Goal: Task Accomplishment & Management: Manage account settings

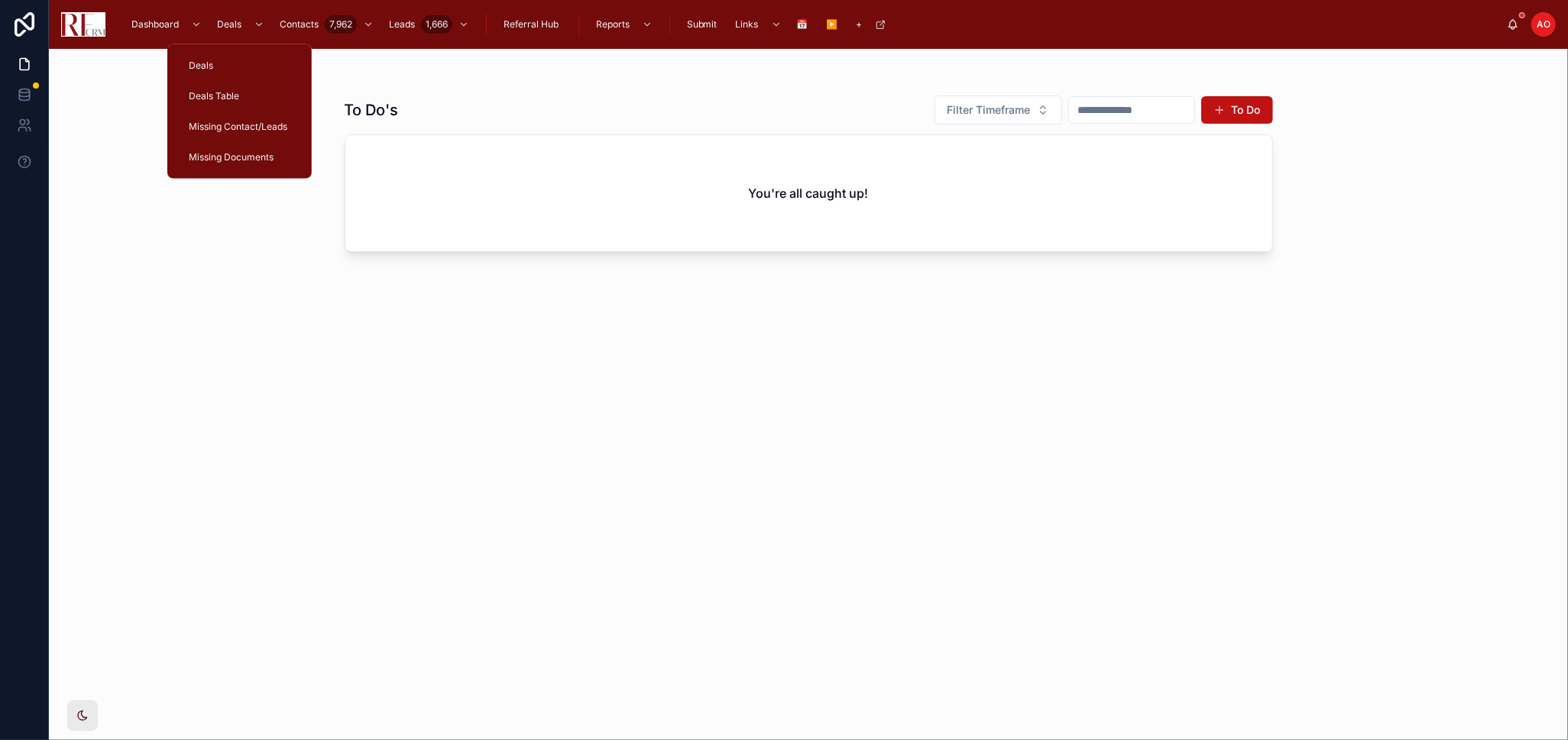
drag, startPoint x: 239, startPoint y: 92, endPoint x: 355, endPoint y: 41, distance: 126.7
click at [240, 92] on div "Deals Table" at bounding box center [239, 96] width 108 height 25
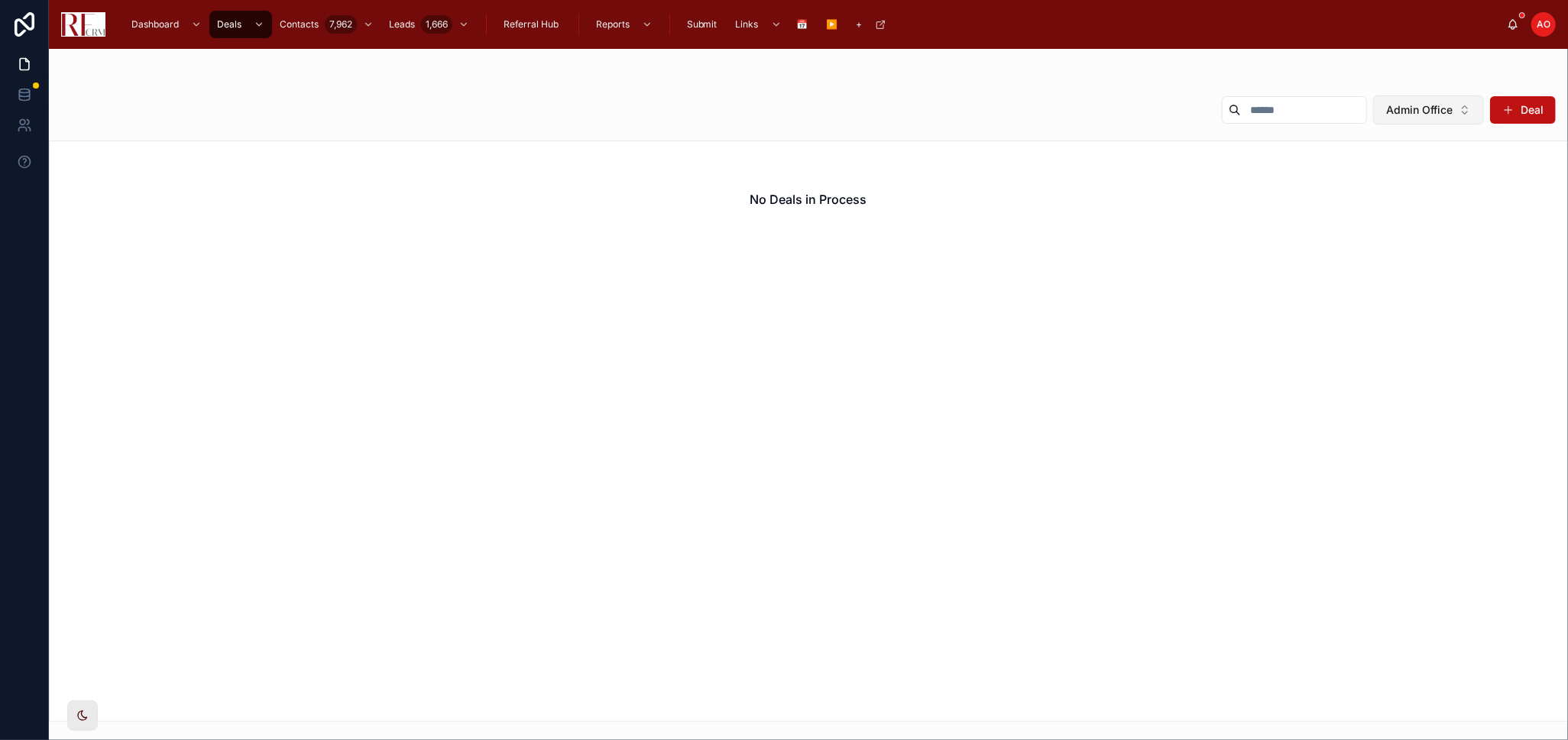
click at [1462, 102] on button "Admin Office" at bounding box center [1428, 110] width 111 height 29
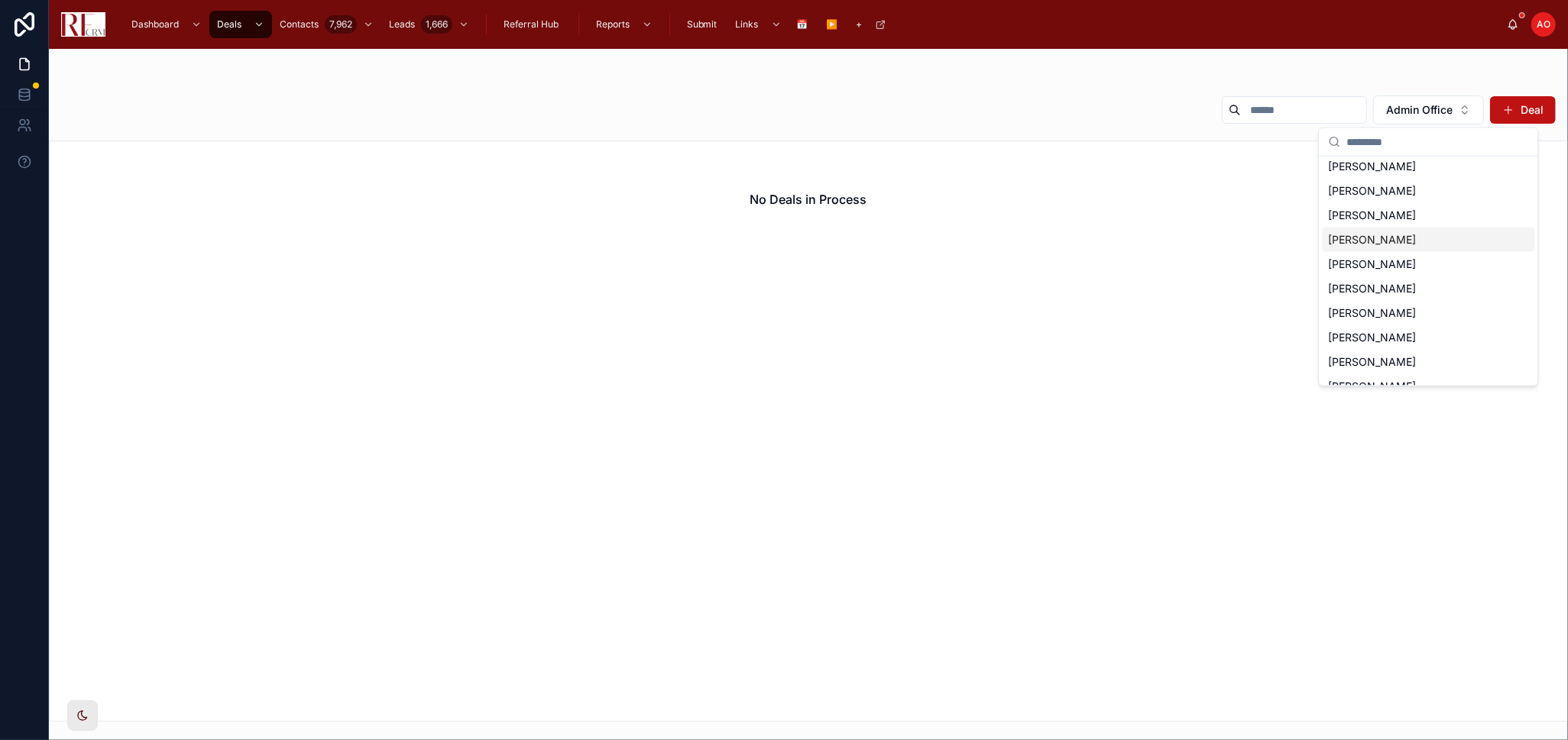
scroll to position [85, 0]
click at [1387, 305] on span "[PERSON_NAME]" at bounding box center [1372, 307] width 88 height 15
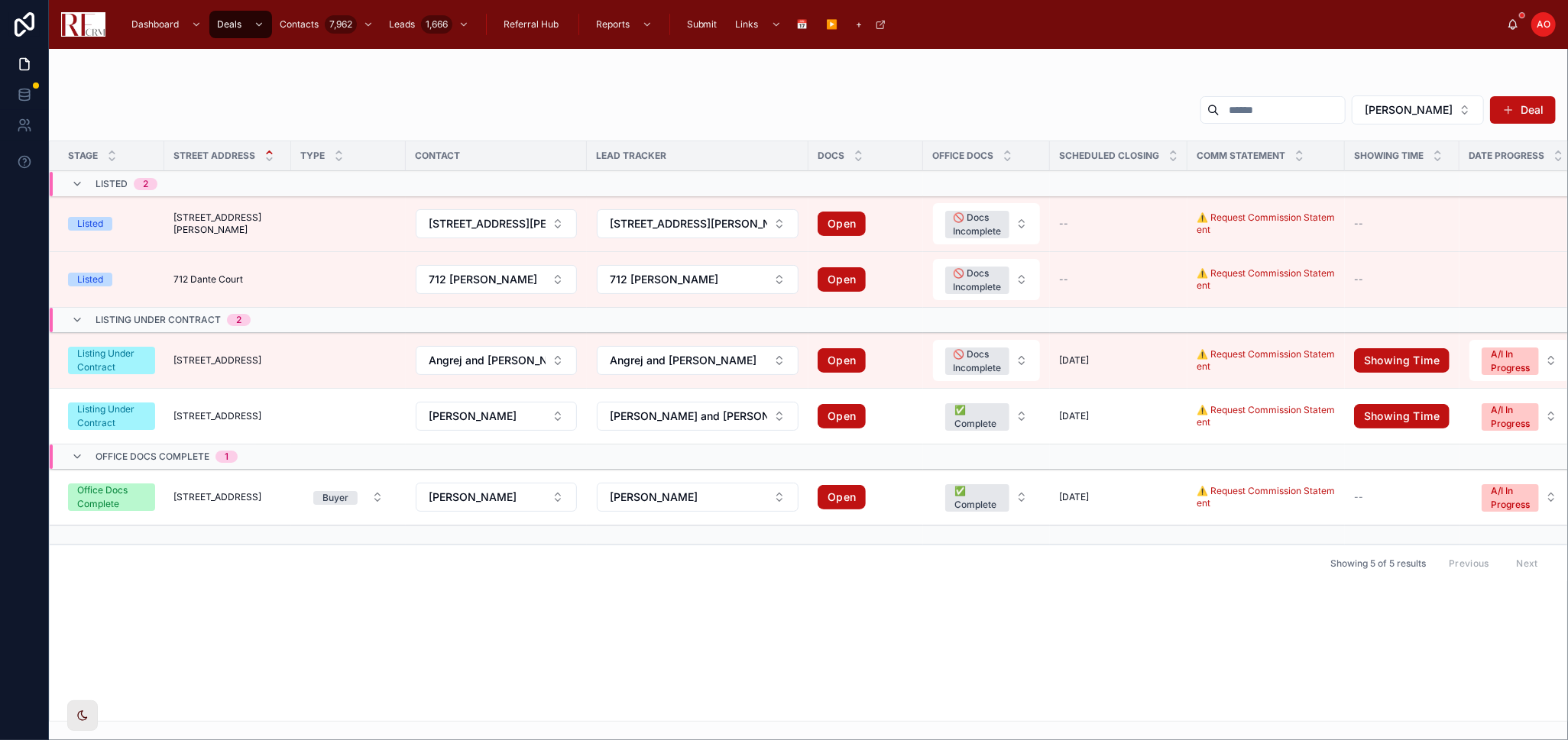
click at [813, 605] on div "Stage Street Address Type Contact Lead Tracker Docs Office Docs Scheduled closi…" at bounding box center [808, 431] width 1517 height 580
click at [530, 98] on div "[PERSON_NAME] Deal" at bounding box center [808, 113] width 1494 height 36
click at [238, 417] on span "[STREET_ADDRESS]" at bounding box center [218, 416] width 88 height 12
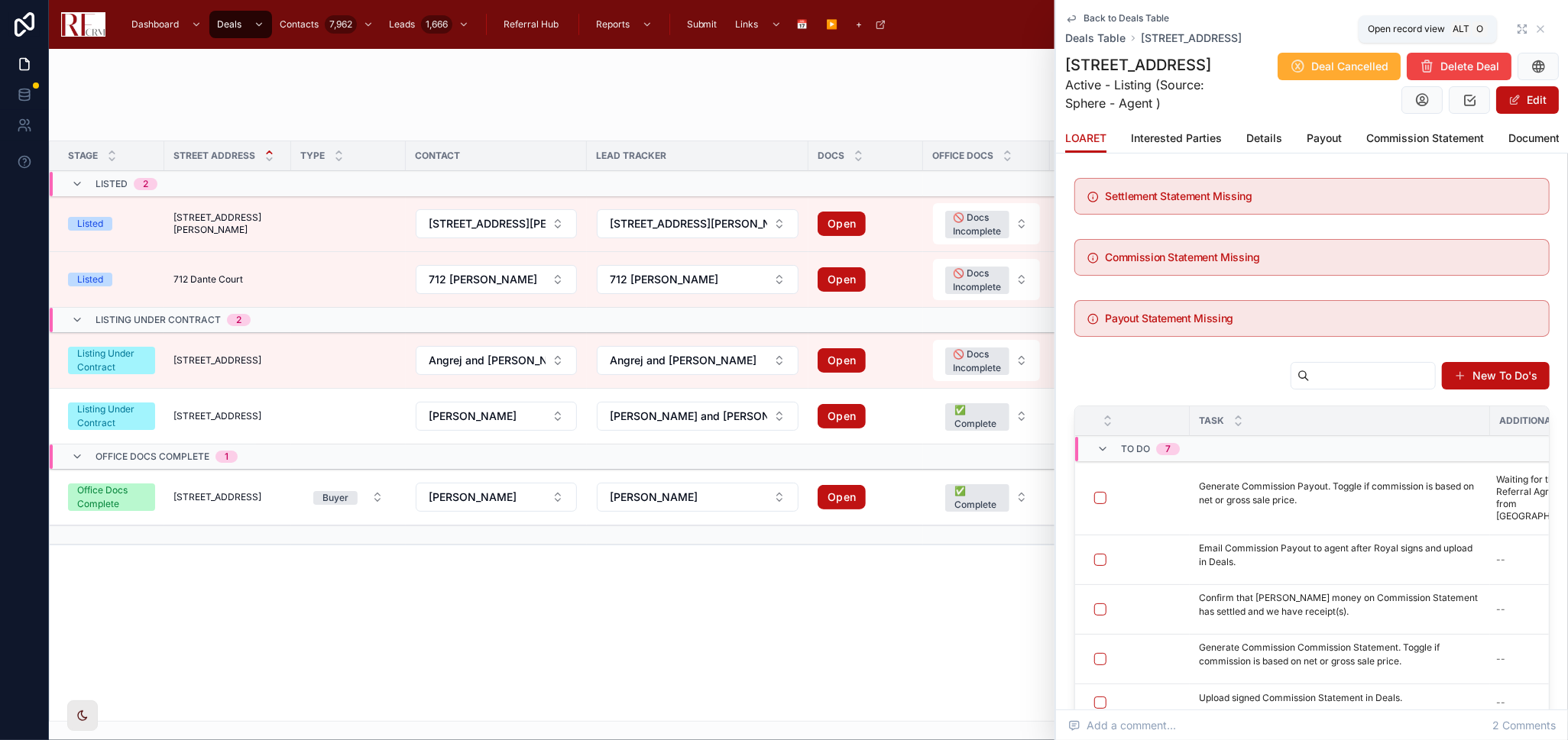
click at [1516, 24] on icon at bounding box center [1522, 29] width 12 height 12
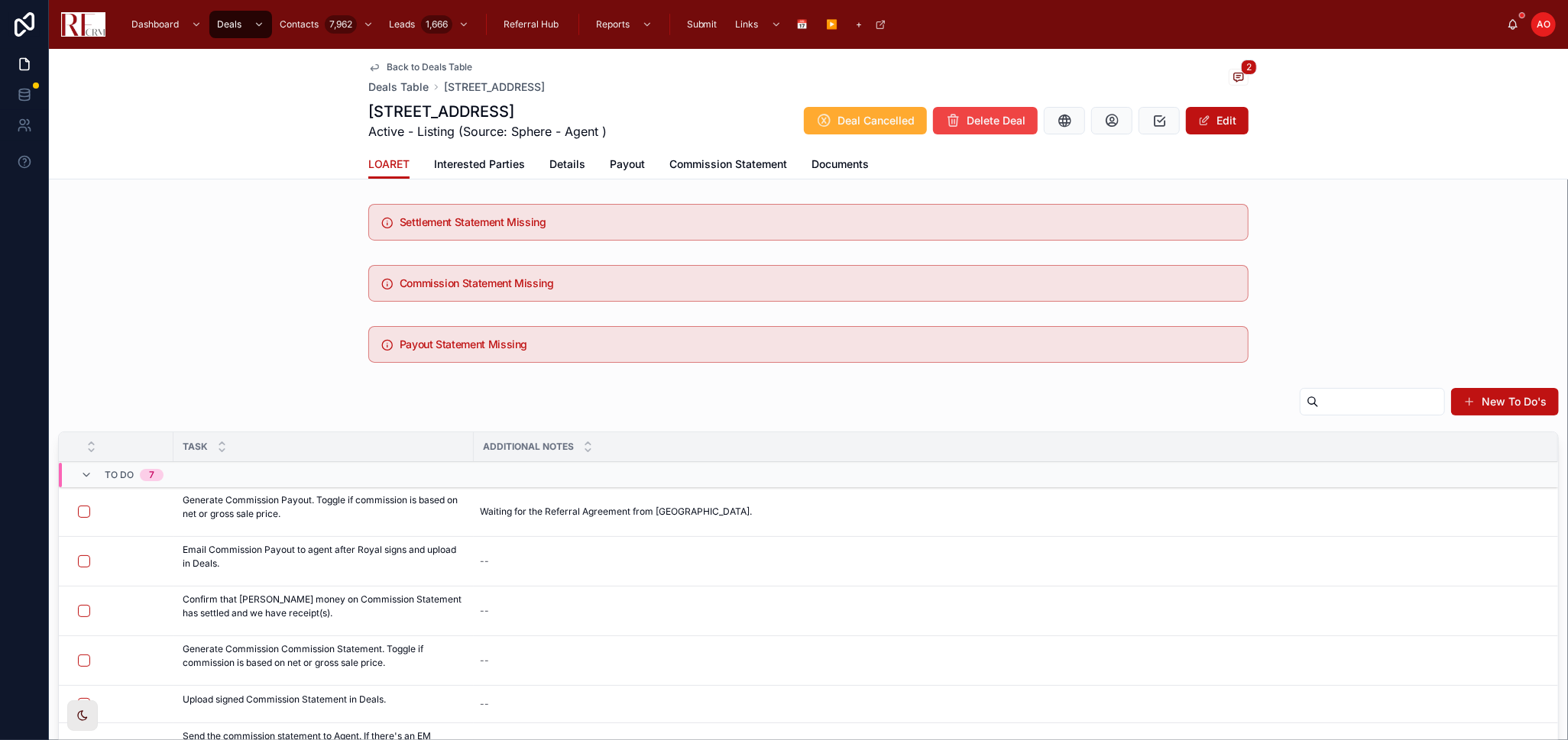
click at [817, 168] on span "Documents" at bounding box center [840, 164] width 58 height 15
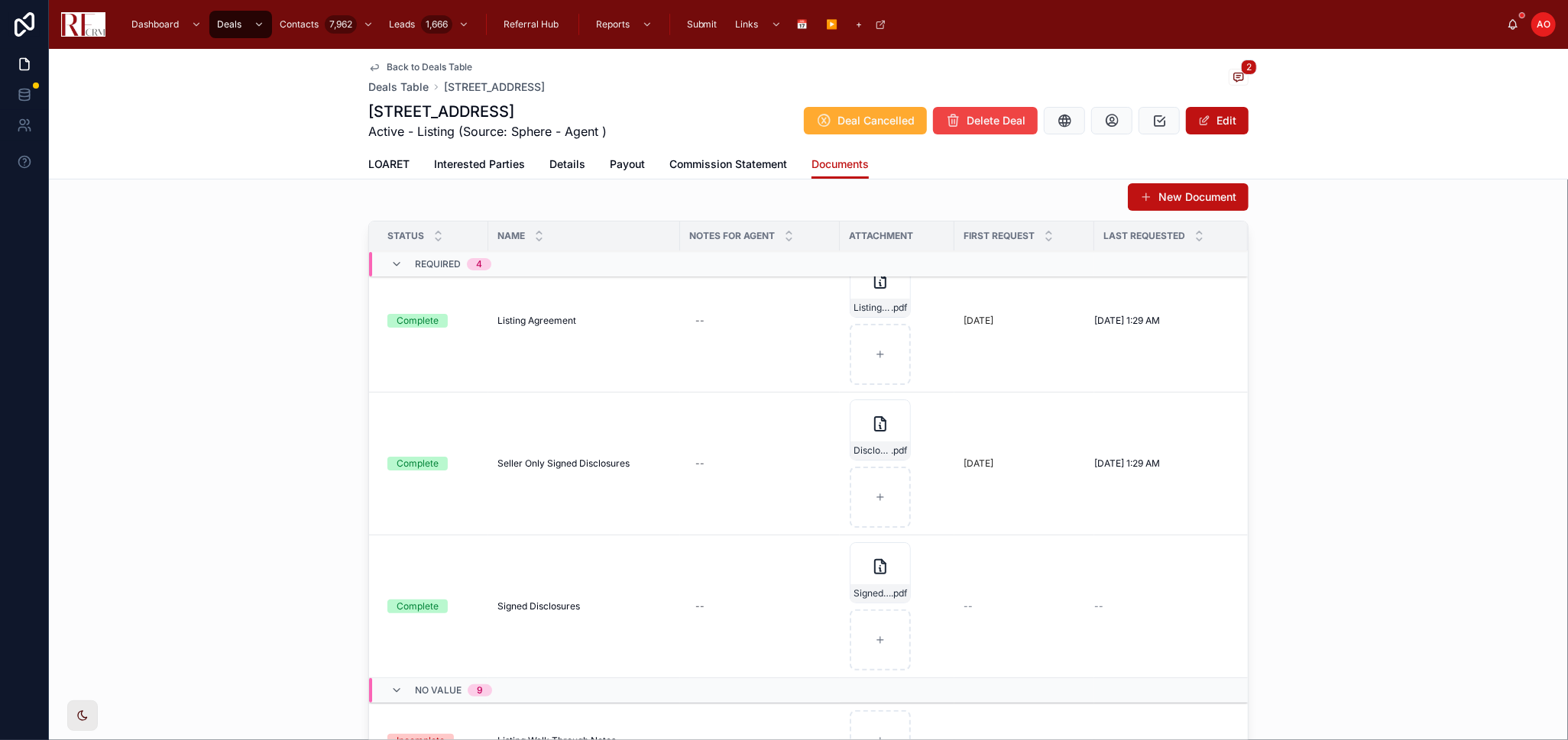
scroll to position [169, 0]
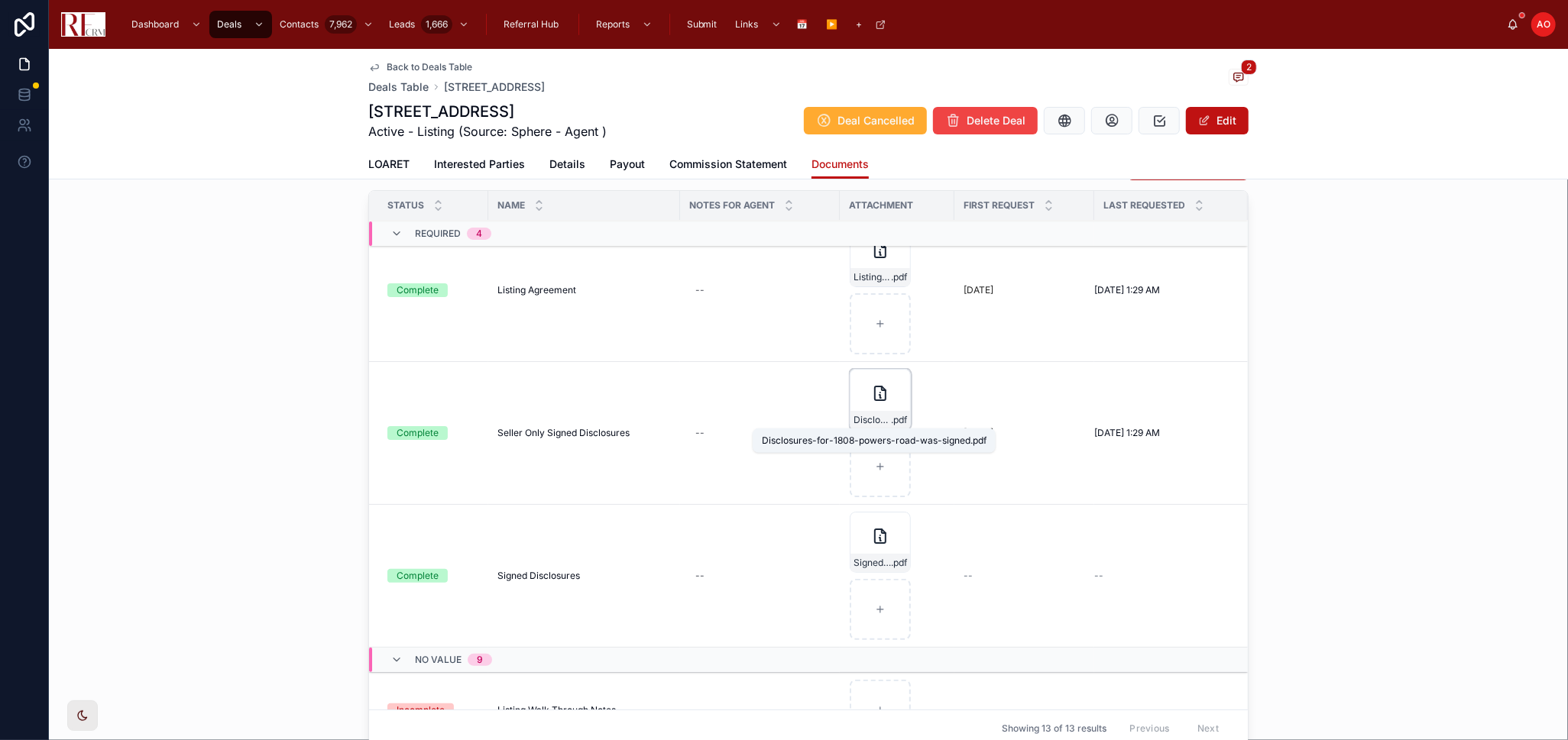
click at [867, 421] on span "Disclosures-for-1808-powers-road-was-signed" at bounding box center [873, 420] width 37 height 12
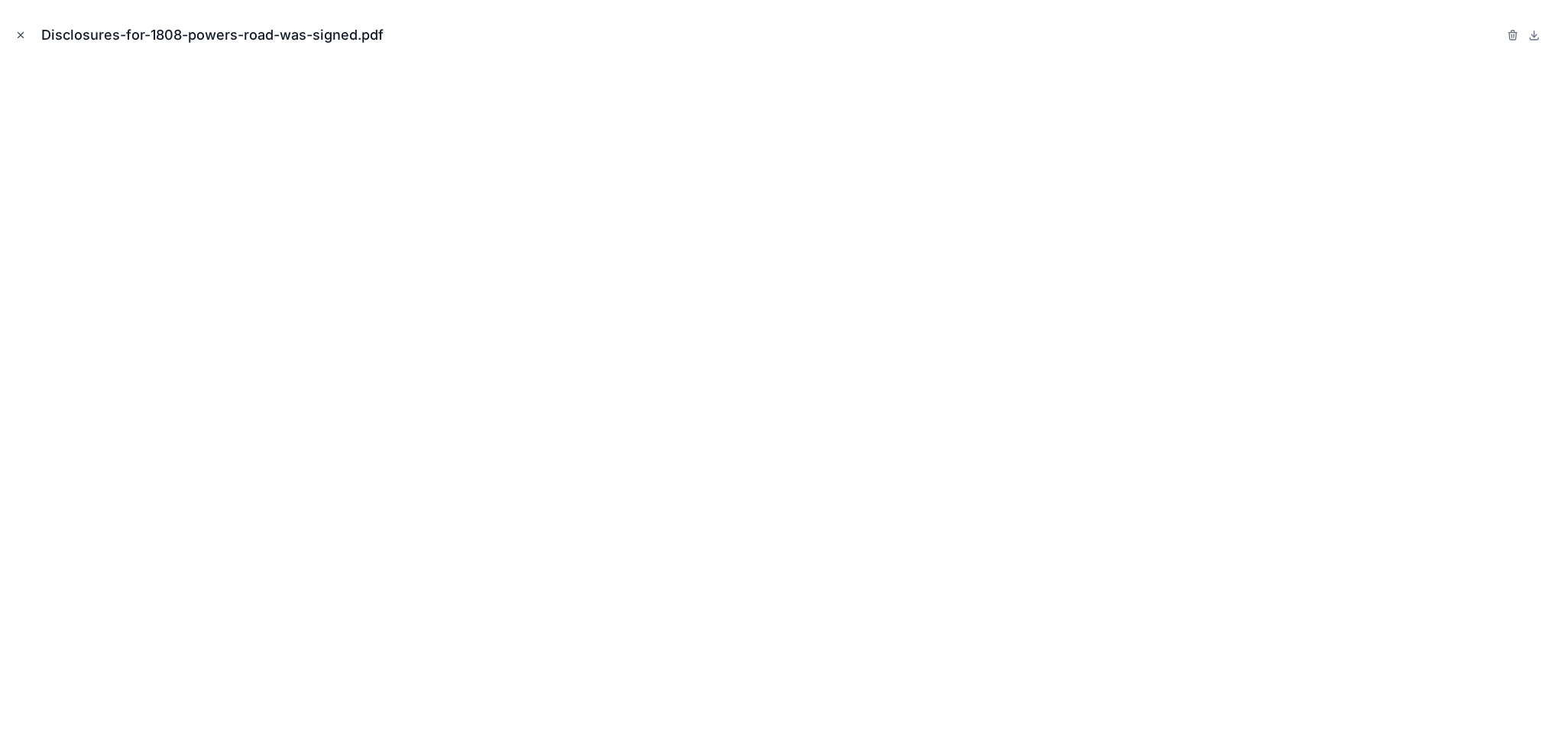
click at [19, 35] on icon "Close modal" at bounding box center [21, 36] width 5 height 5
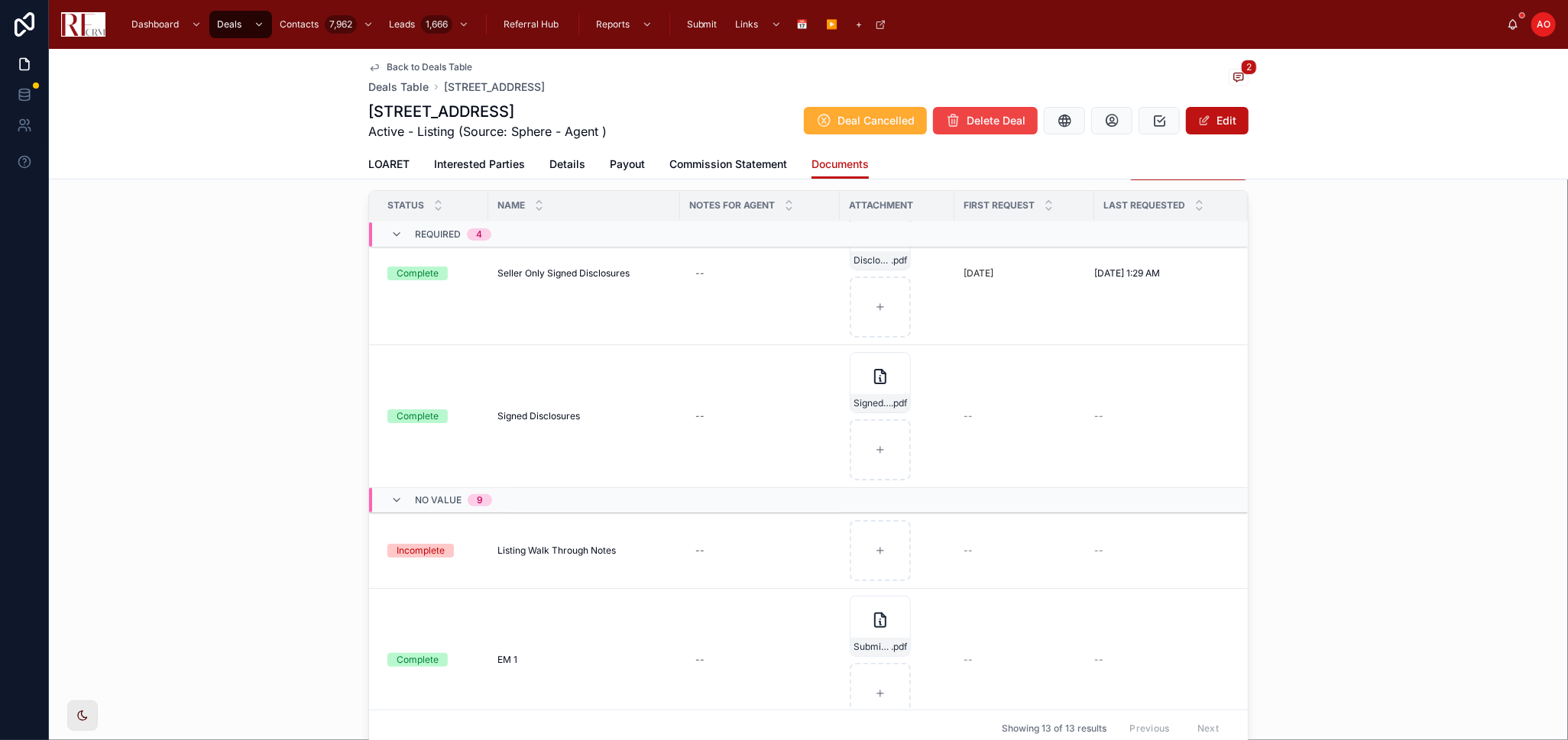
scroll to position [254, 0]
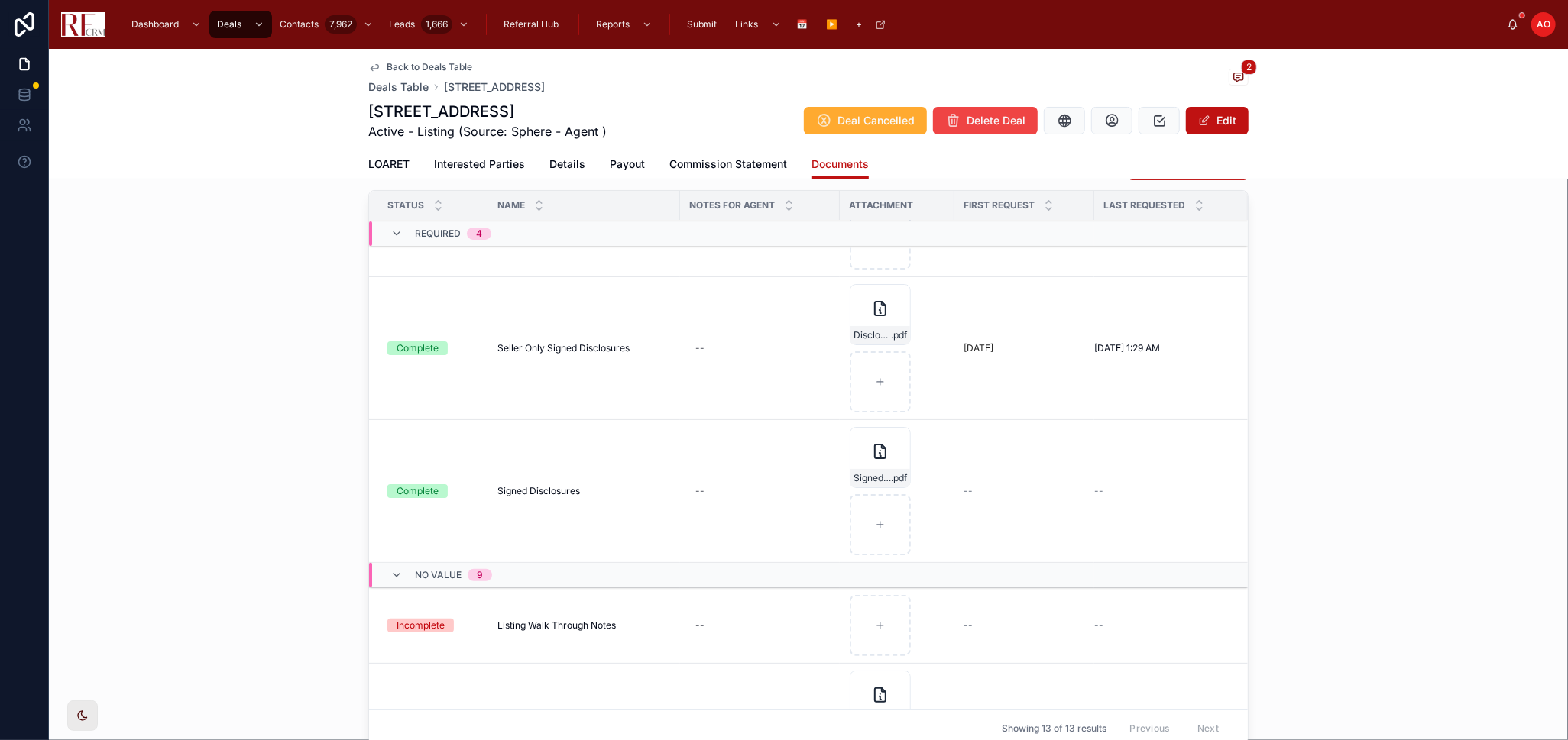
click at [433, 65] on span "Back to Deals Table" at bounding box center [429, 67] width 86 height 12
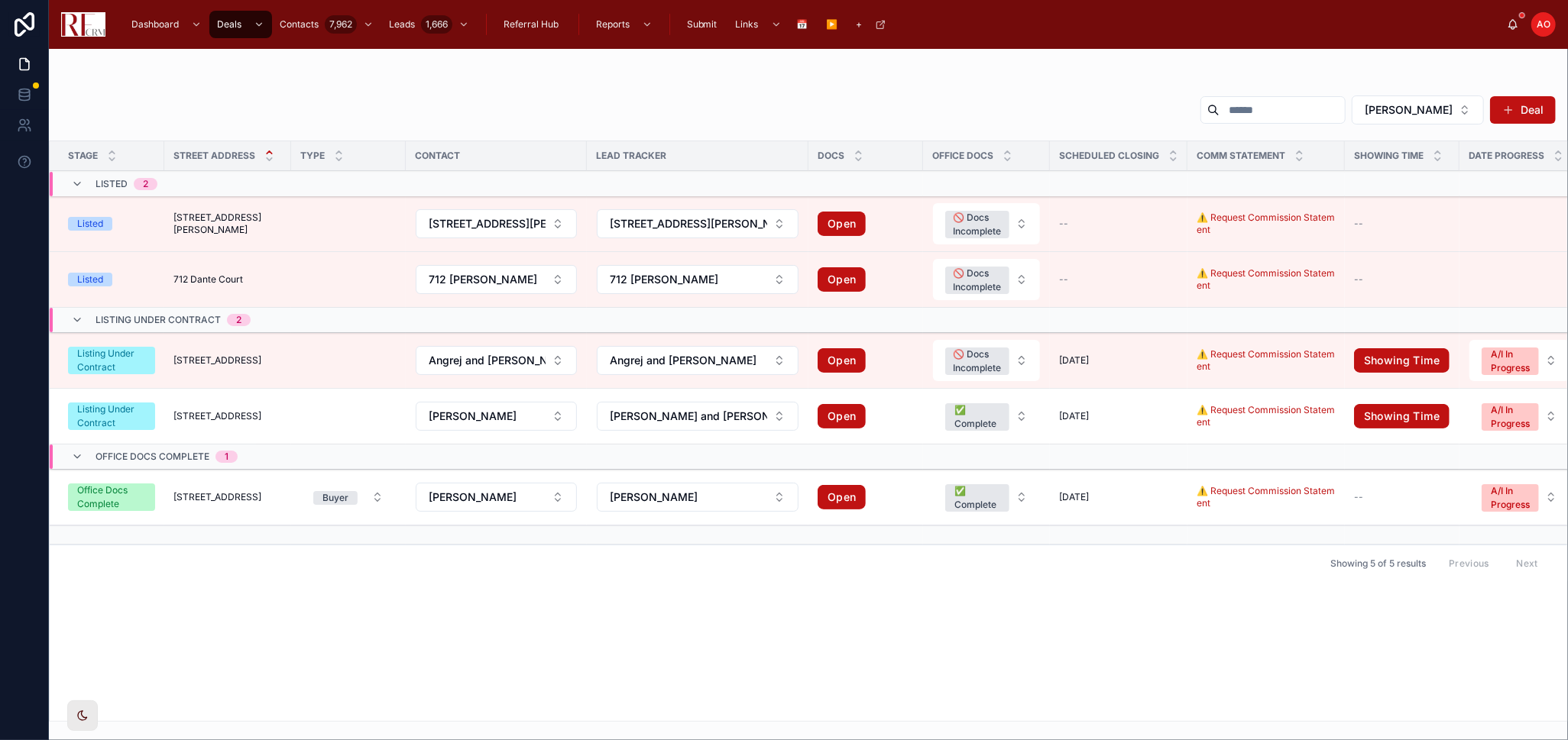
click at [277, 356] on td "[STREET_ADDRESS][GEOGRAPHIC_DATA][STREET_ADDRESS]" at bounding box center [228, 361] width 127 height 56
click at [260, 358] on span "[STREET_ADDRESS]" at bounding box center [218, 361] width 88 height 12
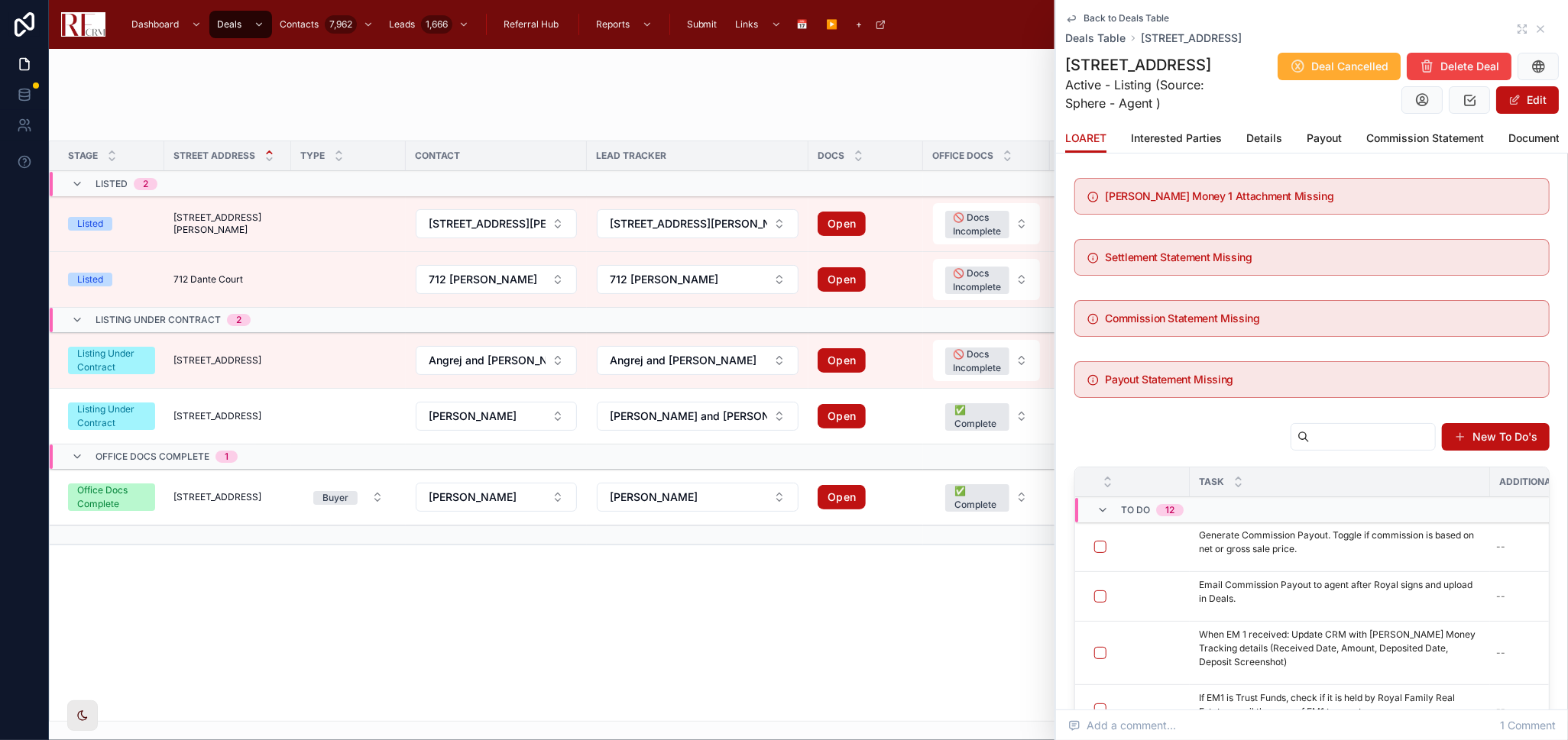
click at [1519, 27] on div "Back to Deals Table Deals Table [STREET_ADDRESS]" at bounding box center [1311, 29] width 494 height 34
click at [1516, 30] on icon at bounding box center [1522, 29] width 12 height 12
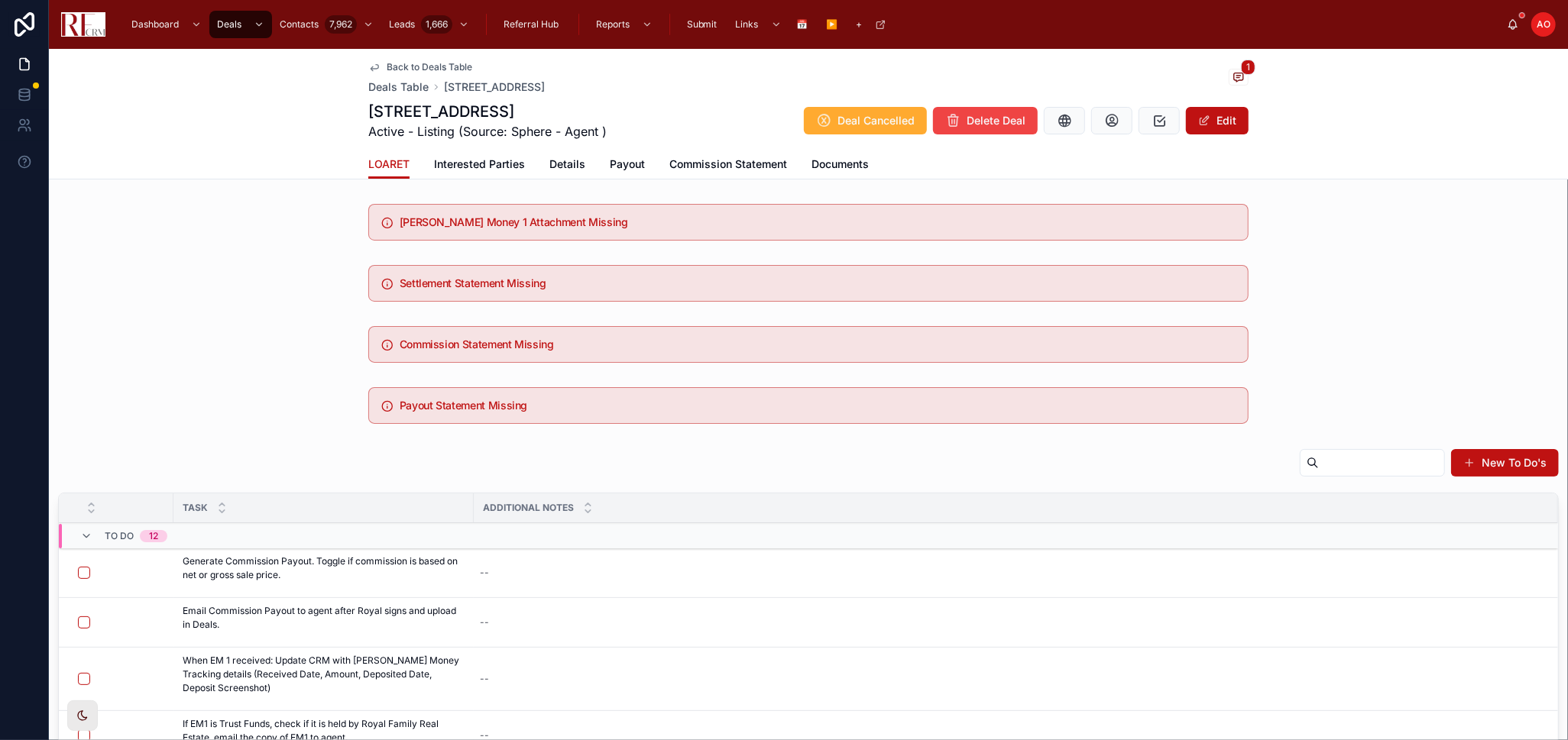
click at [846, 157] on span "Documents" at bounding box center [840, 164] width 58 height 15
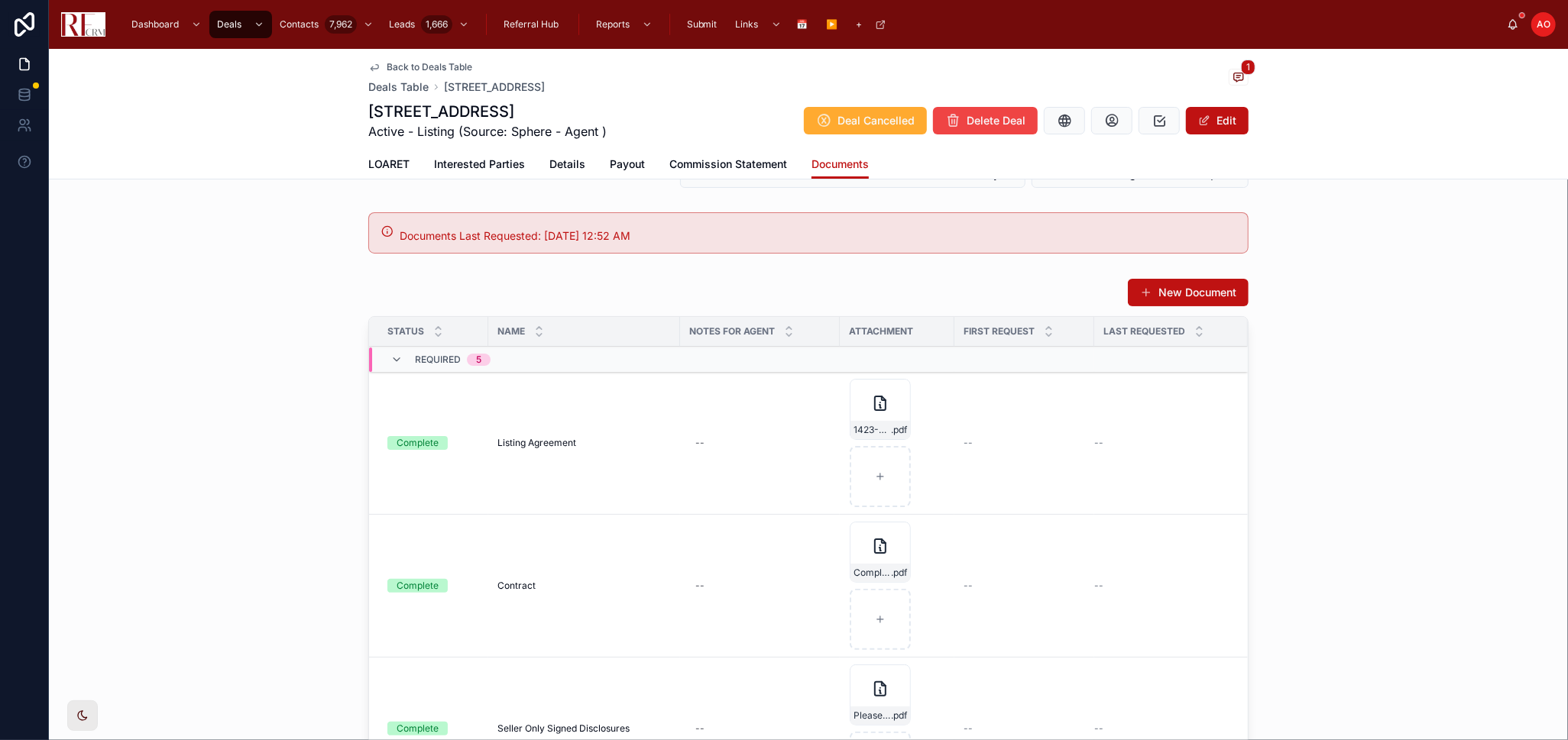
scroll to position [85, 0]
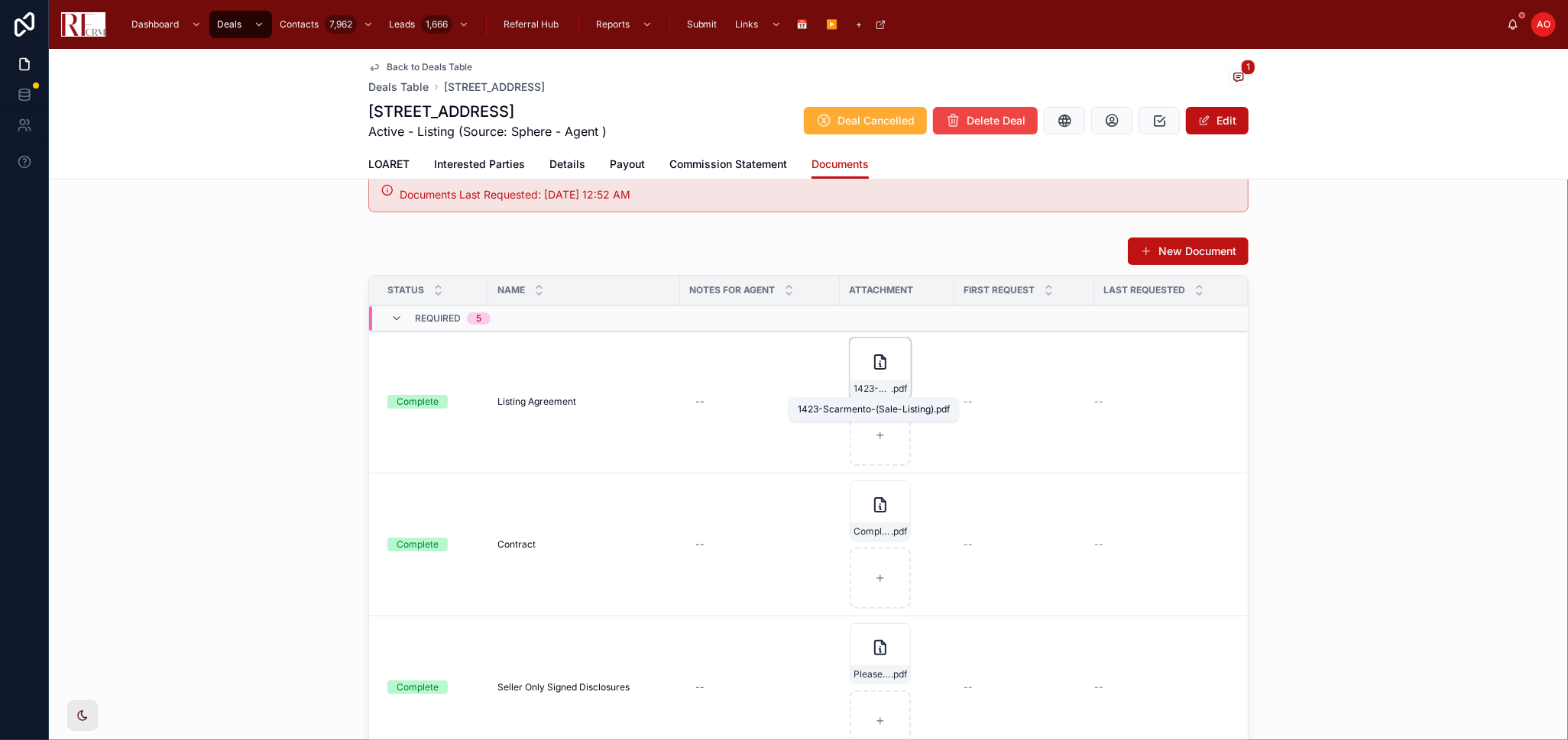
click at [855, 391] on span "1423-Scarmento-(Sale-Listing)" at bounding box center [873, 389] width 37 height 12
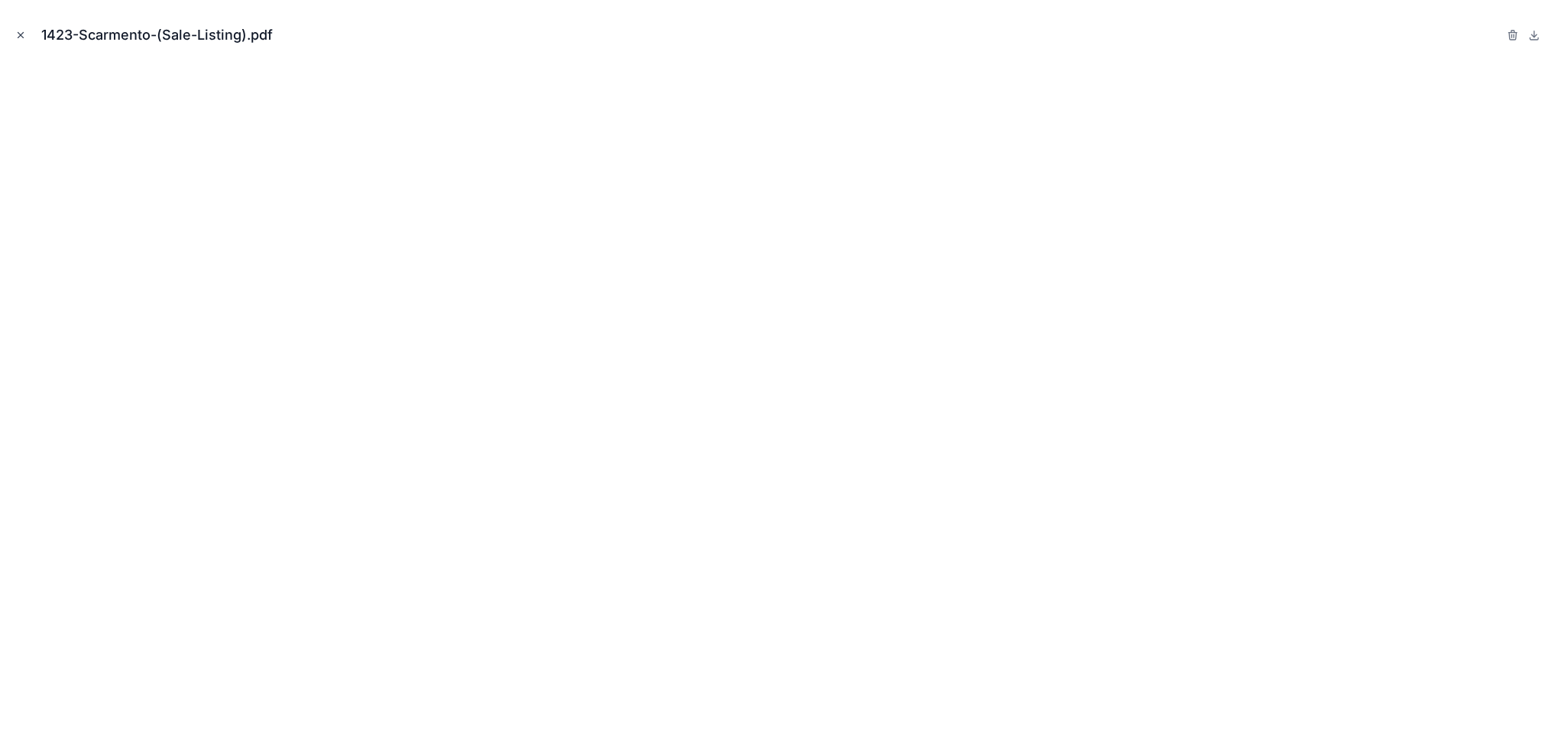
click at [22, 43] on button "Close modal" at bounding box center [20, 36] width 17 height 17
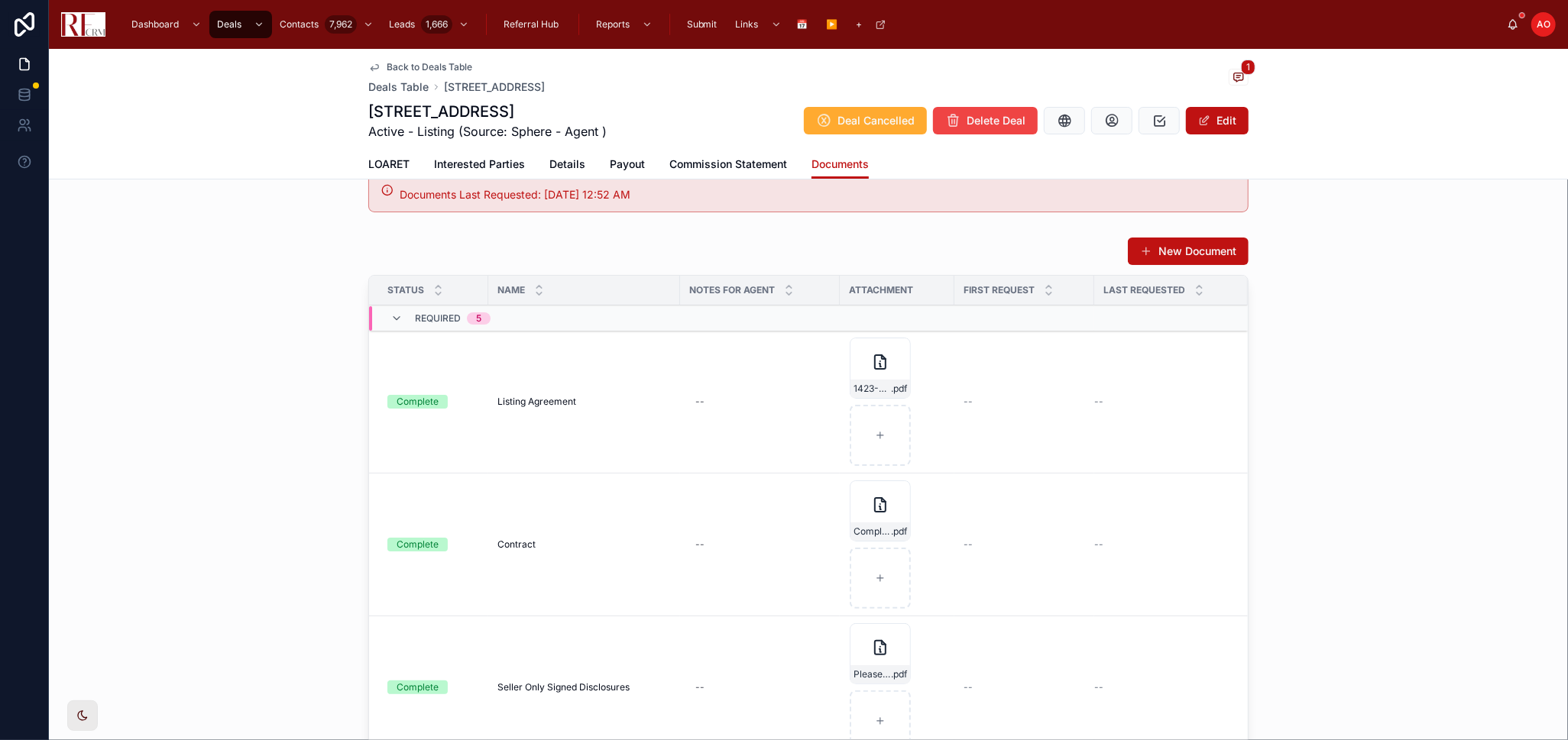
scroll to position [169, 0]
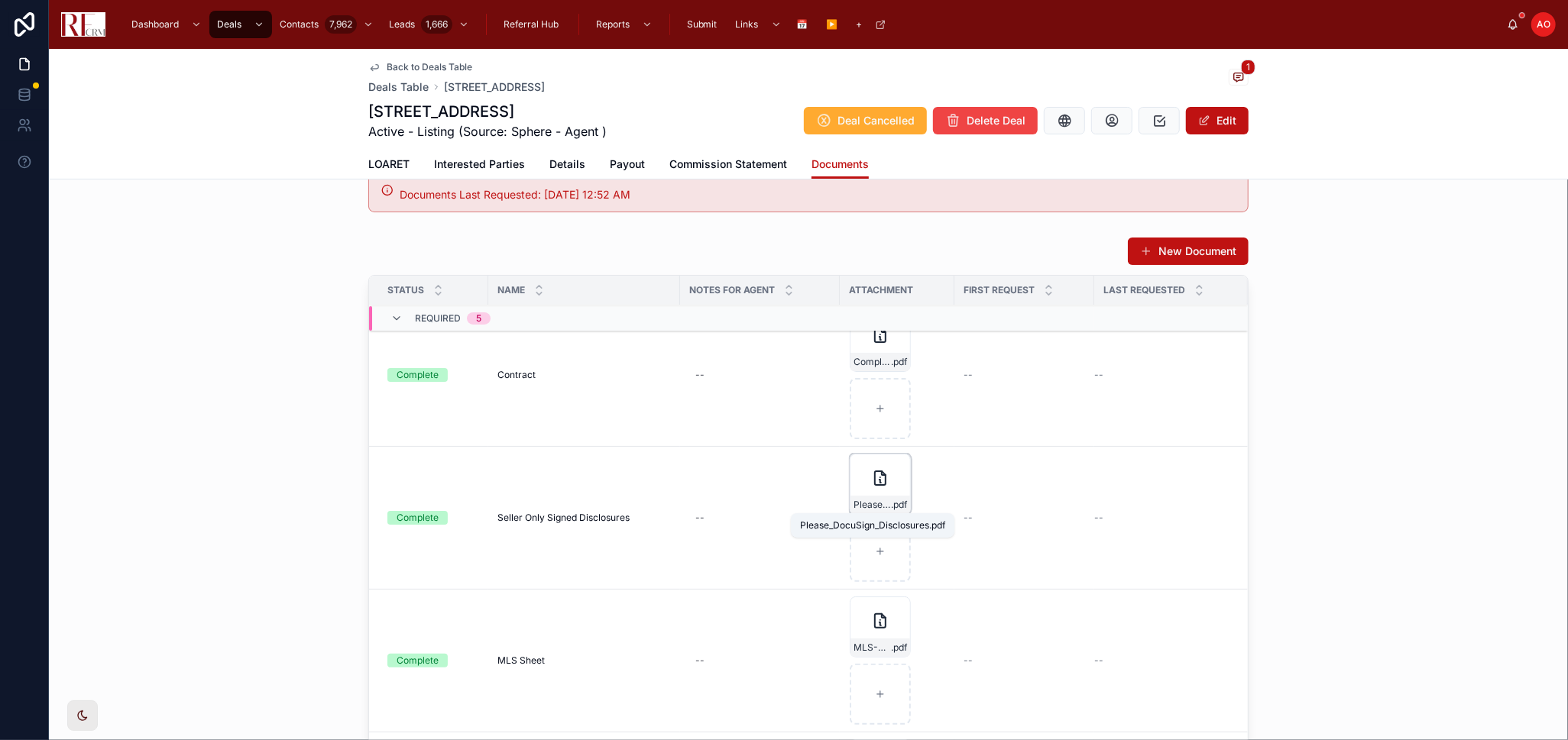
click at [854, 505] on span "Please_DocuSign_Disclosures" at bounding box center [873, 505] width 37 height 12
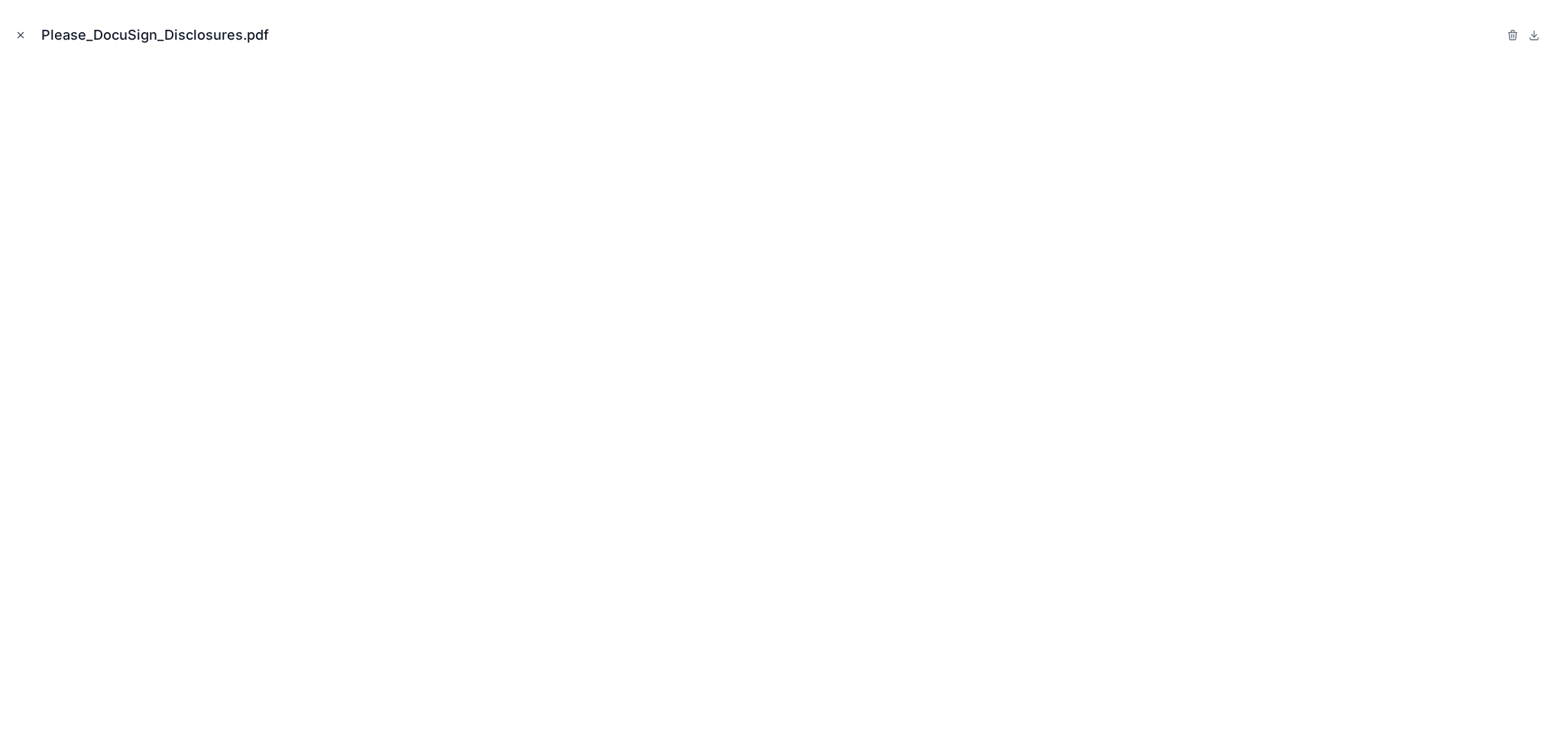
click at [18, 35] on icon "Close modal" at bounding box center [20, 35] width 11 height 11
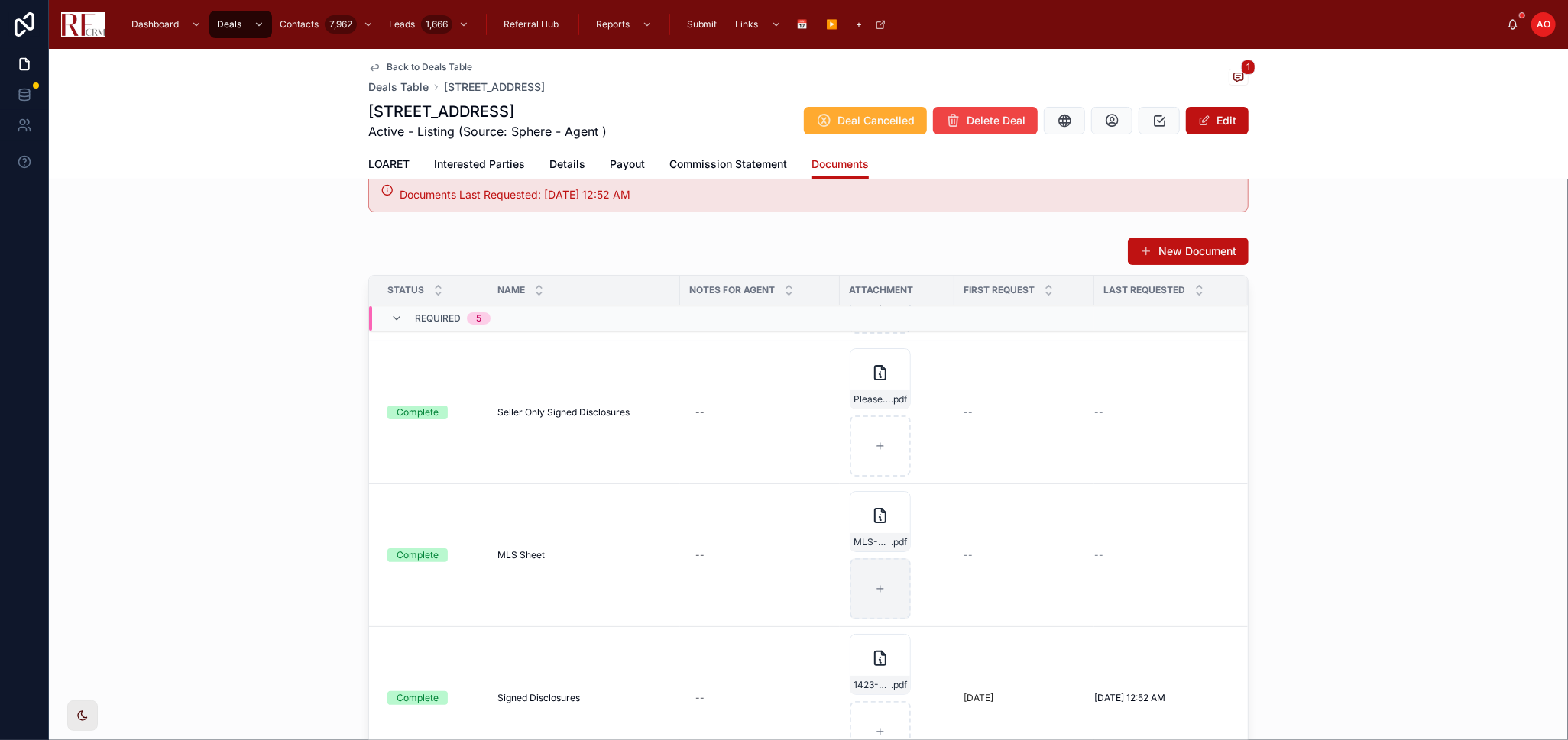
scroll to position [424, 0]
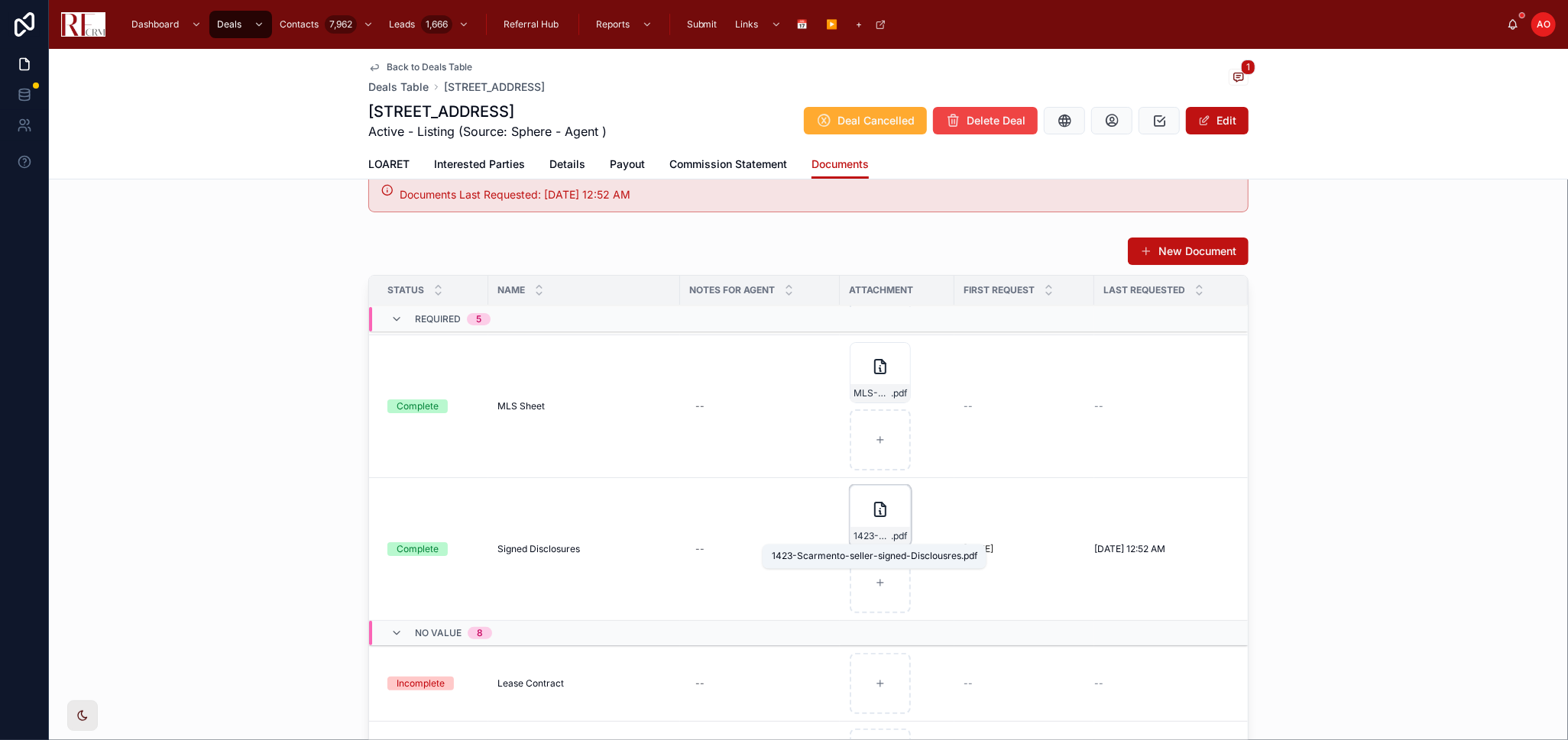
click at [880, 535] on span "1423-Scarmento-seller-signed-Disclousres" at bounding box center [873, 536] width 37 height 12
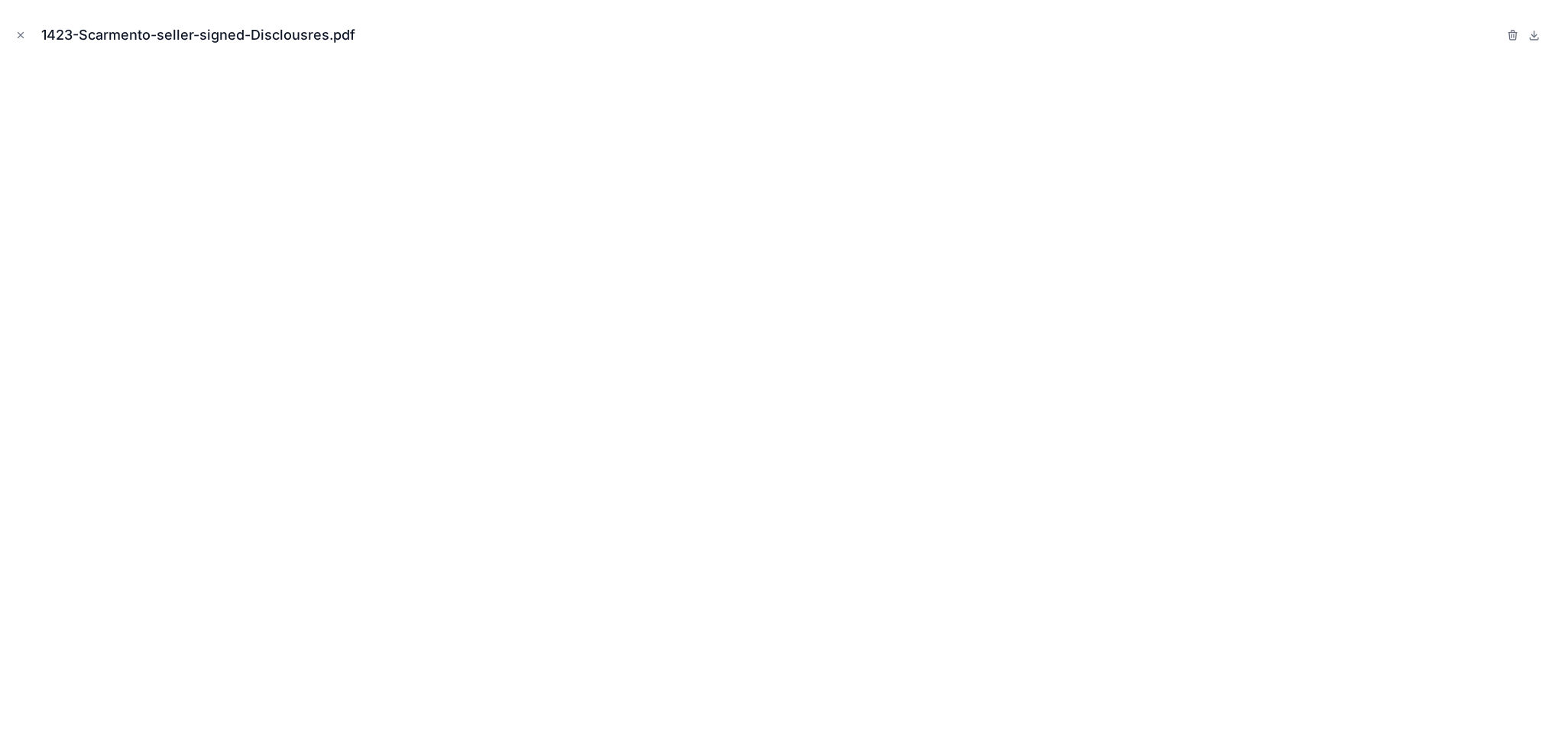
click at [25, 36] on icon "Close modal" at bounding box center [20, 35] width 11 height 11
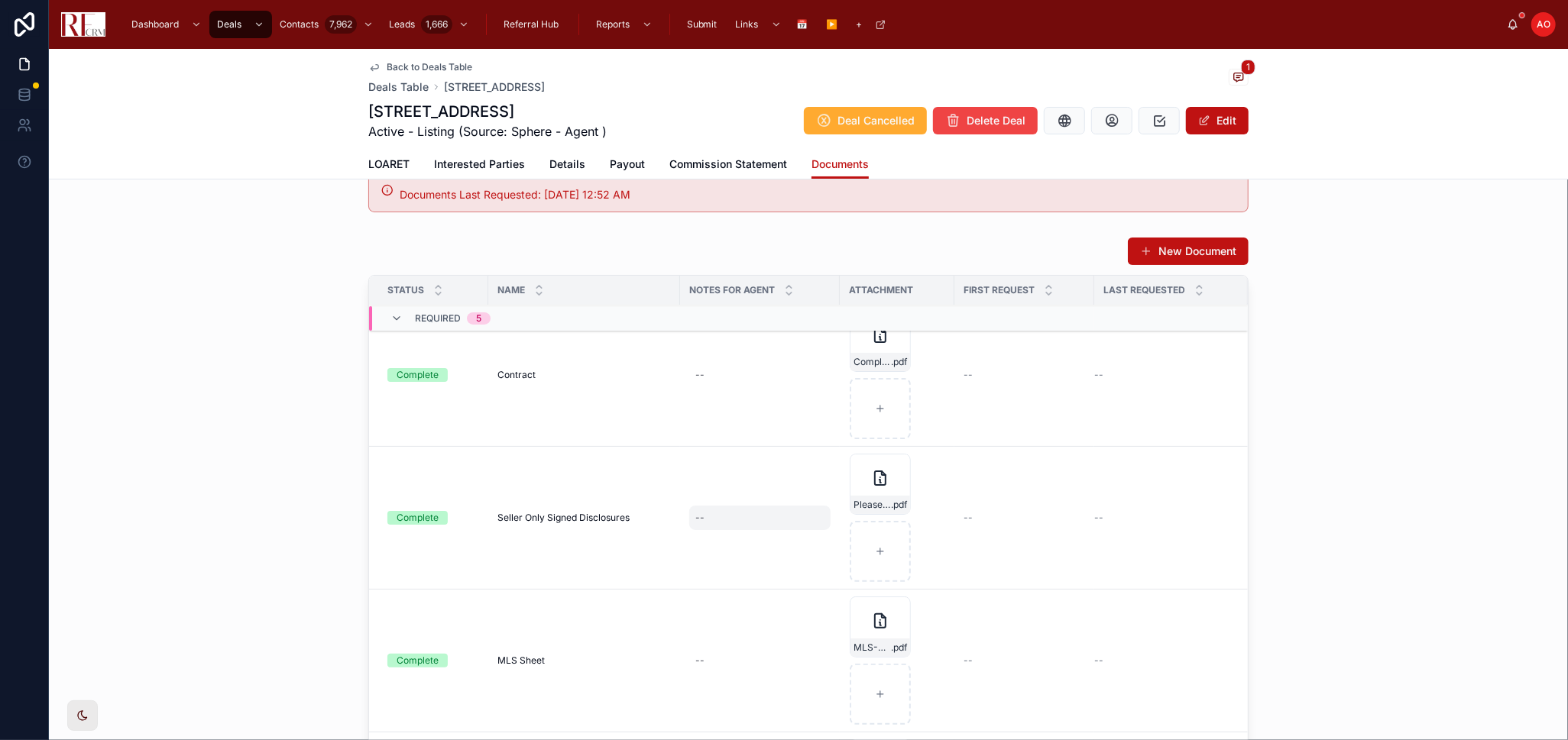
scroll to position [339, 0]
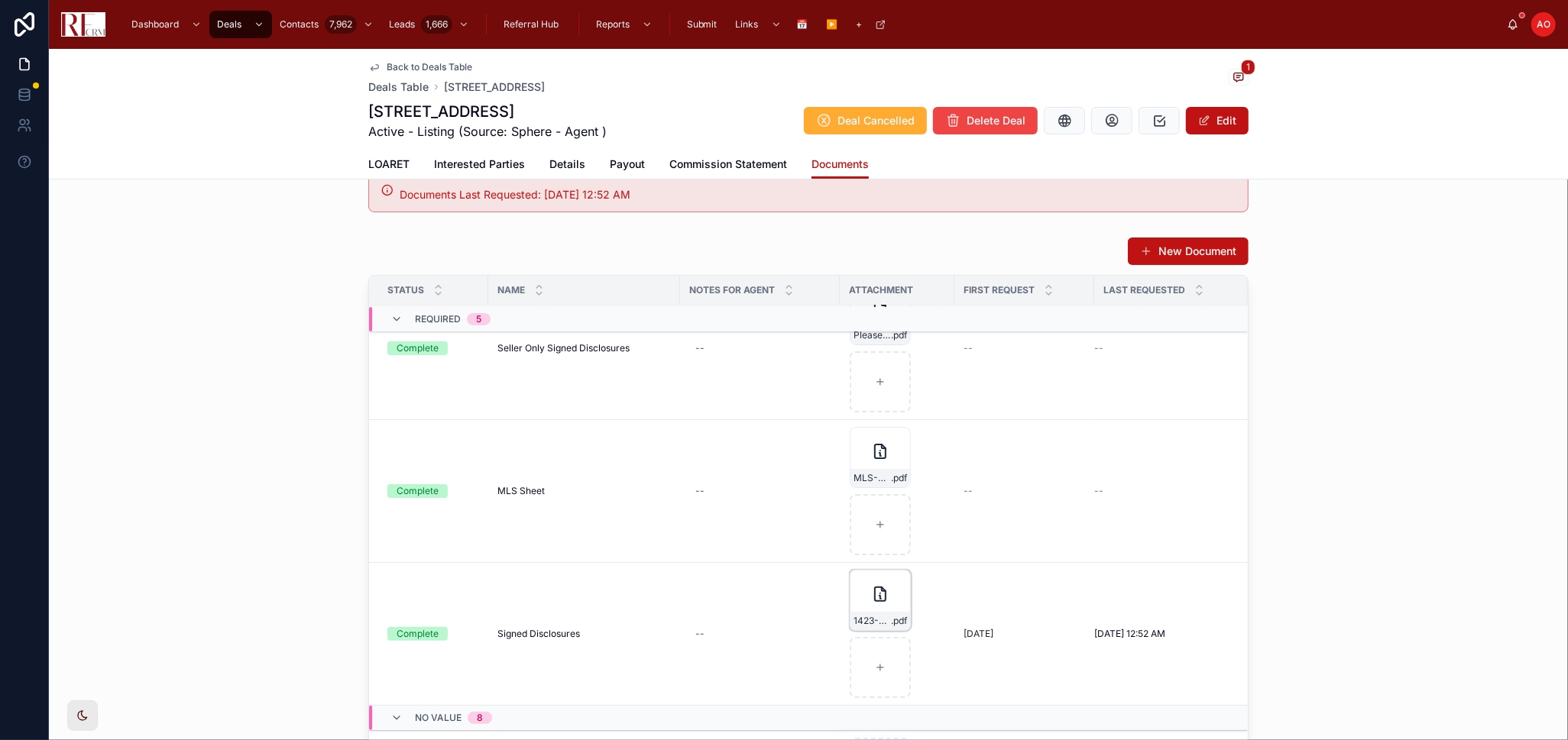
click at [878, 627] on div "1423-Scarmento-seller-signed-Disclousres .pdf" at bounding box center [880, 621] width 59 height 19
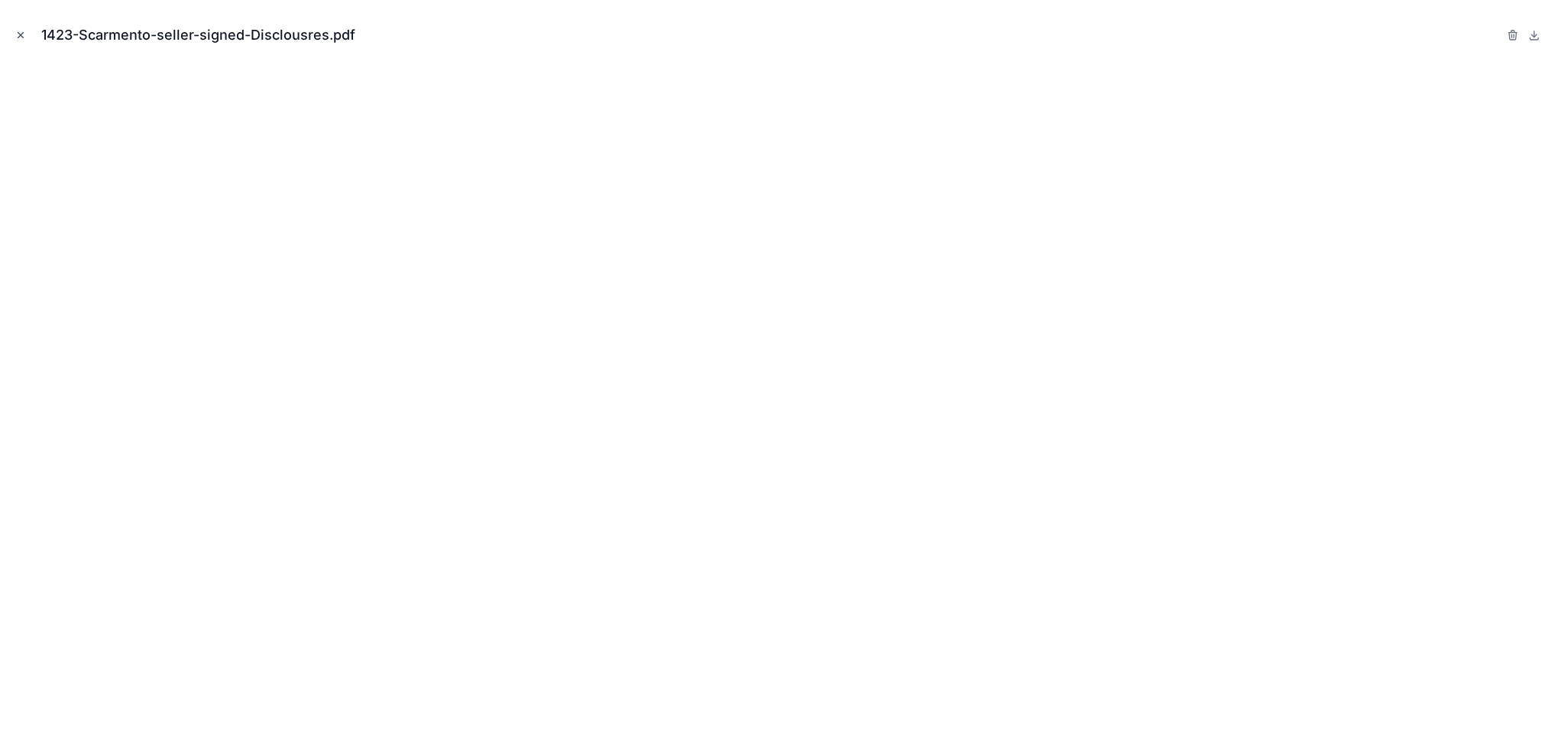
click at [17, 30] on icon "Close modal" at bounding box center [20, 35] width 11 height 11
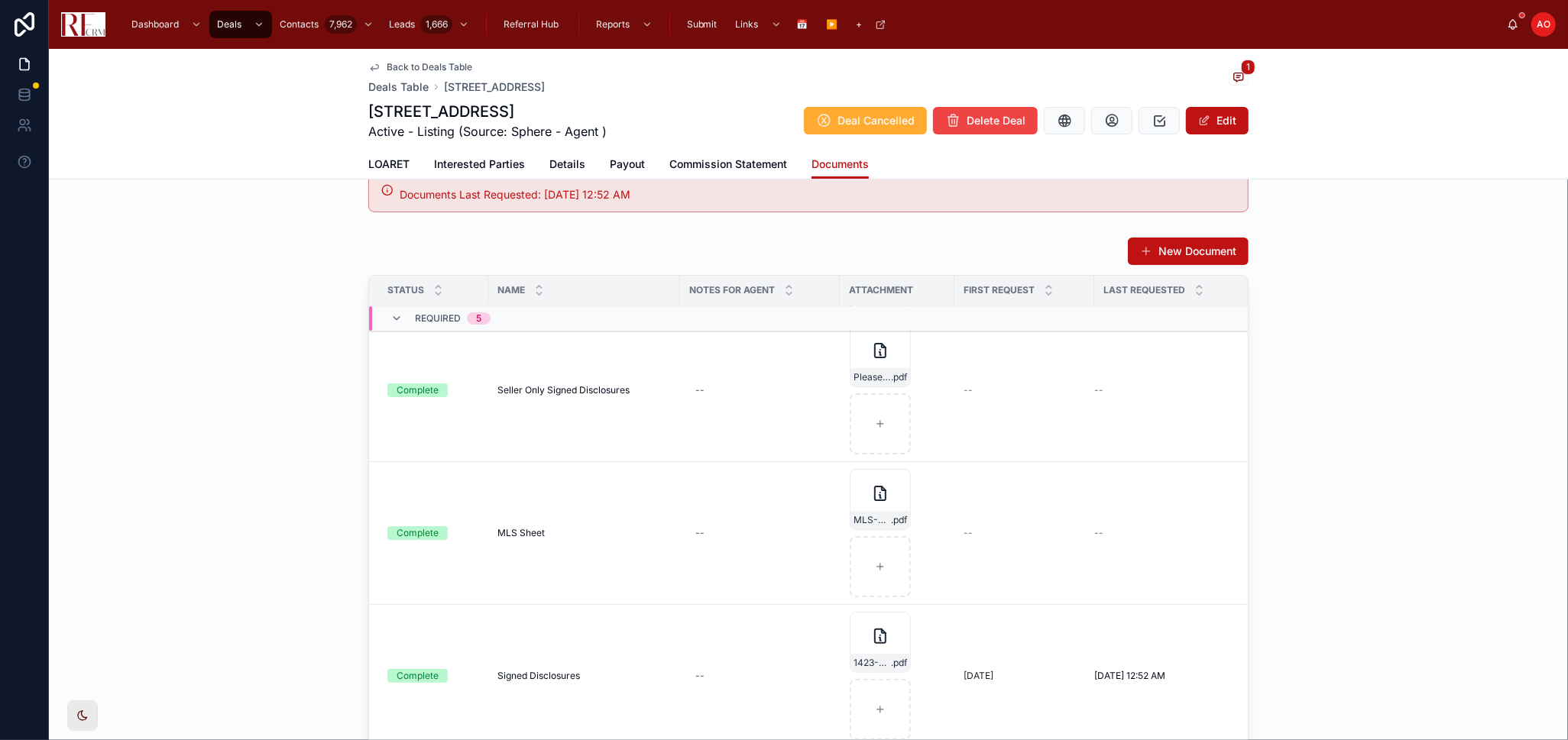
scroll to position [339, 0]
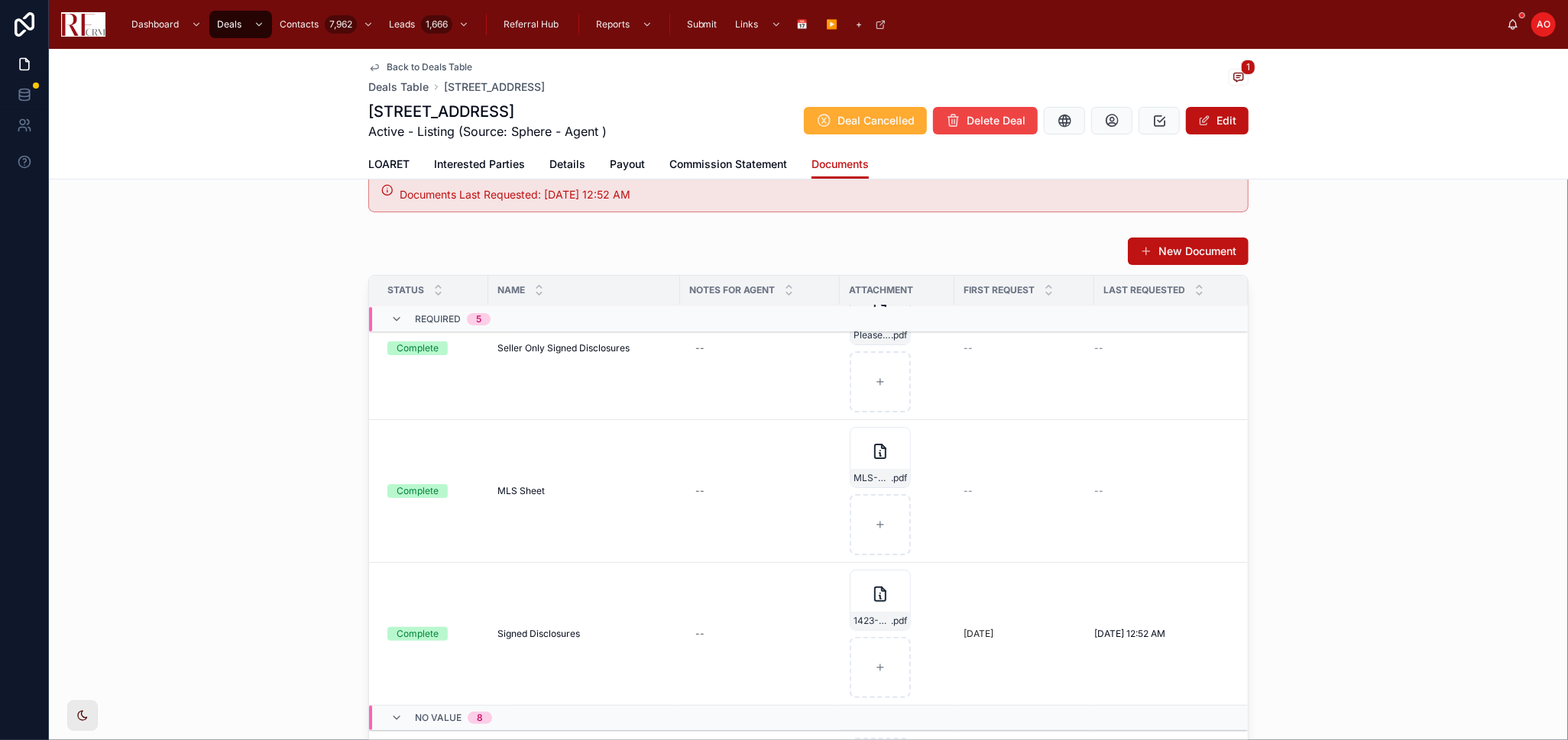
click at [579, 628] on div "Signed Disclosures Signed Disclosures" at bounding box center [584, 633] width 174 height 12
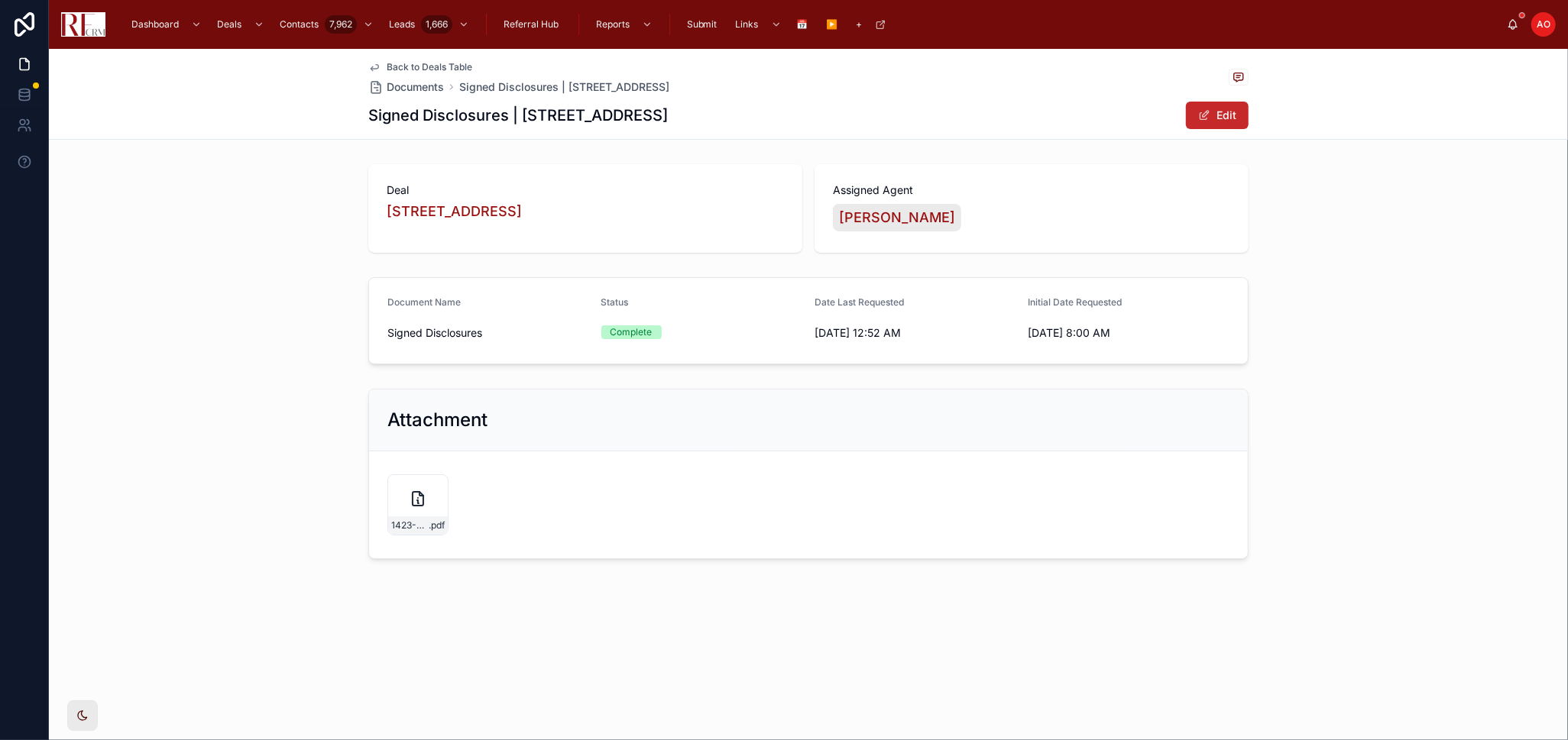
click at [1226, 112] on button "Edit" at bounding box center [1217, 115] width 63 height 27
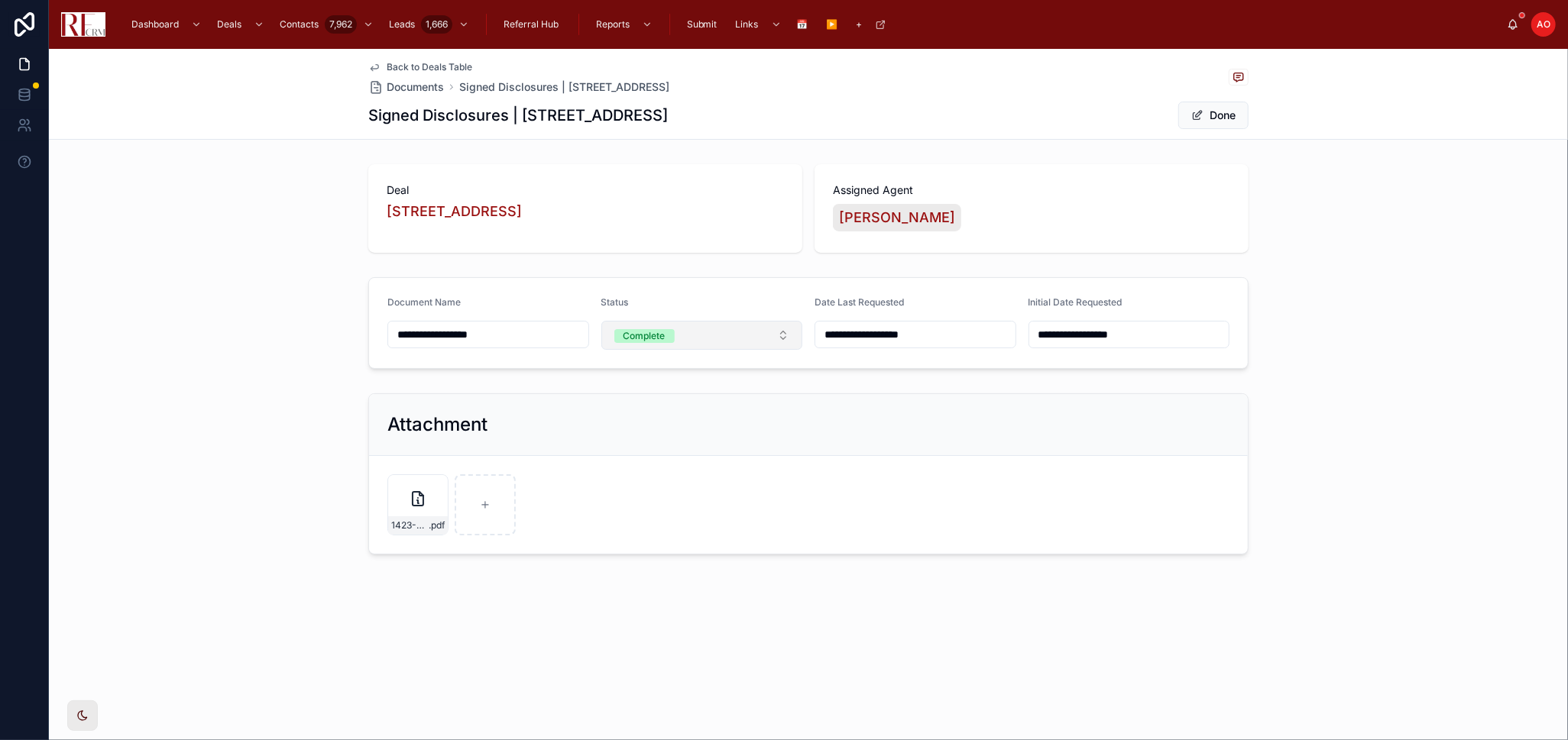
click at [800, 331] on button "Complete" at bounding box center [702, 335] width 202 height 29
click at [745, 485] on div "Resubmit Document" at bounding box center [702, 489] width 213 height 23
click at [1220, 108] on button "Done" at bounding box center [1213, 115] width 70 height 27
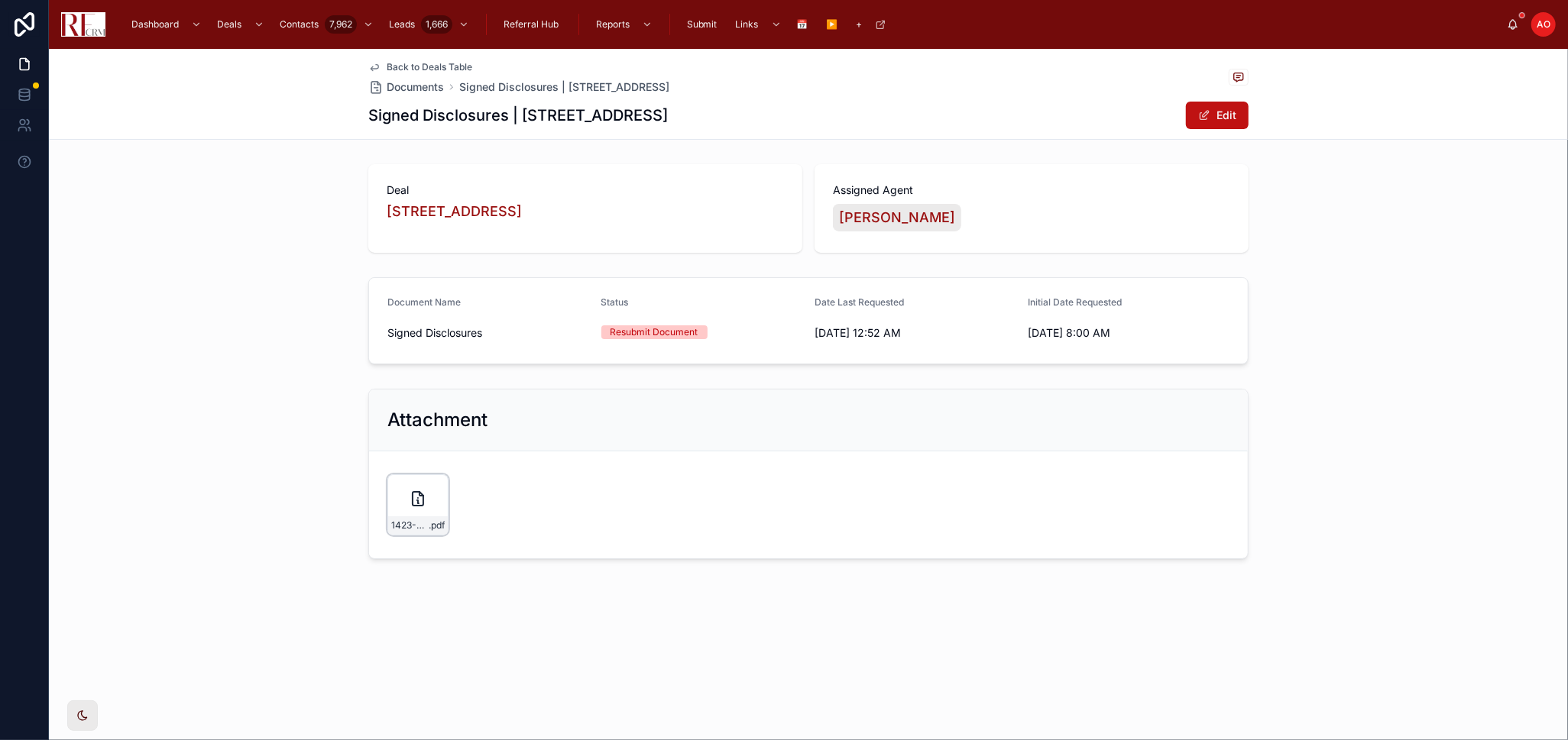
click at [400, 516] on div "1423-Scarmento-seller-signed-Disclousres .pdf" at bounding box center [418, 526] width 59 height 19
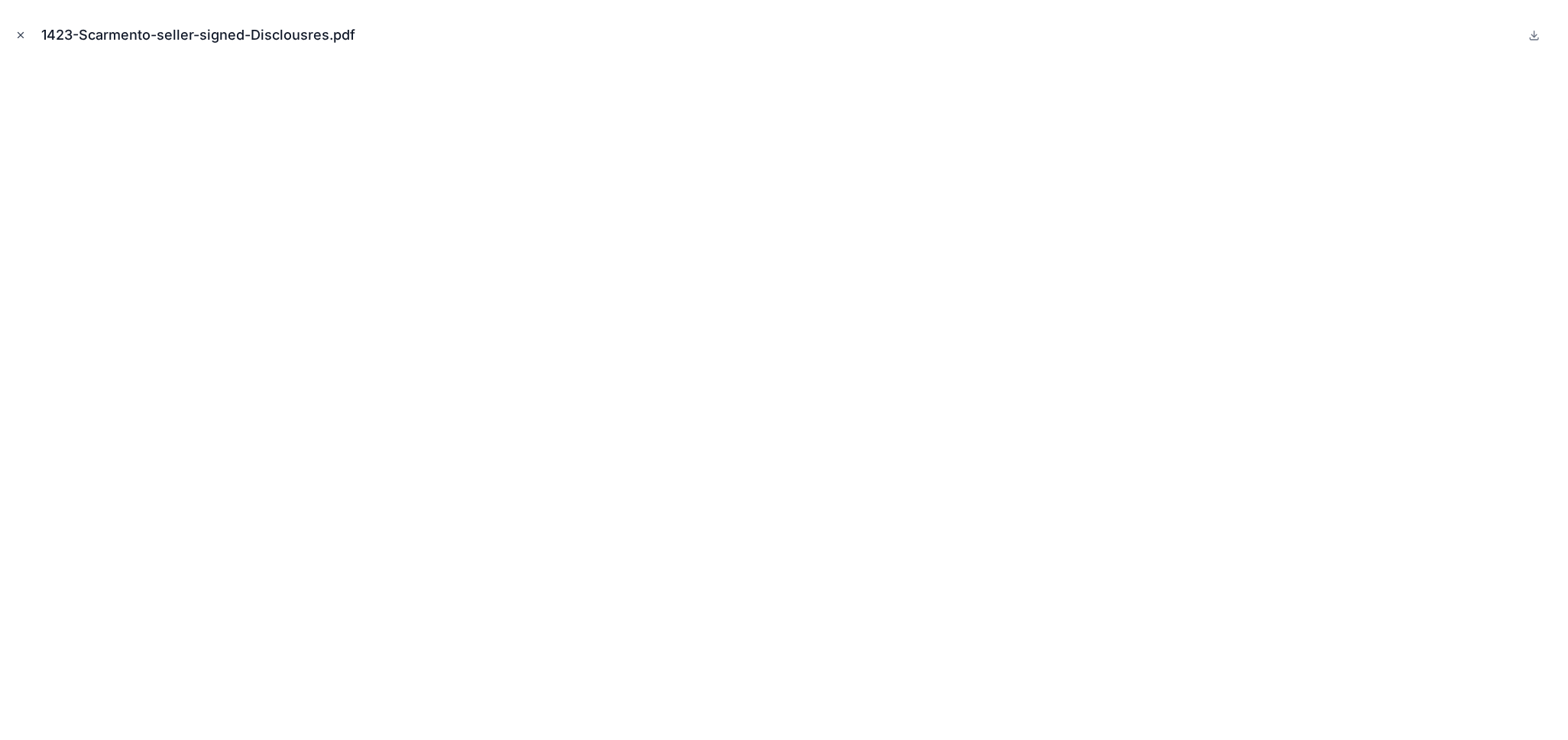
click at [22, 30] on icon "Close modal" at bounding box center [20, 35] width 11 height 11
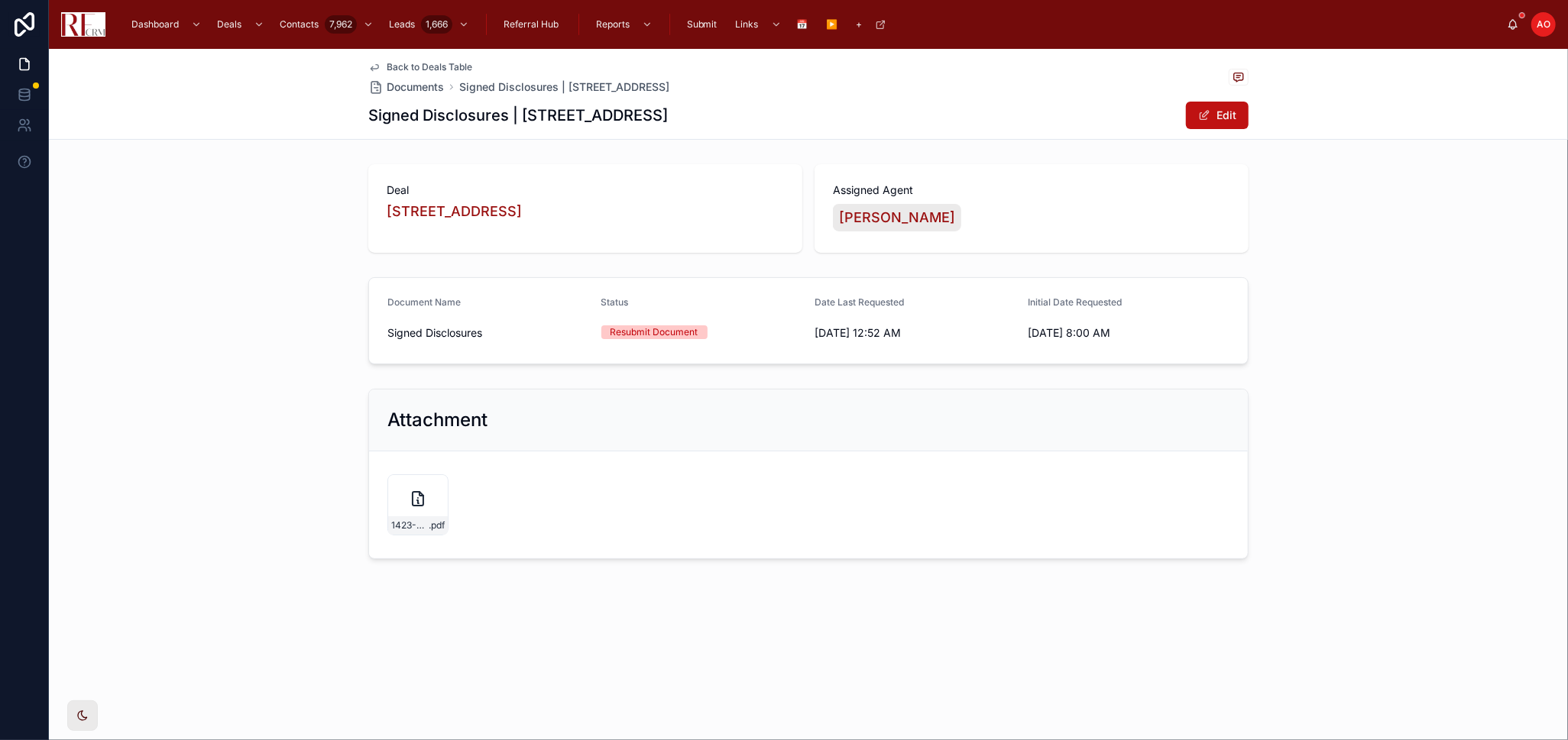
click at [428, 66] on span "Back to Deals Table" at bounding box center [429, 67] width 86 height 12
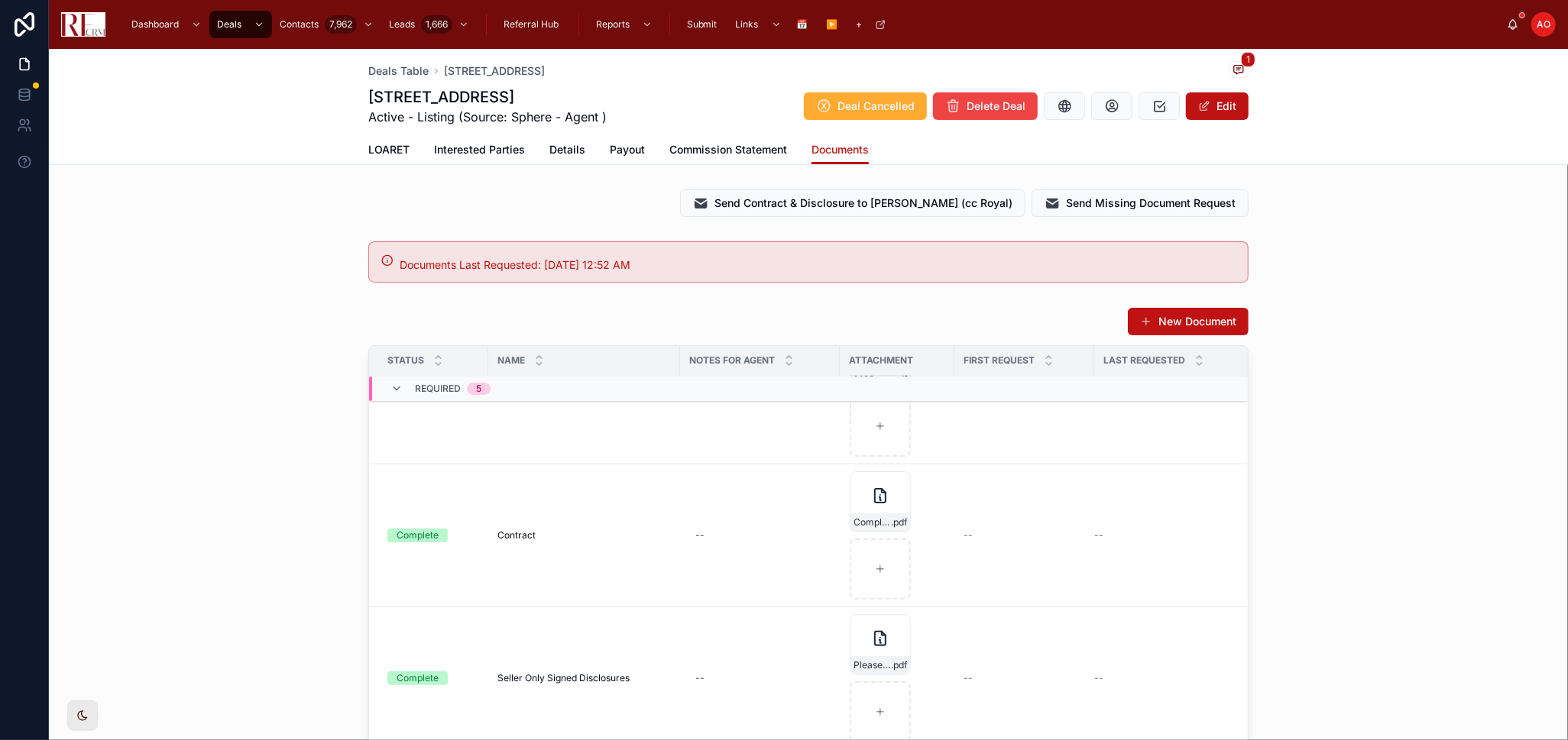
scroll to position [169, 0]
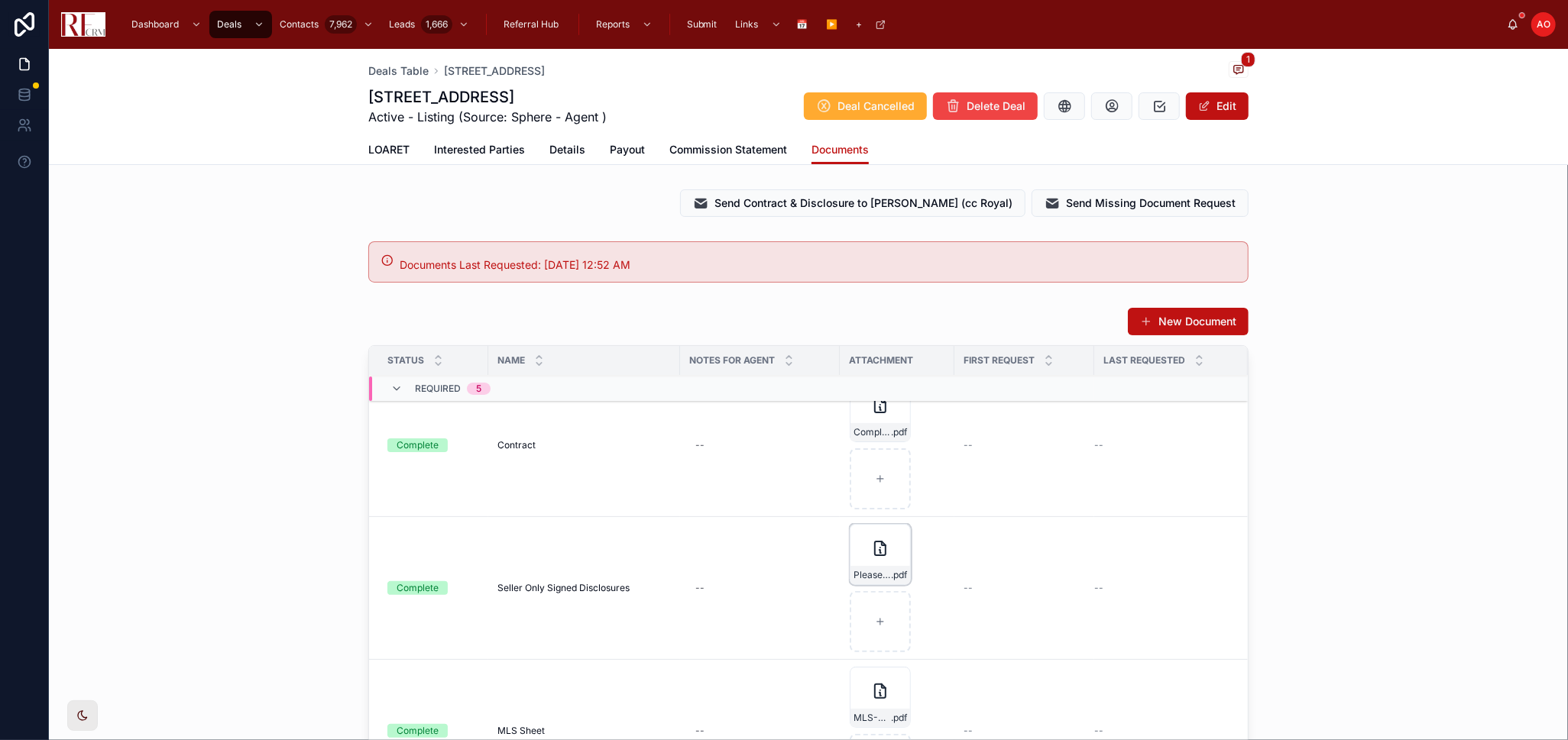
click at [867, 567] on div "Please_DocuSign_Disclosures .pdf" at bounding box center [880, 575] width 59 height 19
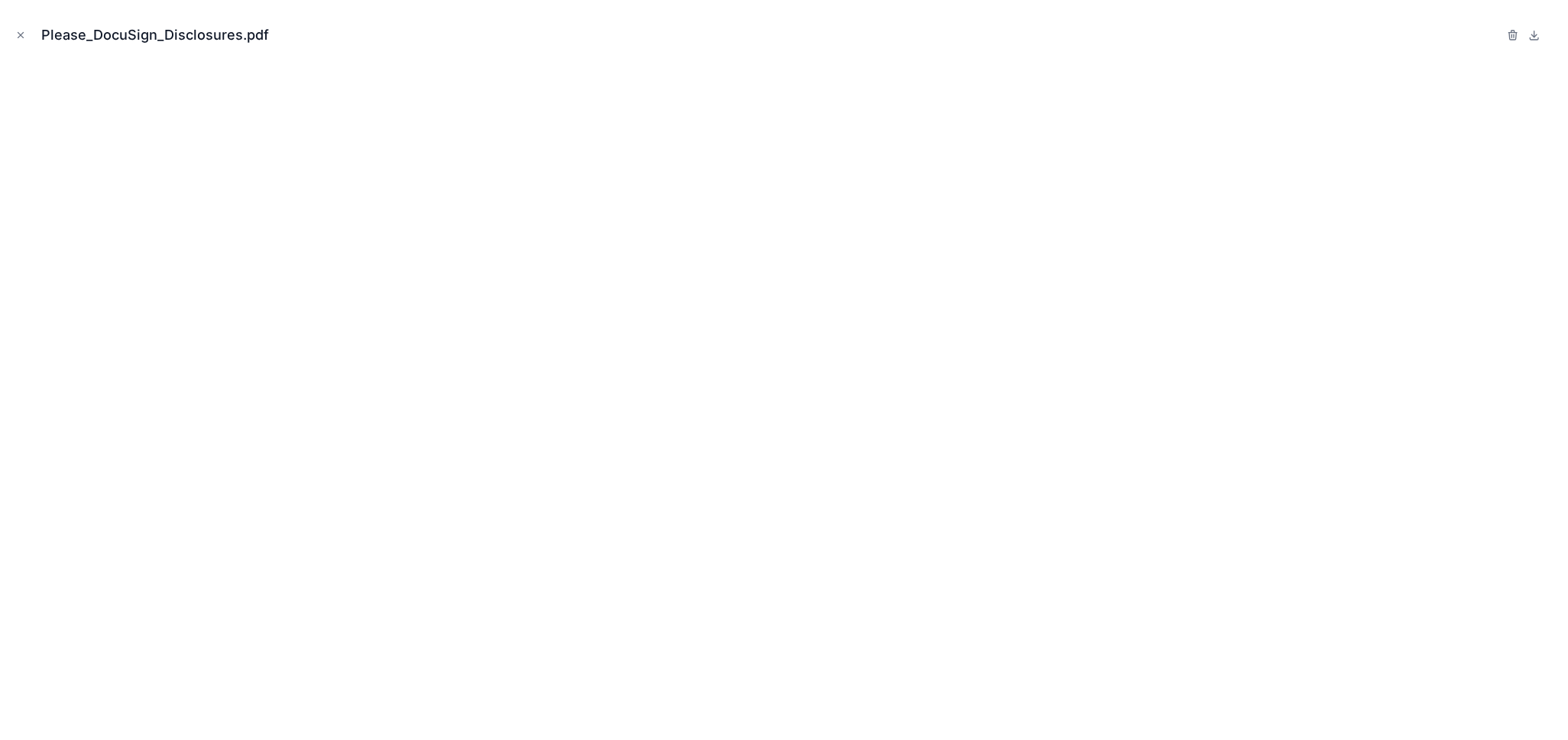
click at [34, 32] on div "Please_DocuSign_Disclosures.pdf" at bounding box center [784, 35] width 1543 height 46
click at [19, 36] on icon "Close modal" at bounding box center [20, 35] width 11 height 11
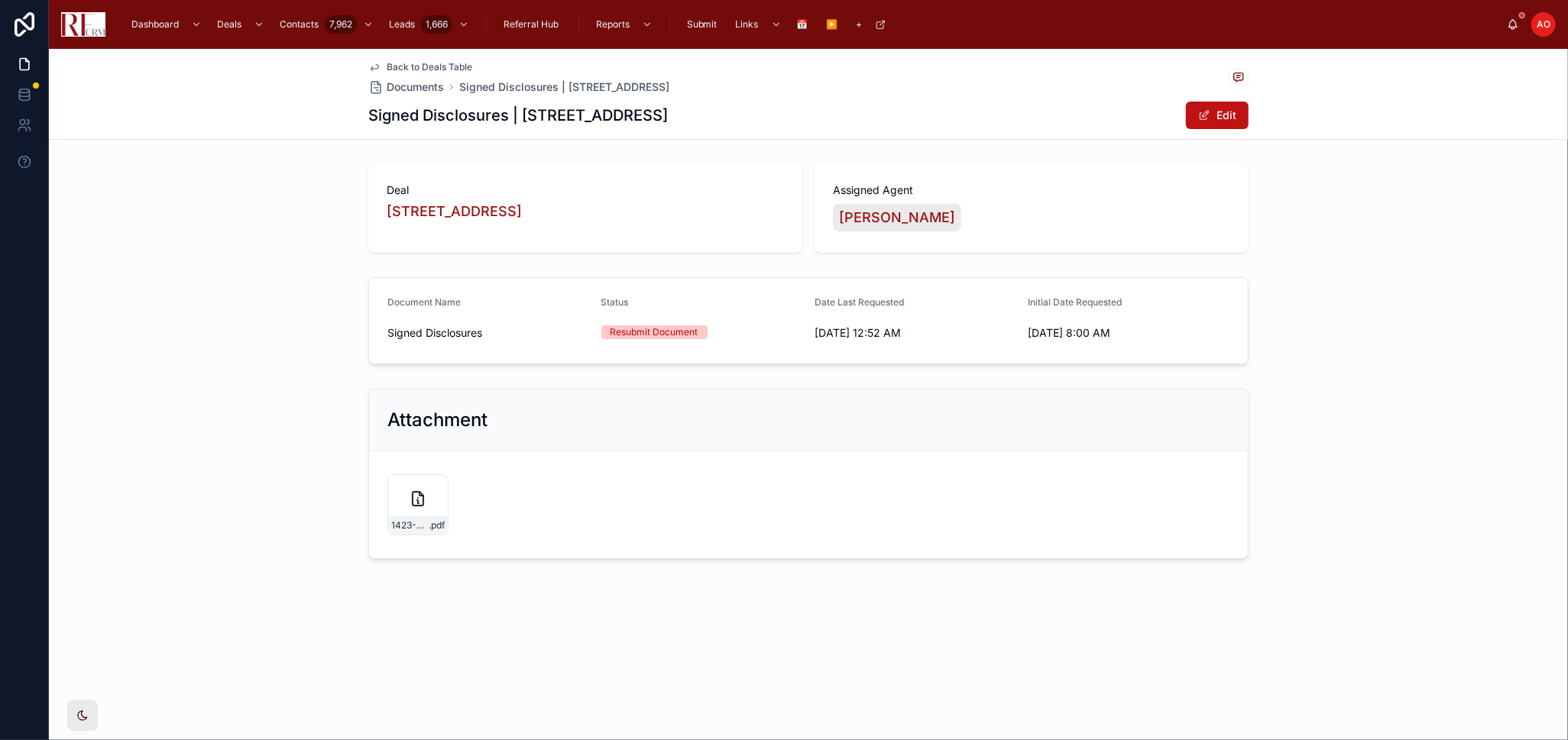
click at [472, 66] on span "Back to Deals Table" at bounding box center [429, 67] width 86 height 12
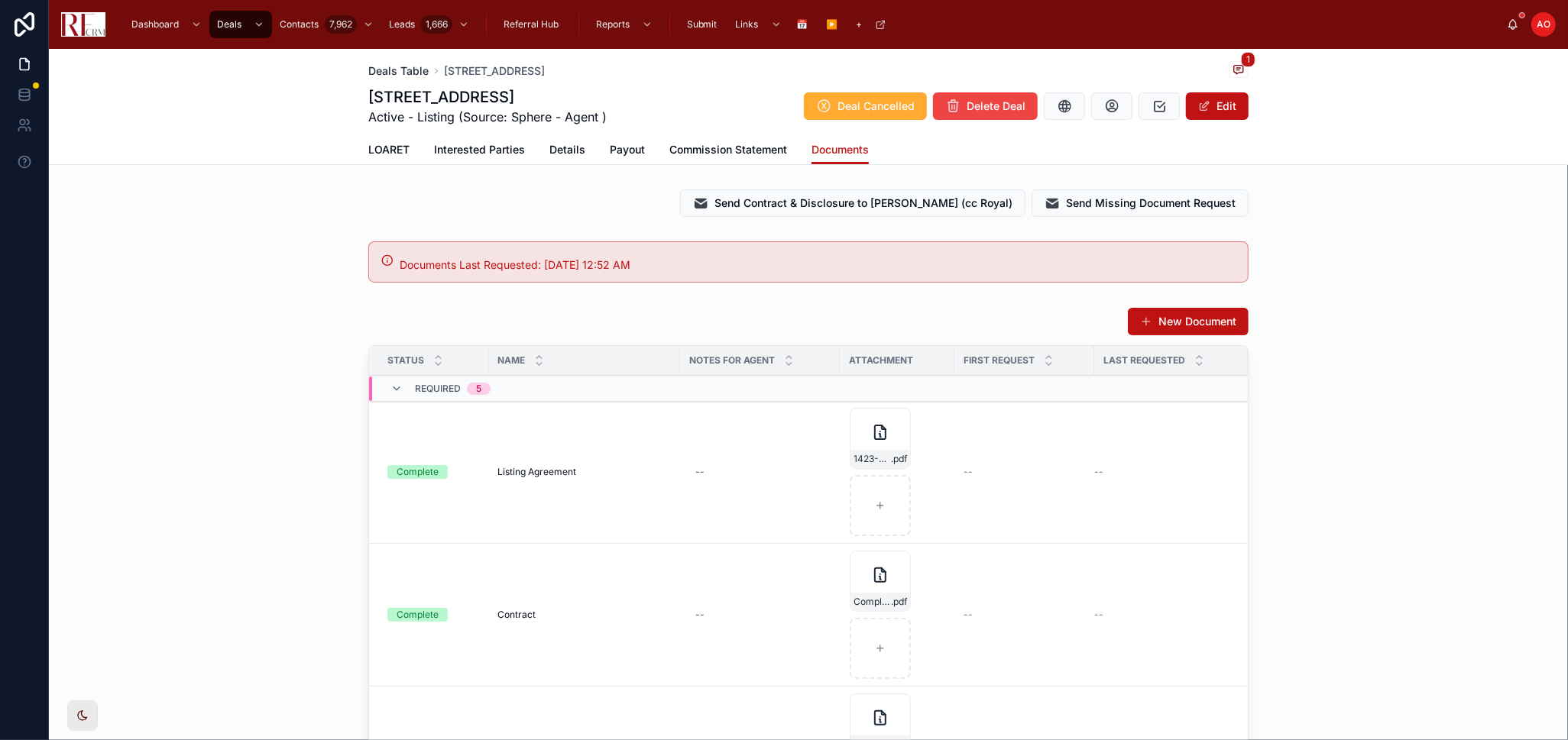
click at [391, 72] on span "Deals Table" at bounding box center [398, 71] width 60 height 15
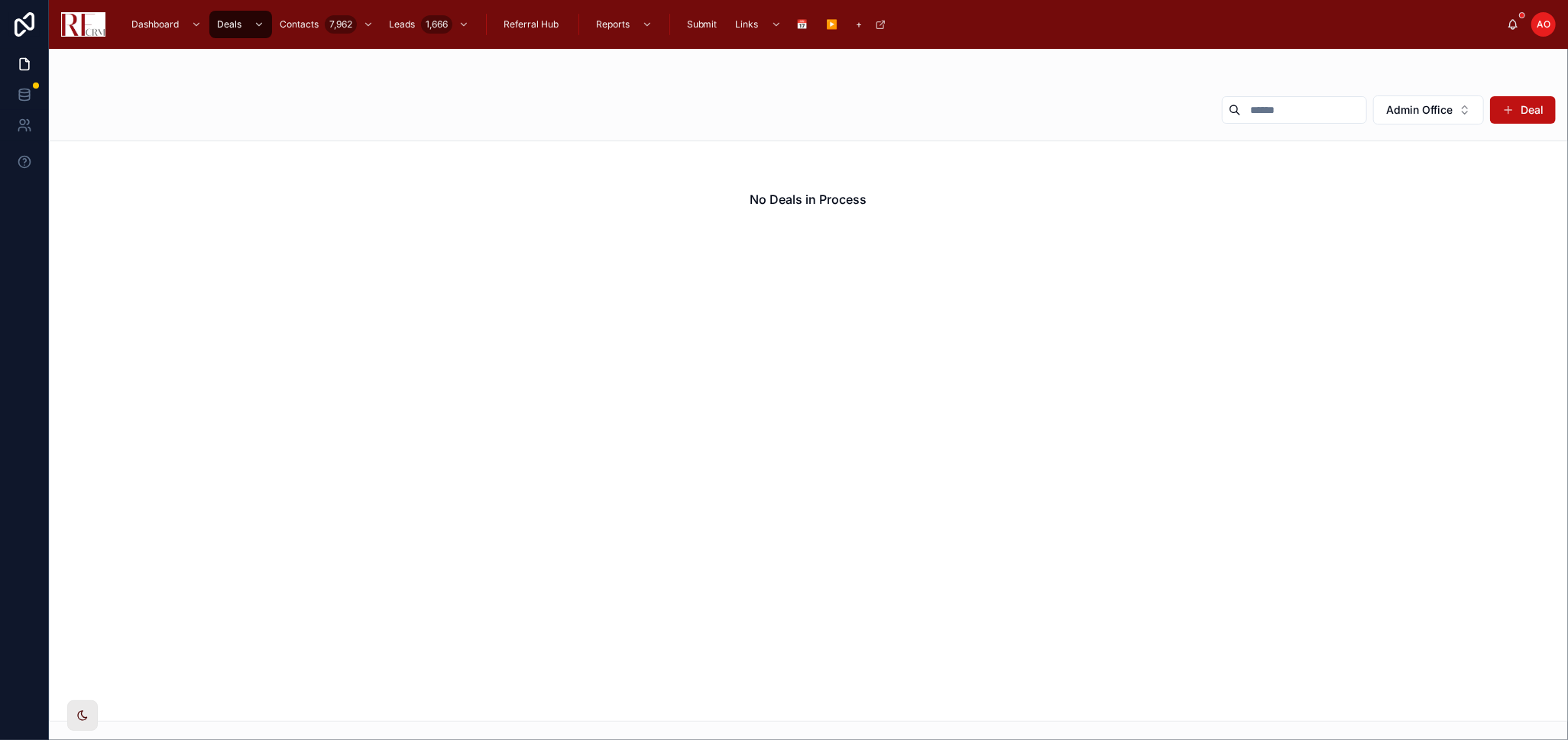
click at [1438, 130] on div "Admin Office Deal" at bounding box center [808, 113] width 1494 height 36
click at [1434, 113] on span "Admin Office" at bounding box center [1419, 110] width 66 height 15
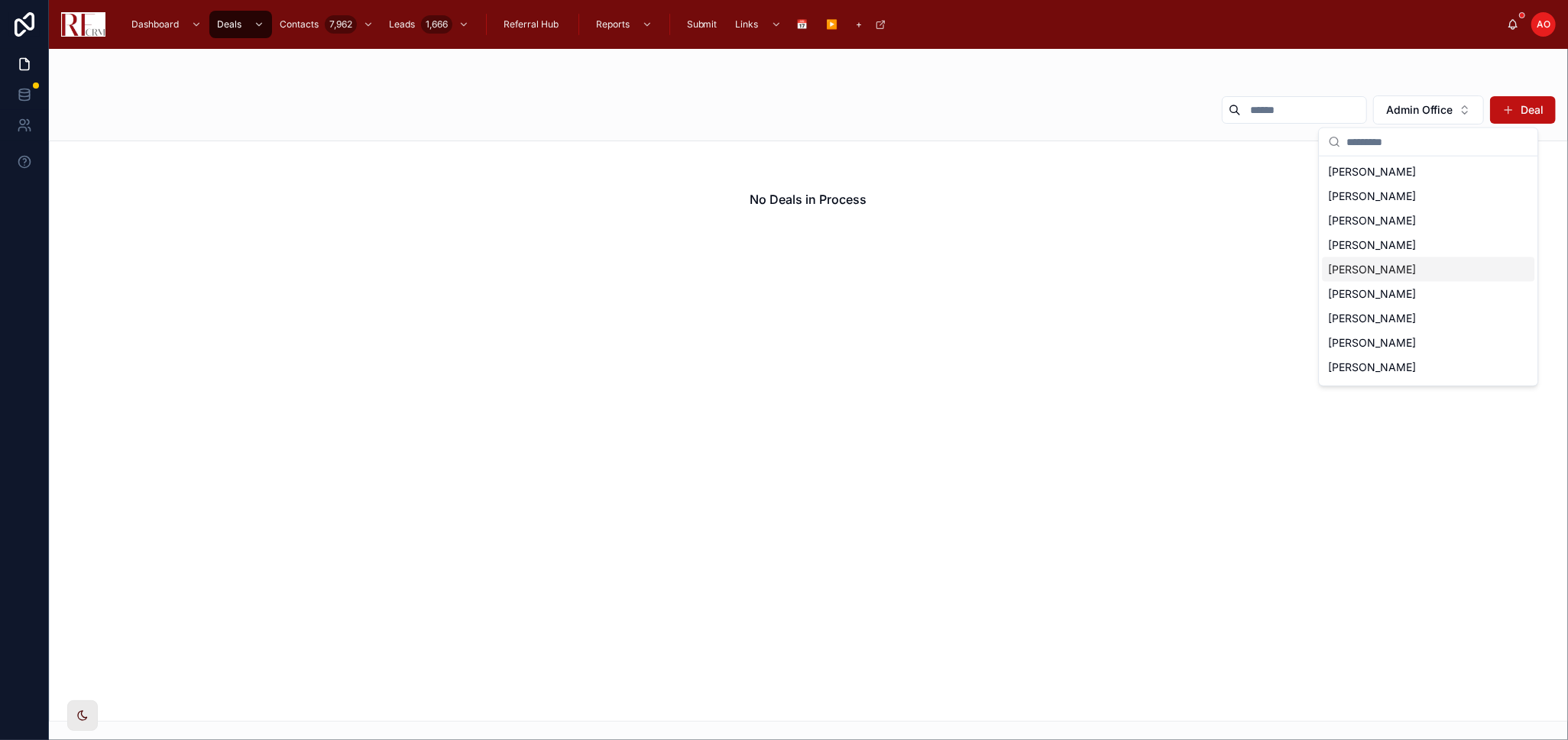
scroll to position [94, 0]
click at [1384, 303] on span "[PERSON_NAME]" at bounding box center [1372, 298] width 88 height 15
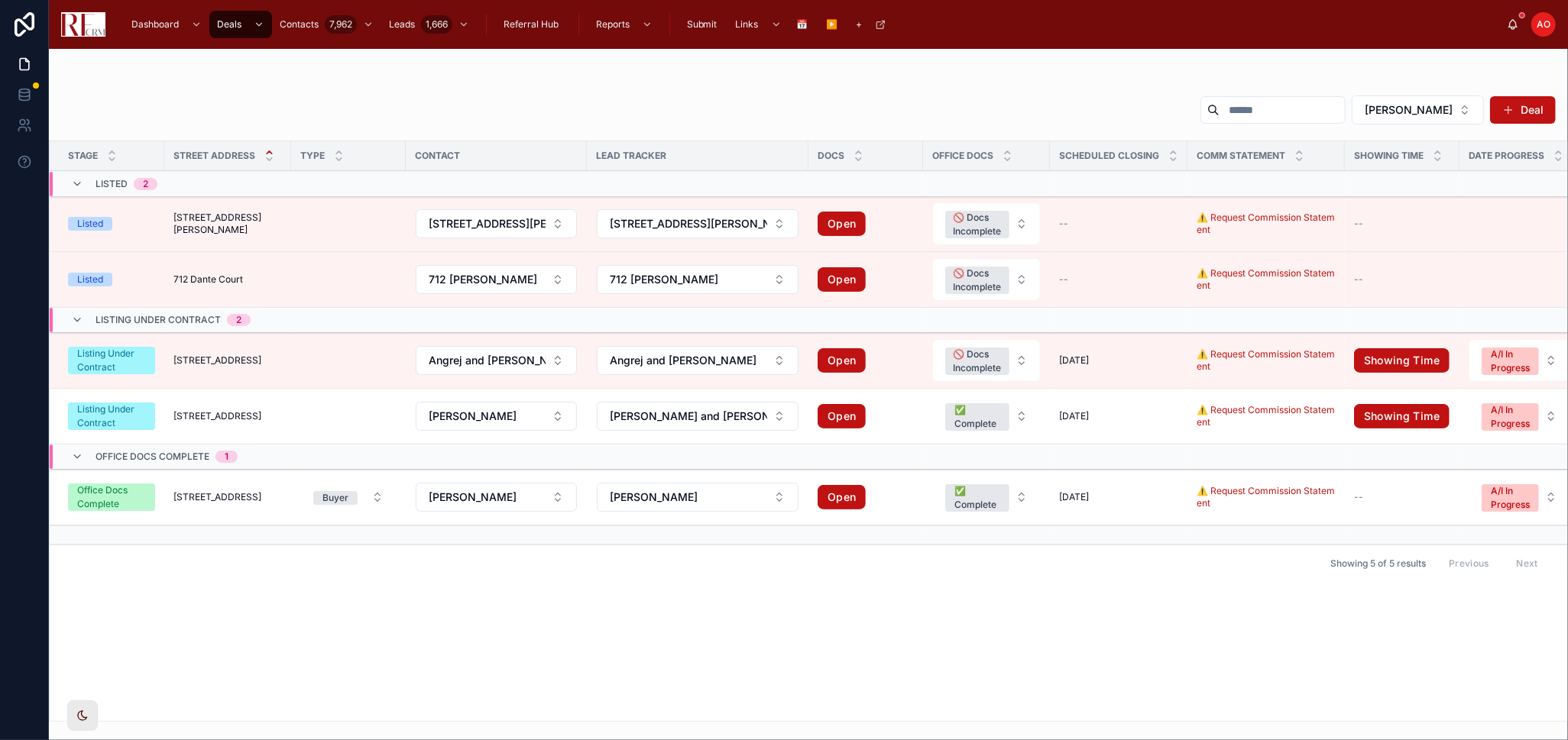
click at [224, 277] on span "712 Dante Court" at bounding box center [208, 279] width 69 height 12
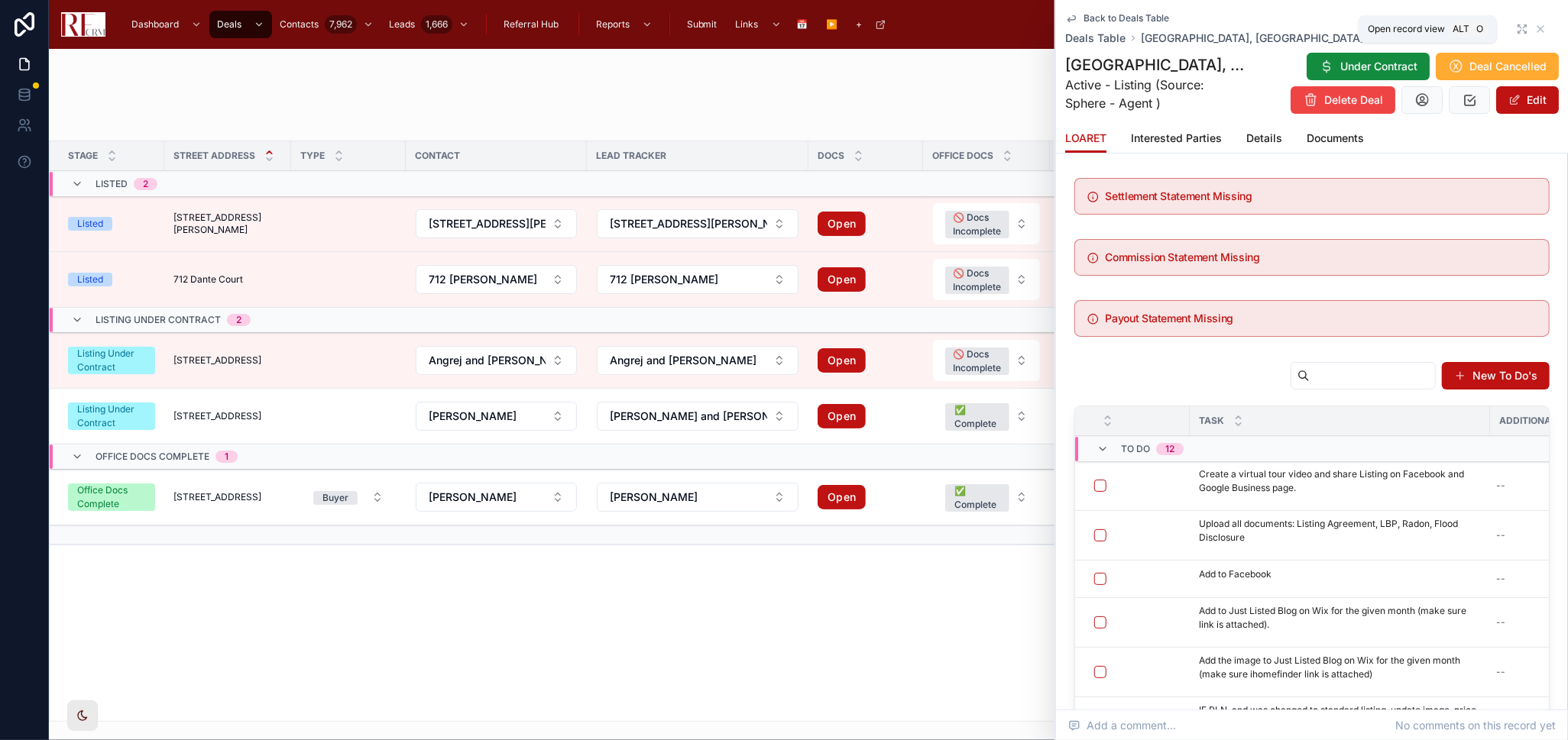
click at [1516, 26] on icon at bounding box center [1522, 29] width 12 height 12
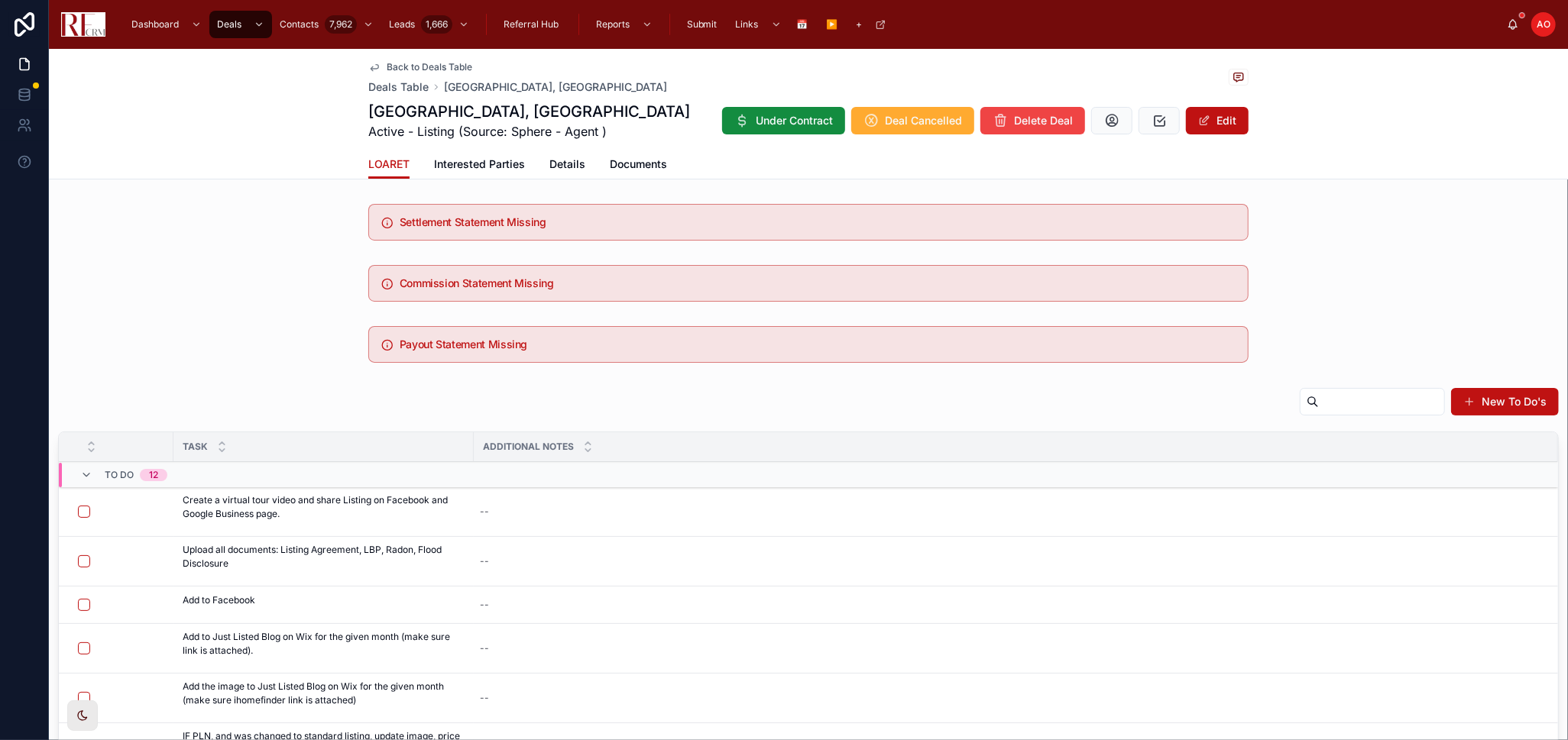
click at [640, 160] on span "Documents" at bounding box center [639, 164] width 58 height 15
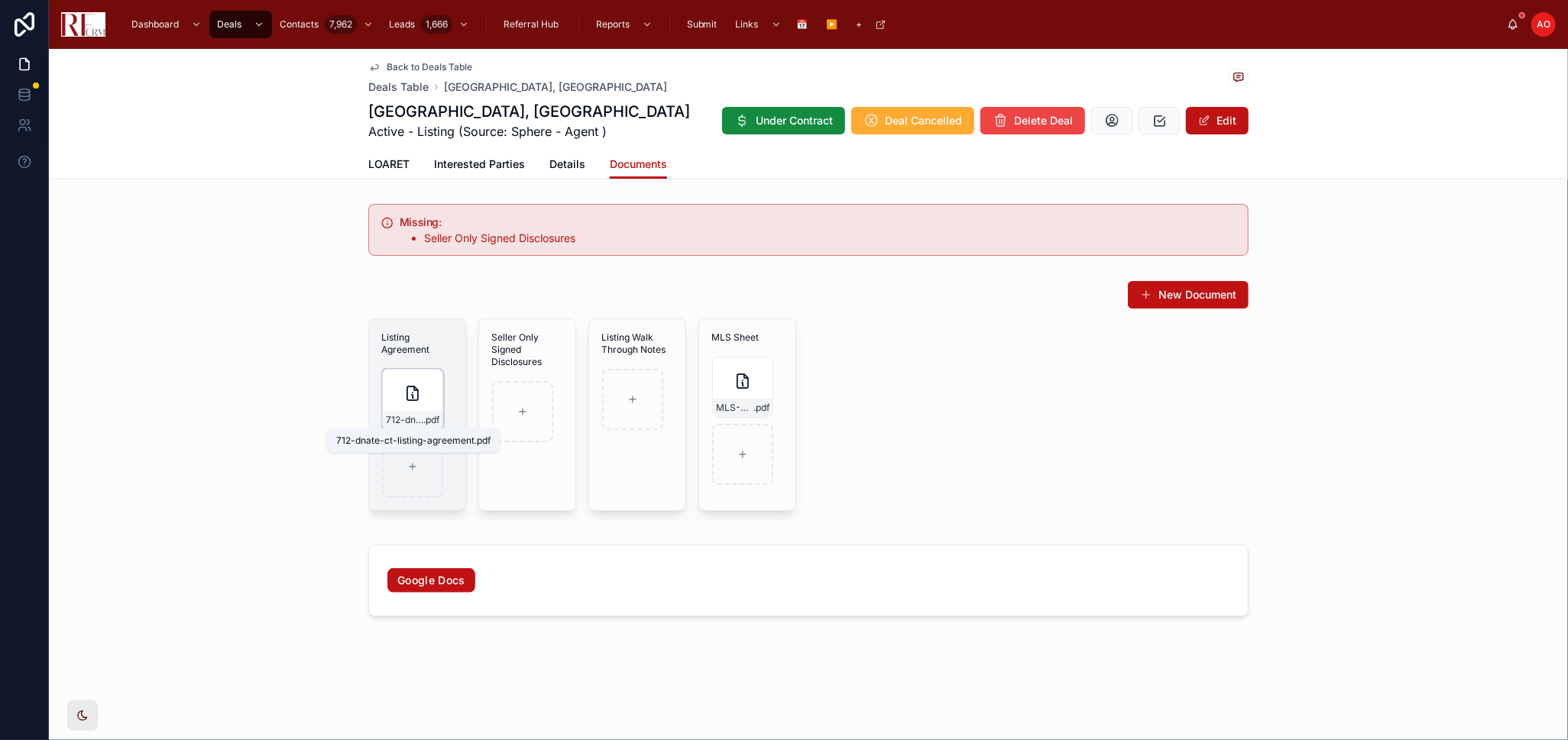
click at [407, 422] on span "712-dnate-ct-listing-agreement" at bounding box center [405, 420] width 37 height 12
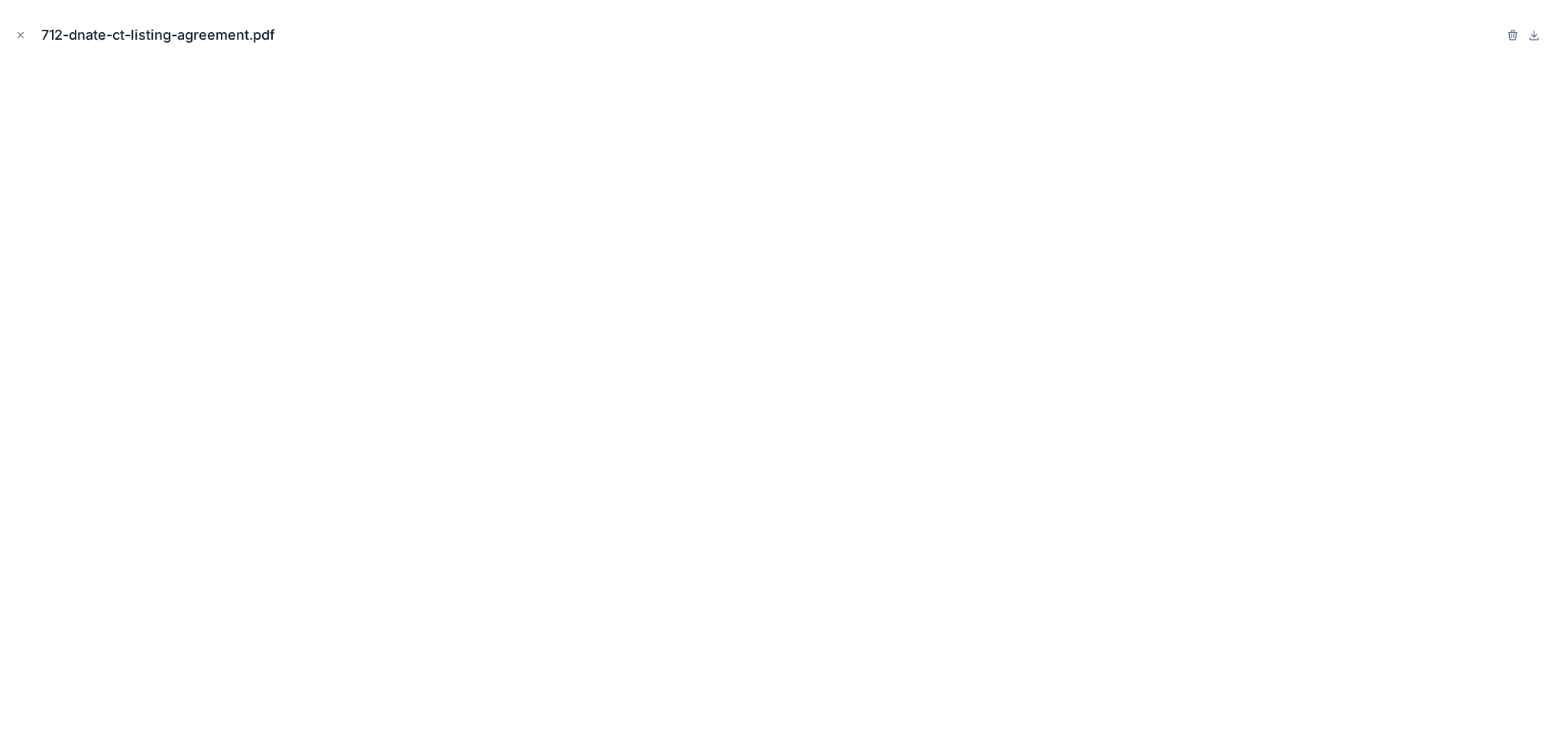
click at [19, 37] on icon "Close modal" at bounding box center [20, 35] width 11 height 11
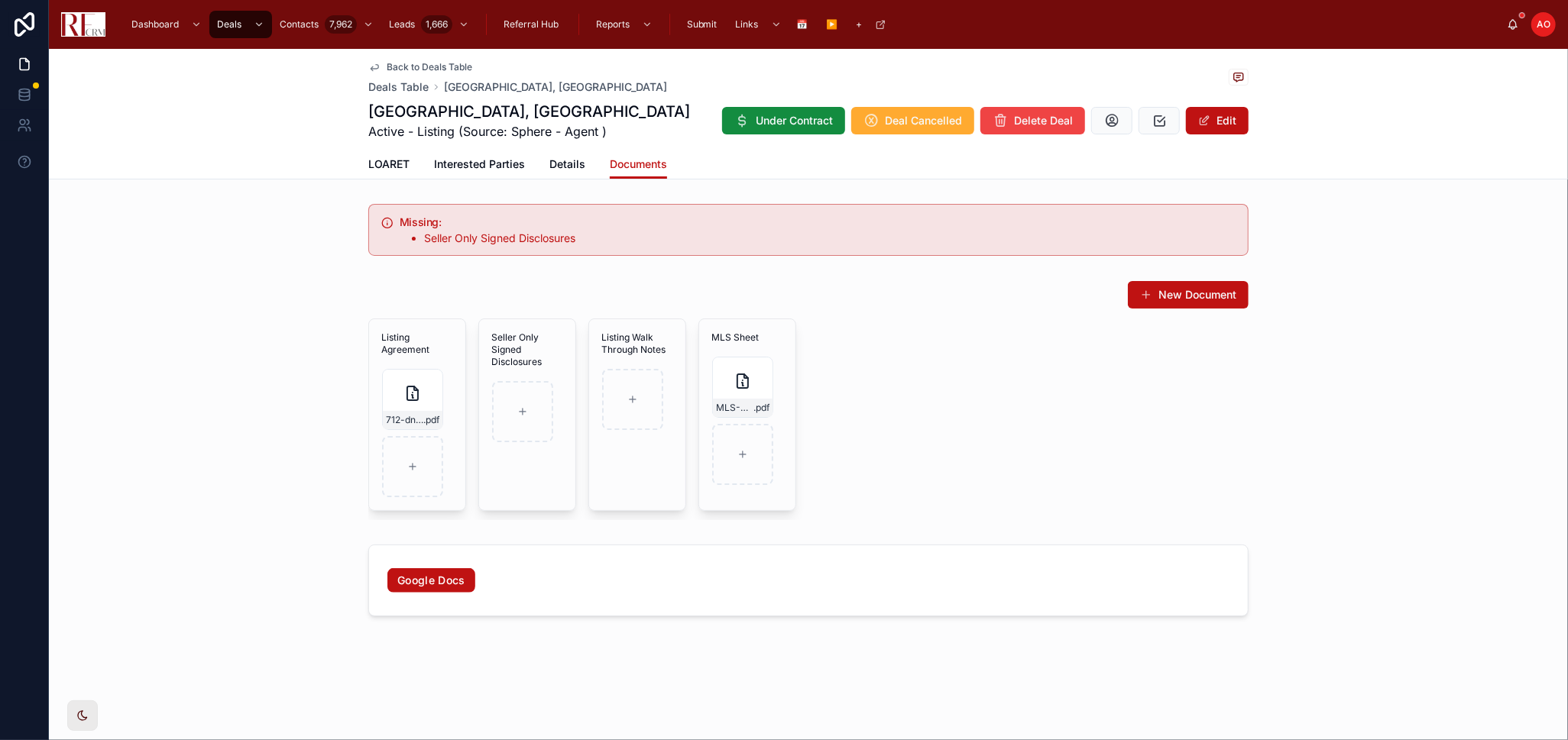
click at [418, 69] on span "Back to Deals Table" at bounding box center [429, 67] width 86 height 12
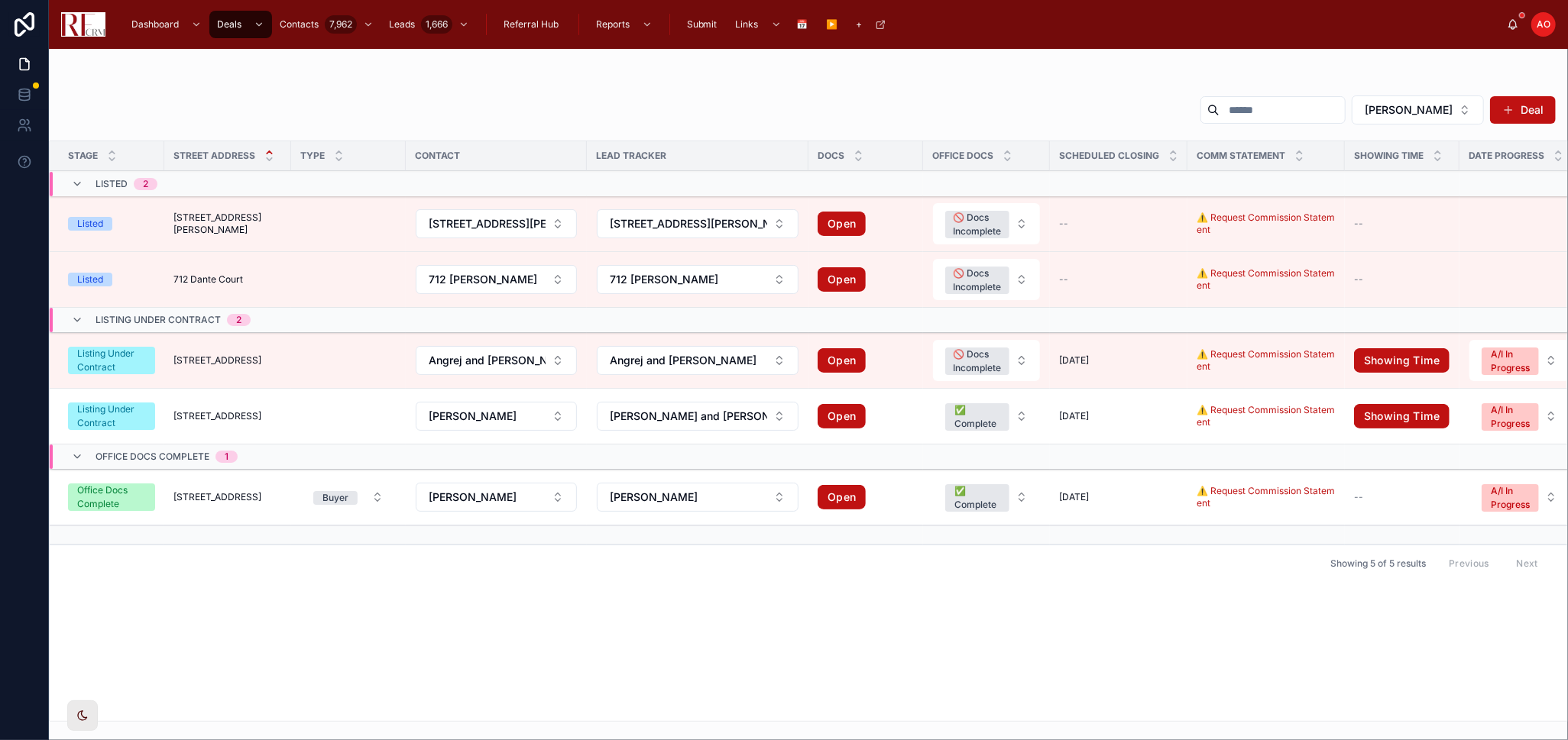
click at [224, 365] on span "[STREET_ADDRESS]" at bounding box center [218, 361] width 88 height 12
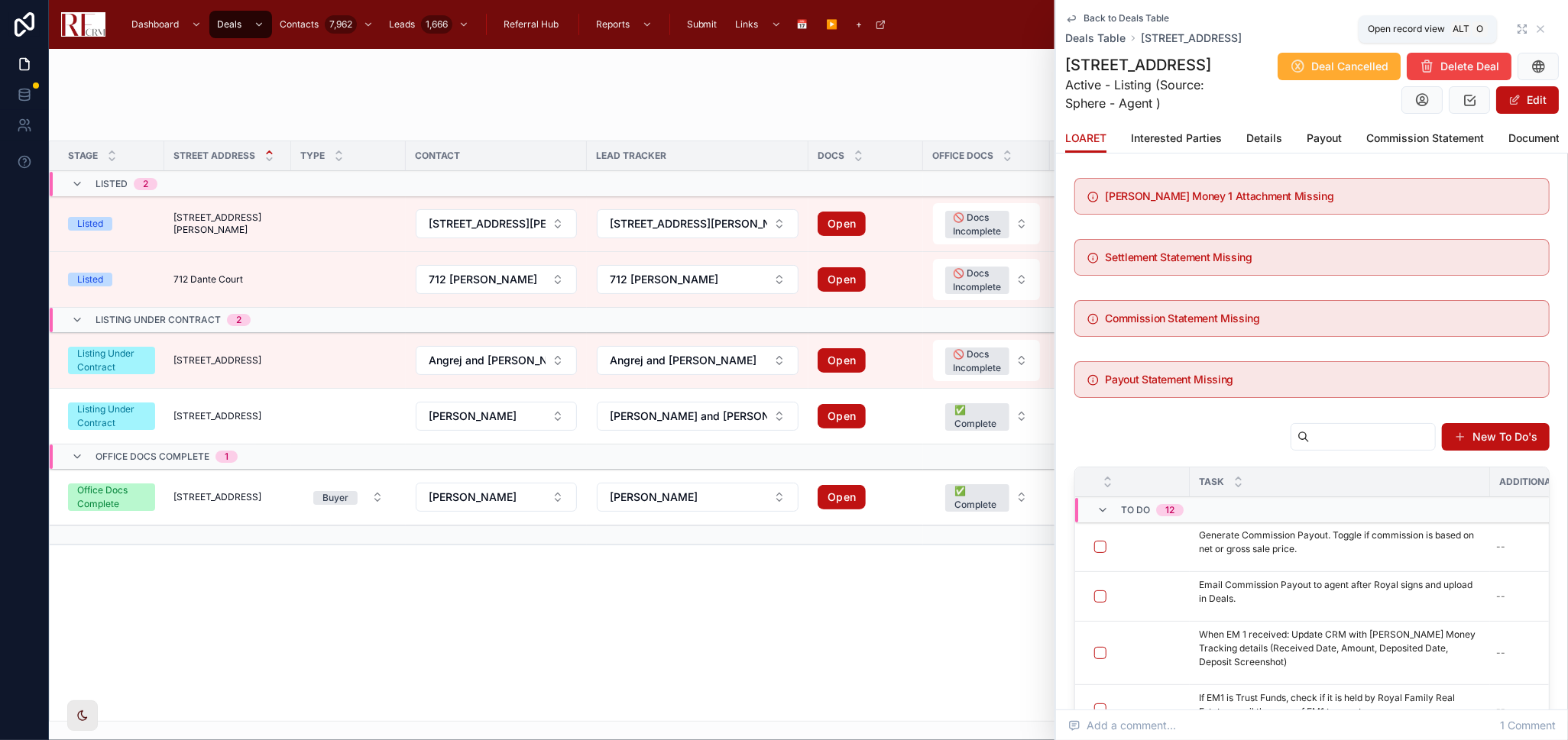
click at [1516, 28] on icon at bounding box center [1522, 29] width 12 height 12
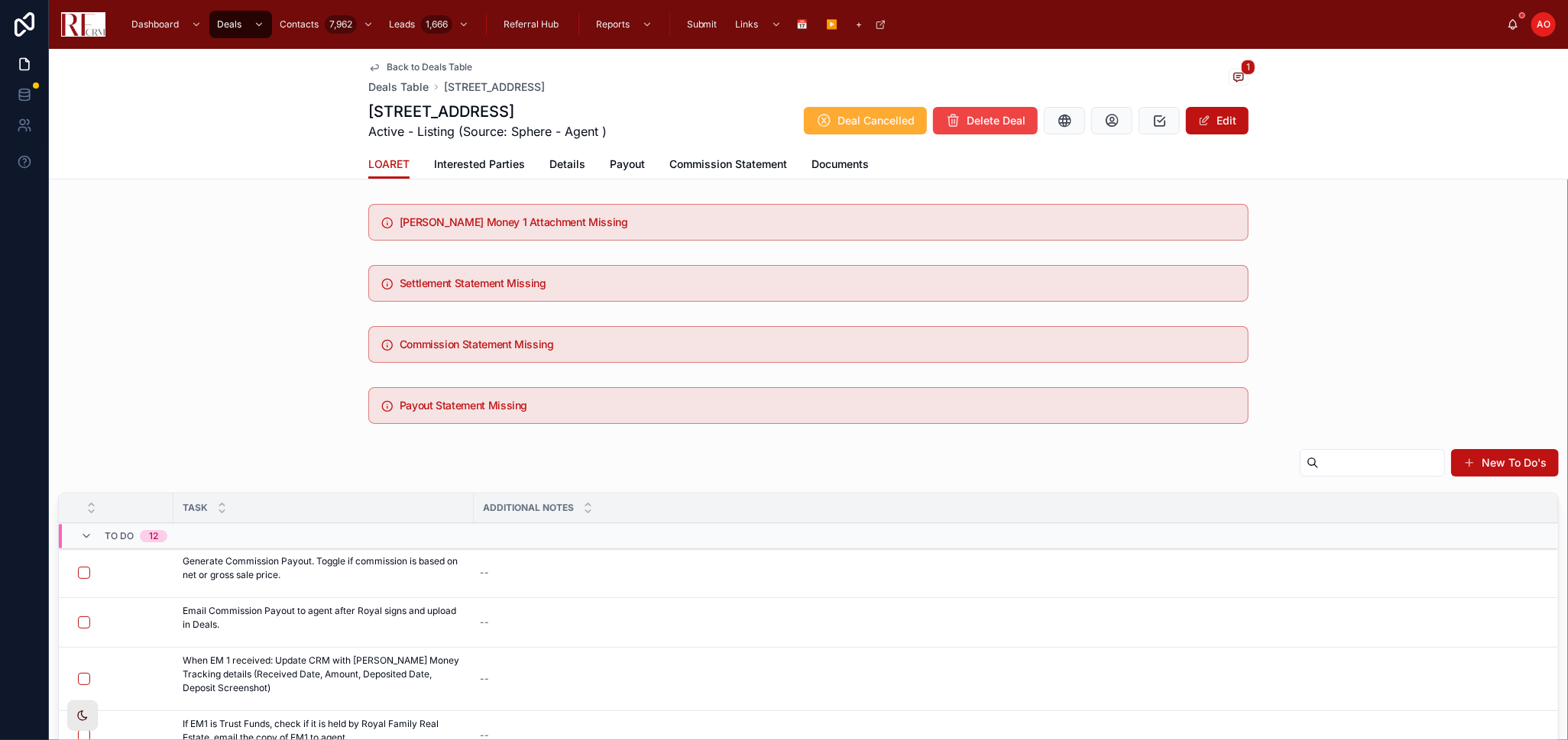
click at [824, 157] on span "Documents" at bounding box center [840, 164] width 58 height 15
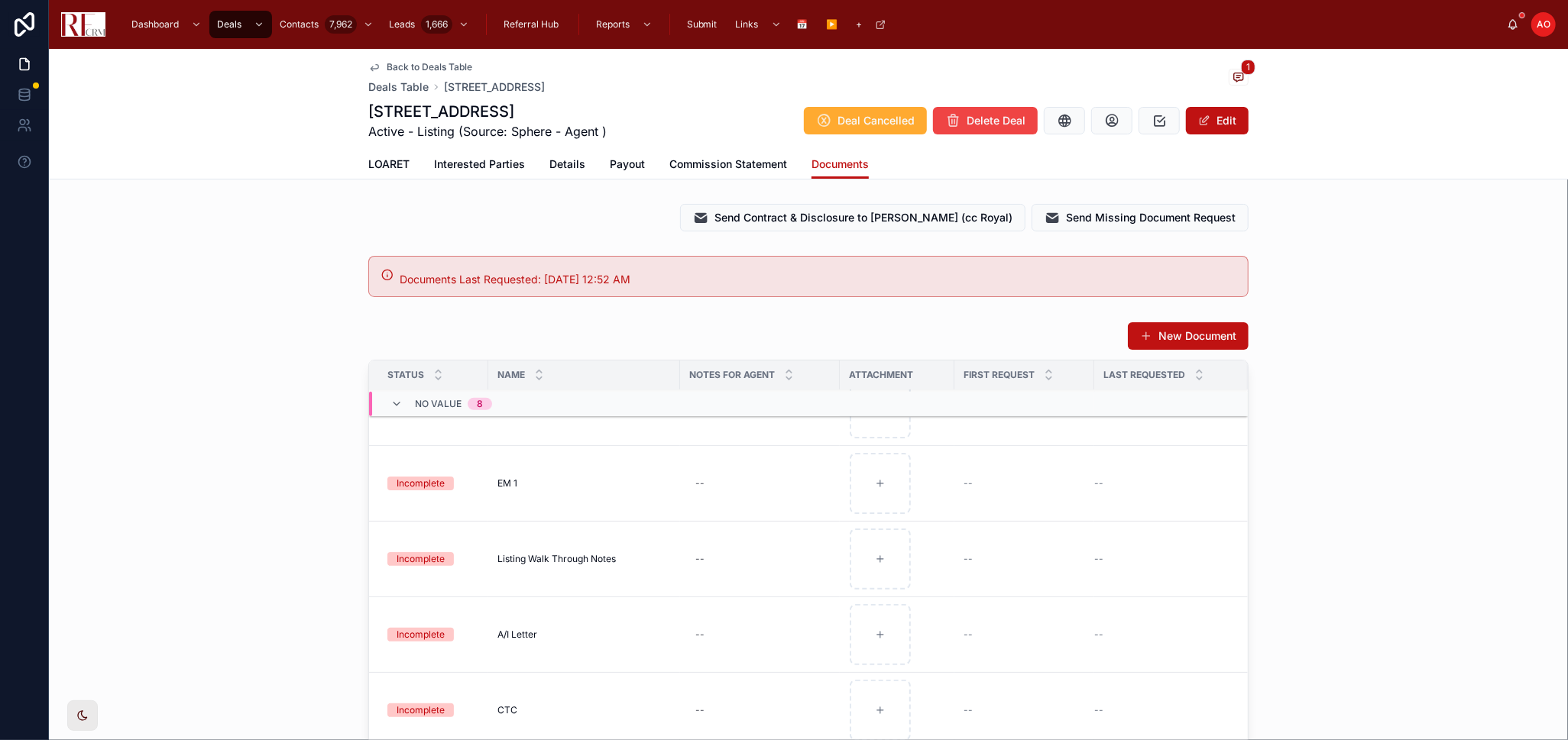
scroll to position [552, 0]
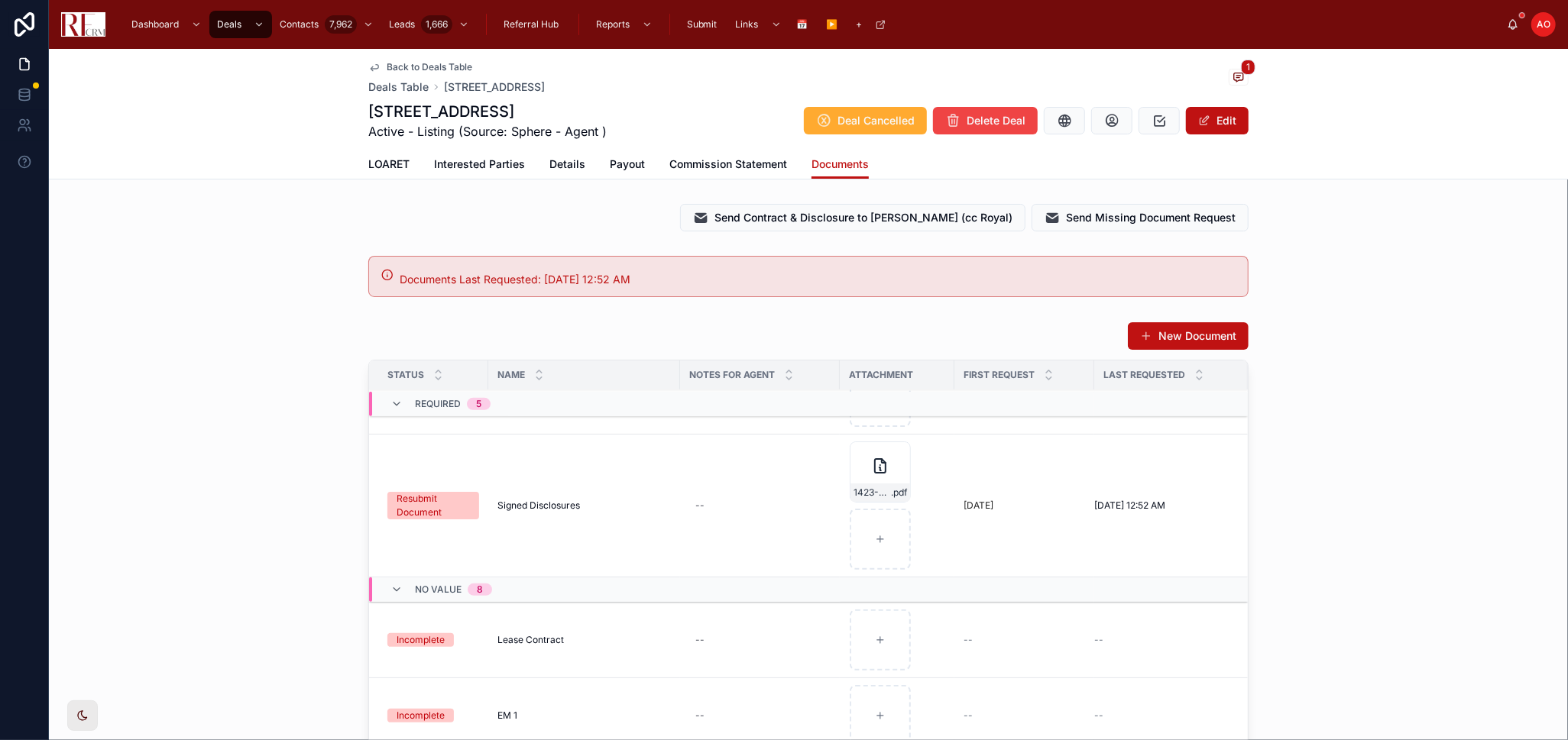
click at [375, 157] on span "LOARET" at bounding box center [389, 164] width 42 height 15
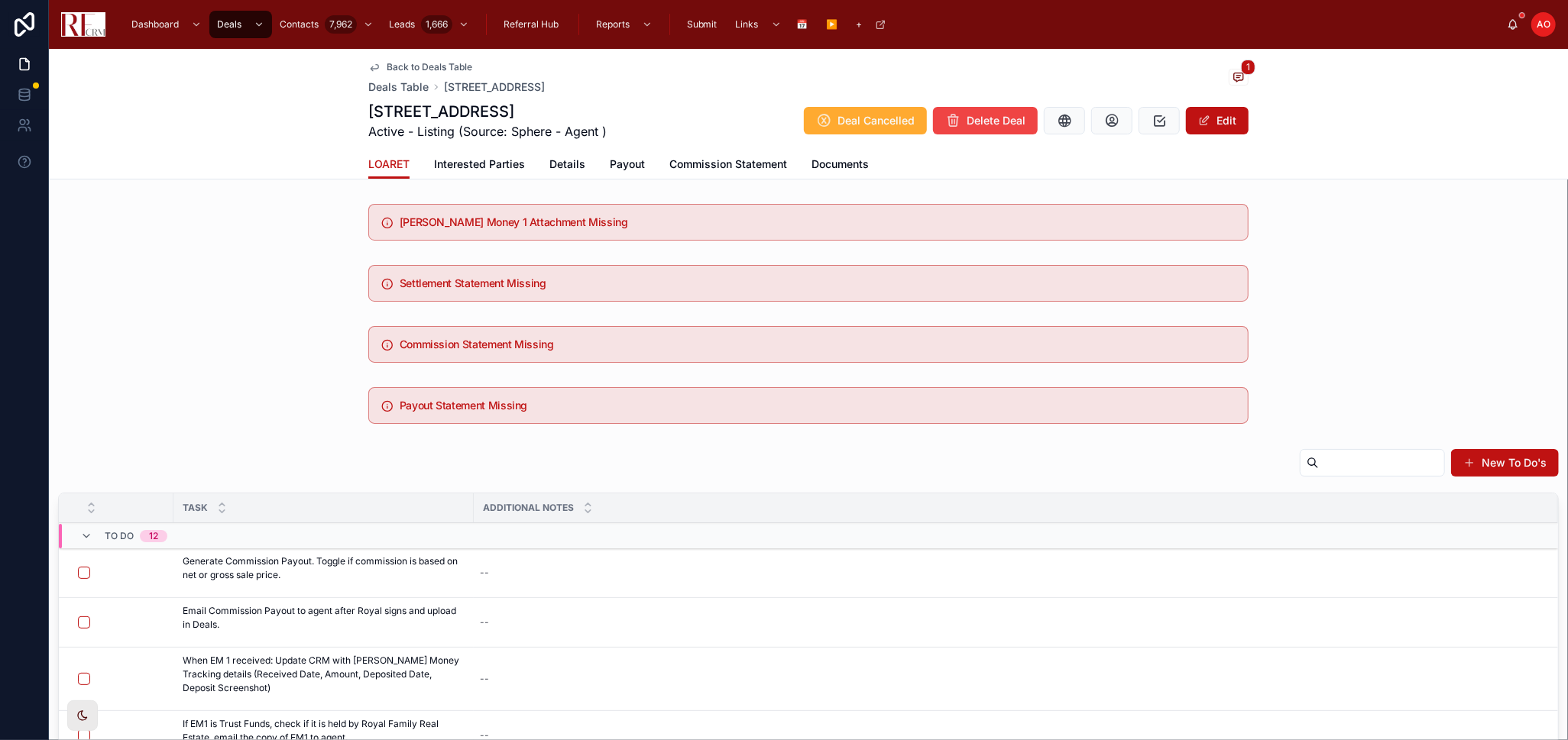
click at [448, 65] on span "Back to Deals Table" at bounding box center [429, 67] width 86 height 12
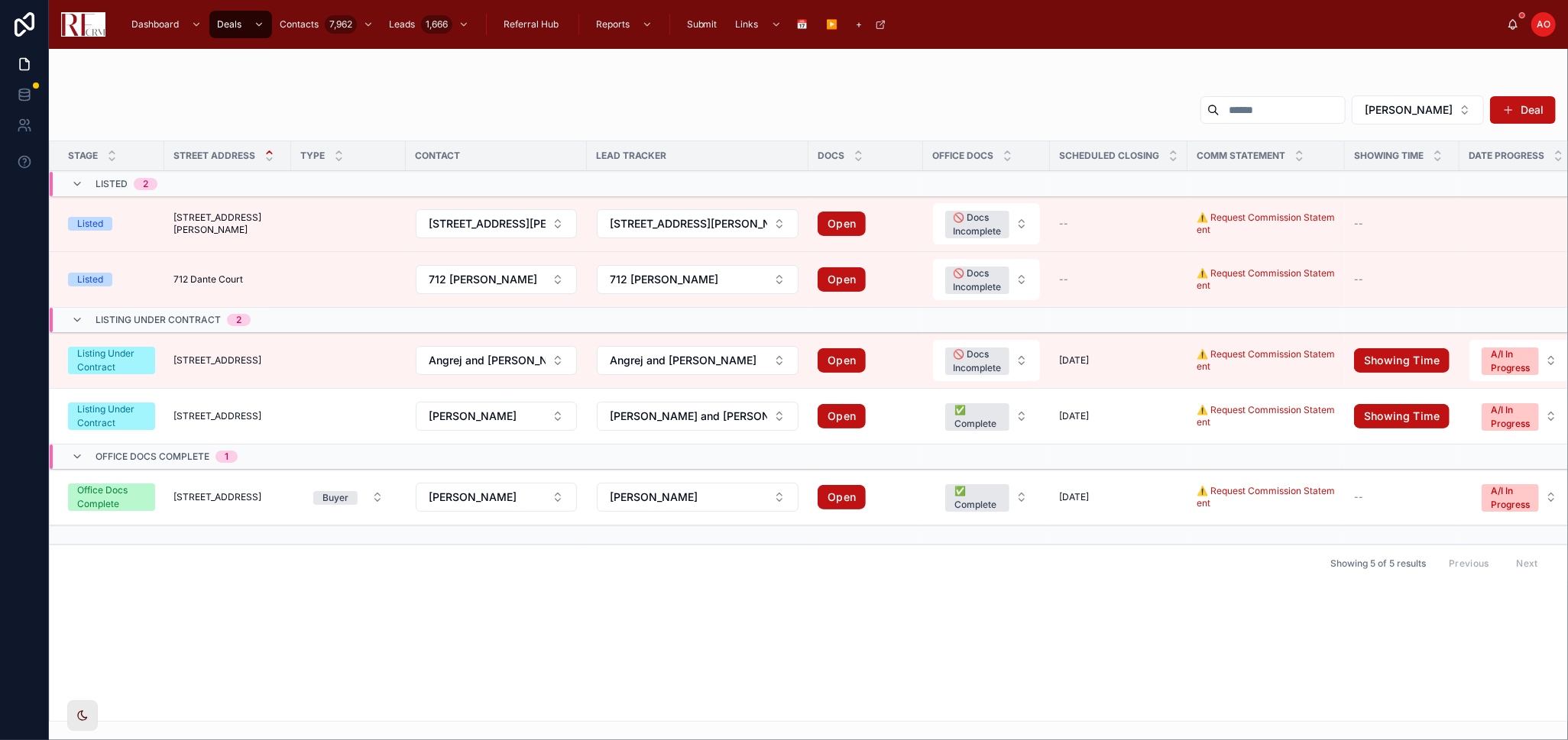
click at [218, 220] on span "[STREET_ADDRESS][PERSON_NAME]" at bounding box center [228, 224] width 108 height 25
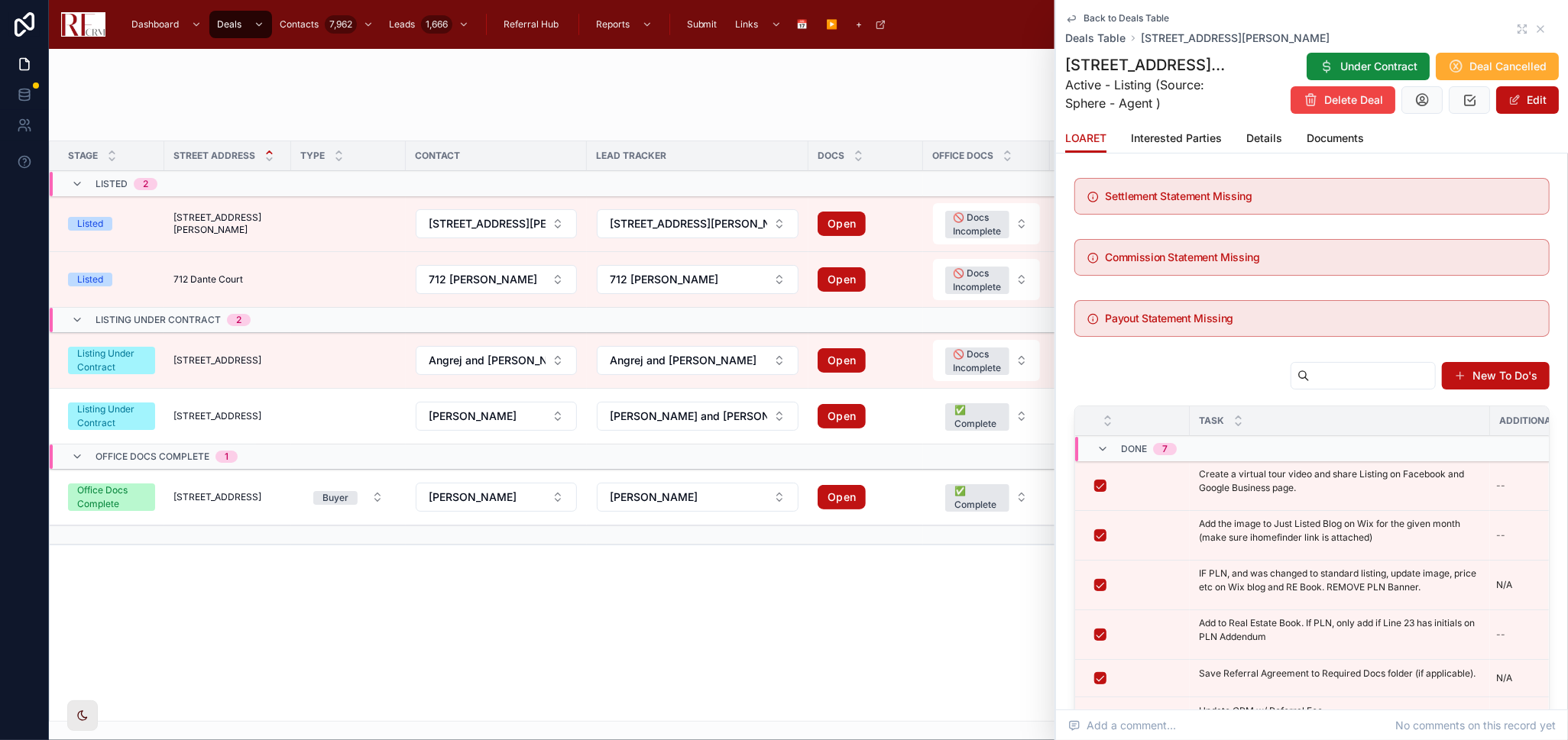
click at [1517, 32] on div "Back to Deals Table Deals Table [STREET_ADDRESS][PERSON_NAME]" at bounding box center [1311, 29] width 494 height 34
click at [1523, 31] on icon at bounding box center [1525, 31] width 3 height 3
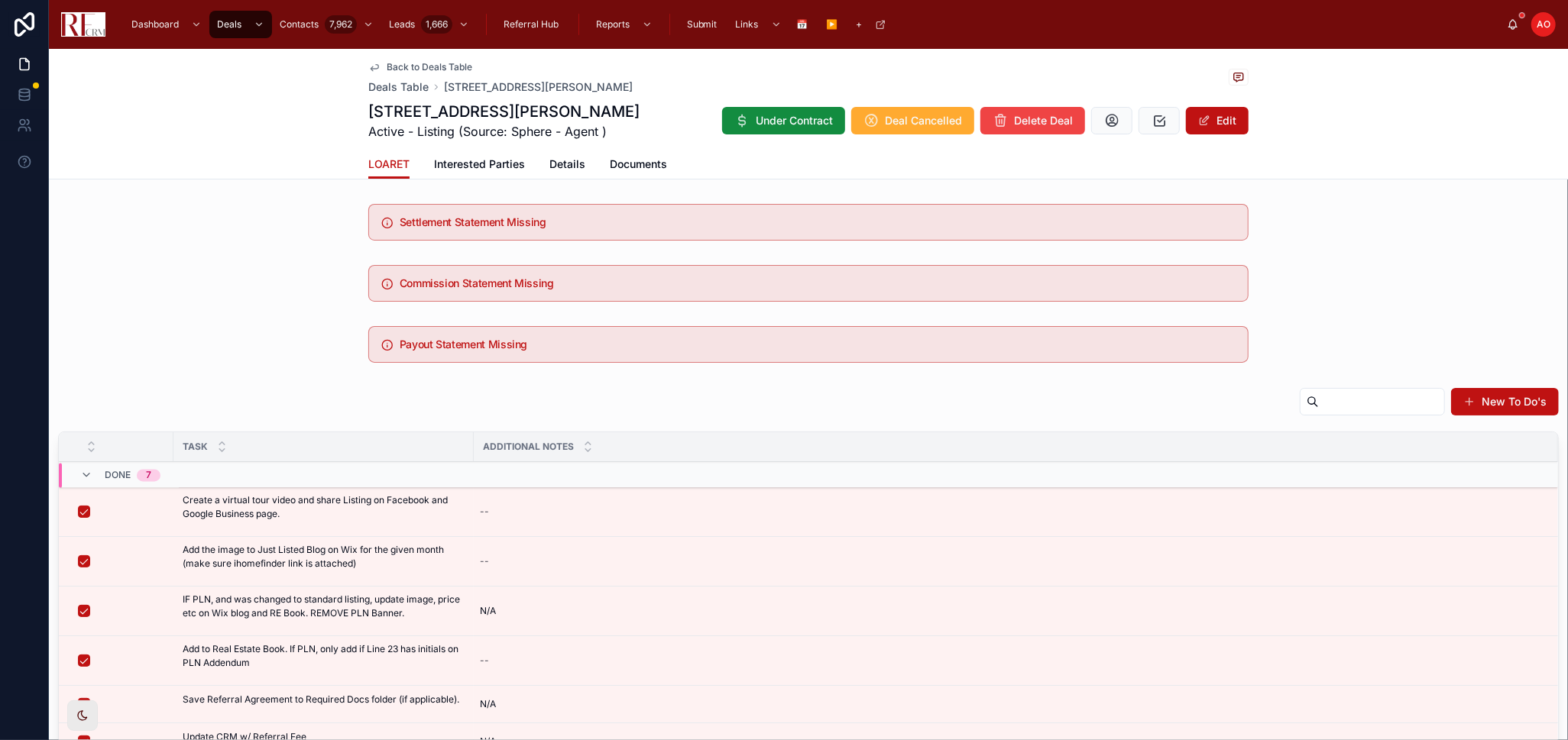
click at [629, 160] on span "Documents" at bounding box center [639, 164] width 58 height 15
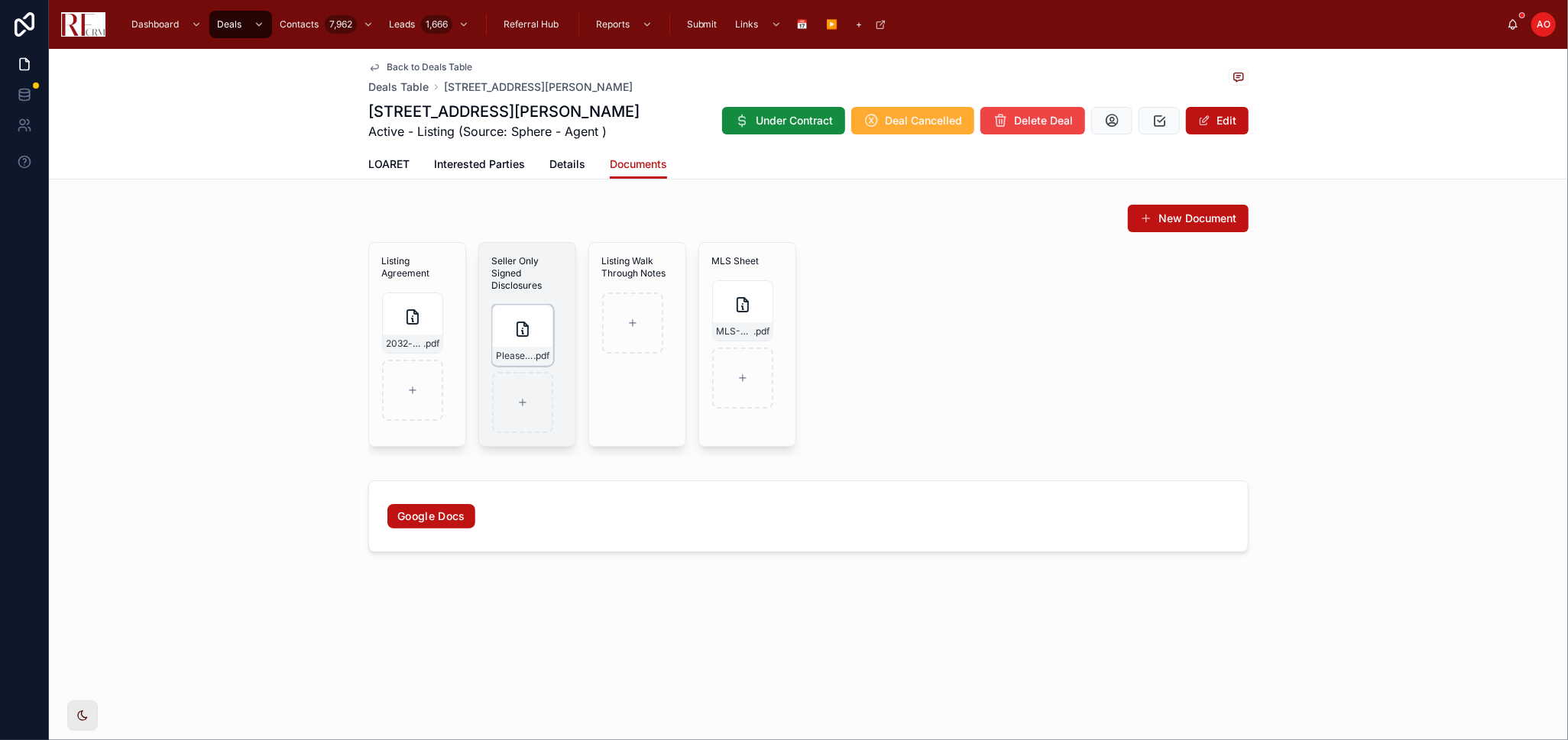
click at [506, 362] on div "Please_DocuSign_Disclosures .pdf" at bounding box center [523, 356] width 59 height 19
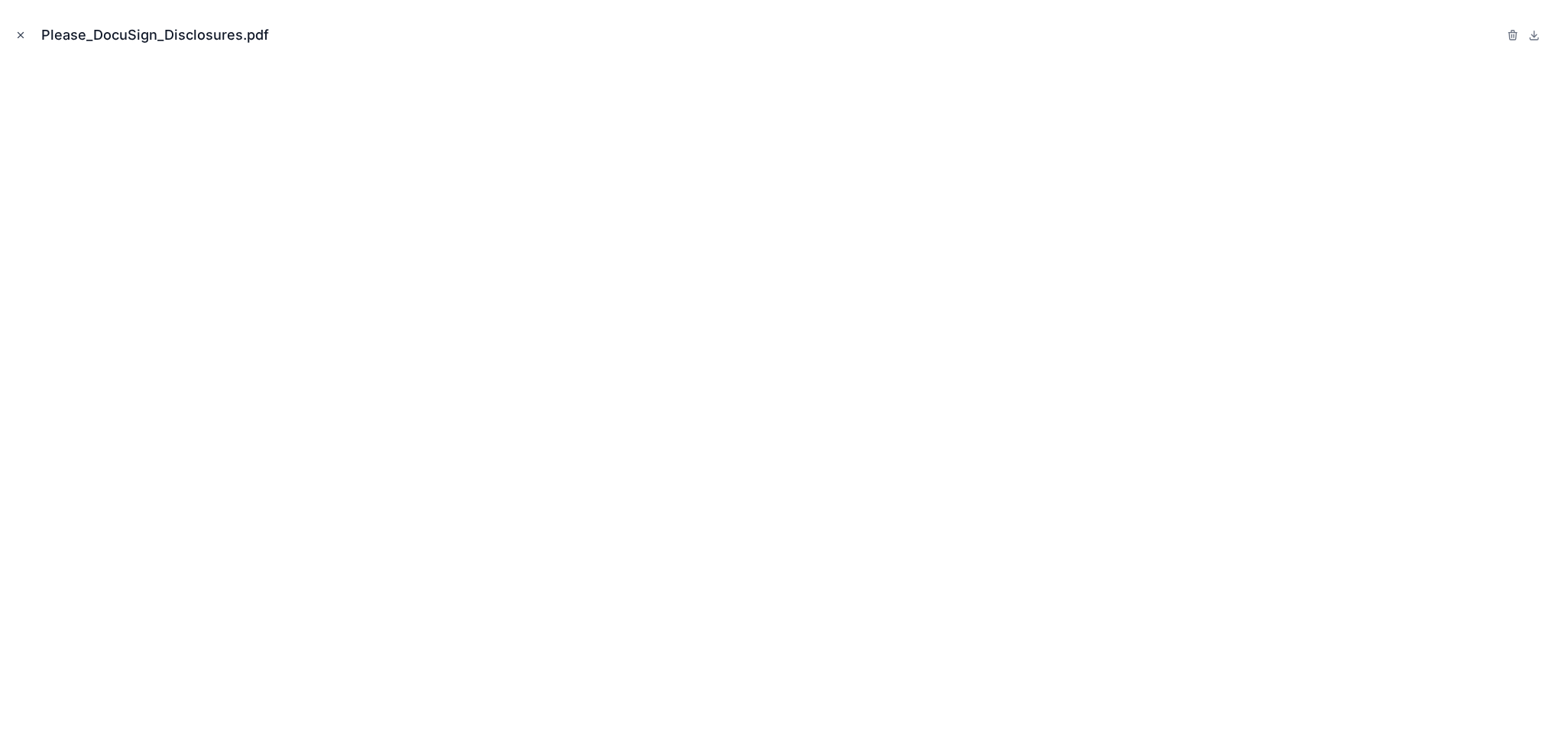
click at [20, 32] on icon "Close modal" at bounding box center [20, 35] width 11 height 11
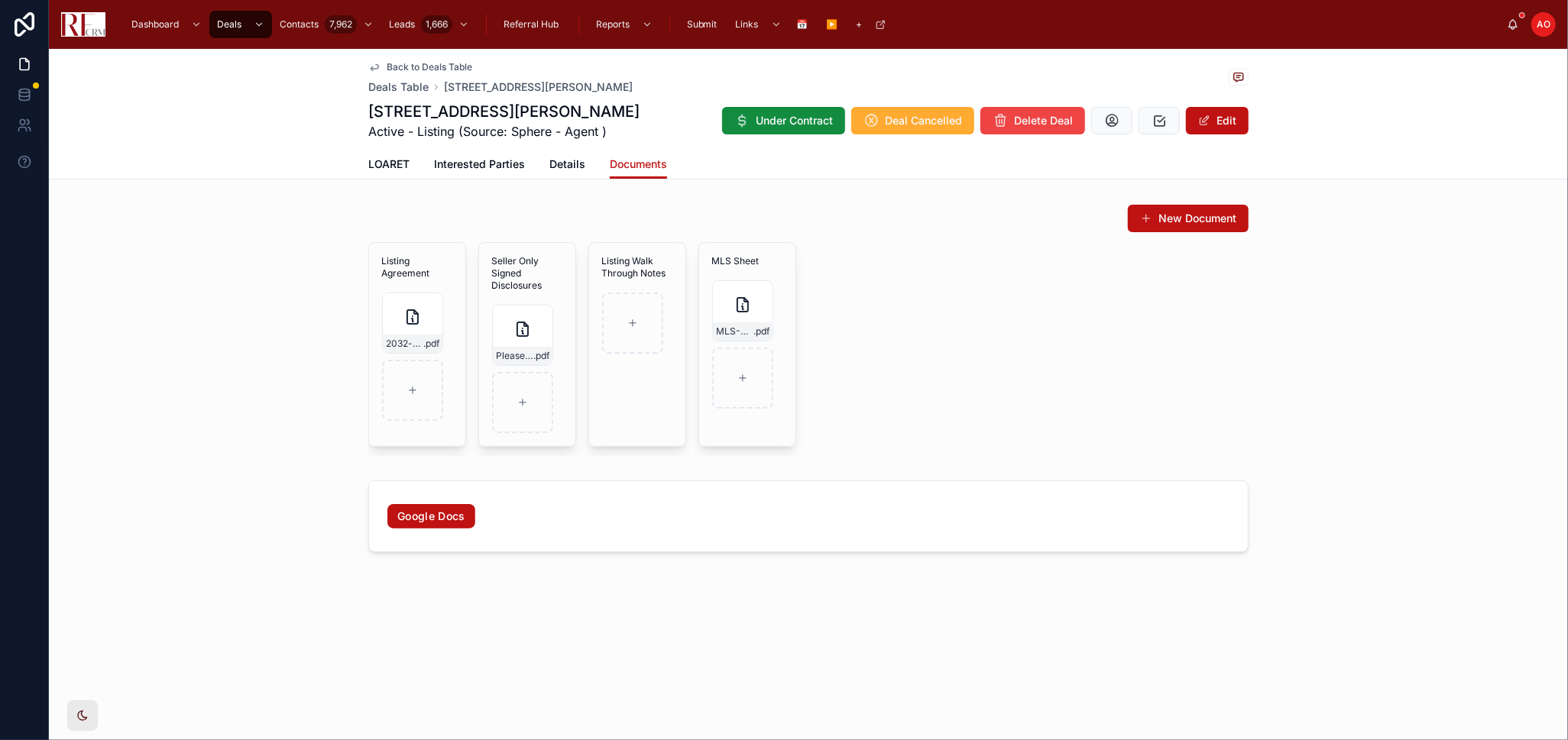
click at [379, 64] on icon at bounding box center [374, 67] width 12 height 12
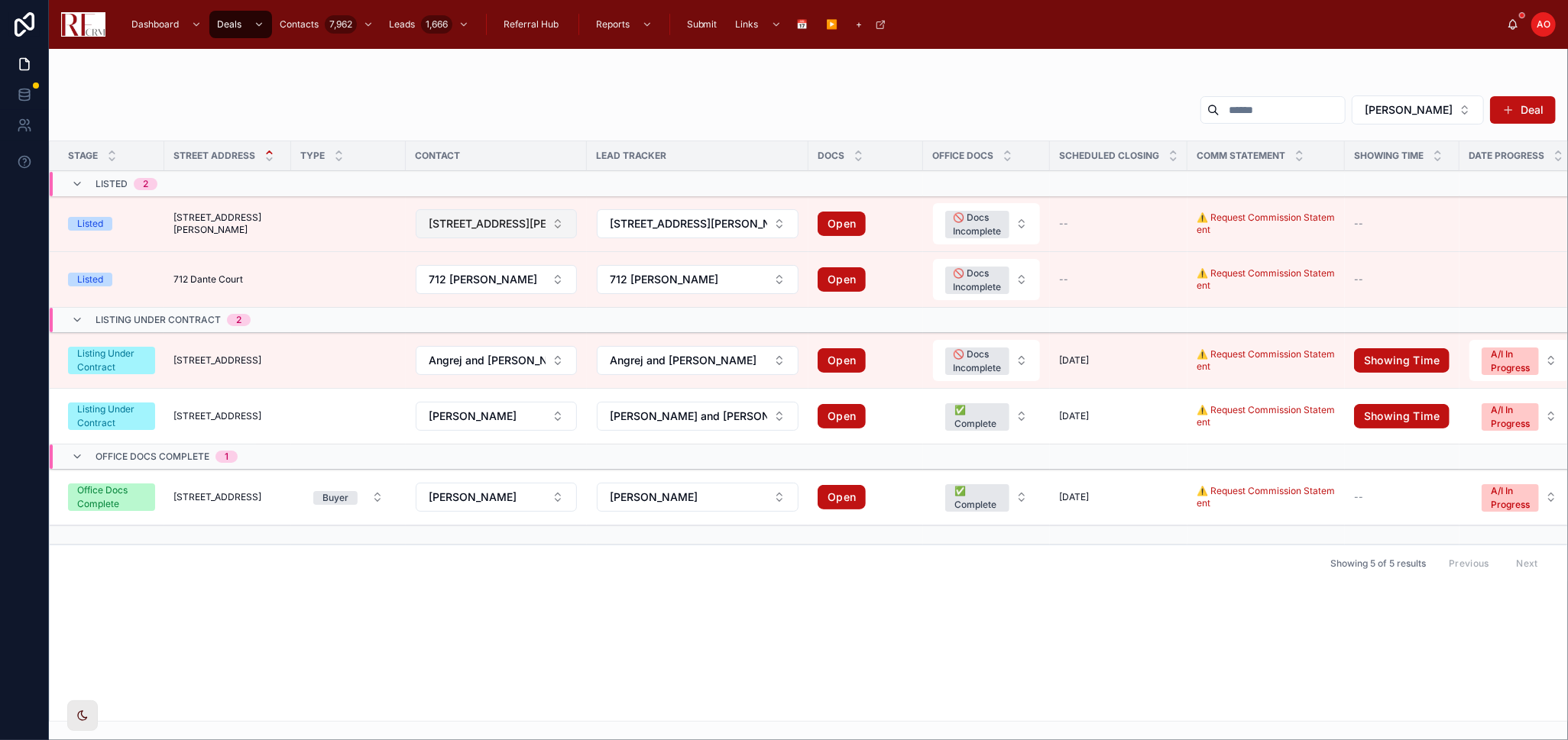
click at [500, 221] on span "[STREET_ADDRESS][PERSON_NAME]" at bounding box center [487, 224] width 117 height 15
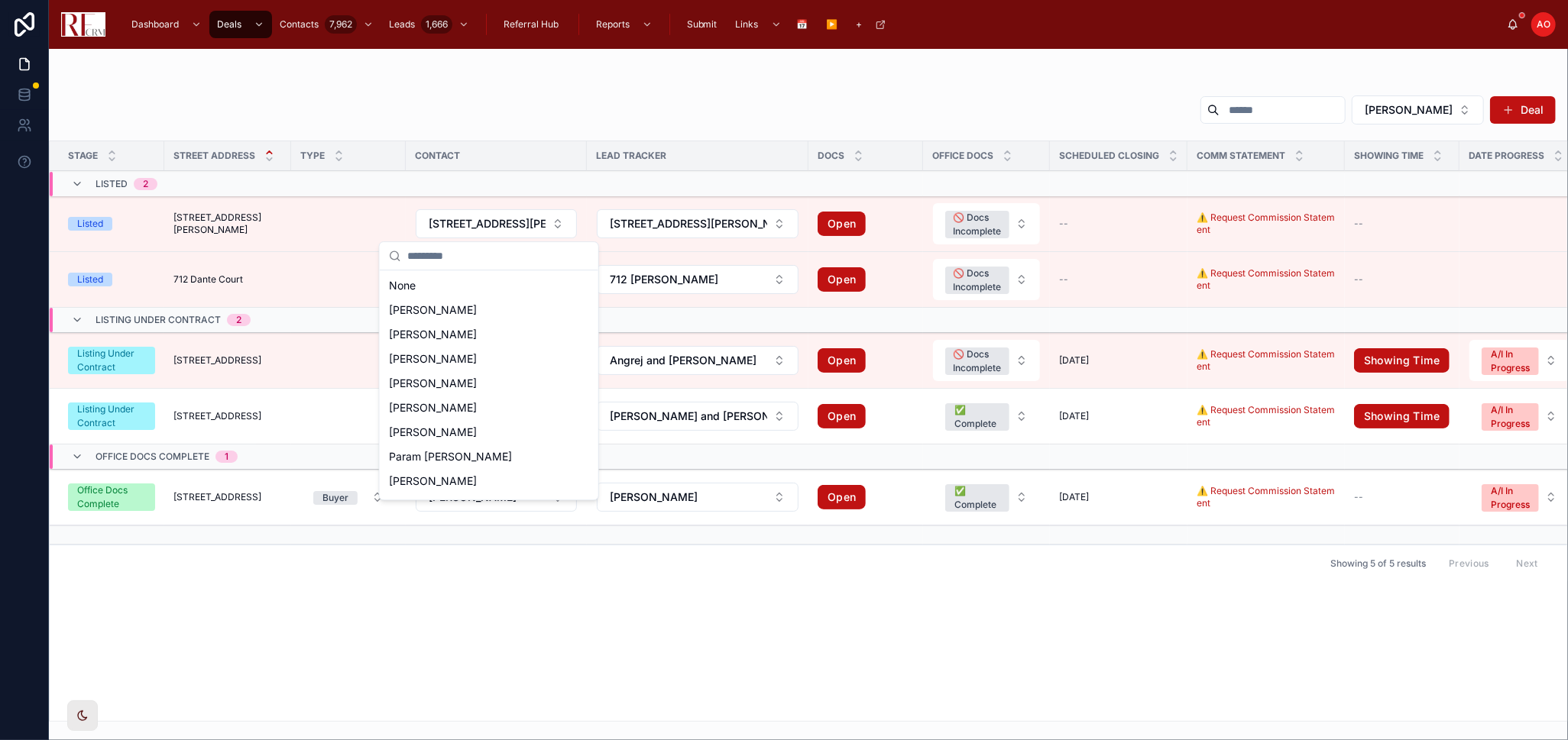
click at [319, 202] on td at bounding box center [348, 224] width 114 height 56
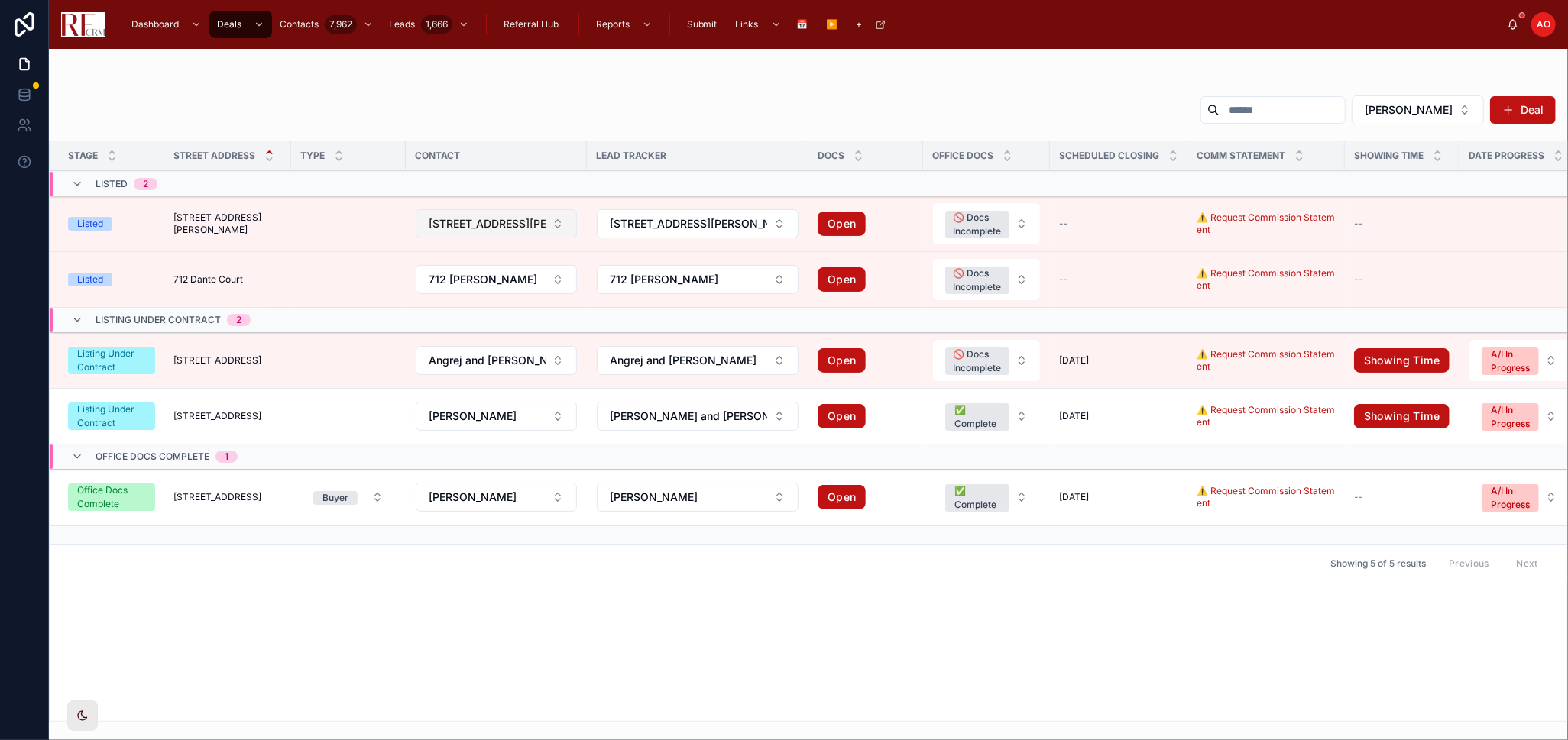
click at [480, 214] on button "[STREET_ADDRESS][PERSON_NAME]" at bounding box center [496, 224] width 161 height 29
type input "*"
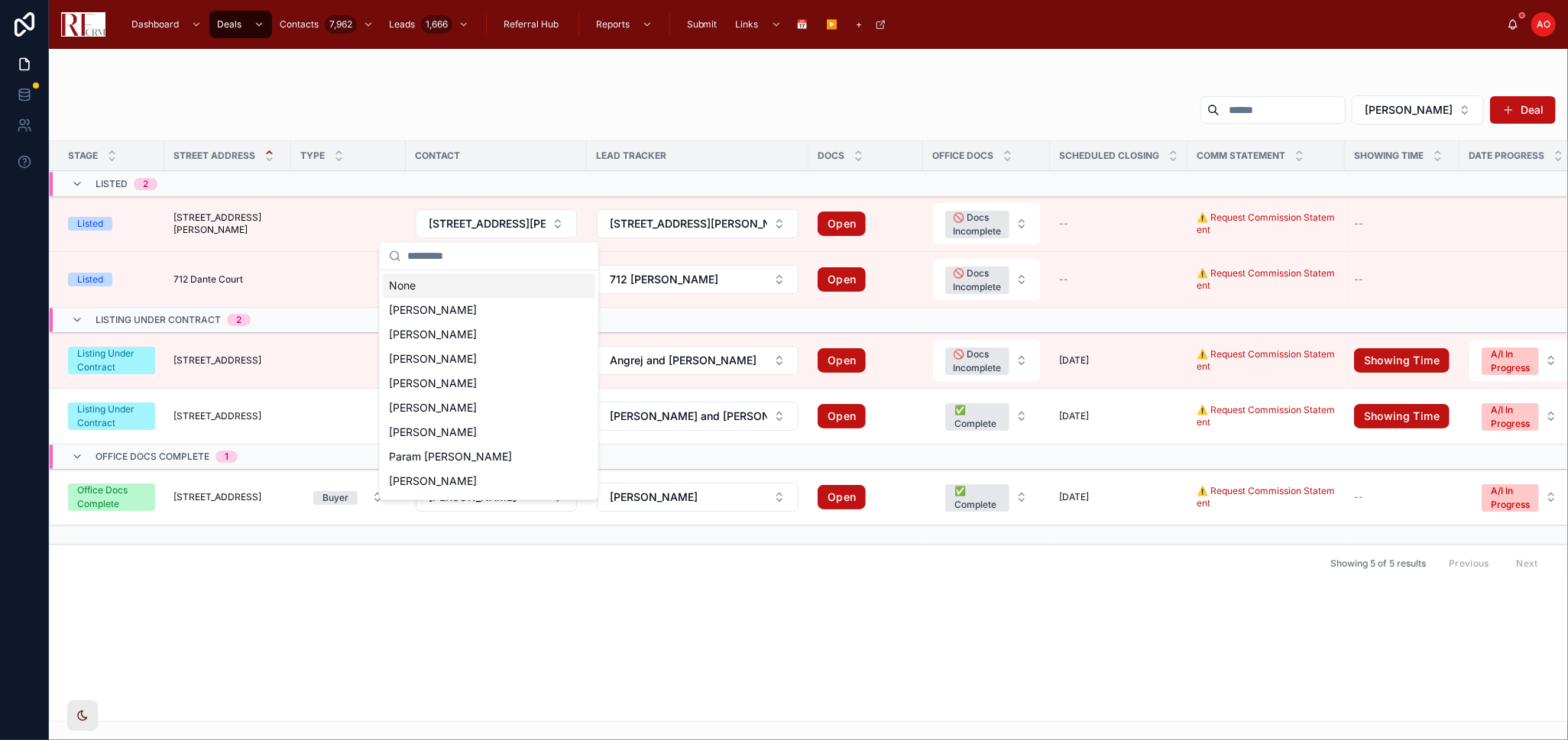
click at [301, 214] on td at bounding box center [348, 224] width 114 height 56
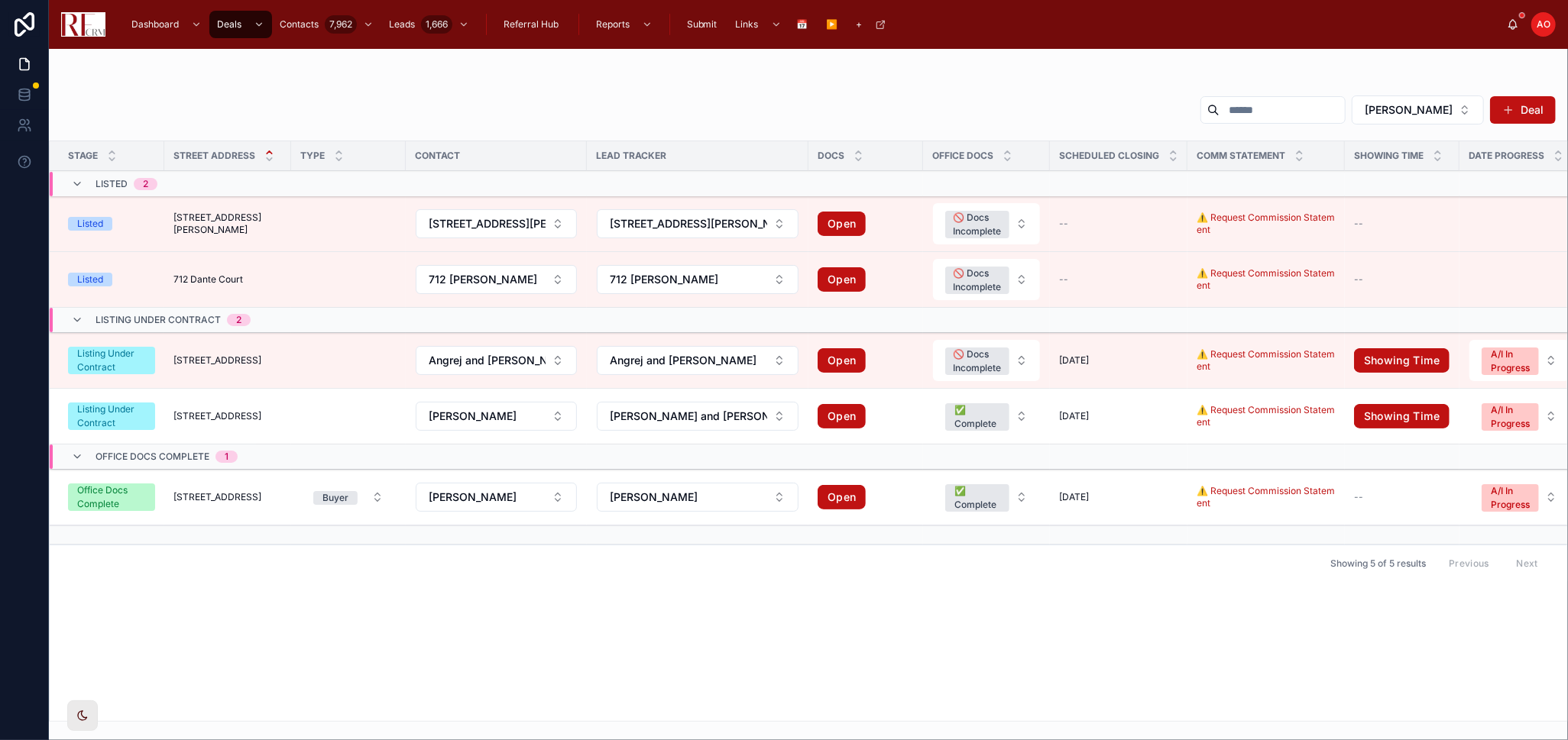
click at [327, 218] on td at bounding box center [348, 224] width 114 height 56
click at [380, 226] on td at bounding box center [348, 224] width 114 height 56
click at [391, 234] on td at bounding box center [348, 224] width 114 height 56
click at [158, 221] on td "Listed" at bounding box center [107, 224] width 114 height 56
click at [1067, 228] on div "--" at bounding box center [1118, 224] width 119 height 12
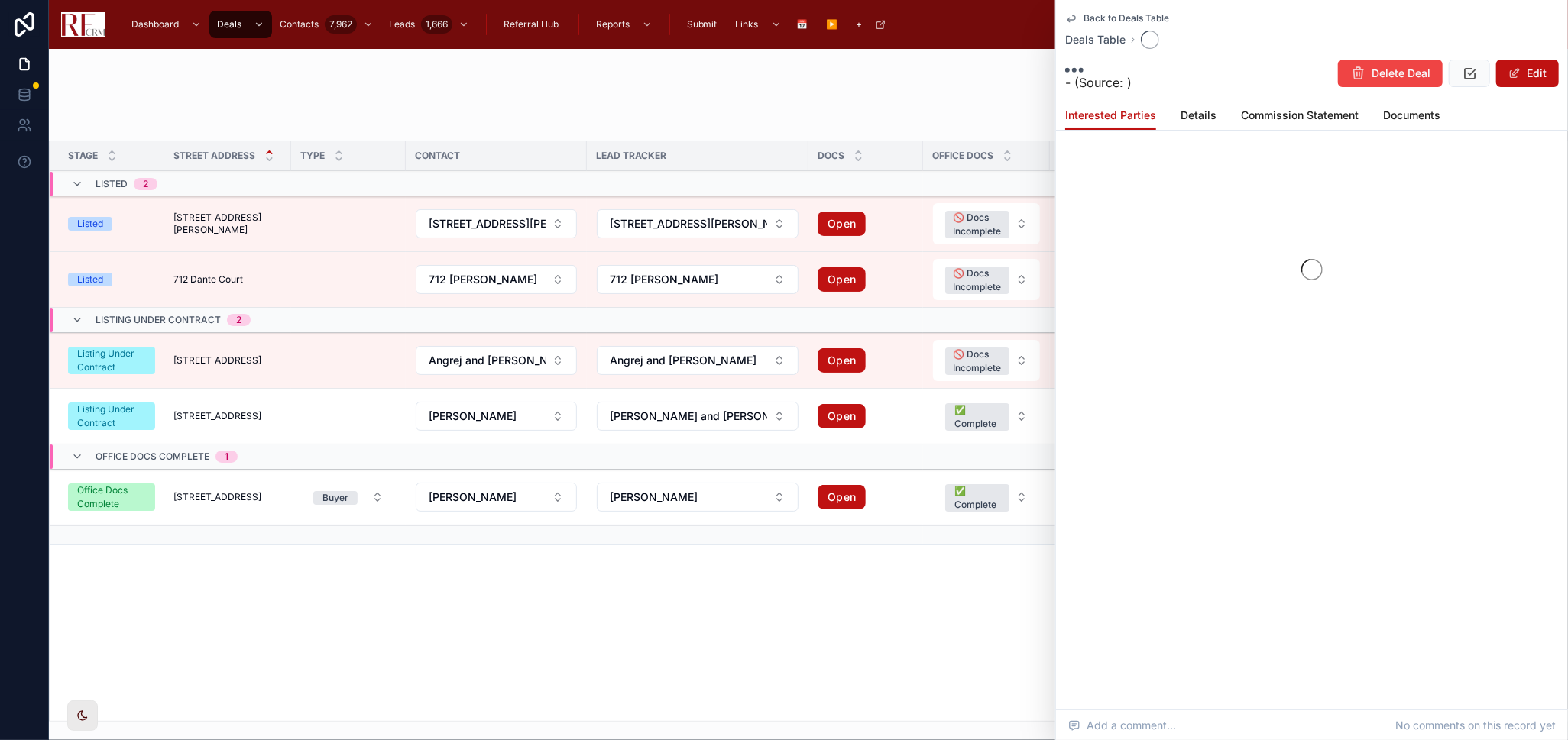
click at [1081, 228] on div "Dashboard Deals Contacts 7,962 Leads 1,666 Referral Hub Reports Submit Links 📅 …" at bounding box center [808, 370] width 1519 height 740
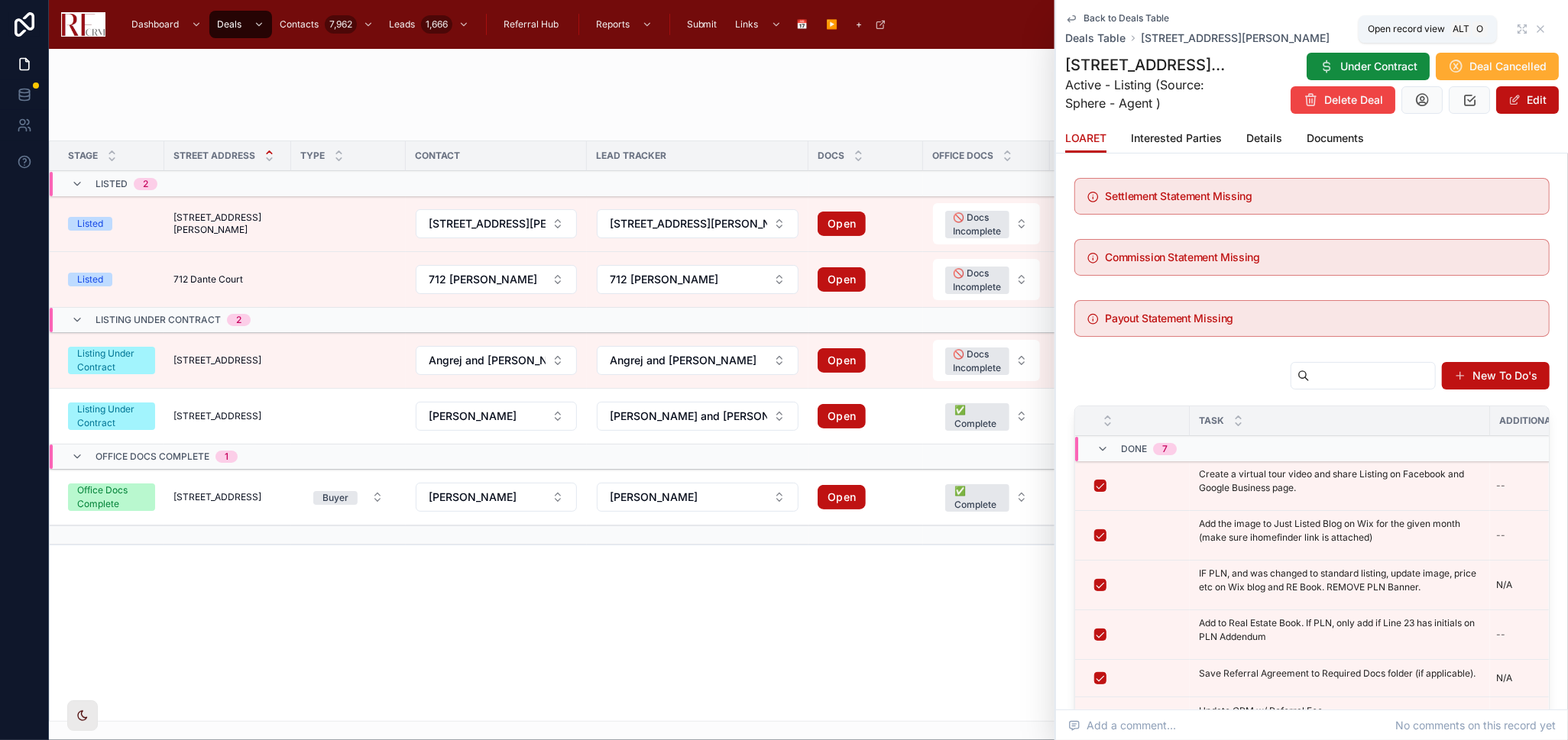
click at [1516, 25] on icon at bounding box center [1522, 29] width 12 height 12
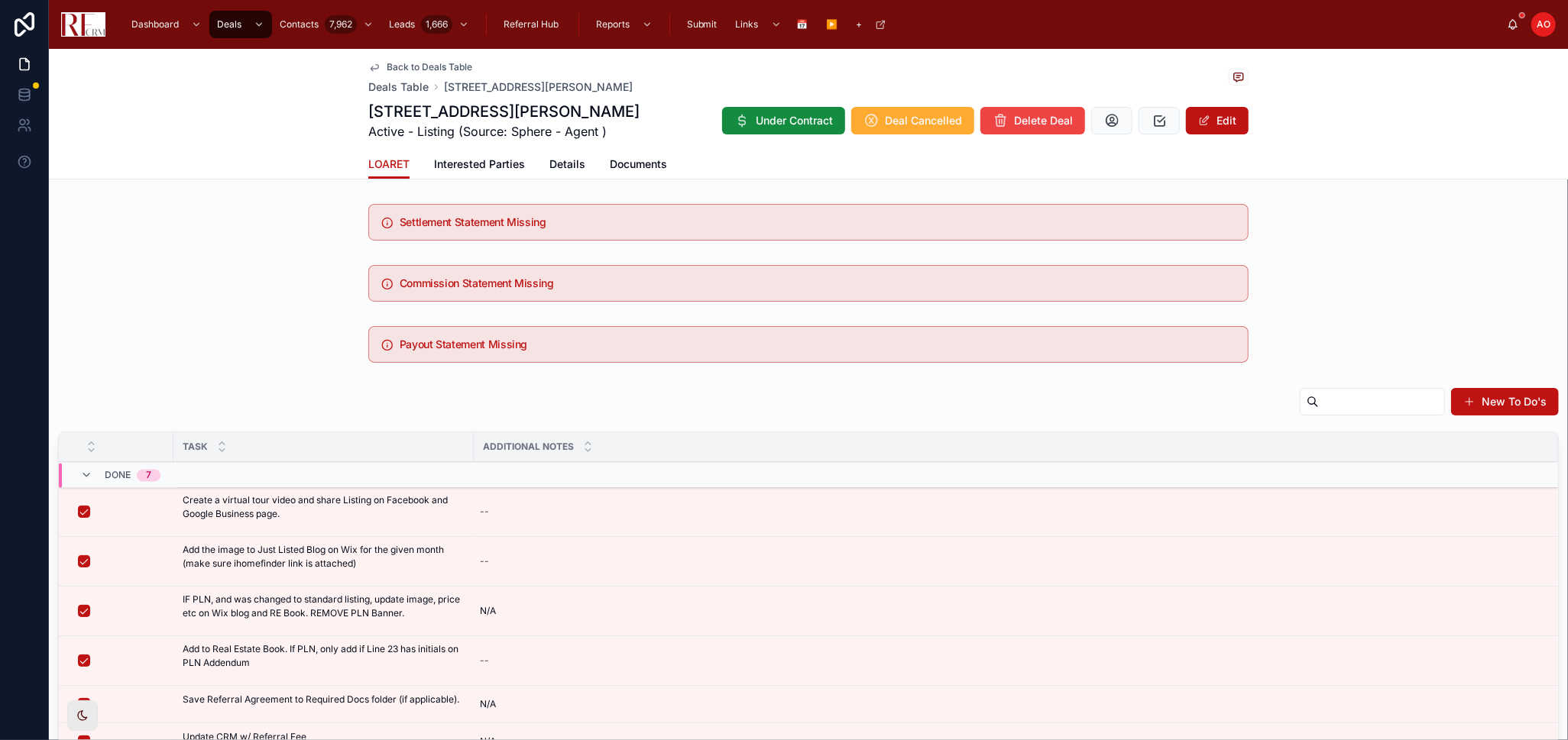
click at [464, 163] on span "Interested Parties" at bounding box center [479, 164] width 91 height 15
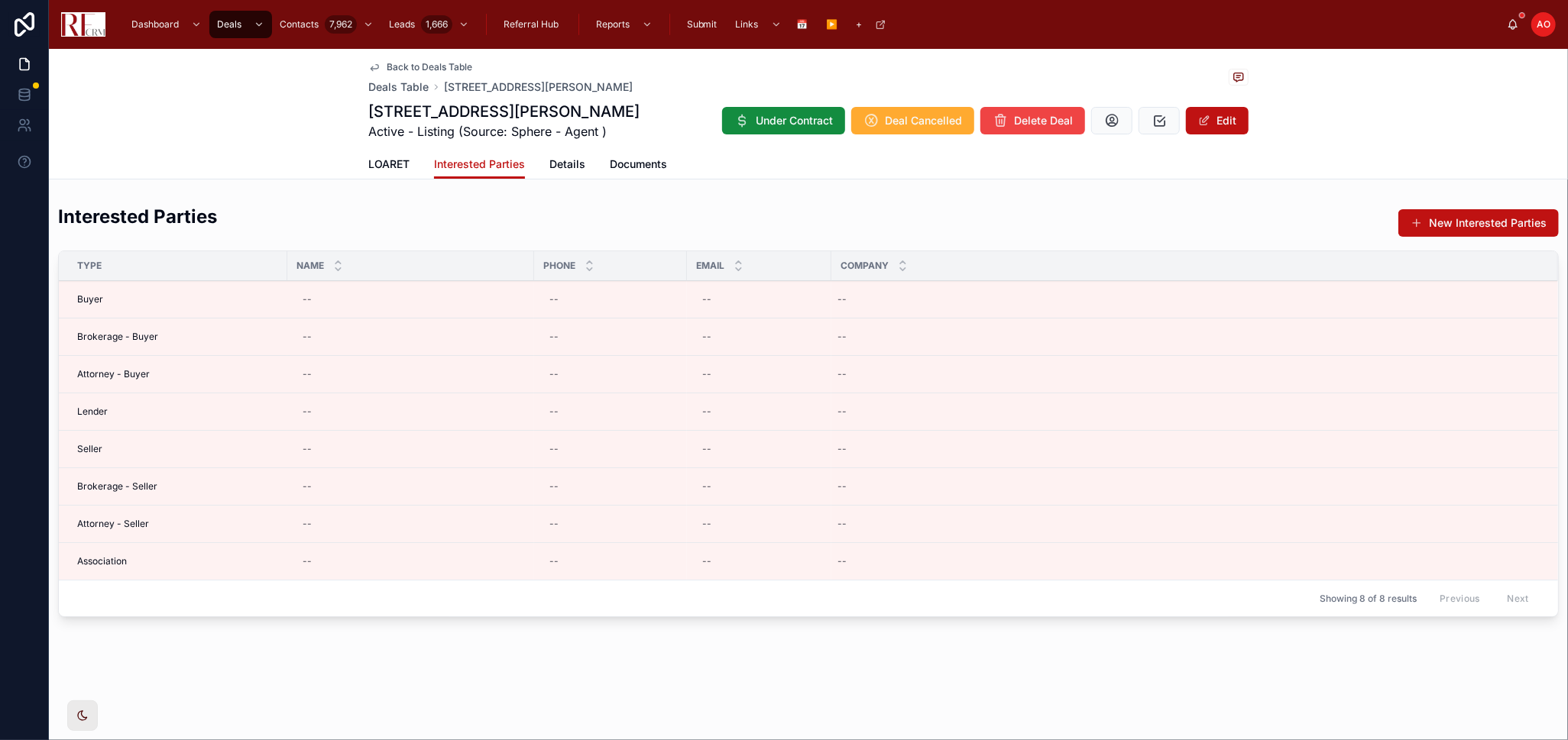
click at [545, 160] on div "LOARET Interested Parties Details Documents" at bounding box center [808, 164] width 880 height 29
click at [556, 160] on span "Details" at bounding box center [568, 164] width 36 height 15
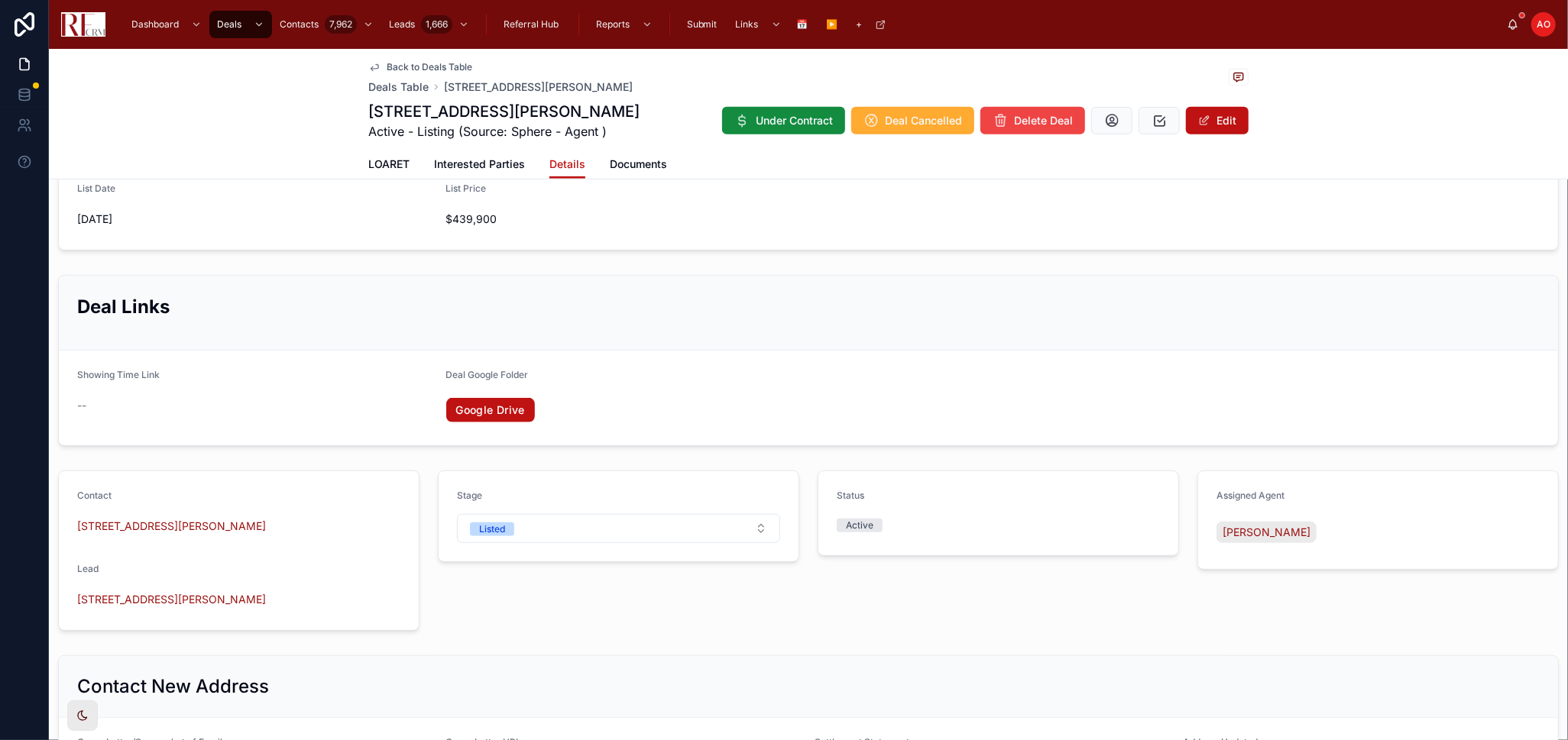
scroll to position [678, 0]
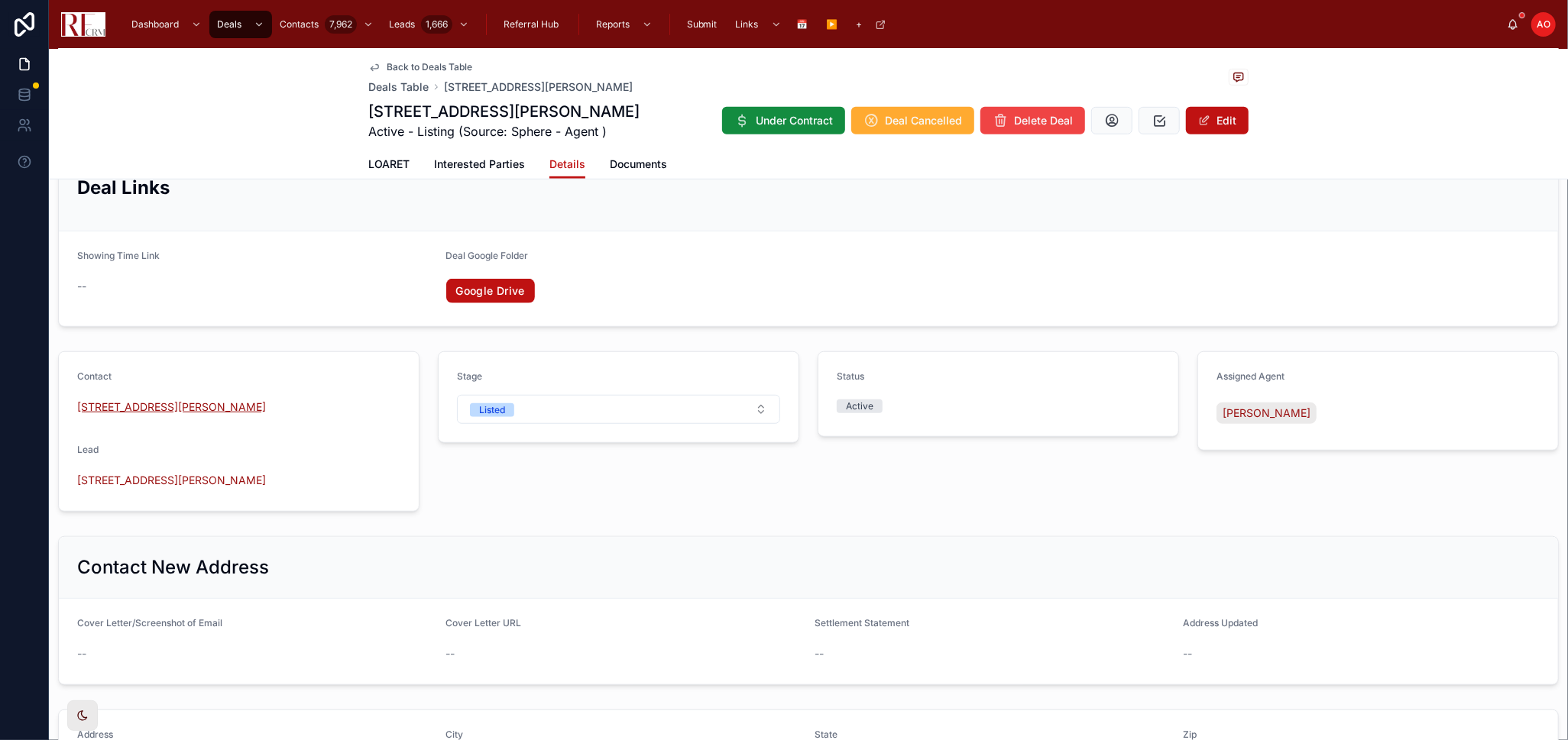
click at [149, 407] on span "[STREET_ADDRESS][PERSON_NAME]" at bounding box center [171, 407] width 189 height 15
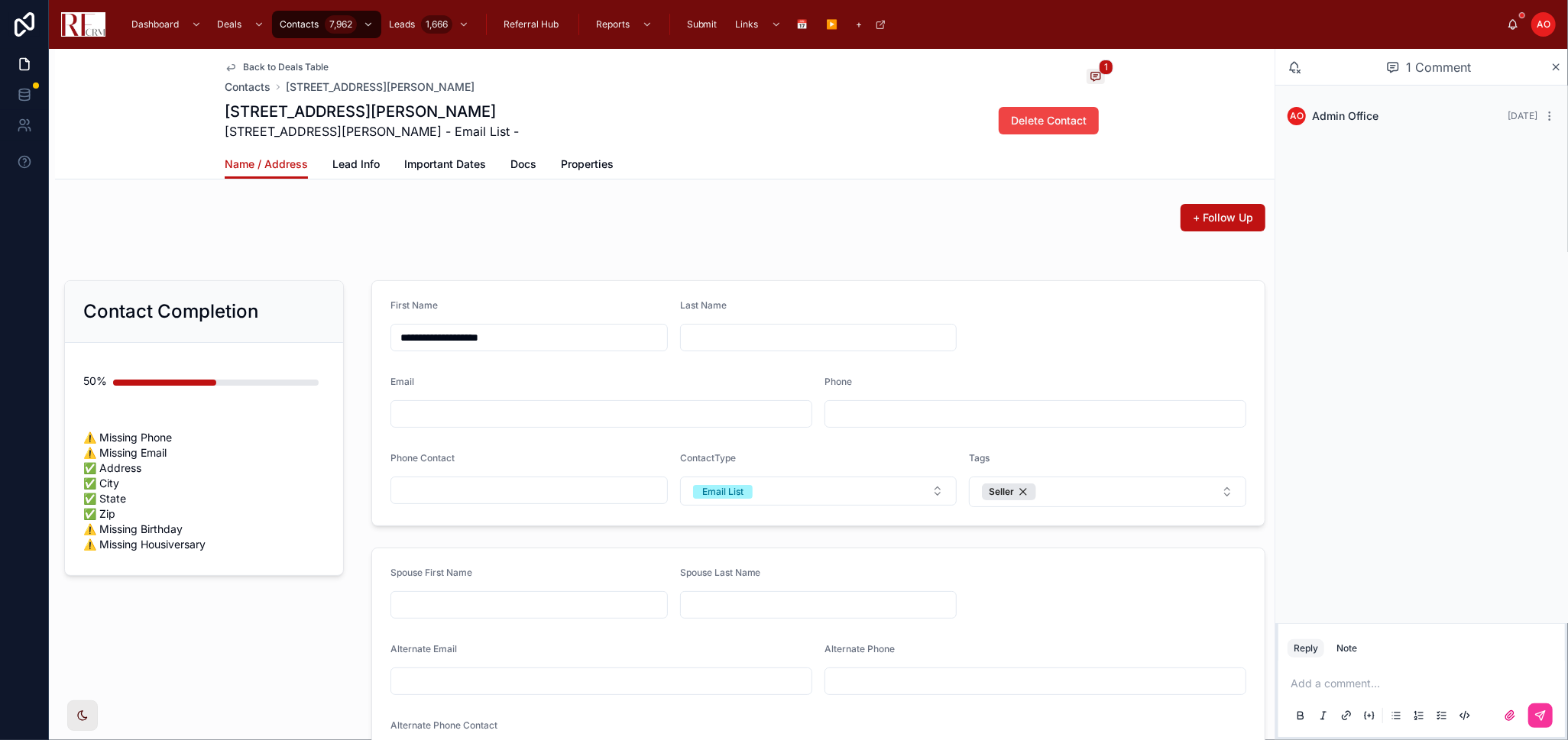
click at [473, 334] on input "**********" at bounding box center [529, 337] width 276 height 21
click at [473, 334] on input "**********" at bounding box center [529, 337] width 276 height 21
type input "*"
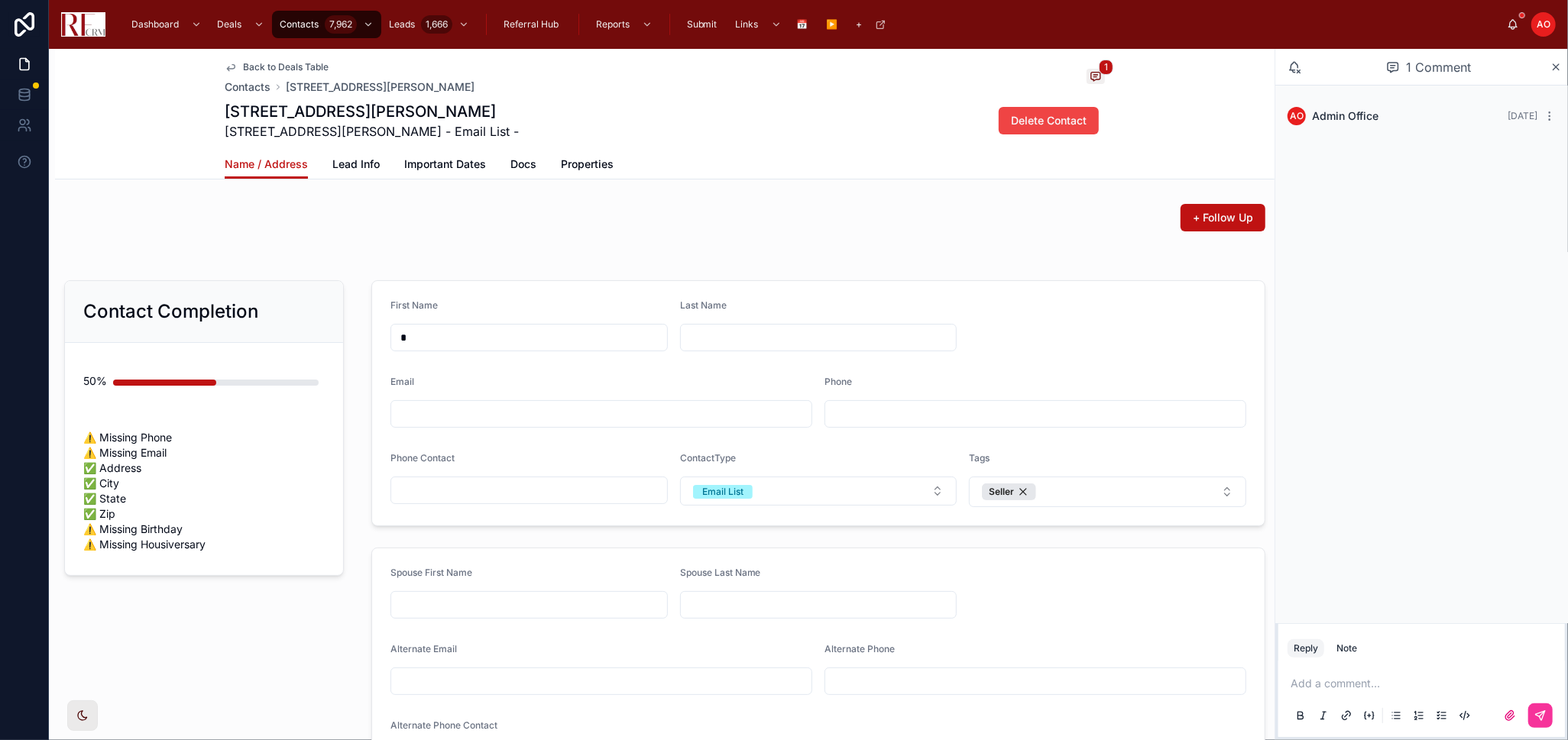
type input "**"
type input "****"
type input "*****"
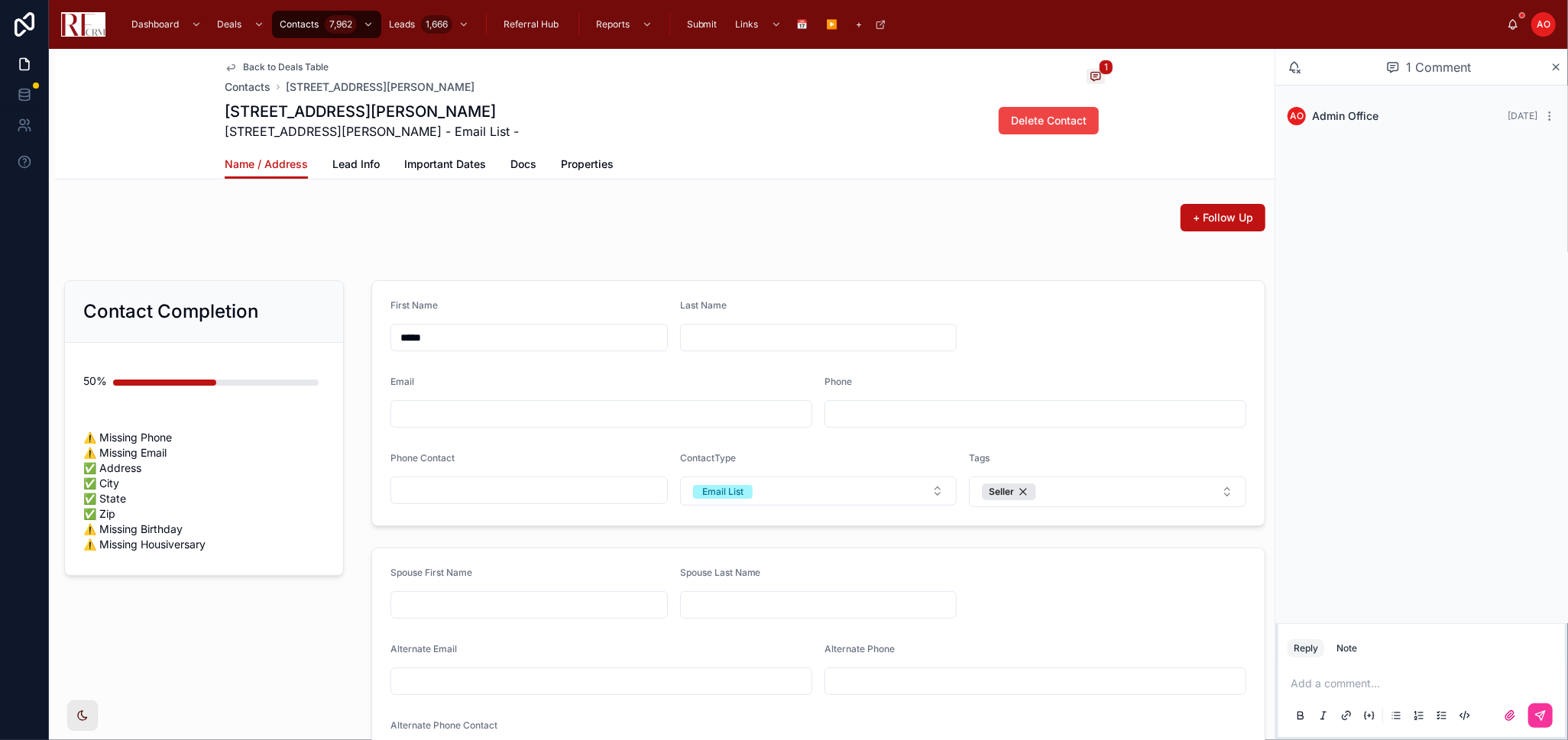
type input "*****"
type input "********"
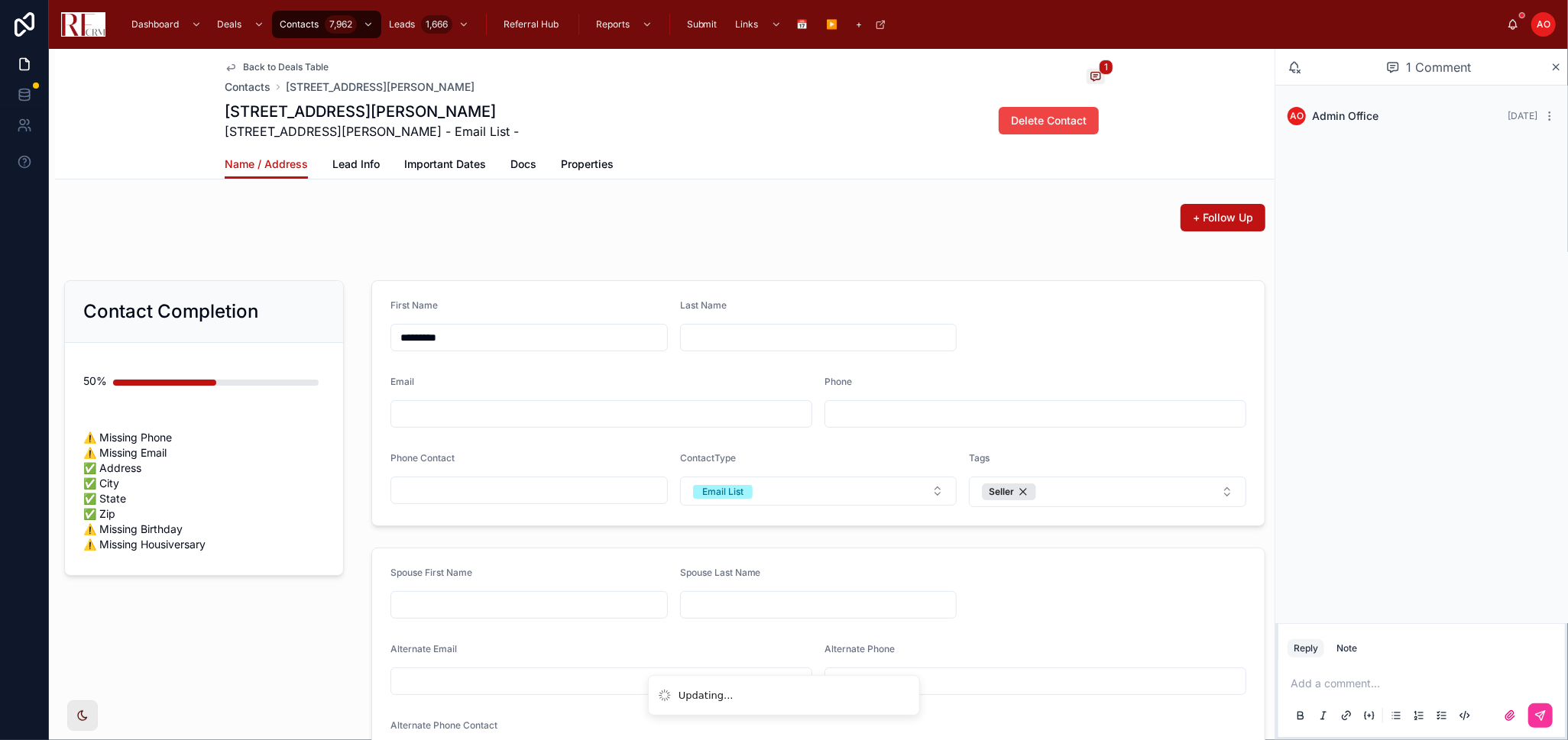
type input "**********"
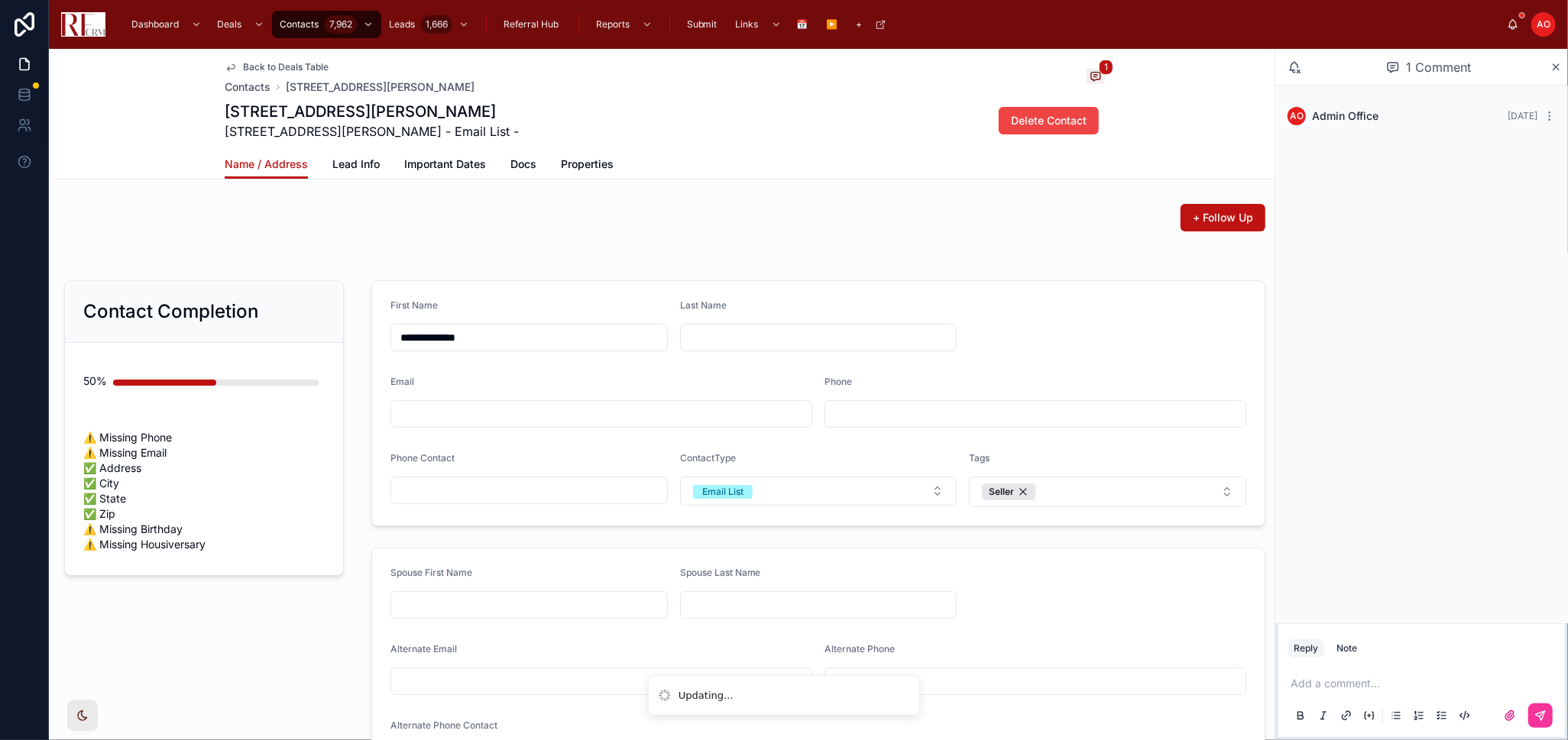
type input "**********"
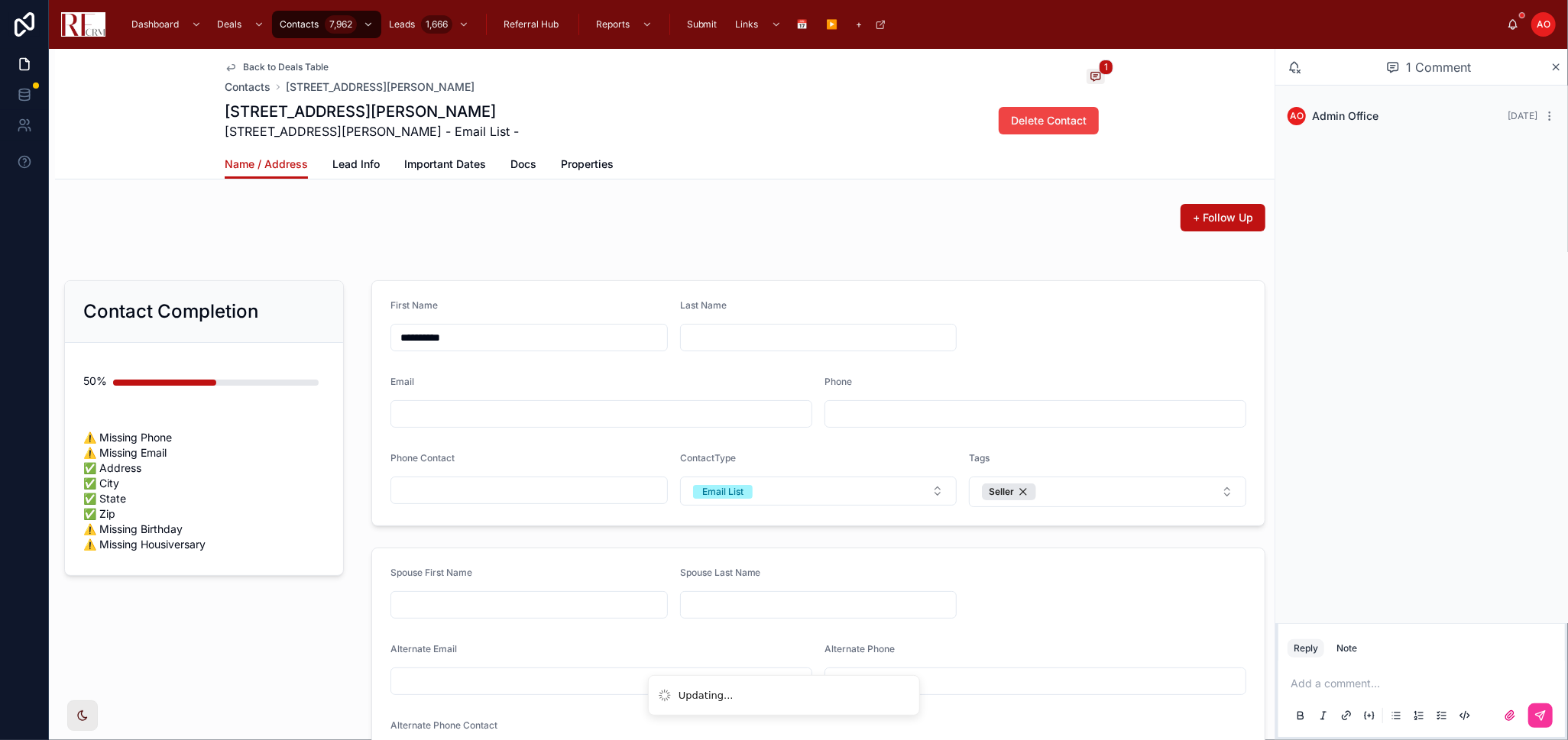
type input "********"
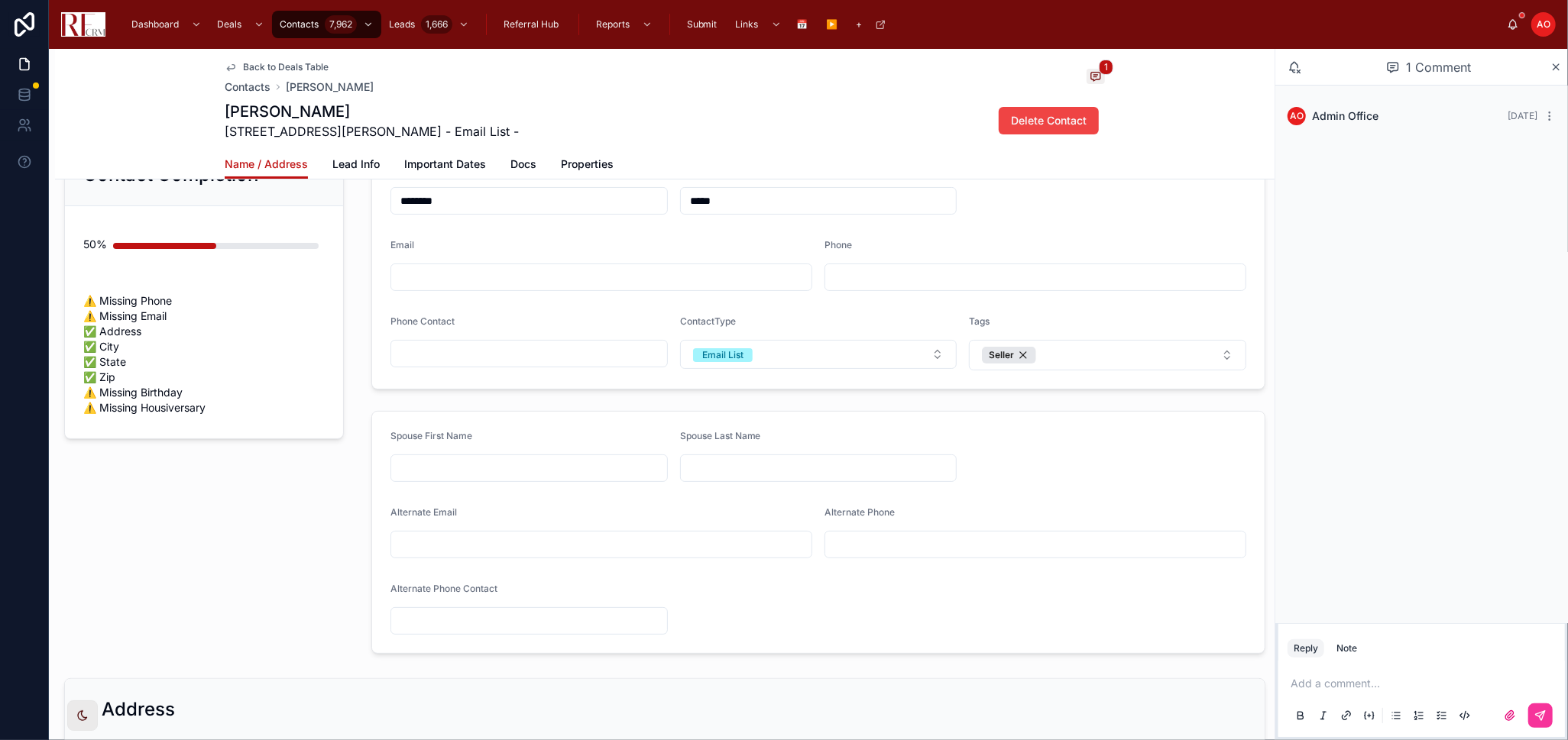
scroll to position [169, 0]
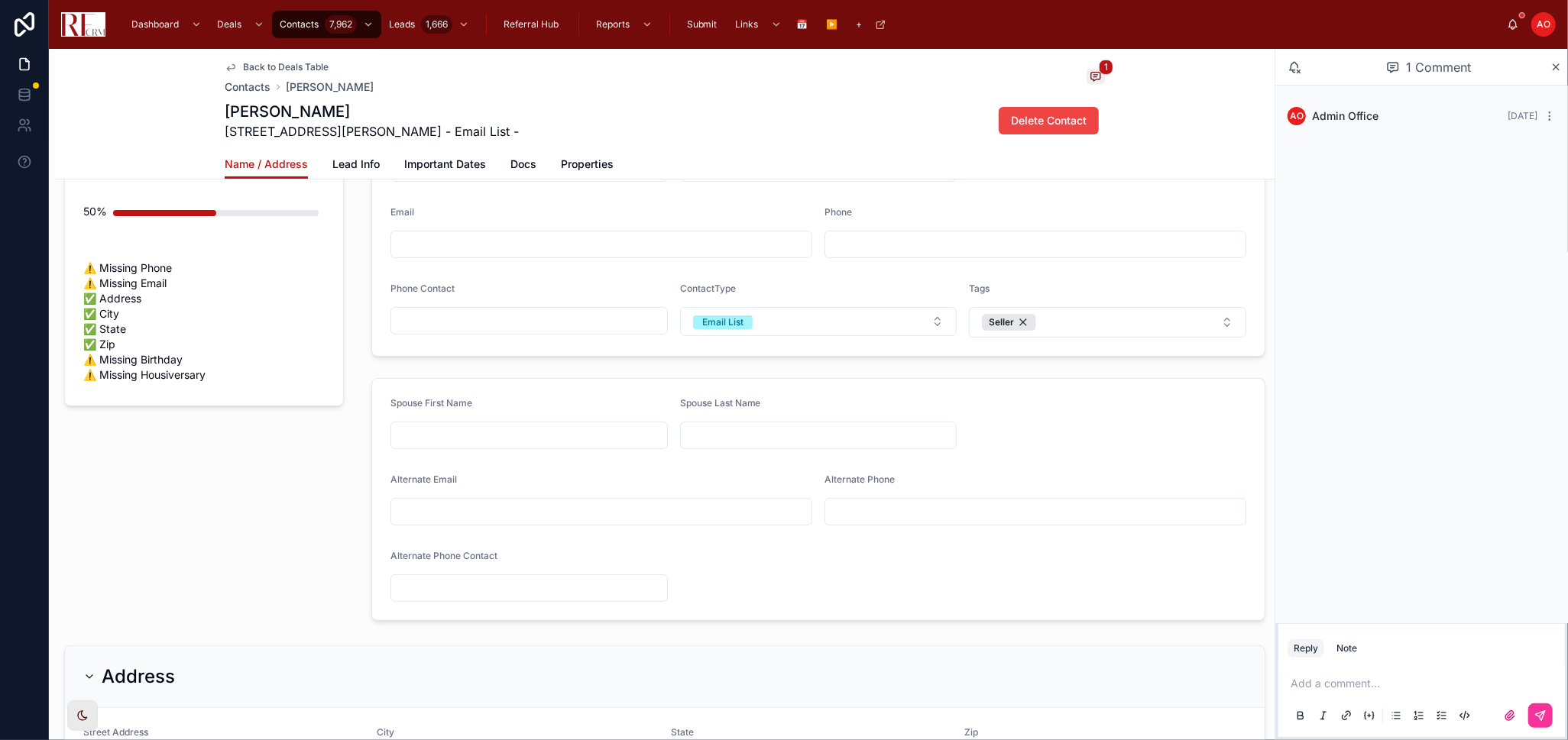
type input "*****"
click at [457, 434] on input "text" at bounding box center [529, 435] width 276 height 21
type input "*"
type input "*******"
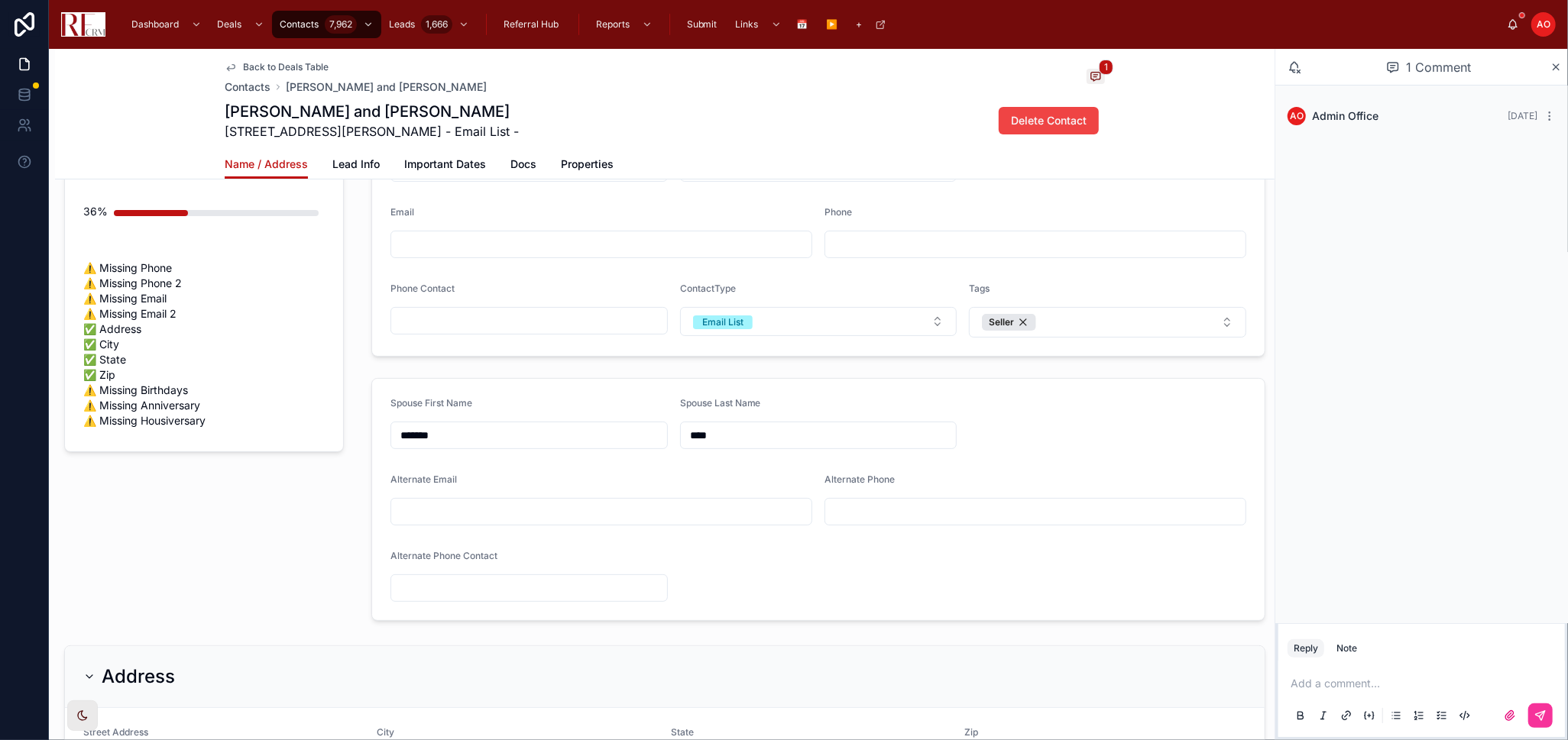
type input "****"
click at [309, 555] on div "Contact Completion 36% ⚠️ Missing Phone ⚠️ Missing Phone 2 ⚠️ Missing Email ⚠️ …" at bounding box center [204, 366] width 298 height 522
click at [283, 66] on span "Back to Deals Table" at bounding box center [285, 67] width 86 height 12
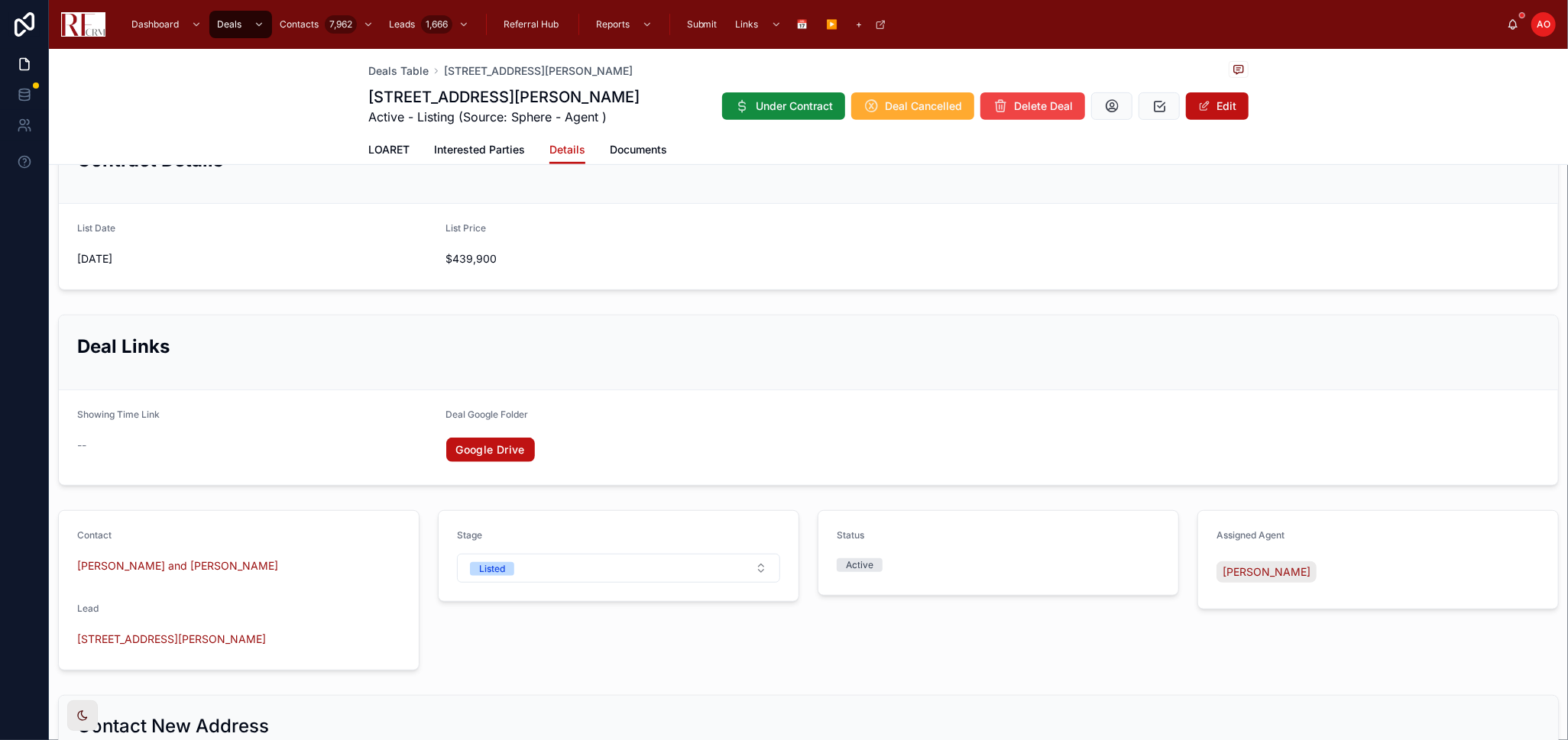
scroll to position [509, 0]
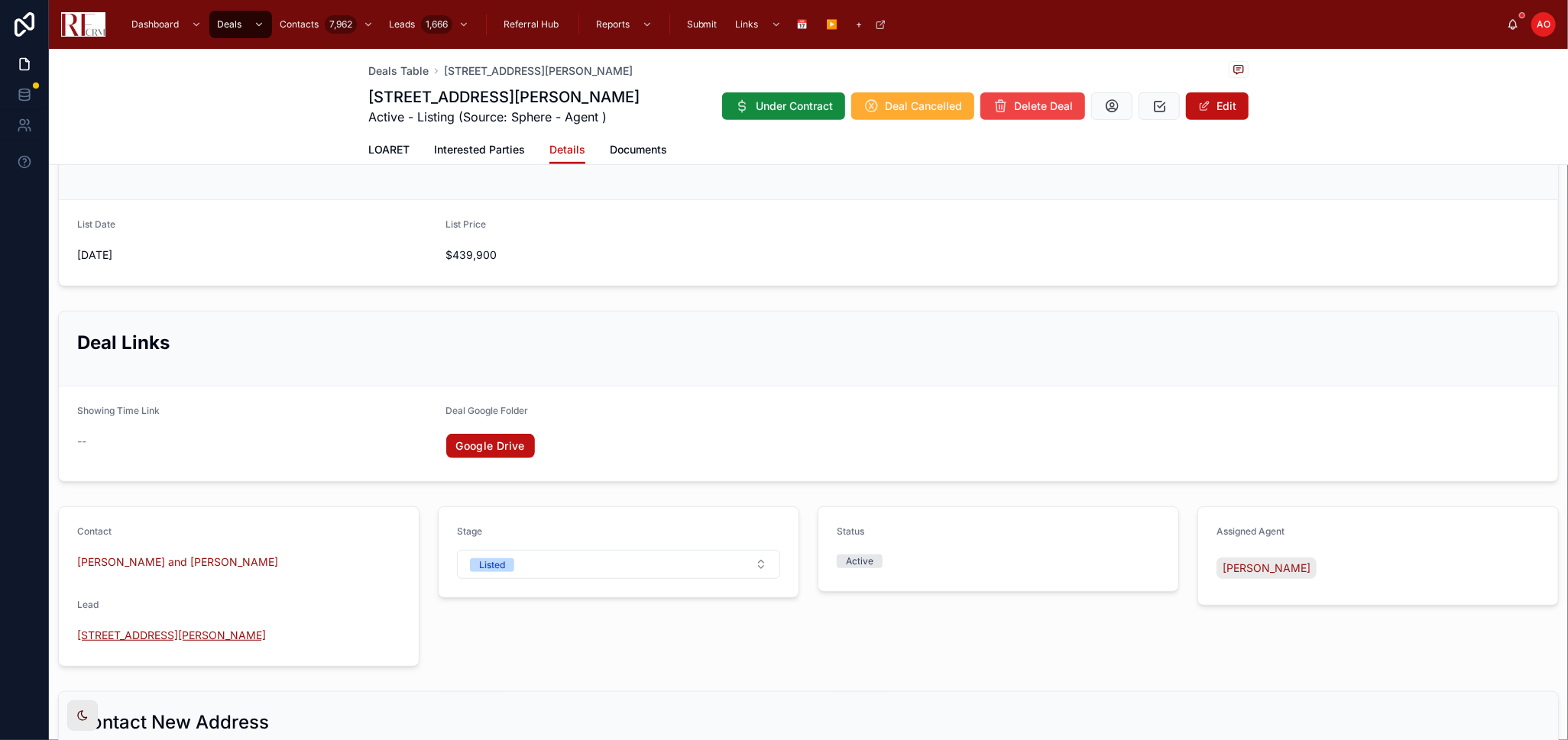
click at [108, 629] on span "[STREET_ADDRESS][PERSON_NAME]" at bounding box center [171, 635] width 189 height 15
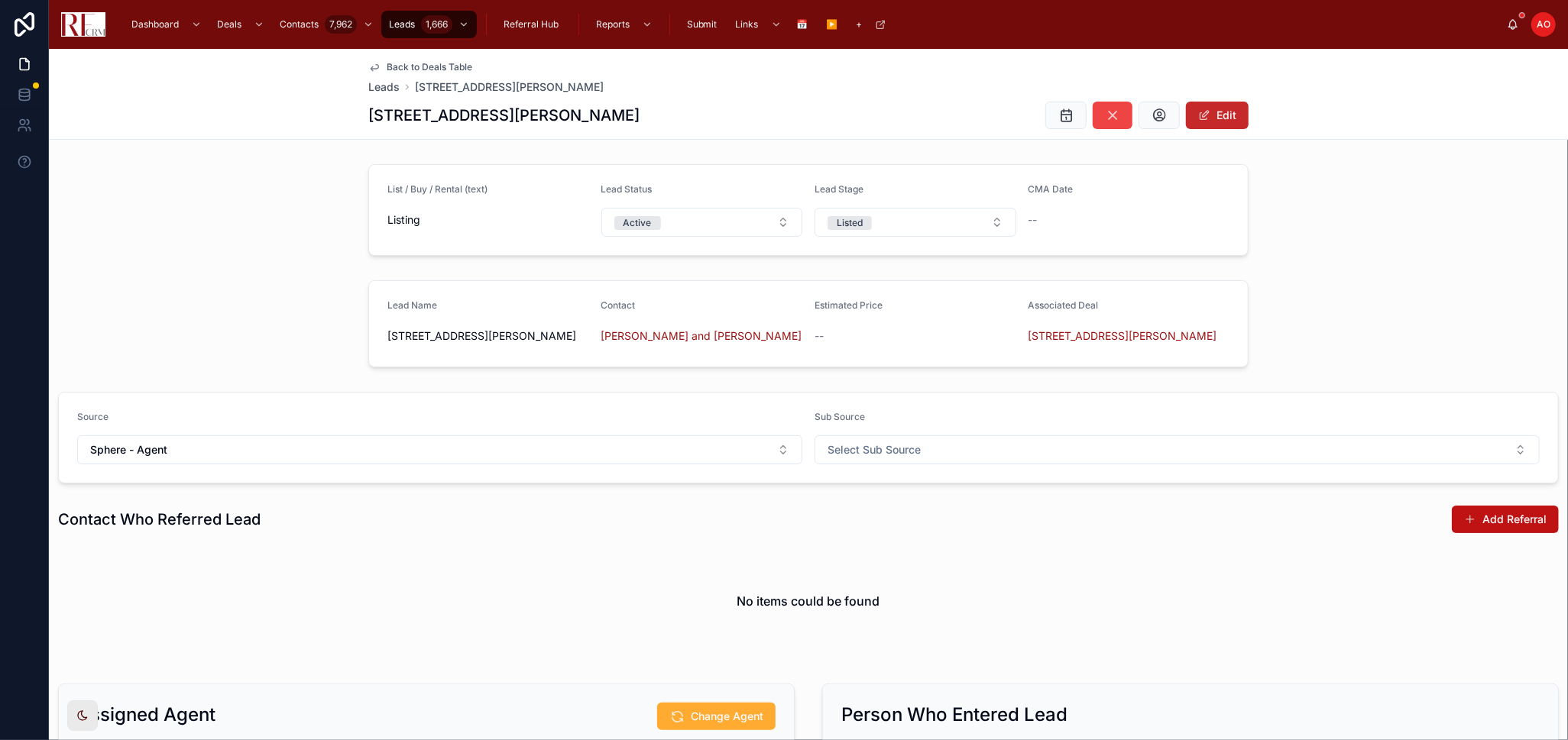
click at [1216, 111] on button "Edit" at bounding box center [1217, 115] width 63 height 27
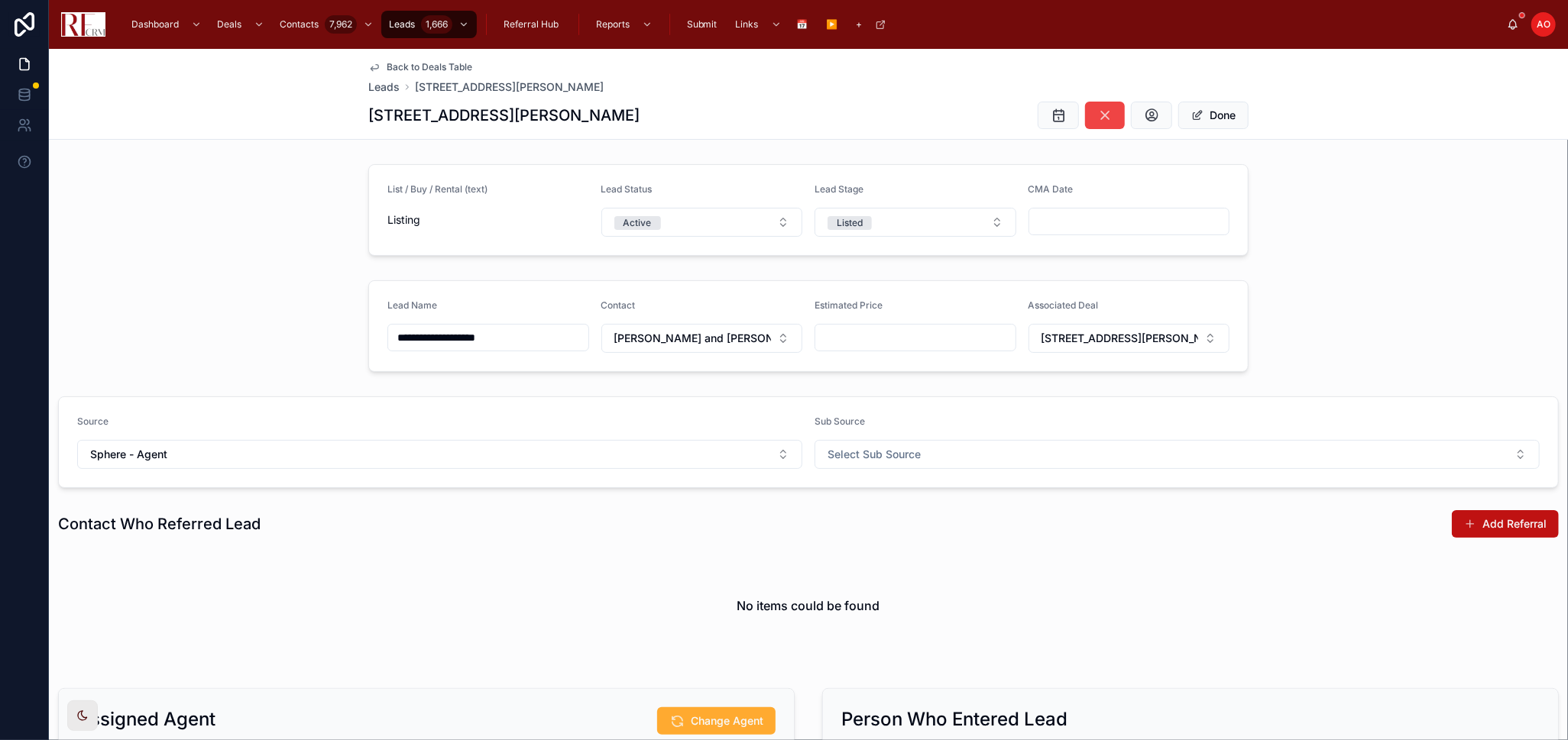
click at [448, 340] on input "**********" at bounding box center [488, 337] width 200 height 21
type input "*"
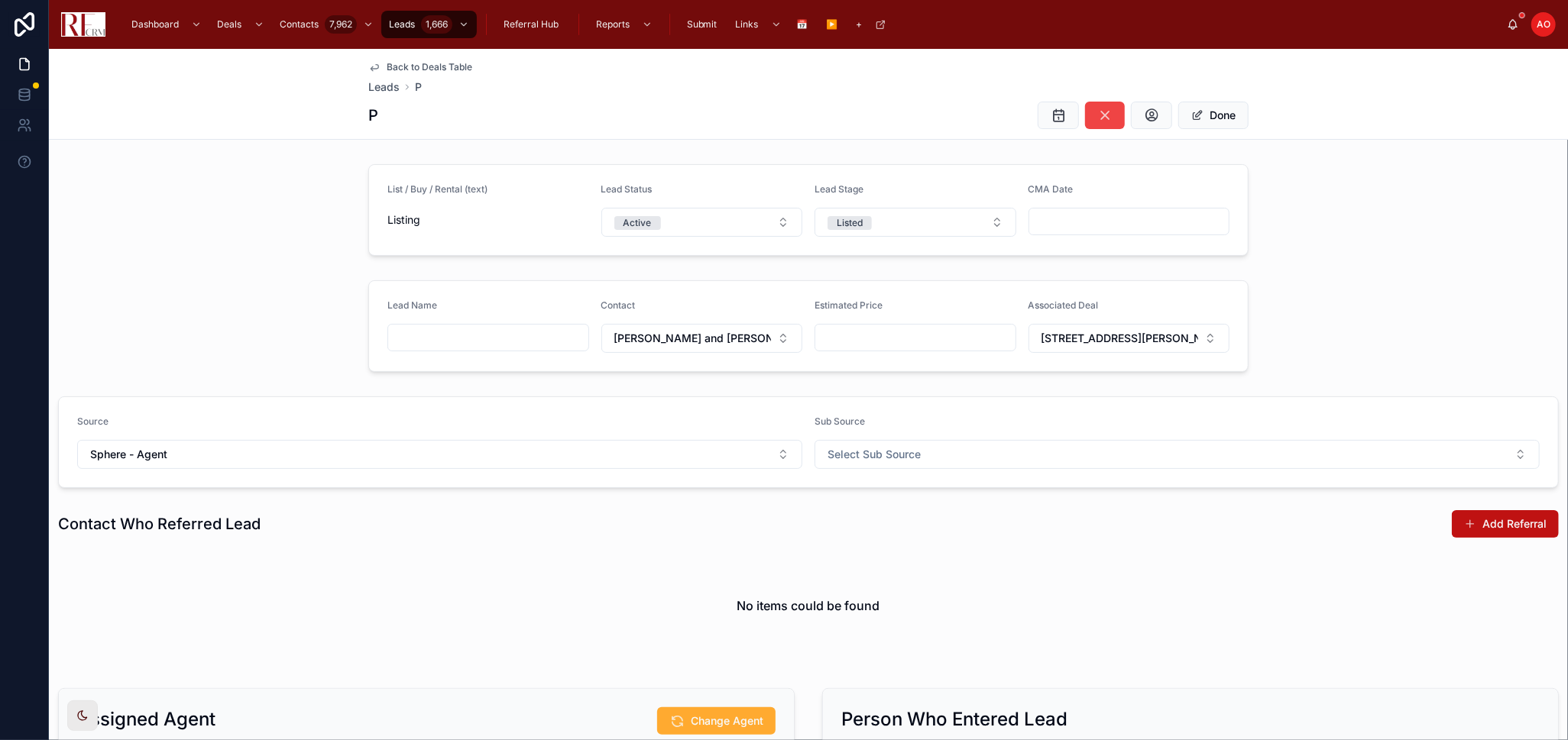
type input "*"
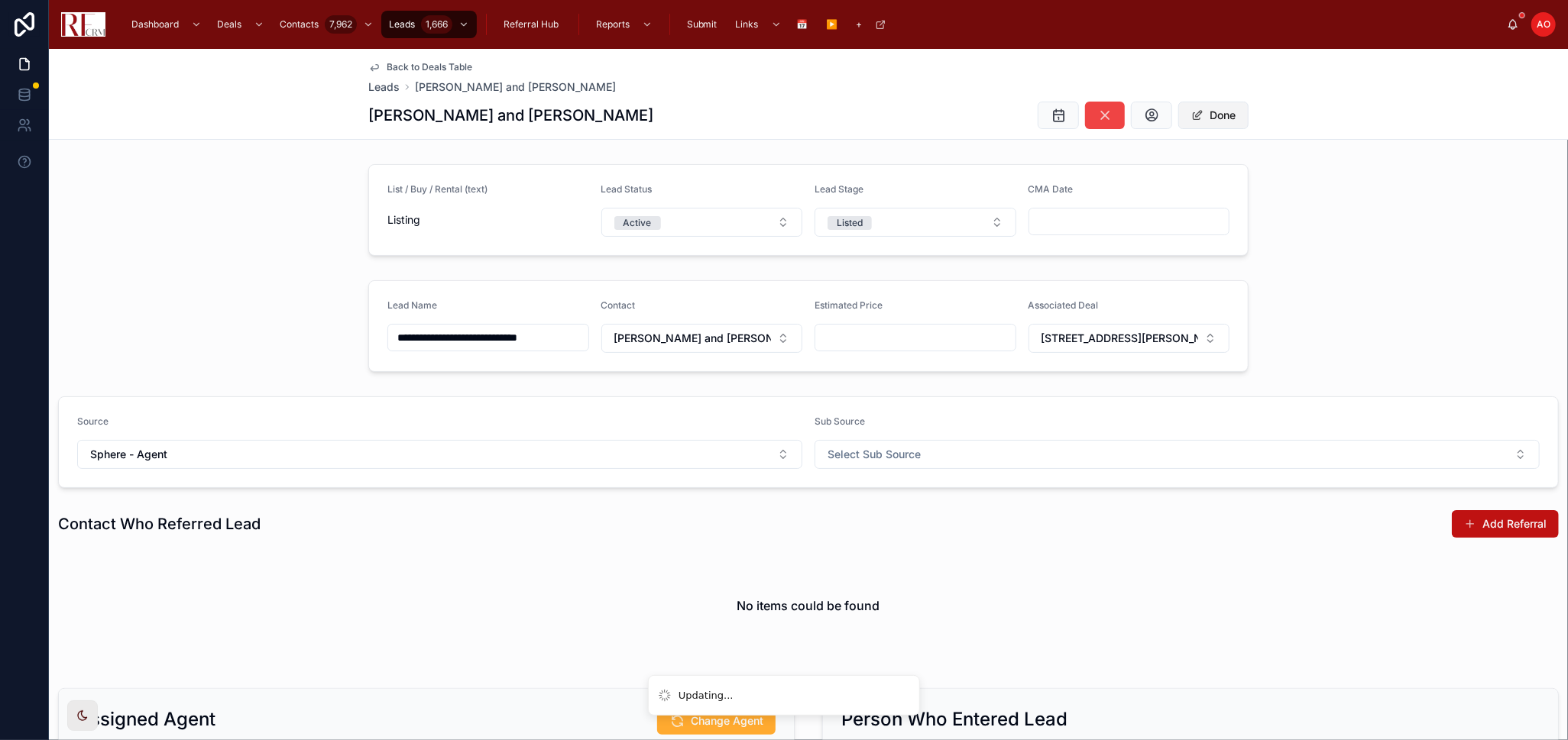
type input "**********"
click at [1203, 120] on button "Done" at bounding box center [1213, 115] width 70 height 27
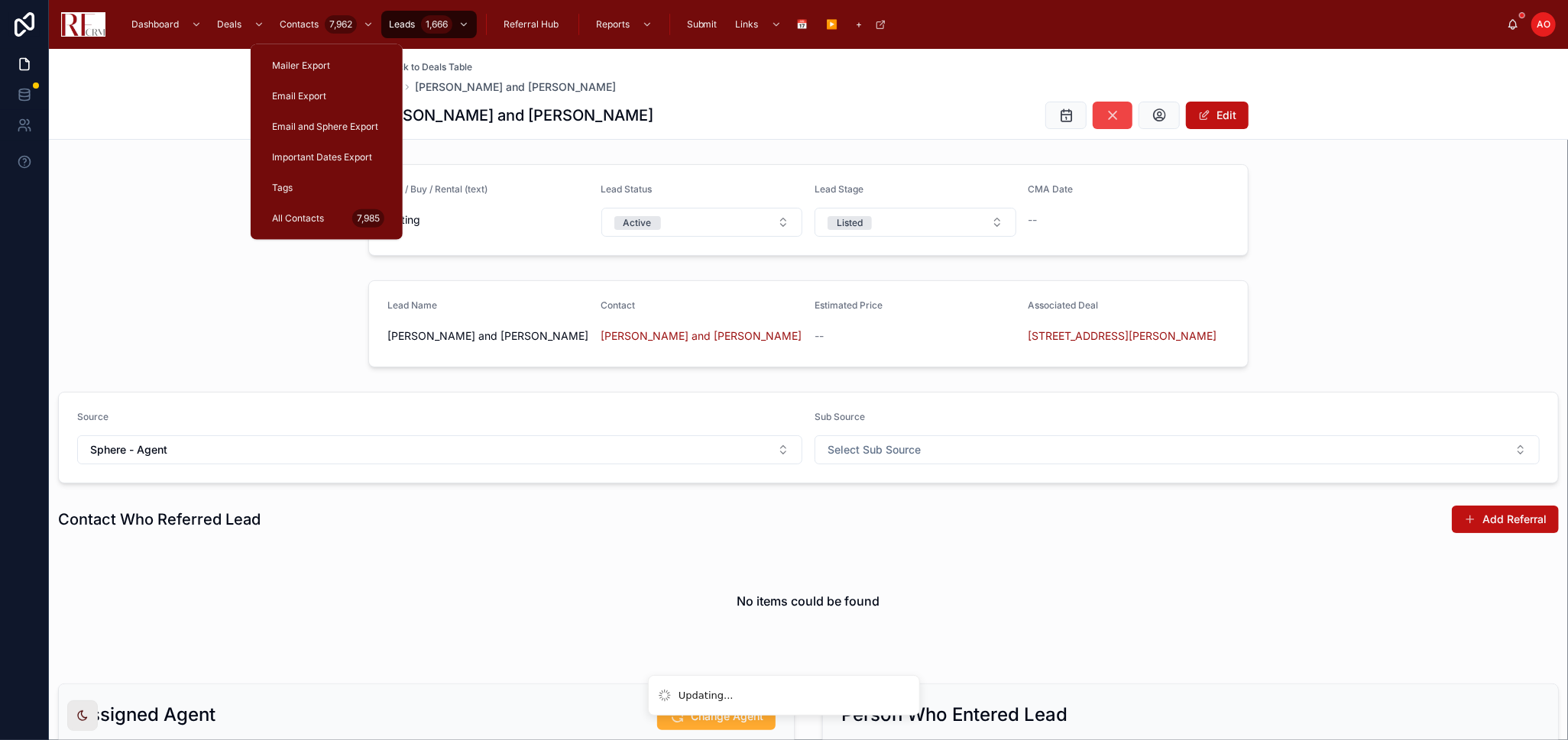
click at [432, 62] on span "Back to Deals Table" at bounding box center [429, 67] width 86 height 12
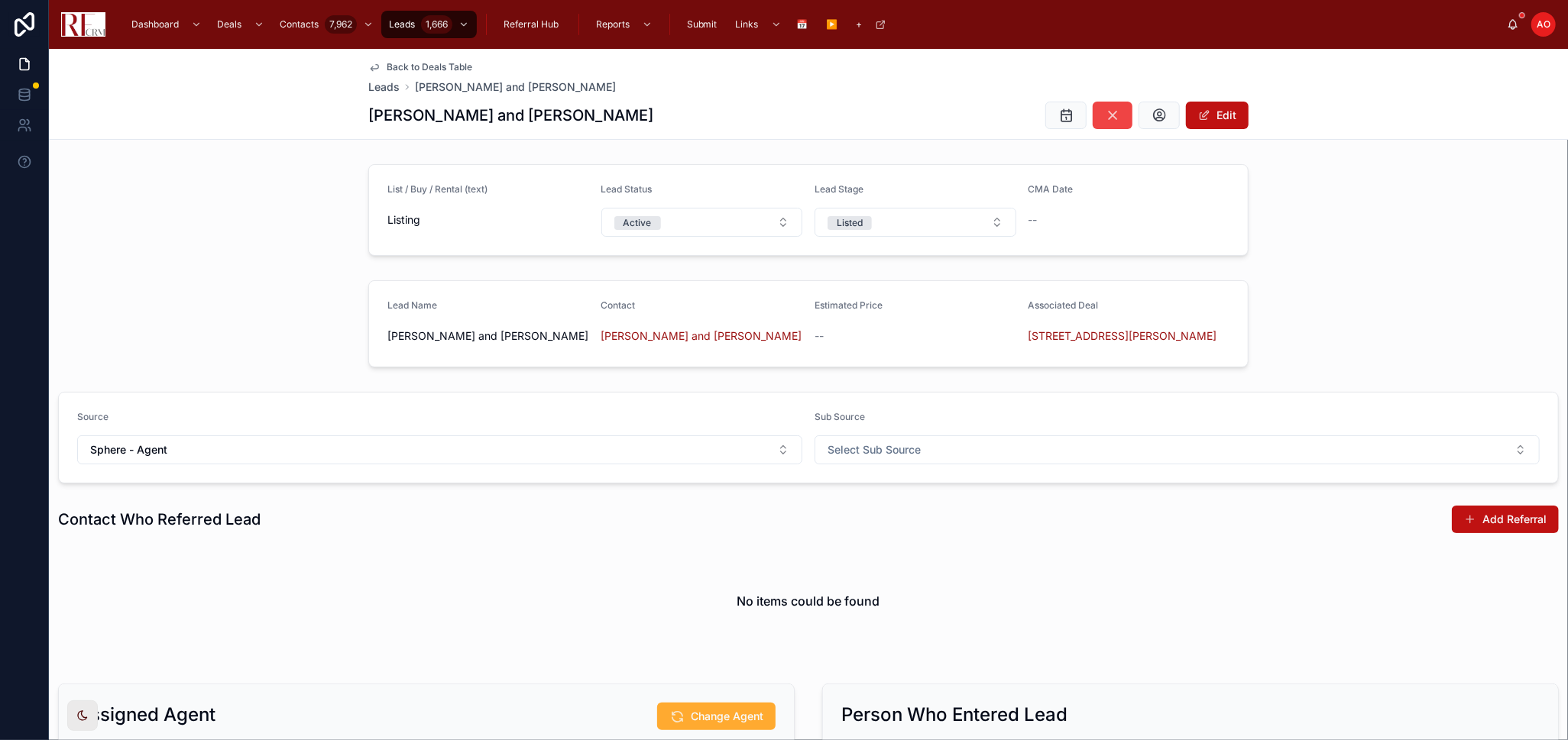
click at [386, 65] on span "Back to Deals Table" at bounding box center [429, 67] width 86 height 12
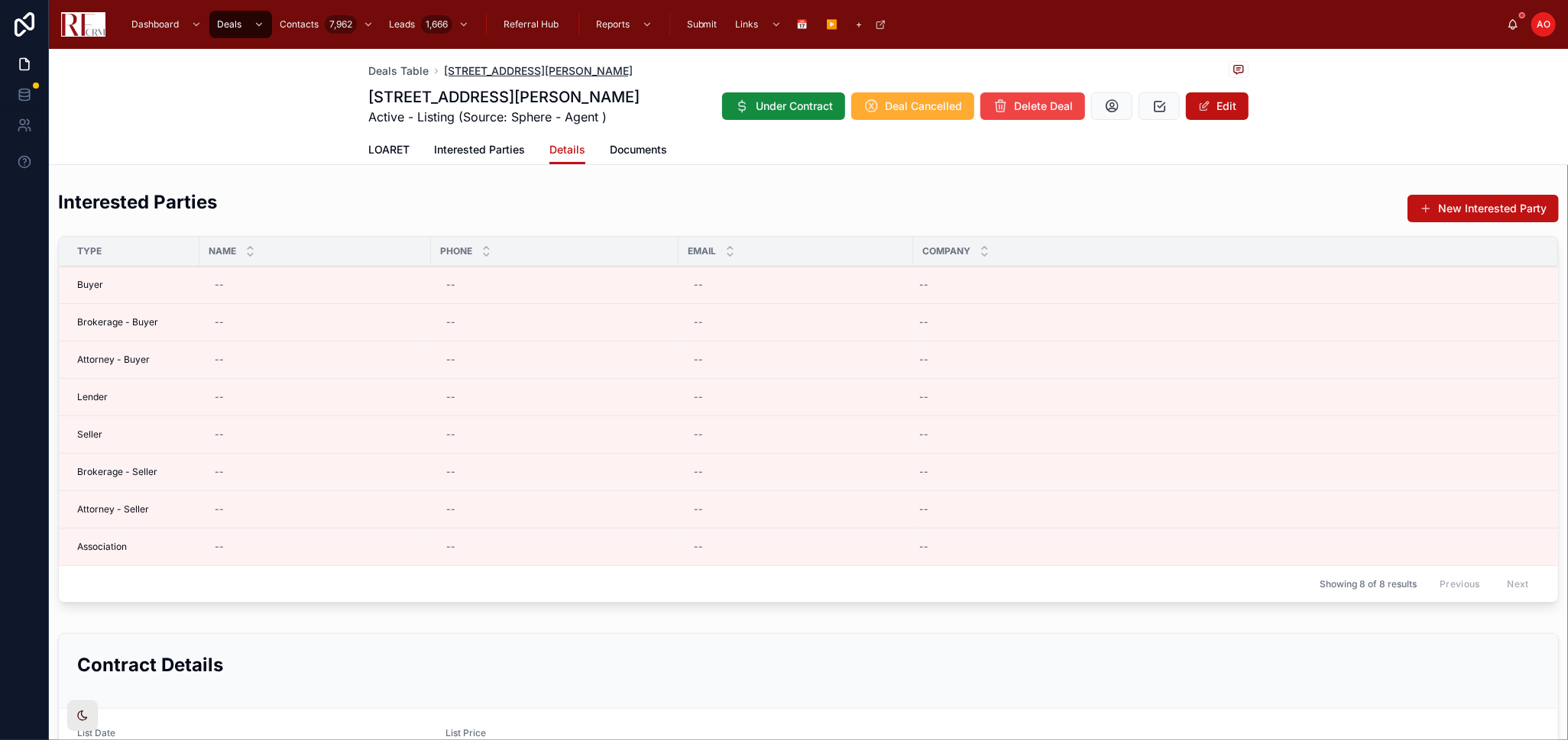
click at [468, 67] on span "[STREET_ADDRESS][PERSON_NAME]" at bounding box center [538, 71] width 189 height 15
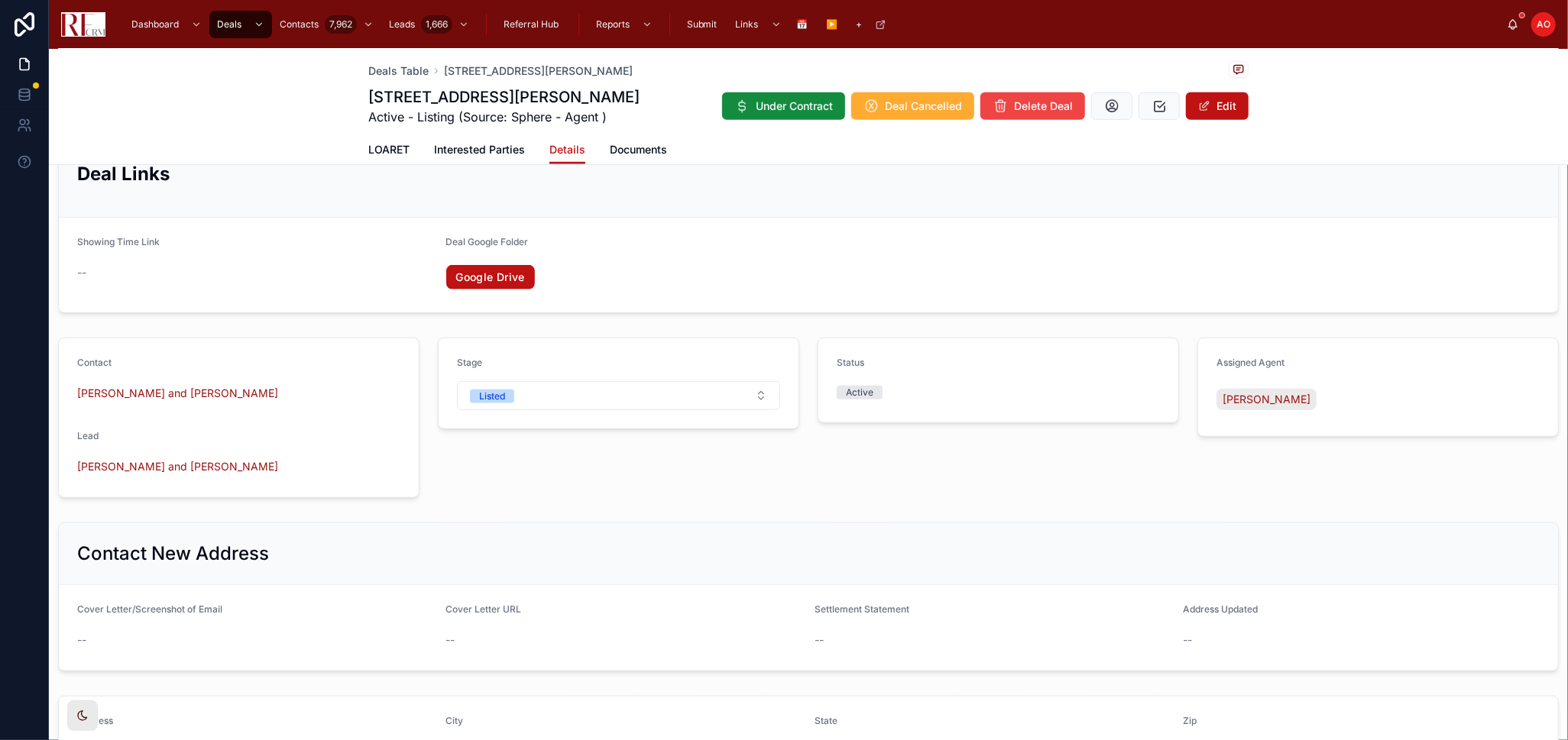
scroll to position [678, 0]
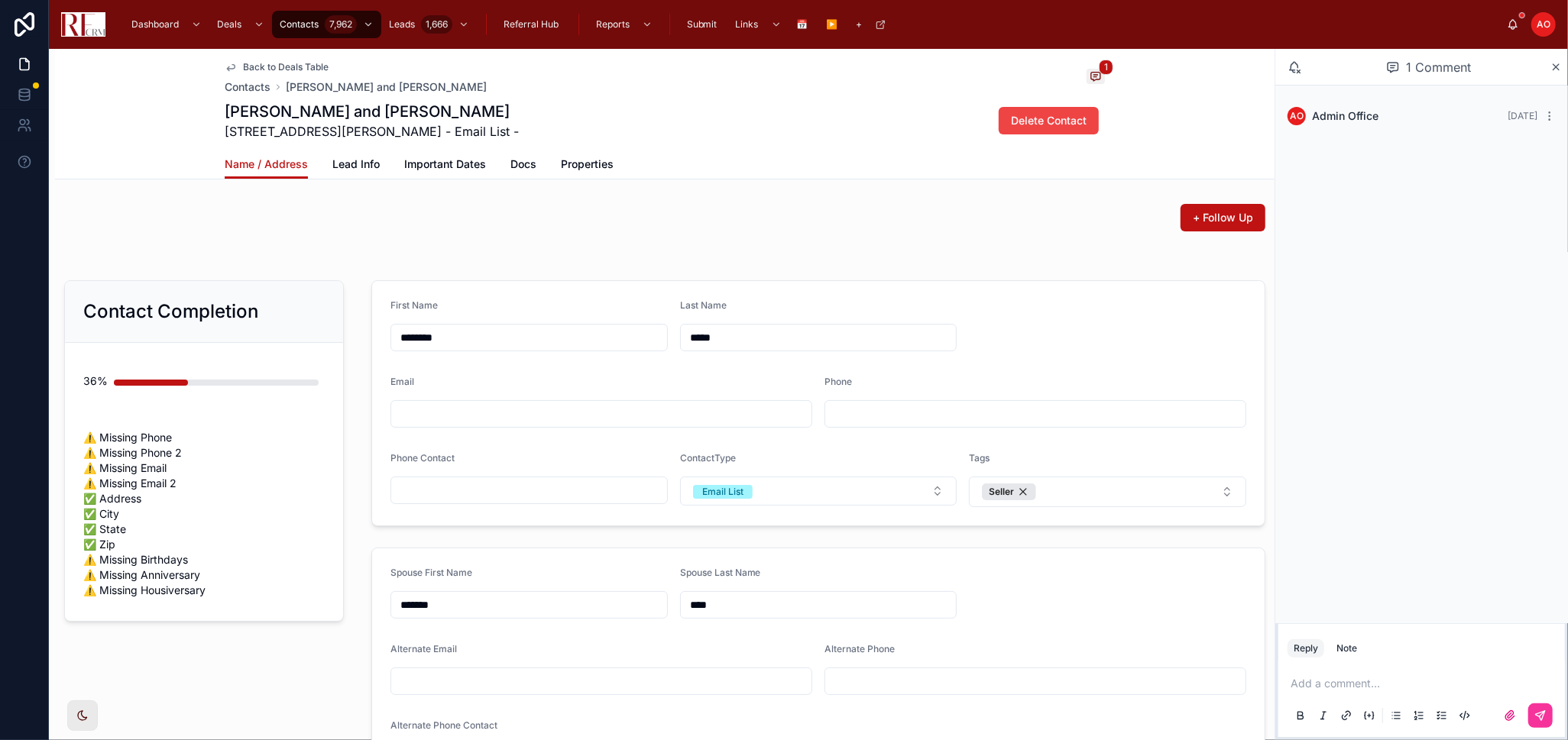
click at [263, 68] on span "Back to Deals Table" at bounding box center [285, 67] width 86 height 12
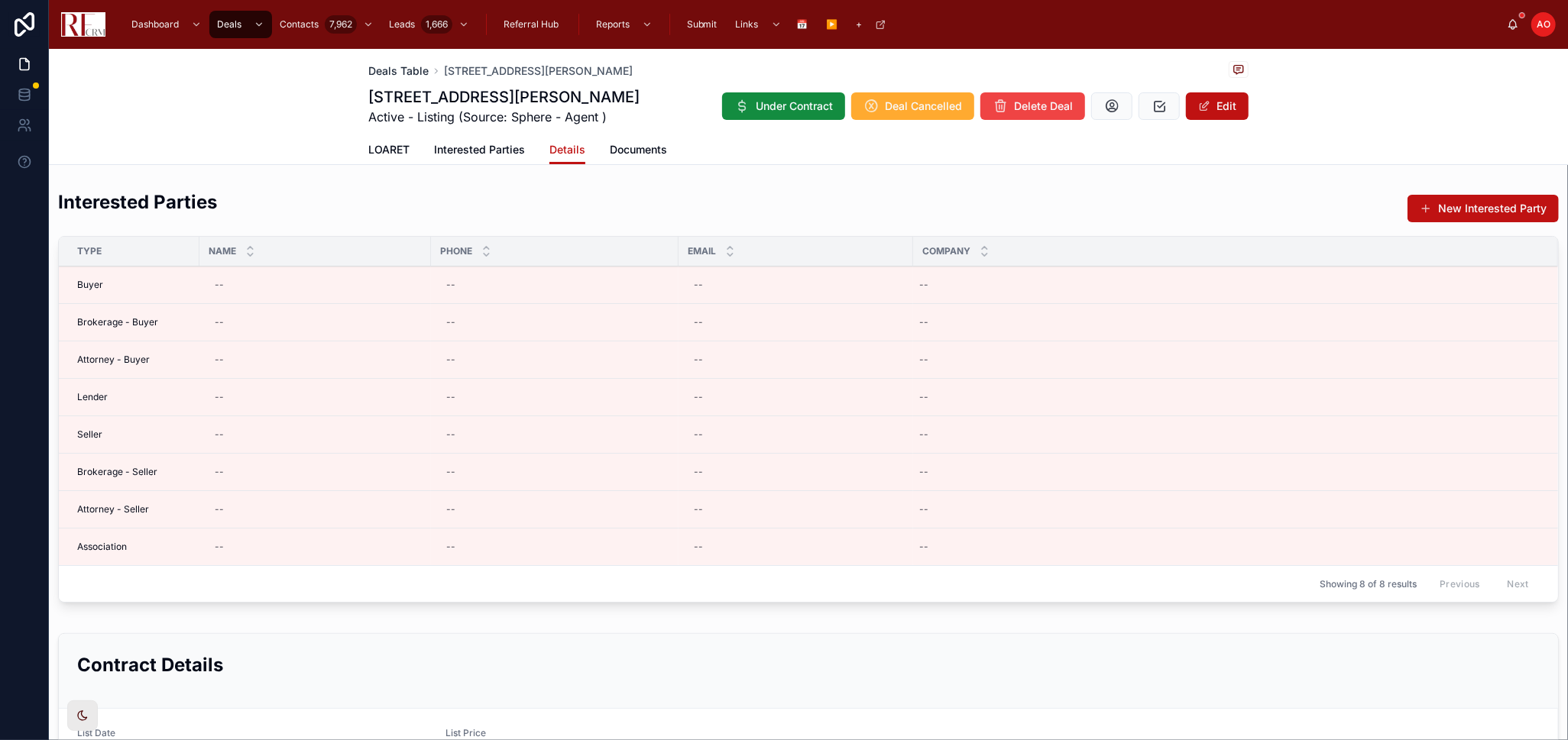
click at [379, 67] on span "Deals Table" at bounding box center [398, 71] width 60 height 15
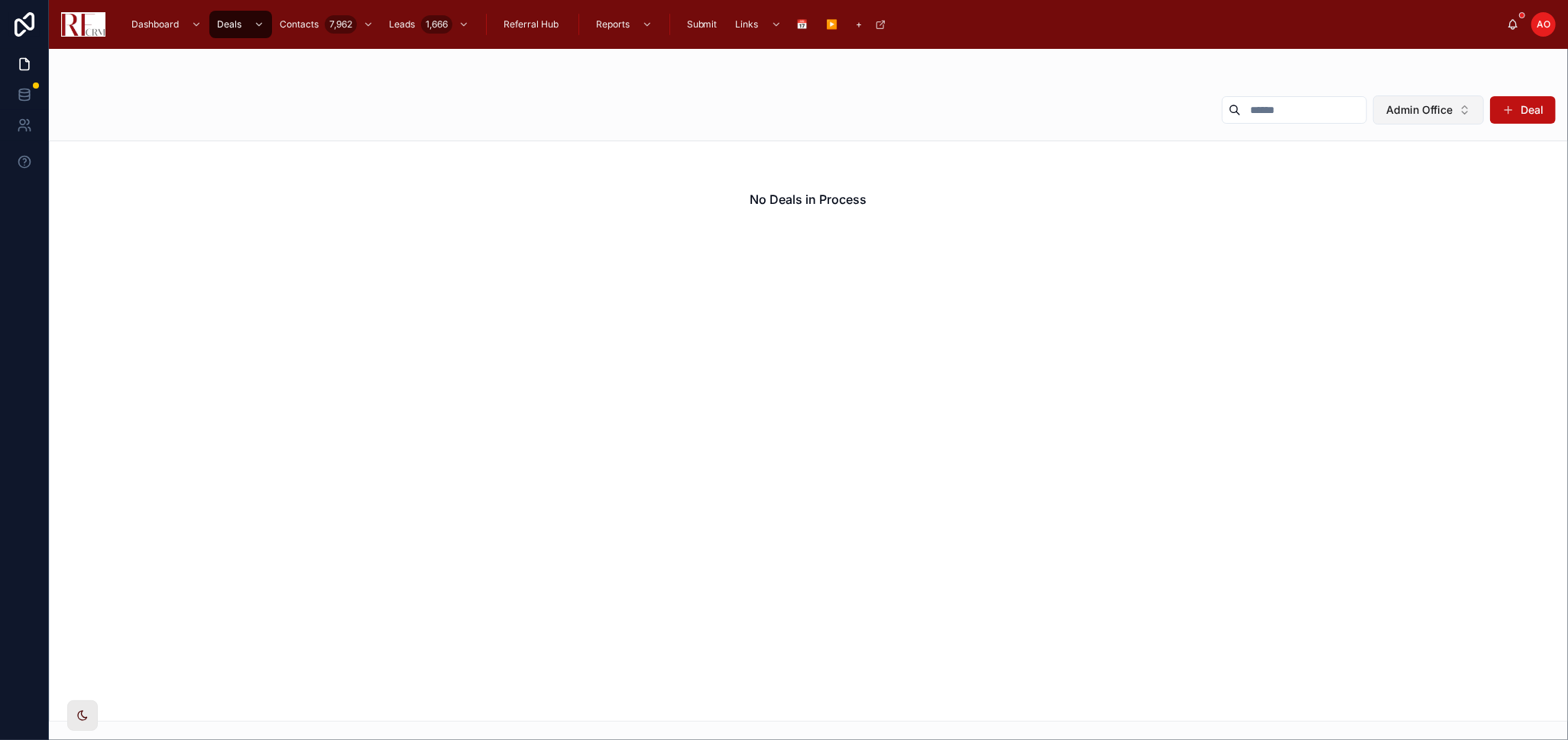
click at [1438, 97] on button "Admin Office" at bounding box center [1428, 110] width 111 height 29
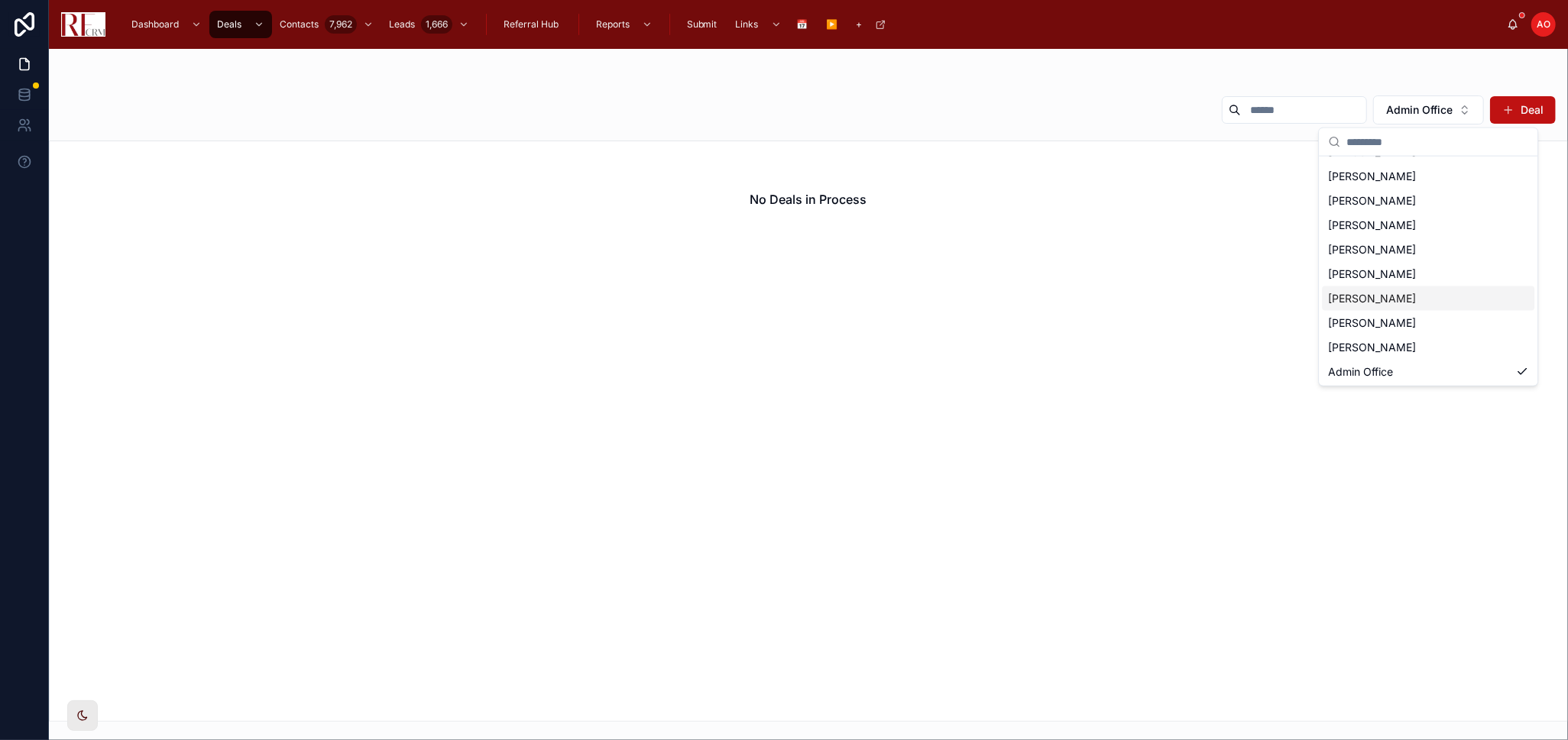
scroll to position [94, 0]
click at [1400, 290] on span "[PERSON_NAME]" at bounding box center [1372, 298] width 88 height 15
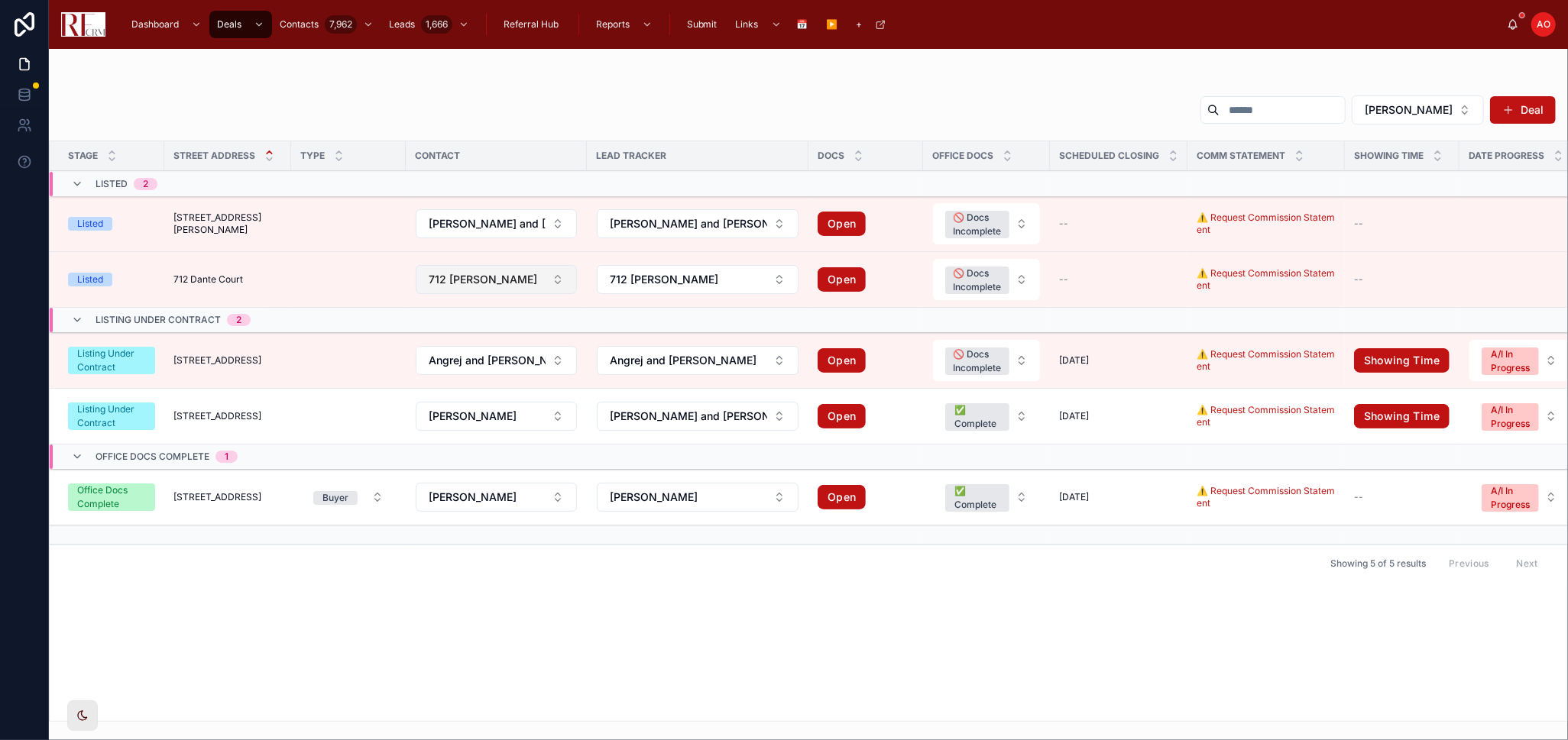
click at [541, 283] on button "712 [PERSON_NAME]" at bounding box center [496, 279] width 161 height 29
click at [342, 278] on td at bounding box center [348, 280] width 114 height 56
click at [214, 277] on span "712 Dante Court" at bounding box center [208, 279] width 69 height 12
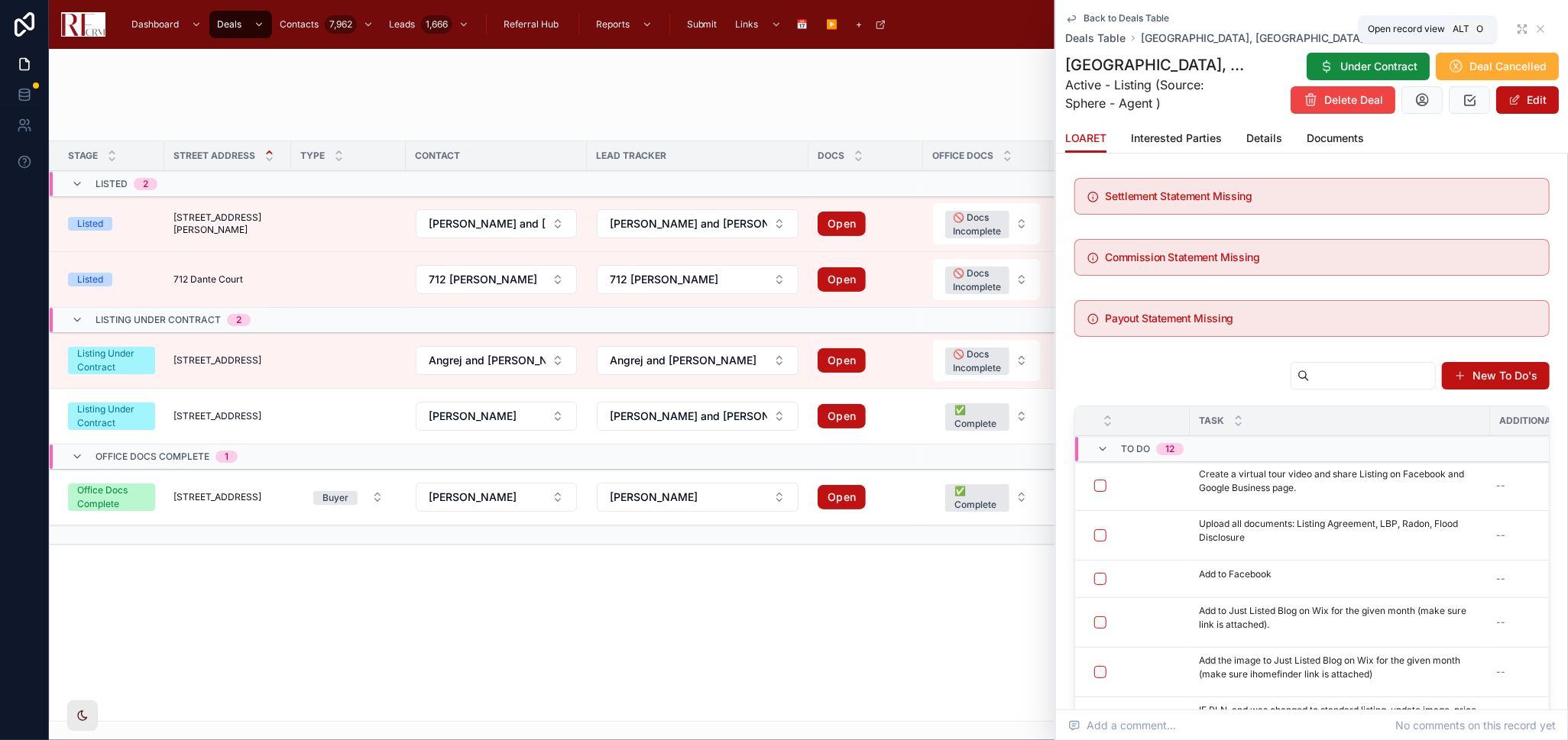
click at [1516, 29] on icon at bounding box center [1522, 29] width 12 height 12
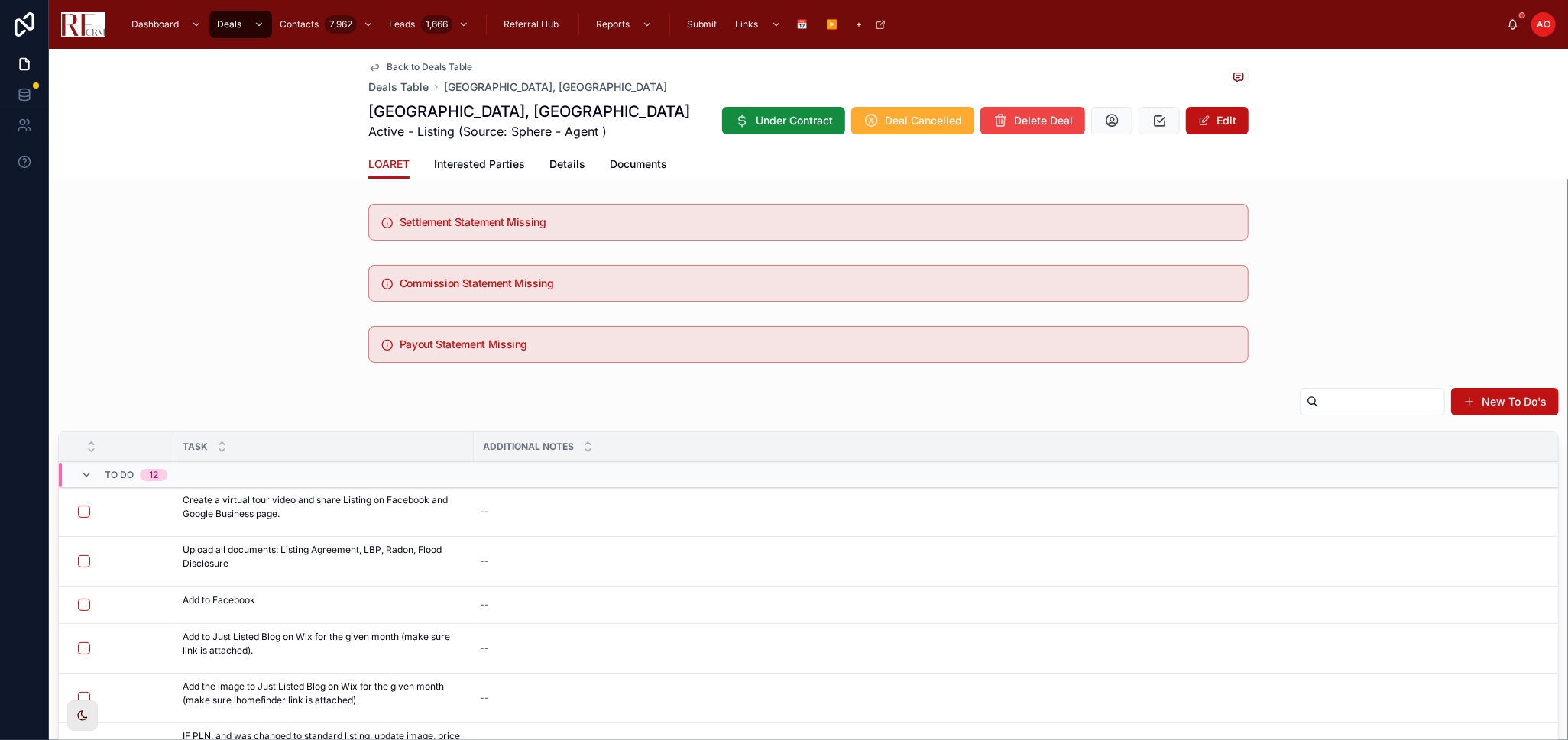
click at [205, 273] on div "Commission Statement Missing" at bounding box center [808, 284] width 1519 height 49
click at [250, 300] on div "Commission Statement Missing" at bounding box center [808, 284] width 1519 height 49
click at [559, 166] on span "Details" at bounding box center [568, 164] width 36 height 15
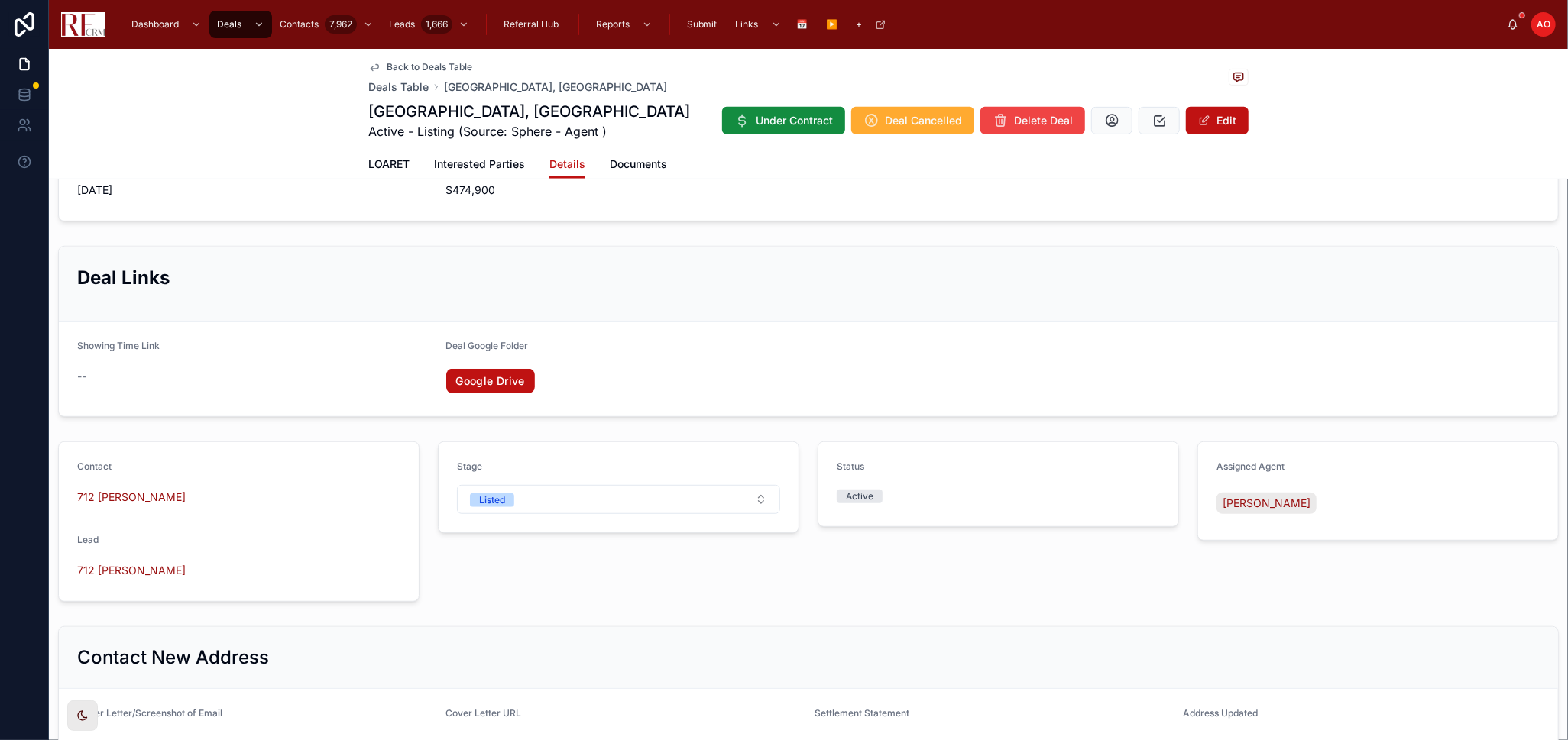
scroll to position [594, 0]
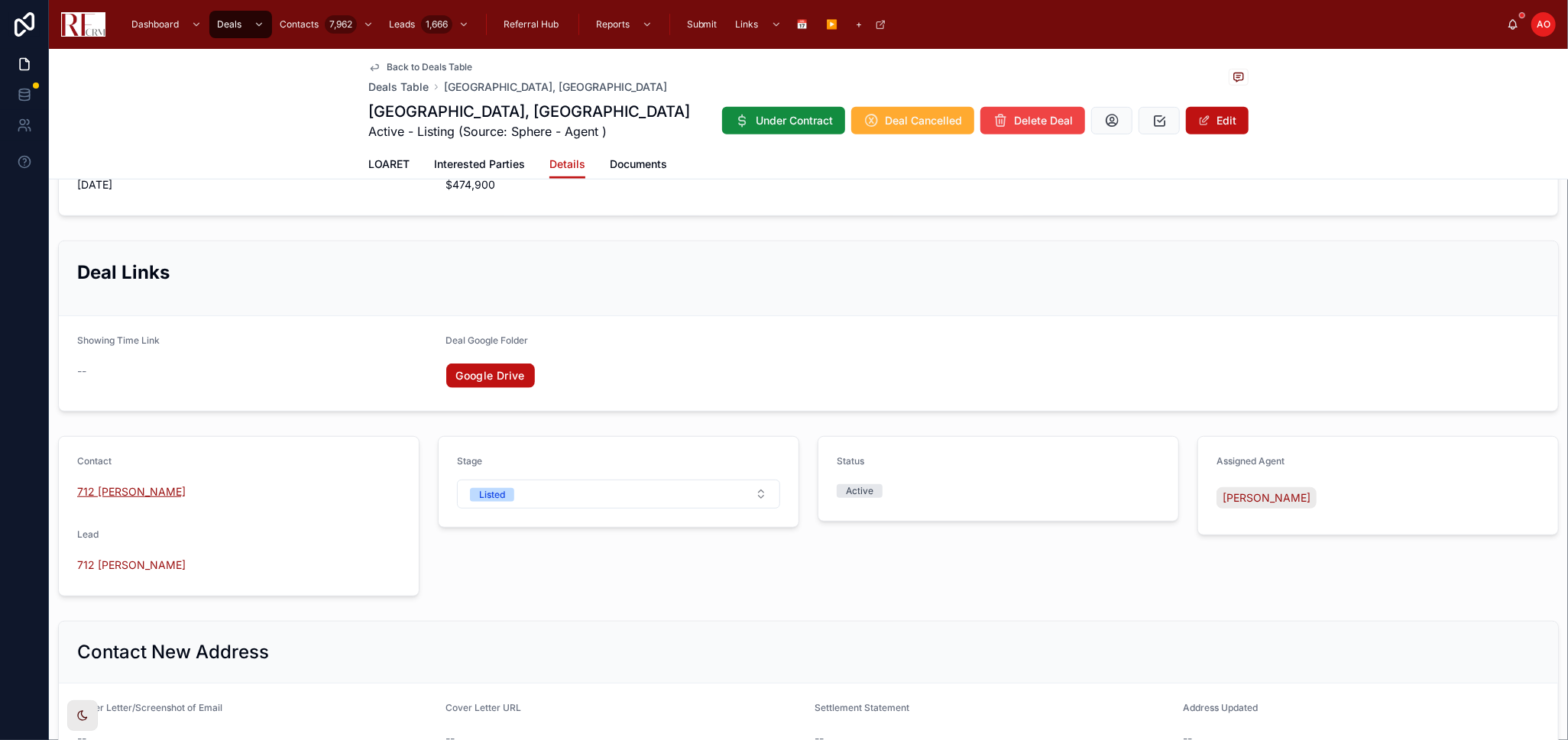
click at [112, 485] on span "712 [PERSON_NAME]" at bounding box center [131, 492] width 108 height 15
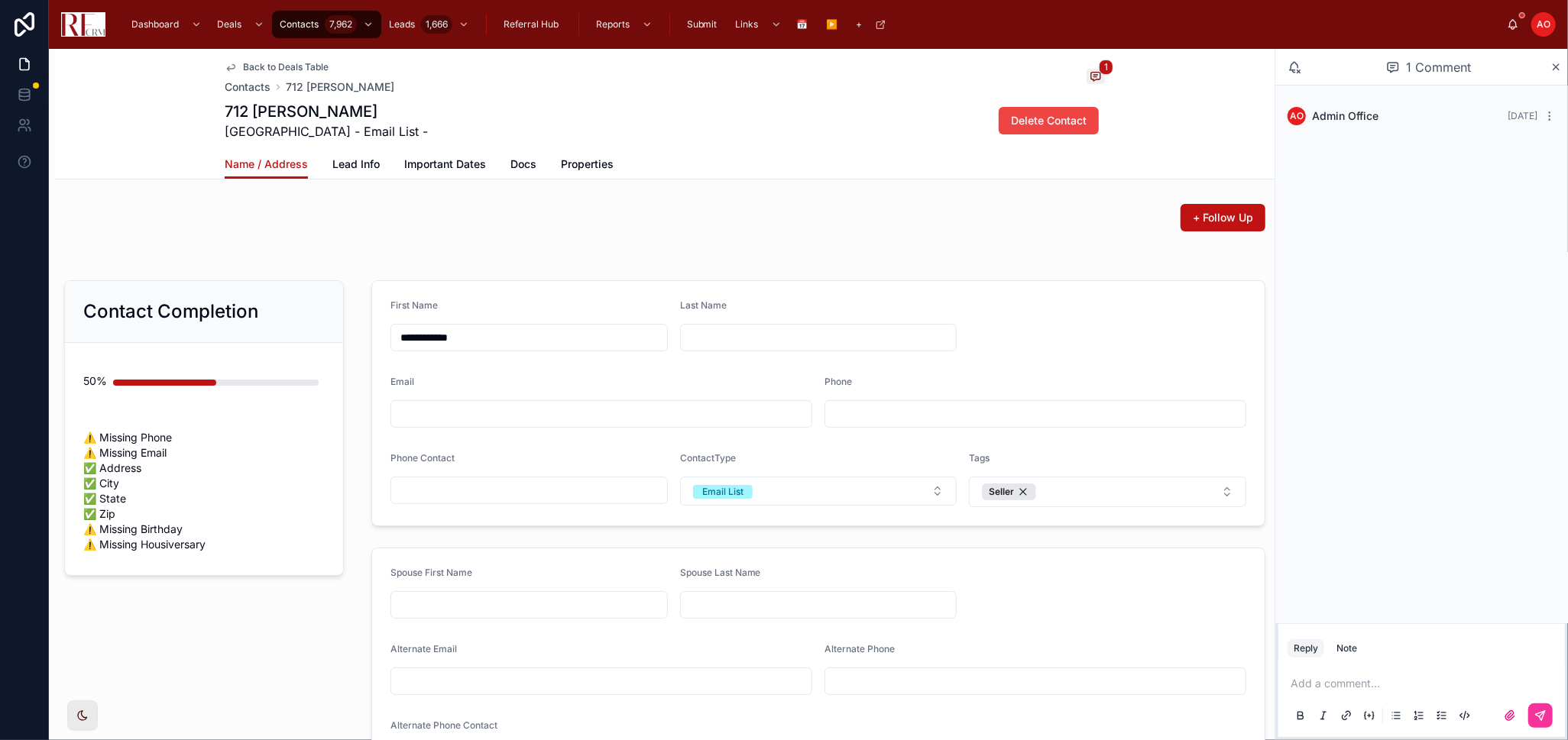
click at [435, 333] on input "**********" at bounding box center [529, 337] width 276 height 21
type input "*"
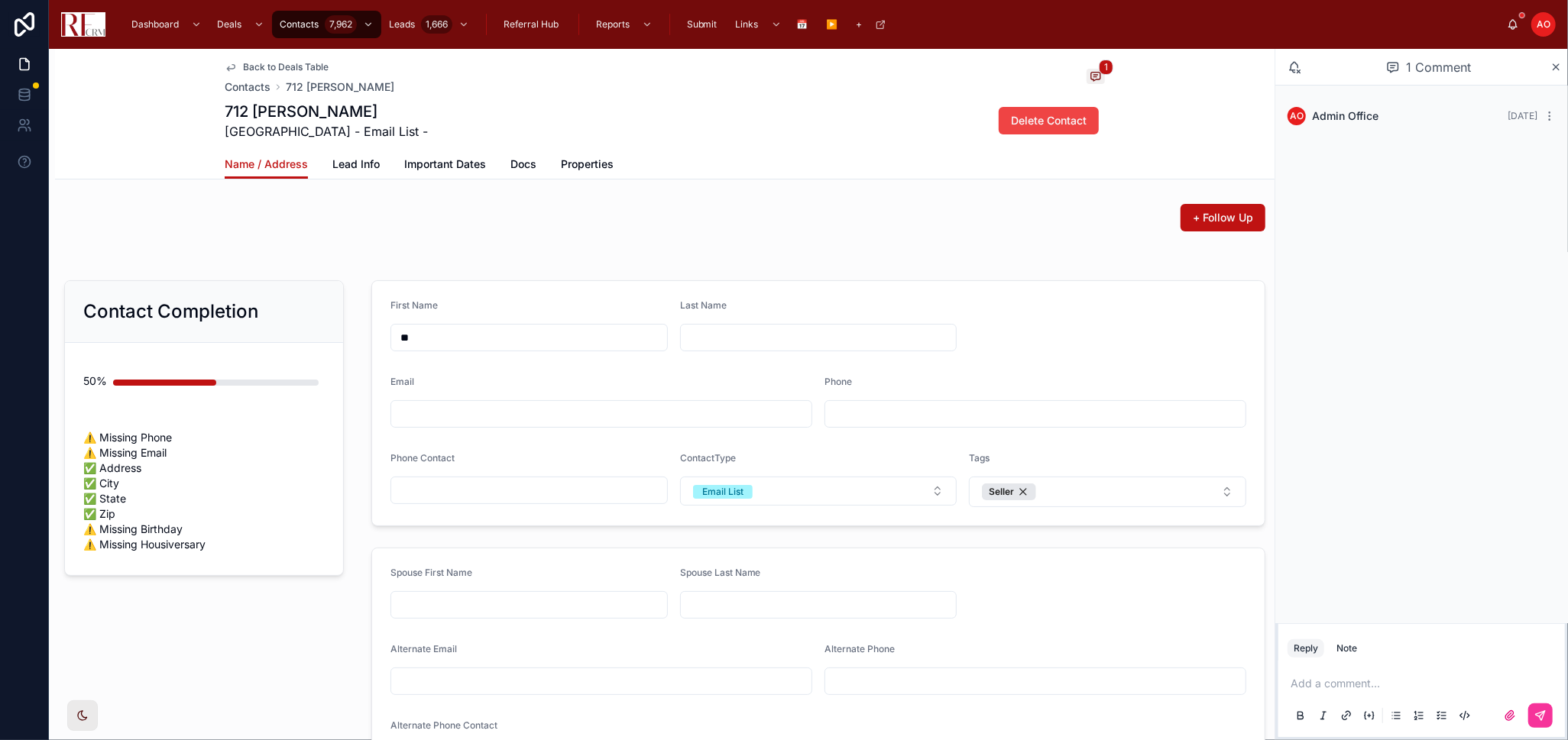
type input "***"
type input "******"
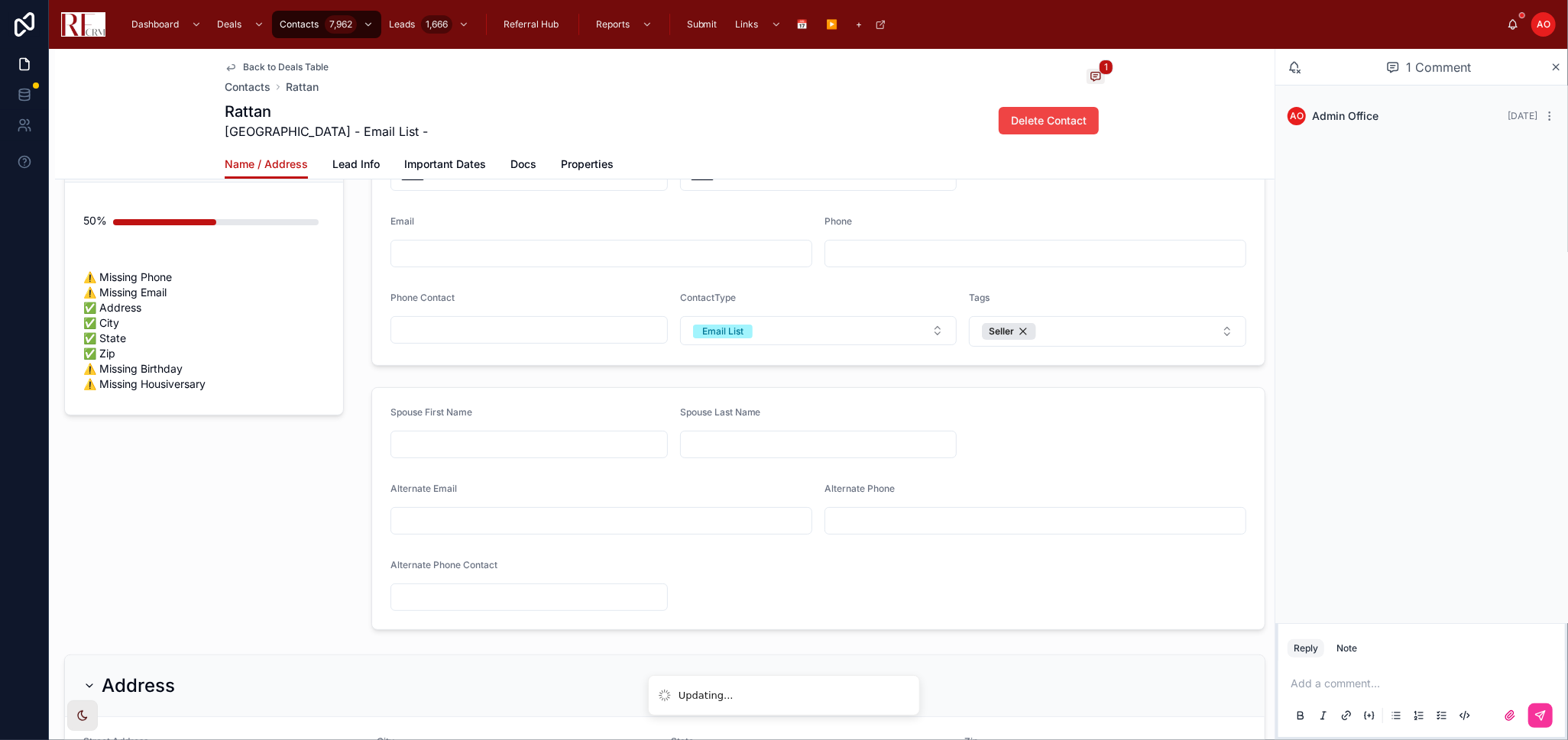
scroll to position [254, 0]
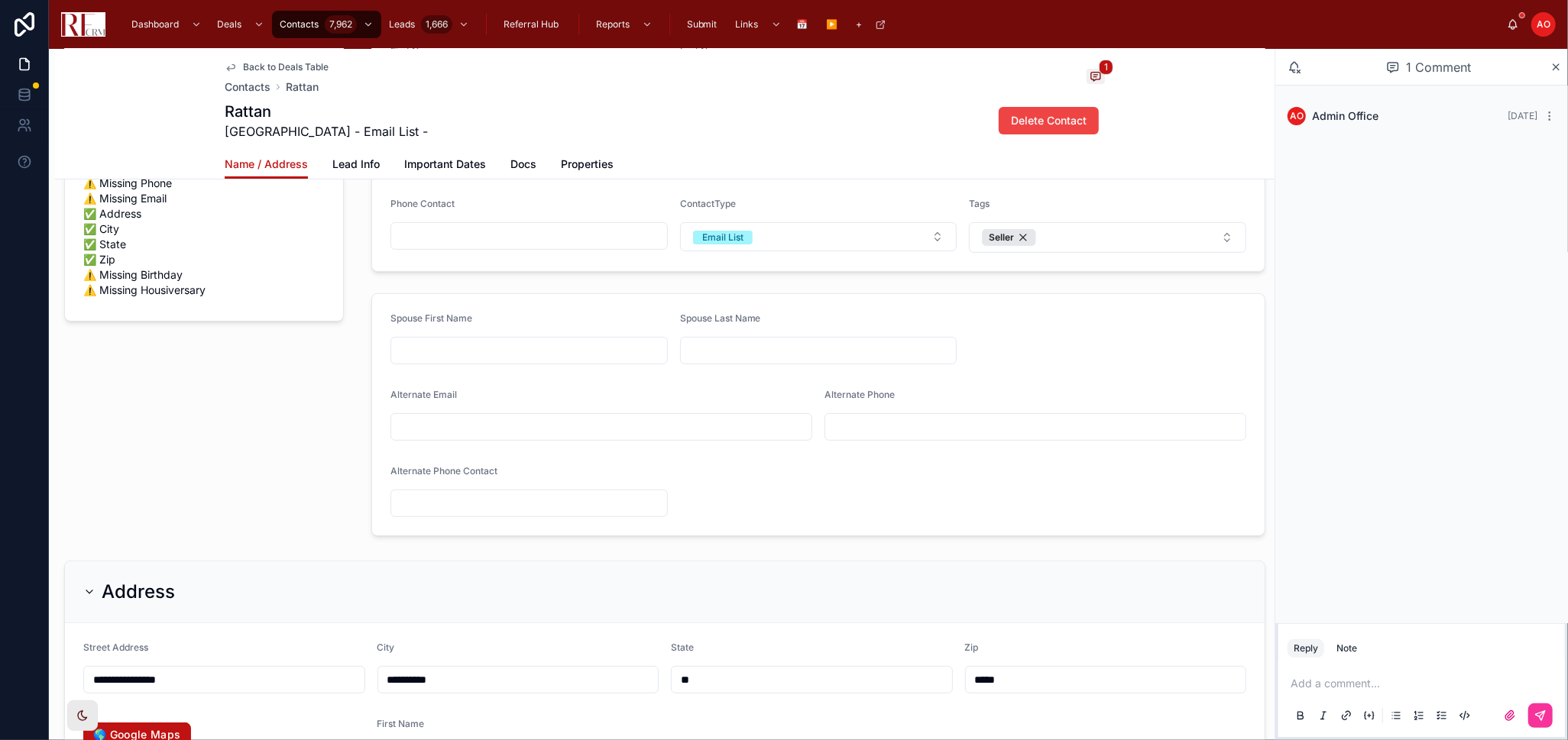
type input "******"
click at [437, 362] on div at bounding box center [529, 351] width 277 height 27
click at [443, 349] on input "text" at bounding box center [529, 350] width 276 height 21
type input "*****"
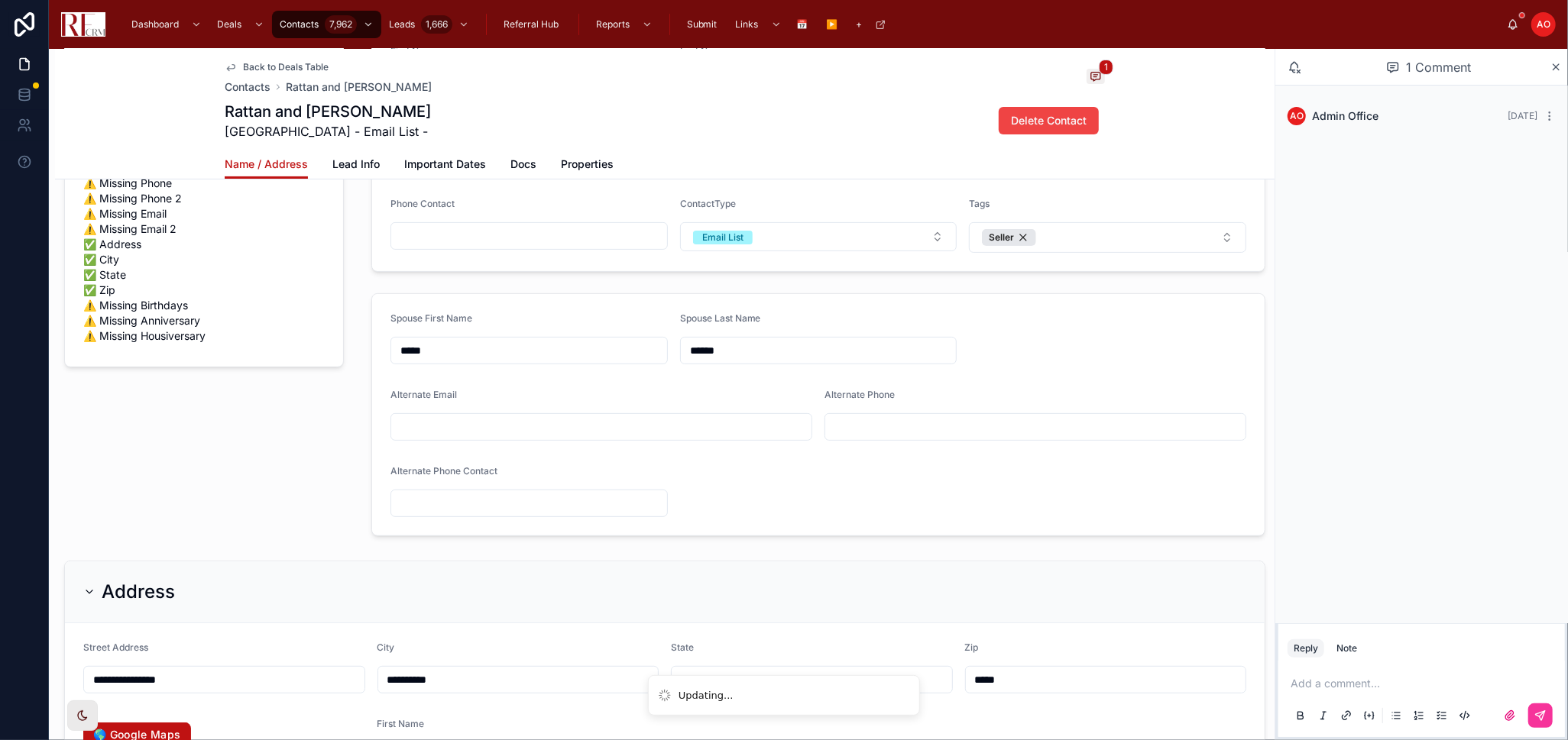
type input "******"
click at [797, 469] on form "Spouse First Name ***** Spouse Last Name ****** Alternate Email Alternate Phone…" at bounding box center [818, 414] width 893 height 241
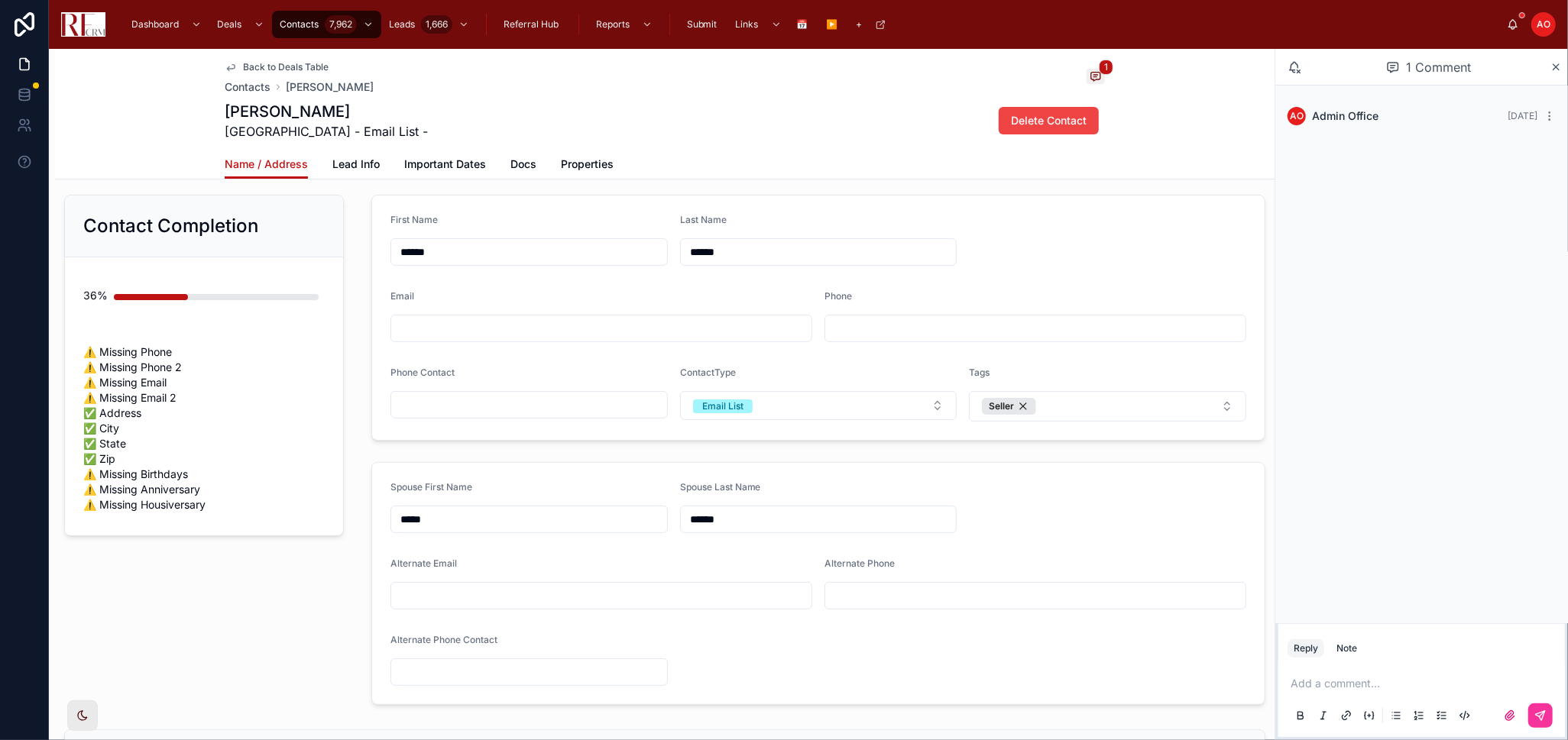
scroll to position [85, 0]
click at [233, 62] on link "Back to Deals Table" at bounding box center [276, 67] width 104 height 12
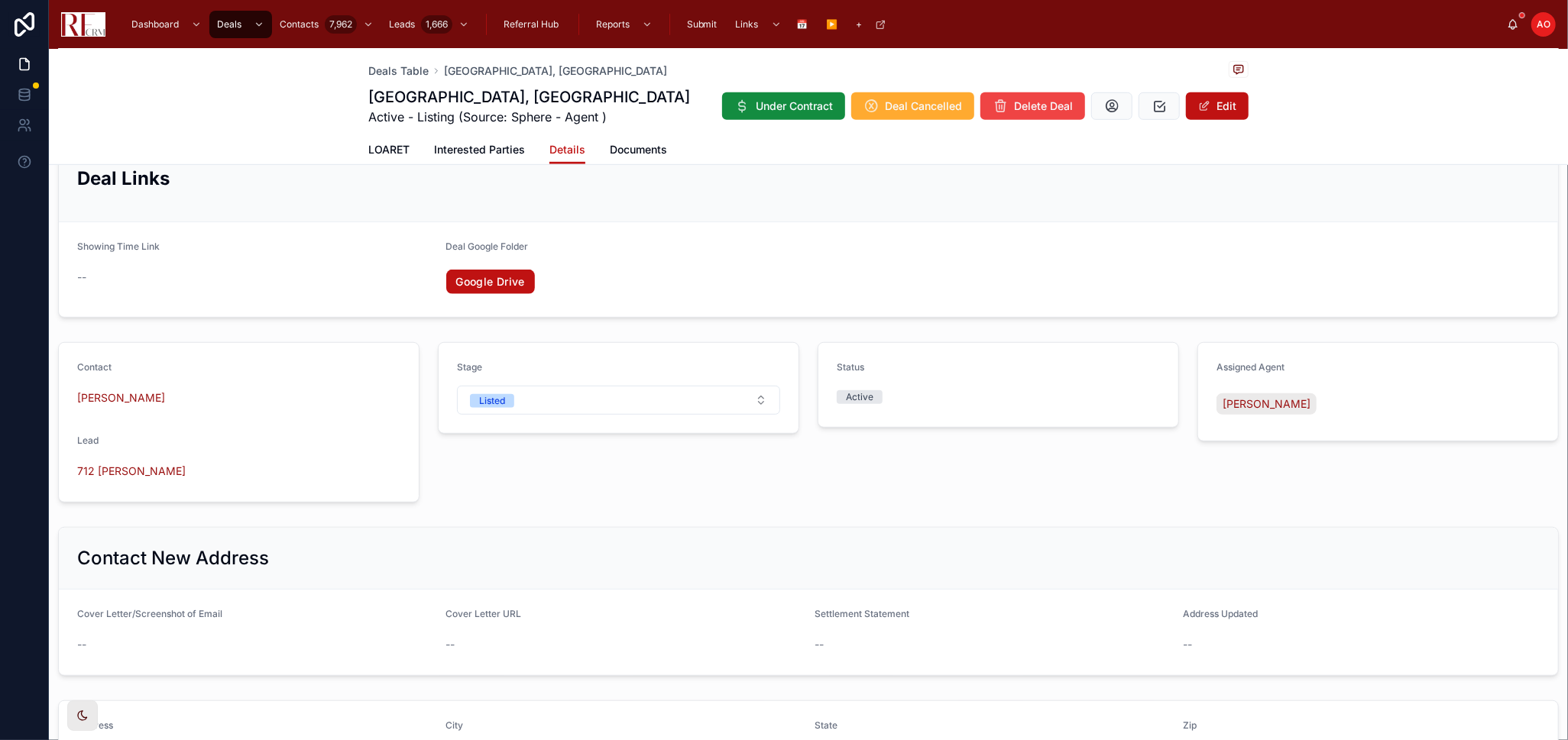
scroll to position [678, 0]
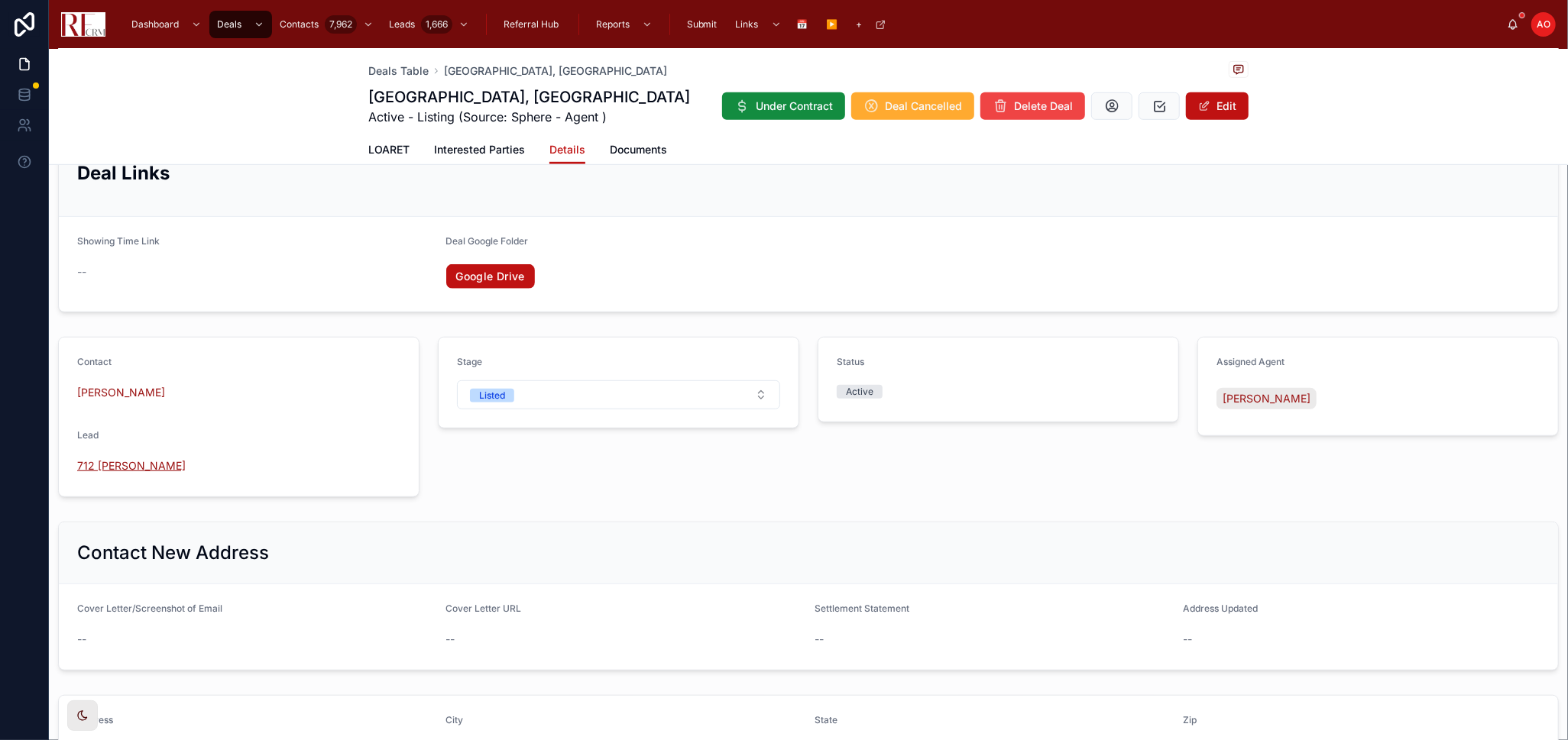
click at [116, 466] on span "712 [PERSON_NAME]" at bounding box center [131, 466] width 108 height 15
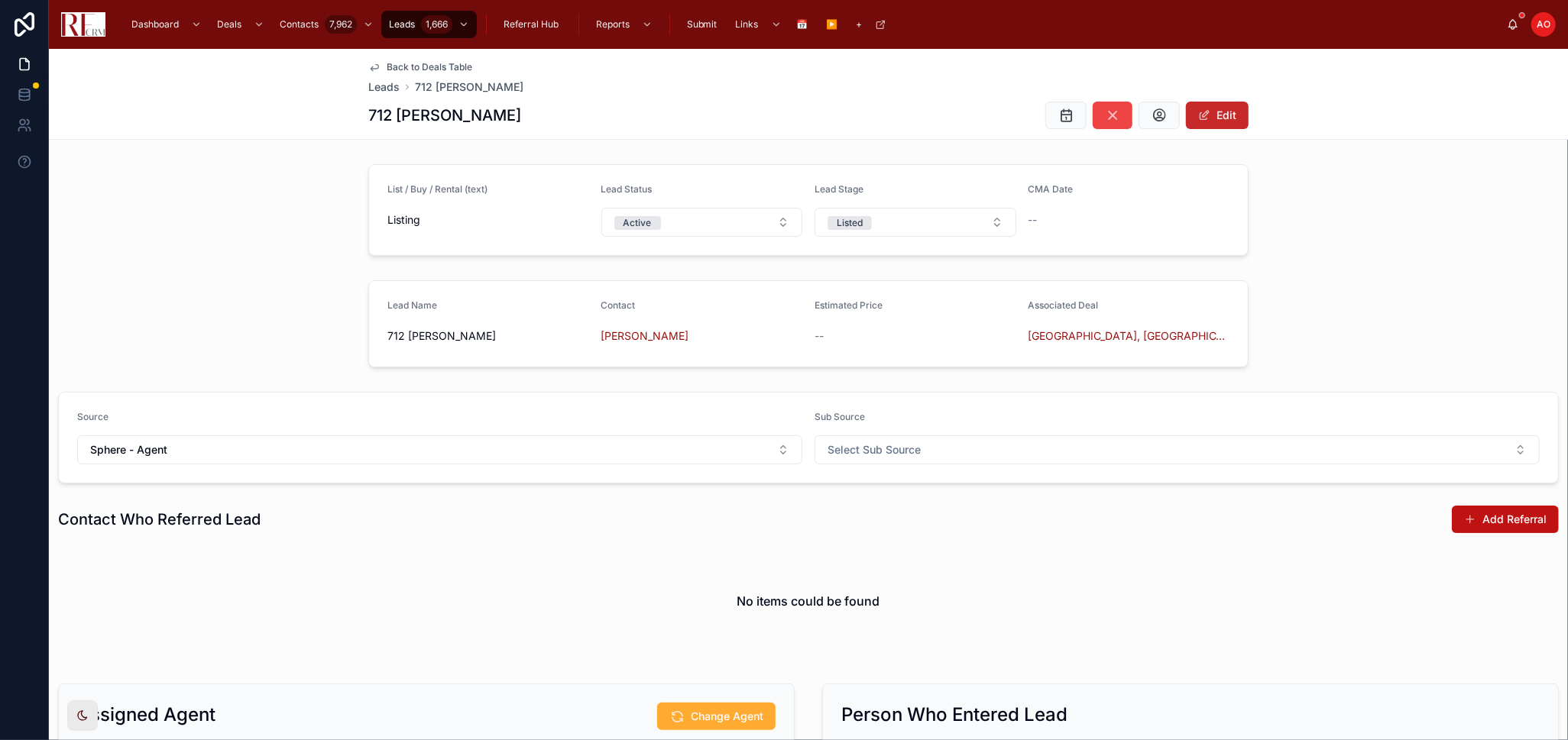
click at [1214, 112] on button "Edit" at bounding box center [1217, 115] width 63 height 27
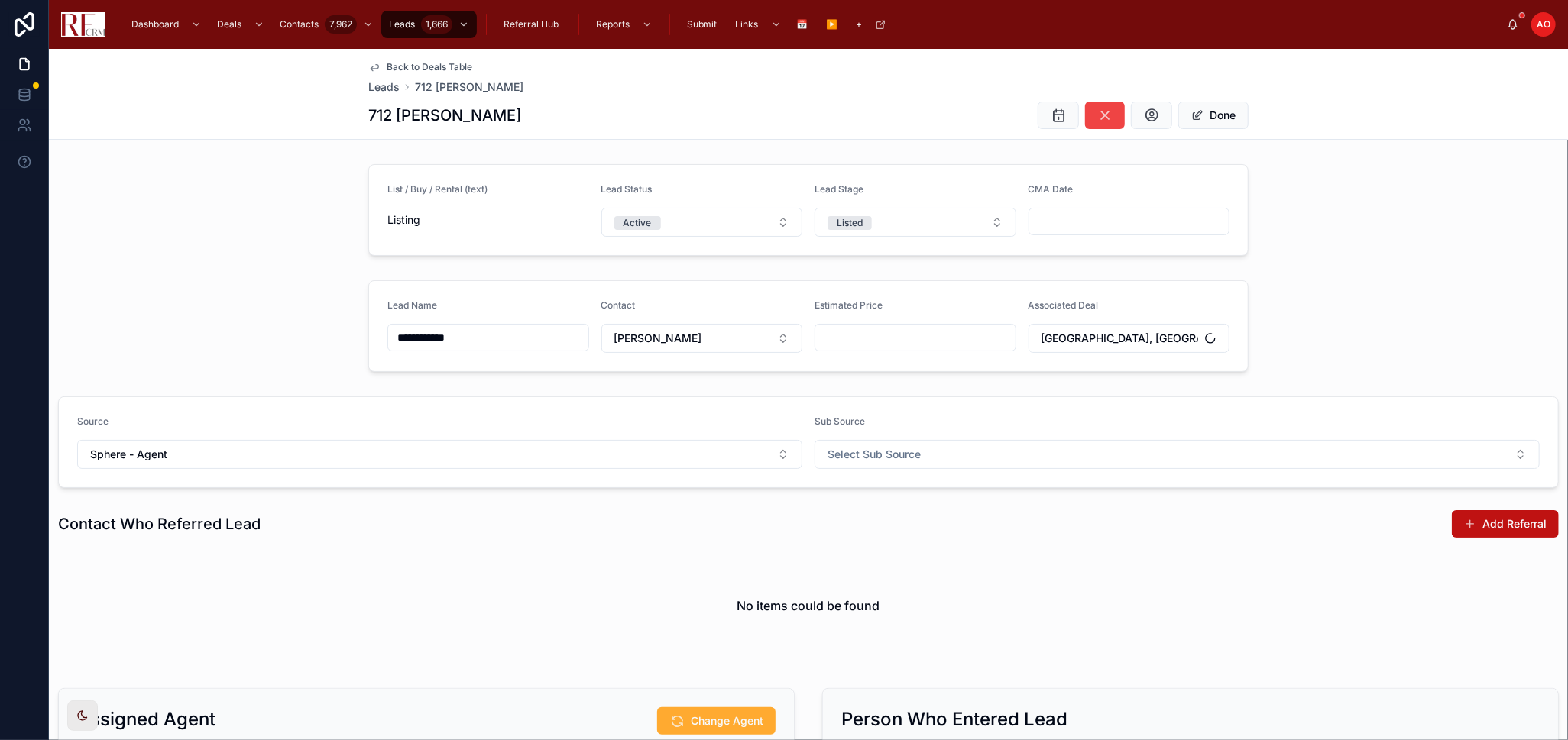
click at [431, 339] on input "**********" at bounding box center [488, 337] width 200 height 21
type input "**********"
click at [1203, 113] on button "Done" at bounding box center [1213, 115] width 70 height 27
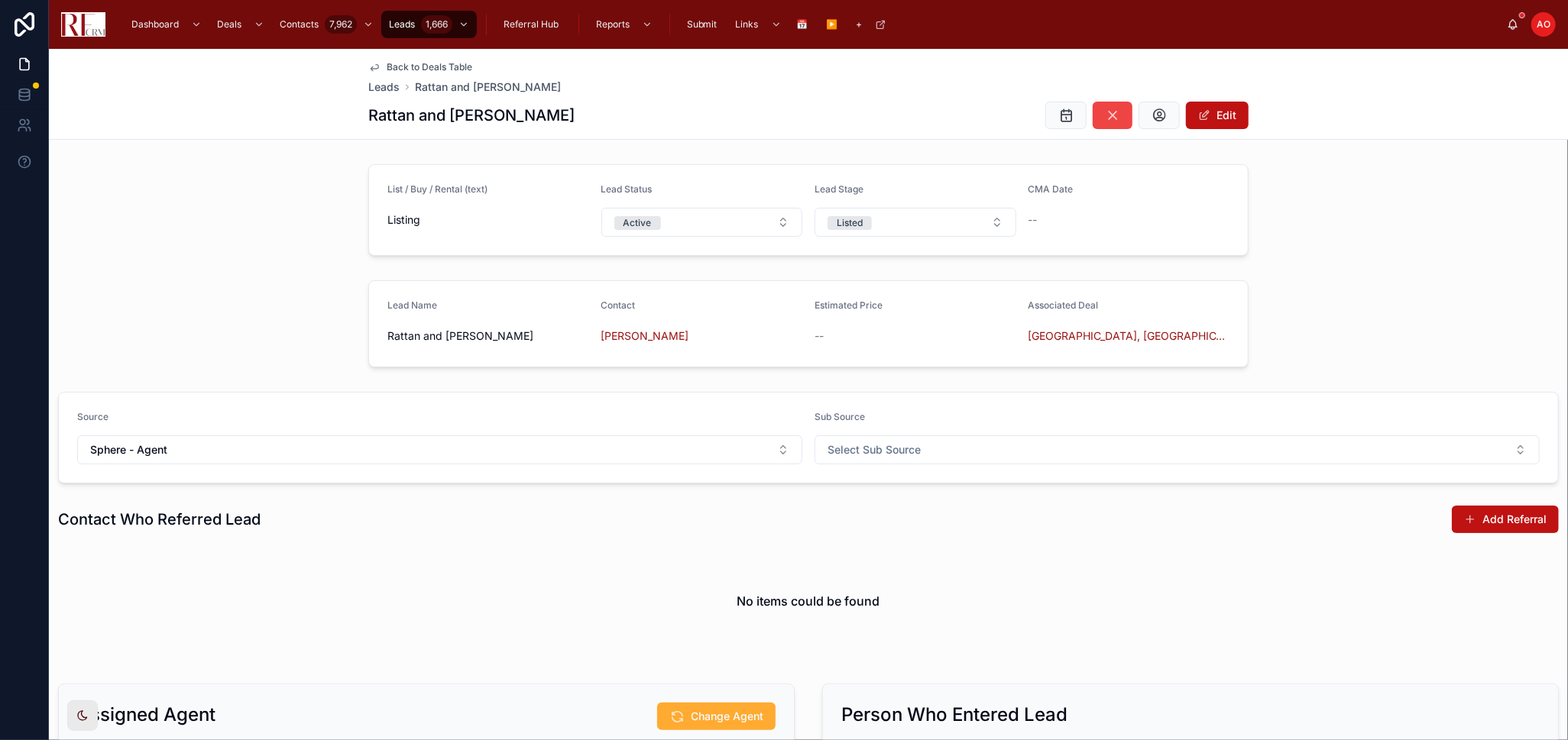
click at [154, 108] on div "Back to Deals Table Leads Rattan and [PERSON_NAME] Rattan and [PERSON_NAME] Edit" at bounding box center [808, 94] width 1519 height 91
click at [434, 72] on span "Back to Deals Table" at bounding box center [429, 67] width 86 height 12
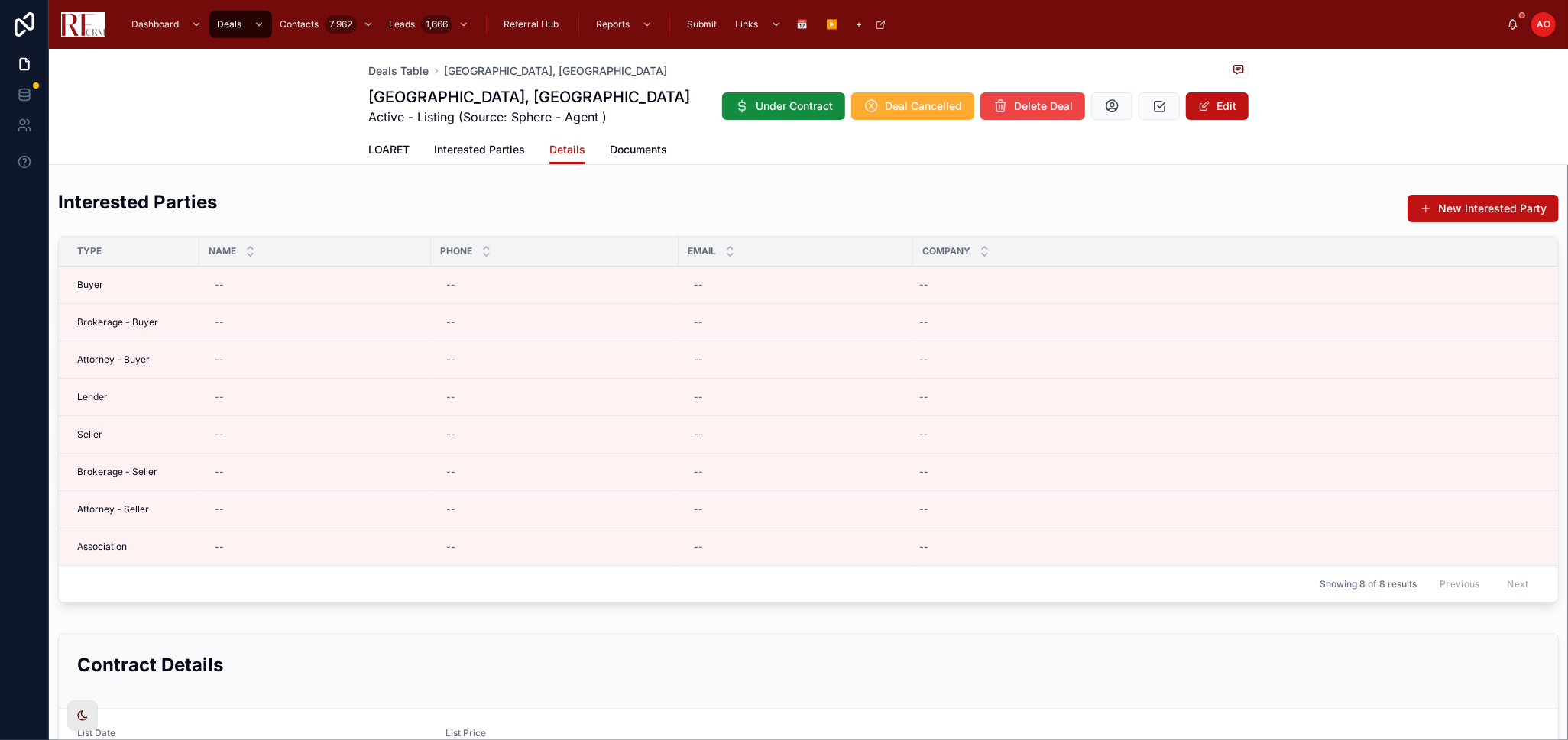
click at [521, 196] on div "Interested Parties New Interested Party" at bounding box center [809, 208] width 1501 height 37
click at [397, 150] on span "LOARET" at bounding box center [389, 150] width 42 height 15
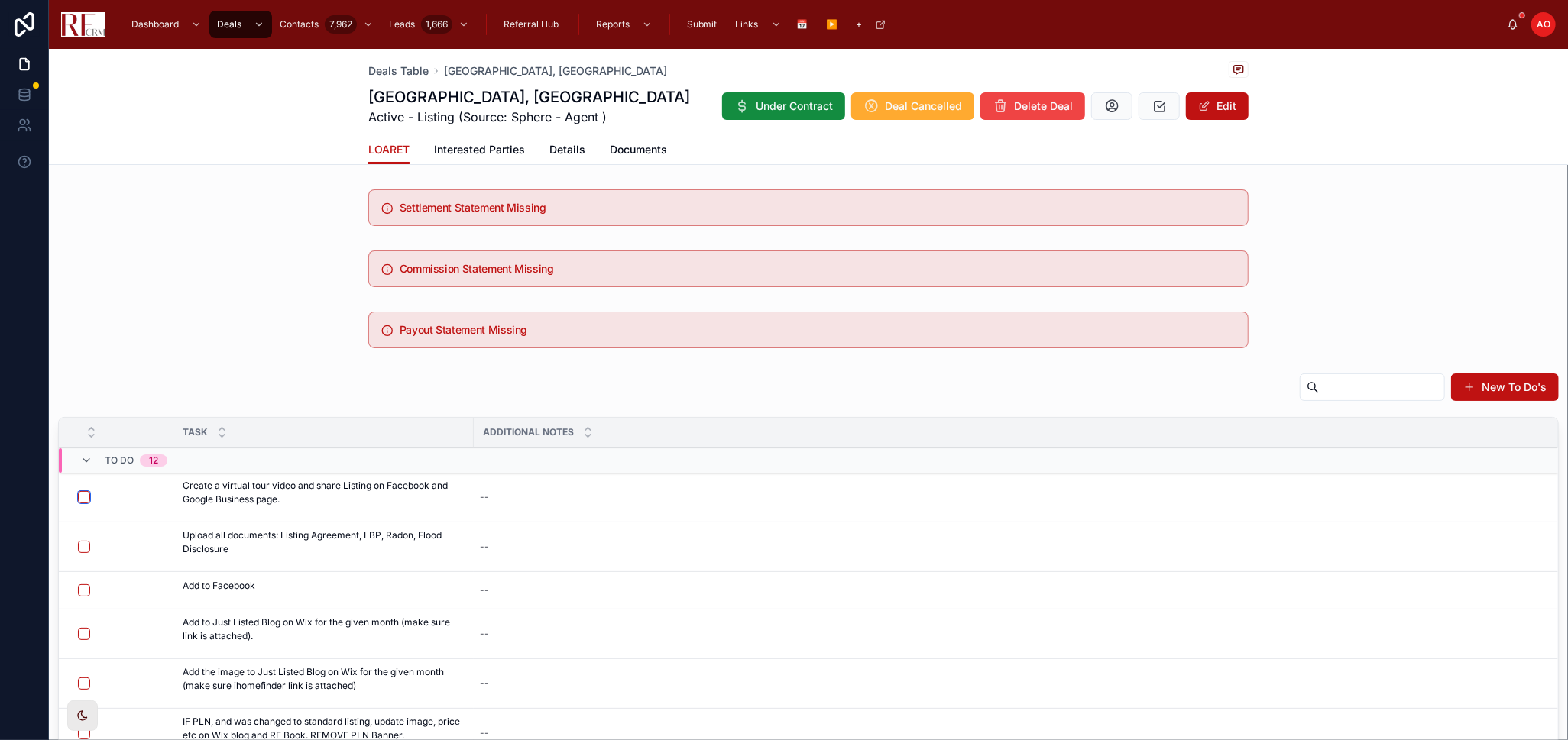
click at [82, 495] on button "button" at bounding box center [84, 497] width 12 height 12
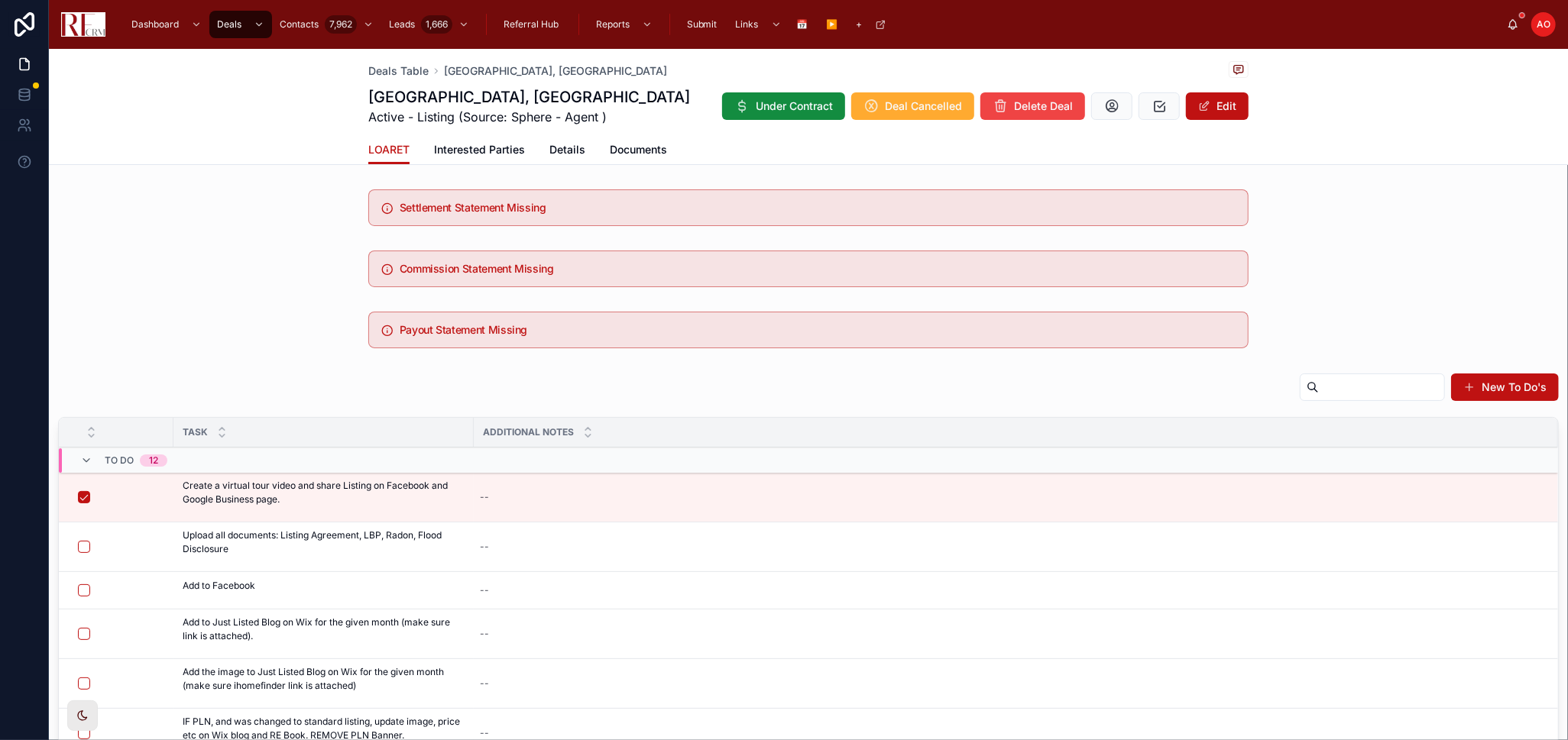
click at [0, 0] on icon at bounding box center [0, 0] width 0 height 0
click at [0, 0] on button at bounding box center [0, 0] width 0 height 0
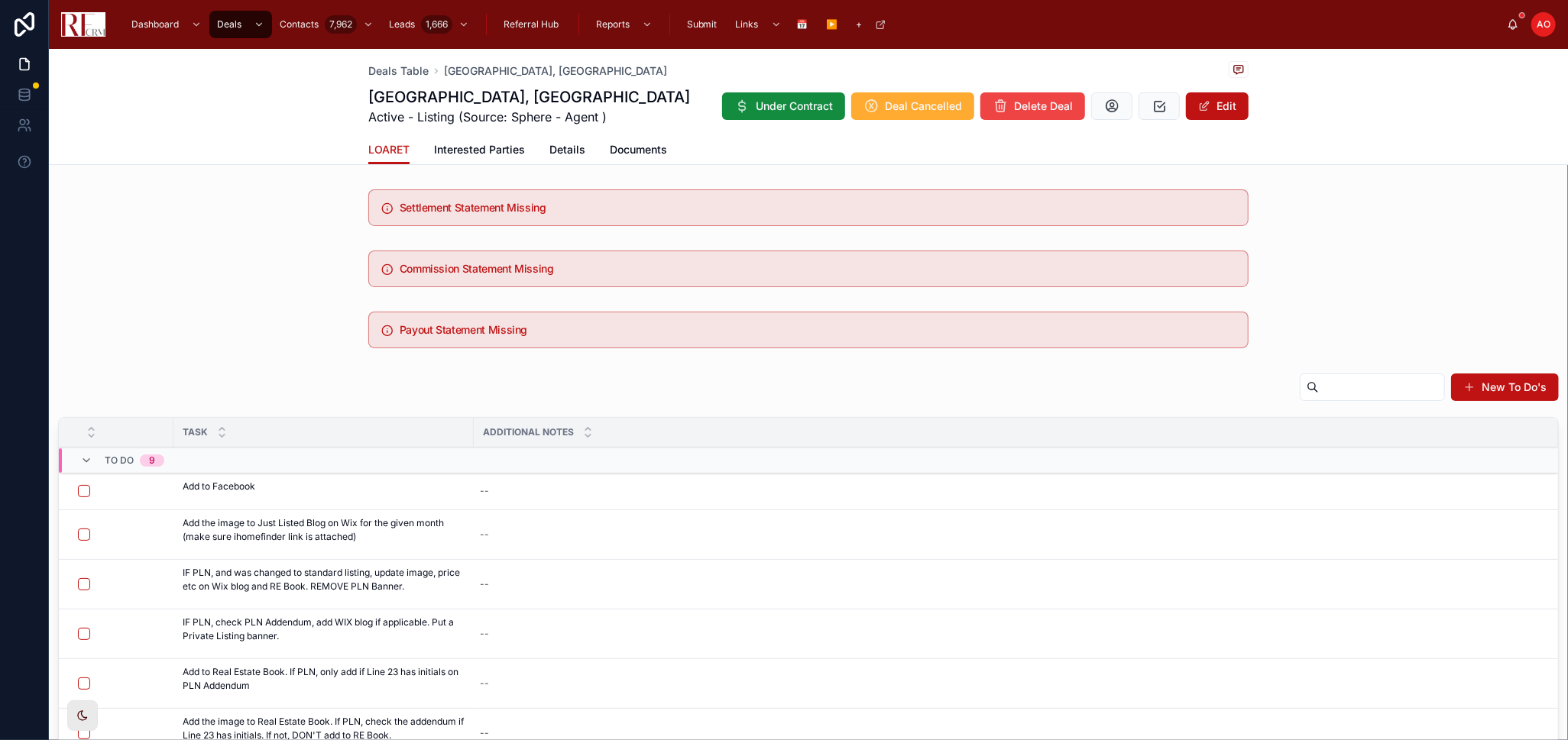
click at [0, 0] on icon at bounding box center [0, 0] width 0 height 0
click at [0, 0] on button at bounding box center [0, 0] width 0 height 0
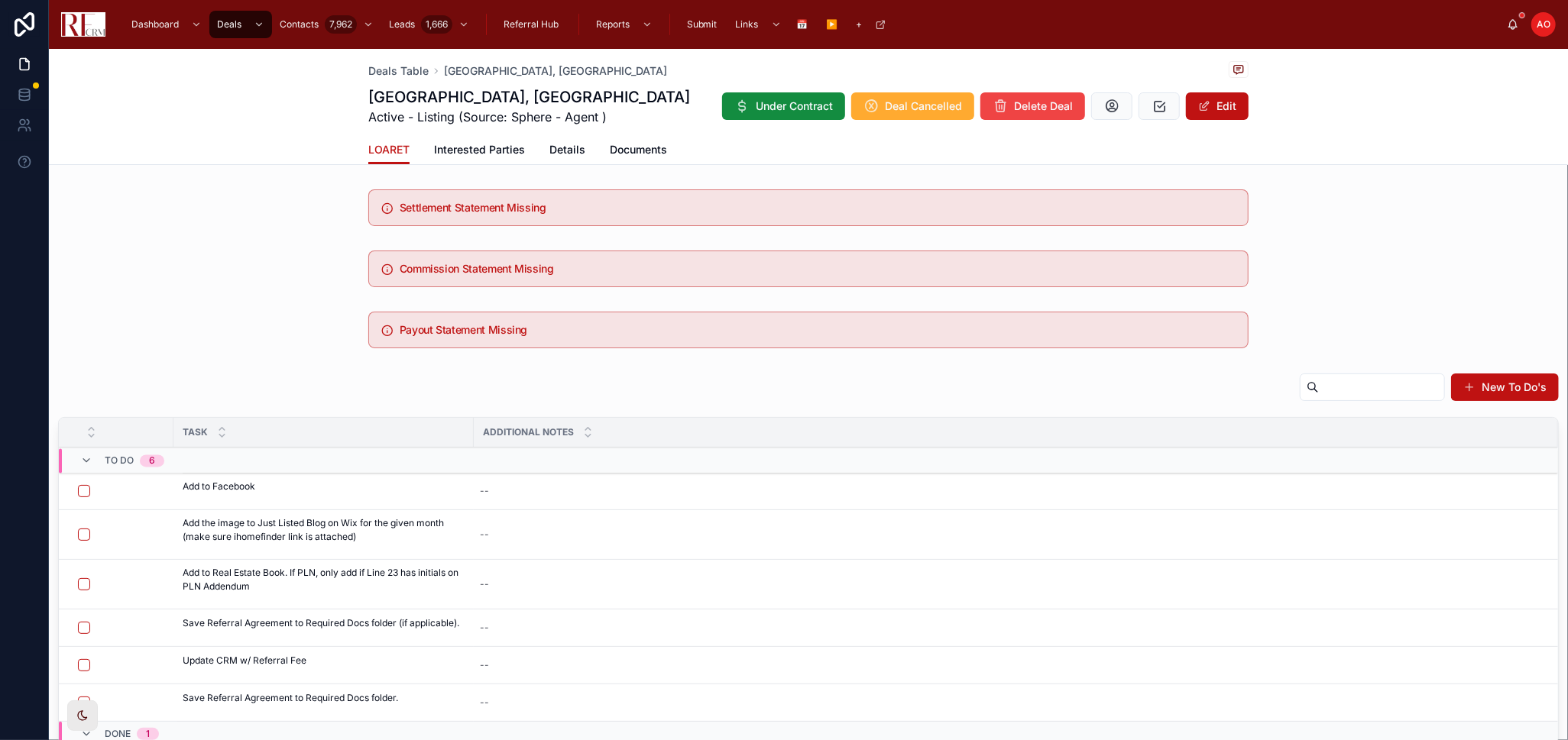
click at [0, 0] on icon at bounding box center [0, 0] width 0 height 0
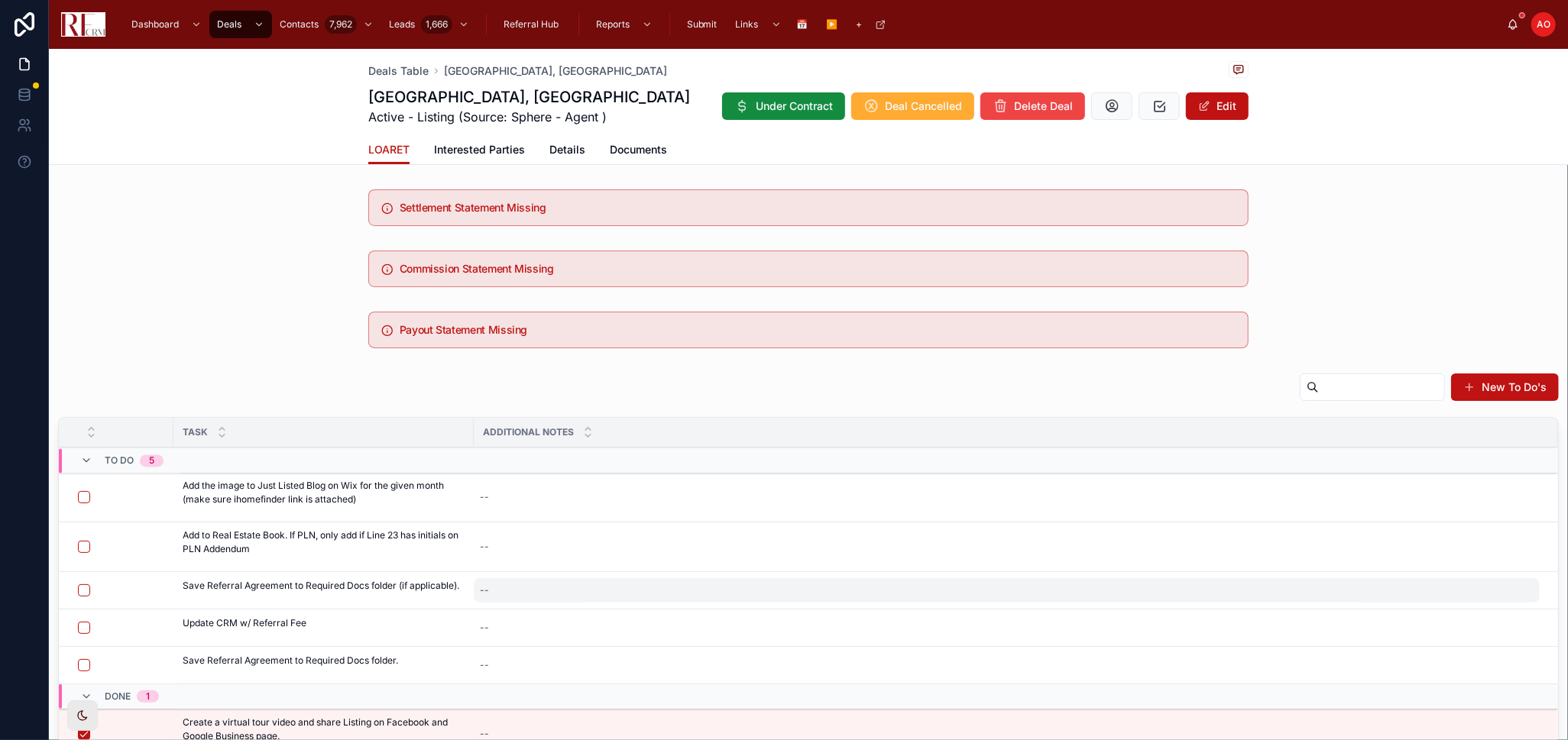
scroll to position [164, 0]
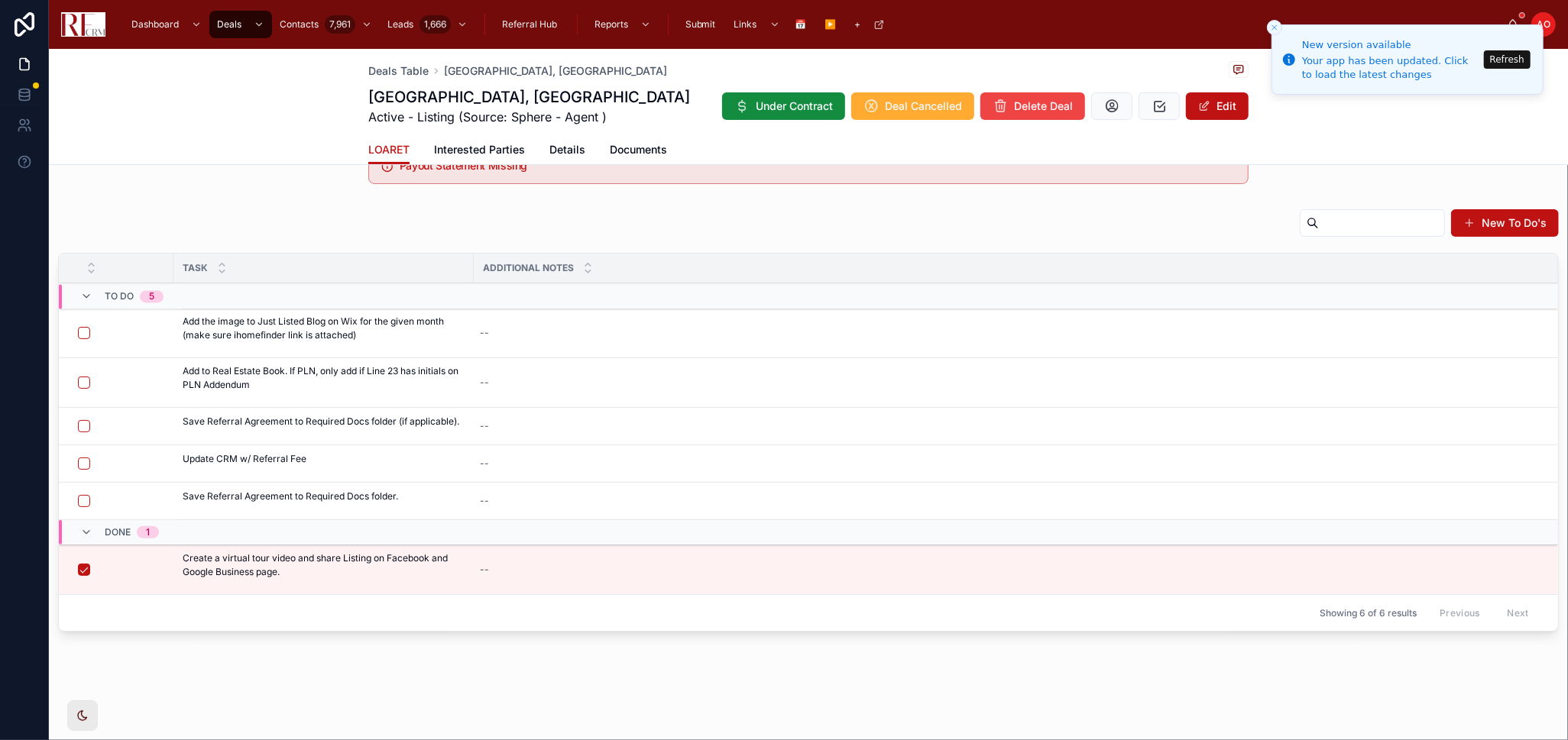
click at [84, 330] on button "button" at bounding box center [84, 333] width 12 height 12
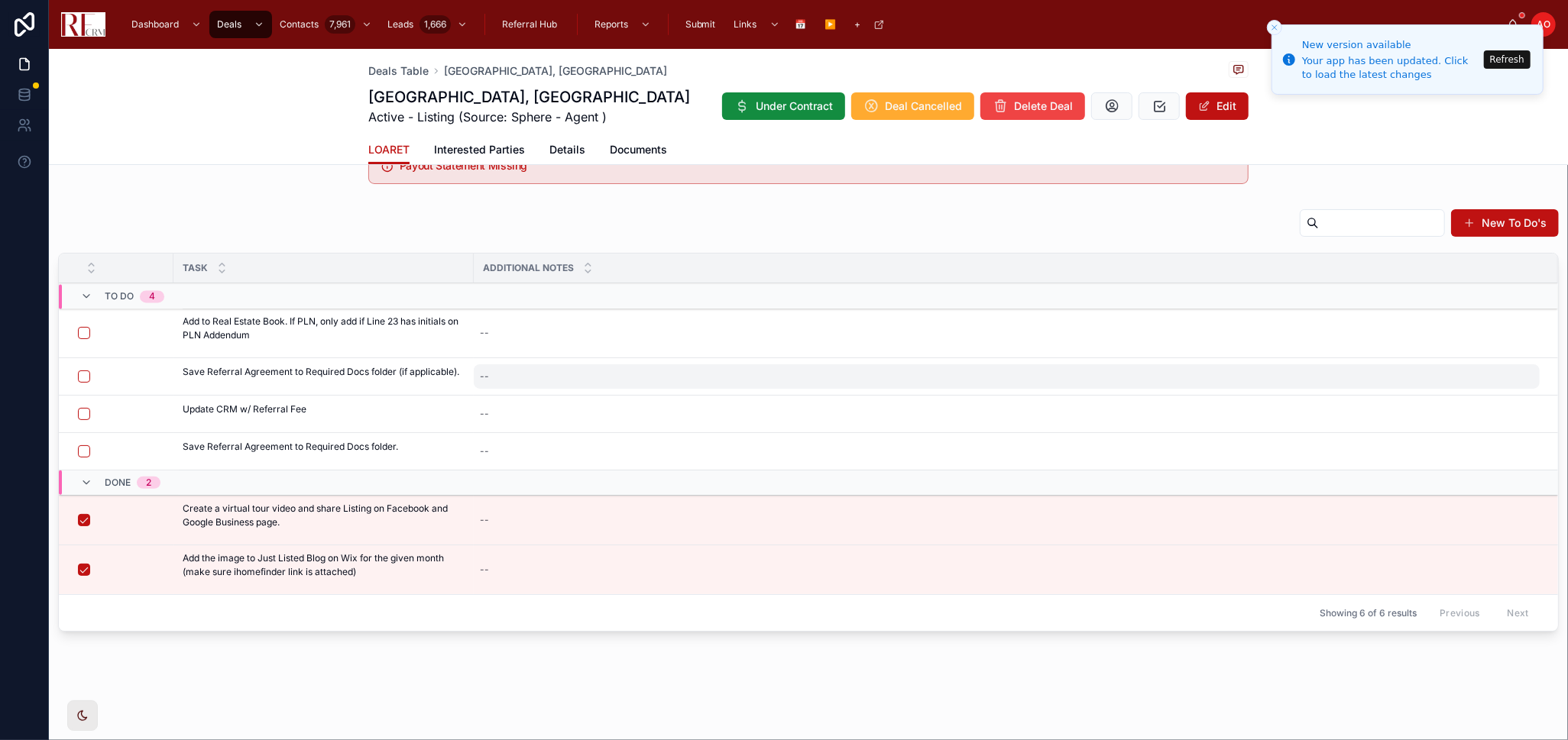
click at [526, 377] on div "--" at bounding box center [1006, 376] width 1066 height 25
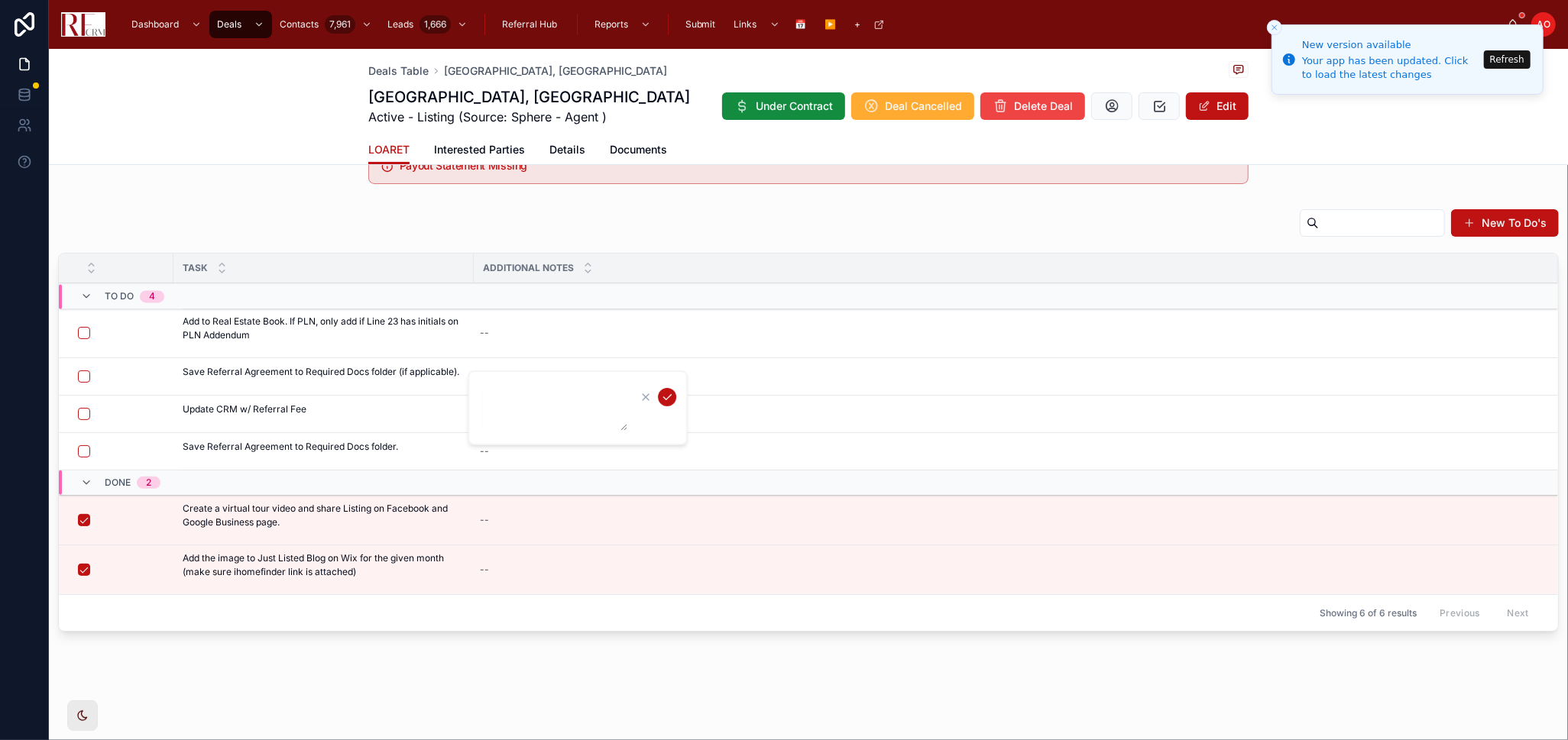
click at [452, 422] on div "Update CRM w/ Referral Fee Update CRM w/ Referral Fee" at bounding box center [324, 413] width 282 height 23
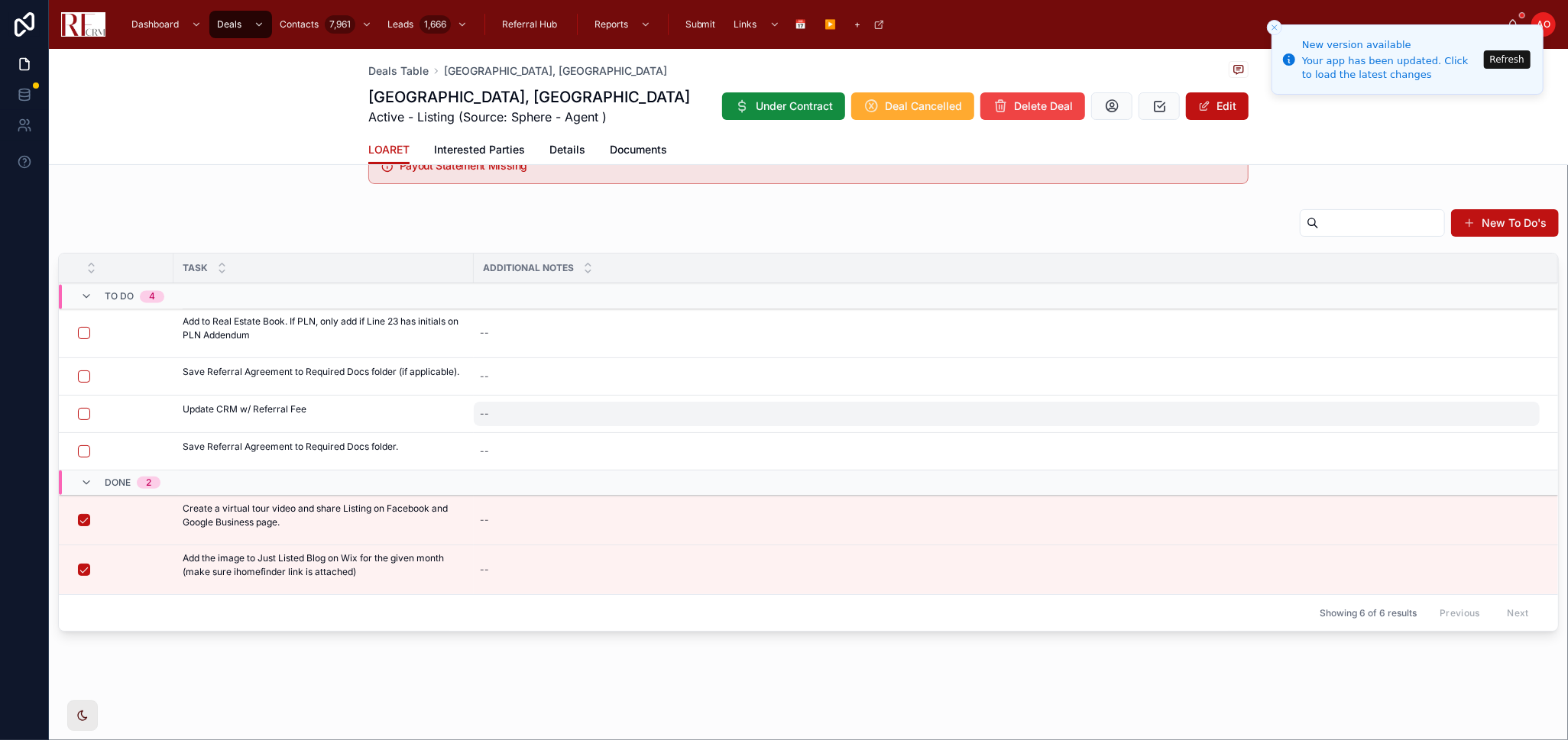
click at [529, 409] on div "--" at bounding box center [1006, 413] width 1066 height 25
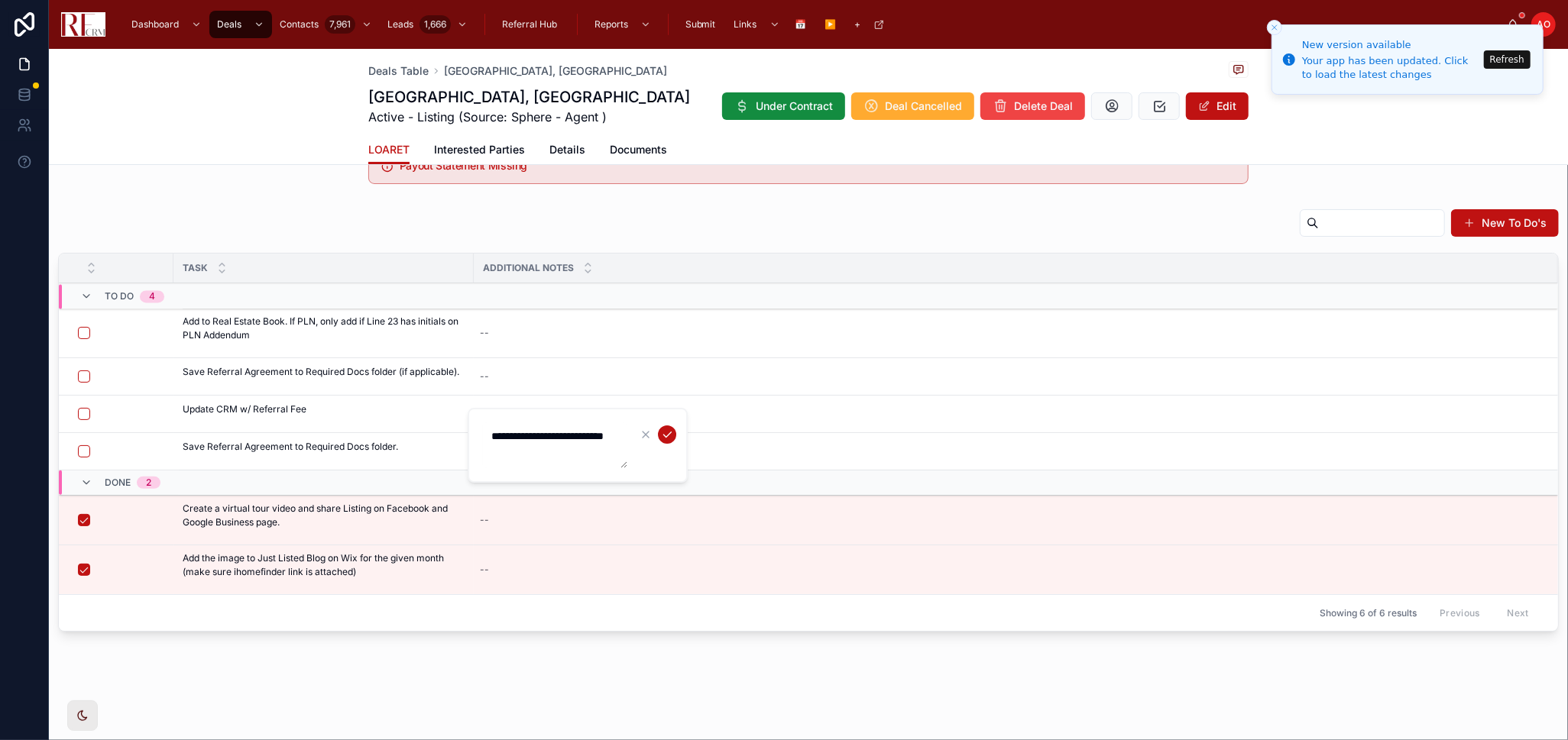
type textarea "**********"
click at [667, 433] on icon "submit" at bounding box center [667, 434] width 12 height 12
click at [0, 0] on icon at bounding box center [0, 0] width 0 height 0
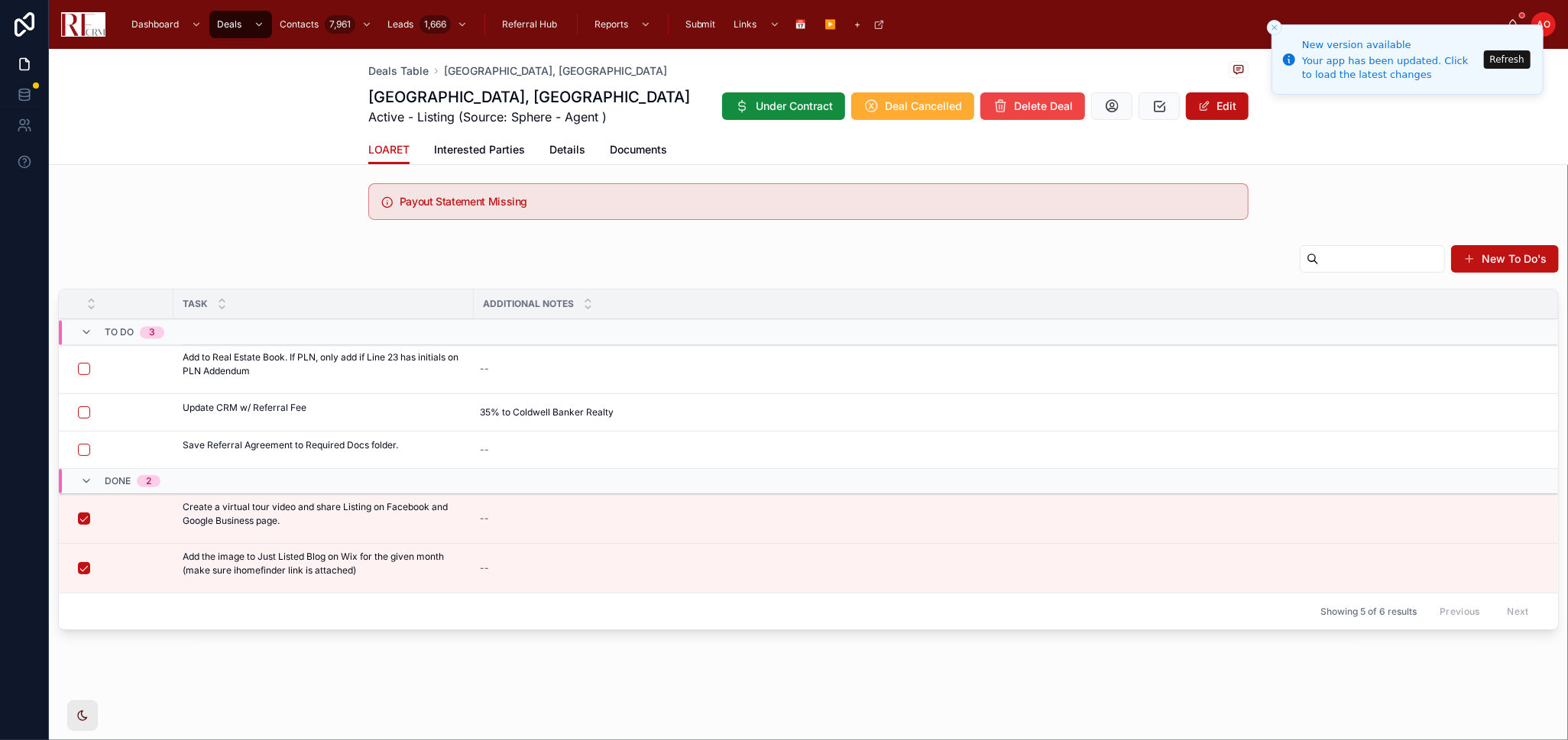
scroll to position [127, 0]
click at [82, 412] on button "button" at bounding box center [84, 414] width 12 height 12
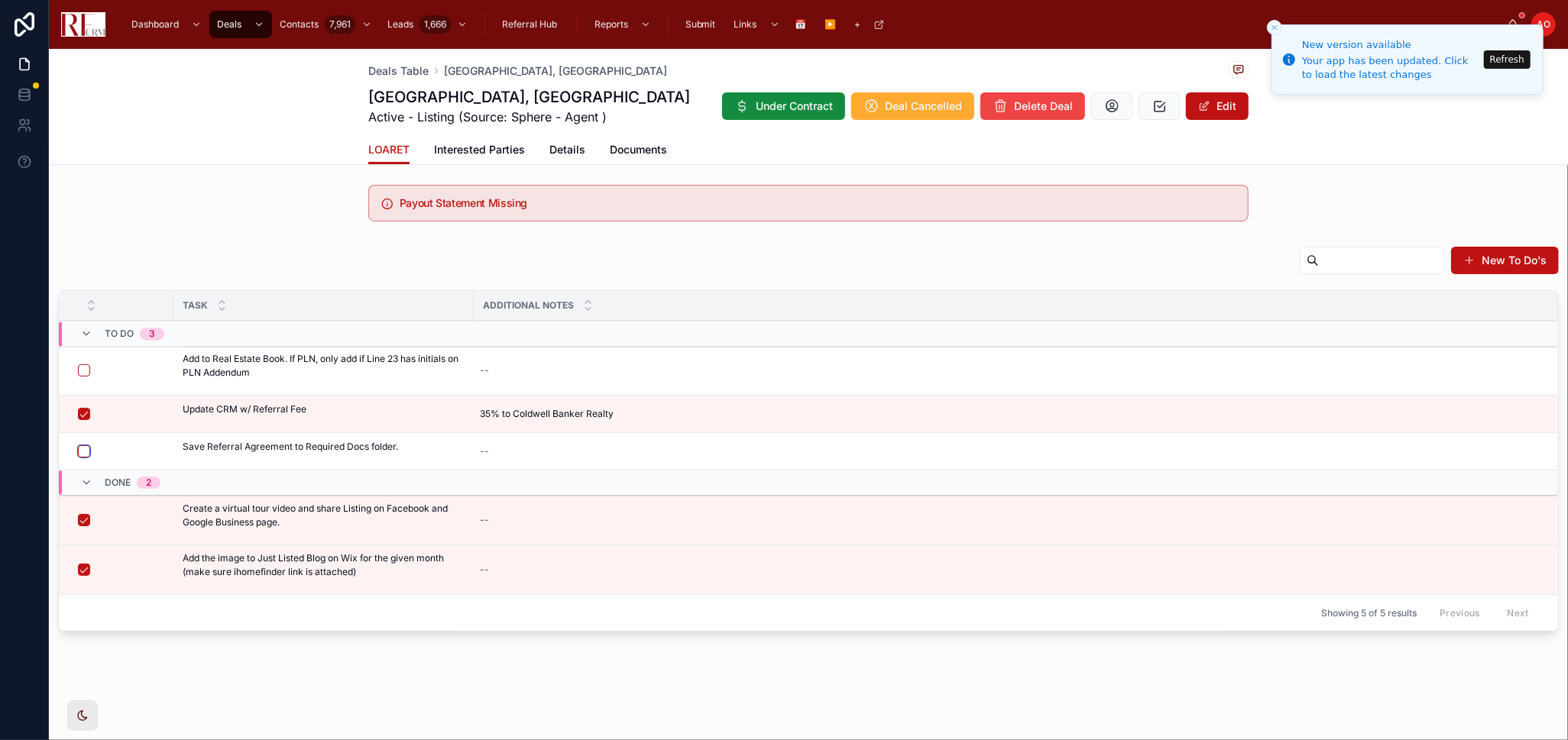
click at [80, 452] on button "button" at bounding box center [84, 451] width 12 height 12
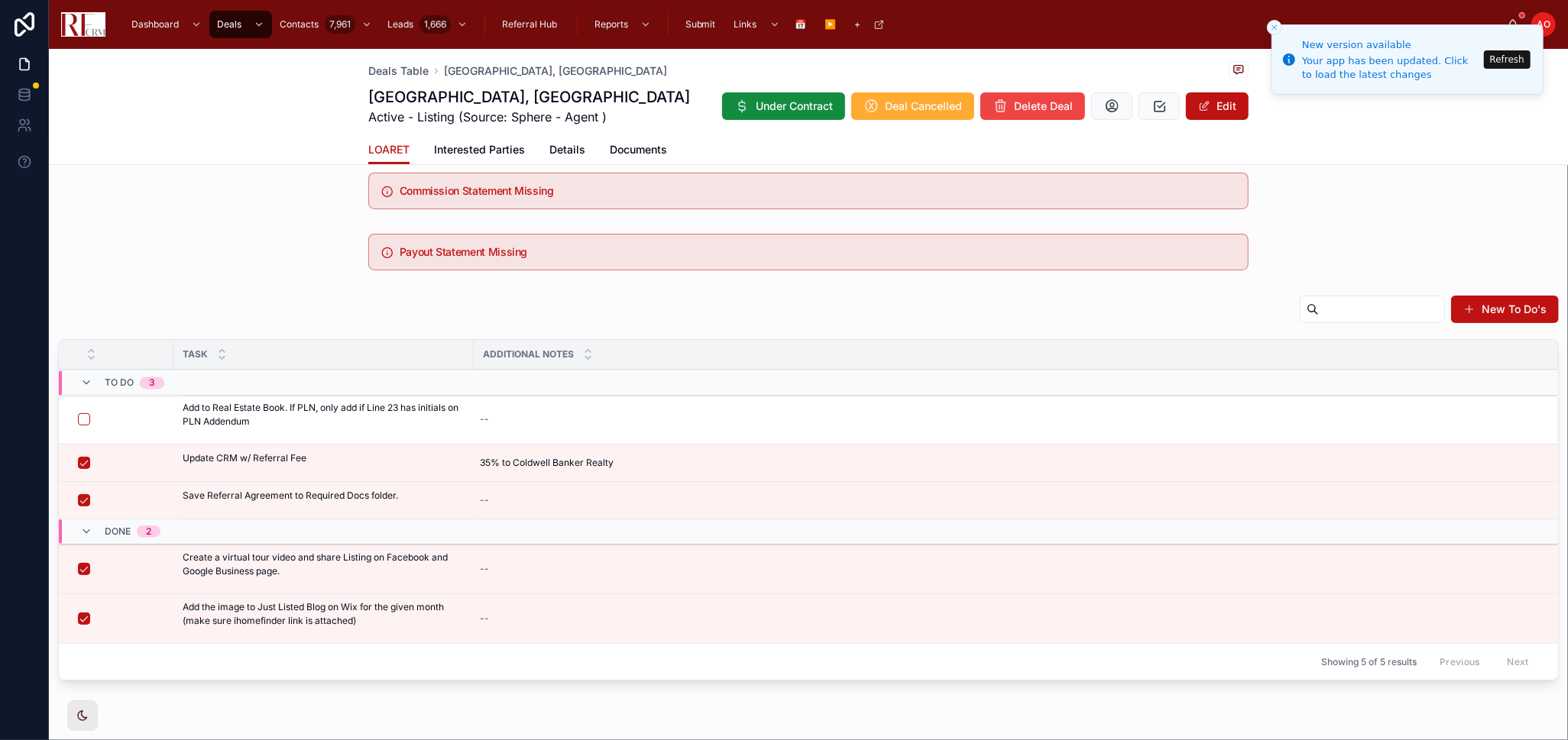
scroll to position [0, 0]
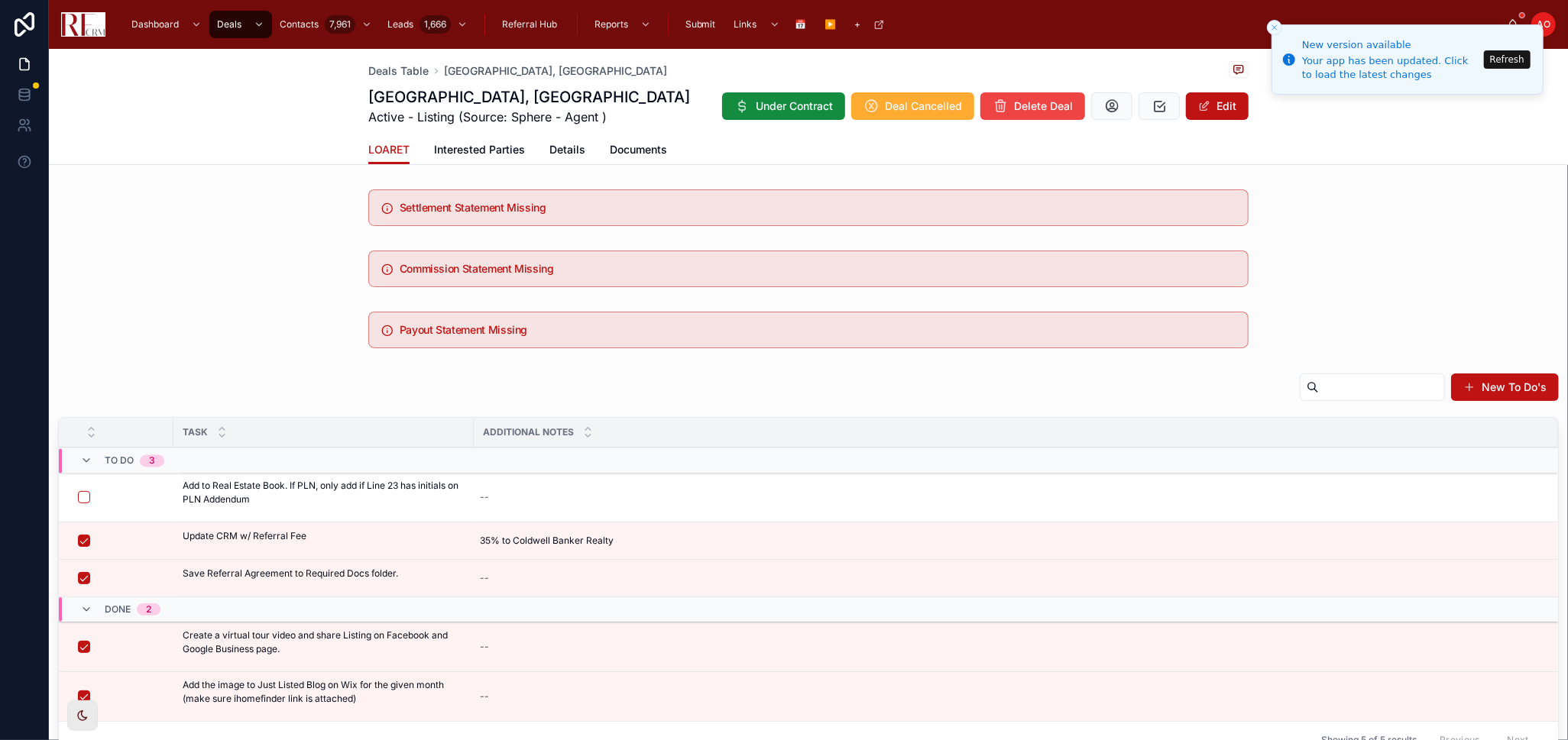
click at [635, 151] on span "Documents" at bounding box center [639, 150] width 58 height 15
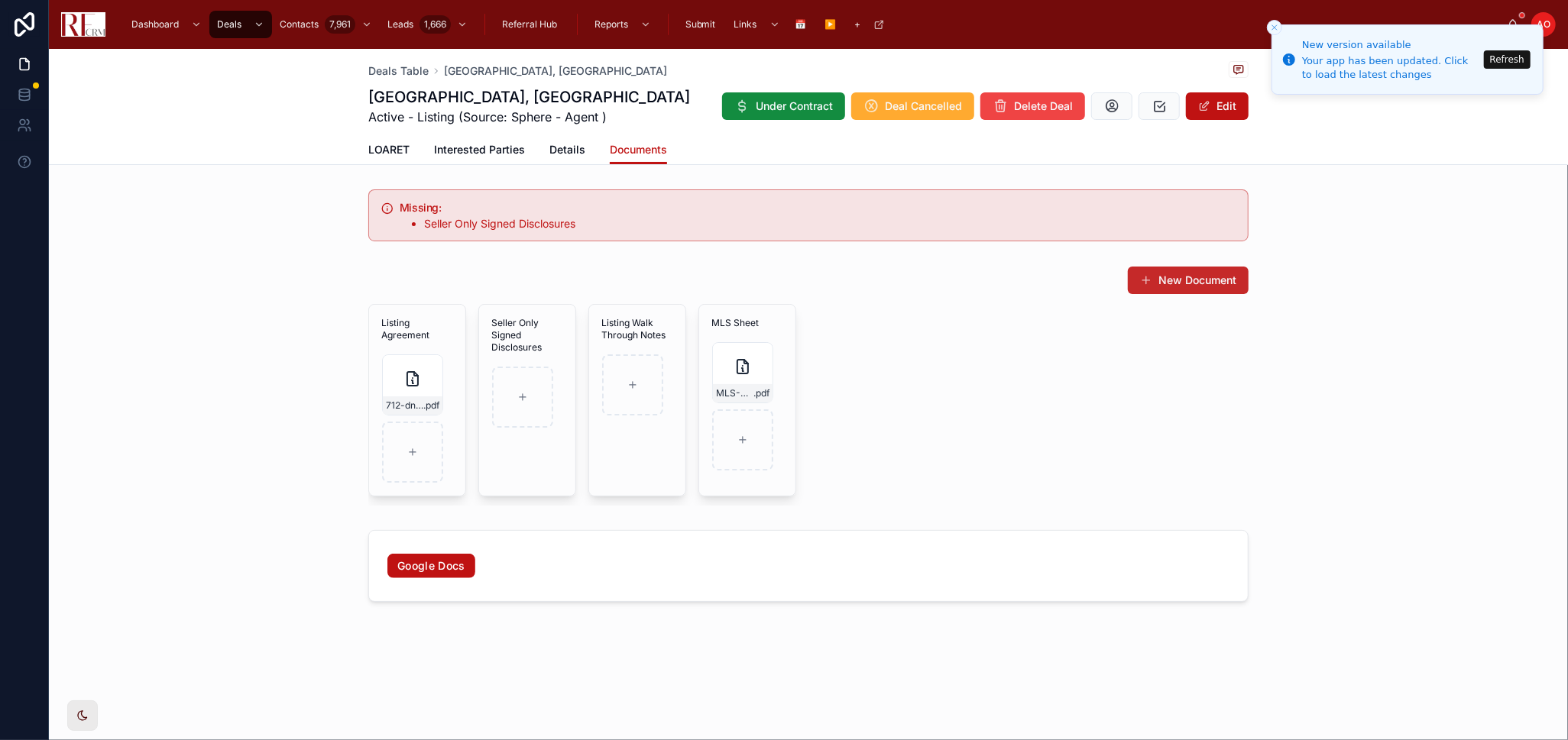
click at [1197, 292] on button "New Document" at bounding box center [1188, 280] width 121 height 27
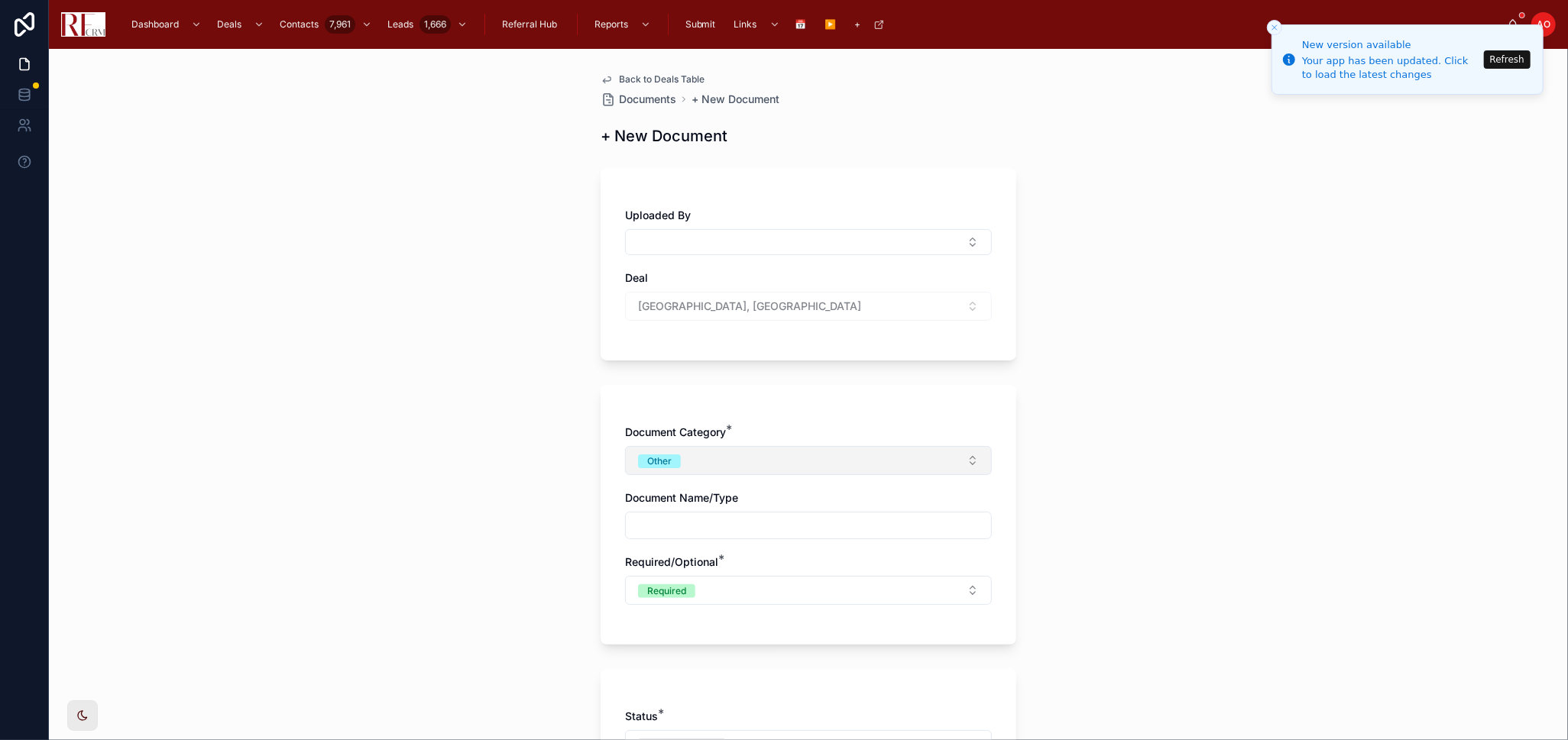
click at [719, 457] on button "Other" at bounding box center [808, 461] width 367 height 29
click at [795, 588] on div "Commission" at bounding box center [802, 590] width 213 height 23
click at [732, 527] on input "text" at bounding box center [808, 525] width 365 height 21
type input "**********"
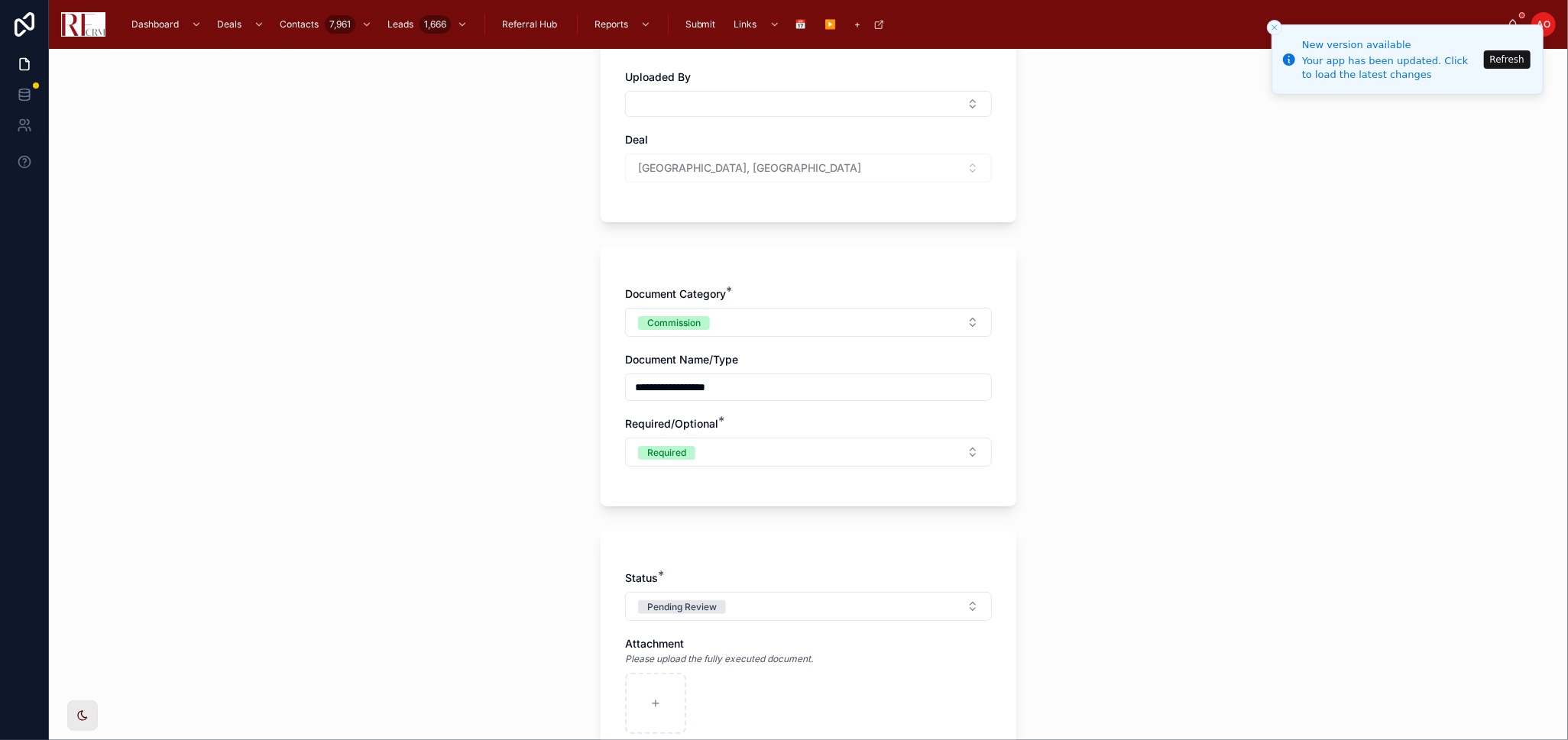
scroll to position [169, 0]
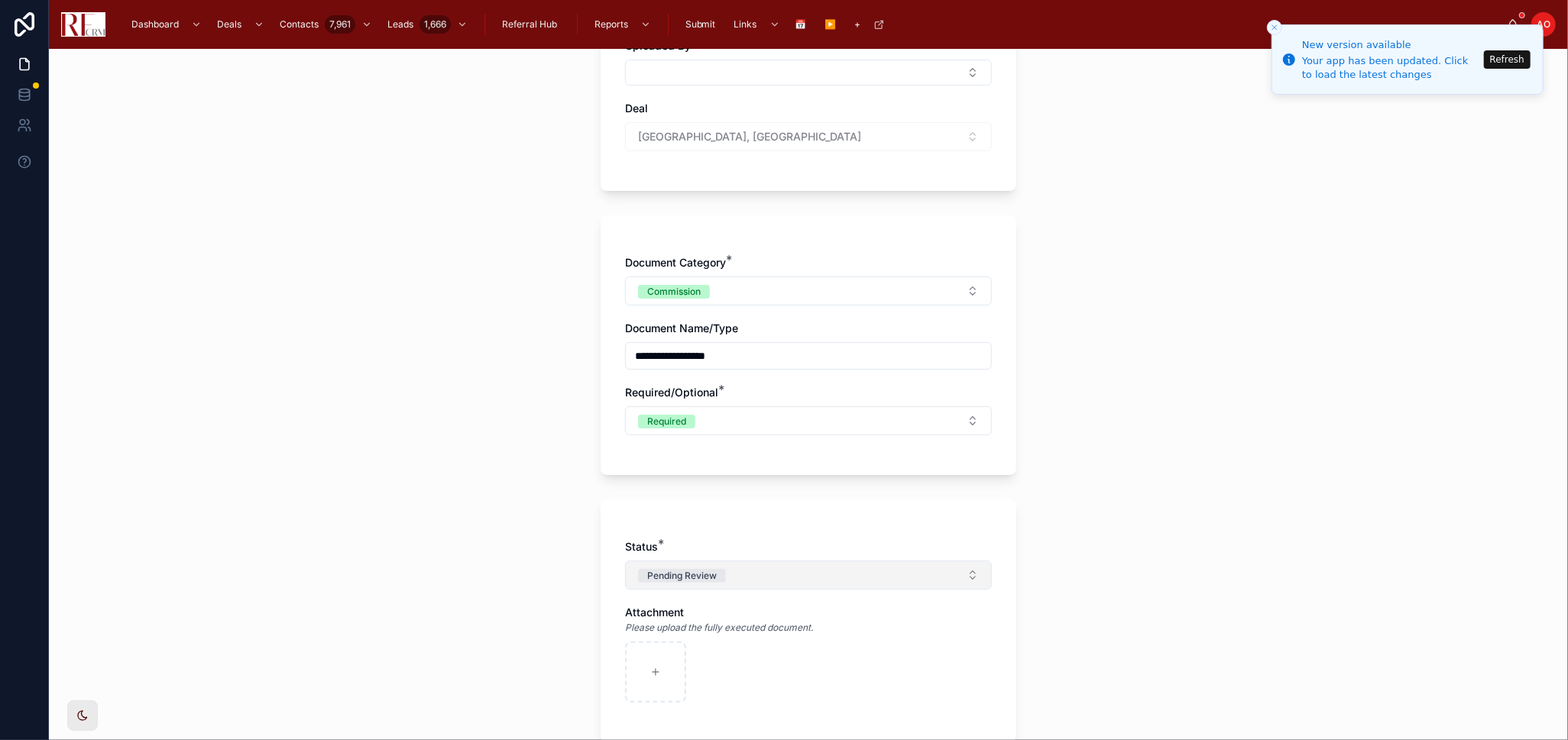
click at [695, 580] on div "Pending Review" at bounding box center [682, 576] width 69 height 14
click at [750, 682] on div "Complete" at bounding box center [733, 682] width 42 height 14
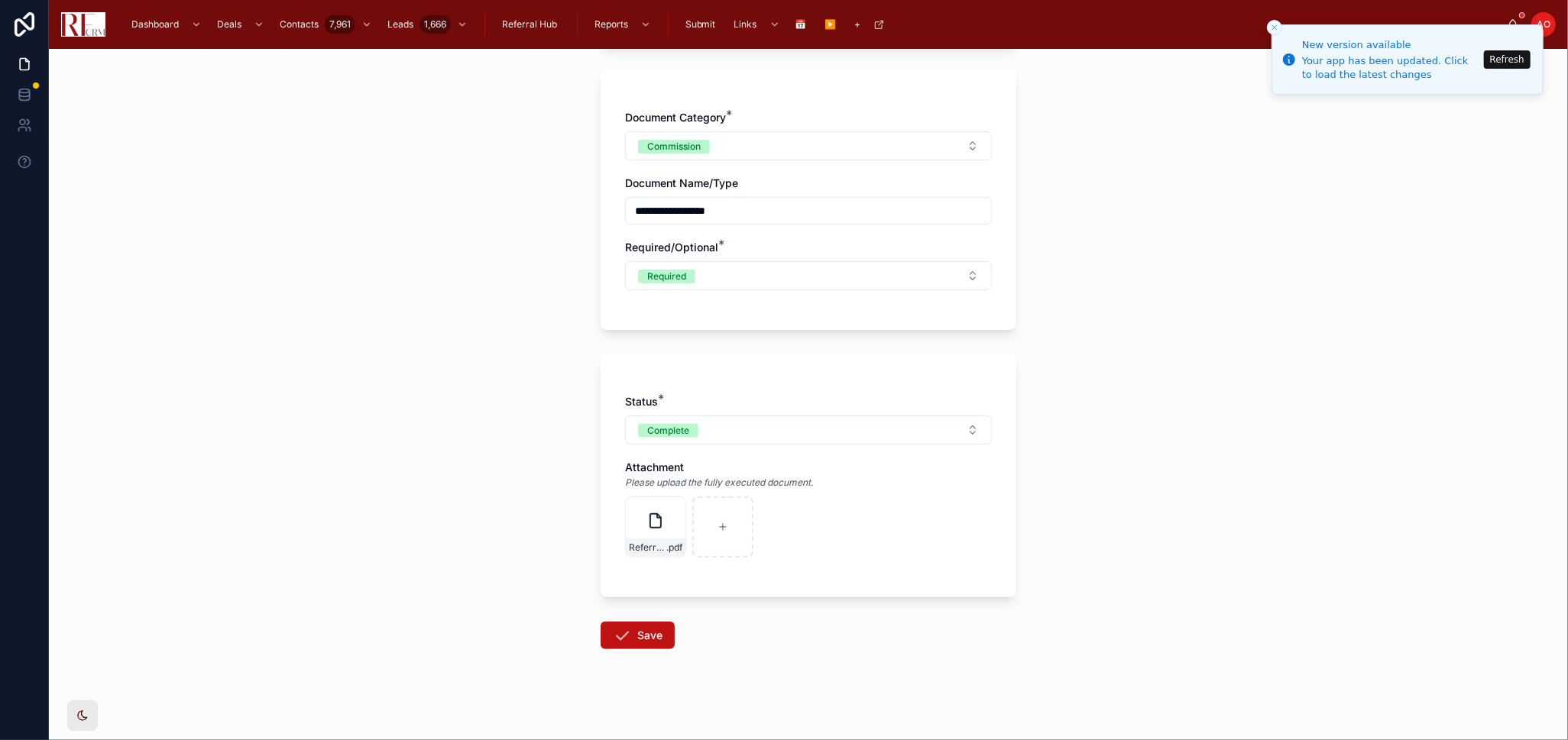
scroll to position [323, 0]
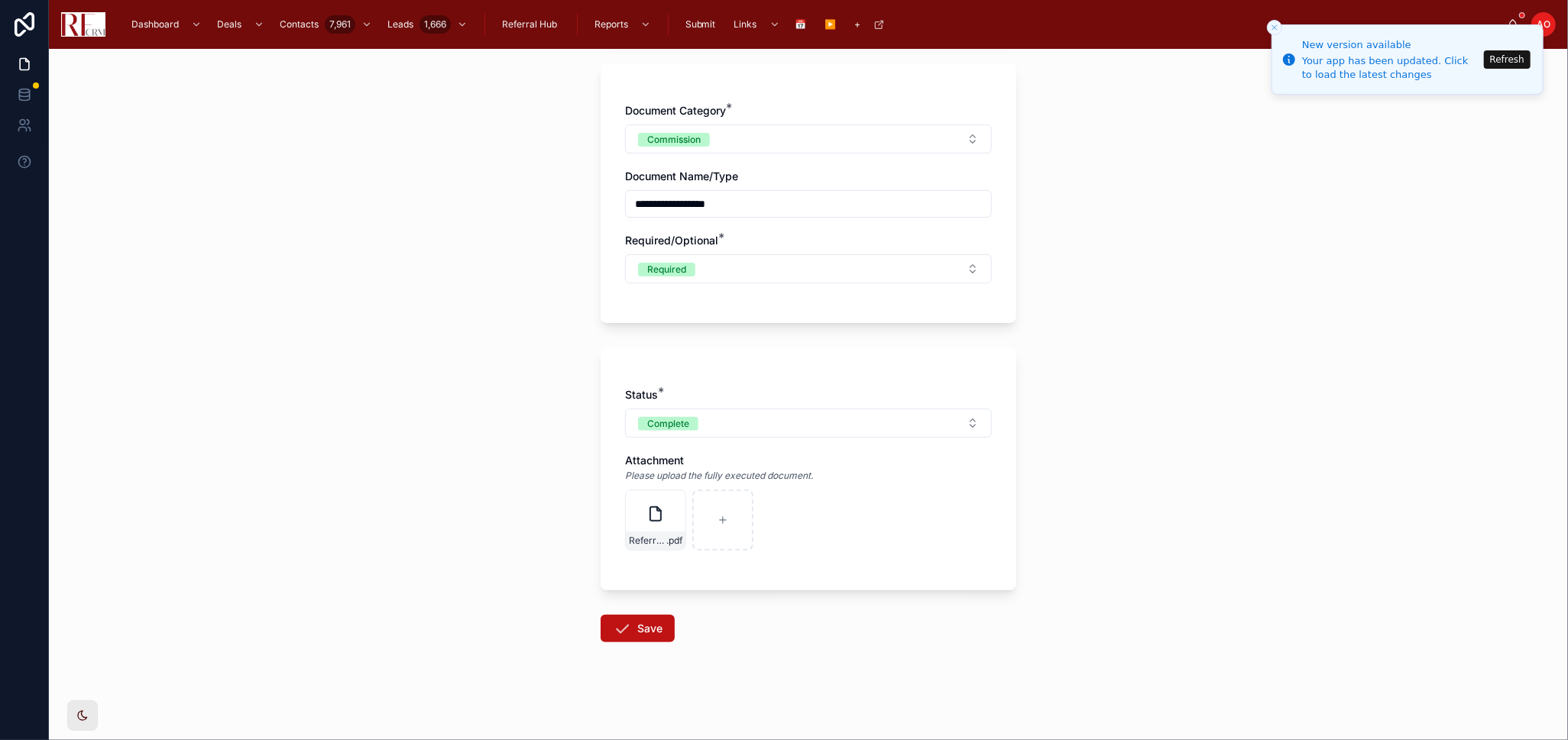
click at [645, 620] on button "Save" at bounding box center [637, 628] width 74 height 27
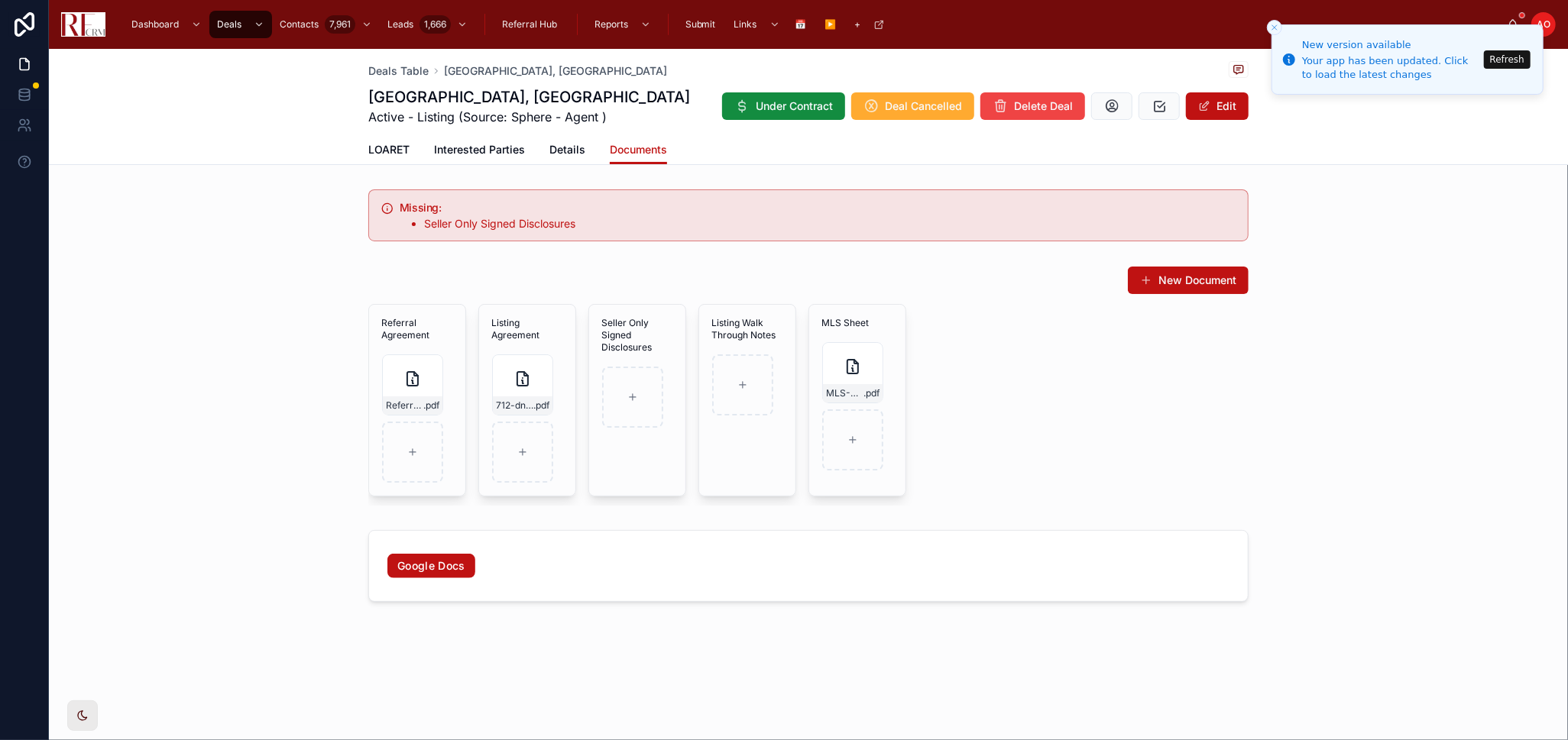
click at [939, 656] on div "Deals Table [GEOGRAPHIC_DATA] Active - Listing (Source: Sphere - Agent ) Under …" at bounding box center [808, 378] width 1519 height 657
click at [402, 164] on div "Deals Table [GEOGRAPHIC_DATA][STREET_ADDRESS][GEOGRAPHIC_DATA] Active - Listing…" at bounding box center [808, 107] width 1519 height 116
click at [396, 144] on span "LOARET" at bounding box center [389, 150] width 42 height 15
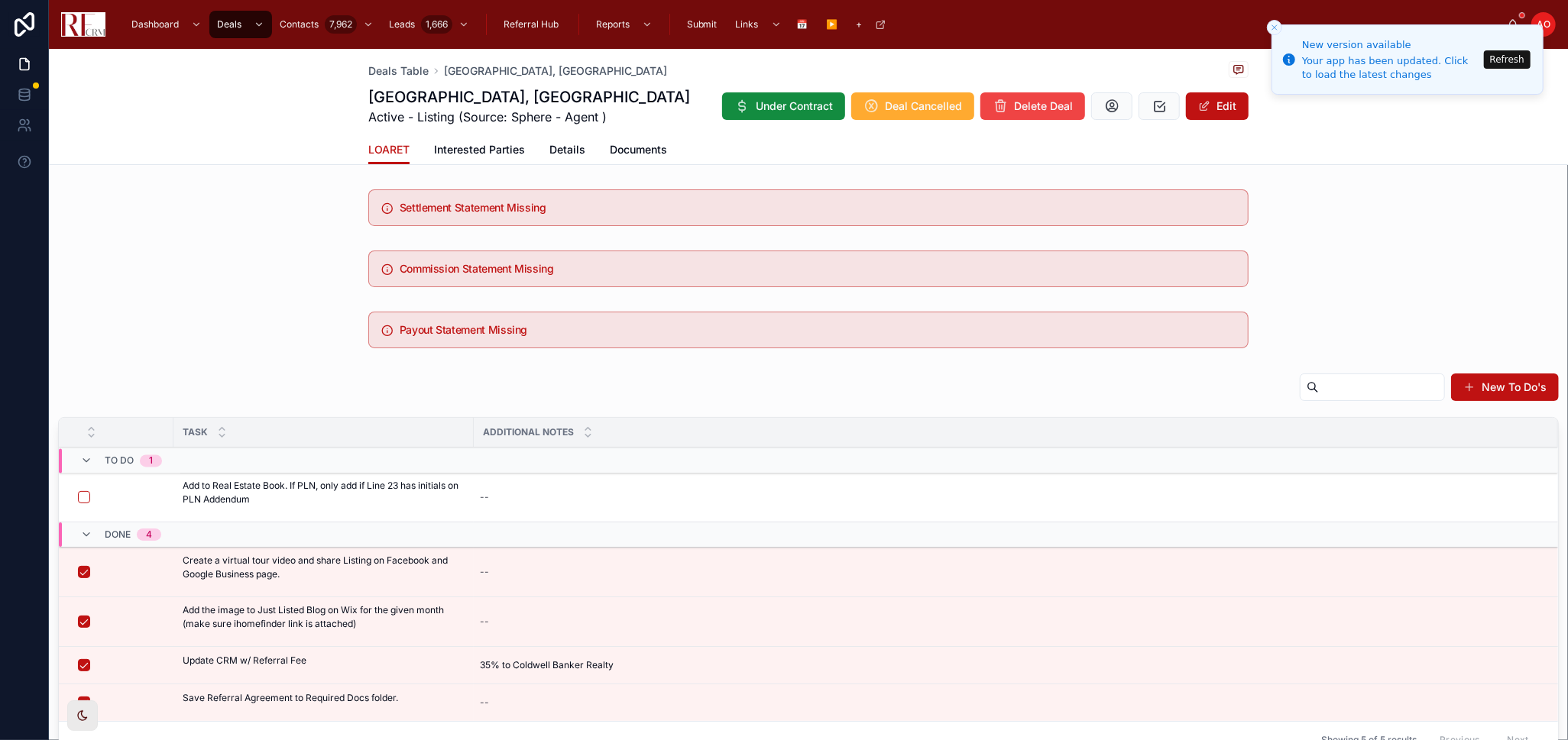
click at [1498, 64] on button "Refresh" at bounding box center [1507, 60] width 47 height 19
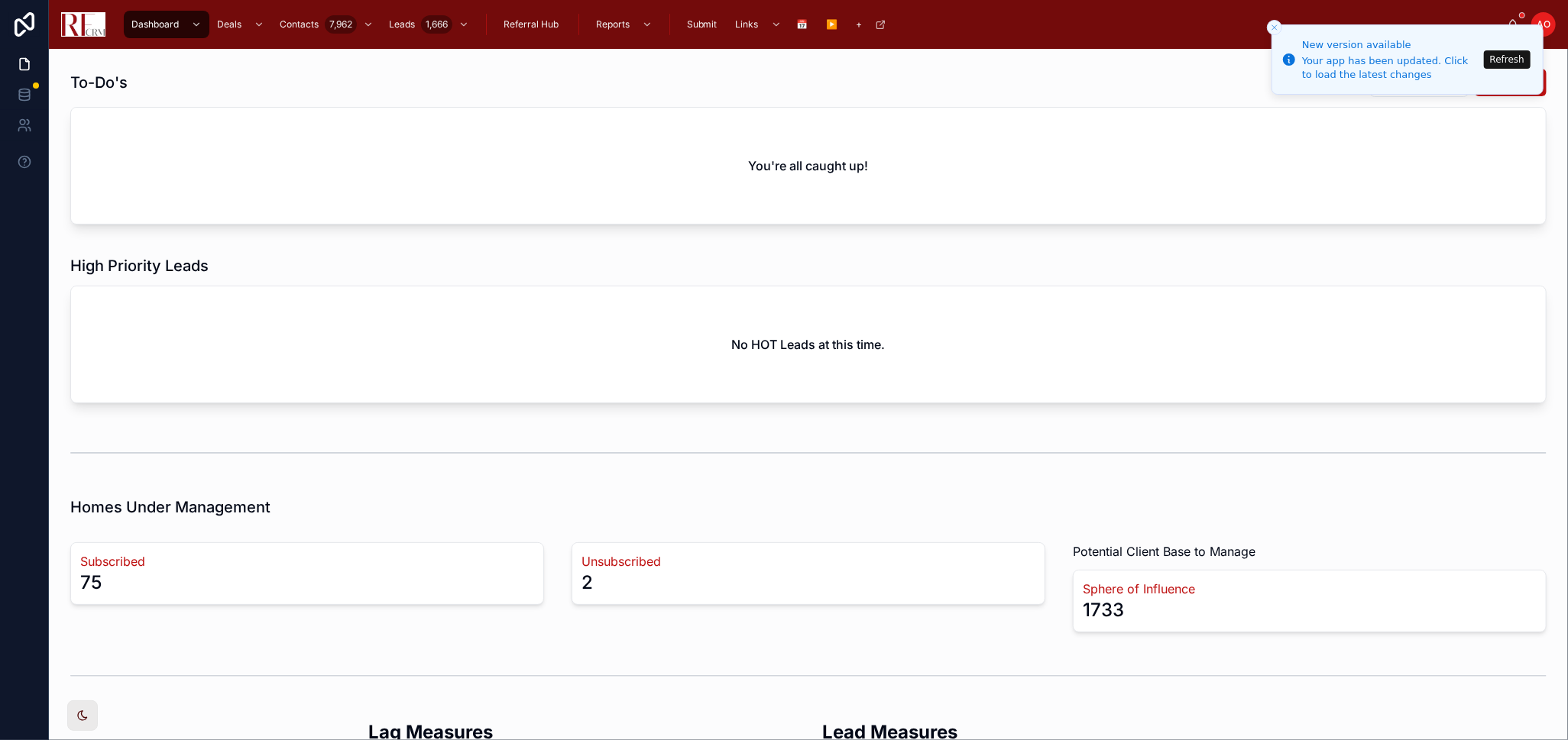
click at [1513, 60] on button "Refresh" at bounding box center [1507, 60] width 47 height 19
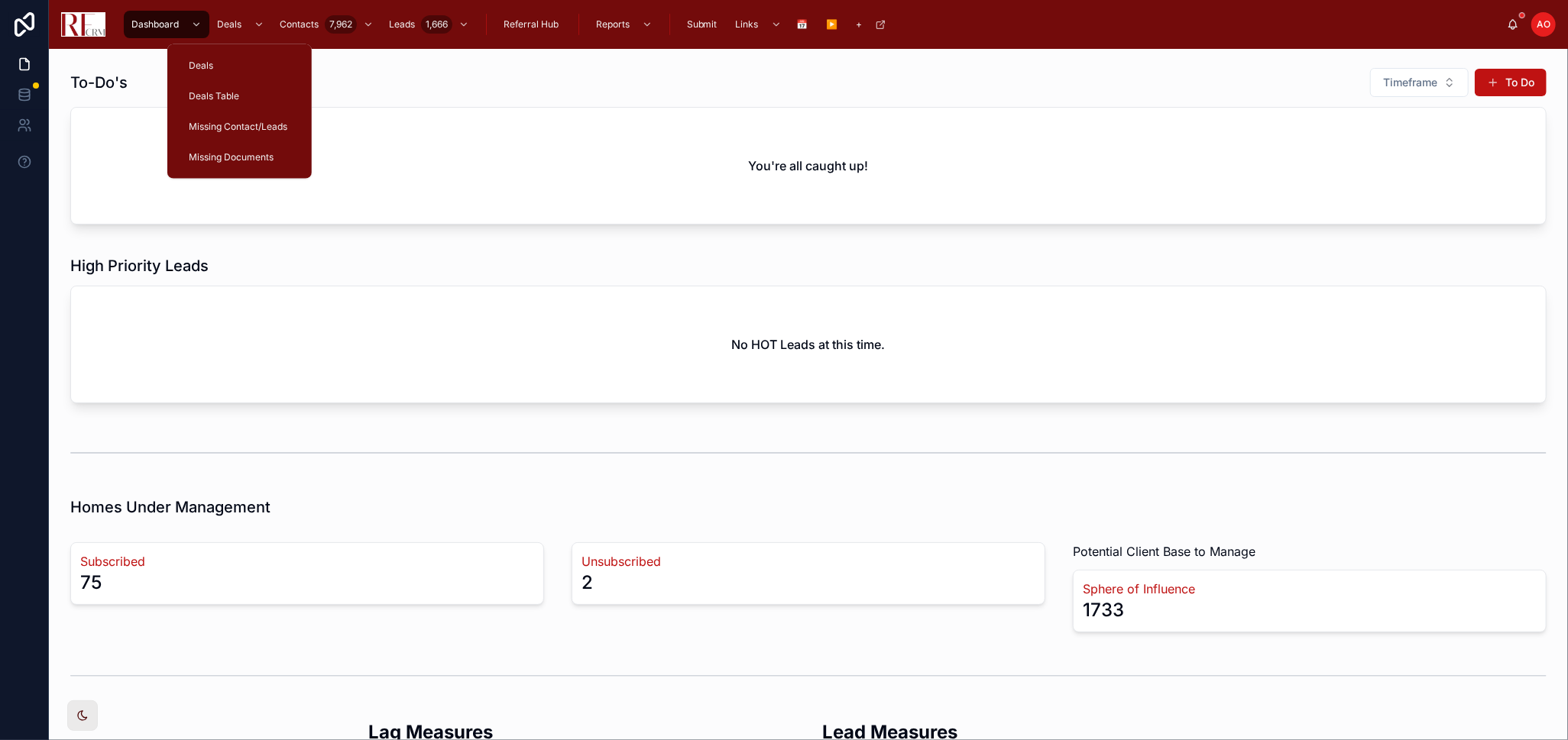
click at [241, 91] on div "Deals Table" at bounding box center [239, 96] width 108 height 25
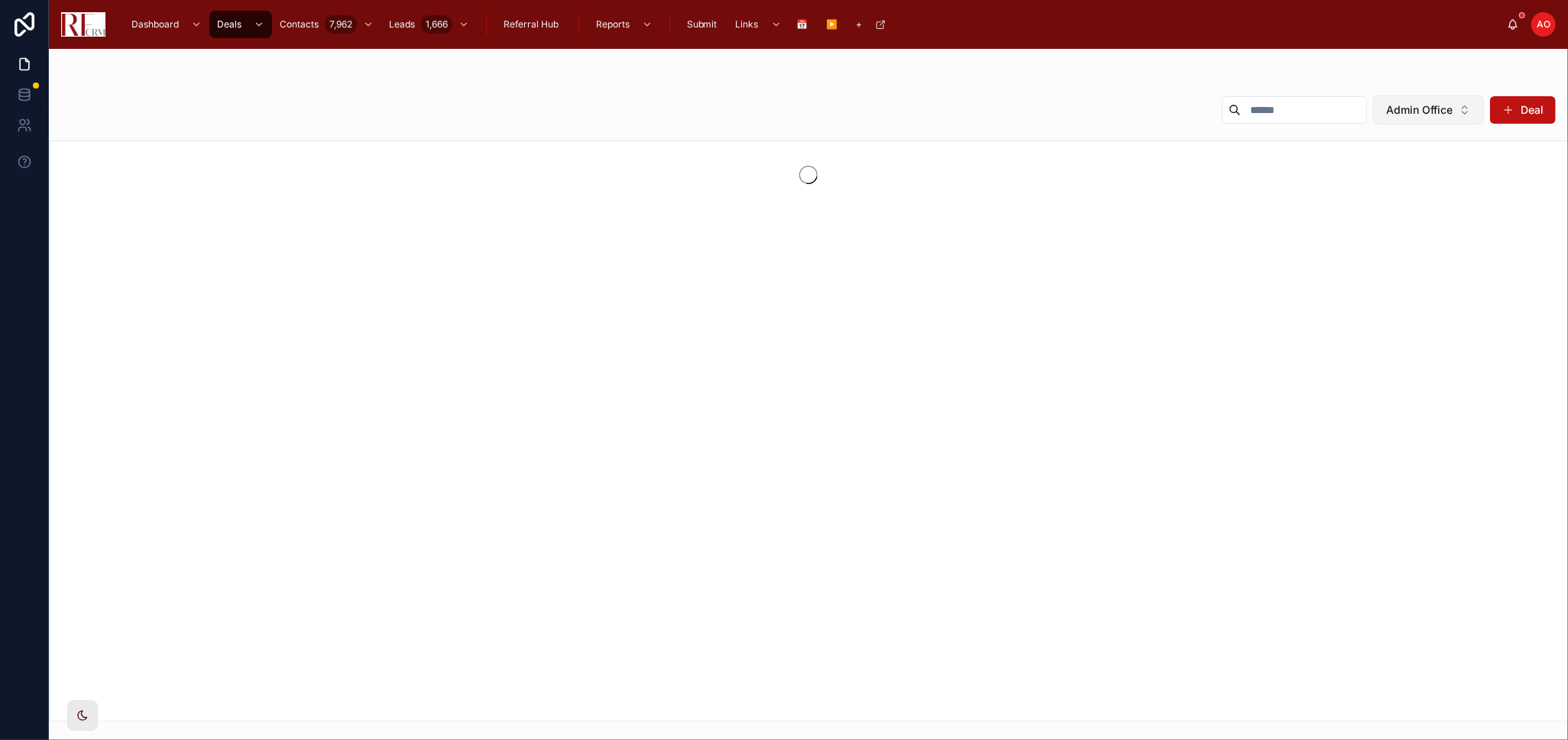
click at [1443, 111] on span "Admin Office" at bounding box center [1419, 110] width 66 height 15
click at [1434, 164] on div "None" at bounding box center [1427, 172] width 213 height 25
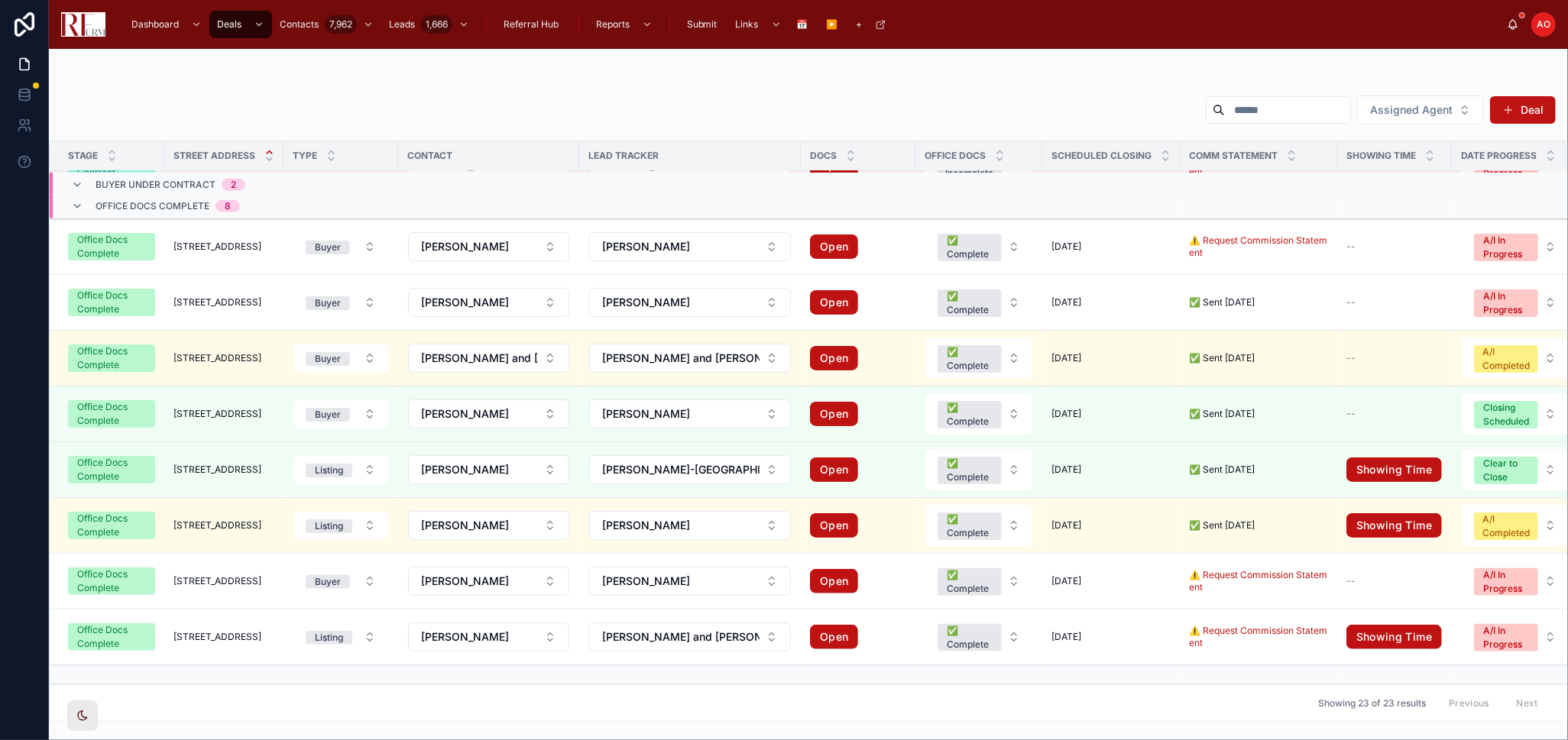
scroll to position [877, 0]
click at [1171, 157] on icon at bounding box center [1166, 159] width 10 height 10
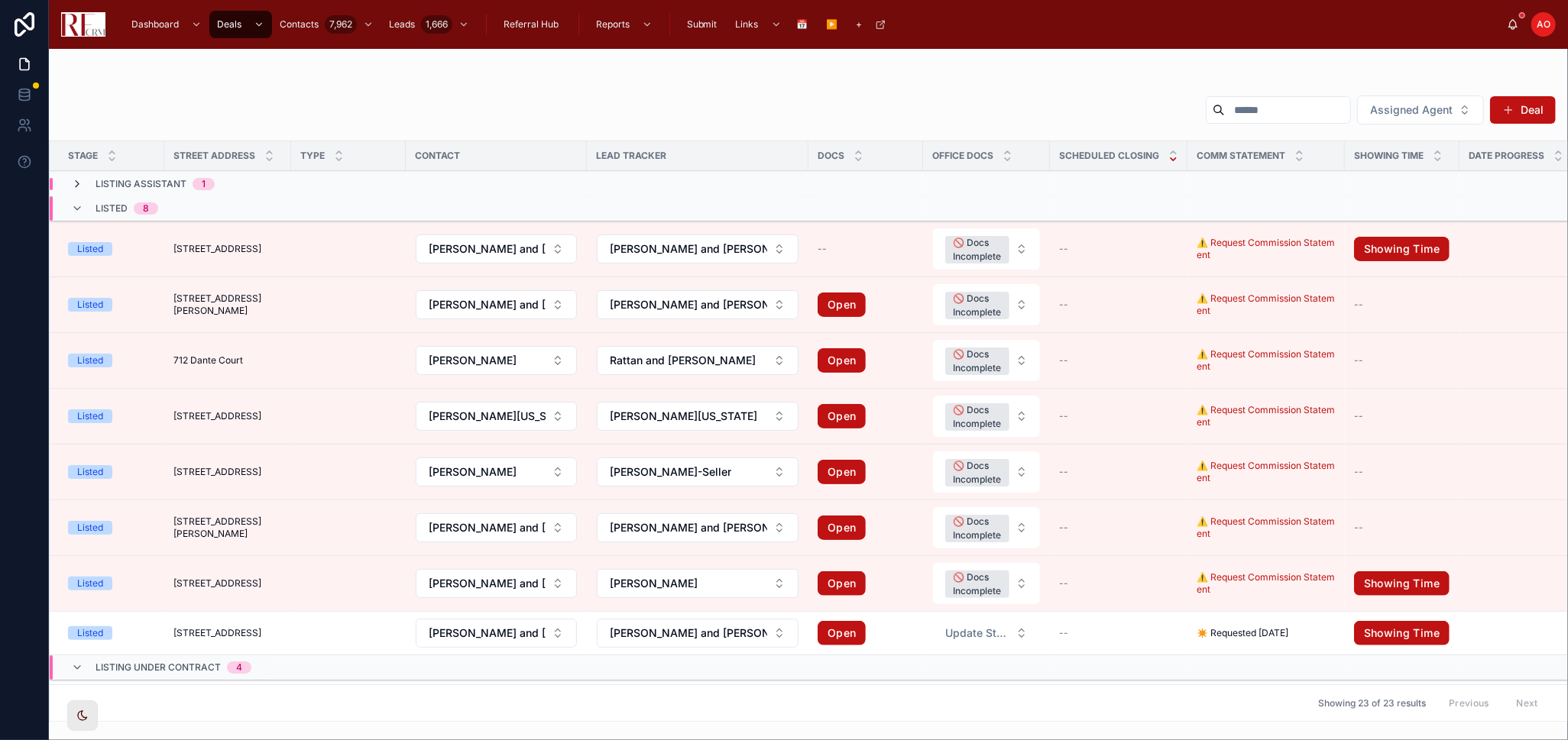
click at [80, 183] on icon at bounding box center [77, 185] width 12 height 12
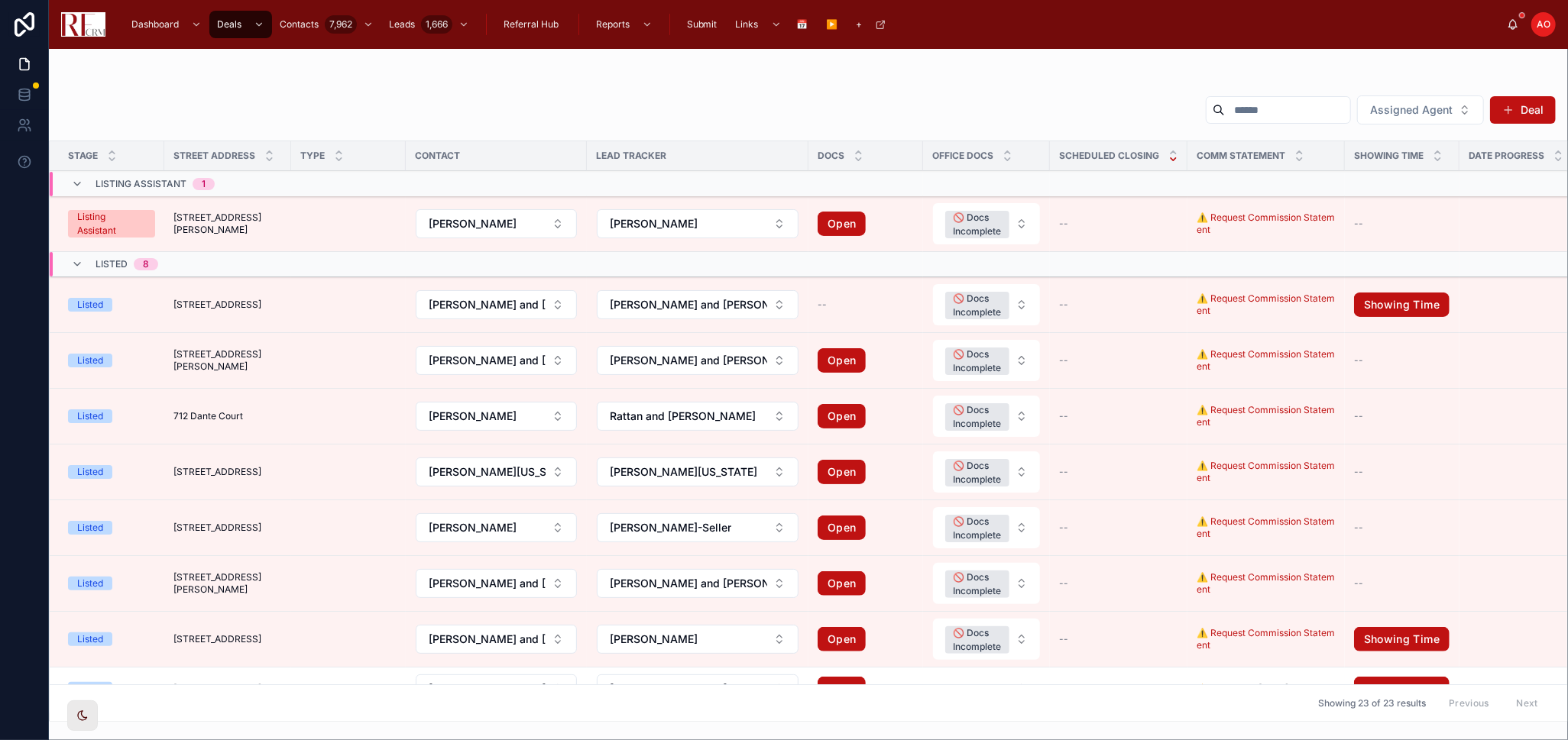
click at [496, 86] on div "Assigned Agent Deal Stage Street Address Type Contact Lead Tracker Docs Office …" at bounding box center [808, 403] width 1519 height 636
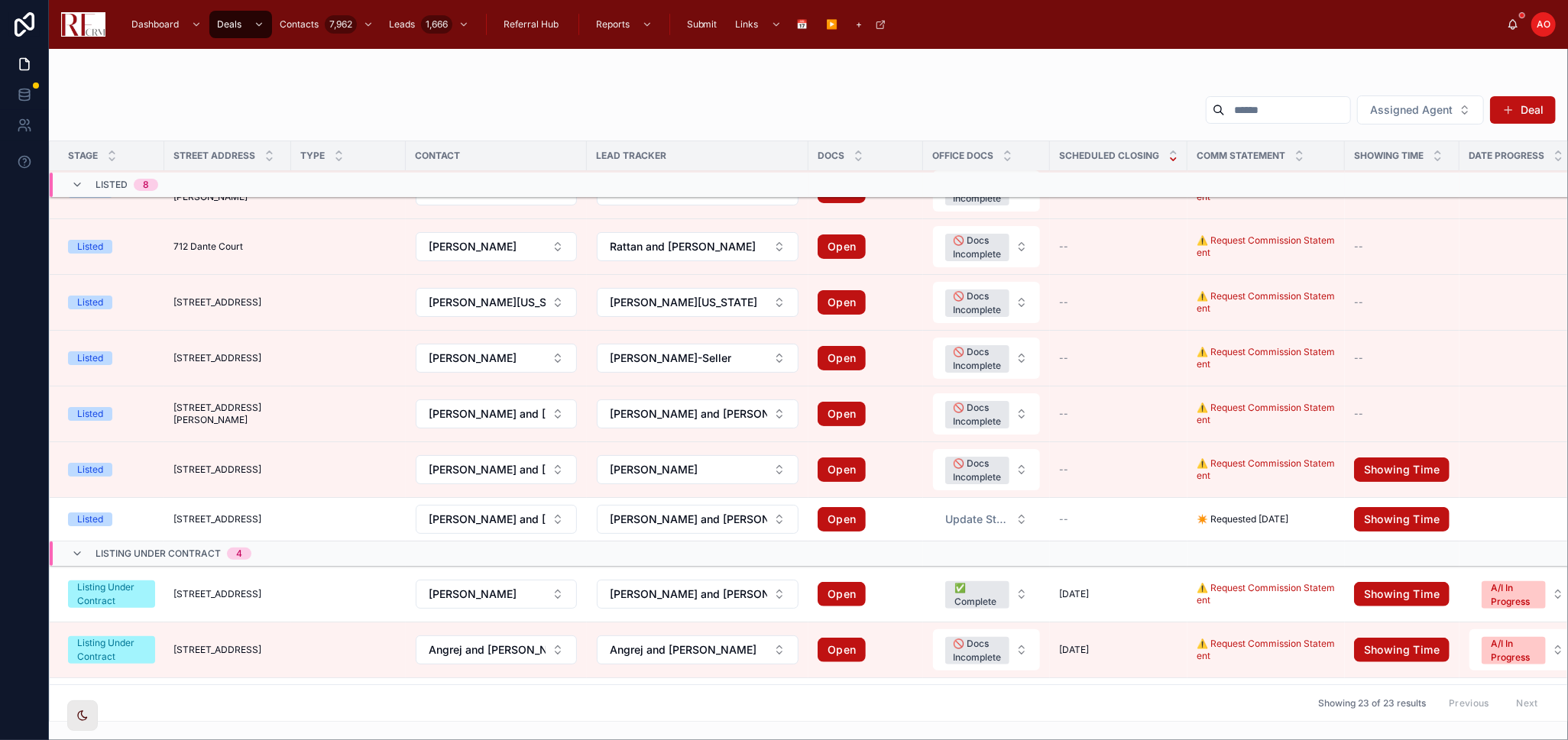
scroll to position [254, 0]
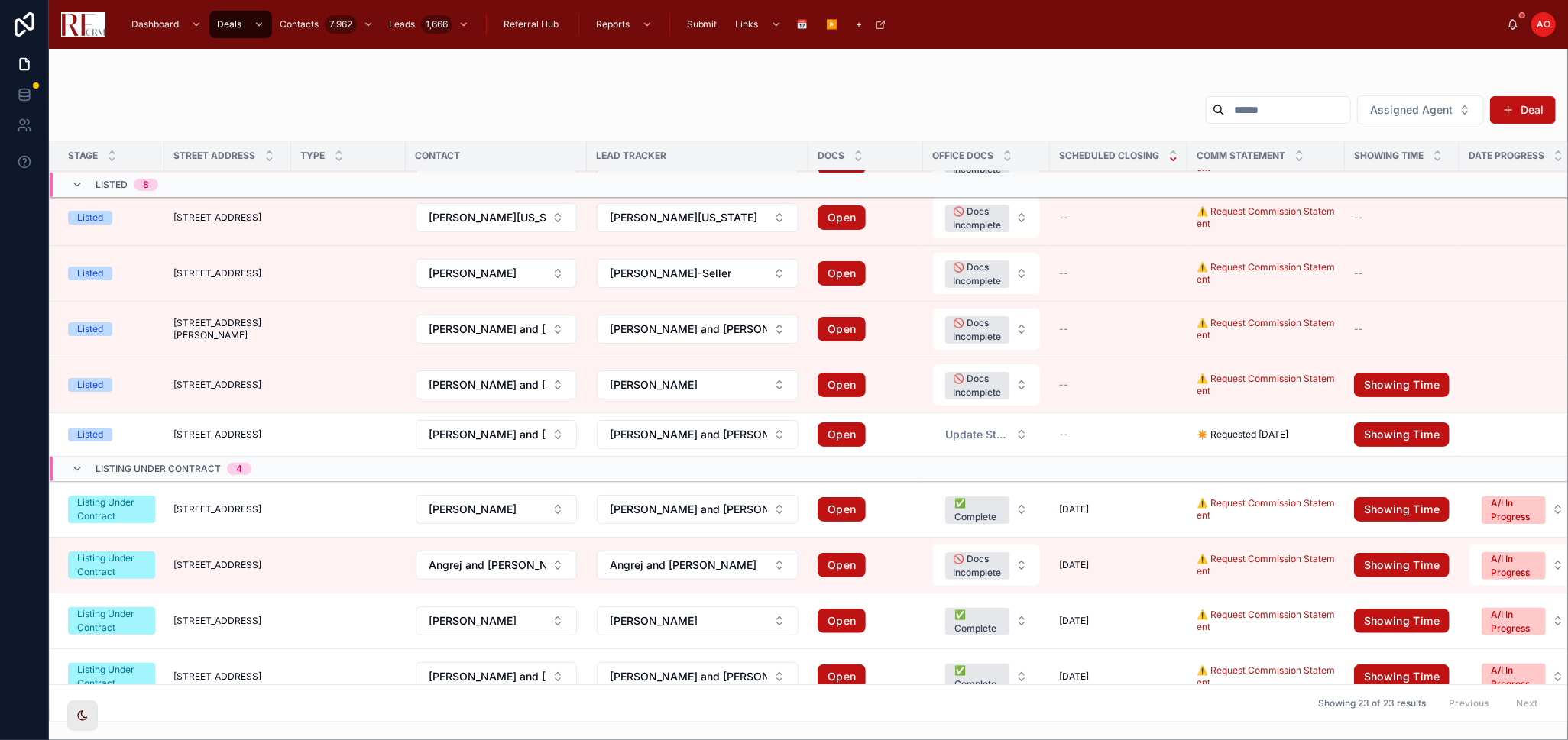
click at [253, 564] on span "[STREET_ADDRESS]" at bounding box center [218, 565] width 88 height 12
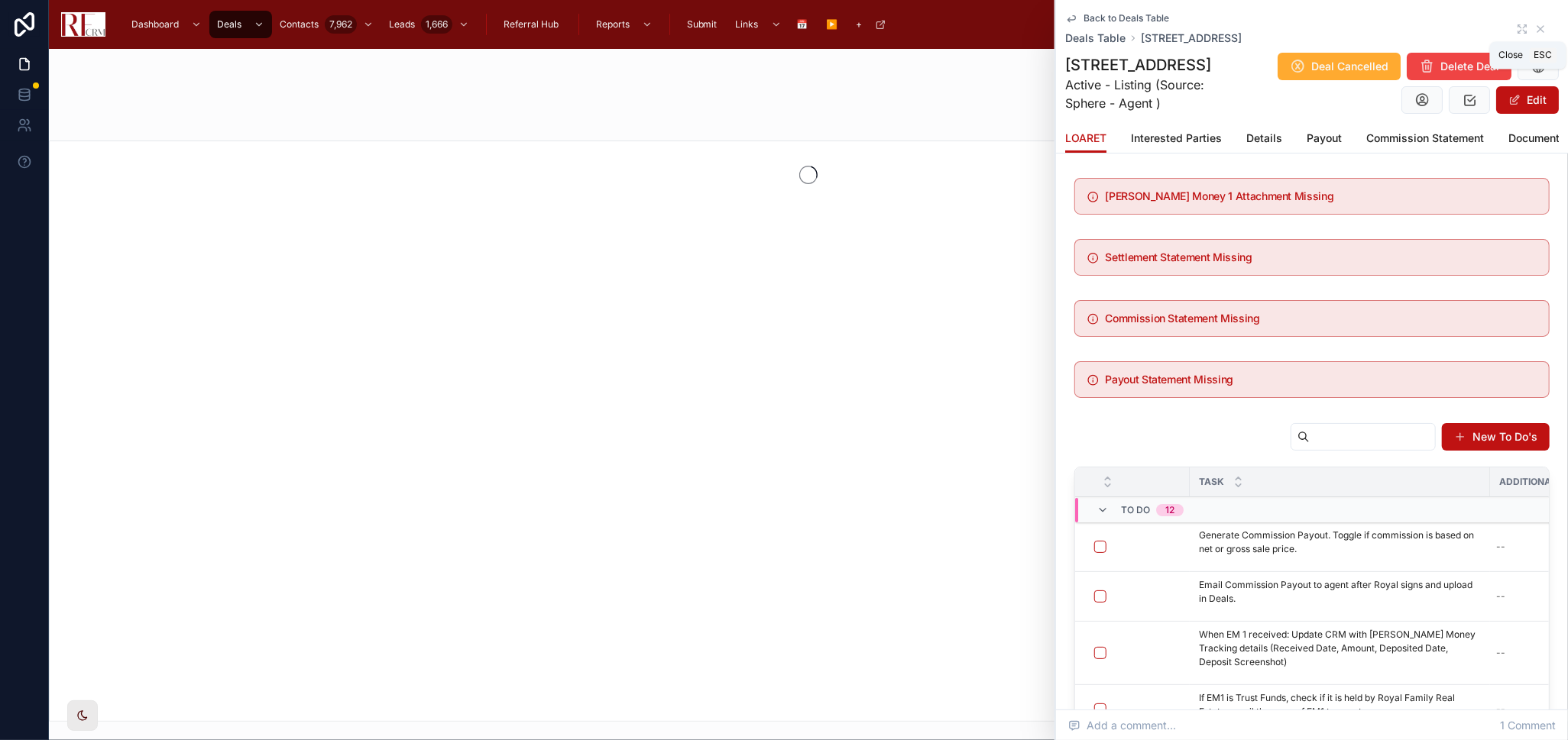
click at [1533, 30] on div "Back to Deals Table Deals Table [STREET_ADDRESS]" at bounding box center [1311, 29] width 494 height 34
click at [1538, 28] on icon at bounding box center [1540, 29] width 6 height 6
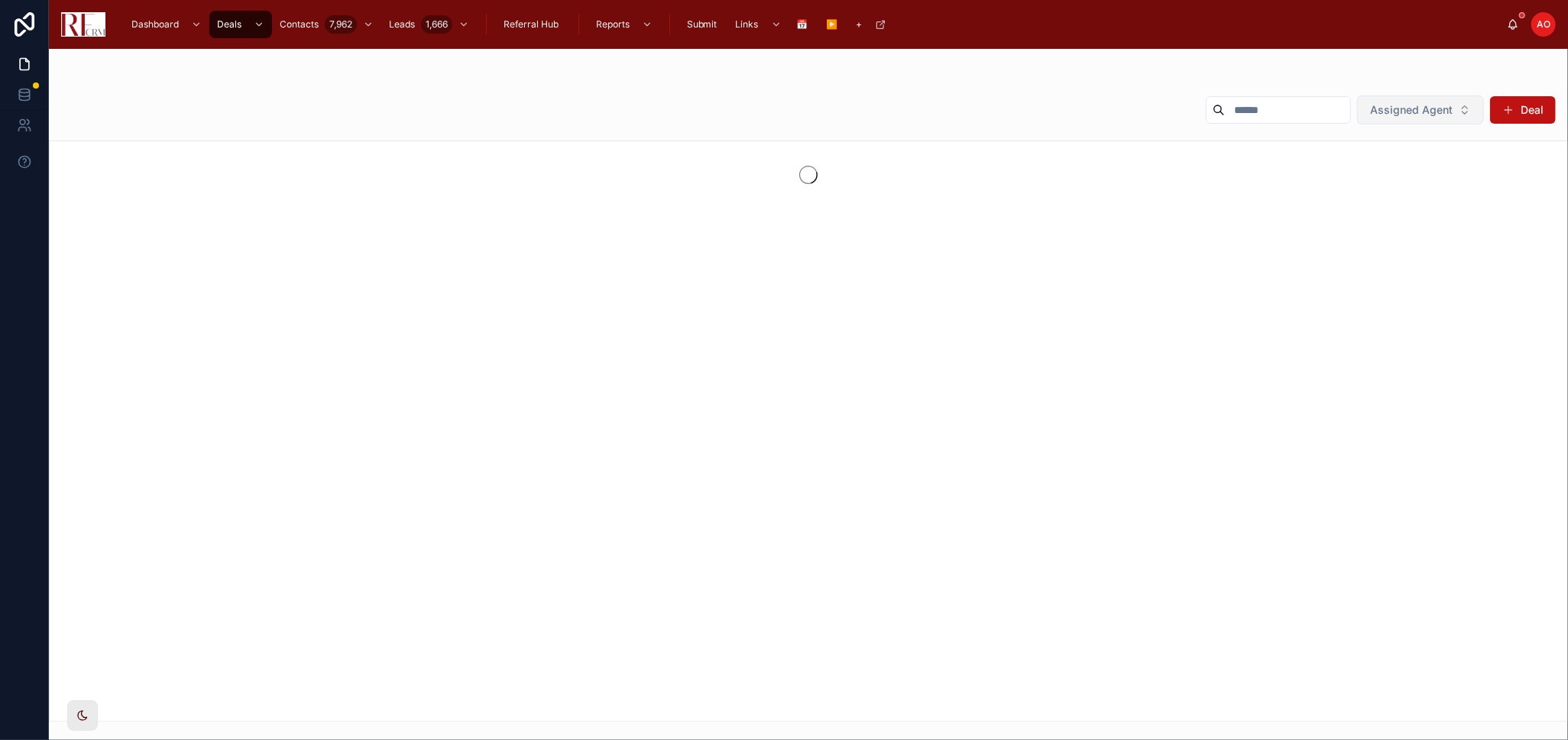
click at [1455, 108] on button "Assigned Agent" at bounding box center [1421, 110] width 127 height 29
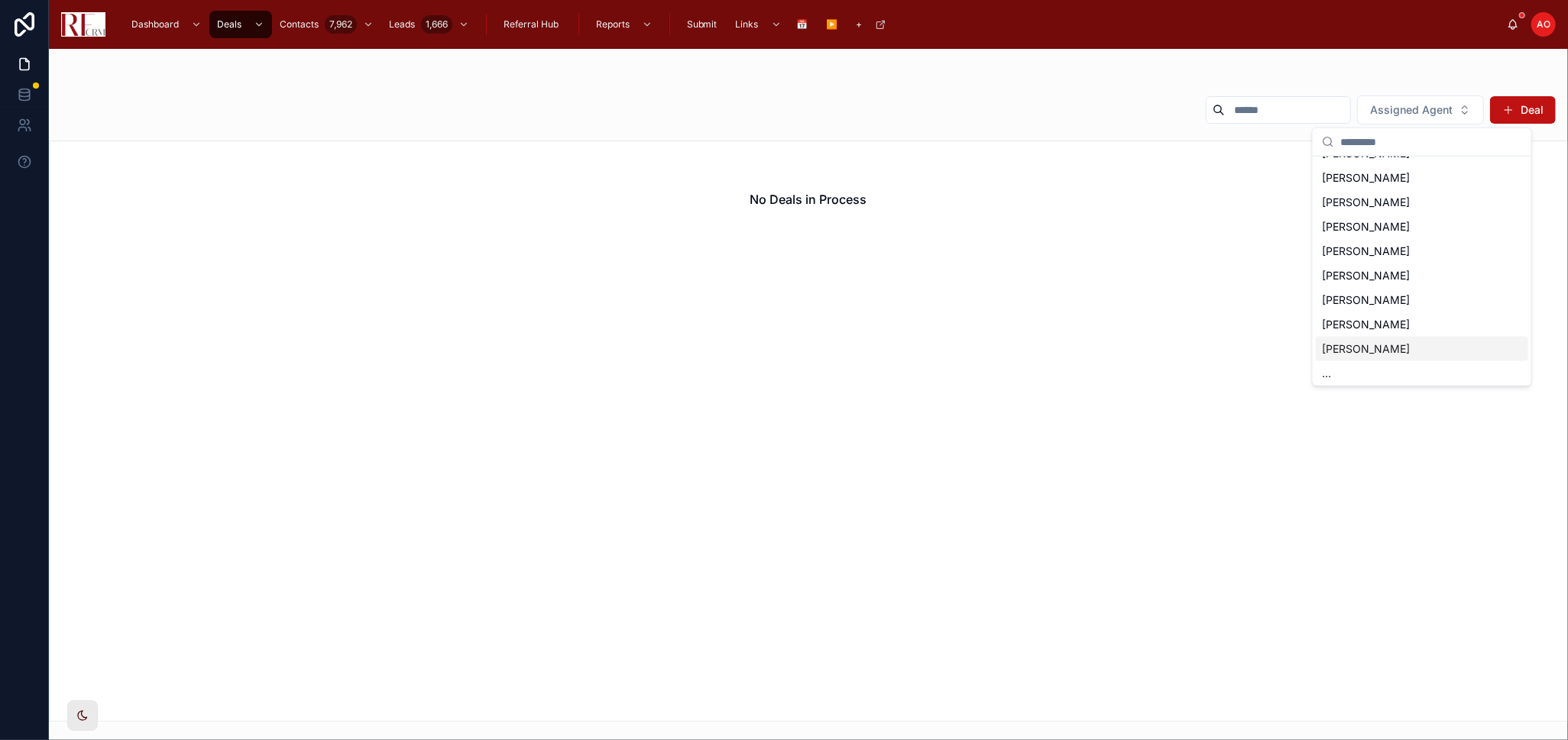
scroll to position [94, 0]
click at [1381, 290] on span "[PERSON_NAME]" at bounding box center [1366, 298] width 88 height 15
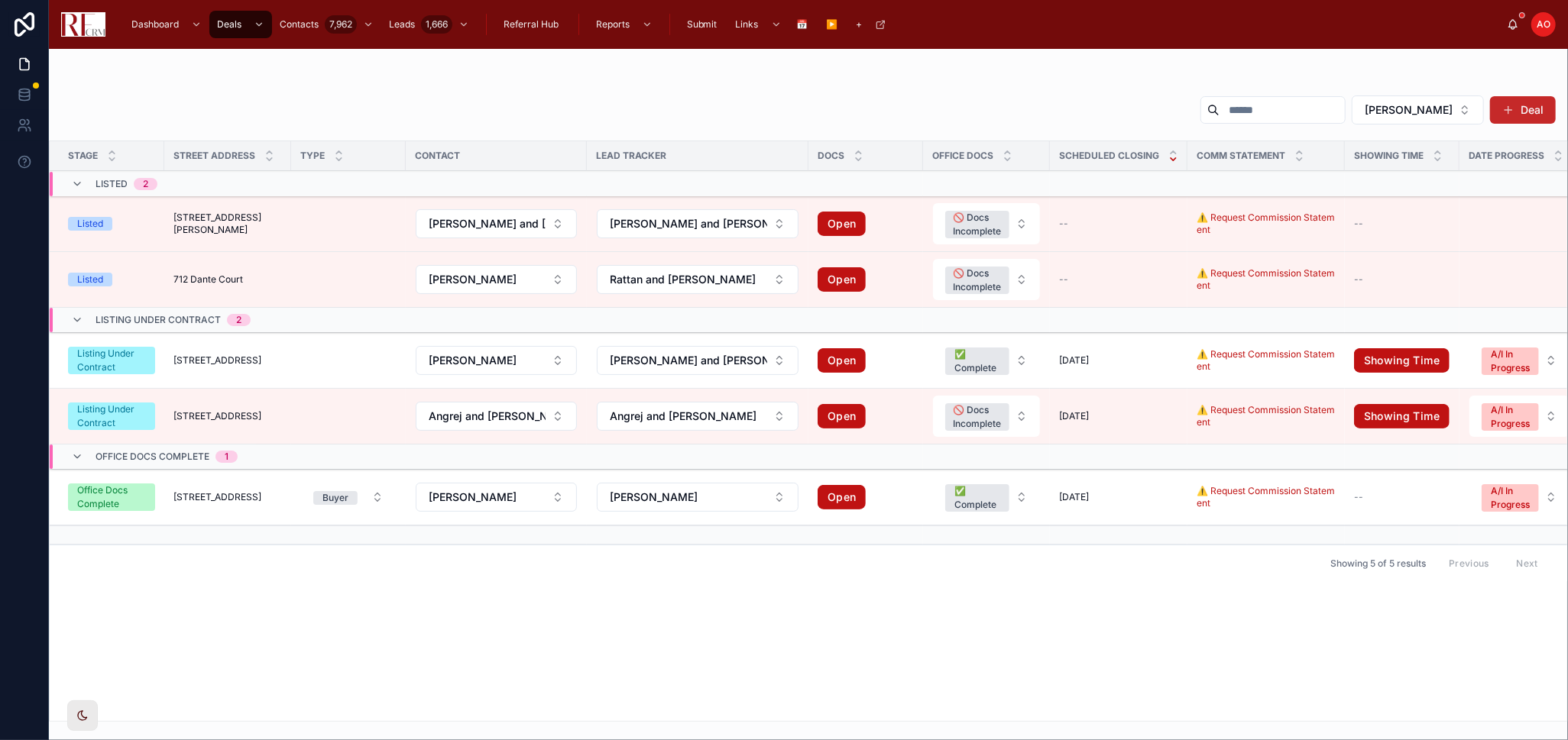
click at [1517, 105] on button "Deal" at bounding box center [1523, 110] width 66 height 27
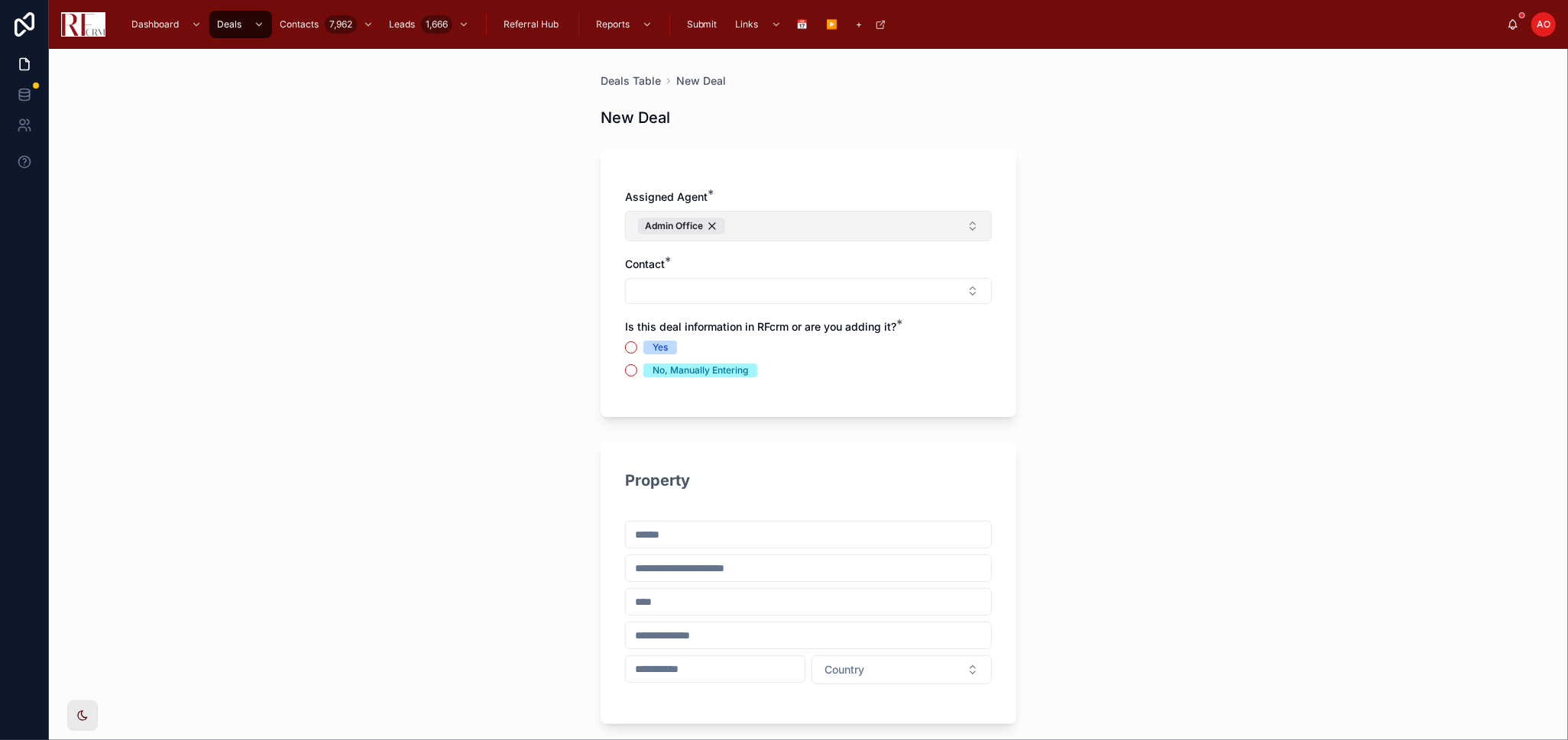
click at [721, 229] on button "Admin Office" at bounding box center [808, 226] width 367 height 30
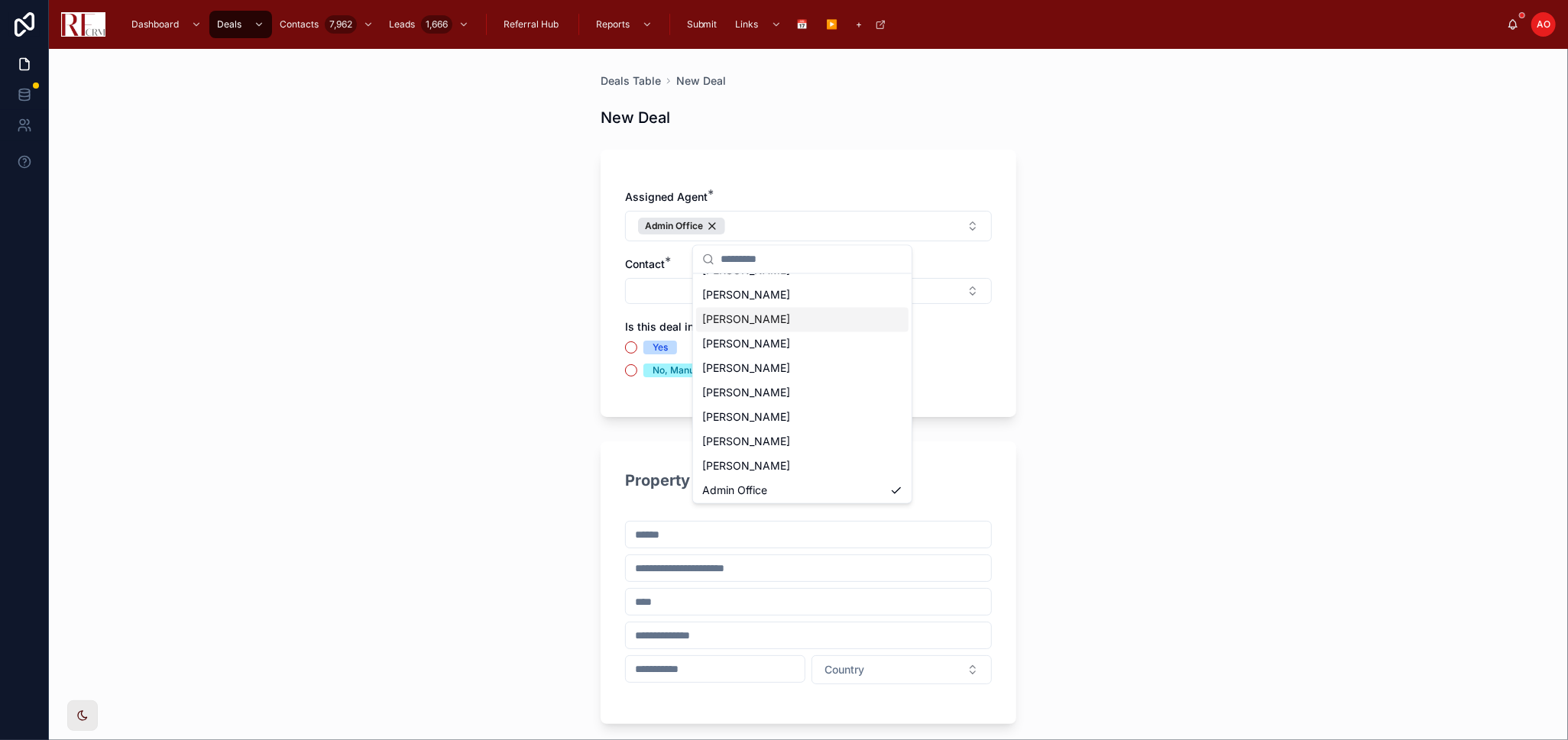
scroll to position [94, 0]
click at [753, 408] on span "[PERSON_NAME]" at bounding box center [746, 416] width 88 height 15
click at [660, 286] on button "Select Button" at bounding box center [808, 290] width 367 height 26
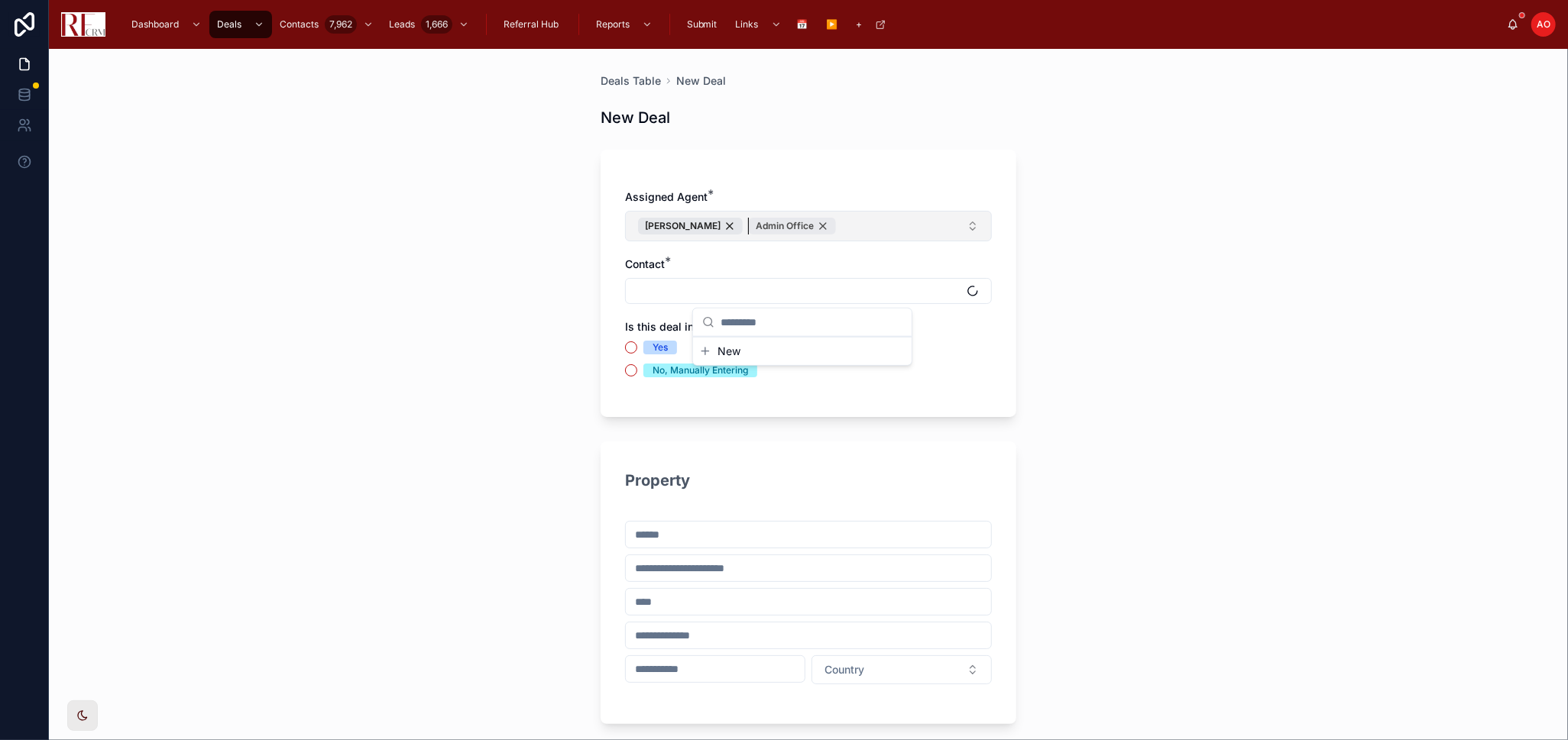
click at [810, 228] on div "Admin Office" at bounding box center [792, 226] width 87 height 17
click at [784, 292] on button "Select Button" at bounding box center [808, 290] width 367 height 26
click at [1330, 292] on div "Deals Table New Deal New Deal Assigned Agent * Pradeep Singh Contact * Is this …" at bounding box center [808, 395] width 1519 height 691
click at [850, 292] on button "Select Button" at bounding box center [808, 290] width 367 height 26
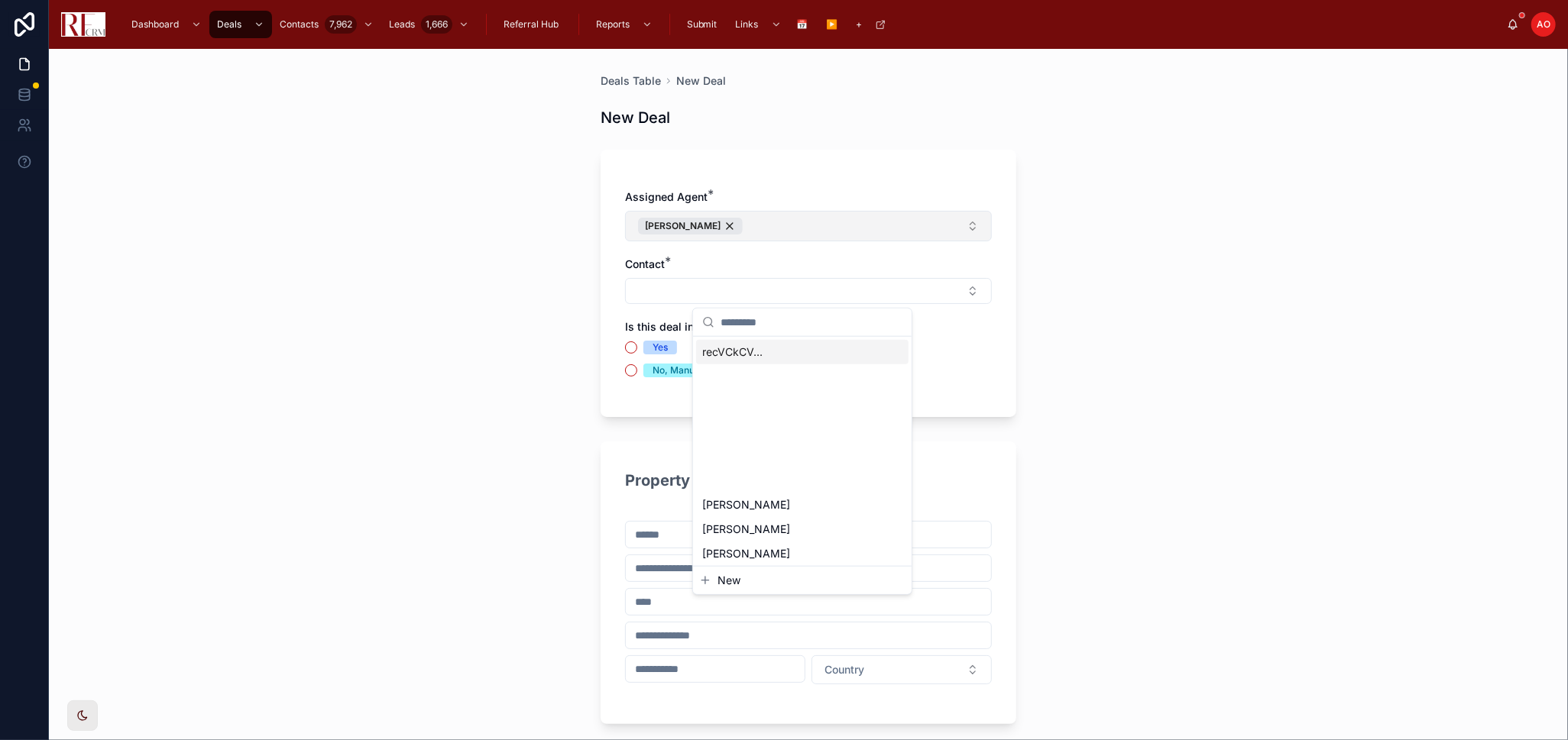
click at [746, 323] on input "text" at bounding box center [812, 322] width 182 height 27
click at [718, 587] on span "New" at bounding box center [729, 581] width 23 height 15
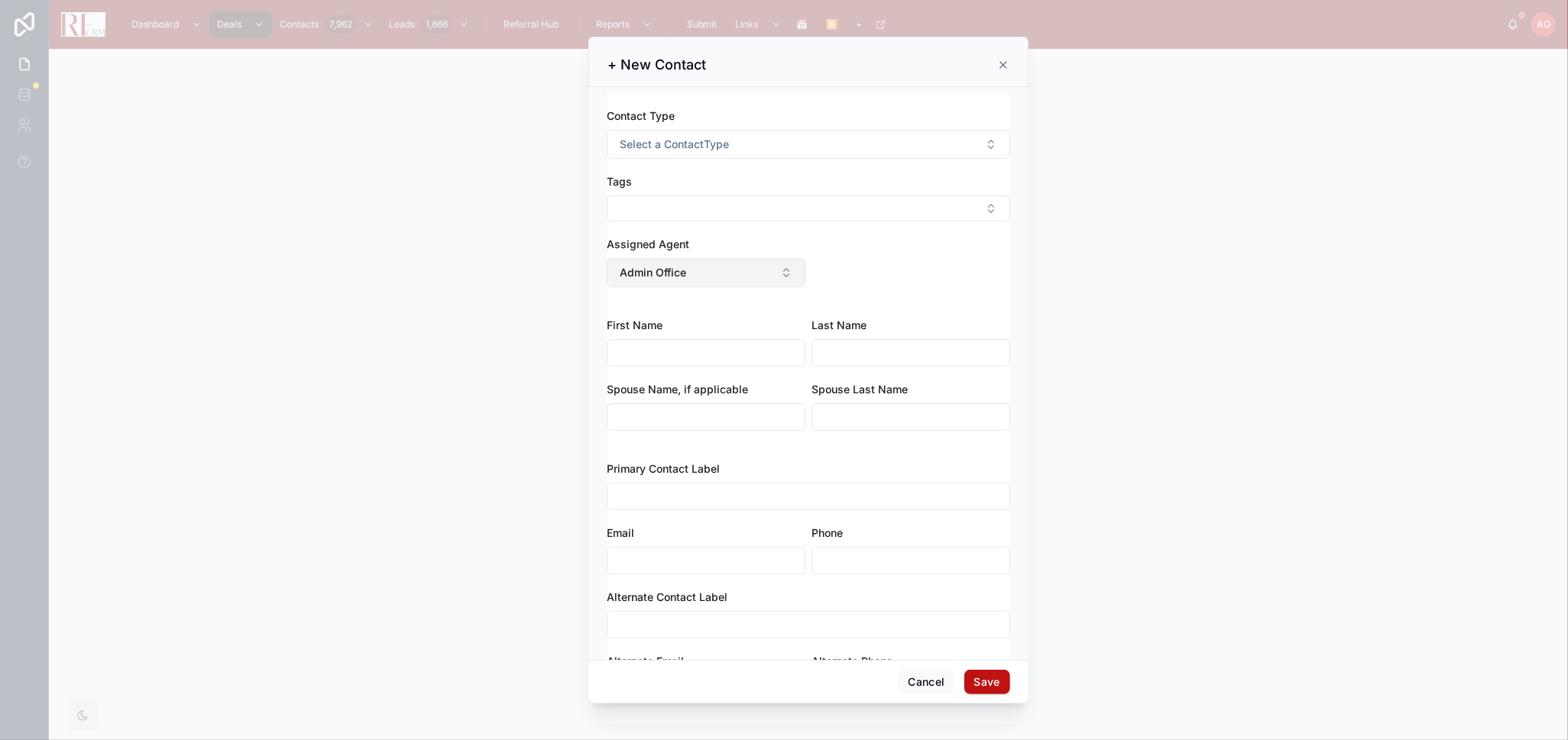
click at [686, 277] on button "Admin Office" at bounding box center [706, 273] width 199 height 29
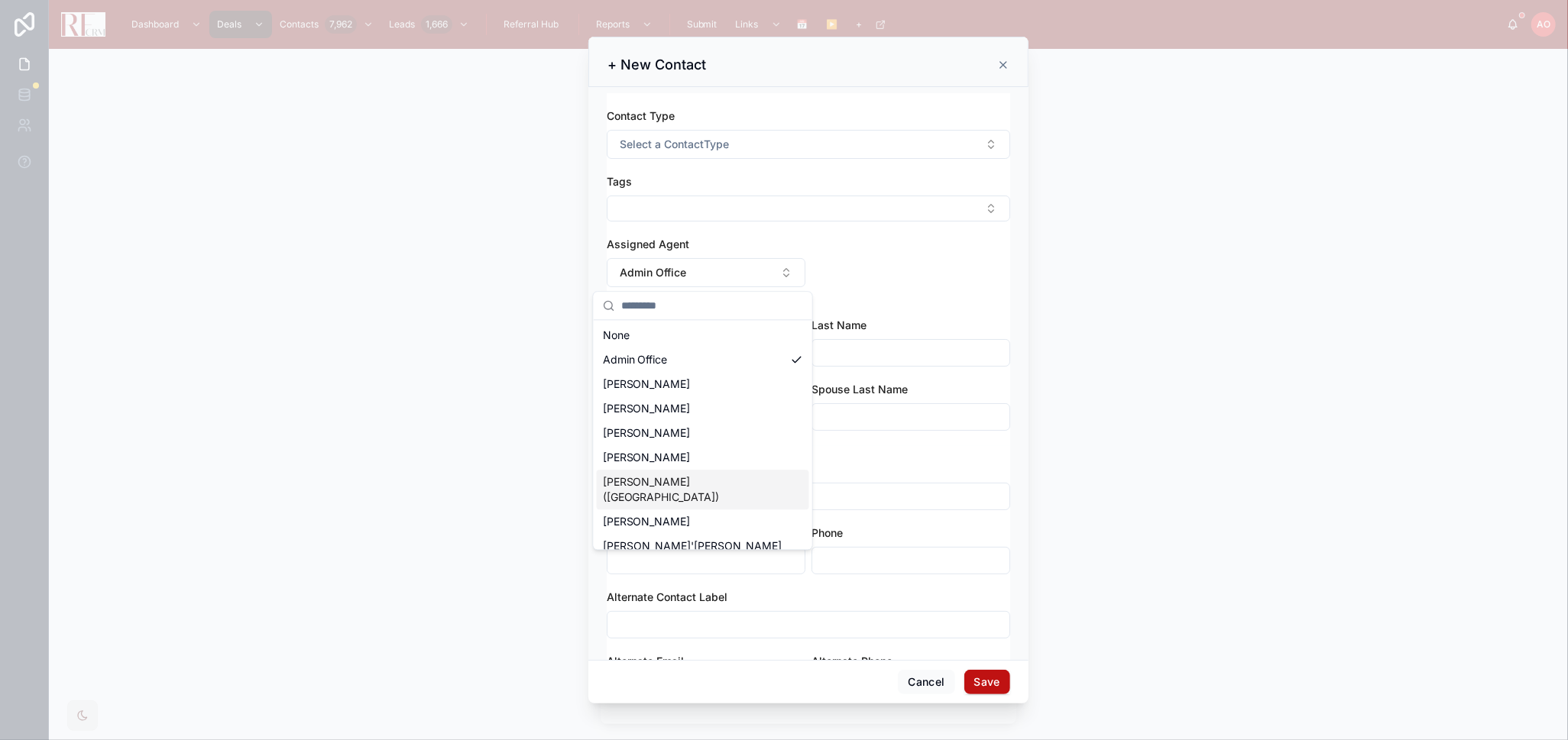
scroll to position [169, 0]
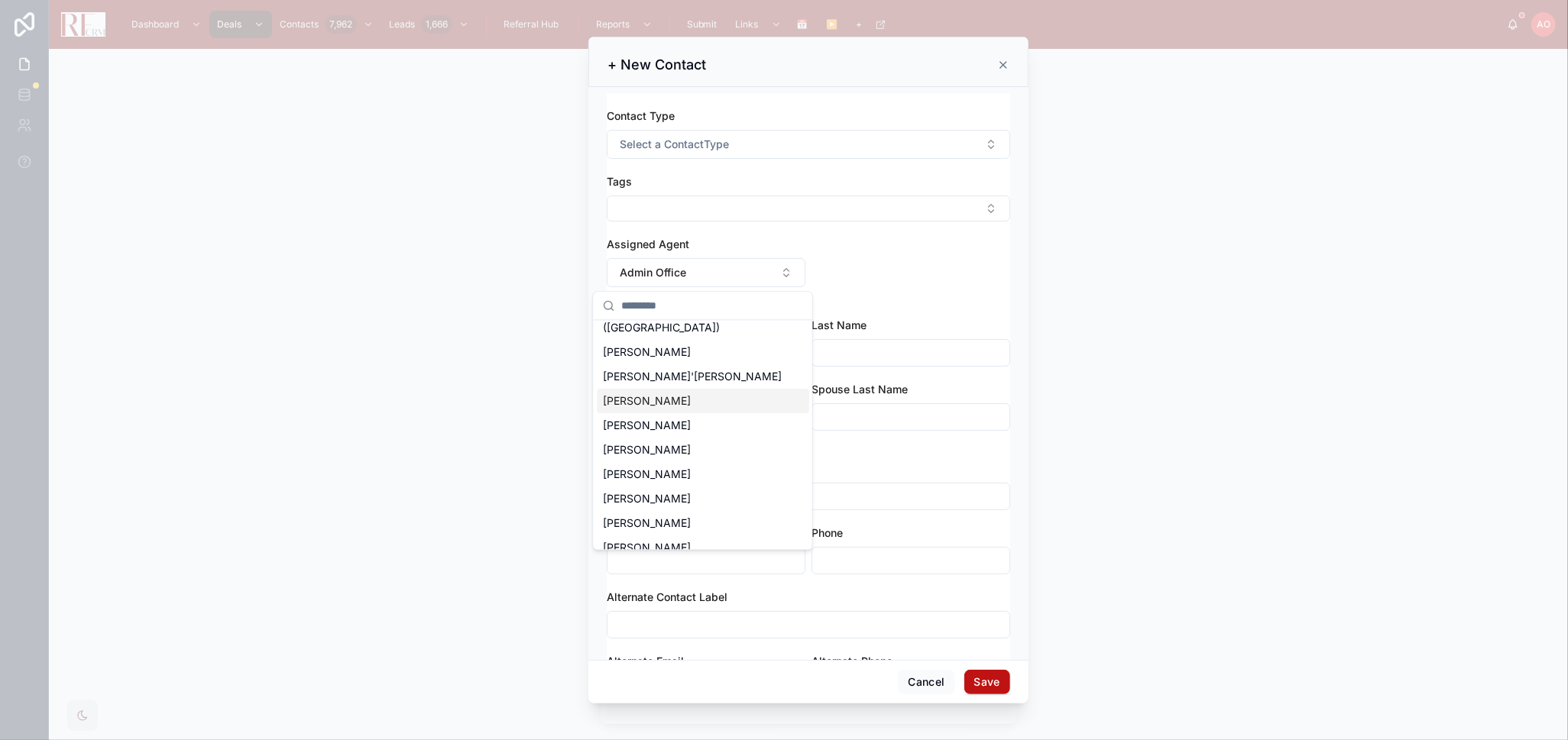
click at [899, 273] on div "Contact Type Select a ContactType Tags Assigned Agent Admin Office" at bounding box center [808, 205] width 403 height 194
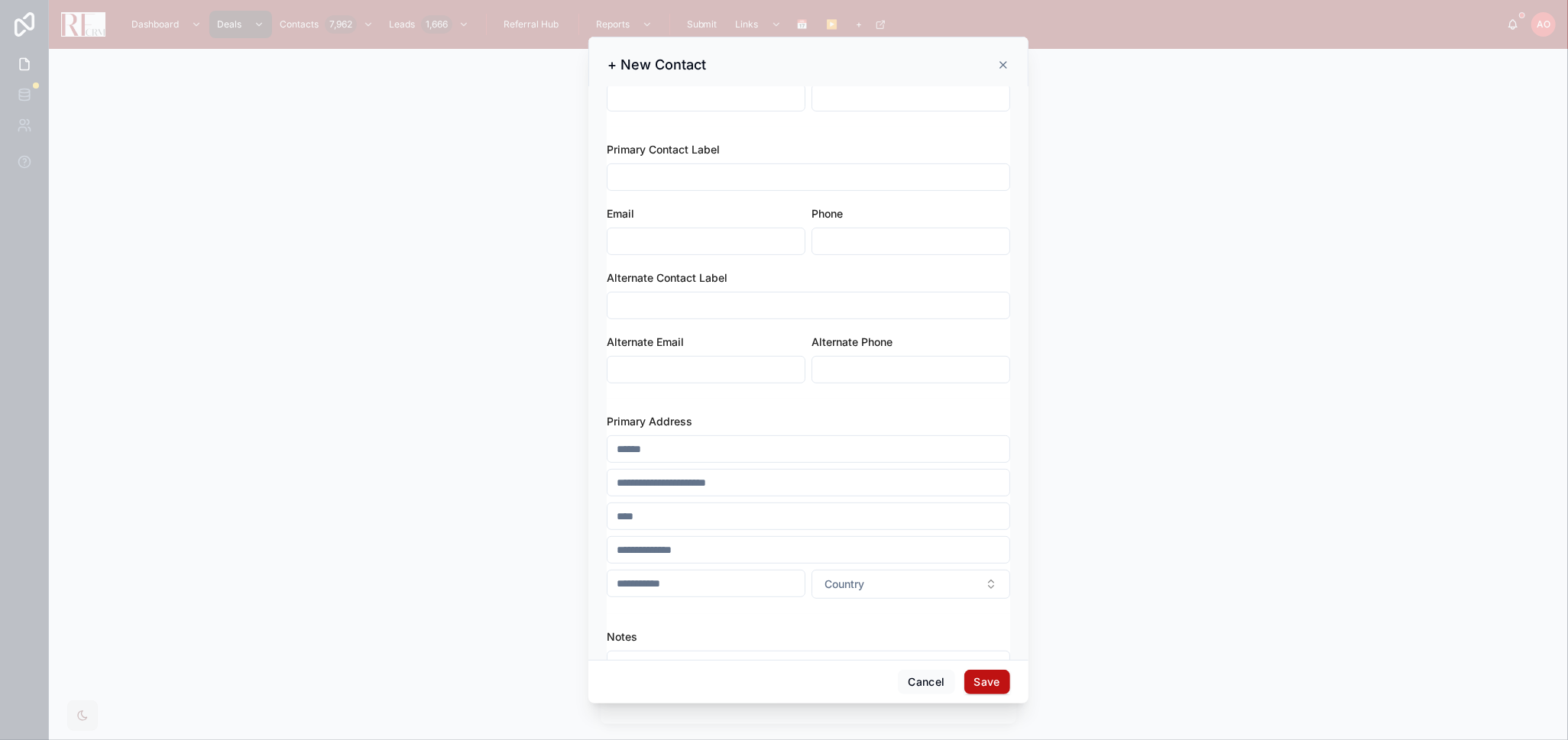
scroll to position [339, 0]
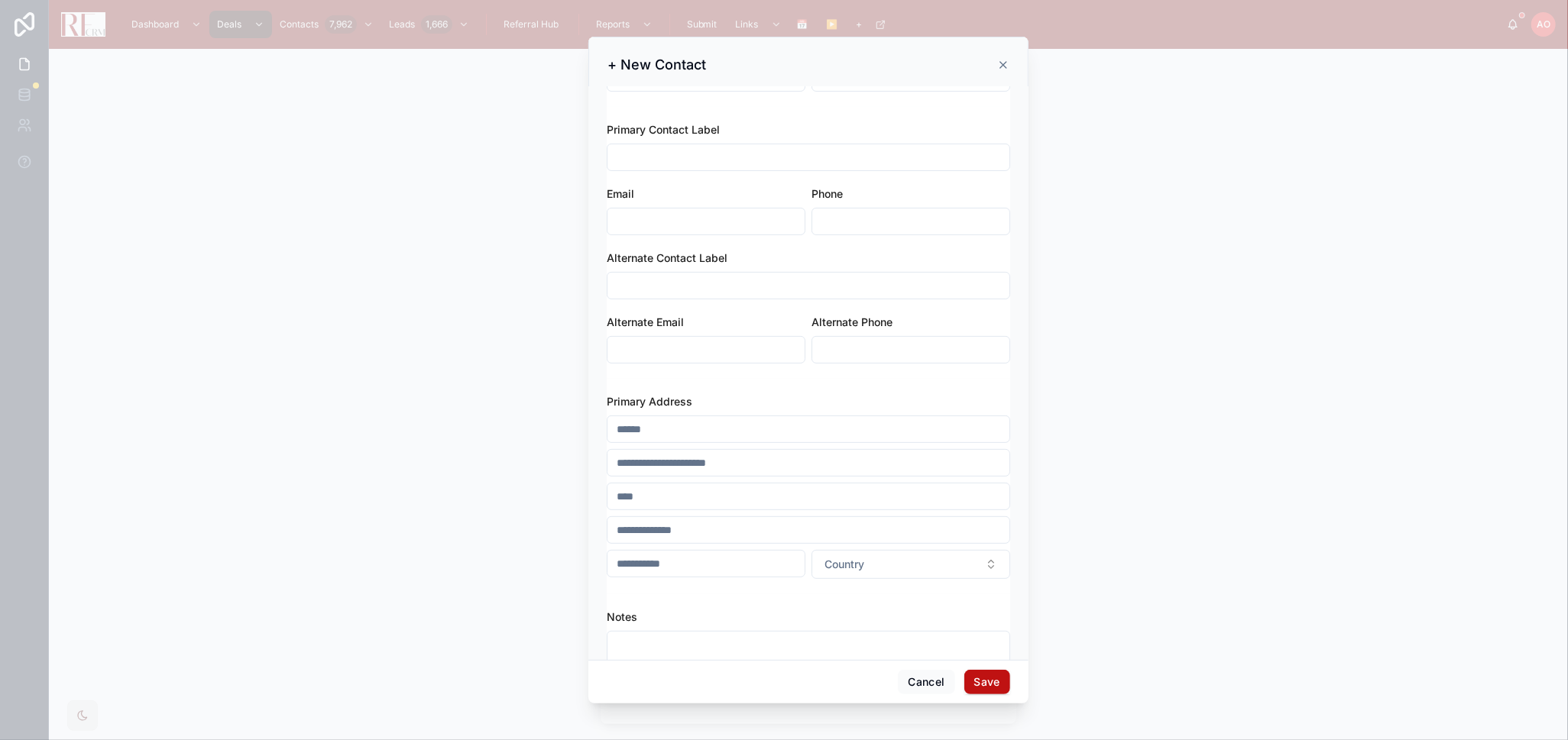
click at [751, 425] on input "text" at bounding box center [808, 428] width 402 height 21
click at [935, 381] on div "Primary Address Country" at bounding box center [808, 486] width 403 height 215
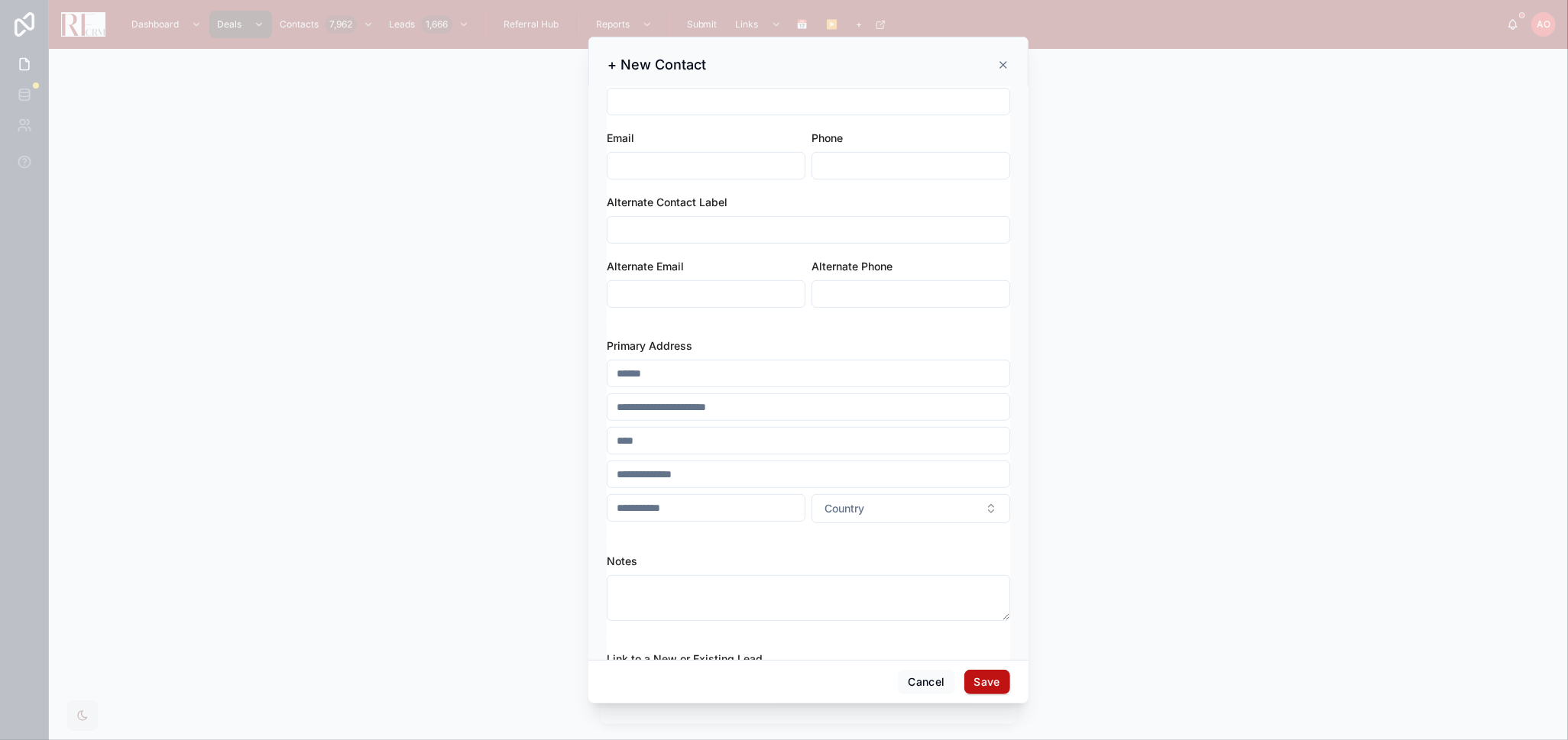
scroll to position [461, 0]
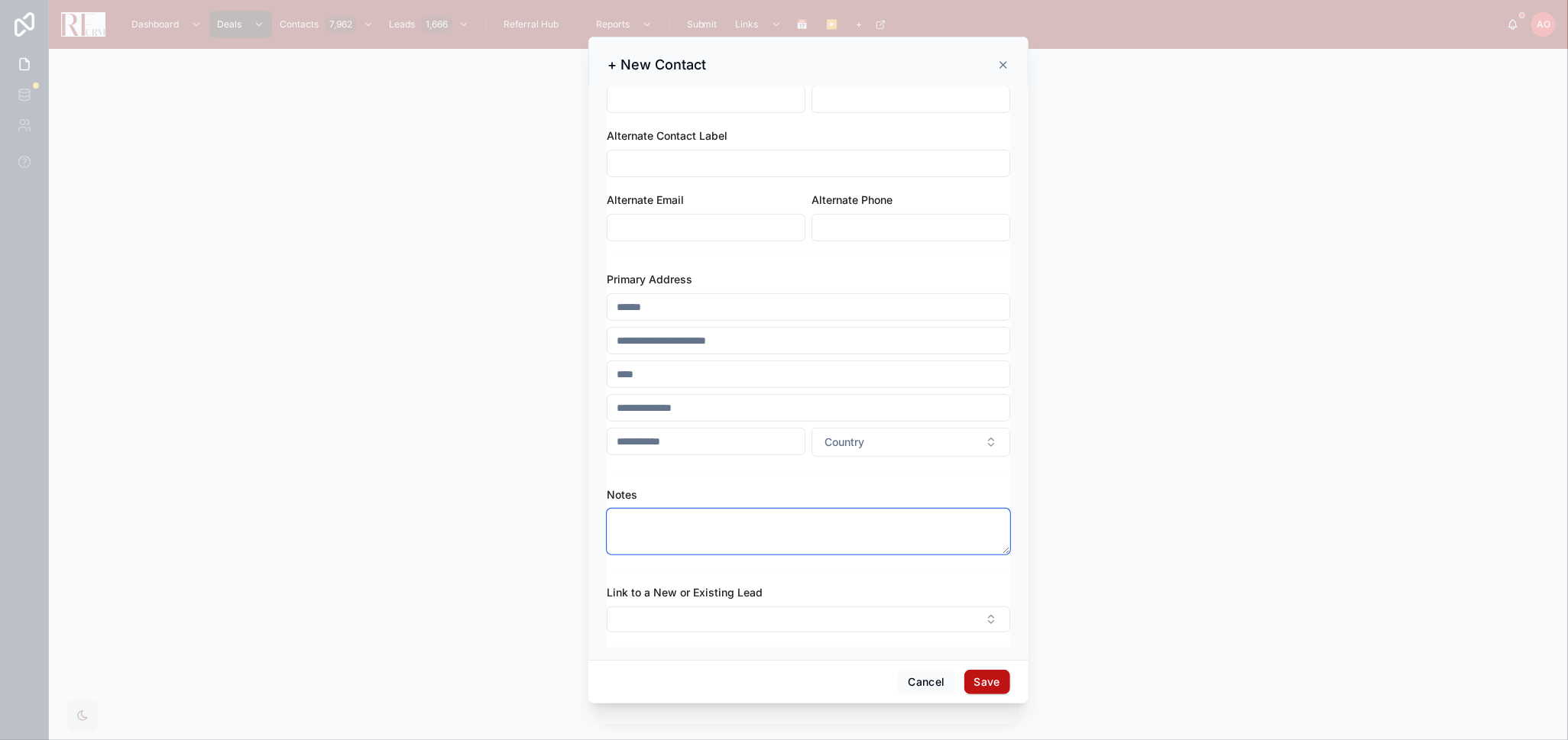
click at [829, 535] on textarea at bounding box center [808, 532] width 403 height 46
click at [868, 575] on div "Link to a New or Existing Lead" at bounding box center [808, 609] width 403 height 78
click at [927, 682] on button "Cancel" at bounding box center [926, 682] width 57 height 25
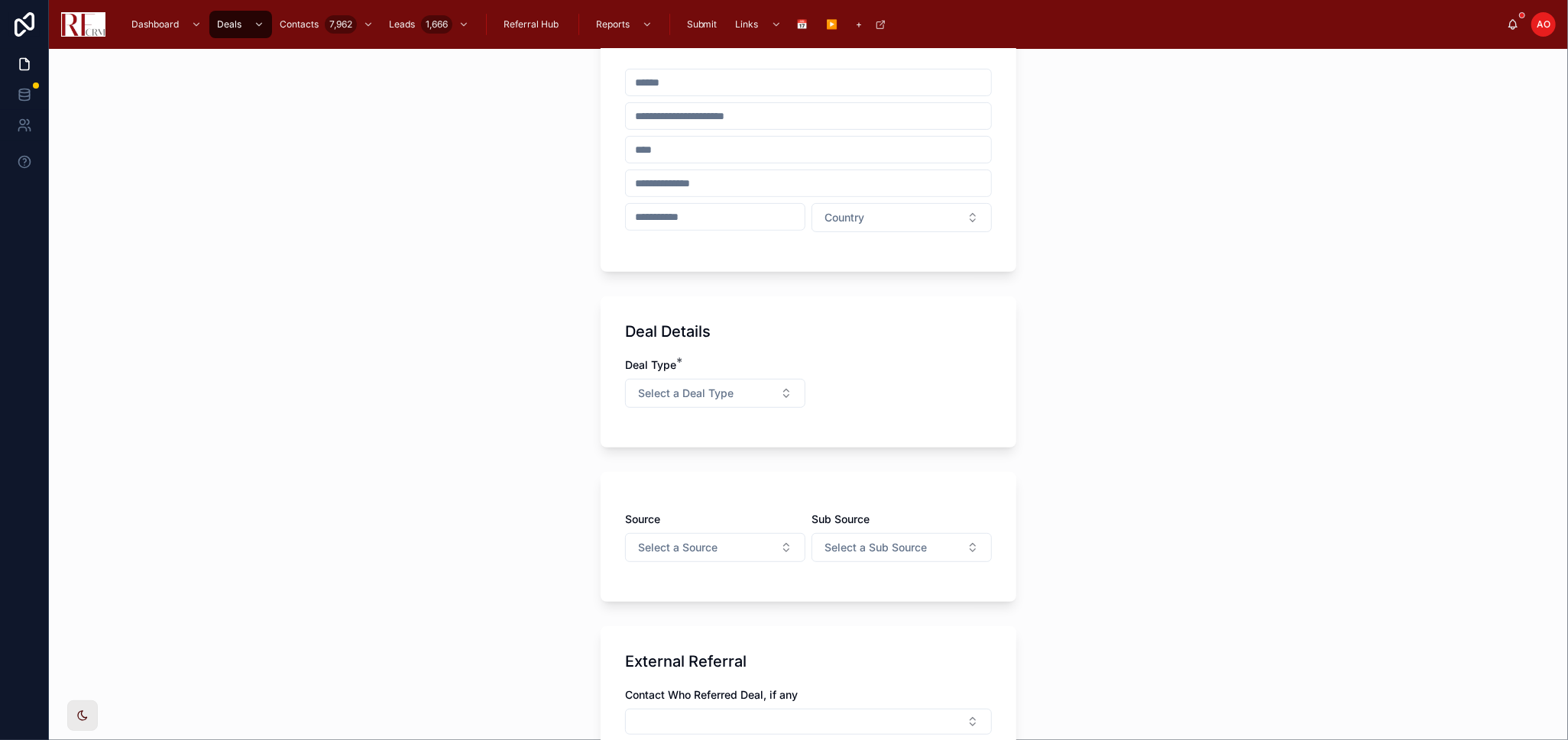
scroll to position [424, 0]
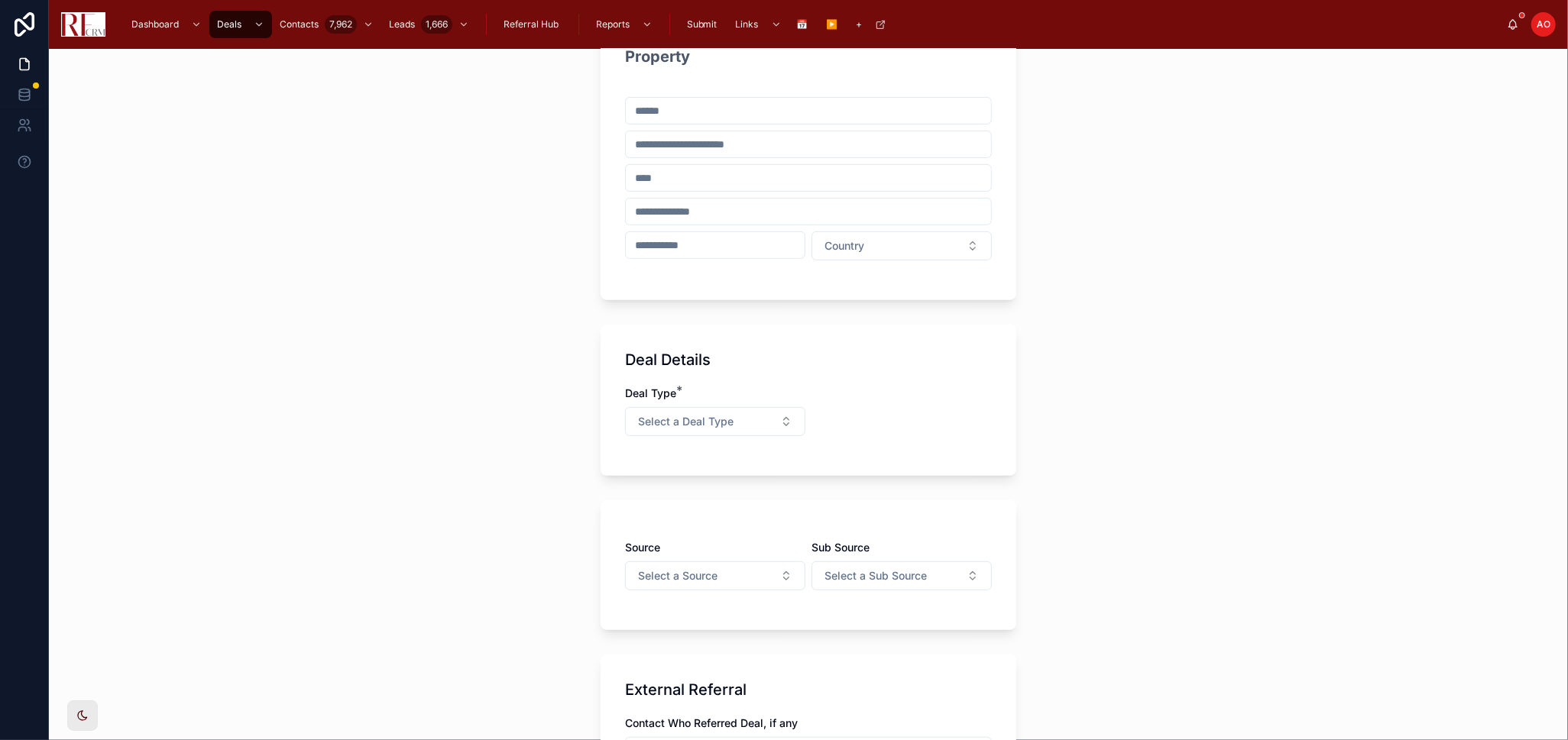
click at [743, 400] on div "Deal Type * Select a Deal Type" at bounding box center [715, 411] width 180 height 51
click at [740, 415] on button "Select a Deal Type" at bounding box center [715, 422] width 180 height 29
click at [903, 417] on div "Deal Type * Select a Deal Type" at bounding box center [808, 419] width 367 height 66
click at [750, 414] on button "Select a Deal Type" at bounding box center [715, 422] width 180 height 29
click at [890, 382] on div "Deal Details Deal Type * Select a Deal Type" at bounding box center [808, 400] width 416 height 152
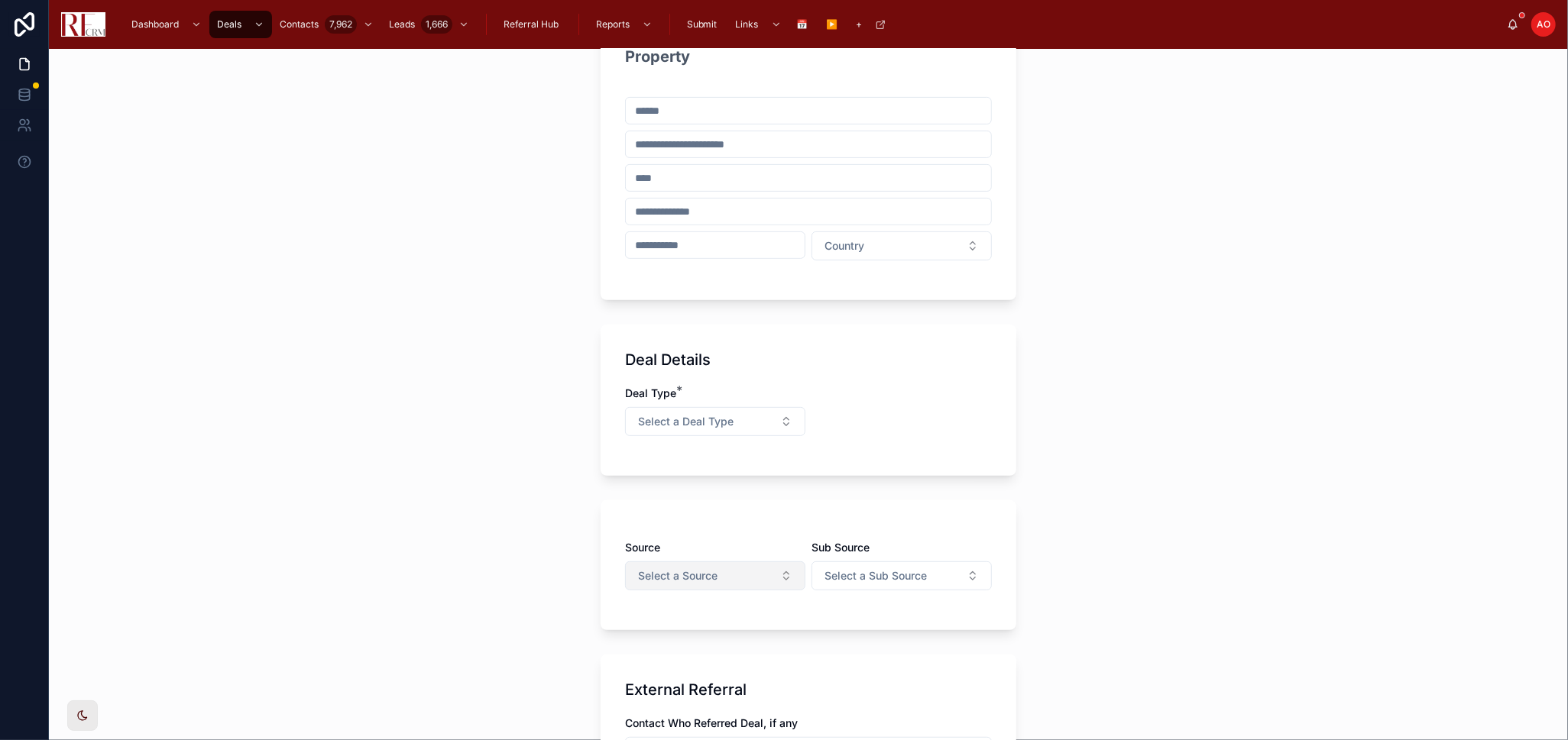
click at [769, 581] on button "Select a Source" at bounding box center [715, 576] width 180 height 29
click at [815, 432] on div "Deal Type * Select a Deal Type" at bounding box center [808, 419] width 367 height 66
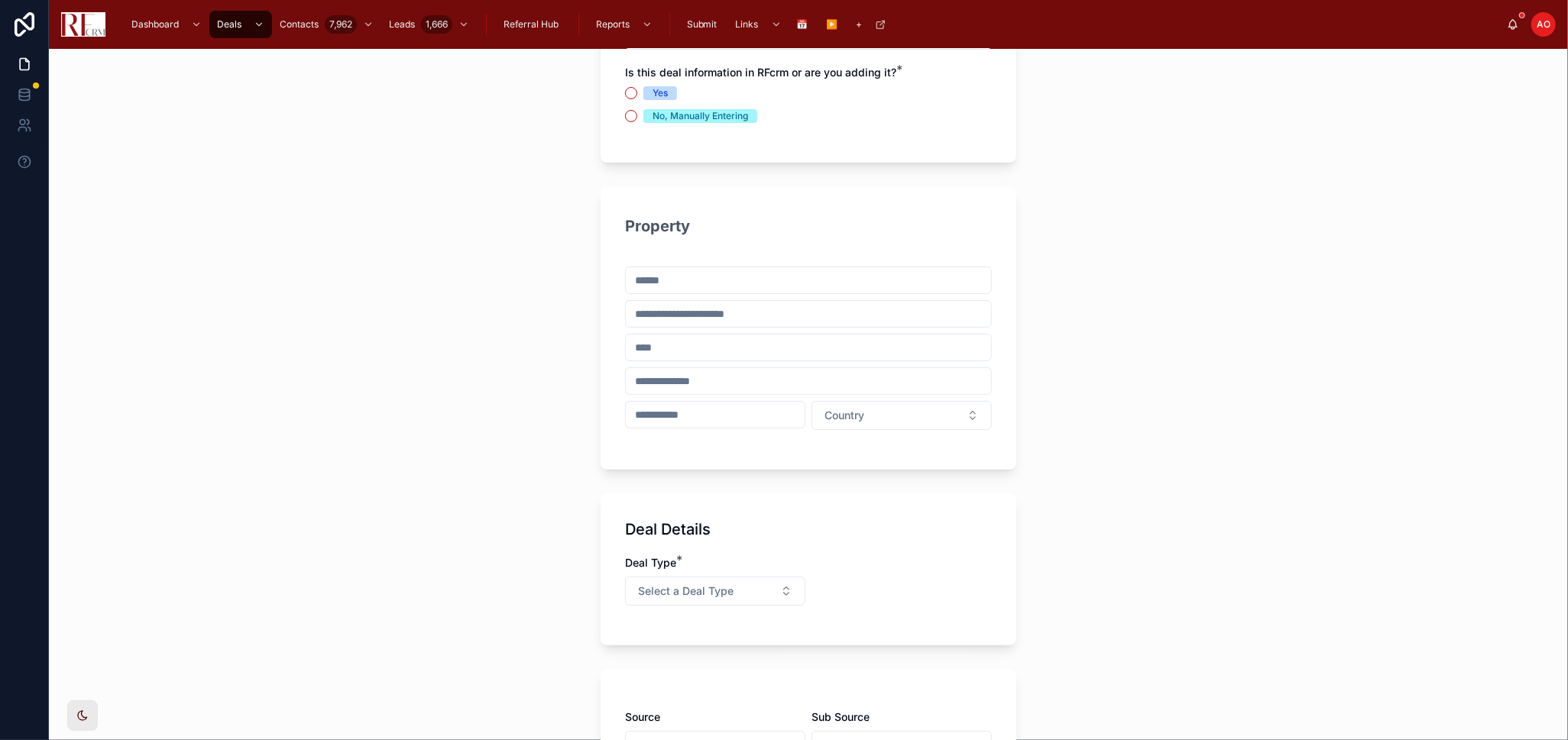
scroll to position [0, 0]
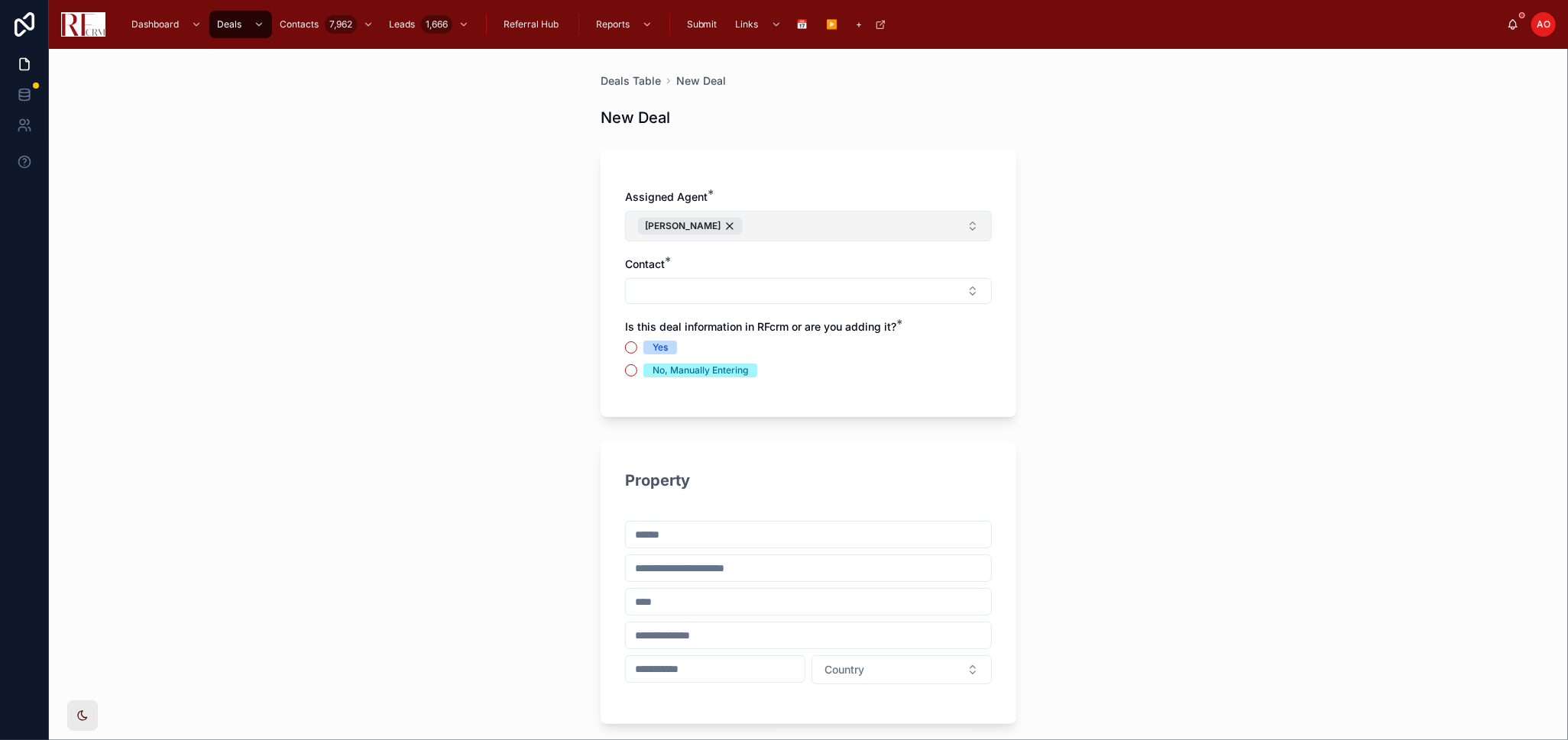
click at [654, 341] on div "Yes" at bounding box center [660, 347] width 15 height 14
click at [637, 341] on button "Yes" at bounding box center [631, 347] width 12 height 12
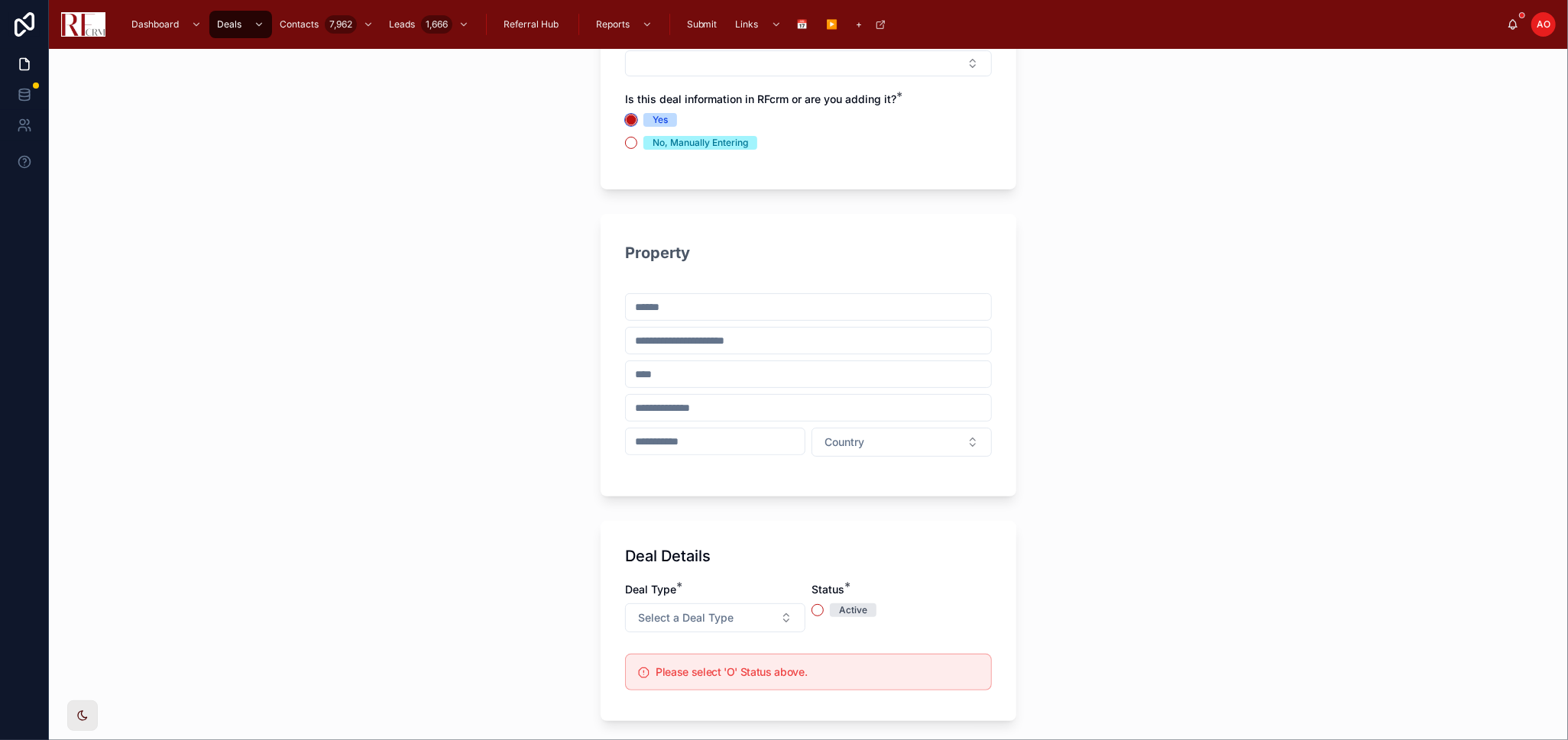
scroll to position [254, 0]
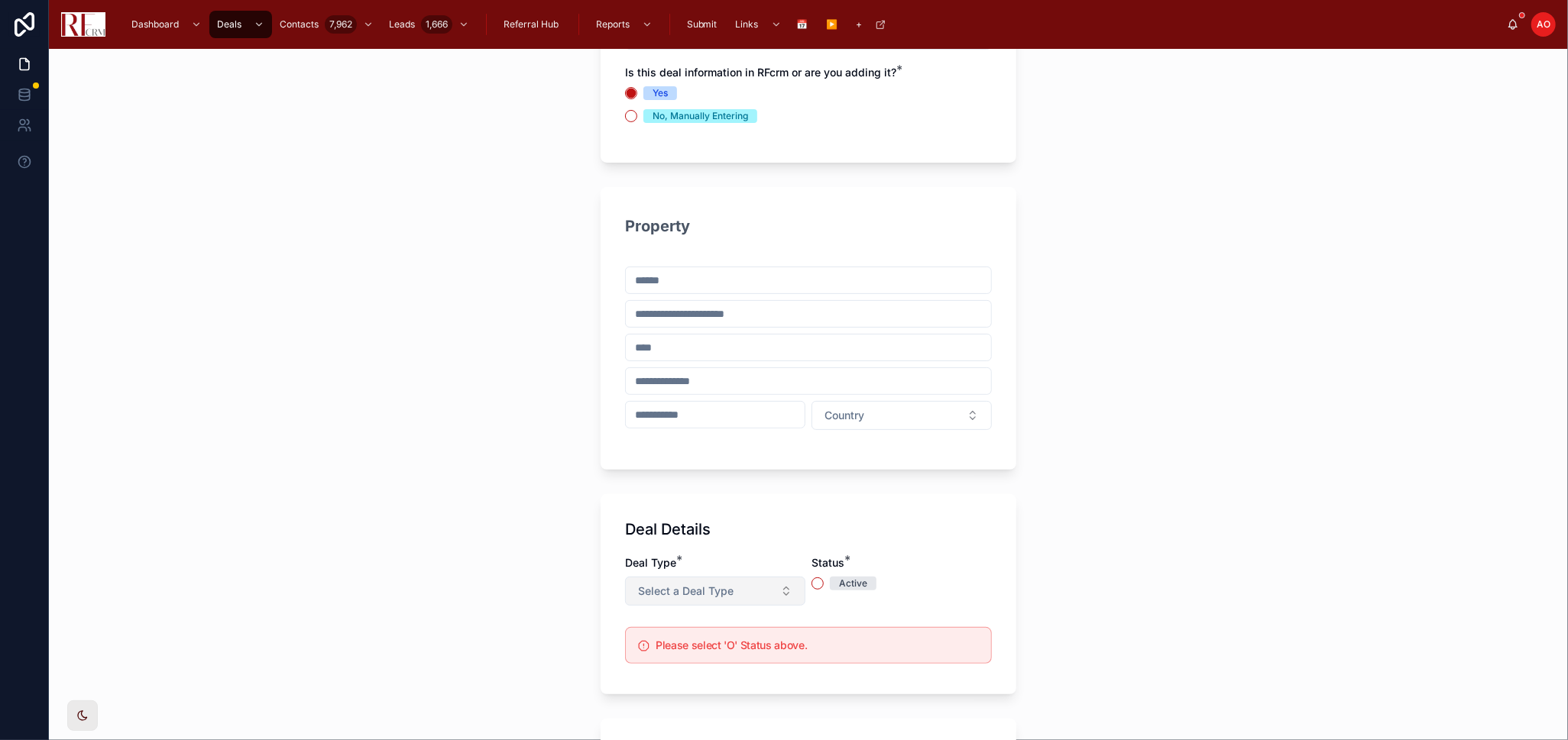
click at [784, 590] on button "Select a Deal Type" at bounding box center [715, 591] width 180 height 29
click at [725, 505] on div "Listing" at bounding box center [708, 511] width 213 height 23
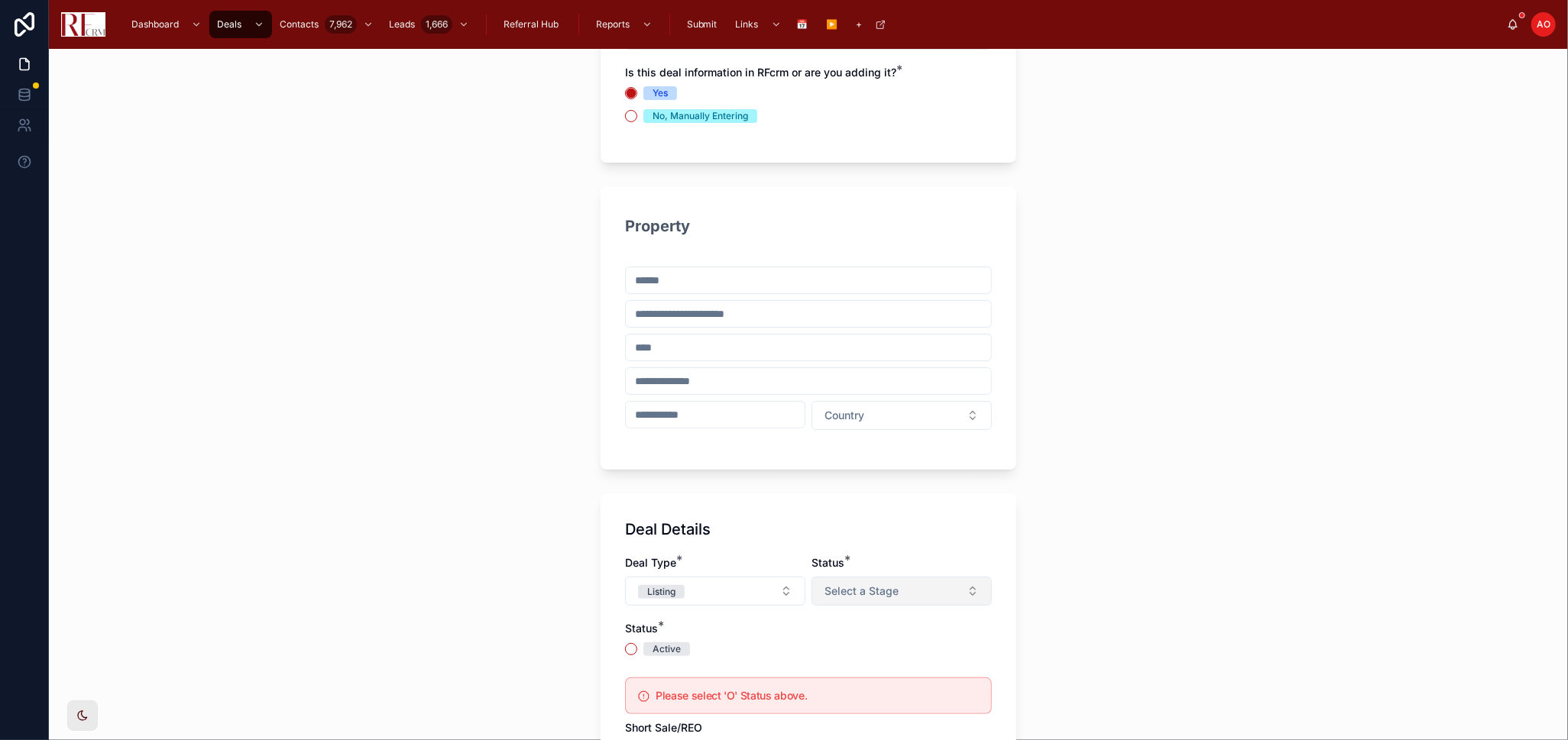
click at [876, 589] on span "Select a Stage" at bounding box center [861, 591] width 74 height 15
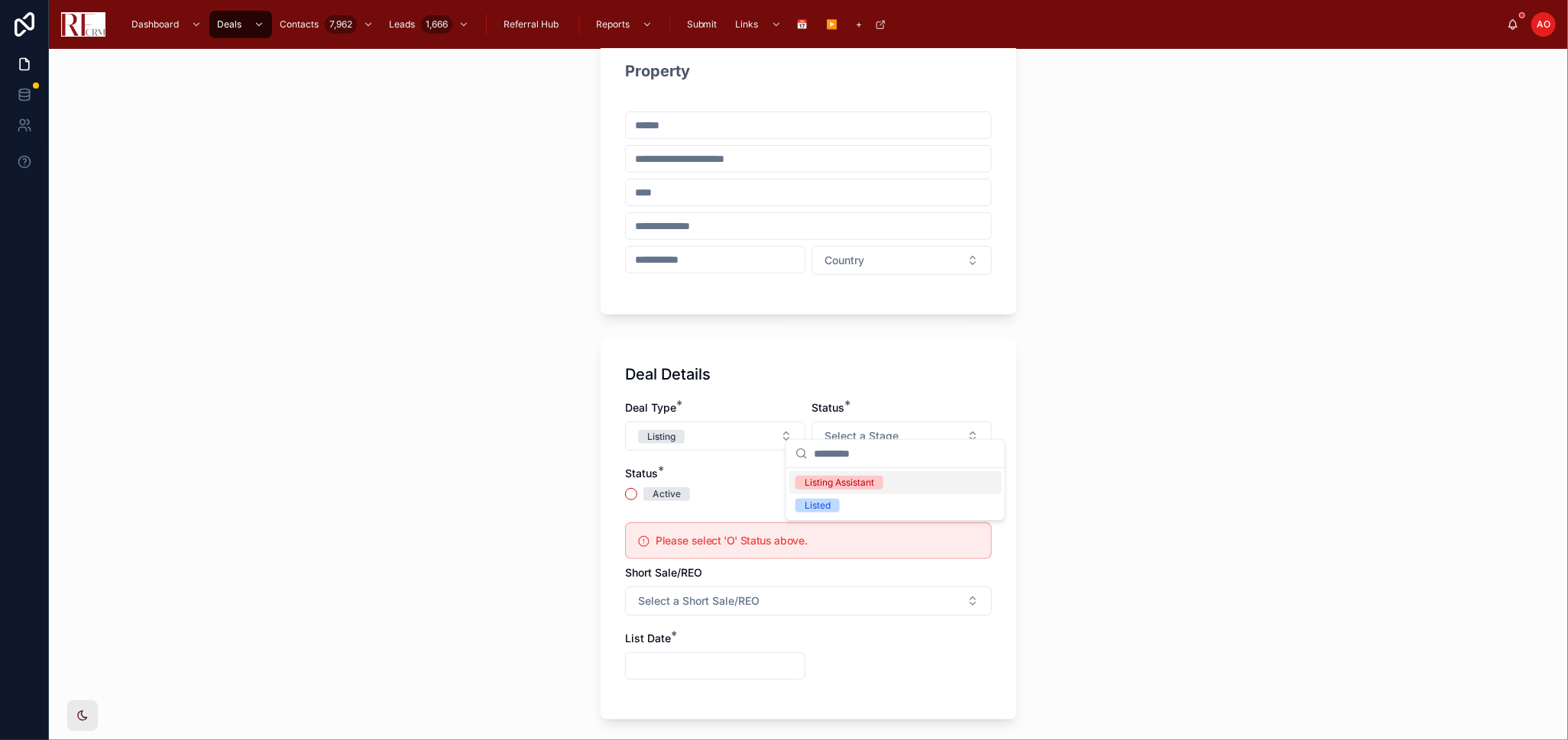
scroll to position [424, 0]
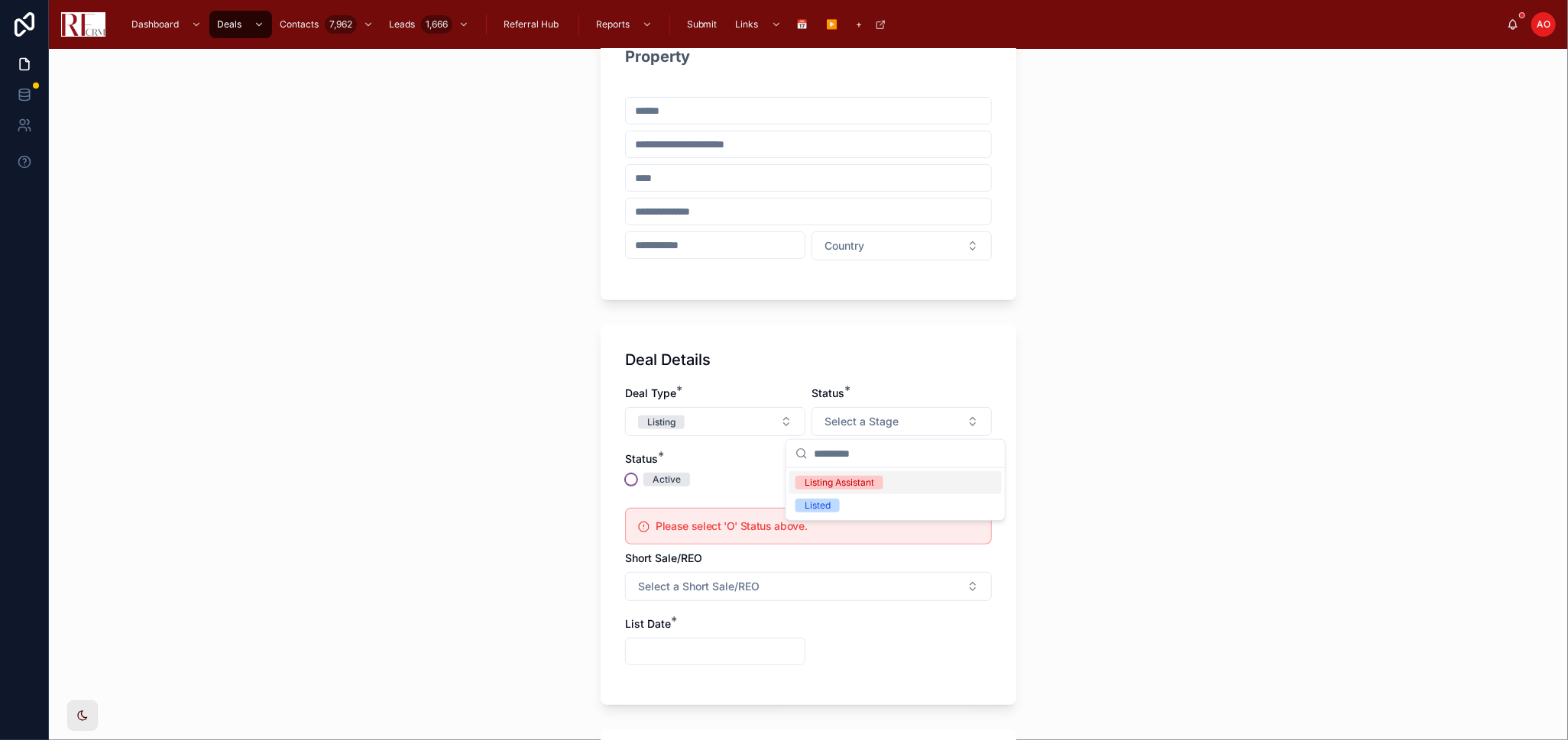
click at [625, 479] on button "Active" at bounding box center [631, 479] width 12 height 12
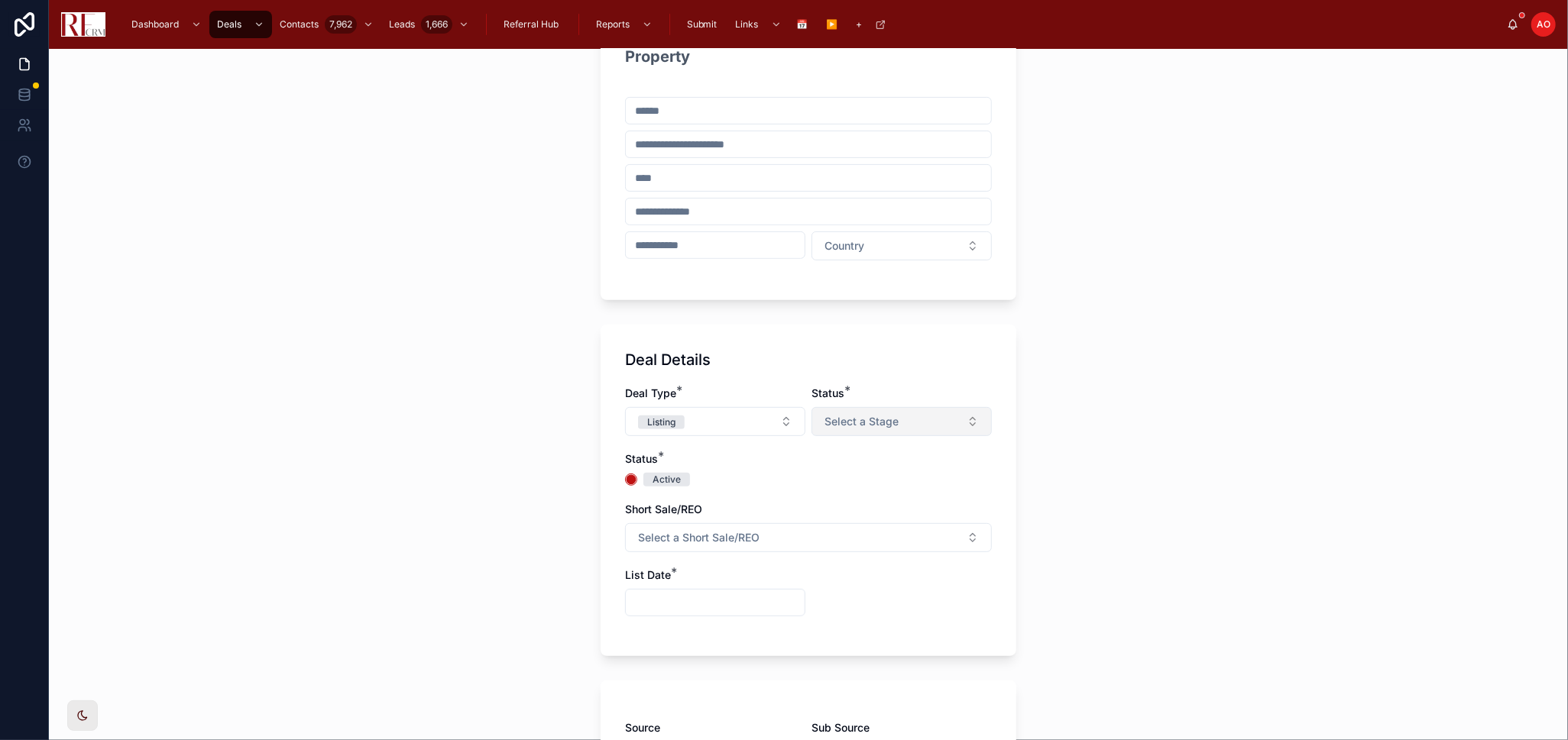
click at [856, 424] on span "Select a Stage" at bounding box center [861, 422] width 74 height 15
click at [862, 481] on div "Listing Assistant" at bounding box center [839, 483] width 69 height 14
click at [862, 481] on div "Deal Type * Listing Status * Listing Assistant Status * Active Short Sale/REO S…" at bounding box center [808, 509] width 367 height 246
click at [718, 605] on input "text" at bounding box center [715, 602] width 179 height 21
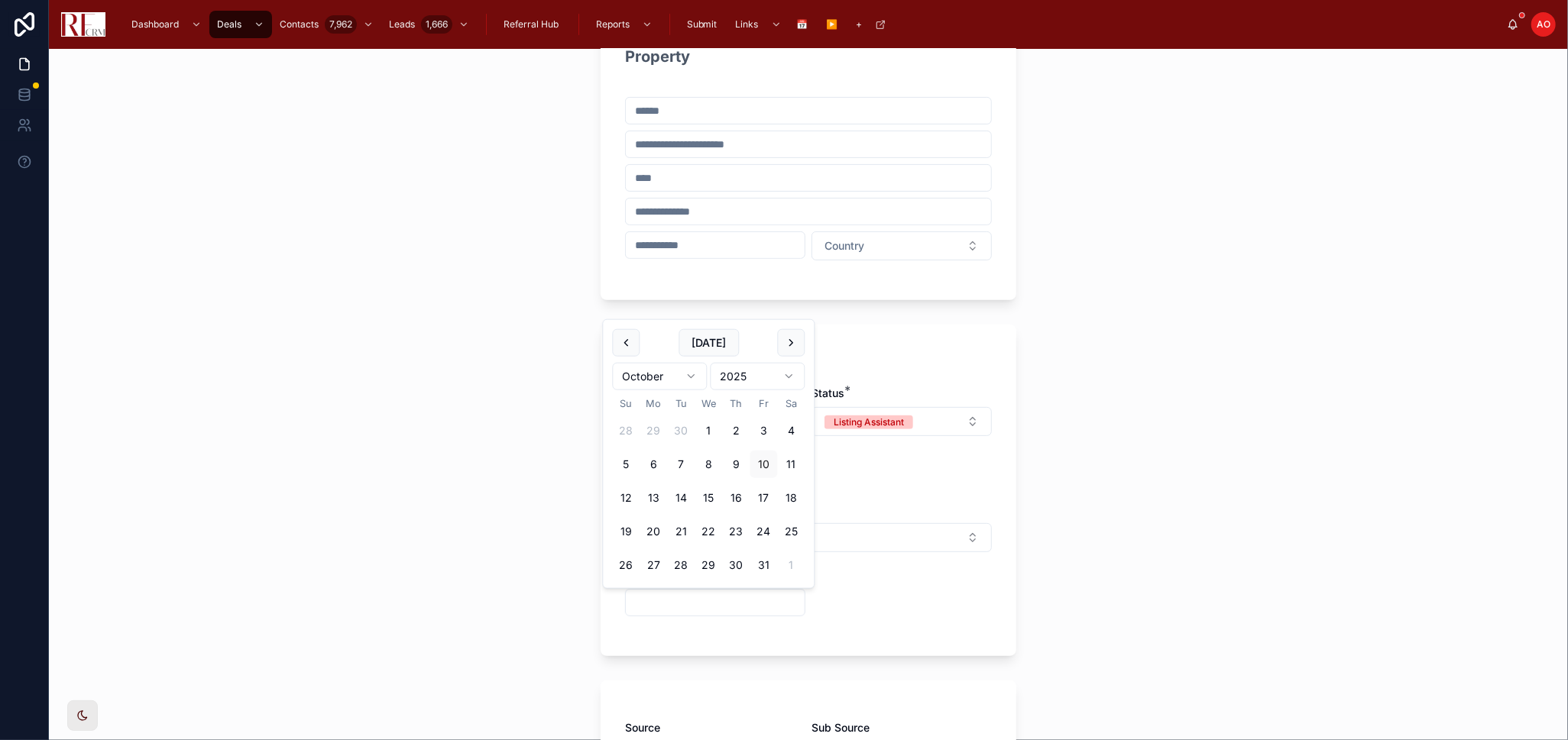
click at [854, 604] on div "Deal Type * Listing Status * Listing Assistant Status * Active Short Sale/REO S…" at bounding box center [808, 509] width 367 height 246
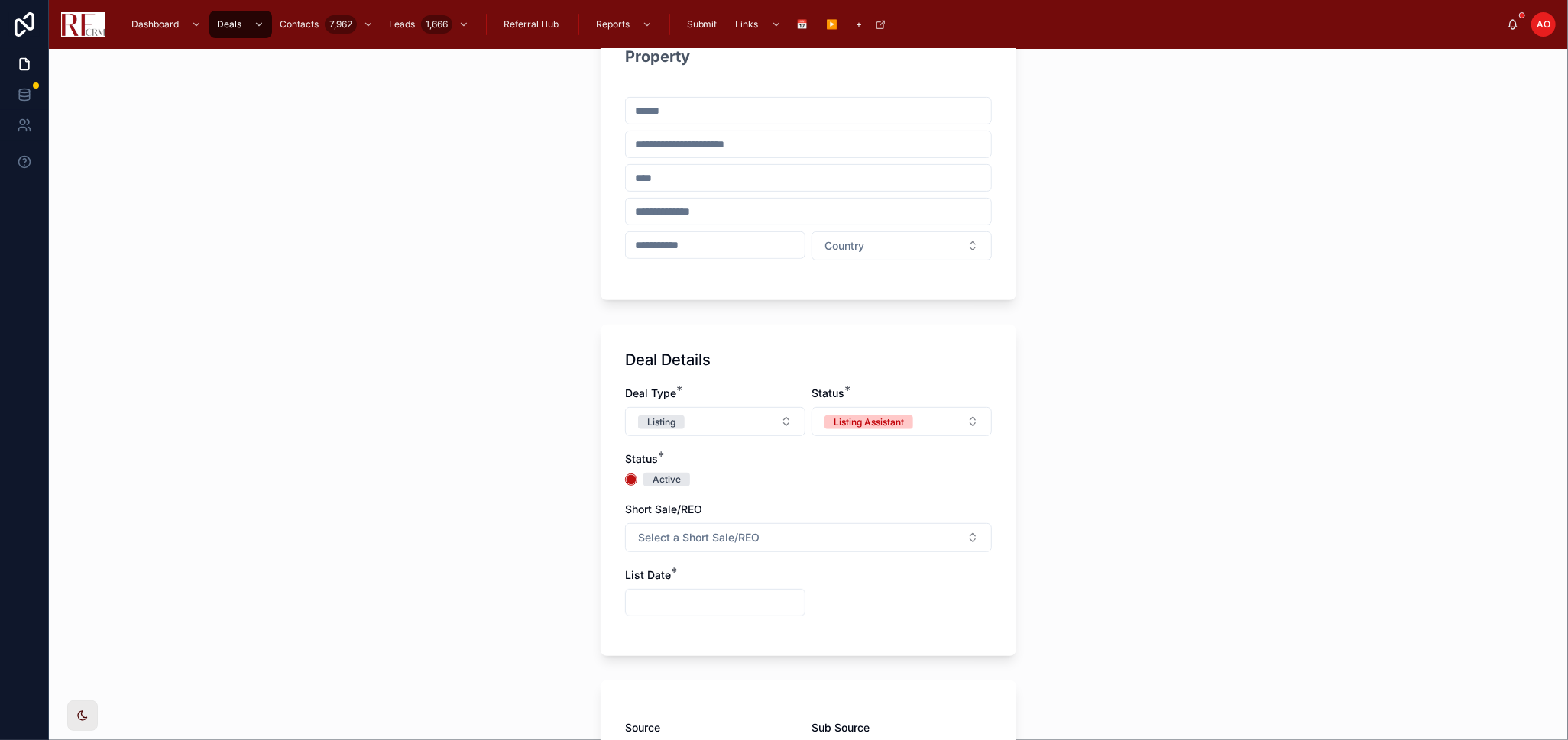
click at [727, 603] on input "text" at bounding box center [715, 602] width 179 height 21
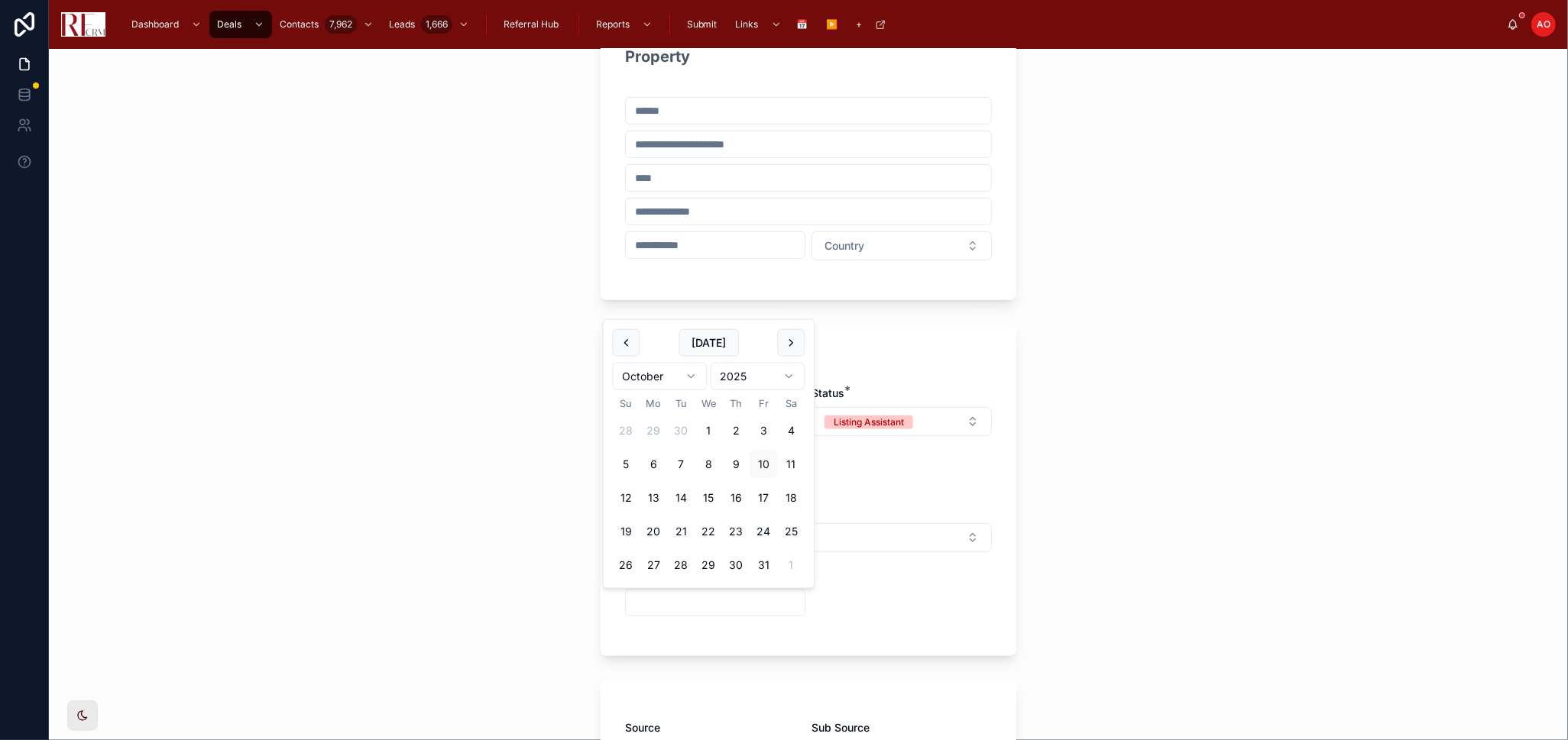
click at [854, 589] on div "Deal Type * Listing Status * Listing Assistant Status * Active Short Sale/REO S…" at bounding box center [808, 509] width 367 height 246
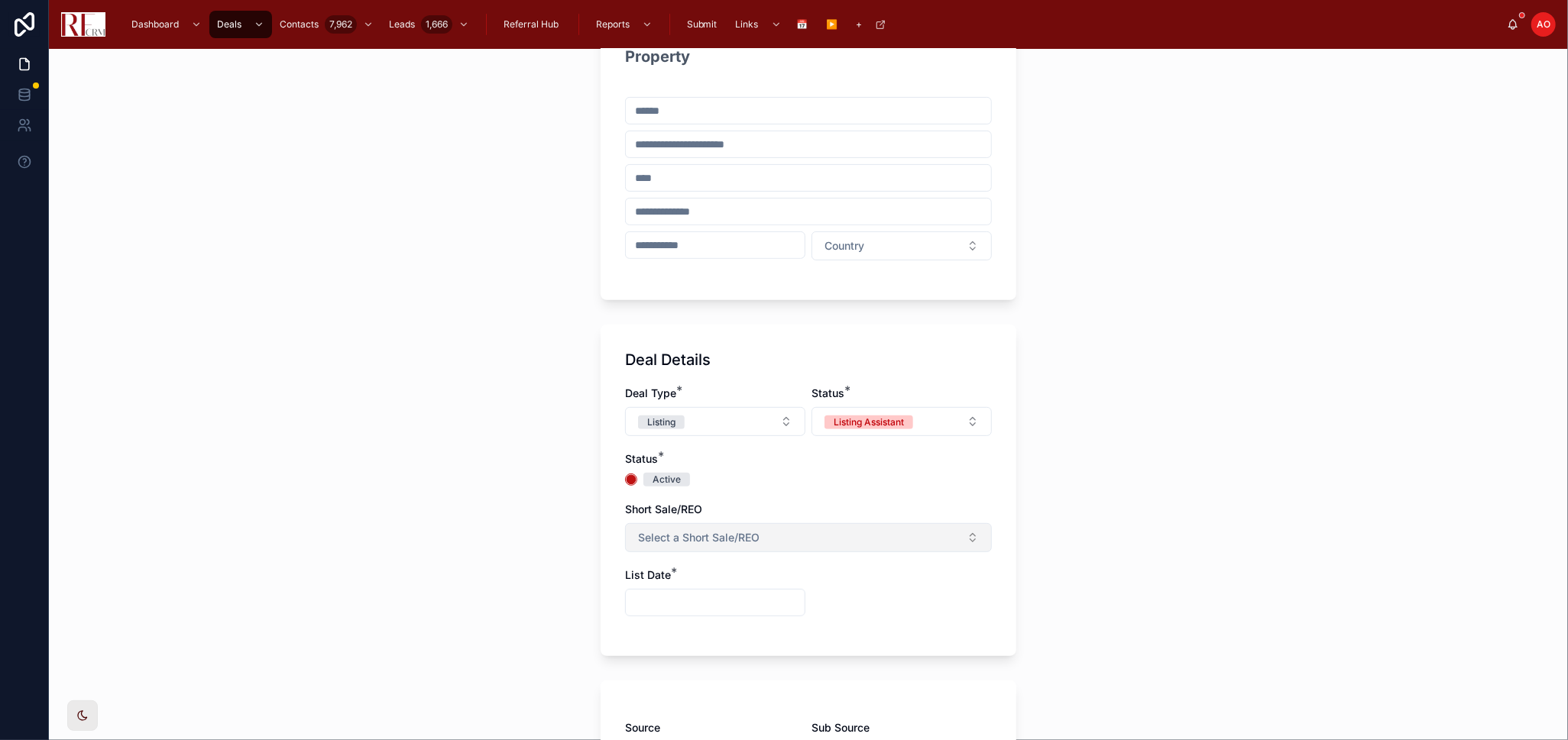
click at [833, 534] on button "Select a Short Sale/REO" at bounding box center [808, 538] width 367 height 29
click at [836, 479] on div "Deal Type * Listing Status * Listing Assistant Status * Active Short Sale/REO S…" at bounding box center [808, 509] width 367 height 246
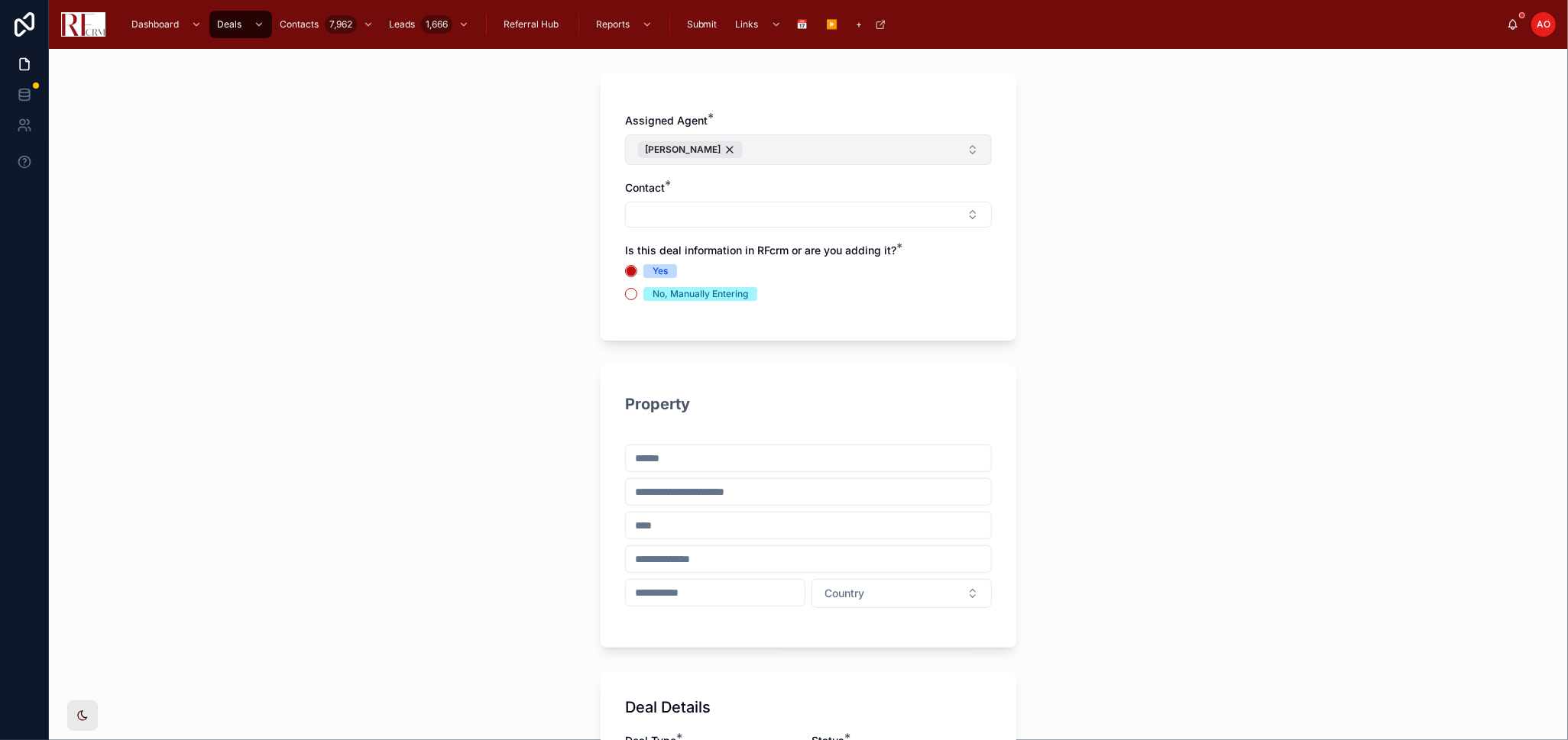
scroll to position [0, 0]
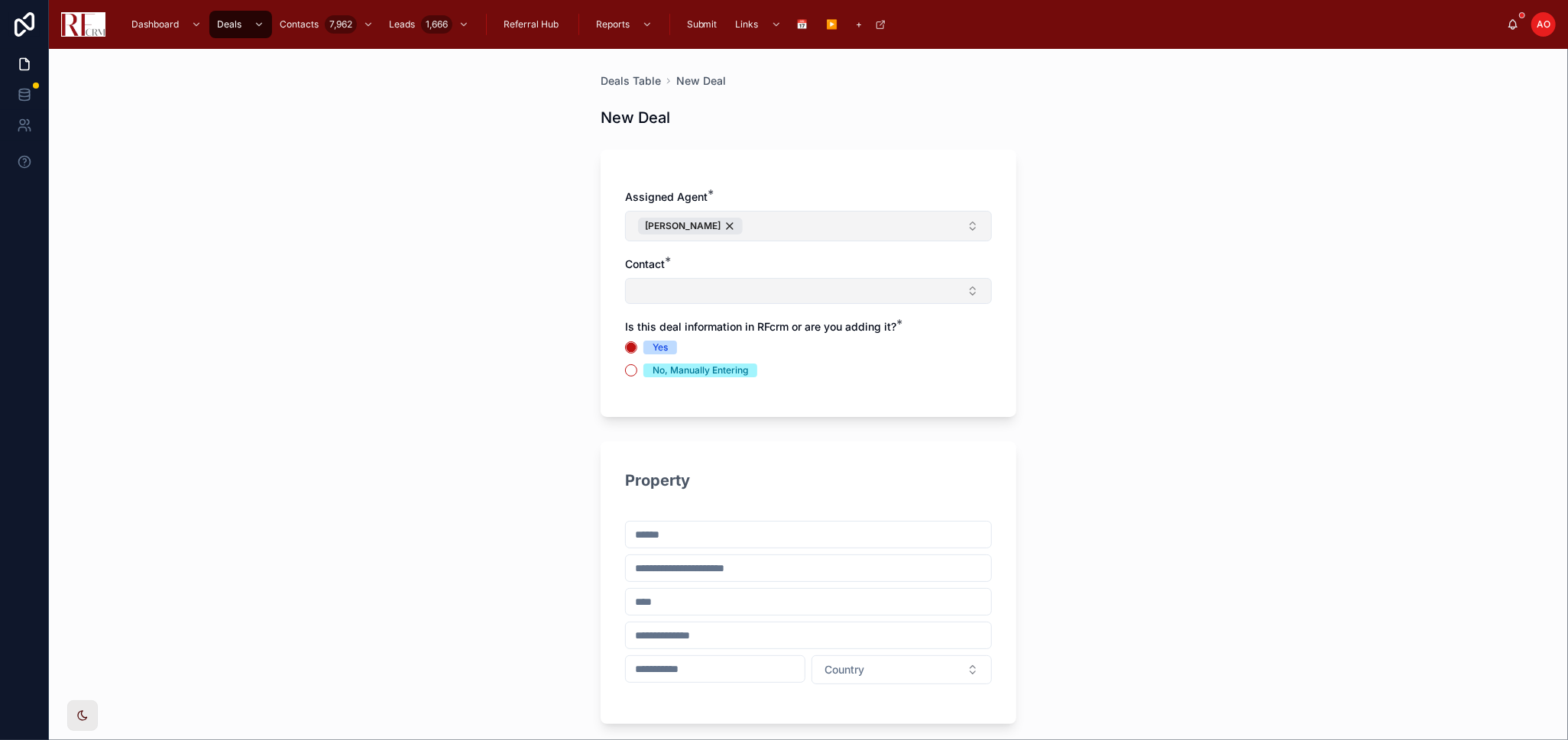
click at [752, 295] on button "Select Button" at bounding box center [808, 290] width 367 height 26
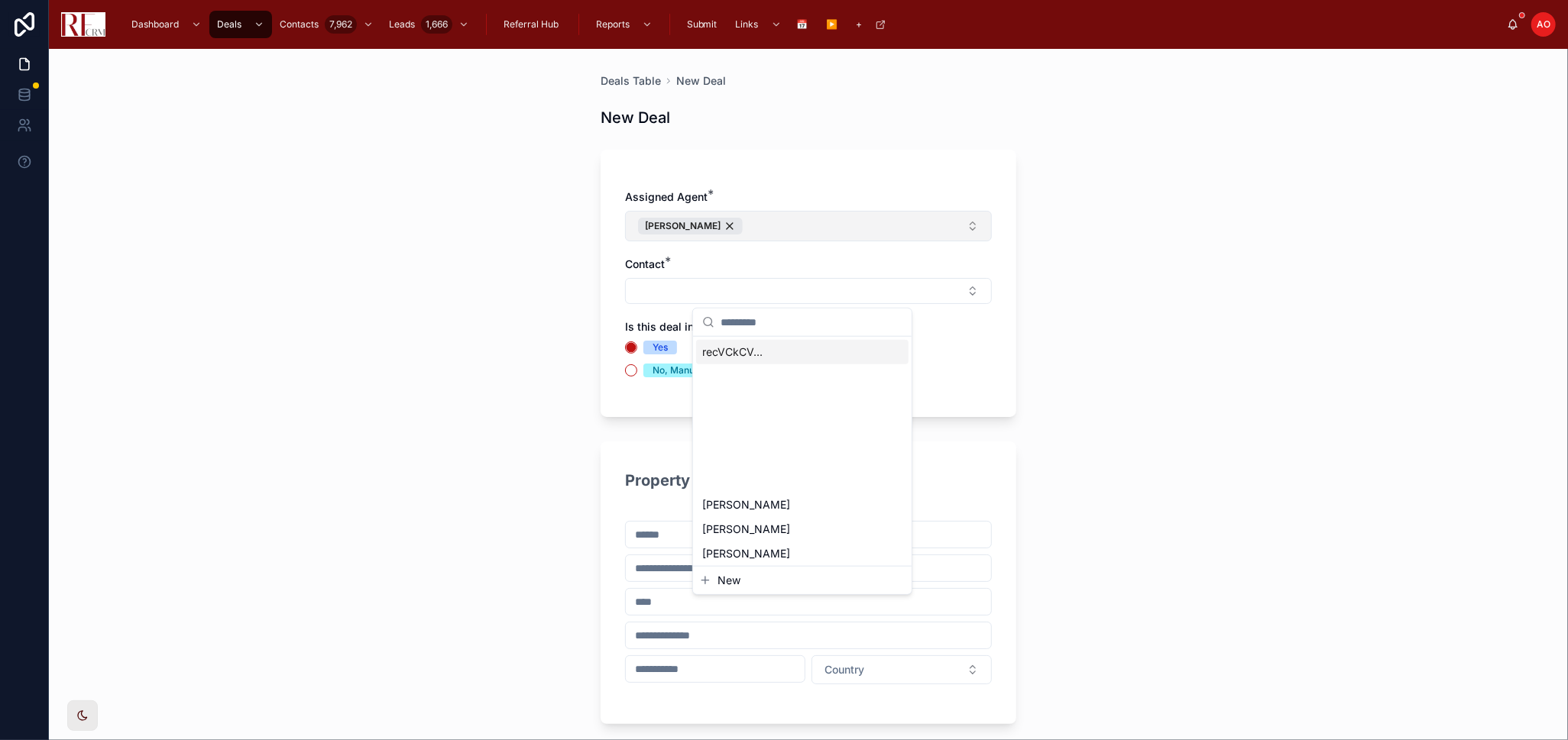
click at [1160, 292] on div "Deals Table New Deal New Deal Assigned Agent * Pradeep Singh Contact * Is this …" at bounding box center [808, 395] width 1519 height 691
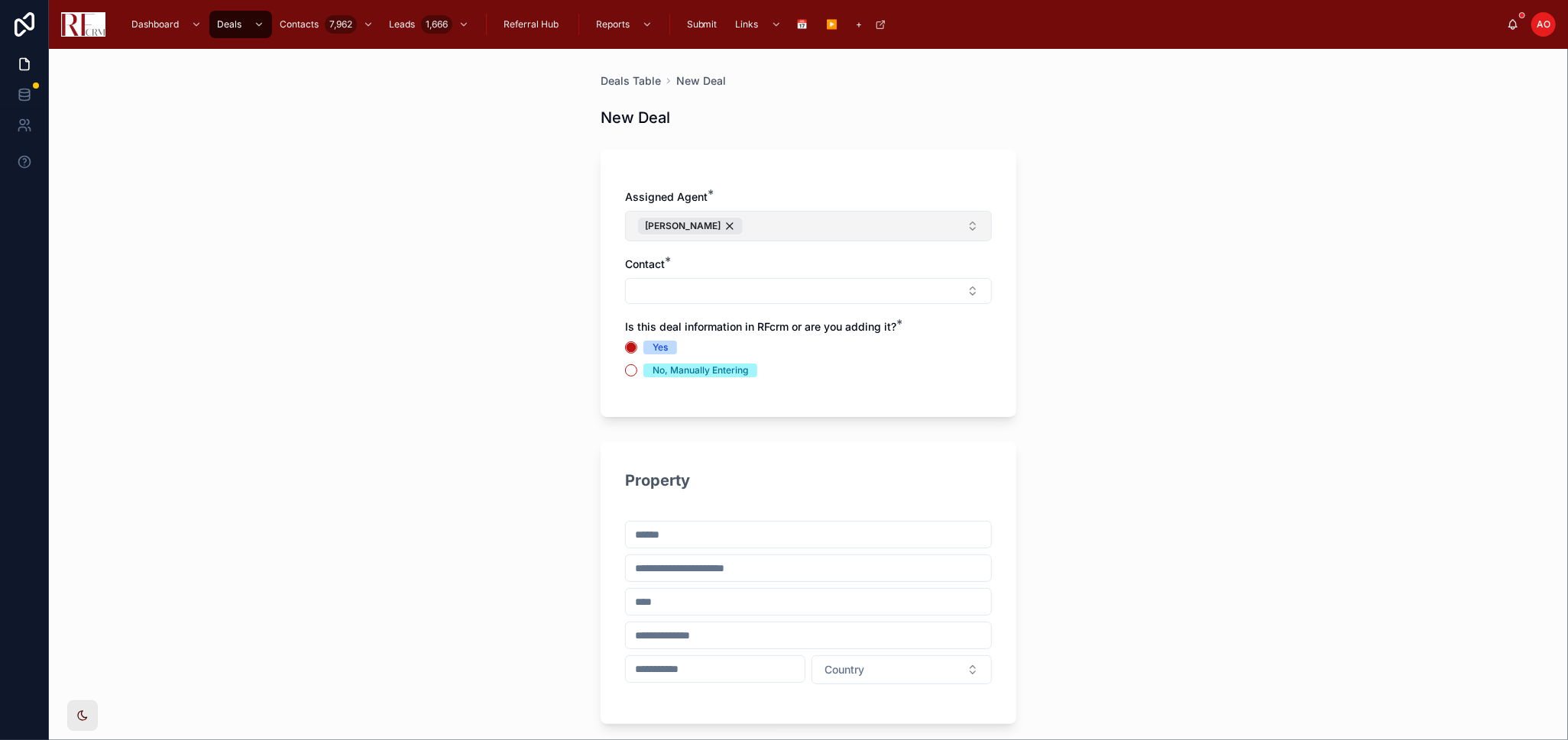
click at [720, 16] on div "Submit" at bounding box center [703, 24] width 40 height 25
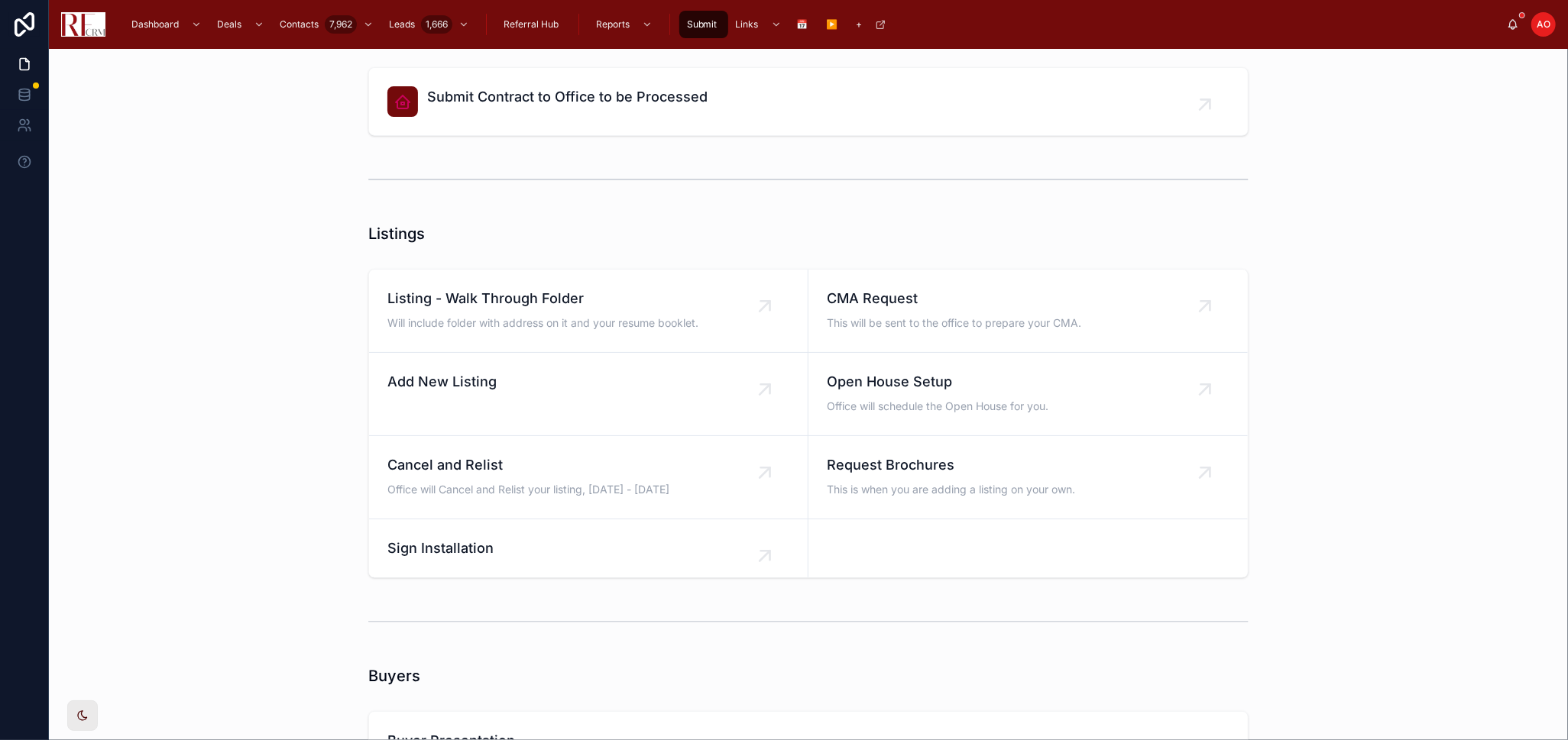
click at [505, 386] on div "Add New Listing" at bounding box center [588, 381] width 402 height 21
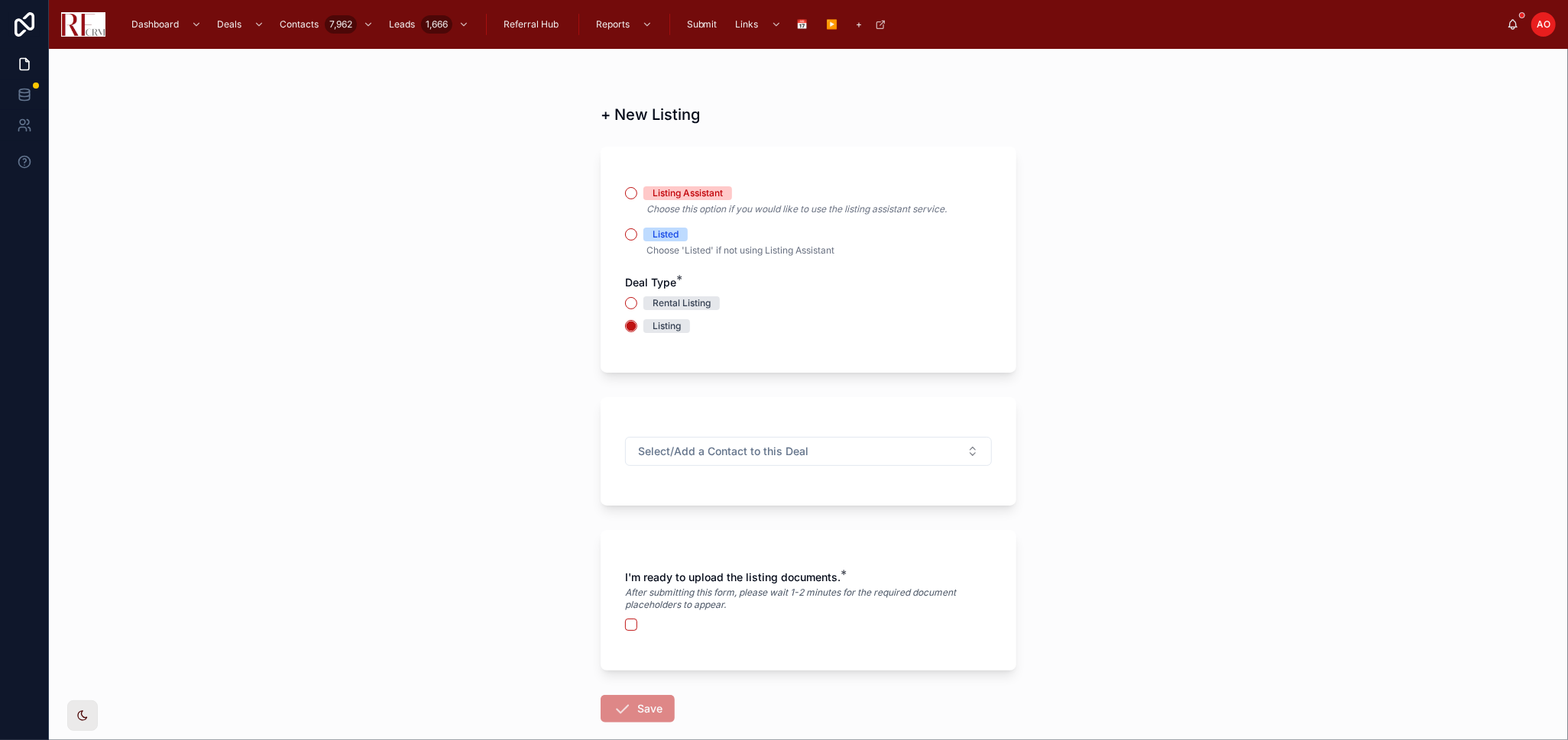
click at [339, 440] on div "+ New Listing Listing Assistant Choose this option if you would like to use the…" at bounding box center [808, 395] width 1519 height 691
click at [698, 22] on span "Submit" at bounding box center [702, 25] width 30 height 12
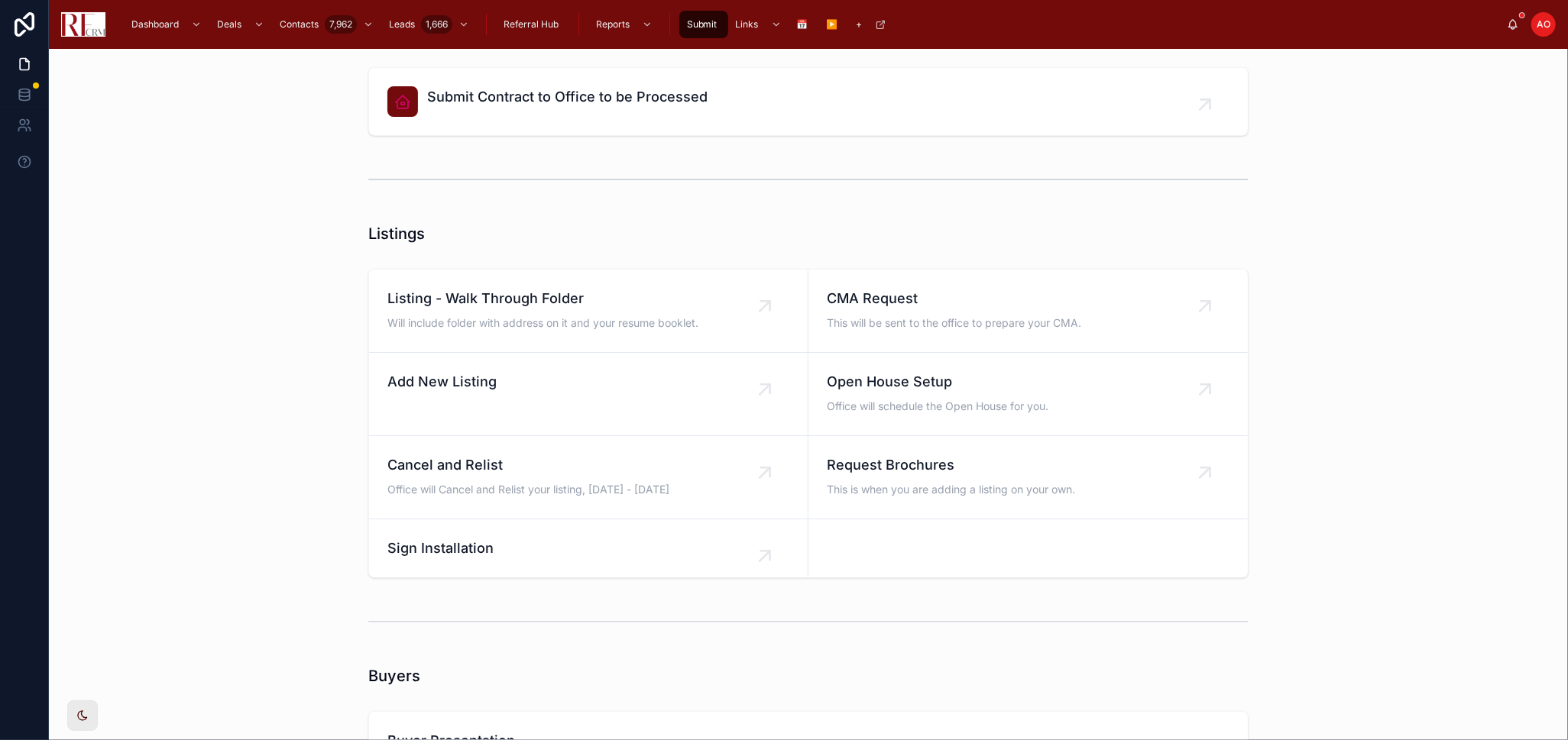
click at [485, 406] on link "Add New Listing" at bounding box center [589, 395] width 440 height 83
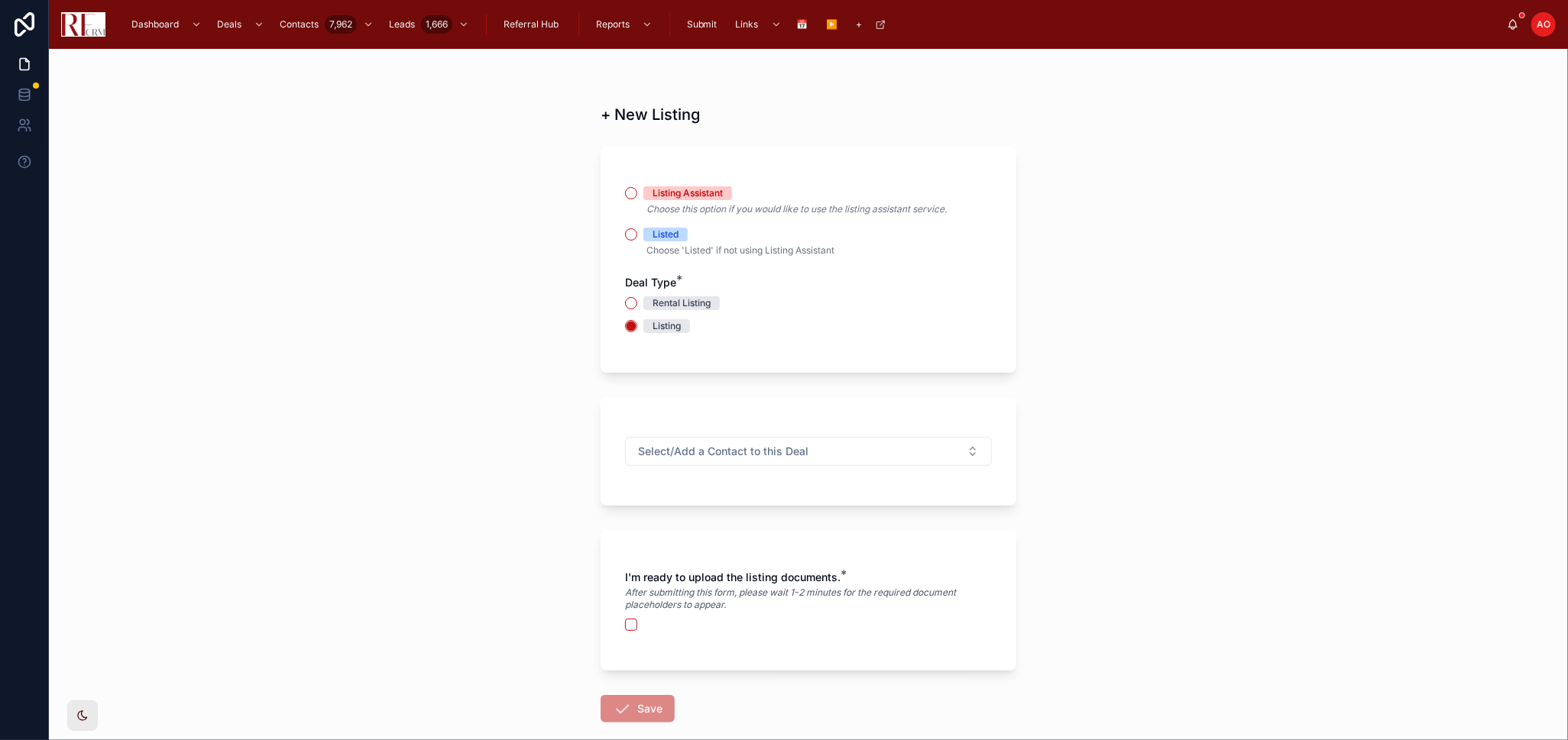
click at [669, 191] on div "Listing Assistant" at bounding box center [687, 193] width 70 height 14
click at [637, 191] on button "Listing Assistant" at bounding box center [631, 193] width 12 height 12
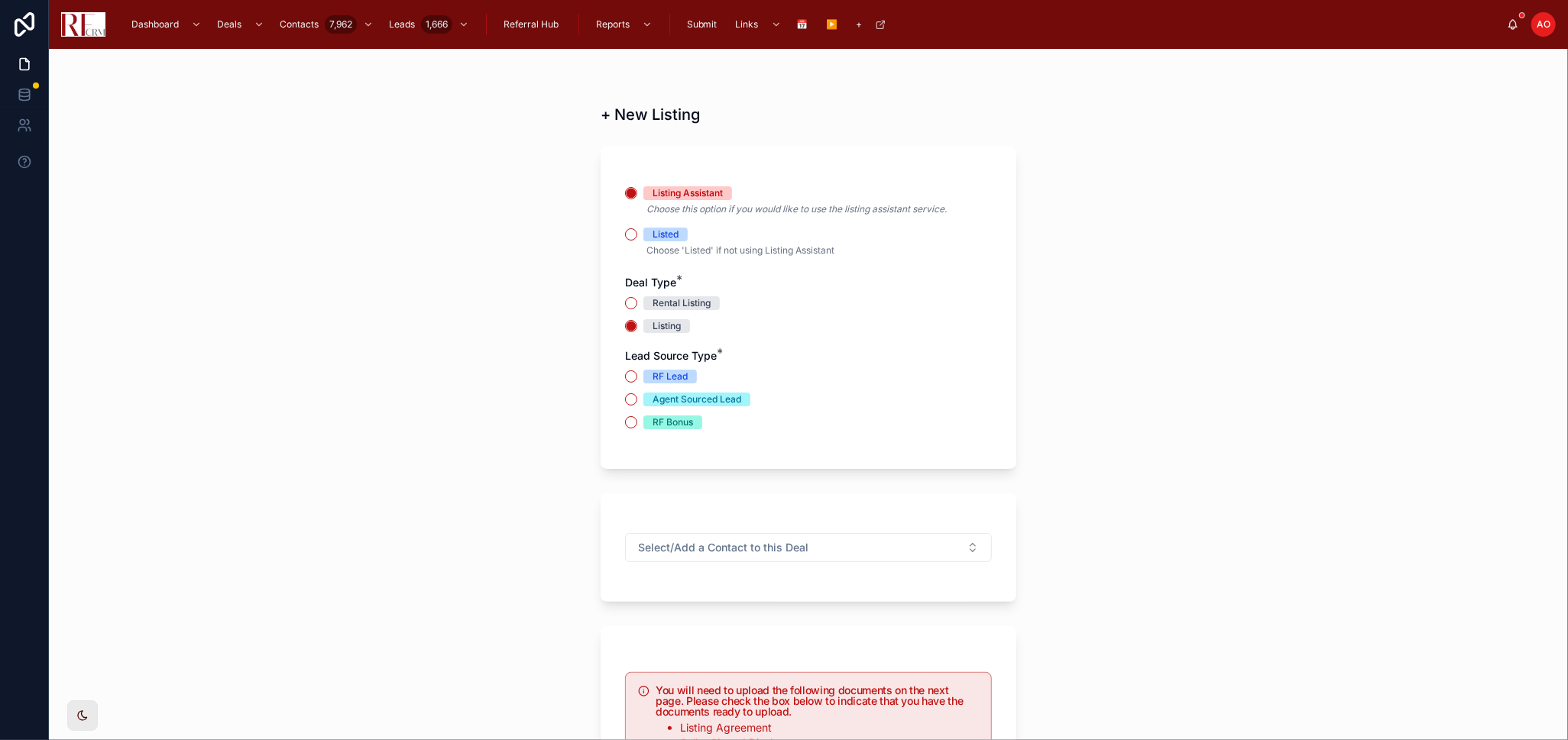
click at [718, 214] on em "Choose this option if you would like to use the listing assistant service." at bounding box center [796, 209] width 300 height 12
click at [652, 230] on div "Listed" at bounding box center [665, 235] width 26 height 14
click at [637, 230] on button "Listed" at bounding box center [631, 235] width 12 height 12
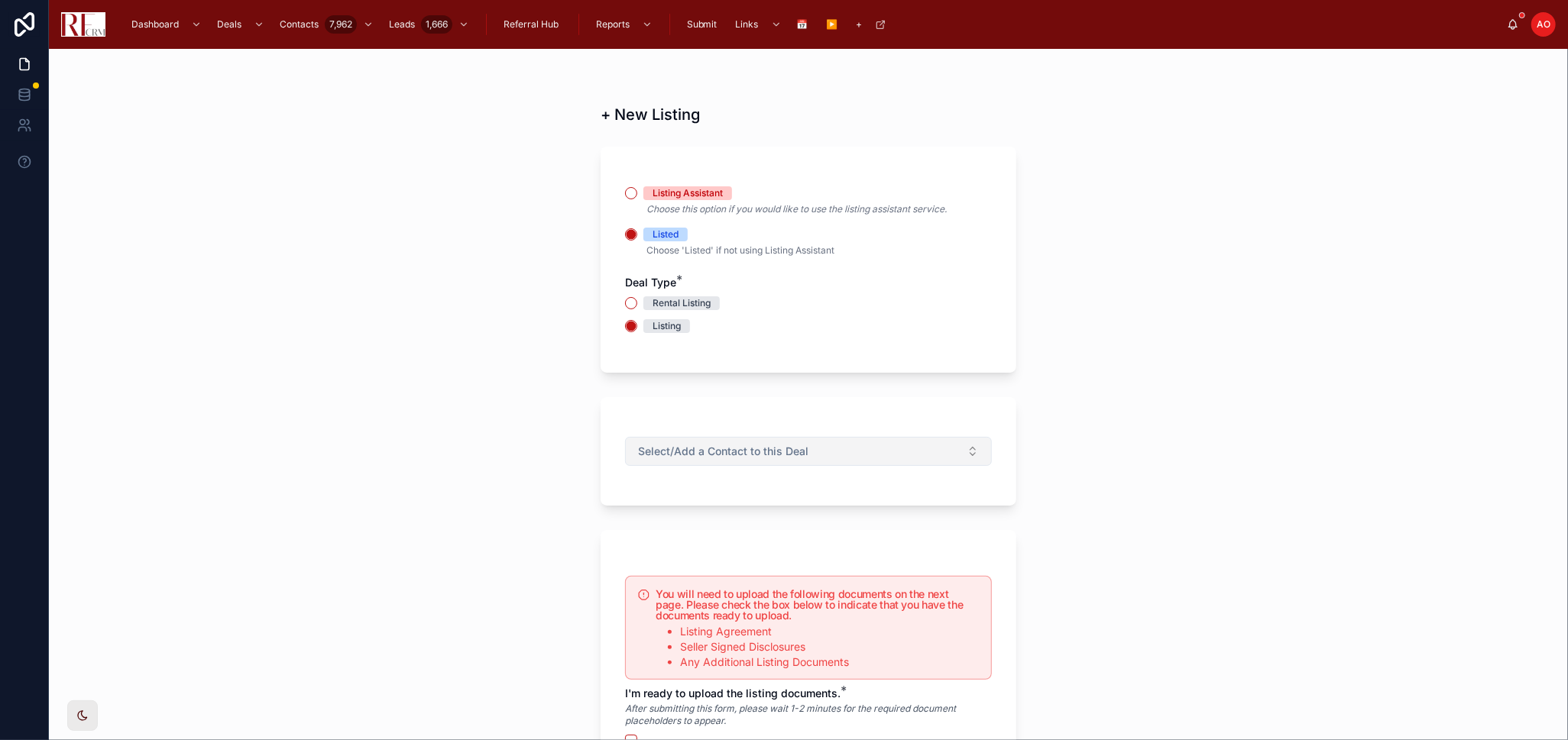
click at [860, 443] on button "Select/Add a Contact to this Deal" at bounding box center [808, 451] width 367 height 29
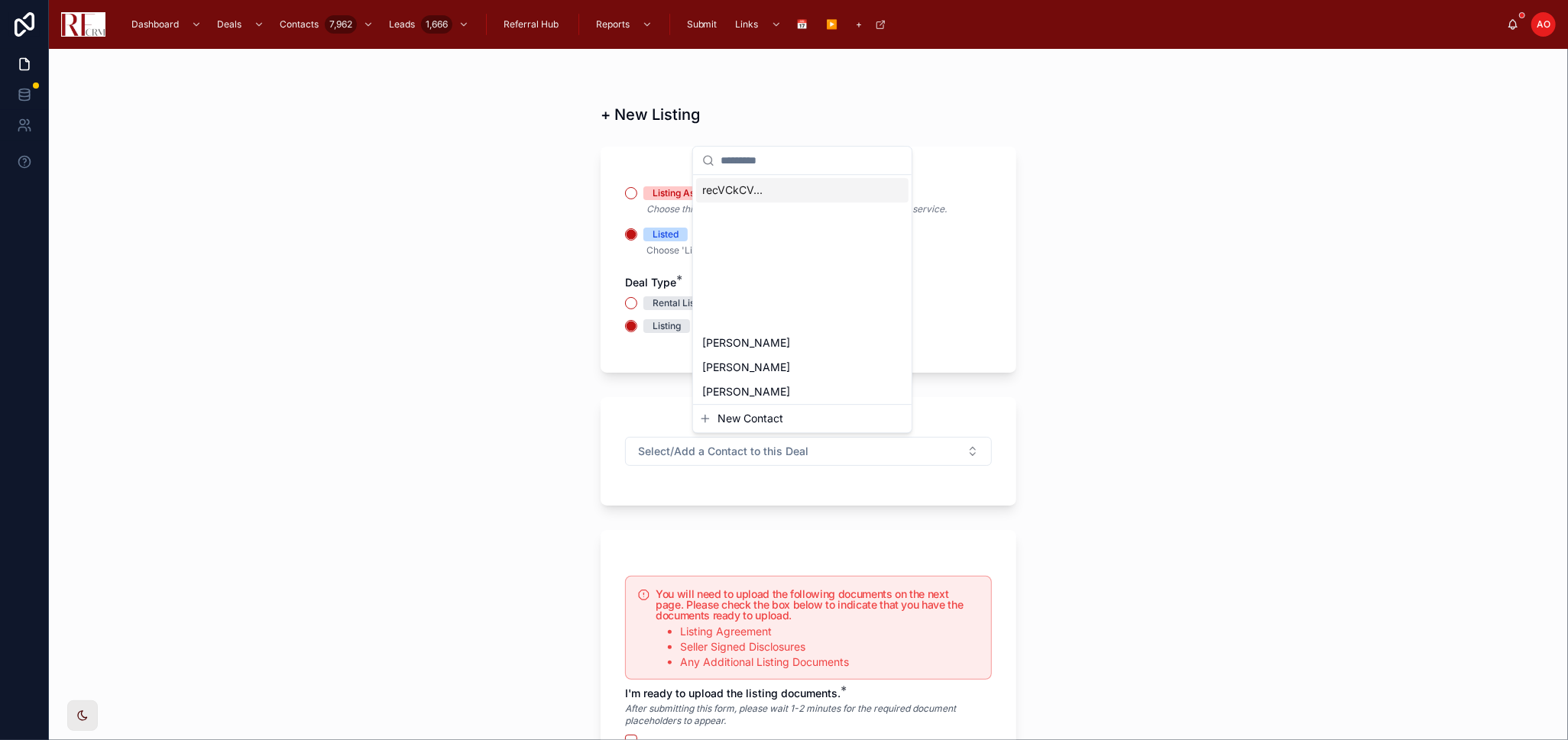
click at [1133, 443] on div "+ New Listing Listing Assistant Choose this option if you would like to use the…" at bounding box center [808, 395] width 1519 height 691
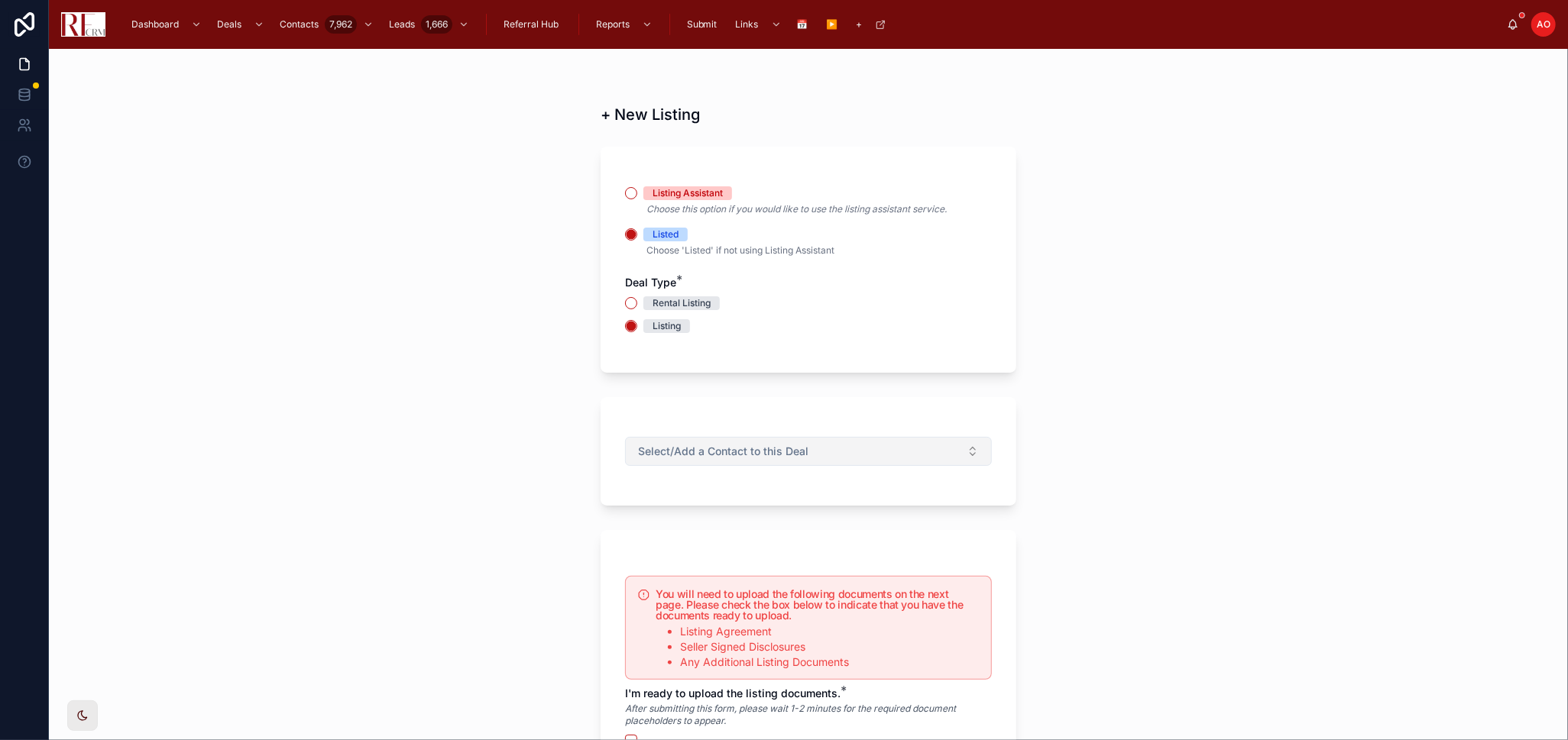
click at [801, 452] on button "Select/Add a Contact to this Deal" at bounding box center [808, 451] width 367 height 29
click at [799, 495] on div "Dashboard Deals Contacts 7,962 Leads 1,666 Referral Hub Reports Submit Links 📅 …" at bounding box center [808, 370] width 1519 height 740
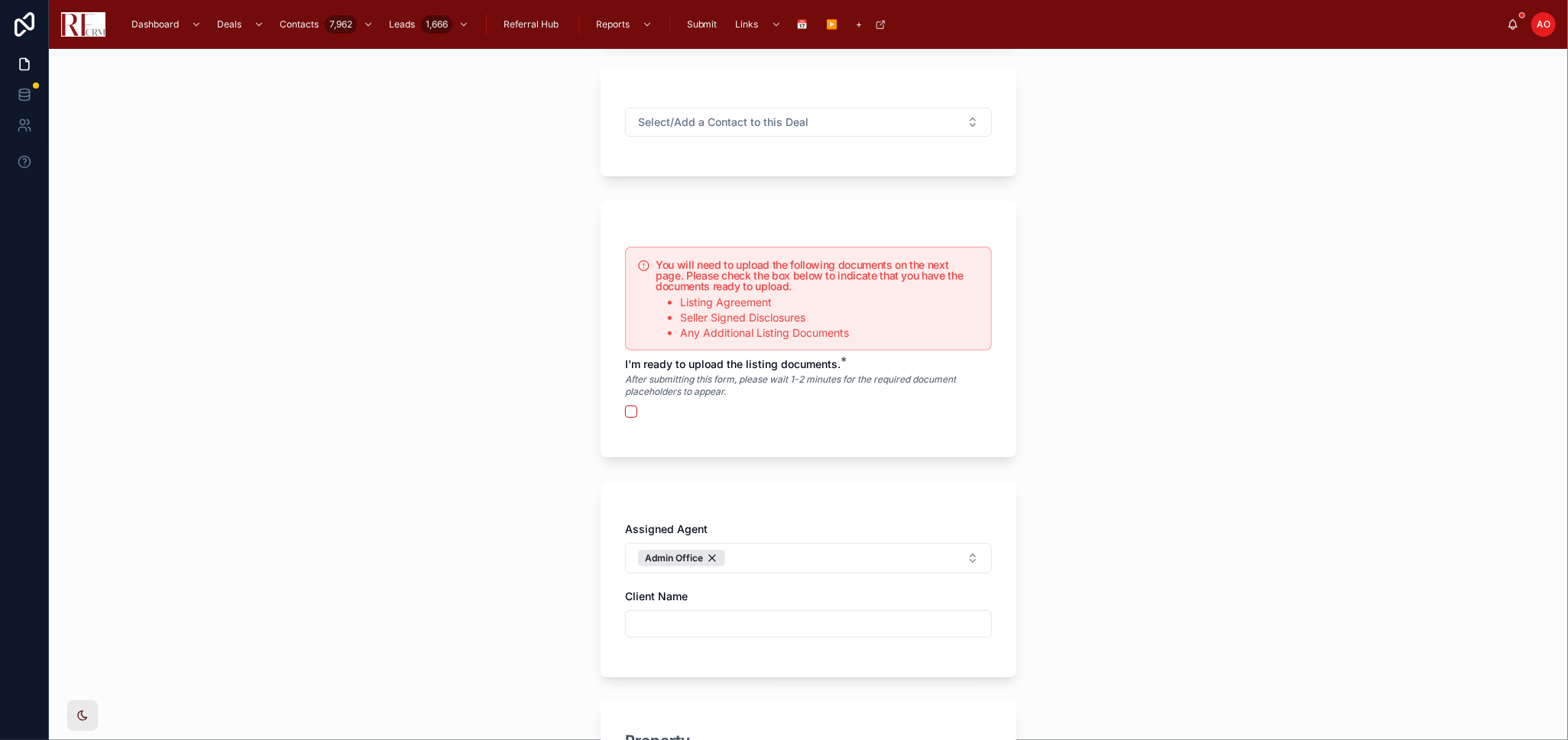
scroll to position [339, 0]
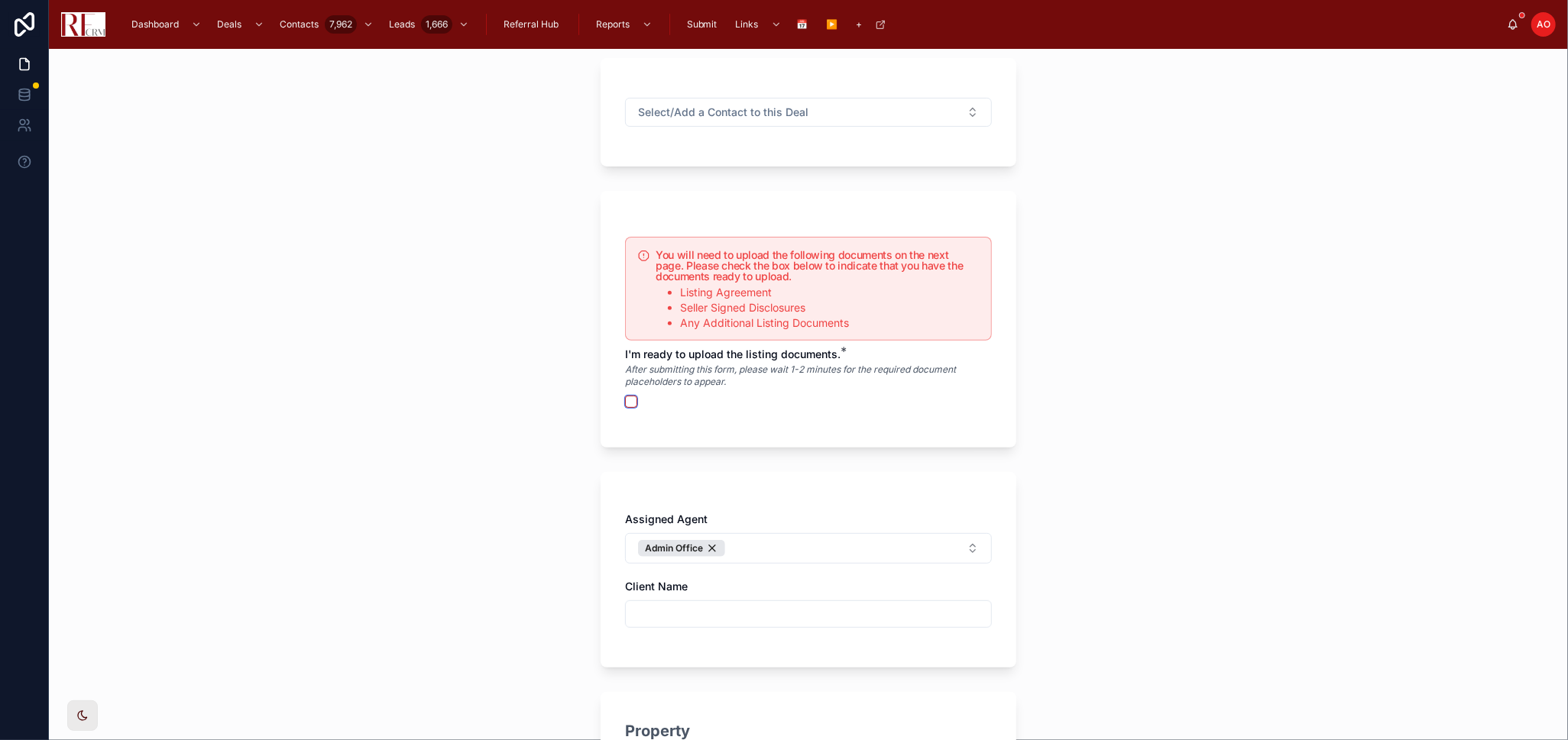
click at [626, 399] on button "button" at bounding box center [631, 401] width 12 height 12
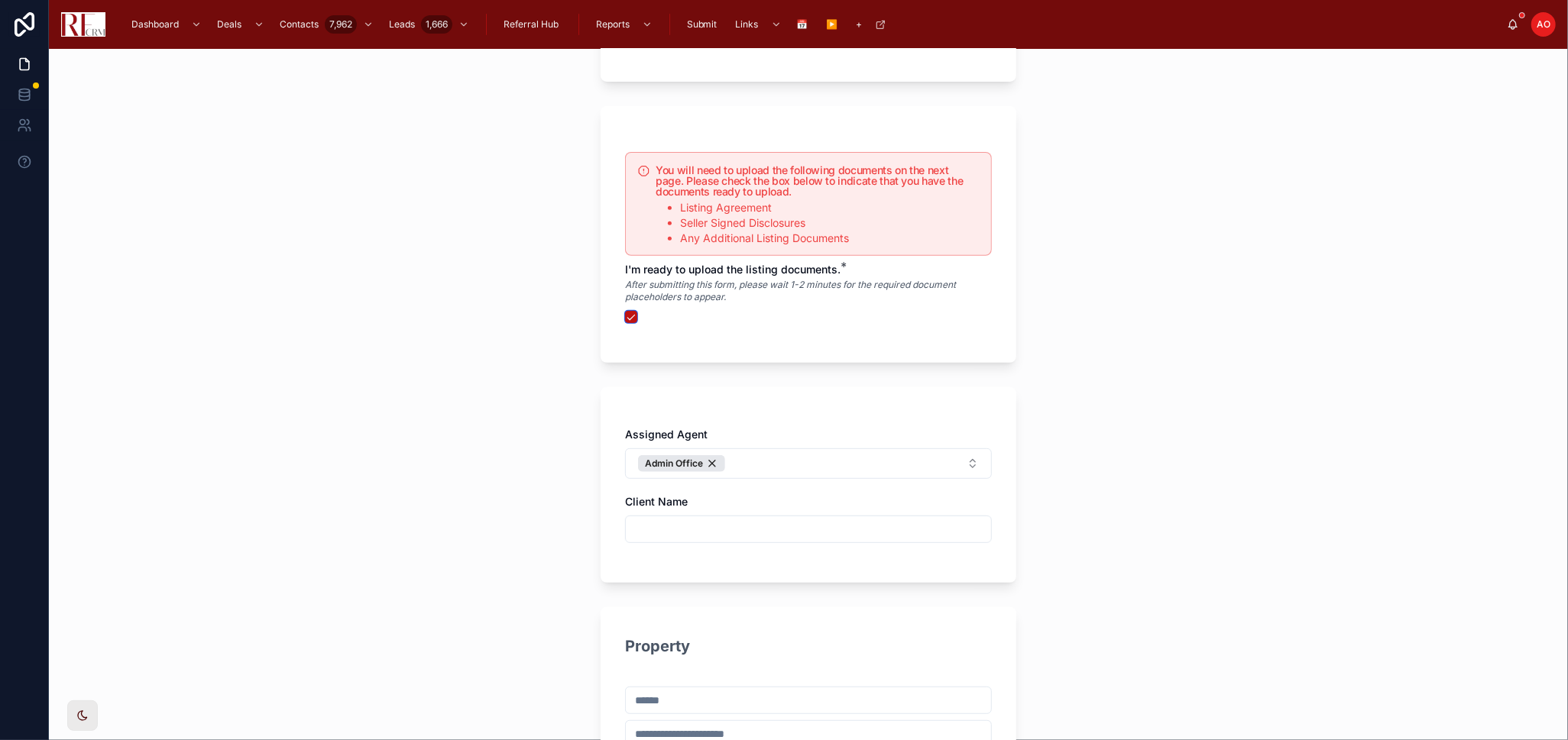
scroll to position [509, 0]
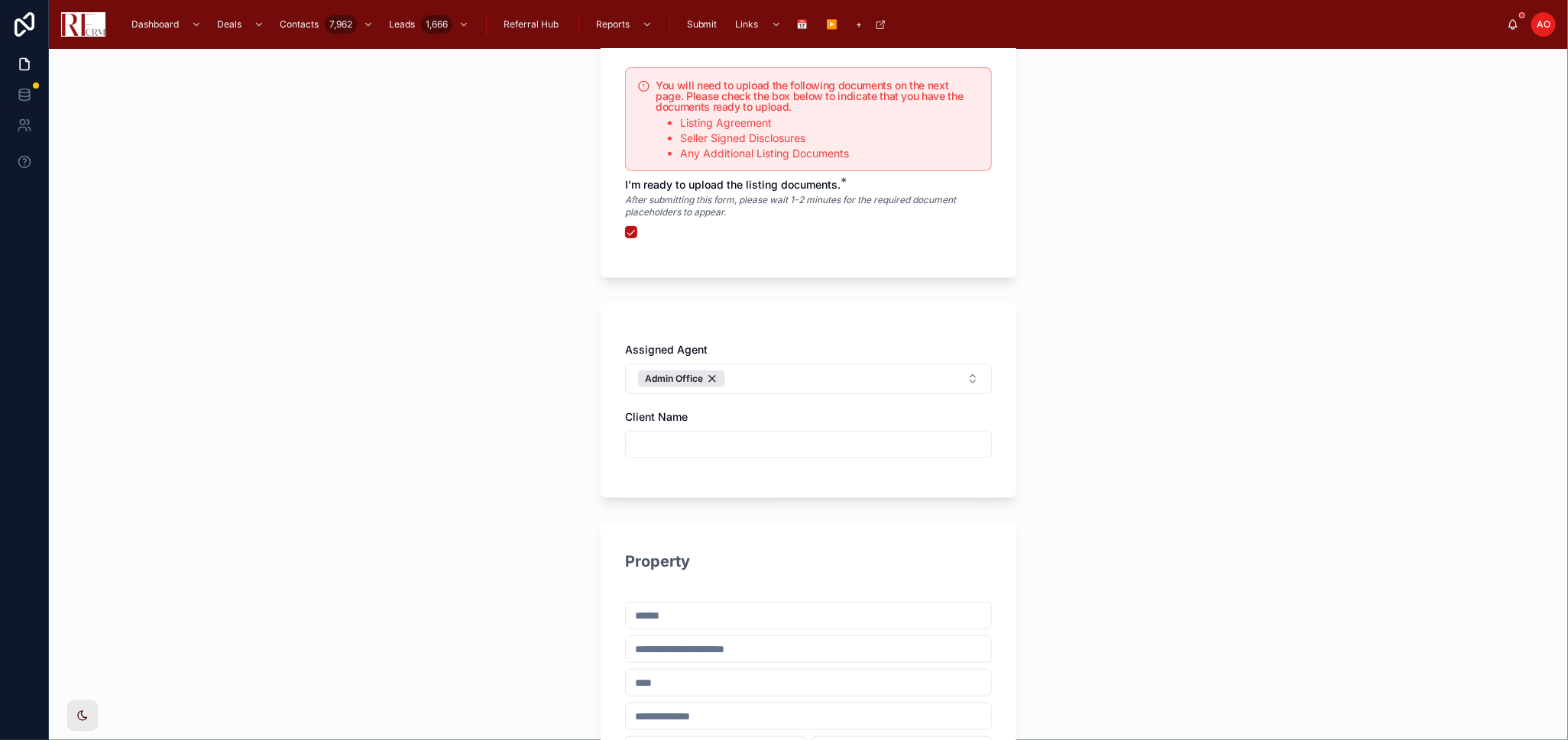
click at [762, 445] on input "text" at bounding box center [808, 444] width 365 height 21
click at [920, 404] on div "Assigned Agent Admin Office Client Name" at bounding box center [808, 407] width 367 height 131
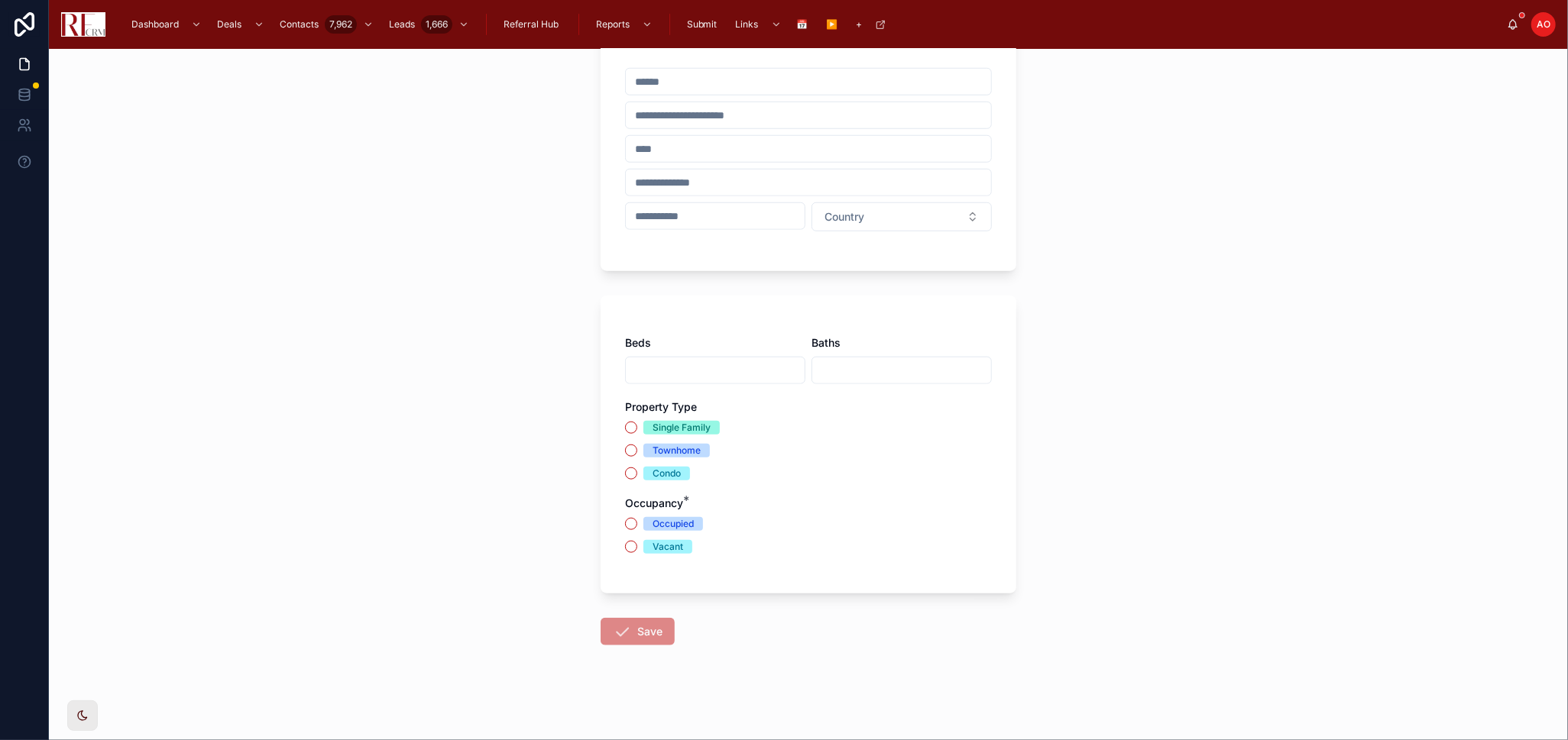
scroll to position [1045, 0]
click at [674, 423] on div "Single Family" at bounding box center [681, 425] width 58 height 14
click at [637, 423] on button "Single Family" at bounding box center [631, 425] width 12 height 12
click at [674, 423] on div "Single Family" at bounding box center [681, 425] width 58 height 14
click at [637, 423] on button "Single Family" at bounding box center [631, 425] width 12 height 12
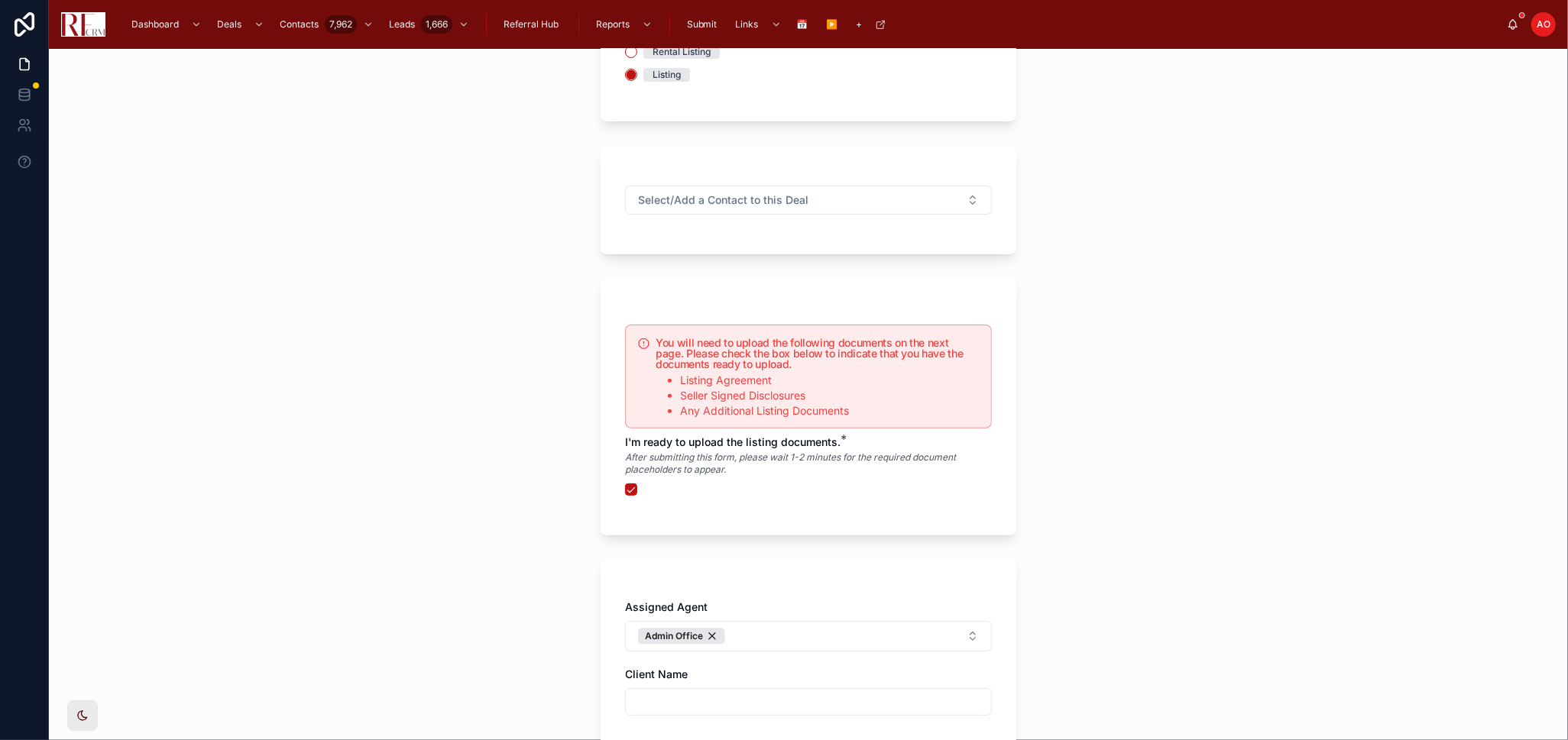
scroll to position [27, 0]
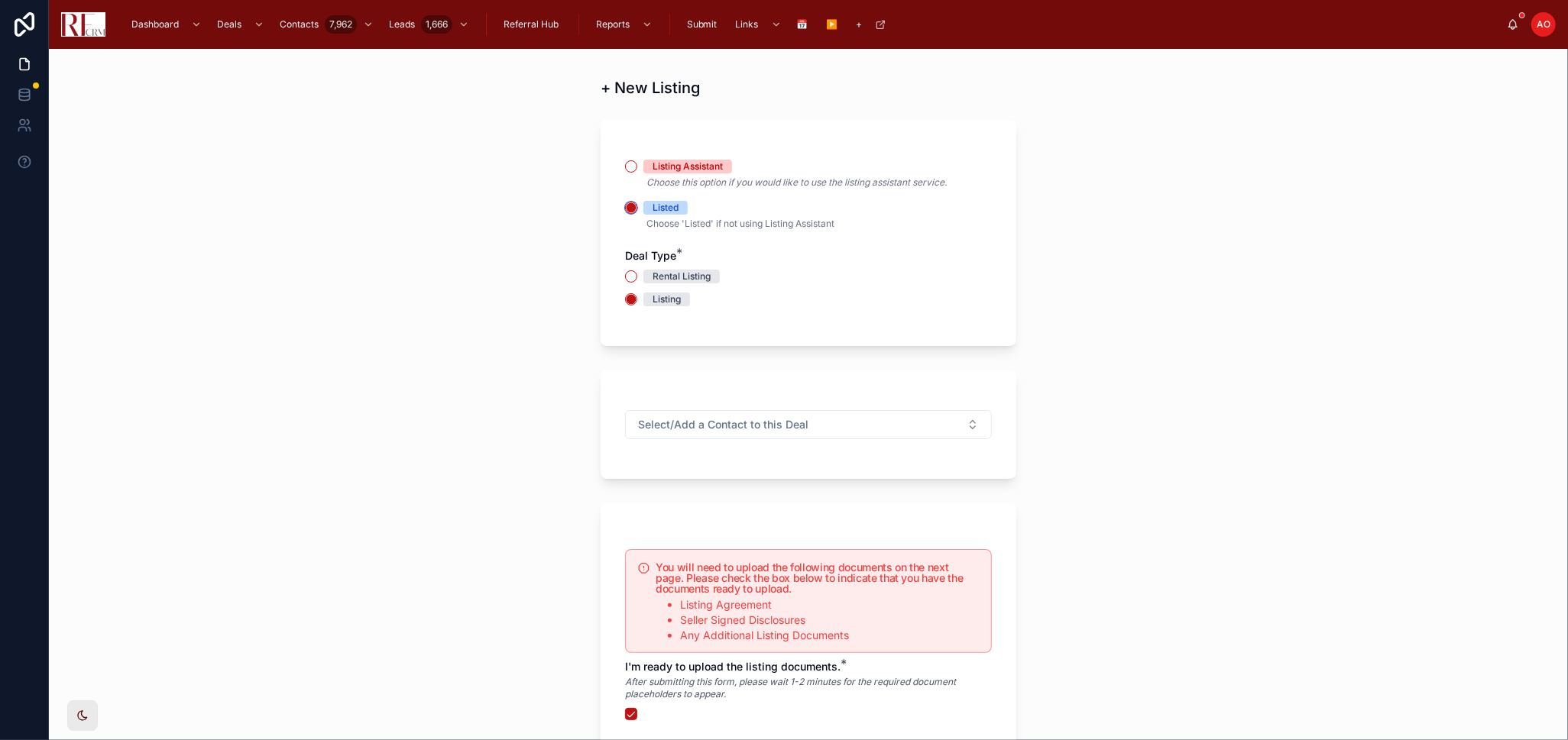
click at [626, 202] on icon "button" at bounding box center [631, 207] width 11 height 11
click at [628, 164] on button "Listing Assistant" at bounding box center [631, 166] width 12 height 12
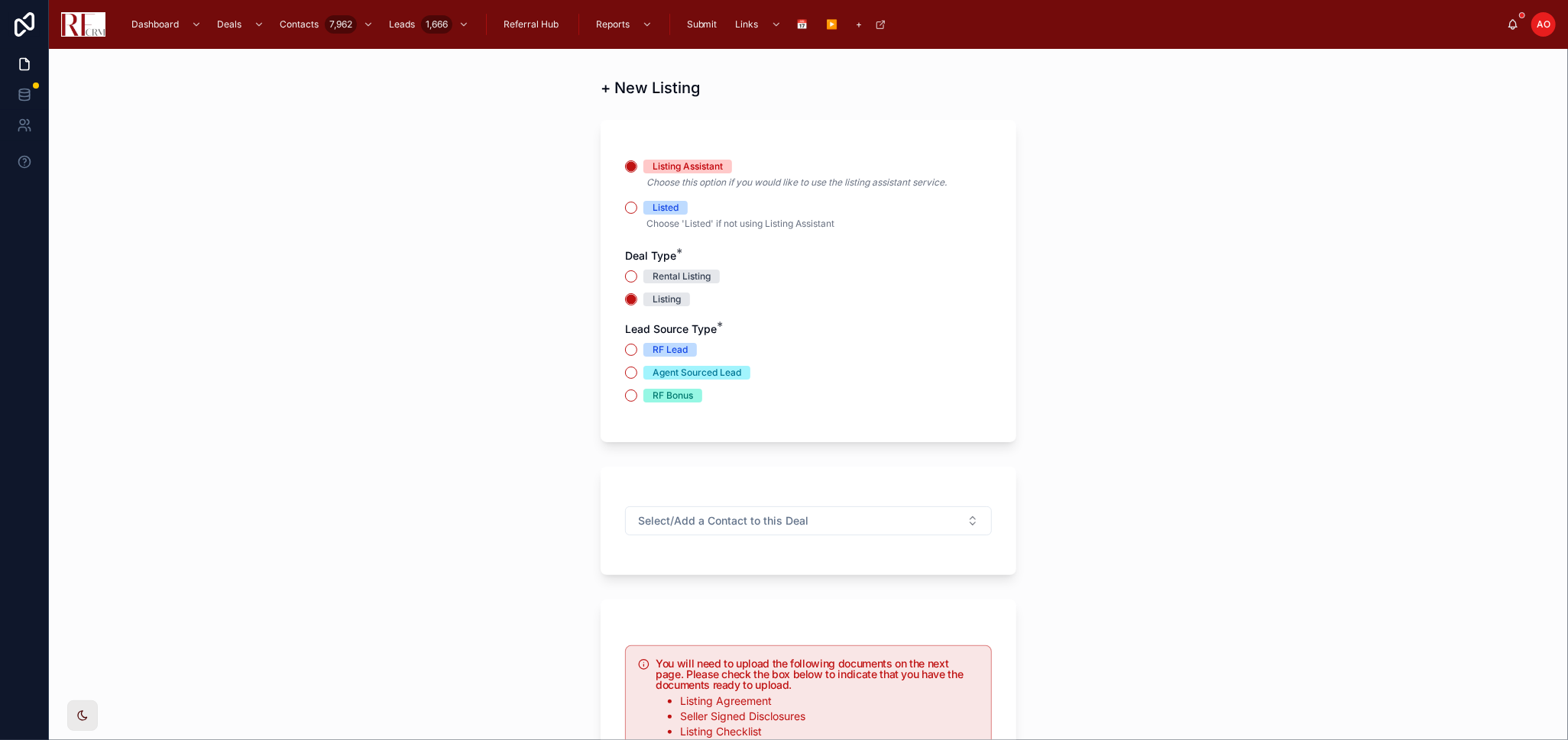
click at [969, 280] on div "Listing Assistant Choose this option if you would like to use the listing assis…" at bounding box center [808, 289] width 367 height 258
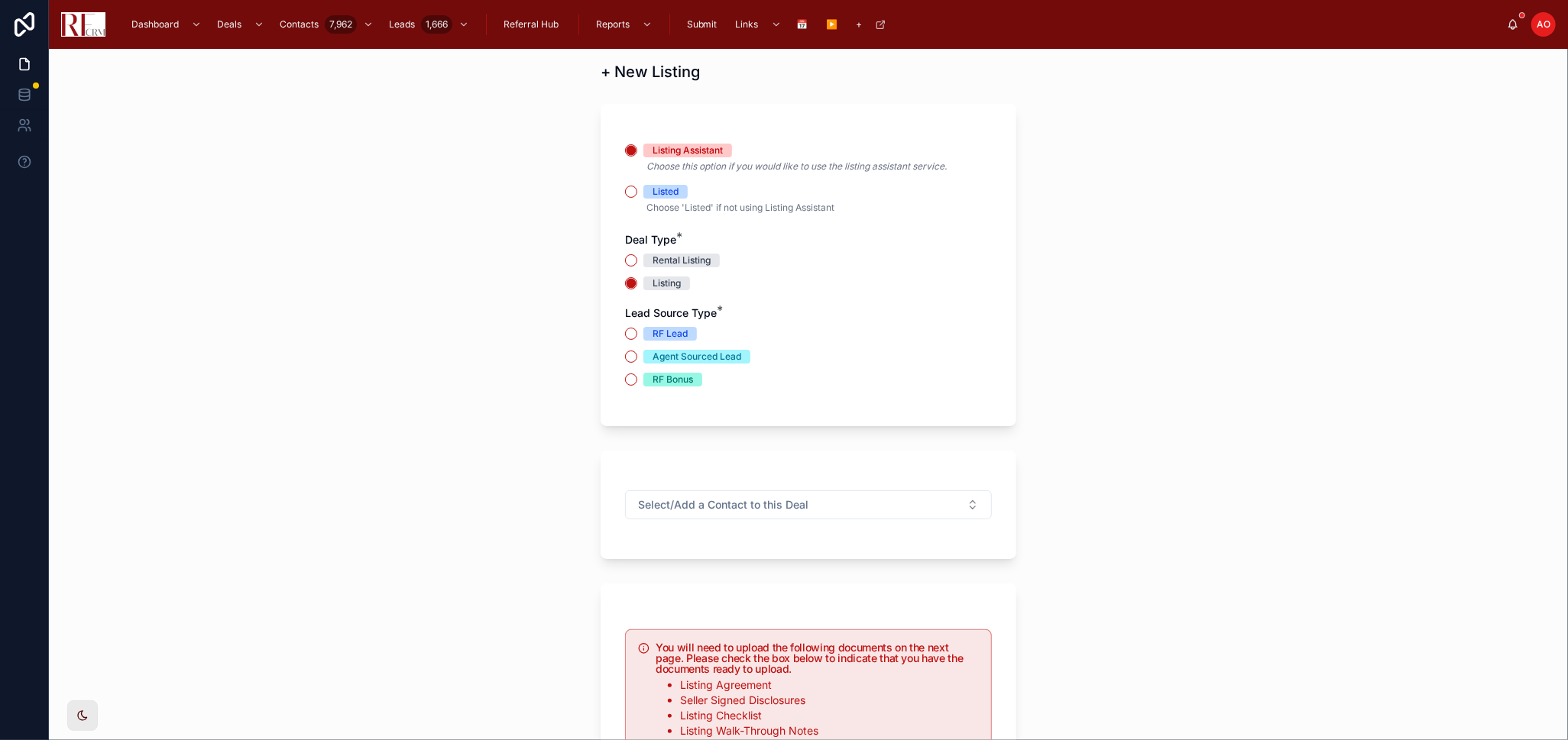
scroll to position [0, 0]
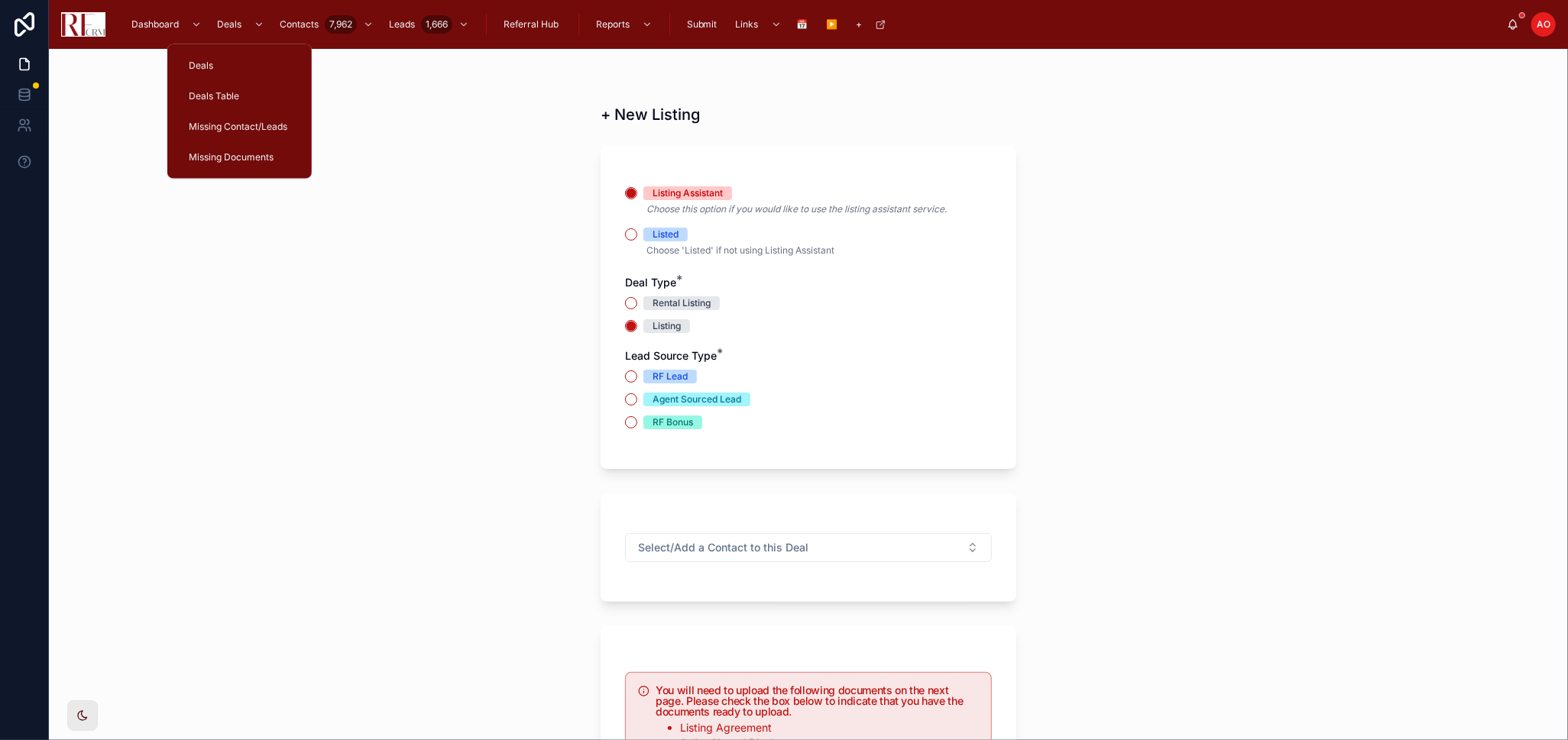
click at [232, 19] on span "Deals" at bounding box center [229, 25] width 25 height 12
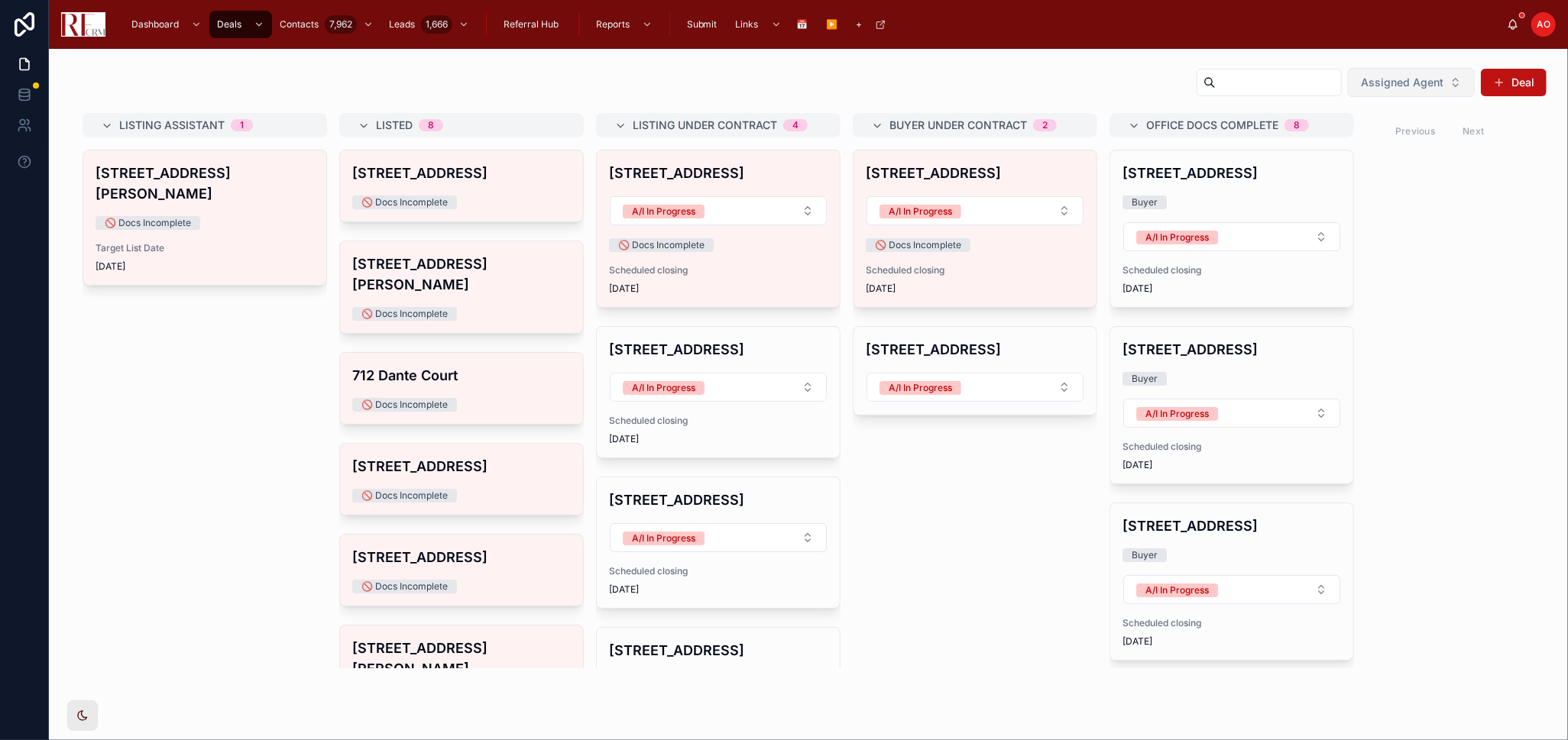
click at [1423, 83] on span "Assigned Agent" at bounding box center [1402, 82] width 82 height 15
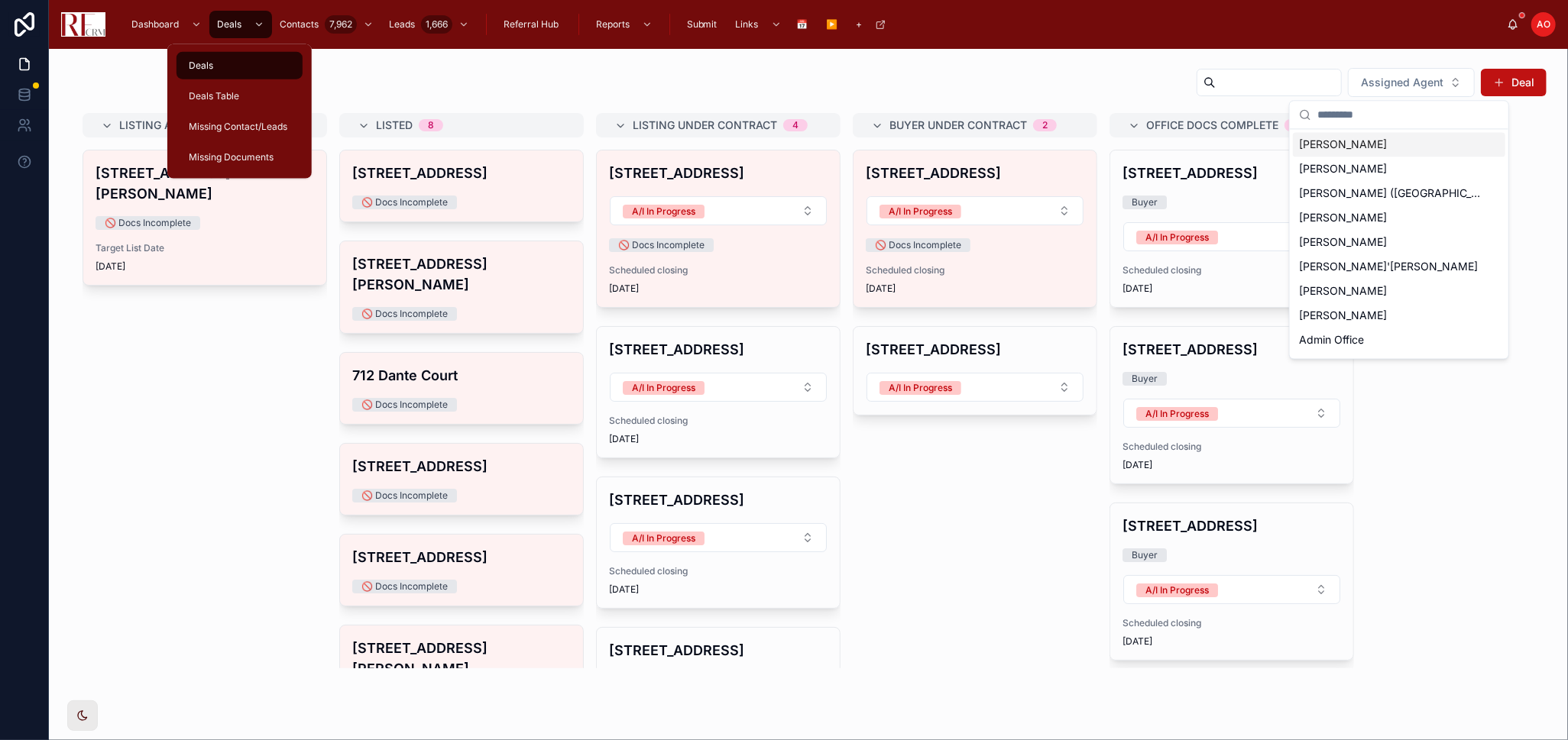
click at [215, 97] on span "Deals Table" at bounding box center [214, 96] width 51 height 12
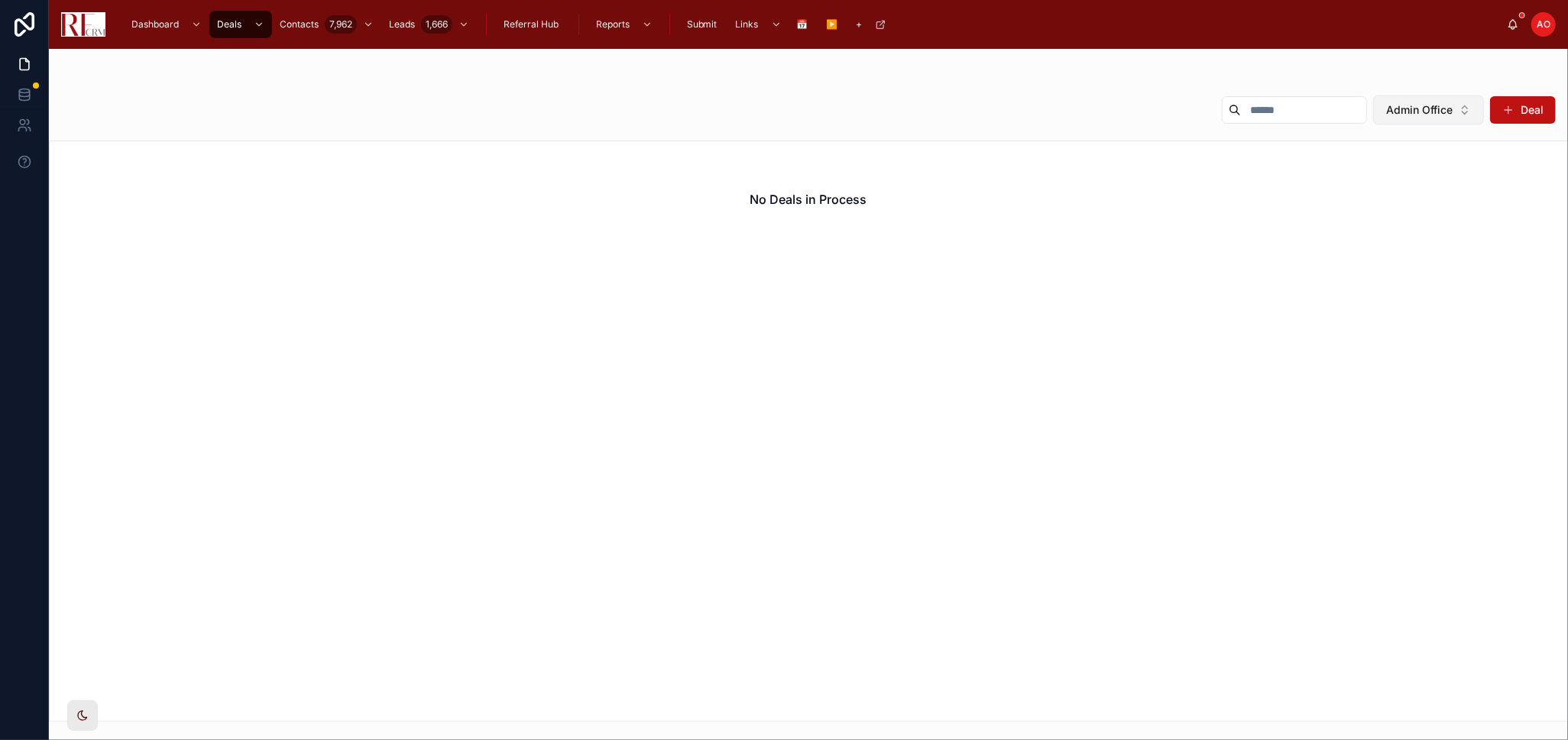
click at [1426, 113] on span "Admin Office" at bounding box center [1419, 110] width 66 height 15
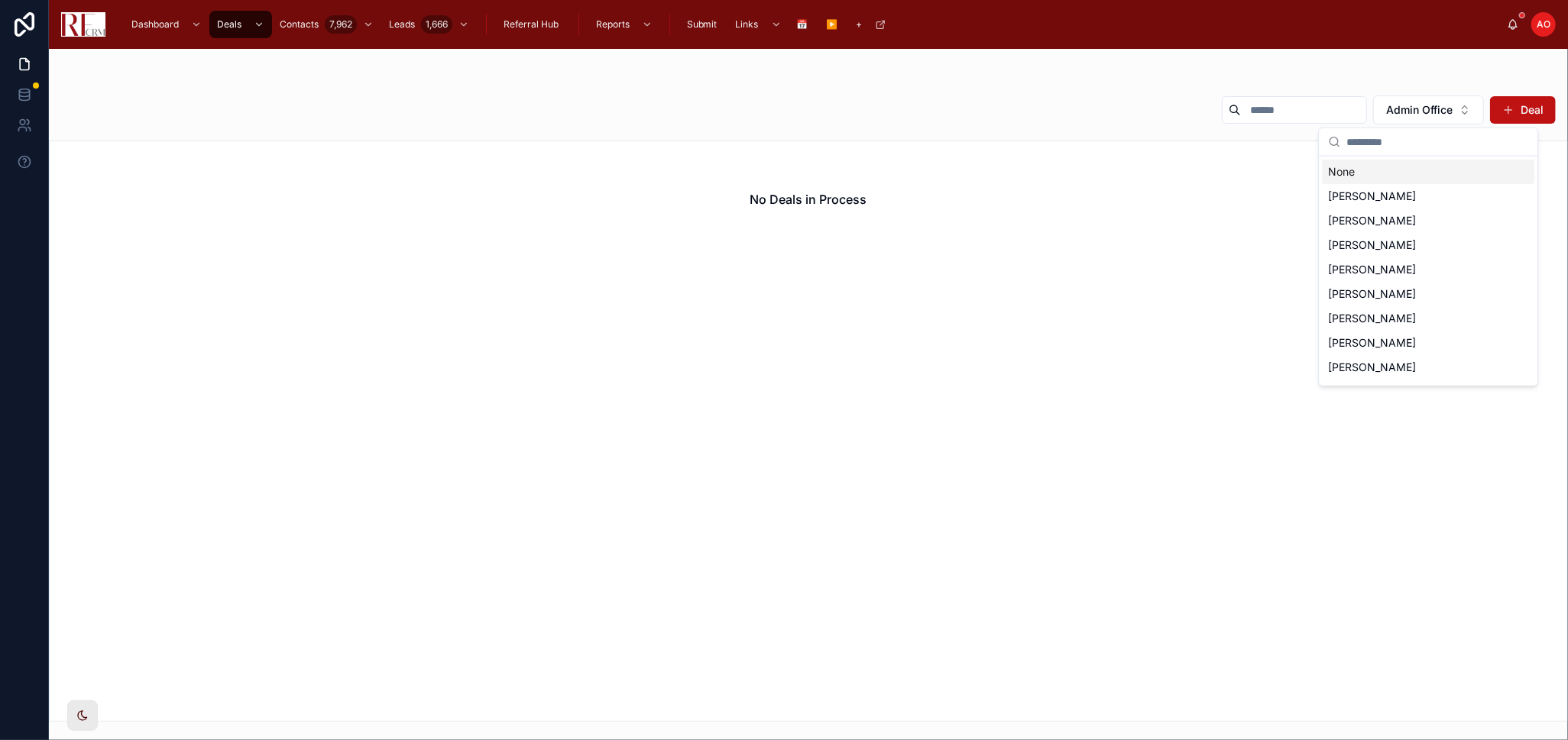
click at [1377, 169] on div "None" at bounding box center [1427, 172] width 213 height 25
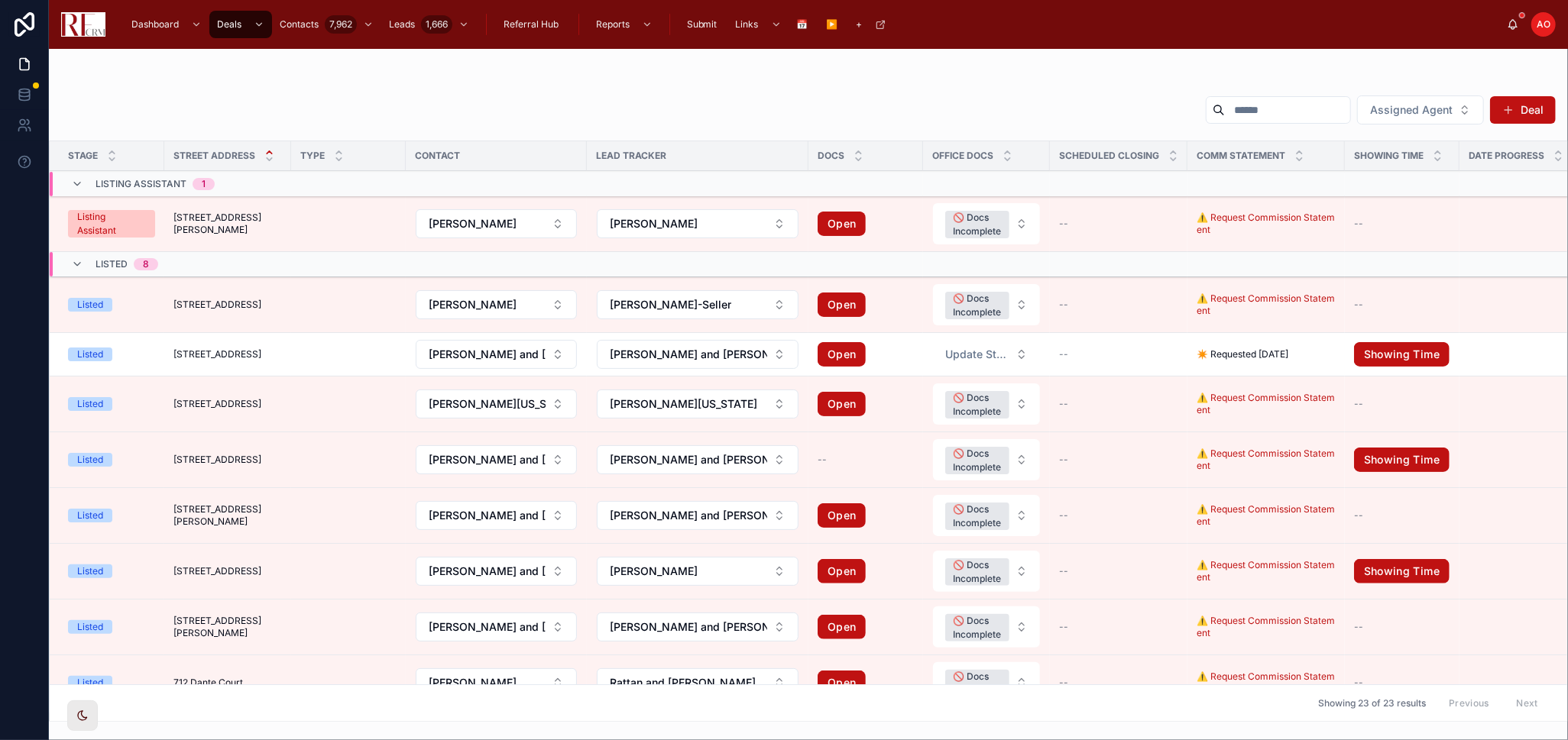
click at [691, 19] on span "Submit" at bounding box center [702, 25] width 30 height 12
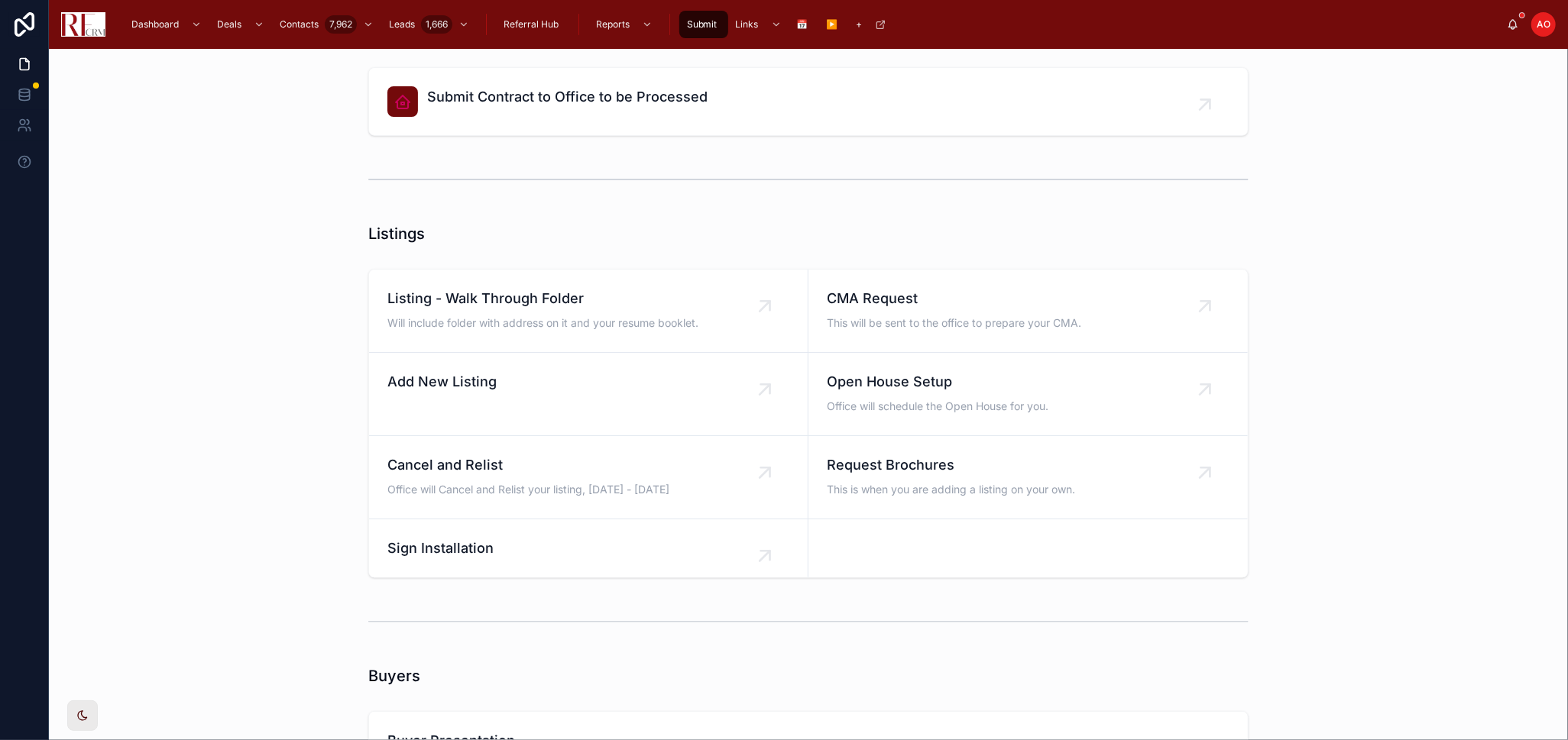
click at [460, 387] on span "Add New Listing" at bounding box center [441, 381] width 109 height 21
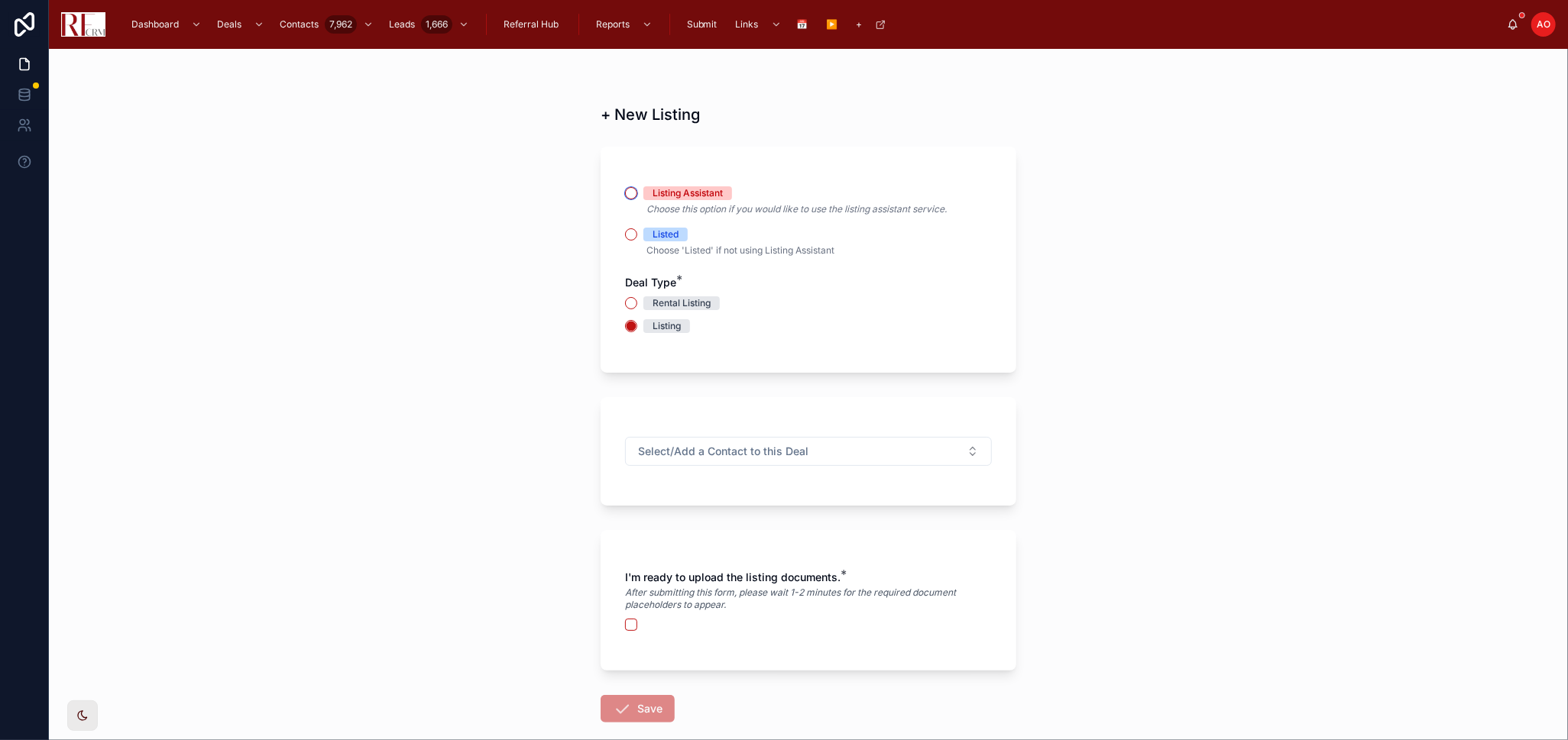
click at [625, 191] on button "Listing Assistant" at bounding box center [631, 193] width 12 height 12
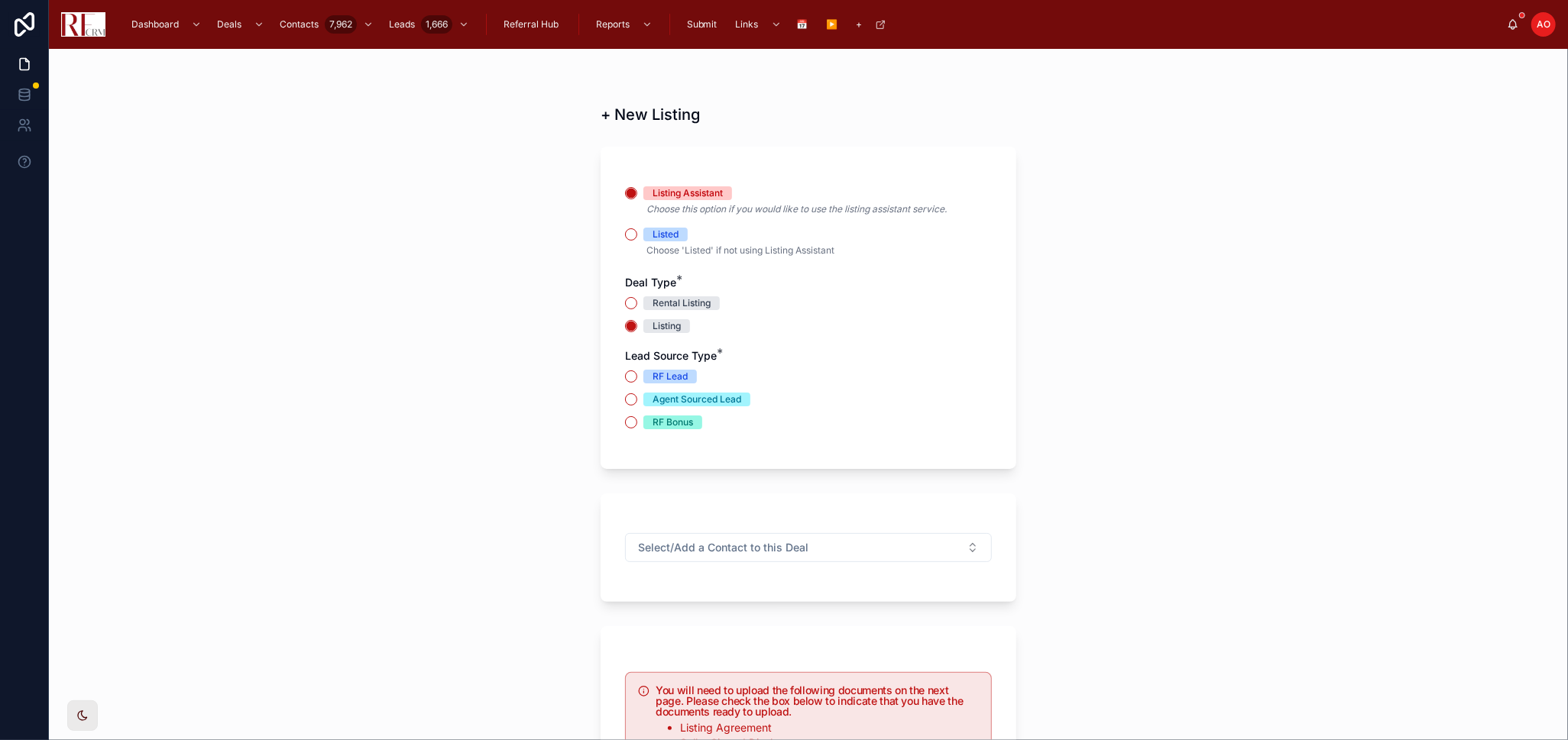
click at [636, 207] on p "Choose this option if you would like to use the listing assistant service." at bounding box center [808, 209] width 367 height 19
click at [627, 192] on circle "button" at bounding box center [631, 193] width 9 height 9
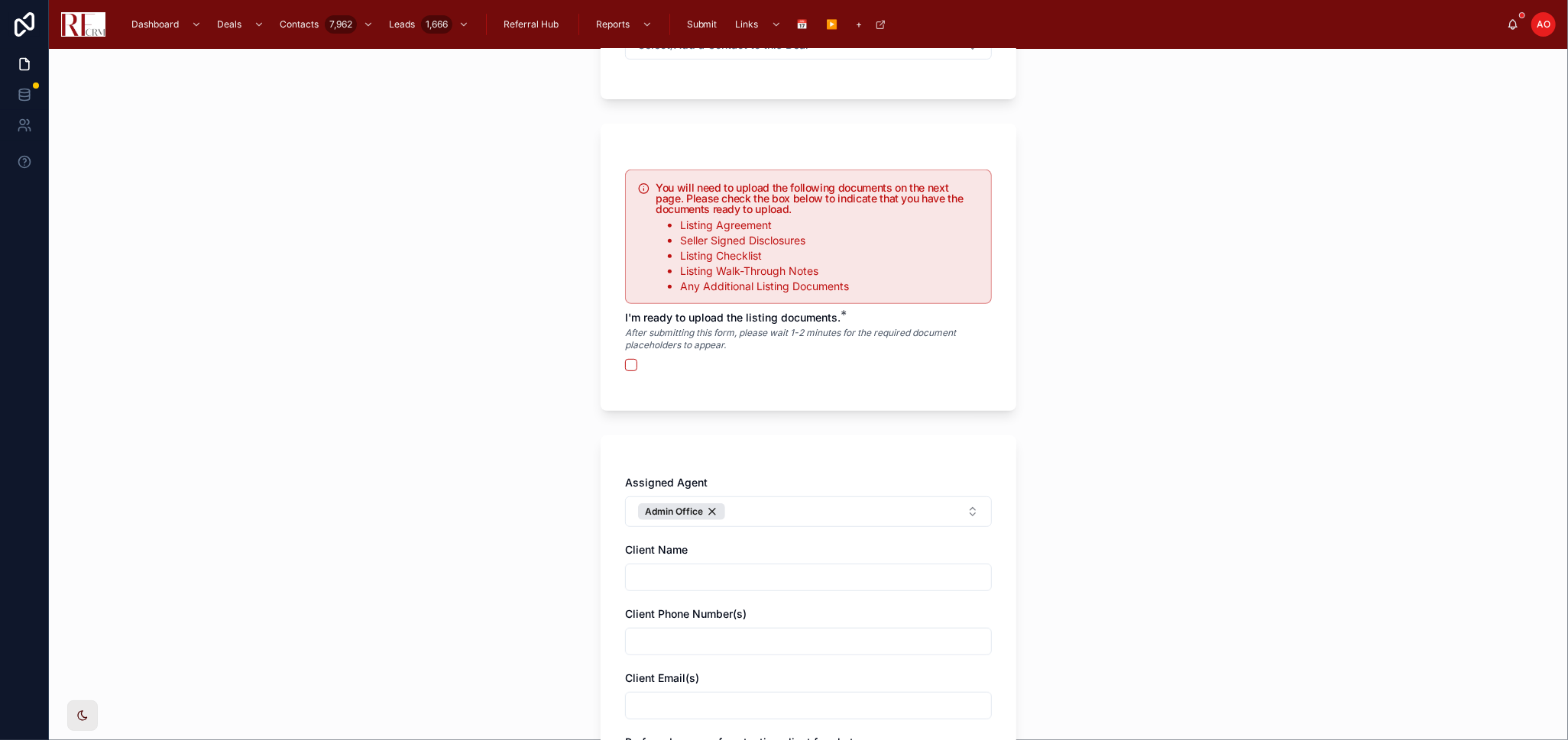
scroll to position [509, 0]
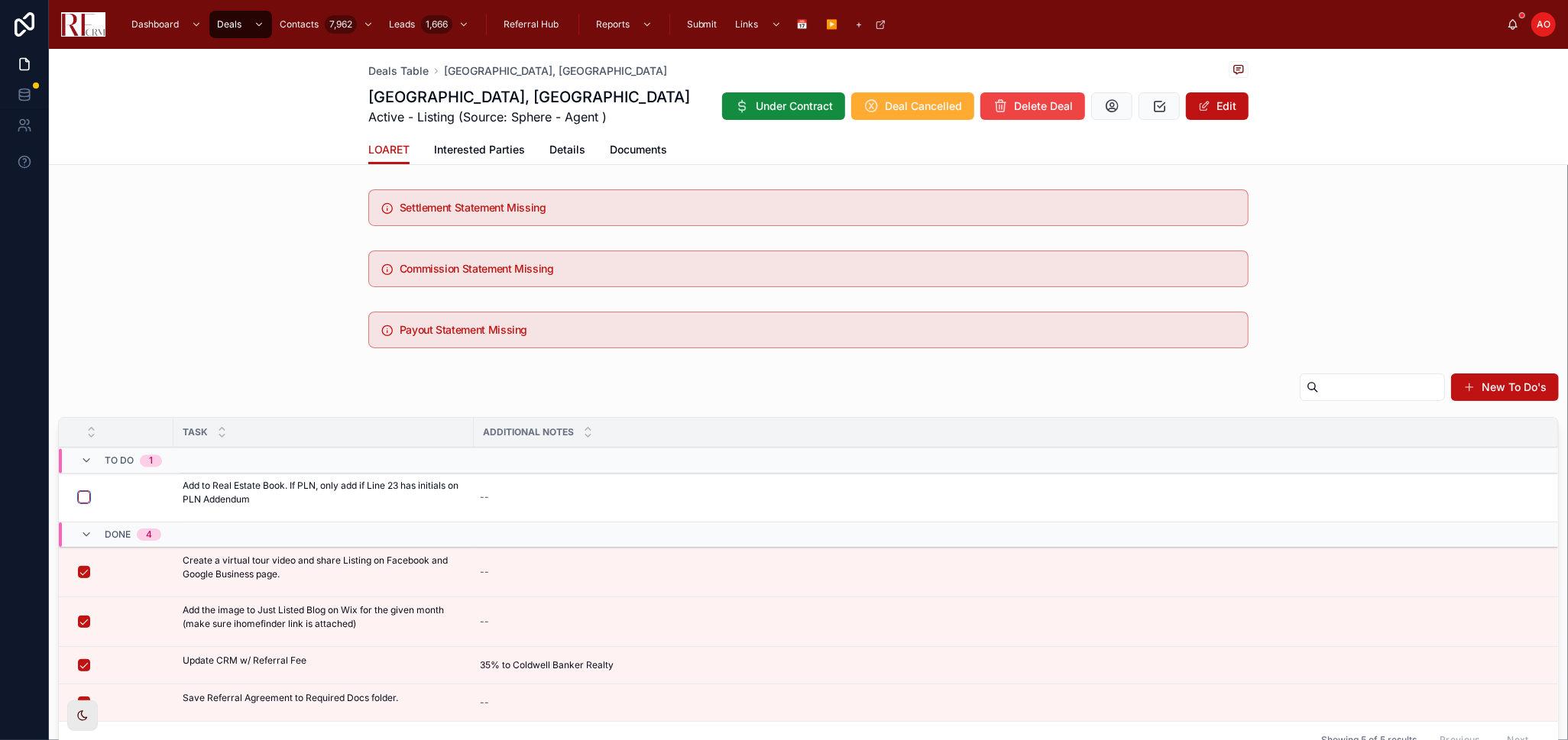
click at [89, 497] on button "button" at bounding box center [84, 497] width 12 height 12
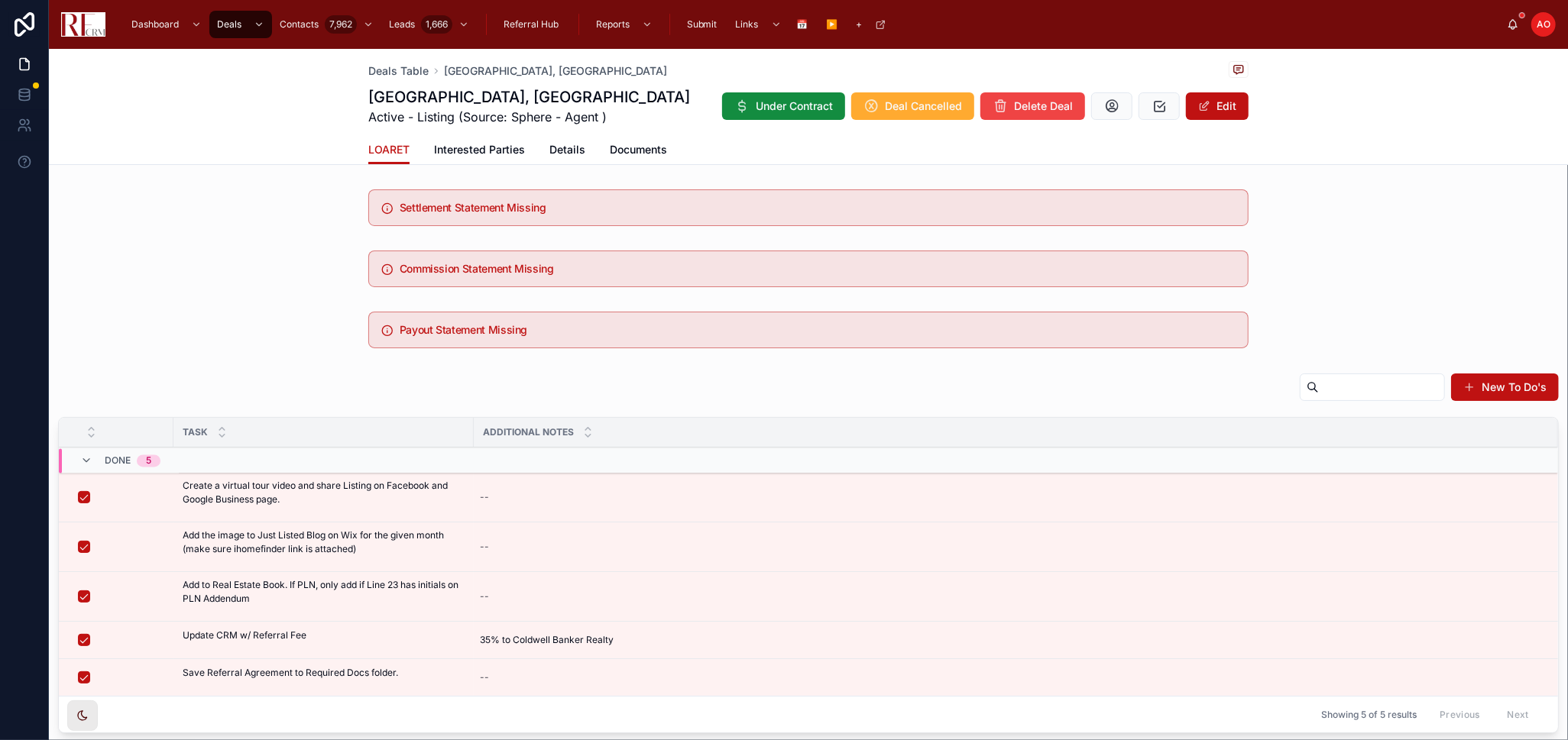
click at [219, 98] on div "Deals Table 712 Dante Court, Schaumburg 712 Dante Court, Schaumburg Active - Li…" at bounding box center [808, 107] width 1519 height 116
click at [398, 74] on span "Deals Table" at bounding box center [398, 71] width 60 height 15
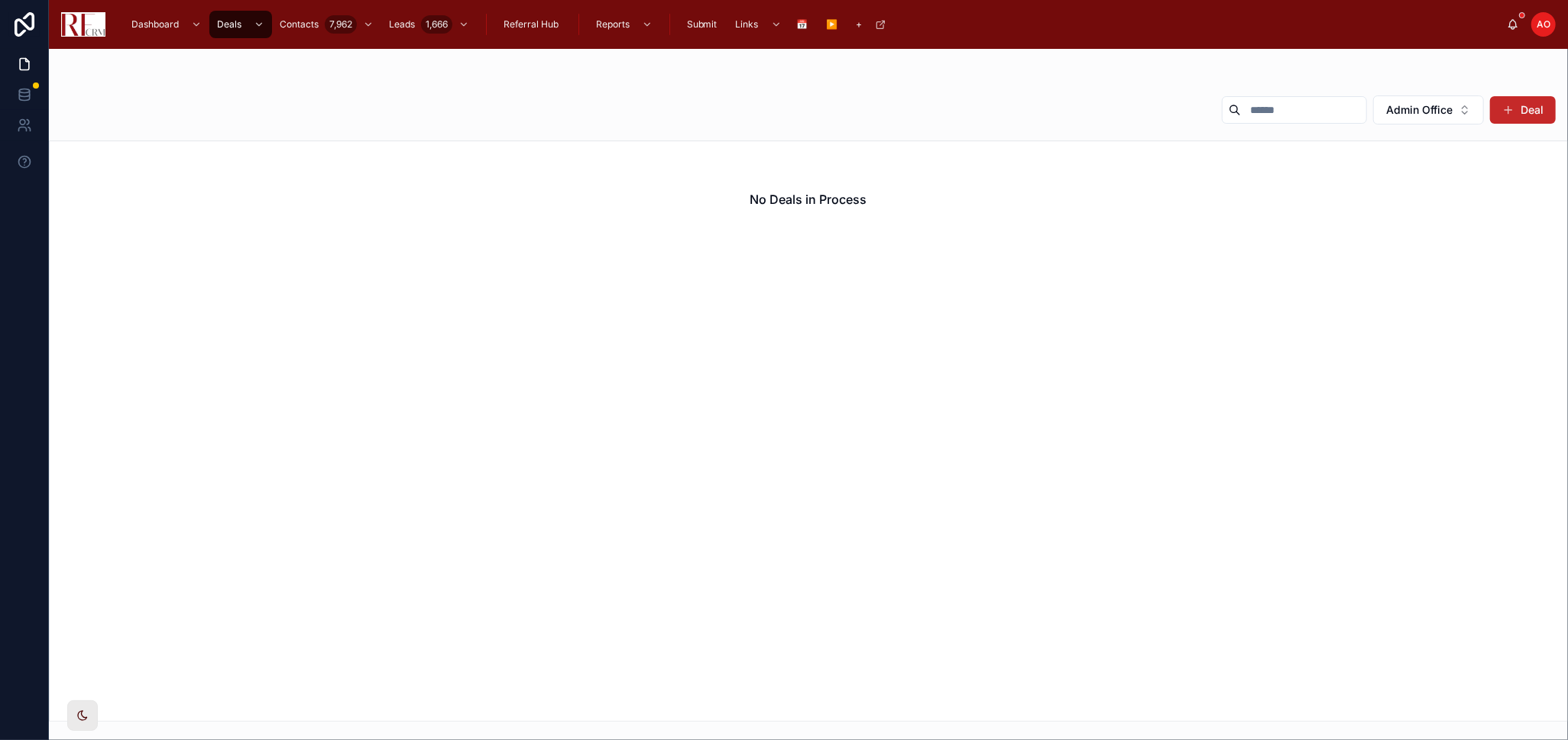
click at [1541, 101] on button "Deal" at bounding box center [1523, 110] width 66 height 27
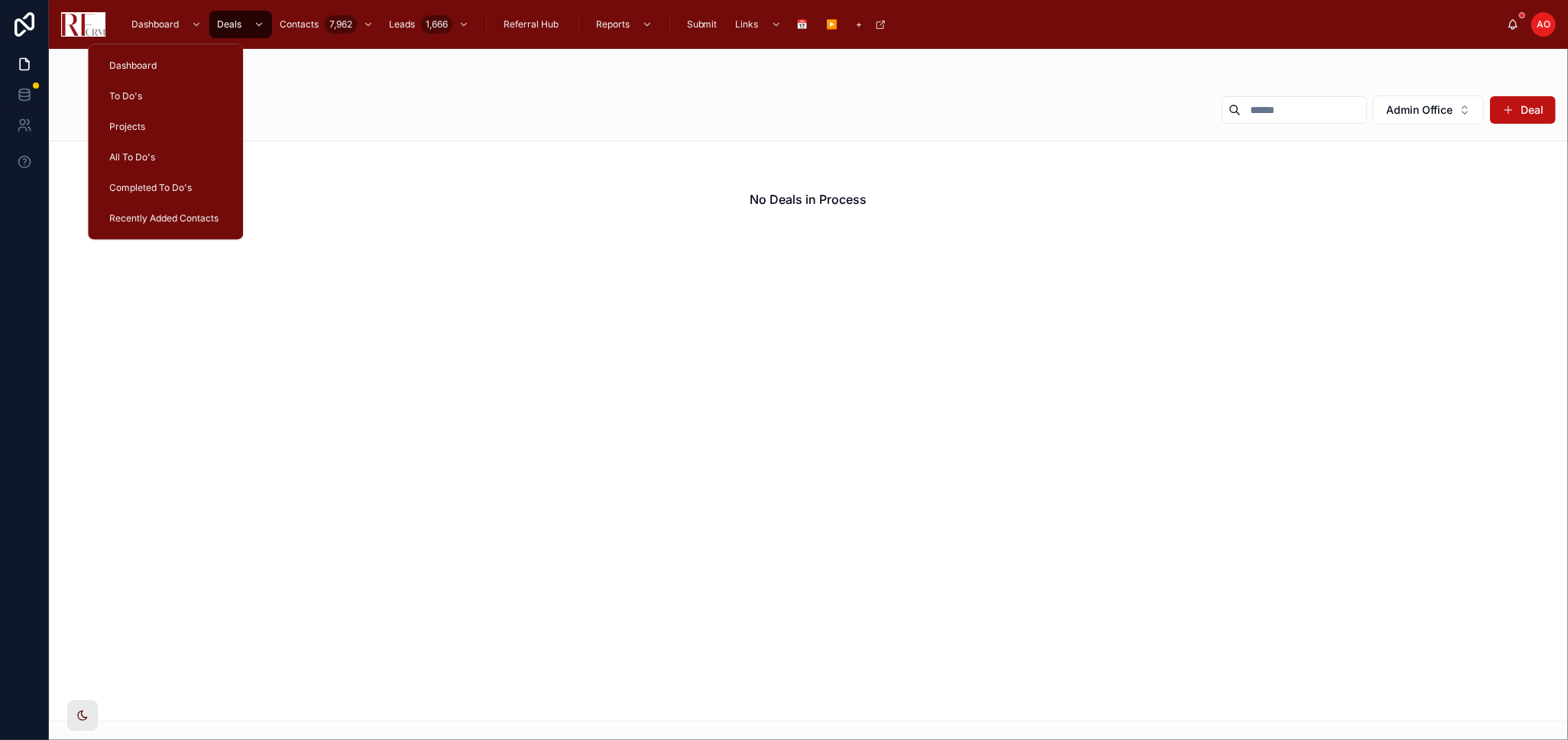
click at [150, 27] on span "Dashboard" at bounding box center [155, 25] width 47 height 12
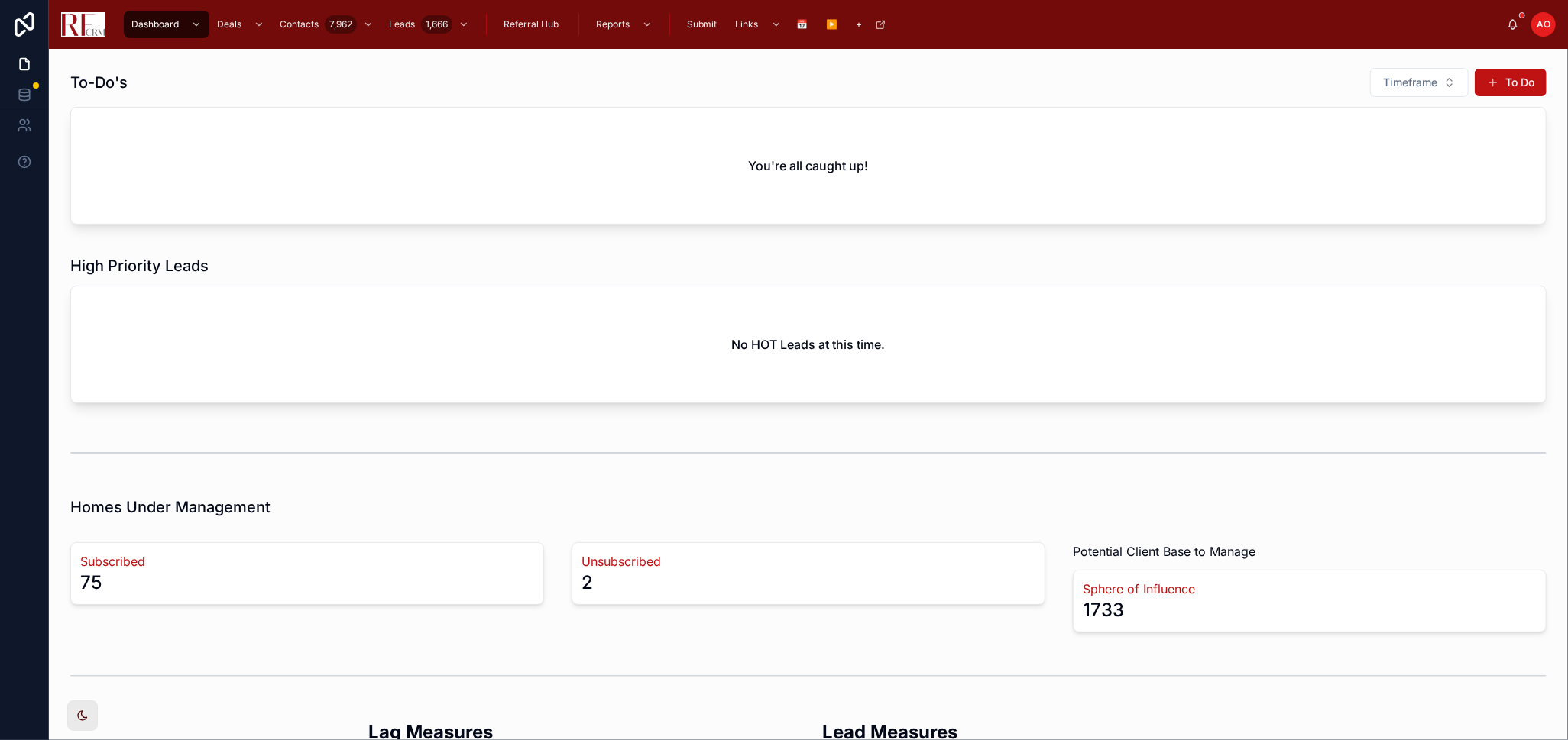
click at [224, 27] on span "Deals" at bounding box center [229, 25] width 25 height 12
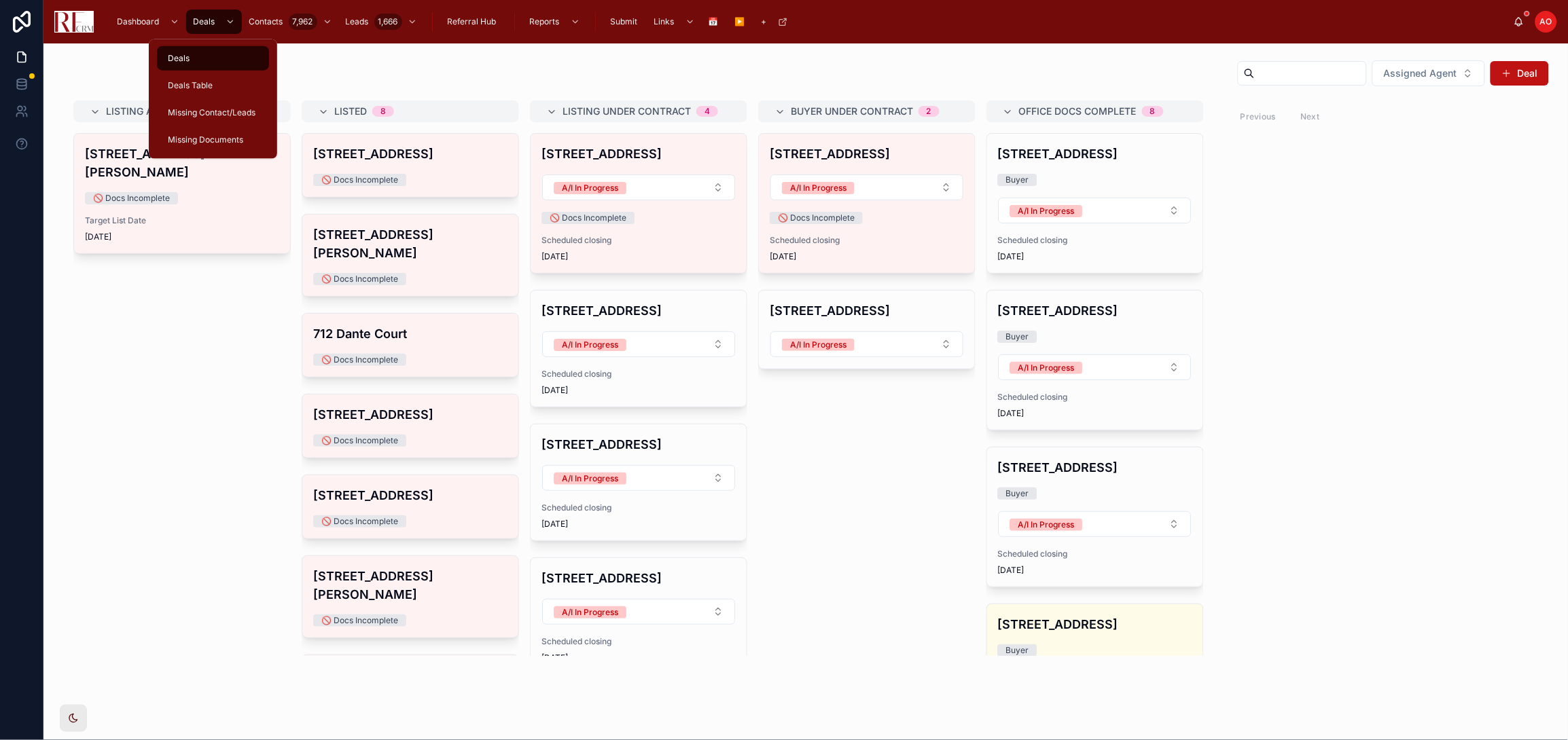
click at [213, 24] on span "Deals" at bounding box center [203, 22] width 22 height 11
click at [212, 85] on span "Deals Table" at bounding box center [191, 85] width 45 height 11
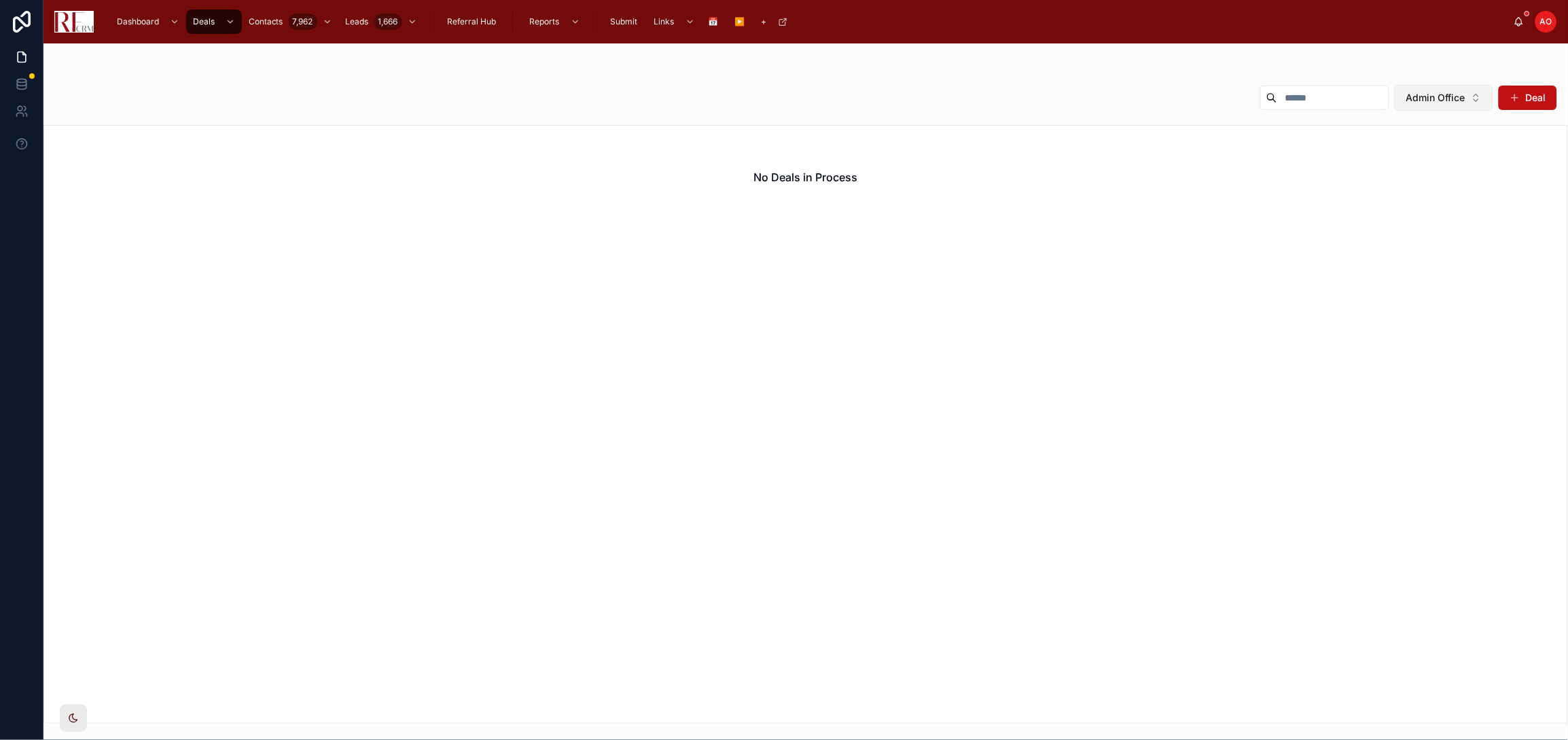
click at [1393, 101] on button "Admin Office" at bounding box center [1444, 98] width 99 height 26
click at [1393, 148] on div "None" at bounding box center [1444, 153] width 189 height 22
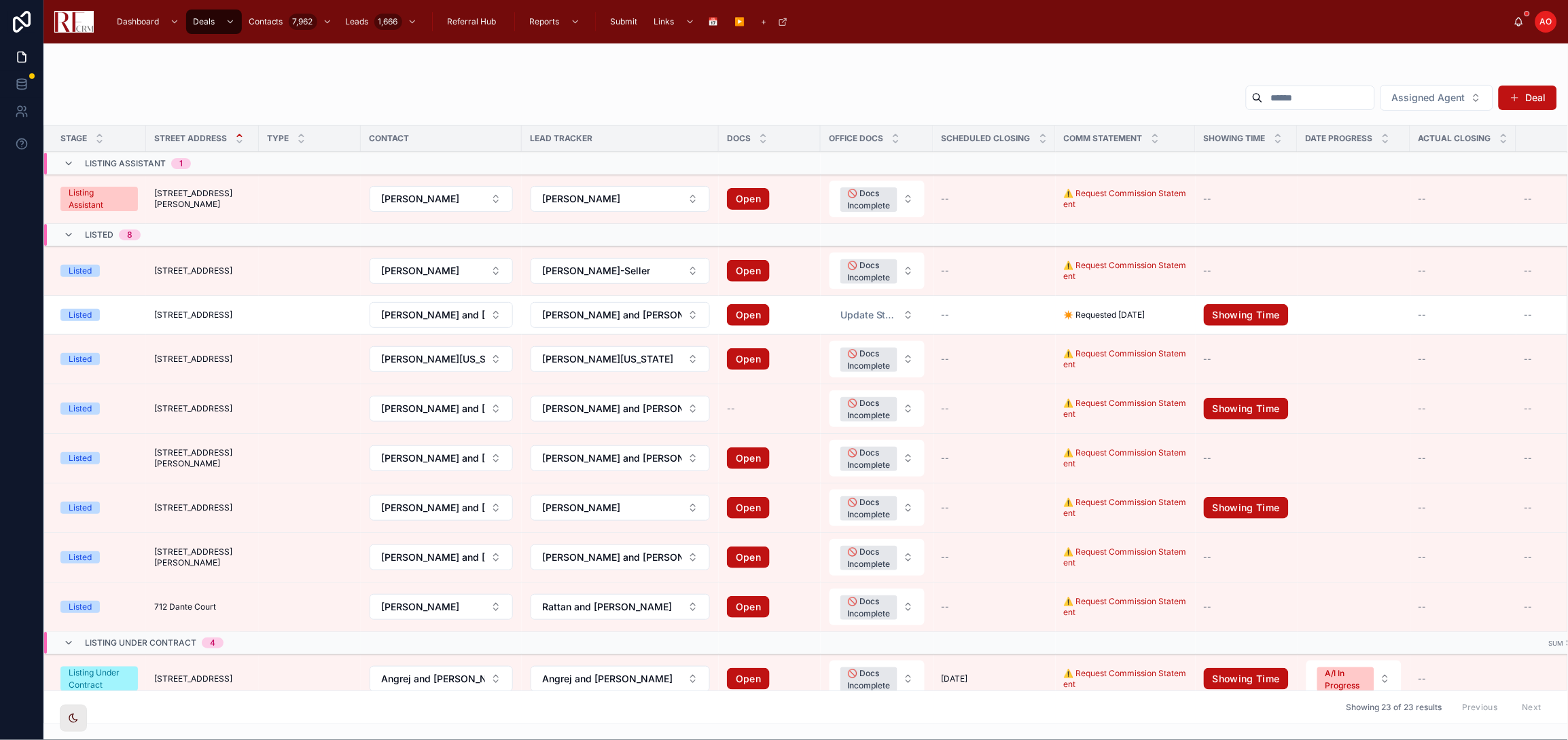
click at [117, 21] on span "Dashboard" at bounding box center [138, 22] width 42 height 11
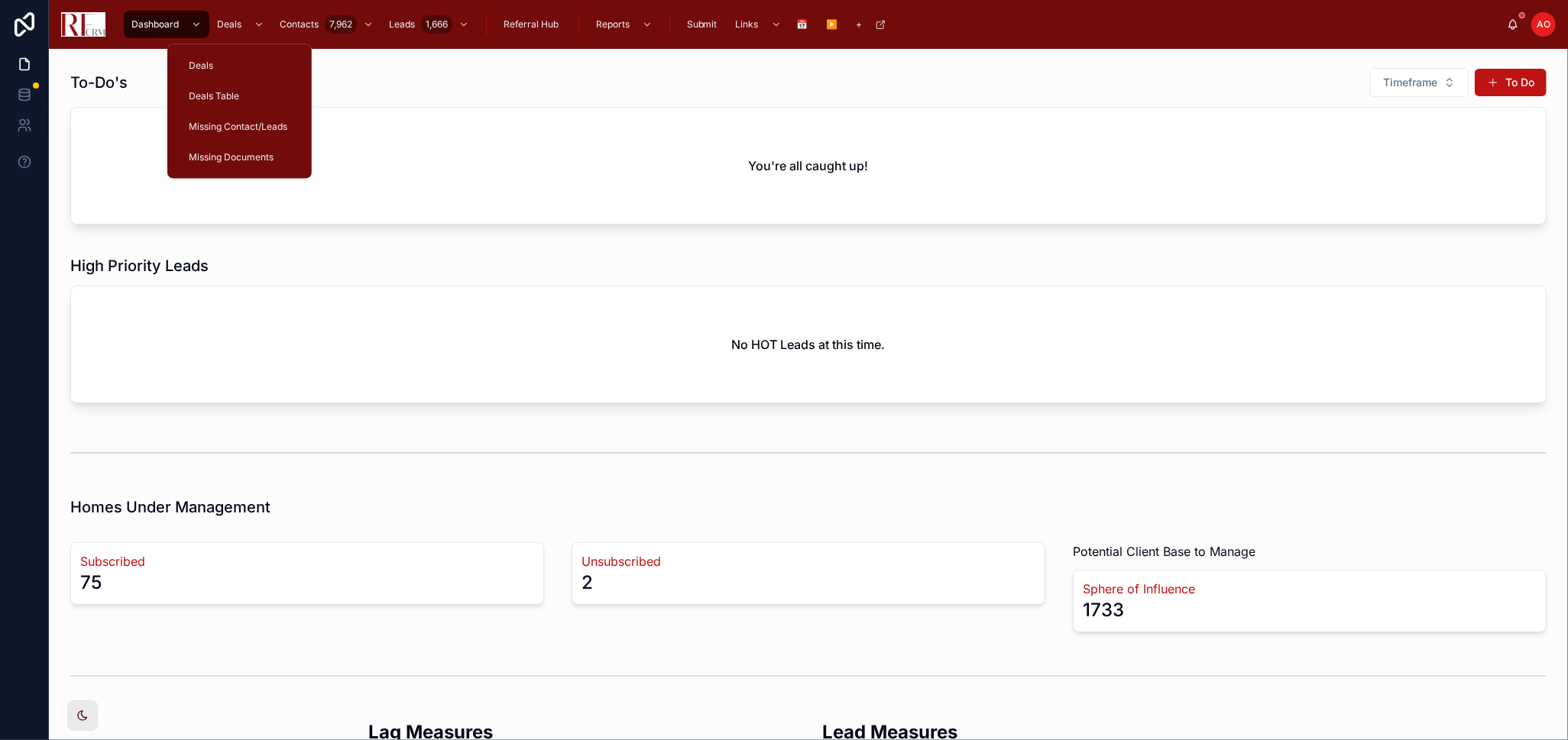
click at [230, 25] on span "Deals" at bounding box center [229, 25] width 25 height 12
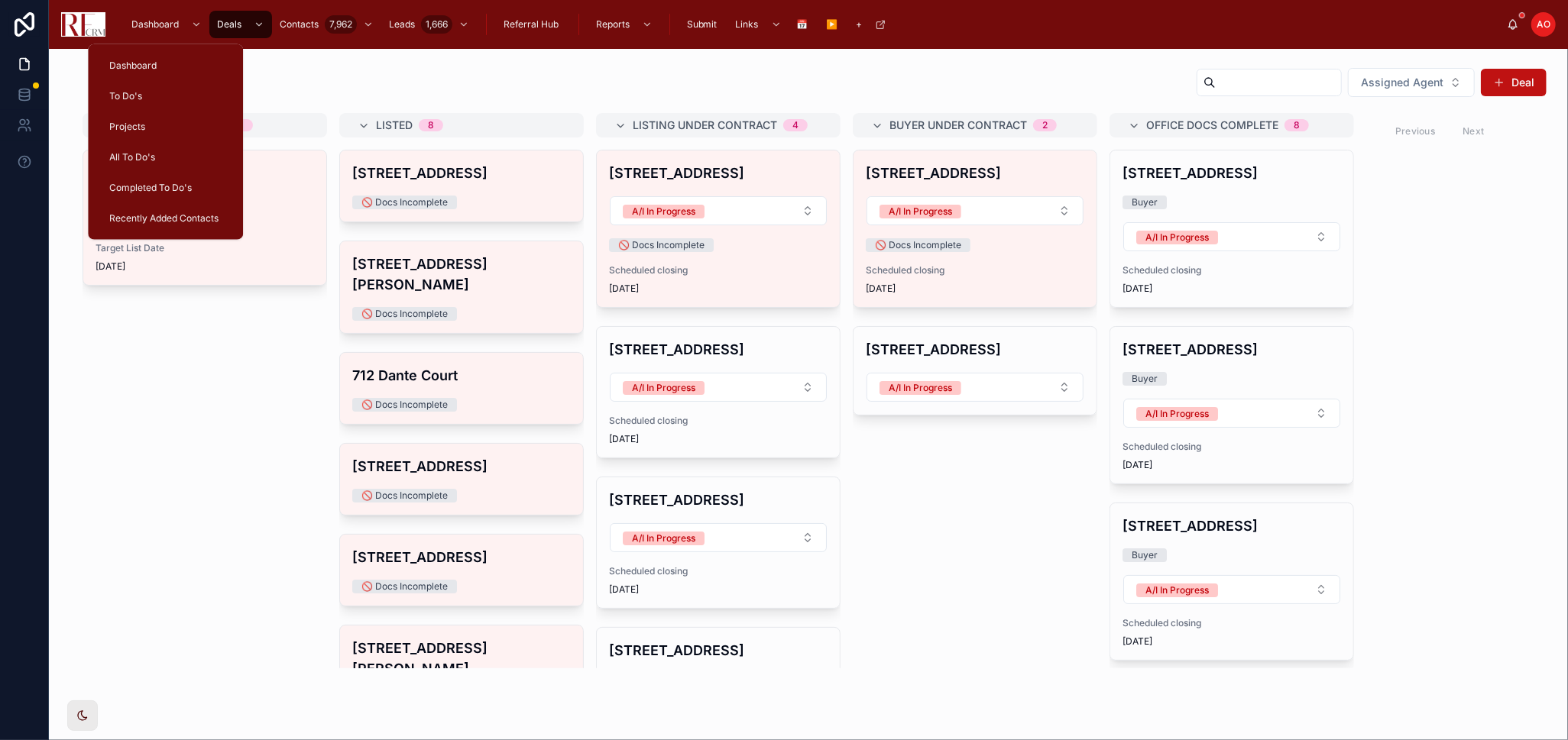
click at [138, 22] on span "Dashboard" at bounding box center [155, 25] width 47 height 12
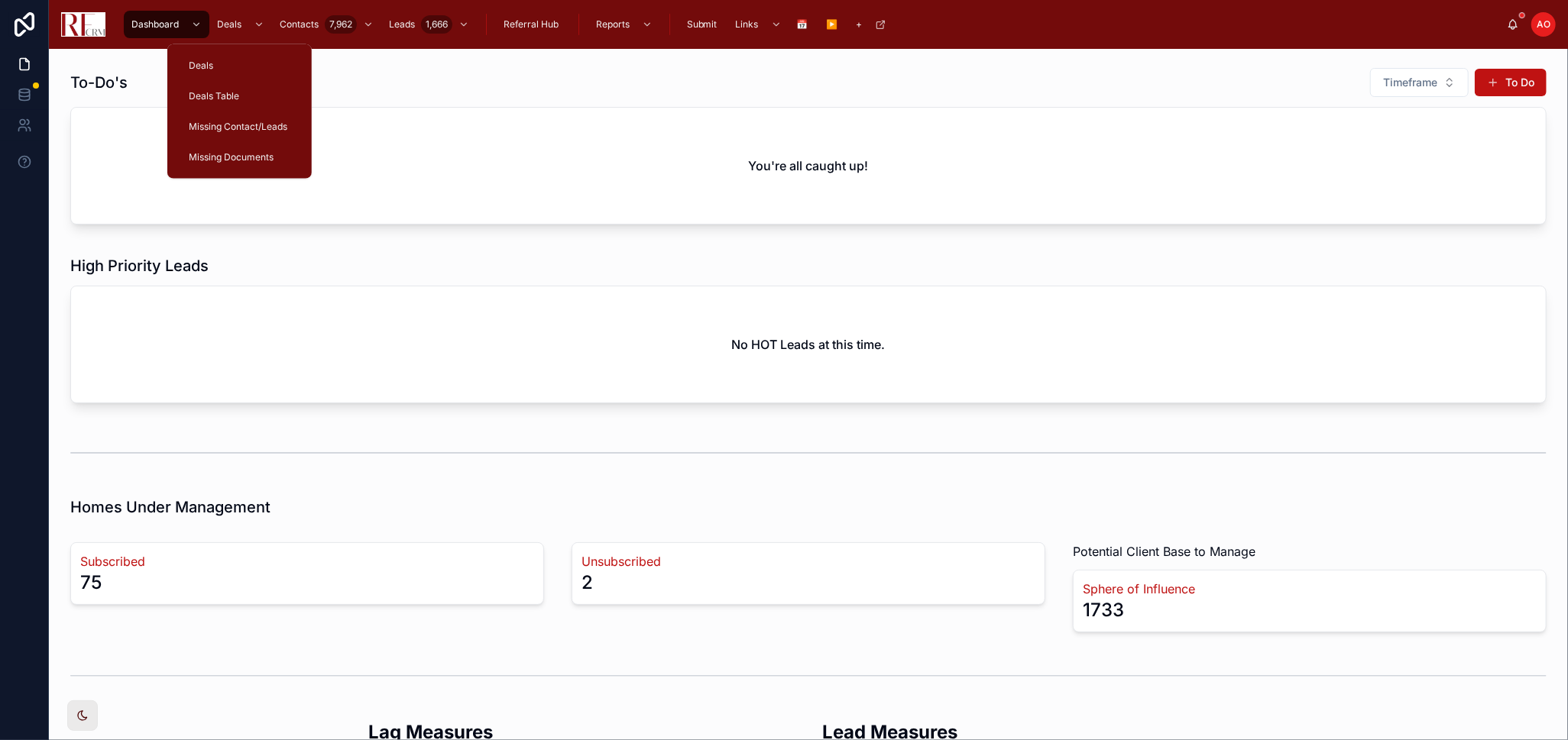
click at [233, 28] on span "Deals" at bounding box center [229, 25] width 25 height 12
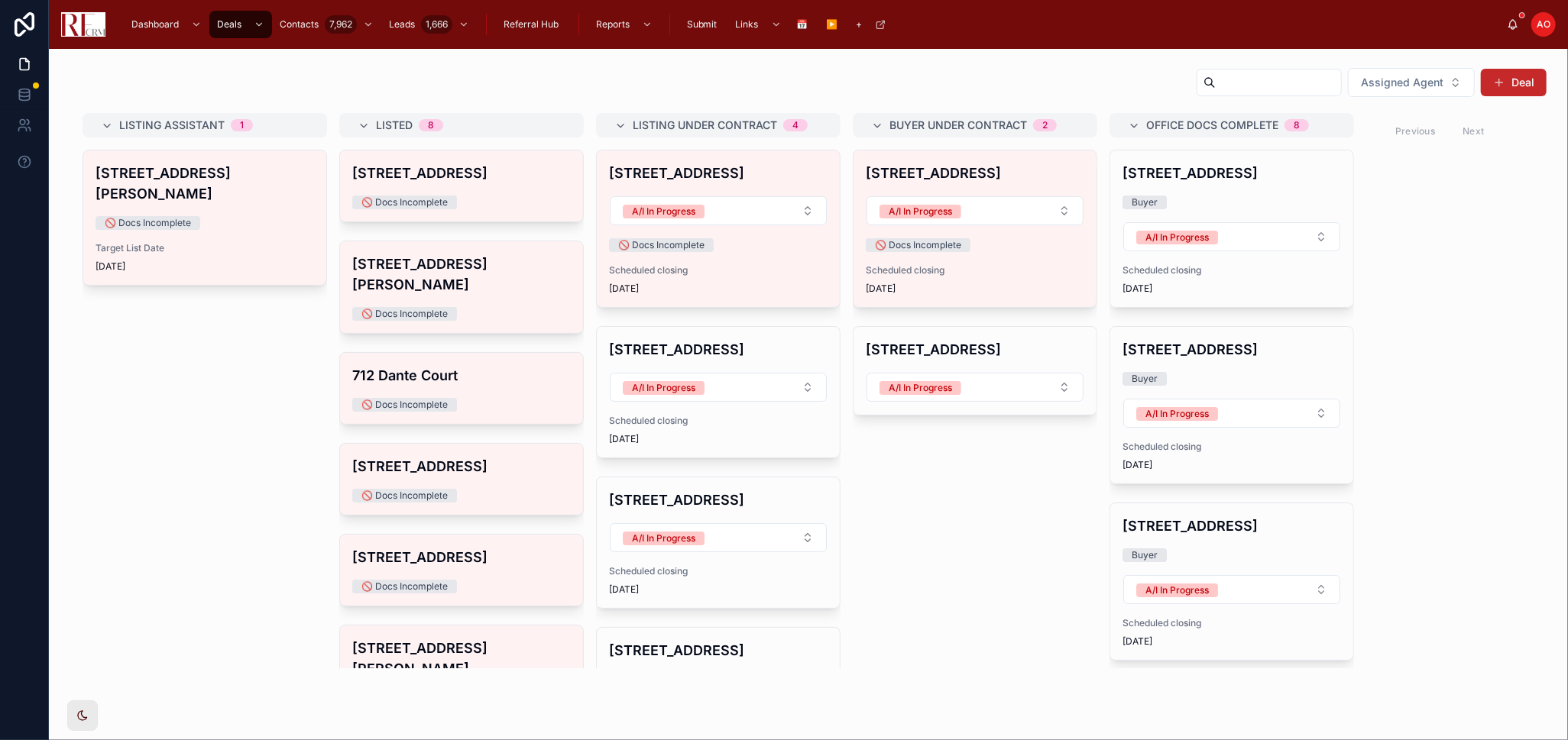
click at [1500, 74] on button "Deal" at bounding box center [1514, 82] width 66 height 27
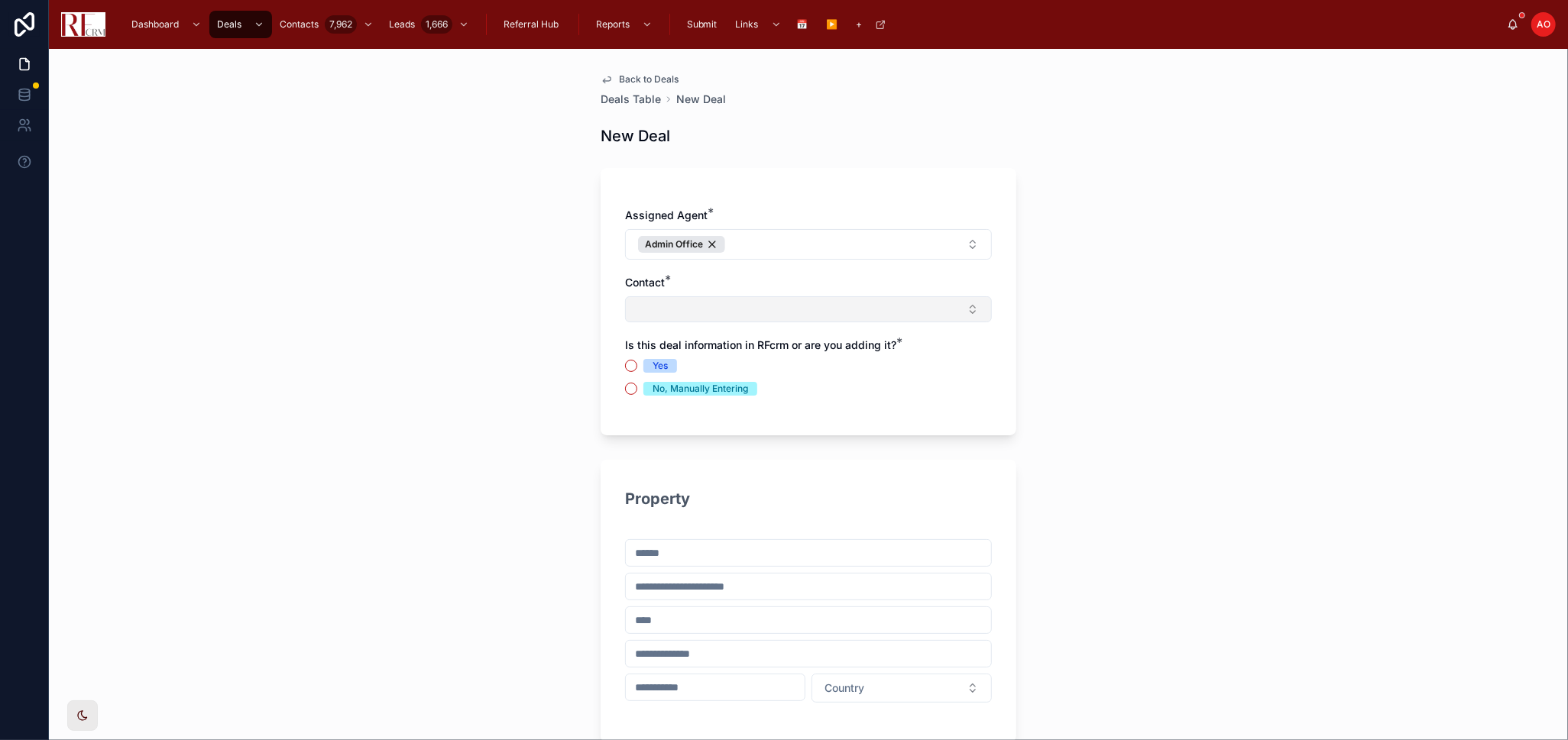
click at [834, 312] on button "Select Button" at bounding box center [808, 309] width 367 height 26
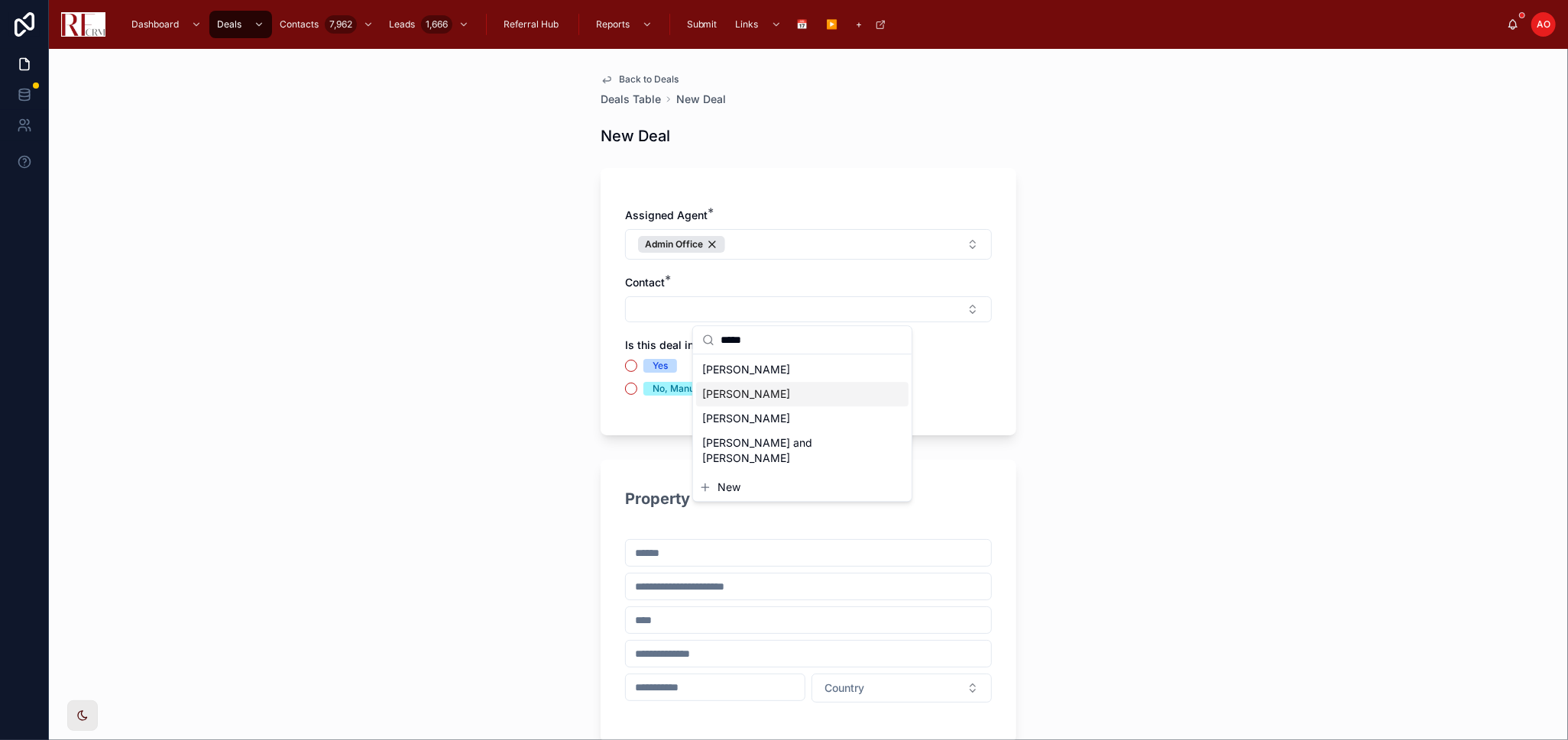
type input "*****"
click at [745, 396] on span "Isaac Ha" at bounding box center [746, 394] width 88 height 15
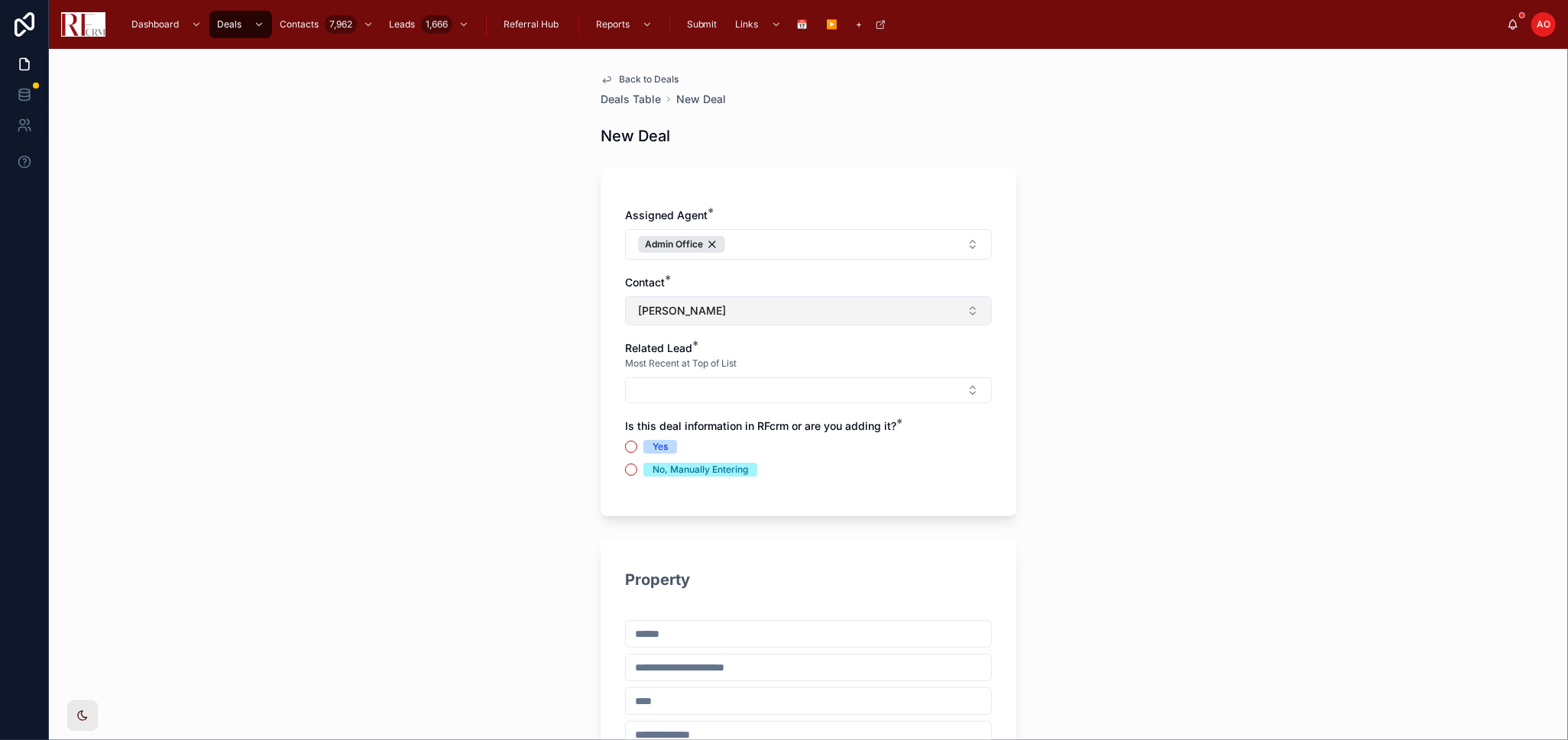
click at [722, 306] on button "Isaac Ha" at bounding box center [808, 311] width 367 height 29
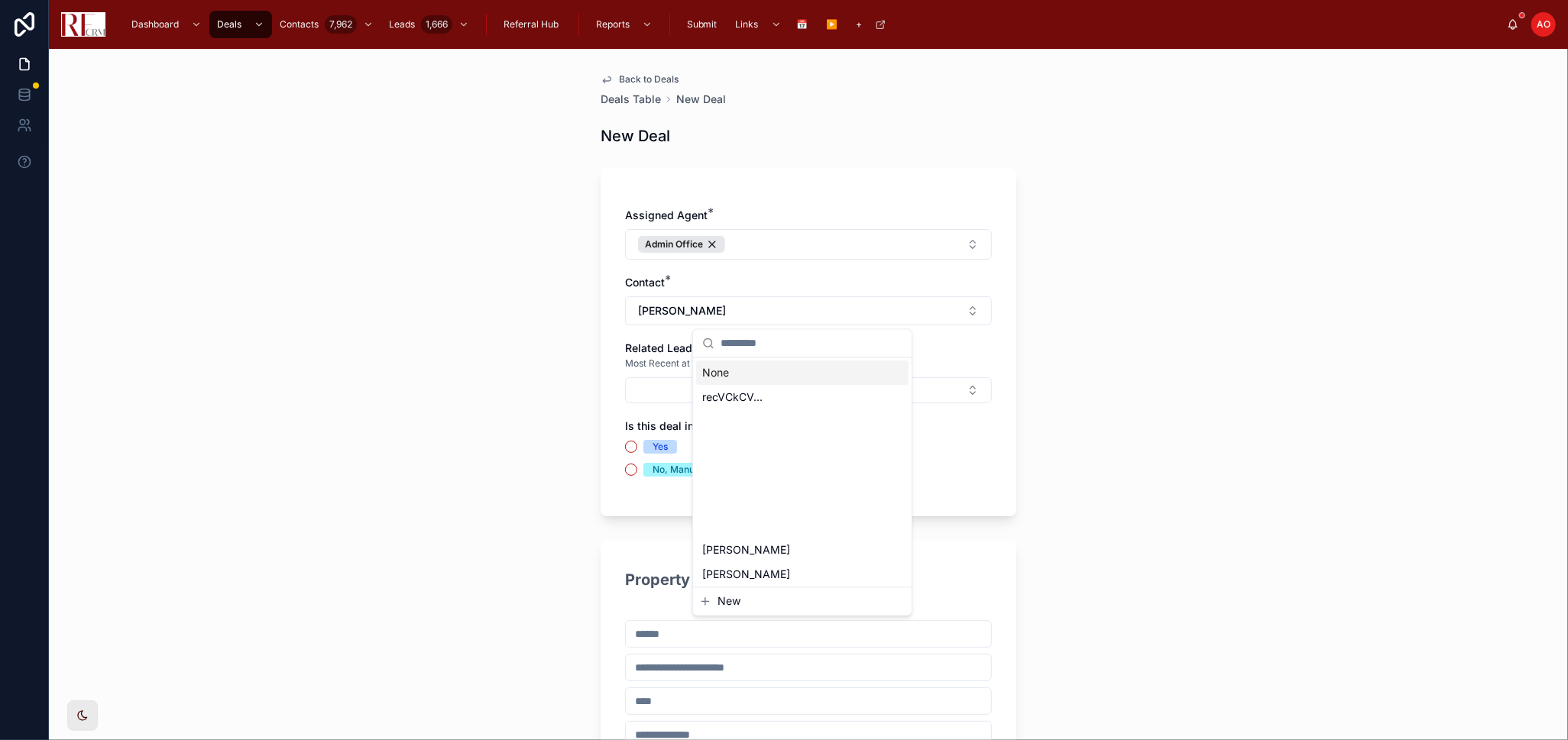
click at [738, 370] on div "None" at bounding box center [802, 373] width 213 height 25
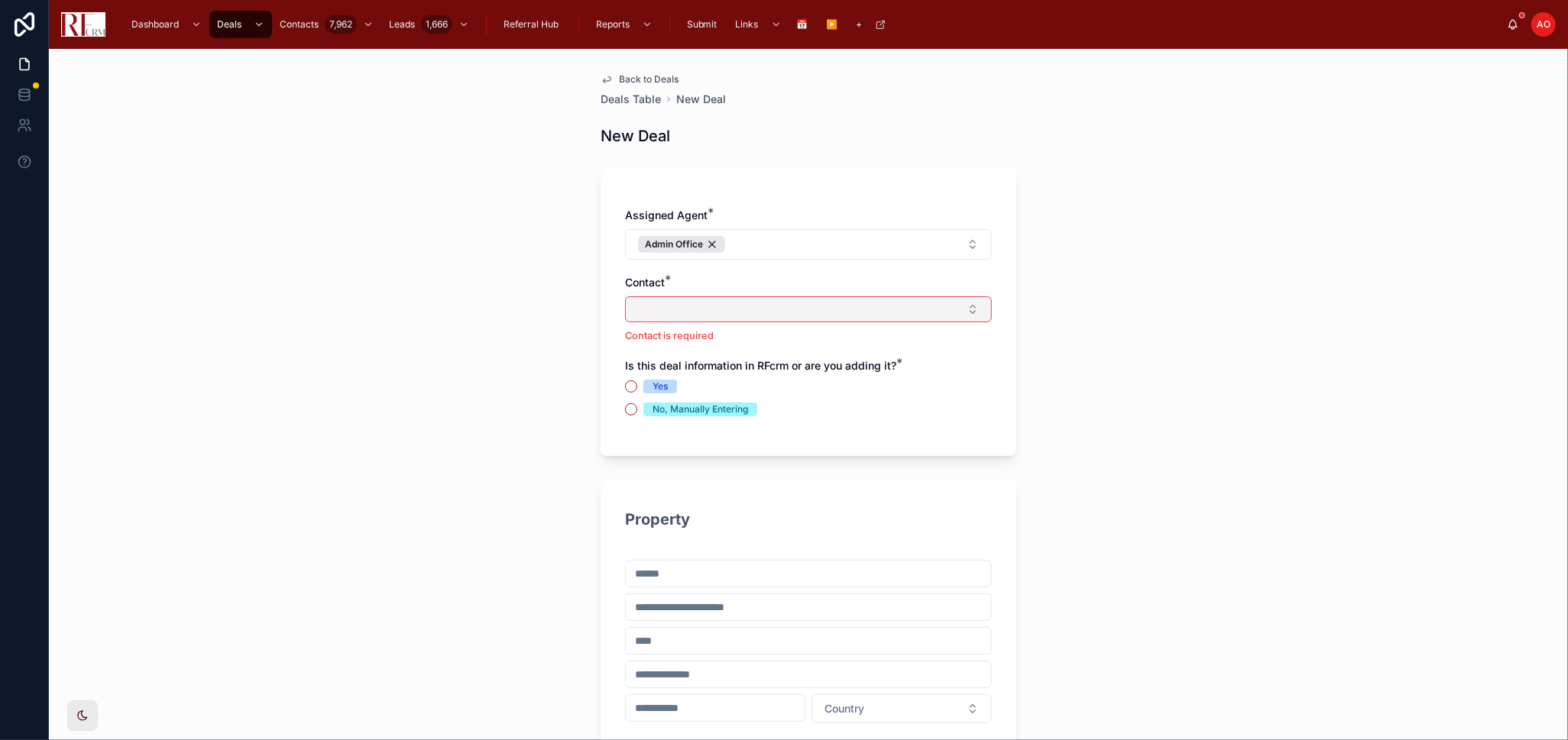
click at [750, 304] on button "Select Button" at bounding box center [808, 309] width 367 height 26
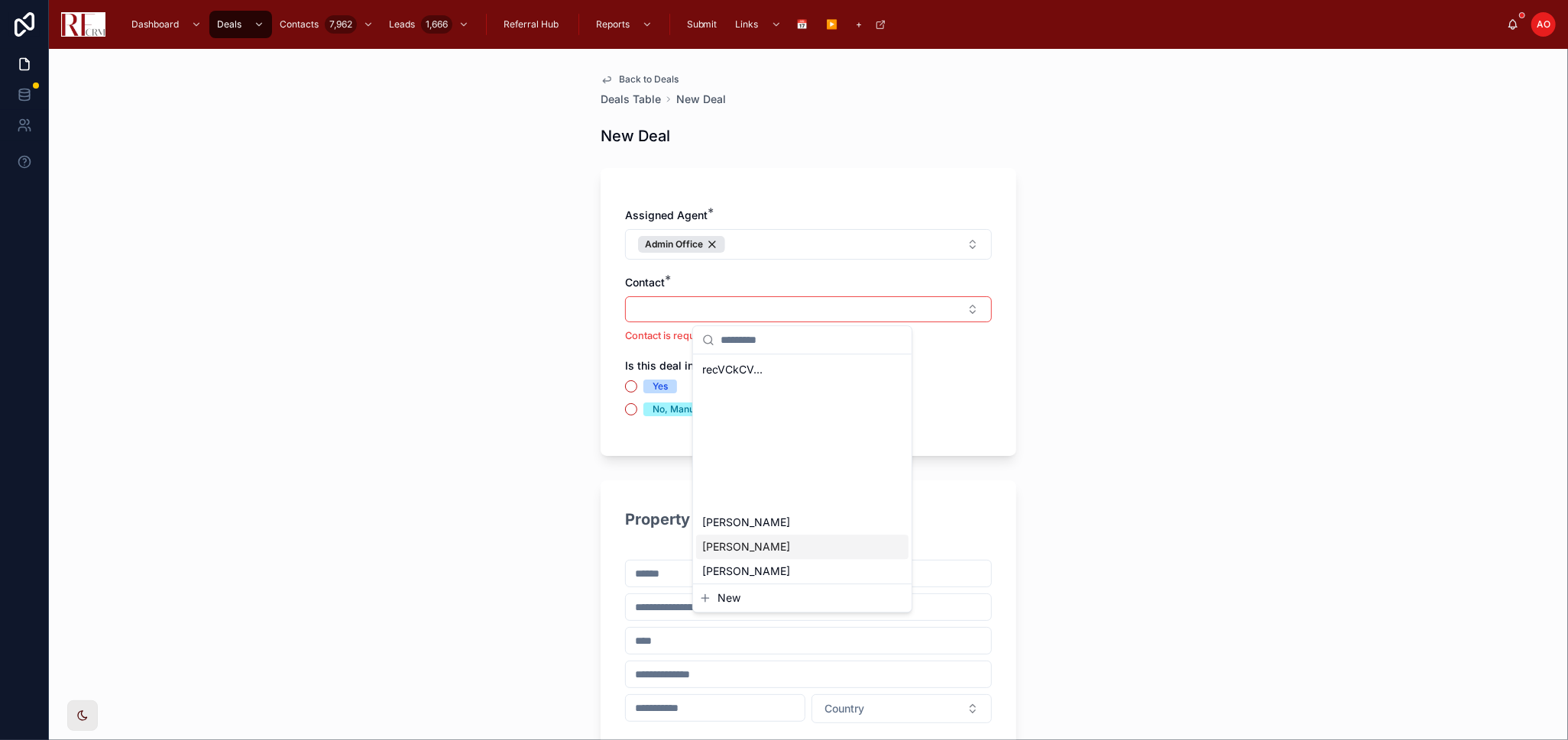
click at [316, 469] on div "Back to Deals Deals Table New Deal New Deal Assigned Agent * Admin Office Conta…" at bounding box center [808, 395] width 1519 height 691
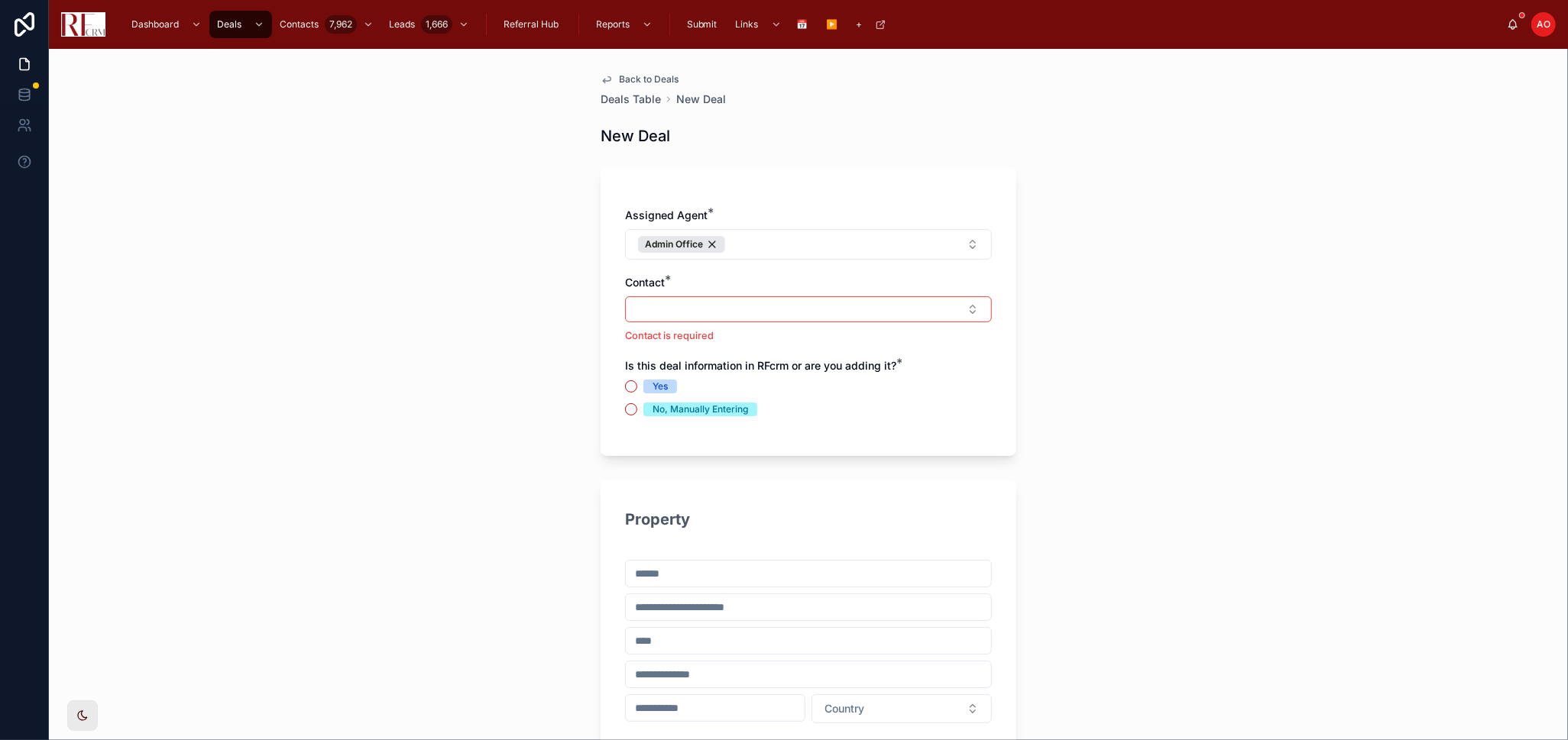
click at [654, 385] on div "Yes" at bounding box center [660, 386] width 15 height 14
click at [637, 385] on button "Yes" at bounding box center [631, 386] width 12 height 12
click at [654, 385] on div "Yes" at bounding box center [660, 386] width 15 height 14
click at [637, 385] on button "Yes" at bounding box center [631, 386] width 12 height 12
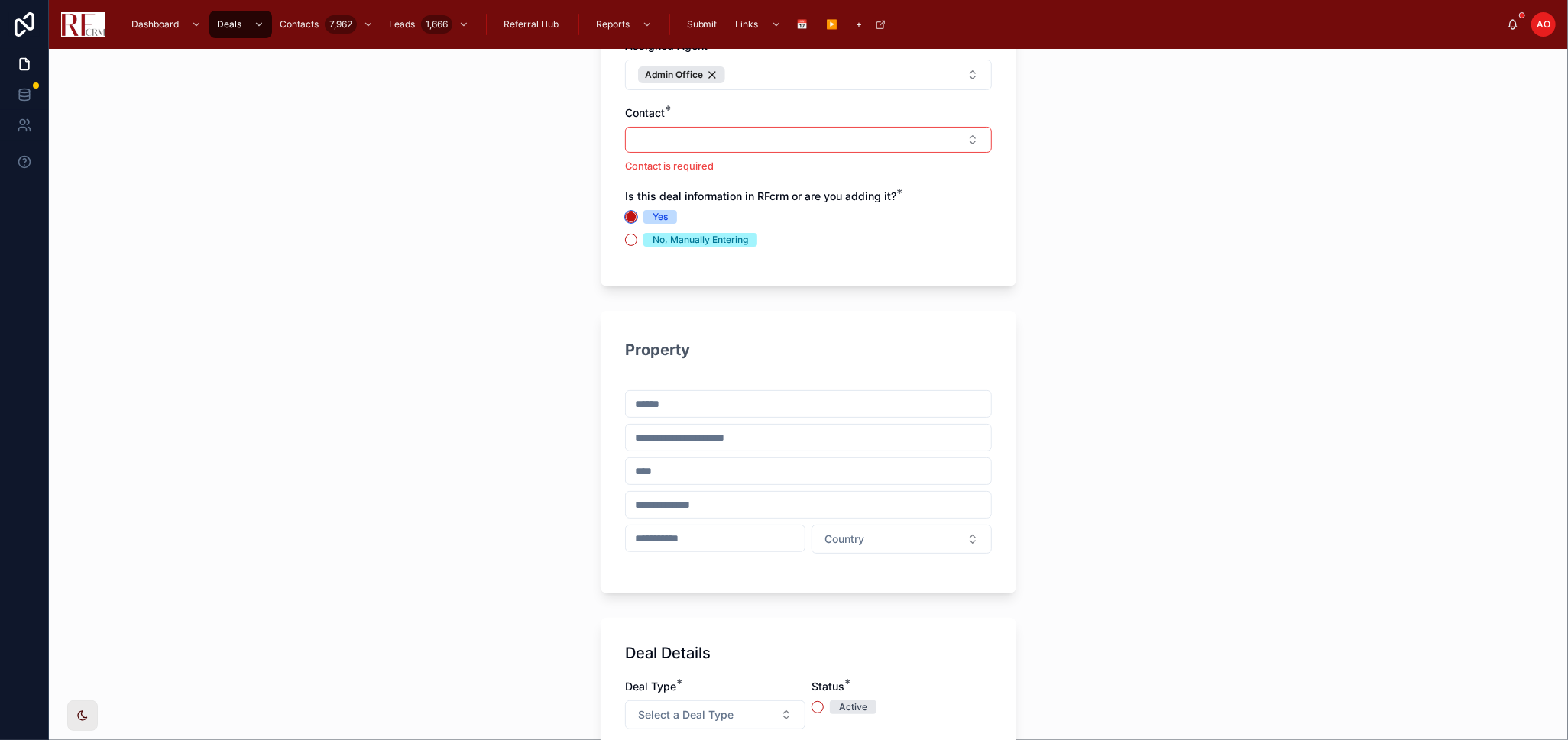
scroll to position [85, 0]
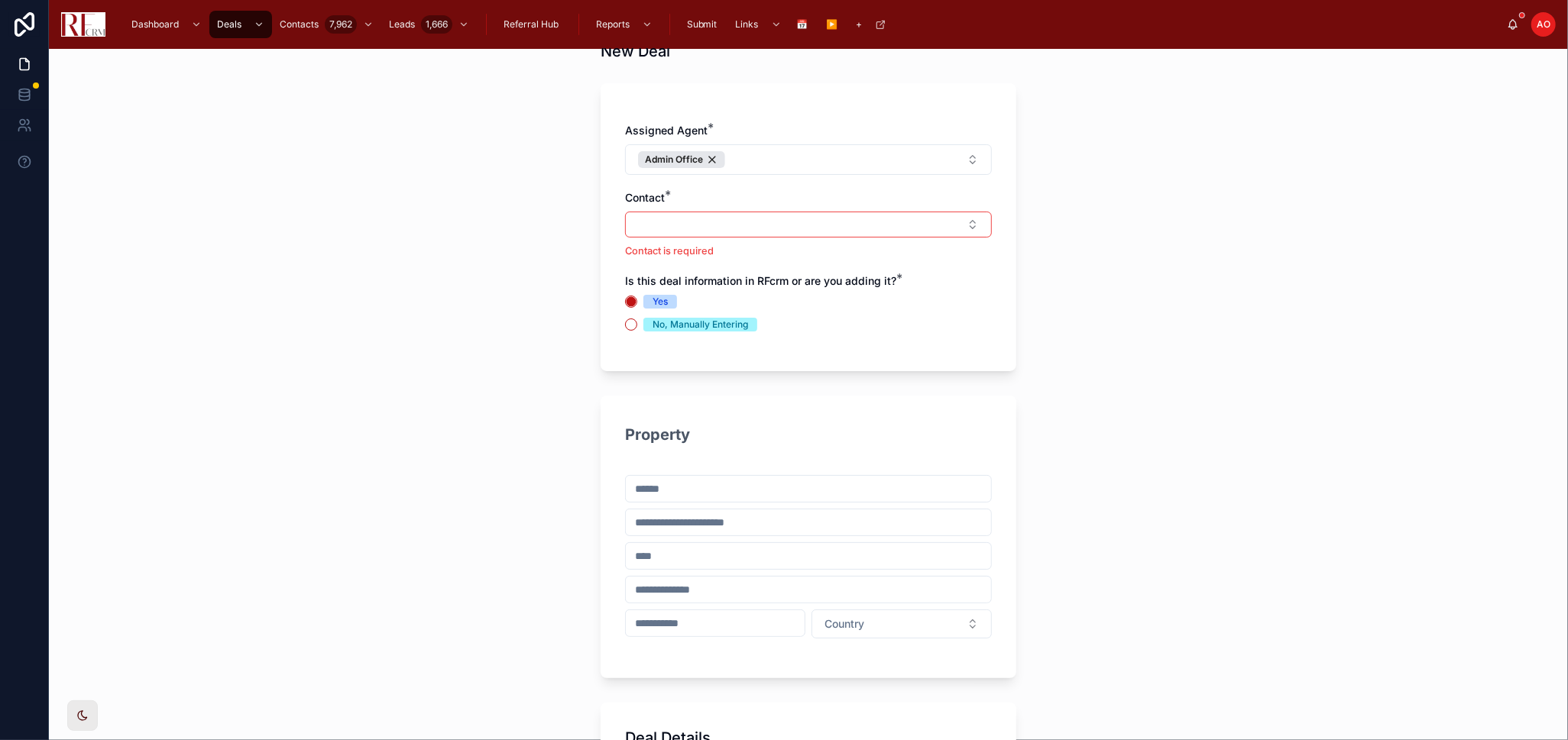
click at [658, 298] on div "Yes" at bounding box center [660, 301] width 15 height 14
click at [637, 298] on button "Yes" at bounding box center [631, 301] width 12 height 12
click at [742, 245] on p "Contact is required" at bounding box center [808, 251] width 367 height 14
click at [706, 323] on div "No, Manually Entering" at bounding box center [700, 324] width 96 height 14
click at [637, 323] on button "No, Manually Entering" at bounding box center [631, 324] width 12 height 12
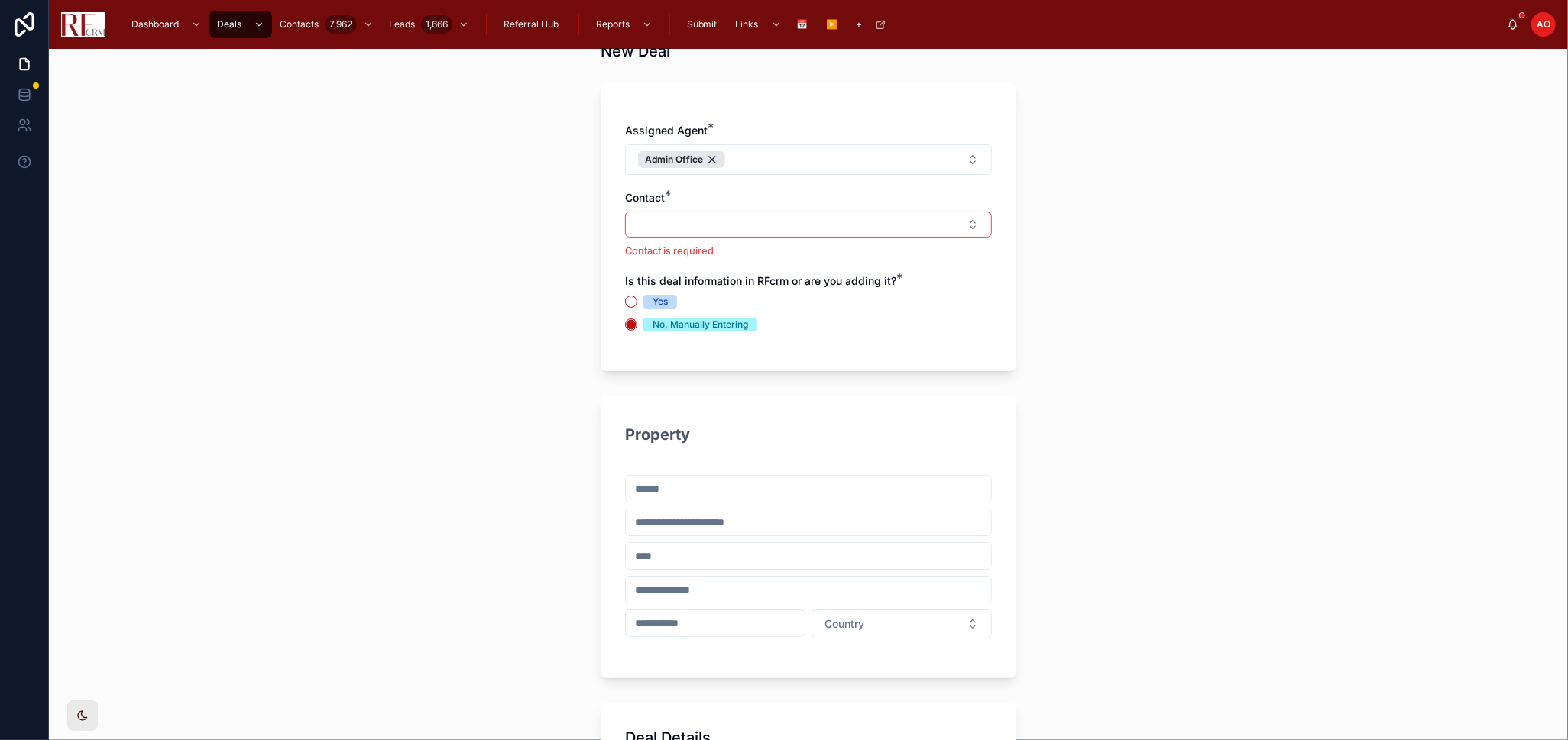
click at [655, 305] on div "Yes" at bounding box center [660, 301] width 15 height 14
click at [637, 305] on button "Yes" at bounding box center [631, 301] width 12 height 12
drag, startPoint x: 946, startPoint y: 223, endPoint x: 933, endPoint y: 235, distance: 17.7
click at [946, 223] on button "Select Button" at bounding box center [808, 224] width 367 height 26
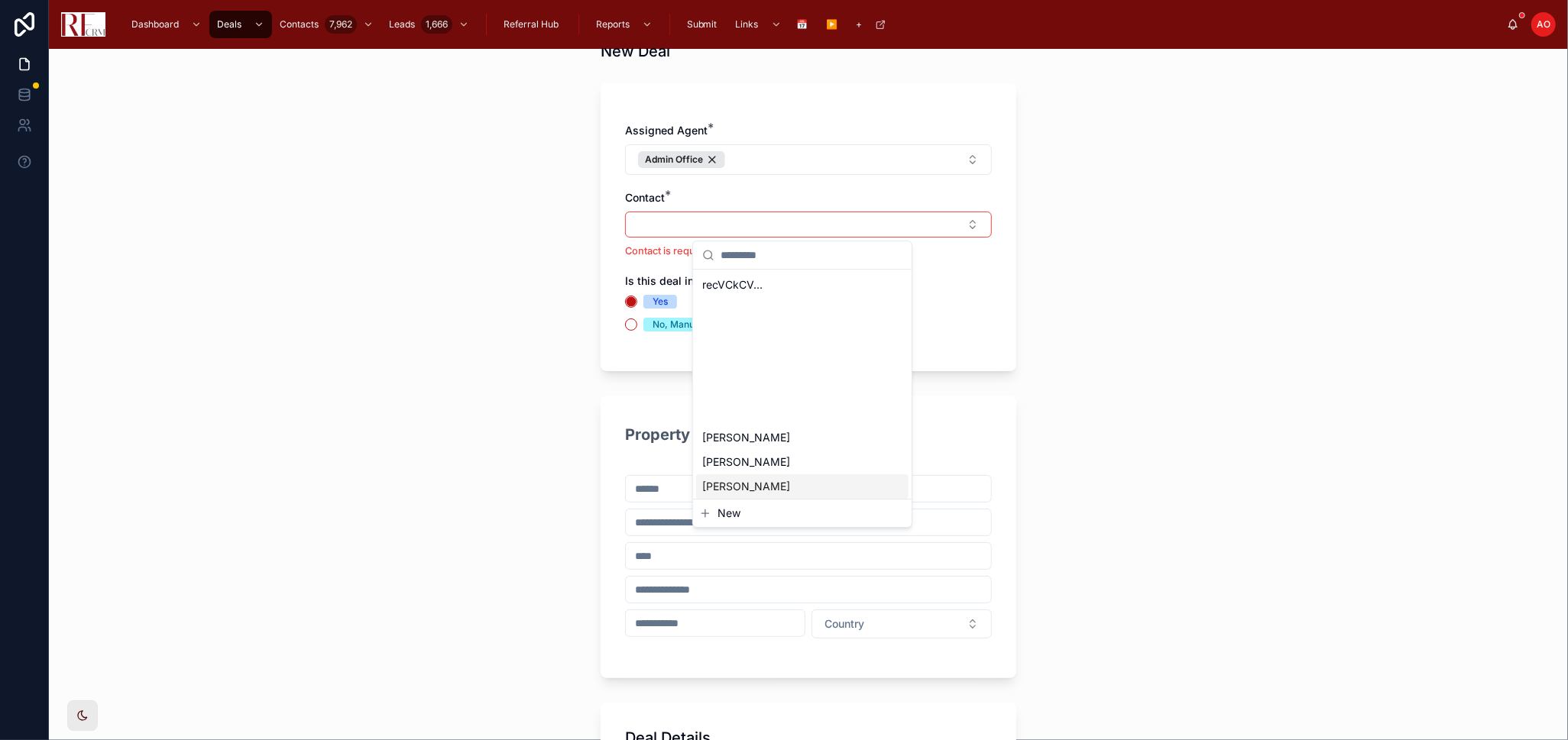
click at [402, 461] on div "Back to Deals Deals Table New Deal New Deal Assigned Agent * Admin Office Conta…" at bounding box center [808, 395] width 1519 height 691
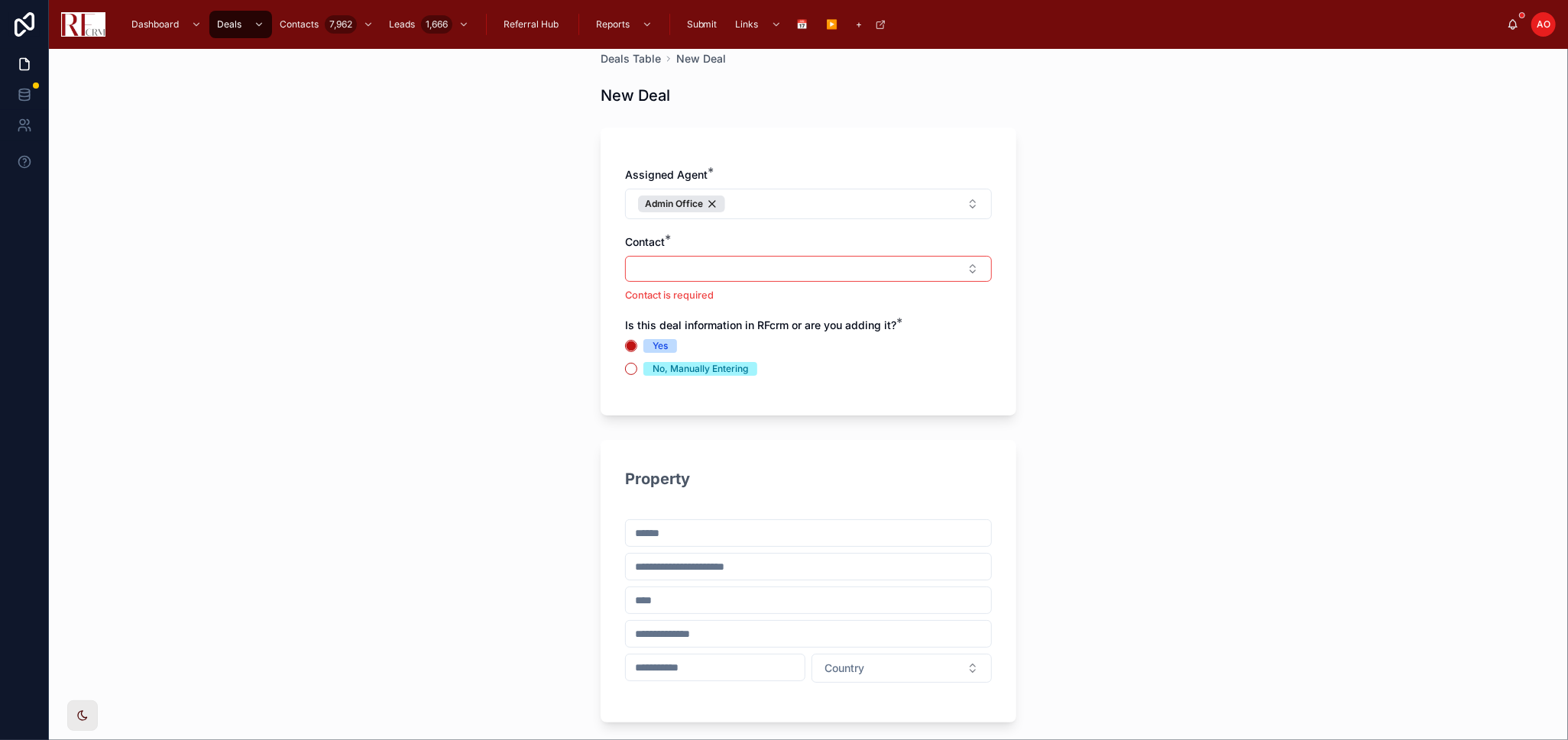
scroll to position [0, 0]
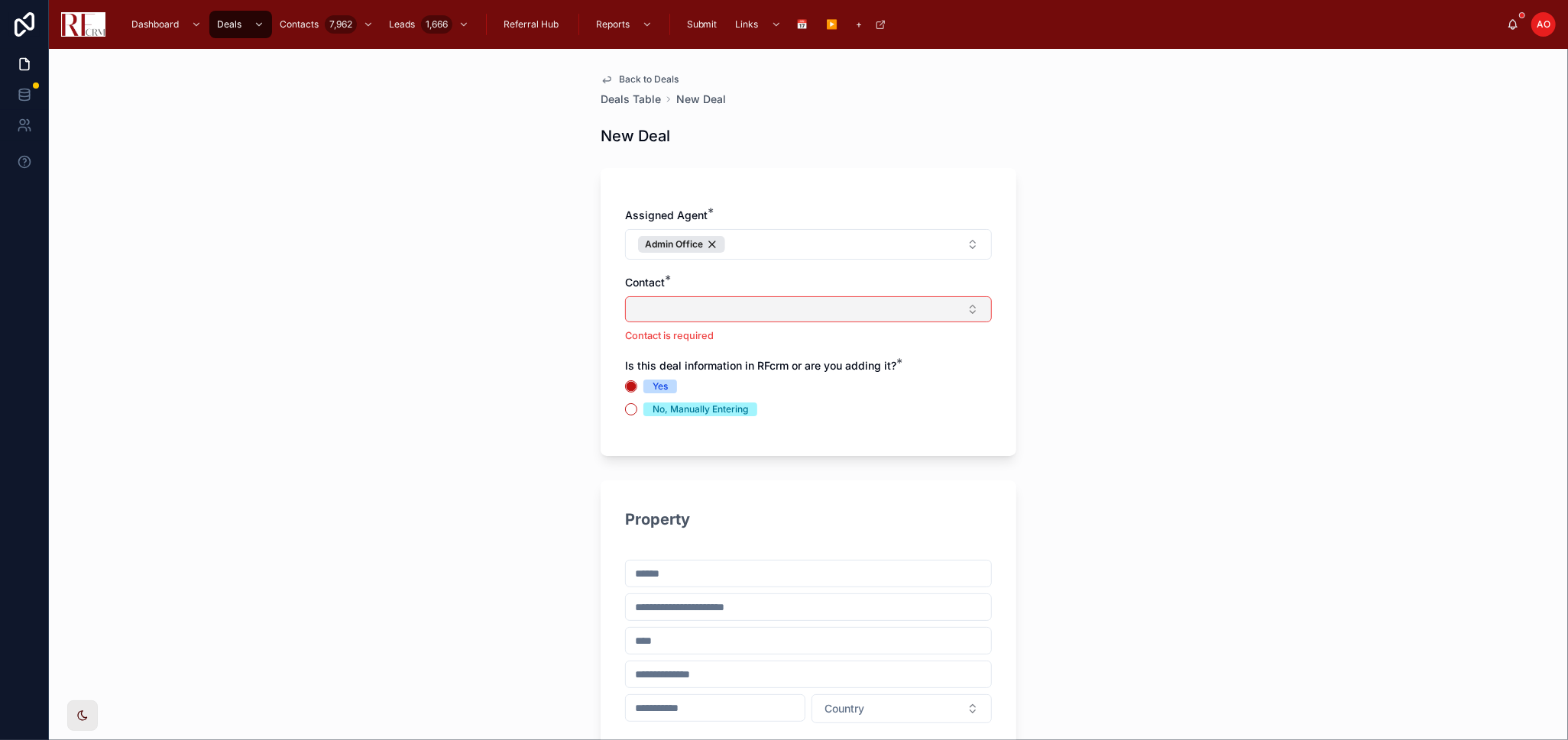
click at [709, 305] on button "Select Button" at bounding box center [808, 309] width 367 height 26
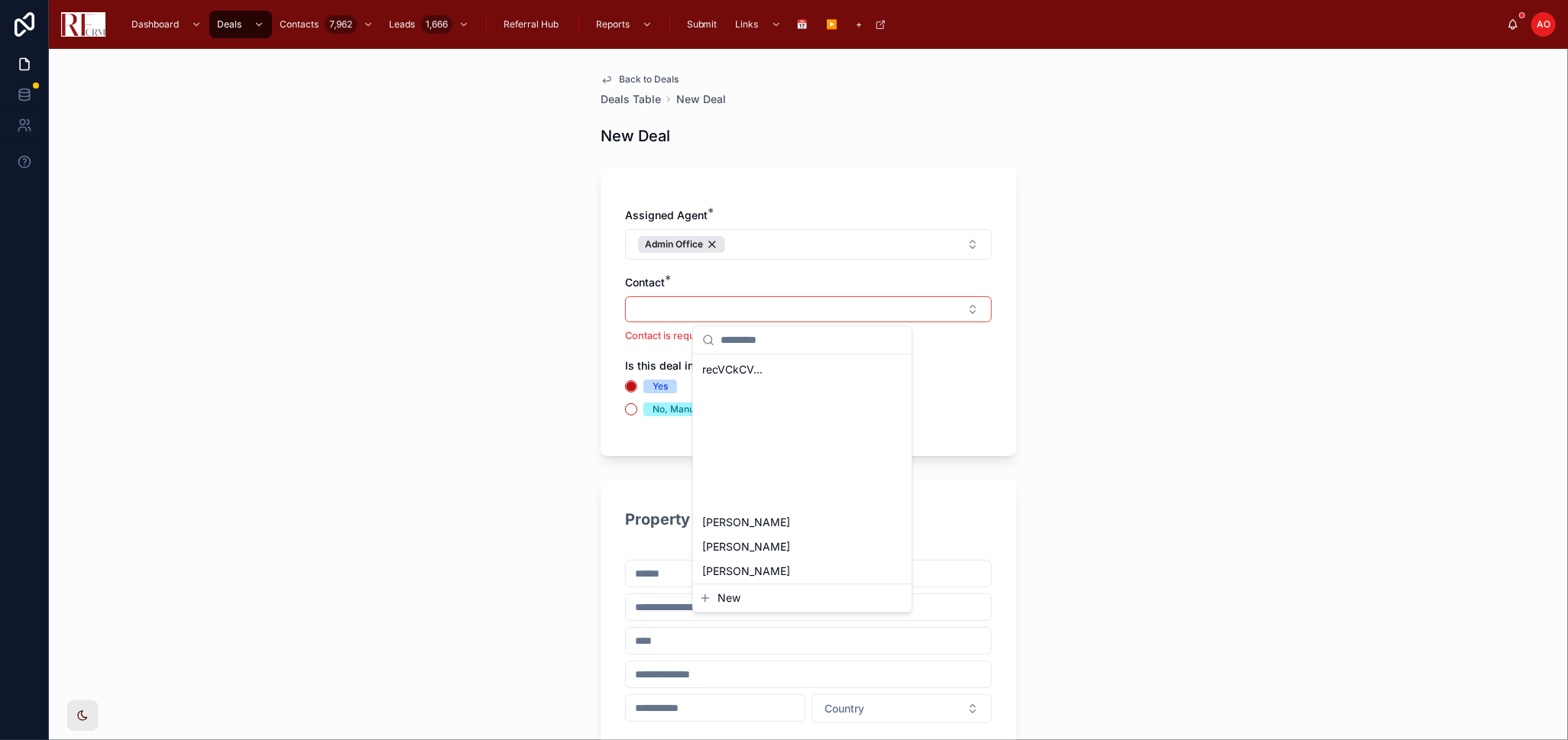
click at [724, 593] on span "New" at bounding box center [729, 598] width 23 height 15
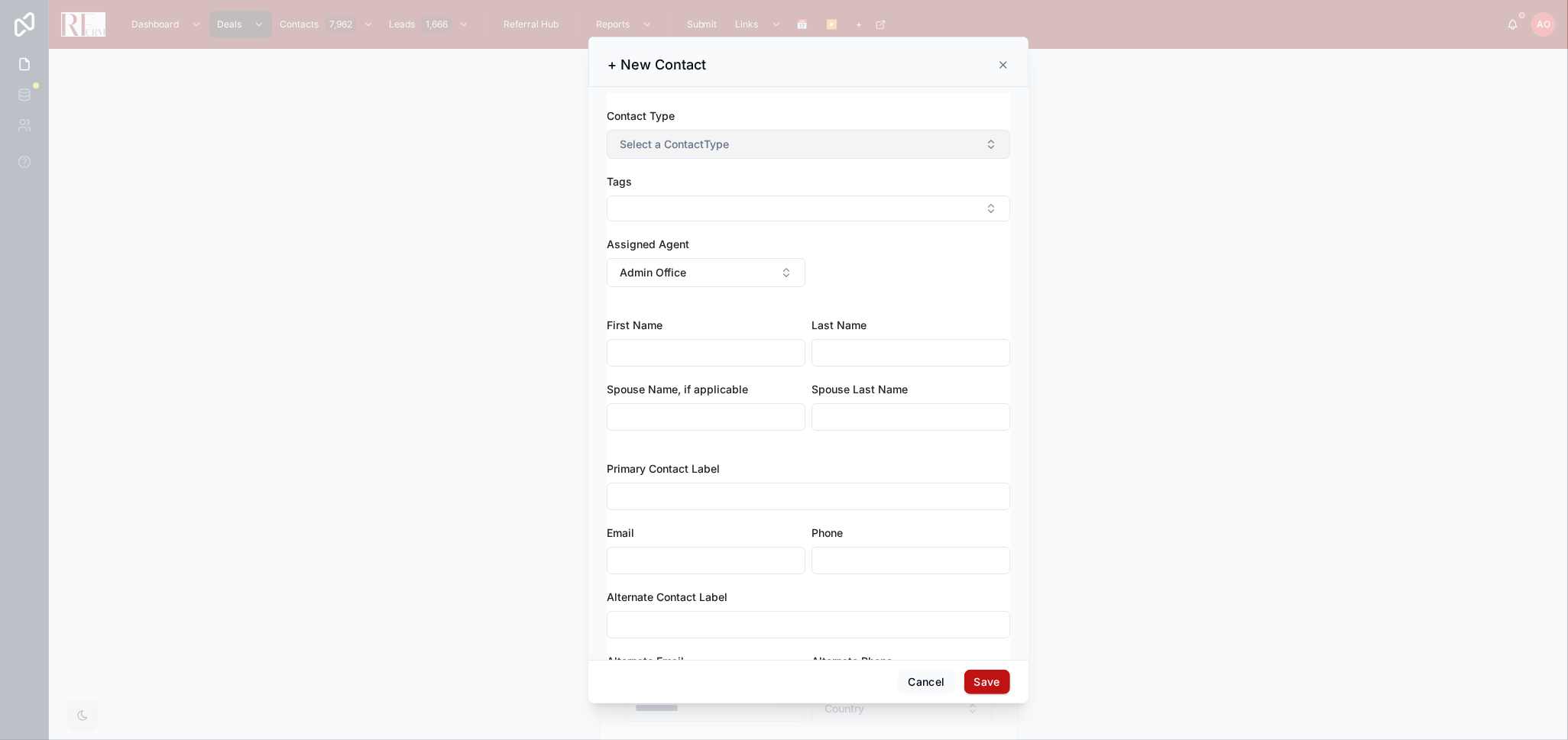
click at [742, 136] on button "Select a ContactType" at bounding box center [808, 144] width 403 height 29
click at [917, 682] on button "Cancel" at bounding box center [926, 682] width 57 height 25
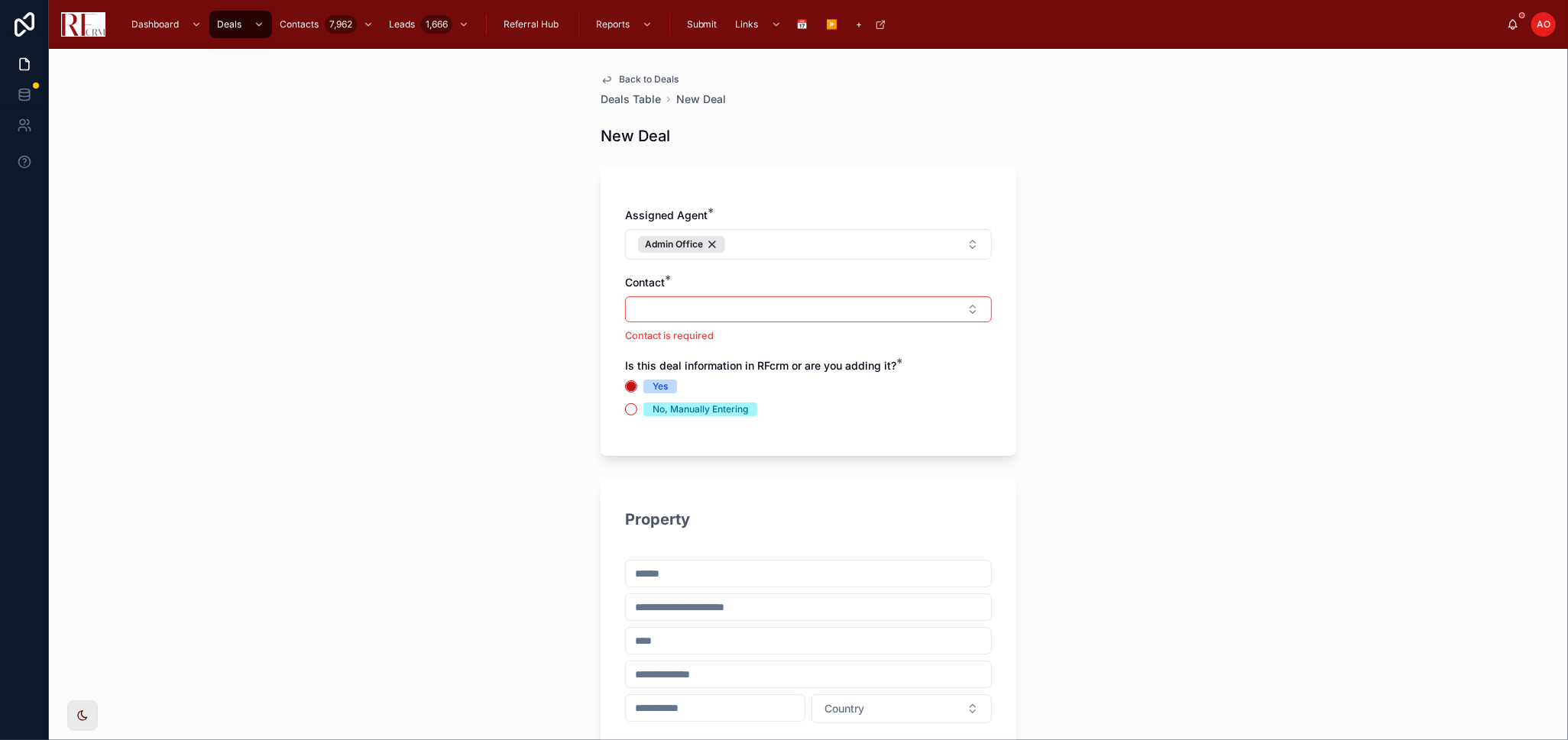
click at [720, 19] on div "Submit" at bounding box center [703, 24] width 40 height 25
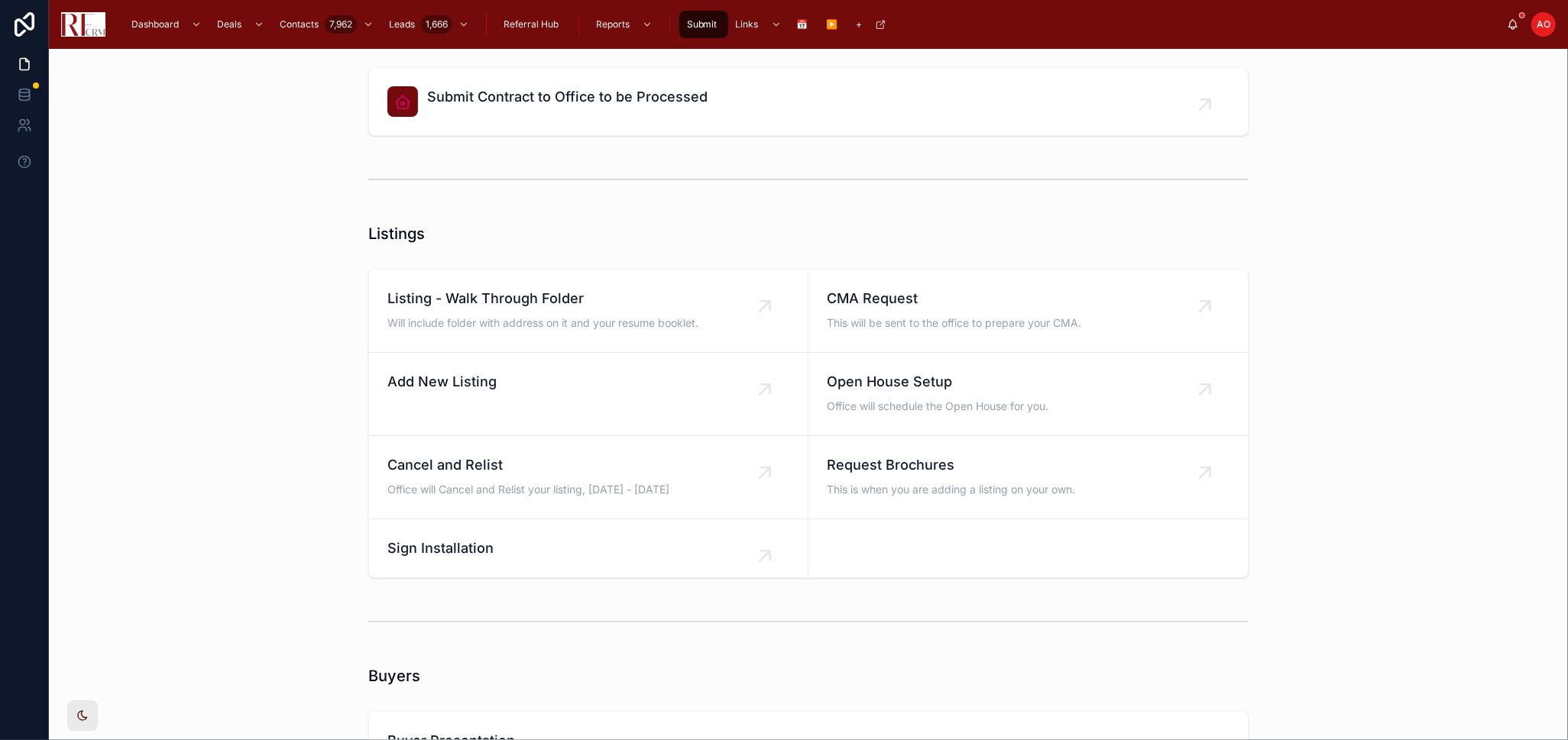
click at [455, 411] on link "Add New Listing" at bounding box center [589, 395] width 440 height 83
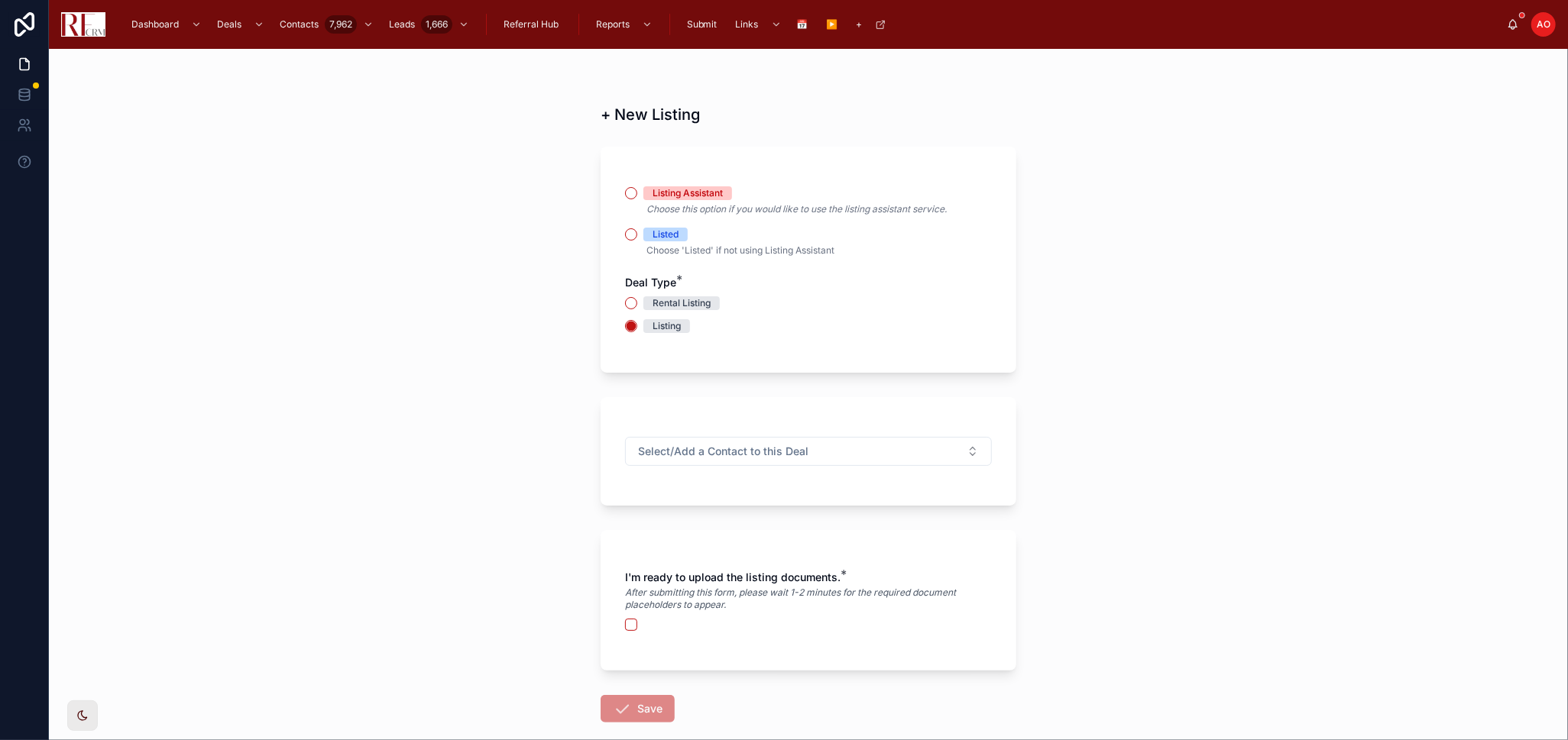
click at [653, 231] on div "Listed" at bounding box center [665, 235] width 26 height 14
click at [637, 231] on button "Listed" at bounding box center [631, 235] width 12 height 12
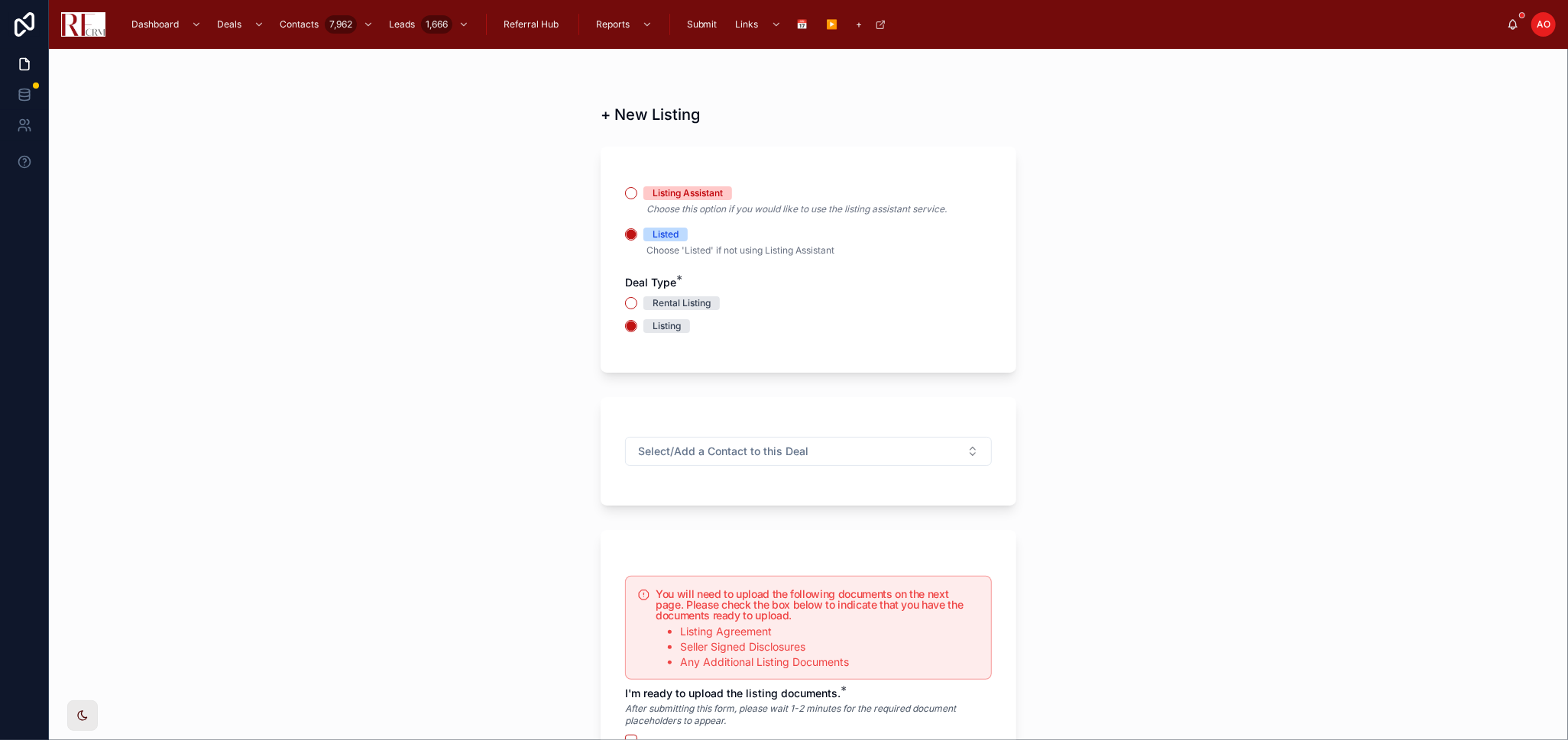
click at [653, 231] on div "Listed" at bounding box center [665, 235] width 26 height 14
click at [637, 231] on button "Listed" at bounding box center [631, 235] width 12 height 12
click at [826, 302] on div "Listing Assistant Choose this option if you would like to use the listing assis…" at bounding box center [808, 267] width 367 height 162
click at [770, 445] on span "Select/Add a Contact to this Deal" at bounding box center [723, 451] width 170 height 15
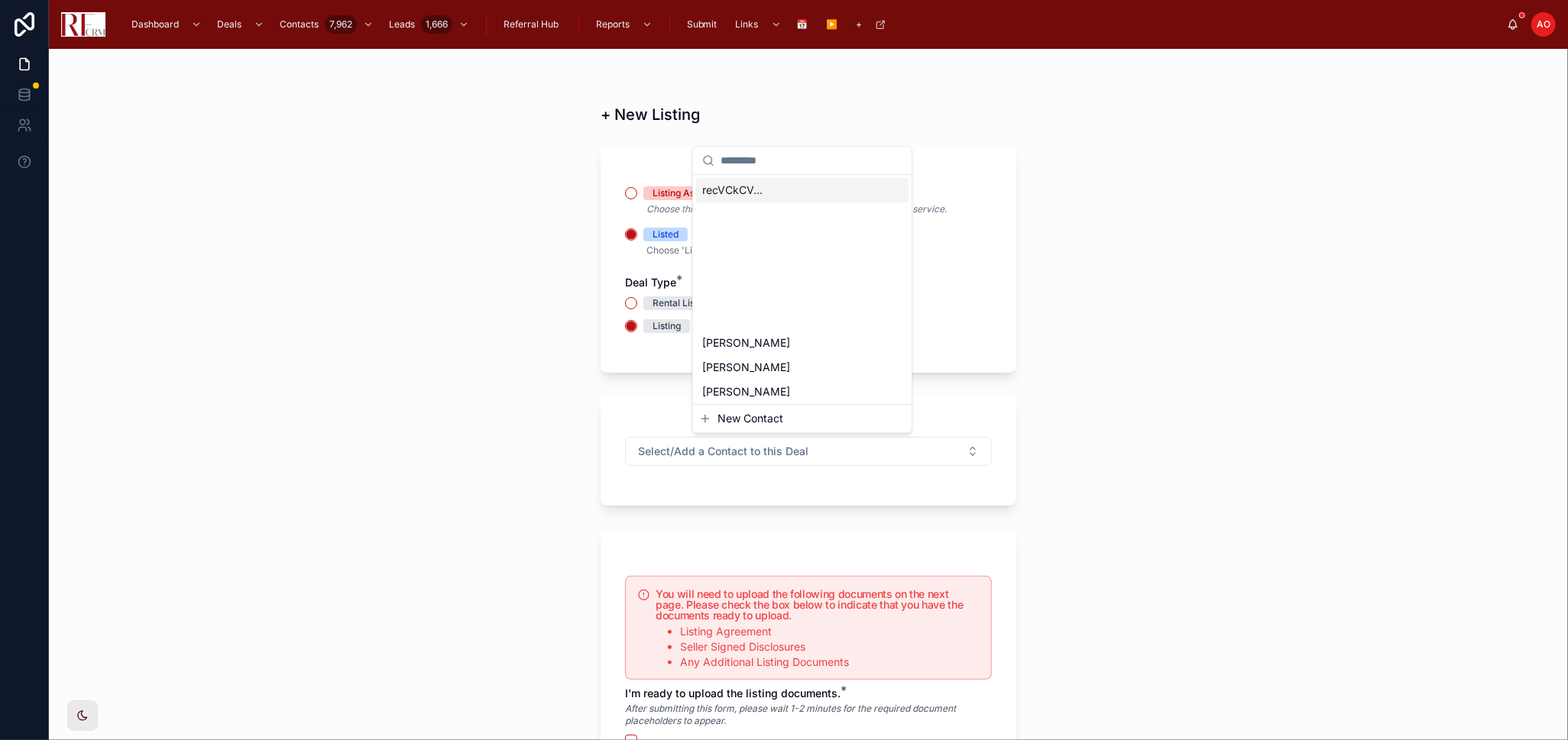
click at [767, 172] on input "text" at bounding box center [812, 160] width 182 height 27
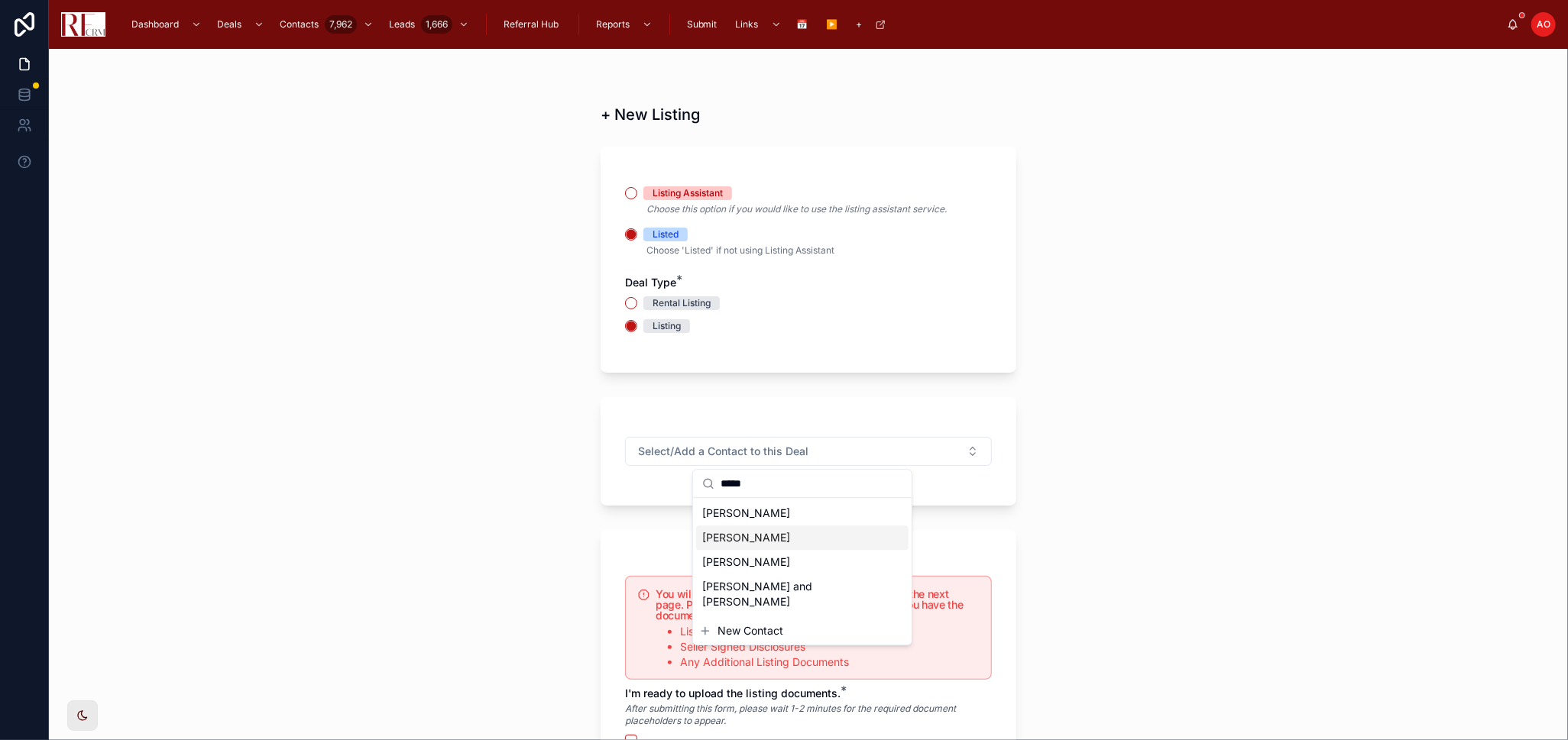
type input "*****"
click at [723, 545] on div "Isaac Ha" at bounding box center [802, 538] width 213 height 25
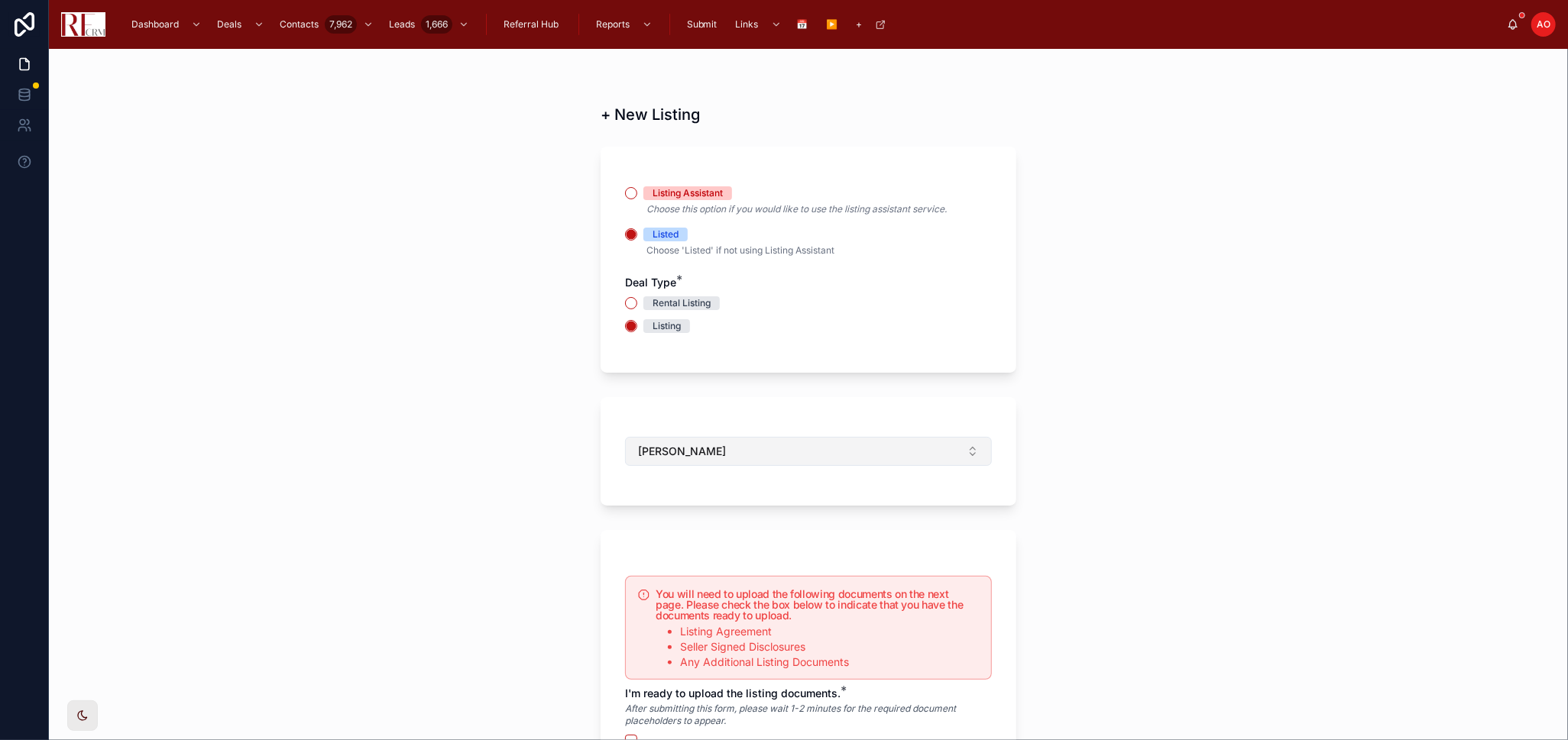
click at [711, 450] on button "Isaac Ha" at bounding box center [808, 451] width 367 height 29
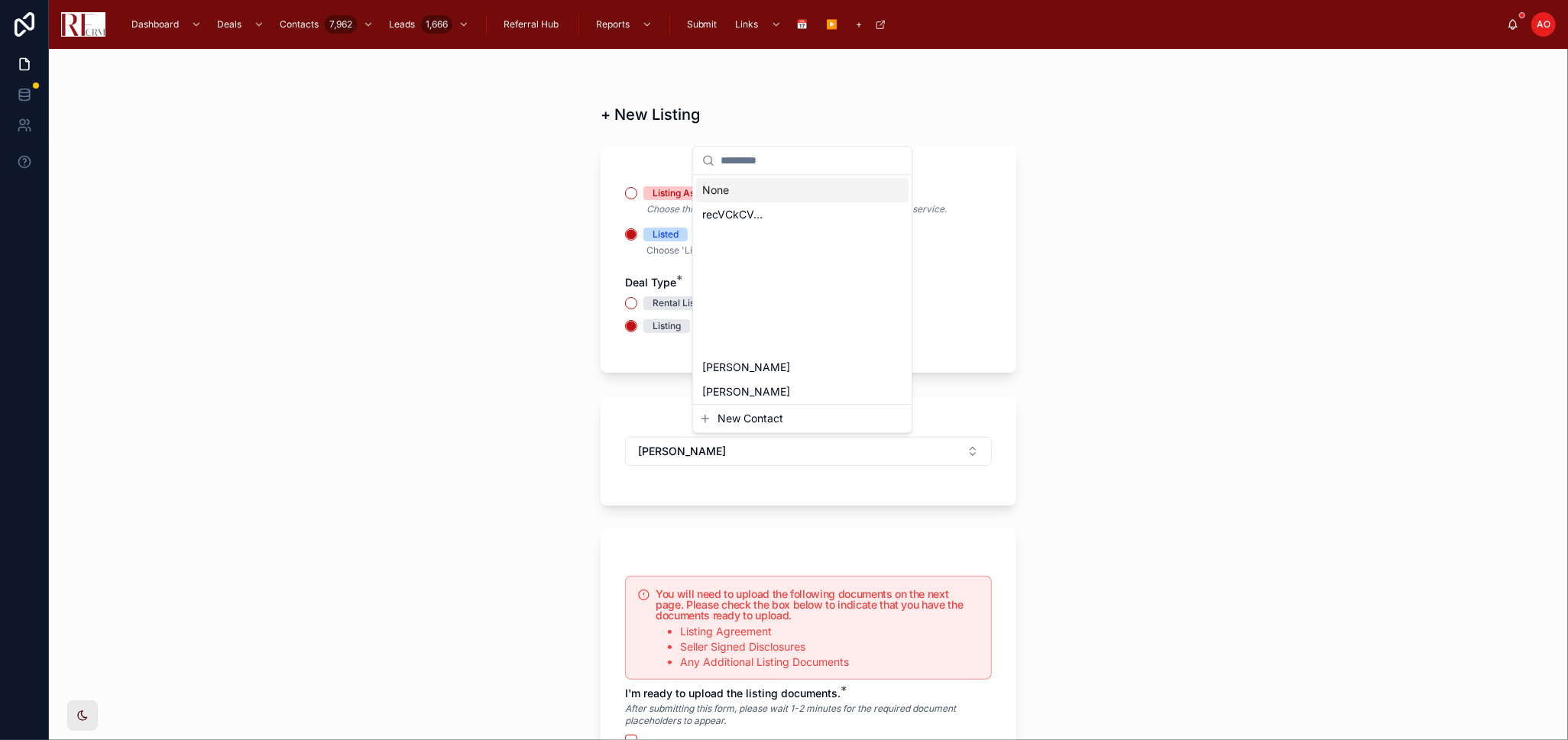
click at [730, 193] on div "None" at bounding box center [802, 190] width 213 height 25
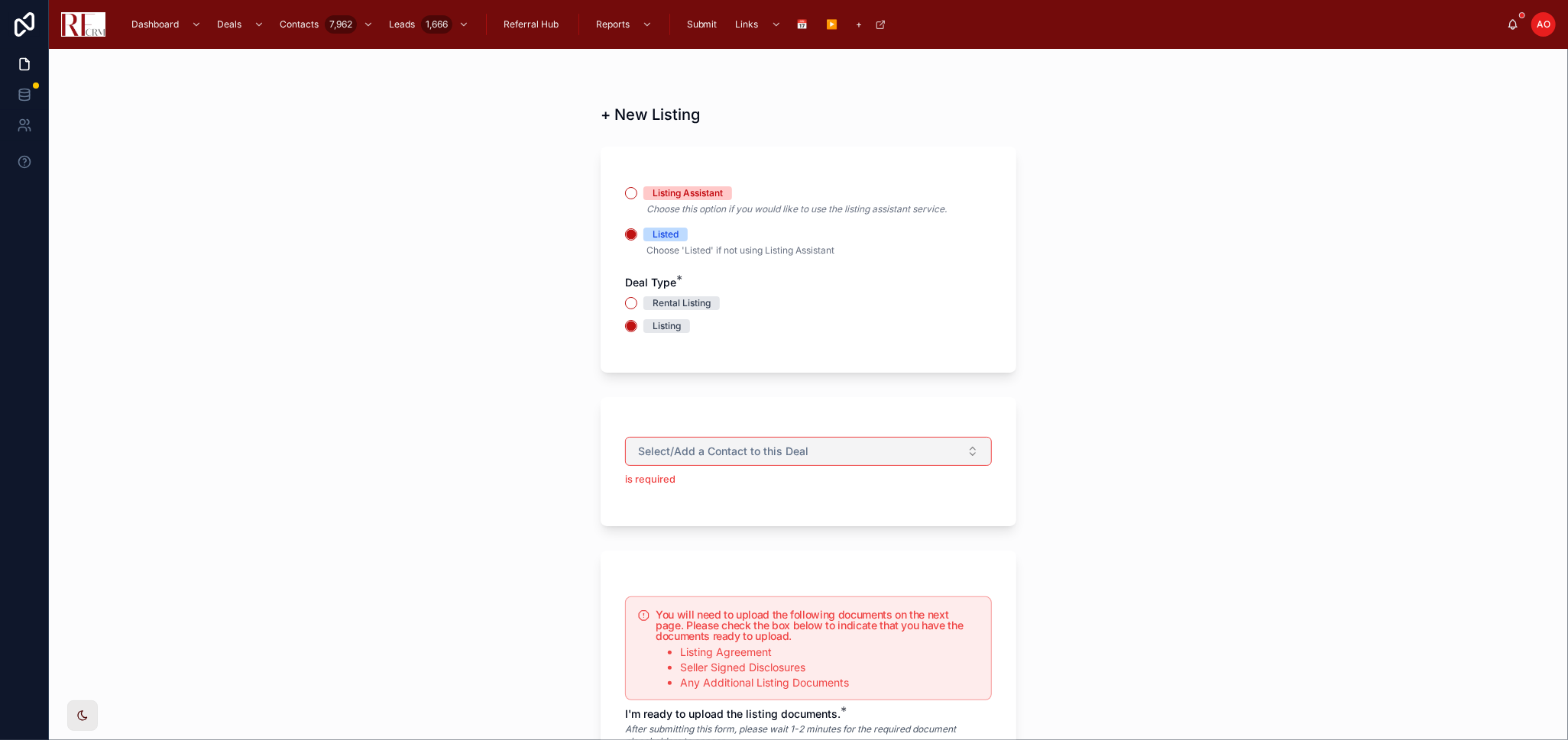
drag, startPoint x: 1190, startPoint y: 381, endPoint x: 921, endPoint y: 465, distance: 281.8
click at [1190, 382] on div "+ New Listing Listing Assistant Choose this option if you would like to use the…" at bounding box center [808, 395] width 1519 height 691
click at [926, 445] on button "Select/Add a Contact to this Deal" at bounding box center [808, 451] width 367 height 29
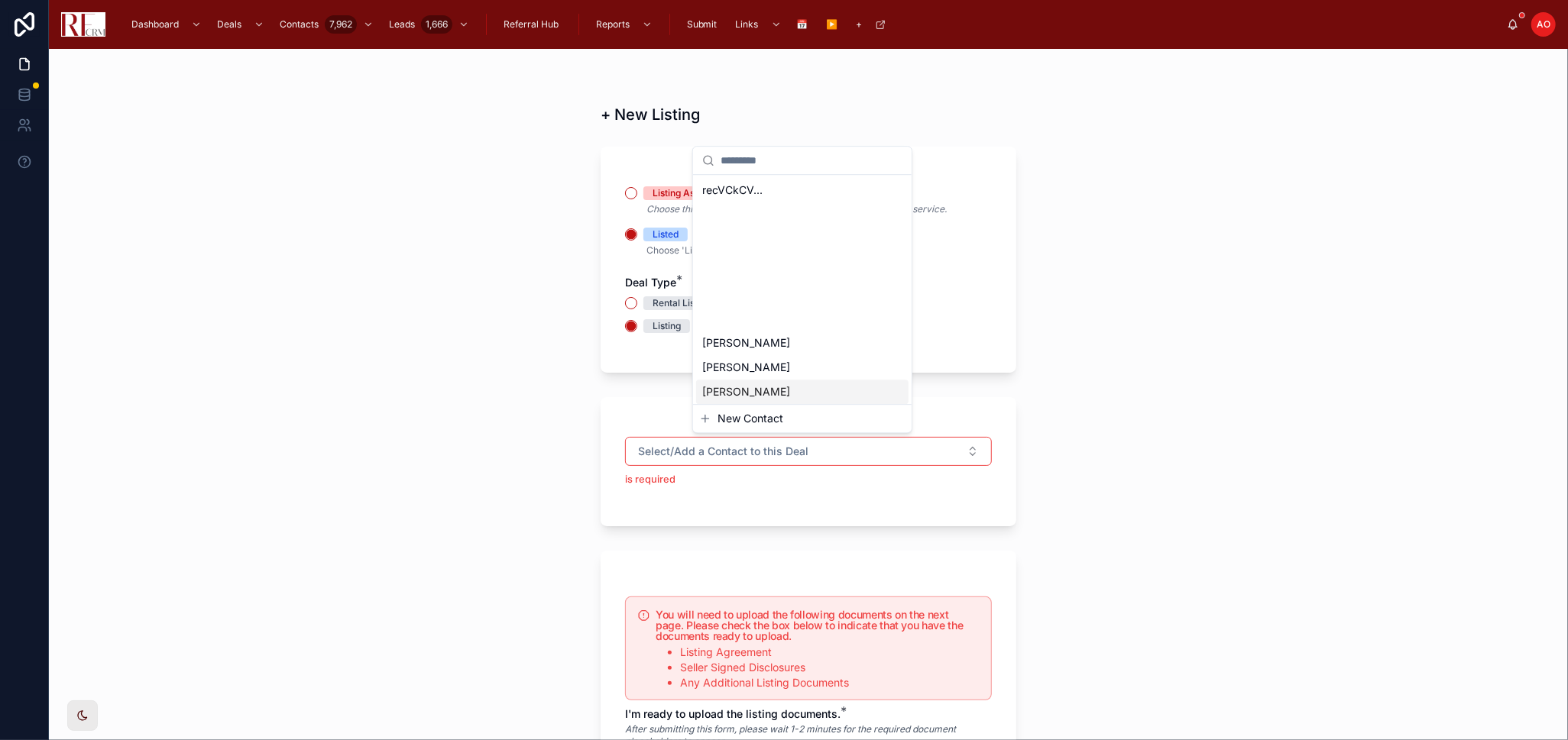
click at [762, 421] on span "New Contact" at bounding box center [751, 418] width 66 height 15
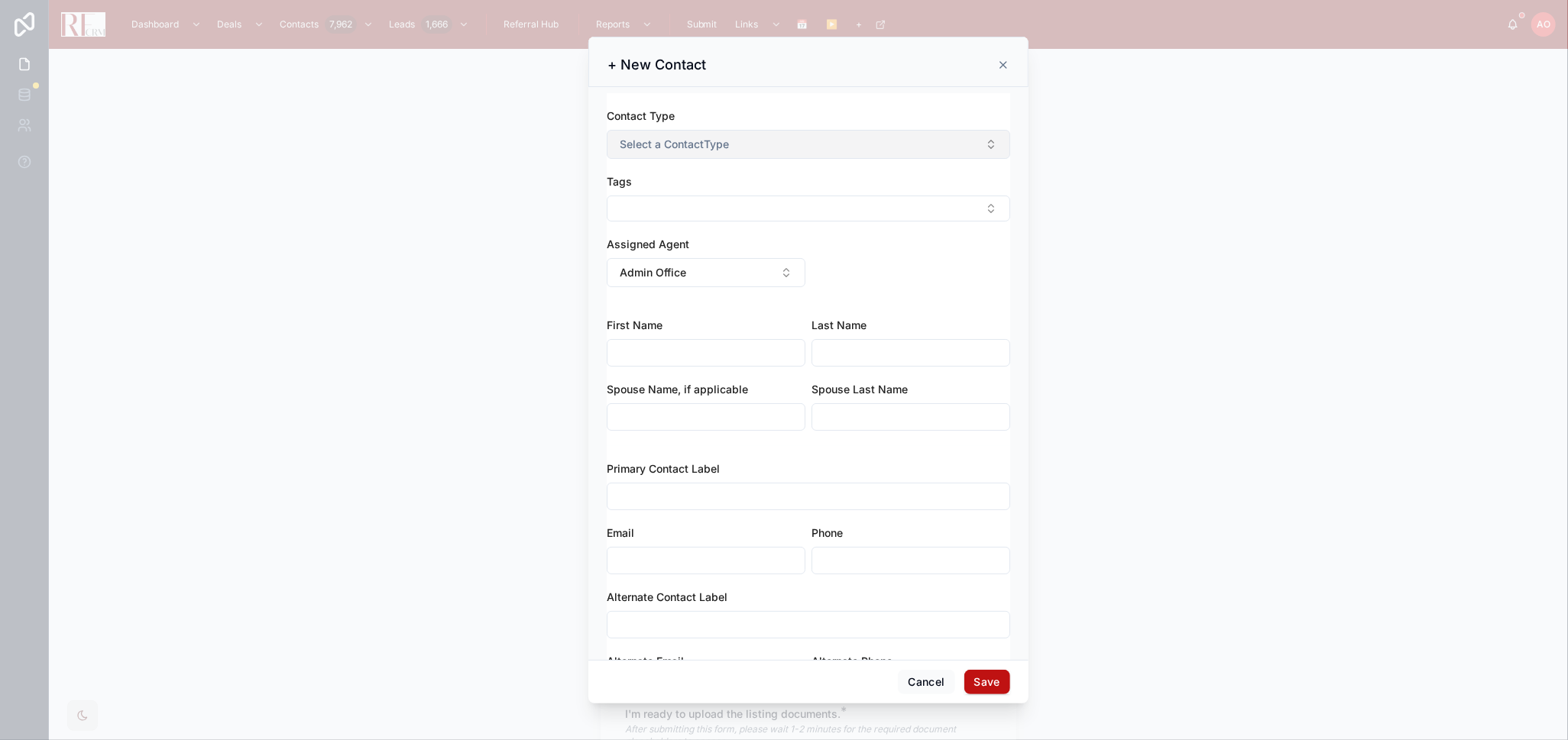
click at [699, 146] on span "Select a ContactType" at bounding box center [674, 144] width 109 height 15
click at [666, 174] on div "Tags" at bounding box center [808, 182] width 403 height 15
click at [698, 205] on button "Select Button" at bounding box center [808, 208] width 403 height 26
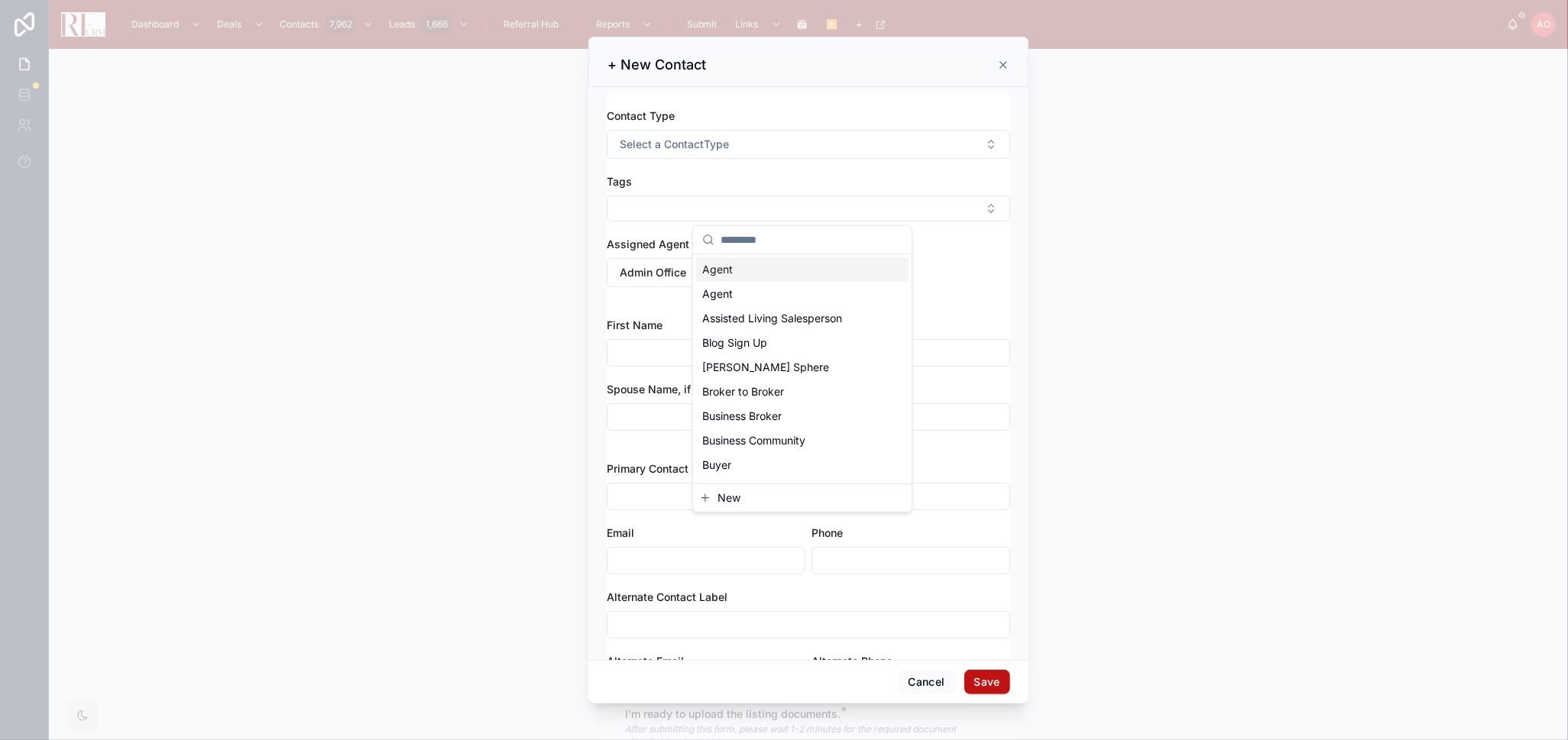
click at [713, 169] on div "Contact Type Select a ContactType Tags Assigned Agent Admin Office" at bounding box center [808, 205] width 403 height 194
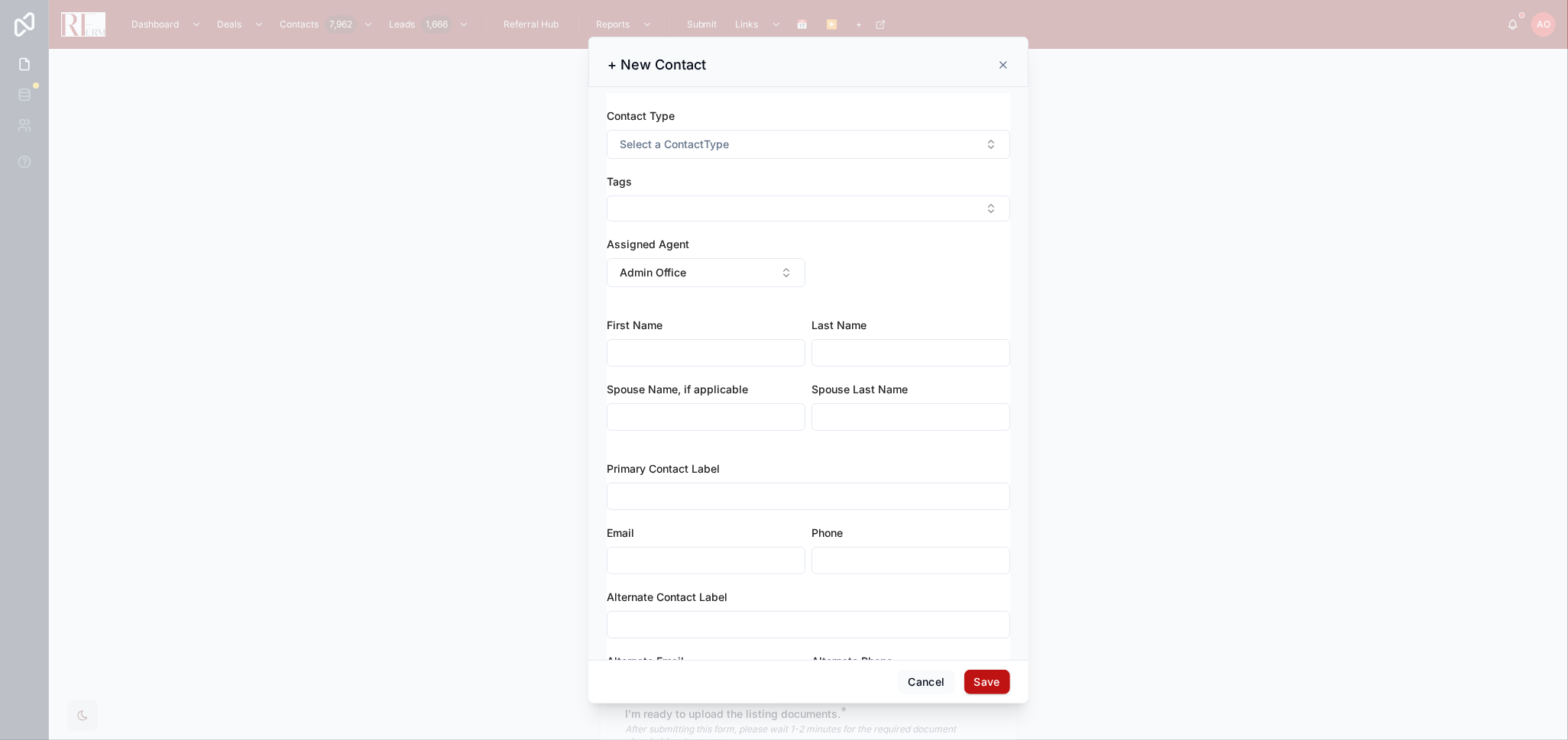
click at [777, 180] on div "Tags" at bounding box center [808, 182] width 403 height 15
click at [846, 206] on button "Select Button" at bounding box center [808, 208] width 403 height 26
type input "******"
click at [984, 280] on div "Contact Type Select a ContactType Tags Assigned Agent Admin Office" at bounding box center [808, 205] width 403 height 194
click at [792, 279] on button "Admin Office" at bounding box center [706, 273] width 199 height 29
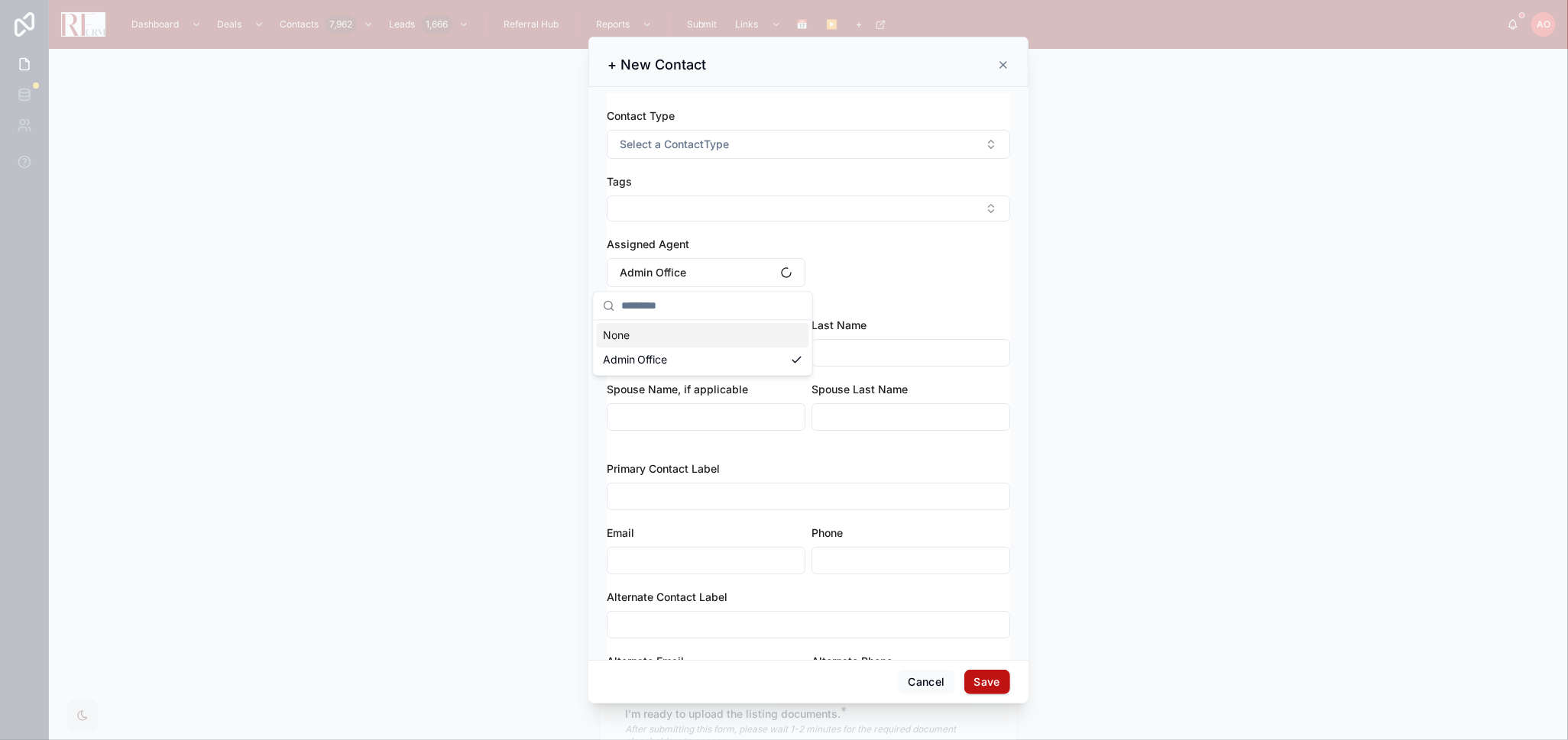
click at [908, 252] on div "Contact Type Select a ContactType Tags Assigned Agent Admin Office" at bounding box center [808, 205] width 403 height 194
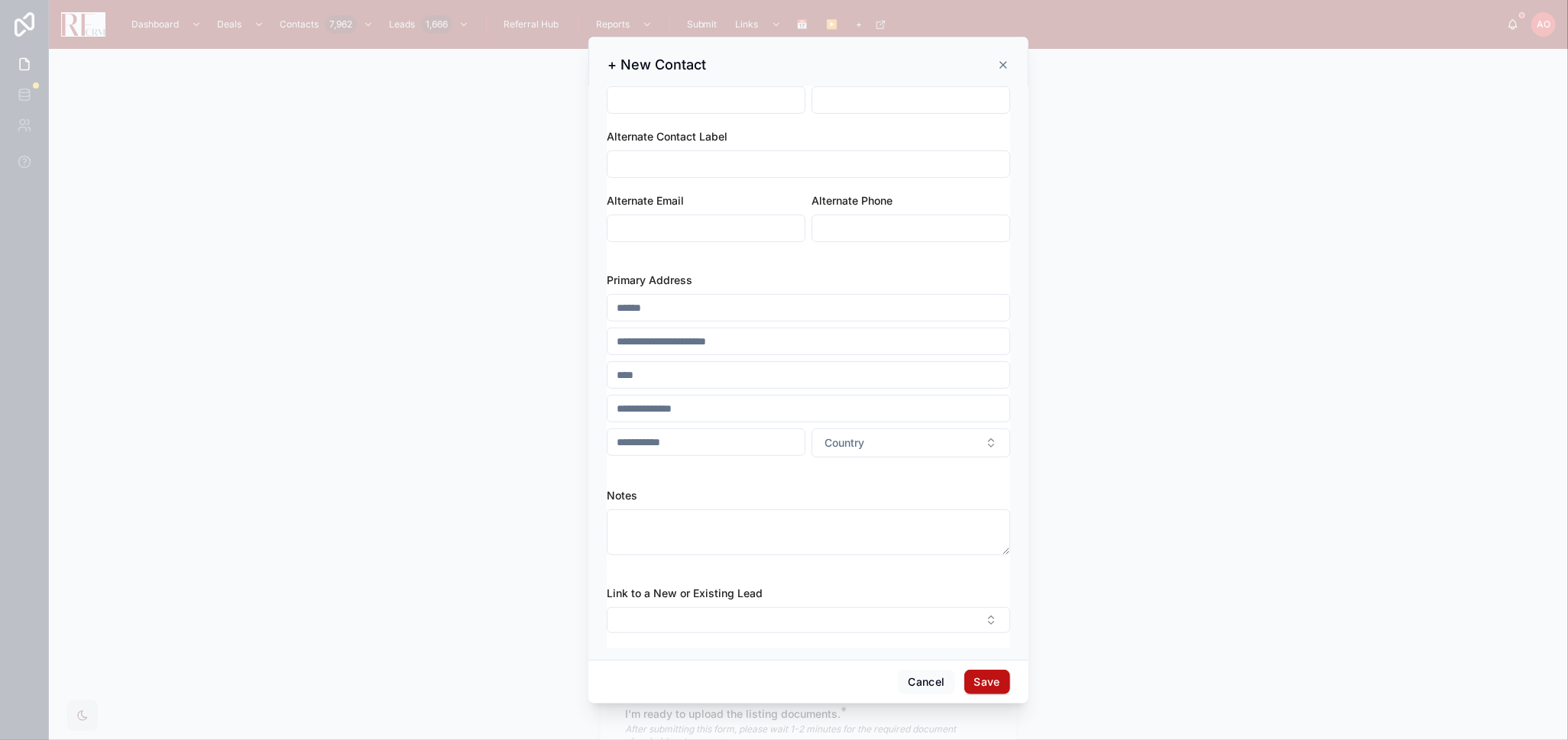
scroll to position [461, 0]
click at [935, 677] on button "Cancel" at bounding box center [926, 682] width 57 height 25
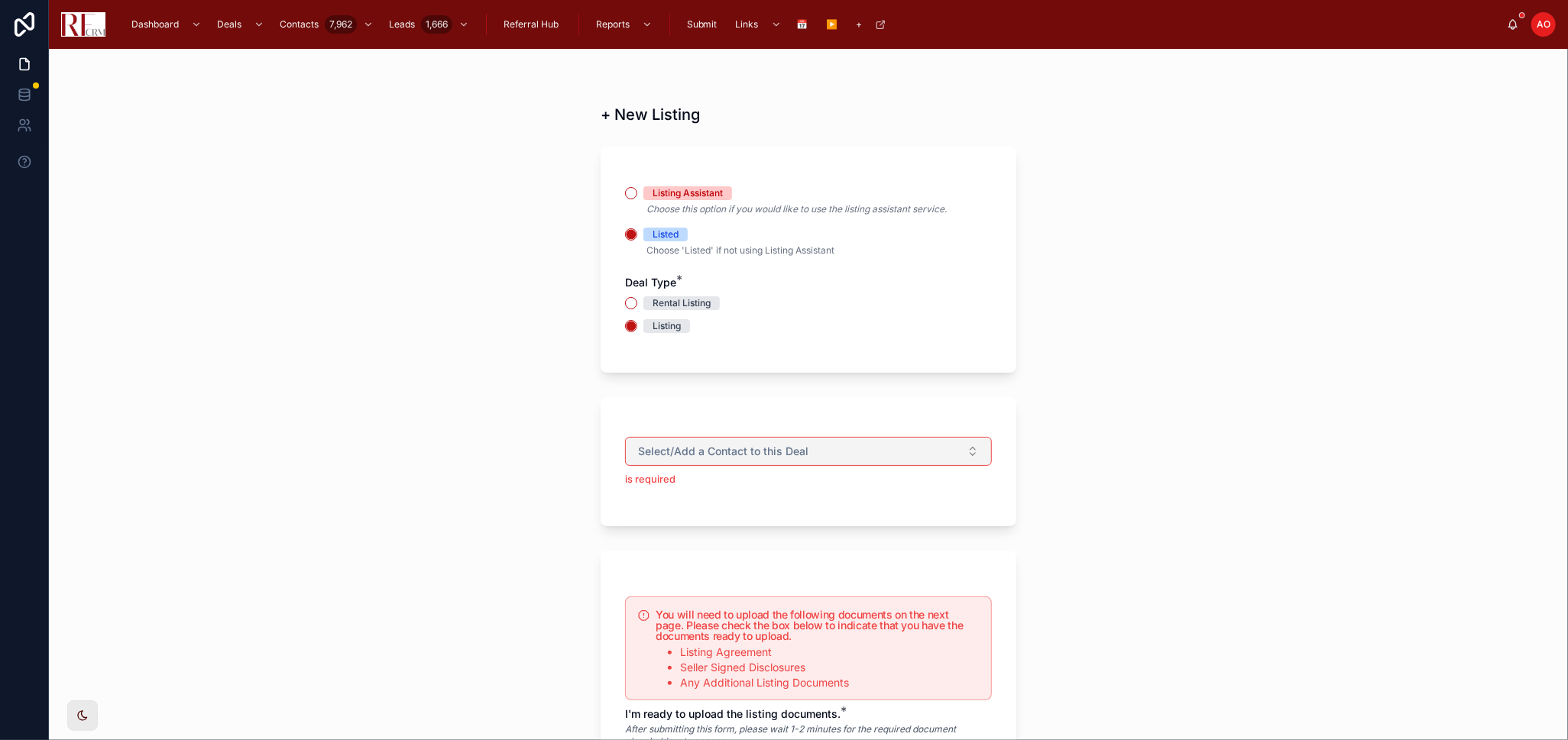
click at [806, 448] on button "Select/Add a Contact to this Deal" at bounding box center [808, 451] width 367 height 29
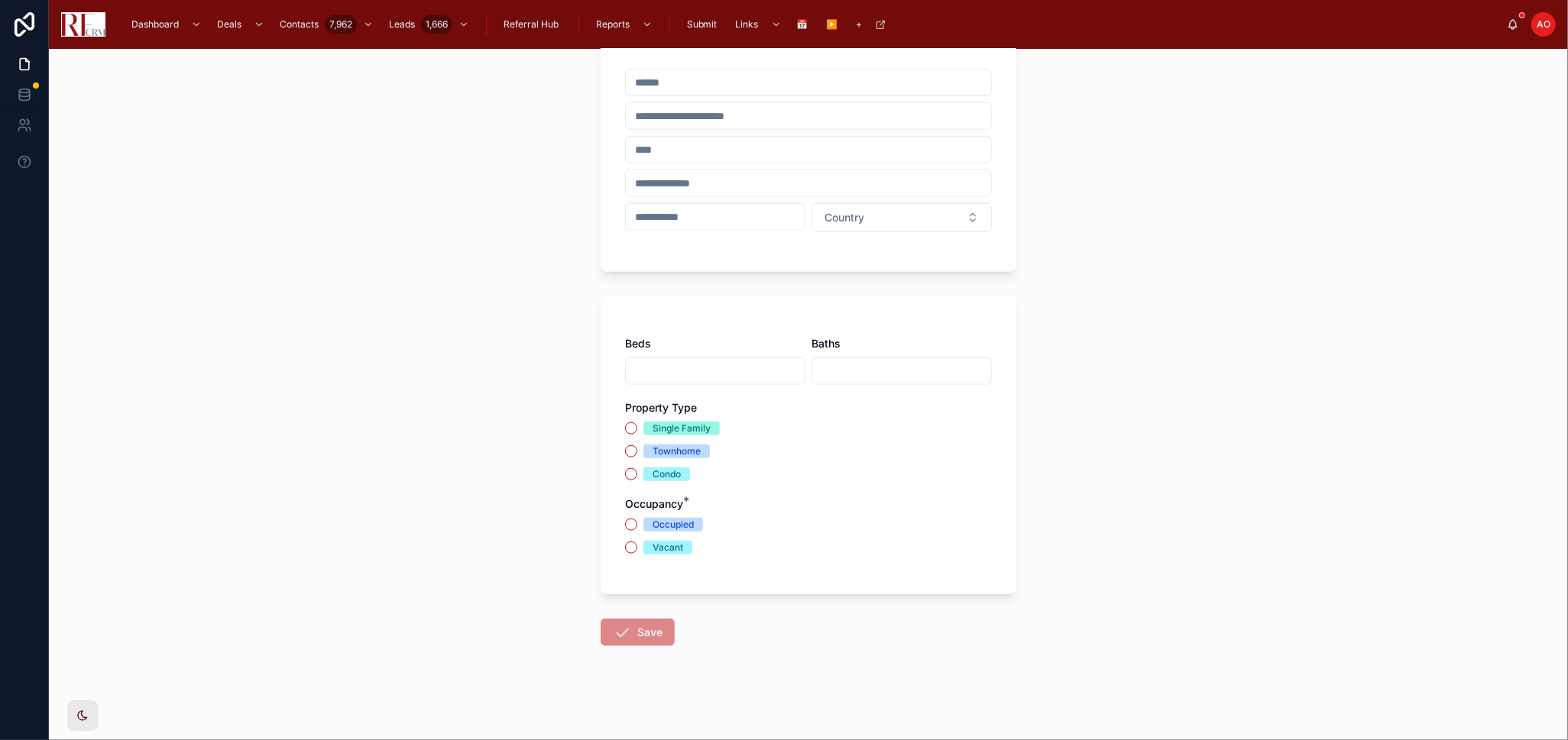
scroll to position [1065, 0]
click at [1317, 428] on div "+ New Listing Listing Assistant Choose this option if you would like to use the…" at bounding box center [808, 395] width 1519 height 691
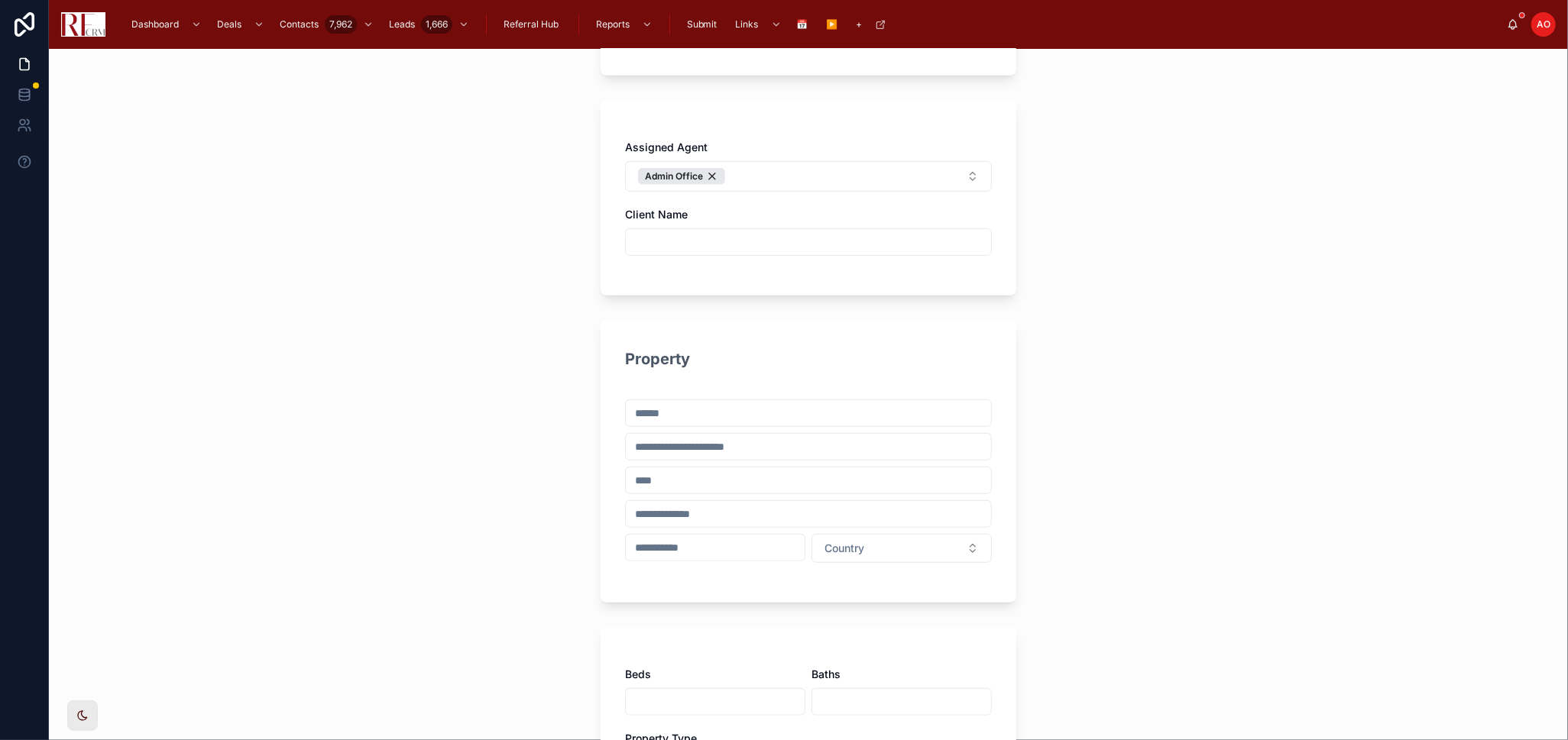
scroll to position [726, 0]
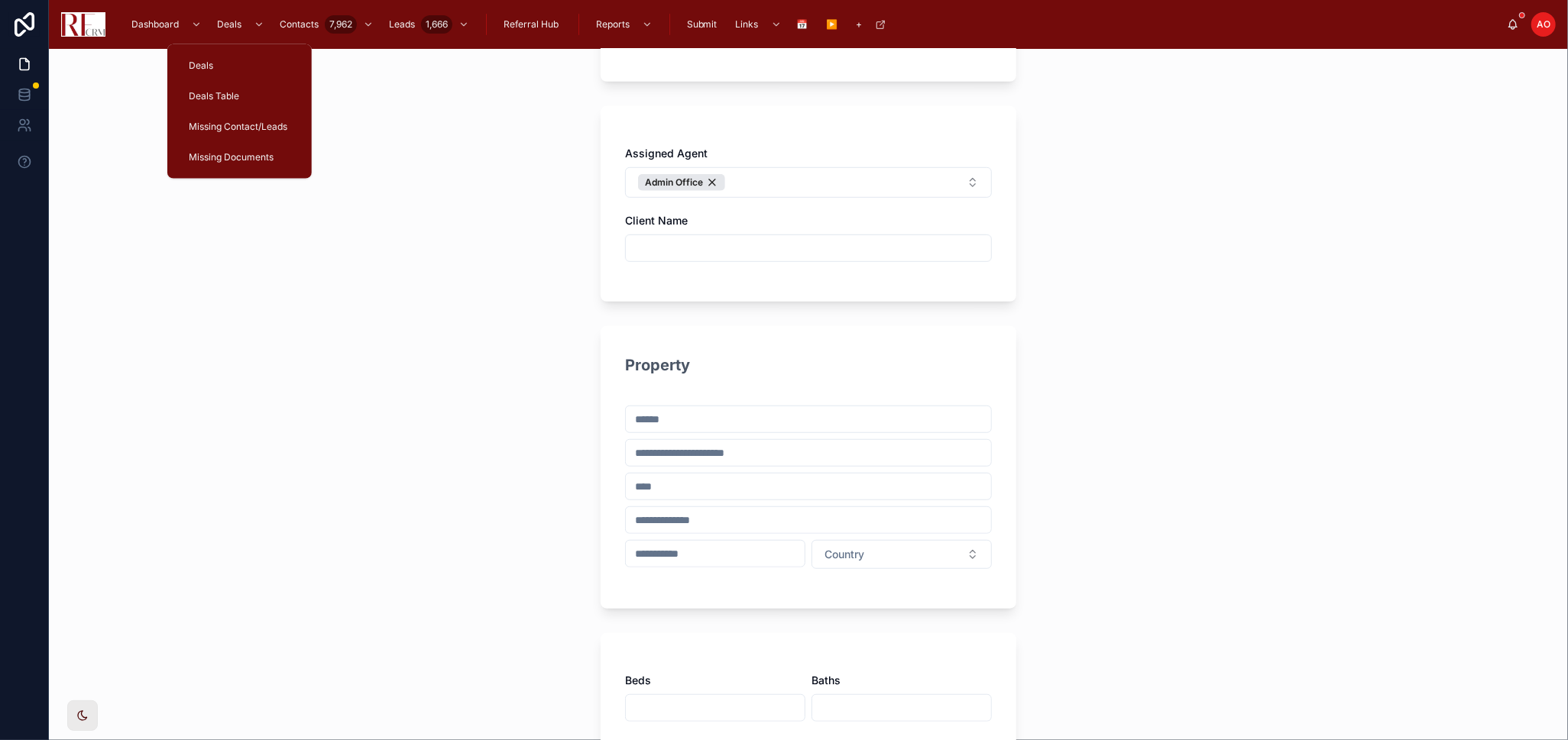
drag, startPoint x: 230, startPoint y: 25, endPoint x: 583, endPoint y: 36, distance: 353.2
click at [230, 25] on span "Deals" at bounding box center [229, 25] width 25 height 12
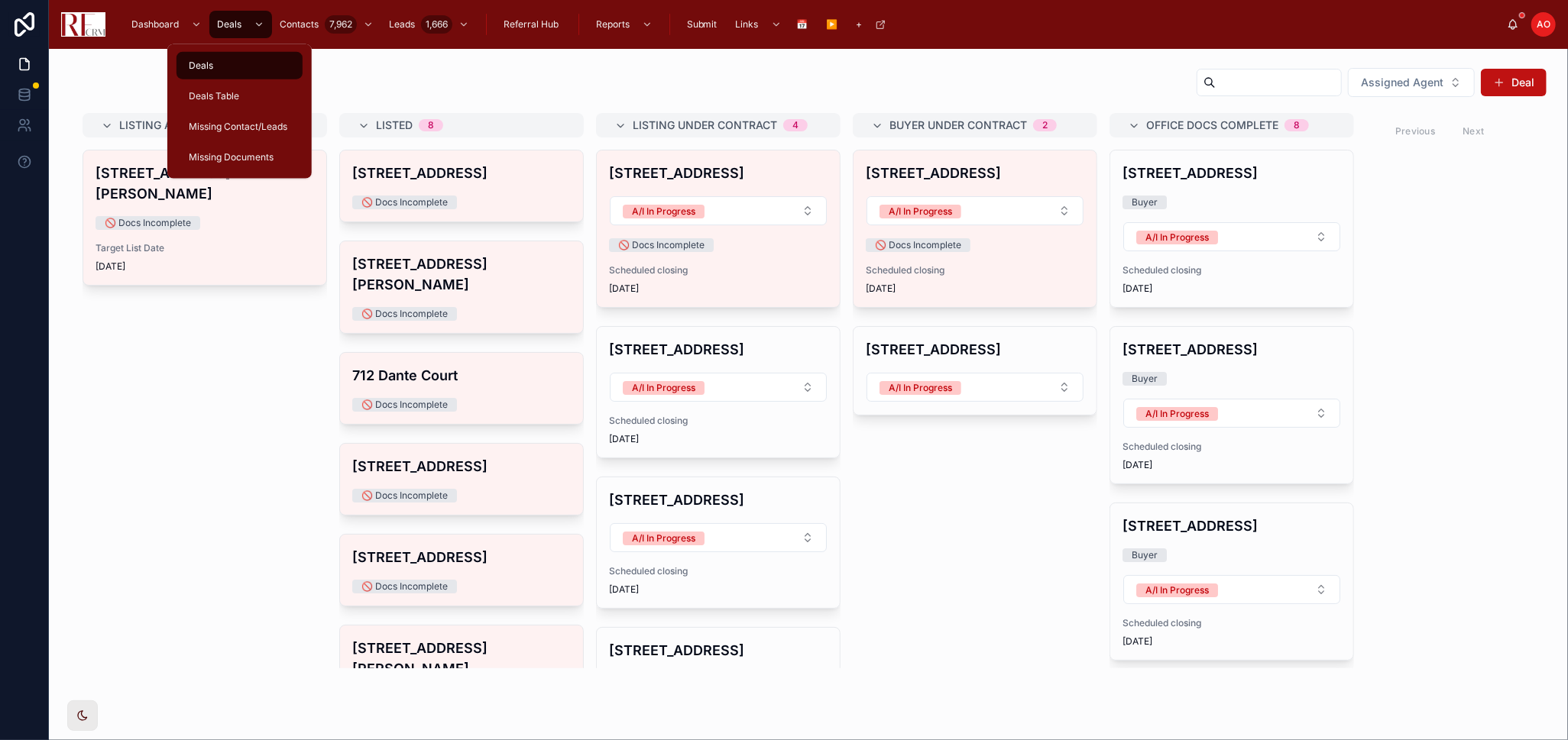
click at [232, 84] on div "Deals Table" at bounding box center [239, 96] width 108 height 25
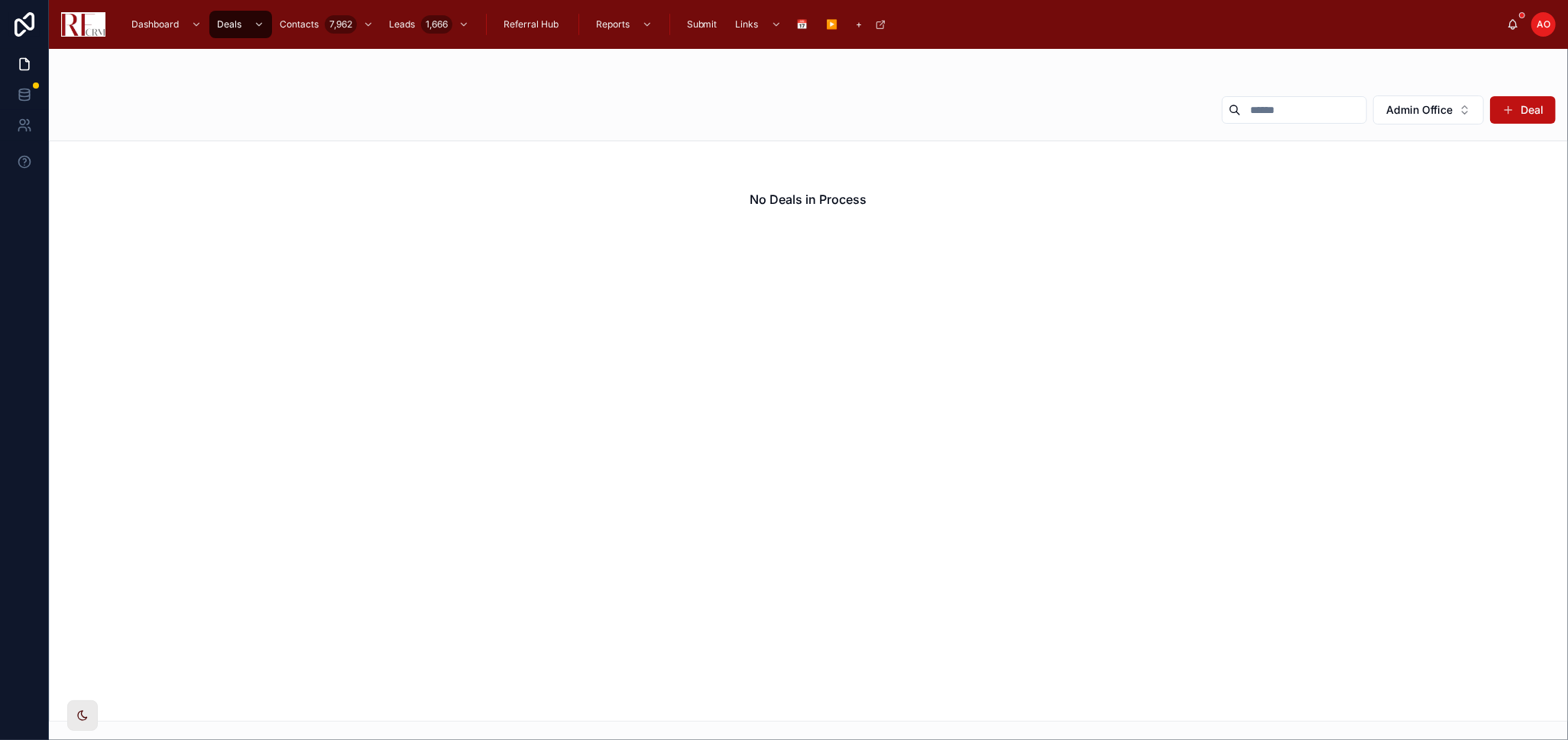
click at [709, 24] on span "Submit" at bounding box center [702, 25] width 30 height 12
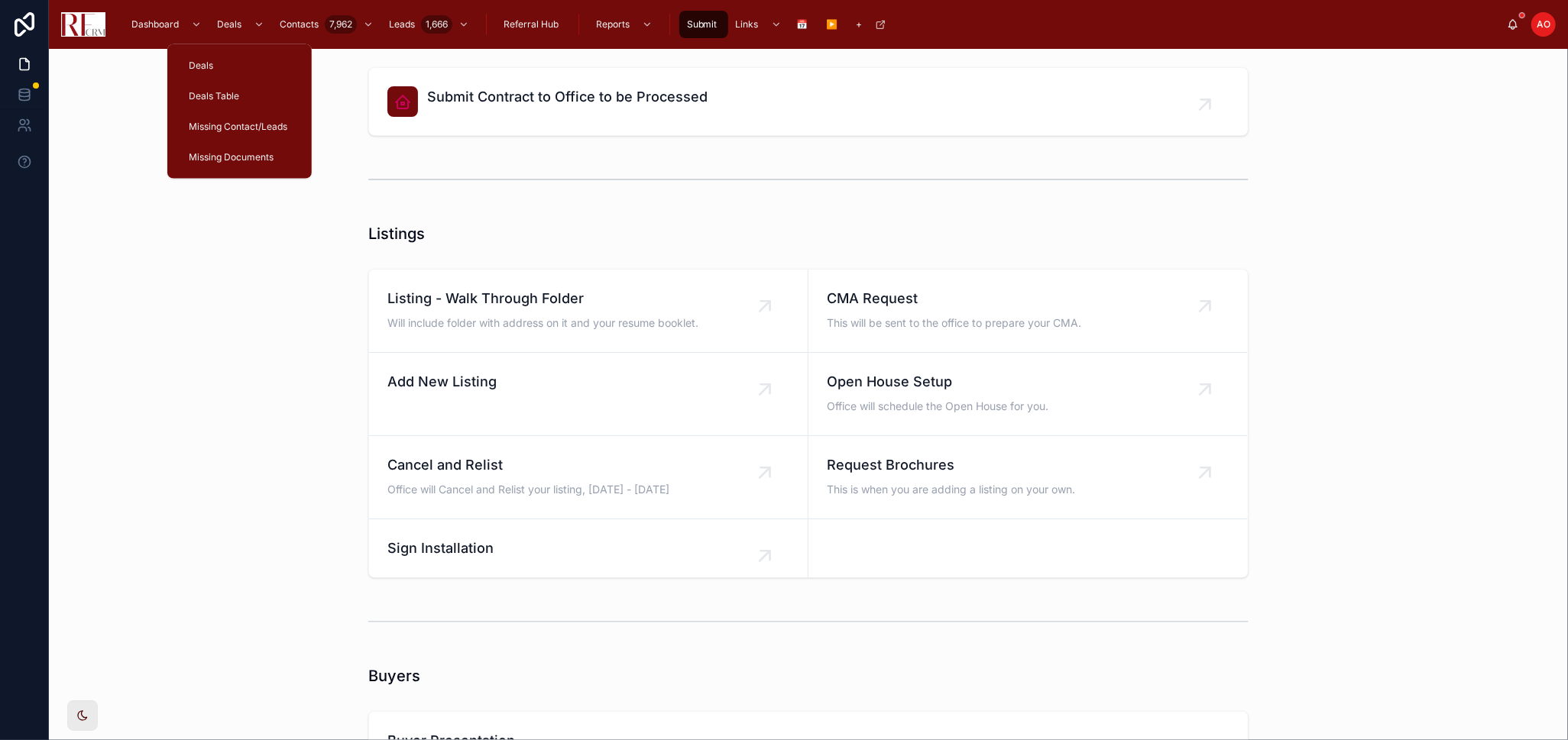
click at [224, 96] on span "Deals Table" at bounding box center [214, 96] width 51 height 12
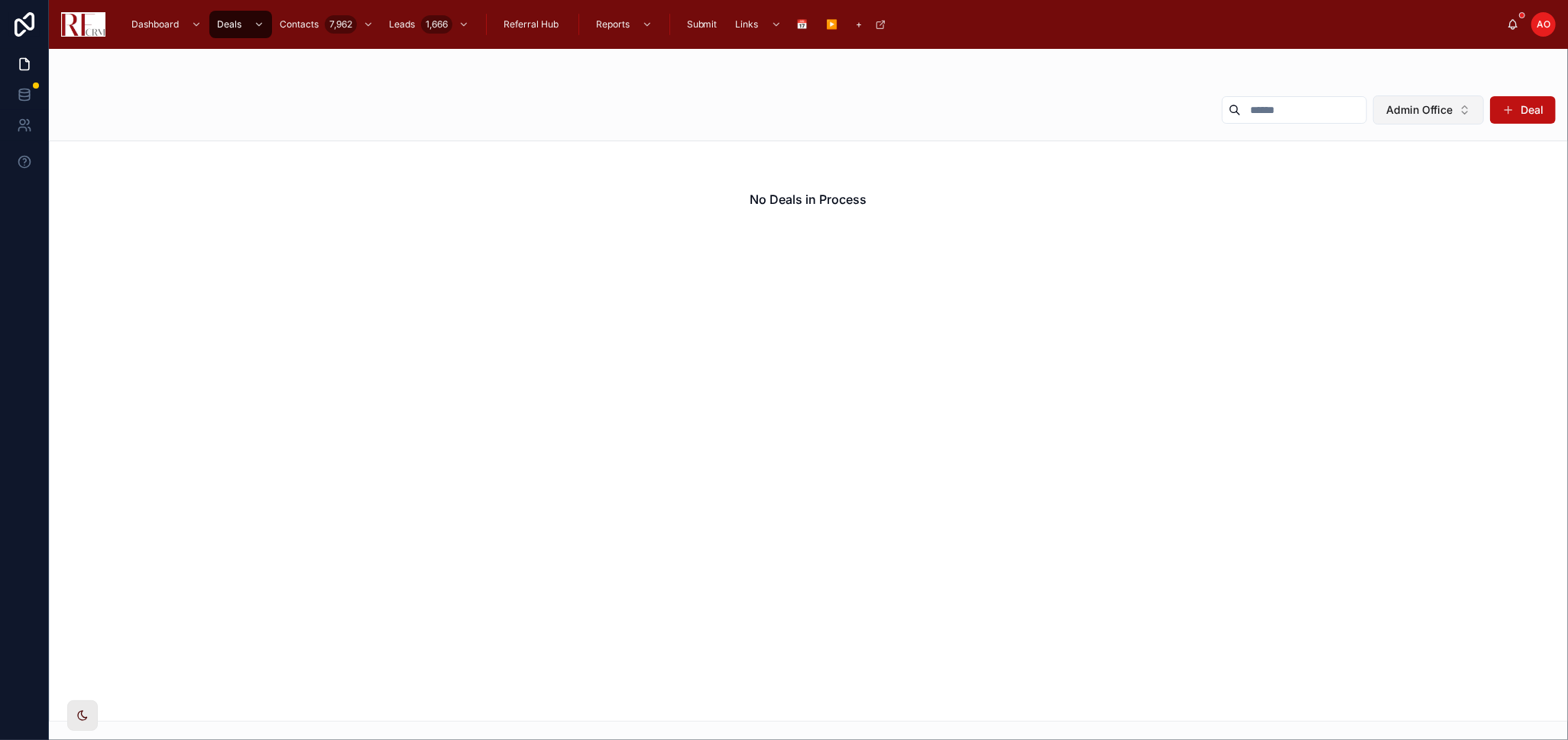
click at [1440, 101] on button "Admin Office" at bounding box center [1428, 110] width 111 height 29
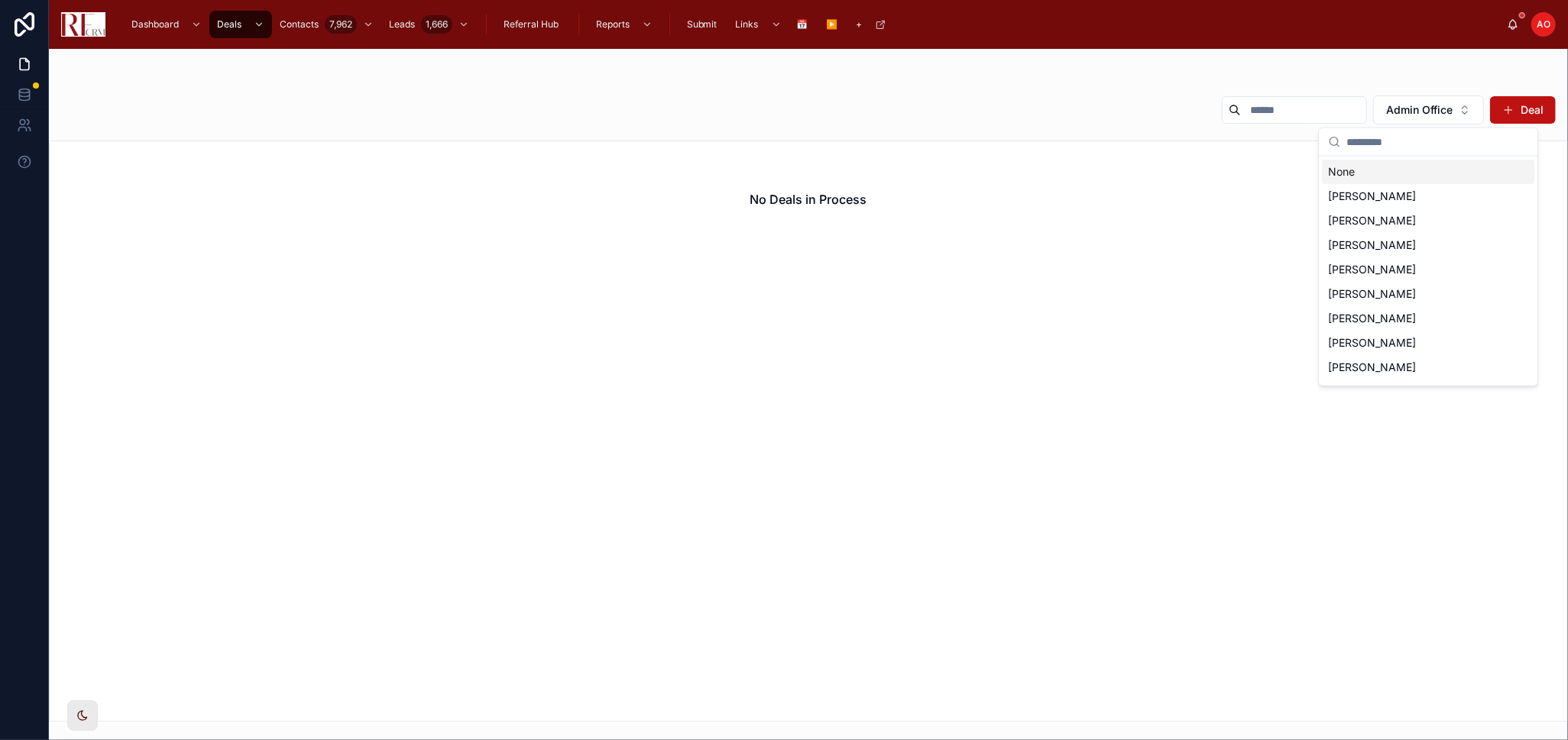
click at [1373, 175] on div "None" at bounding box center [1427, 172] width 213 height 25
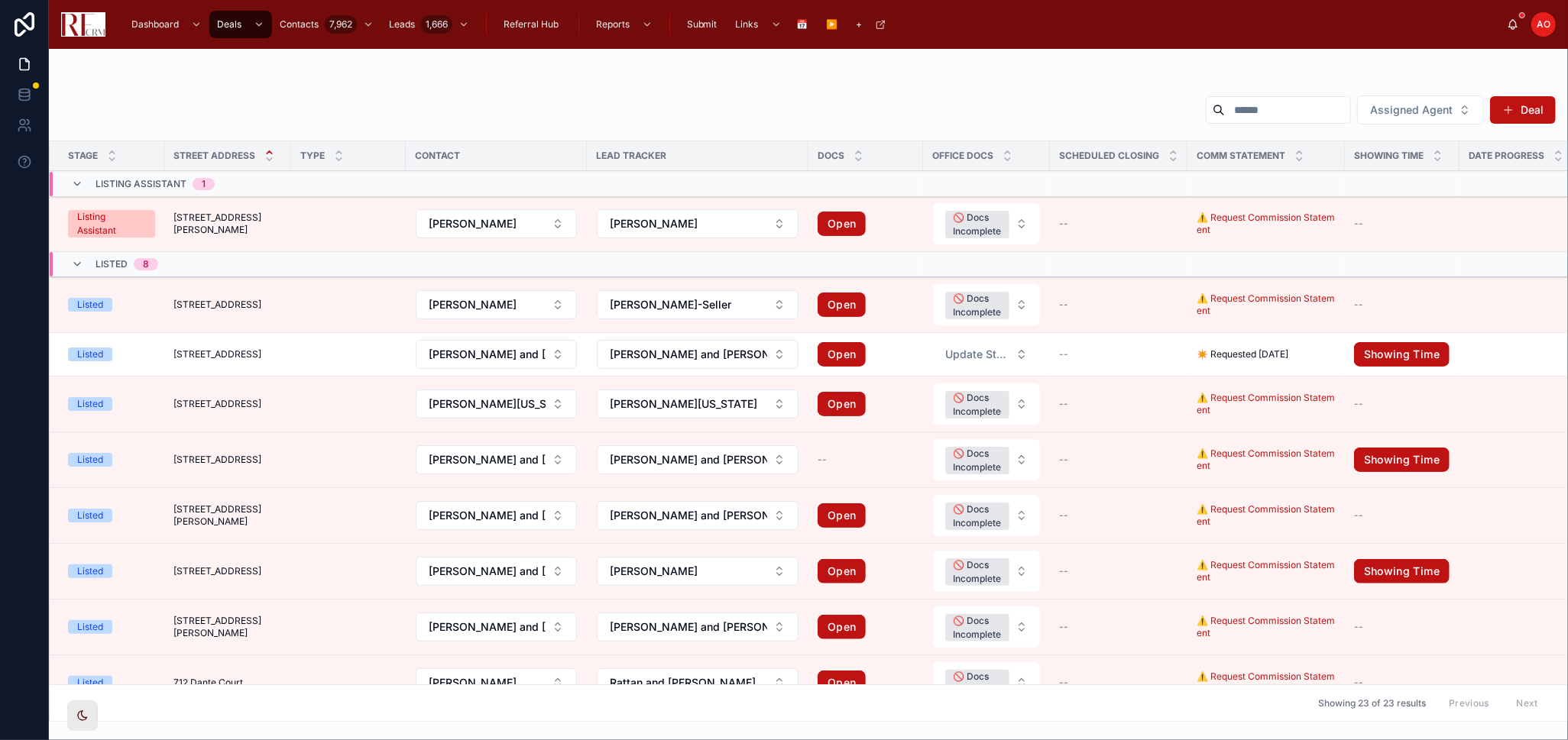
click at [701, 19] on span "Submit" at bounding box center [702, 25] width 30 height 12
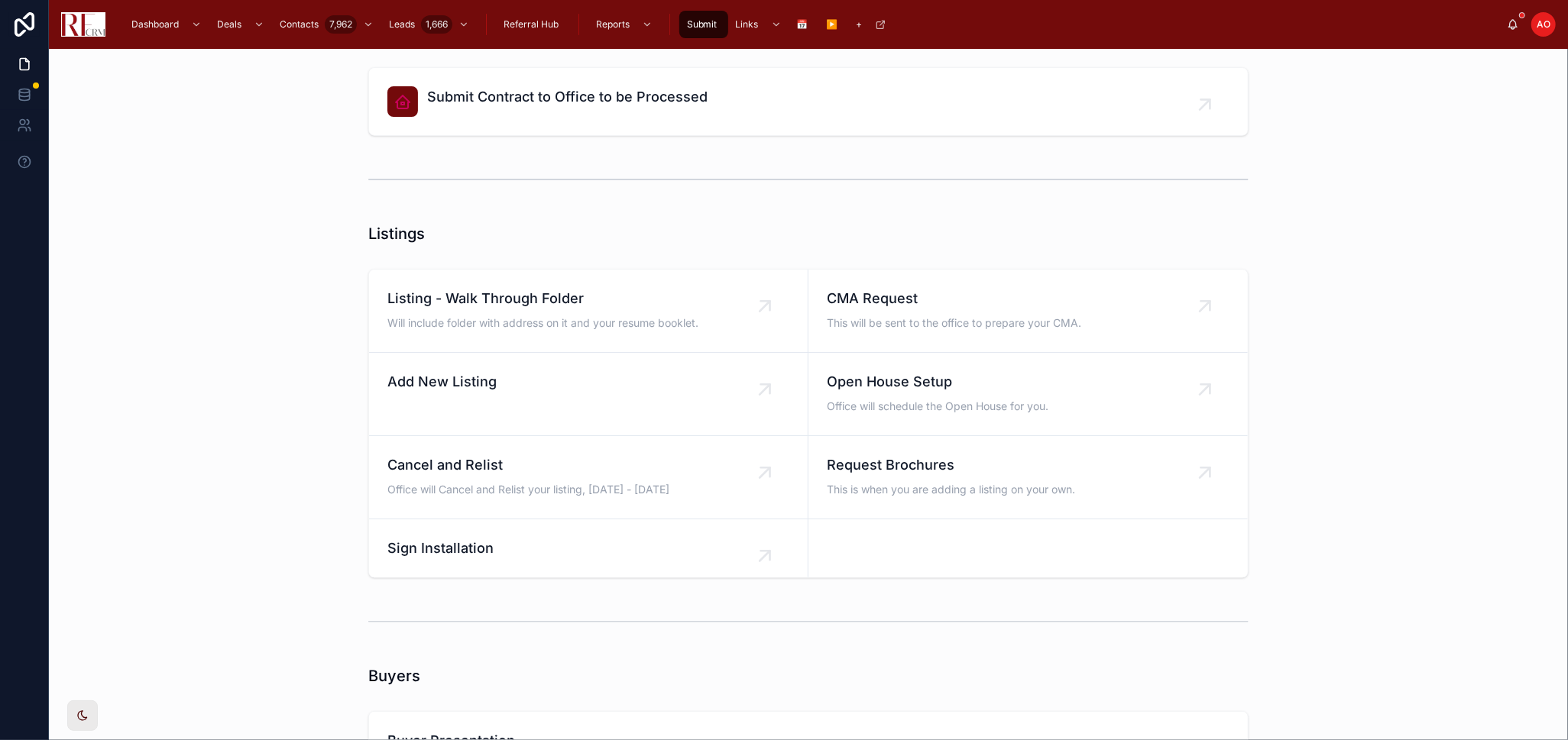
click at [471, 386] on span "Add New Listing" at bounding box center [441, 381] width 109 height 21
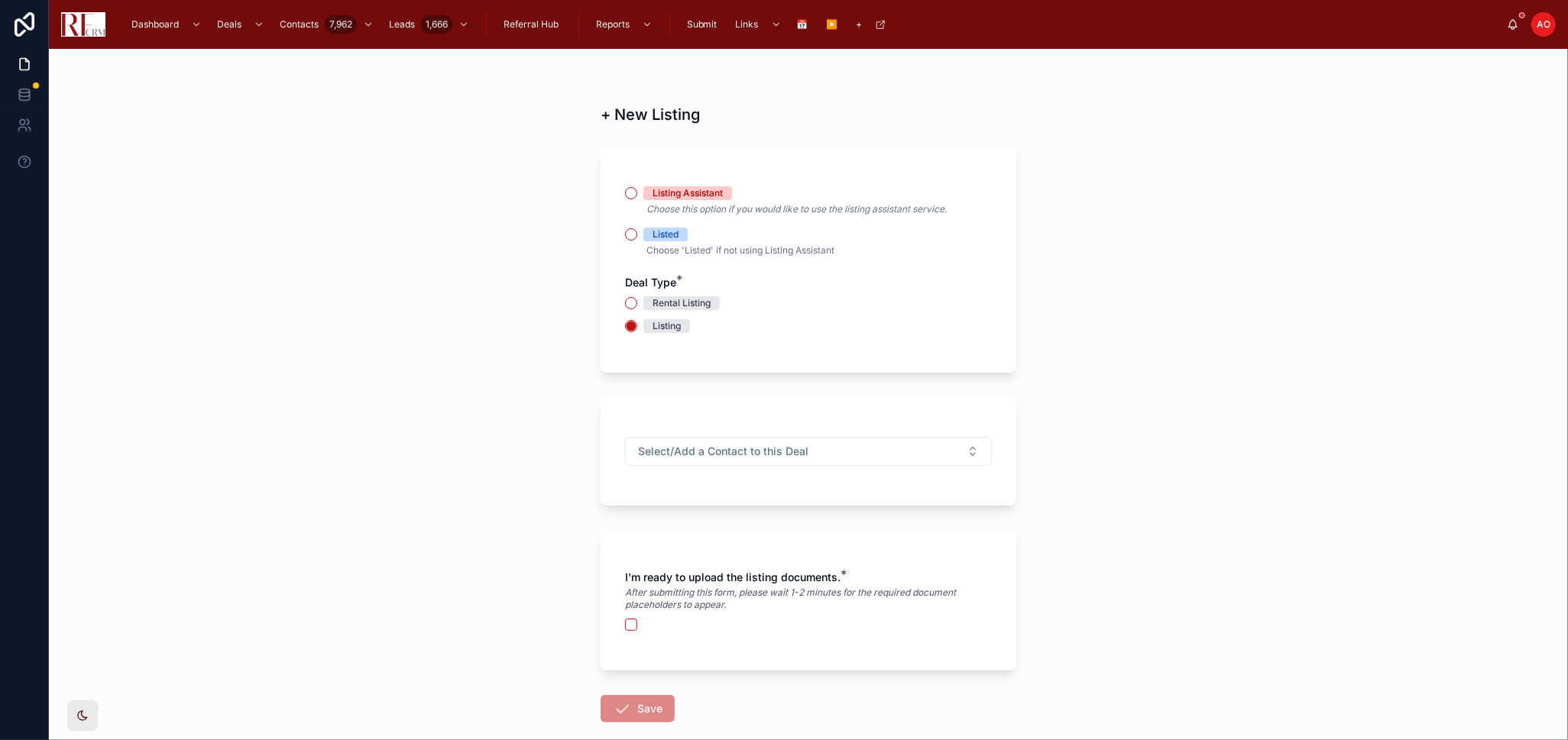
click at [644, 195] on span "Listing Assistant" at bounding box center [688, 193] width 89 height 14
click at [637, 195] on button "Listing Assistant" at bounding box center [631, 193] width 12 height 12
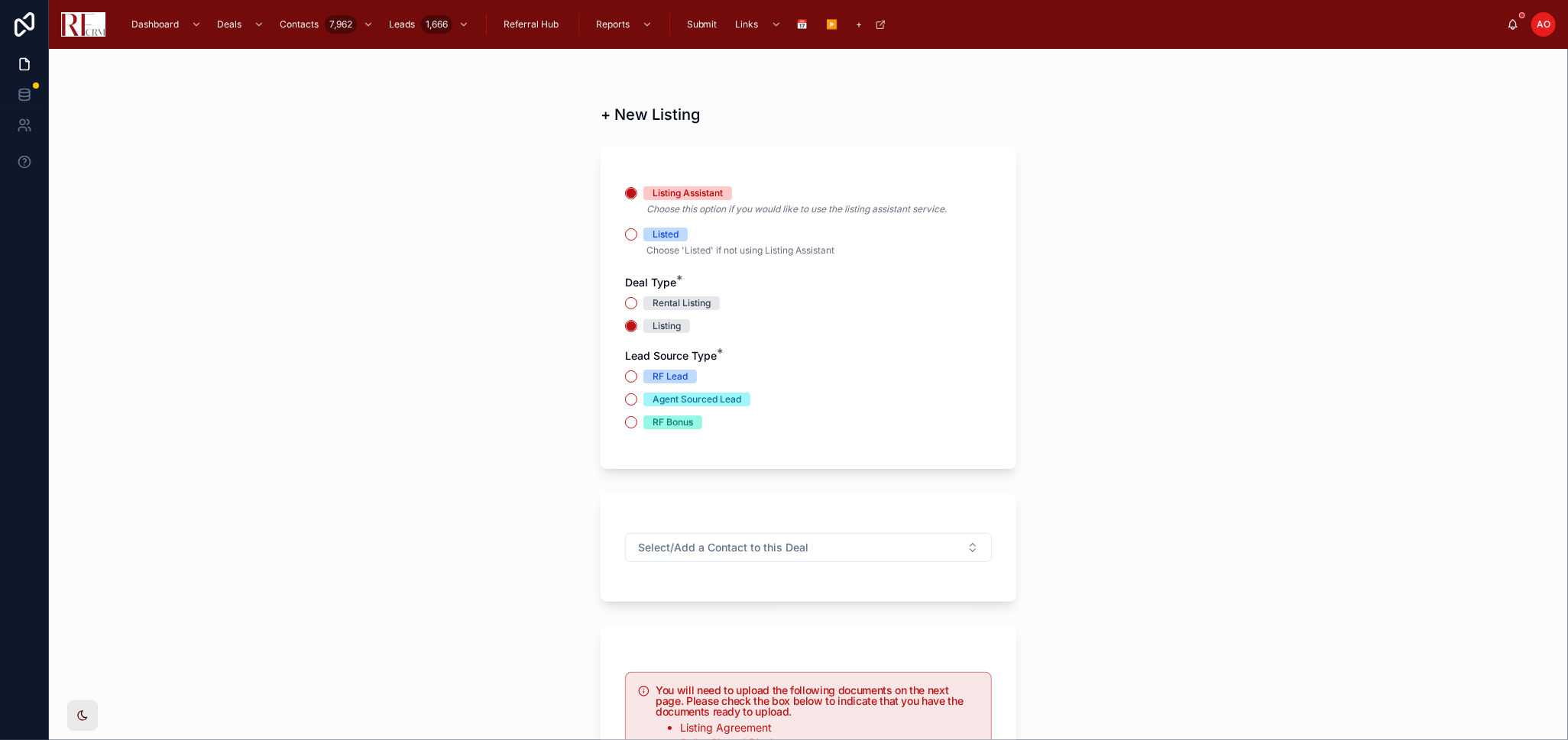
click at [644, 233] on span "Listed" at bounding box center [666, 235] width 44 height 14
click at [637, 233] on button "Listed" at bounding box center [631, 235] width 12 height 12
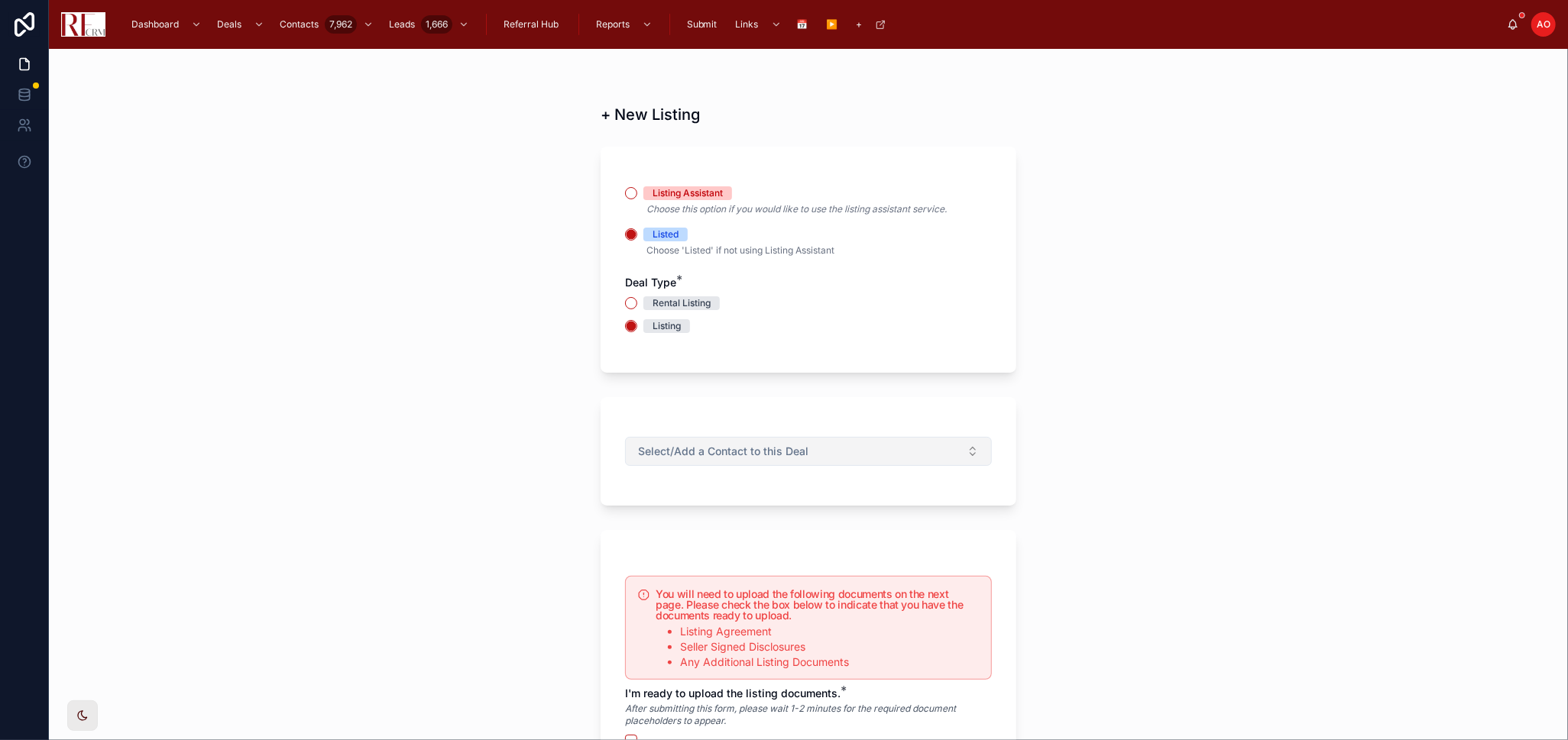
click at [714, 453] on span "Select/Add a Contact to this Deal" at bounding box center [723, 451] width 170 height 15
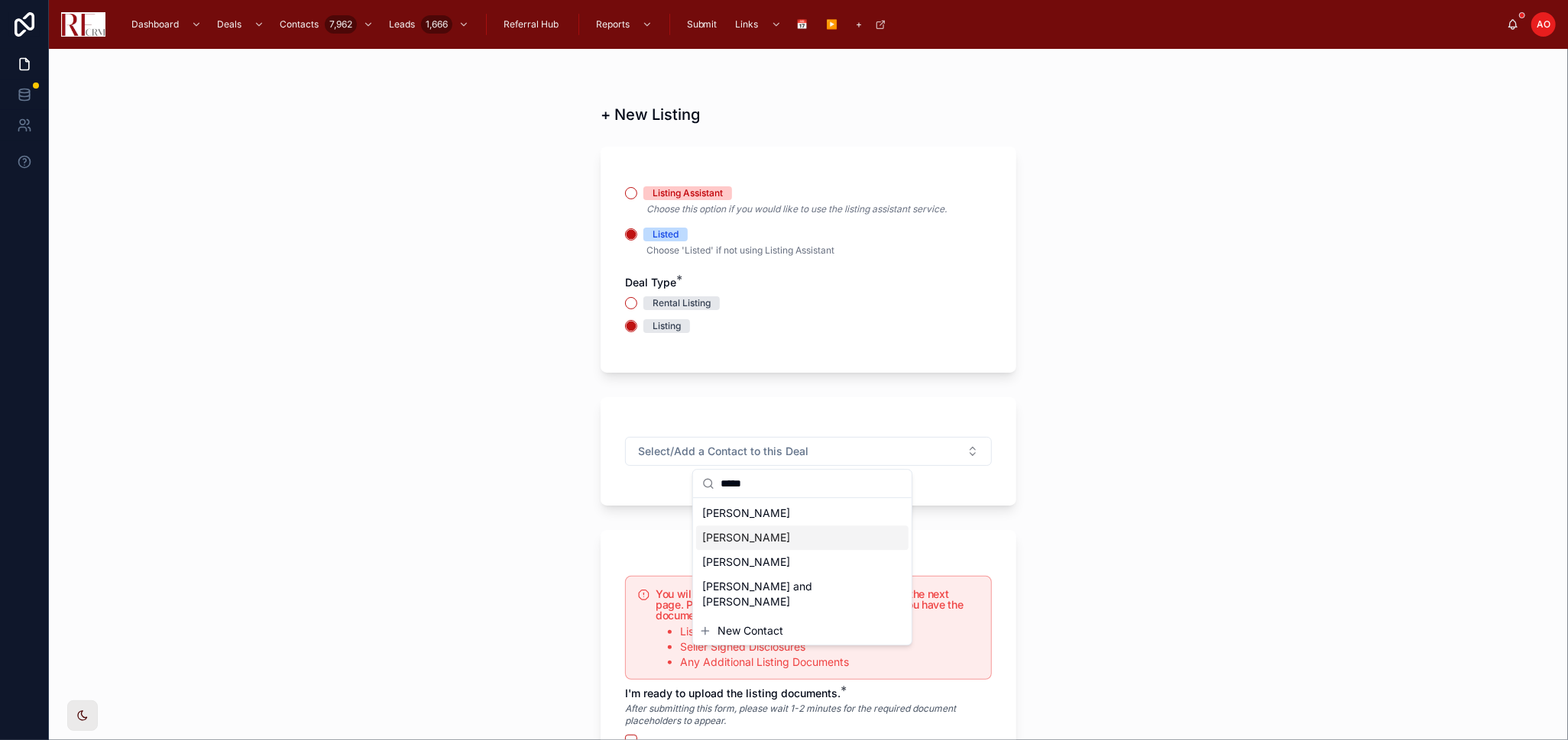
type input "*****"
click at [776, 537] on div "Isaac Ha" at bounding box center [802, 538] width 213 height 25
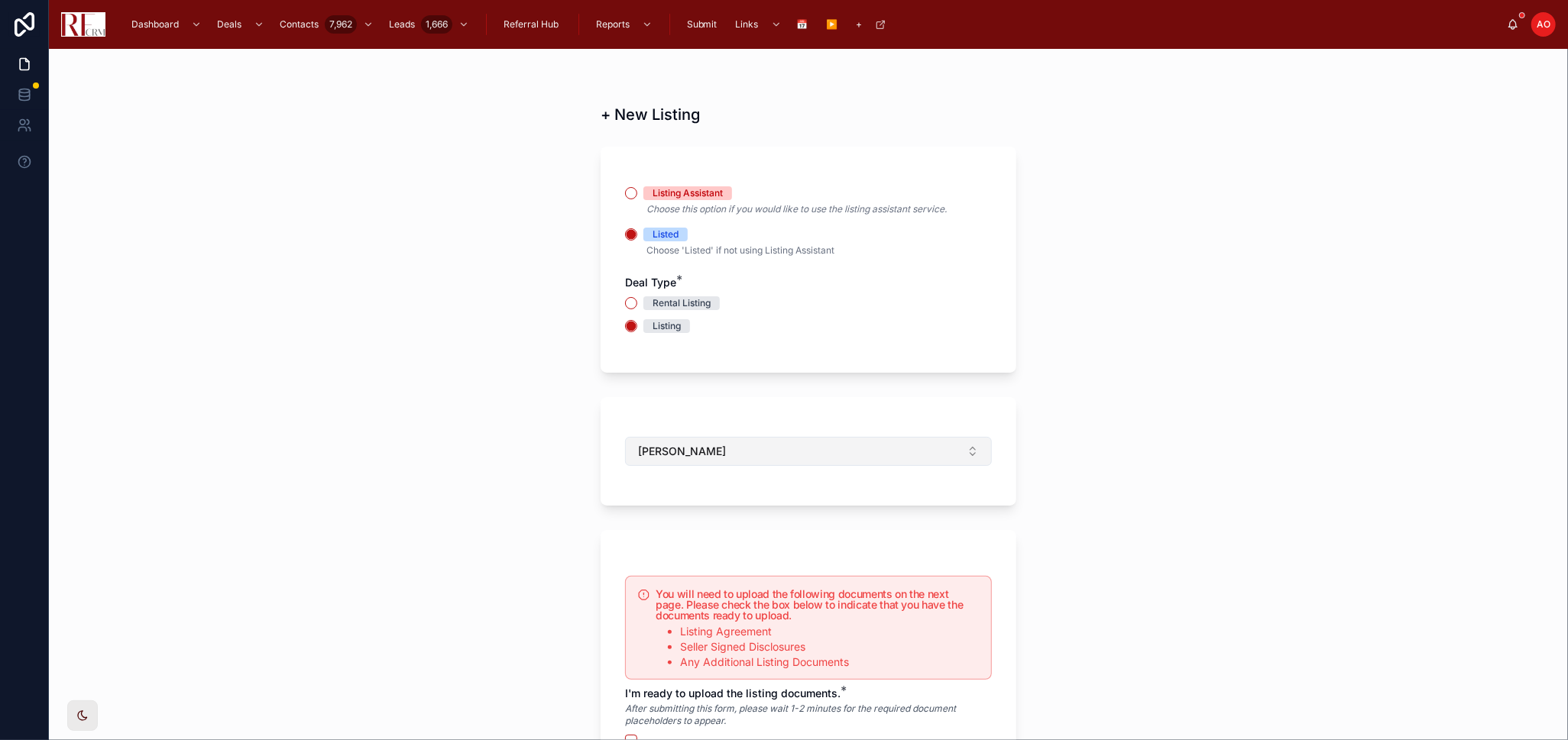
click at [724, 450] on button "Isaac Ha" at bounding box center [808, 451] width 367 height 29
type input "****"
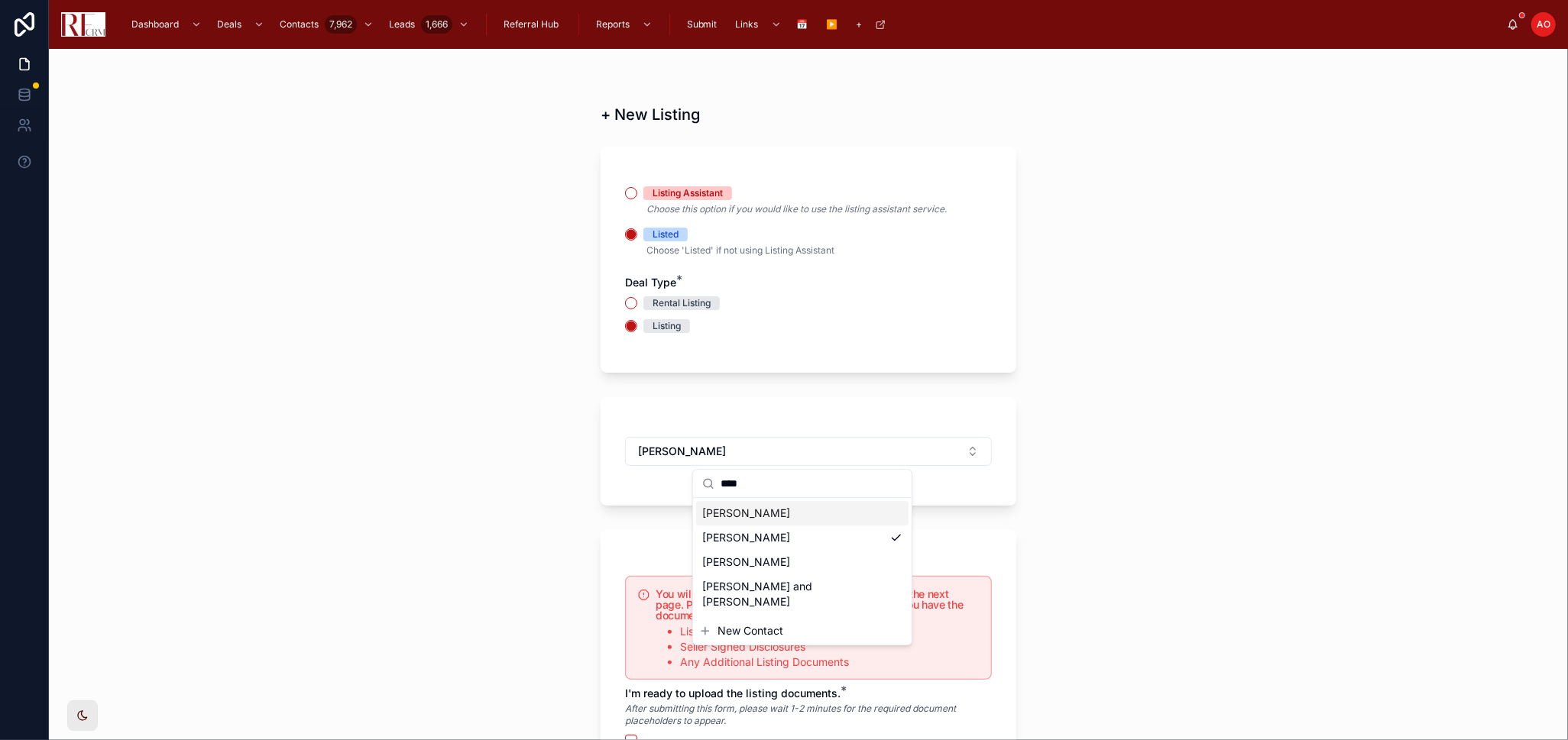
click at [777, 512] on div "Isaac" at bounding box center [802, 513] width 213 height 25
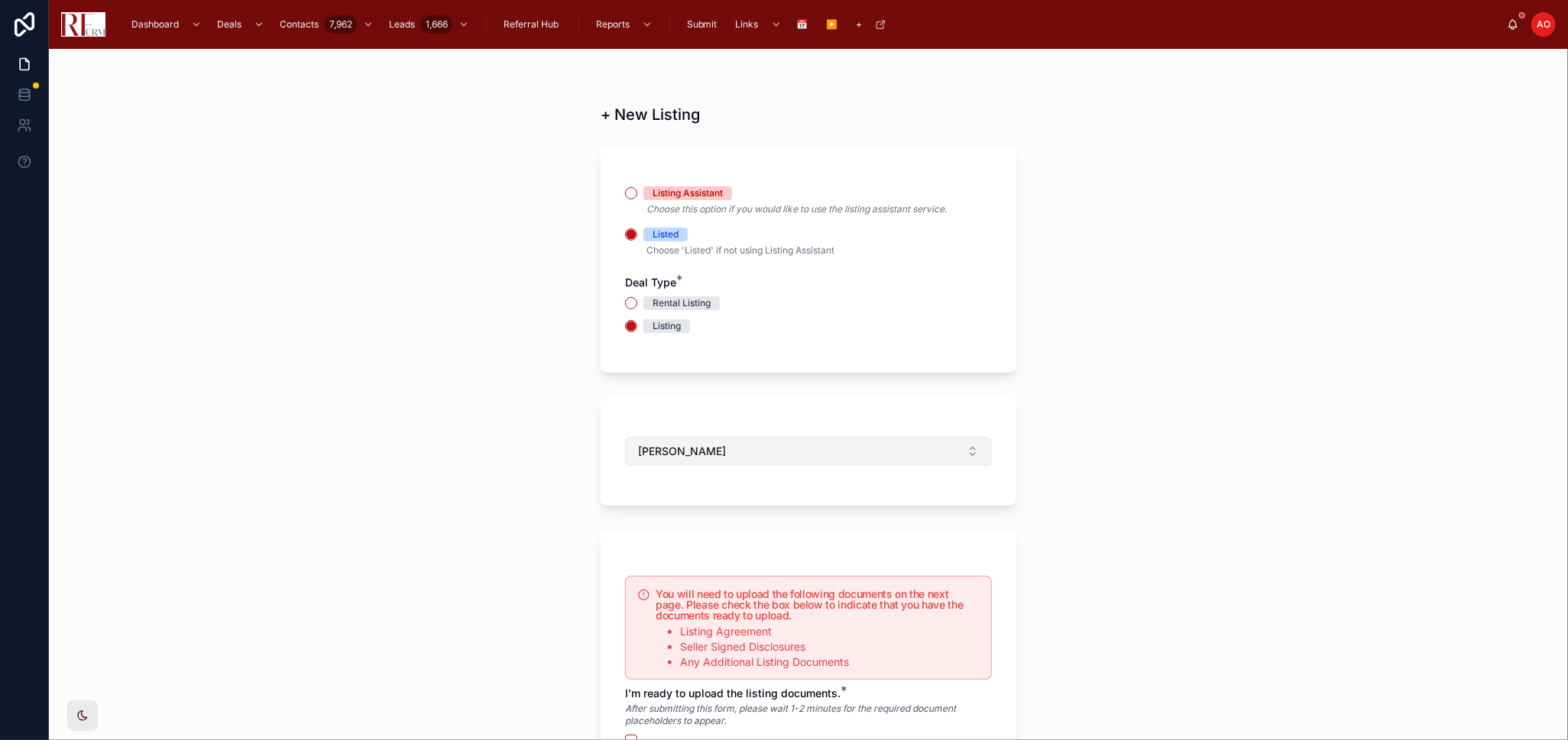
click at [755, 456] on button "Isaac" at bounding box center [808, 451] width 367 height 29
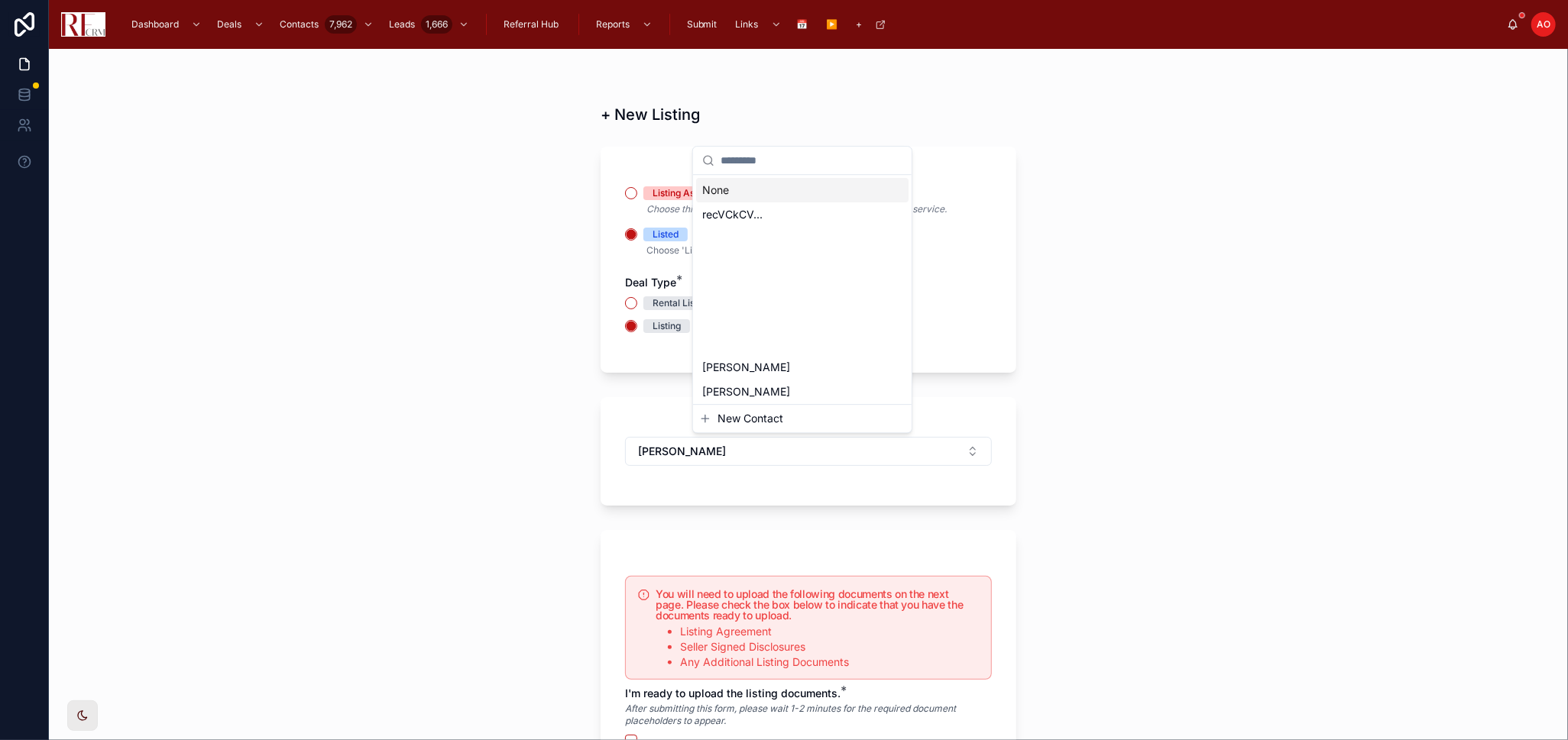
click at [745, 187] on div "None" at bounding box center [802, 190] width 213 height 25
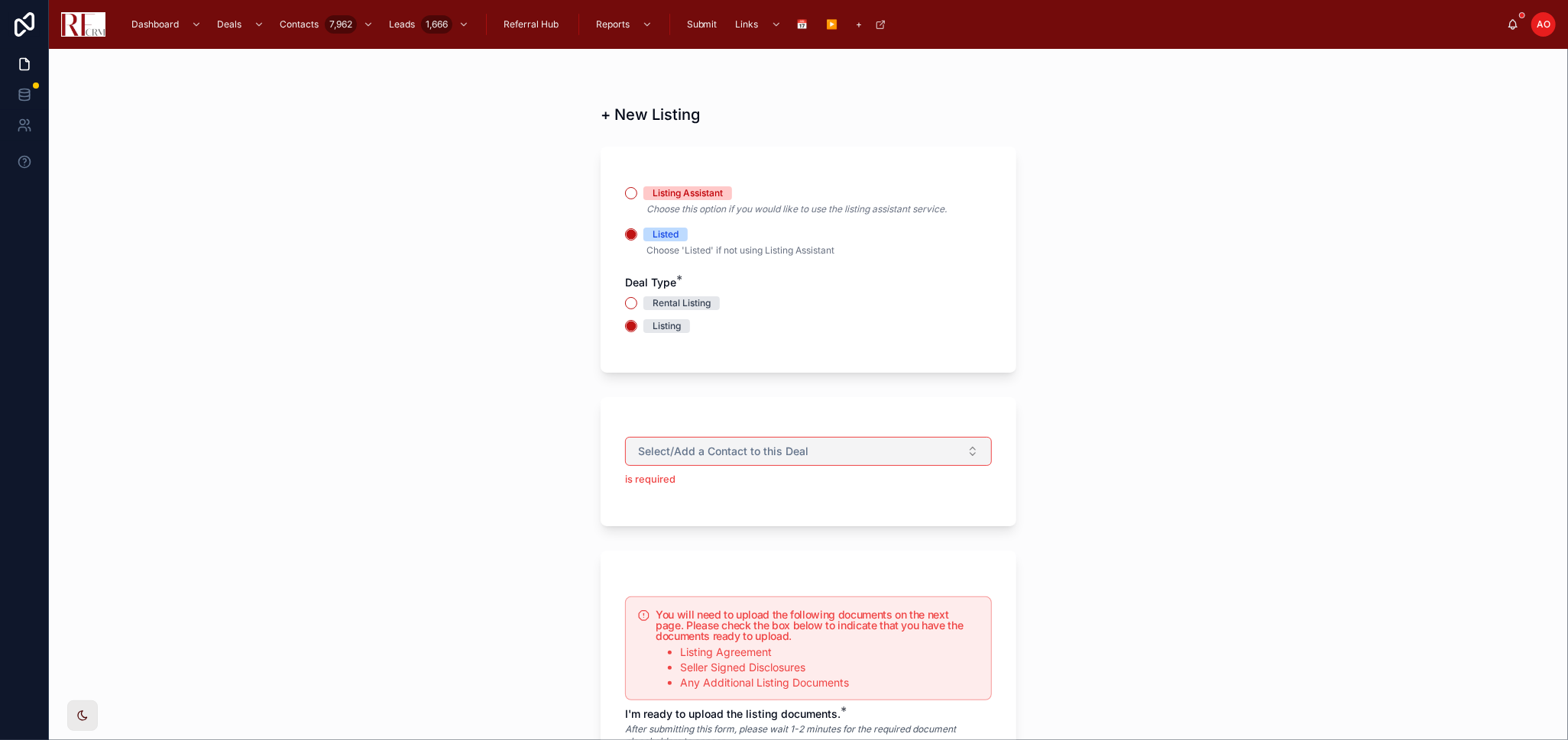
click at [702, 448] on span "Select/Add a Contact to this Deal" at bounding box center [723, 451] width 170 height 15
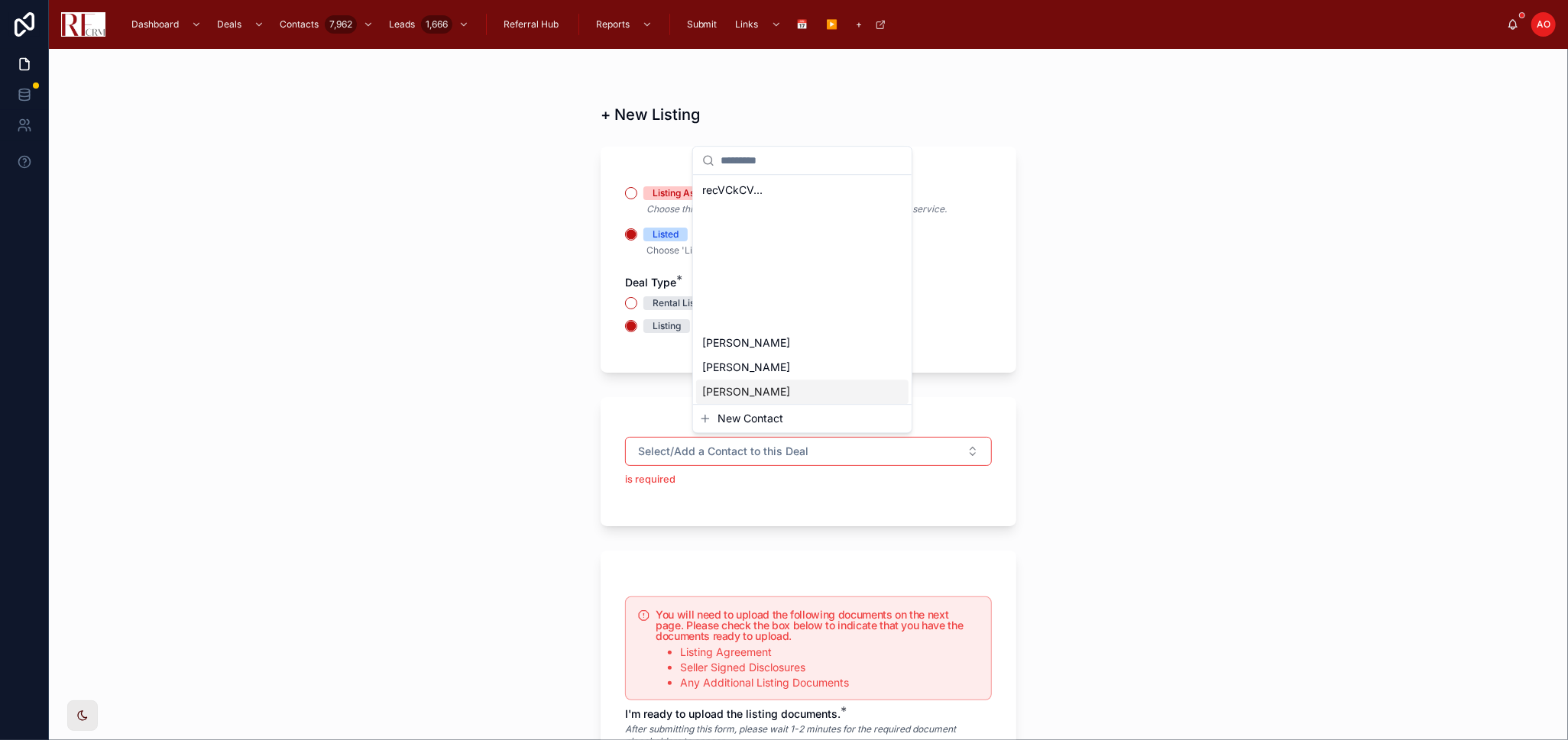
click at [750, 423] on span "New Contact" at bounding box center [751, 418] width 66 height 15
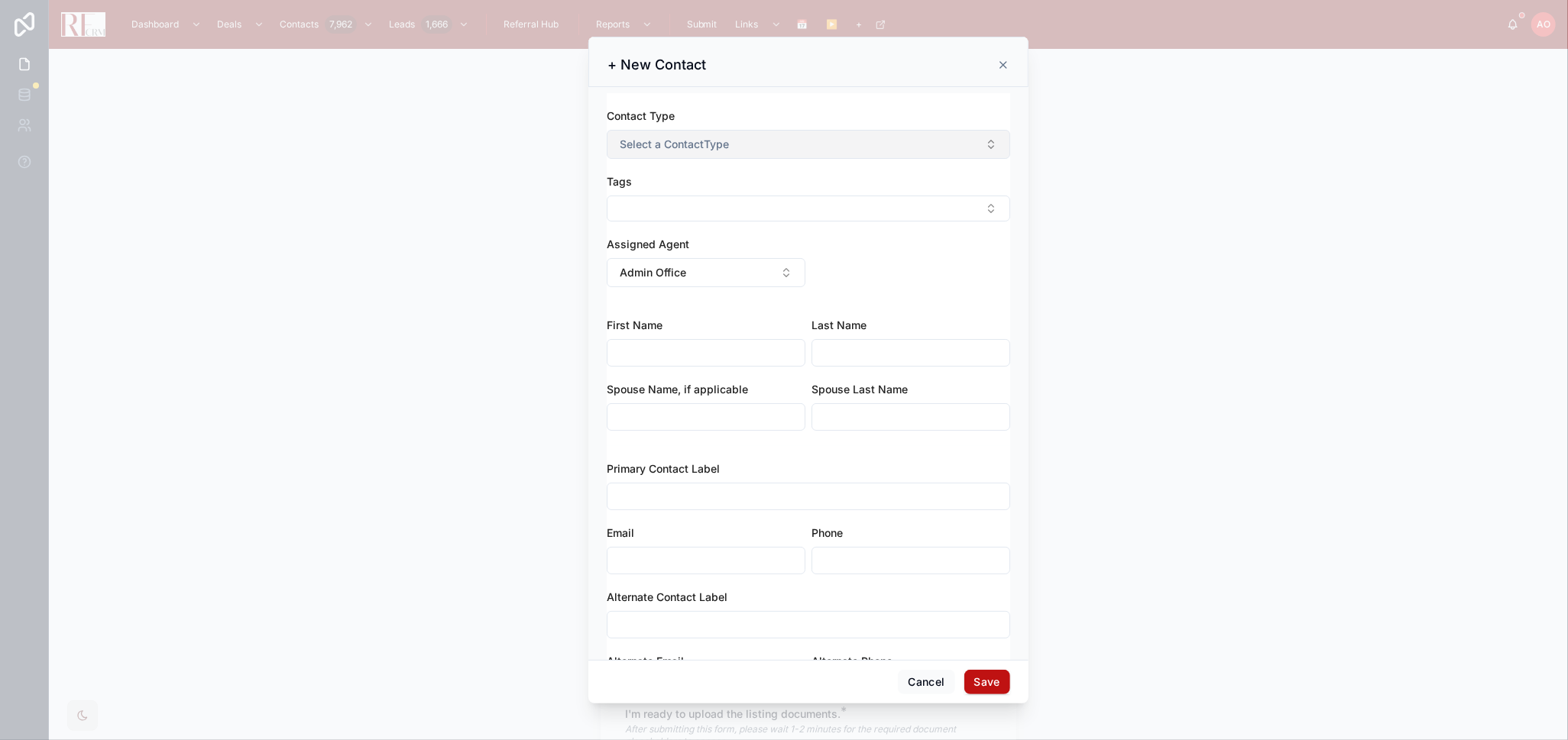
click at [737, 143] on button "Select a ContactType" at bounding box center [808, 144] width 403 height 29
click at [751, 250] on div "Sphere of Influence" at bounding box center [753, 248] width 84 height 12
click at [766, 215] on button "Select Button" at bounding box center [808, 208] width 403 height 26
type input "****"
click at [735, 273] on div "Seller" at bounding box center [802, 269] width 213 height 25
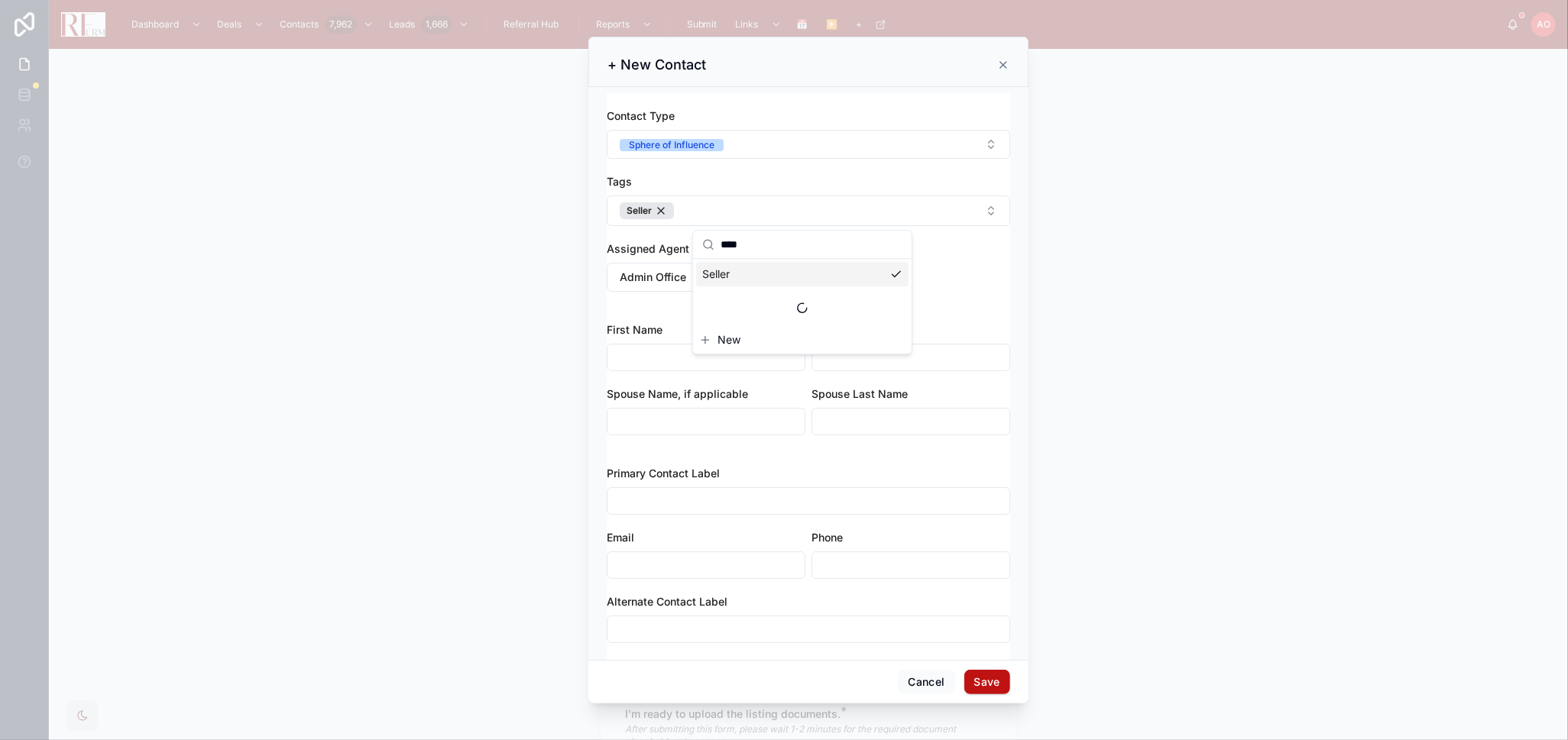
click at [945, 260] on div "Contact Type Sphere of Influence Tags Seller Assigned Agent Admin Office" at bounding box center [808, 207] width 403 height 199
click at [795, 202] on button "Seller" at bounding box center [808, 211] width 403 height 30
type input "******"
click at [765, 295] on div "Seller Lead" at bounding box center [802, 298] width 213 height 25
click at [970, 253] on div "Contact Type Sphere of Influence Tags Seller Seller Lead Assigned Agent Admin O…" at bounding box center [808, 207] width 403 height 199
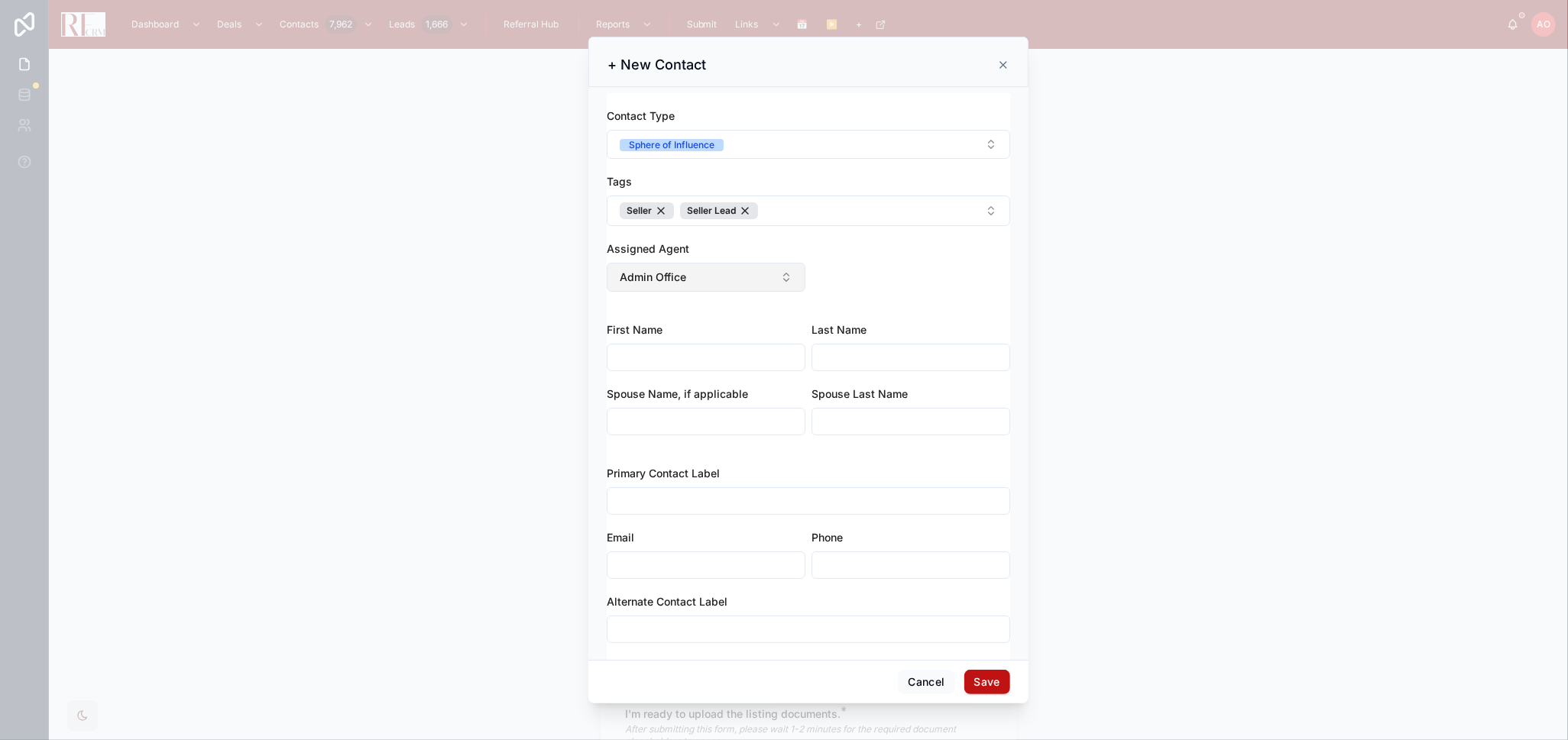
click at [654, 280] on span "Admin Office" at bounding box center [653, 277] width 66 height 15
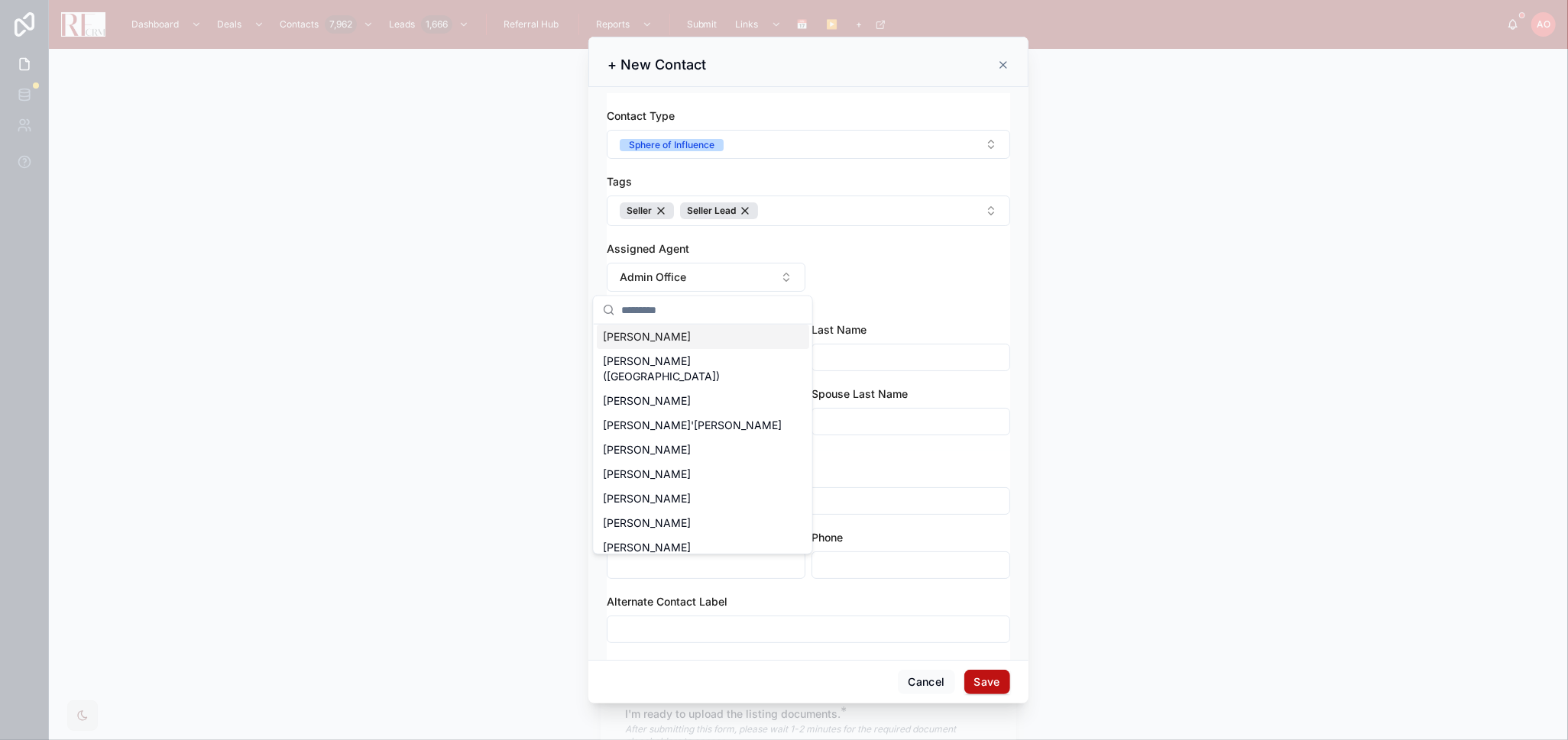
scroll to position [169, 0]
click at [668, 520] on span "[PERSON_NAME]" at bounding box center [647, 527] width 88 height 15
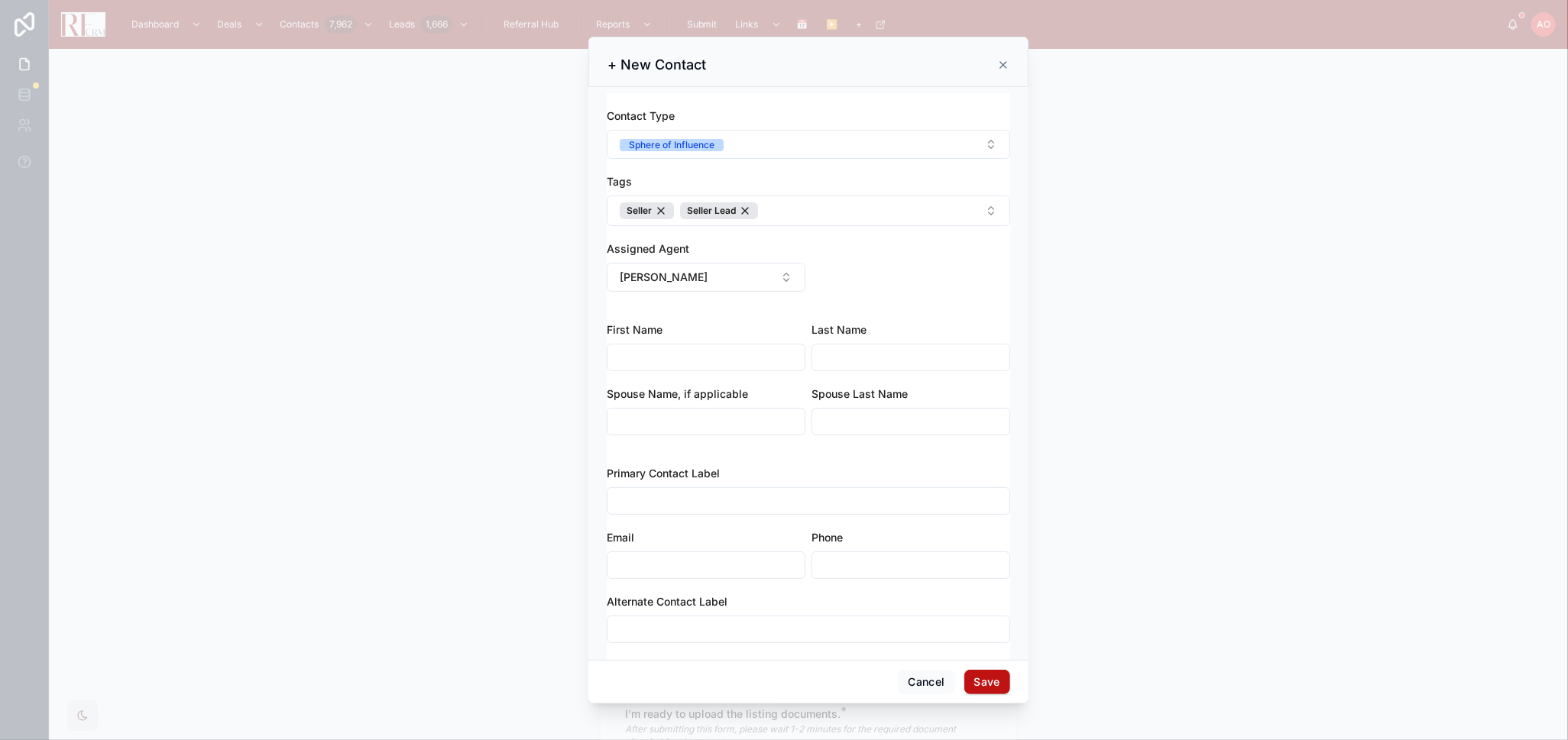
click at [690, 359] on input "text" at bounding box center [706, 357] width 197 height 21
click at [637, 358] on input "text" at bounding box center [706, 357] width 197 height 21
type input "*"
type input "*********"
type input "**********"
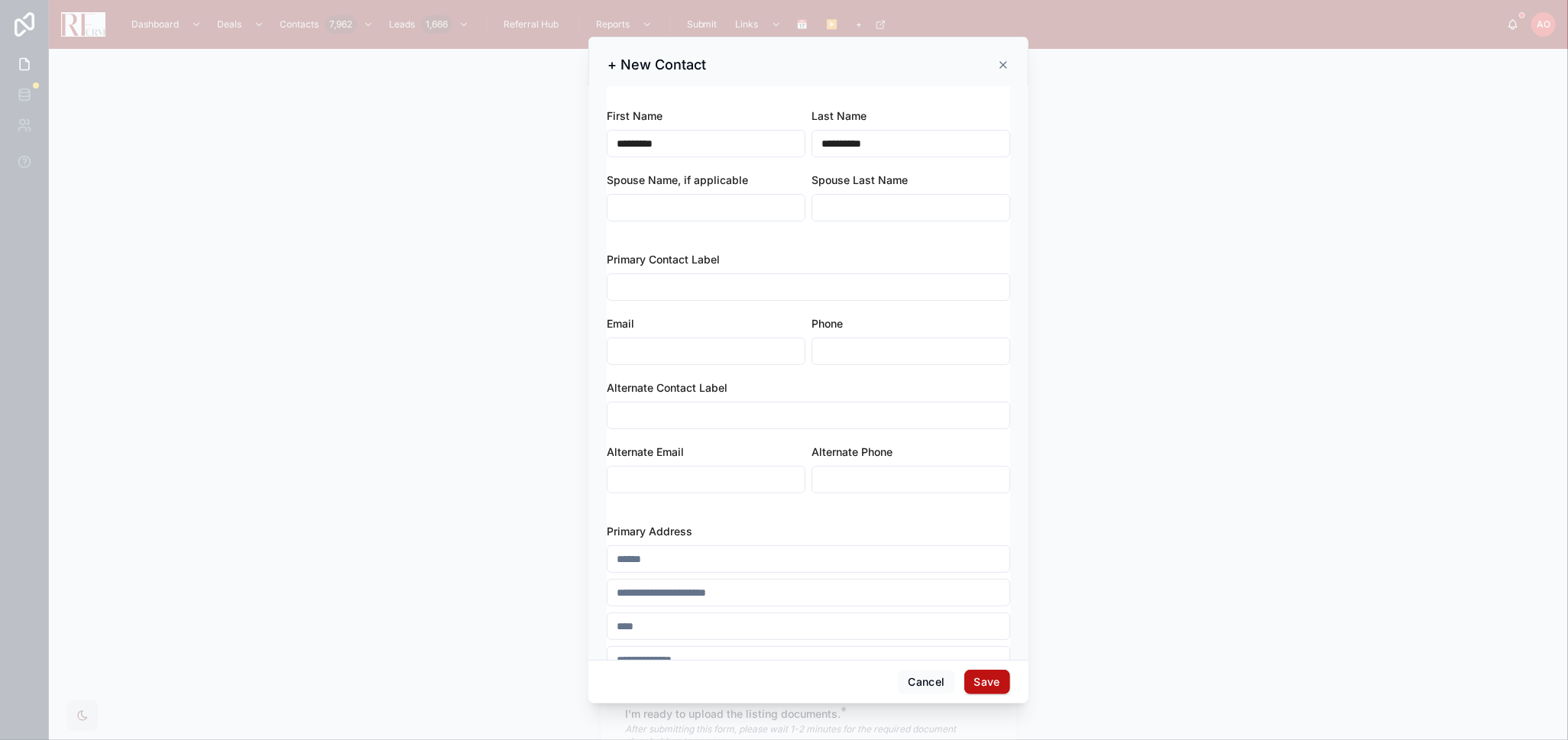
scroll to position [254, 0]
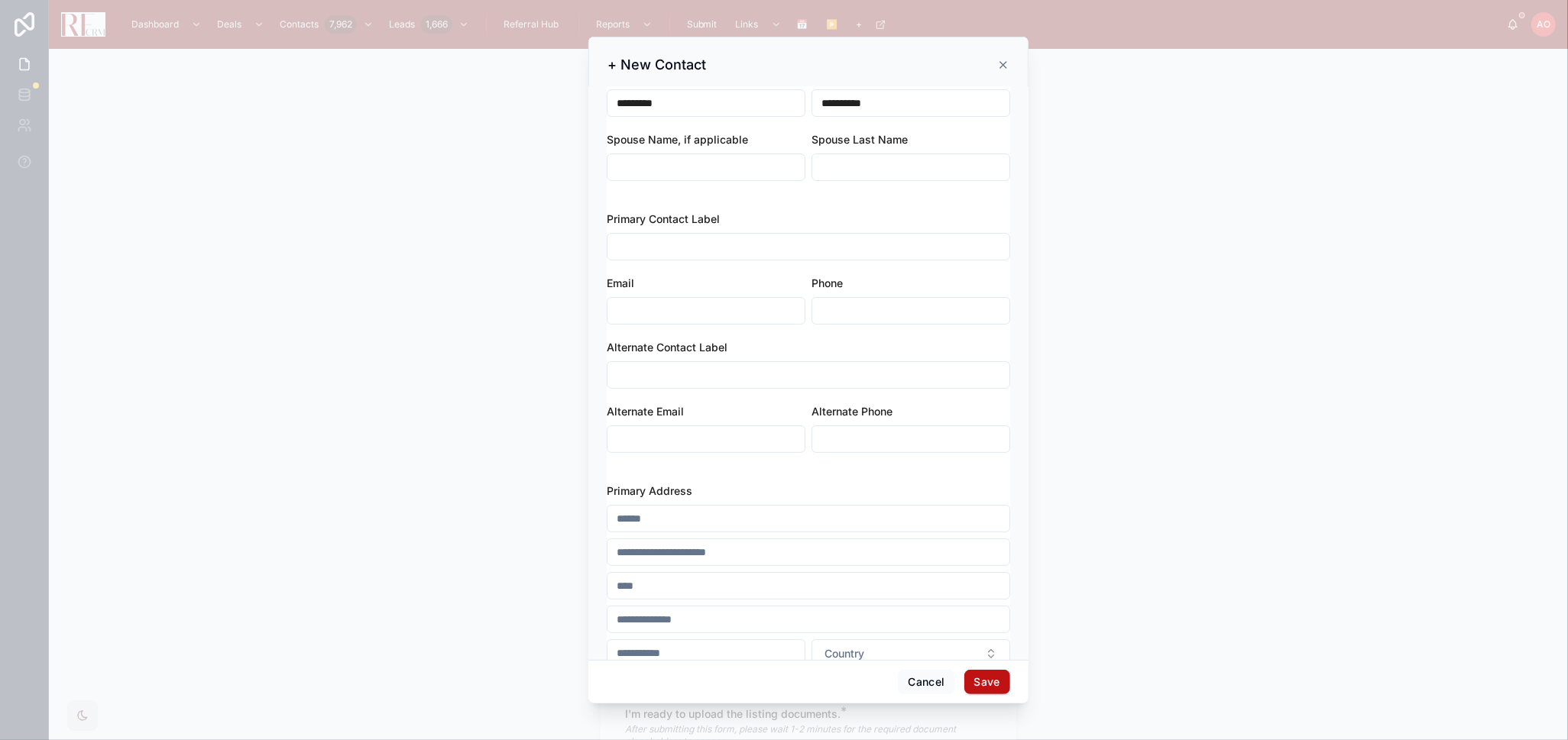
click at [701, 518] on input "text" at bounding box center [808, 518] width 402 height 21
click at [912, 269] on div "Primary Contact Label Email Phone Alternate Contact Label Alternate Email Alter…" at bounding box center [808, 340] width 403 height 257
click at [663, 520] on input "text" at bounding box center [808, 518] width 402 height 21
click at [646, 520] on input "text" at bounding box center [808, 518] width 402 height 21
type input "*"
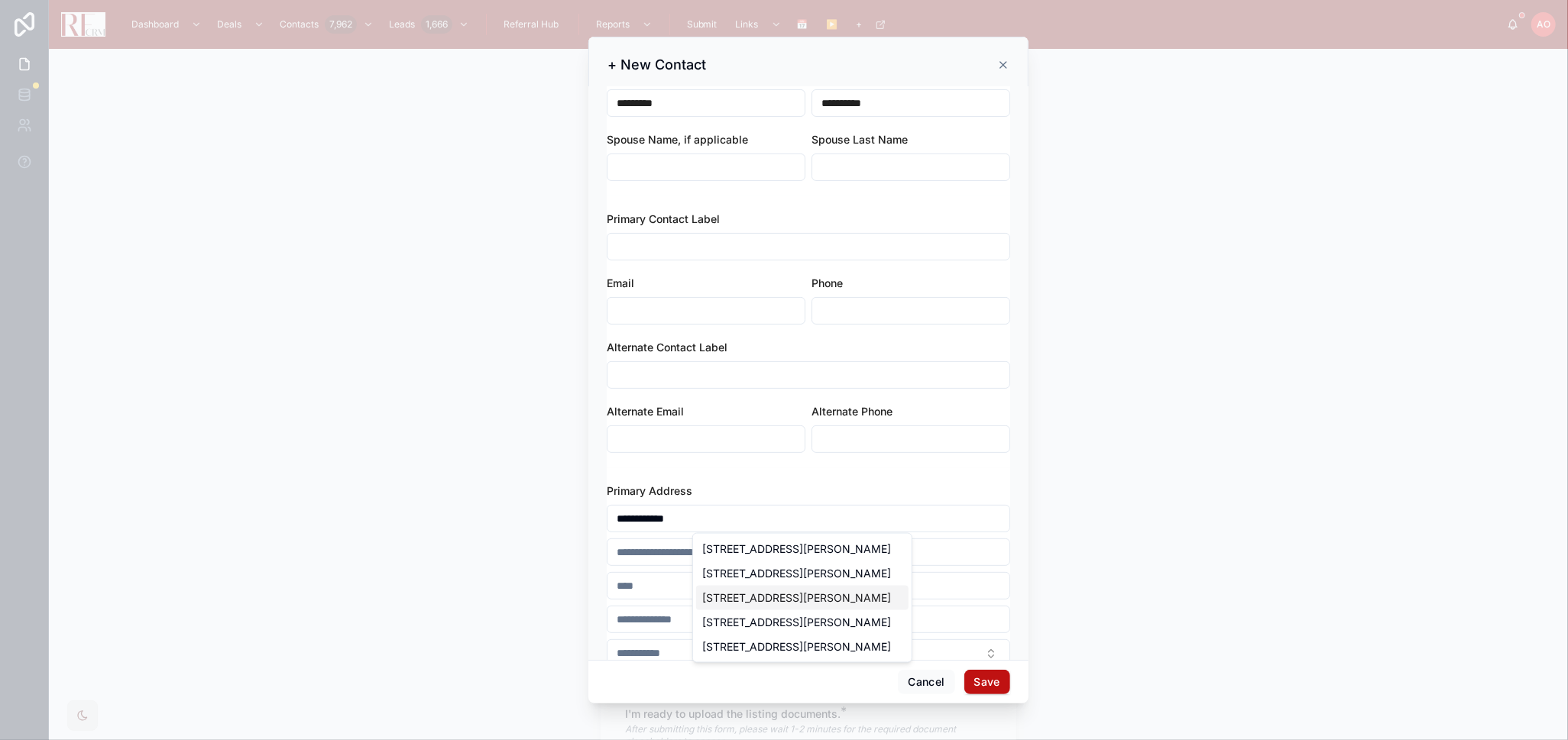
click at [757, 601] on div "8611 Dorr Rd, Wonder Lake, IL, USA" at bounding box center [802, 598] width 213 height 25
type input "**********"
type input "********"
type input "*****"
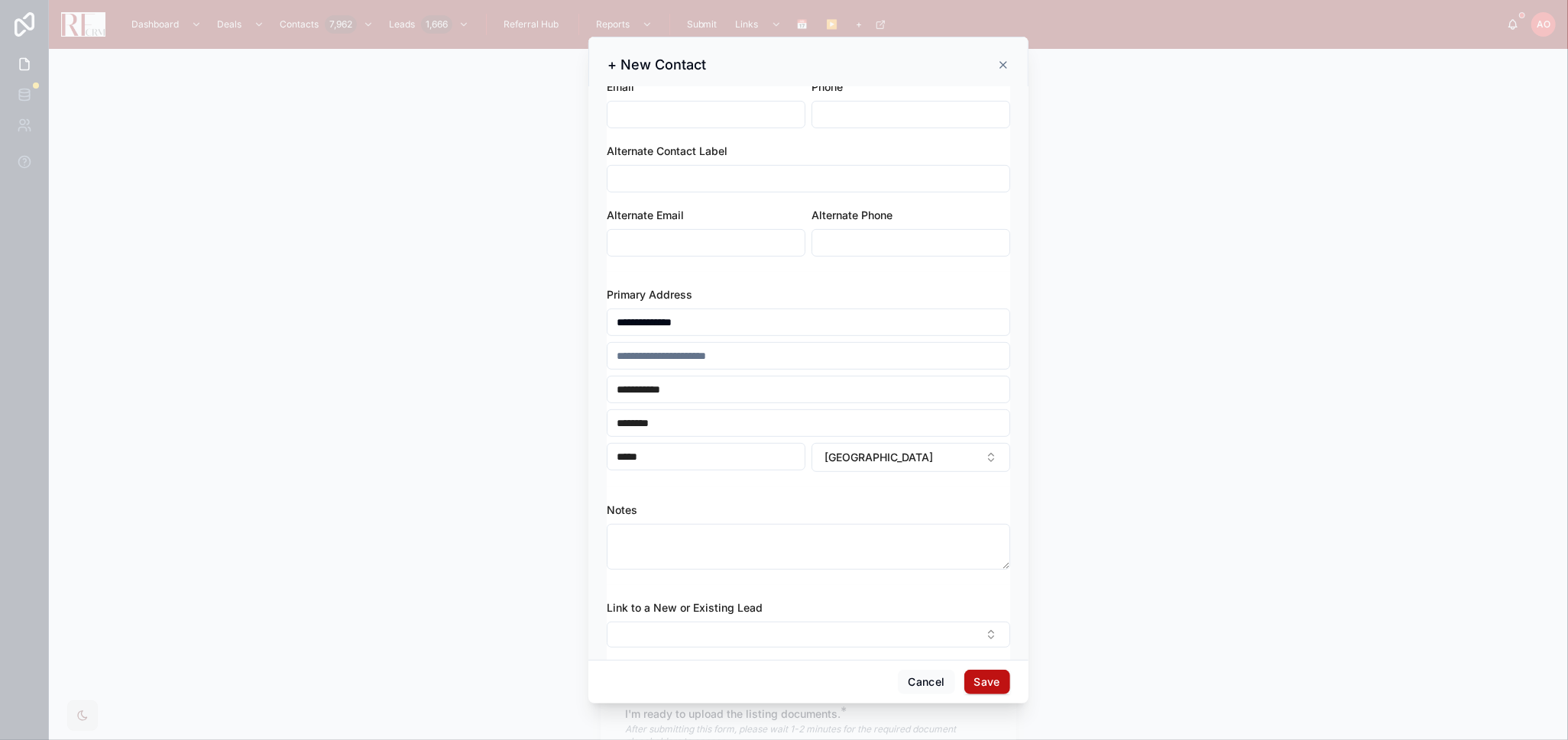
scroll to position [467, 0]
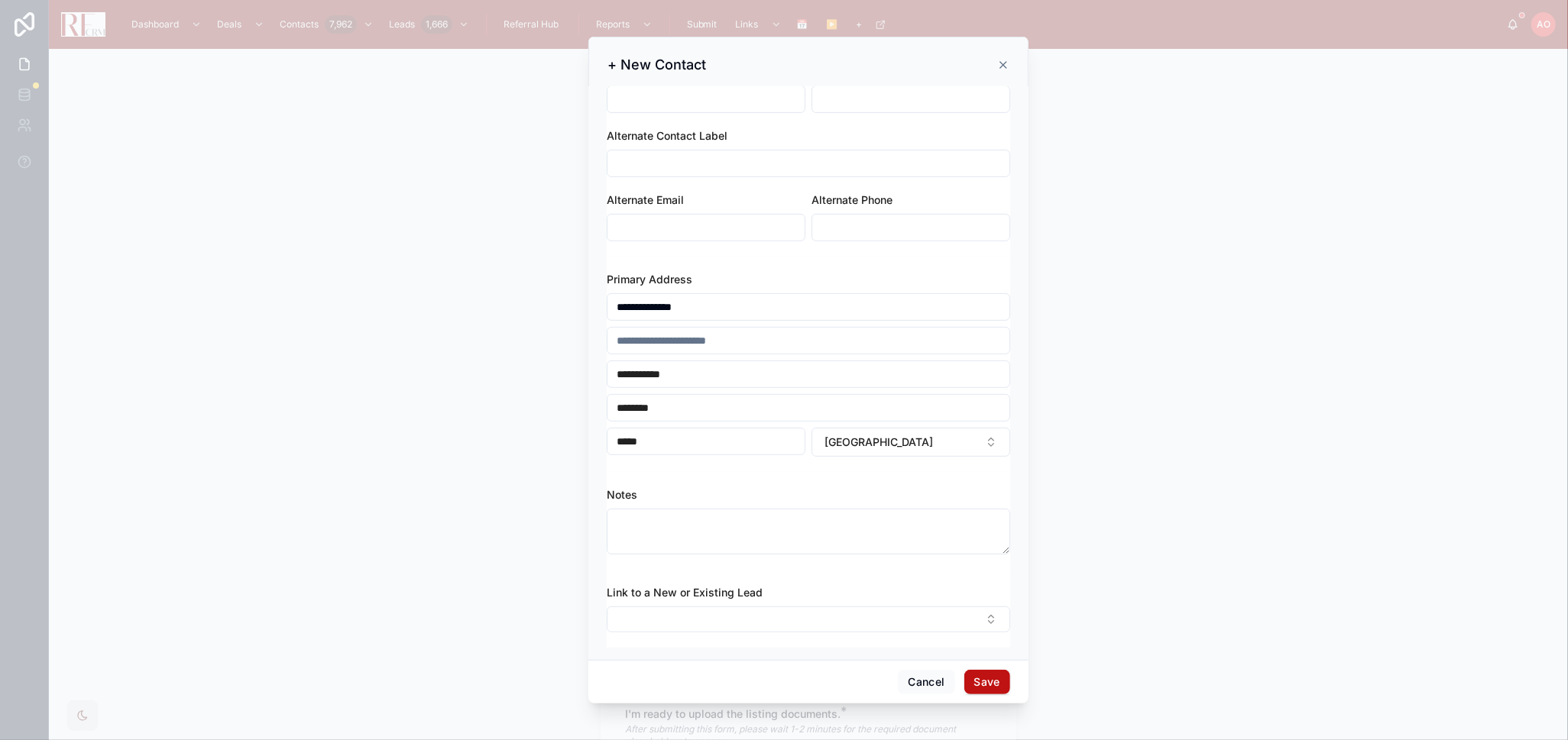
type input "**********"
click at [983, 680] on button "Save" at bounding box center [987, 682] width 46 height 25
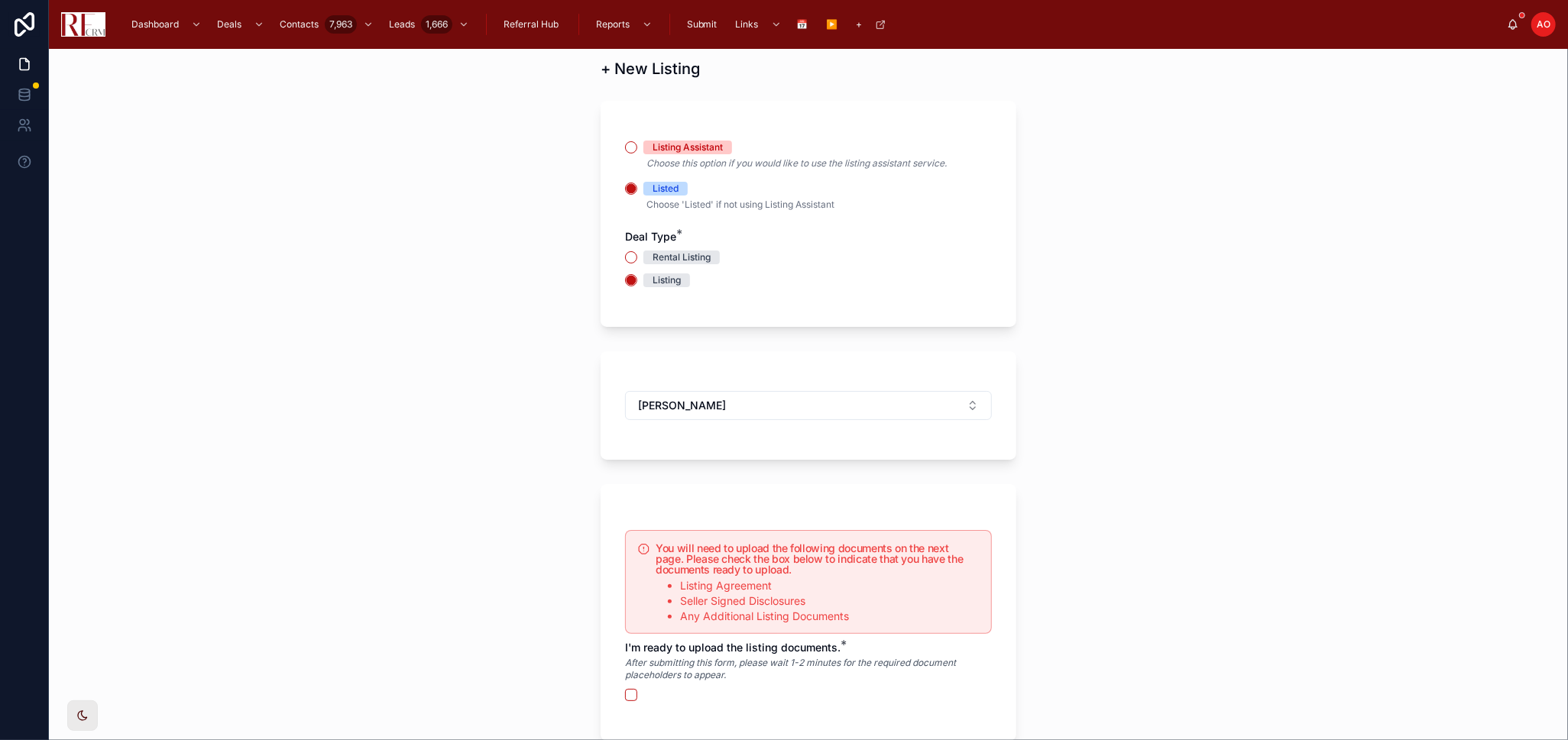
scroll to position [169, 0]
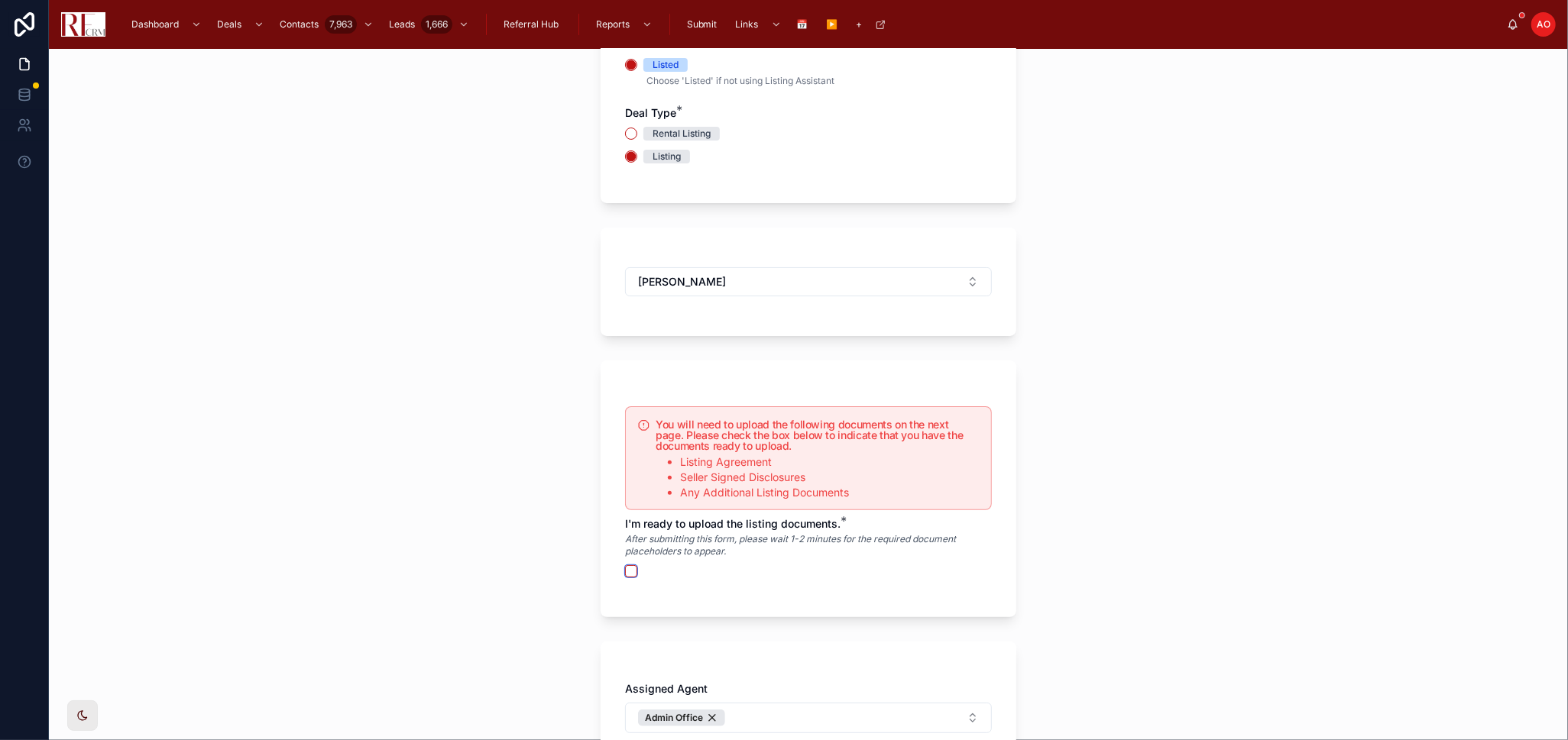
click at [625, 567] on button "button" at bounding box center [631, 571] width 12 height 12
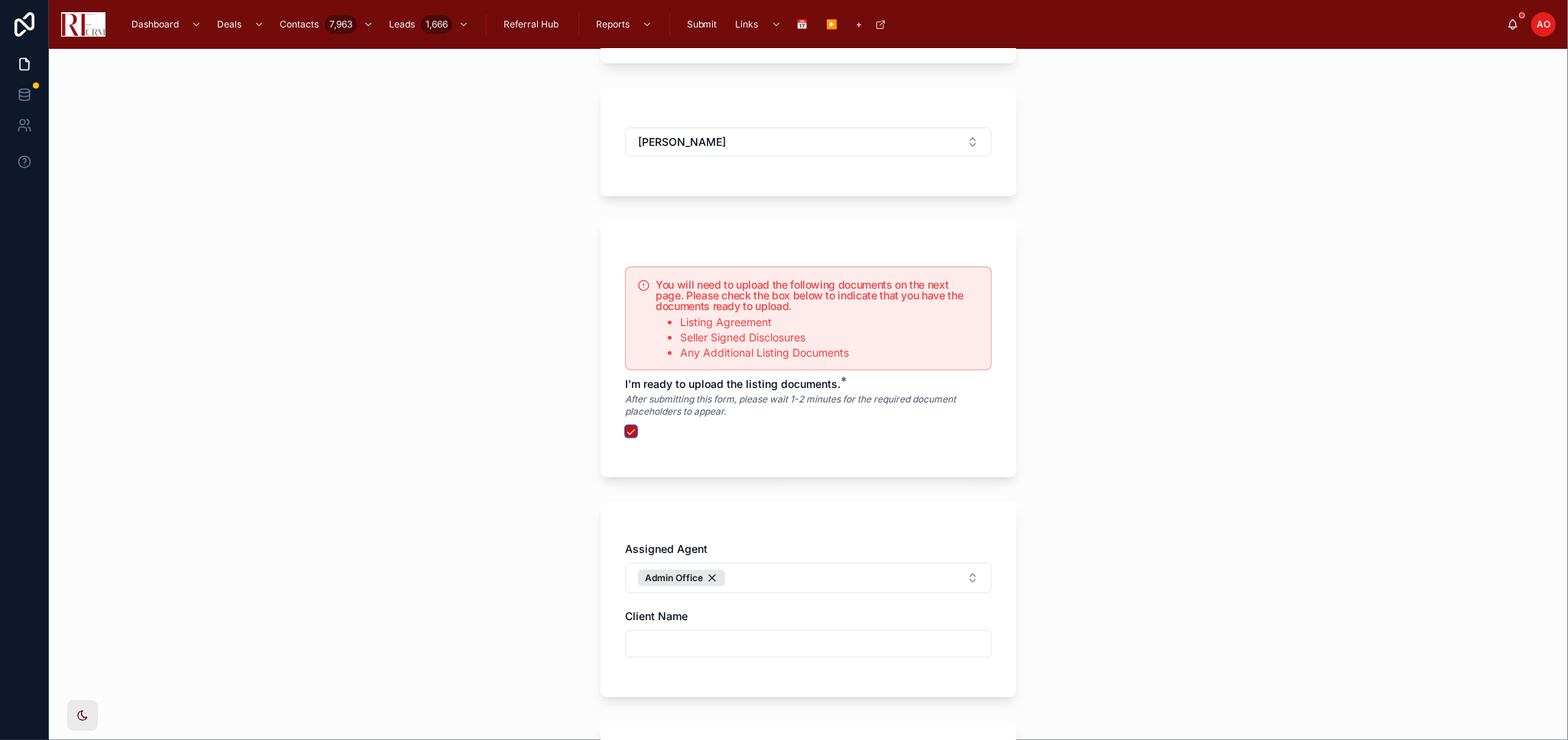
scroll to position [339, 0]
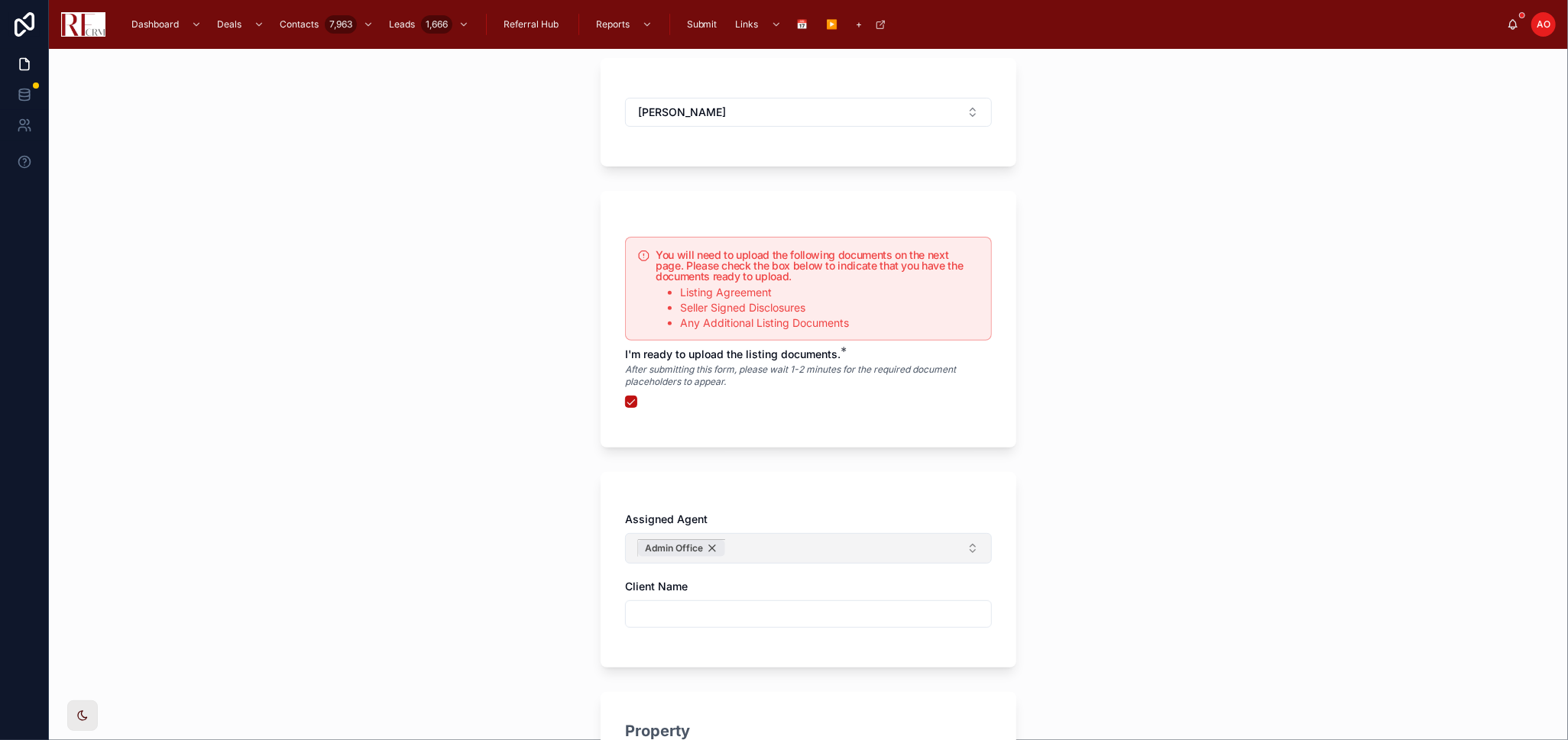
click at [707, 542] on div "Admin Office" at bounding box center [681, 549] width 87 height 17
click at [707, 542] on button "Select Button" at bounding box center [808, 546] width 367 height 26
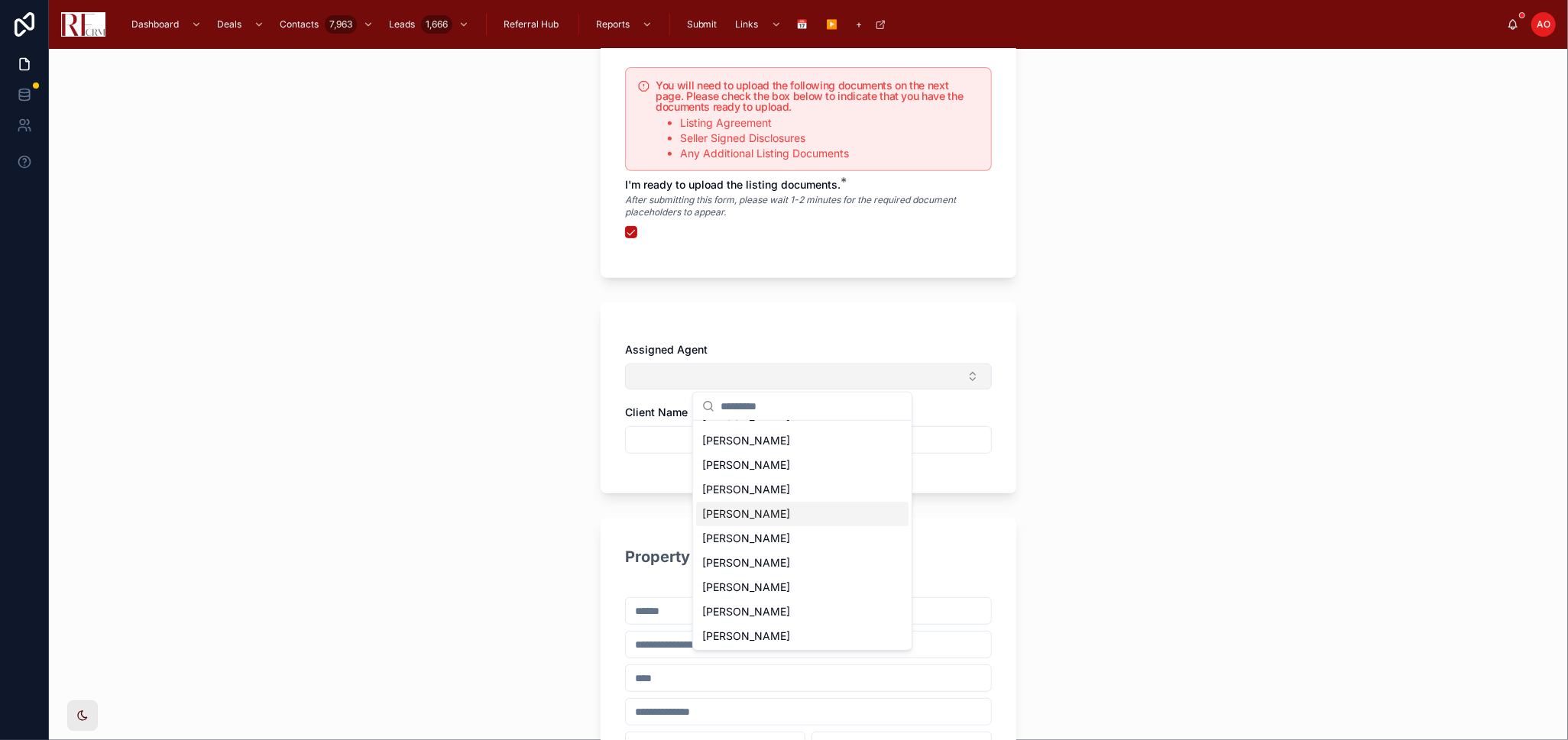
scroll to position [69, 0]
click at [807, 587] on div "[PERSON_NAME]" at bounding box center [802, 586] width 213 height 25
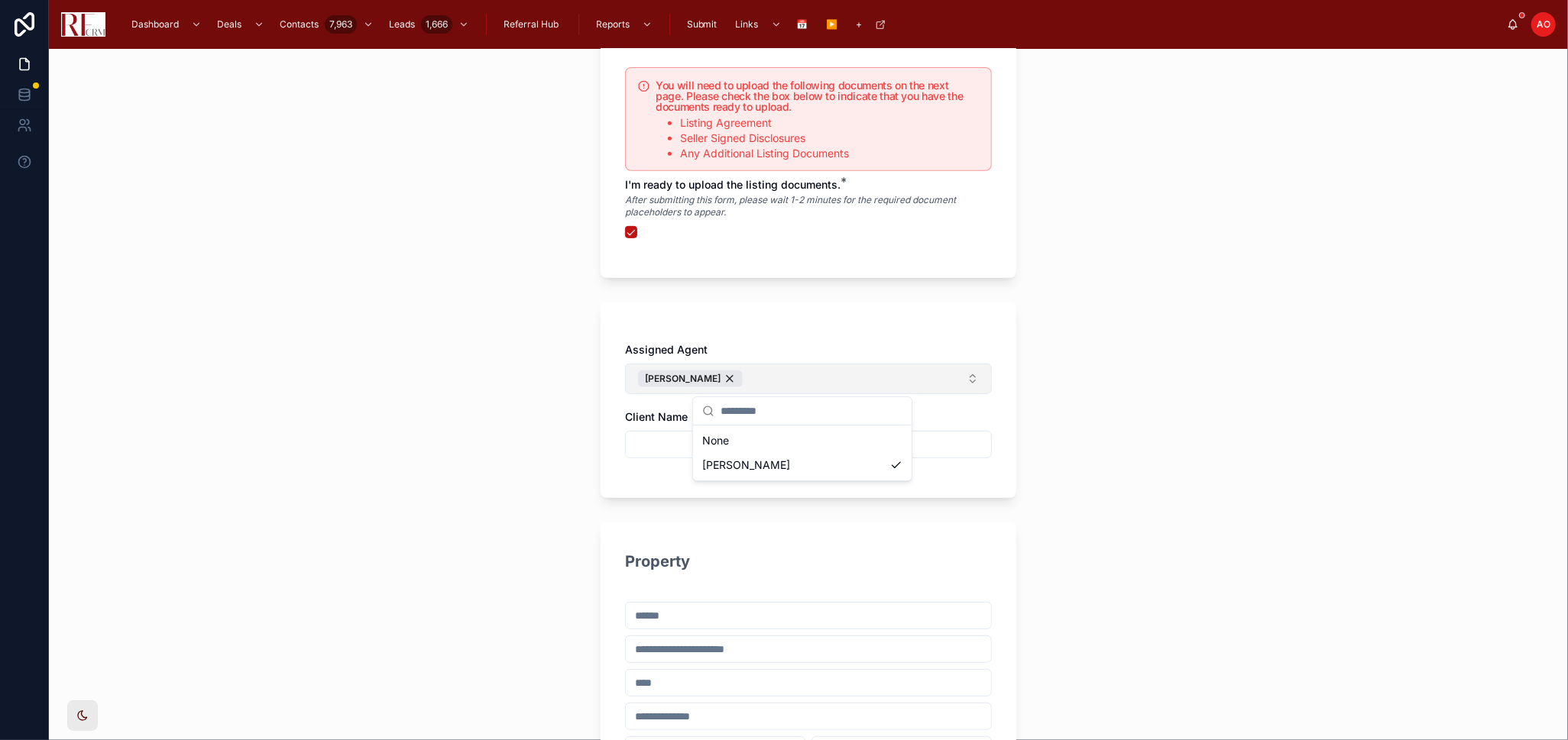
click at [636, 484] on div "Assigned Agent Pradeep Singh Client Name" at bounding box center [808, 400] width 416 height 196
click at [670, 436] on input "text" at bounding box center [808, 444] width 365 height 21
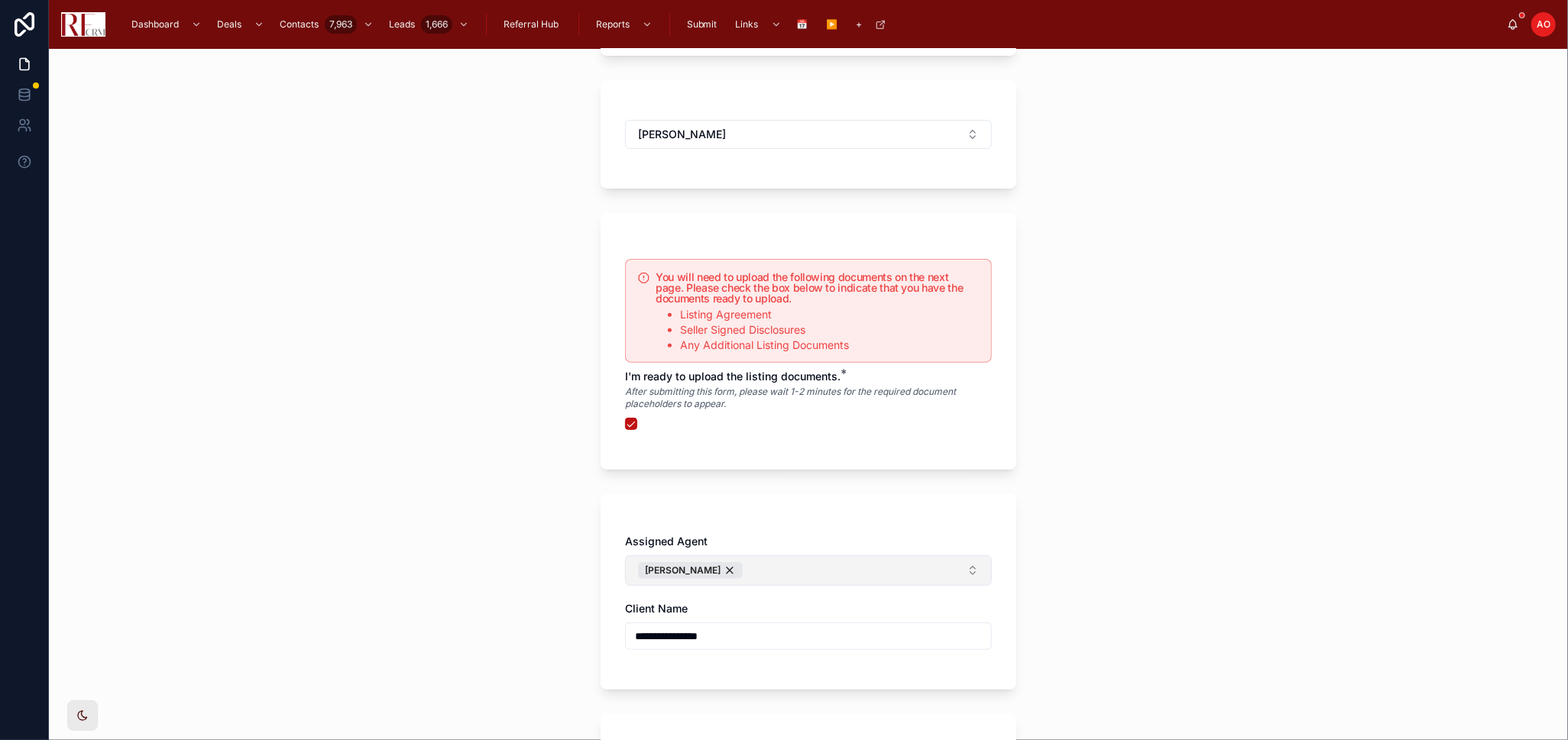
scroll to position [424, 0]
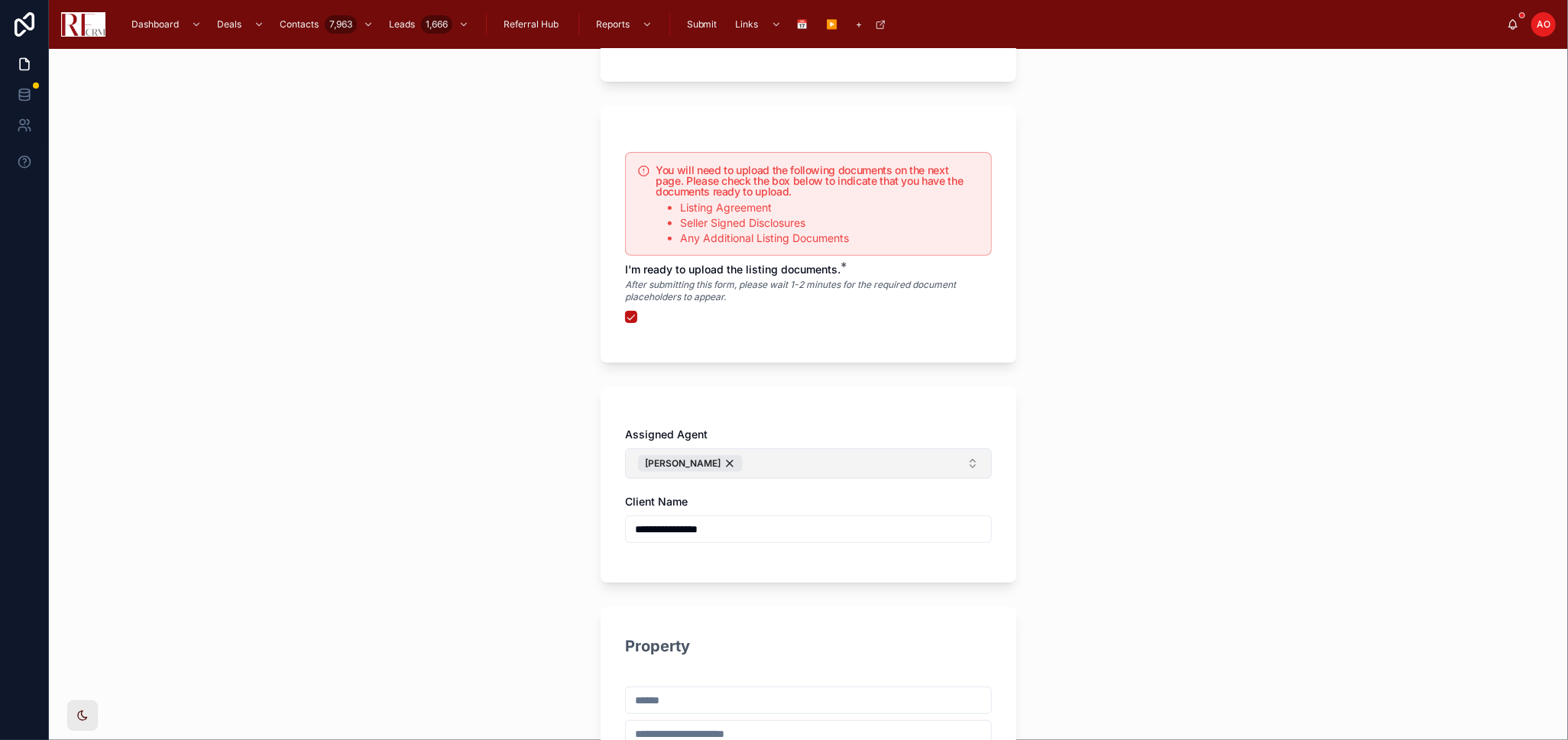
click at [747, 541] on div "**********" at bounding box center [808, 529] width 367 height 27
click at [744, 529] on input "**********" at bounding box center [808, 528] width 365 height 21
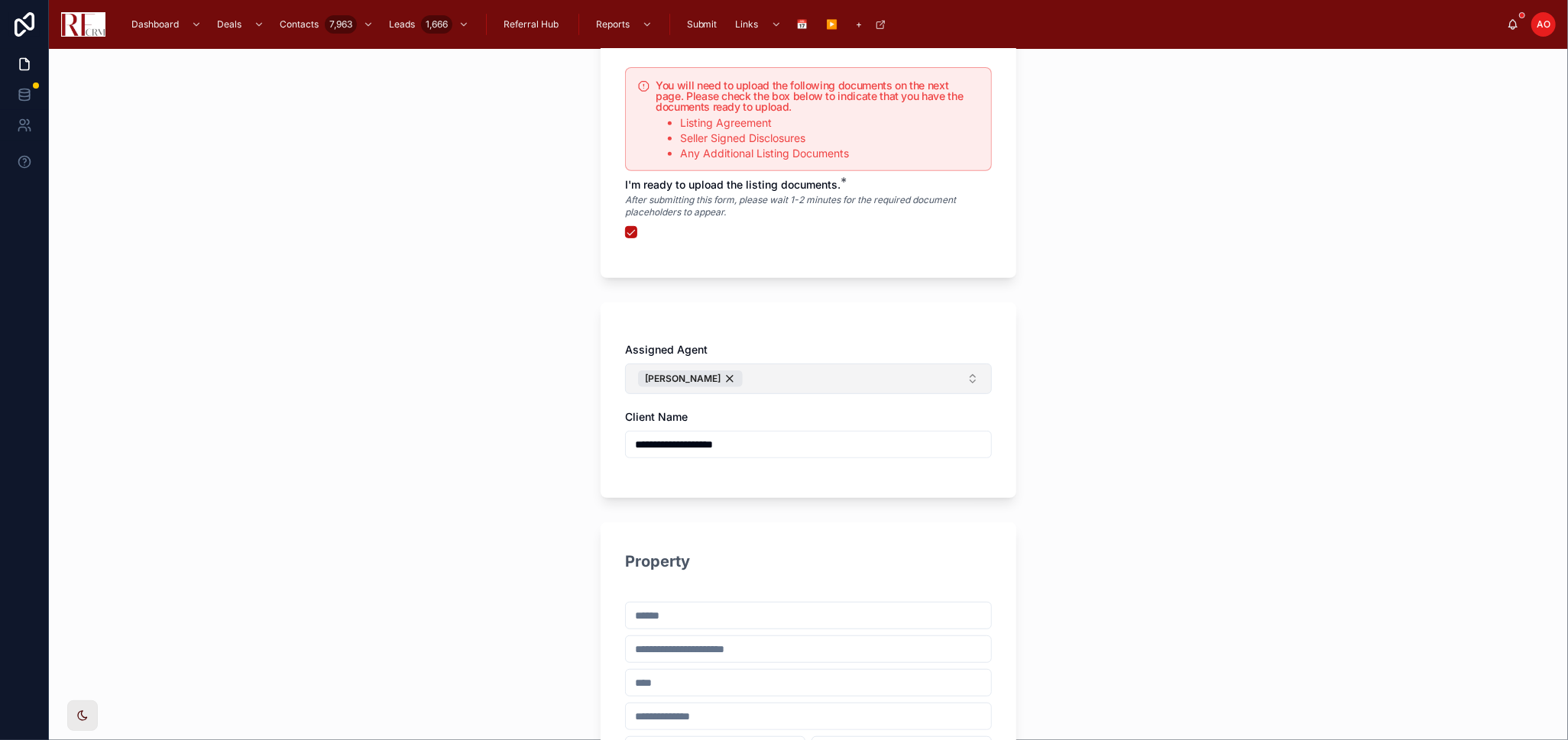
scroll to position [594, 0]
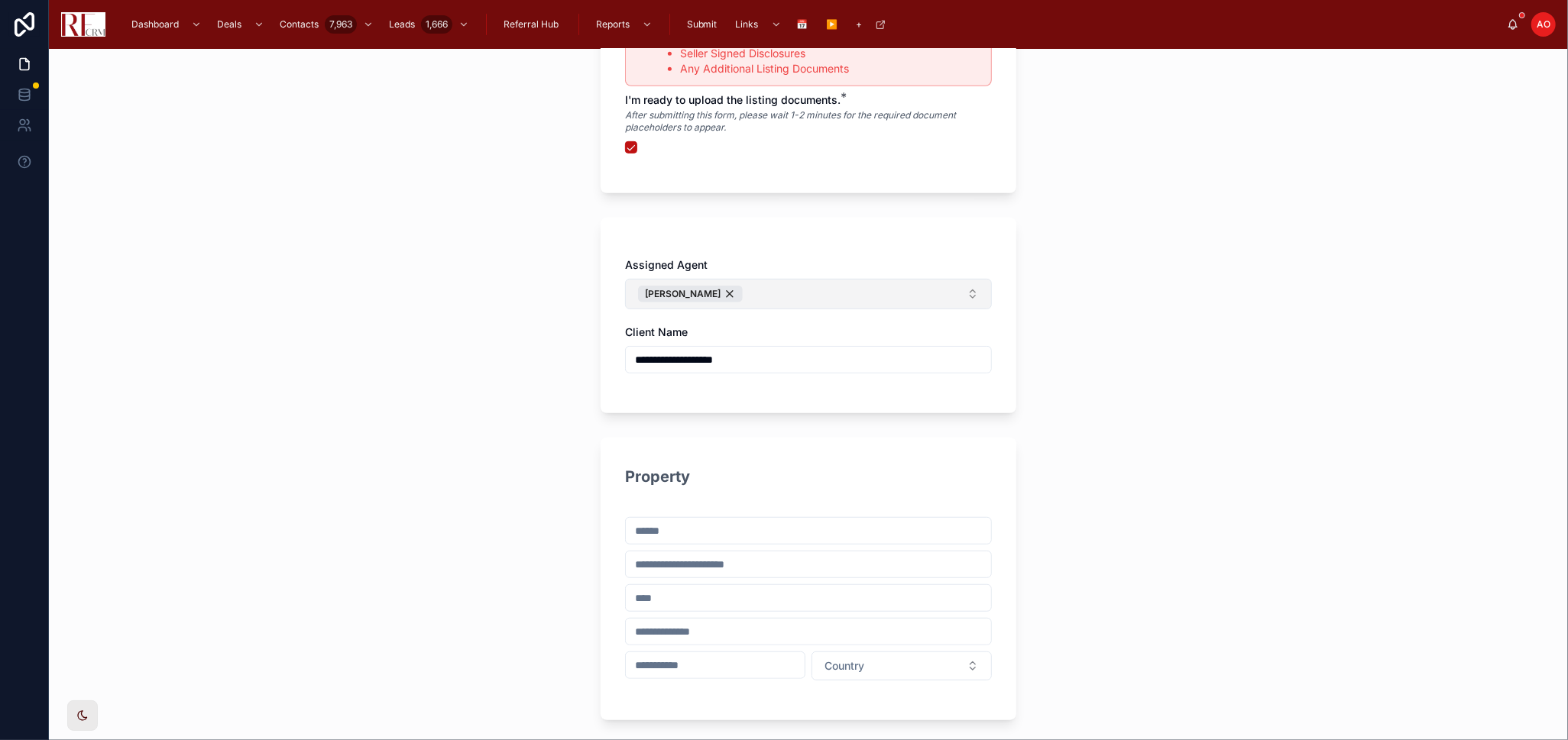
type input "**********"
click at [804, 528] on input "text" at bounding box center [808, 530] width 365 height 21
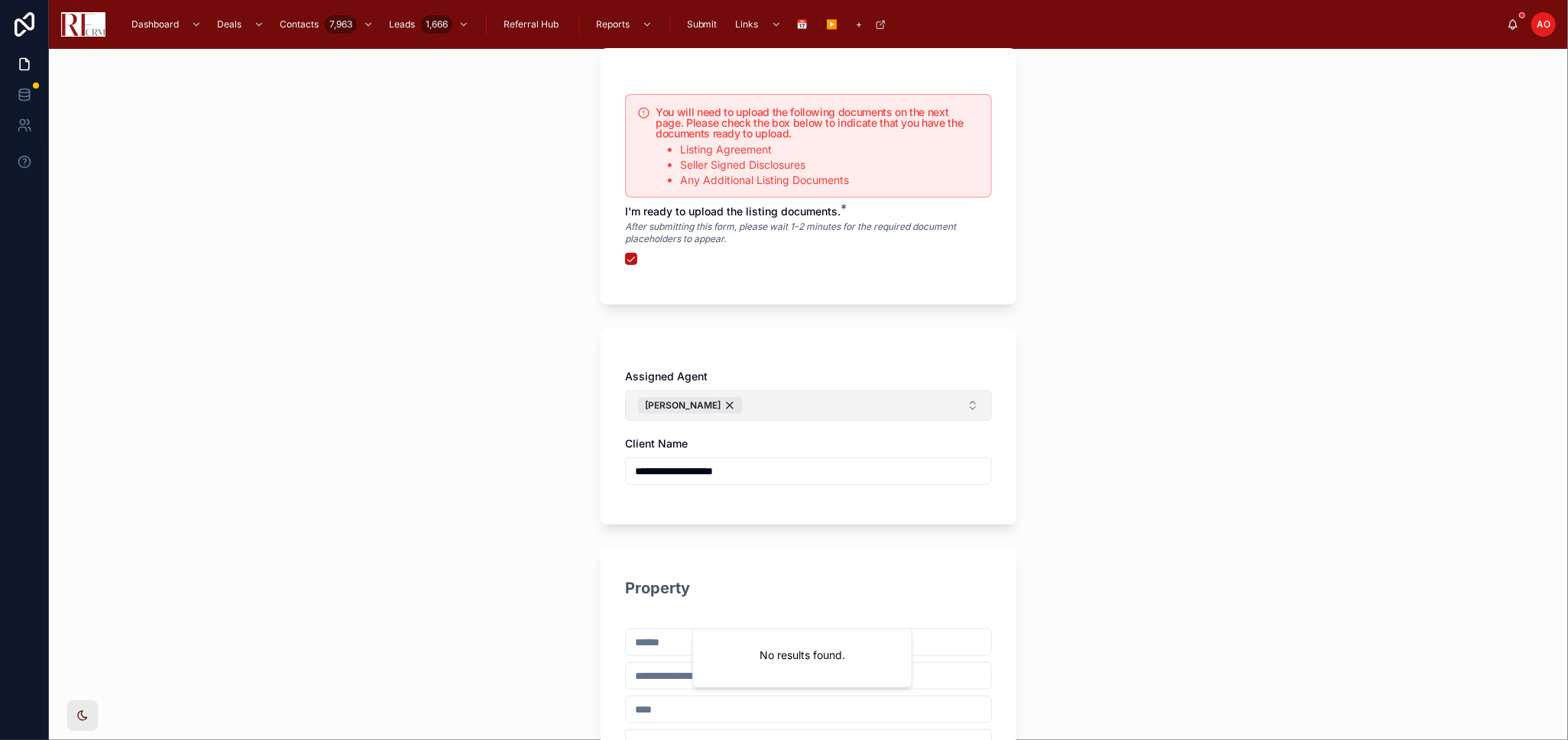
scroll to position [509, 0]
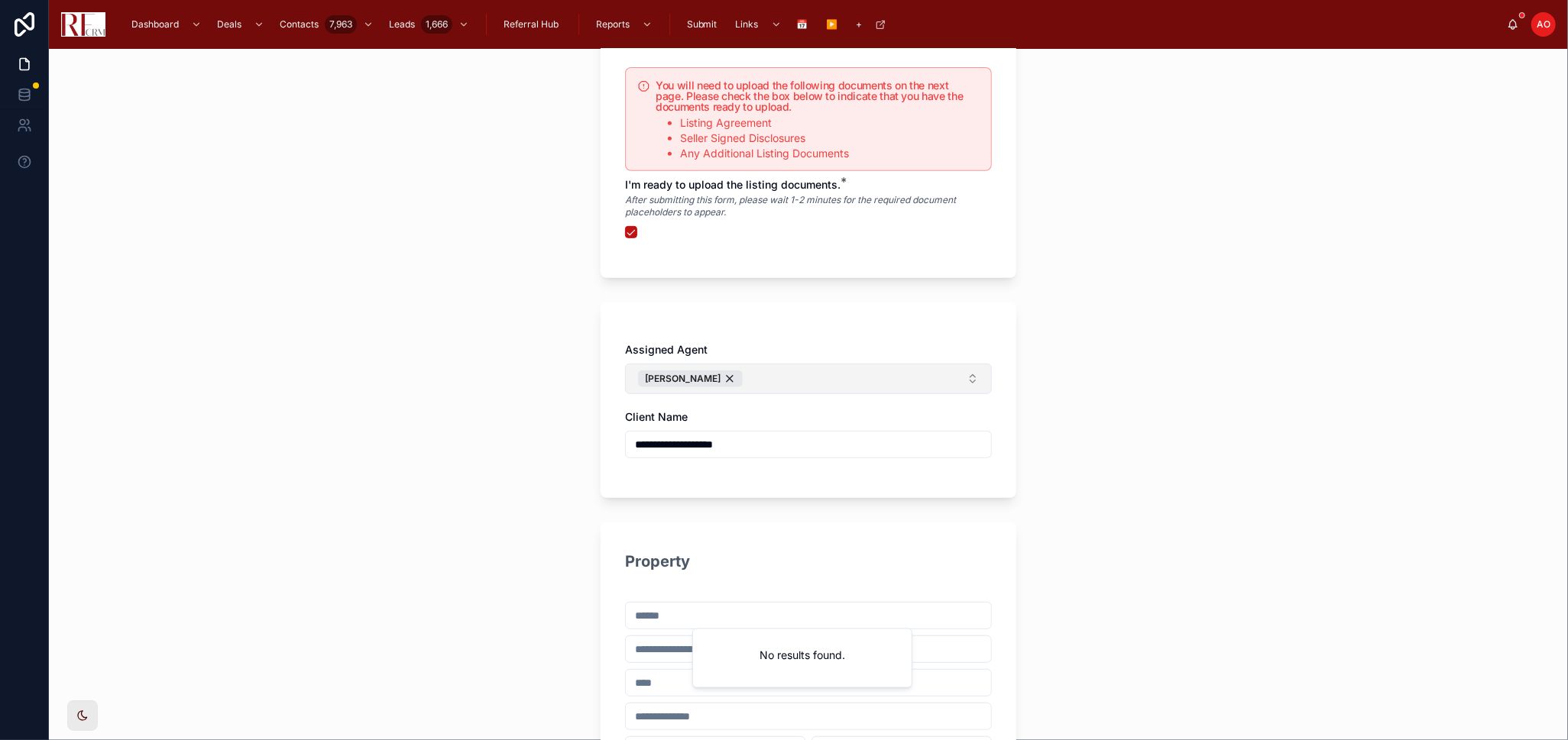
click at [707, 612] on input "text" at bounding box center [808, 615] width 365 height 21
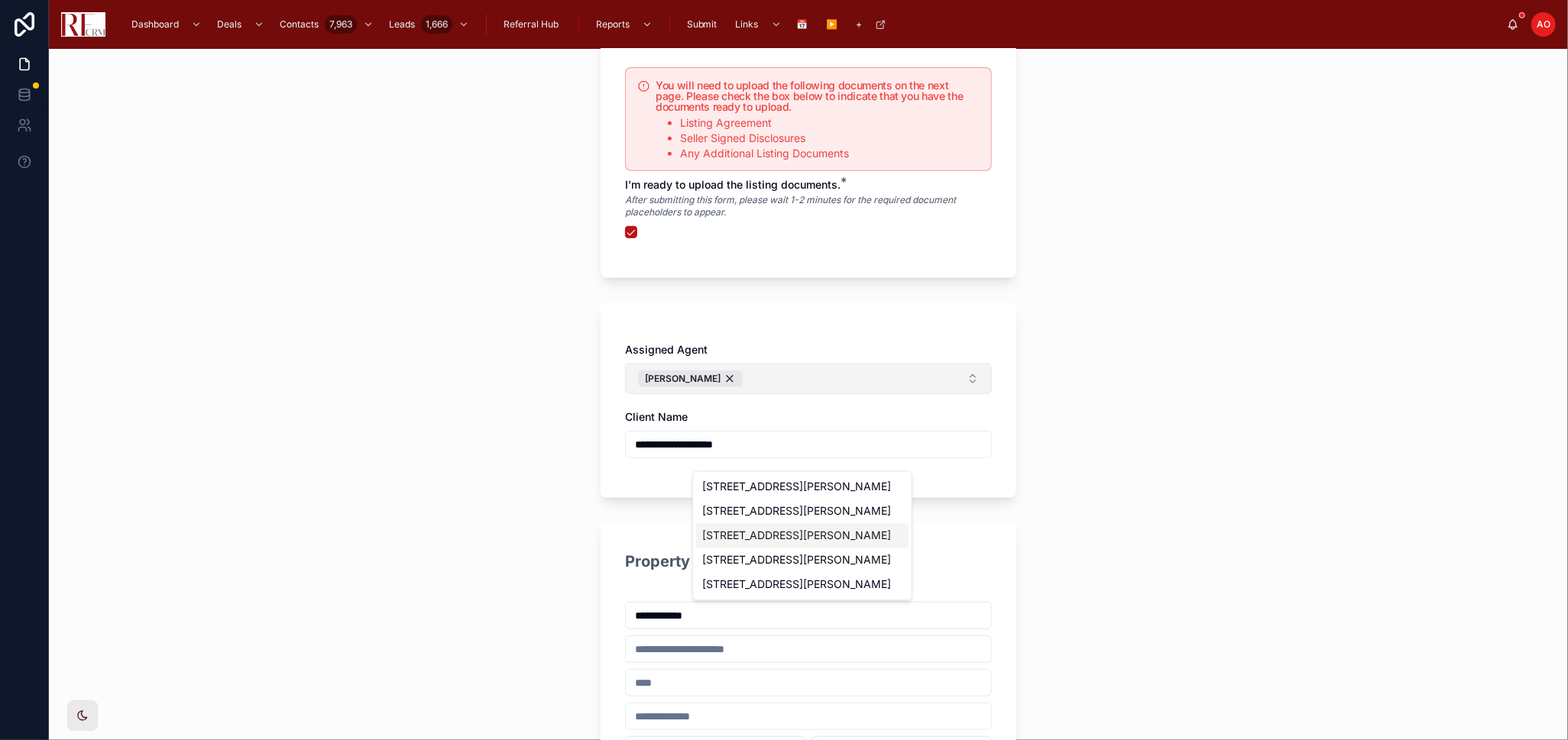
click at [778, 534] on div "8611 Dorr Rd, Wonder Lake, IL, USA" at bounding box center [802, 535] width 213 height 25
type input "**********"
type input "********"
type input "*****"
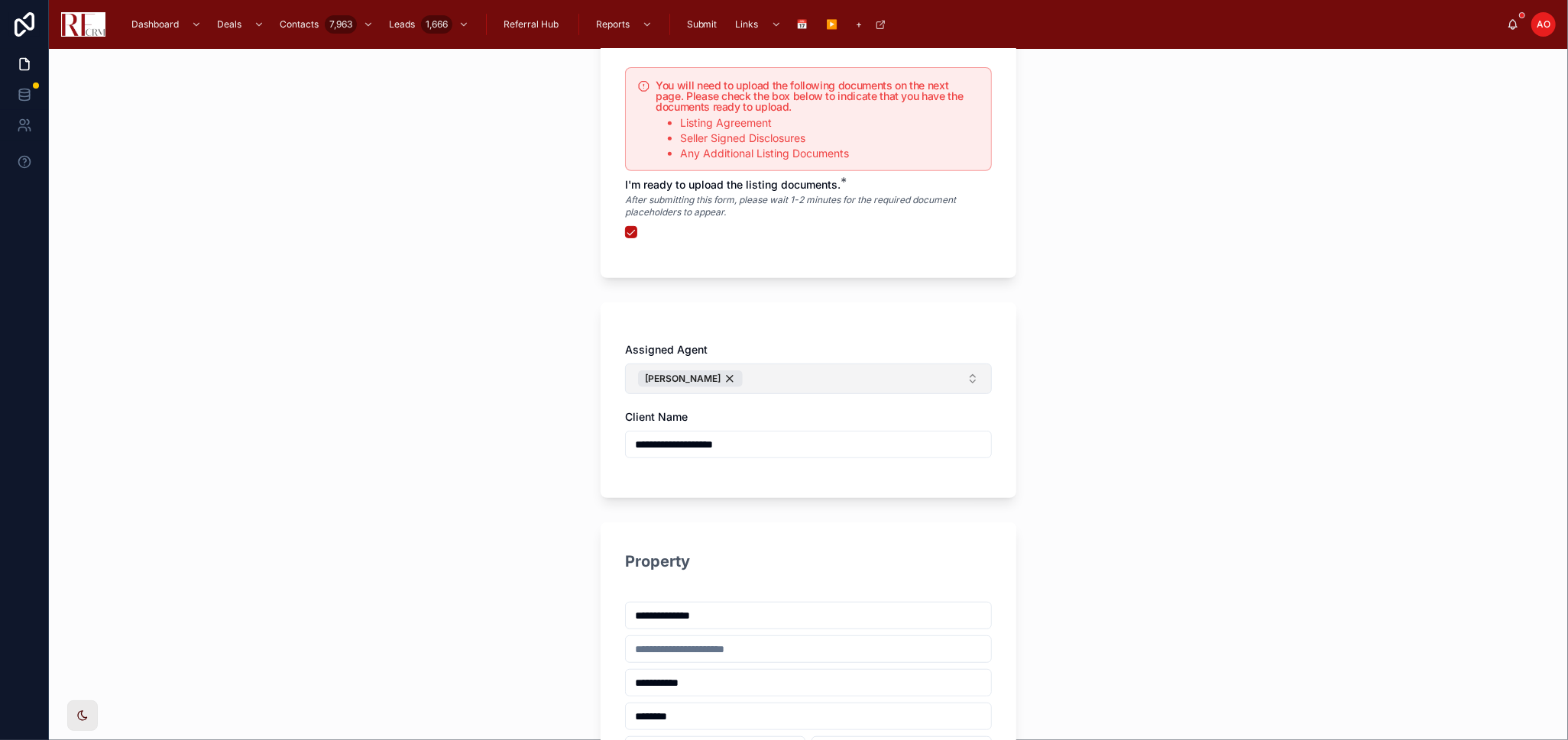
scroll to position [848, 0]
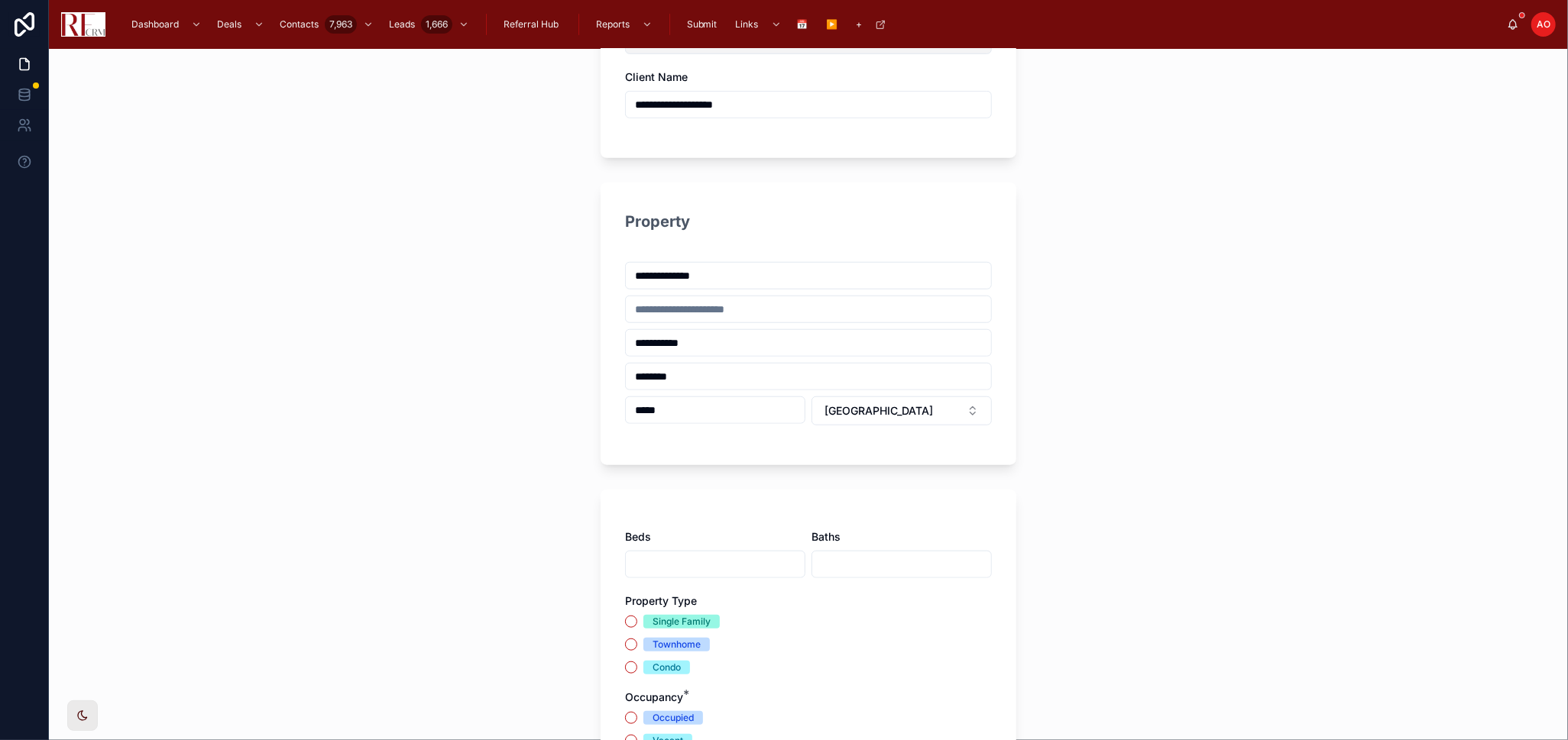
type input "**********"
click at [648, 561] on input "text" at bounding box center [715, 564] width 179 height 21
type input "*"
click at [849, 563] on input "text" at bounding box center [901, 564] width 179 height 21
type input "***"
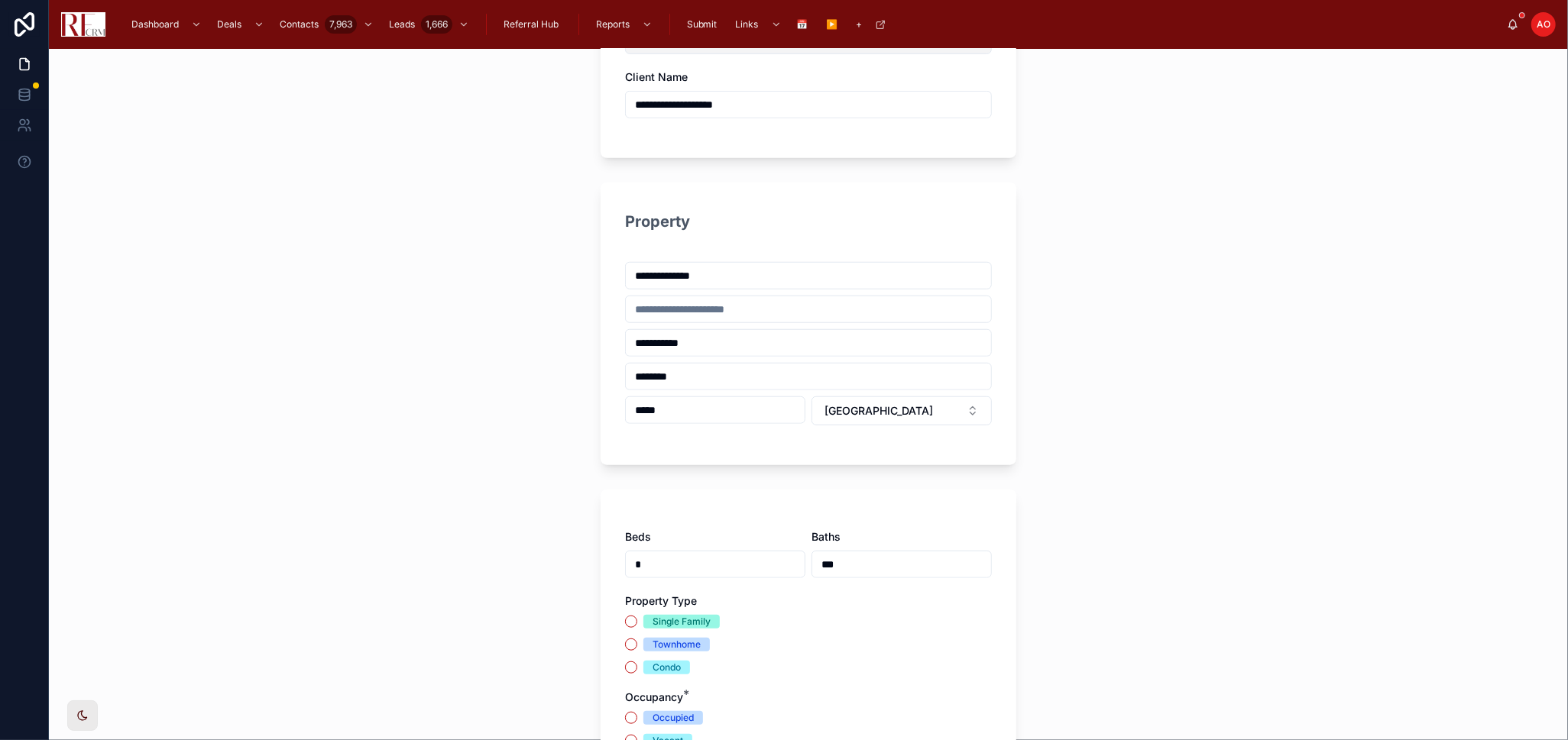
click at [652, 621] on div "Single Family" at bounding box center [681, 621] width 58 height 14
click at [637, 621] on button "Single Family" at bounding box center [631, 621] width 12 height 12
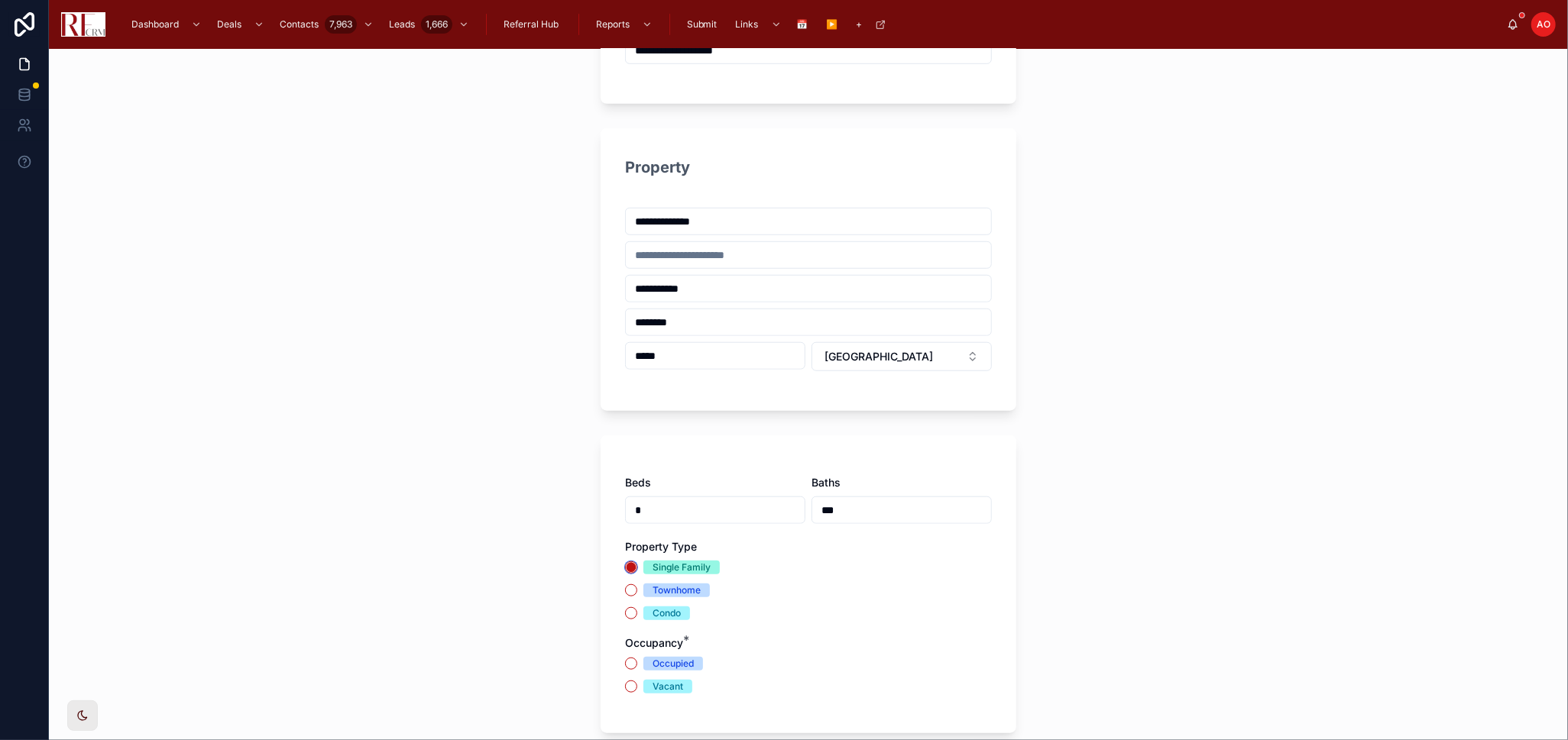
scroll to position [933, 0]
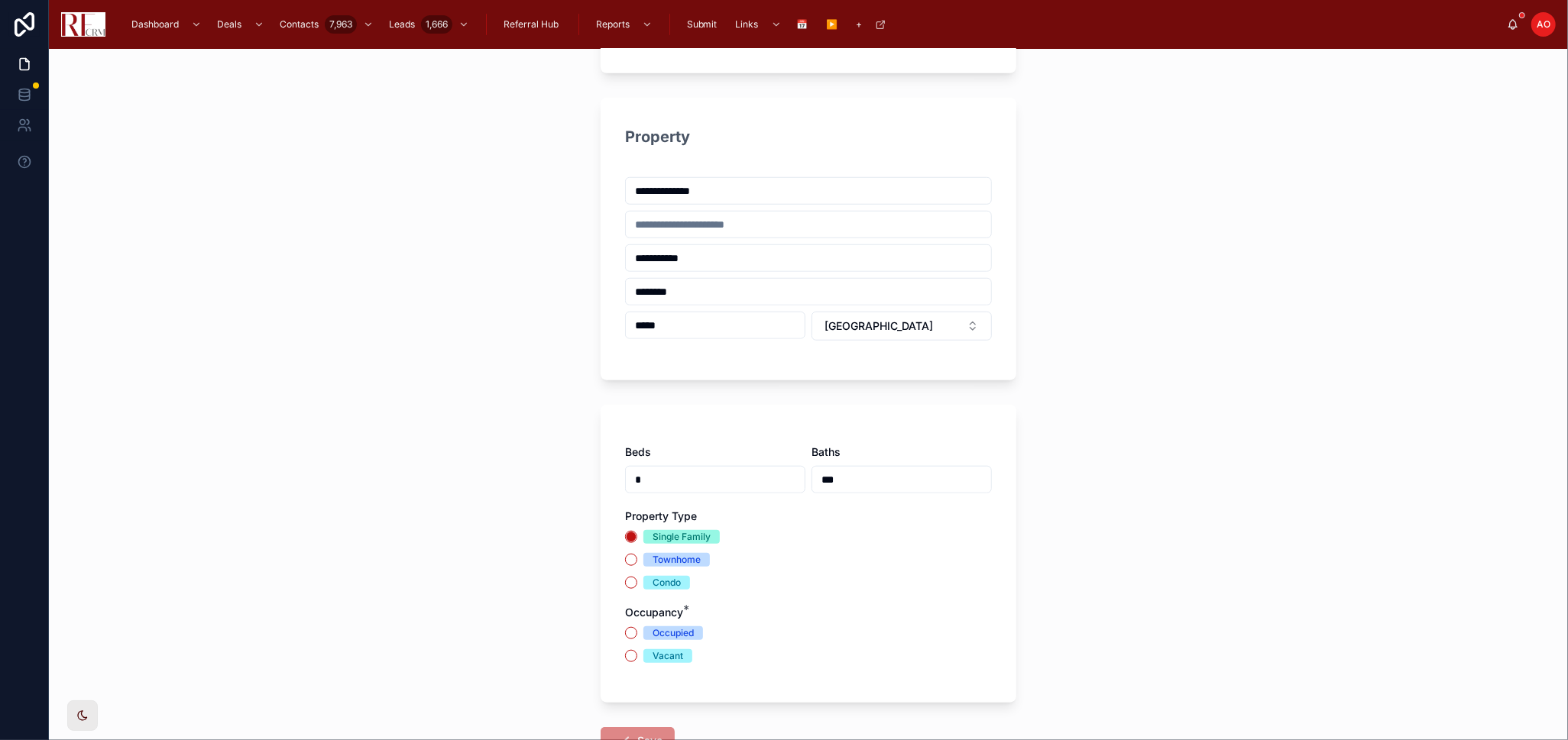
click at [652, 653] on div "Vacant" at bounding box center [668, 656] width 30 height 14
click at [637, 653] on button "Vacant" at bounding box center [631, 656] width 12 height 12
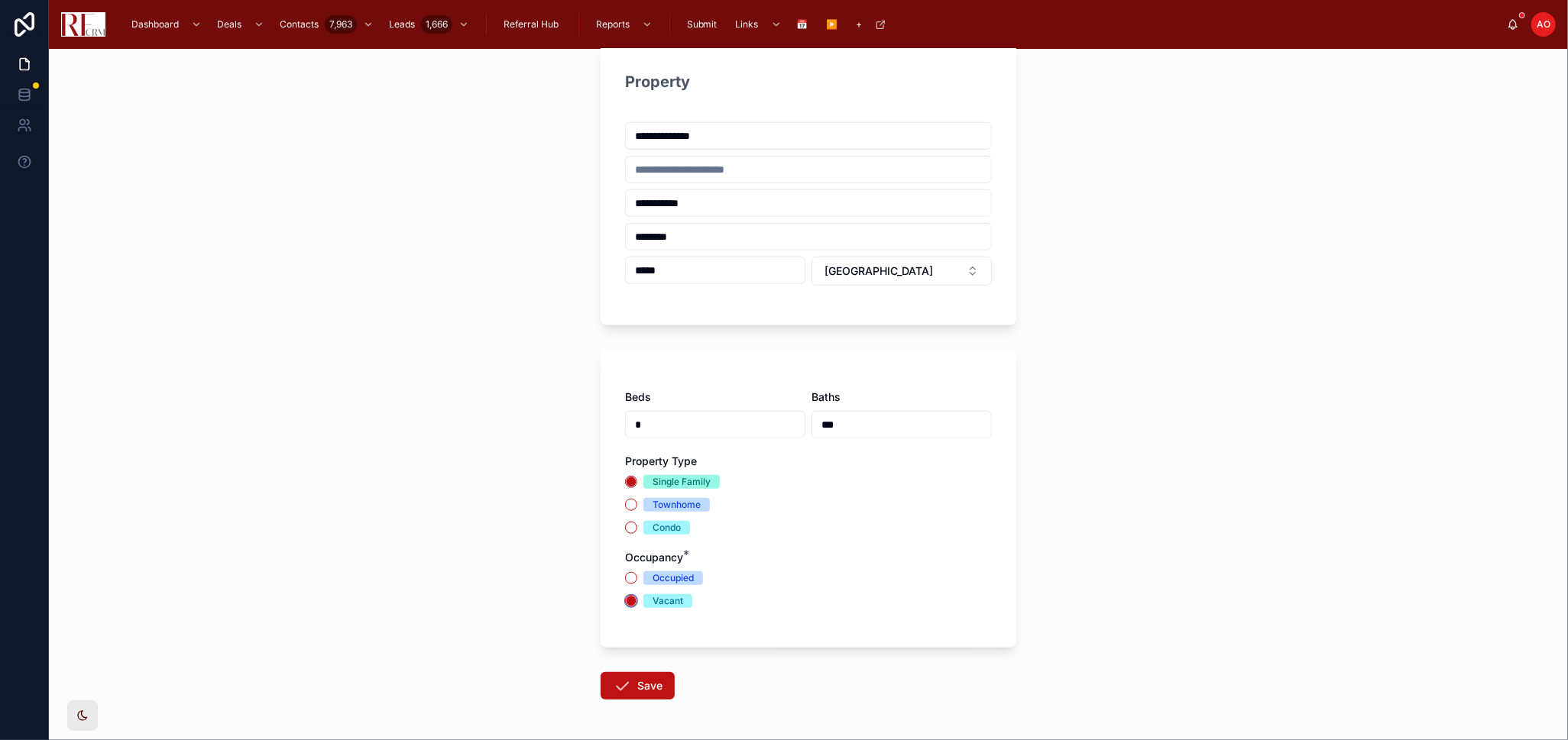
scroll to position [1045, 0]
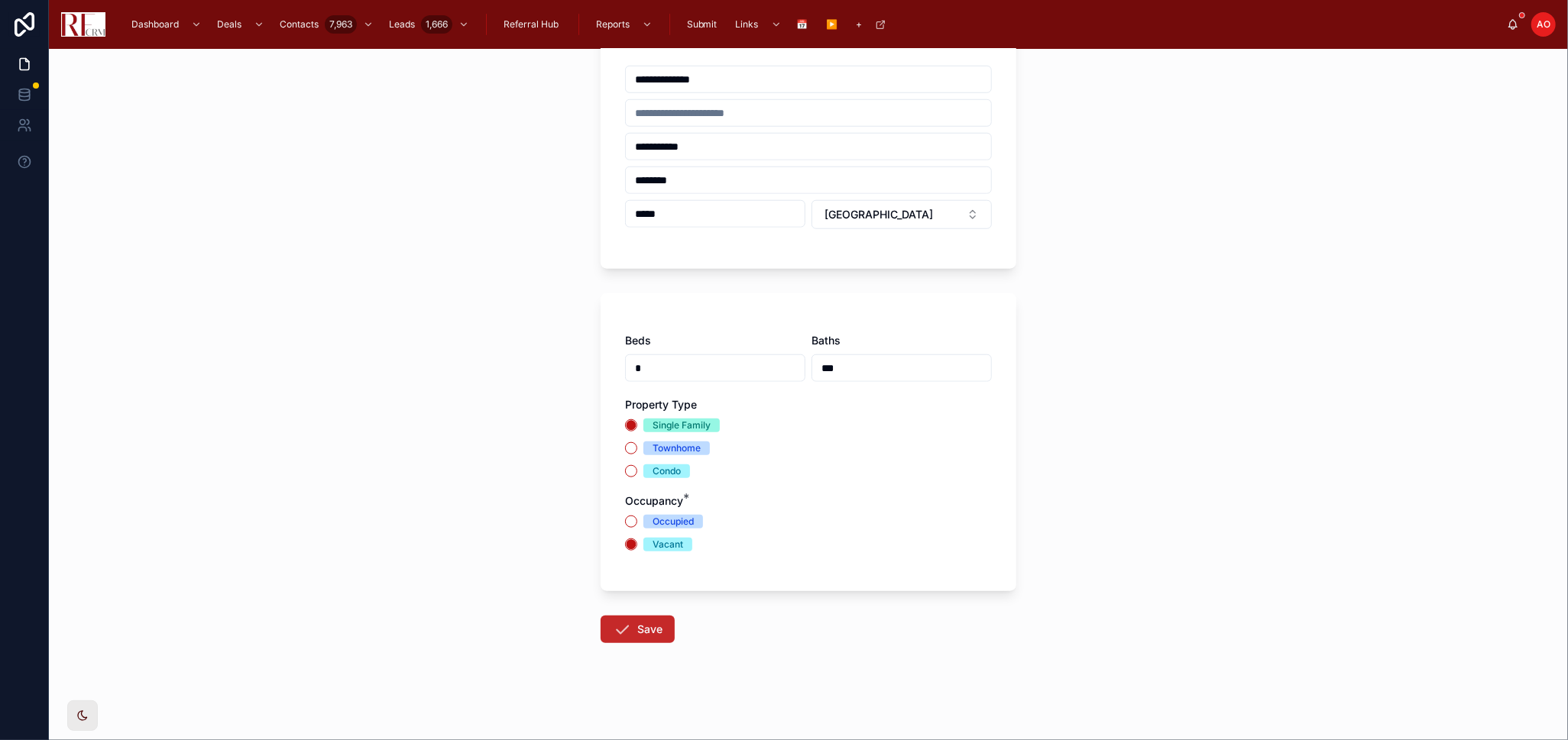
click at [616, 632] on icon at bounding box center [622, 629] width 19 height 19
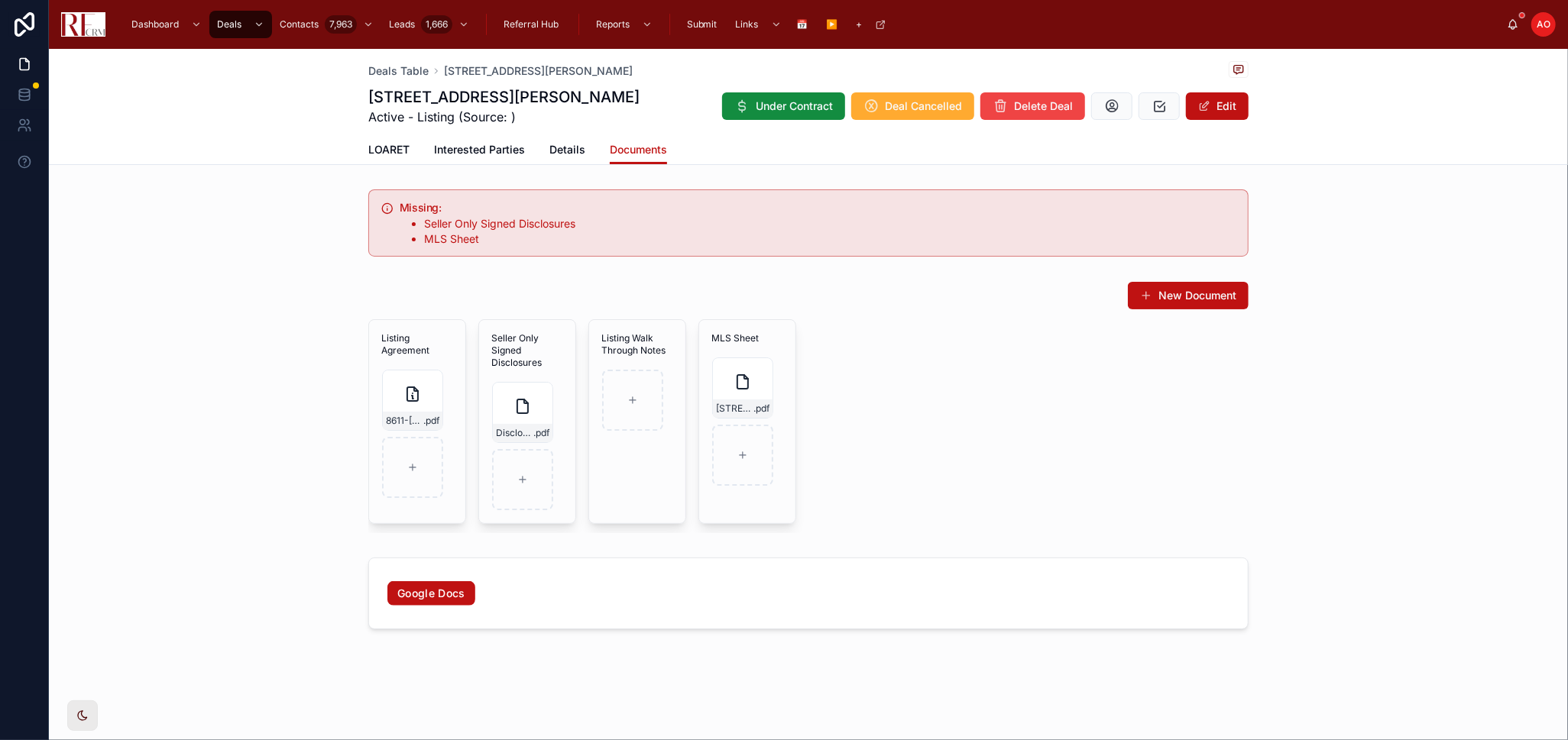
click at [1000, 378] on div "Listing Agreement 8611-Dorr-Rd-,-Wonder-Lake,-IL-60097-Listing .pdf Seller Only…" at bounding box center [808, 426] width 880 height 214
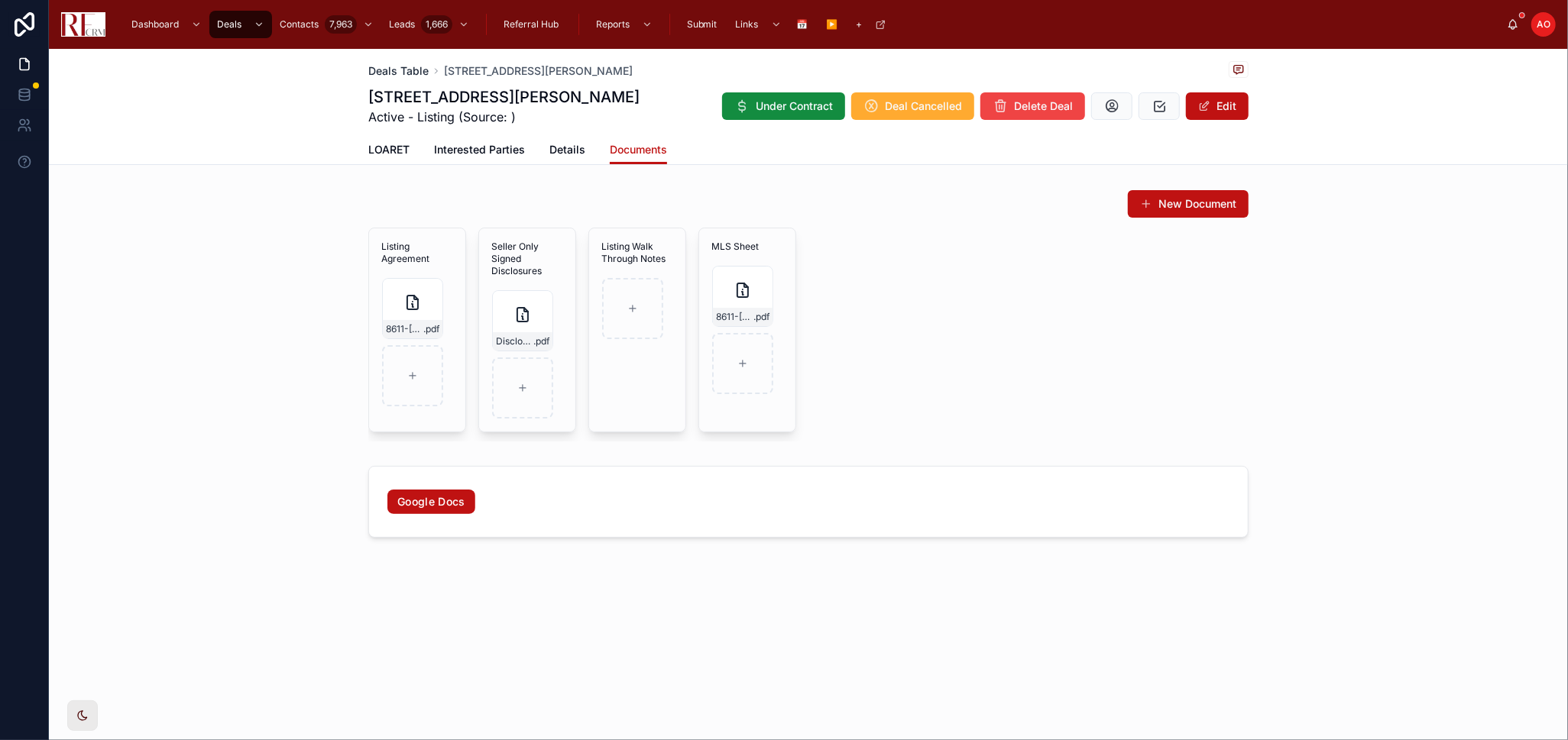
click at [413, 74] on span "Deals Table" at bounding box center [398, 71] width 60 height 15
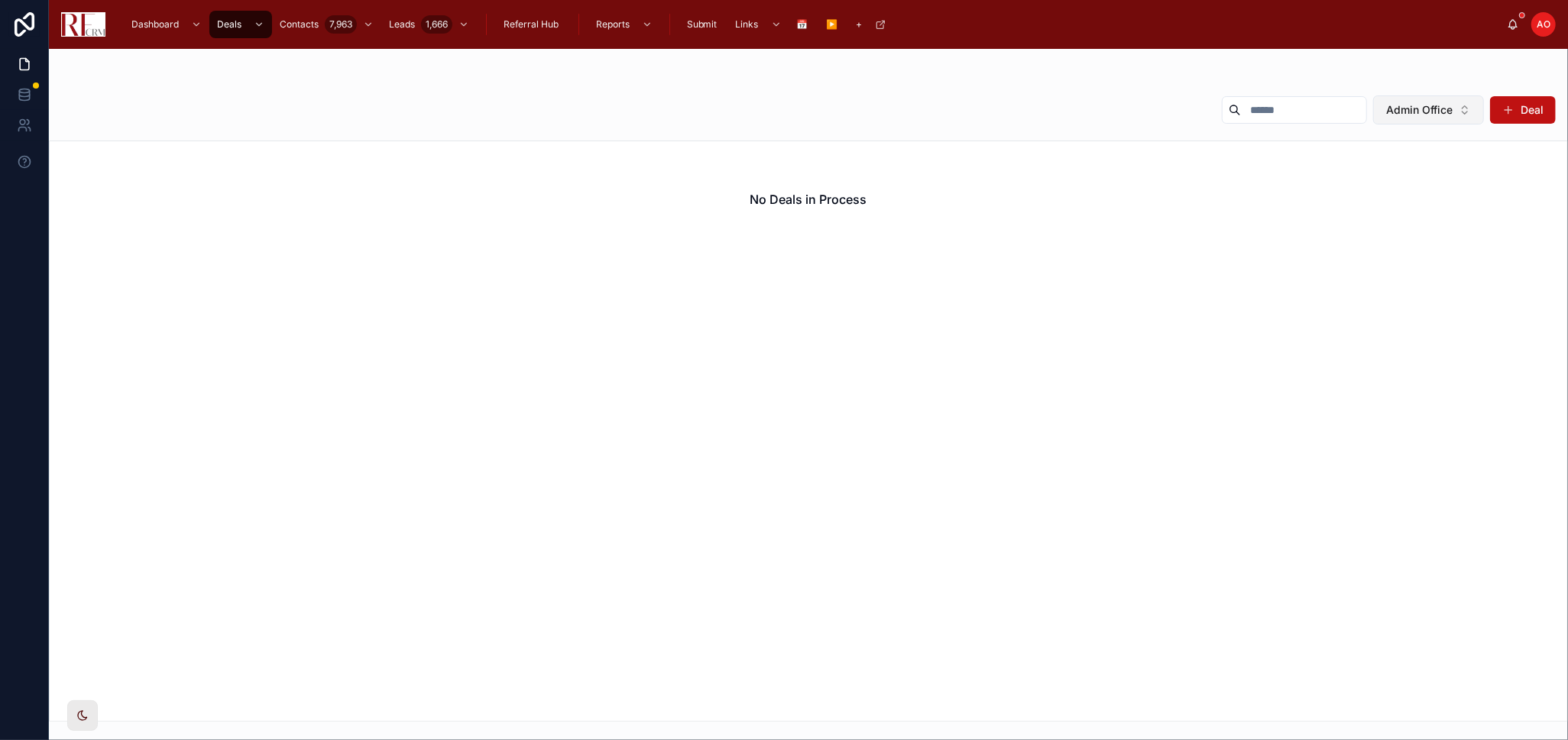
click at [1466, 112] on button "Admin Office" at bounding box center [1428, 110] width 111 height 29
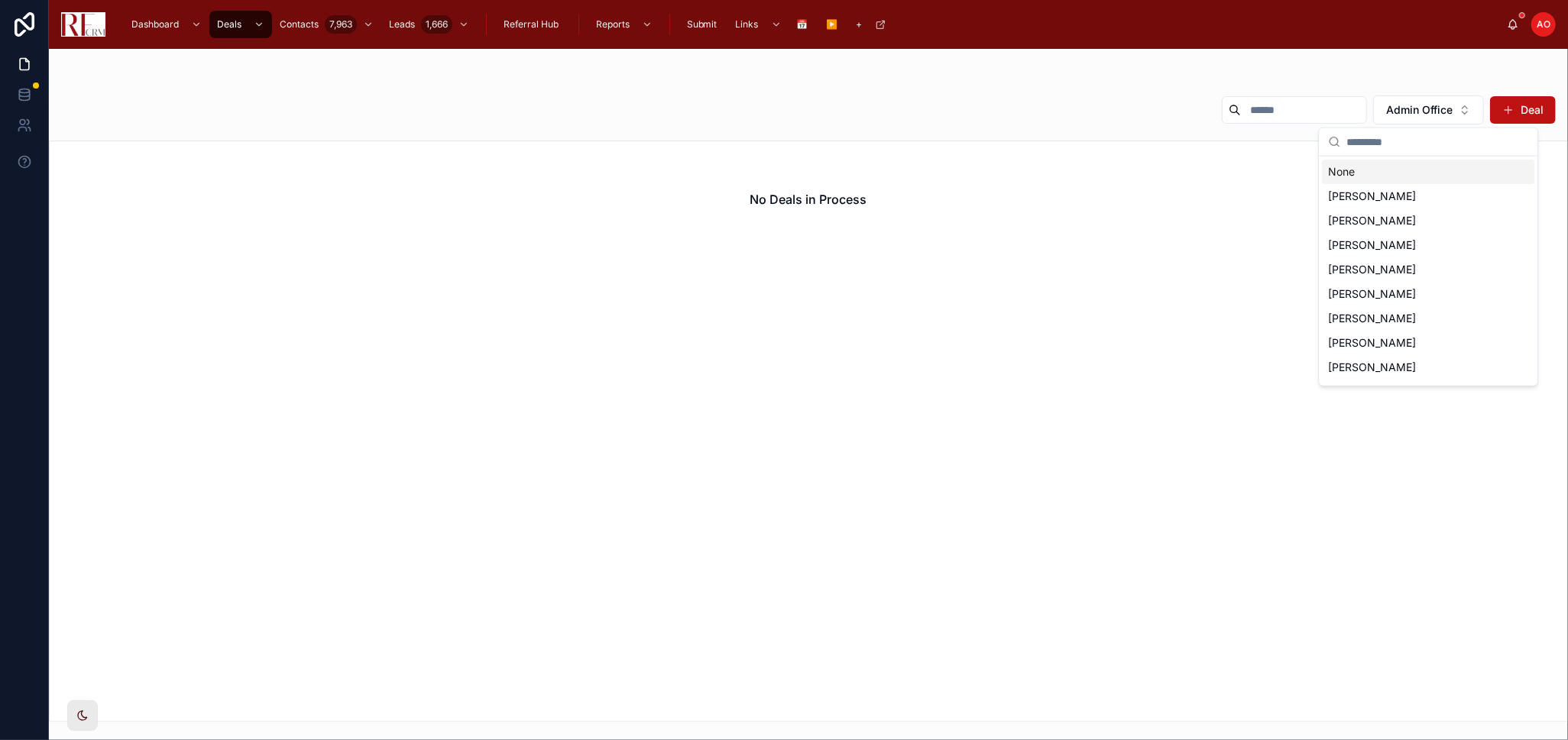
click at [1413, 177] on div "None" at bounding box center [1427, 172] width 213 height 25
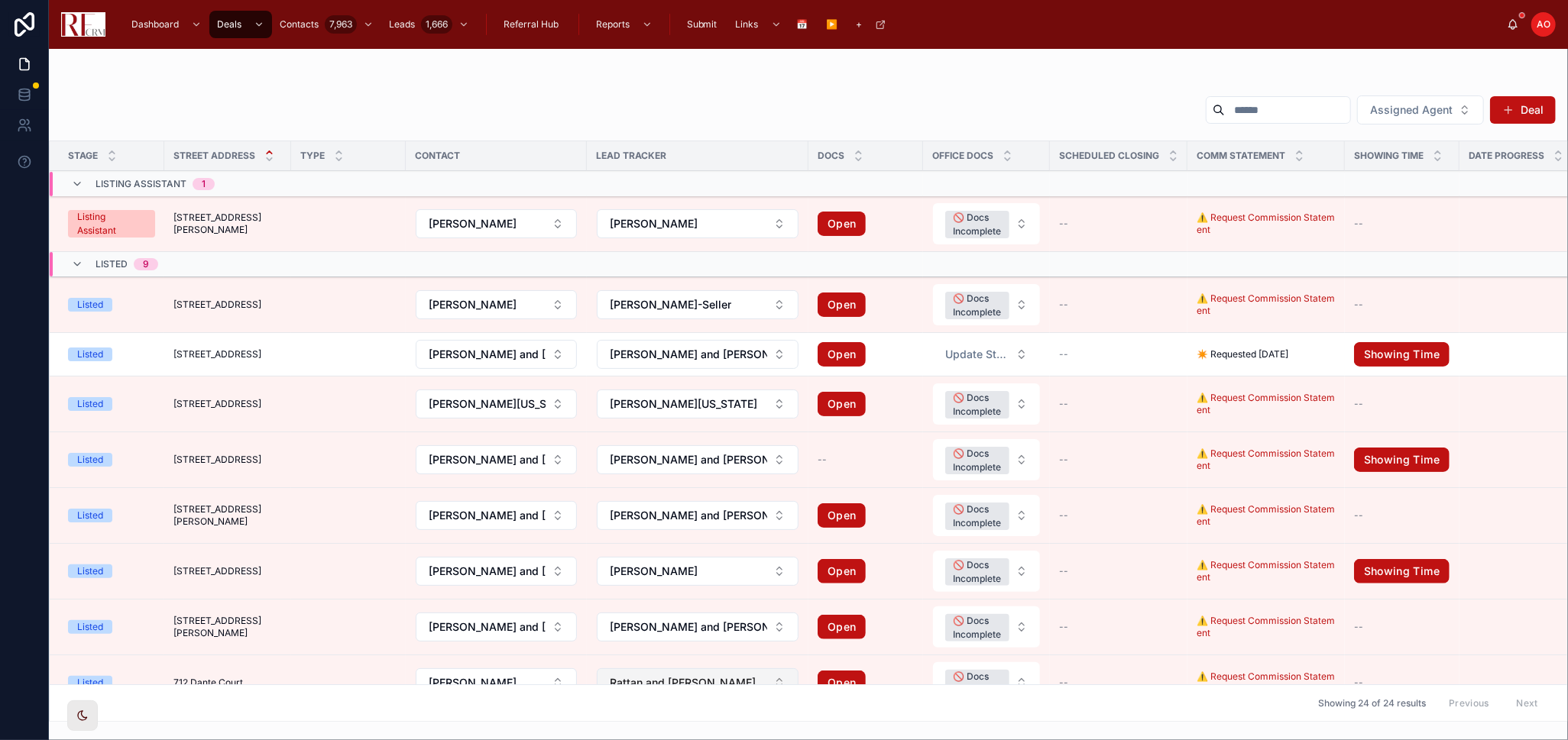
scroll to position [169, 0]
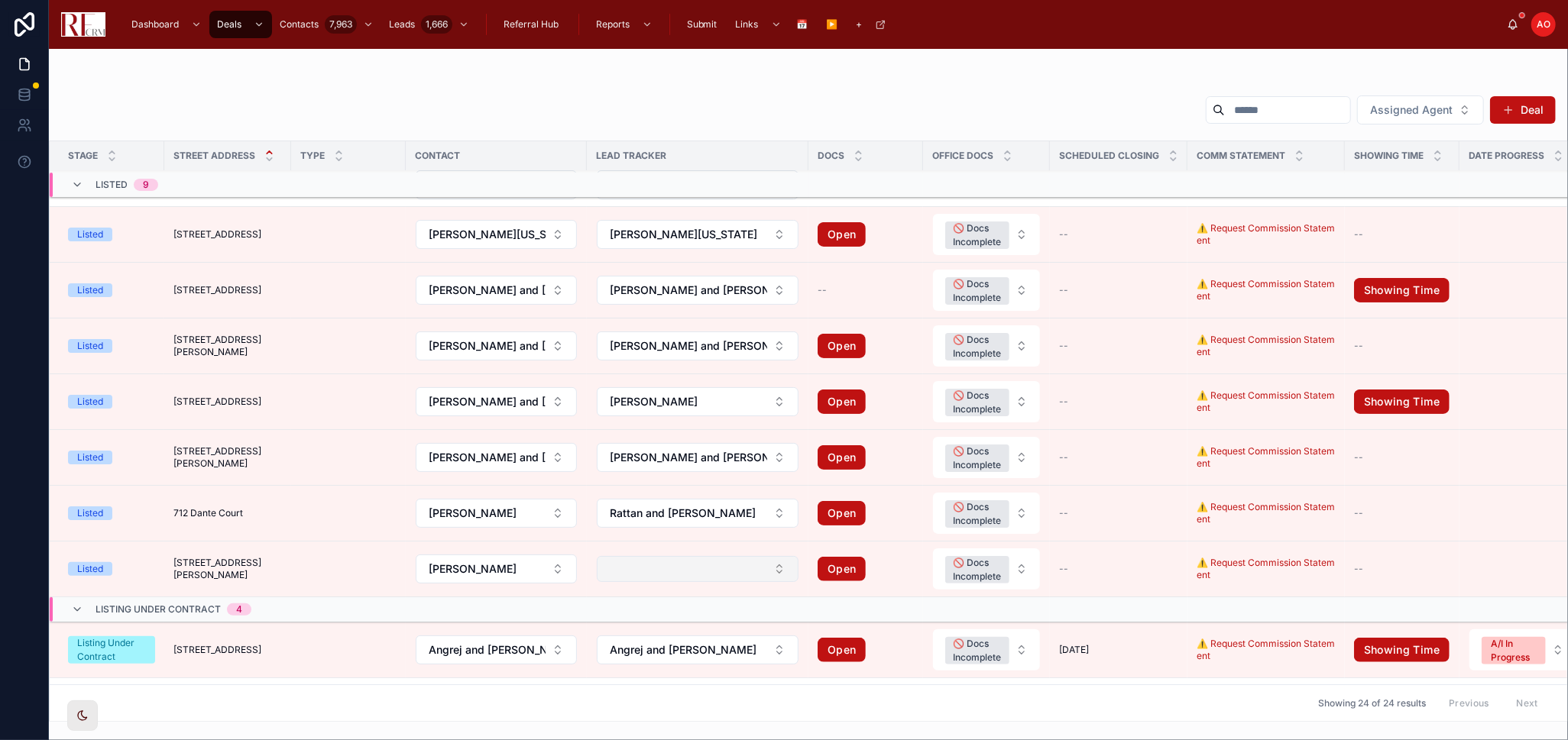
click at [778, 569] on button "Select Button" at bounding box center [697, 569] width 202 height 26
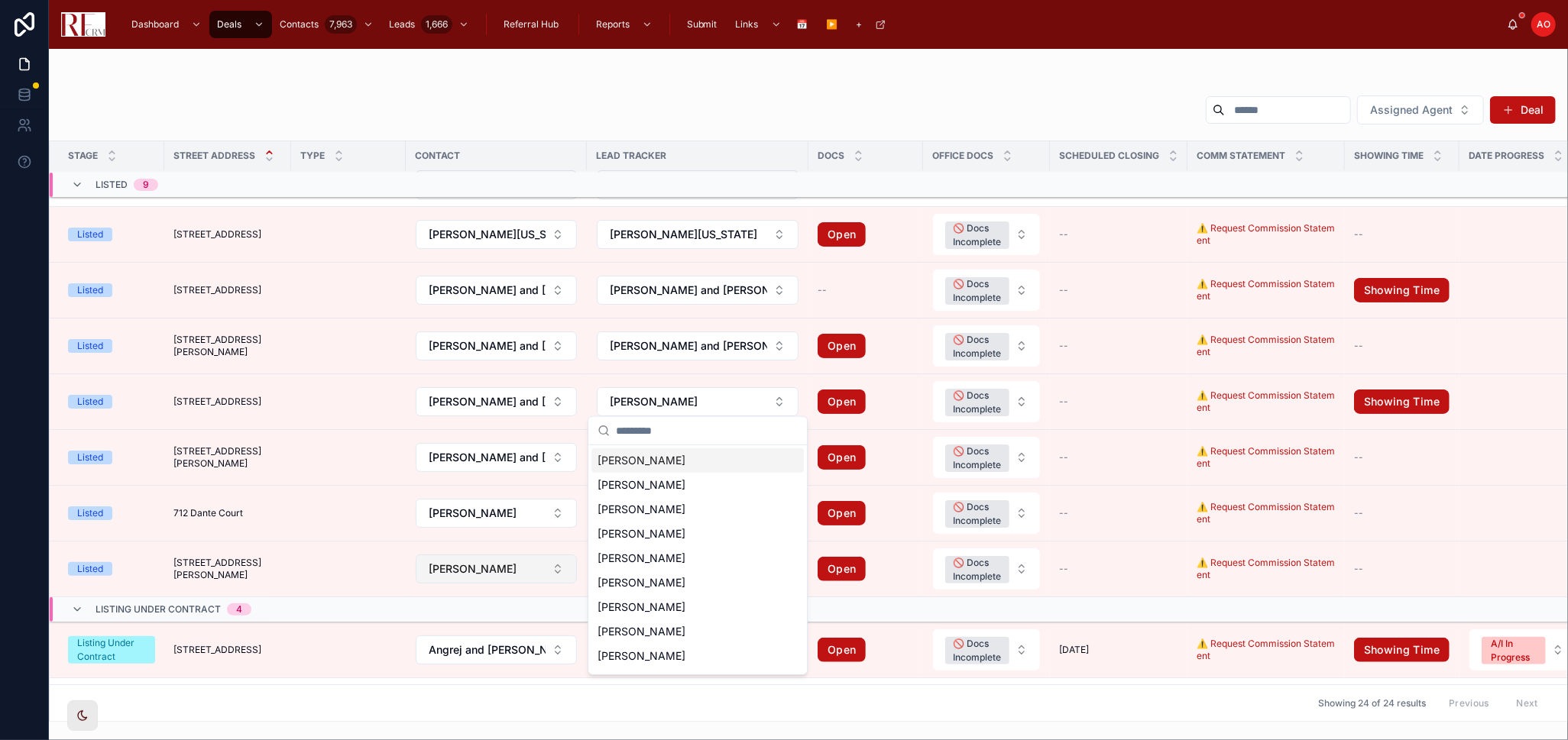
scroll to position [339, 0]
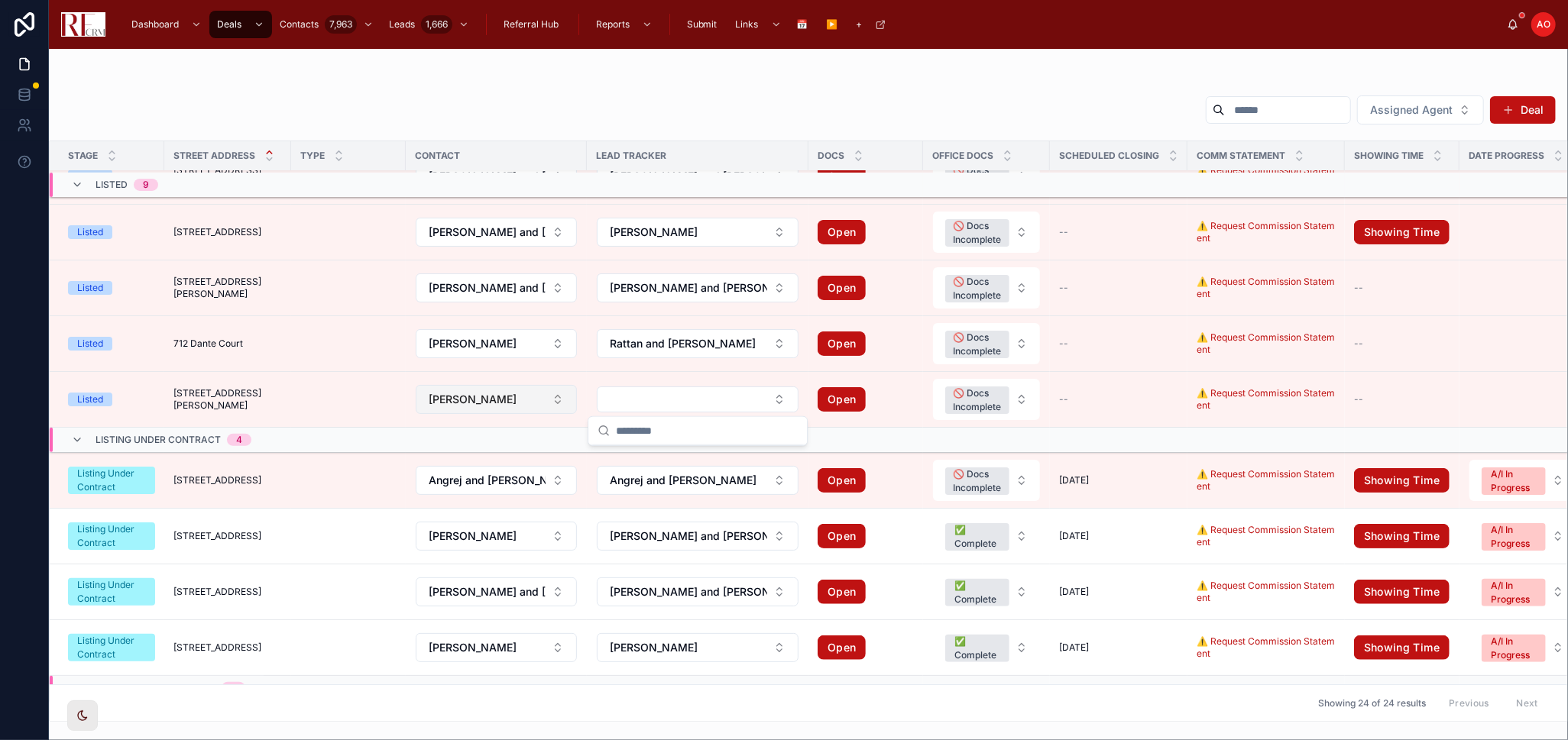
click at [485, 399] on span "Amanpreet Singh Gill" at bounding box center [473, 400] width 88 height 15
click at [316, 401] on td at bounding box center [348, 400] width 114 height 56
click at [238, 402] on span "8611 Dorr Road" at bounding box center [228, 399] width 108 height 25
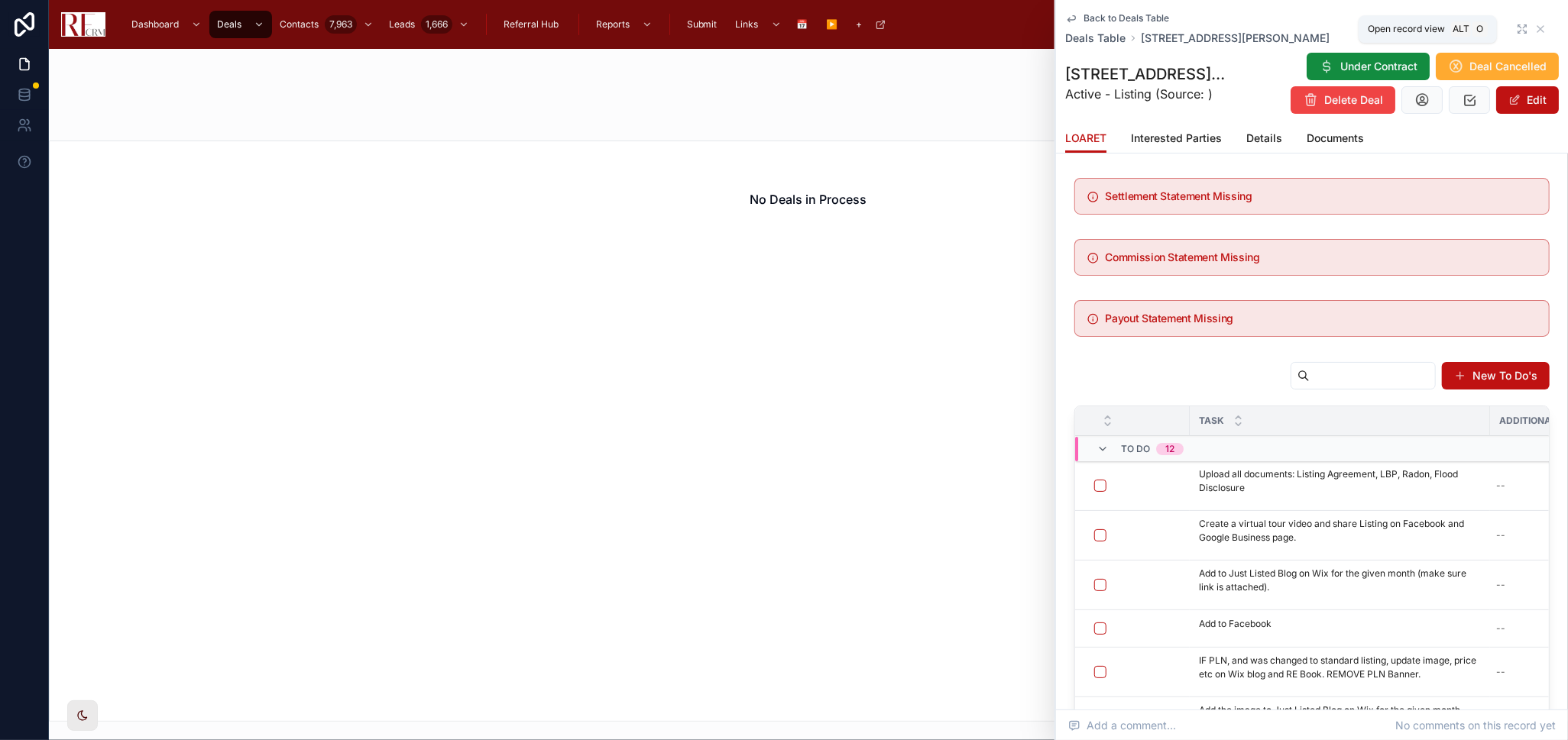
click at [1518, 27] on icon at bounding box center [1520, 27] width 3 height 3
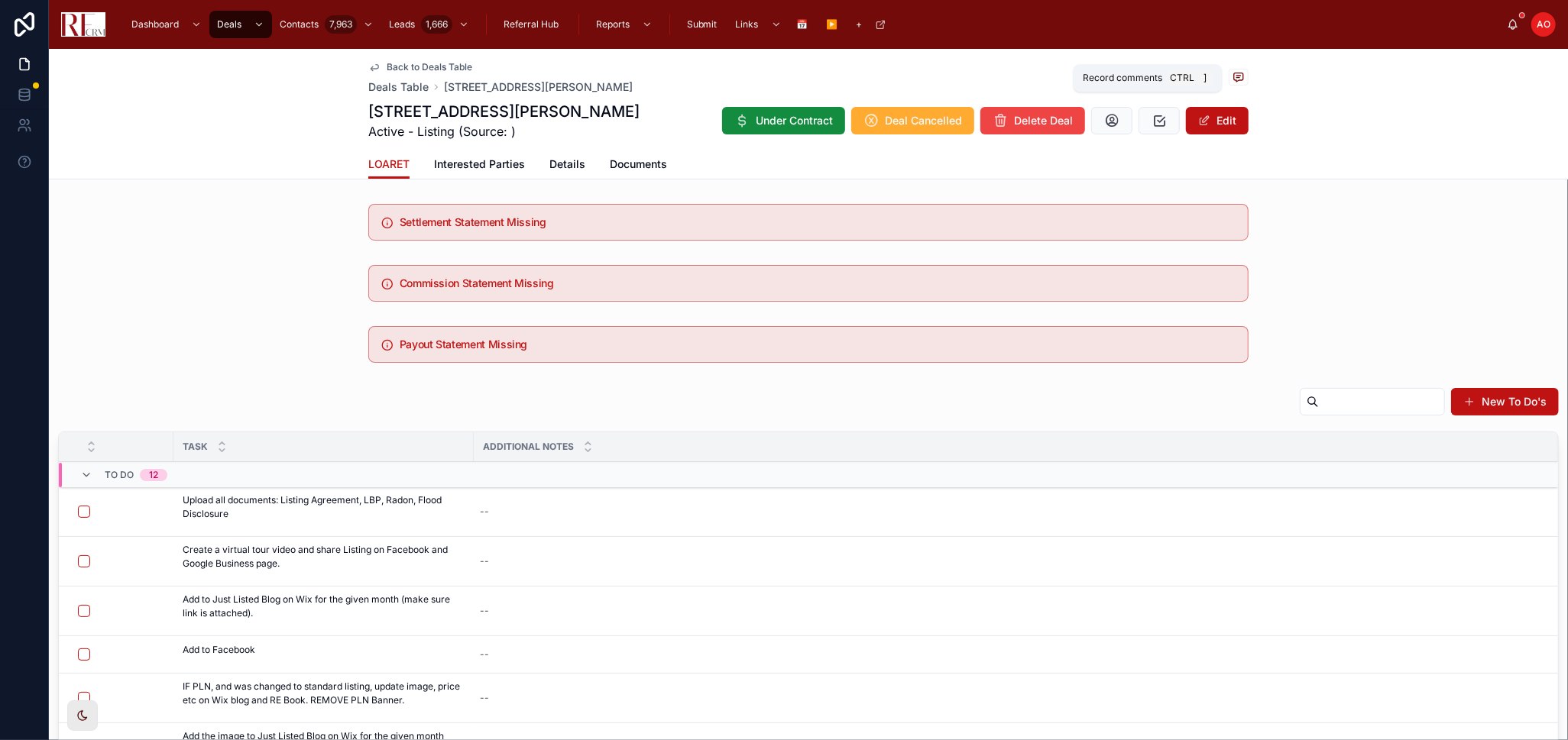
drag, startPoint x: 1222, startPoint y: 78, endPoint x: 1233, endPoint y: 73, distance: 12.1
click at [1228, 78] on span at bounding box center [1238, 77] width 19 height 17
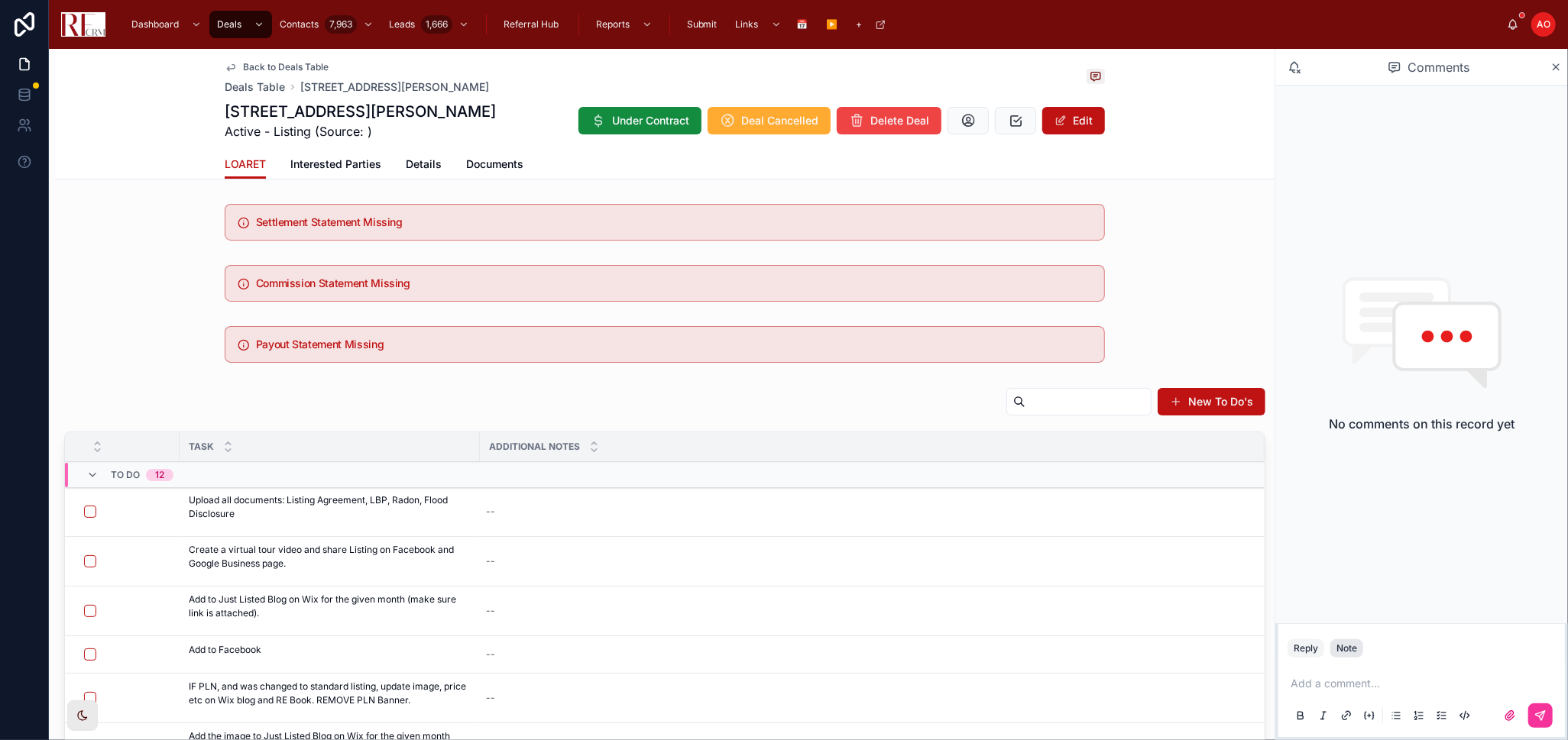
click at [1345, 643] on div "Note" at bounding box center [1347, 649] width 20 height 12
click at [1321, 690] on p at bounding box center [1425, 683] width 269 height 15
click at [1545, 720] on icon at bounding box center [1540, 715] width 12 height 12
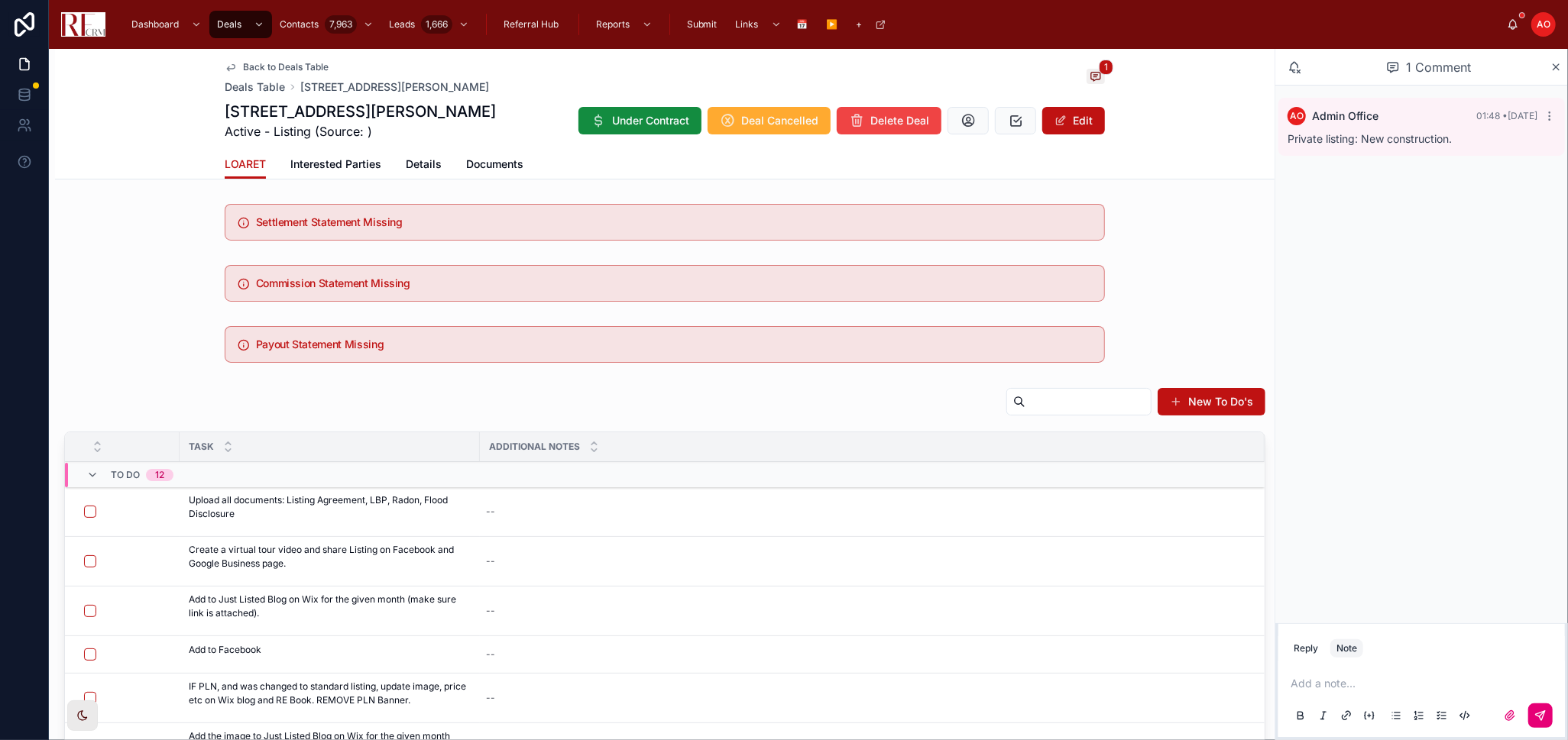
click at [0, 0] on icon at bounding box center [0, 0] width 0 height 0
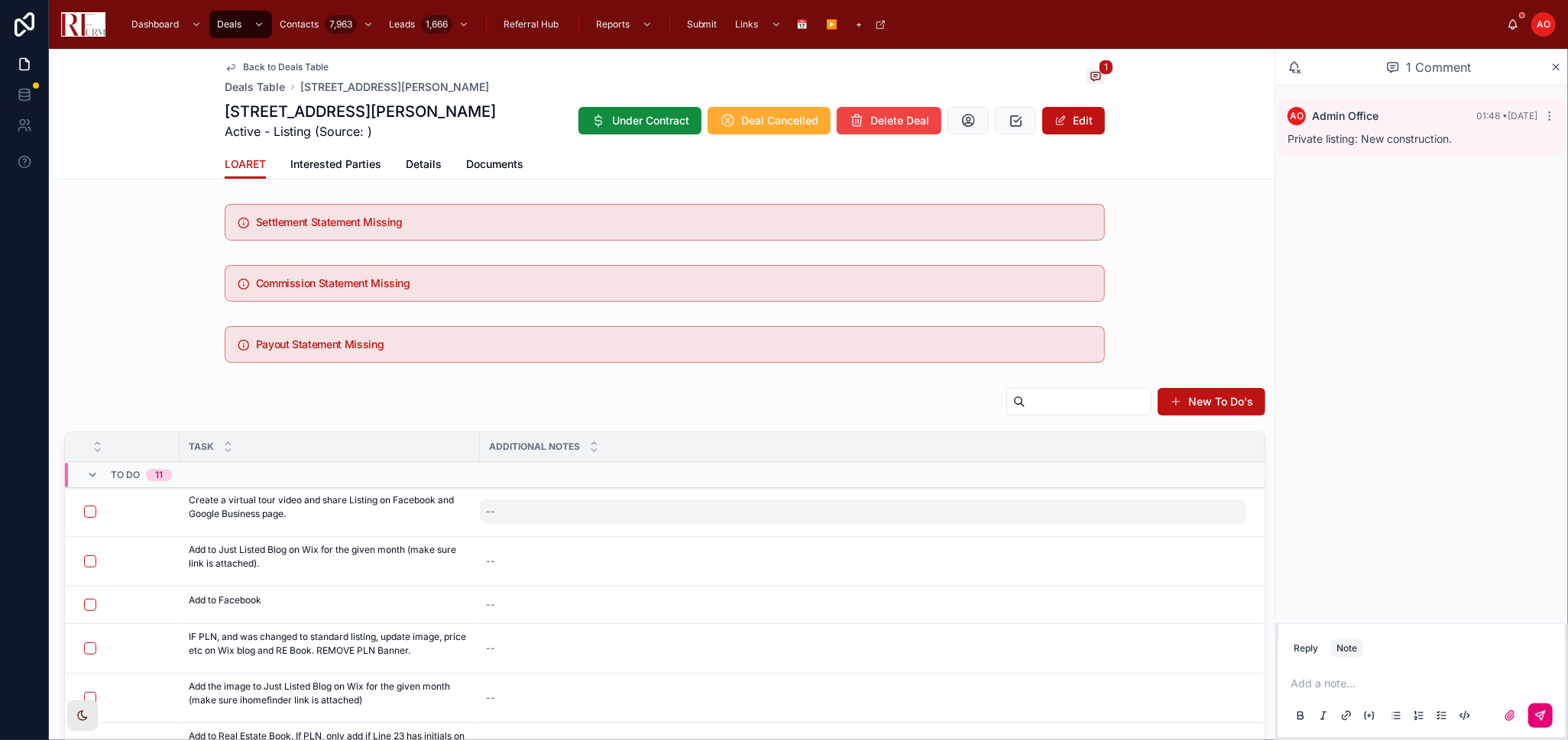
click at [515, 510] on div "--" at bounding box center [862, 511] width 767 height 25
click at [516, 509] on div "--" at bounding box center [862, 511] width 767 height 25
type textarea "*"
click at [516, 509] on div "--" at bounding box center [862, 511] width 767 height 25
type textarea "**********"
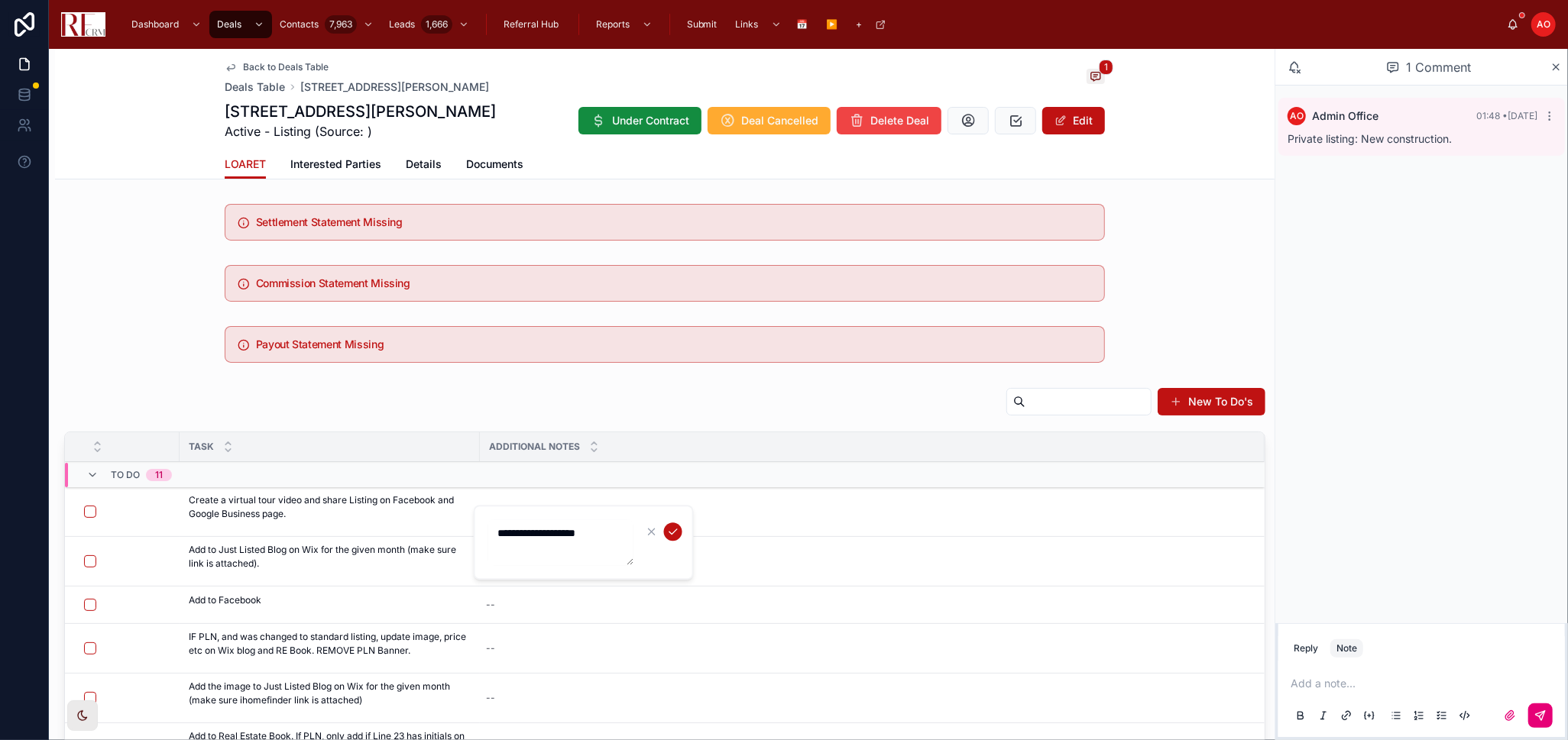
click at [669, 533] on icon "submit" at bounding box center [673, 532] width 12 height 12
click at [1214, 583] on td "--" at bounding box center [872, 561] width 784 height 50
click at [0, 0] on icon at bounding box center [0, 0] width 0 height 0
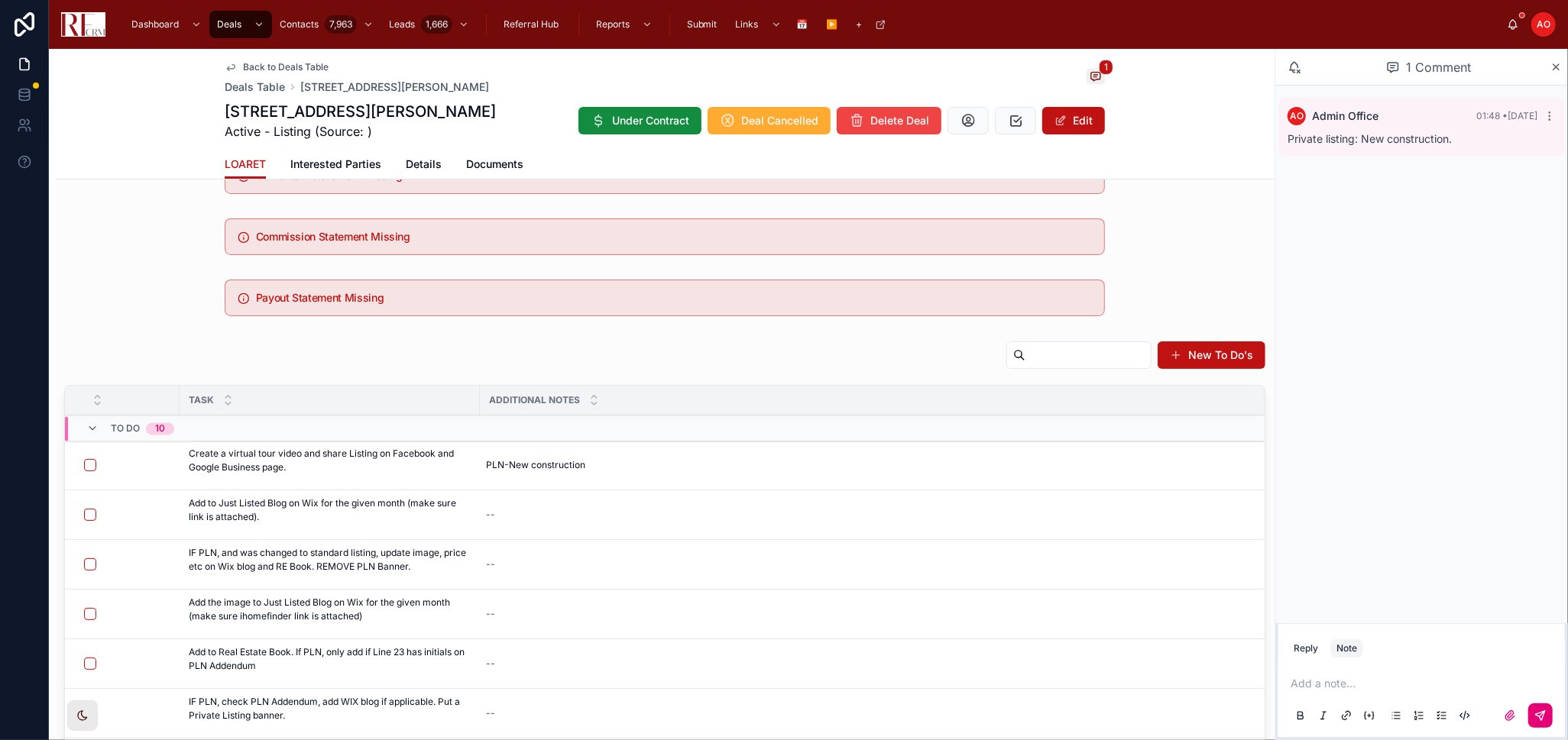
scroll to position [85, 0]
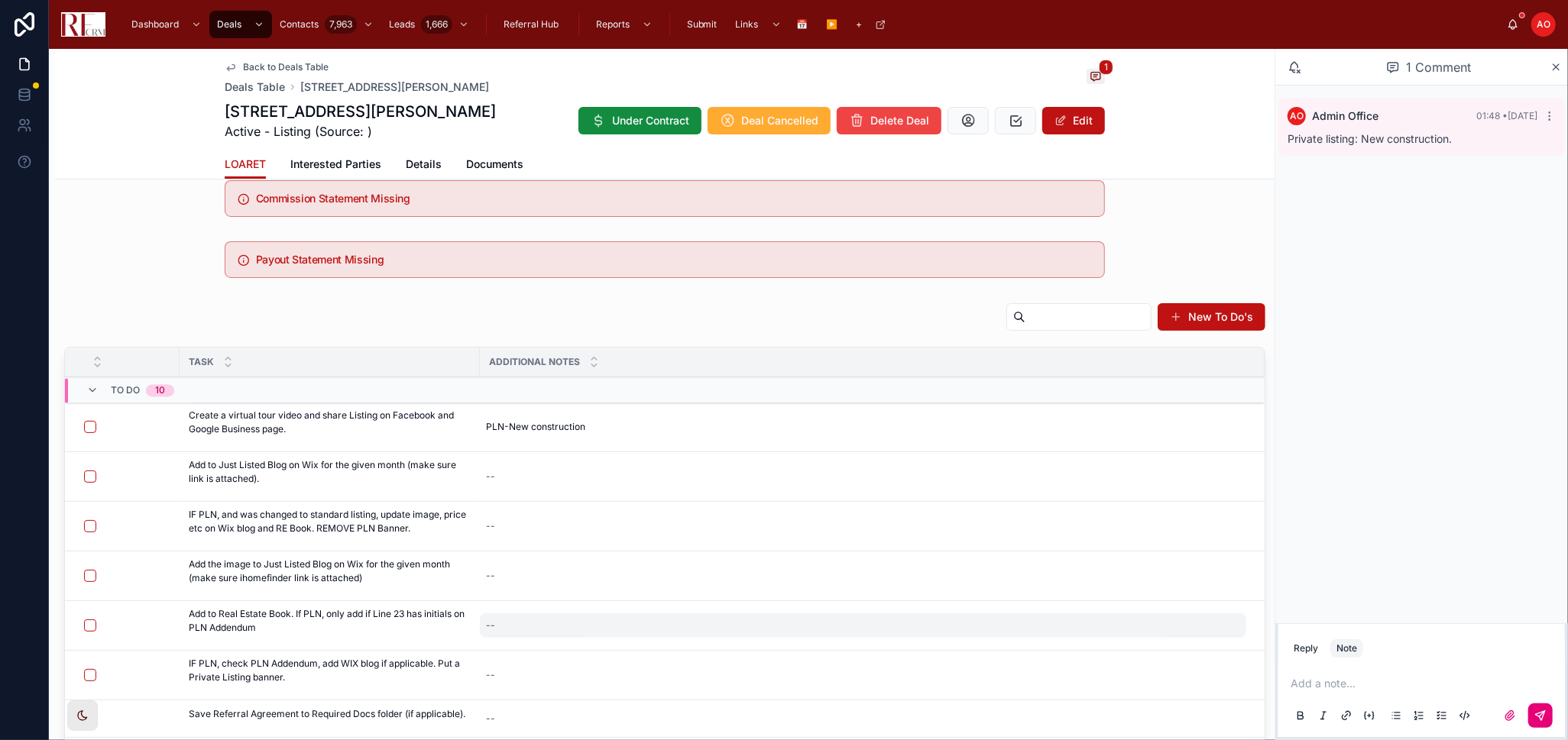
click at [523, 622] on div "--" at bounding box center [862, 625] width 767 height 25
type textarea "*******"
click at [523, 622] on div "--" at bounding box center [862, 625] width 767 height 25
type textarea "**********"
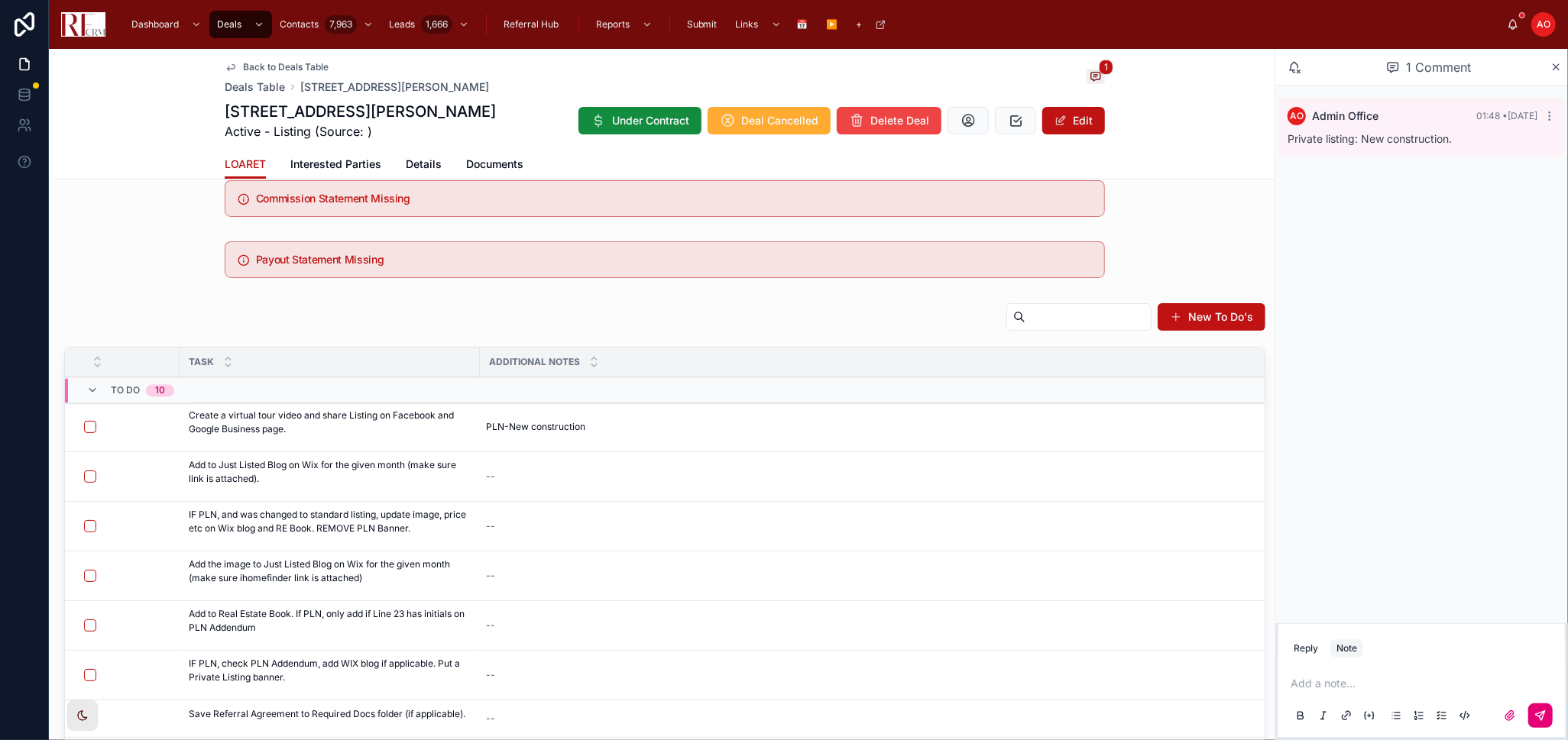
click at [523, 622] on div "--" at bounding box center [862, 625] width 767 height 25
click at [575, 649] on textarea "**********" at bounding box center [560, 657] width 145 height 46
type textarea "**********"
click at [673, 642] on icon "submit" at bounding box center [673, 646] width 12 height 12
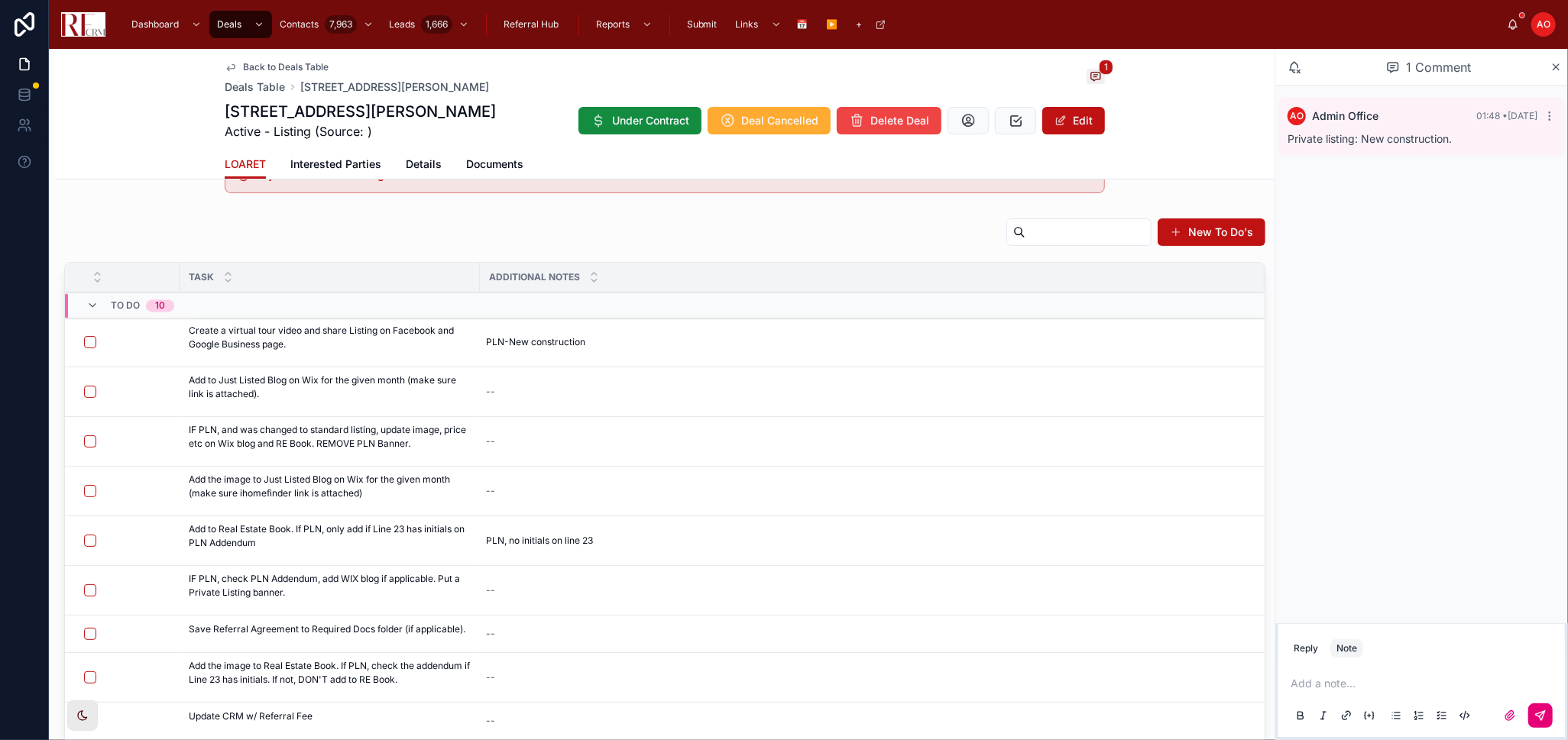
click at [0, 0] on icon at bounding box center [0, 0] width 0 height 0
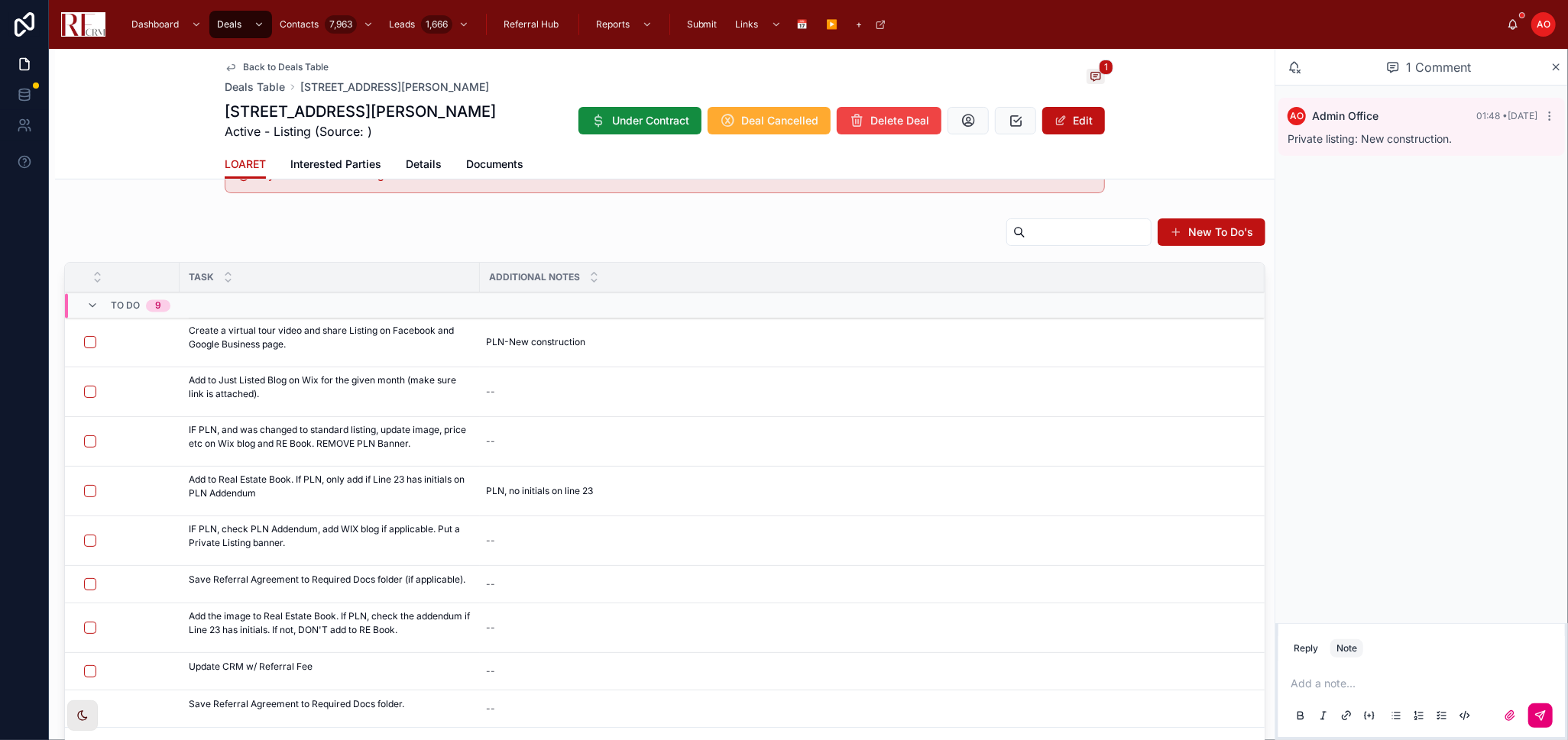
click at [0, 0] on icon at bounding box center [0, 0] width 0 height 0
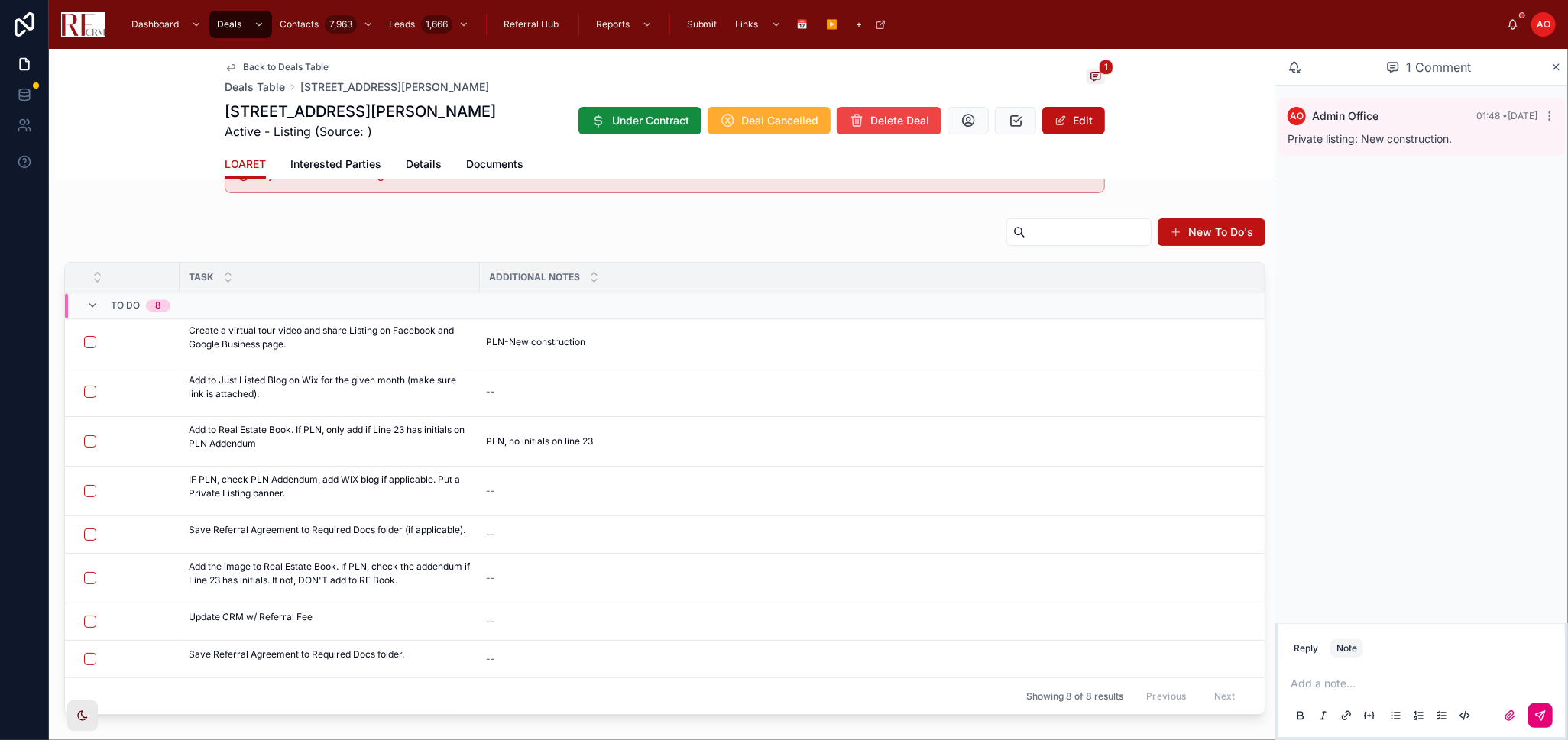
click at [0, 0] on icon at bounding box center [0, 0] width 0 height 0
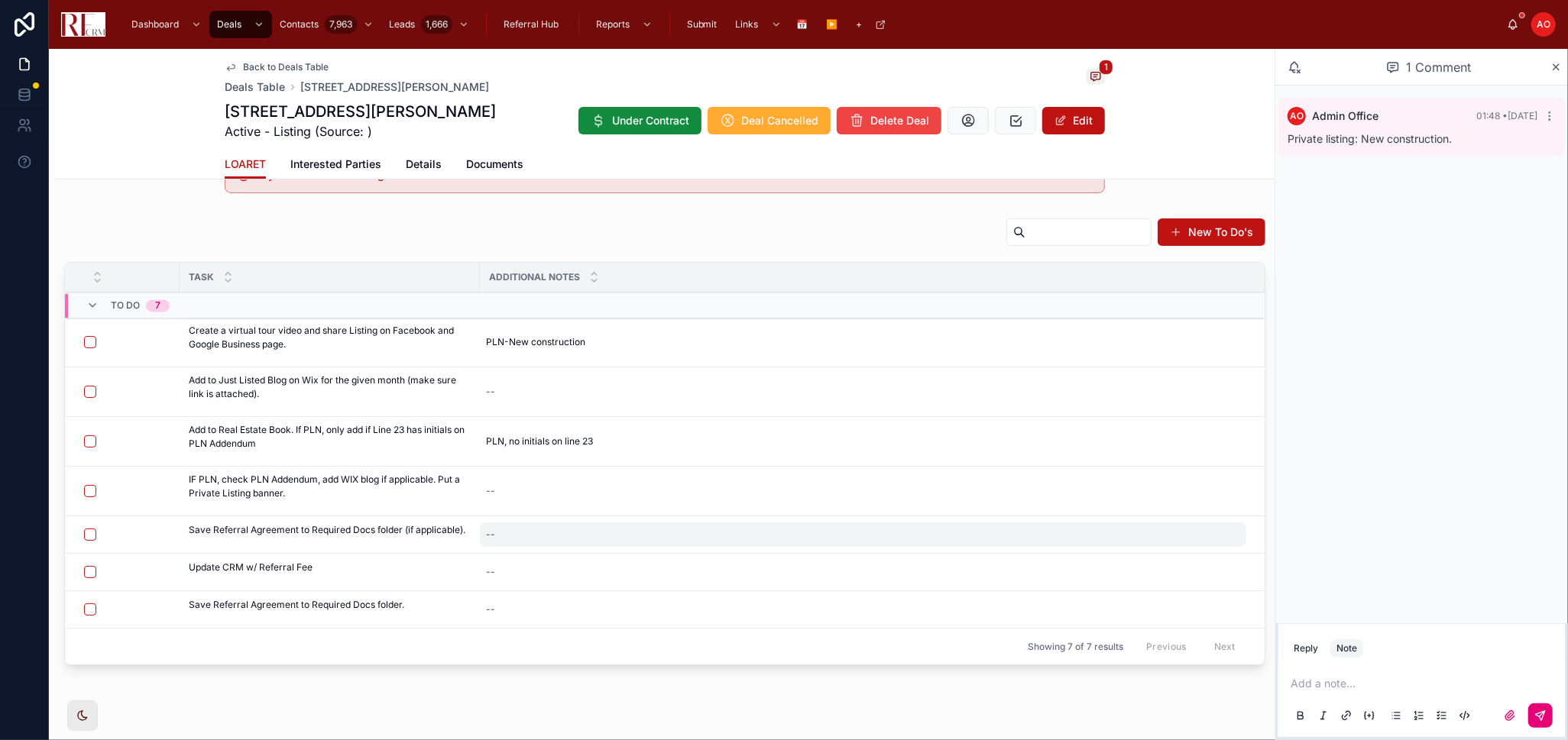
click at [565, 532] on div "--" at bounding box center [862, 534] width 767 height 25
type textarea "**"
click at [565, 532] on div "--" at bounding box center [862, 534] width 767 height 25
click at [566, 532] on div "--" at bounding box center [862, 534] width 767 height 25
click at [535, 555] on textarea "**" at bounding box center [560, 565] width 145 height 46
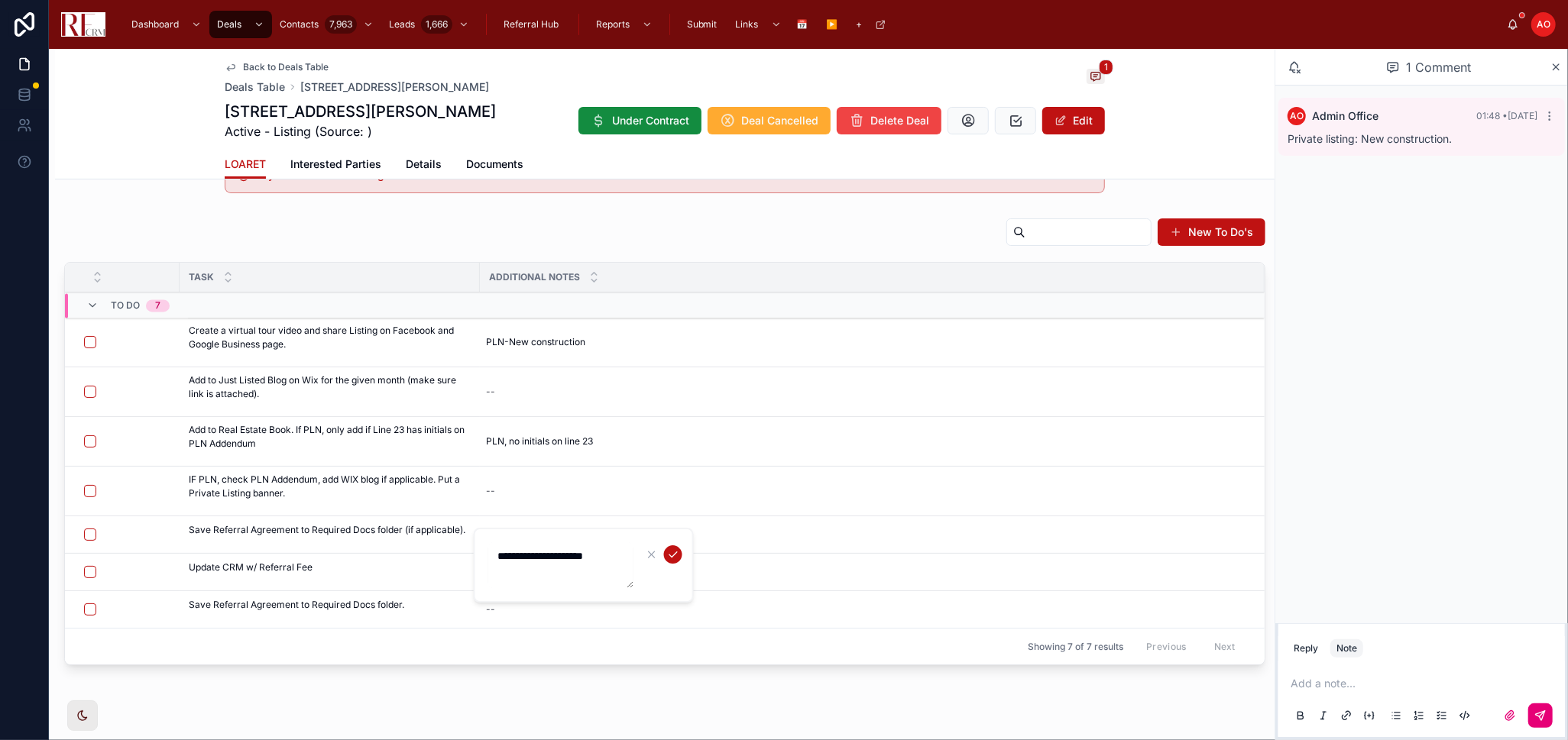
type textarea "**********"
click at [677, 554] on icon "submit" at bounding box center [673, 555] width 12 height 12
click at [545, 557] on textarea "**********" at bounding box center [560, 565] width 145 height 46
click at [545, 557] on td "--" at bounding box center [872, 572] width 784 height 37
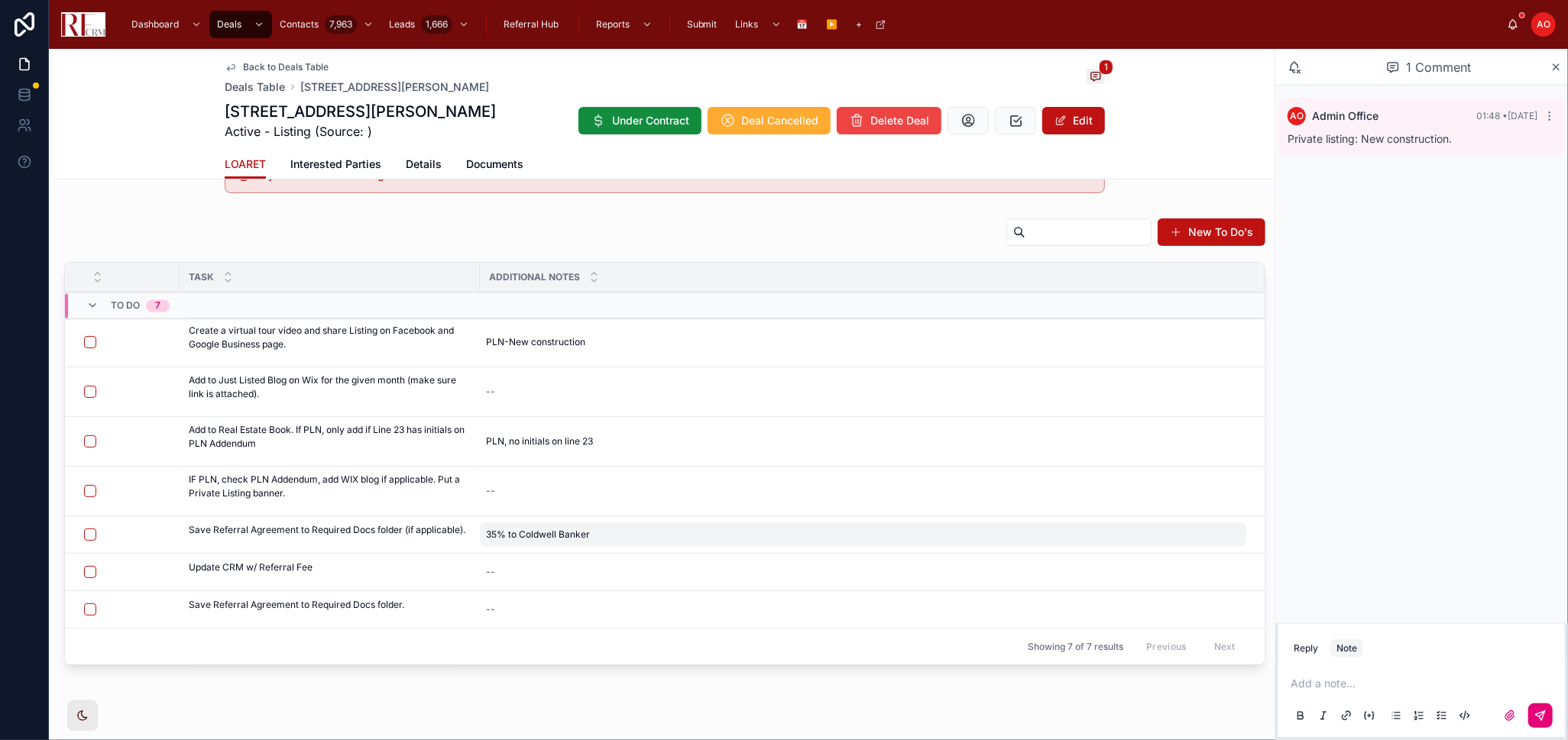
click at [541, 530] on span "35% to Coldwell Banker" at bounding box center [538, 534] width 104 height 12
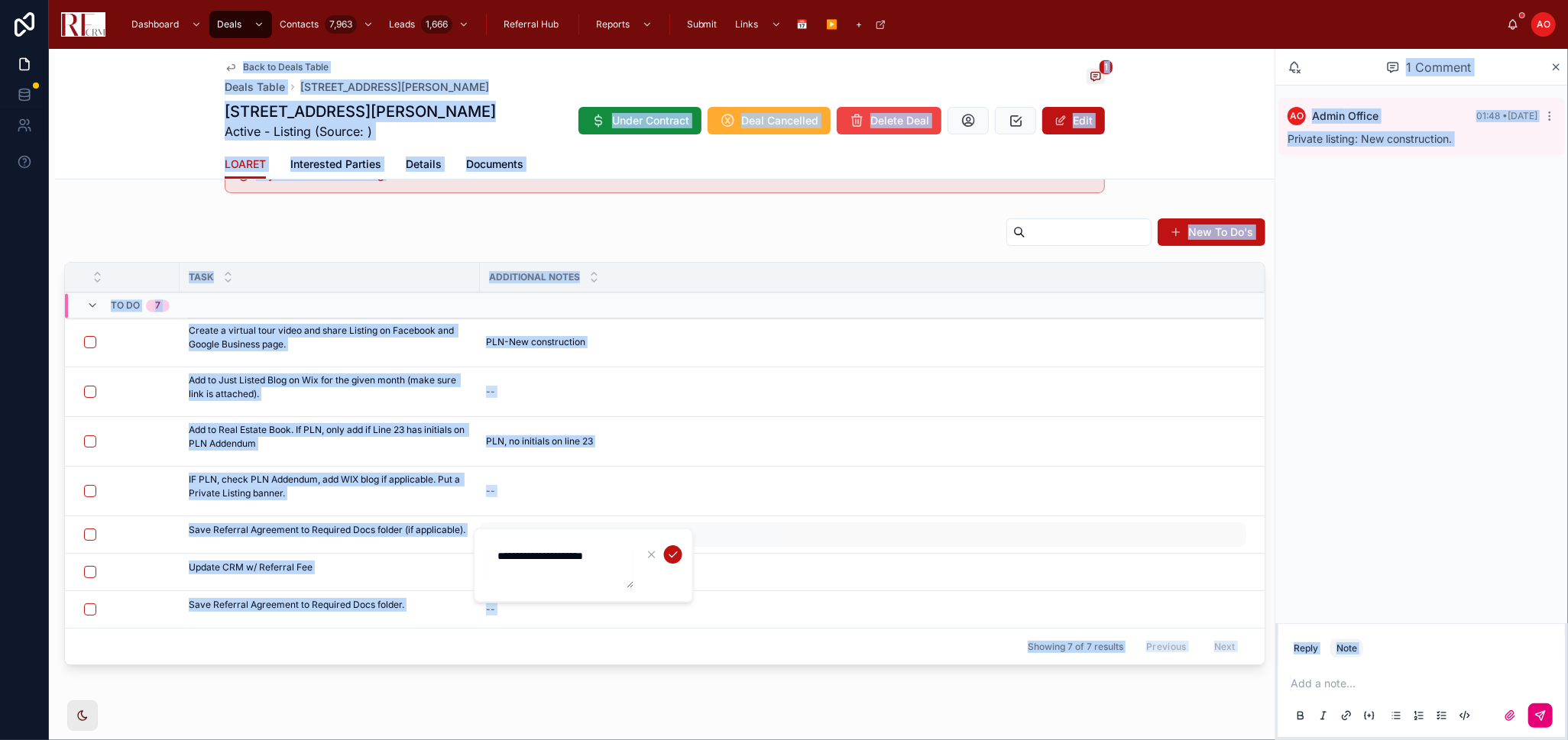
click at [541, 530] on div "**********" at bounding box center [584, 565] width 220 height 75
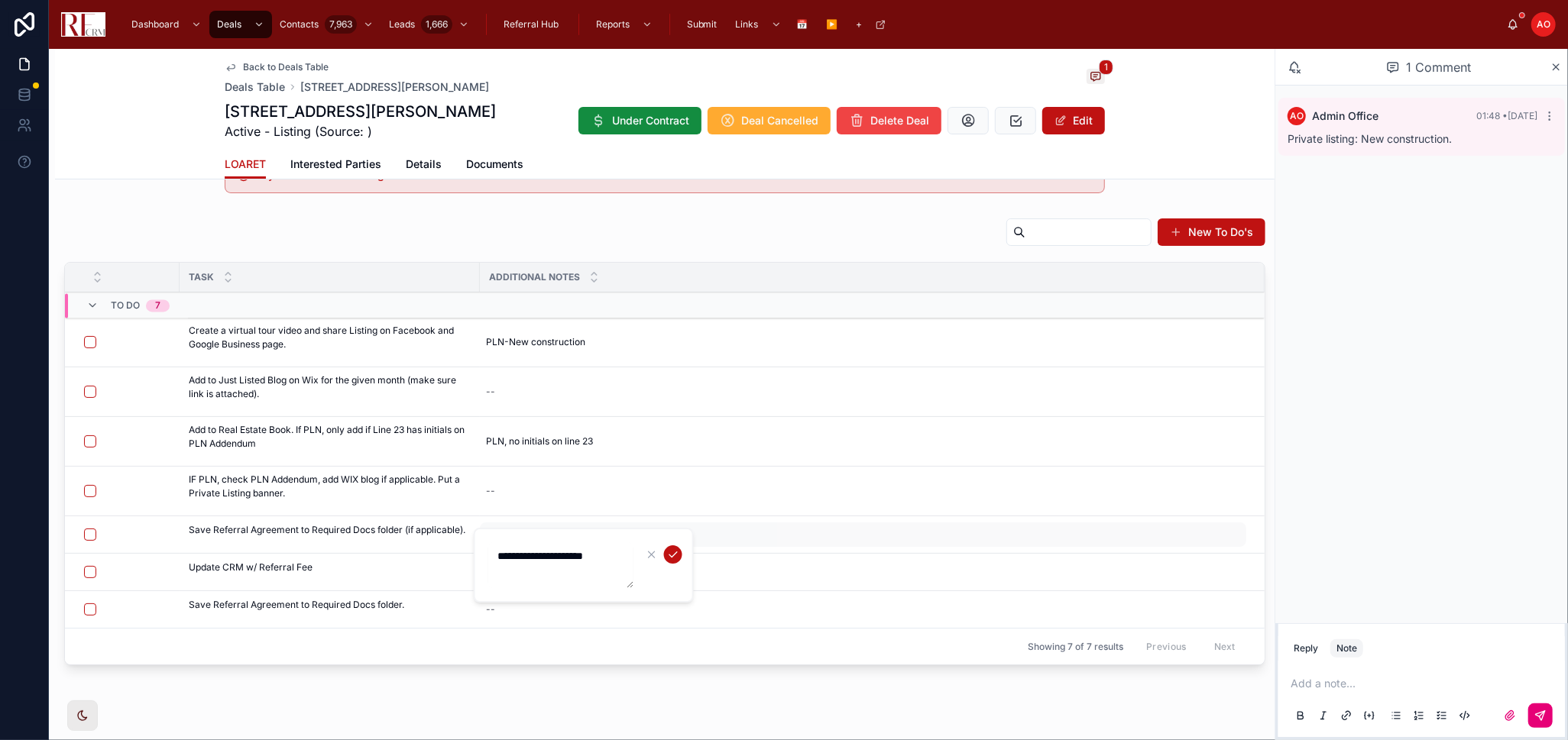
click at [541, 530] on div "**********" at bounding box center [584, 565] width 220 height 75
click at [533, 549] on textarea "**********" at bounding box center [560, 565] width 145 height 46
click at [532, 549] on textarea "**********" at bounding box center [560, 565] width 145 height 46
click at [531, 549] on textarea "**********" at bounding box center [560, 565] width 145 height 46
type textarea "**********"
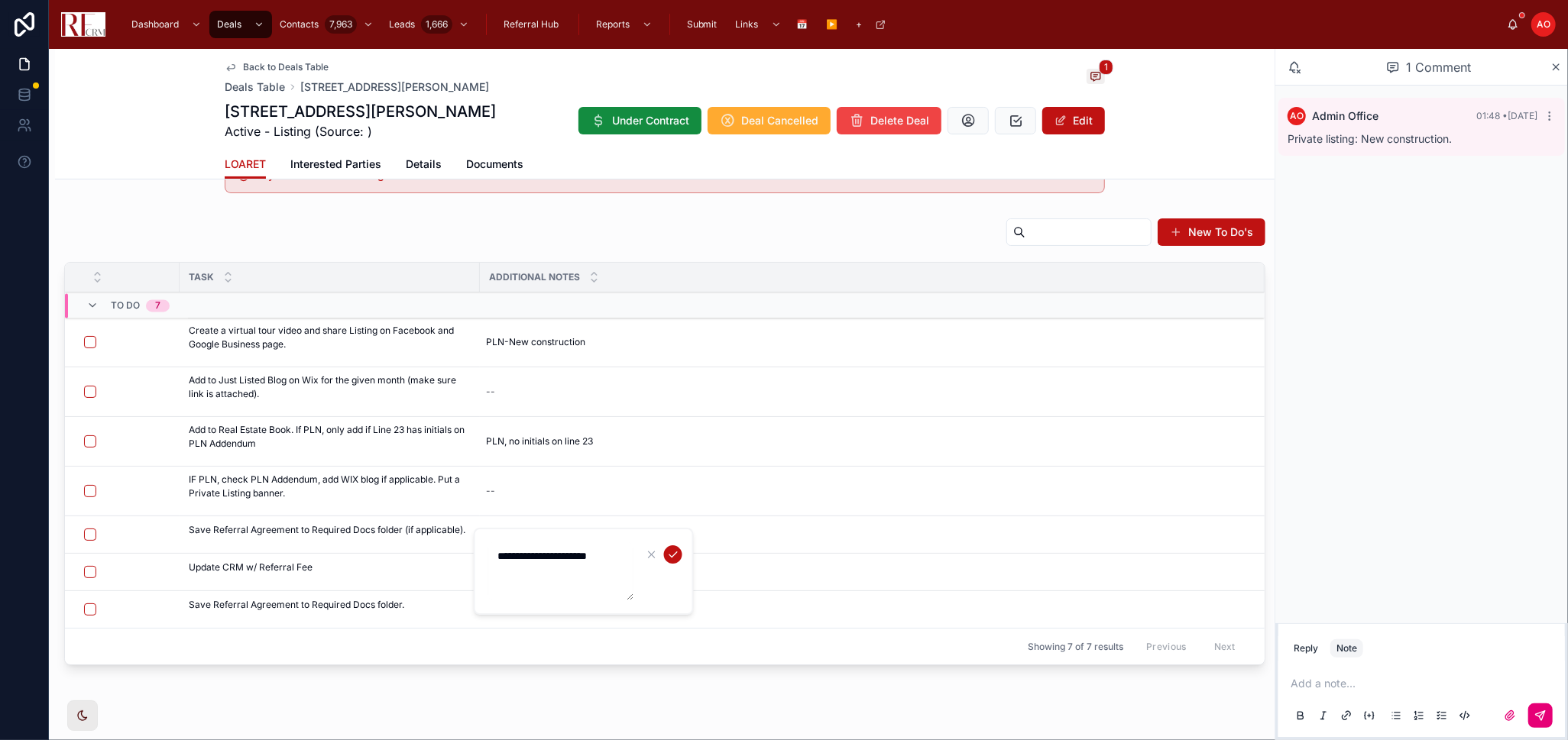
click at [545, 559] on textarea "**********" at bounding box center [560, 571] width 145 height 58
click at [671, 555] on icon "submit" at bounding box center [673, 555] width 12 height 12
click at [526, 570] on div "--" at bounding box center [862, 570] width 767 height 25
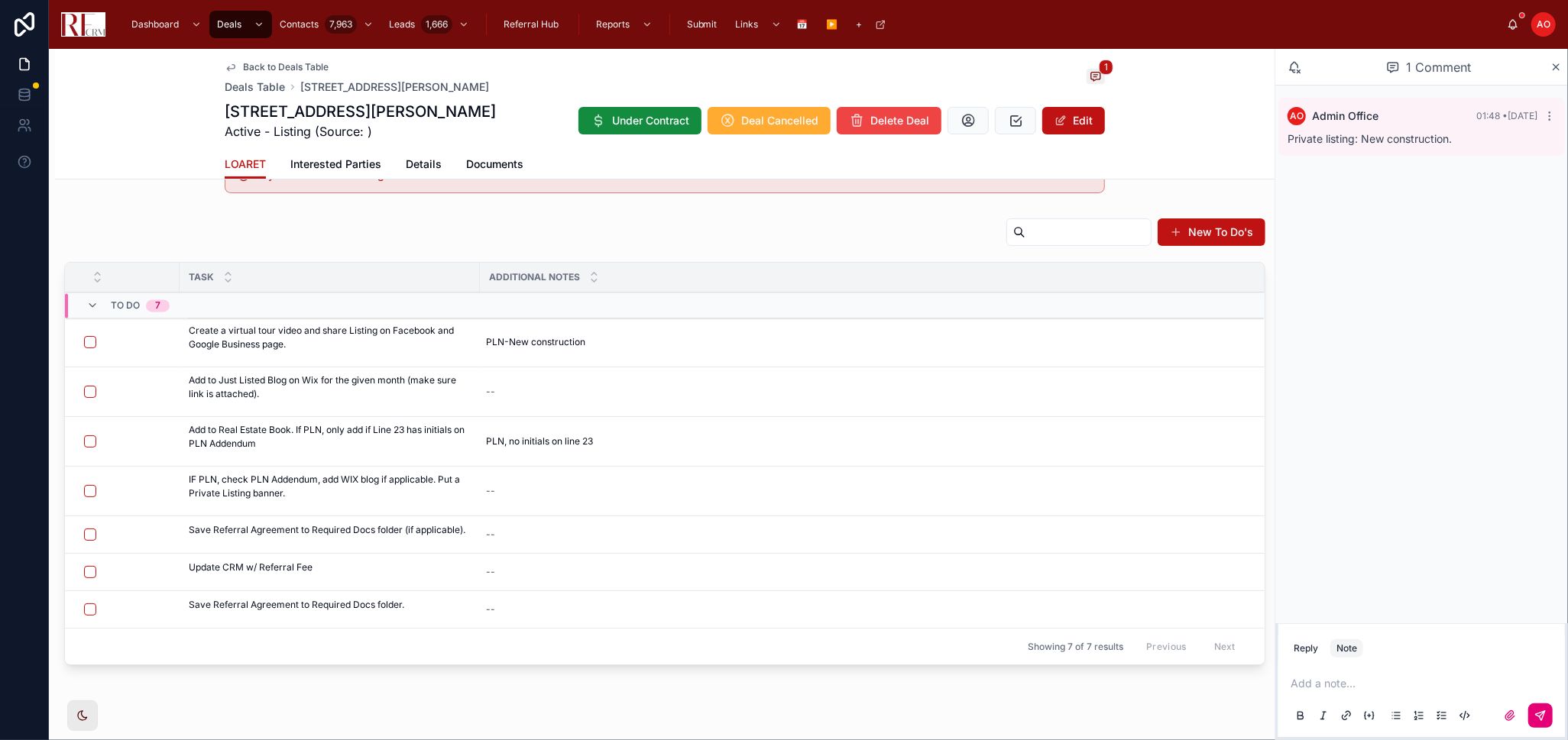
click at [526, 570] on div "--" at bounding box center [862, 572] width 767 height 25
drag, startPoint x: 526, startPoint y: 570, endPoint x: 499, endPoint y: 568, distance: 27.1
click at [499, 568] on div "--" at bounding box center [862, 572] width 767 height 25
drag, startPoint x: 499, startPoint y: 568, endPoint x: 496, endPoint y: 605, distance: 37.1
click at [496, 605] on textarea at bounding box center [560, 603] width 145 height 46
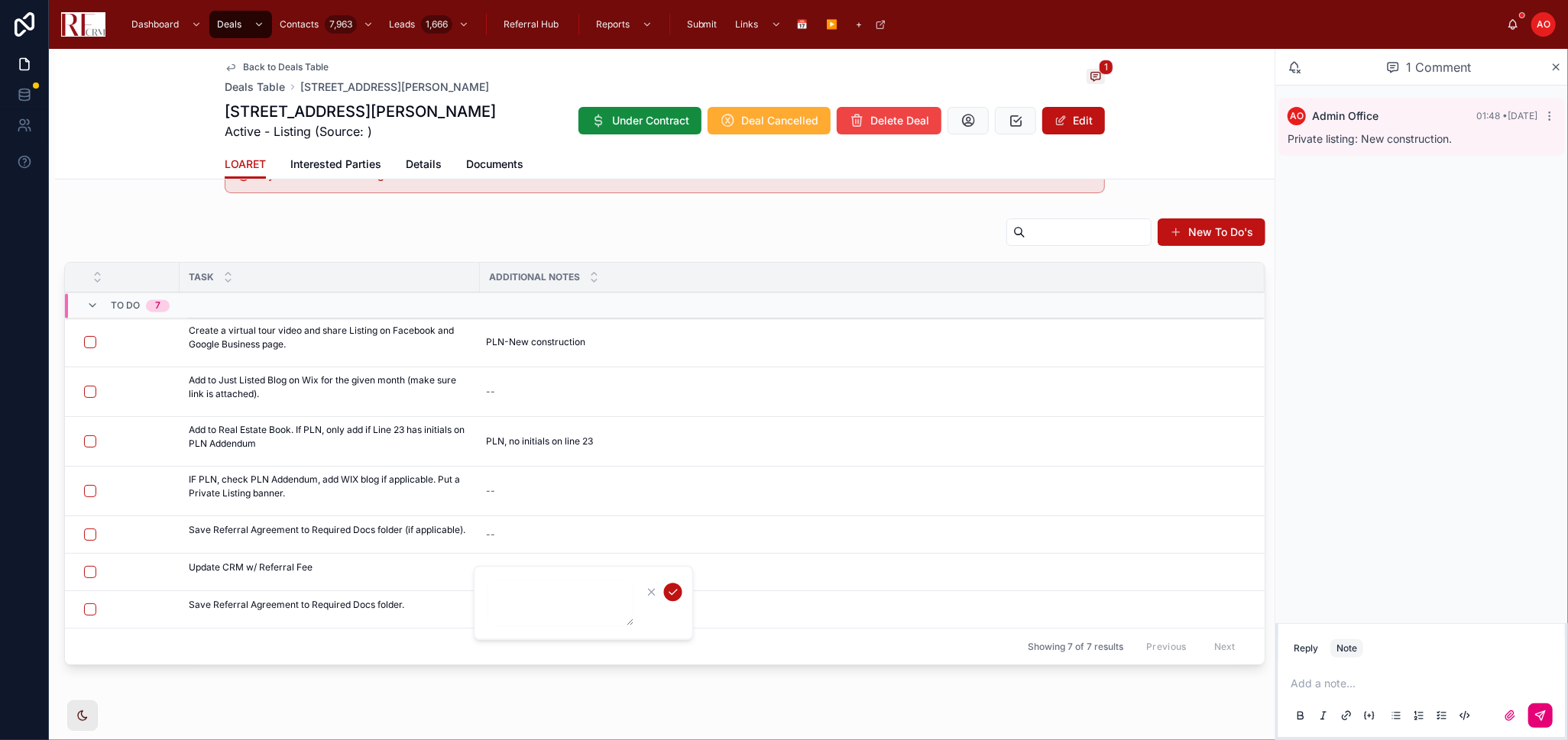
paste textarea "**********"
type textarea "**********"
click at [673, 588] on icon "submit" at bounding box center [673, 592] width 12 height 12
click at [0, 0] on icon at bounding box center [0, 0] width 0 height 0
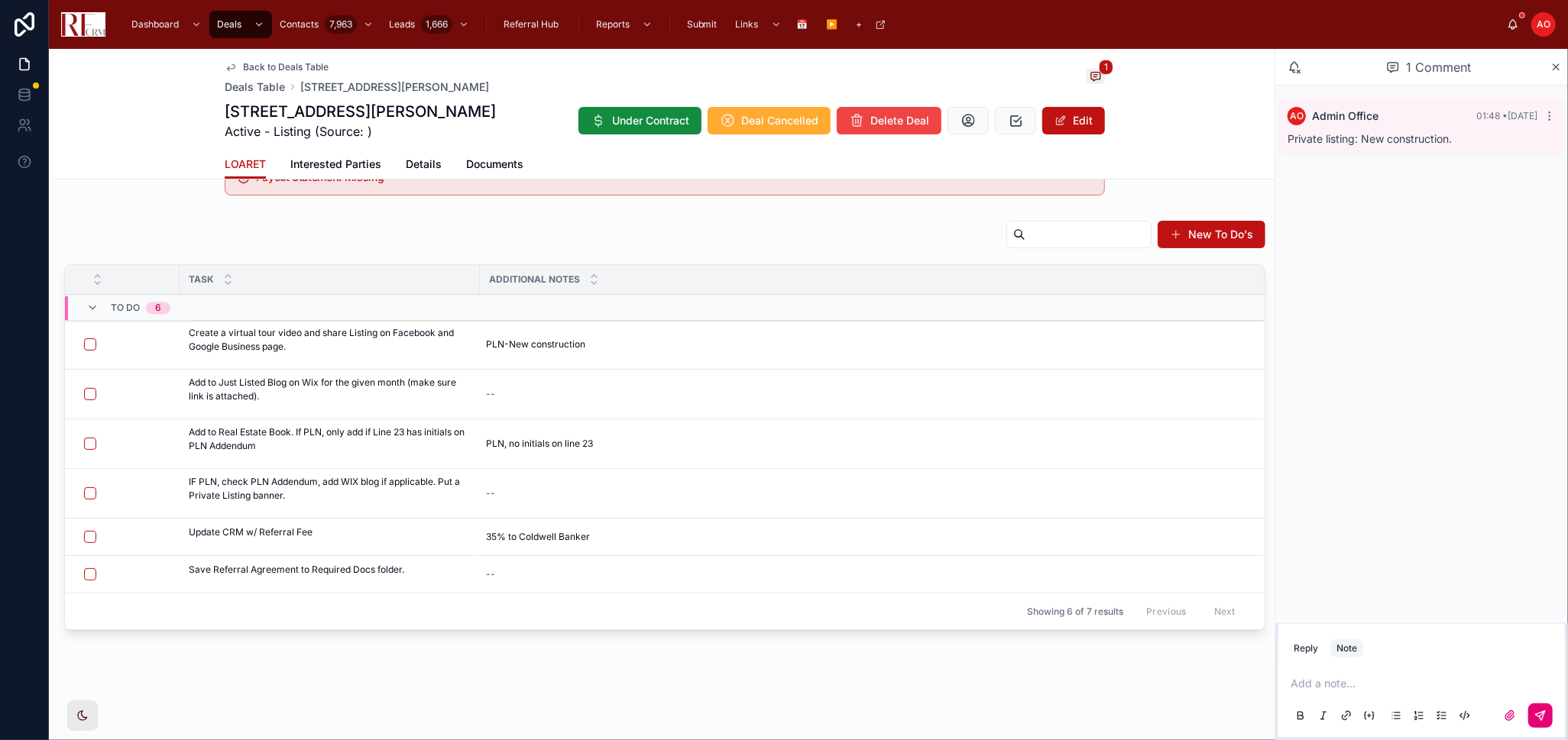
scroll to position [165, 0]
click at [90, 542] on button "button" at bounding box center [90, 539] width 12 height 12
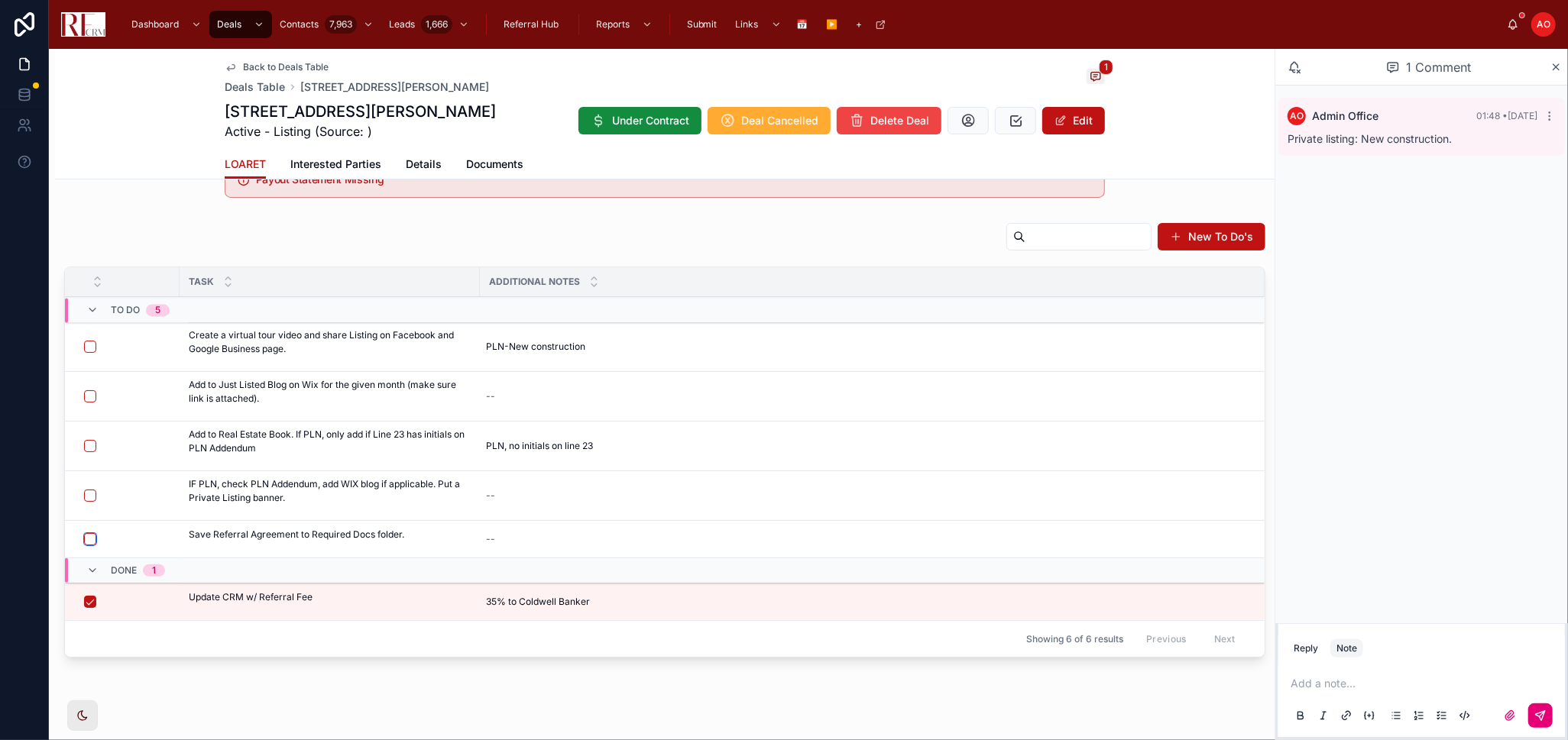
click at [90, 537] on button "button" at bounding box center [90, 539] width 12 height 12
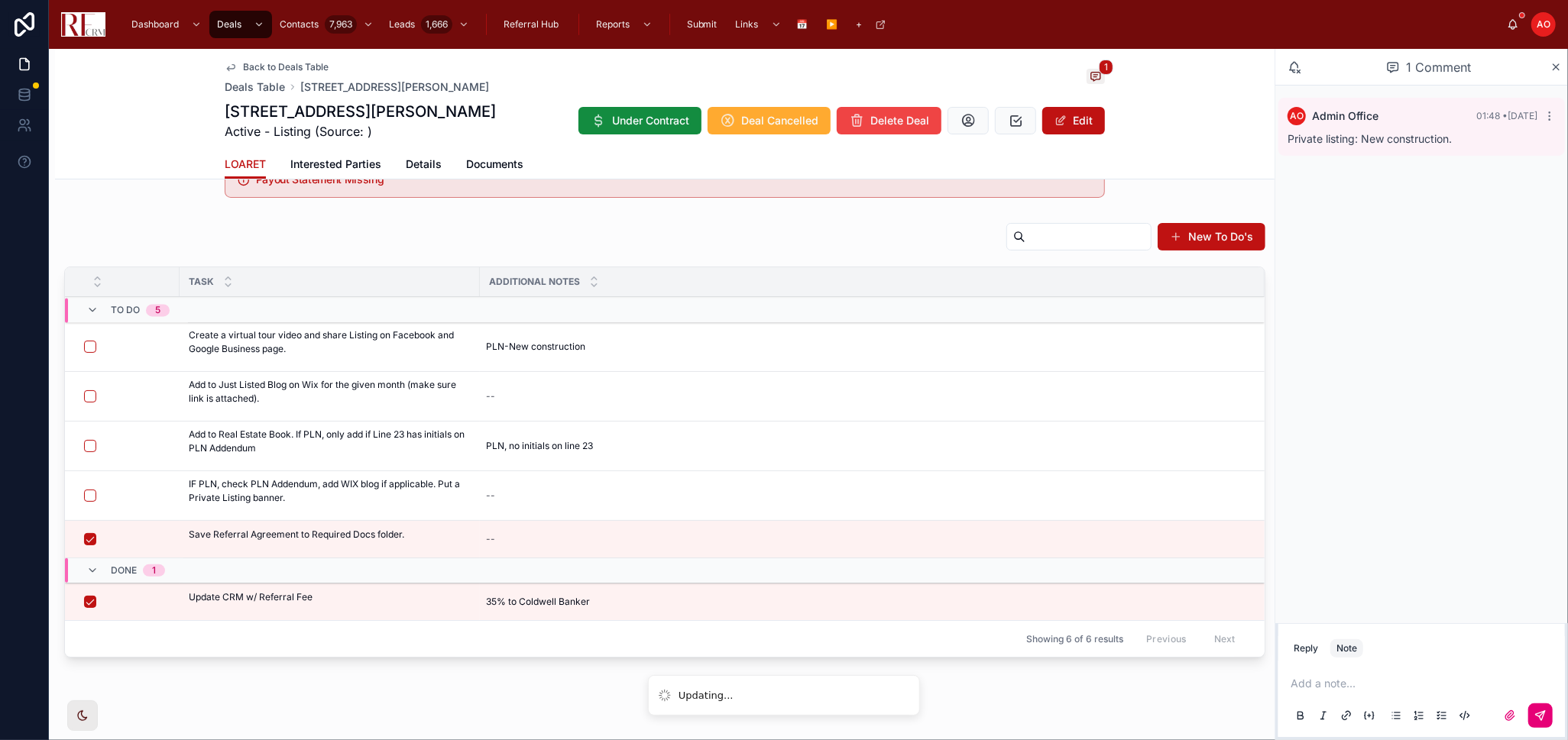
click at [507, 163] on span "Documents" at bounding box center [495, 164] width 58 height 15
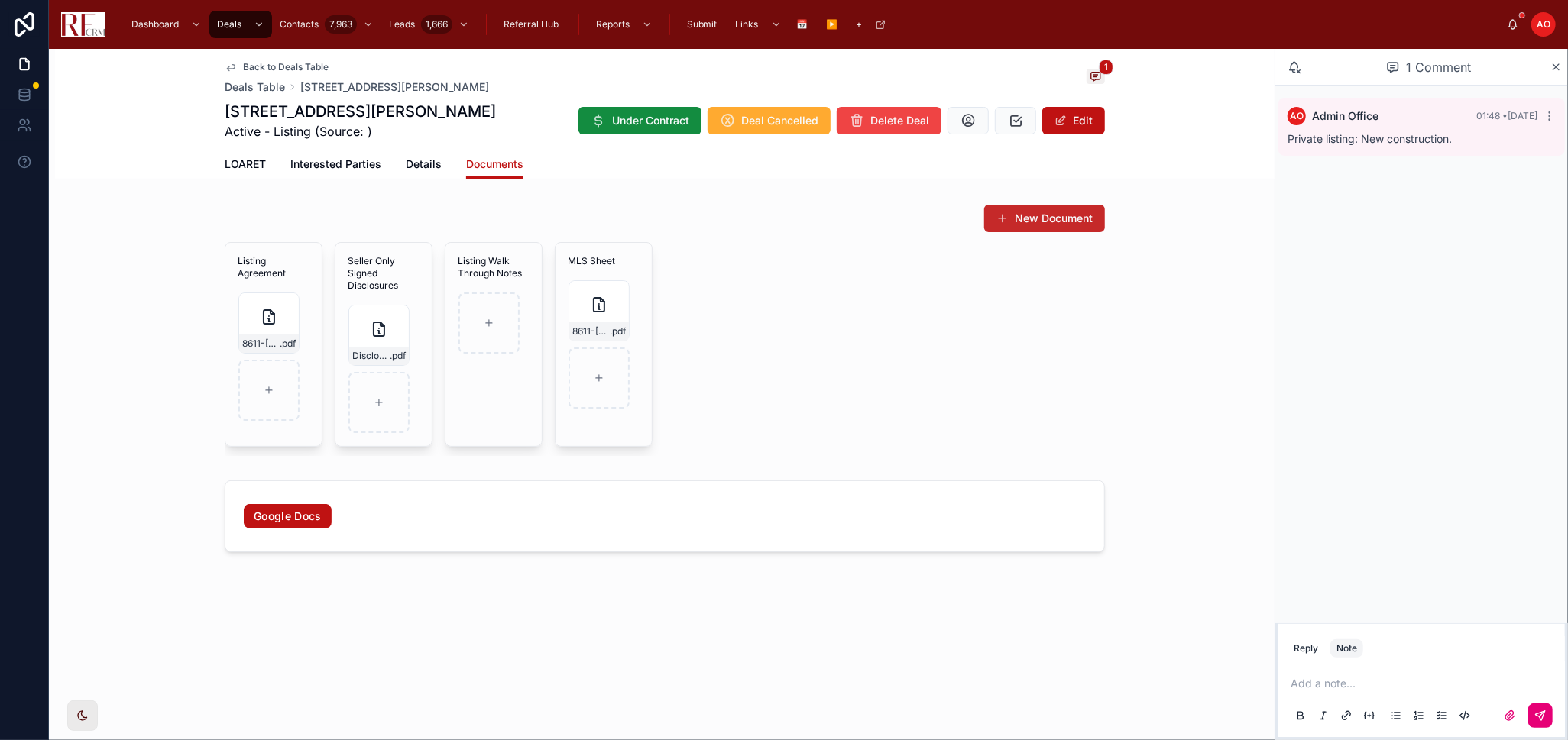
click at [1056, 214] on button "New Document" at bounding box center [1044, 218] width 121 height 27
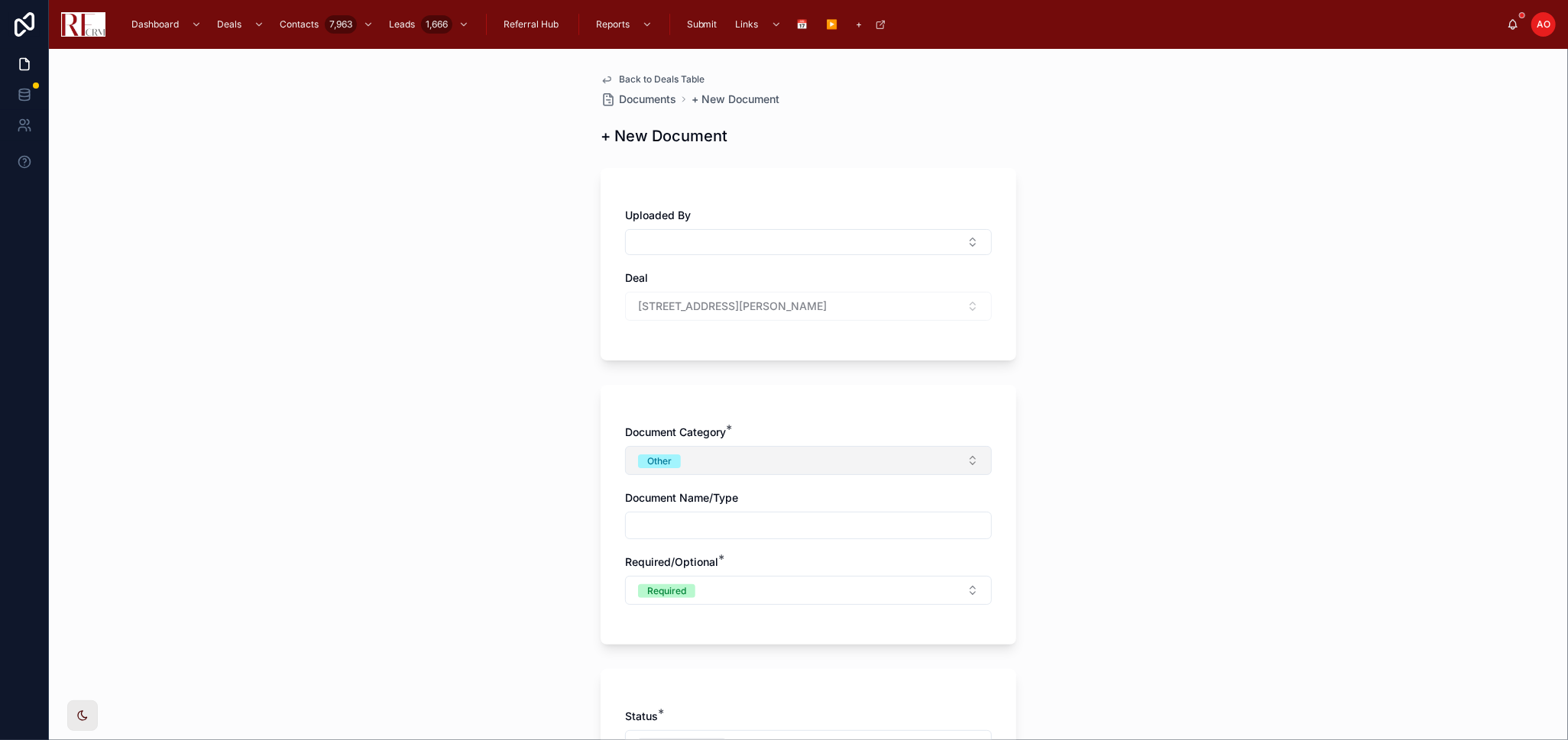
click at [722, 460] on button "Other" at bounding box center [808, 461] width 367 height 29
click at [732, 586] on div "Commission" at bounding box center [738, 590] width 53 height 14
click at [699, 523] on input "text" at bounding box center [808, 525] width 365 height 21
type input "**********"
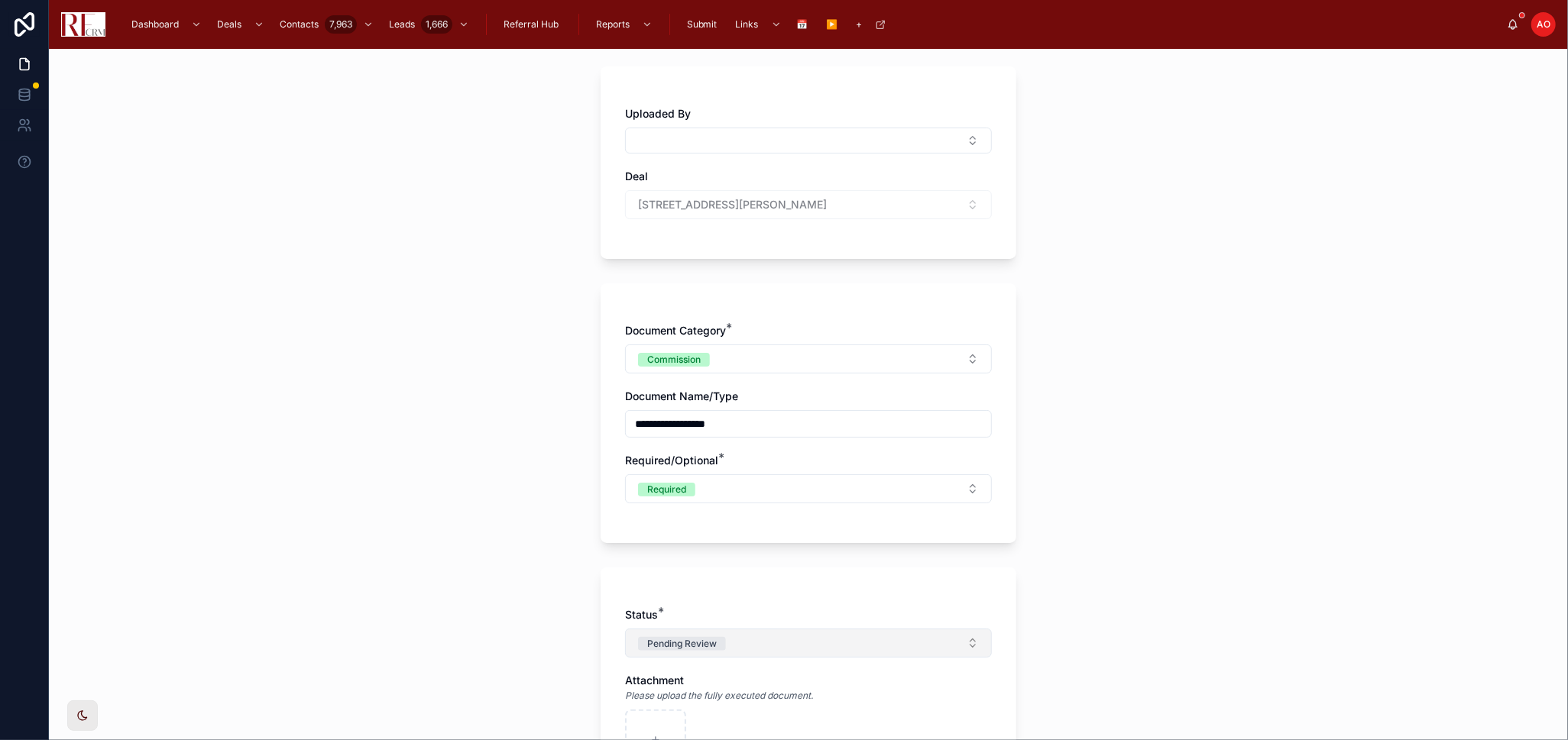
scroll to position [254, 0]
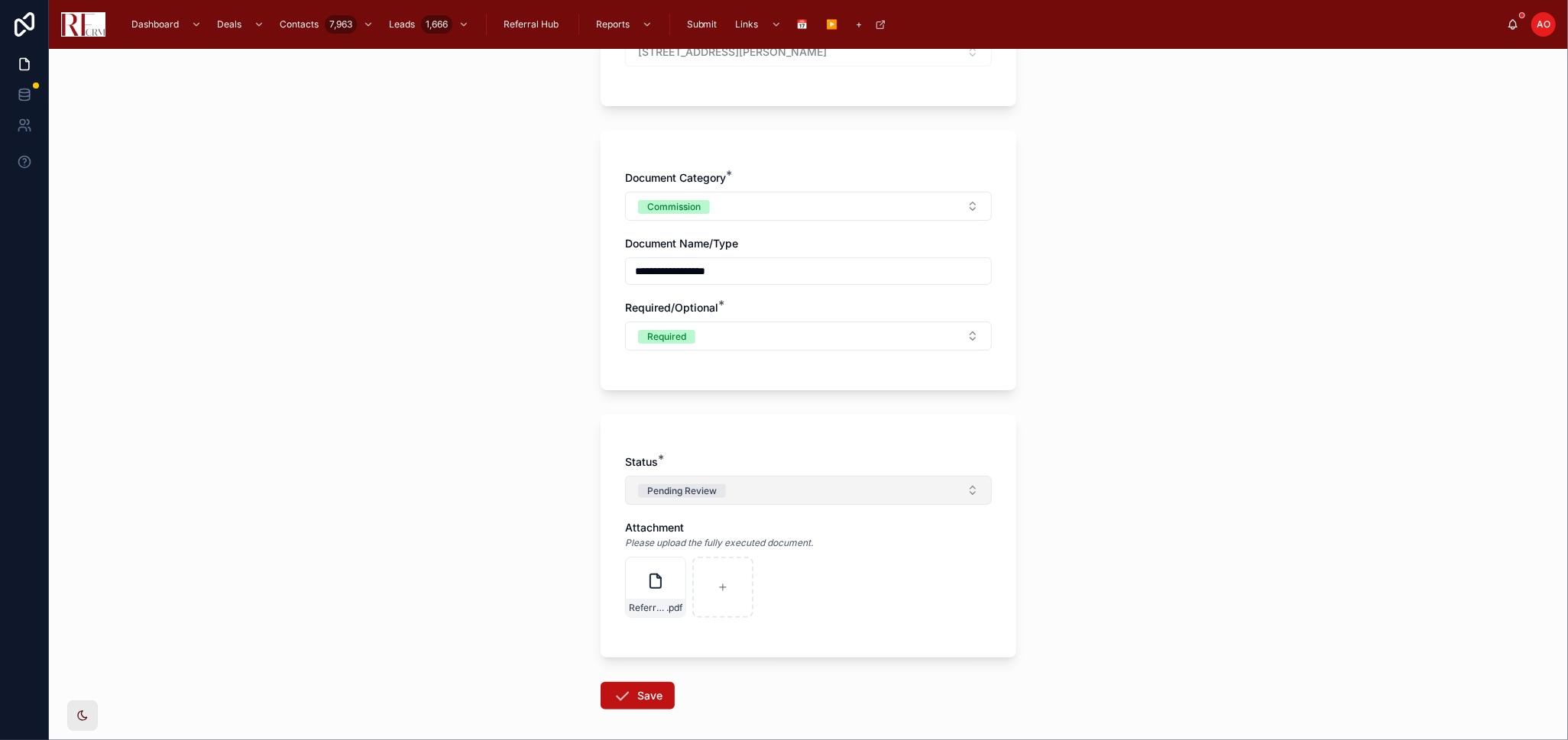
click at [759, 500] on button "Pending Review" at bounding box center [808, 490] width 367 height 29
click at [755, 599] on span "Complete" at bounding box center [732, 598] width 60 height 14
click at [626, 688] on button "Save" at bounding box center [637, 696] width 74 height 27
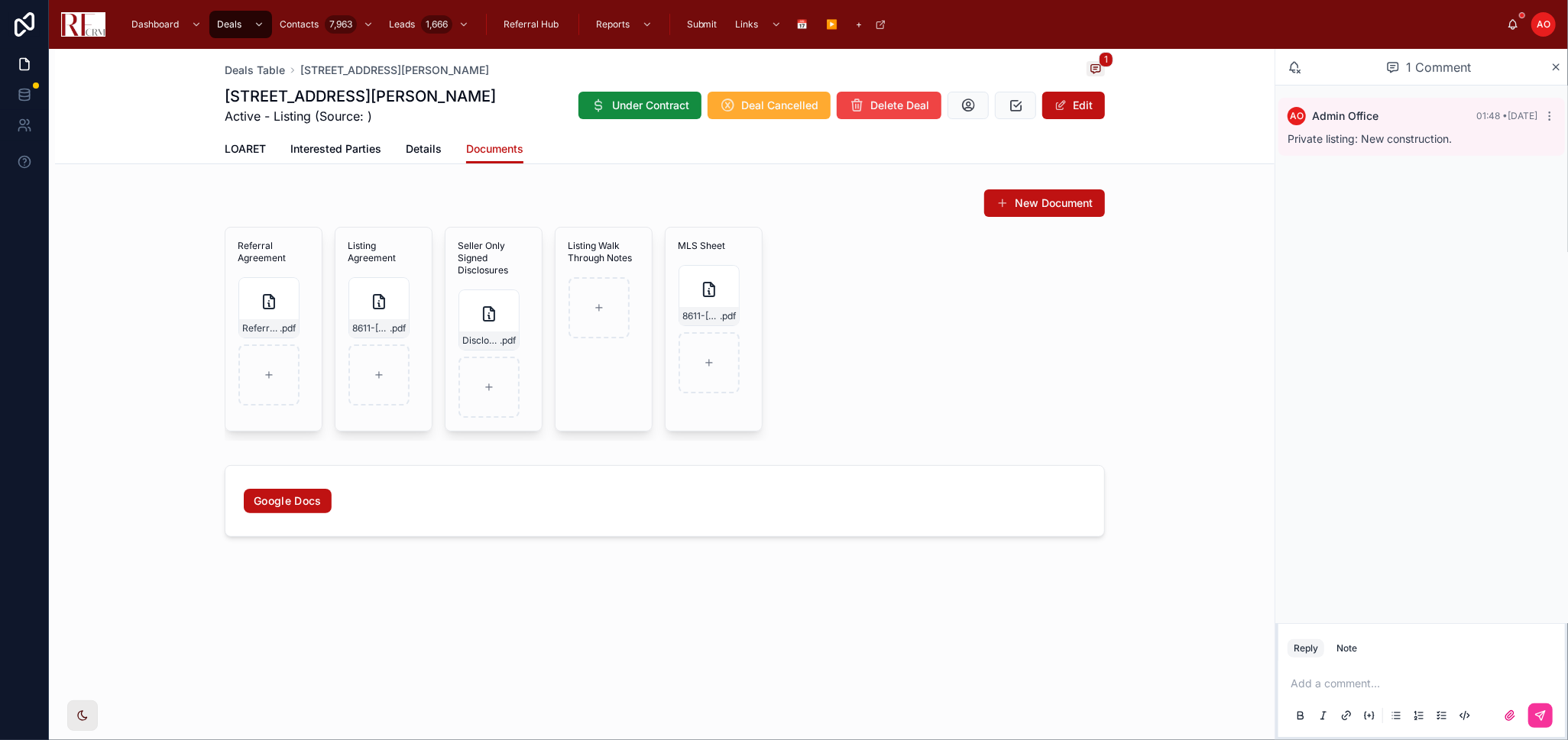
click at [957, 277] on div "Referral Agreement Referral-Agreement-8611-Dorr-Rd .pdf Listing Agreement 8611-…" at bounding box center [664, 334] width 880 height 214
click at [425, 149] on span "Details" at bounding box center [424, 149] width 36 height 15
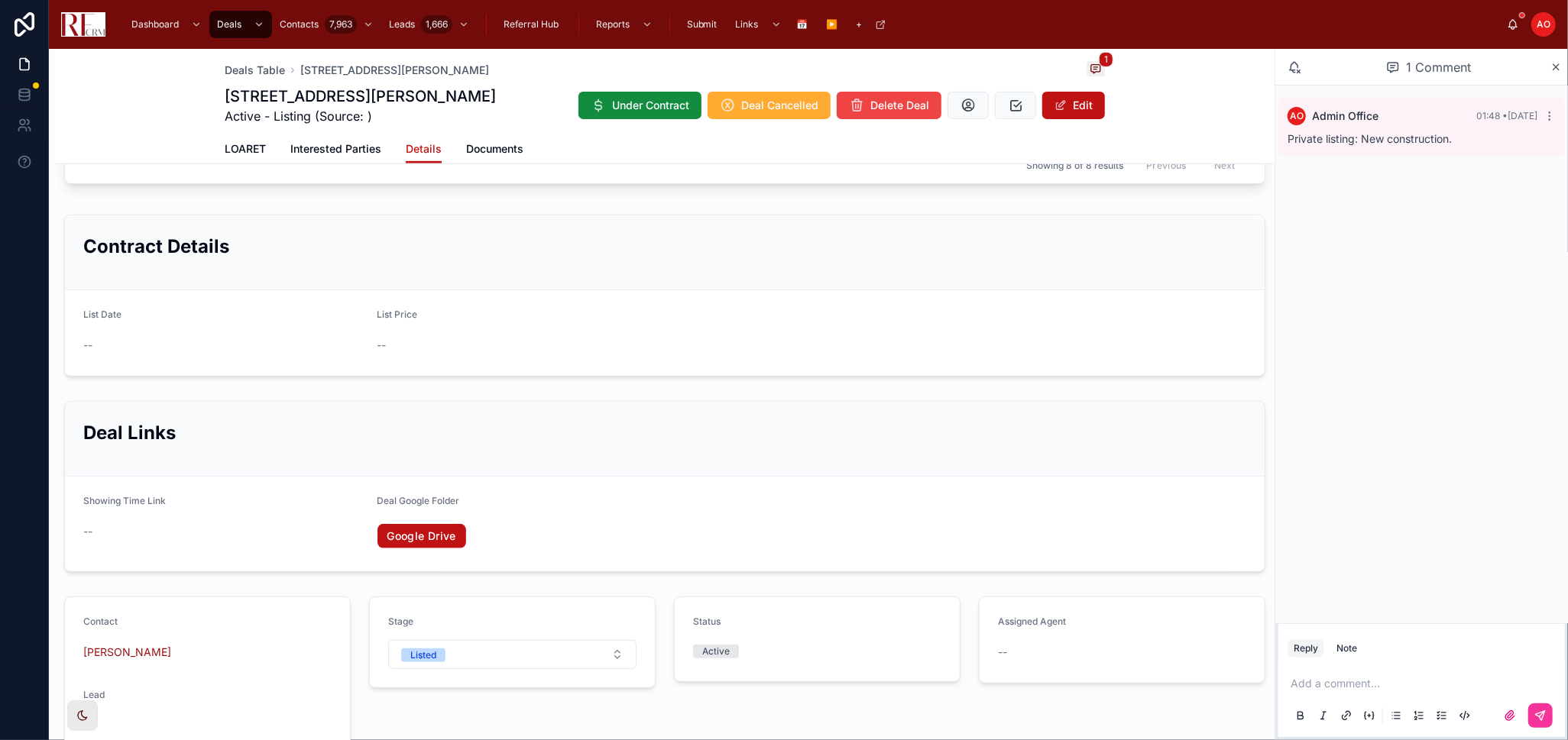
scroll to position [509, 0]
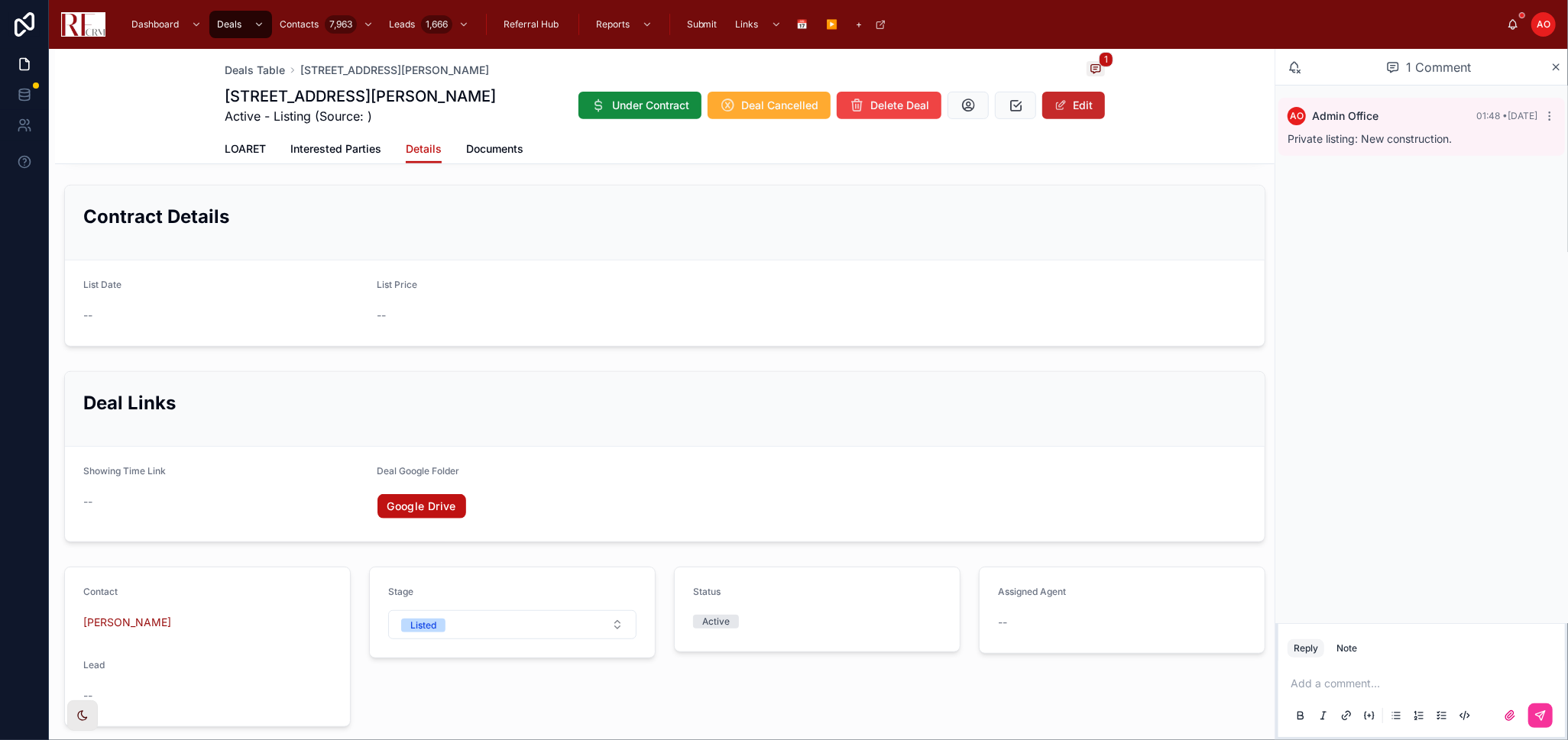
click at [1080, 102] on button "Edit" at bounding box center [1073, 105] width 63 height 27
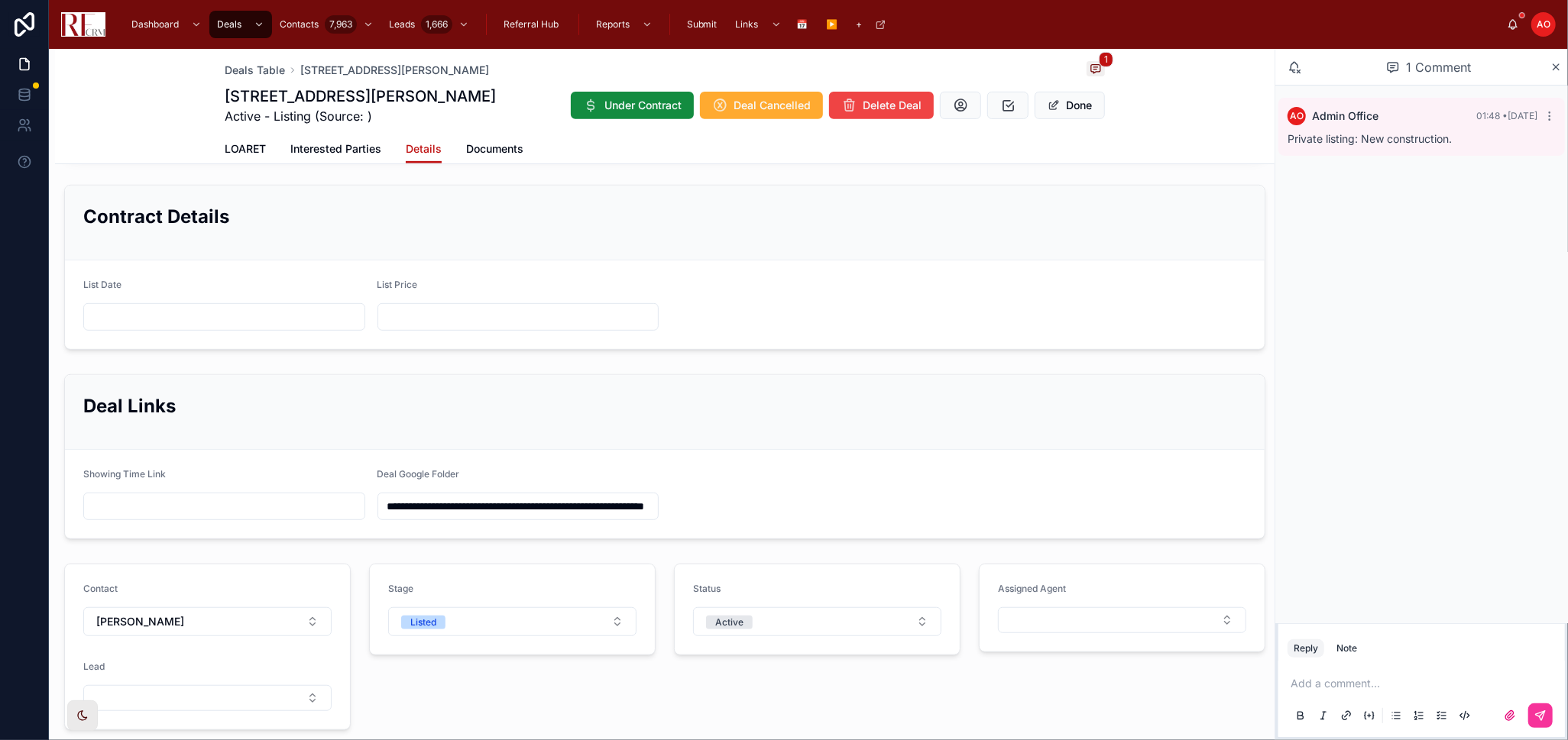
click at [249, 325] on input "text" at bounding box center [224, 317] width 280 height 21
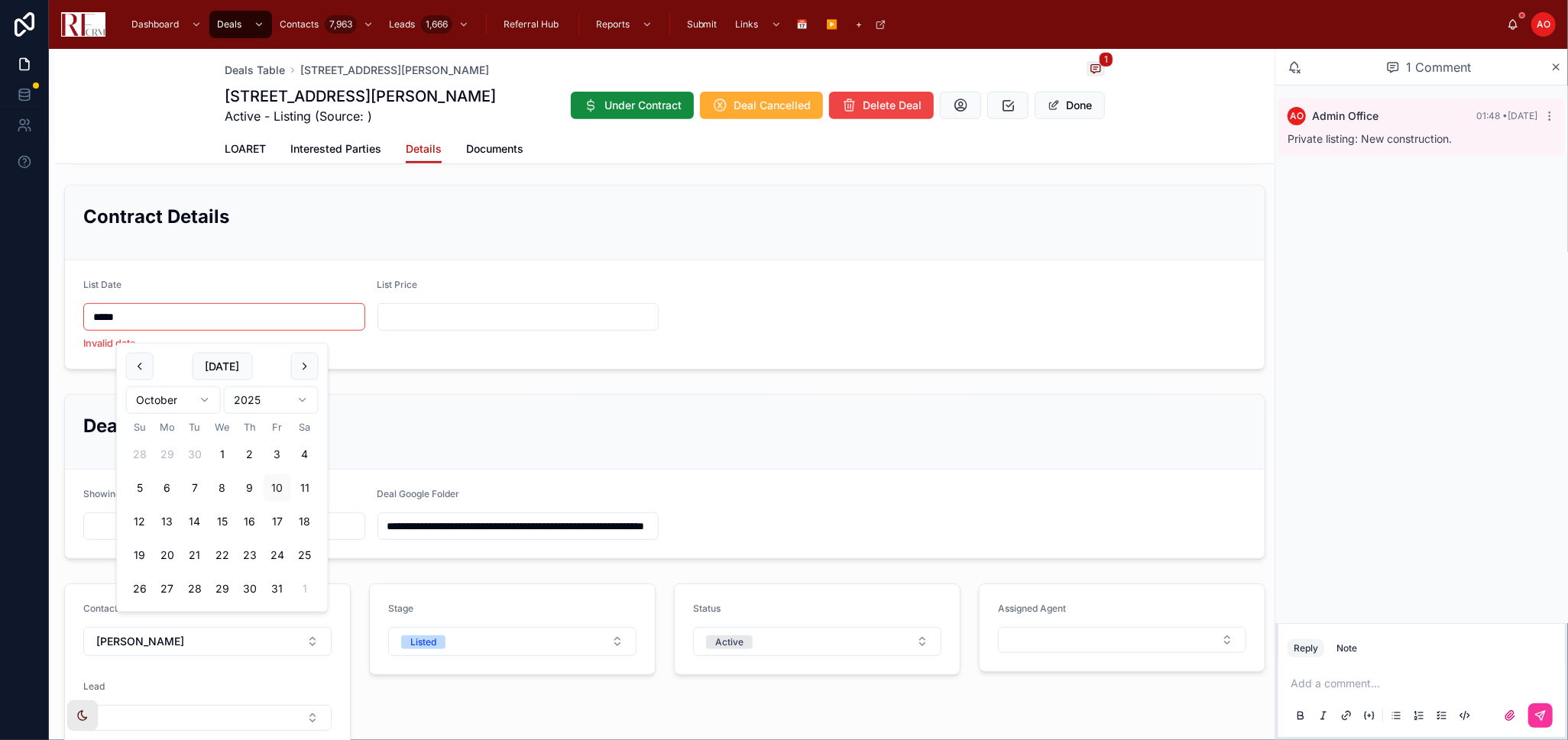
type input "******"
click at [109, 318] on input "******" at bounding box center [224, 317] width 280 height 21
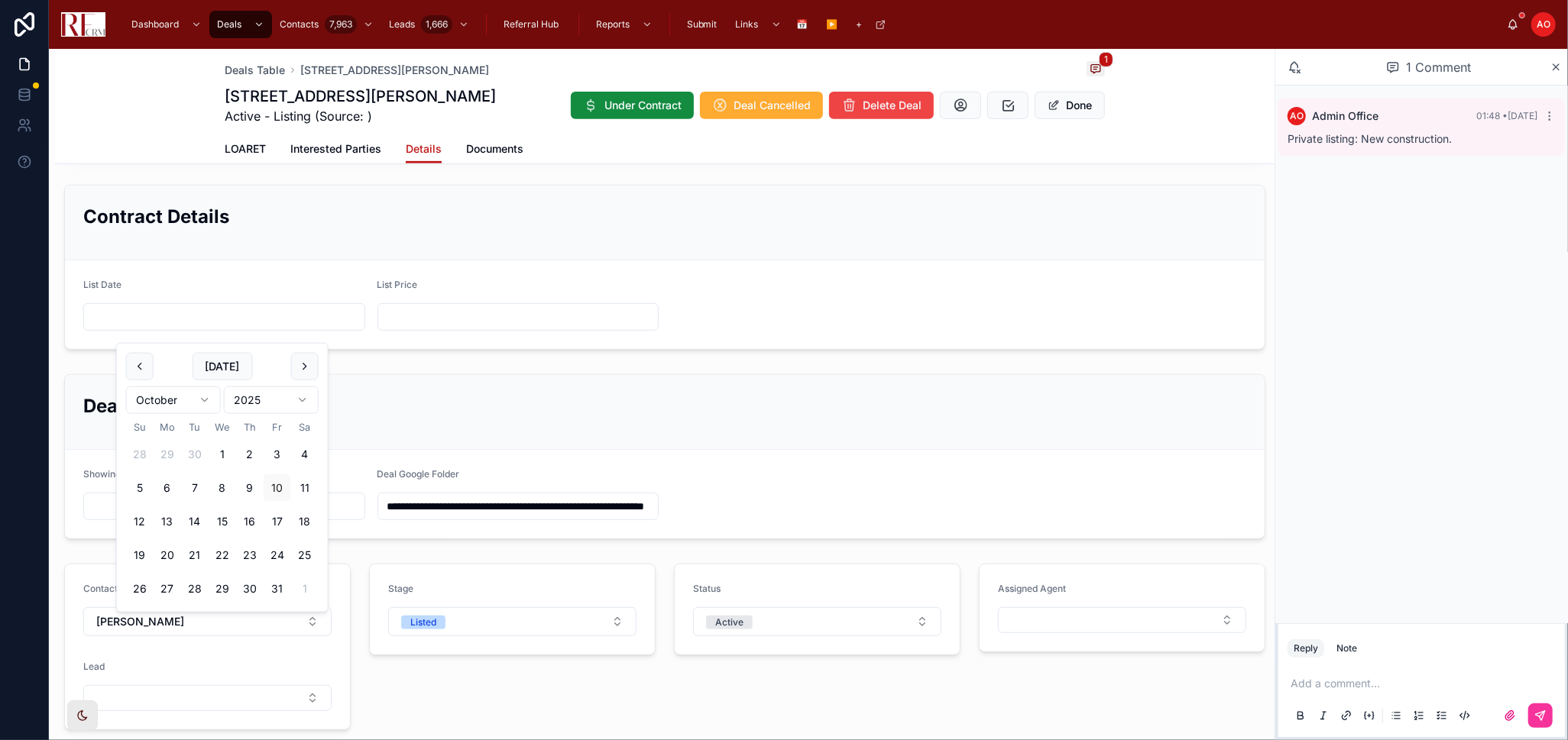
click at [238, 241] on div "Contract Details" at bounding box center [664, 223] width 1163 height 37
click at [728, 418] on h2 "Deal Links" at bounding box center [664, 406] width 1163 height 25
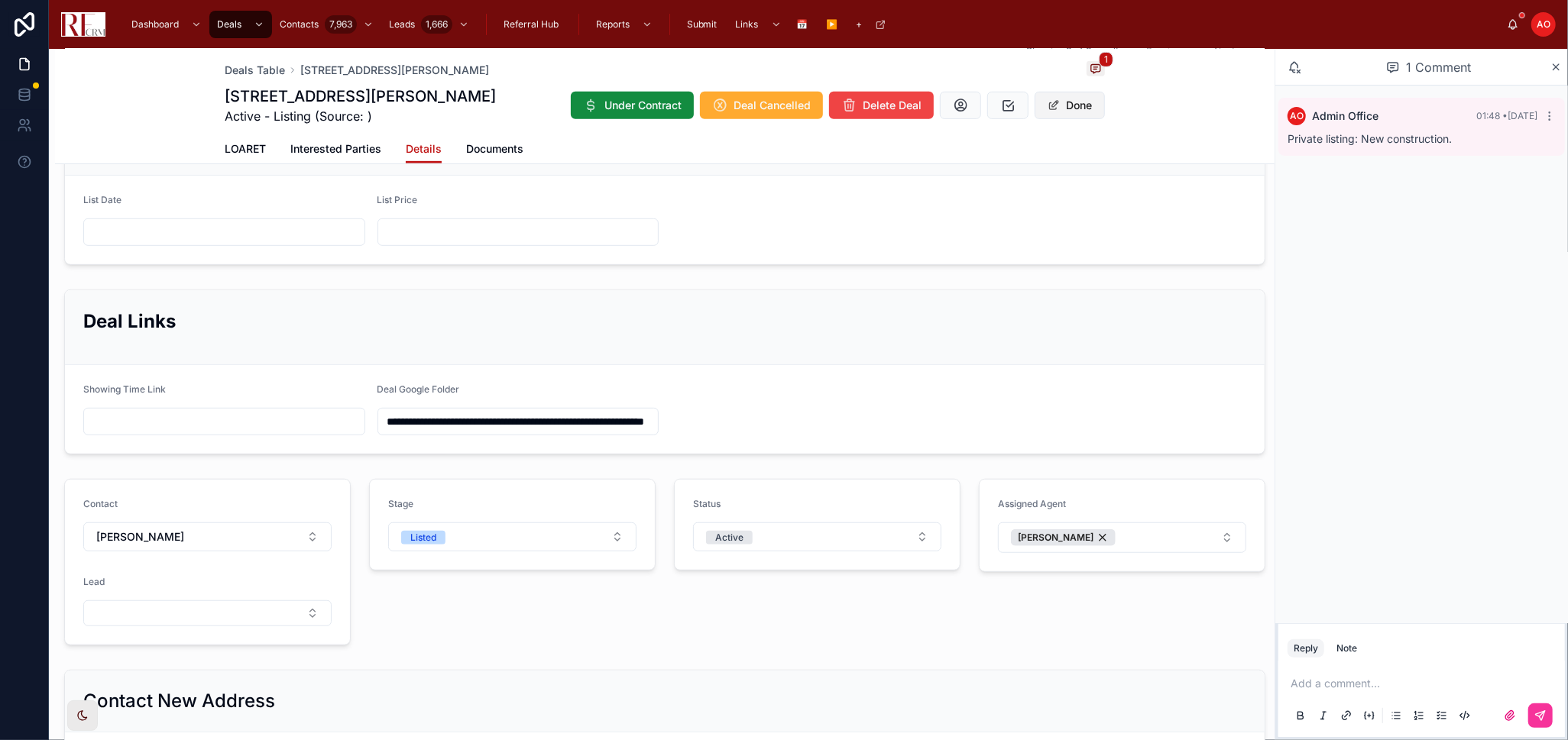
click at [1056, 112] on button "Done" at bounding box center [1069, 105] width 70 height 27
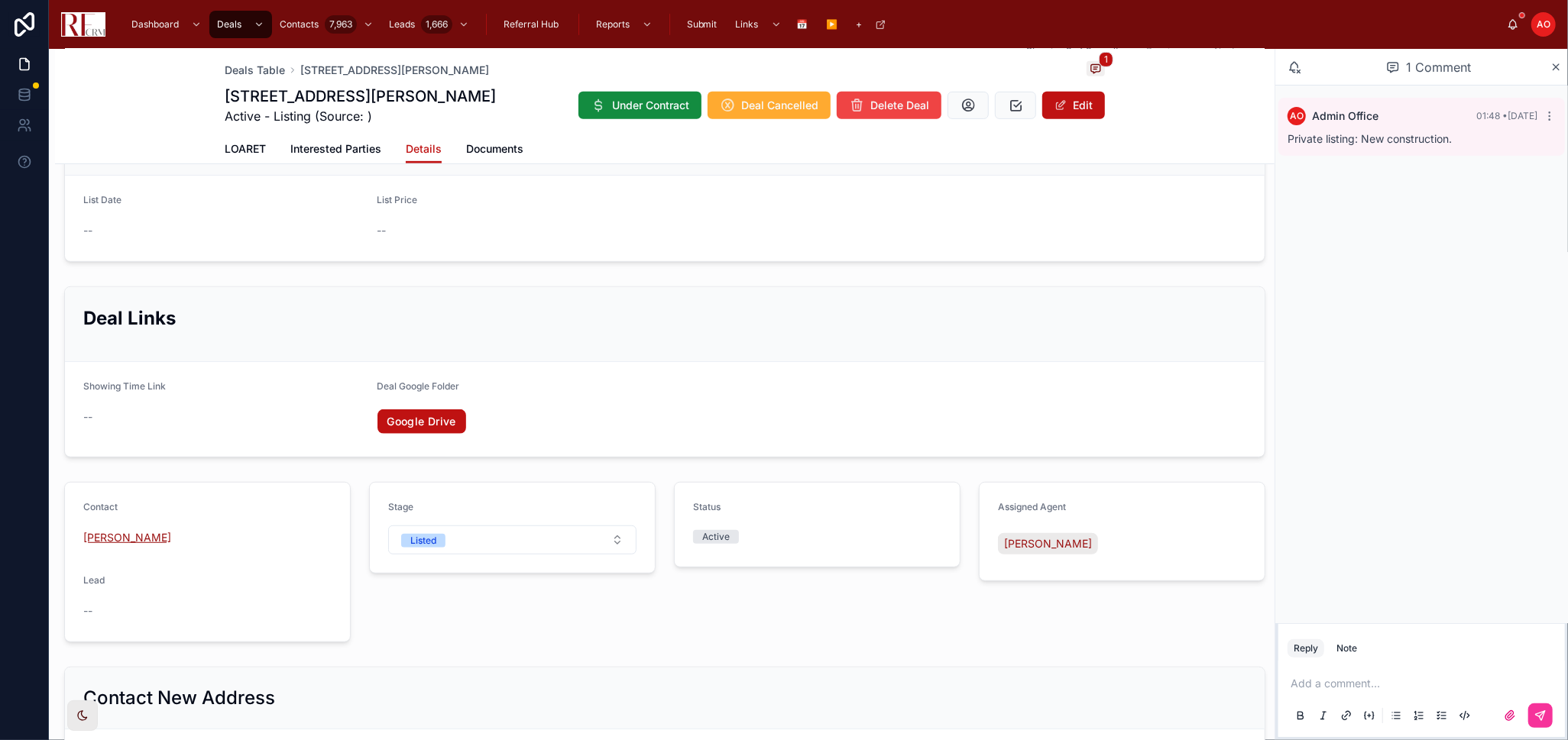
click at [144, 545] on span "Amanpreet Singh Gill" at bounding box center [127, 538] width 88 height 15
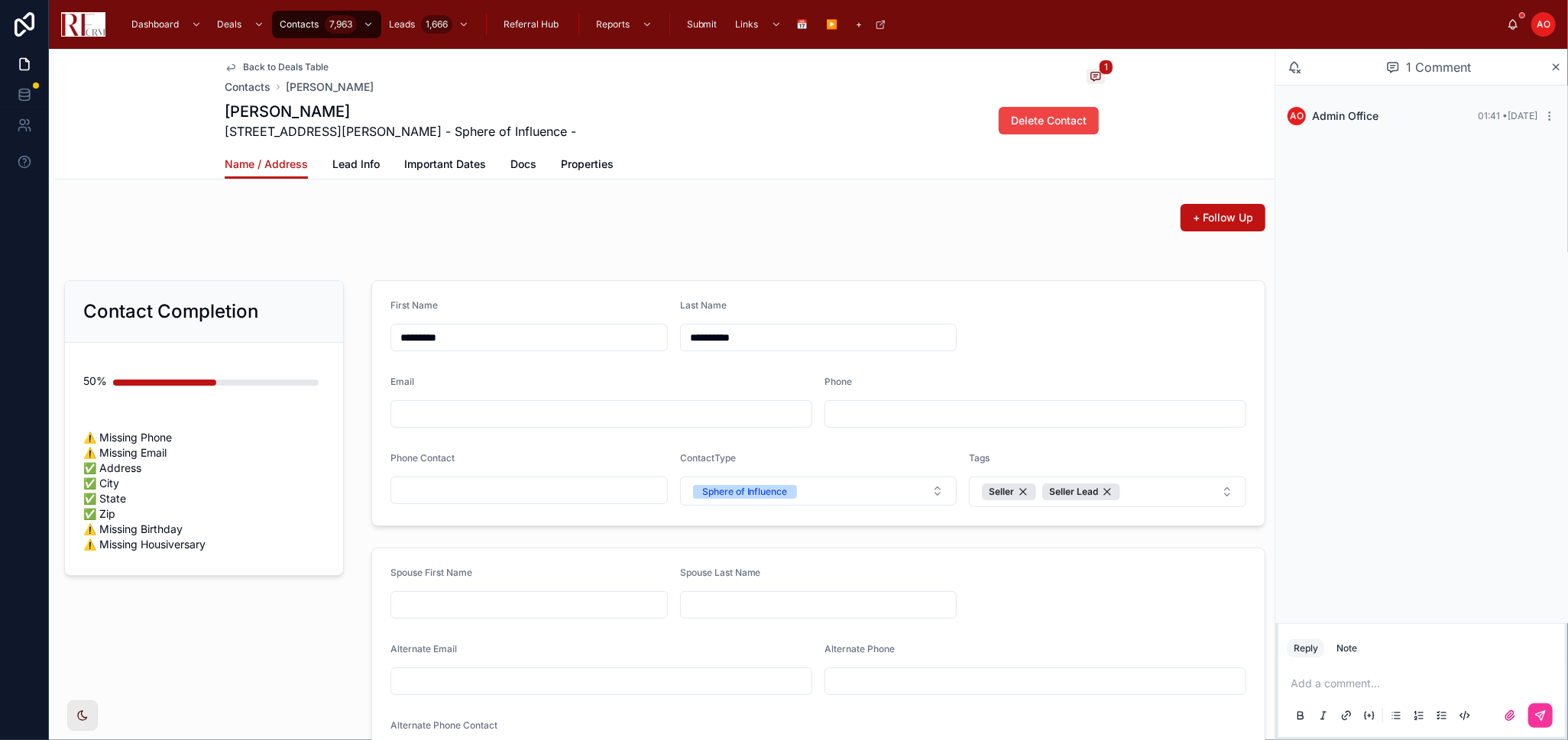
click at [337, 168] on span "Lead Info" at bounding box center [356, 164] width 47 height 15
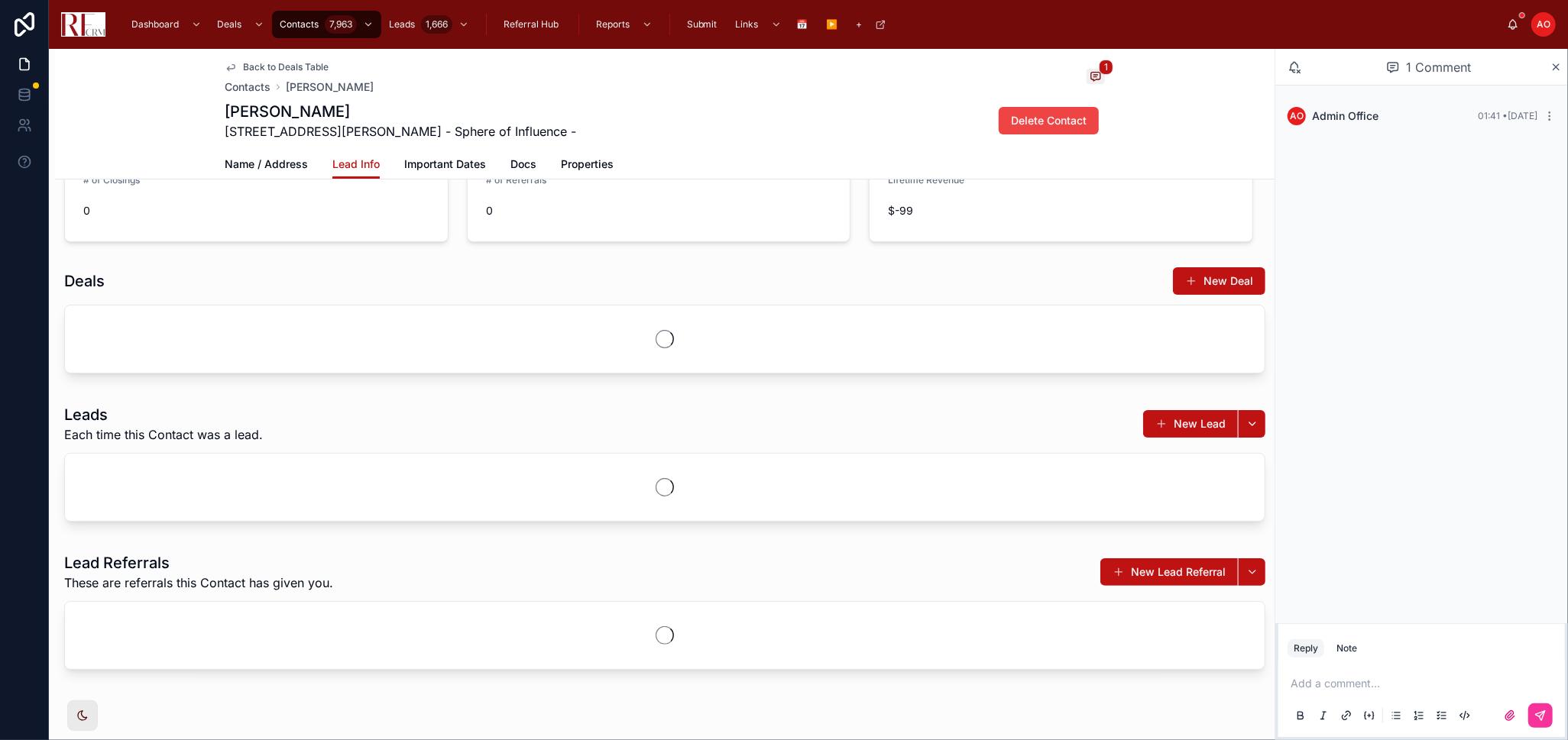
scroll to position [88, 0]
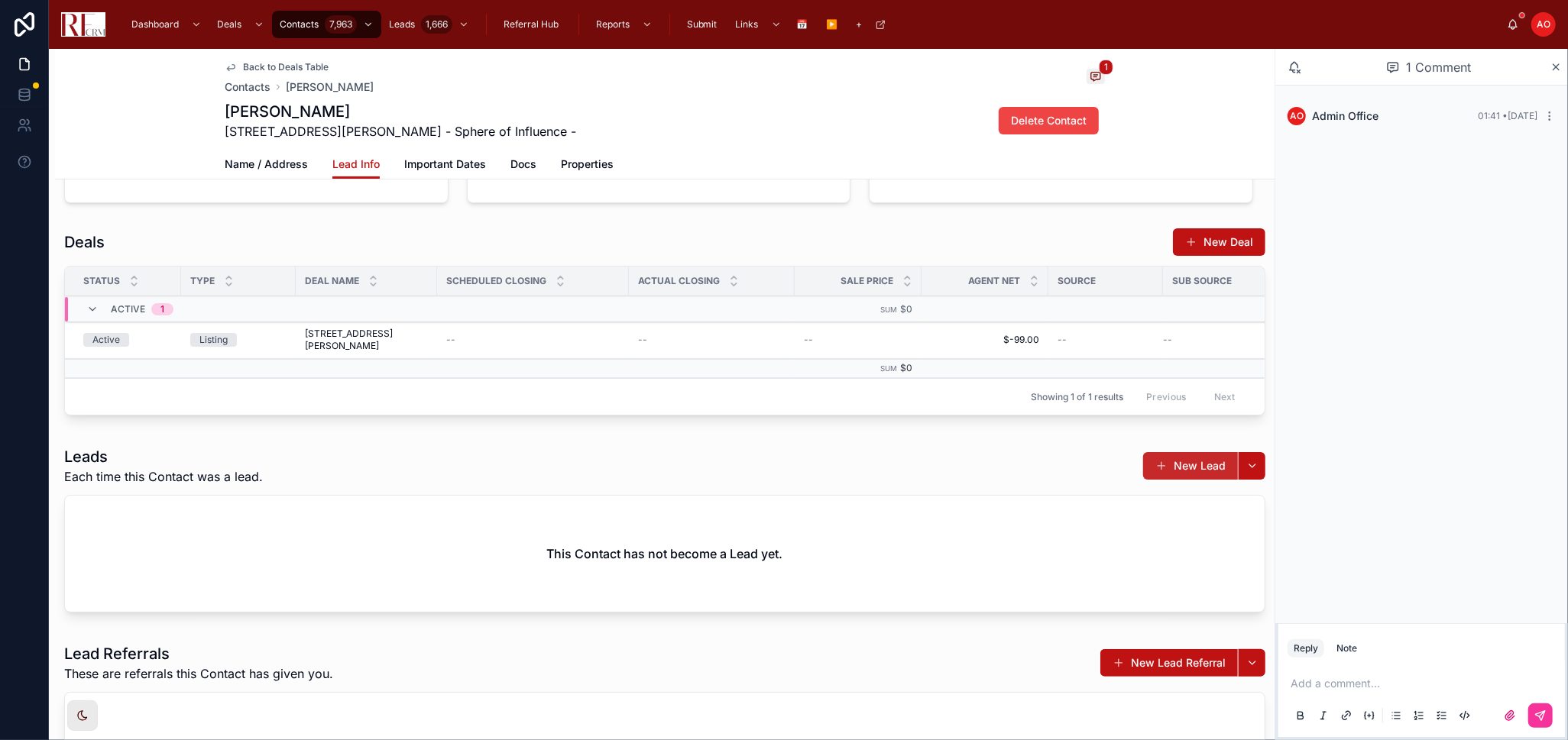
click at [1155, 472] on span at bounding box center [1161, 466] width 12 height 12
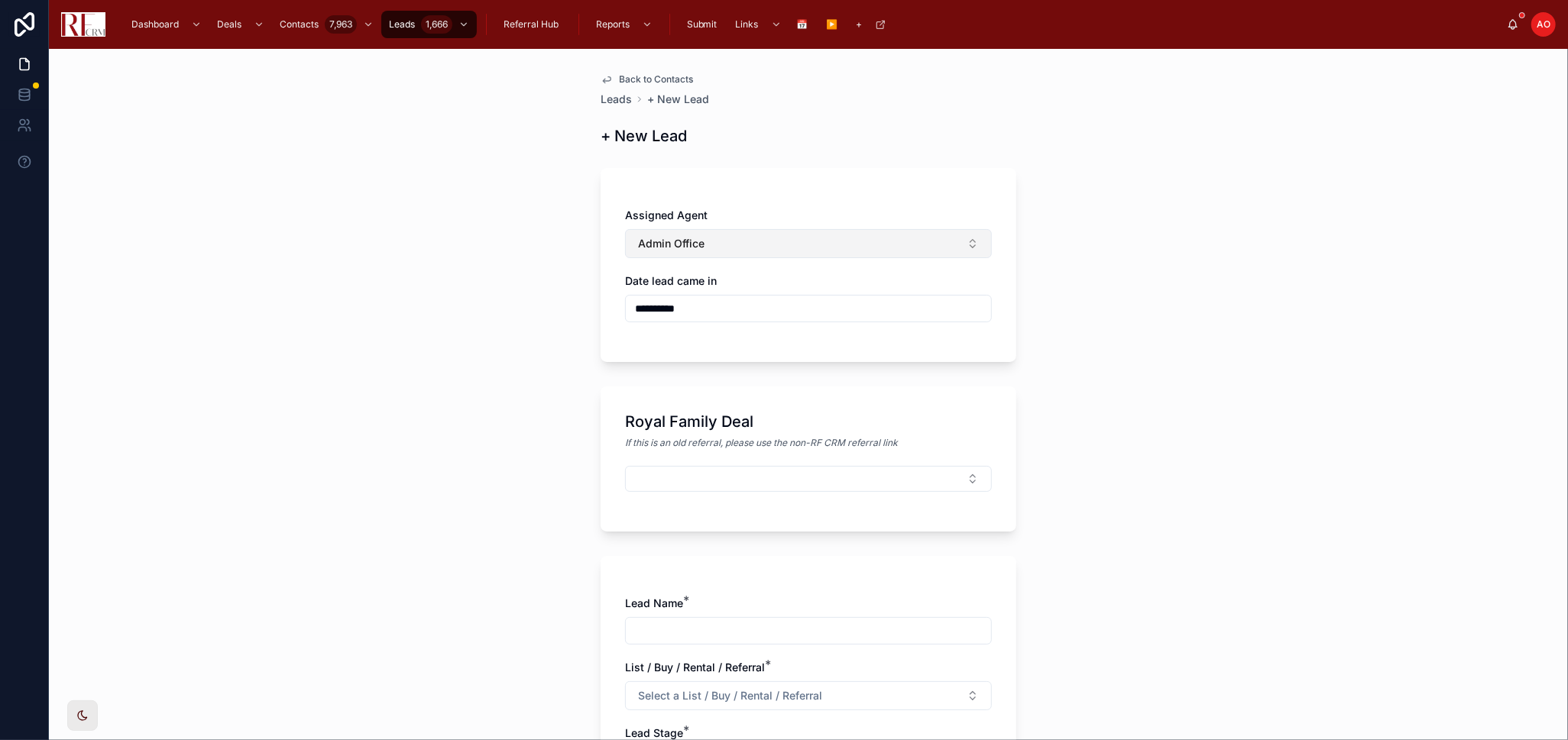
click at [701, 234] on button "Admin Office" at bounding box center [808, 244] width 367 height 29
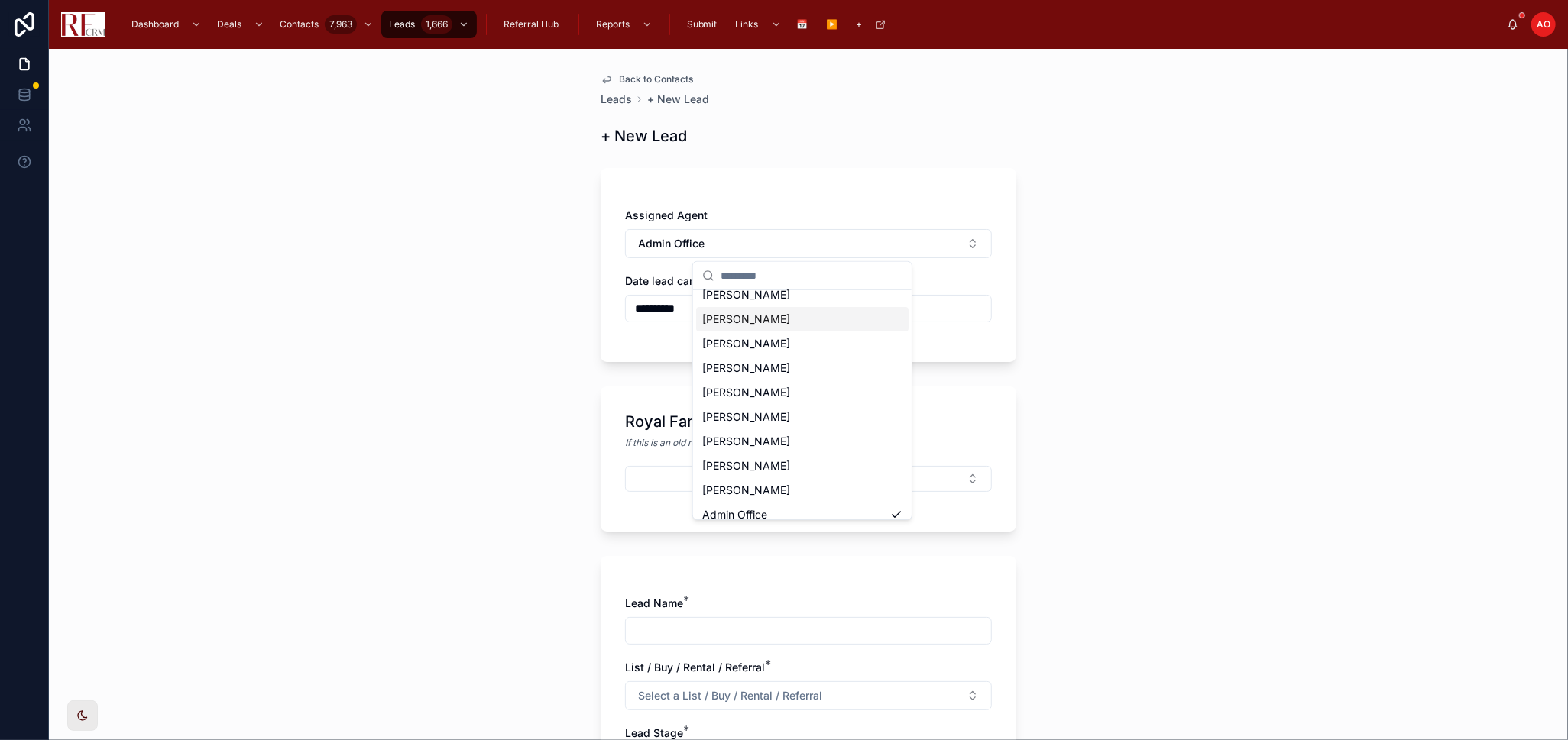
scroll to position [85, 0]
click at [767, 445] on span "[PERSON_NAME]" at bounding box center [746, 440] width 88 height 15
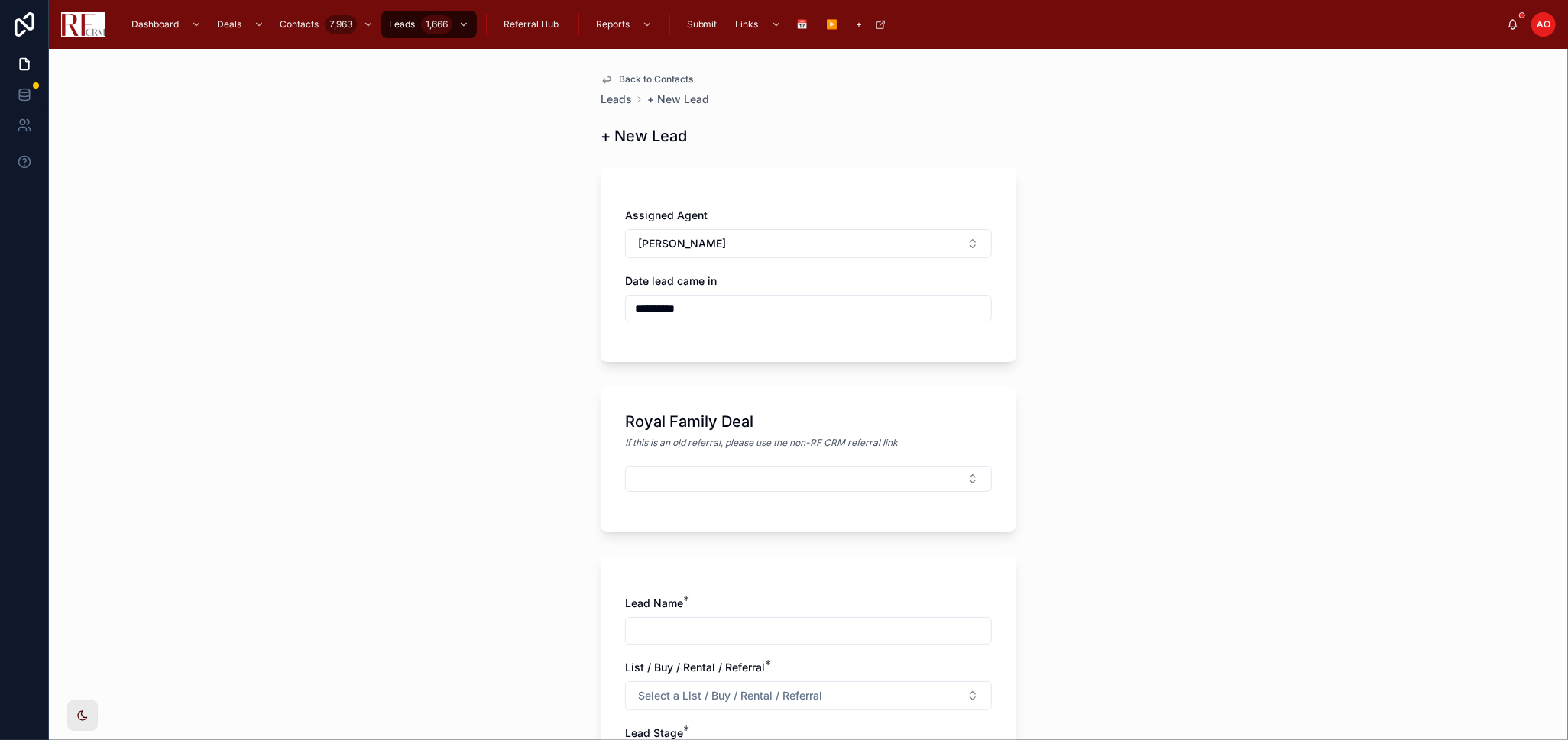
click at [738, 293] on div "**********" at bounding box center [808, 298] width 367 height 49
click at [736, 301] on input "**********" at bounding box center [808, 308] width 365 height 21
click at [857, 469] on button "10" at bounding box center [856, 467] width 27 height 27
type input "**********"
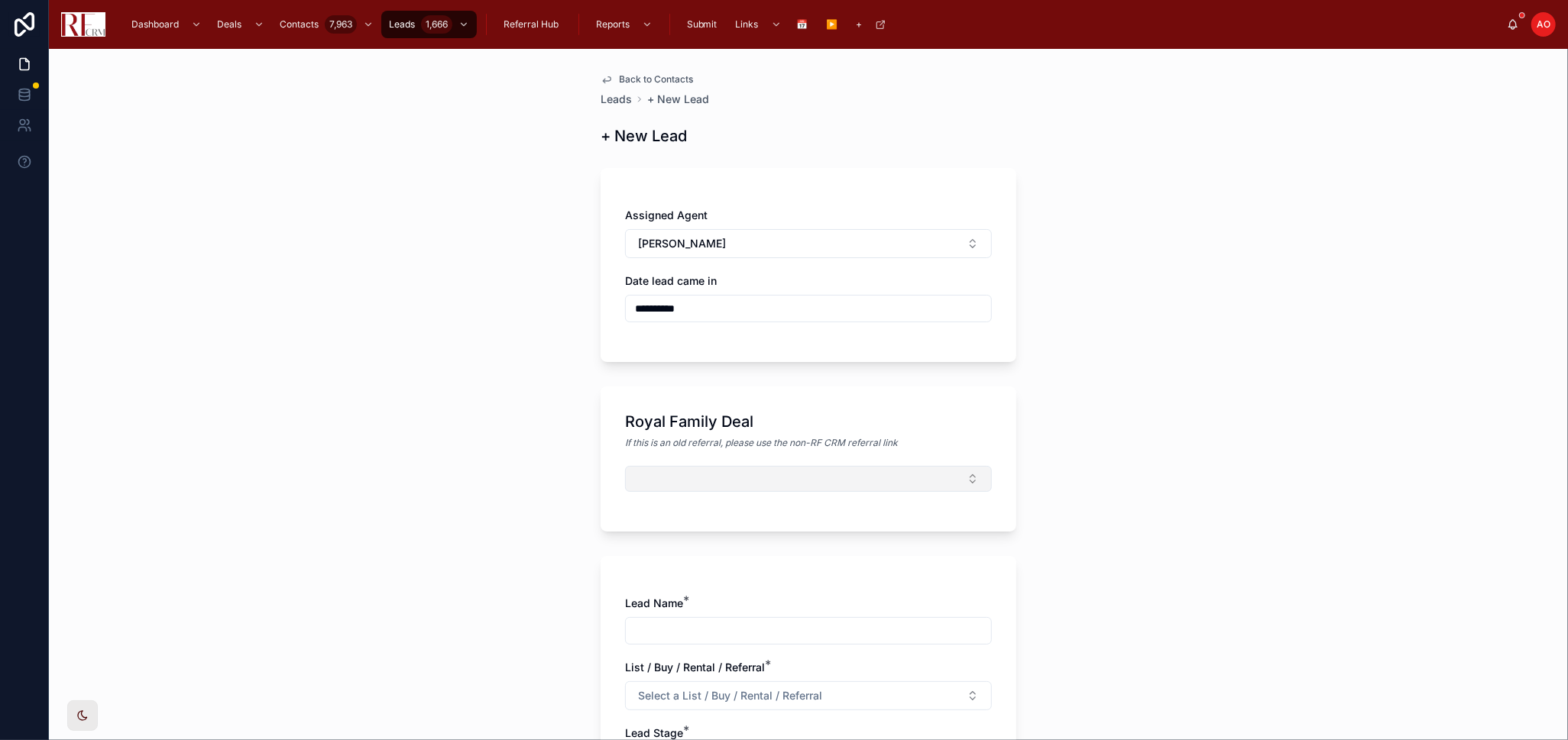
click at [667, 485] on button "Select Button" at bounding box center [808, 478] width 367 height 26
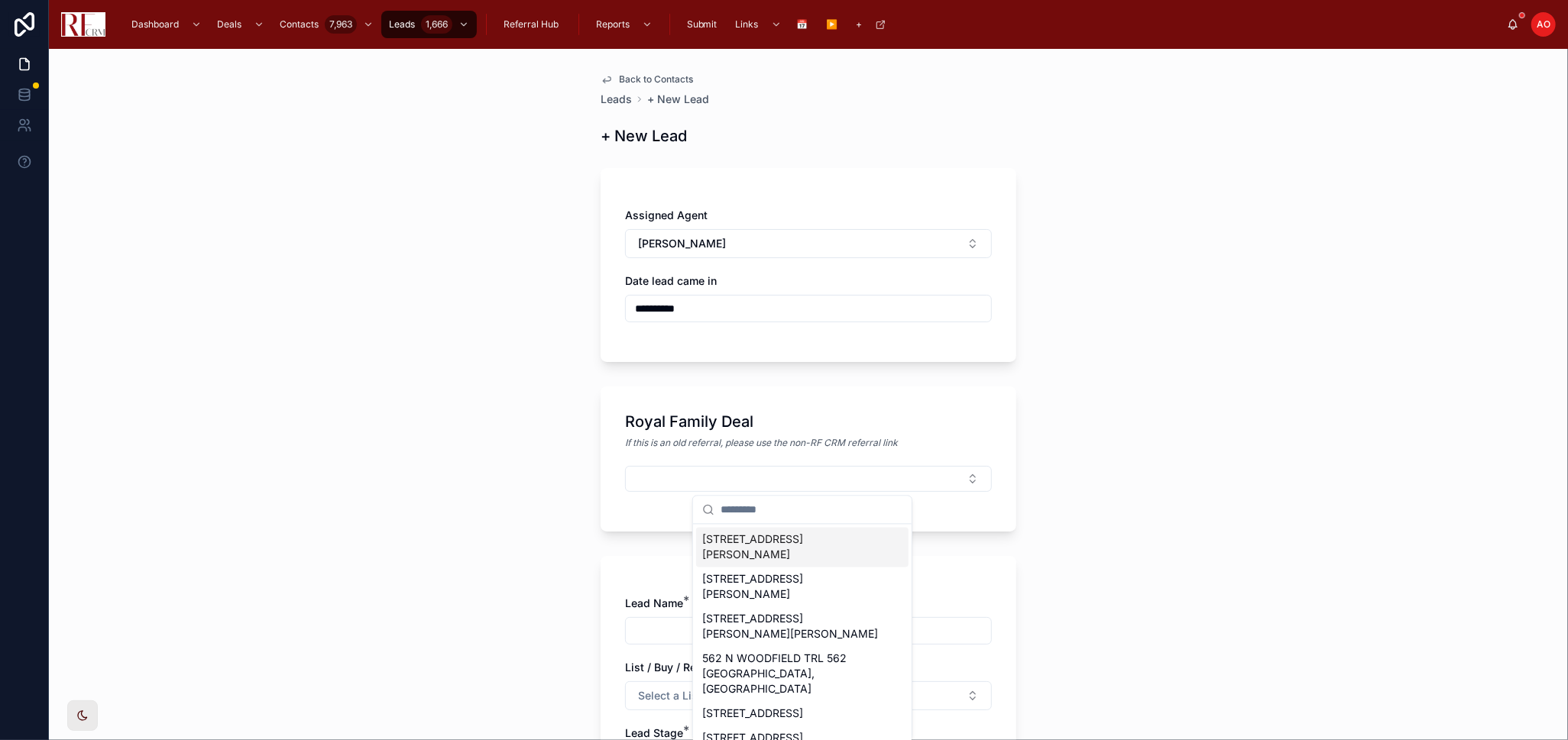
click at [732, 539] on span "8611 Dorr Road, Wonder Lake" at bounding box center [793, 548] width 182 height 30
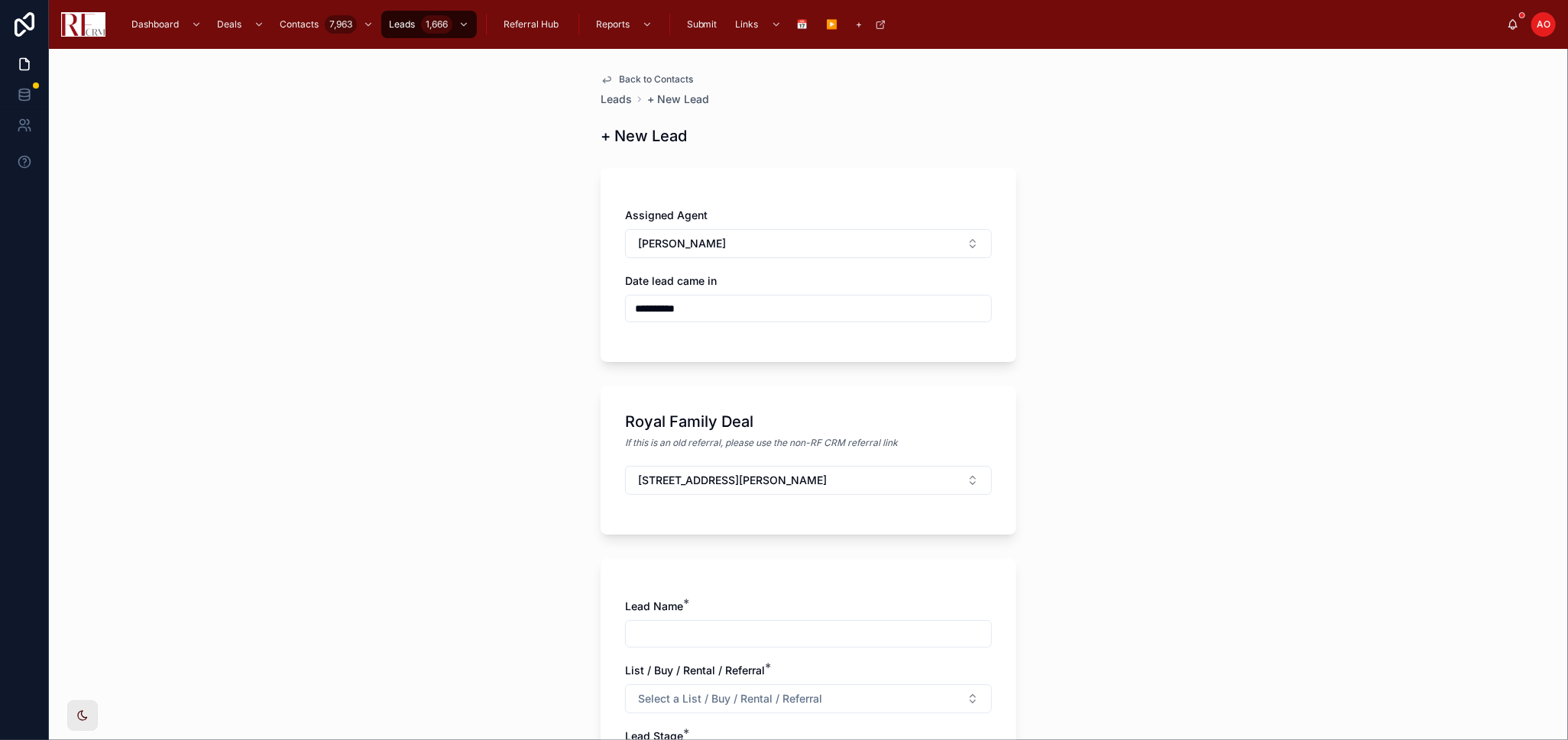
click at [678, 632] on input "text" at bounding box center [808, 633] width 365 height 21
type input "**********"
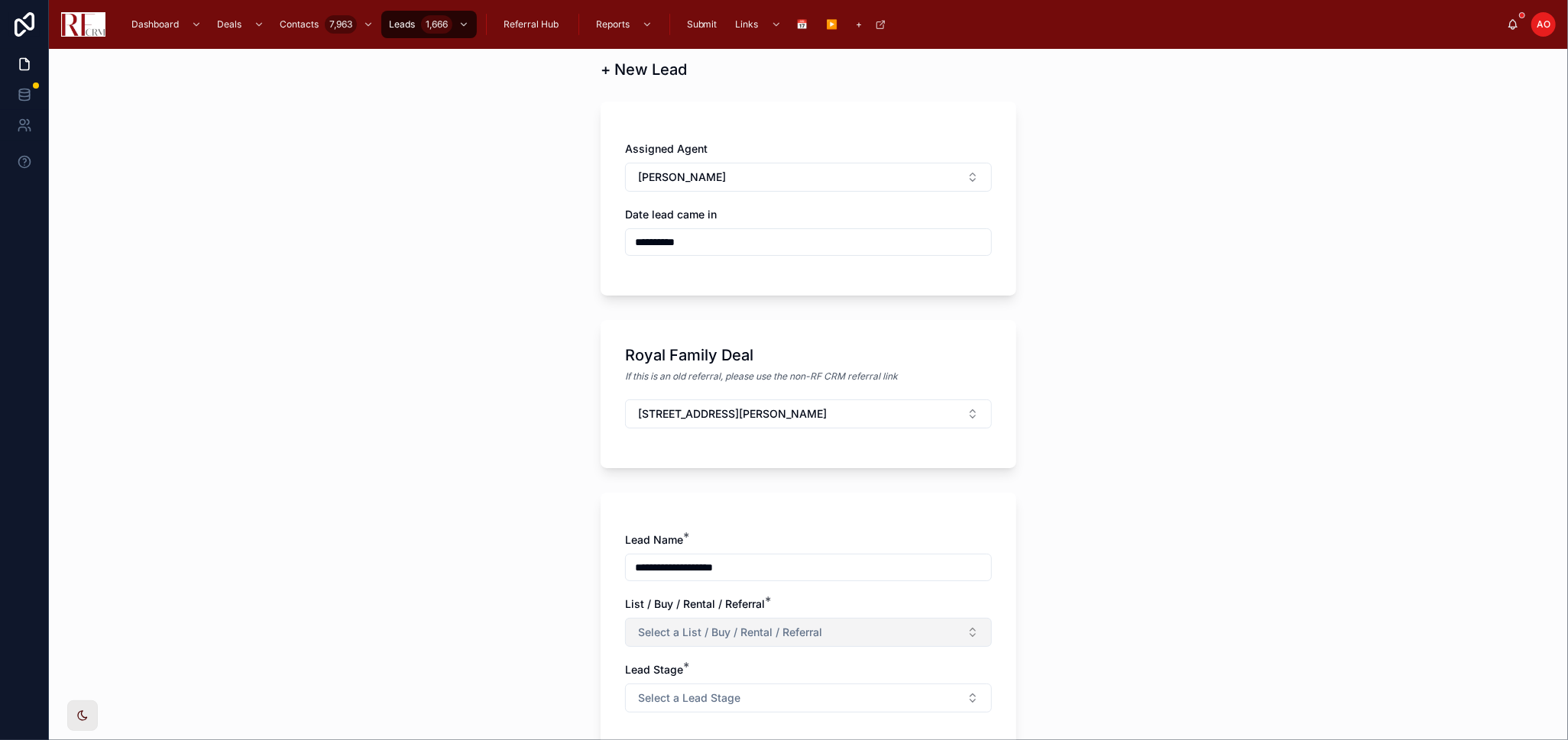
scroll to position [169, 0]
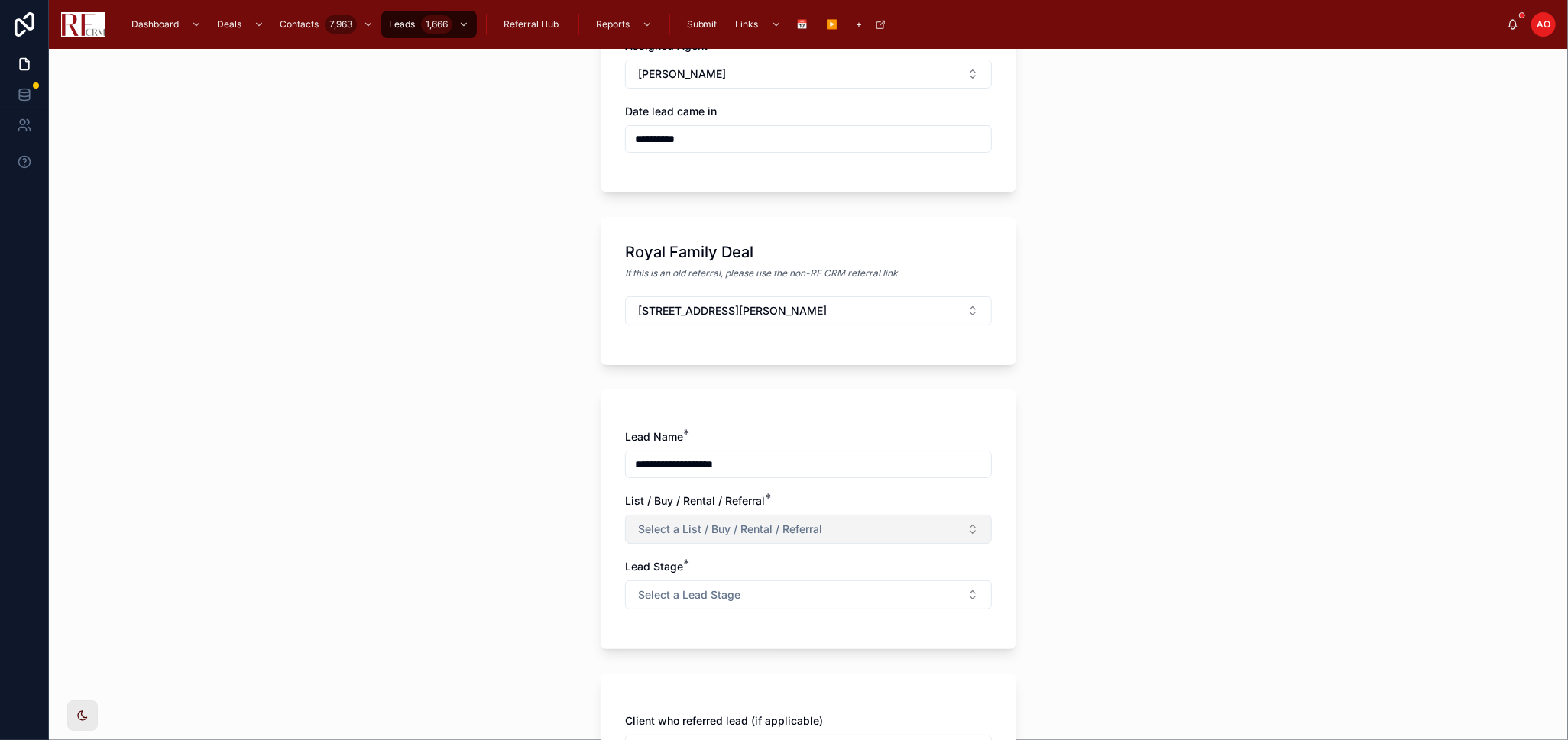
click at [771, 528] on span "Select a List / Buy / Rental / Referral" at bounding box center [729, 529] width 184 height 15
click at [759, 588] on div "Listing" at bounding box center [802, 590] width 213 height 23
click at [804, 585] on button "Select a Lead Stage" at bounding box center [808, 595] width 367 height 29
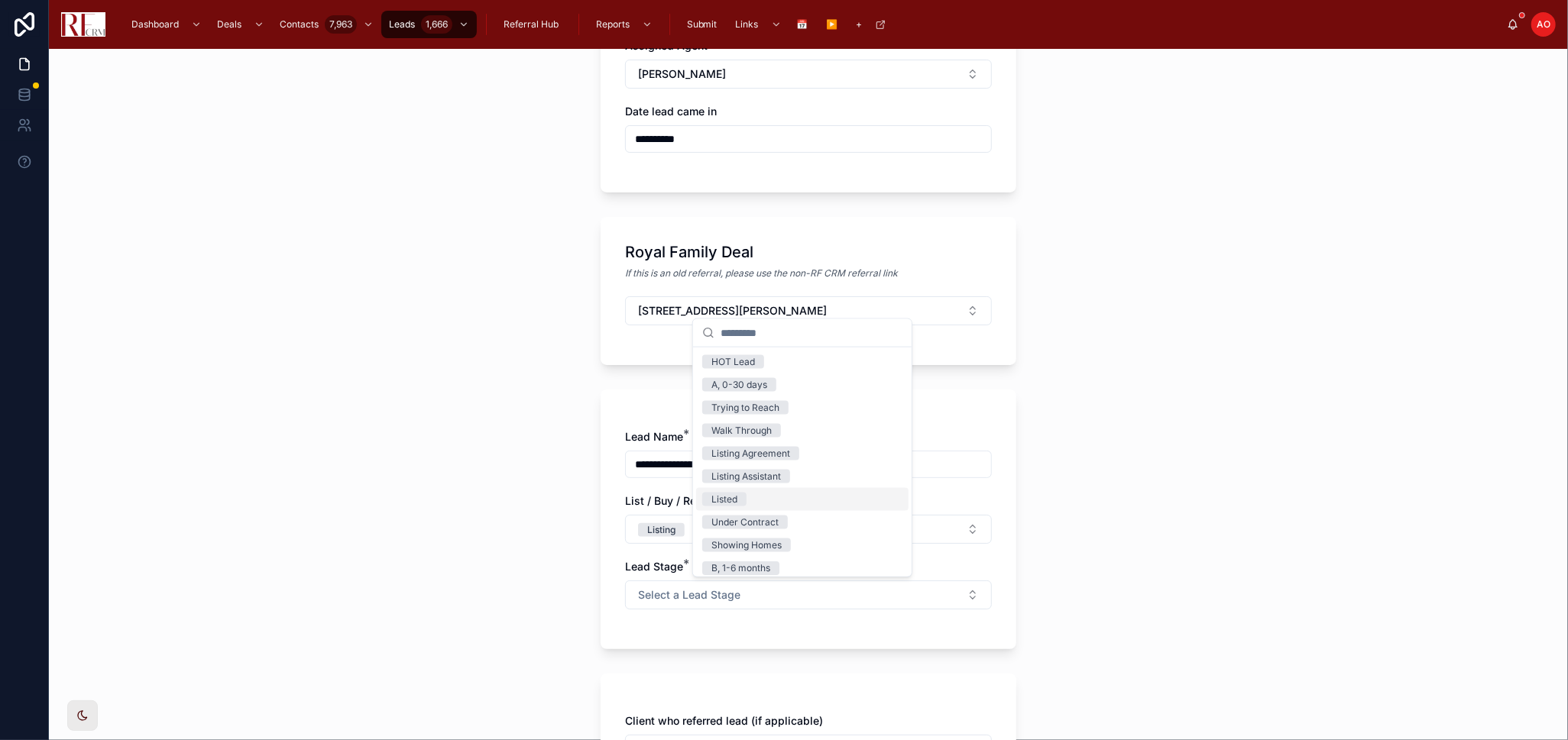
click at [780, 501] on div "Listed" at bounding box center [802, 499] width 213 height 23
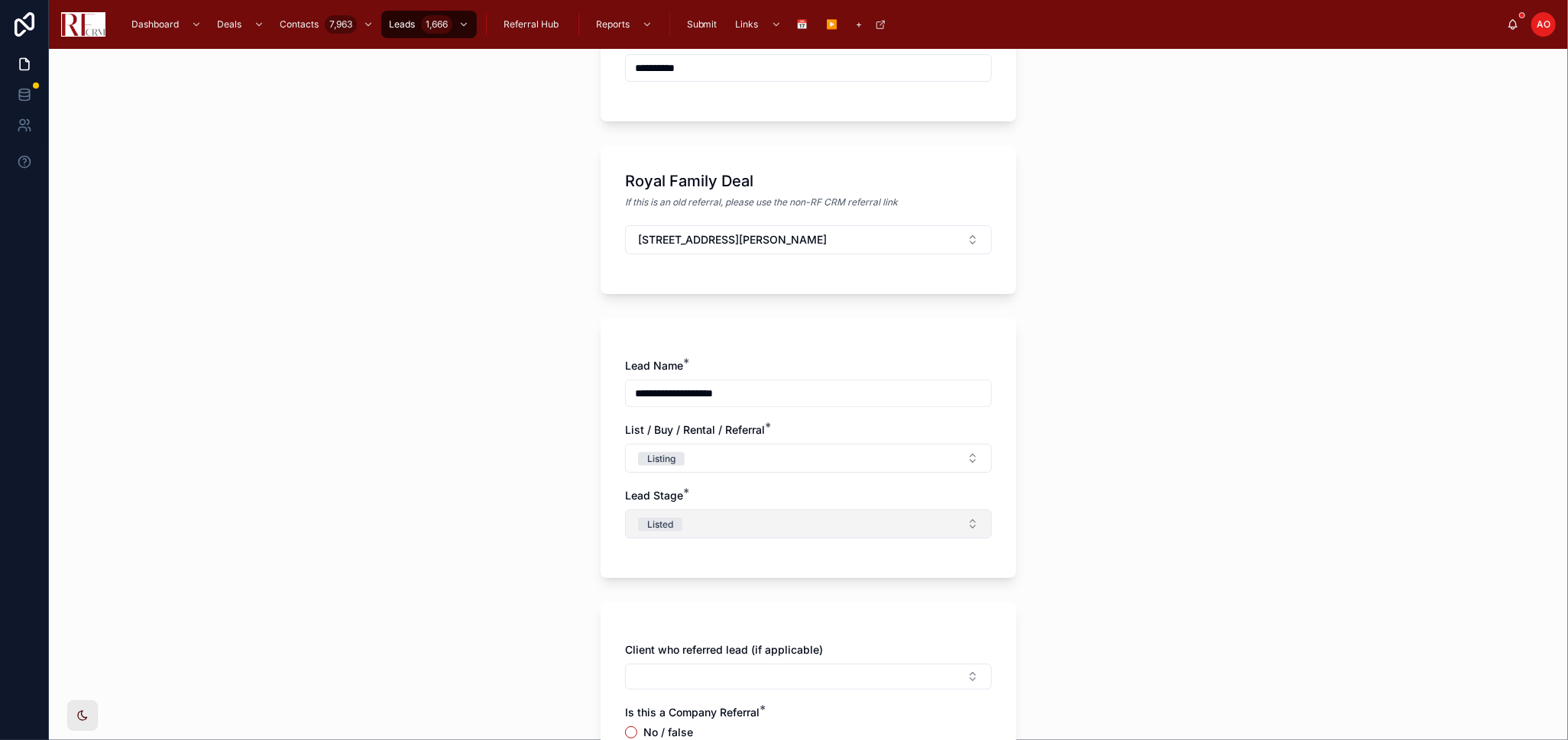
scroll to position [424, 0]
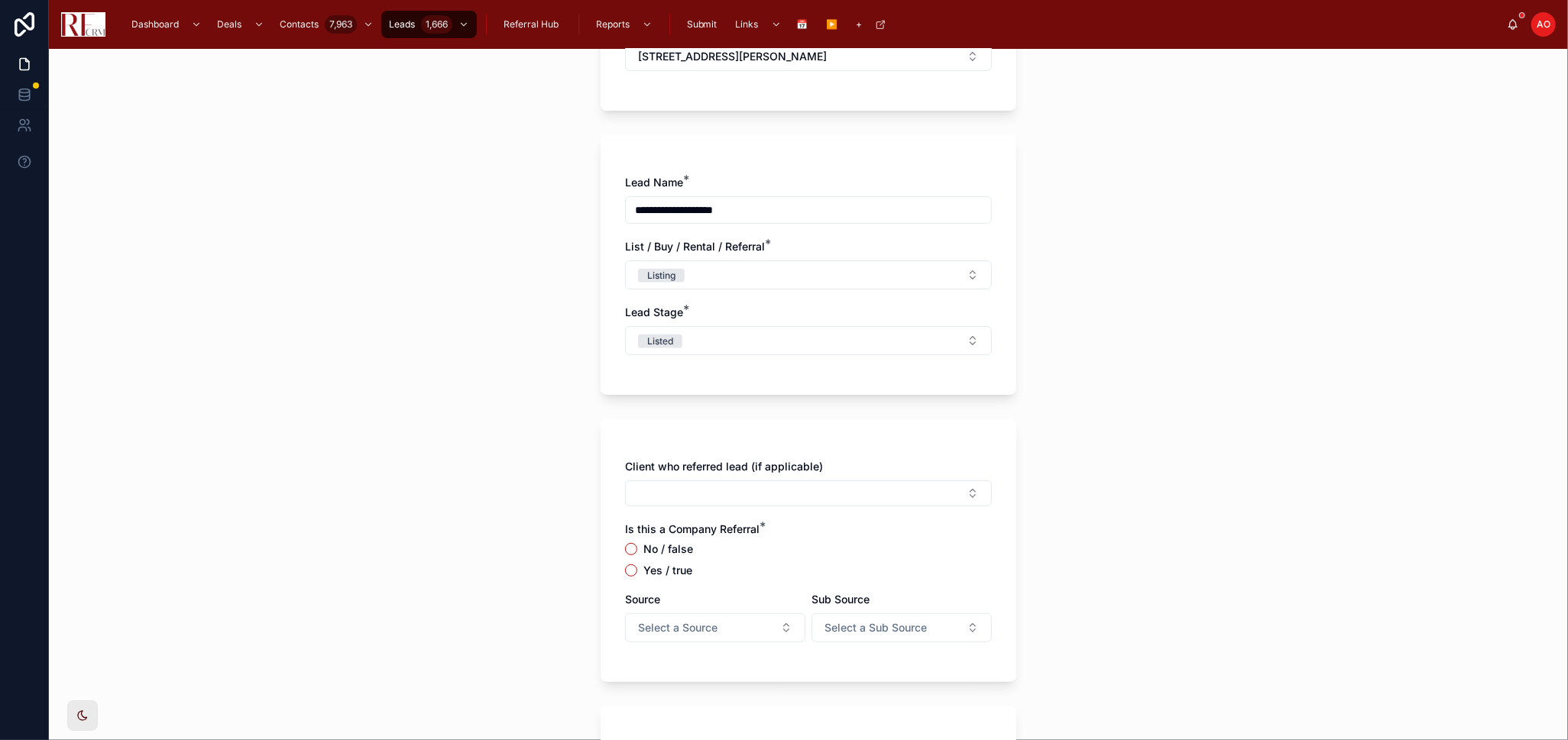
click at [669, 544] on label "No / false" at bounding box center [668, 549] width 50 height 11
click at [637, 544] on button "No / false" at bounding box center [631, 549] width 12 height 12
click at [705, 495] on button "Select Button" at bounding box center [808, 493] width 367 height 26
click at [816, 557] on div "No / false Yes / true" at bounding box center [808, 560] width 367 height 34
click at [748, 620] on button "Select a Source" at bounding box center [715, 627] width 180 height 29
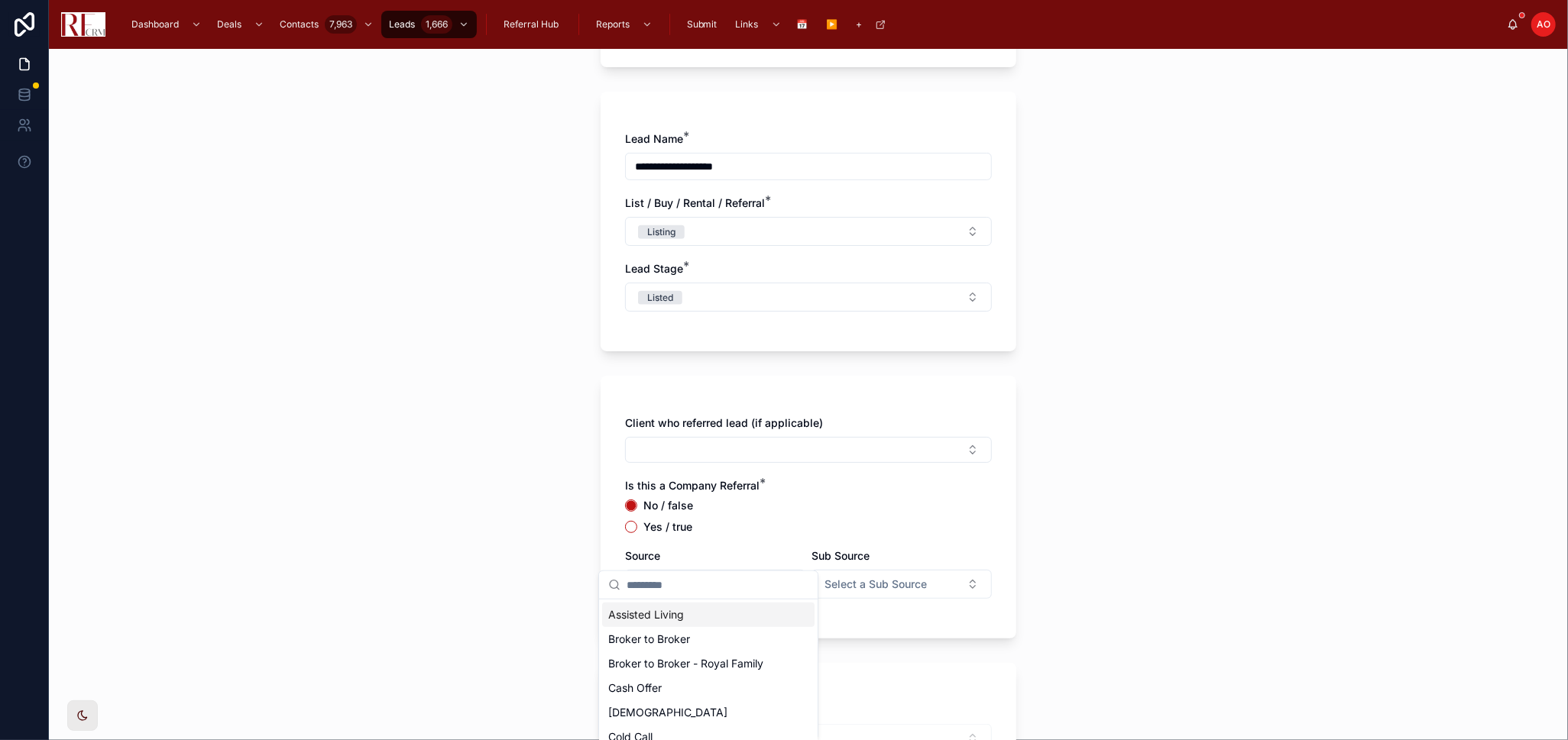
scroll to position [509, 0]
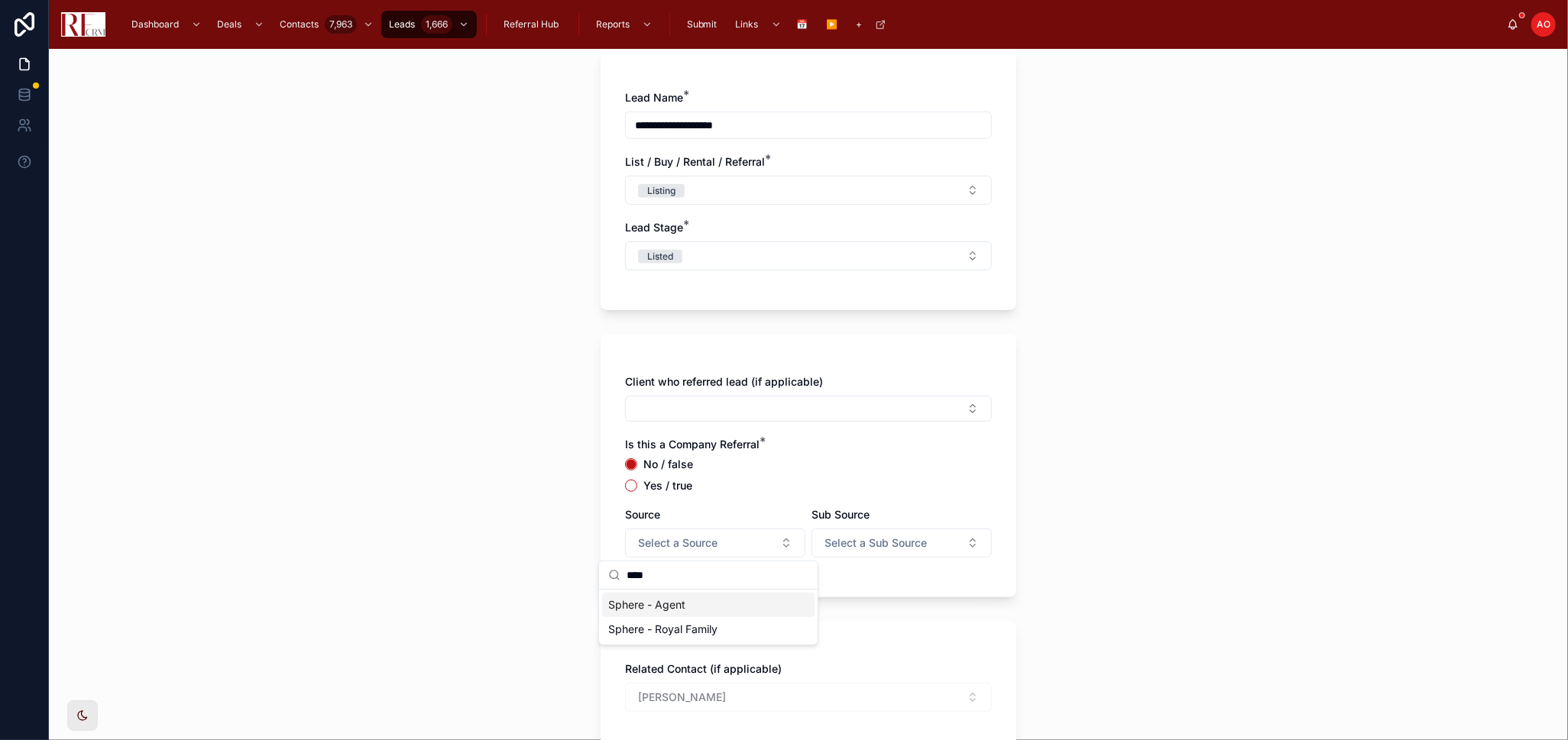
type input "****"
click at [682, 605] on span "Sphere - Agent" at bounding box center [646, 605] width 77 height 15
click at [794, 588] on div "Client who referred lead (if applicable) Is this a Company Referral * No / fals…" at bounding box center [808, 466] width 416 height 262
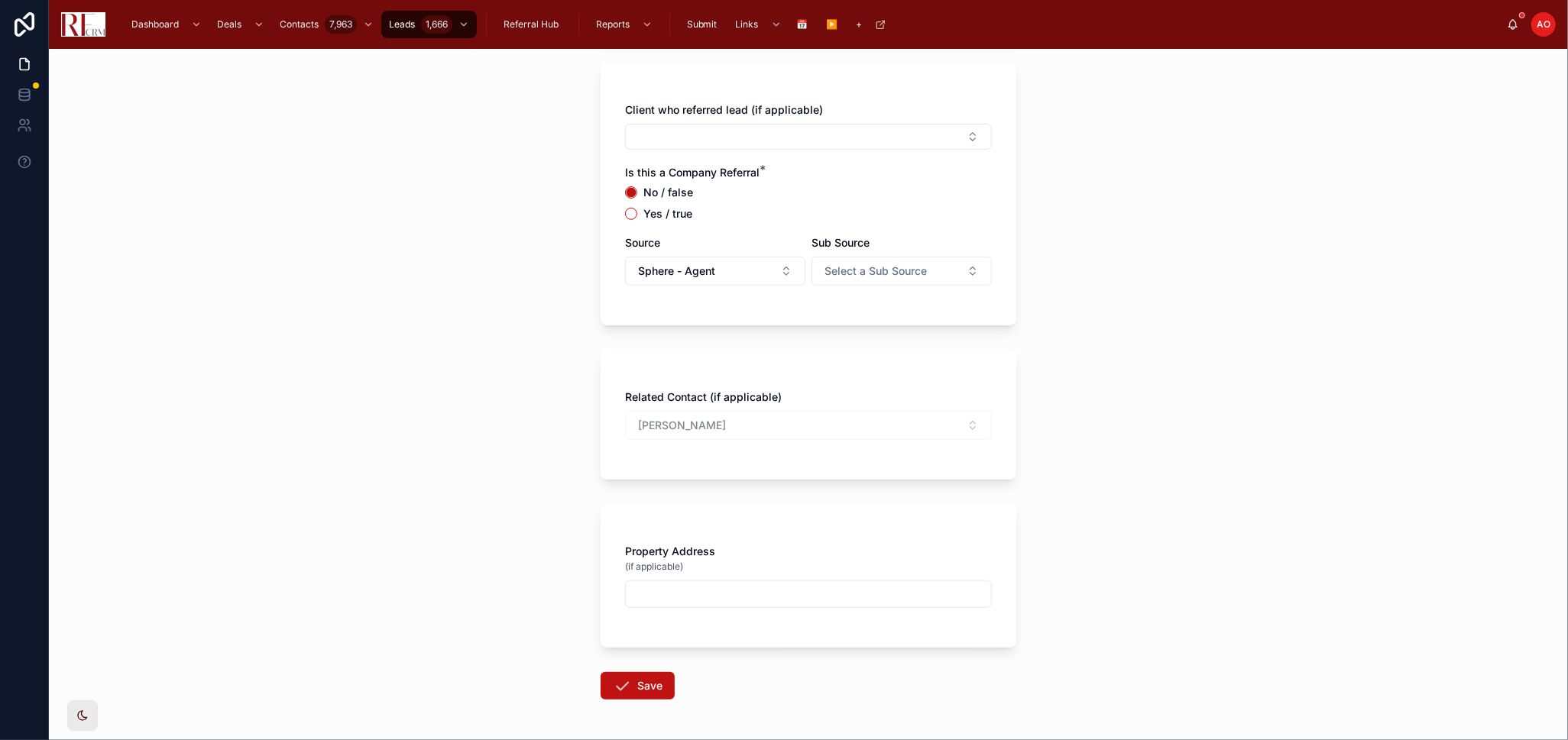
scroll to position [838, 0]
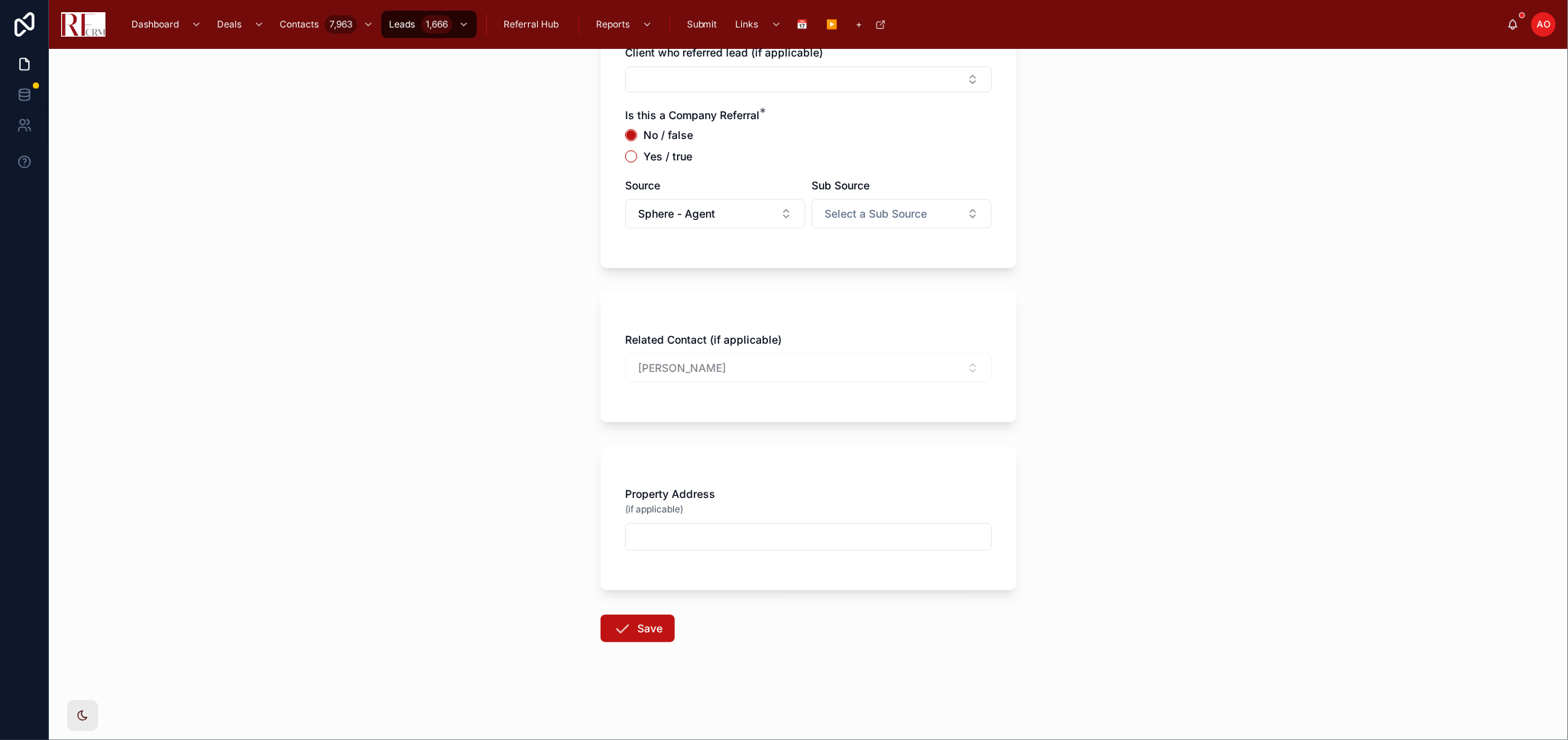
click at [767, 543] on input "text" at bounding box center [808, 536] width 365 height 21
click at [813, 533] on input "**********" at bounding box center [808, 536] width 365 height 21
type input "**********"
click at [601, 615] on button "Save" at bounding box center [637, 628] width 74 height 27
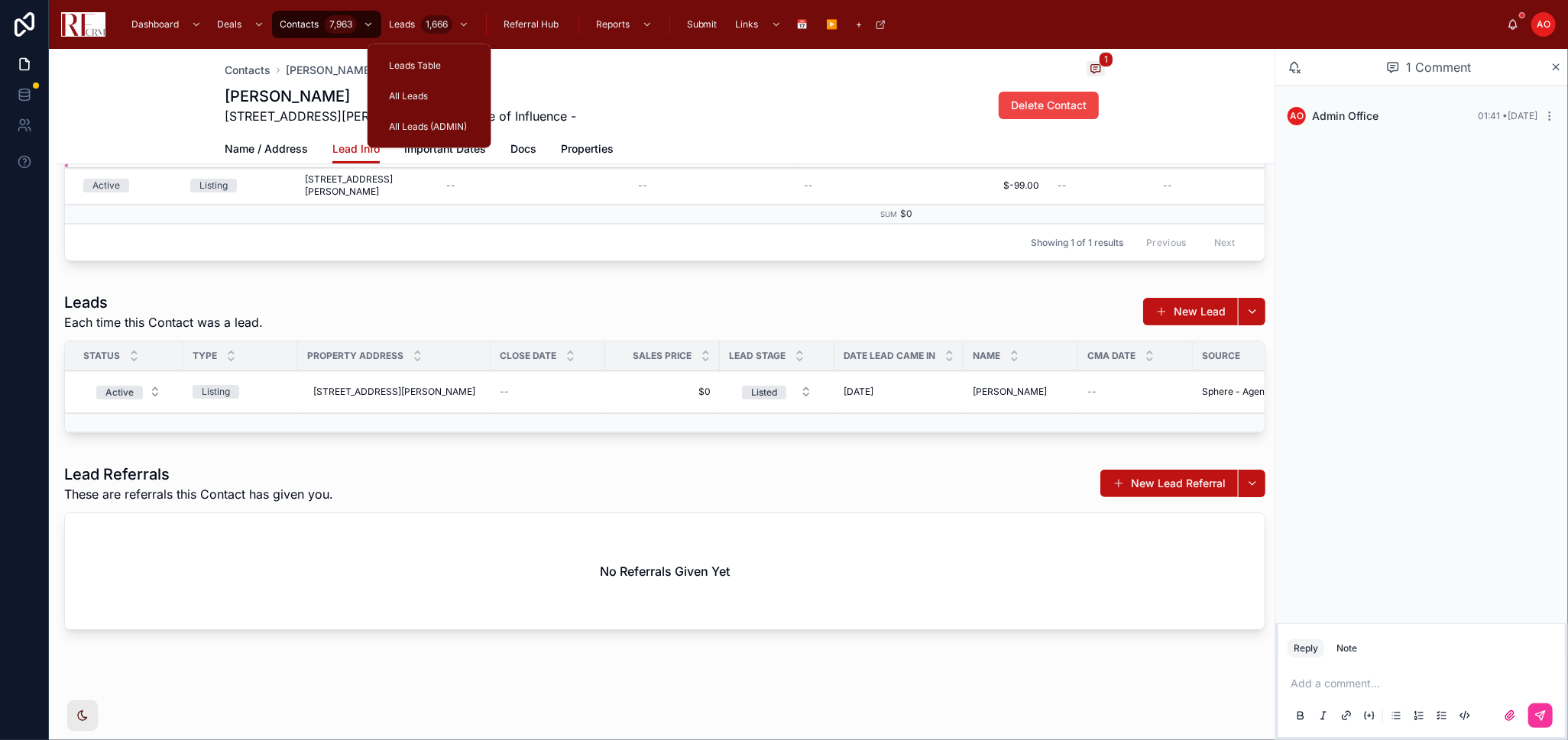
scroll to position [252, 0]
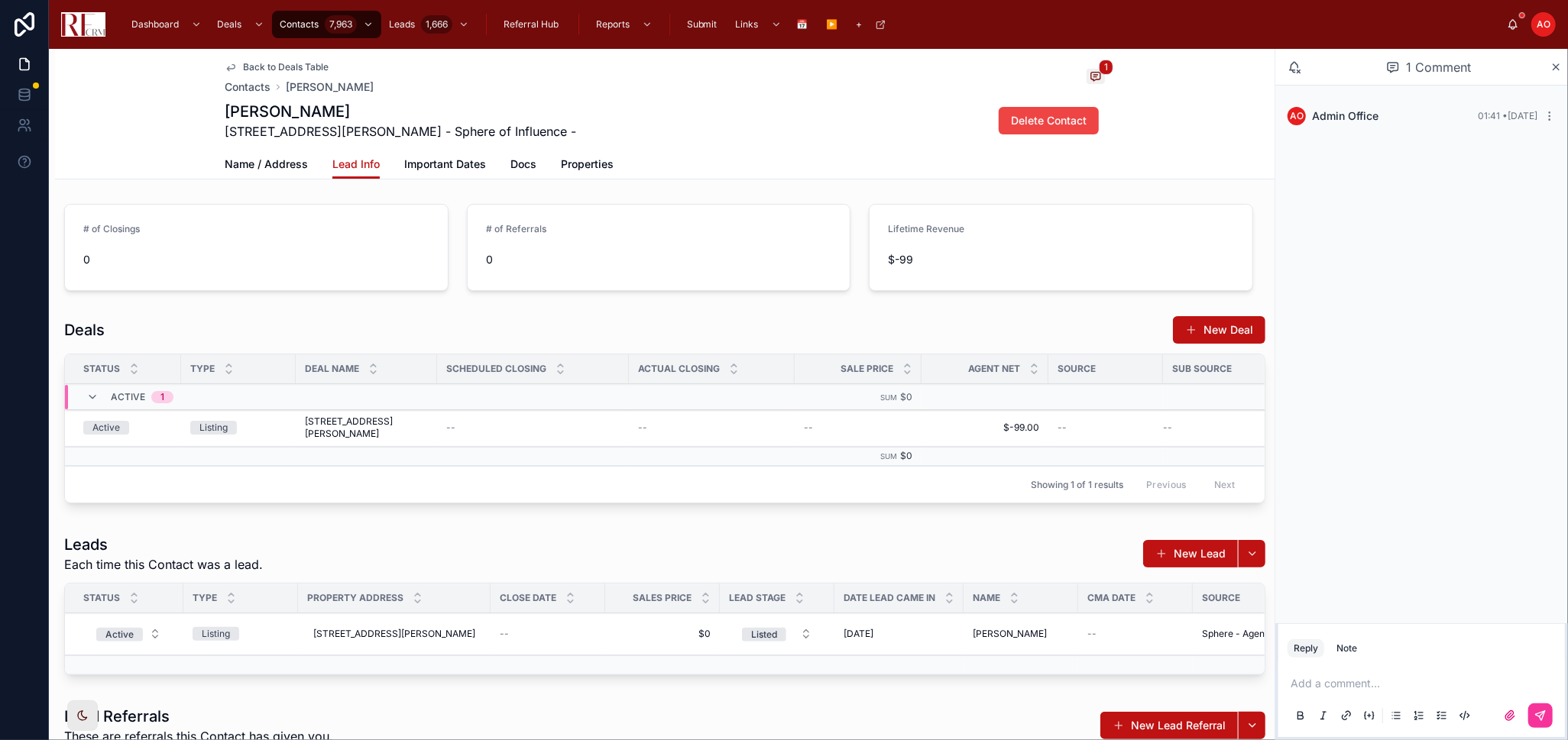
click at [271, 65] on span "Back to Deals Table" at bounding box center [285, 67] width 86 height 12
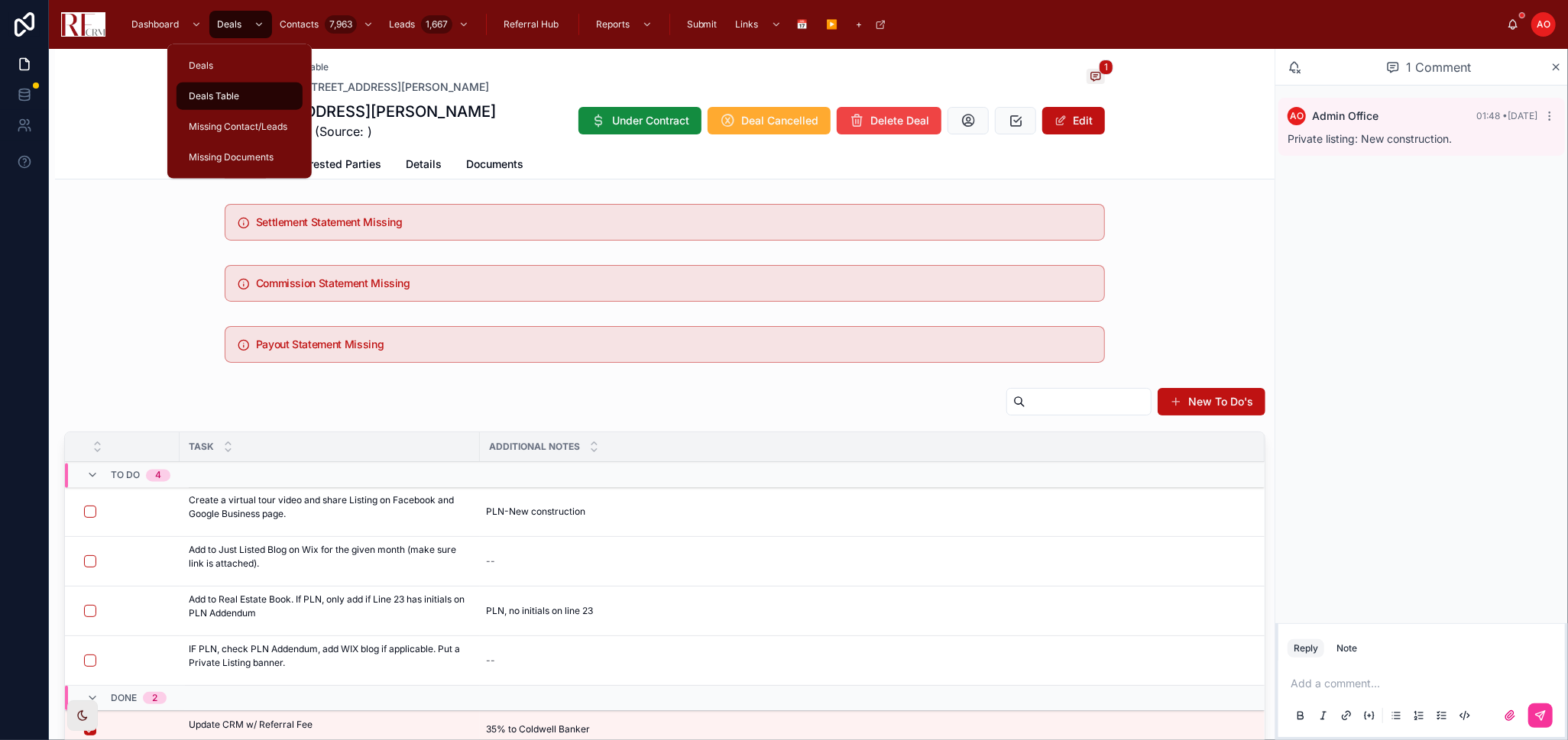
drag, startPoint x: 230, startPoint y: 77, endPoint x: 243, endPoint y: 83, distance: 14.3
click at [230, 77] on link "Deals" at bounding box center [239, 65] width 126 height 27
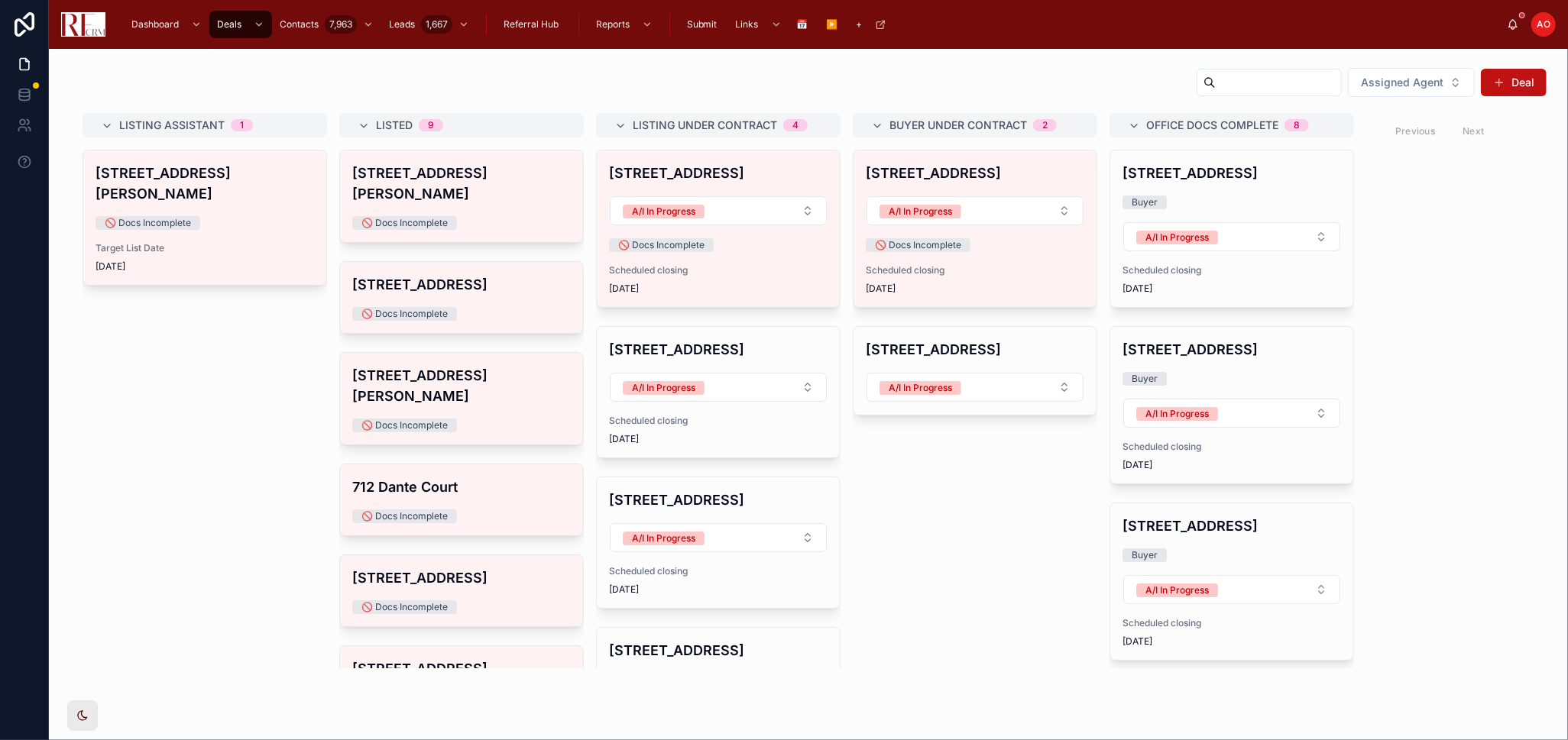
click at [751, 300] on div "1423 Sacramento Drive A/I In Progress 🚫 Docs Incomplete Scheduled closing 11/5/…" at bounding box center [718, 229] width 243 height 157
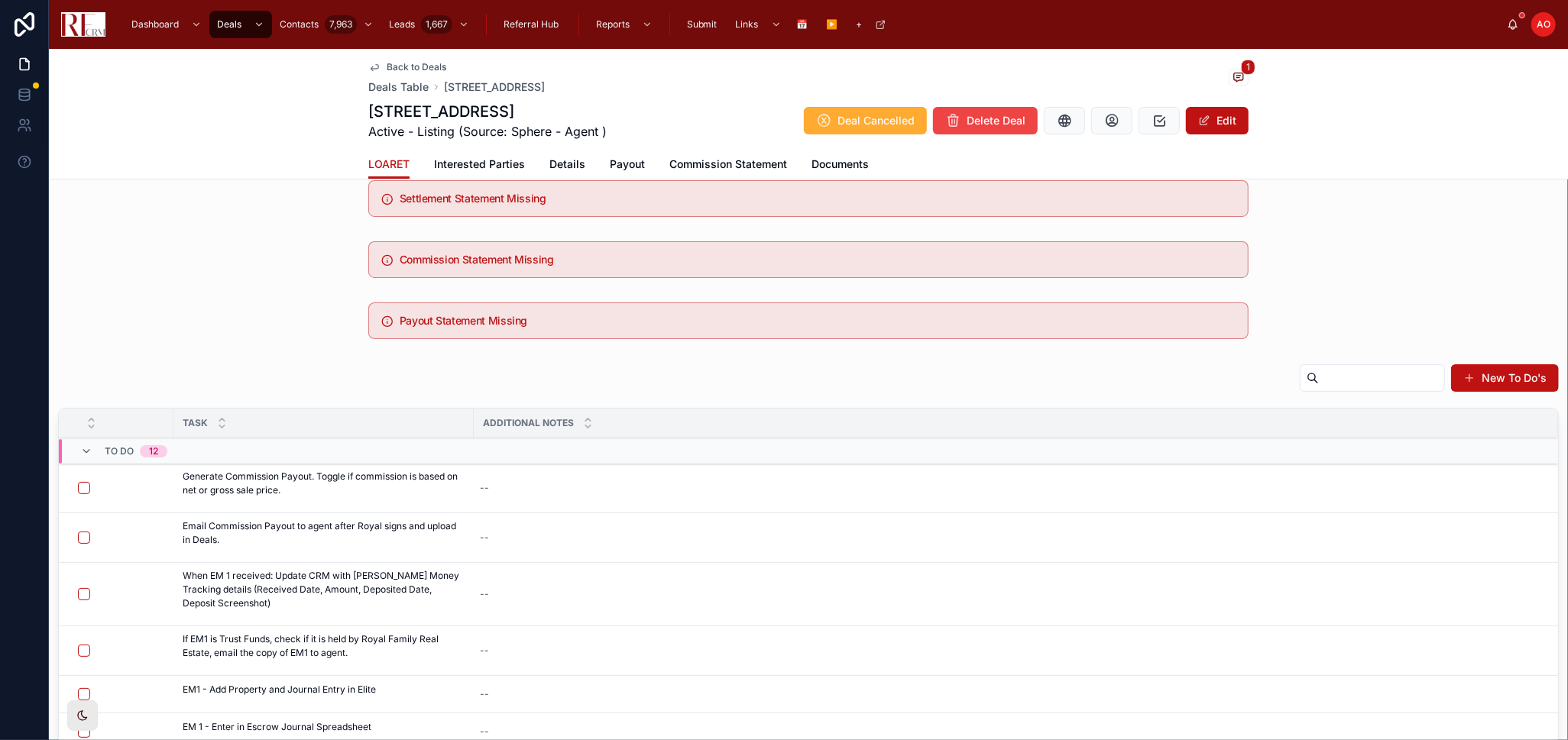
click at [839, 161] on span "Documents" at bounding box center [840, 164] width 58 height 15
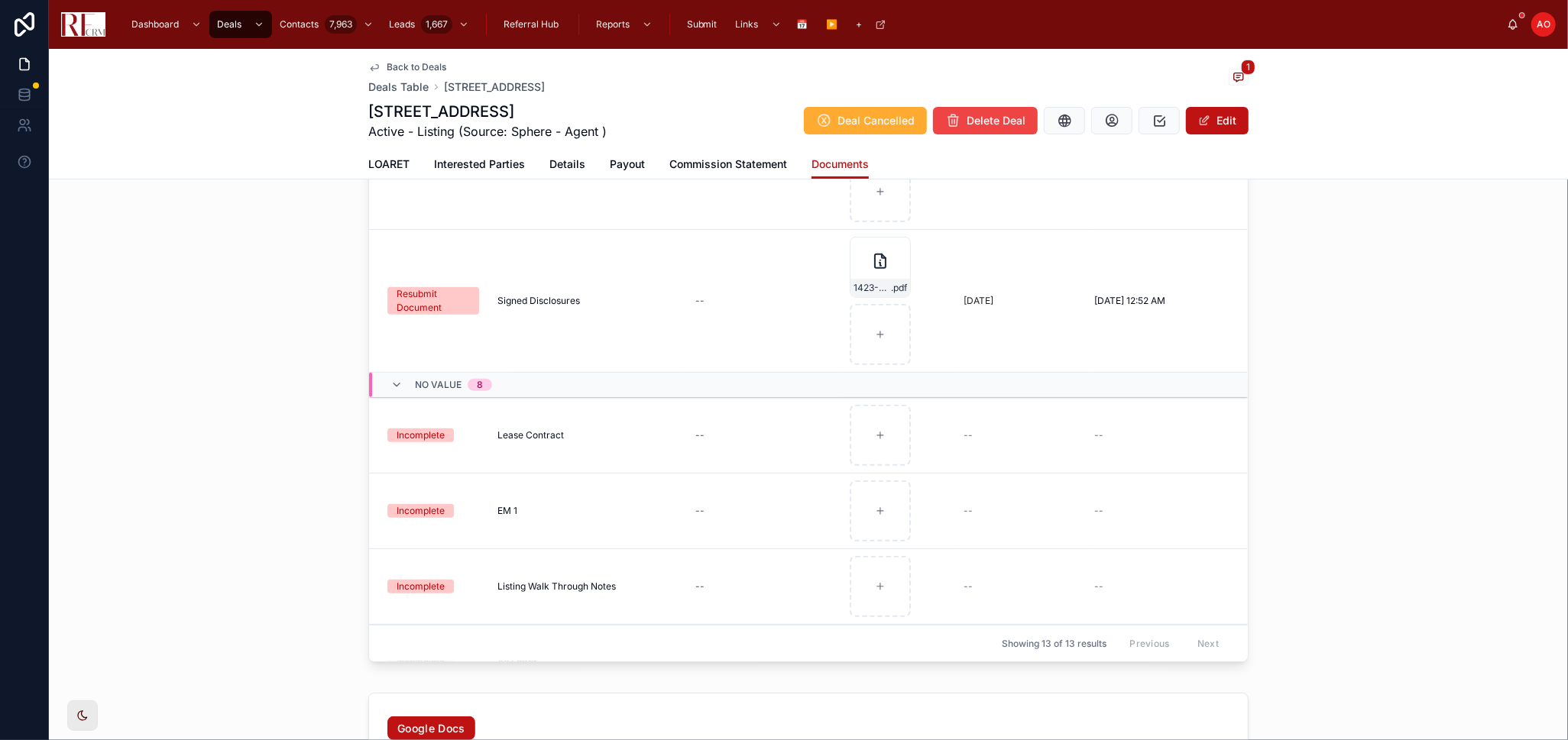
scroll to position [509, 0]
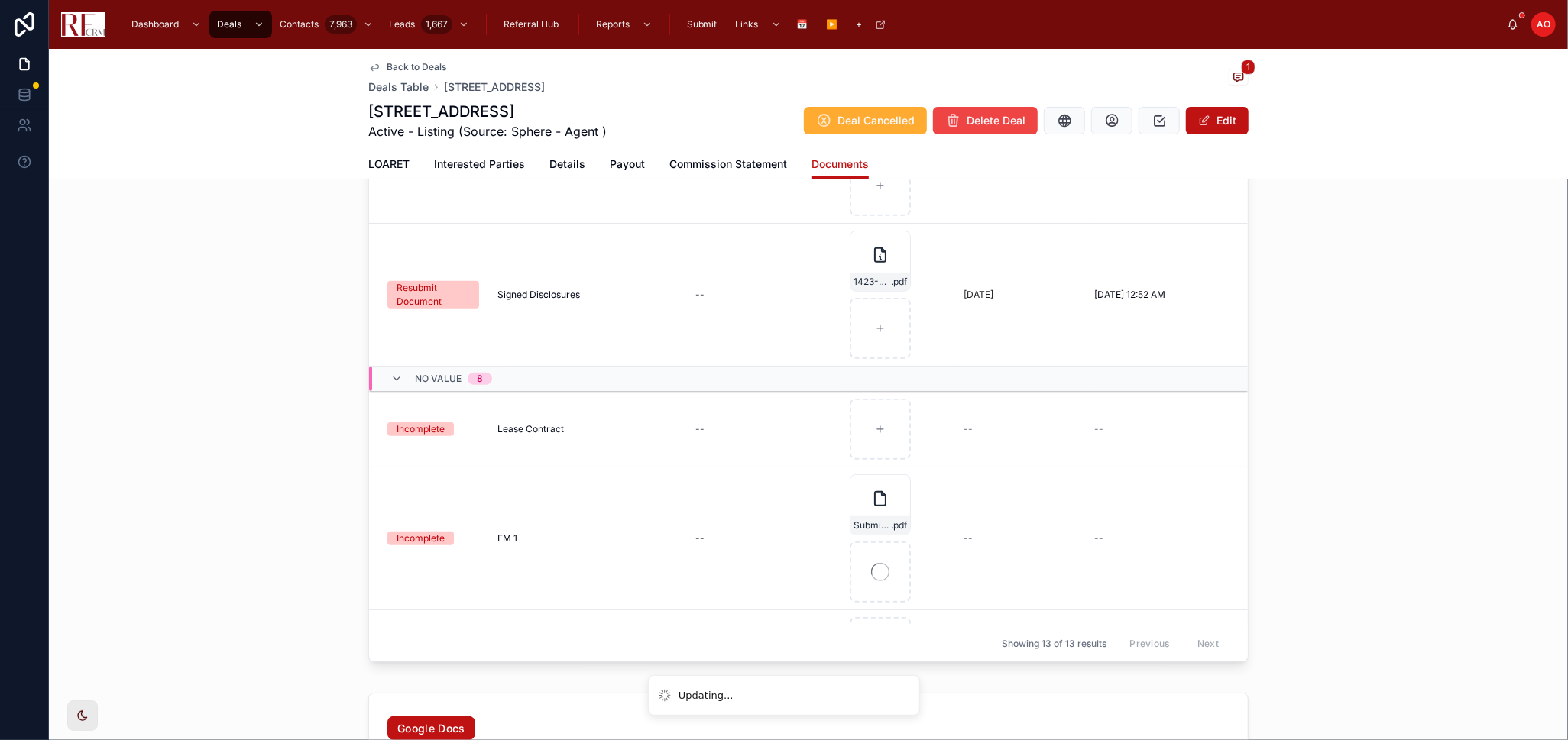
drag, startPoint x: 547, startPoint y: 168, endPoint x: 557, endPoint y: 171, distance: 10.4
click at [550, 168] on span "Details" at bounding box center [568, 164] width 36 height 15
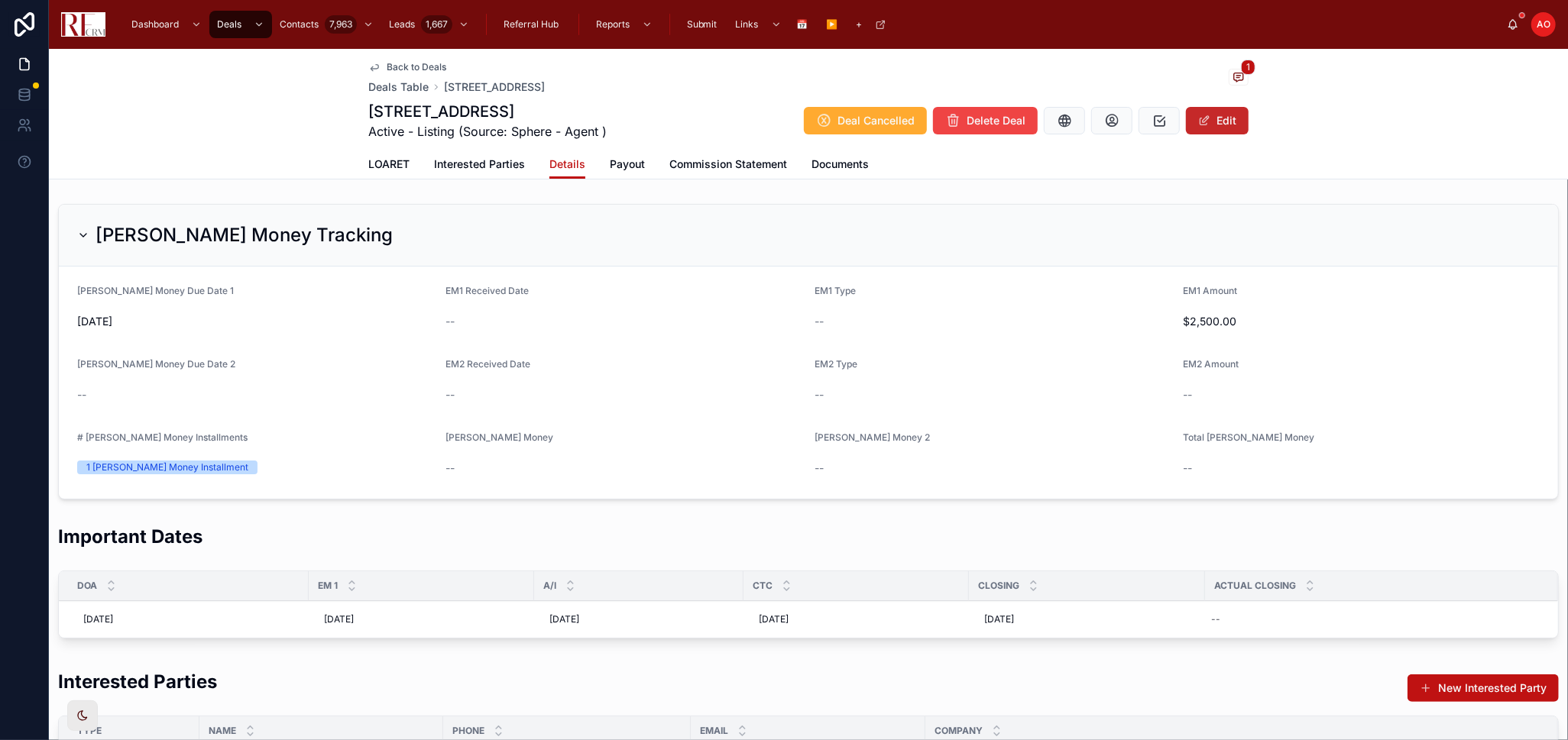
click at [1227, 121] on button "Edit" at bounding box center [1217, 120] width 63 height 27
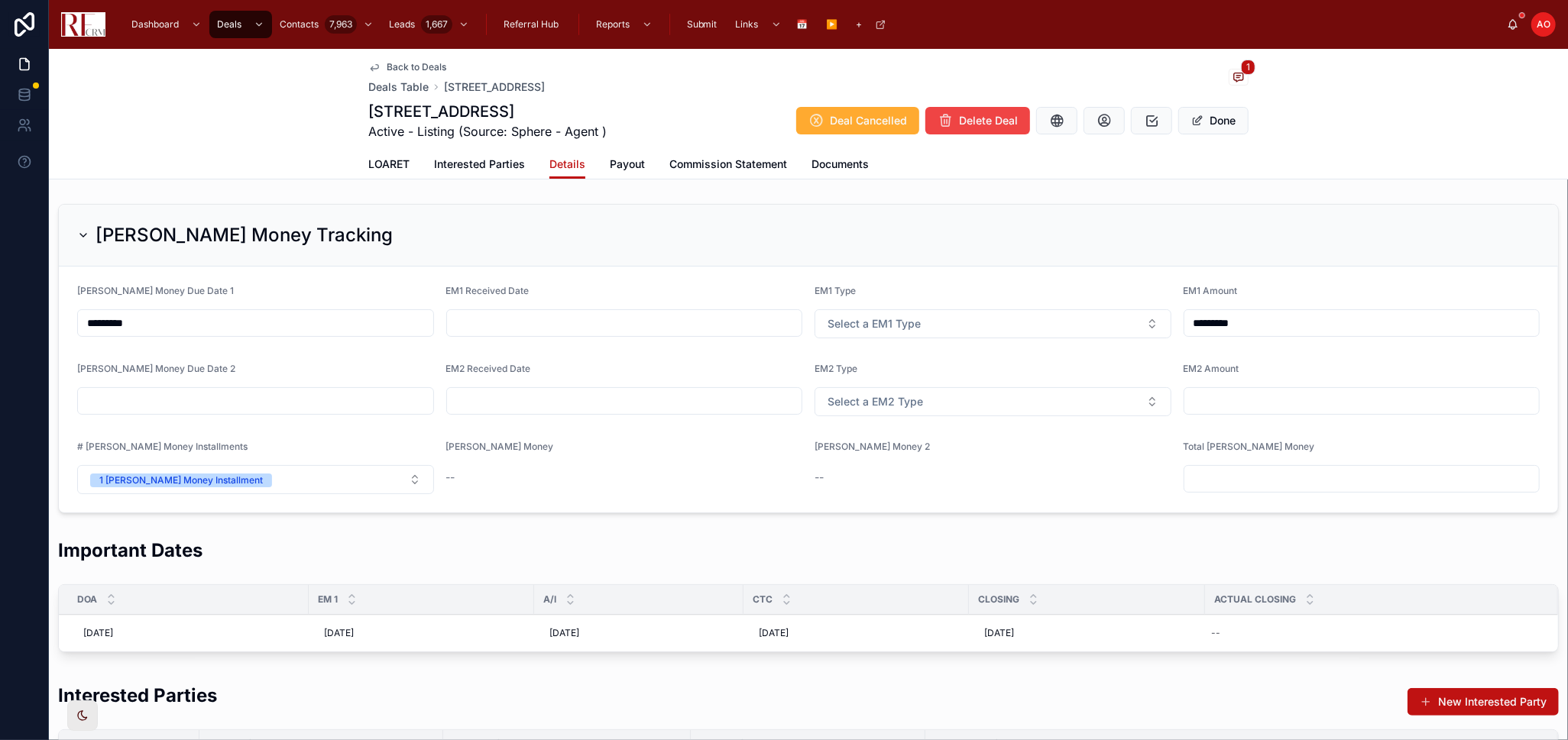
click at [531, 323] on input "text" at bounding box center [624, 323] width 355 height 21
type input "*********"
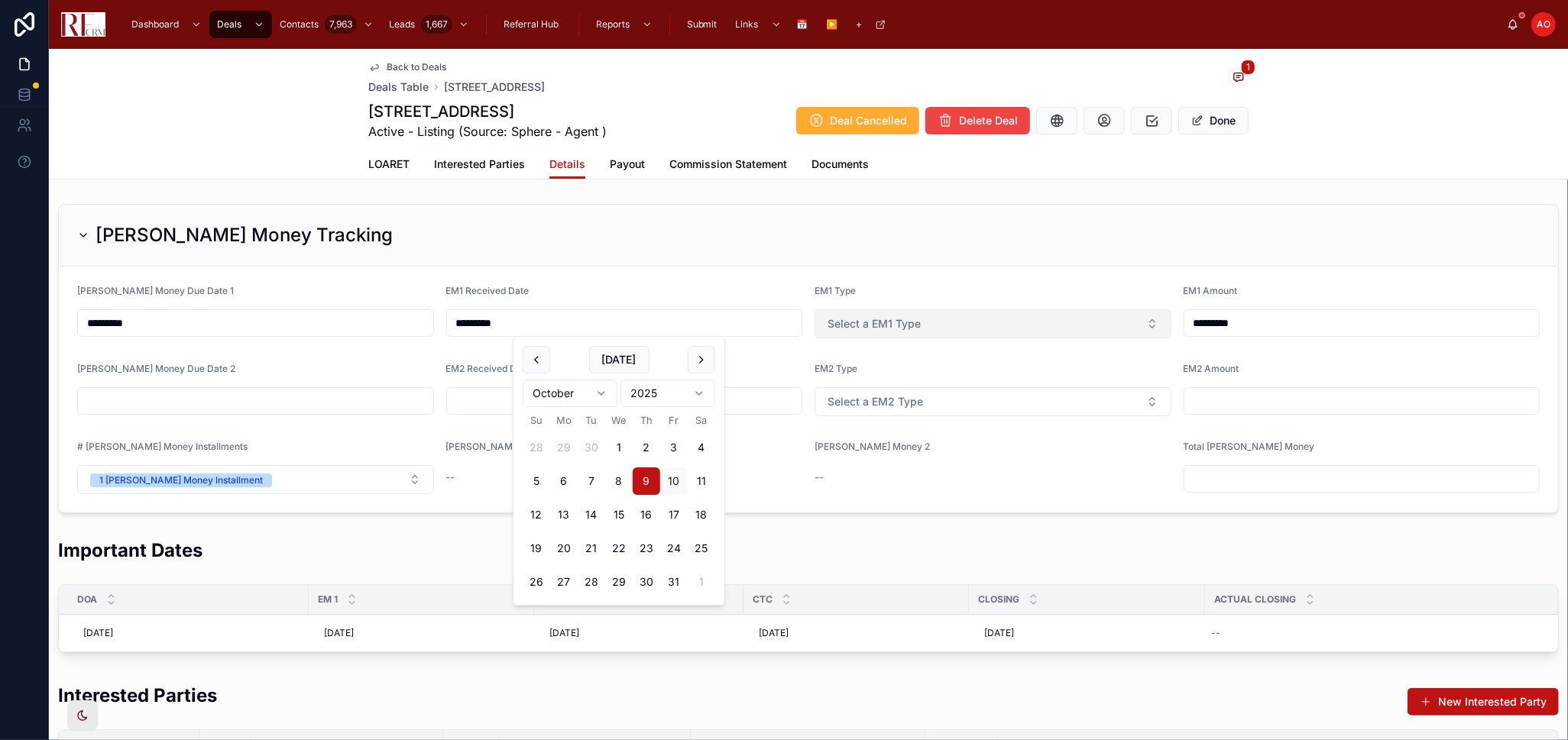
click at [948, 325] on button "Select a EM1 Type" at bounding box center [993, 323] width 357 height 29
click at [944, 384] on div "Trust Funds" at bounding box center [919, 385] width 51 height 14
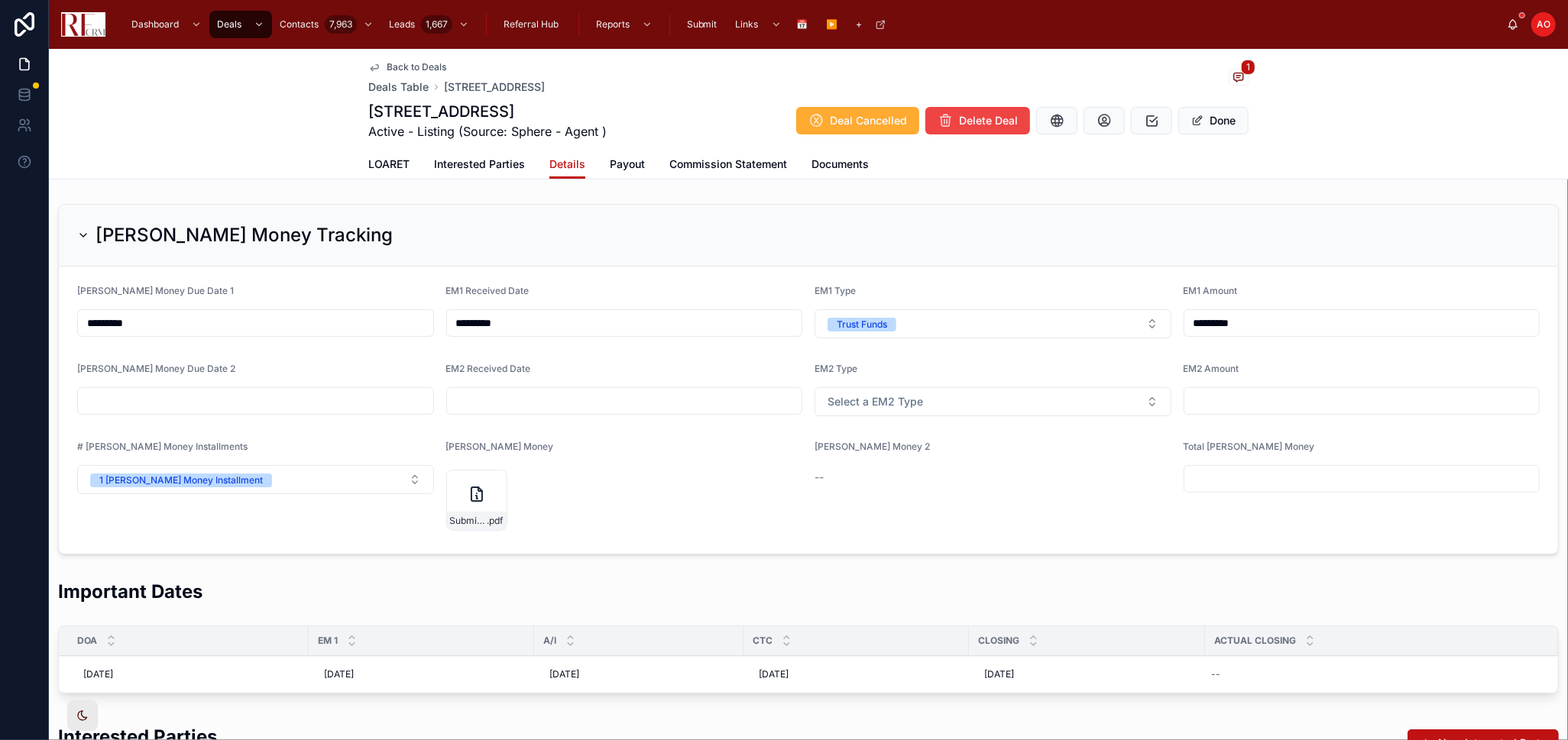
click at [1224, 477] on input "text" at bounding box center [1361, 478] width 355 height 21
type input "*********"
drag, startPoint x: 1207, startPoint y: 125, endPoint x: 724, endPoint y: 148, distance: 483.5
click at [1207, 125] on button "Done" at bounding box center [1213, 120] width 70 height 27
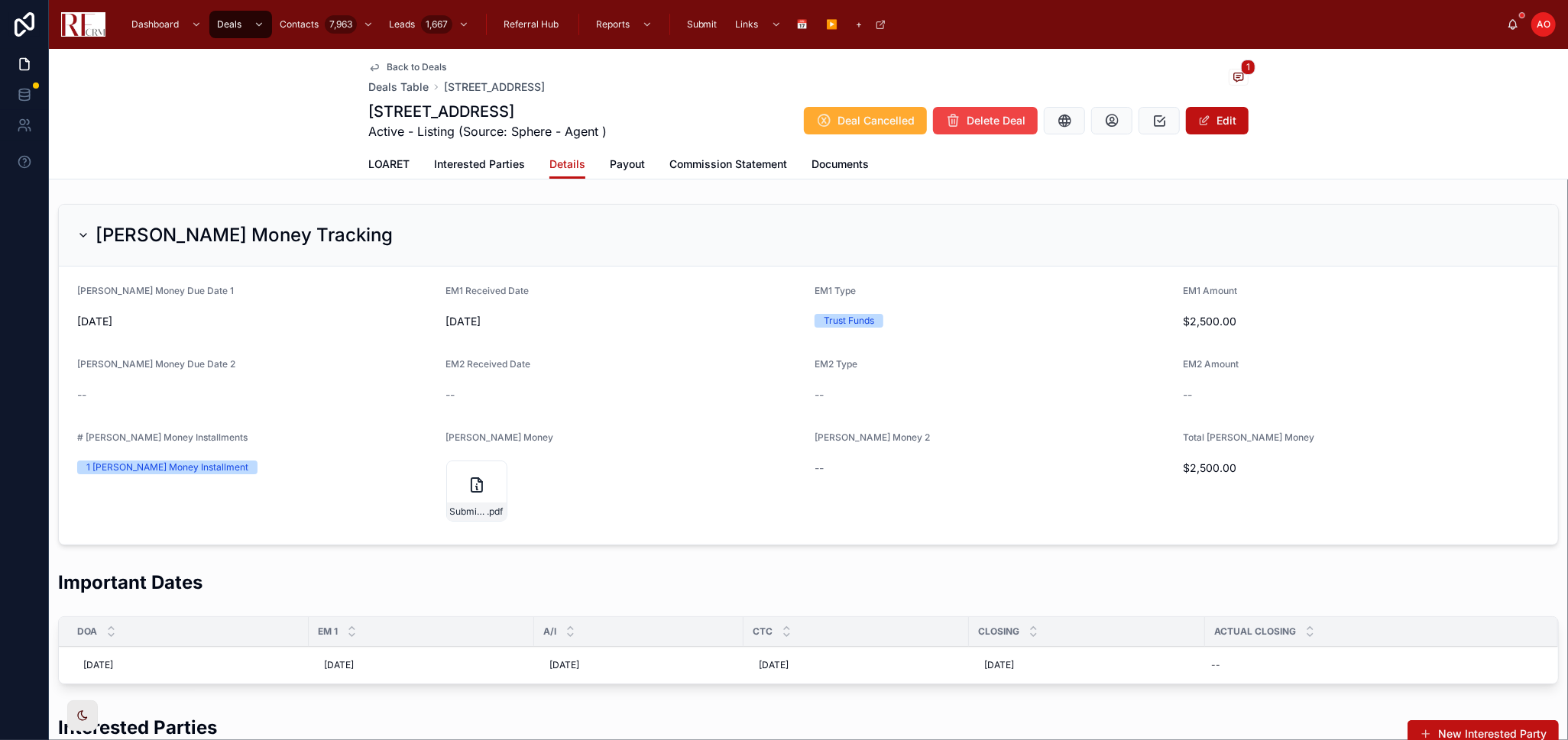
click at [629, 166] on span "Payout" at bounding box center [627, 164] width 35 height 15
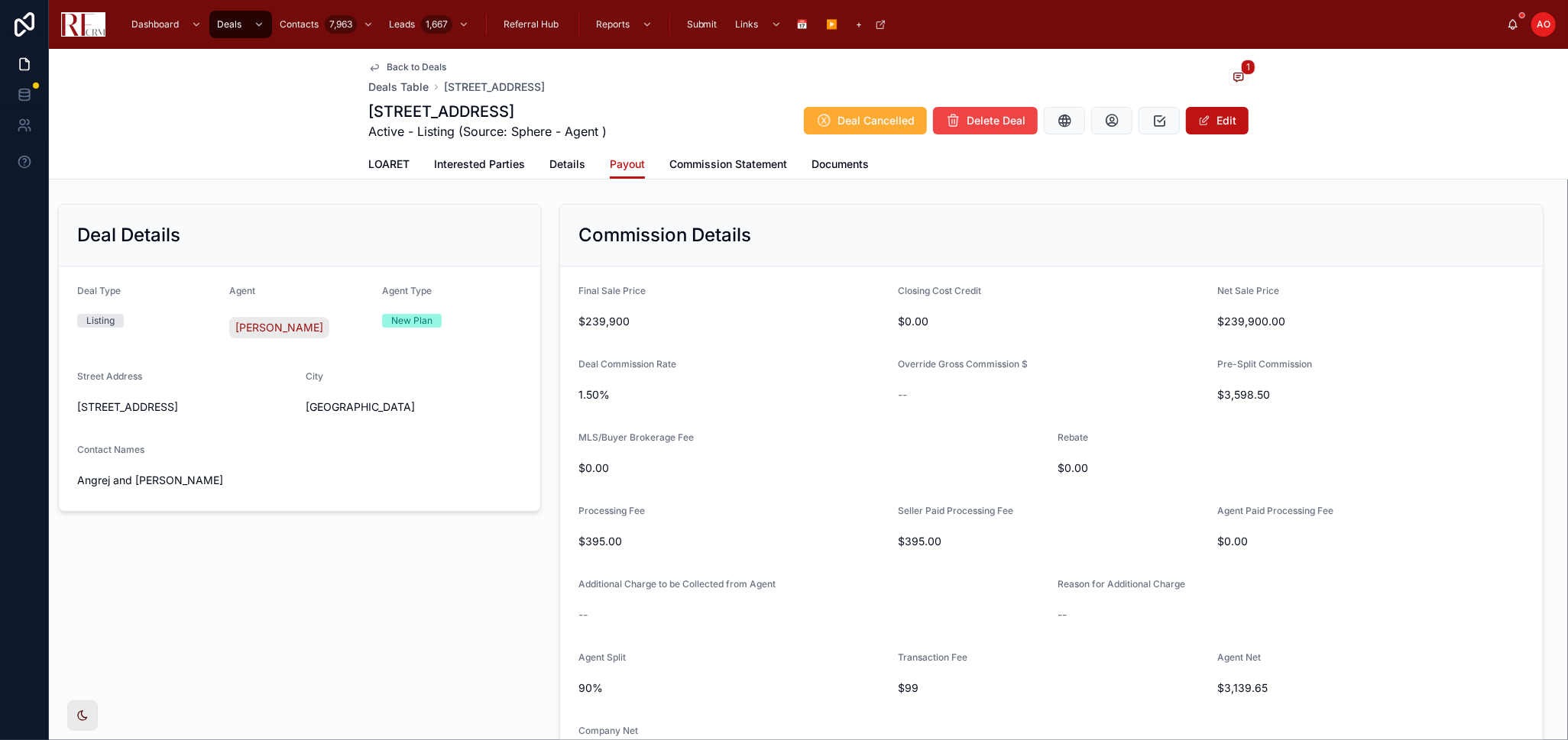
click at [727, 164] on span "Commission Statement" at bounding box center [728, 164] width 118 height 15
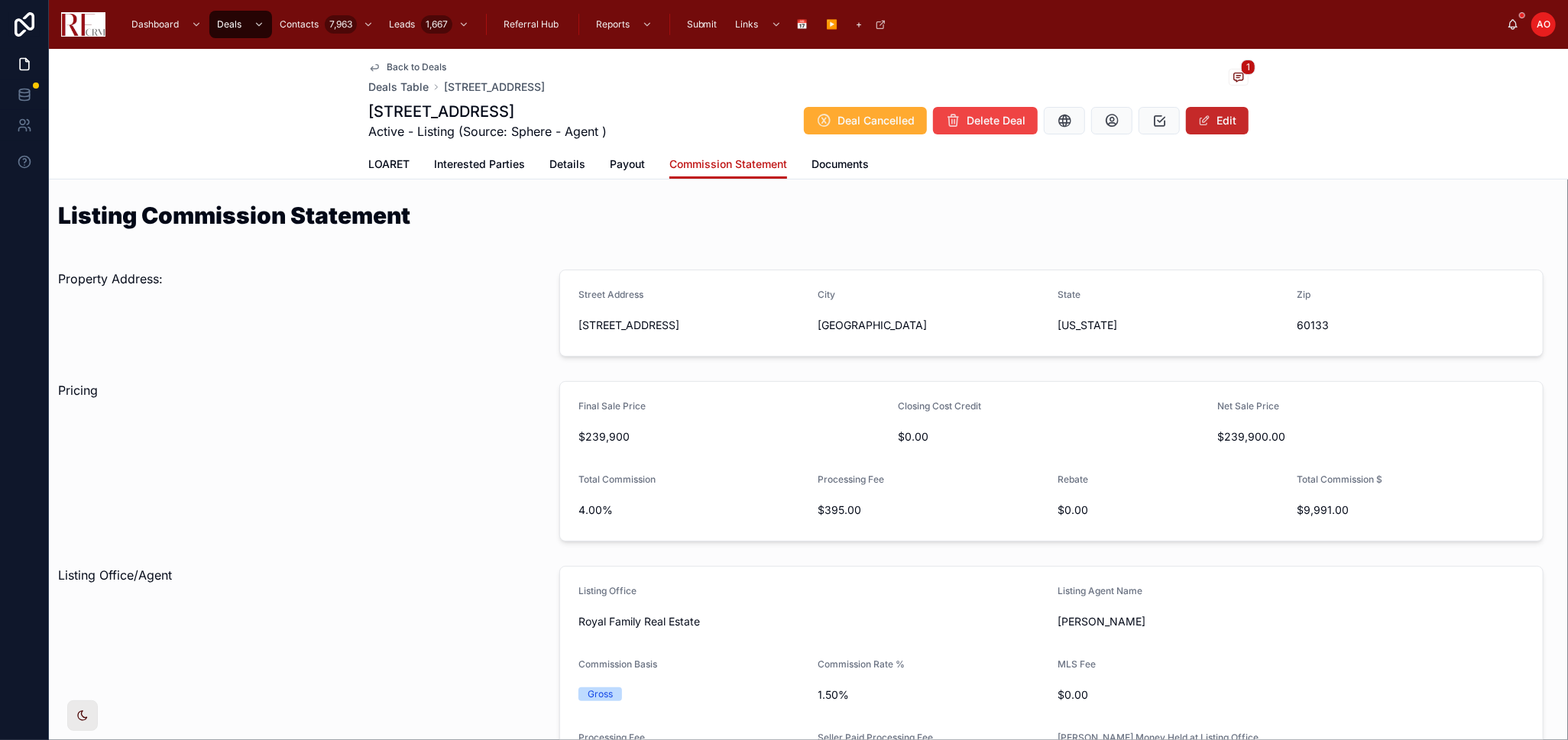
click at [1226, 111] on button "Edit" at bounding box center [1217, 120] width 63 height 27
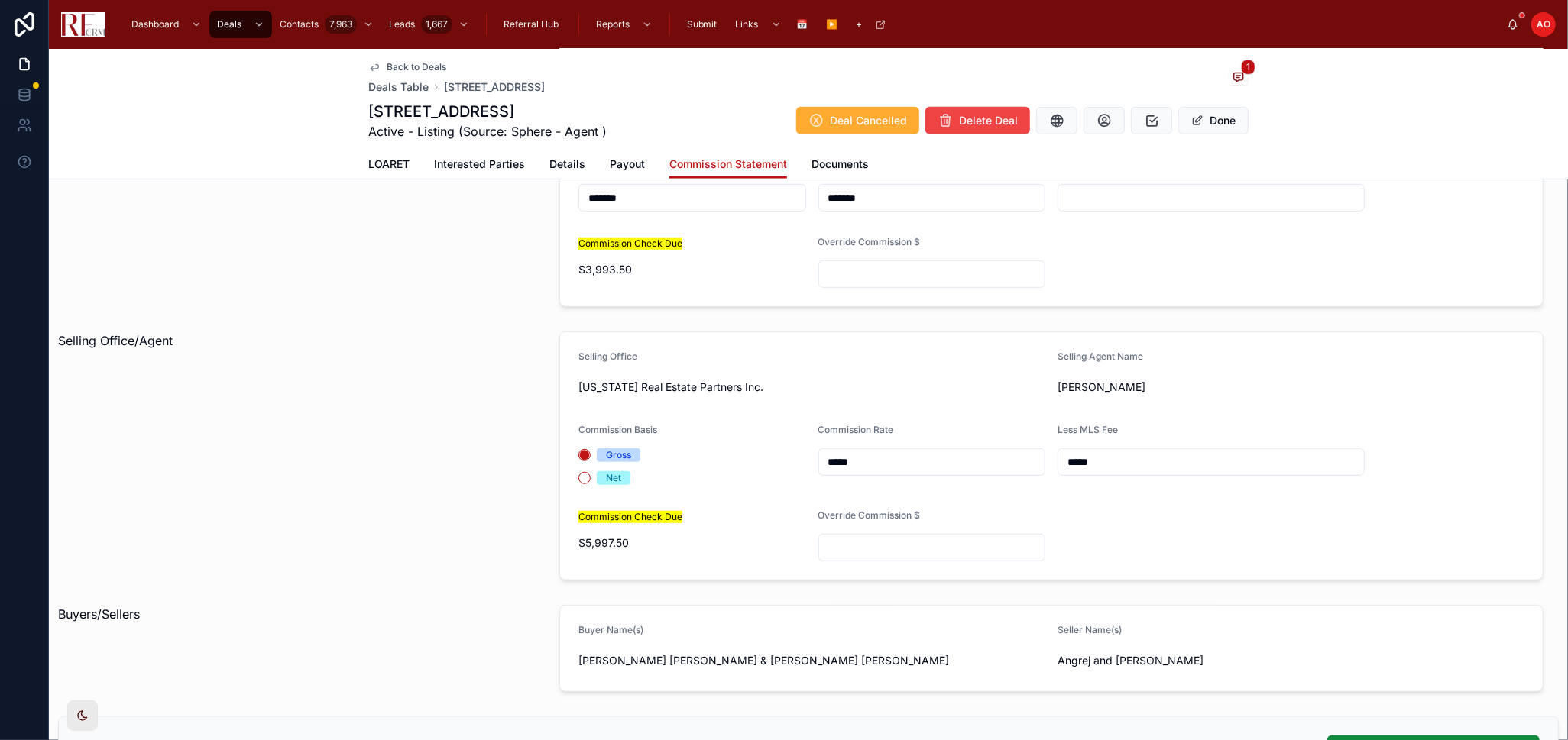
scroll to position [509, 0]
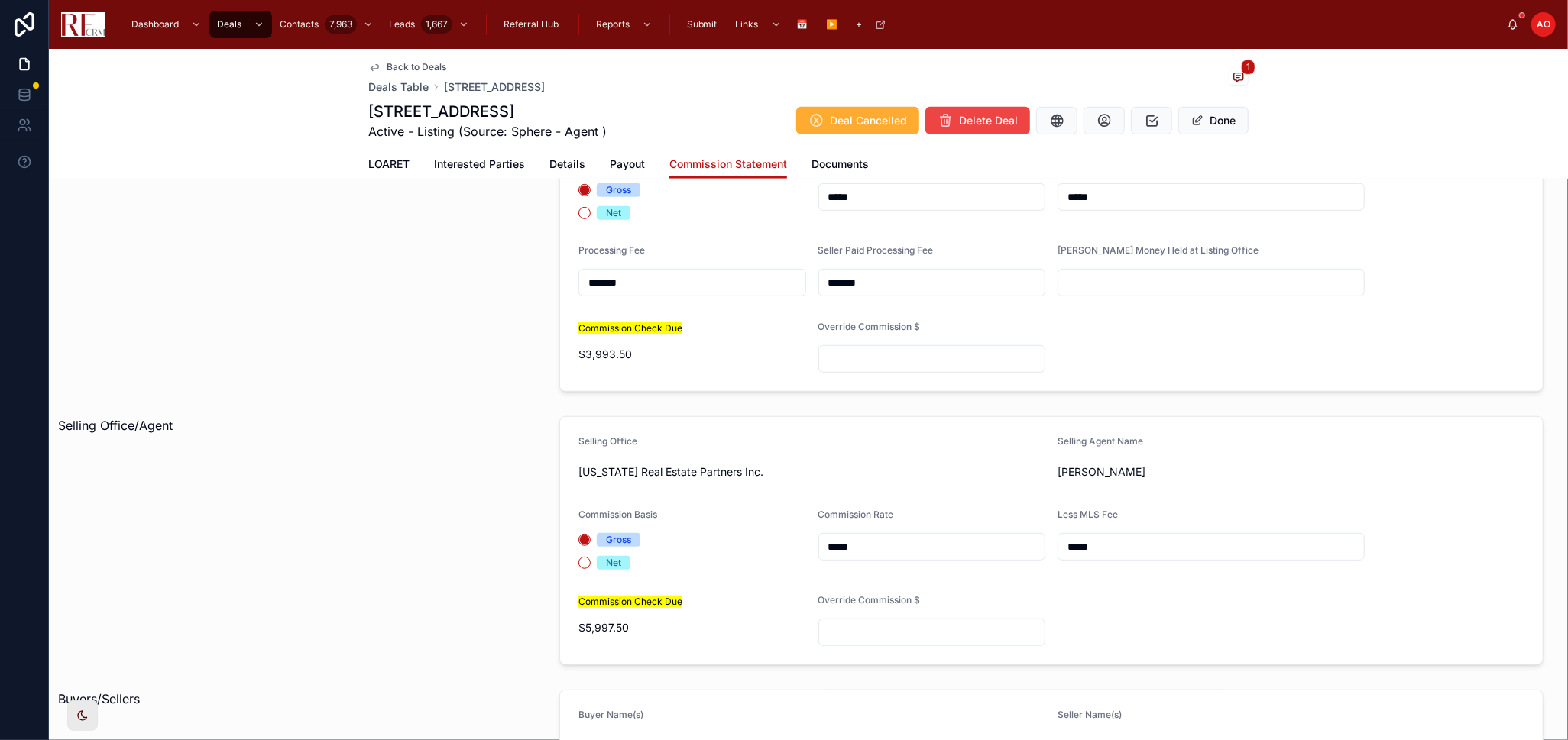
click at [1094, 277] on input "text" at bounding box center [1211, 282] width 306 height 21
type input "*********"
click at [1349, 139] on div "Back to Deals Deals Table 1423 Sacramento Drive, Hanover Park 1 1423 Sacramento…" at bounding box center [808, 114] width 1519 height 130
click at [1216, 125] on button "Done" at bounding box center [1213, 120] width 70 height 27
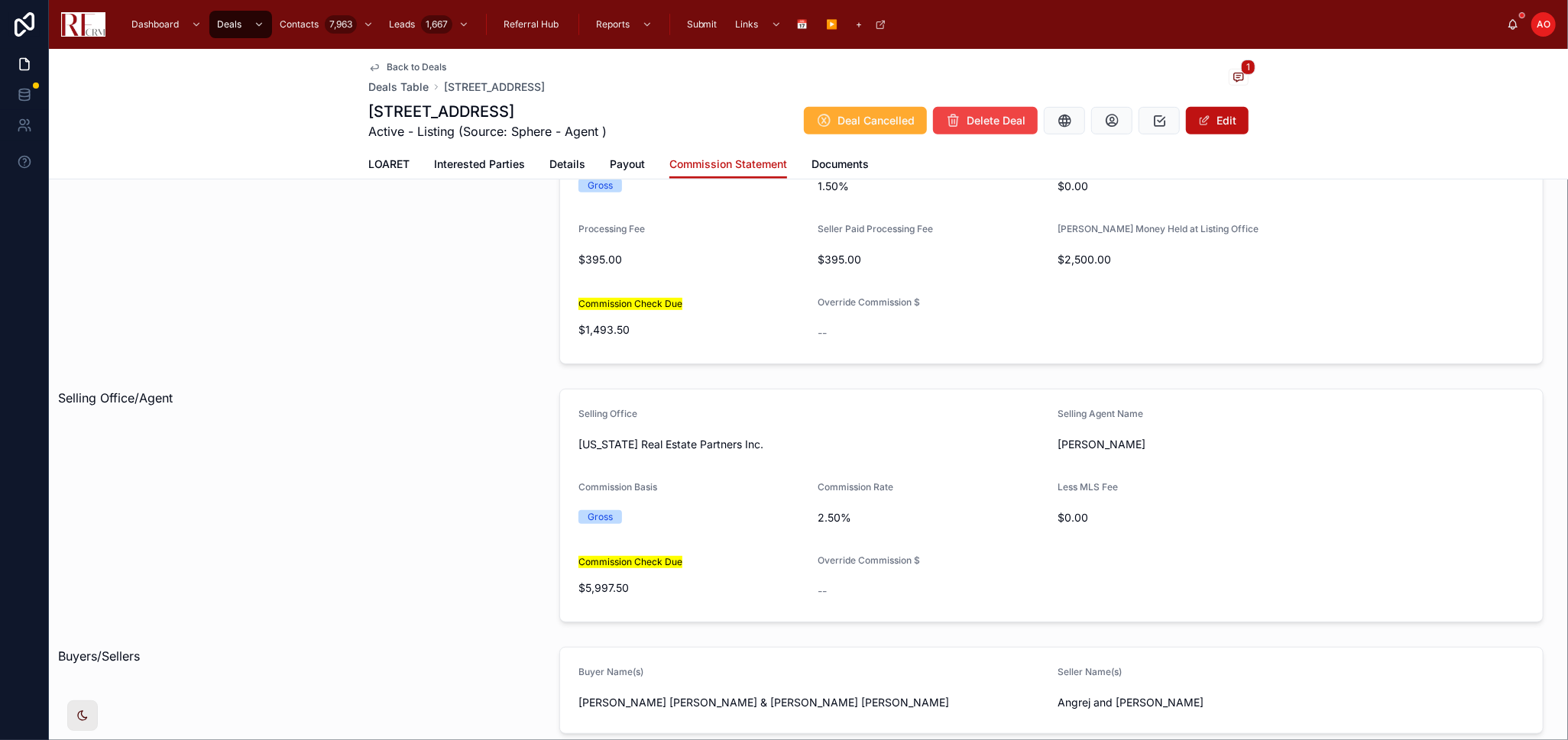
scroll to position [500, 0]
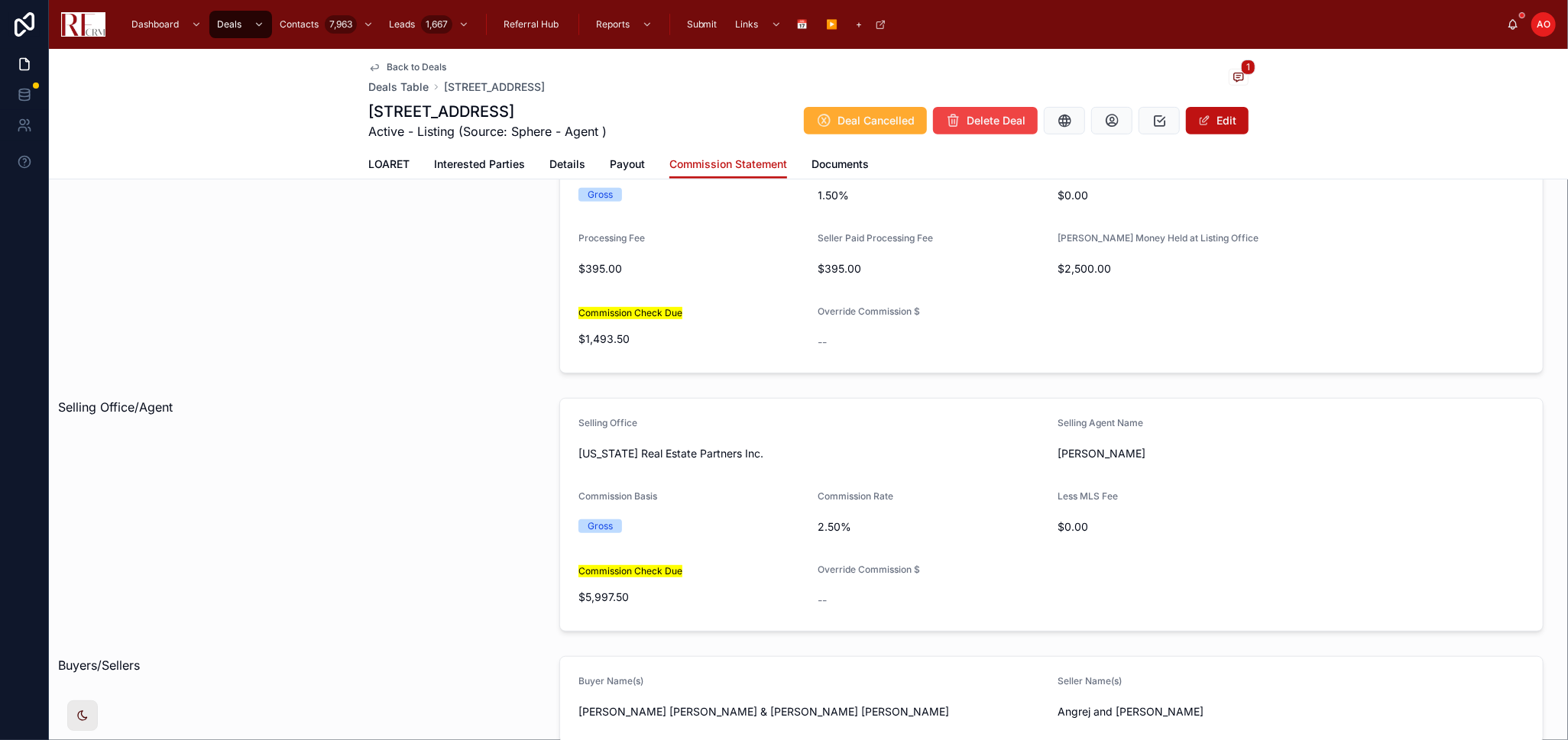
click at [391, 167] on span "LOARET" at bounding box center [389, 164] width 42 height 15
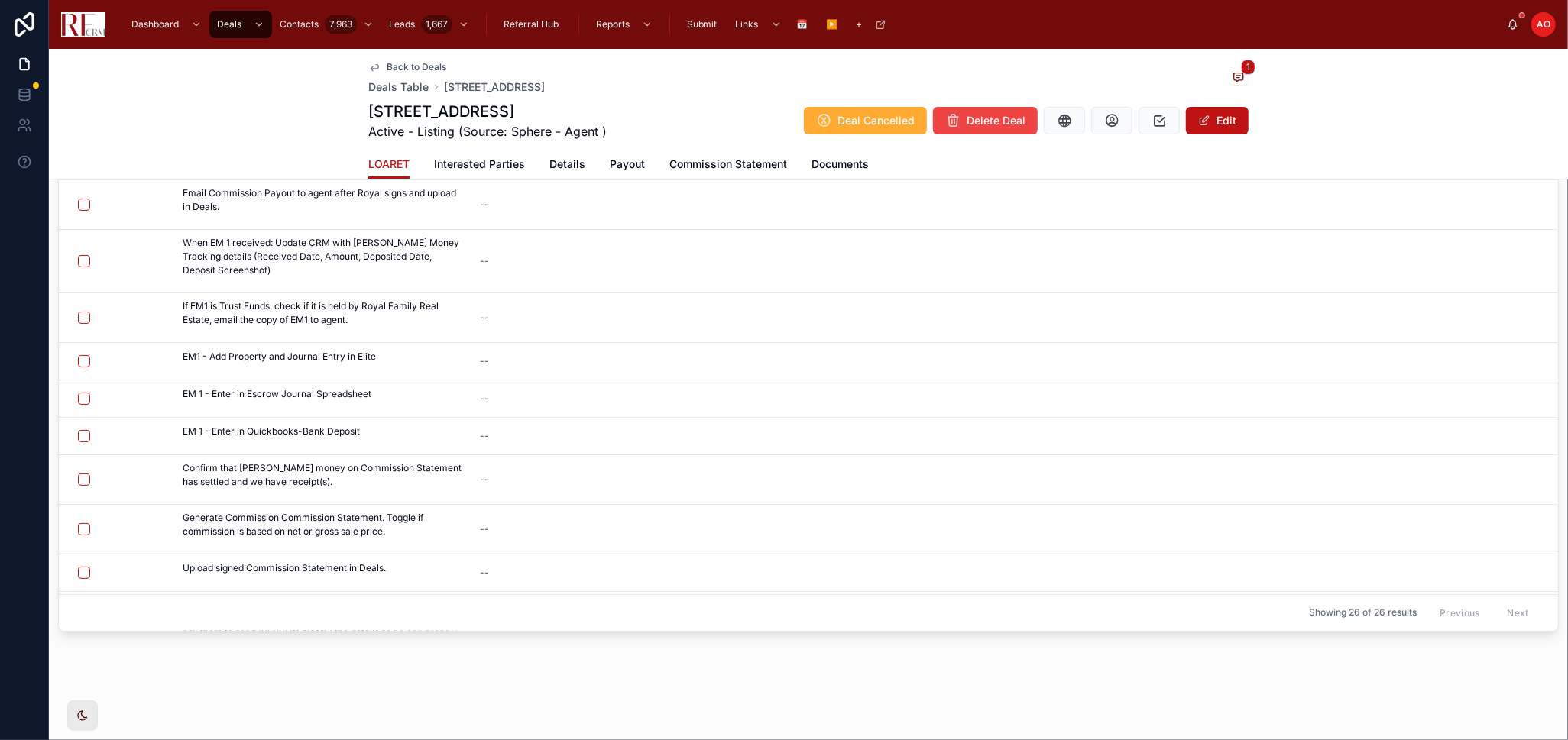
scroll to position [102, 0]
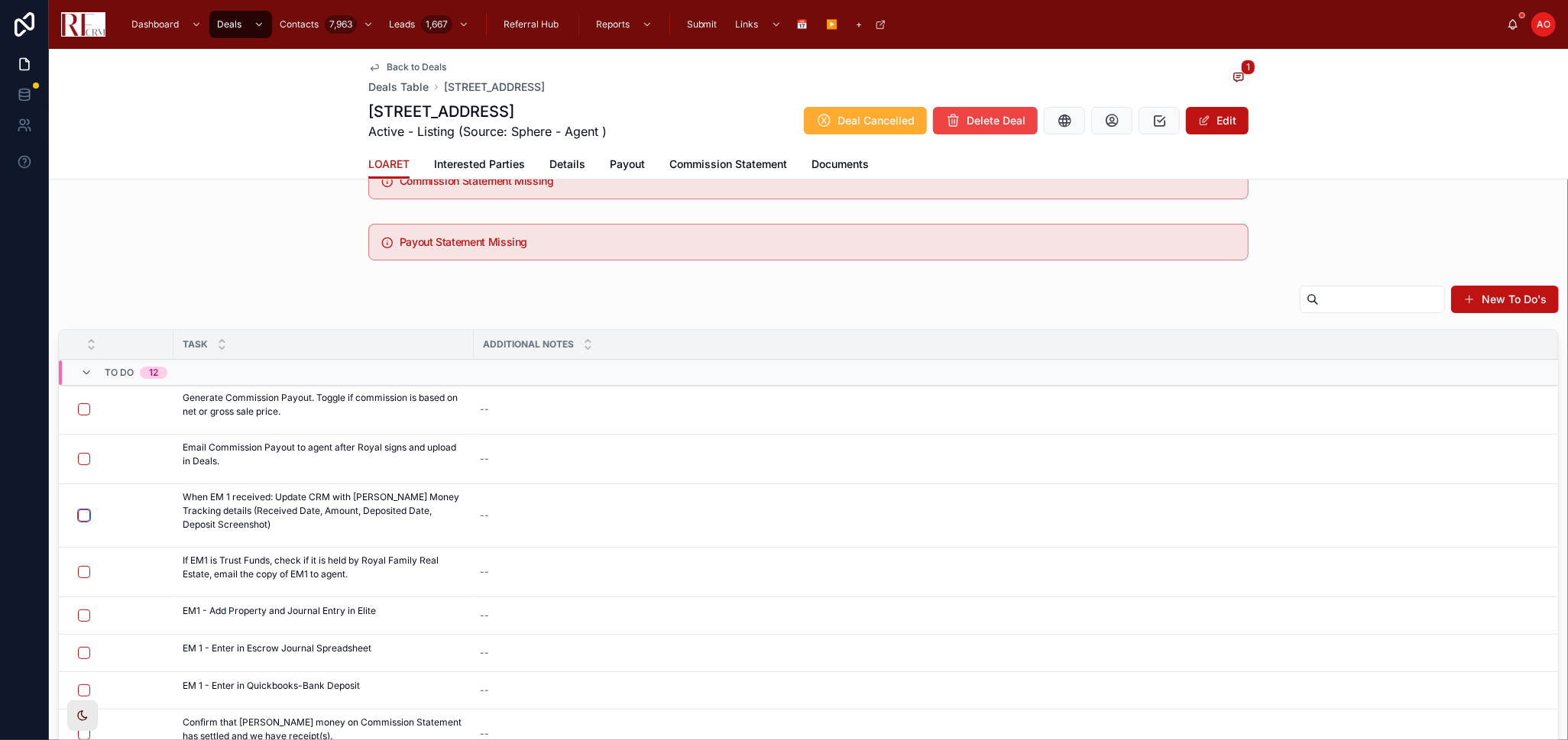
click at [87, 516] on button "button" at bounding box center [84, 516] width 12 height 12
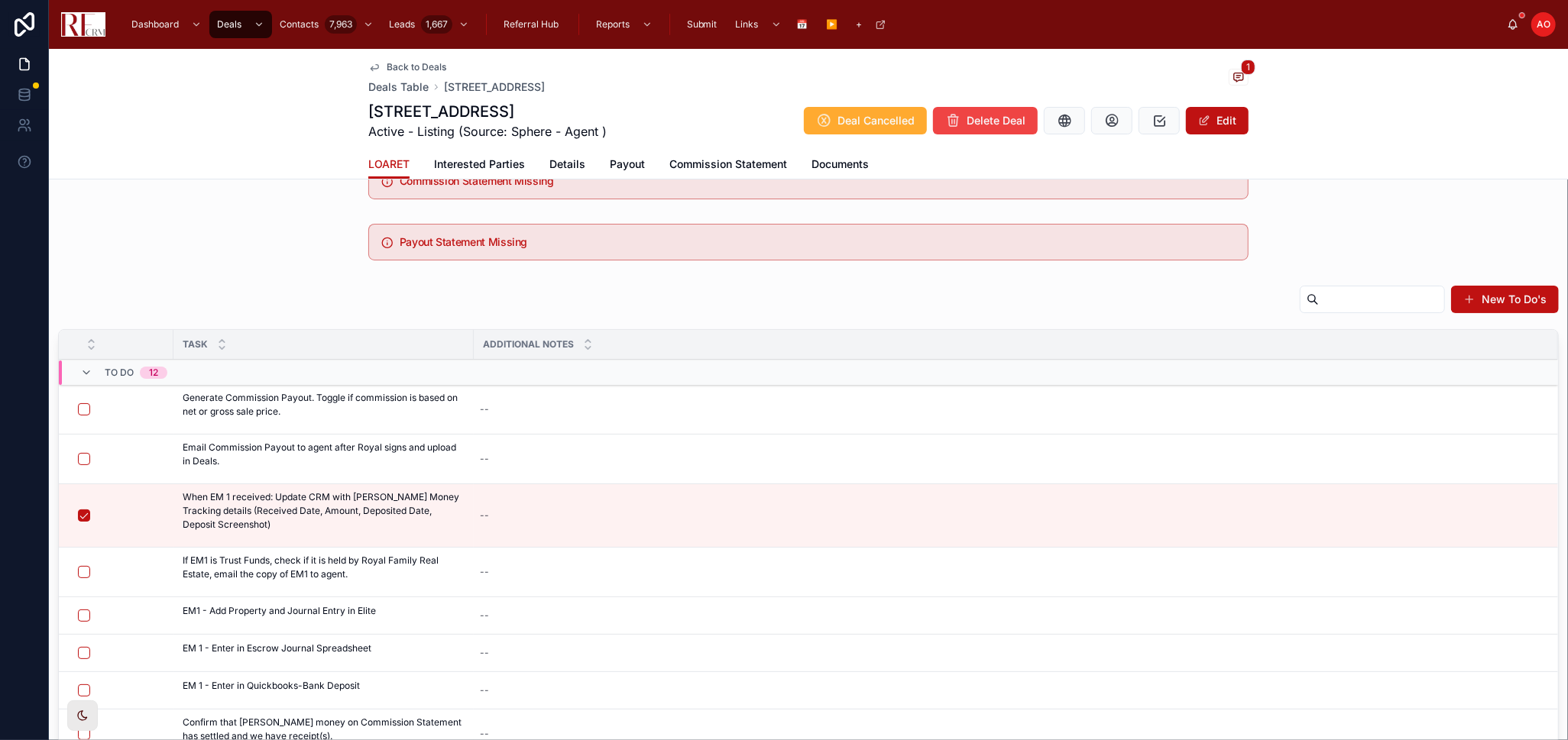
click at [0, 0] on span "Email EM 1 to Agent" at bounding box center [0, 0] width 0 height 0
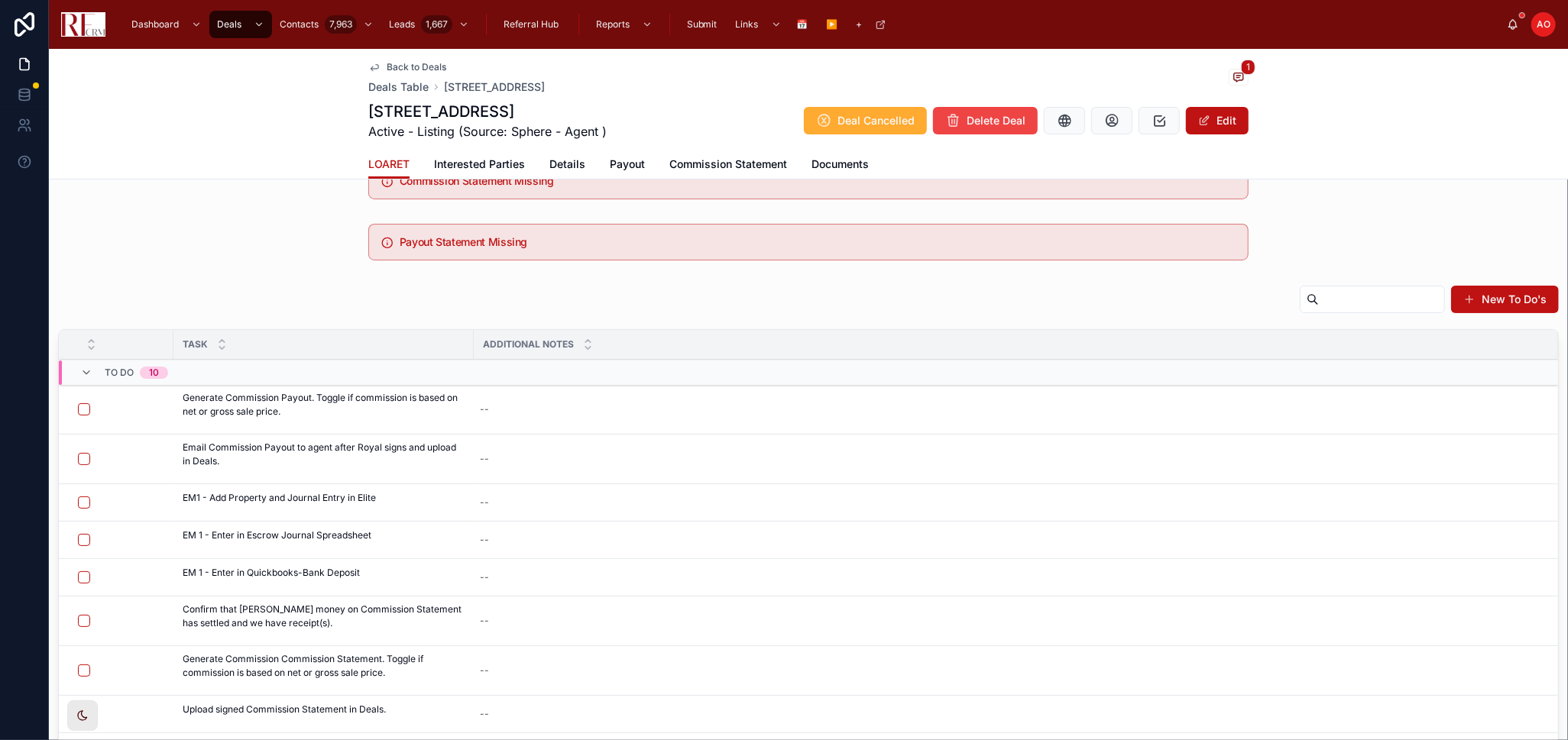
click at [554, 159] on span "Details" at bounding box center [568, 164] width 36 height 15
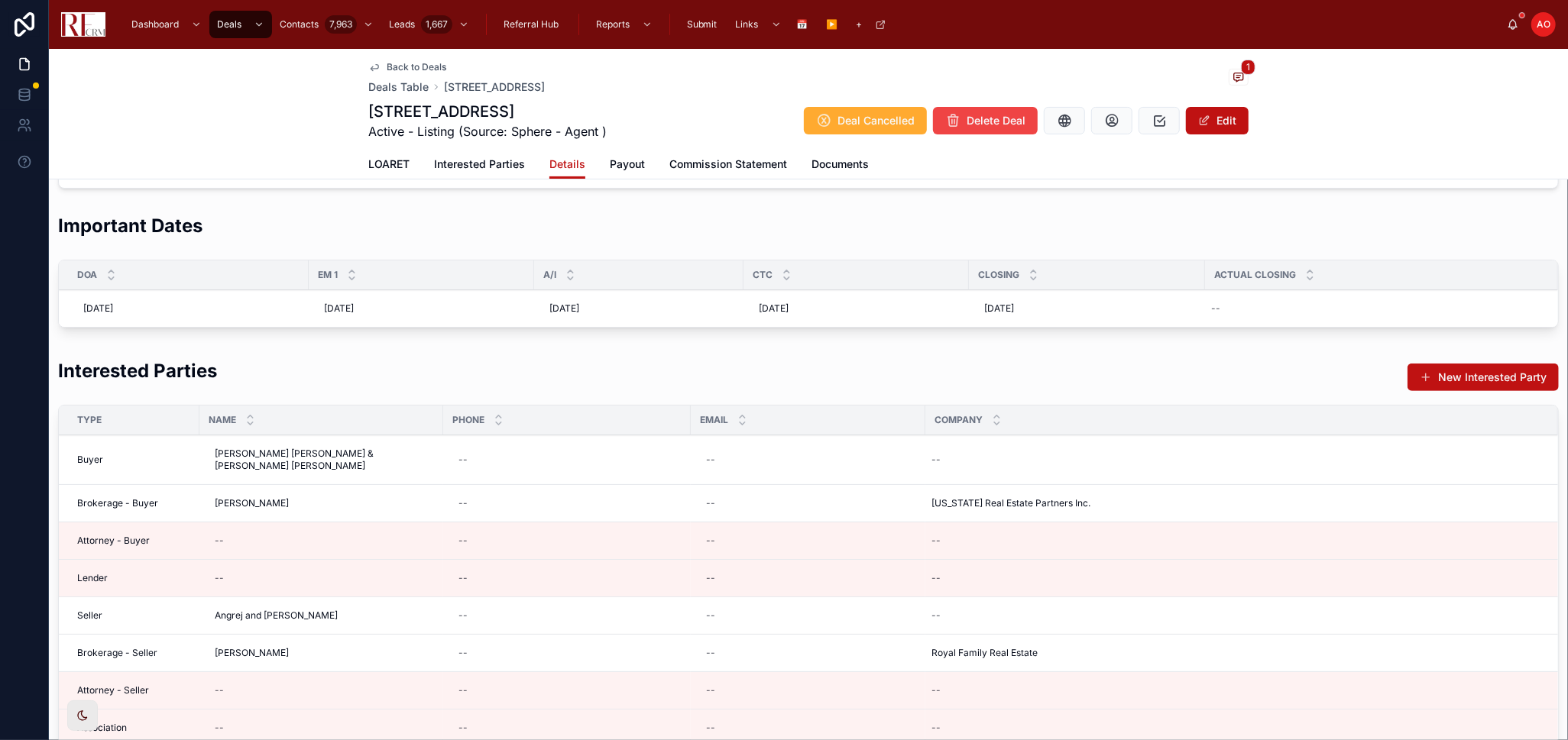
scroll to position [527, 0]
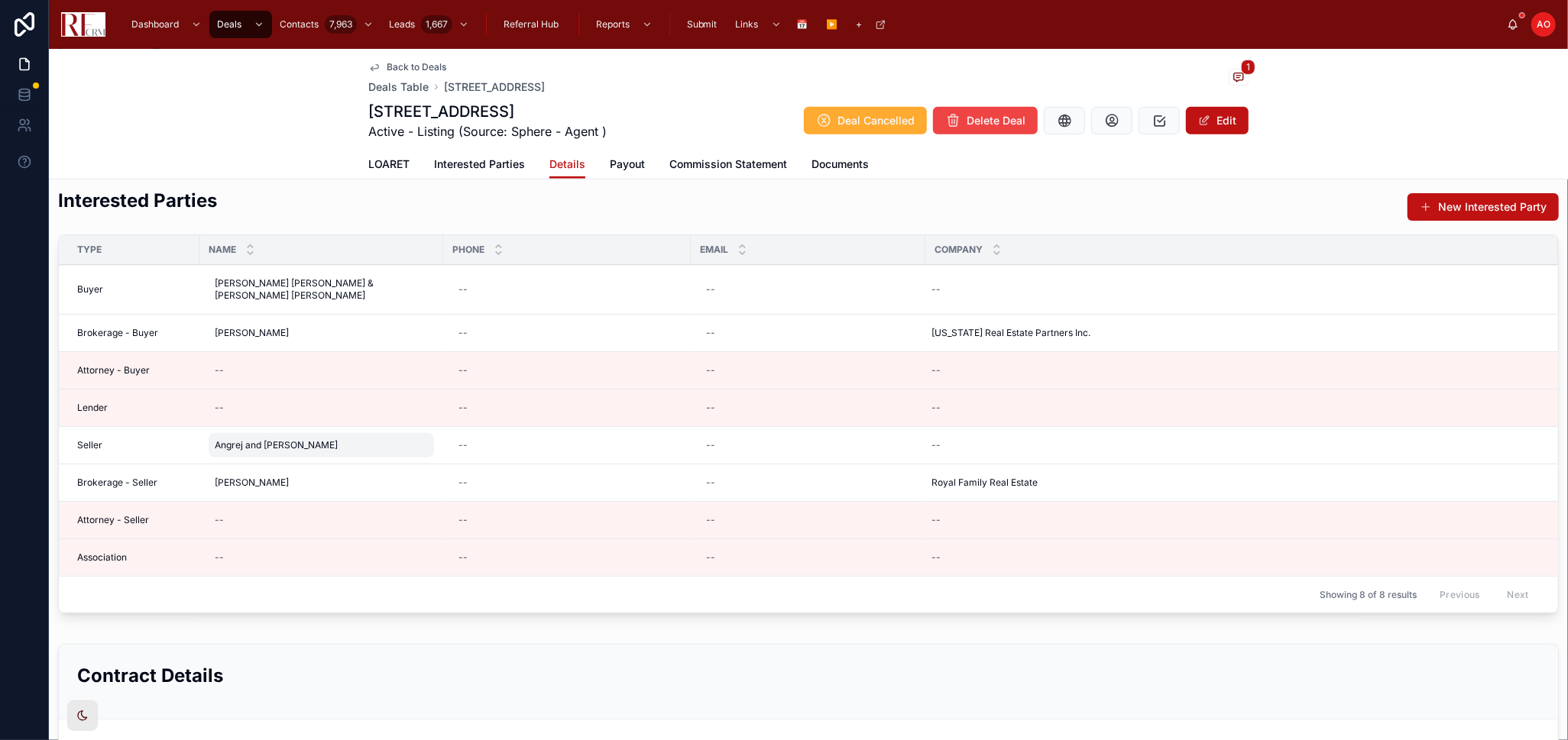
click at [258, 443] on span "Angrej and [PERSON_NAME]" at bounding box center [275, 445] width 123 height 12
click at [258, 443] on div "**********" at bounding box center [313, 467] width 220 height 57
click at [292, 458] on input "**********" at bounding box center [289, 467] width 145 height 21
click at [292, 459] on input "**********" at bounding box center [289, 467] width 145 height 21
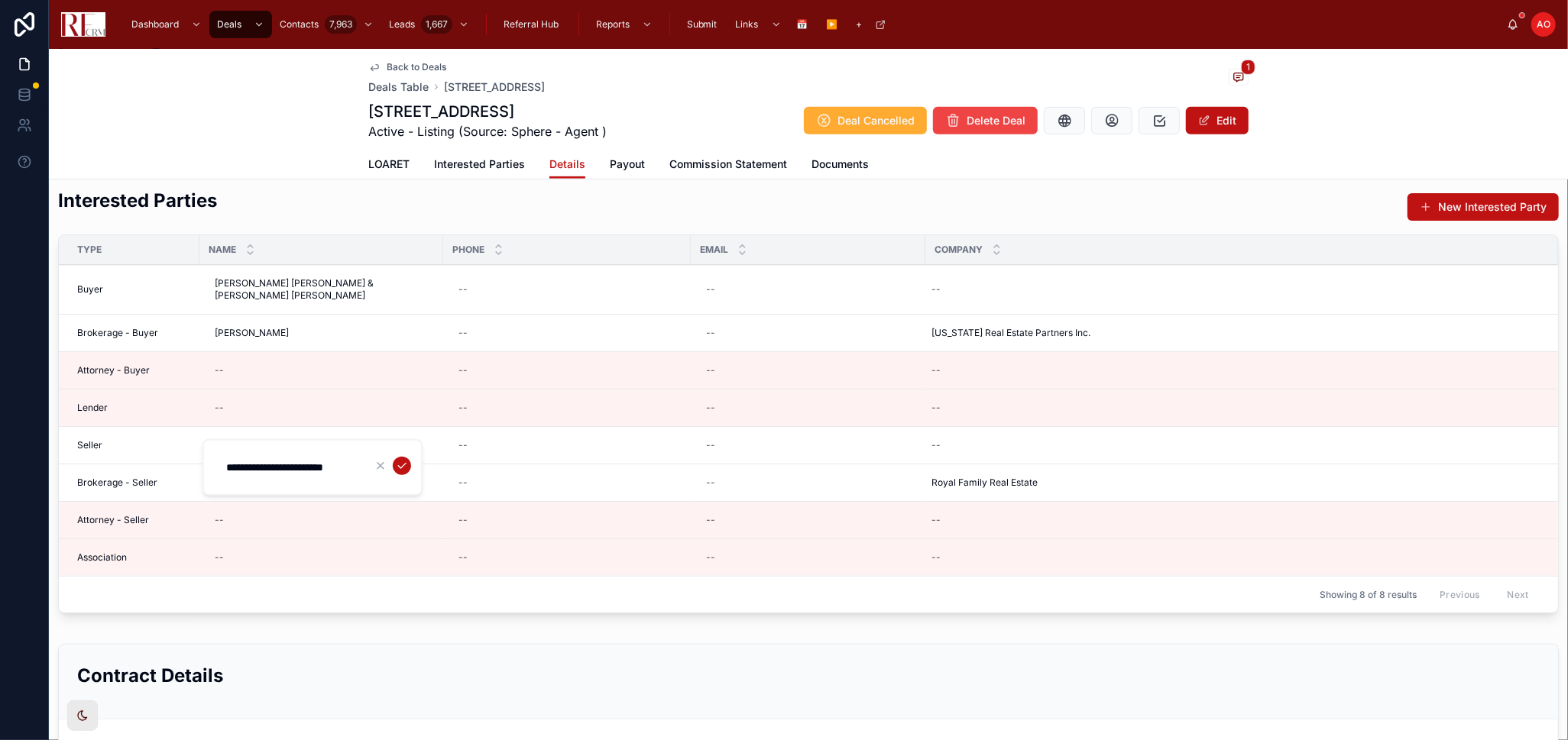
click at [292, 460] on input "**********" at bounding box center [289, 467] width 145 height 21
click at [394, 153] on link "LOARET" at bounding box center [389, 166] width 42 height 30
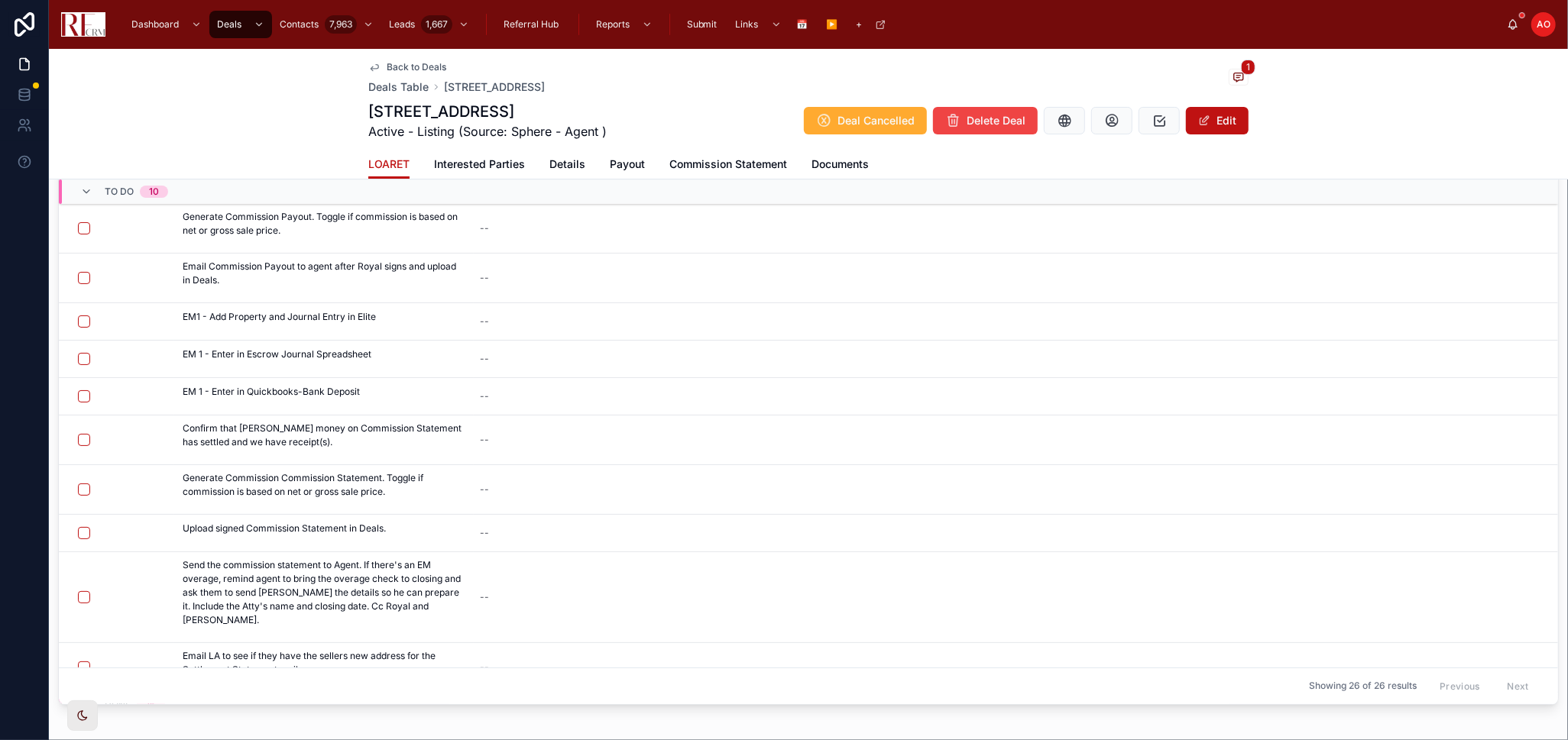
scroll to position [187, 0]
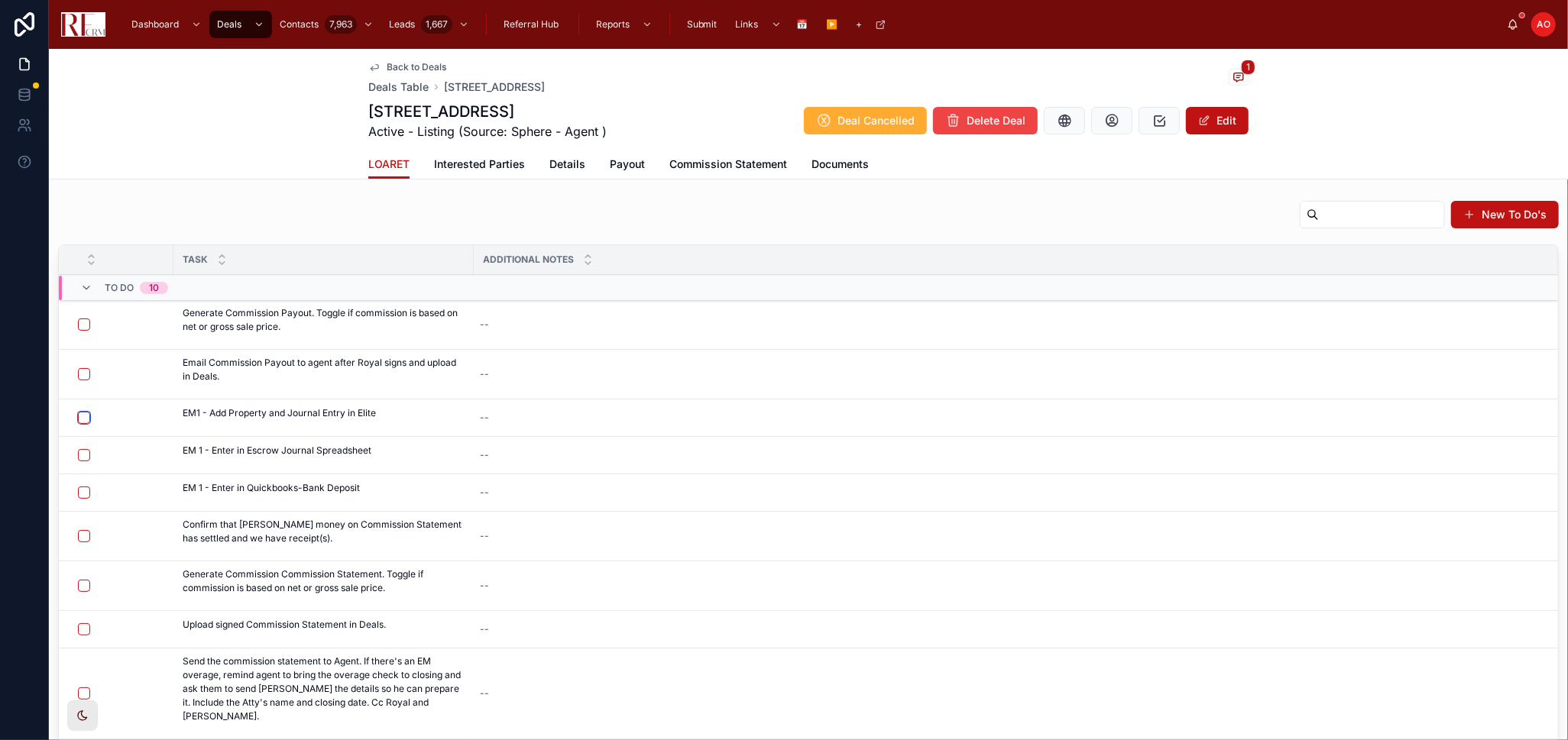
click at [80, 419] on button "button" at bounding box center [84, 417] width 12 height 12
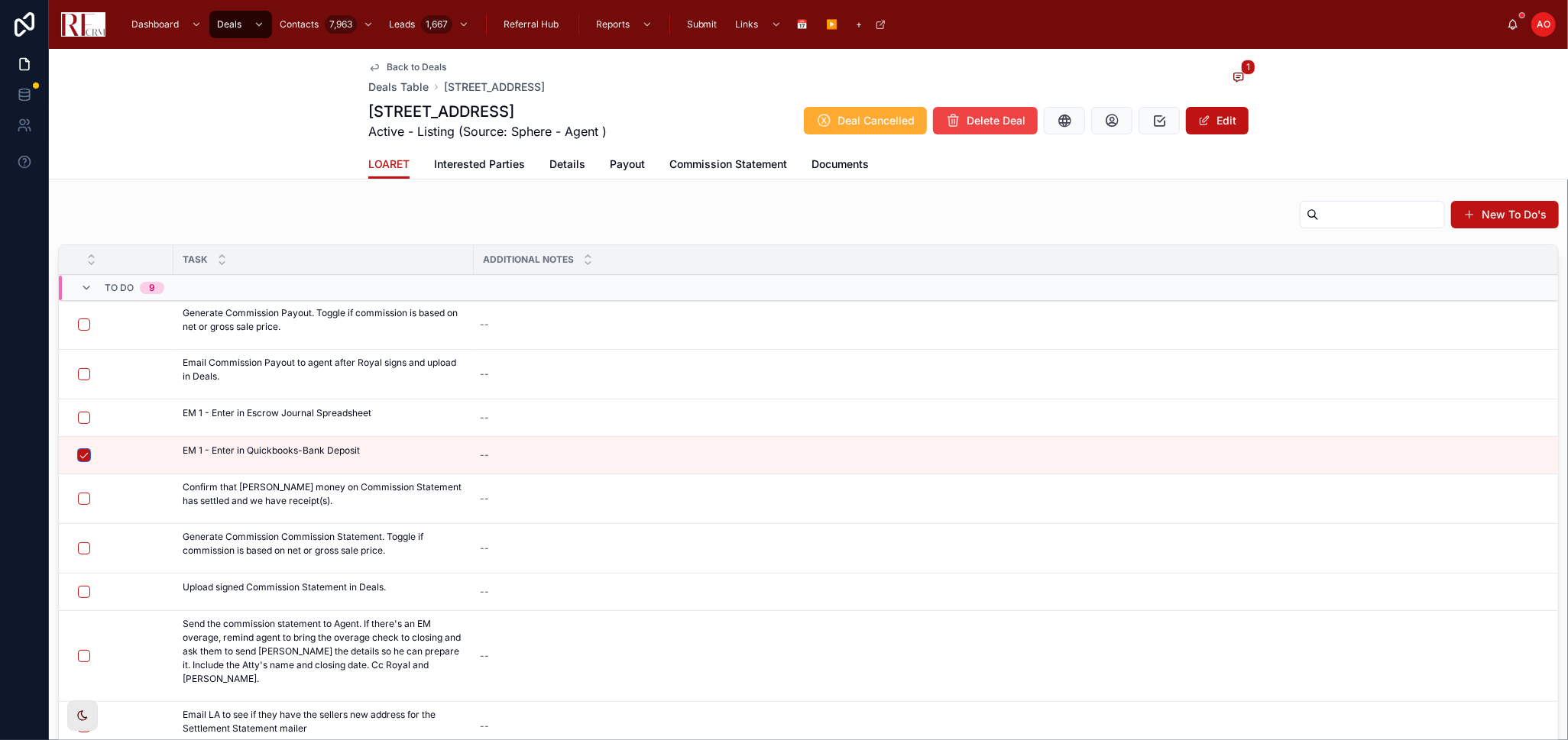
click at [80, 456] on button "button" at bounding box center [84, 455] width 12 height 12
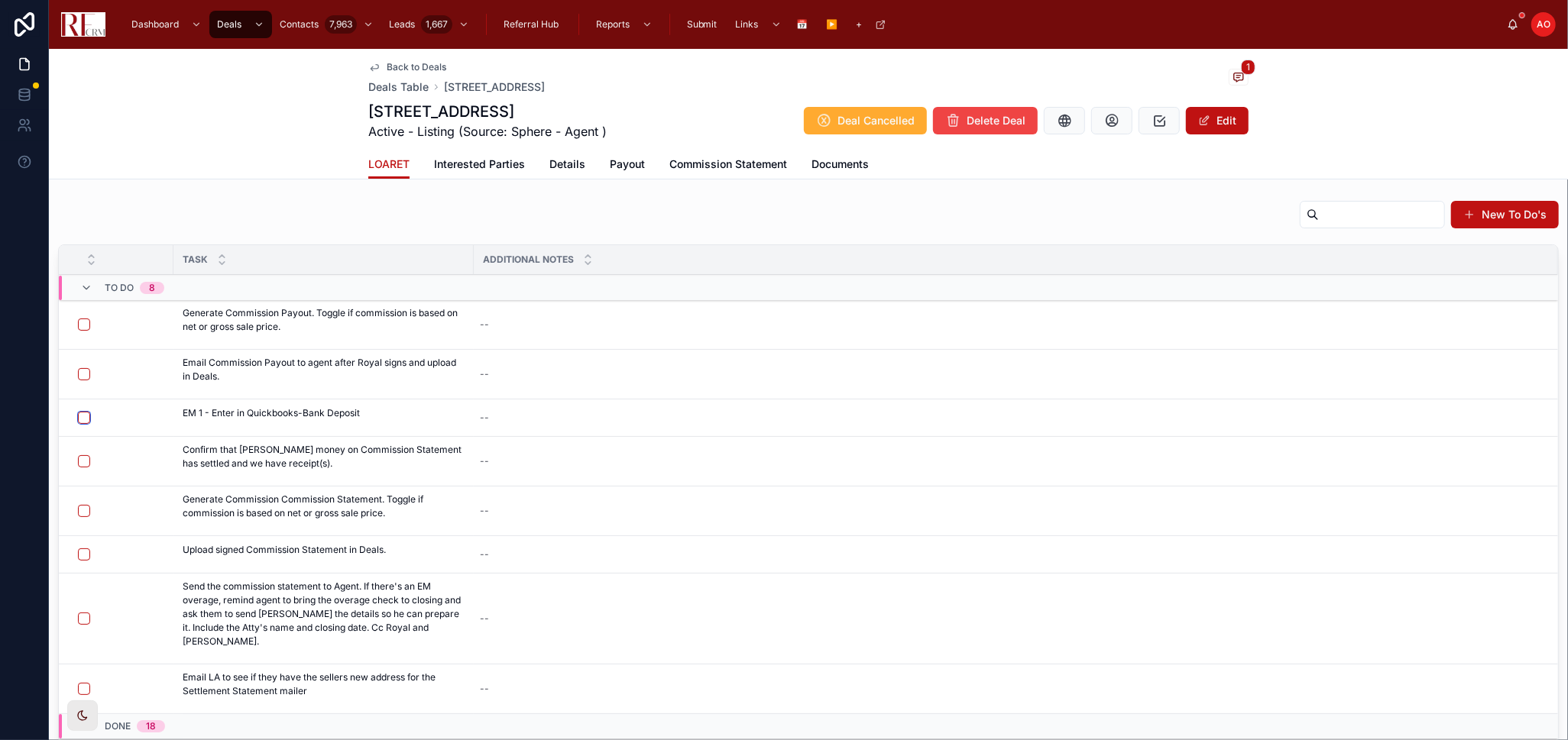
click at [81, 415] on button "button" at bounding box center [84, 417] width 12 height 12
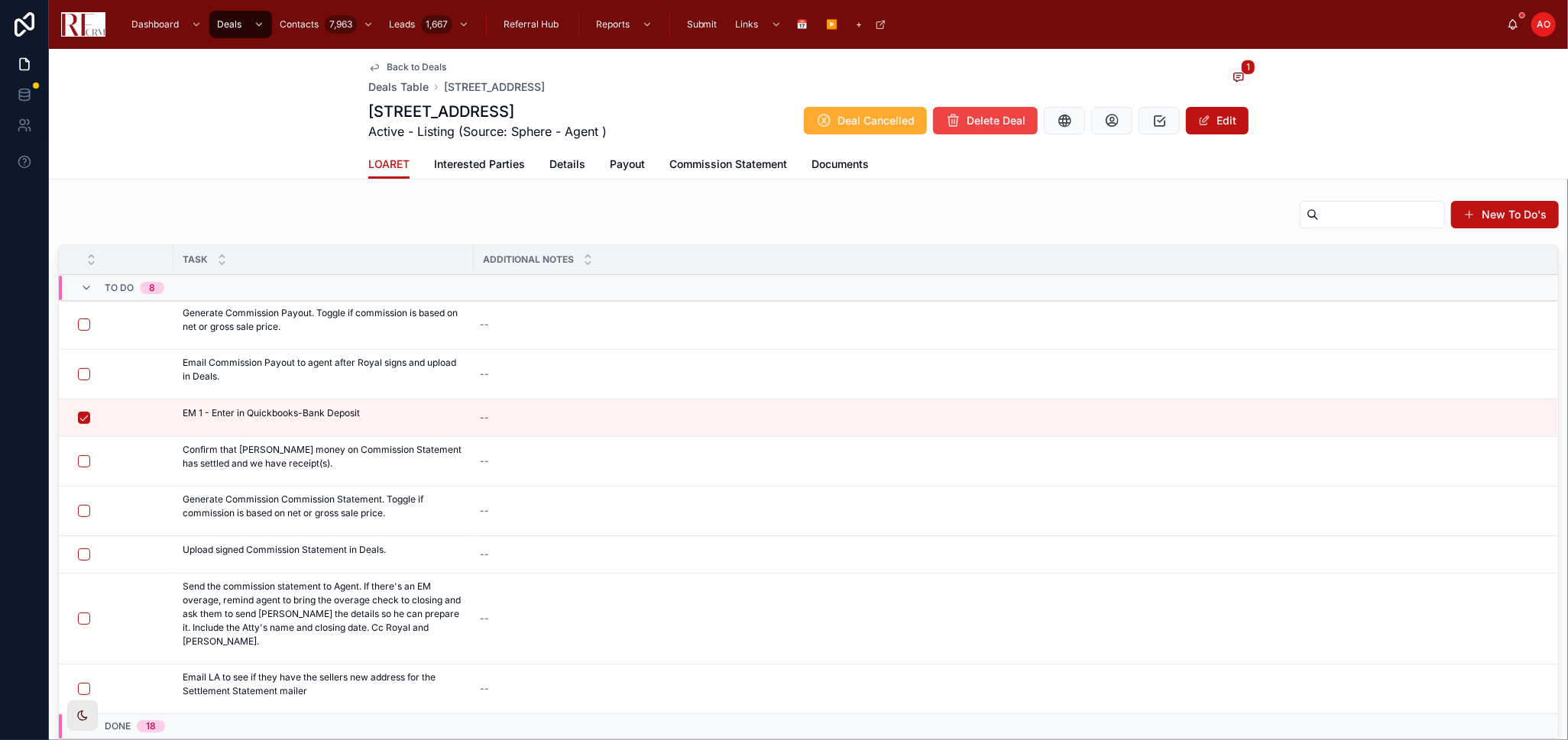
click at [610, 168] on span "Payout" at bounding box center [627, 164] width 35 height 15
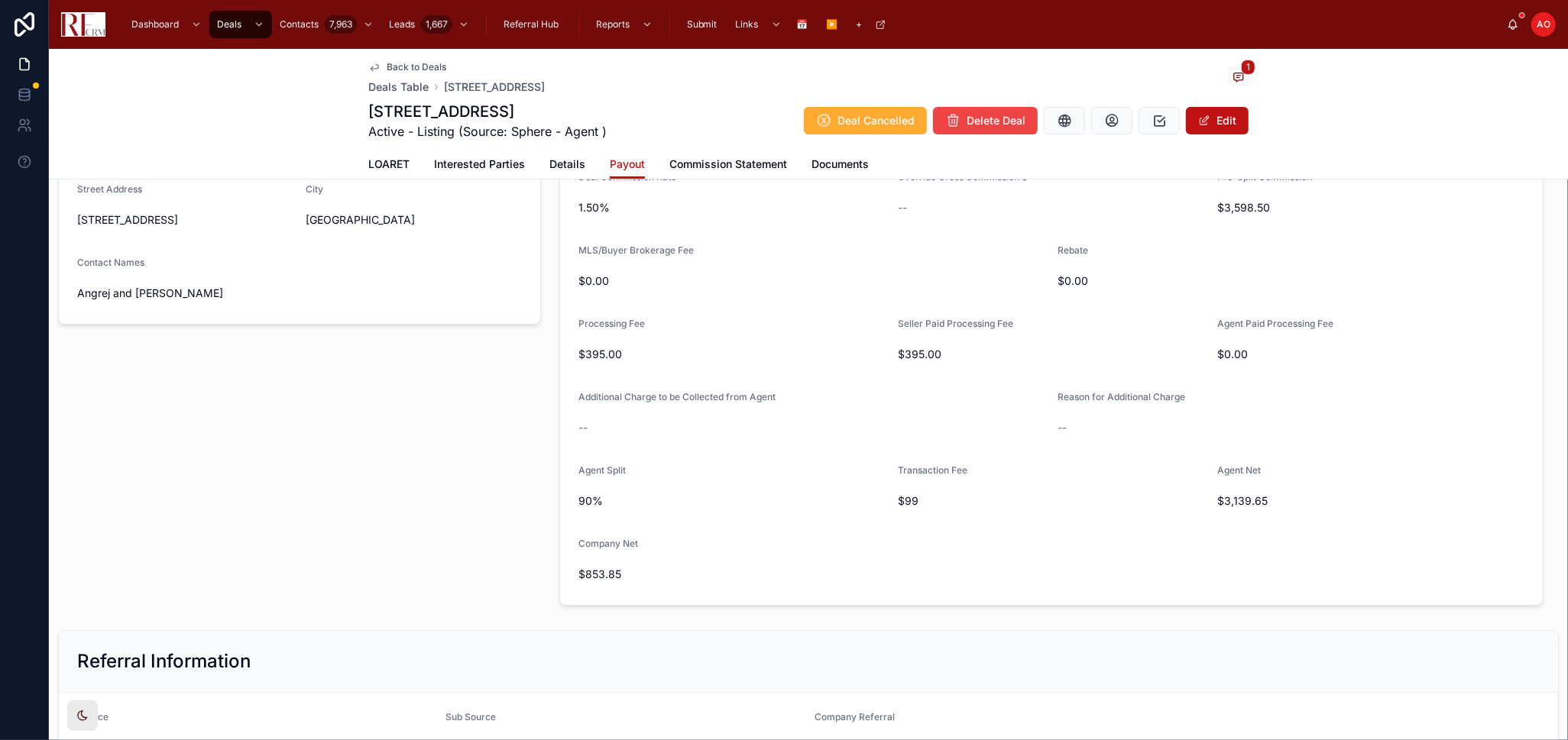
scroll to position [18, 0]
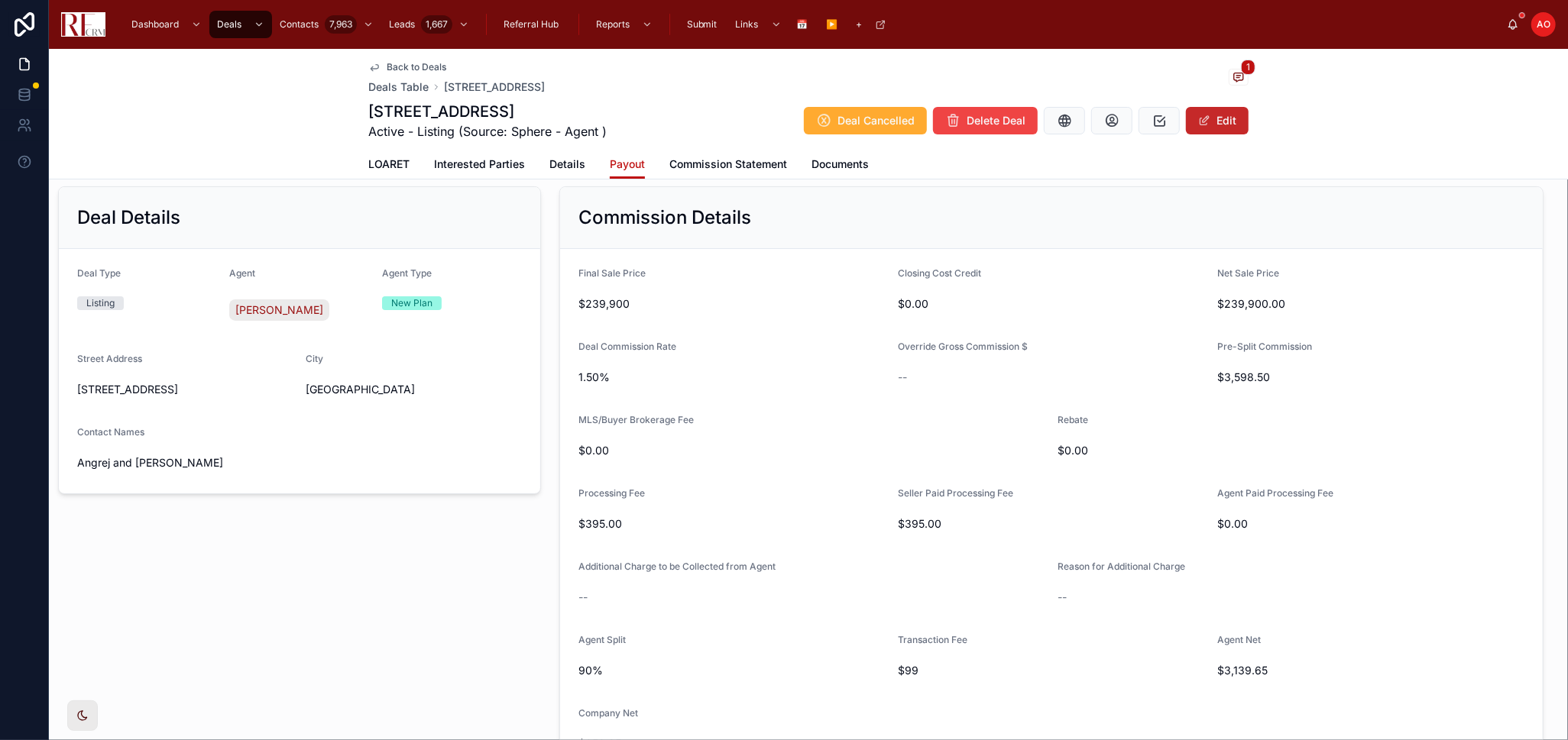
click at [1205, 115] on button "Edit" at bounding box center [1217, 120] width 63 height 27
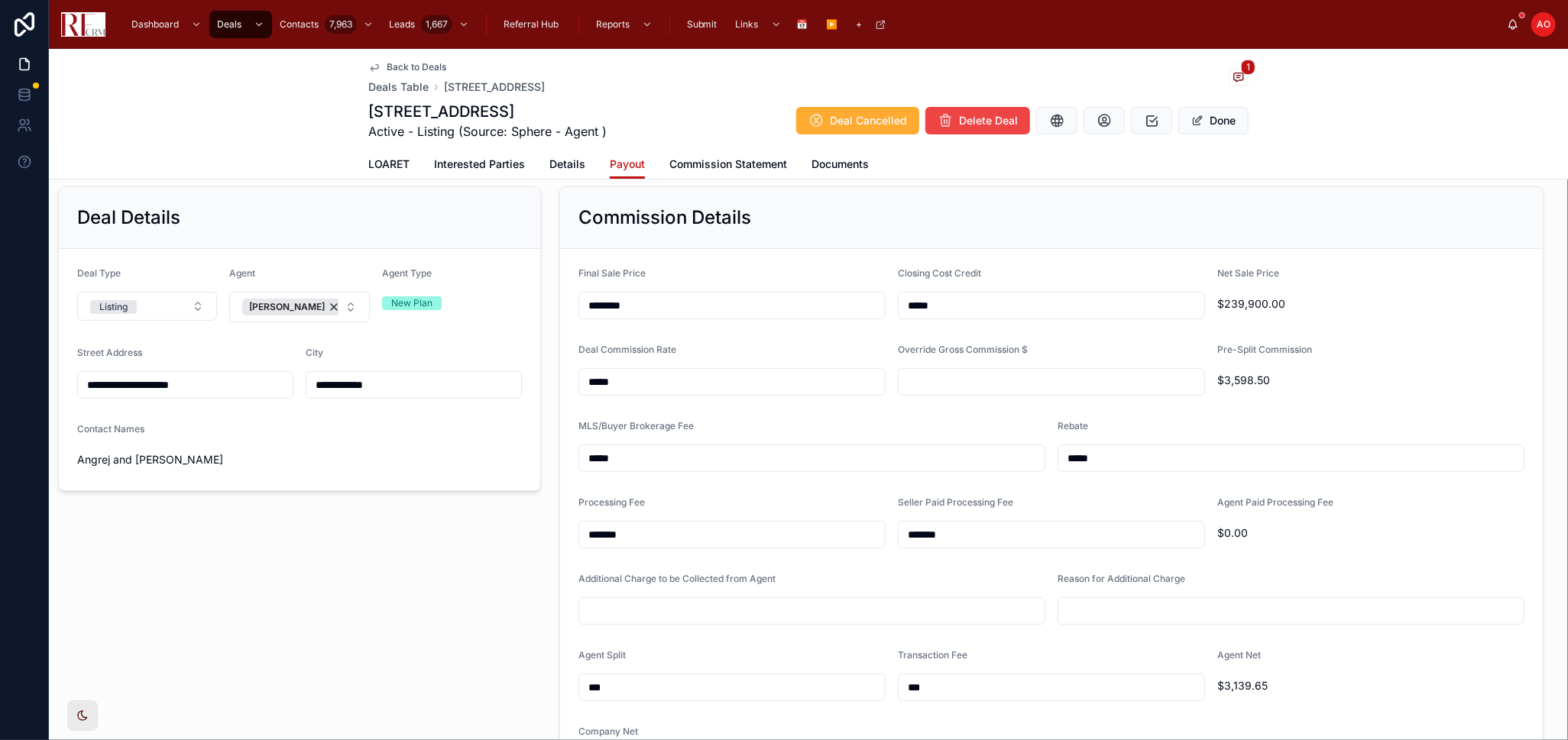
click at [585, 685] on input "***" at bounding box center [732, 687] width 306 height 21
click at [589, 682] on input "***" at bounding box center [732, 687] width 306 height 21
click at [590, 682] on input "***" at bounding box center [732, 687] width 306 height 21
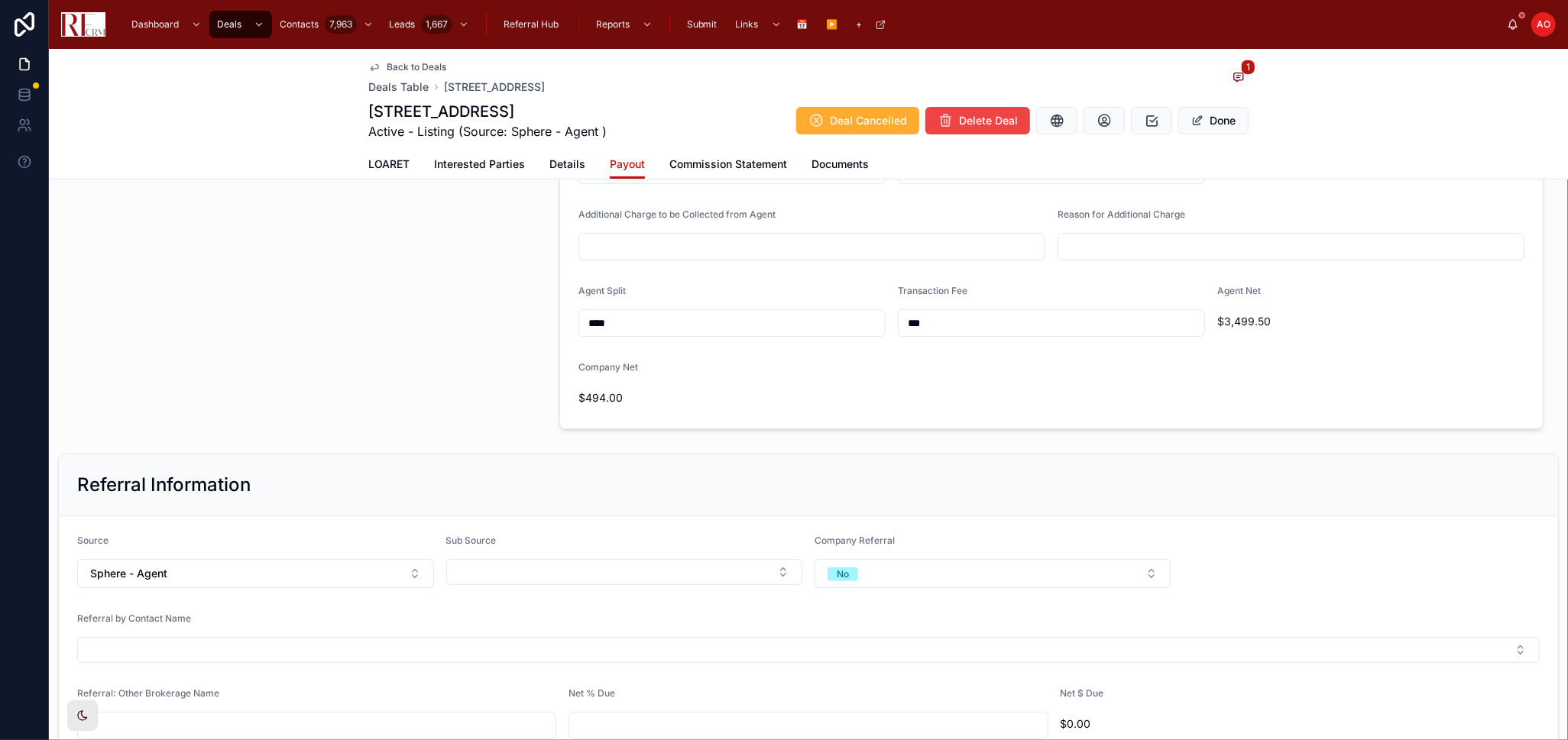
scroll to position [527, 0]
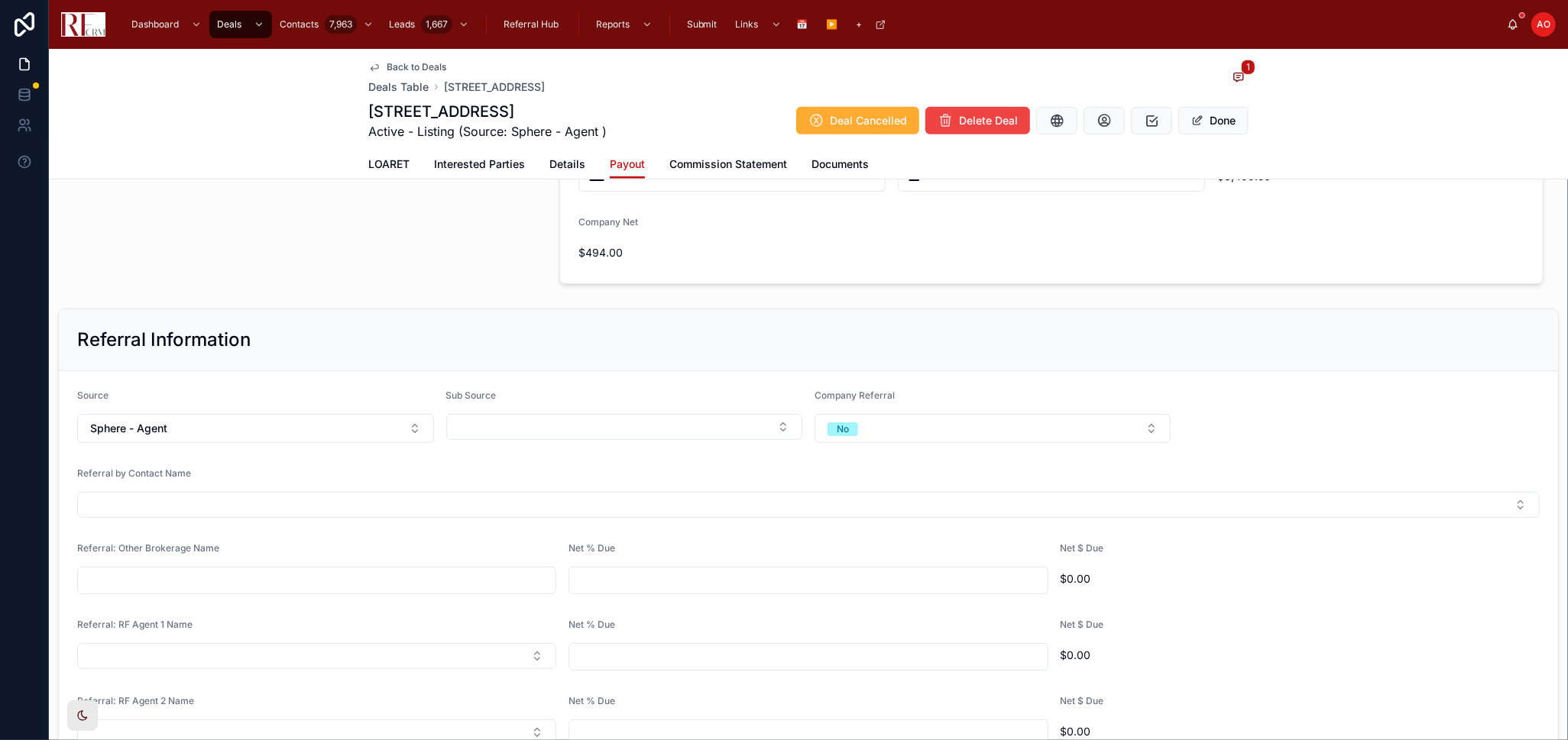
type input "****"
click at [242, 573] on input "text" at bounding box center [317, 580] width 478 height 21
click at [302, 581] on input "**********" at bounding box center [317, 580] width 478 height 21
type input "**********"
click at [751, 532] on form "**********" at bounding box center [808, 605] width 1499 height 467
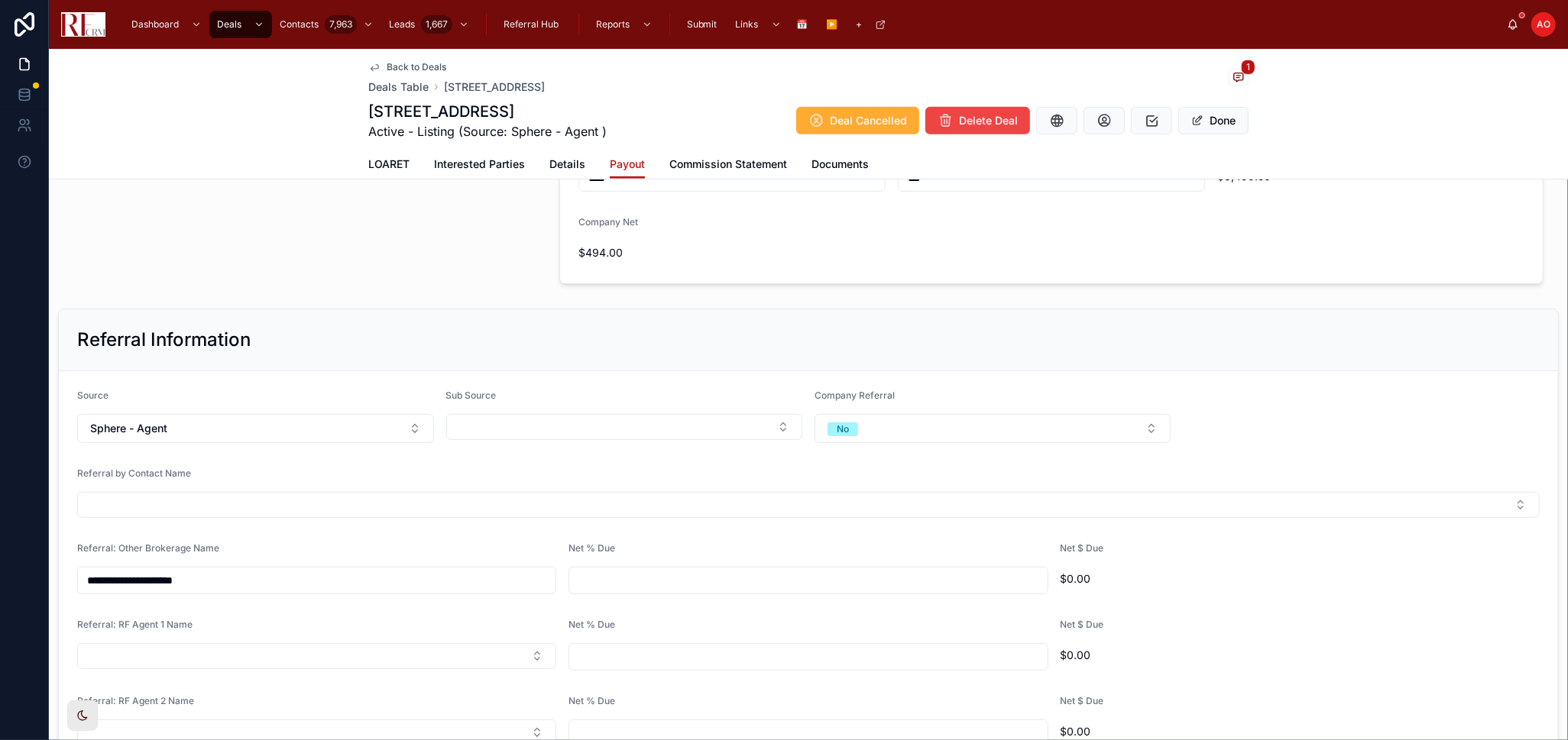
scroll to position [612, 0]
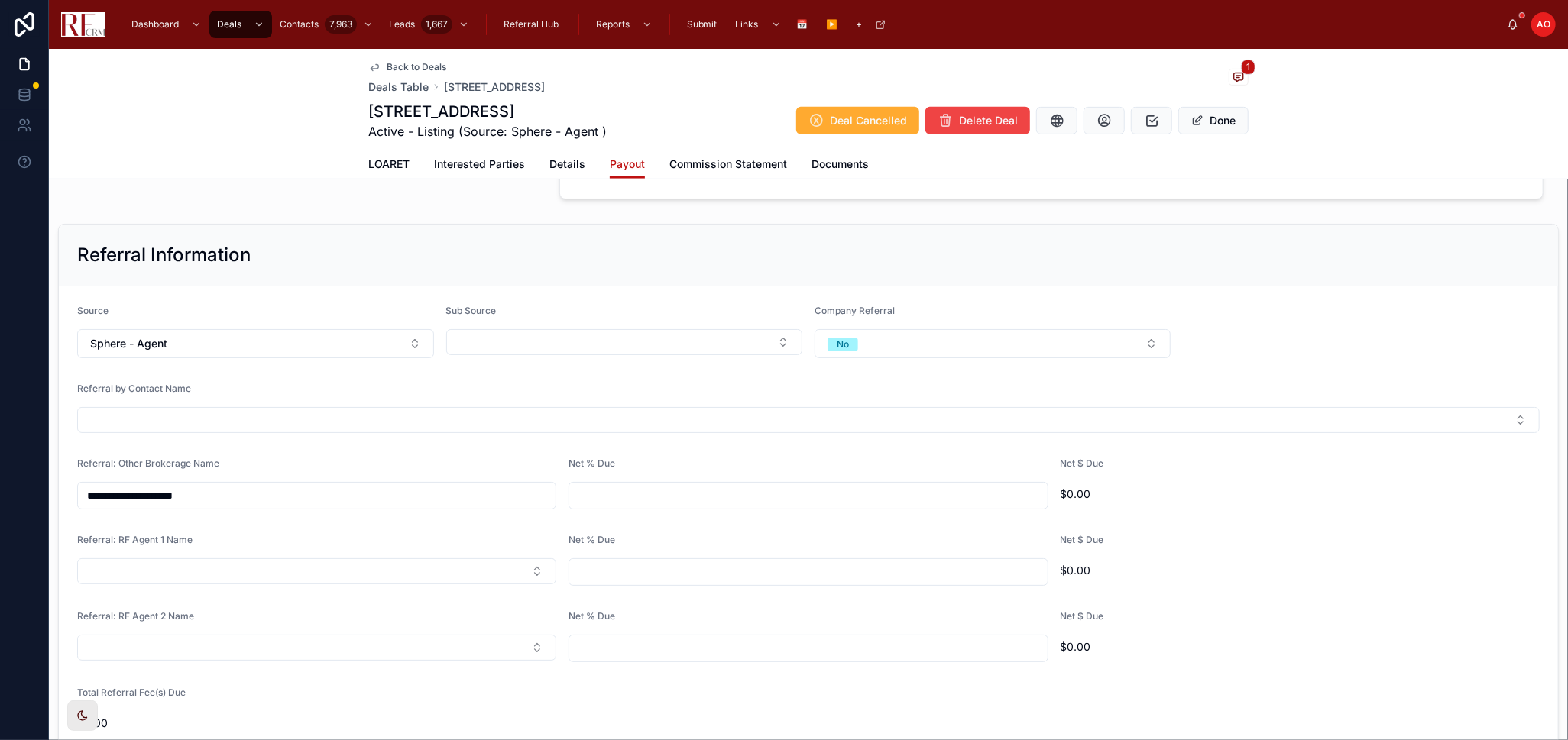
click at [755, 485] on input "text" at bounding box center [808, 495] width 478 height 21
type input "***"
click at [1216, 120] on button "Done" at bounding box center [1213, 120] width 70 height 27
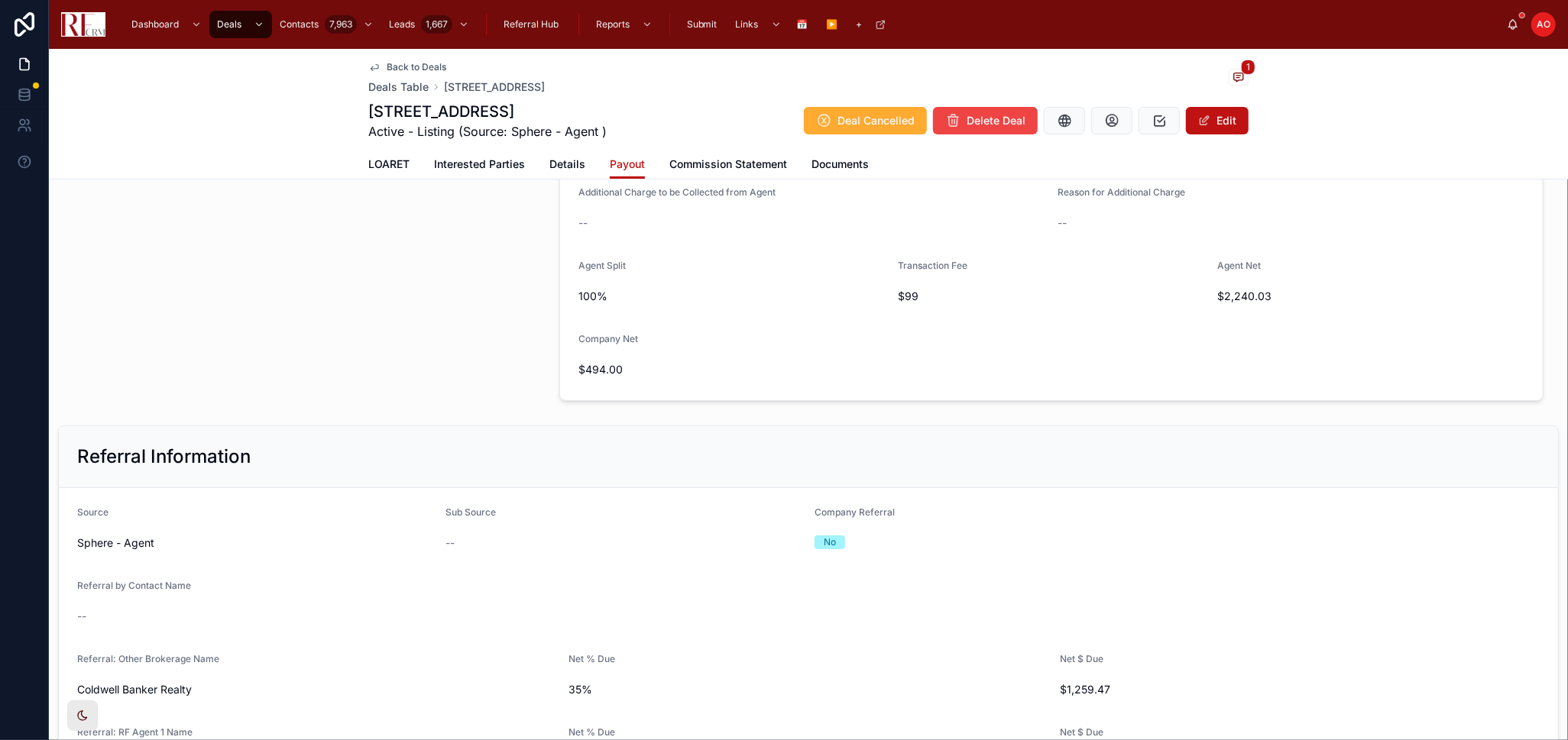
scroll to position [137, 0]
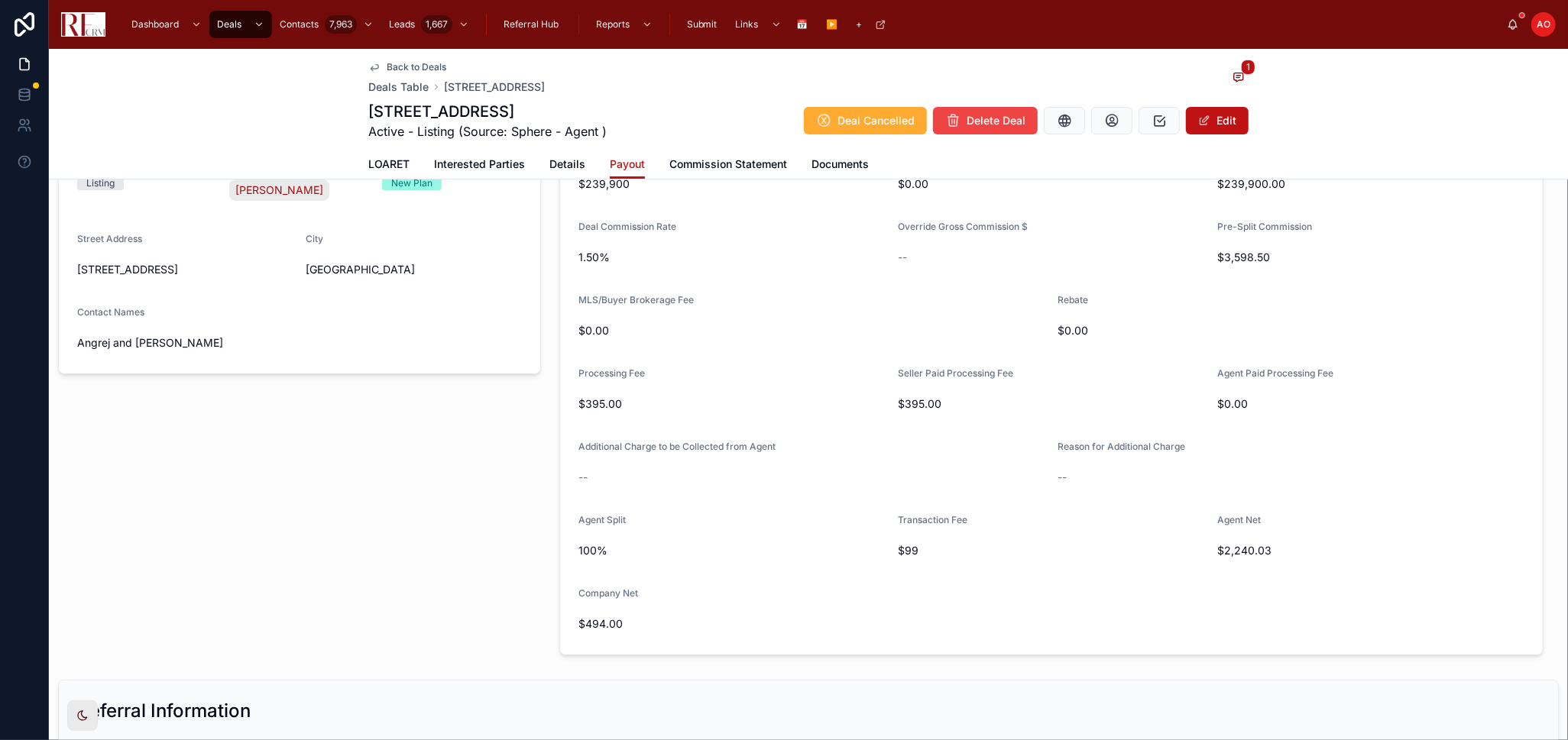
click at [1151, 496] on form "Final Sale Price $239,900 Closing Cost Credit $0.00 Net Sale Price $239,900.00 …" at bounding box center [1051, 391] width 983 height 526
click at [383, 563] on div "Deal Details Deal Type Listing Agent Pradeep Singh Agent Type New Plan Street A…" at bounding box center [300, 361] width 501 height 601
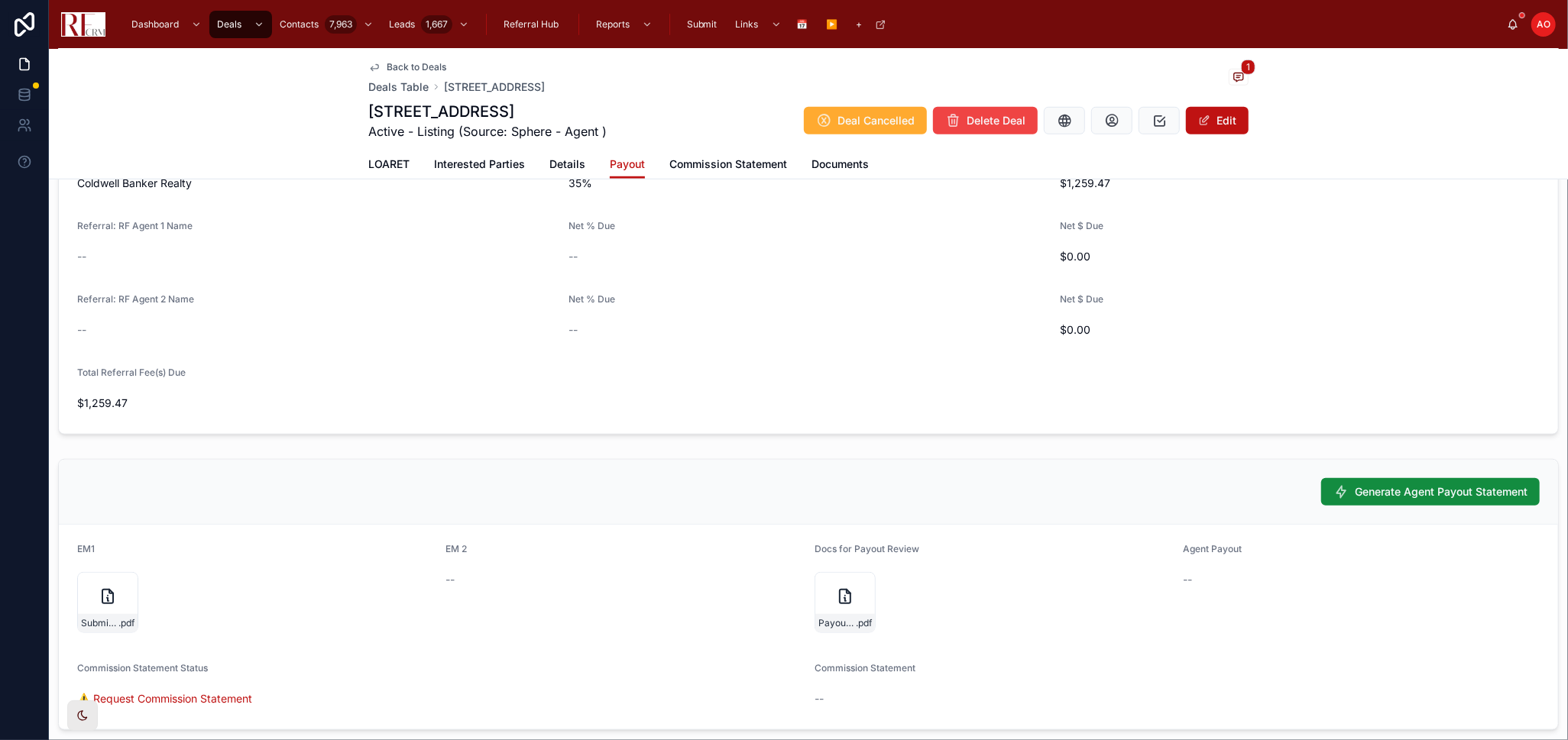
scroll to position [986, 0]
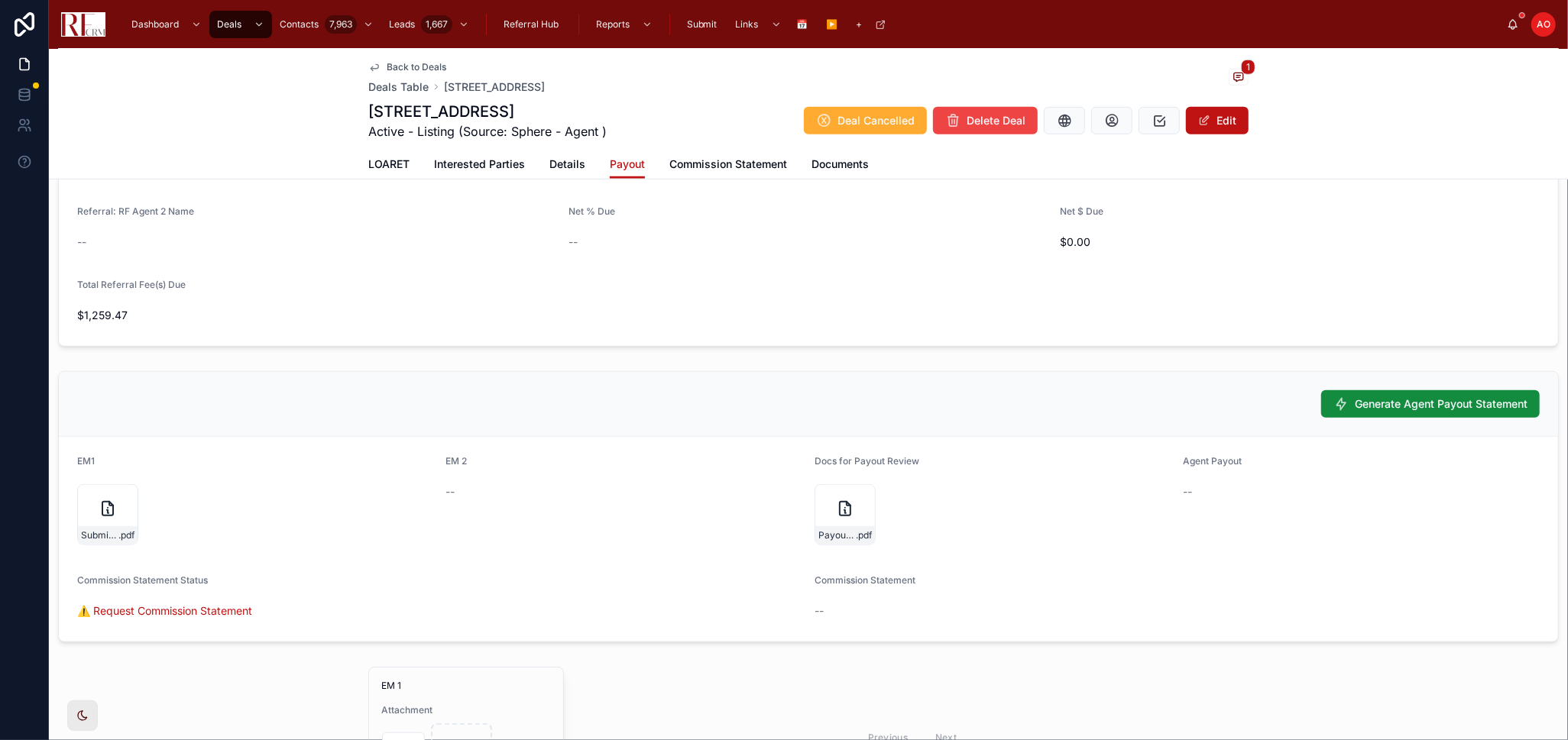
drag, startPoint x: 1201, startPoint y: 121, endPoint x: 1115, endPoint y: 229, distance: 138.1
click at [1201, 121] on span at bounding box center [1204, 120] width 12 height 12
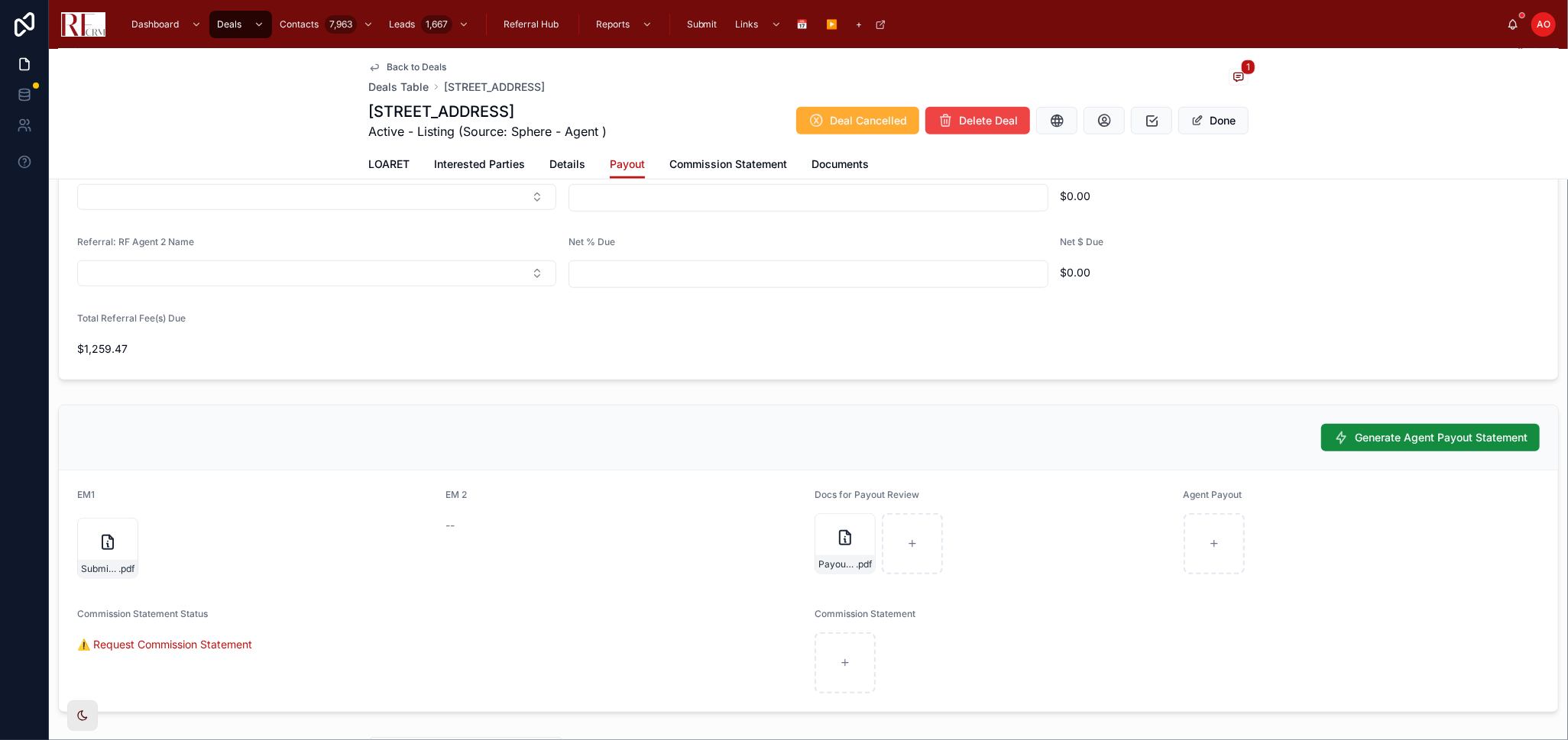
scroll to position [1010, 0]
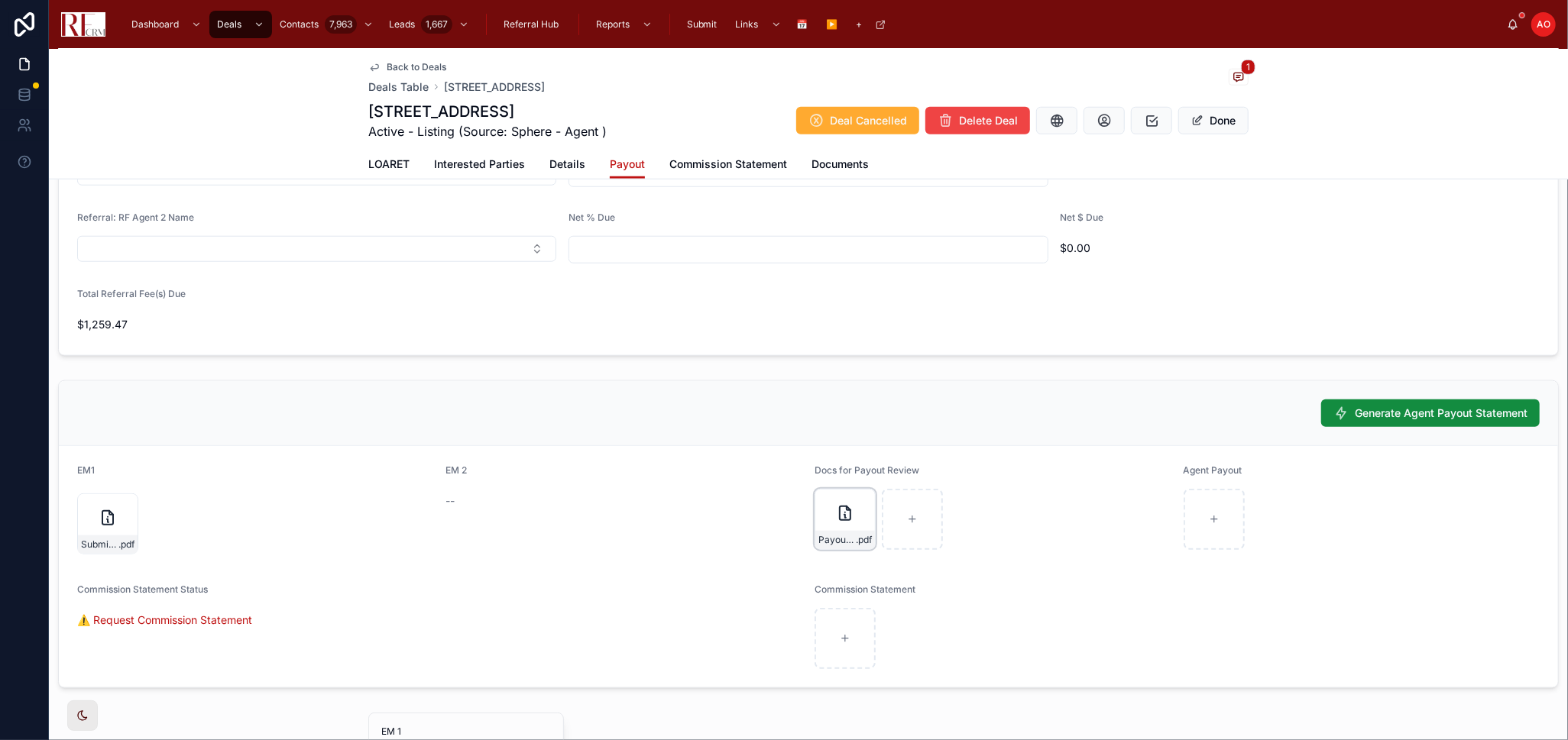
click at [0, 0] on div at bounding box center [0, 0] width 0 height 0
click at [0, 0] on icon "button" at bounding box center [0, 0] width 0 height 0
click at [877, 470] on icon "button" at bounding box center [873, 473] width 12 height 12
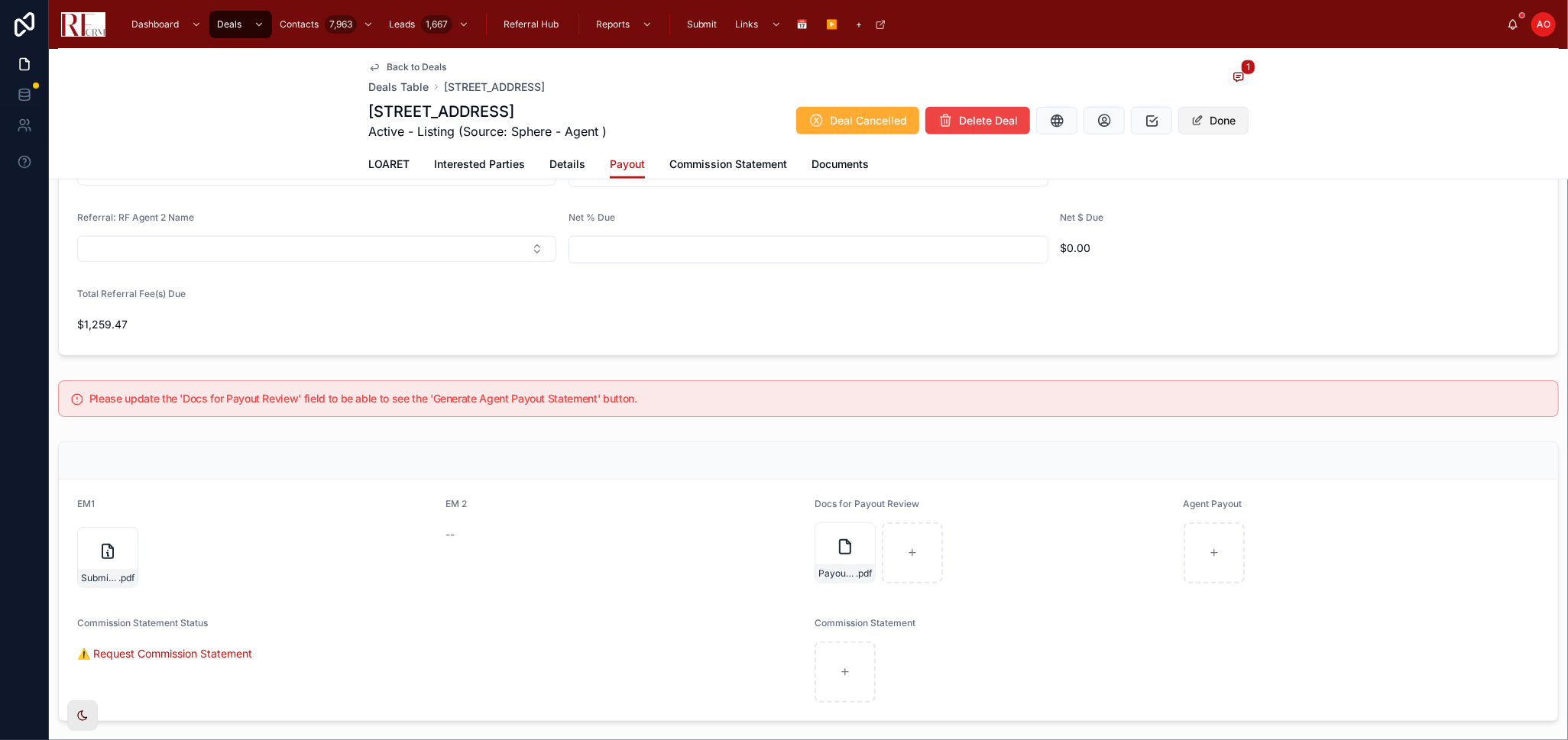
click at [1207, 120] on button "Done" at bounding box center [1213, 120] width 70 height 27
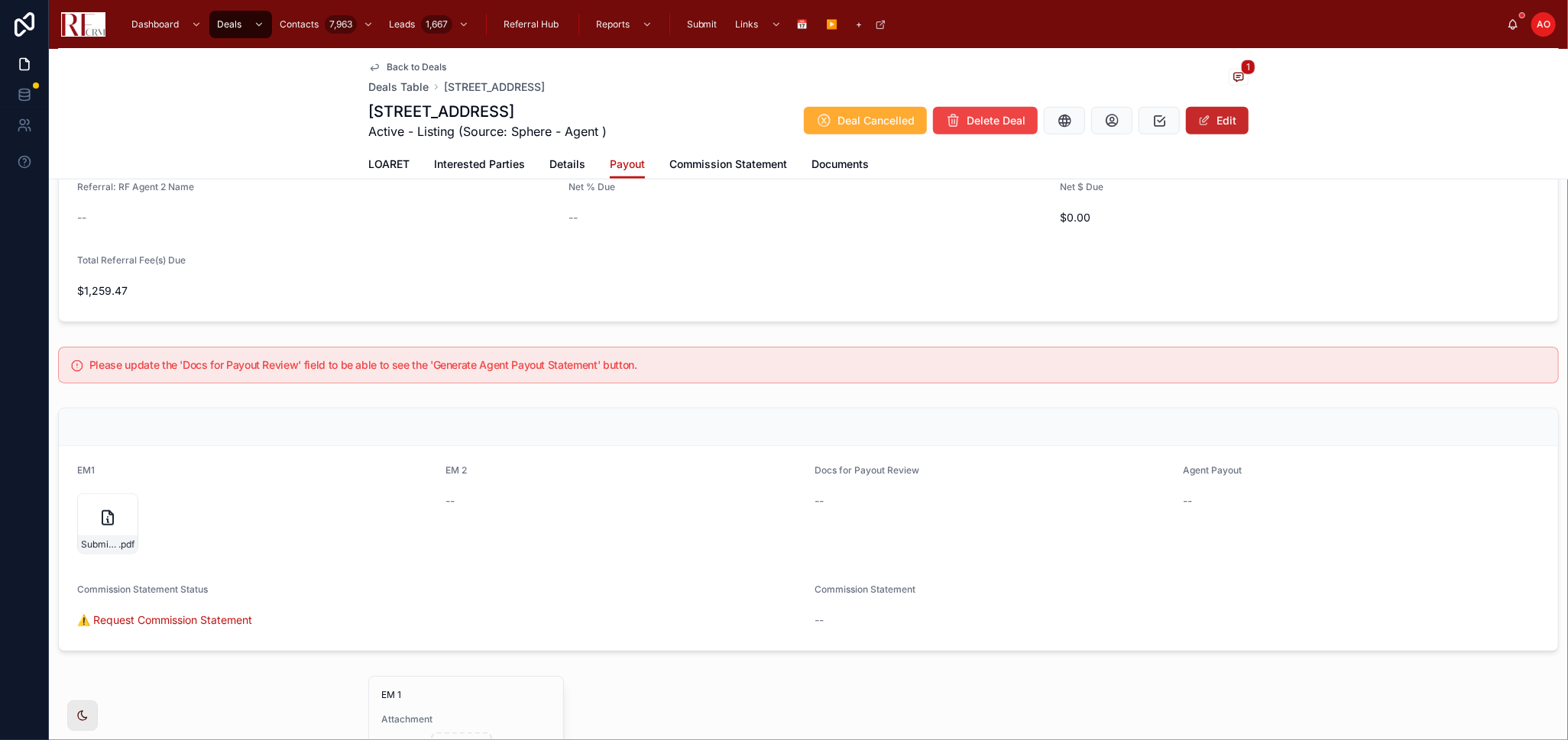
scroll to position [986, 0]
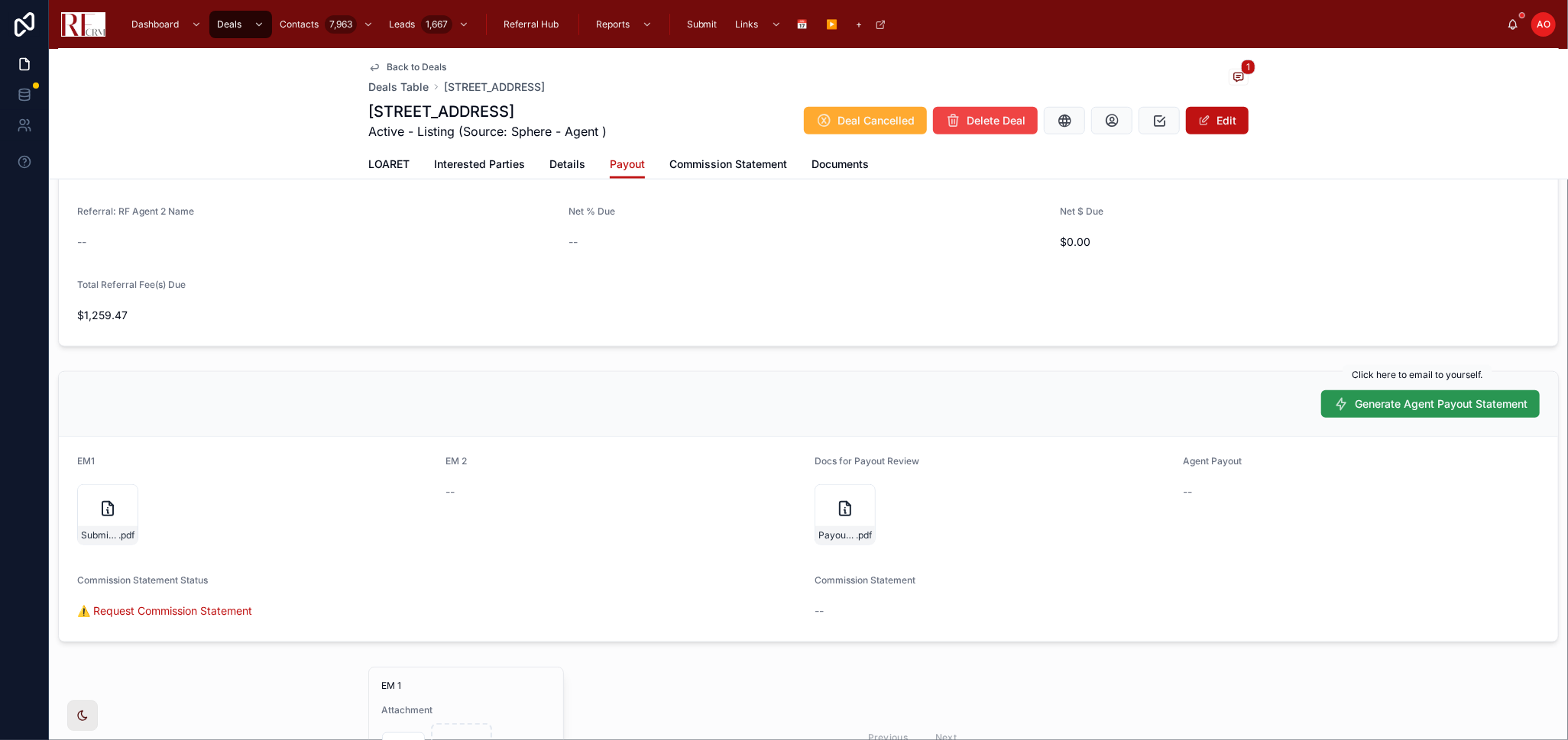
click at [1427, 414] on button "Generate Agent Payout Statement" at bounding box center [1431, 404] width 219 height 27
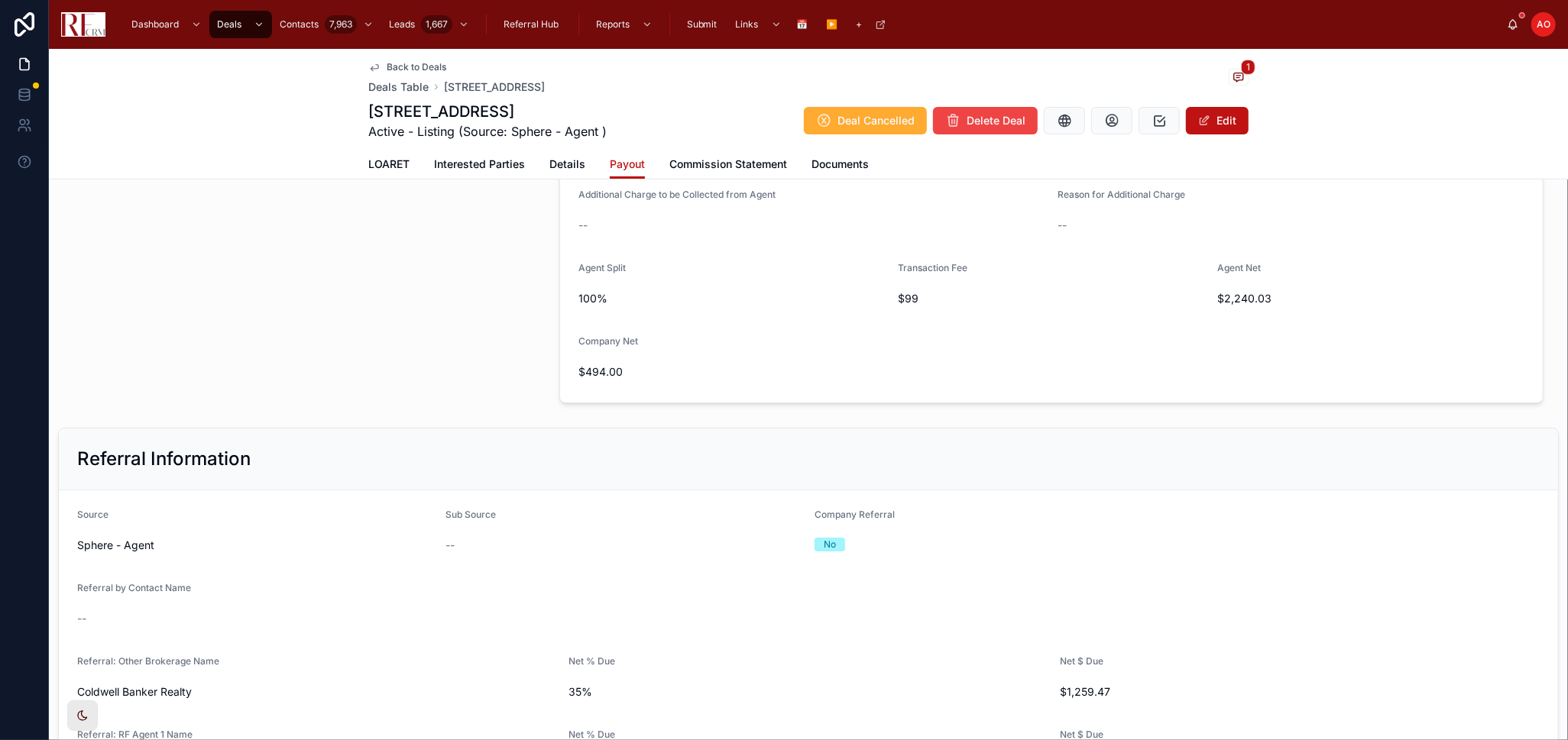
scroll to position [307, 0]
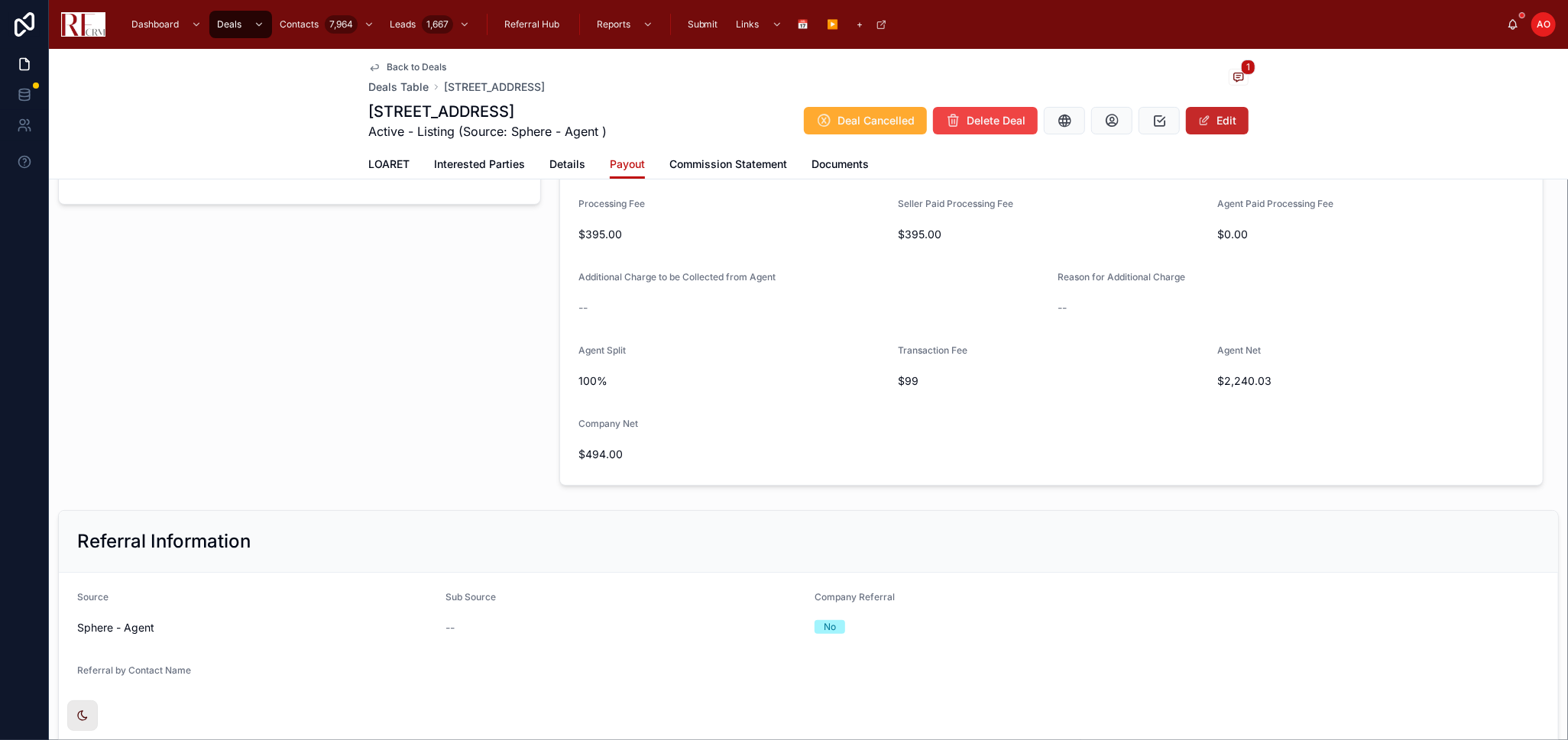
click at [1205, 123] on button "Edit" at bounding box center [1217, 120] width 63 height 27
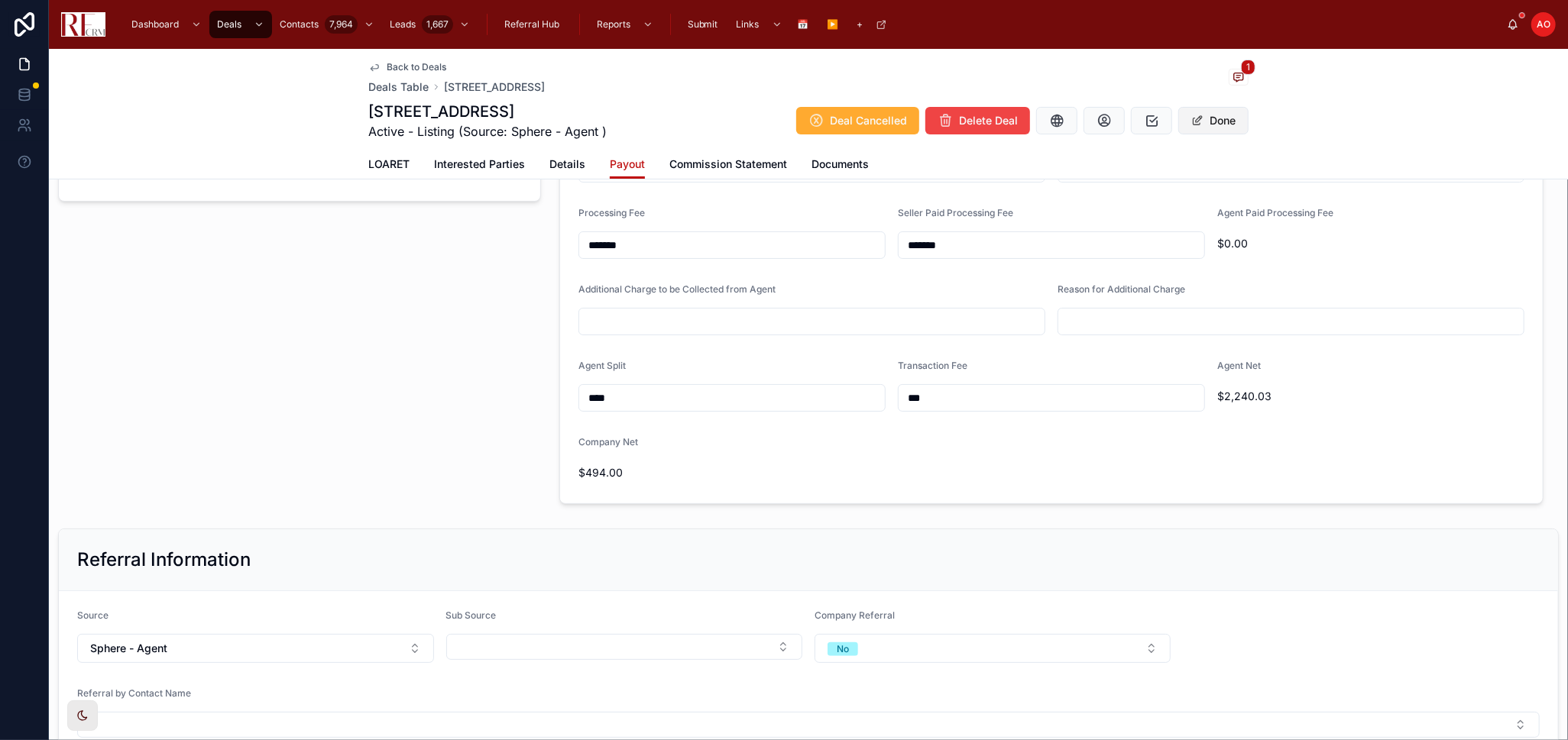
scroll to position [301, 0]
click at [924, 256] on input "*******" at bounding box center [1051, 250] width 306 height 21
type input "*****"
click at [619, 246] on input "*******" at bounding box center [732, 250] width 306 height 21
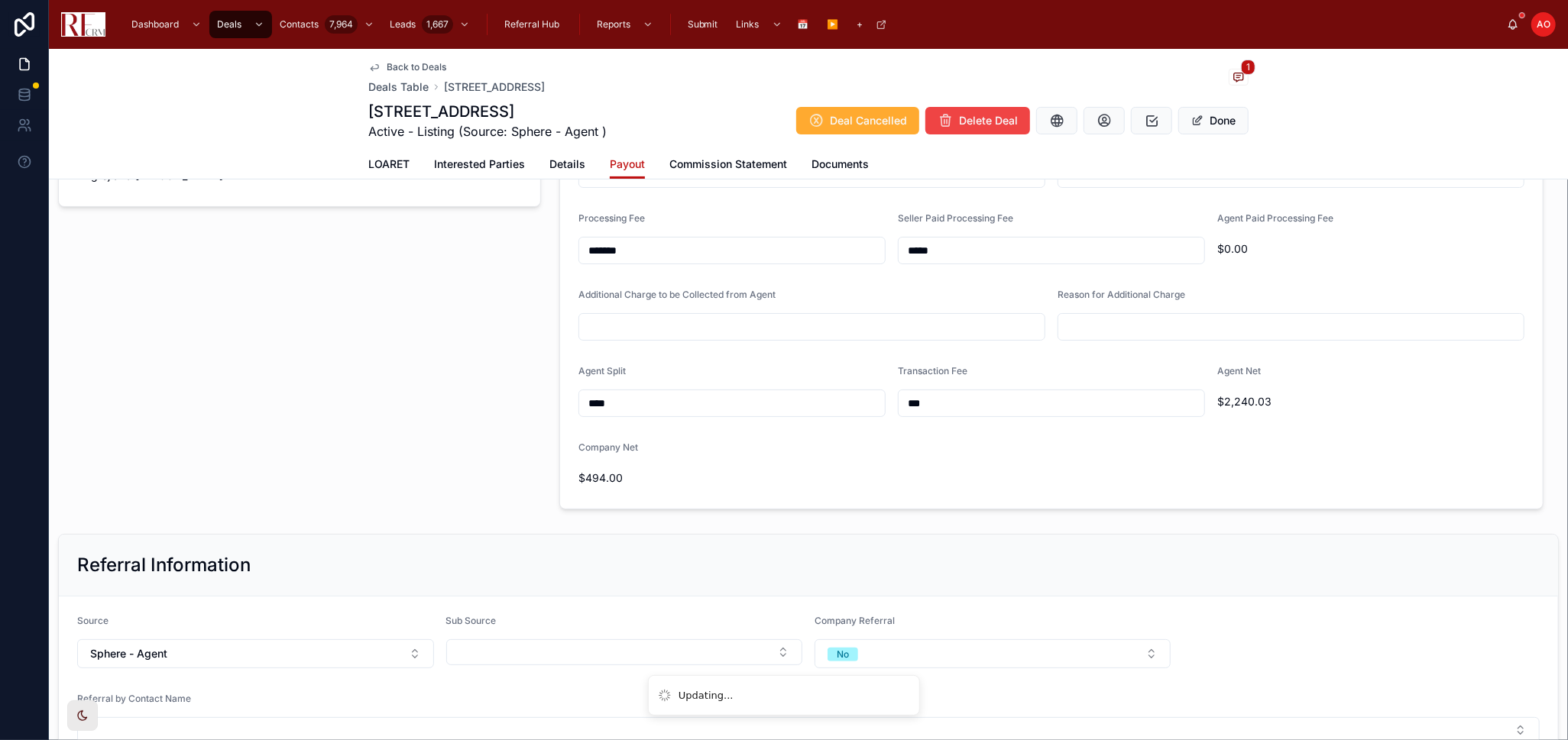
click at [619, 246] on input "*******" at bounding box center [732, 250] width 306 height 21
type input "*****"
click at [1206, 121] on button "Done" at bounding box center [1213, 120] width 70 height 27
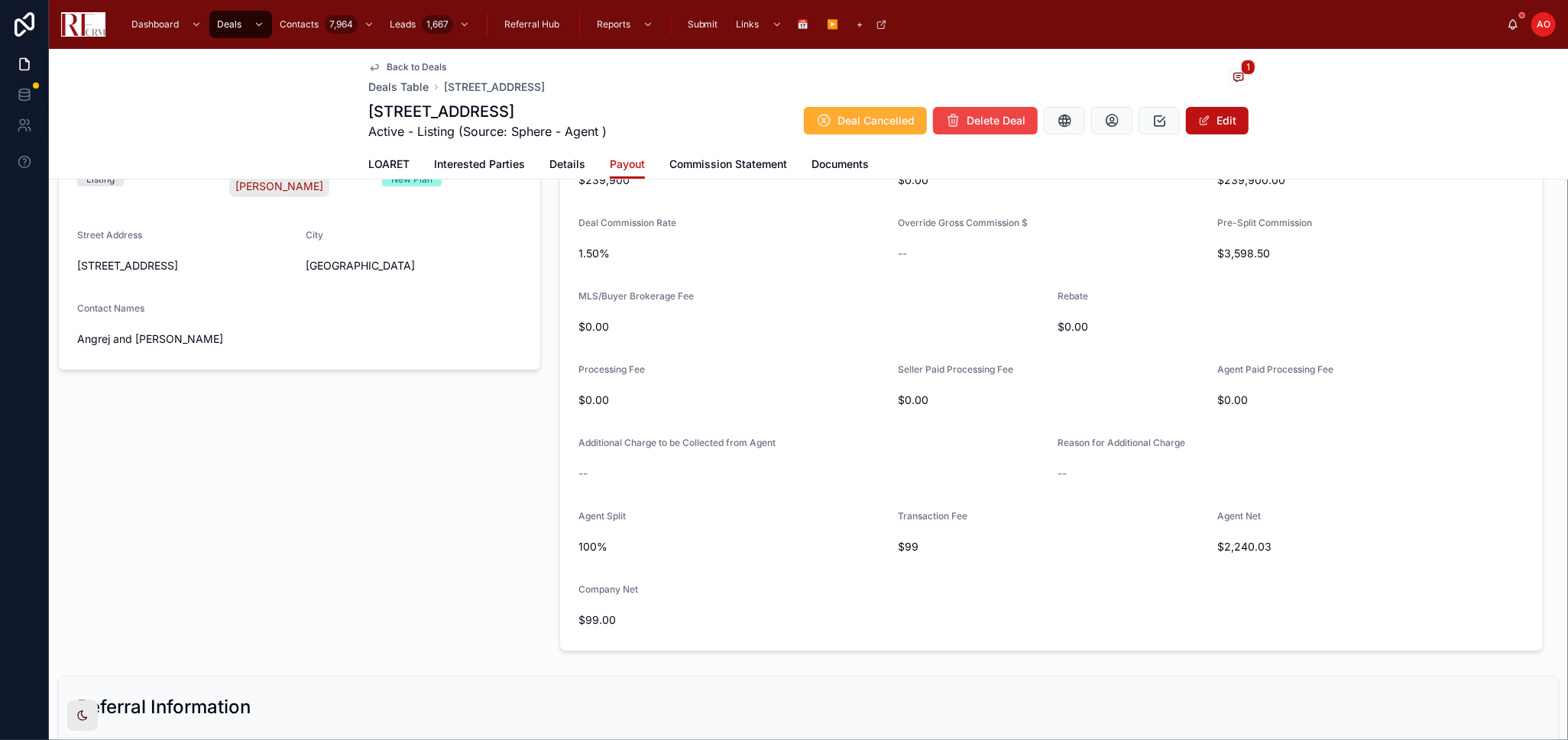
scroll to position [137, 0]
click at [360, 533] on div "Deal Details Deal Type Listing Agent Pradeep Singh Agent Type New Plan Street A…" at bounding box center [300, 361] width 501 height 601
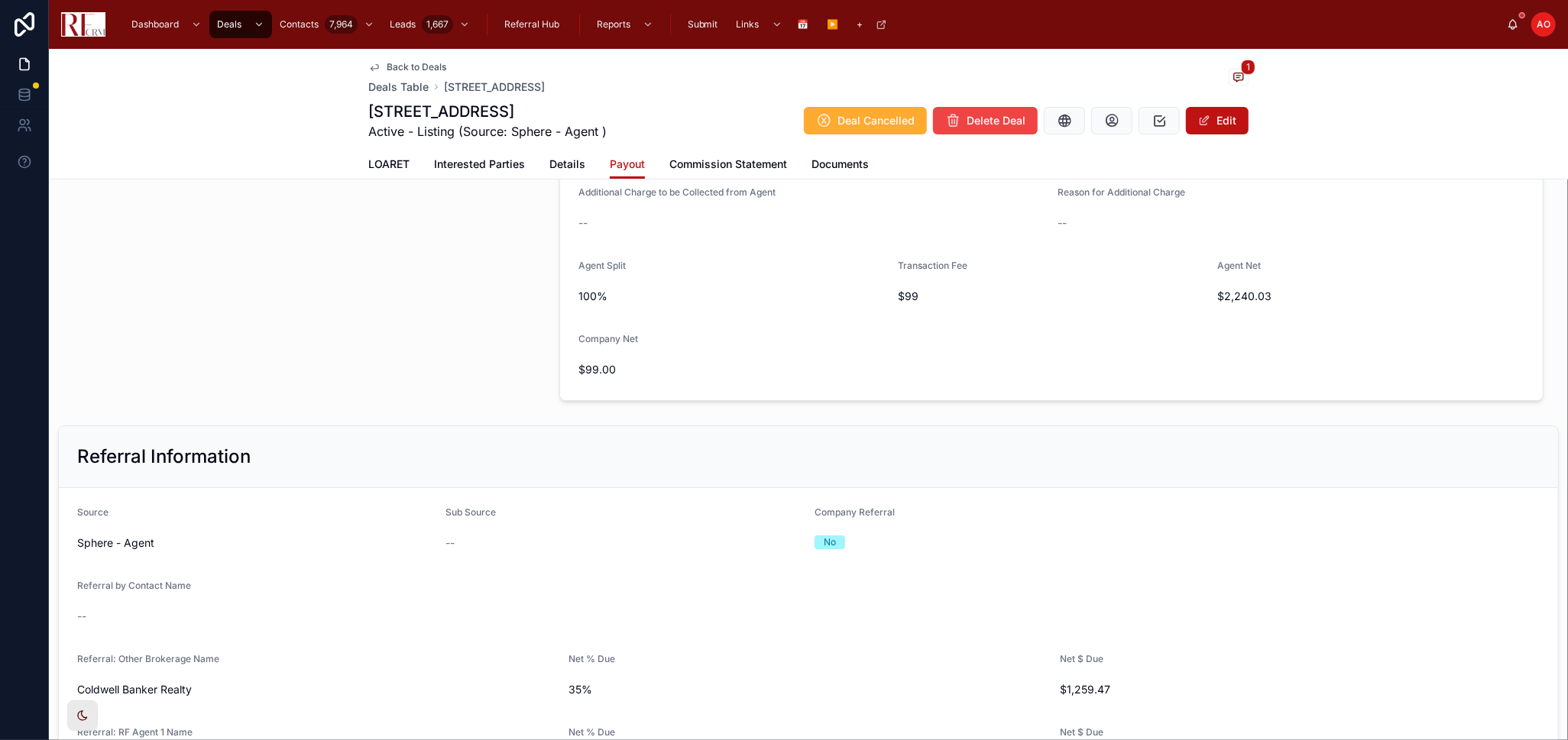
scroll to position [52, 0]
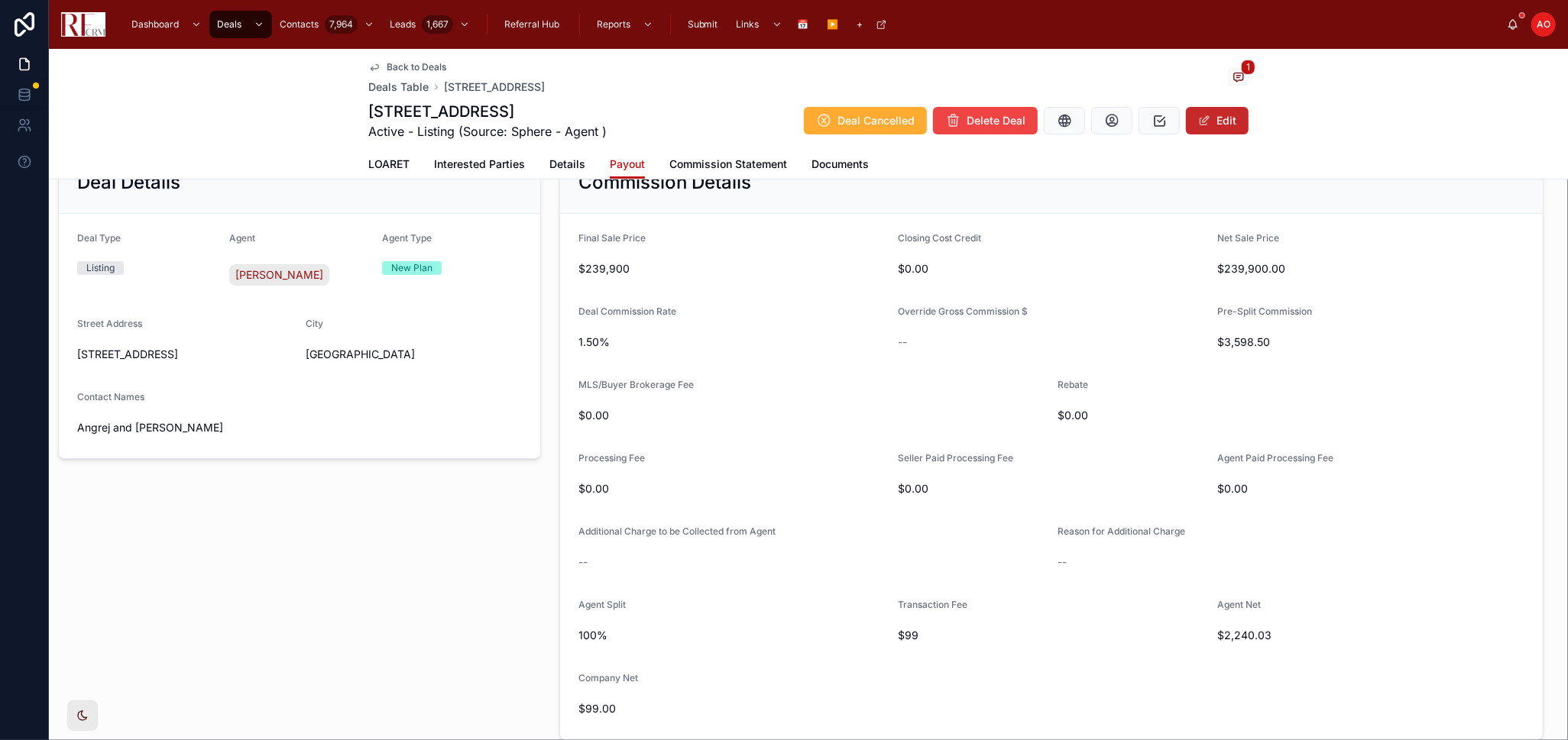
click at [1227, 113] on button "Edit" at bounding box center [1217, 120] width 63 height 27
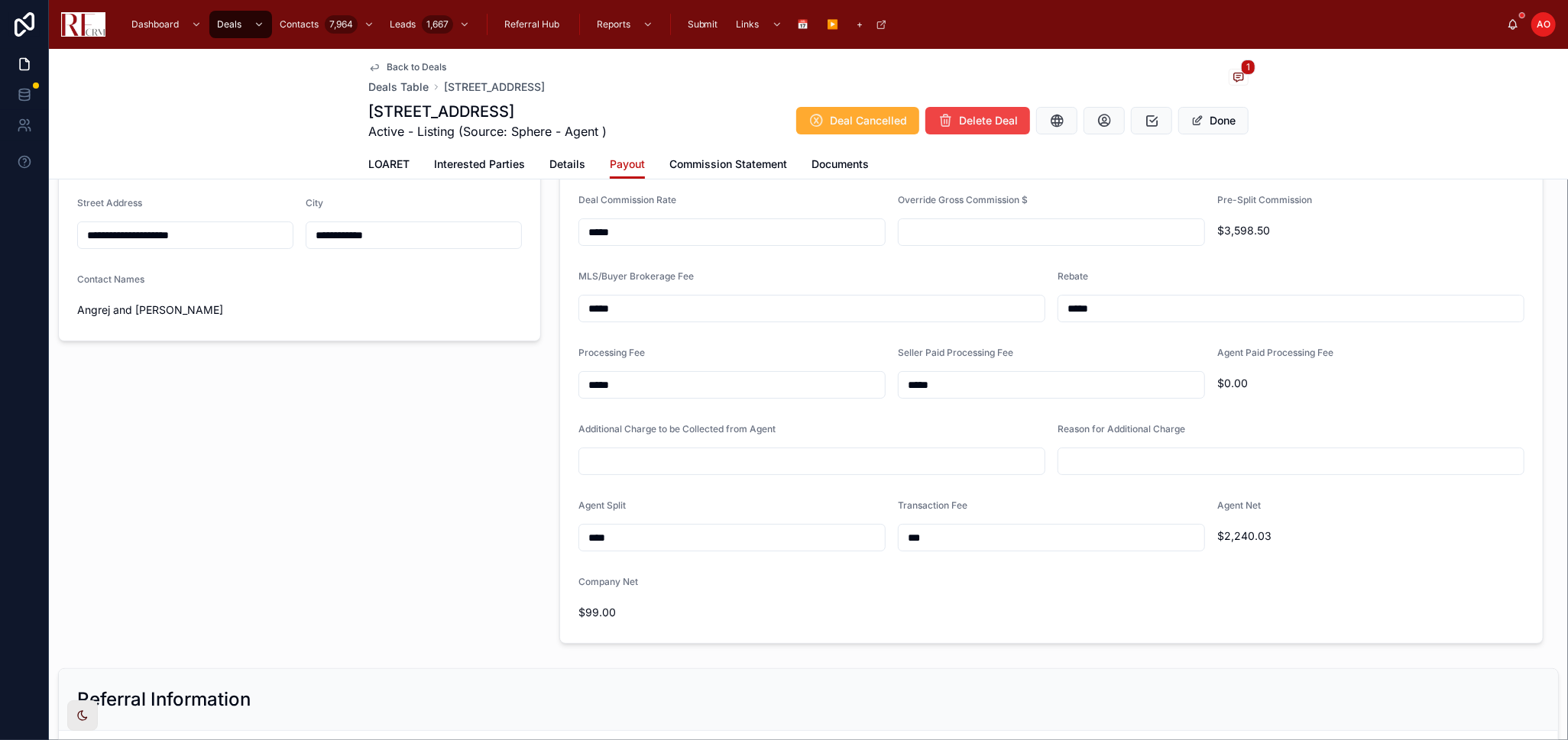
scroll to position [137, 0]
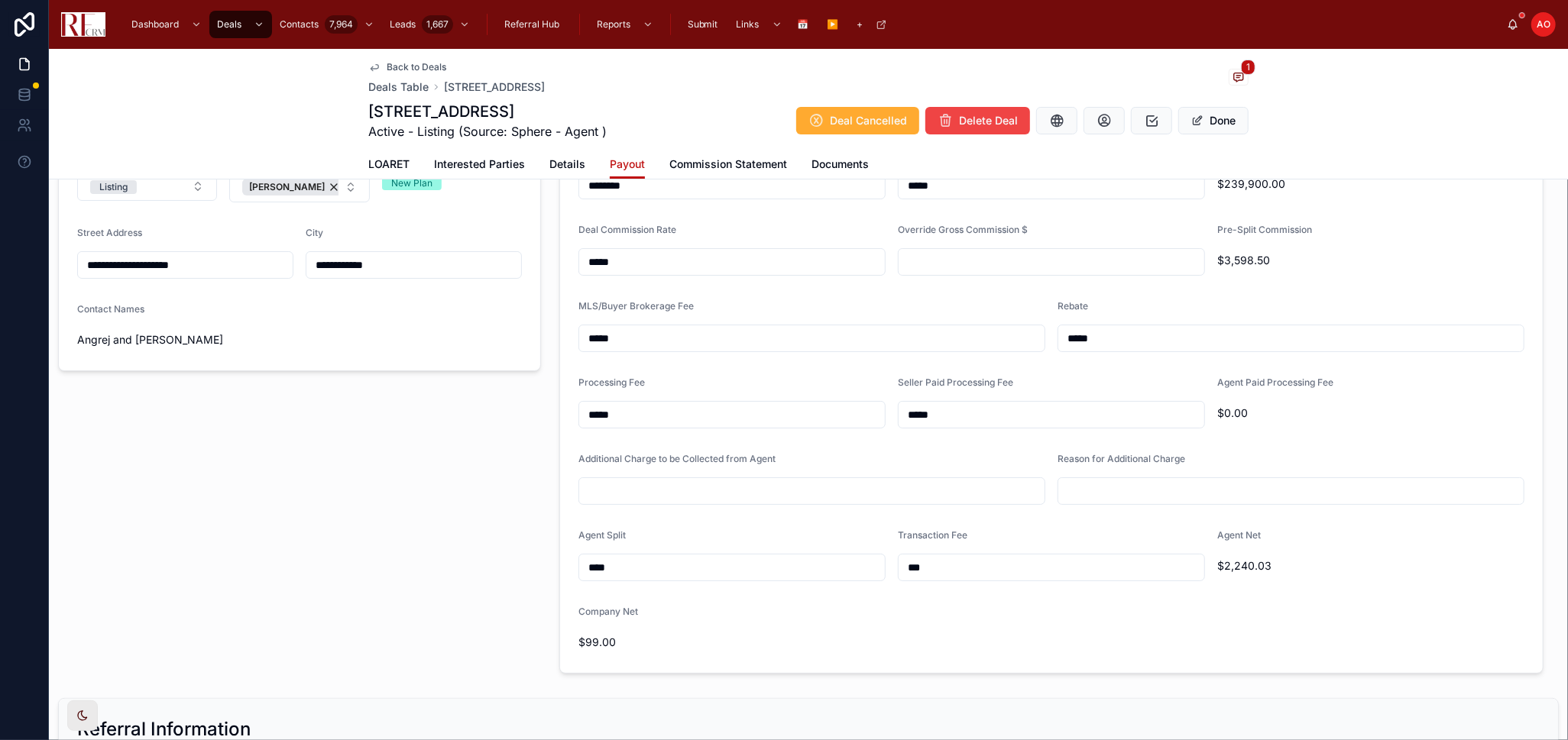
click at [667, 409] on input "*****" at bounding box center [732, 414] width 306 height 21
type input "*******"
click at [928, 411] on input "*****" at bounding box center [1051, 414] width 306 height 21
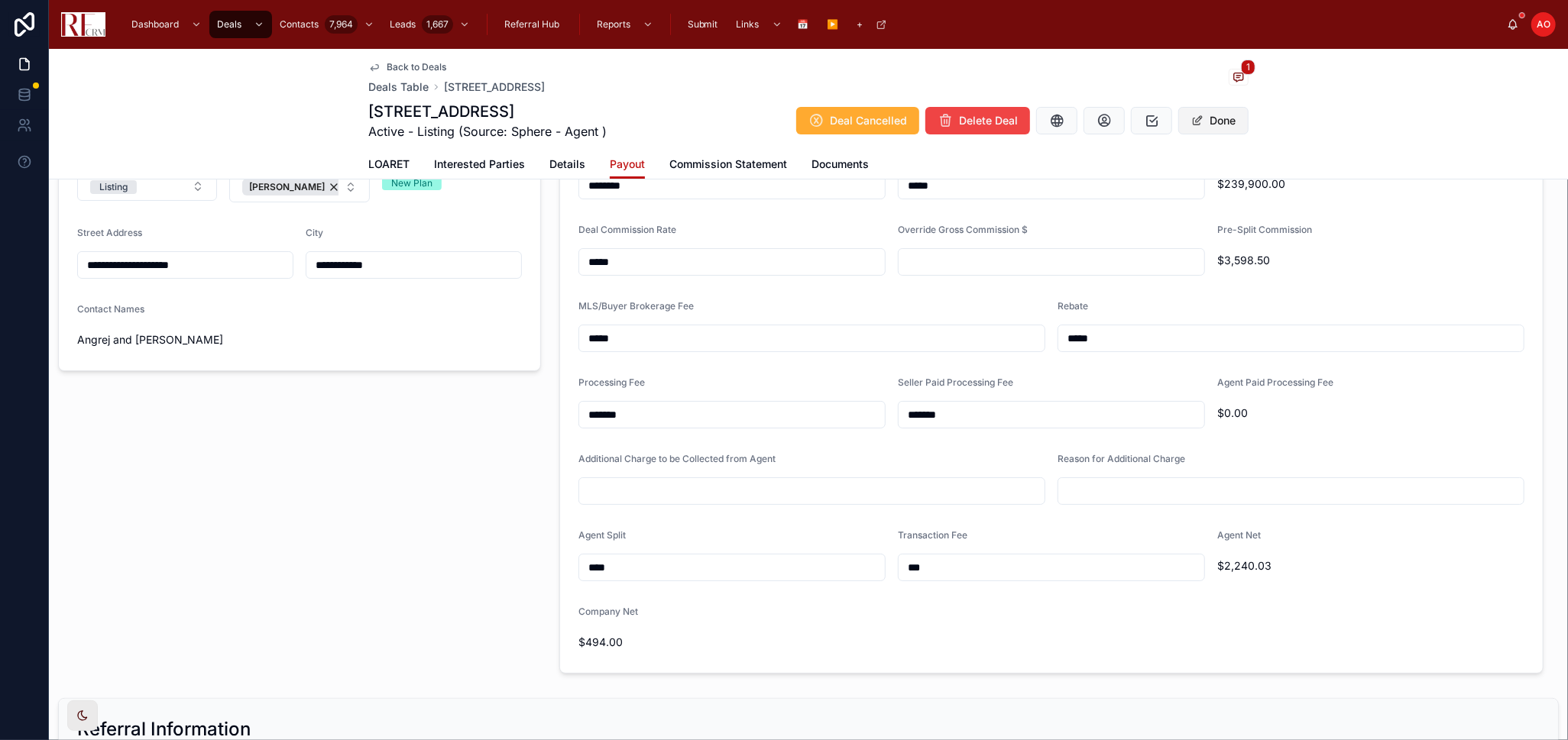
type input "*******"
click at [1191, 115] on span at bounding box center [1197, 120] width 12 height 12
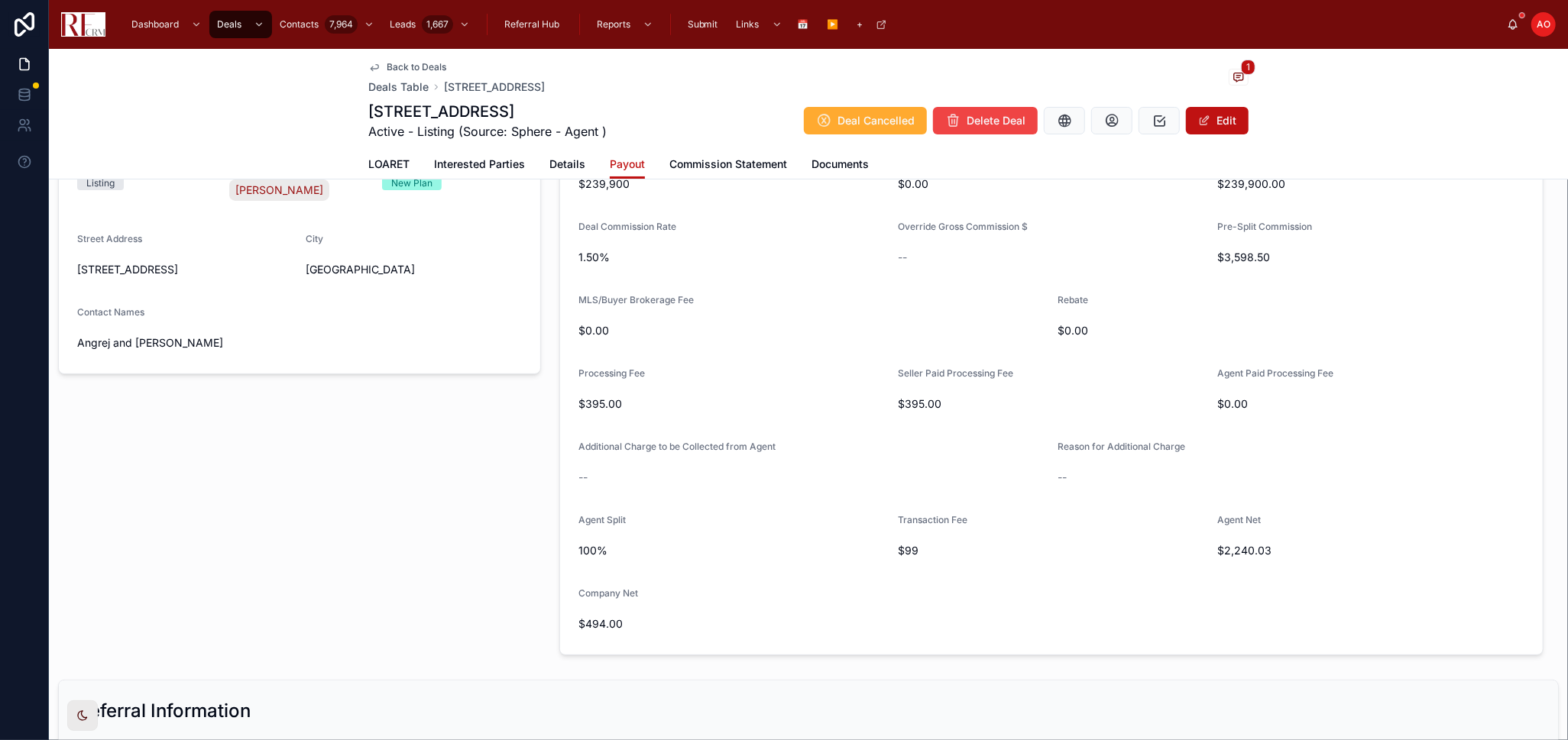
click at [405, 69] on span "Back to Deals" at bounding box center [416, 67] width 59 height 12
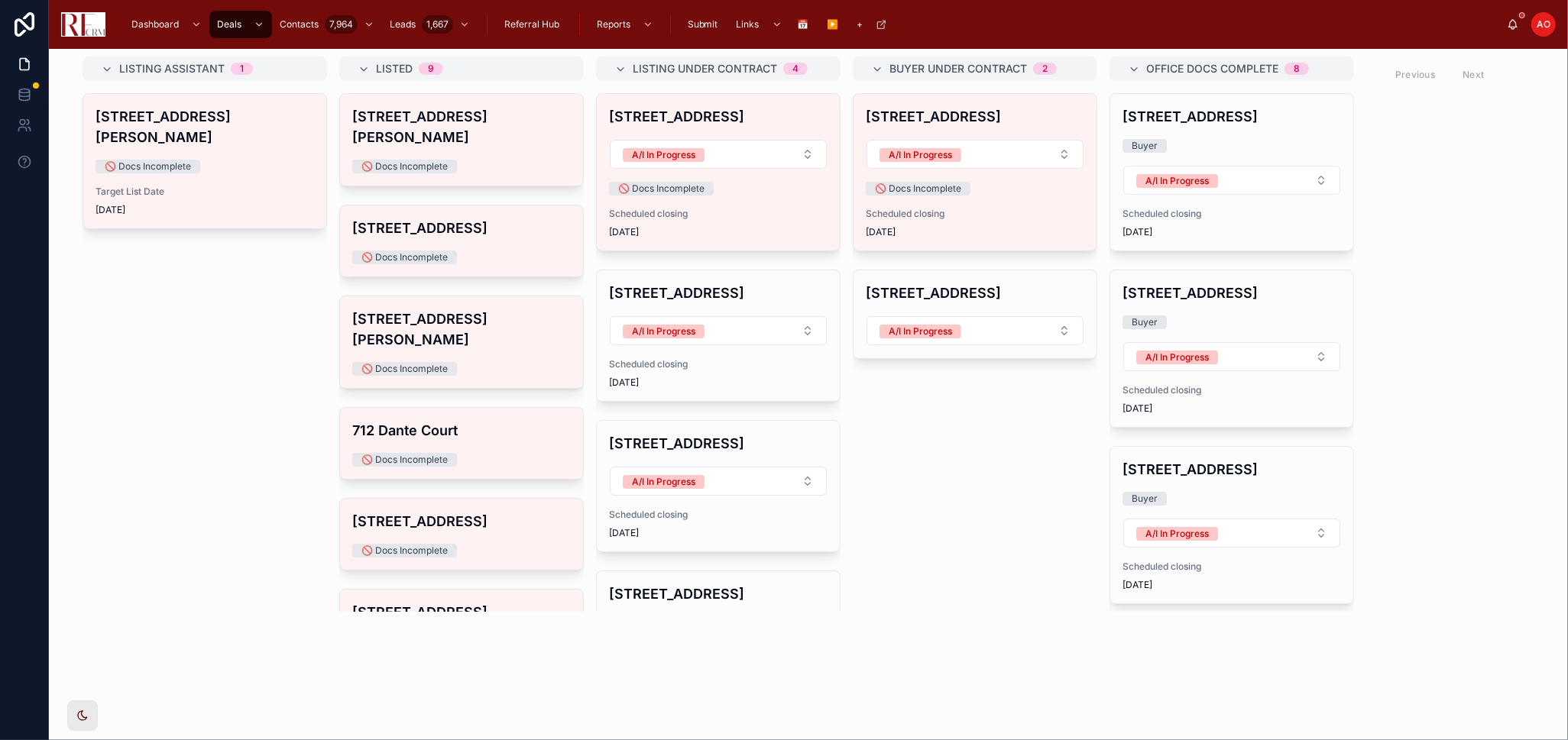
scroll to position [56, 0]
click at [523, 362] on div "🚫 Docs Incomplete" at bounding box center [462, 369] width 219 height 14
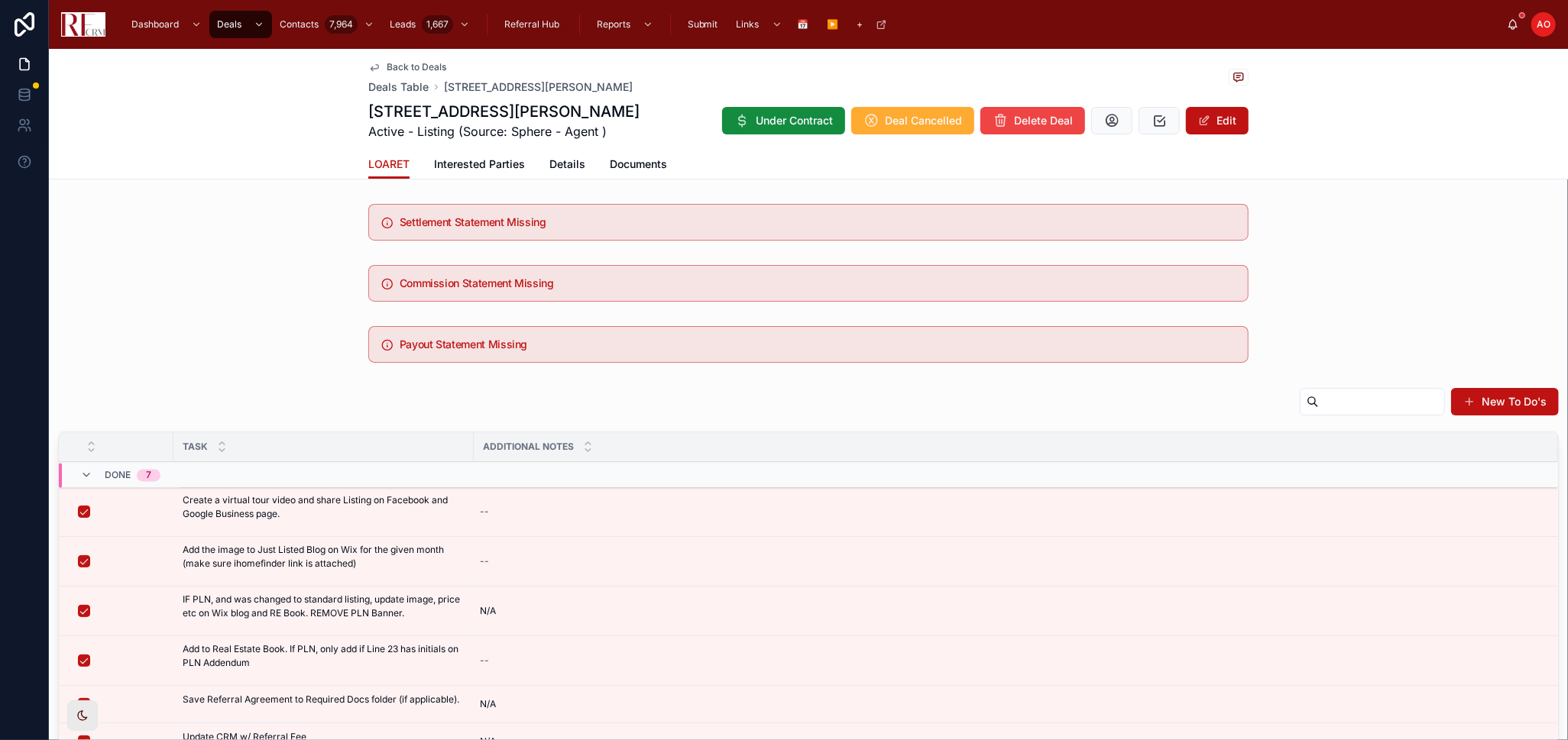
click at [640, 163] on span "Documents" at bounding box center [639, 164] width 58 height 15
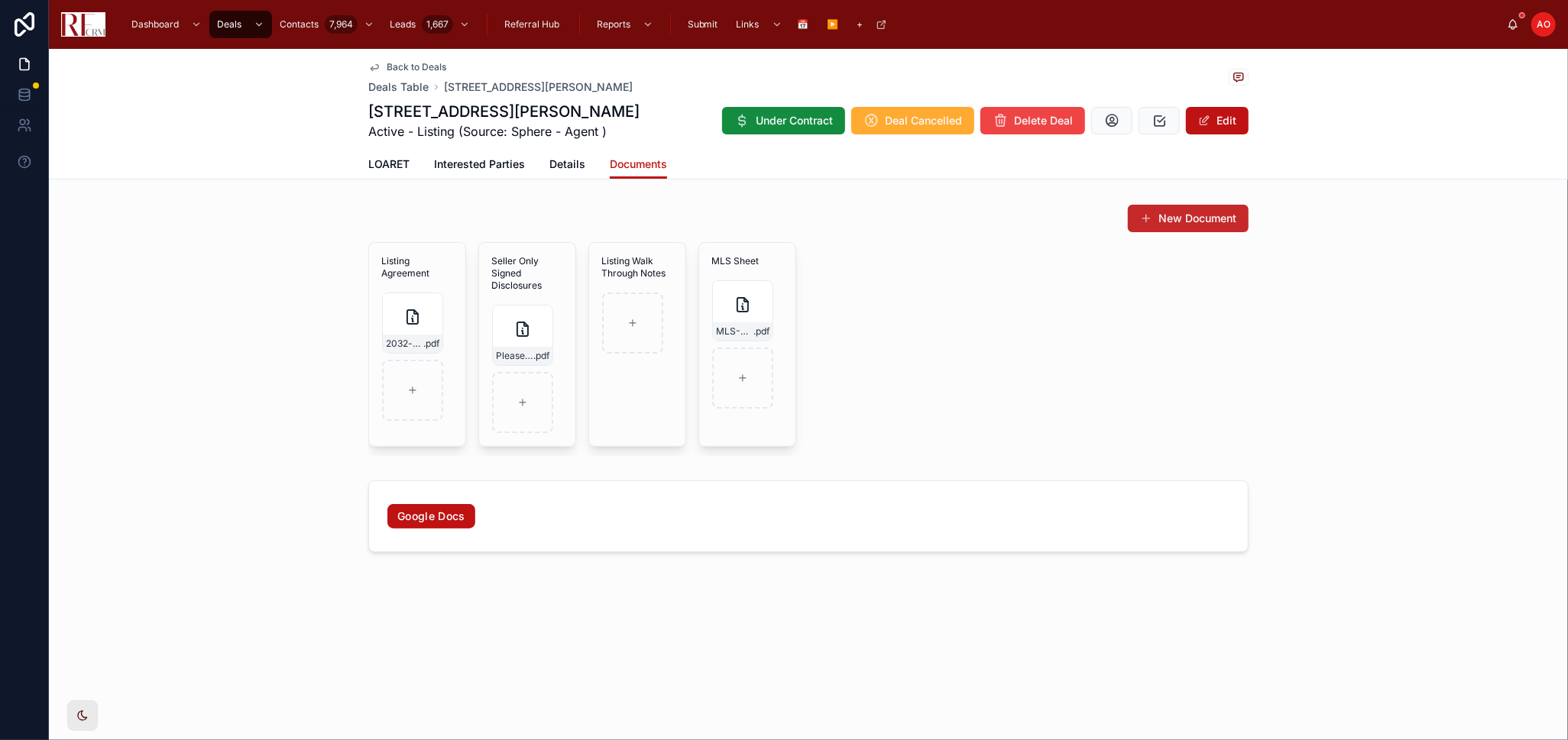
click at [1212, 218] on button "New Document" at bounding box center [1188, 218] width 121 height 27
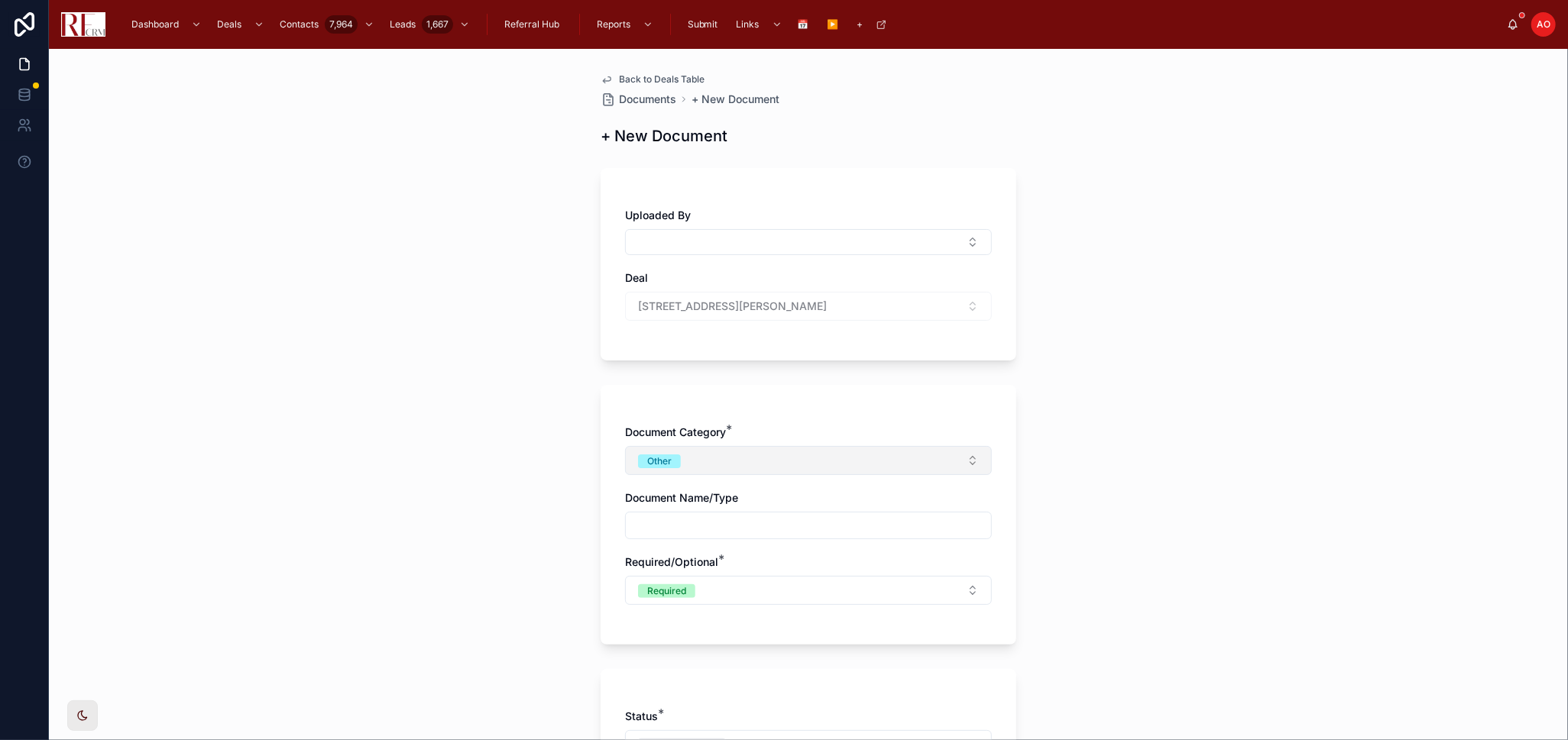
click at [737, 461] on button "Other" at bounding box center [808, 461] width 367 height 29
click at [727, 587] on div "Commission" at bounding box center [738, 590] width 53 height 14
click at [718, 533] on input "text" at bounding box center [808, 525] width 365 height 21
type input "**********"
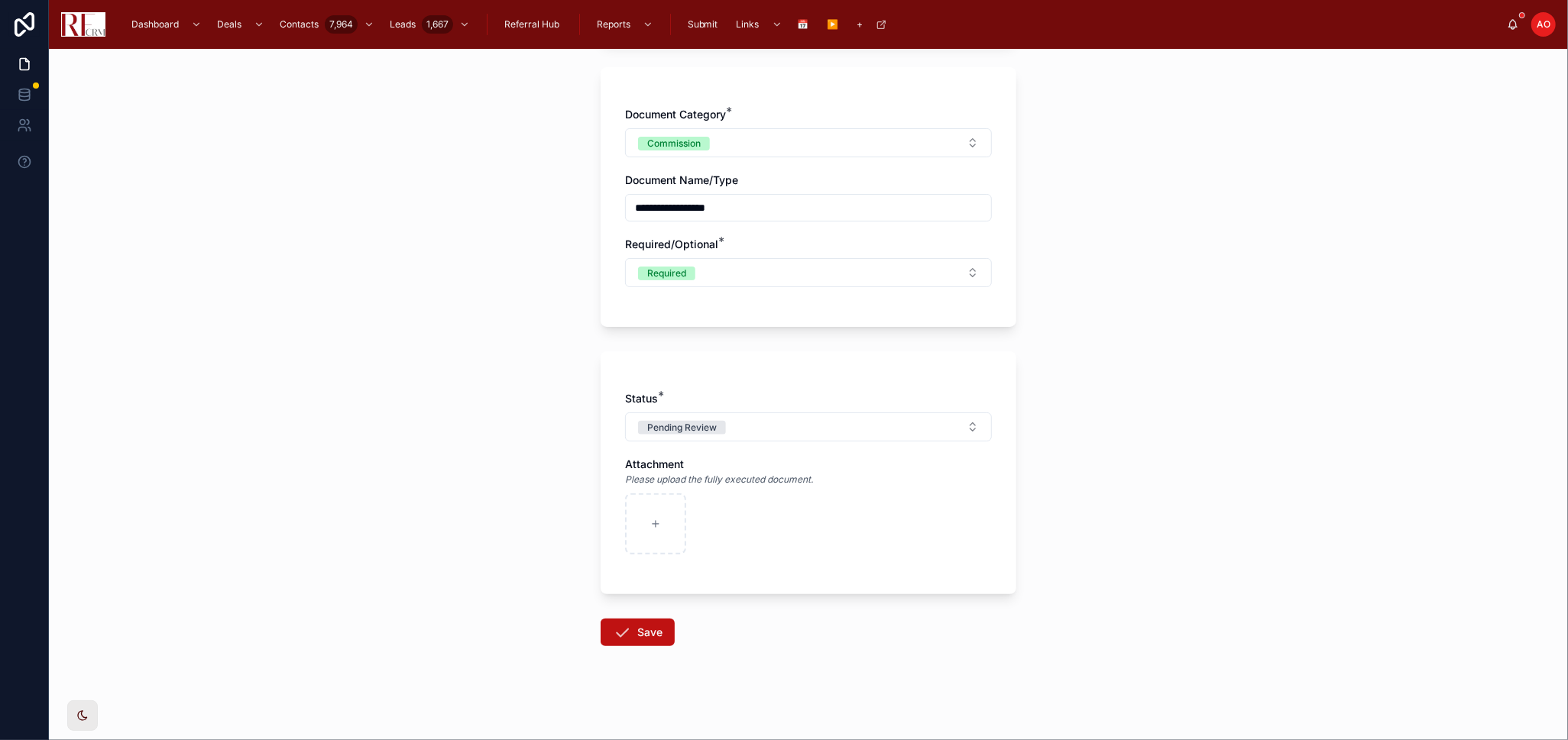
scroll to position [323, 0]
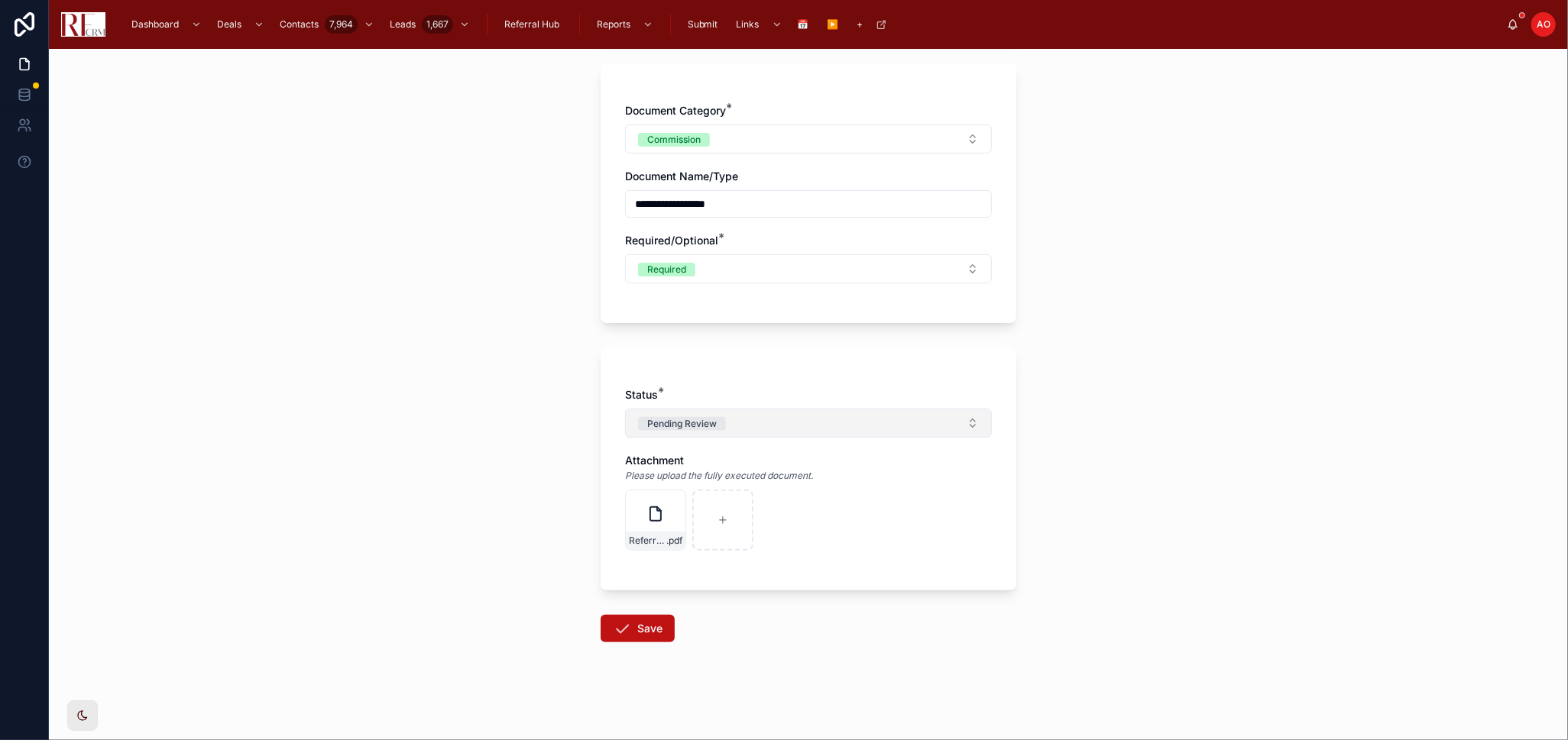
click at [775, 420] on button "Pending Review" at bounding box center [808, 423] width 367 height 29
click at [761, 531] on span "Complete" at bounding box center [732, 530] width 60 height 14
click at [855, 579] on div "Status * Complete Attachment Please upload the fully executed document. Referra…" at bounding box center [808, 468] width 416 height 243
click at [618, 635] on icon at bounding box center [622, 629] width 19 height 19
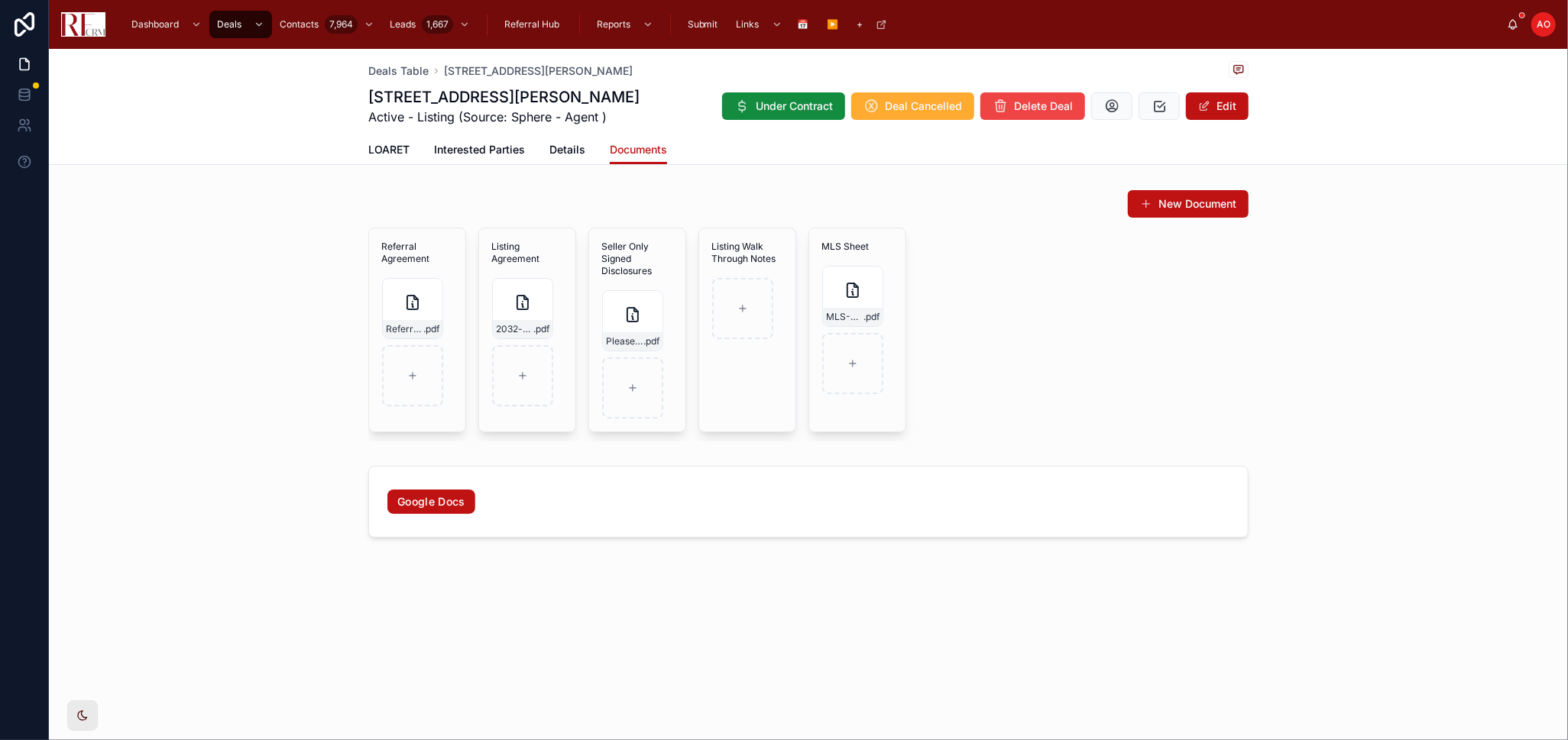
click at [569, 191] on div "New Document" at bounding box center [808, 204] width 880 height 29
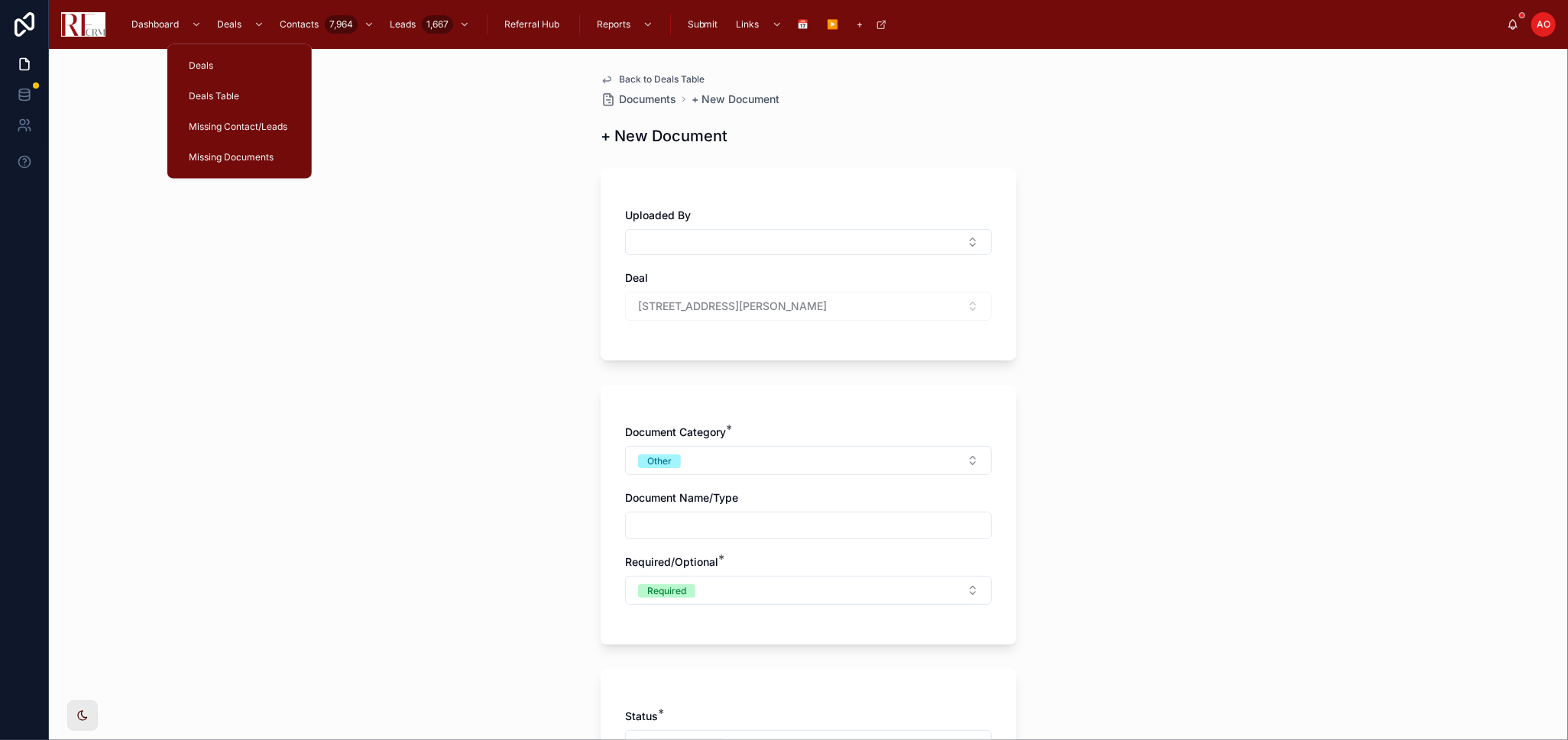
click at [233, 95] on span "Deals Table" at bounding box center [214, 96] width 51 height 12
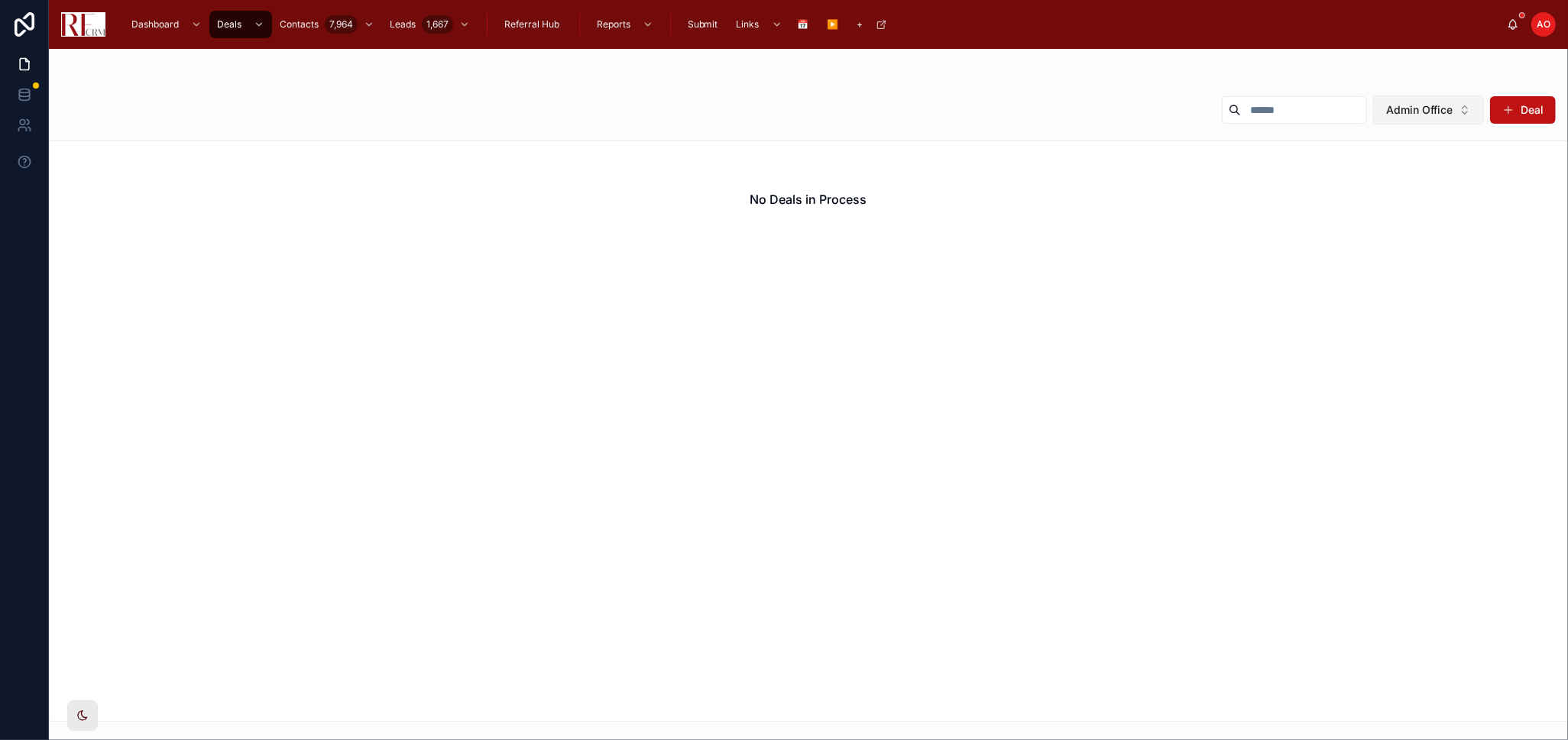
drag, startPoint x: 1421, startPoint y: 88, endPoint x: 1423, endPoint y: 102, distance: 14.1
click at [1421, 89] on div "Admin Office Deal No Deals in Process" at bounding box center [808, 403] width 1519 height 636
click at [1423, 106] on span "Admin Office" at bounding box center [1419, 110] width 66 height 15
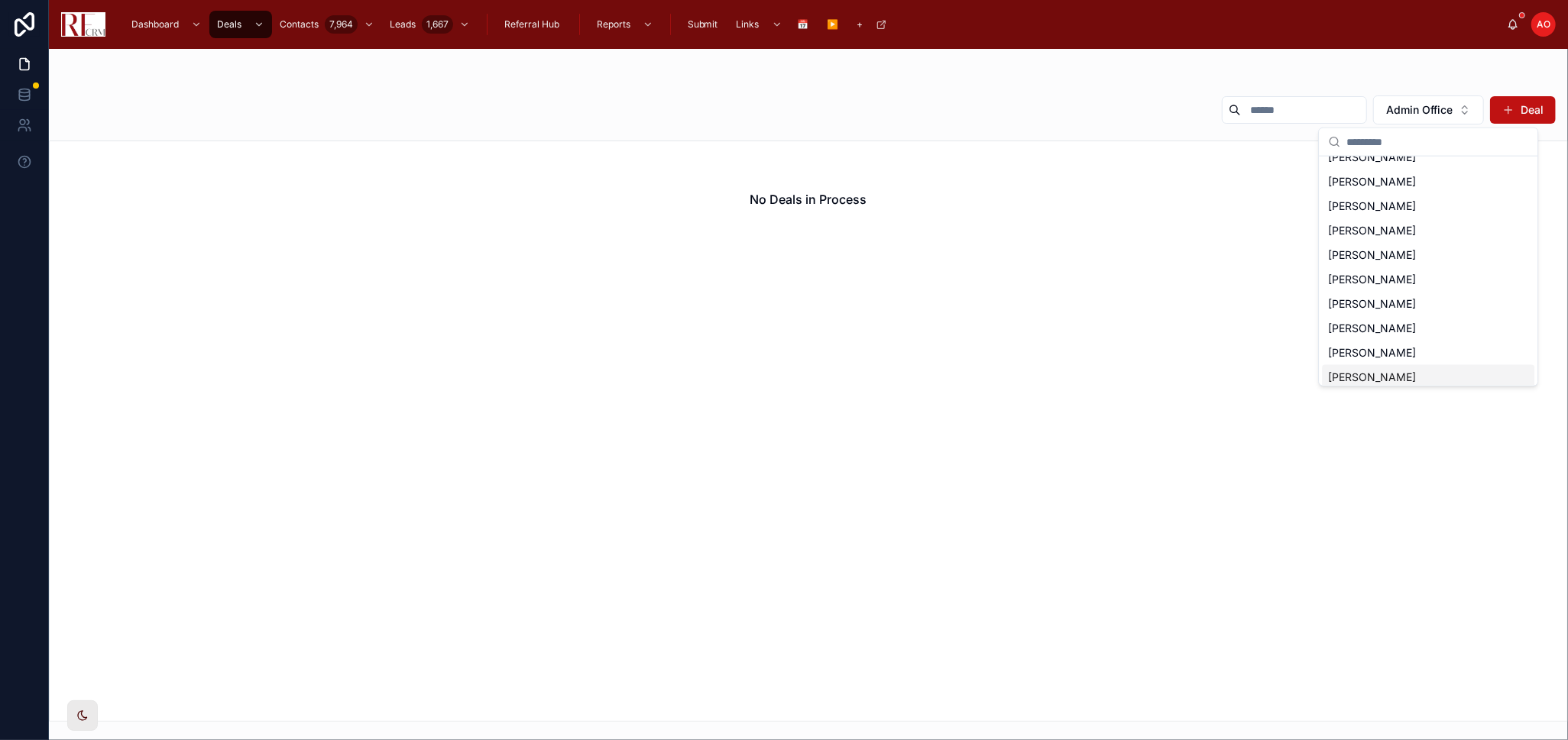
scroll to position [94, 0]
click at [1393, 299] on span "[PERSON_NAME]" at bounding box center [1372, 298] width 88 height 15
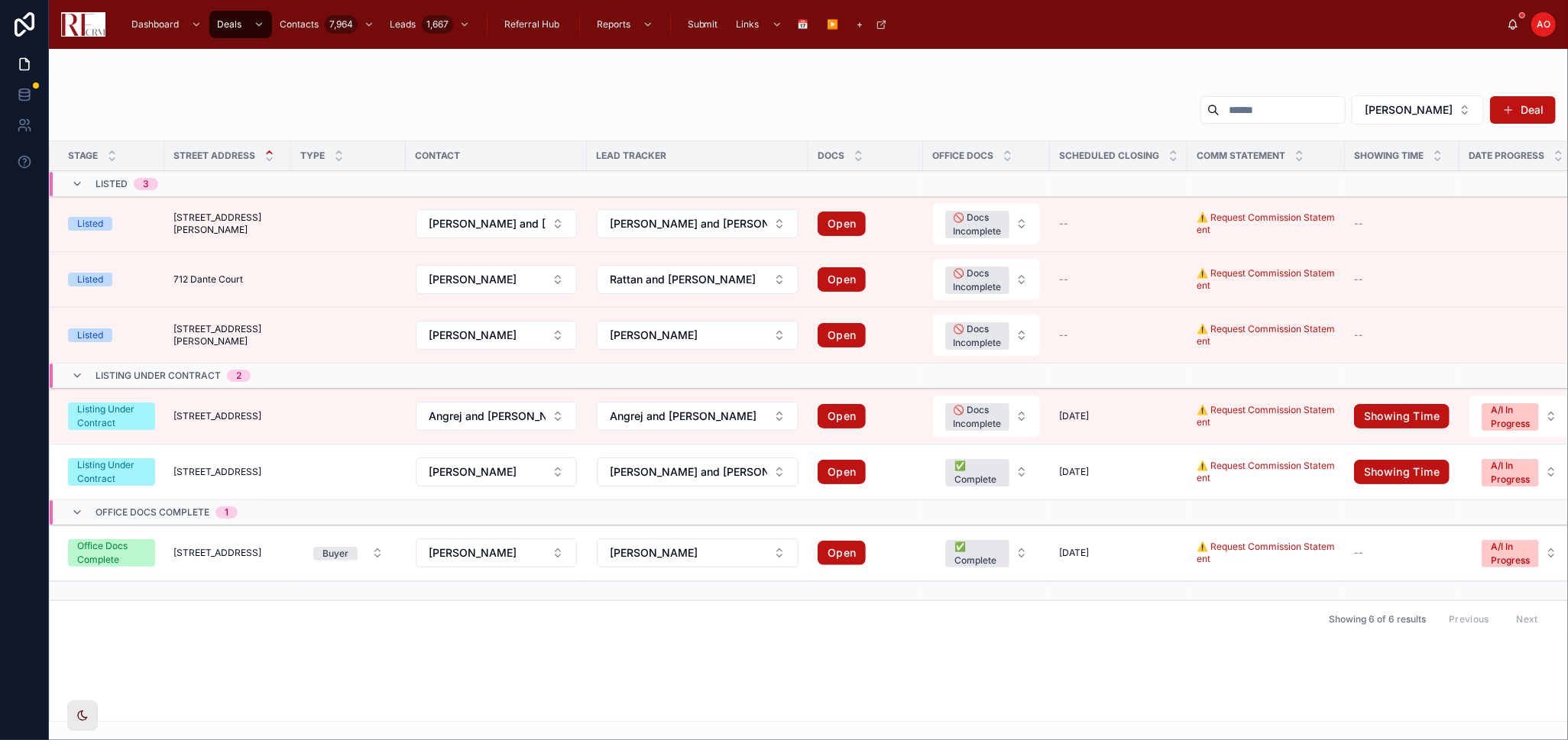
click at [271, 483] on td "[STREET_ADDRESS]" at bounding box center [228, 472] width 127 height 56
click at [230, 467] on span "[STREET_ADDRESS]" at bounding box center [218, 472] width 88 height 12
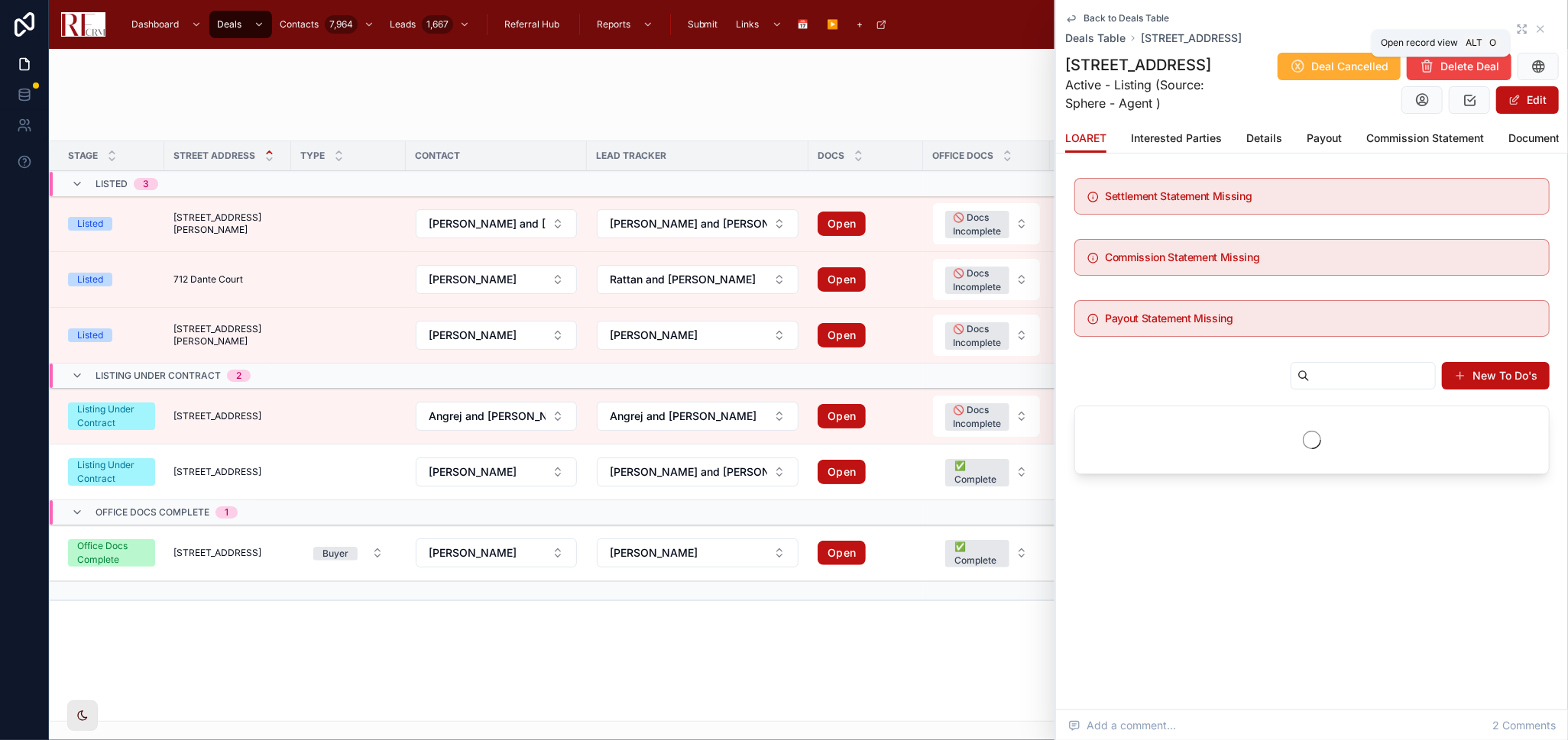
click at [1523, 28] on icon at bounding box center [1522, 29] width 12 height 12
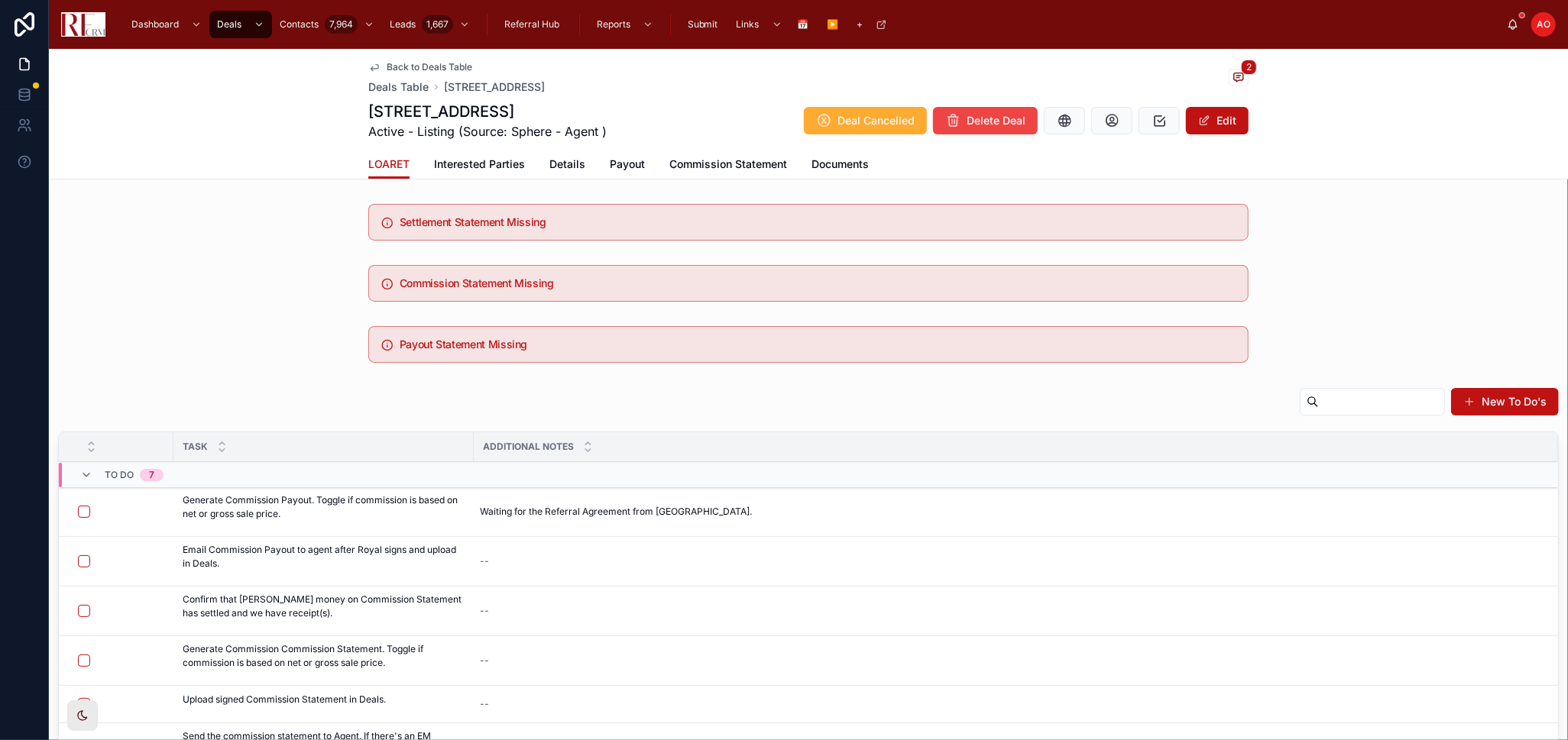
click at [831, 158] on span "Documents" at bounding box center [840, 164] width 58 height 15
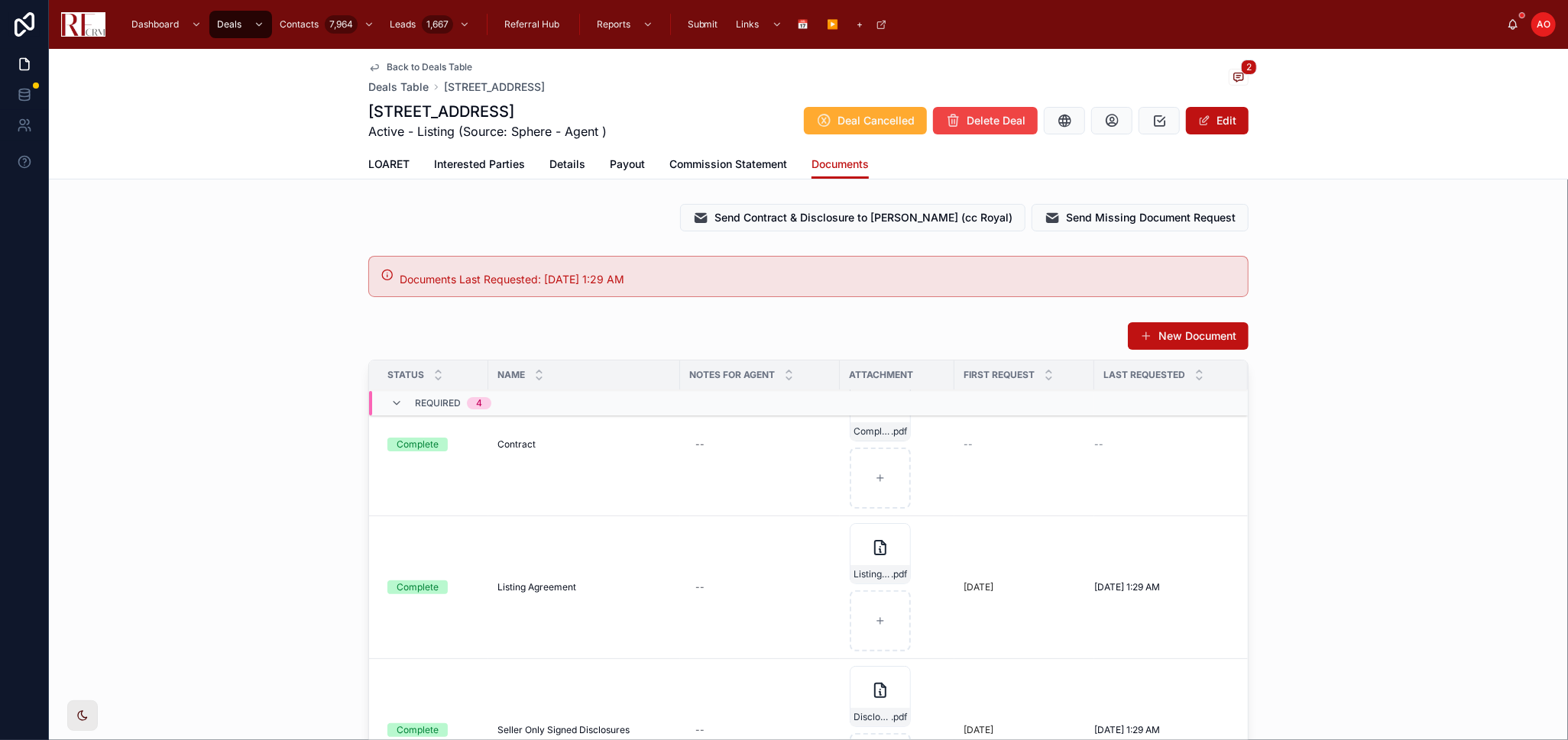
scroll to position [169, 0]
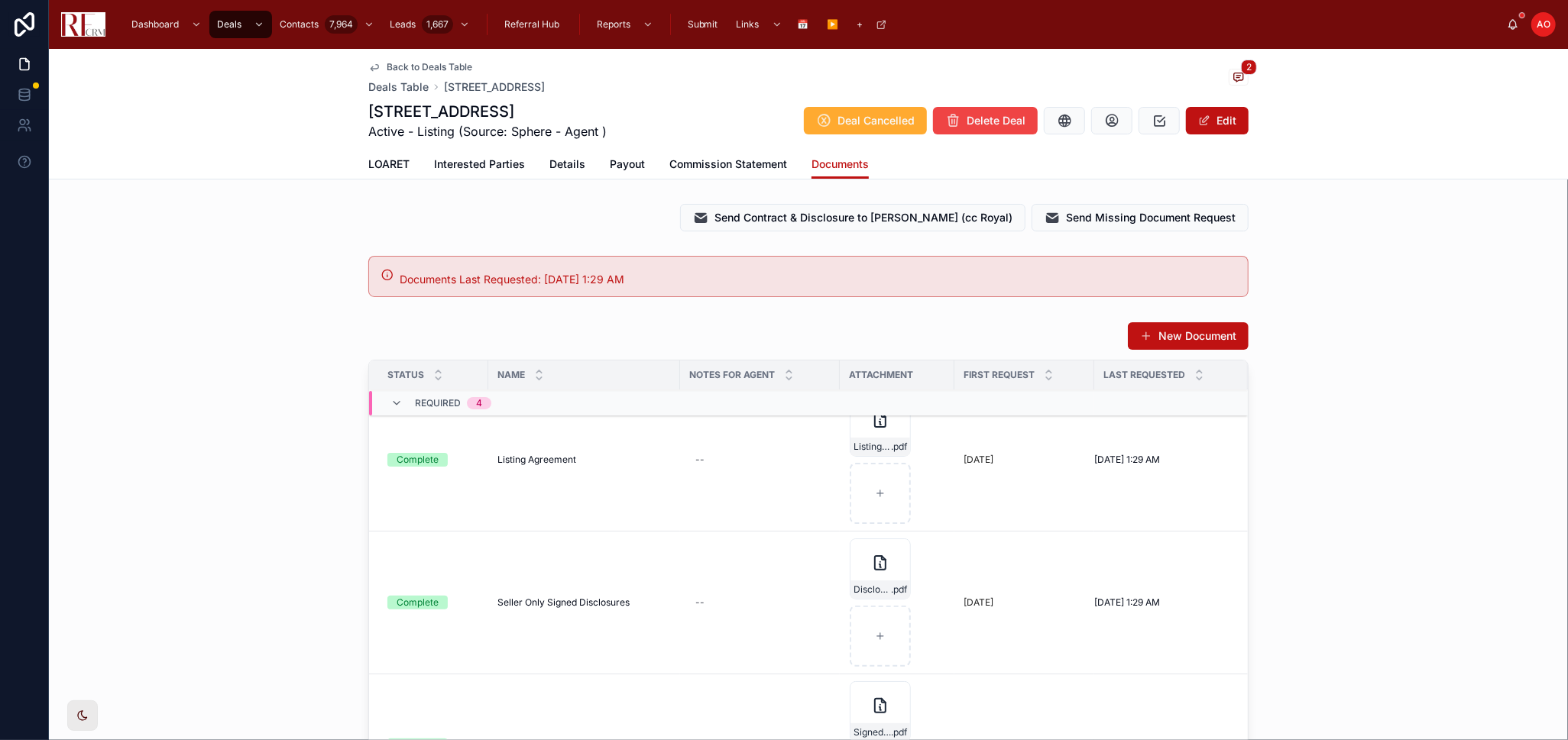
click at [1163, 334] on button "New Document" at bounding box center [1188, 336] width 121 height 27
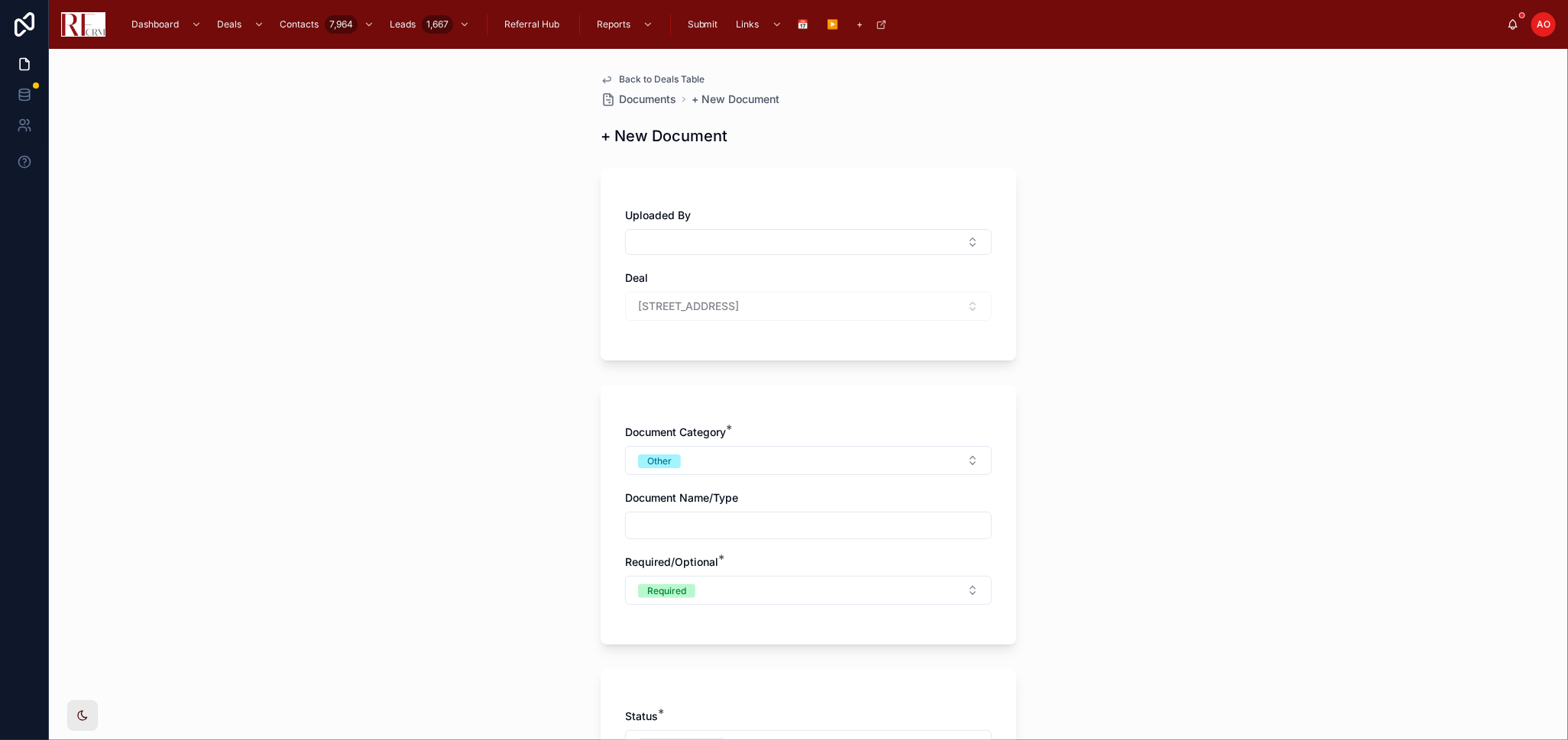
click at [761, 525] on input "text" at bounding box center [808, 525] width 365 height 21
click at [756, 448] on button "Other" at bounding box center [808, 461] width 367 height 29
click at [738, 588] on div "Commission" at bounding box center [738, 590] width 53 height 14
click at [723, 525] on input "text" at bounding box center [808, 525] width 365 height 21
type input "**********"
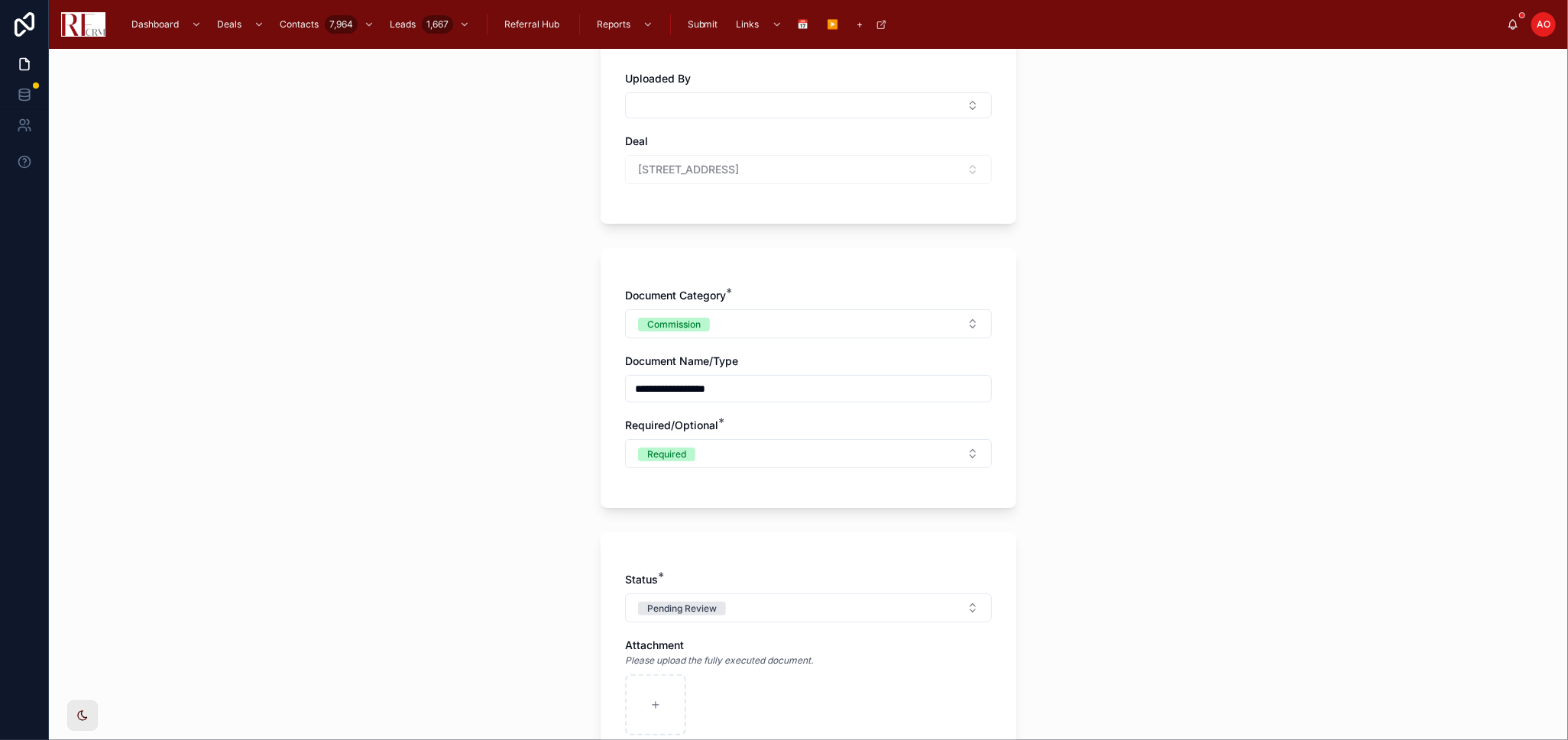
scroll to position [254, 0]
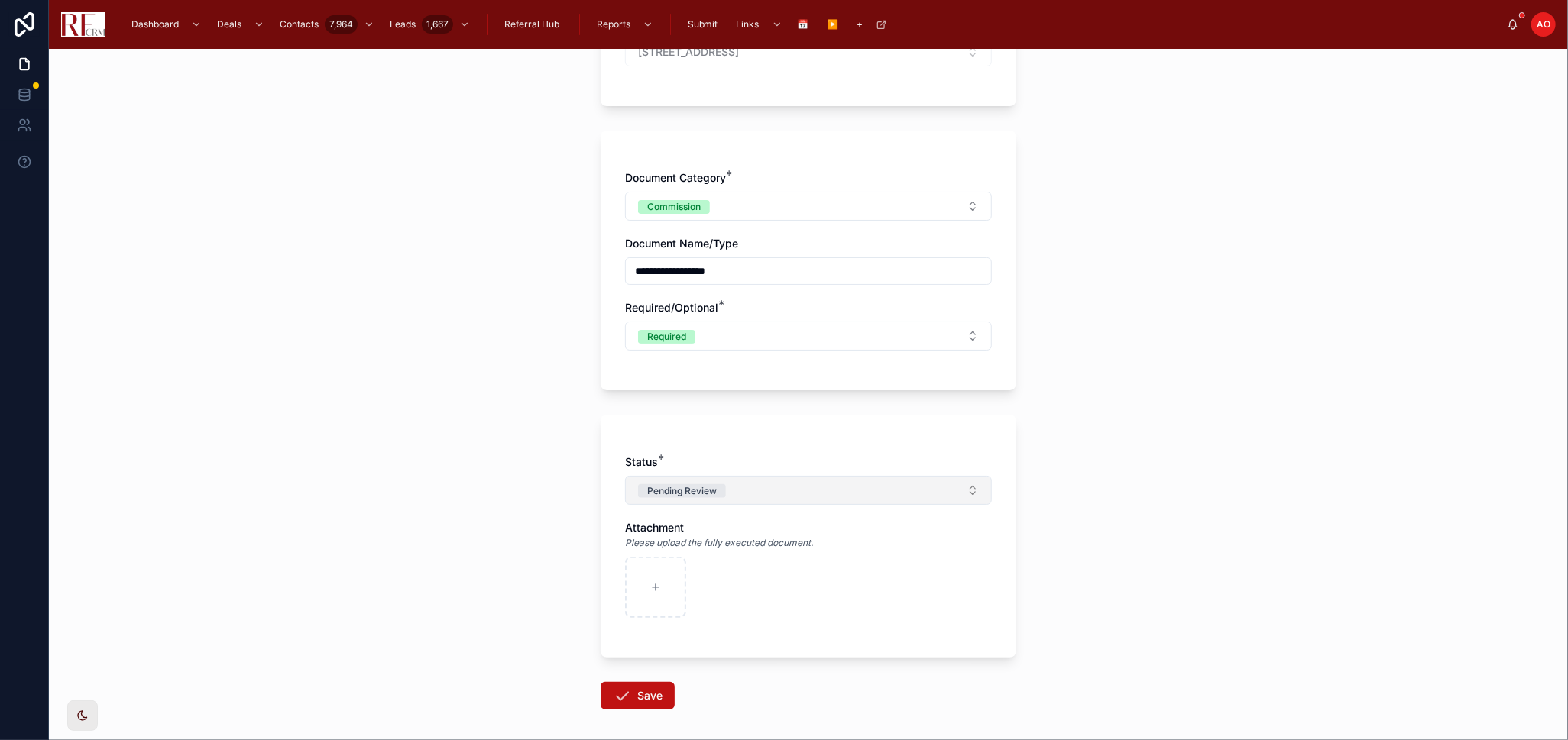
click at [742, 489] on button "Pending Review" at bounding box center [808, 490] width 367 height 29
click at [730, 605] on div "Complete" at bounding box center [802, 598] width 213 height 23
click at [612, 699] on icon at bounding box center [622, 696] width 19 height 19
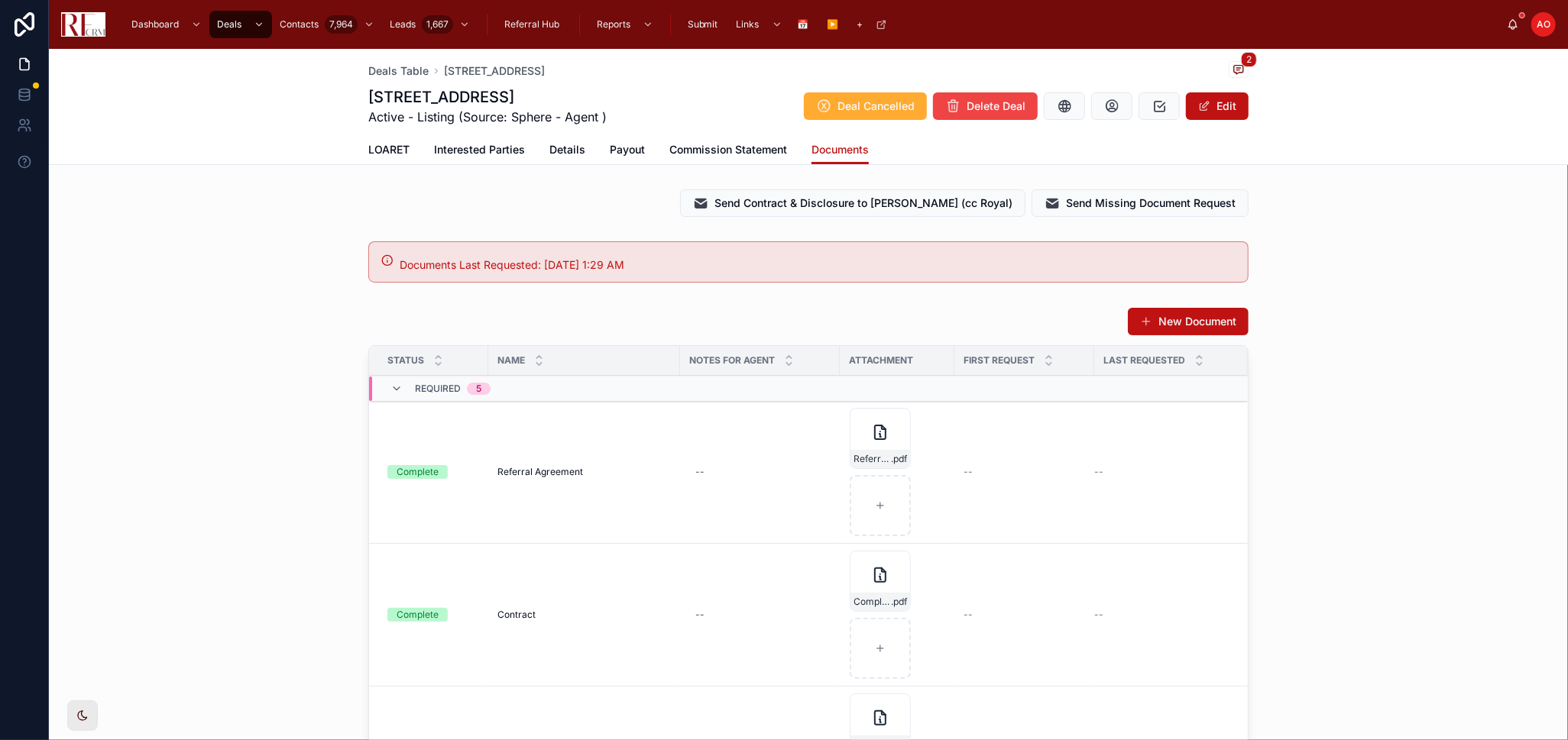
click at [686, 150] on span "Commission Statement" at bounding box center [728, 150] width 118 height 15
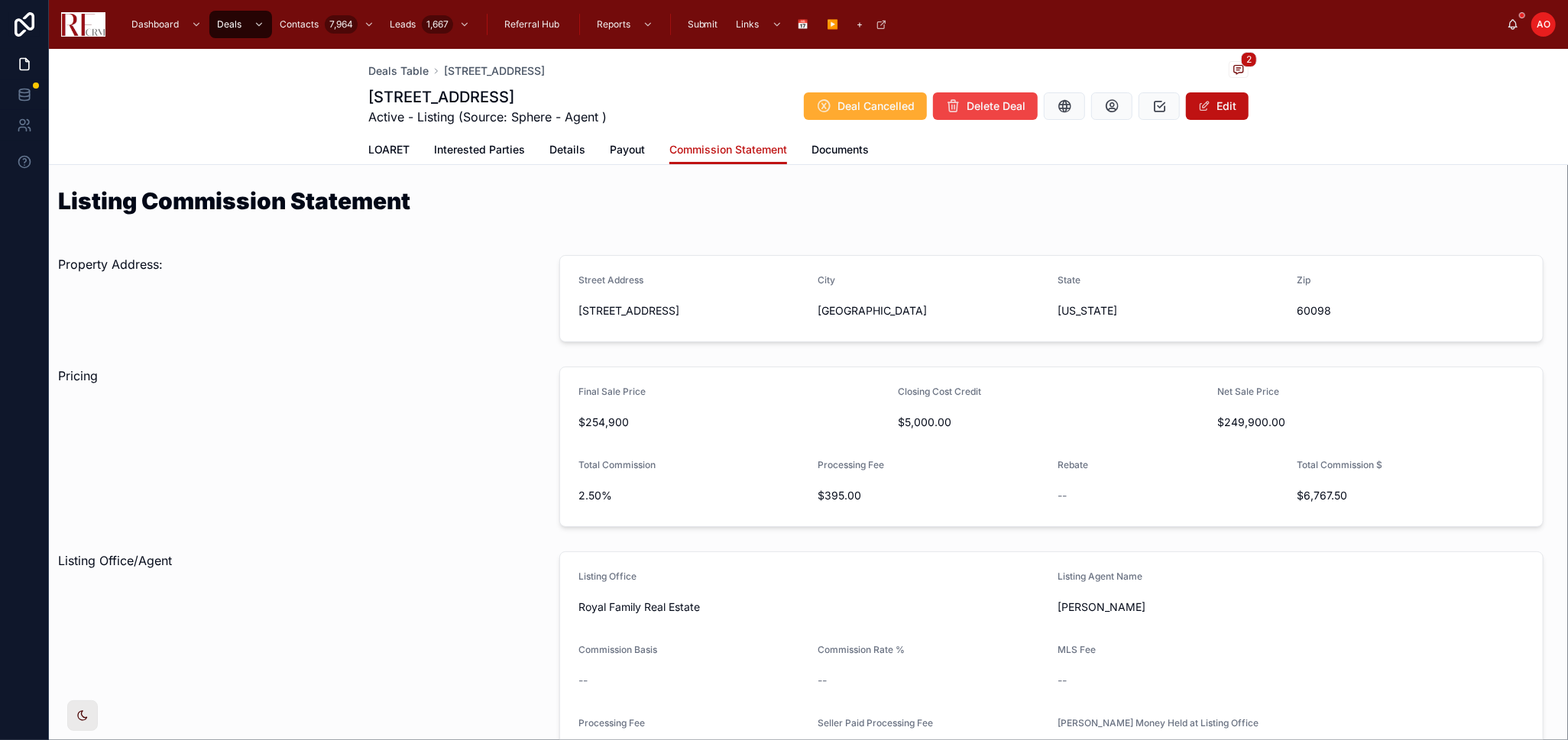
click at [611, 150] on span "Payout" at bounding box center [627, 150] width 35 height 15
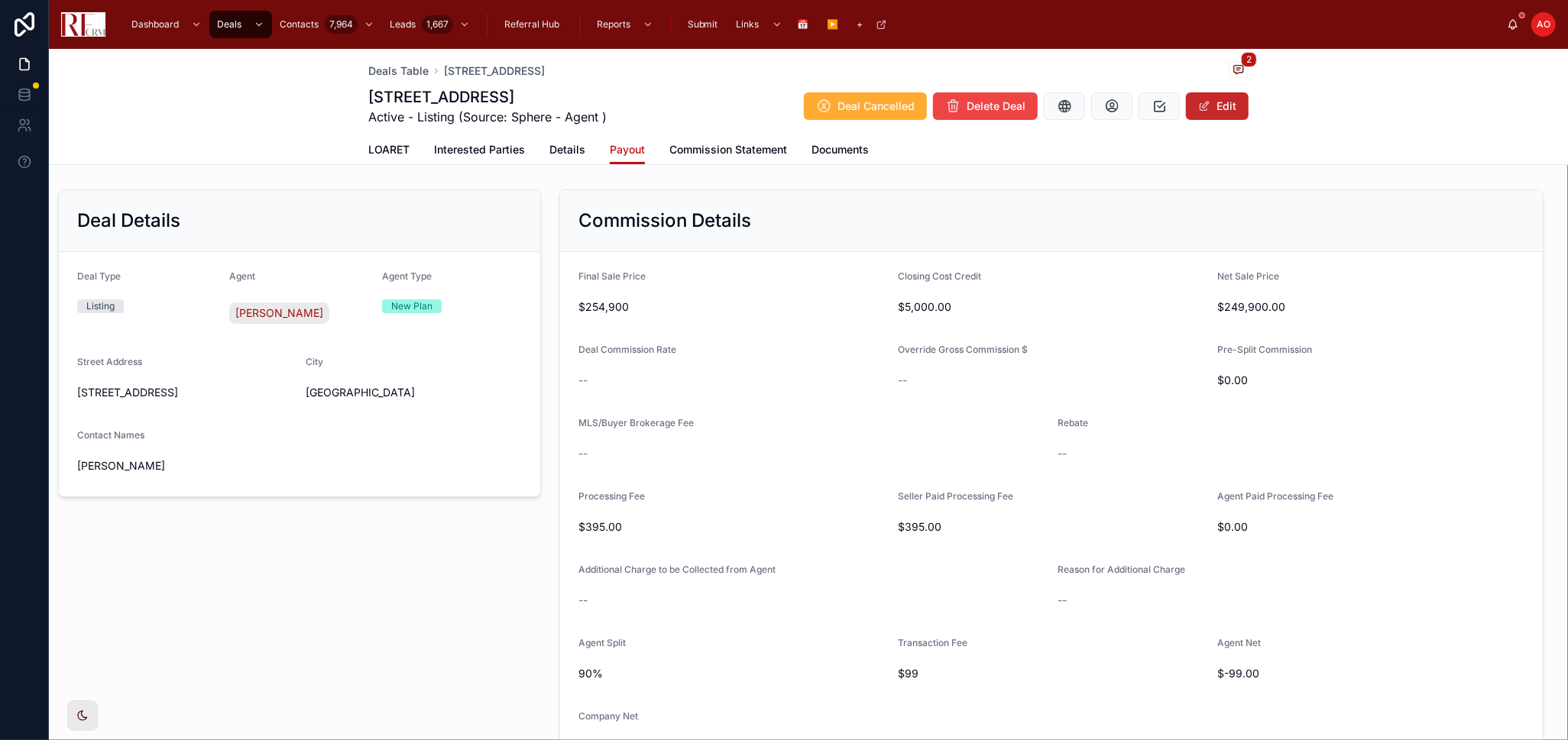
click at [1206, 110] on button "Edit" at bounding box center [1217, 106] width 63 height 27
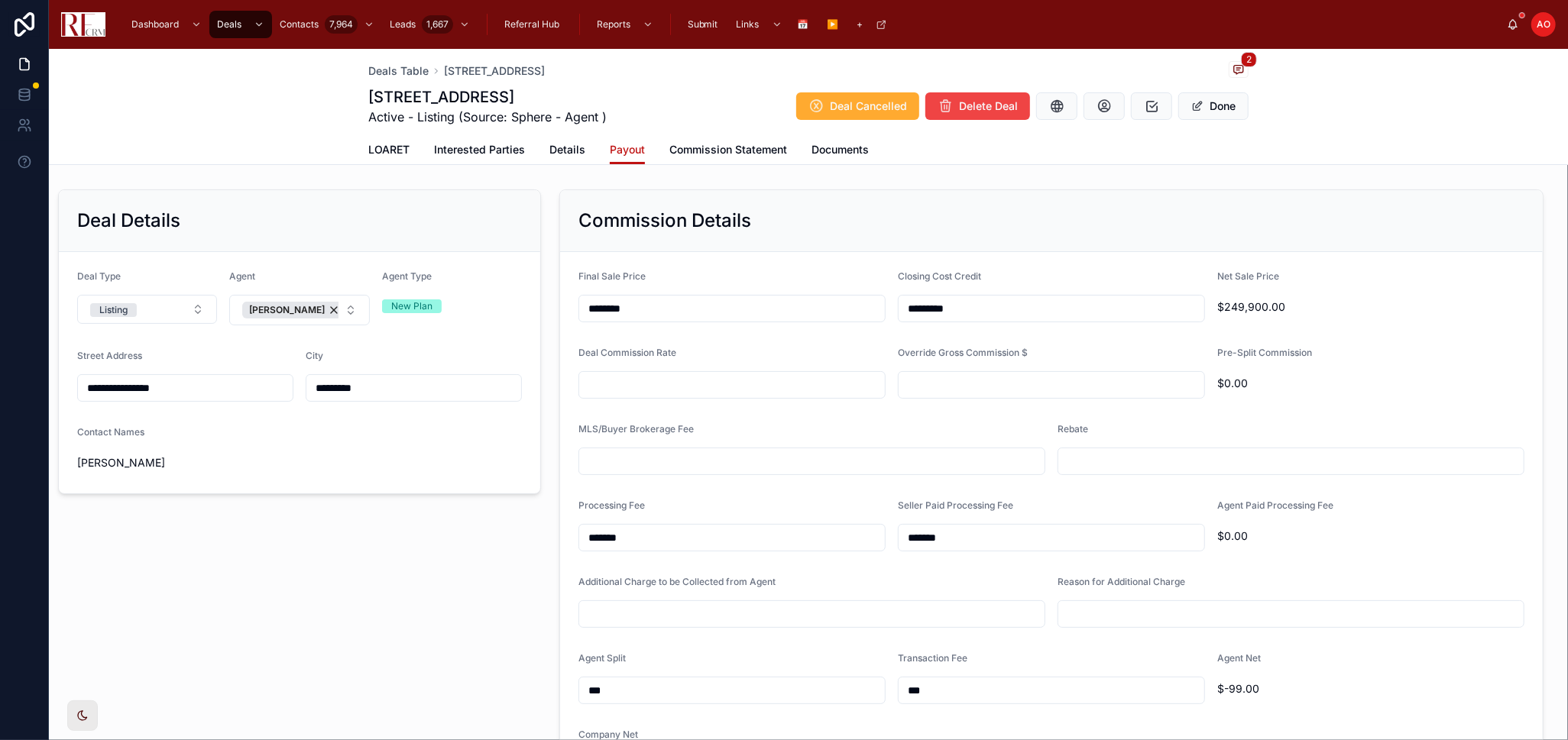
click at [702, 386] on input "text" at bounding box center [732, 384] width 306 height 21
type input "*****"
click at [864, 459] on input "text" at bounding box center [812, 461] width 465 height 21
type input "*****"
click at [1208, 448] on div at bounding box center [1290, 461] width 467 height 27
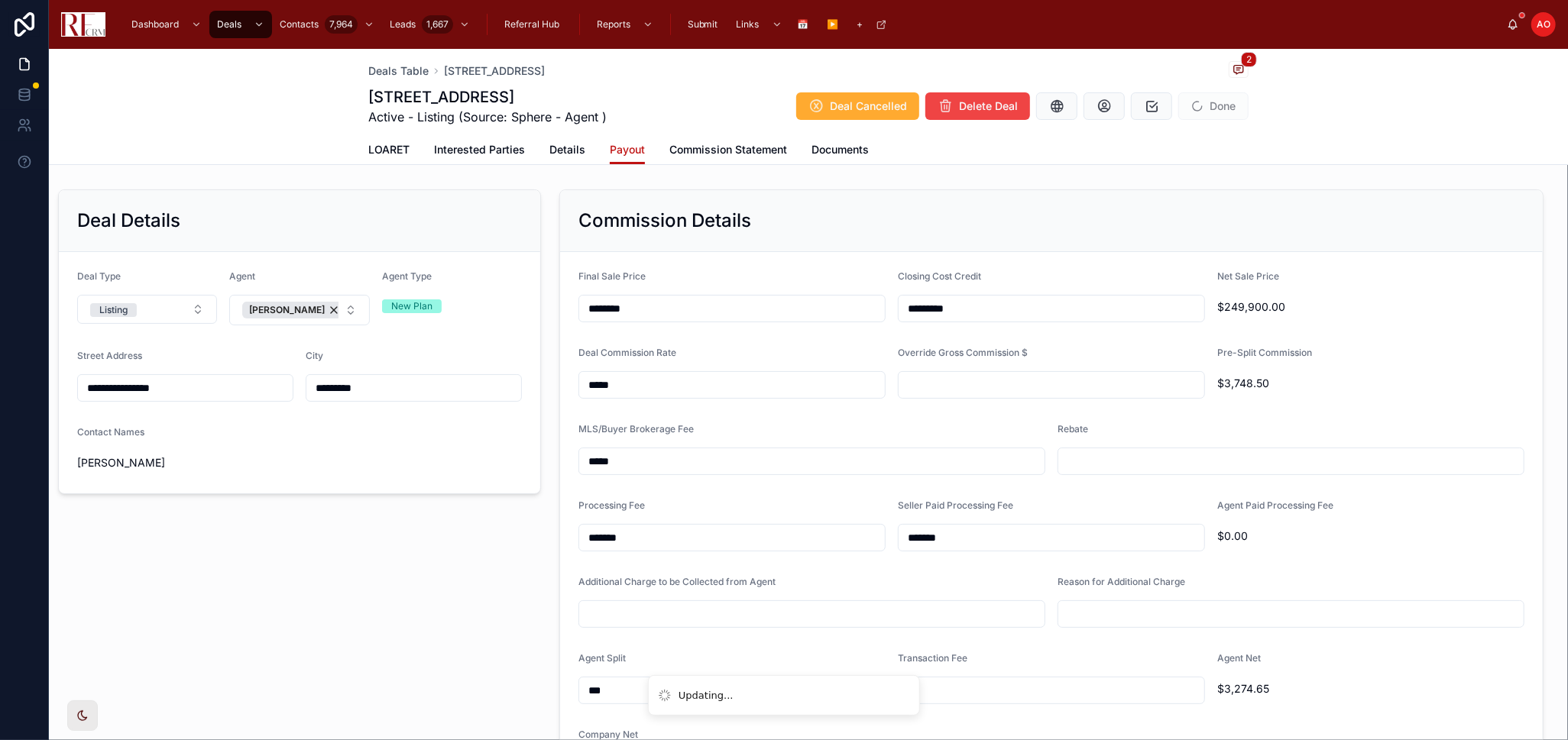
click at [1207, 450] on input "text" at bounding box center [1290, 461] width 465 height 21
type input "*****"
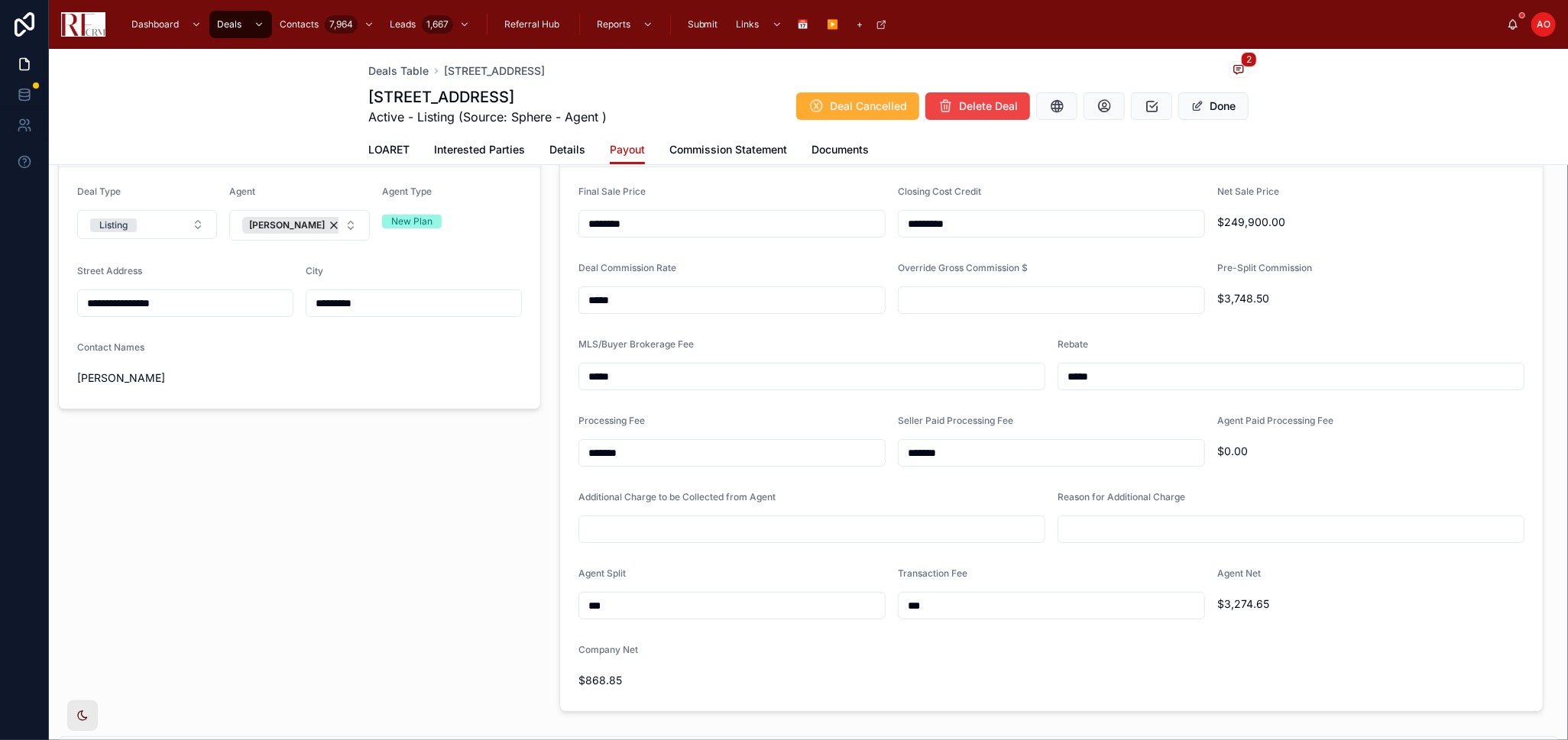
click at [634, 600] on input "***" at bounding box center [732, 605] width 306 height 21
click at [612, 602] on input "***" at bounding box center [732, 605] width 306 height 21
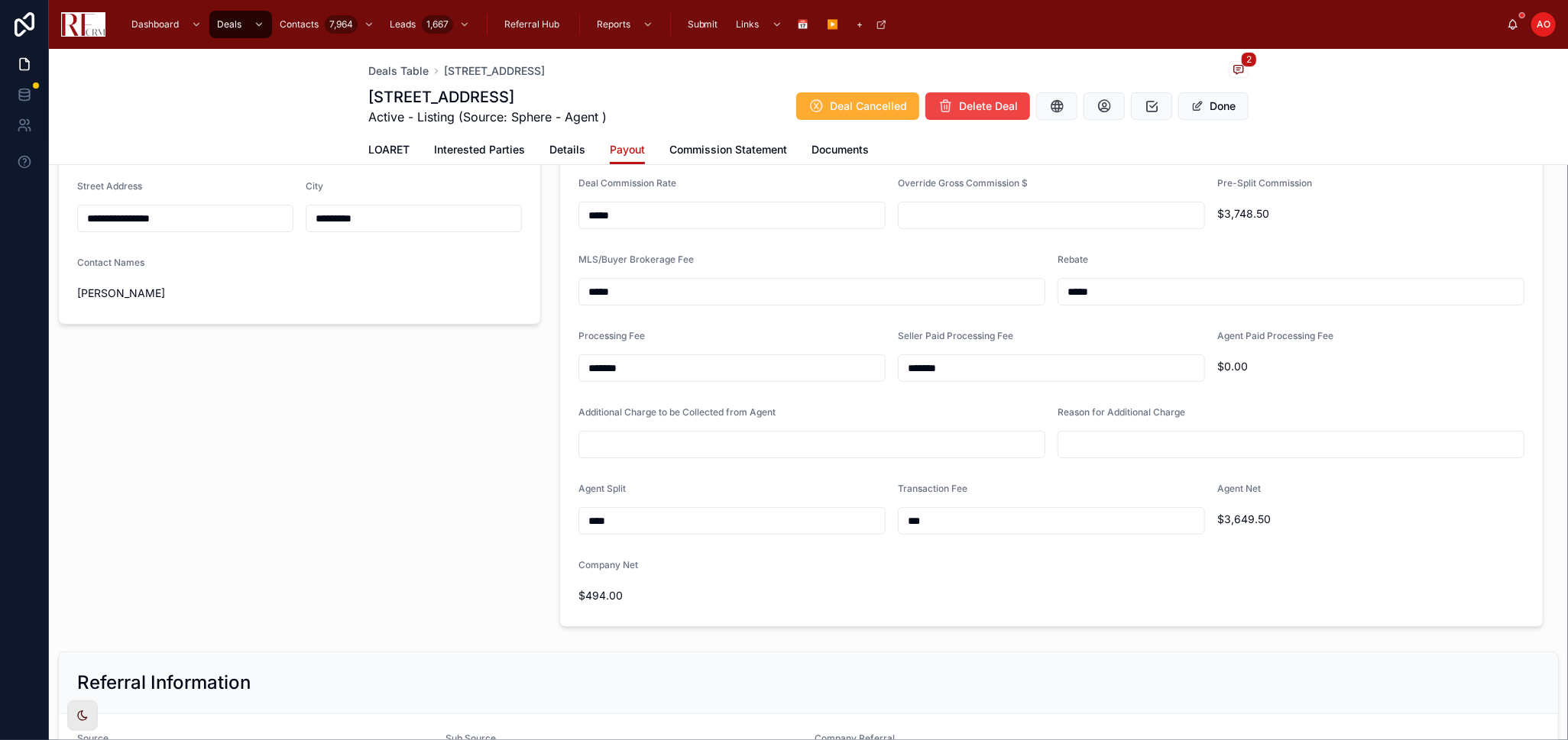
scroll to position [424, 0]
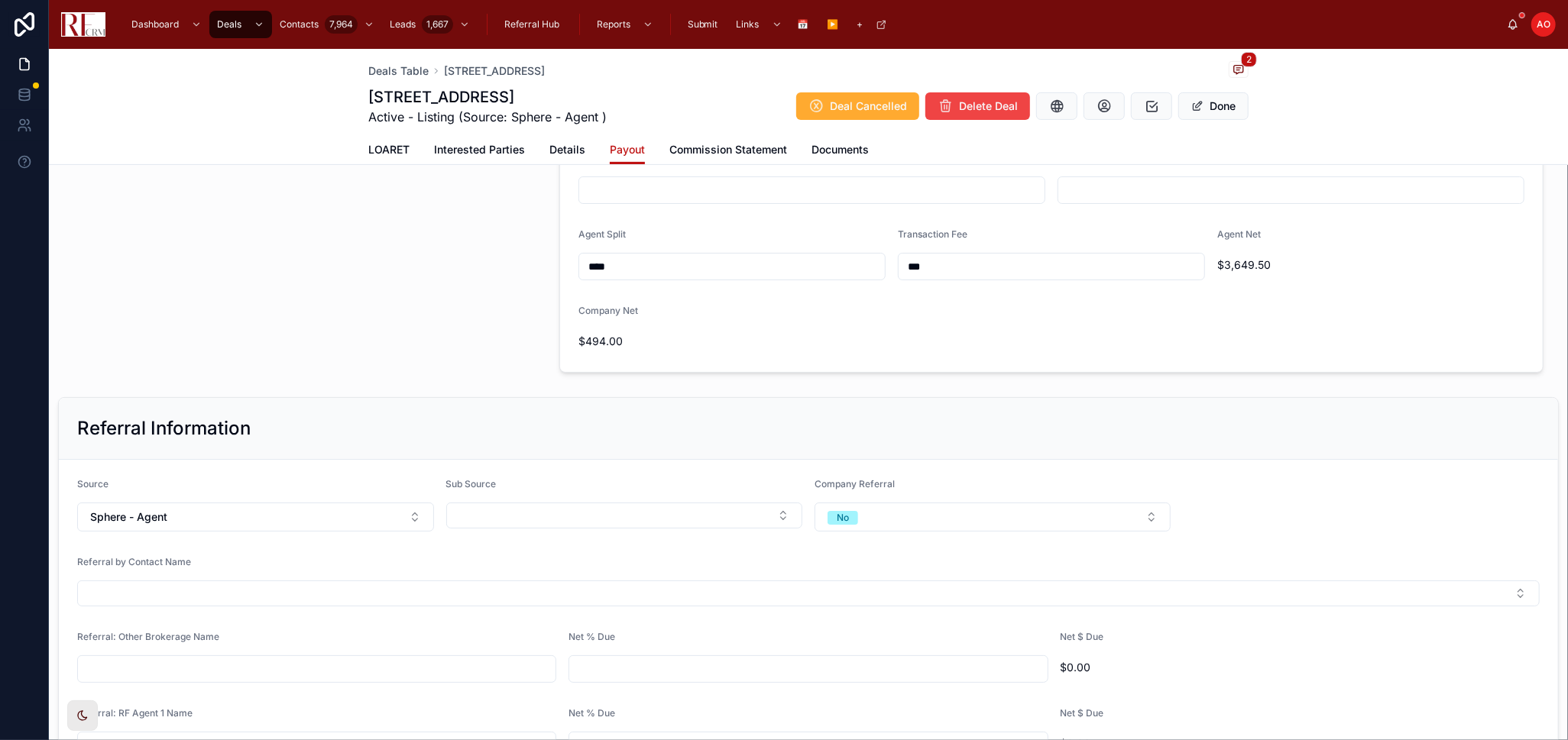
type input "****"
click at [304, 669] on input "text" at bounding box center [317, 669] width 478 height 21
type input "**********"
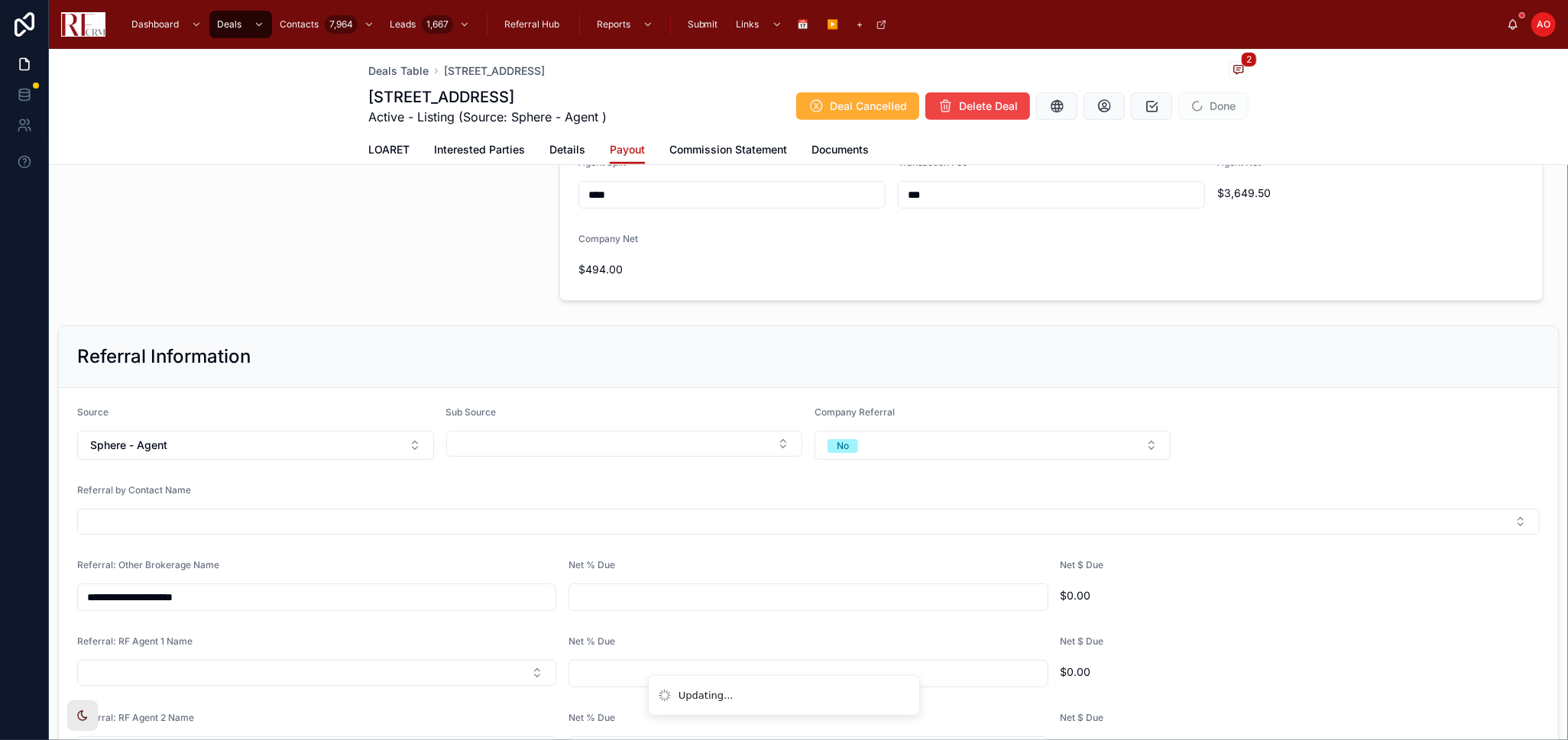
scroll to position [594, 0]
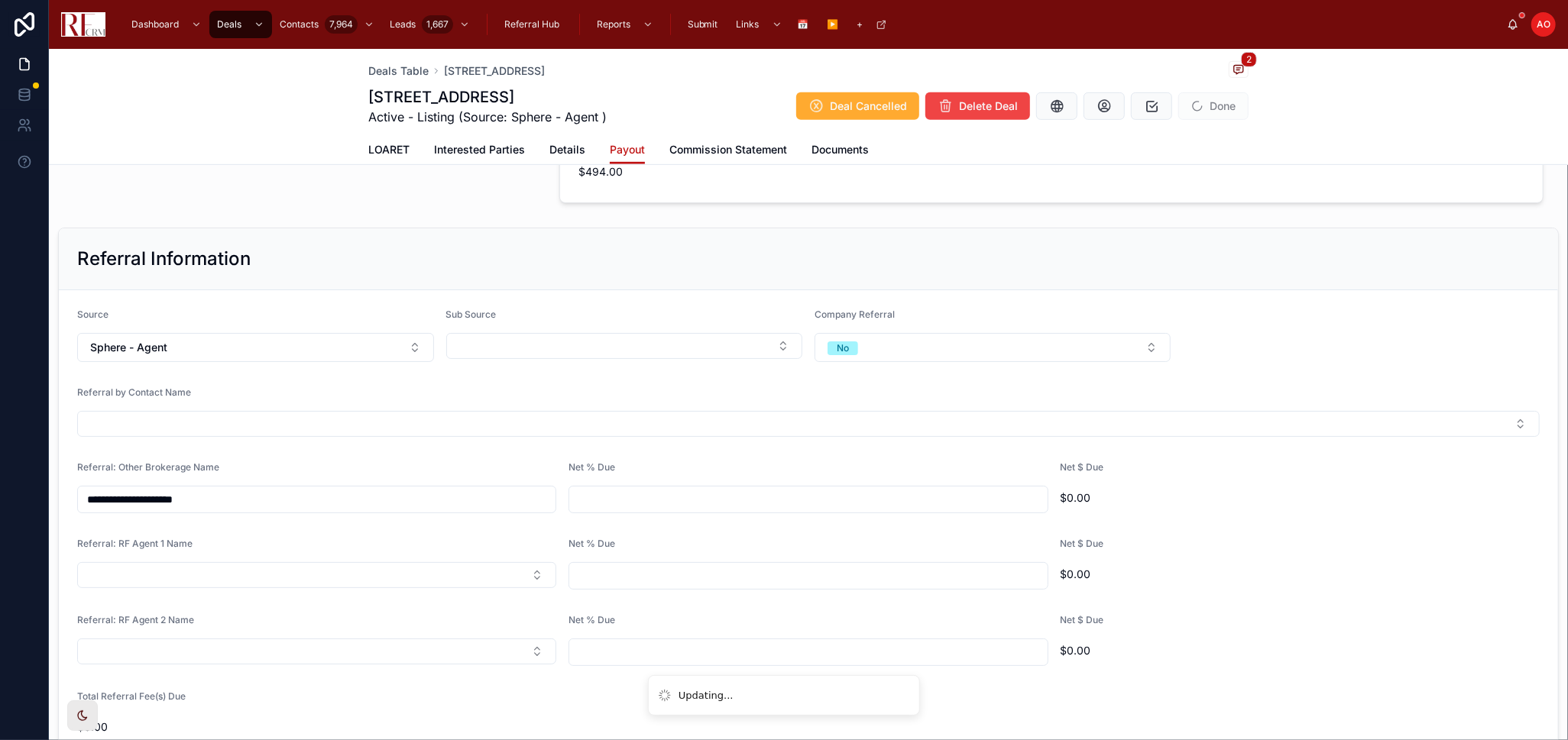
click at [768, 501] on input "text" at bounding box center [808, 499] width 478 height 21
type input "***"
click at [1324, 477] on div "Net $ Due" at bounding box center [1300, 471] width 479 height 19
click at [1227, 112] on button "Done" at bounding box center [1213, 106] width 70 height 27
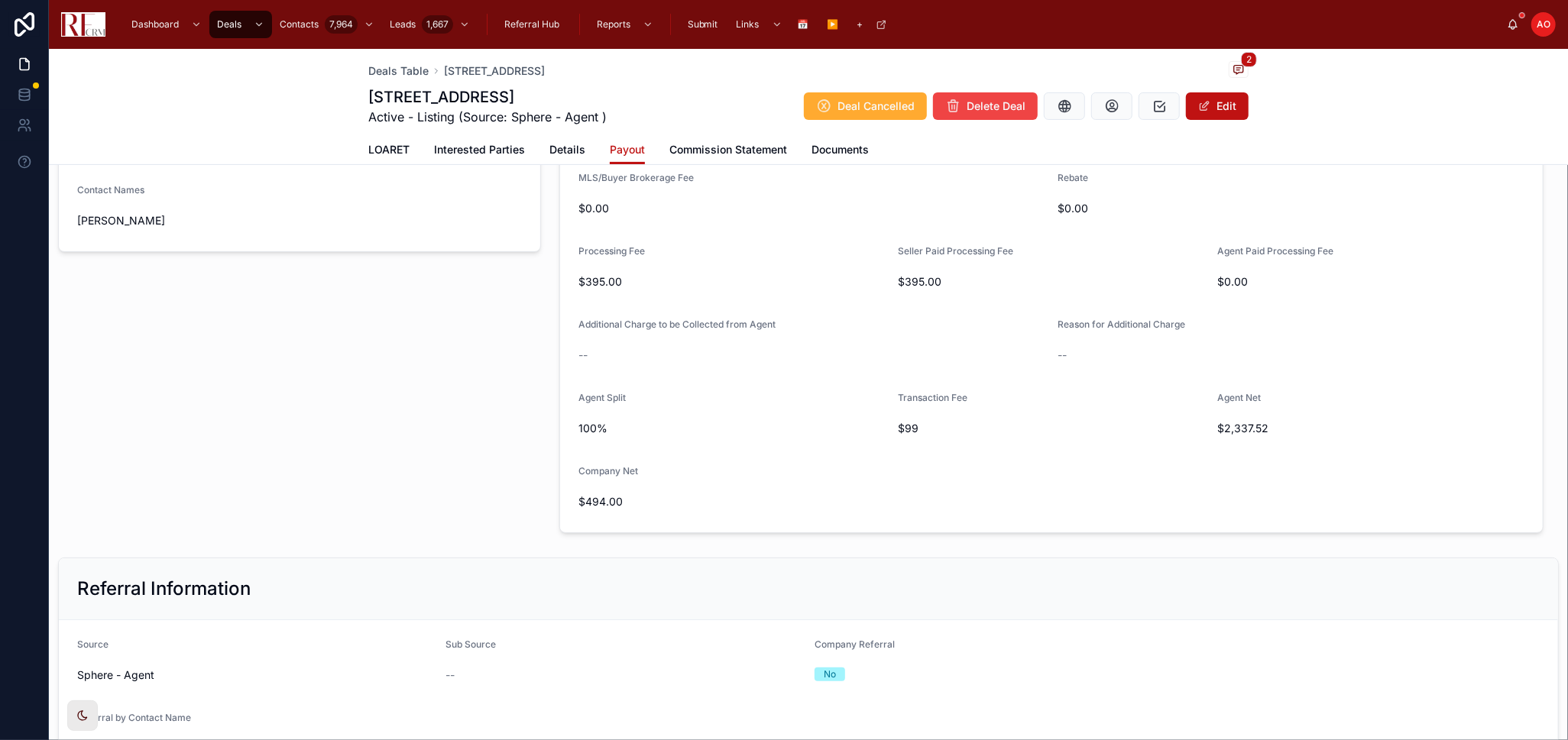
scroll to position [339, 0]
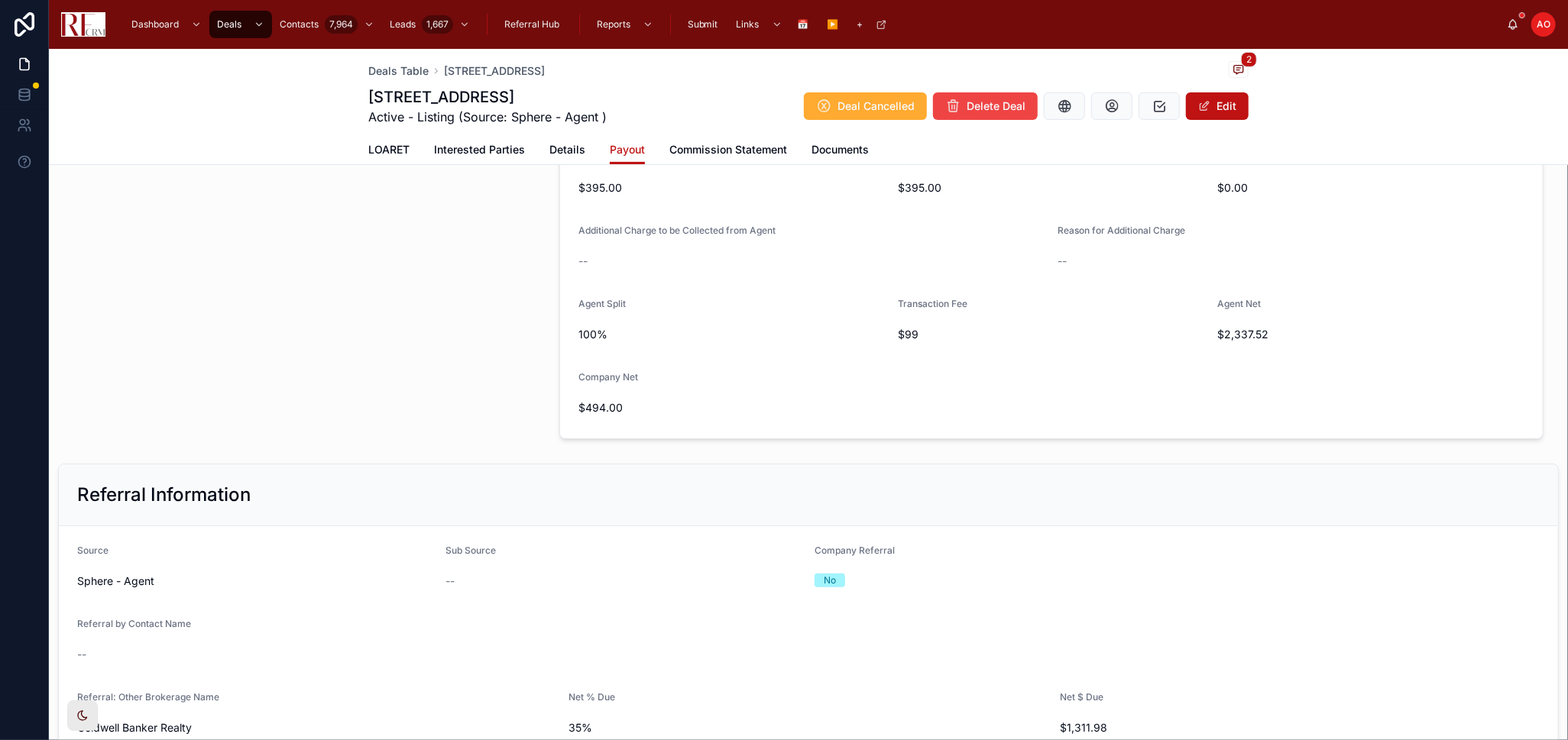
drag, startPoint x: 730, startPoint y: 144, endPoint x: 948, endPoint y: 140, distance: 218.0
click at [731, 144] on span "Commission Statement" at bounding box center [728, 150] width 118 height 15
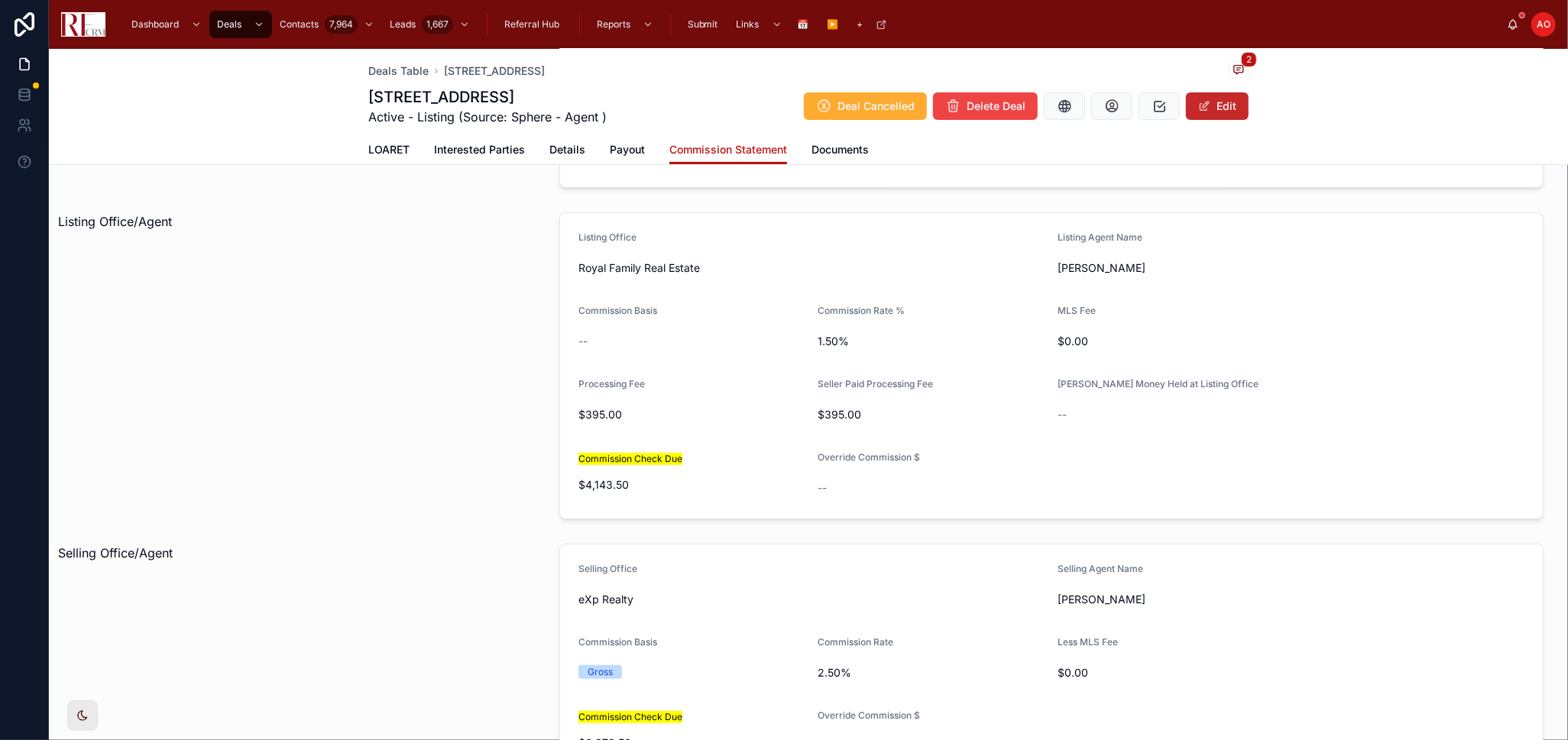
click at [1203, 102] on span at bounding box center [1204, 106] width 12 height 12
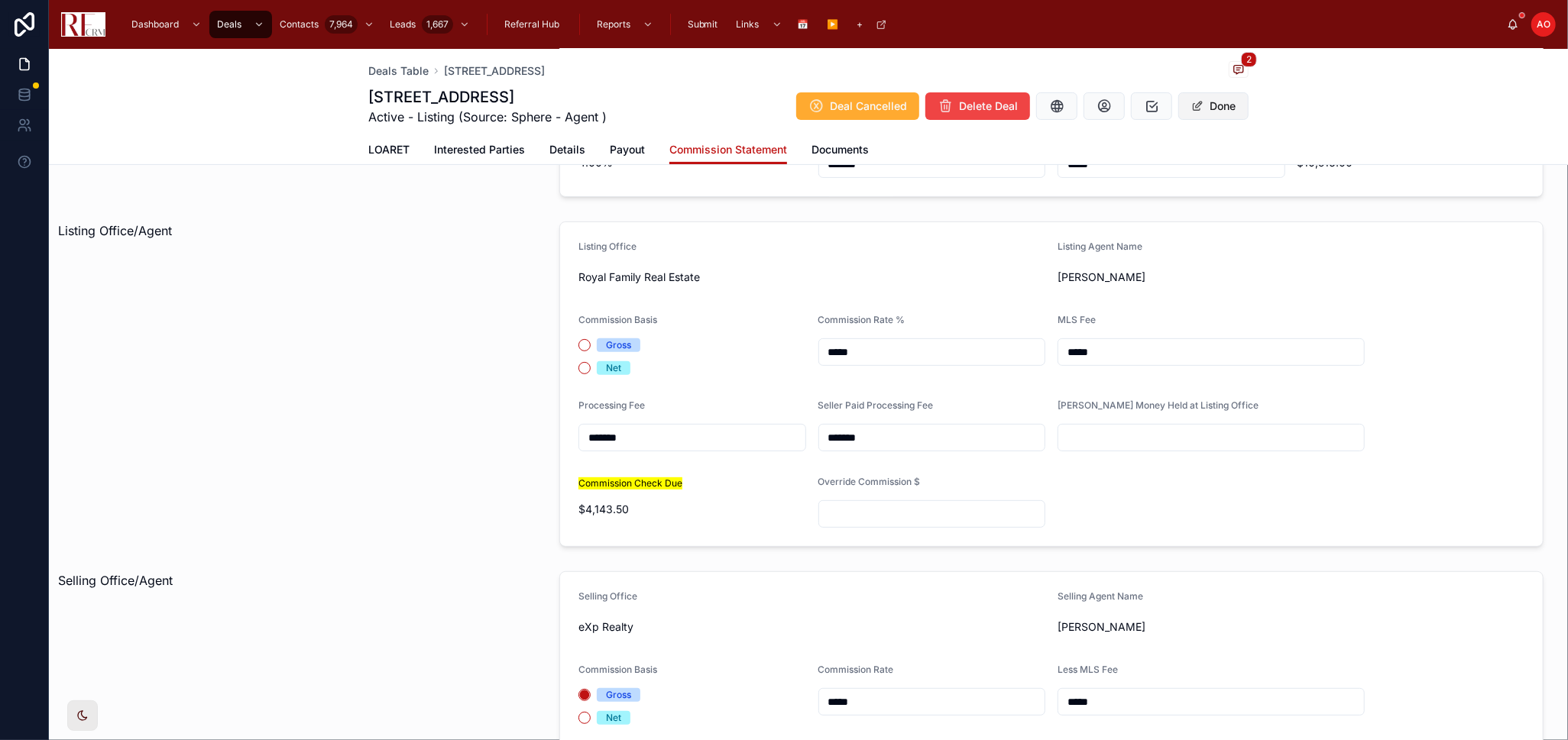
scroll to position [342, 0]
click at [579, 342] on button "Gross" at bounding box center [585, 342] width 12 height 12
click at [1206, 110] on button "Done" at bounding box center [1213, 106] width 70 height 27
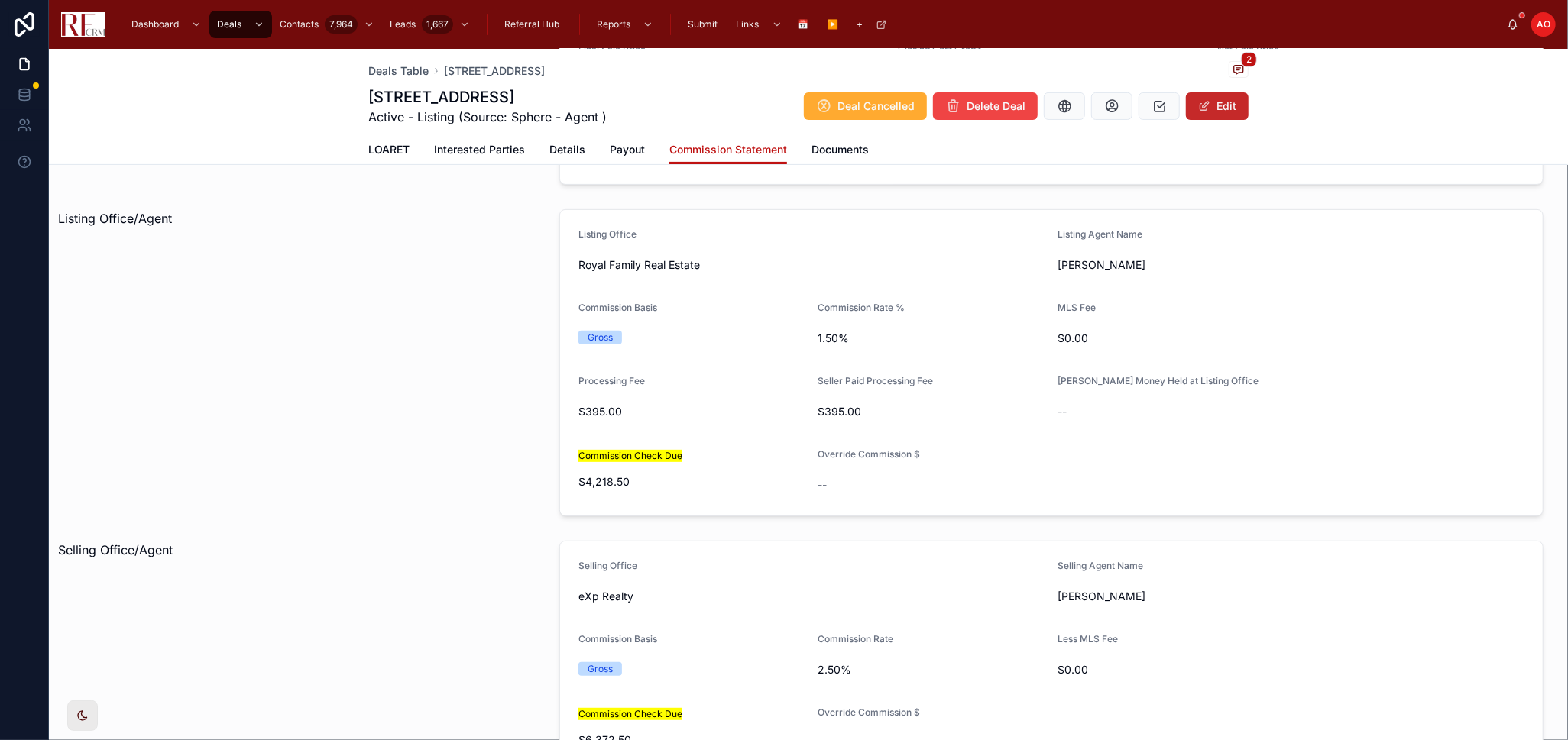
scroll to position [339, 0]
click at [449, 525] on div "Listing Office/Agent" at bounding box center [300, 366] width 501 height 319
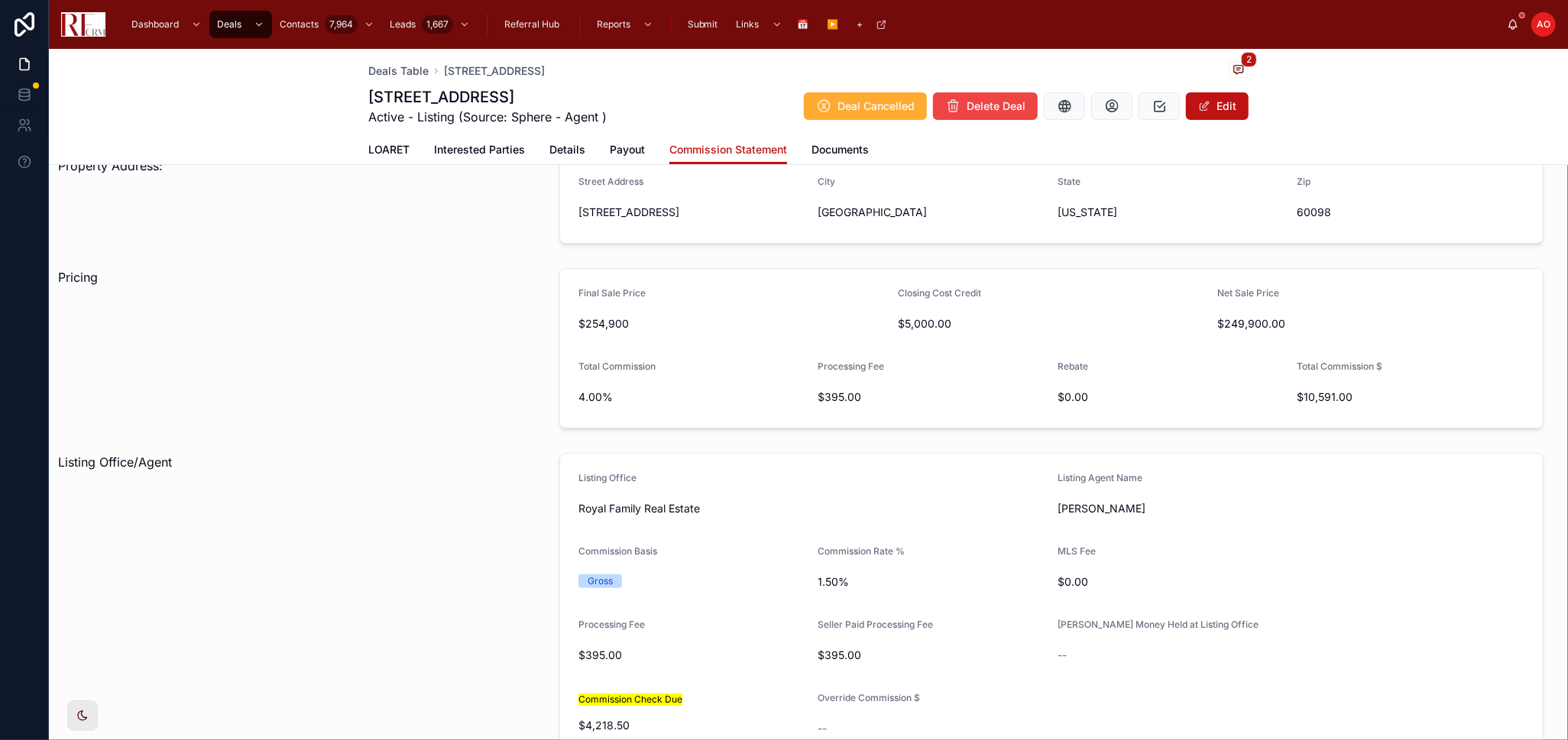
scroll to position [85, 0]
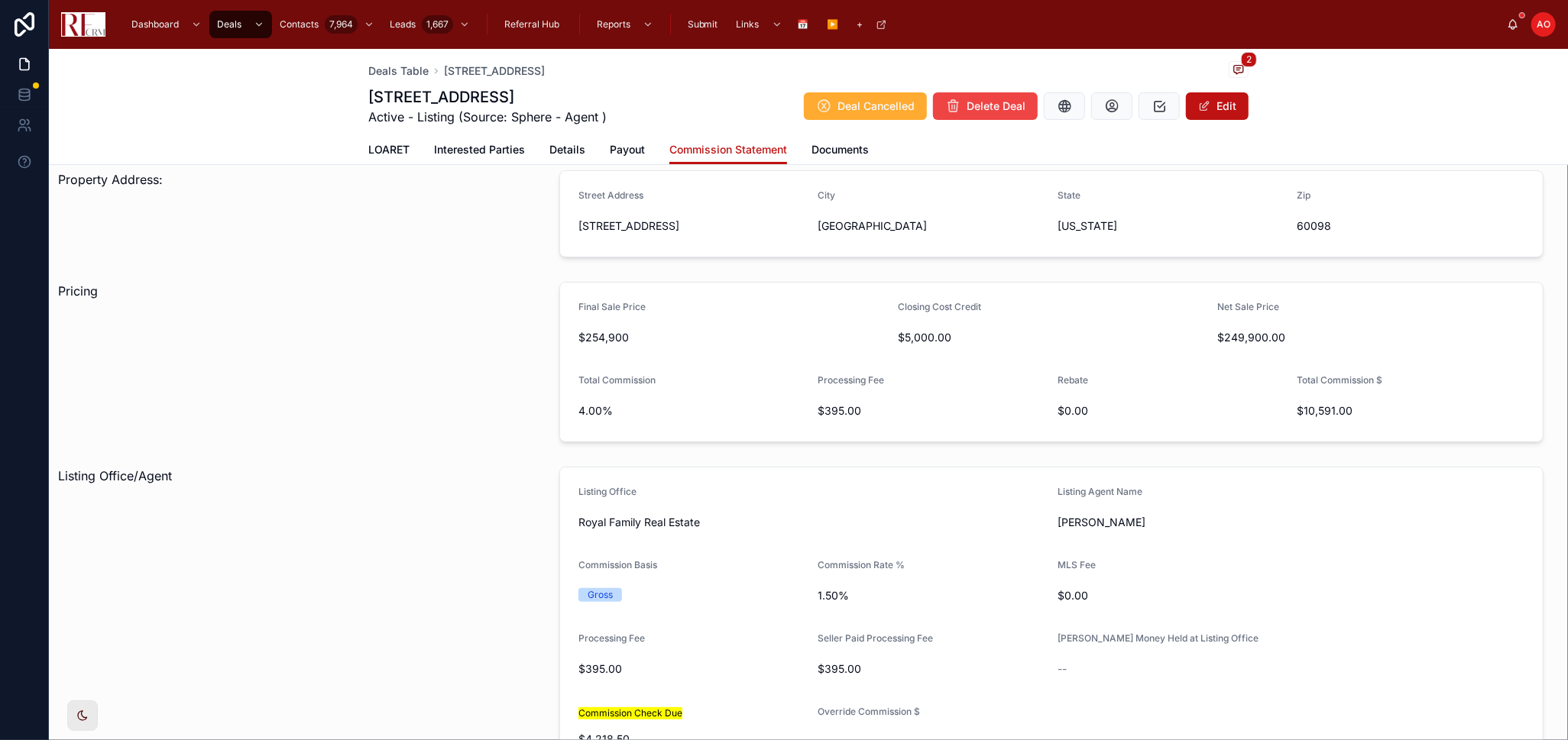
drag, startPoint x: 609, startPoint y: 152, endPoint x: 616, endPoint y: 163, distance: 13.0
click at [610, 152] on span "Payout" at bounding box center [627, 150] width 35 height 15
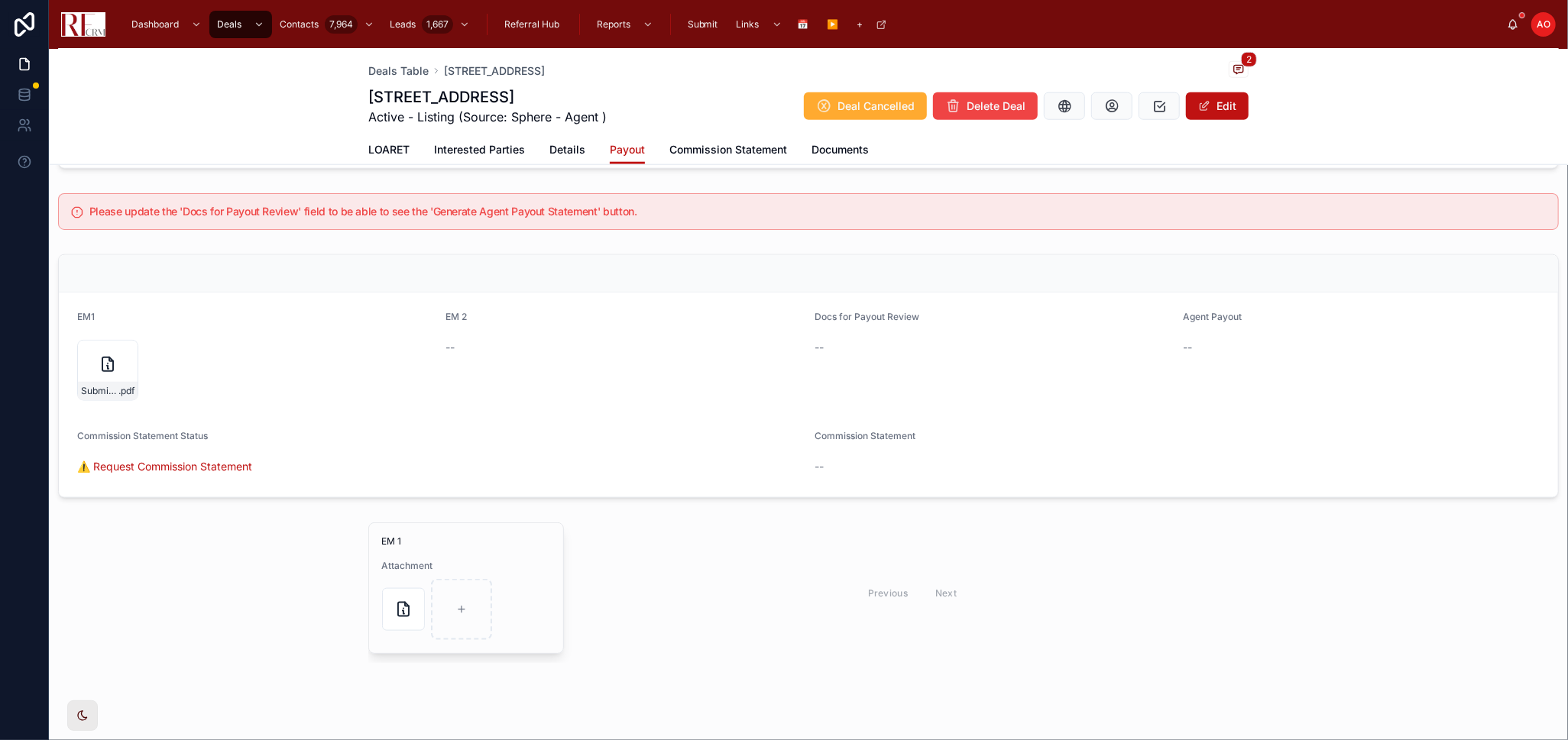
scroll to position [1175, 0]
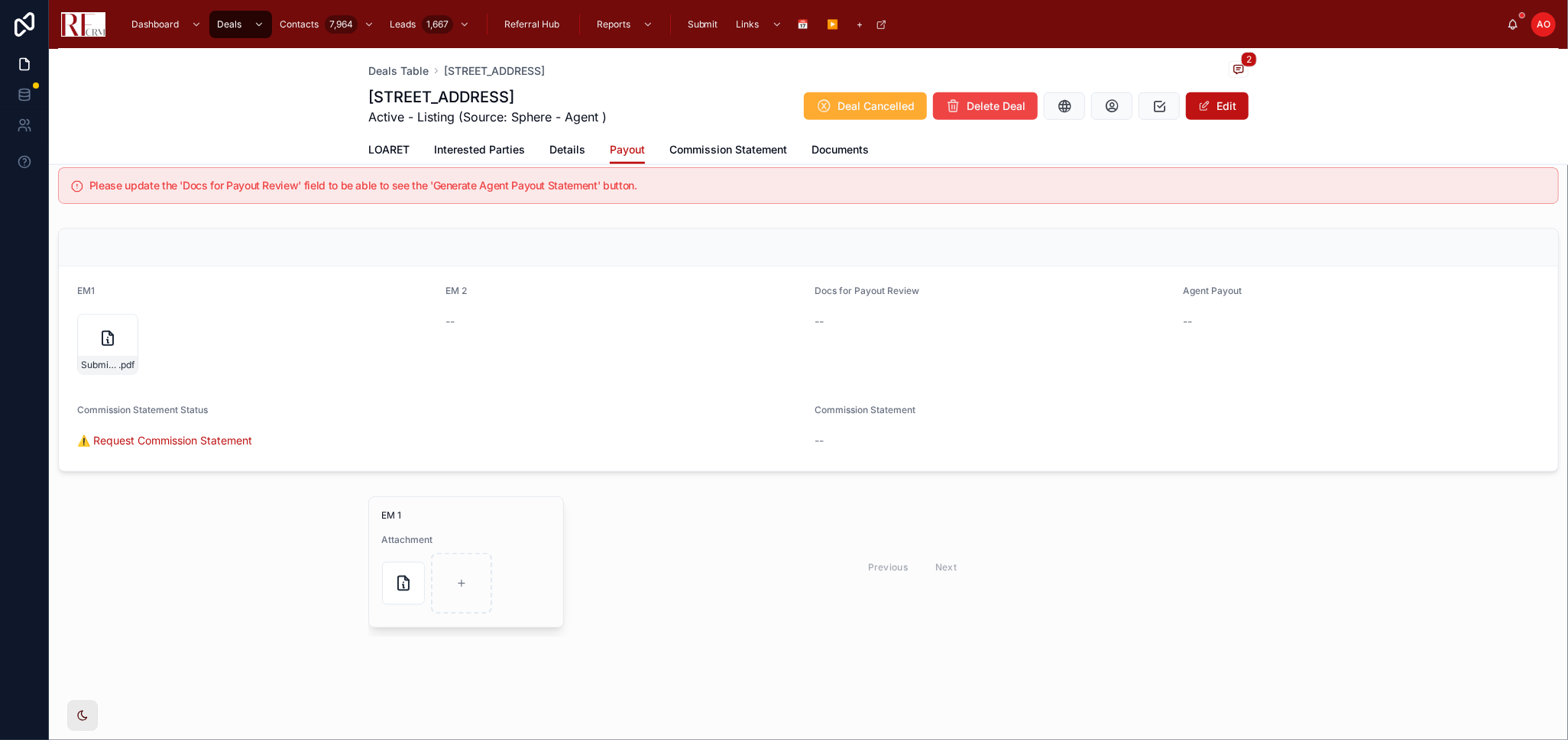
drag, startPoint x: 1220, startPoint y: 105, endPoint x: 1338, endPoint y: 113, distance: 118.3
click at [1220, 105] on button "Edit" at bounding box center [1217, 106] width 63 height 27
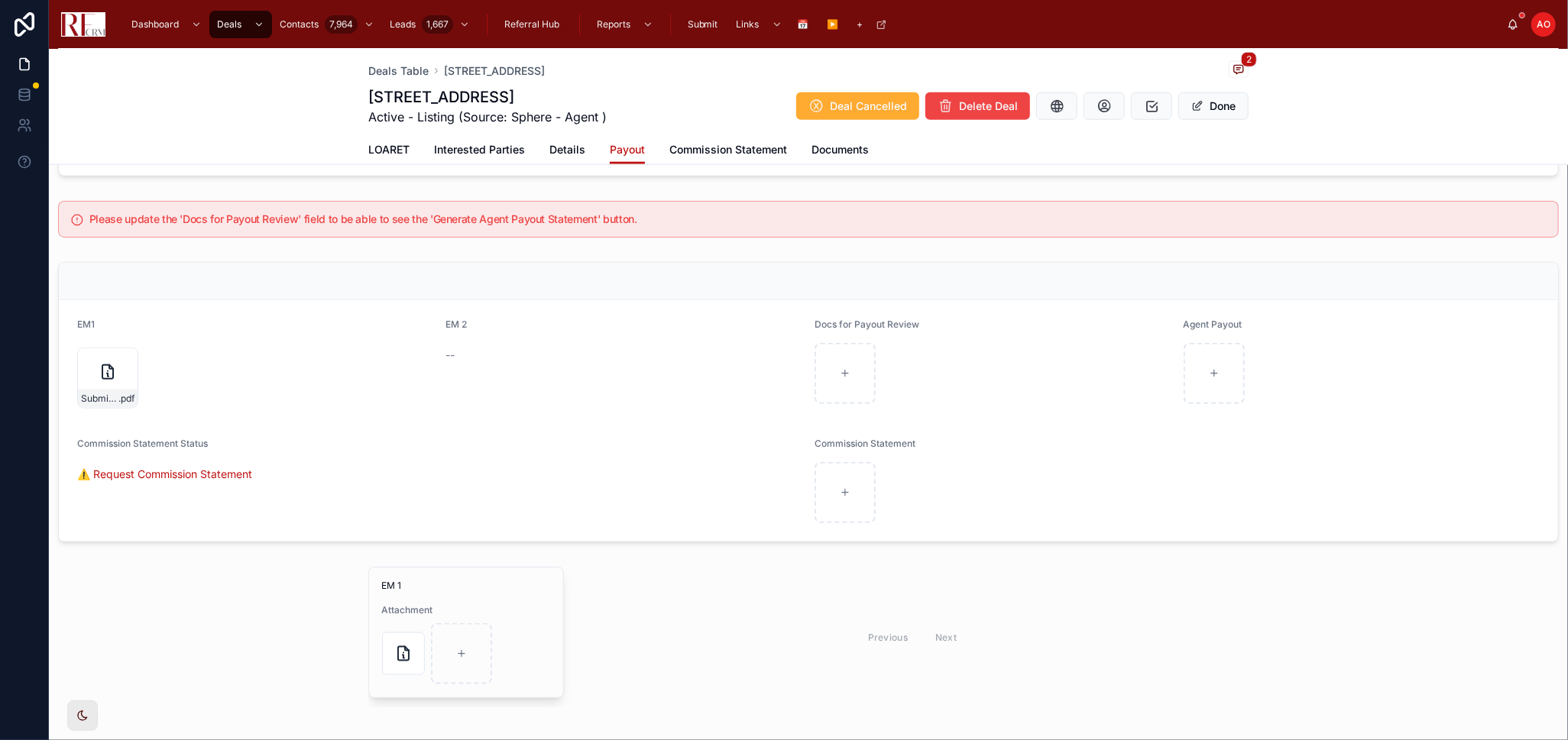
scroll to position [1207, 0]
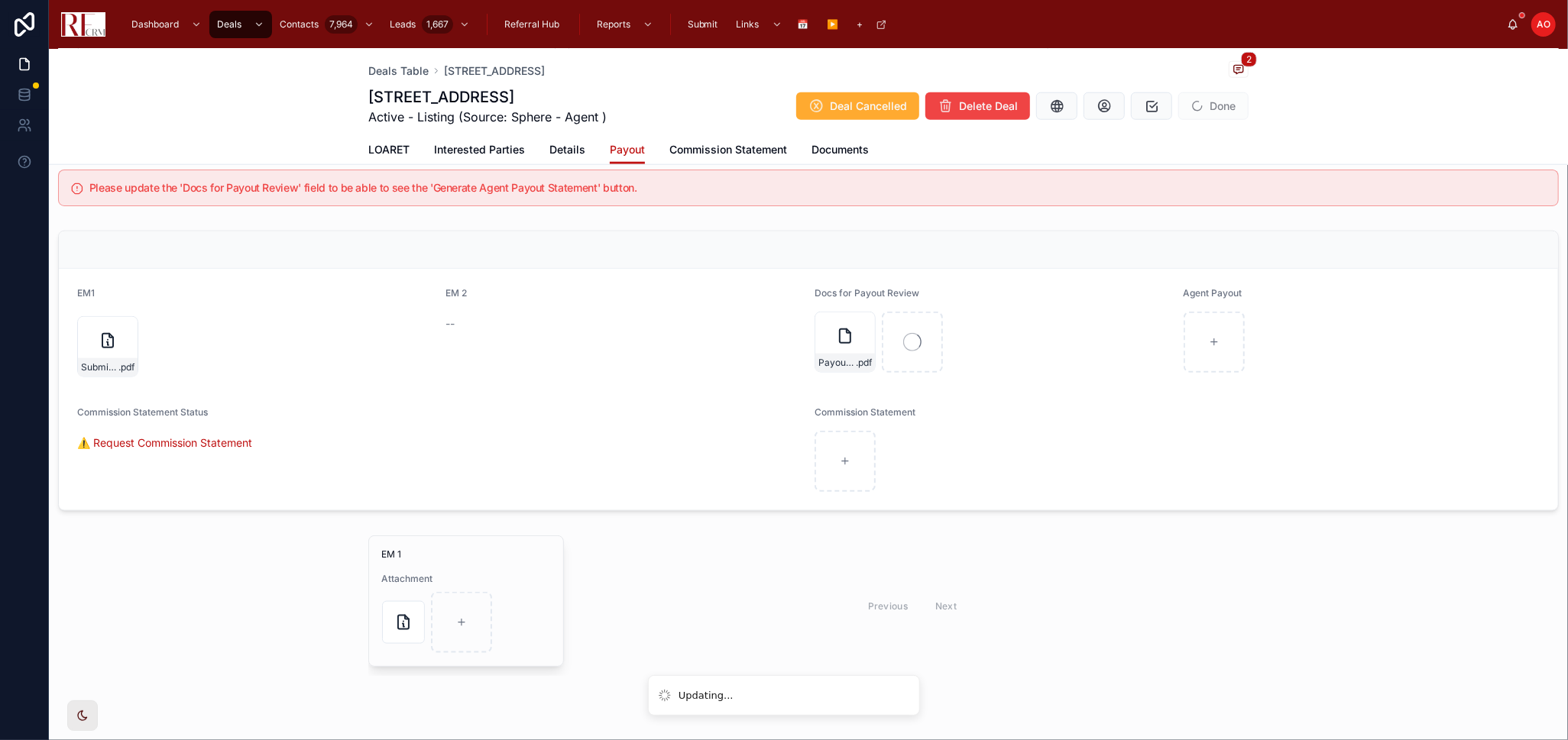
click at [828, 151] on span "Documents" at bounding box center [840, 150] width 58 height 15
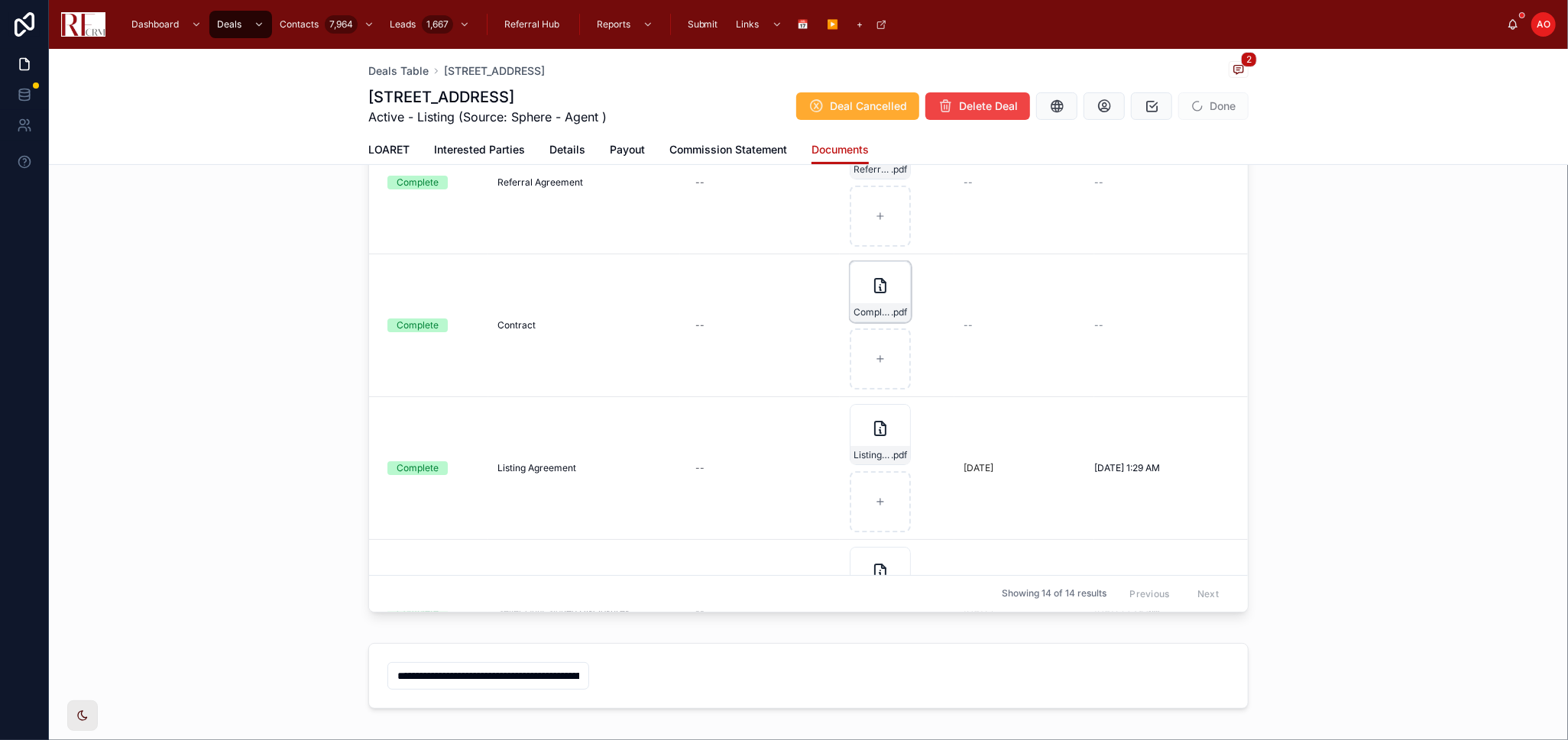
scroll to position [192, 0]
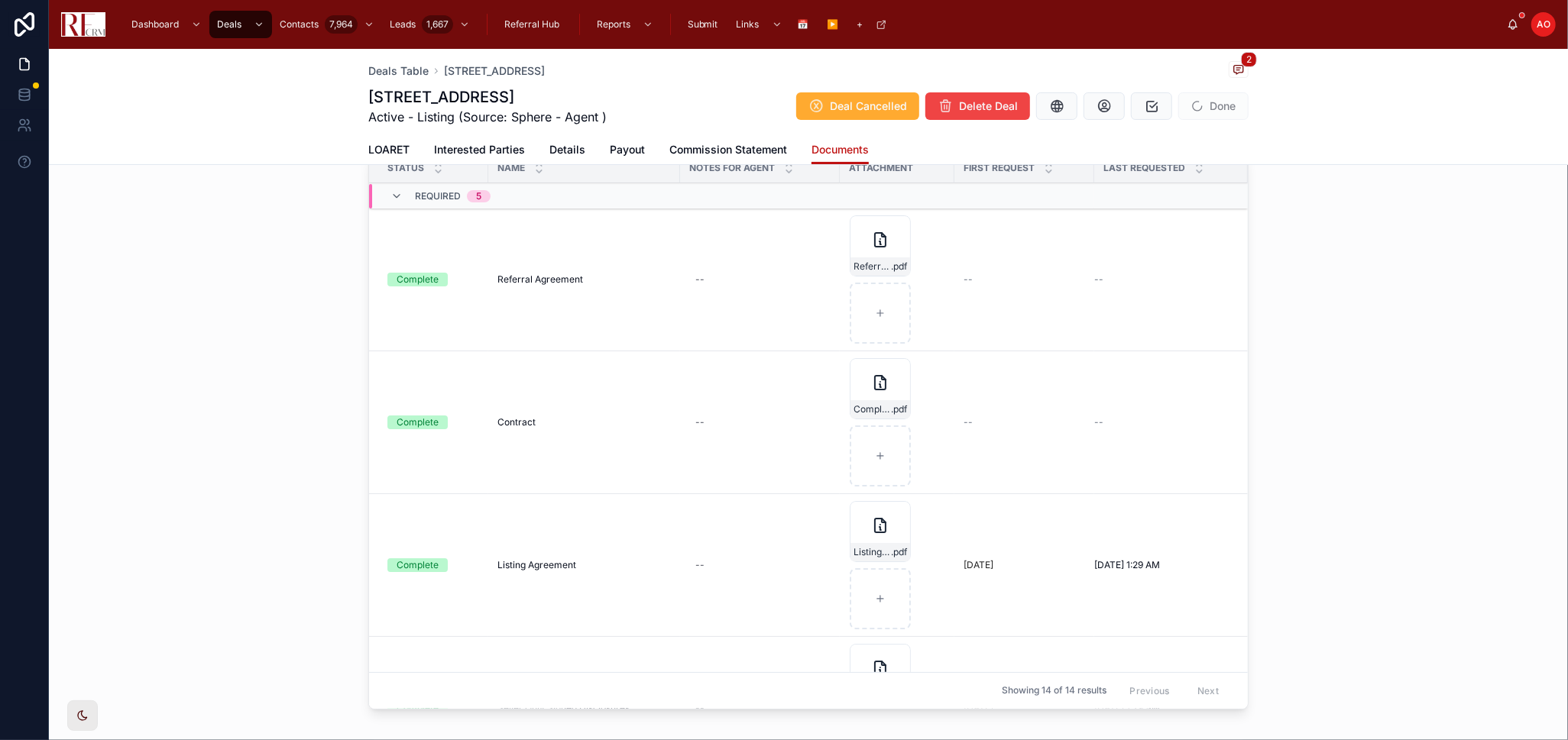
click at [377, 154] on span "LOARET" at bounding box center [389, 150] width 42 height 15
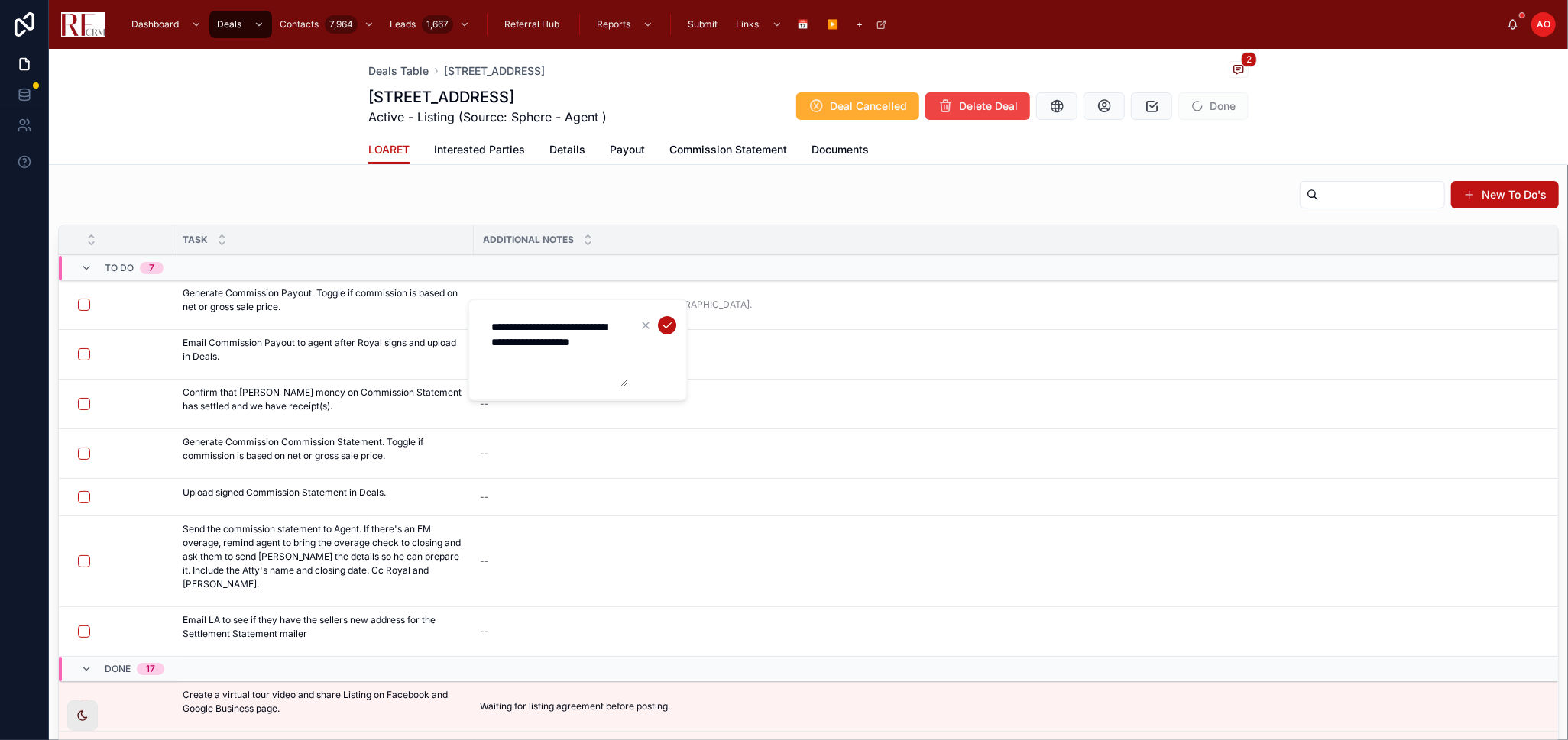
click at [550, 331] on textarea "**********" at bounding box center [554, 350] width 145 height 74
click at [661, 323] on icon "submit" at bounding box center [667, 325] width 12 height 12
click at [82, 306] on button "button" at bounding box center [84, 305] width 12 height 12
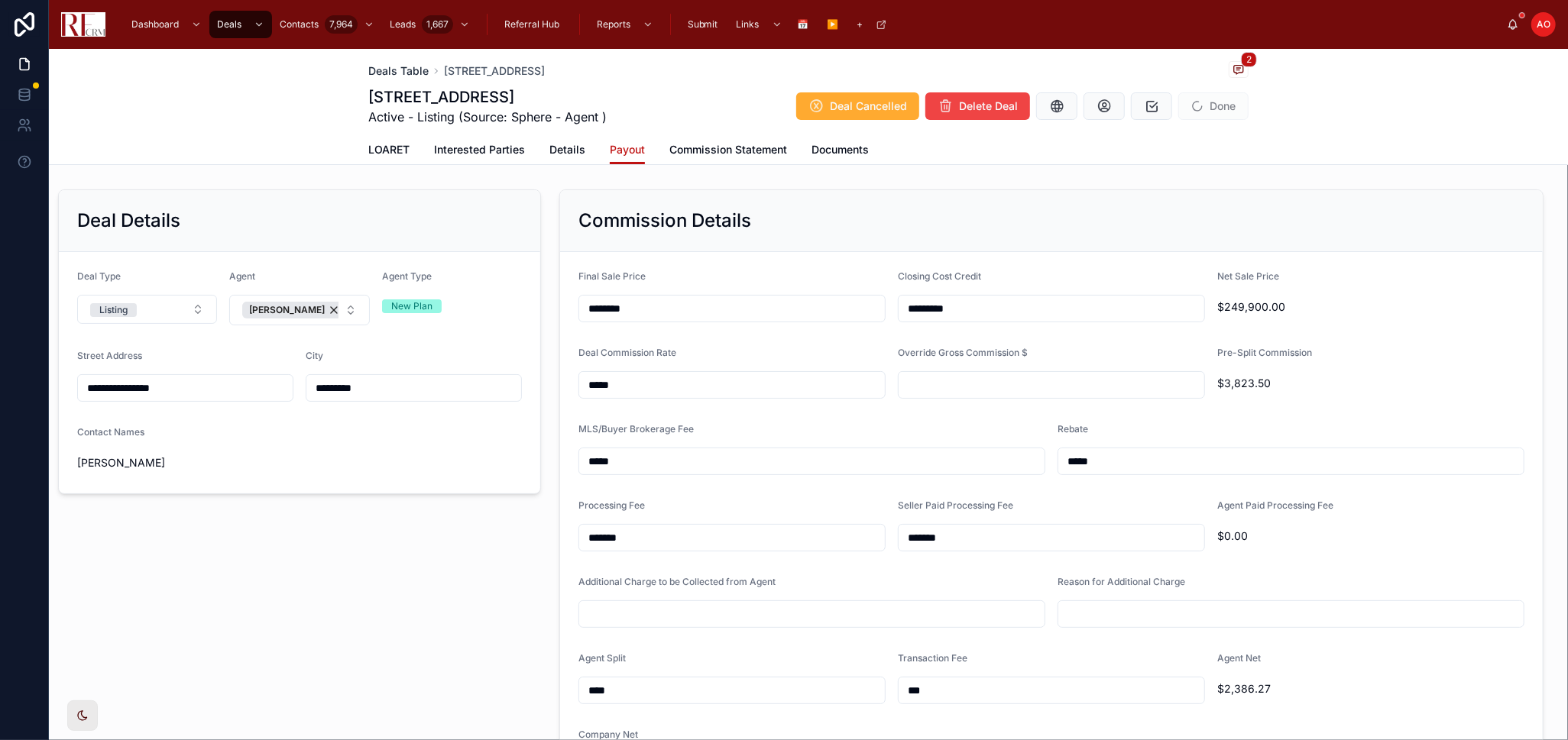
click at [405, 73] on span "Deals Table" at bounding box center [398, 71] width 60 height 15
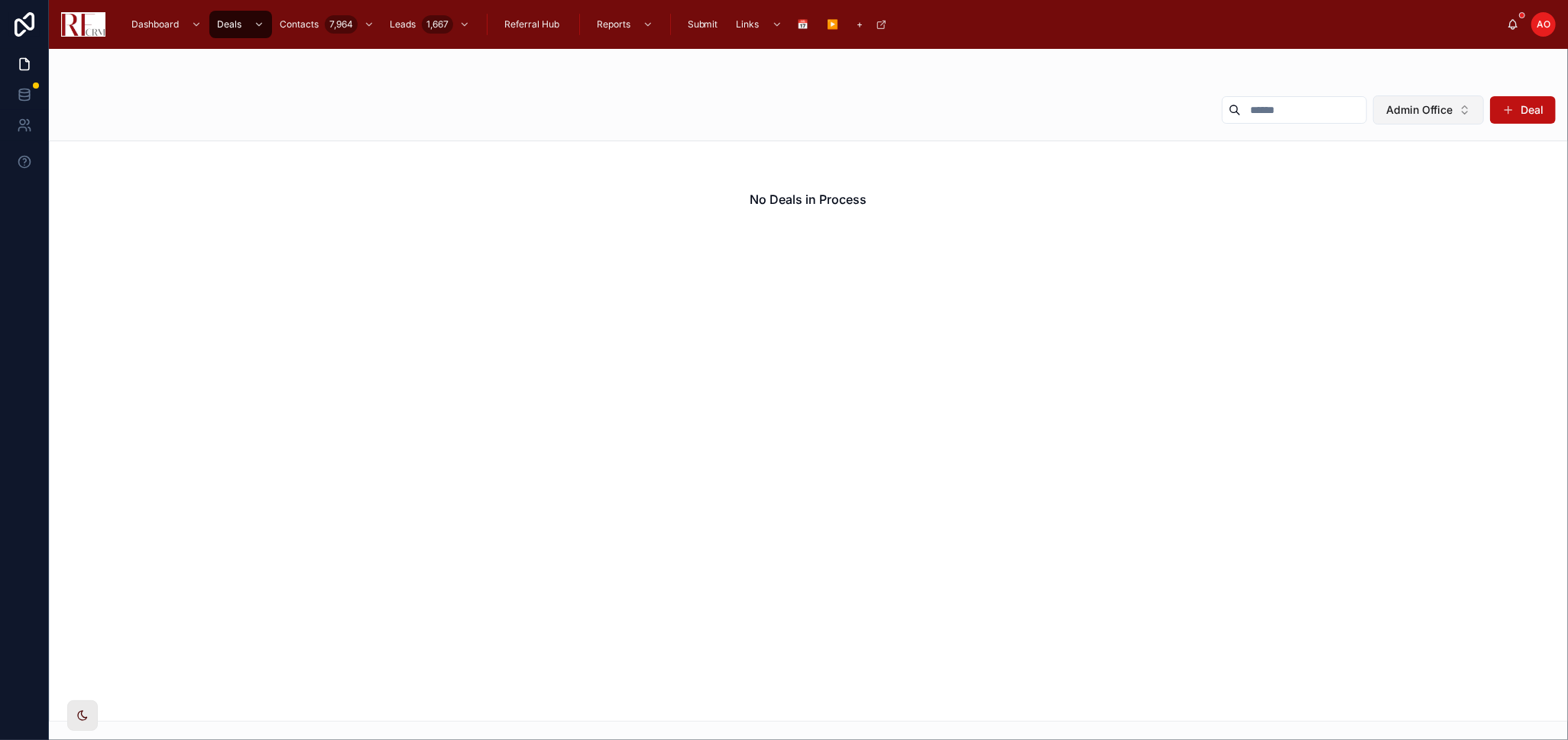
click at [1400, 109] on span "Admin Office" at bounding box center [1419, 110] width 66 height 15
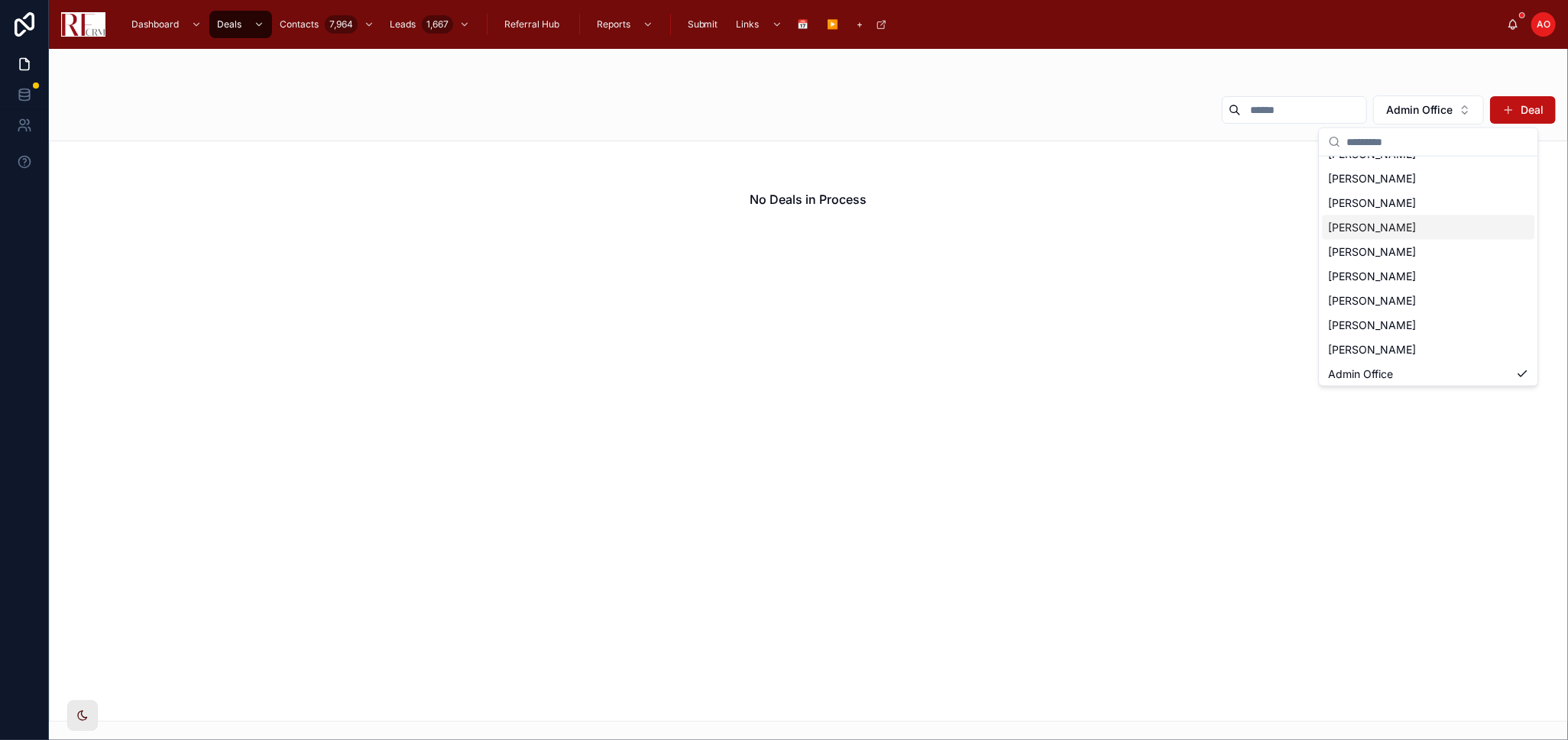
scroll to position [94, 0]
click at [1392, 304] on span "[PERSON_NAME]" at bounding box center [1372, 298] width 88 height 15
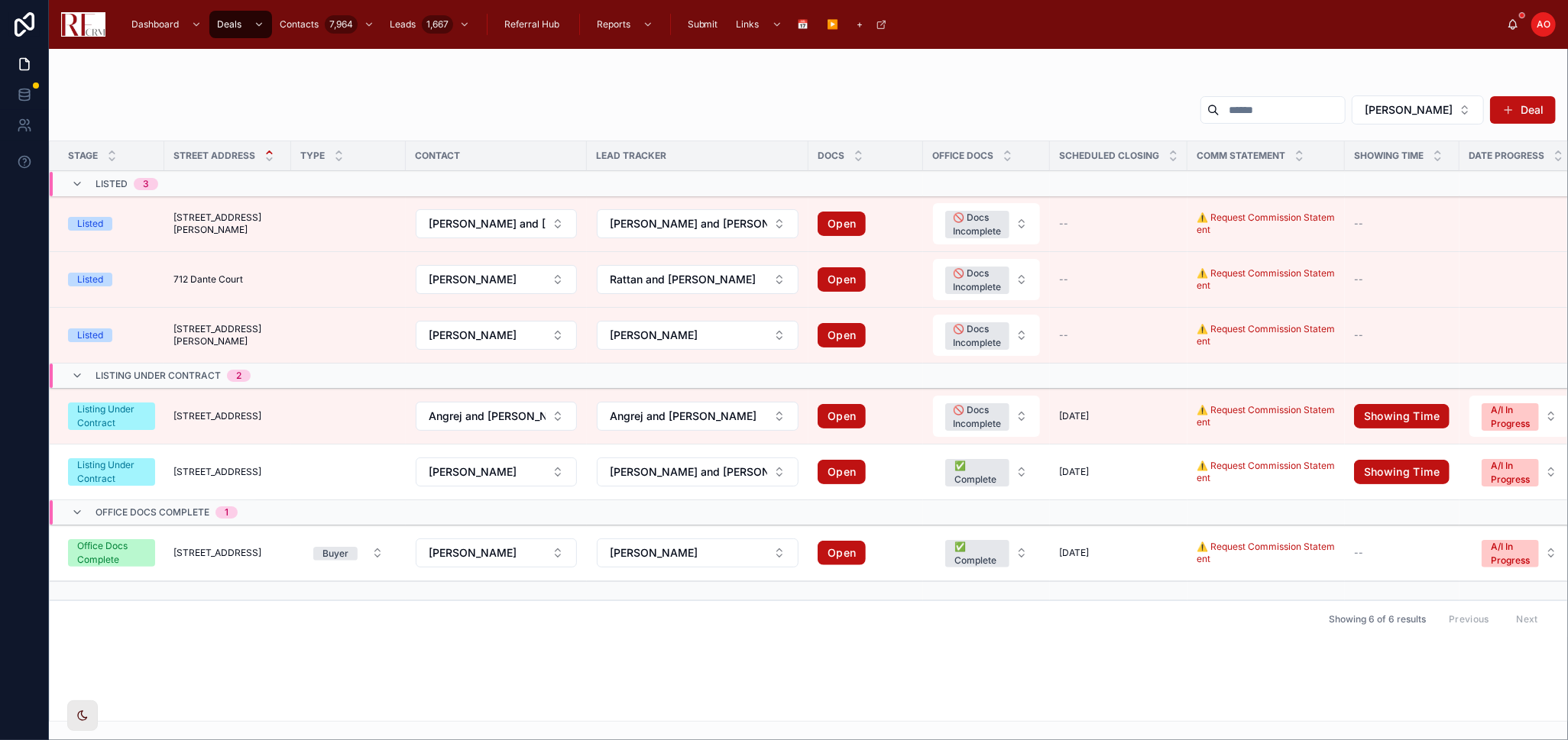
click at [204, 401] on td "[STREET_ADDRESS][GEOGRAPHIC_DATA][STREET_ADDRESS]" at bounding box center [228, 417] width 127 height 56
click at [206, 413] on span "[STREET_ADDRESS]" at bounding box center [218, 416] width 88 height 12
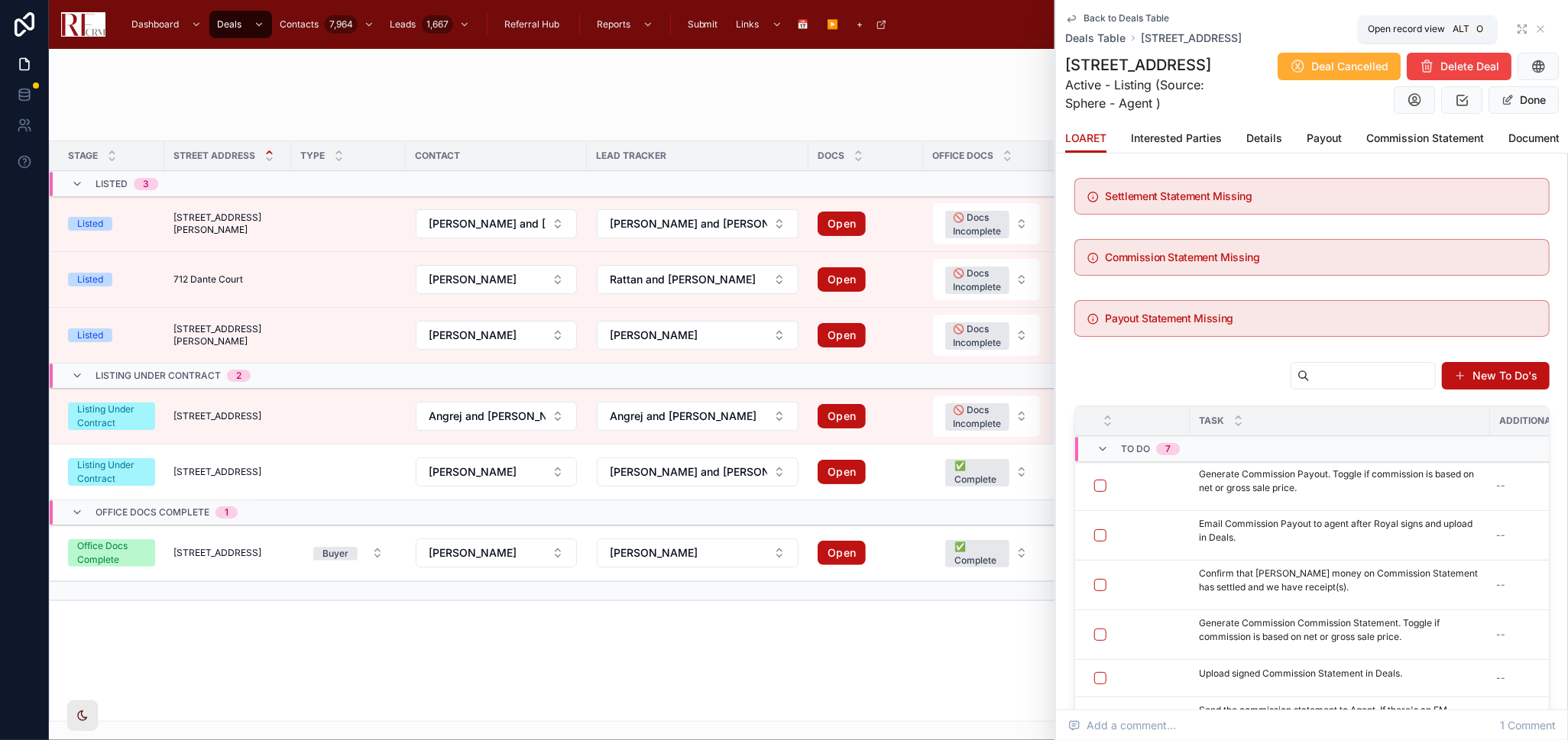
click at [1516, 30] on icon at bounding box center [1522, 29] width 12 height 12
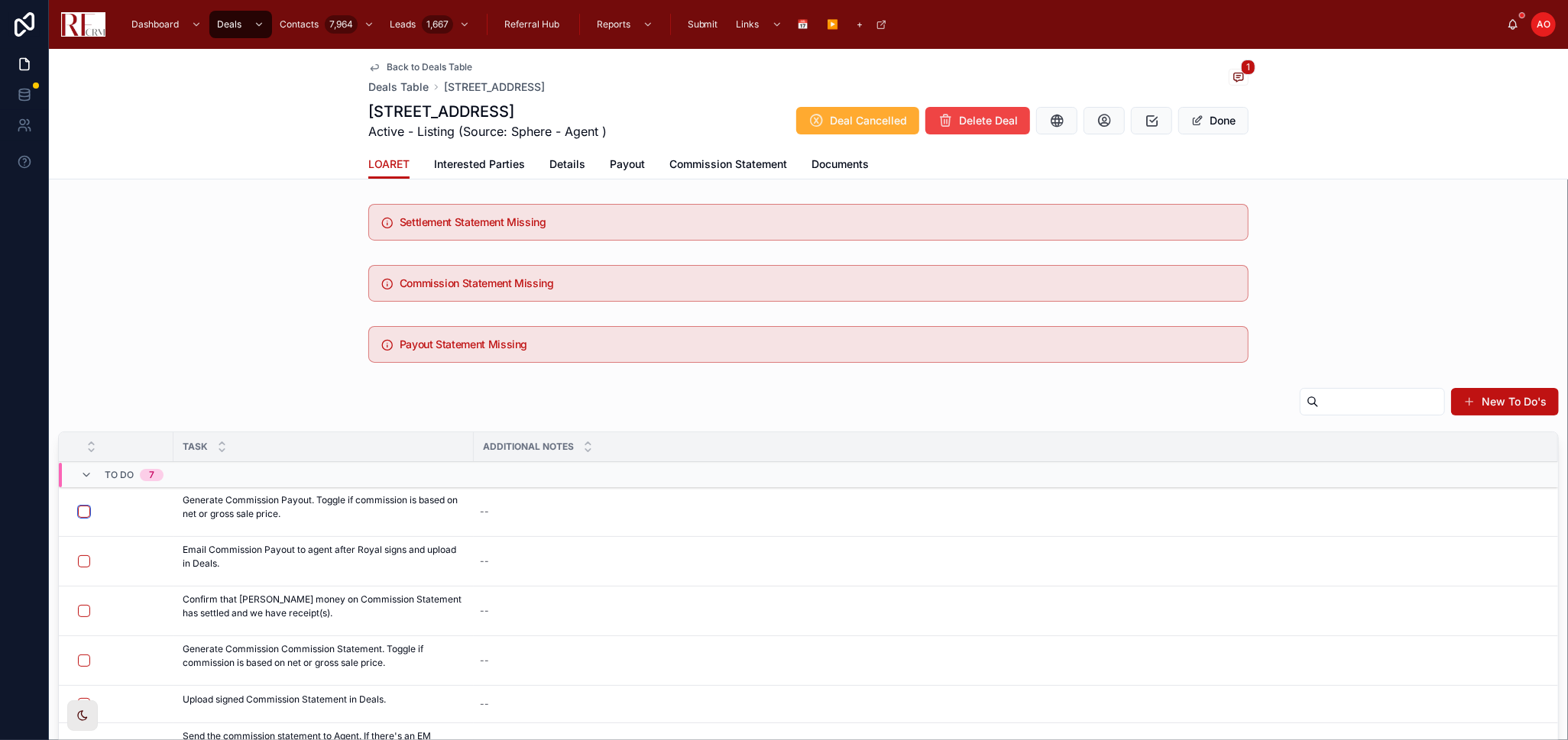
click at [82, 509] on button "button" at bounding box center [84, 511] width 12 height 12
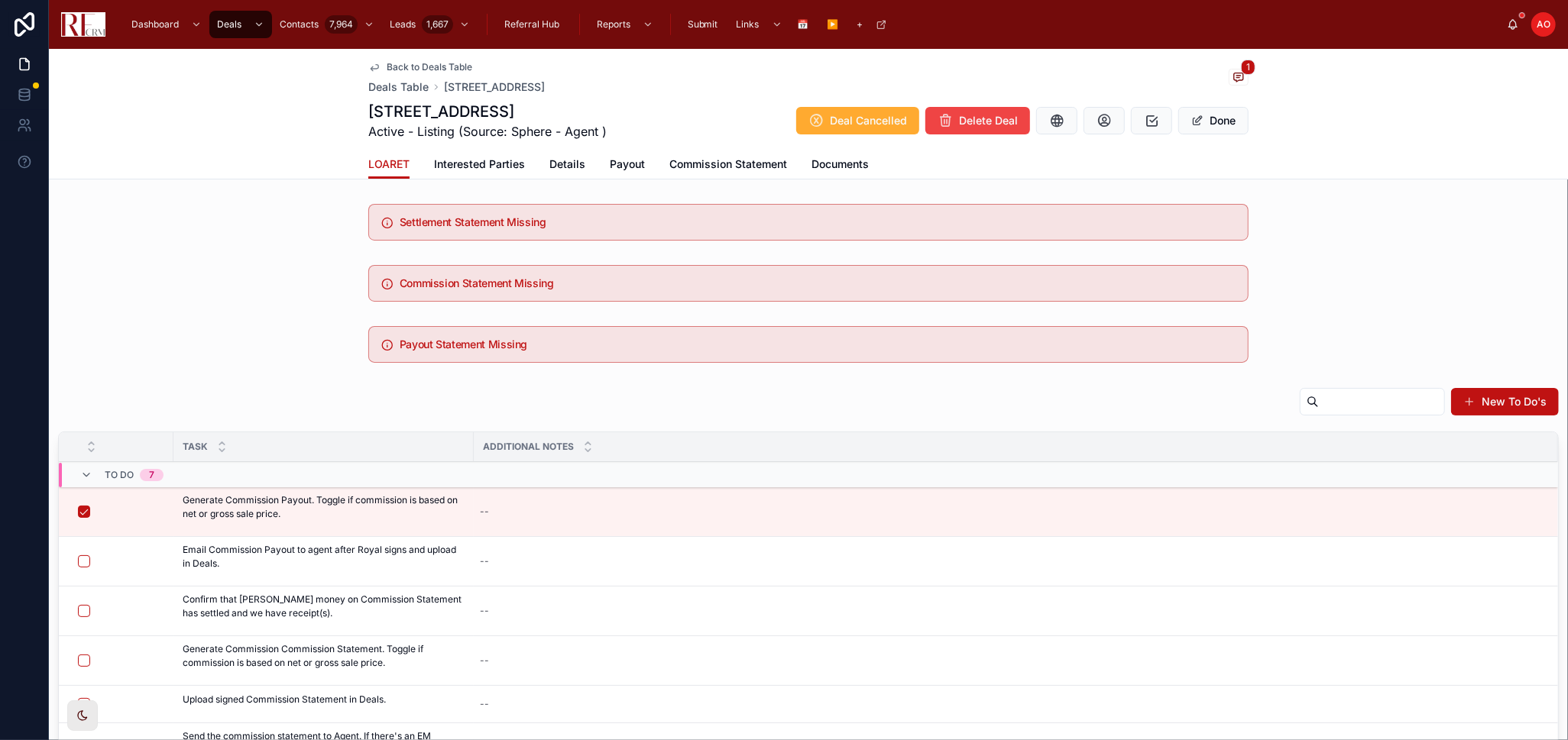
click at [615, 160] on span "Payout" at bounding box center [627, 164] width 35 height 15
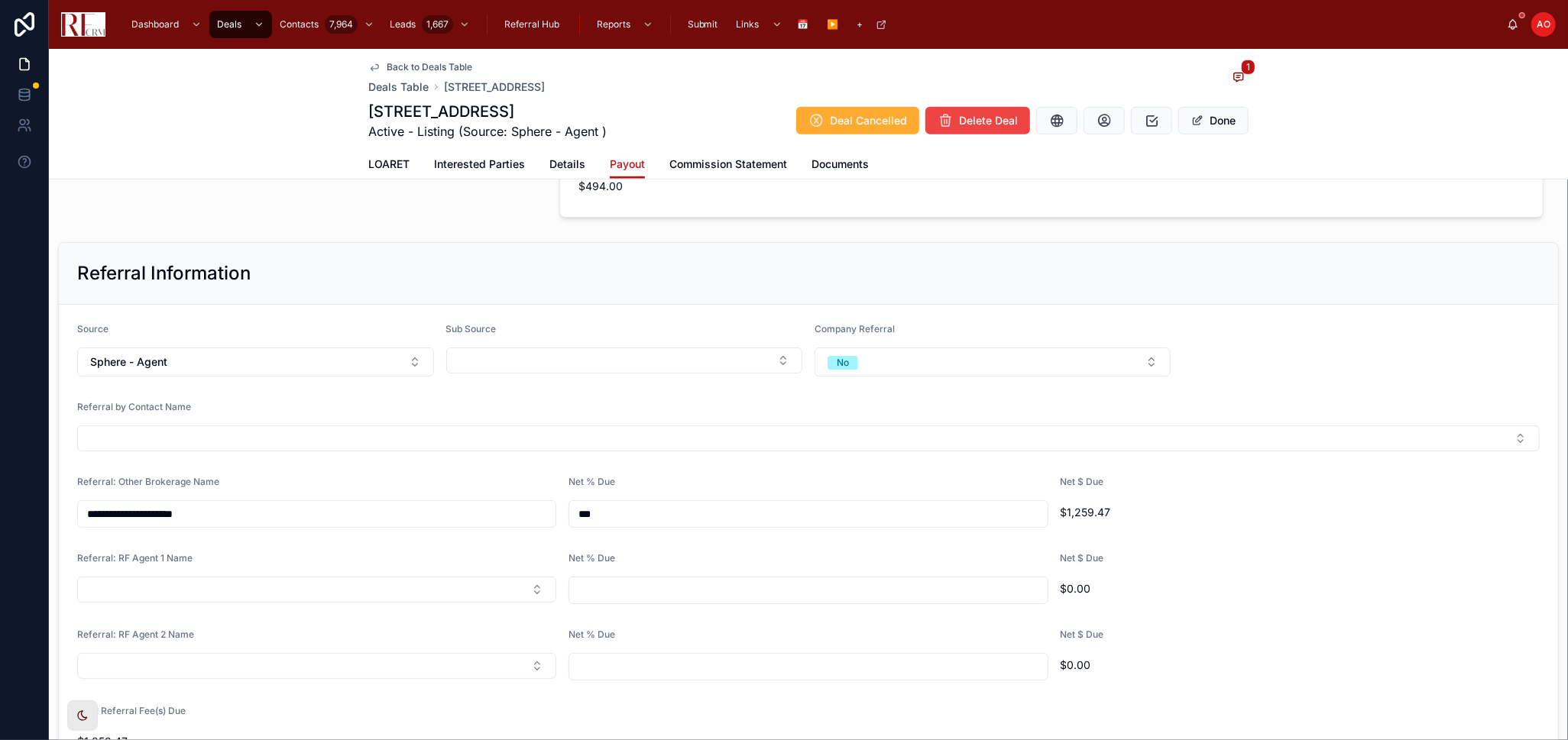
scroll to position [1018, 0]
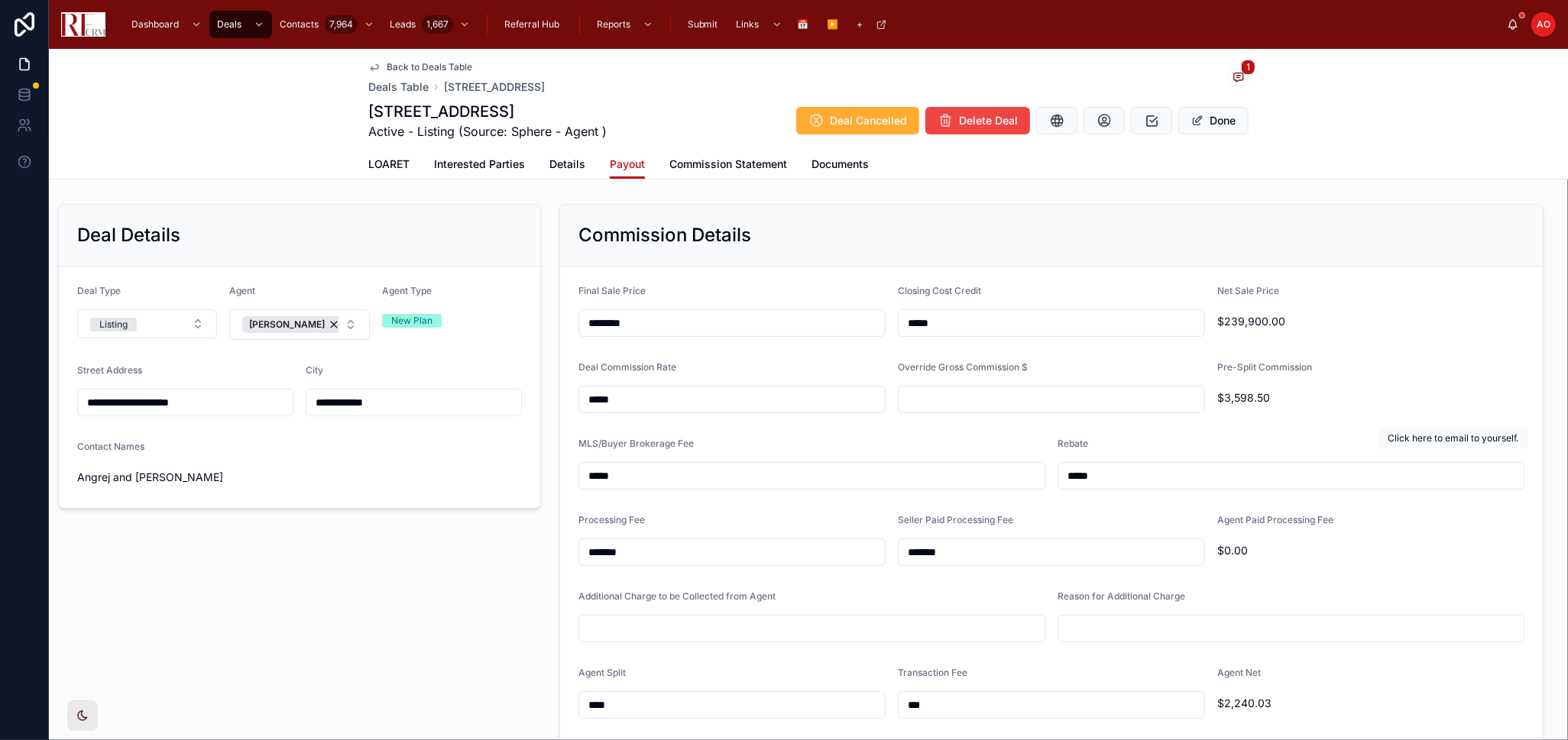
scroll to position [1018, 0]
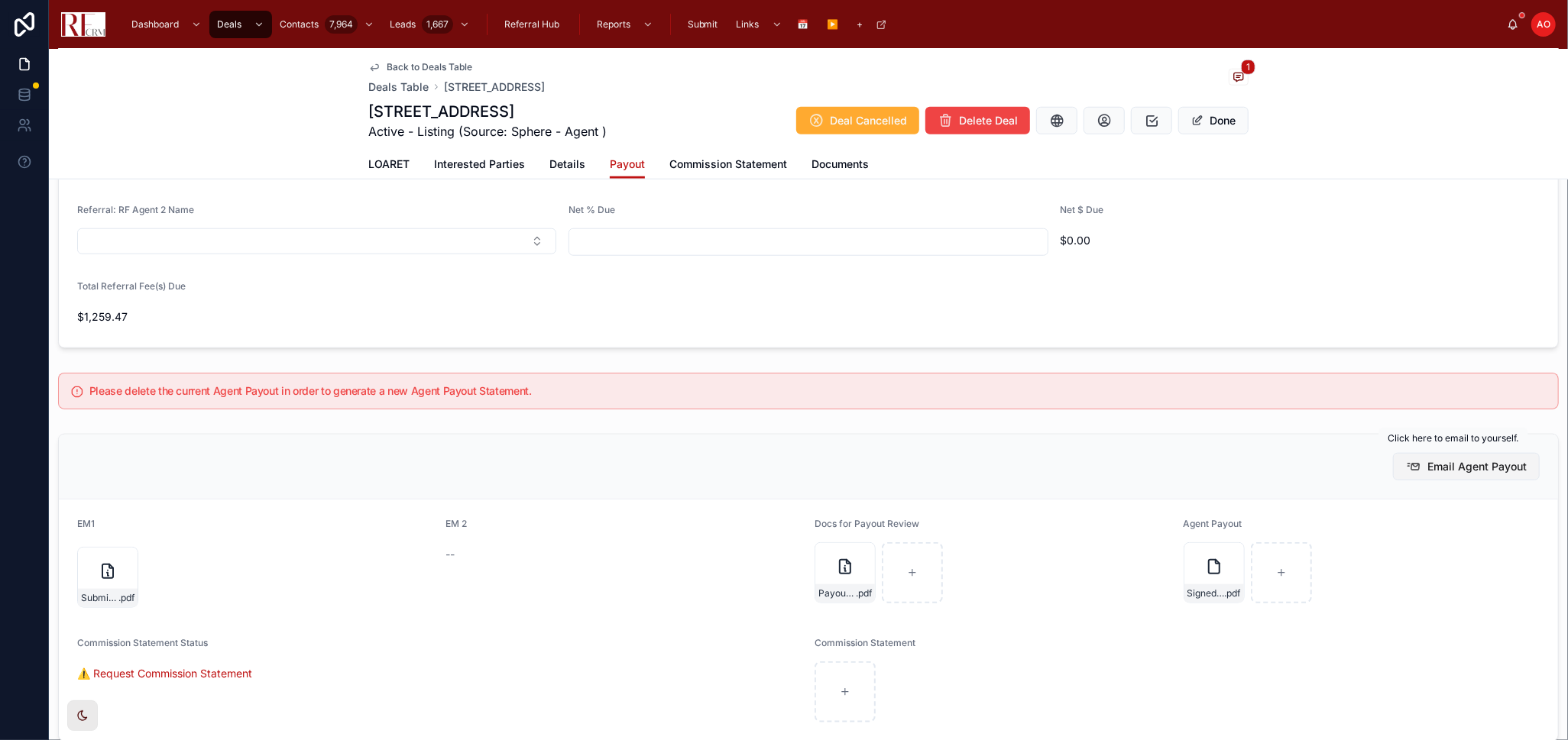
drag, startPoint x: 0, startPoint y: 0, endPoint x: 1512, endPoint y: 470, distance: 1583.4
click at [1512, 470] on button "Email Agent Payout" at bounding box center [1465, 467] width 147 height 27
click at [377, 163] on span "LOARET" at bounding box center [389, 164] width 42 height 15
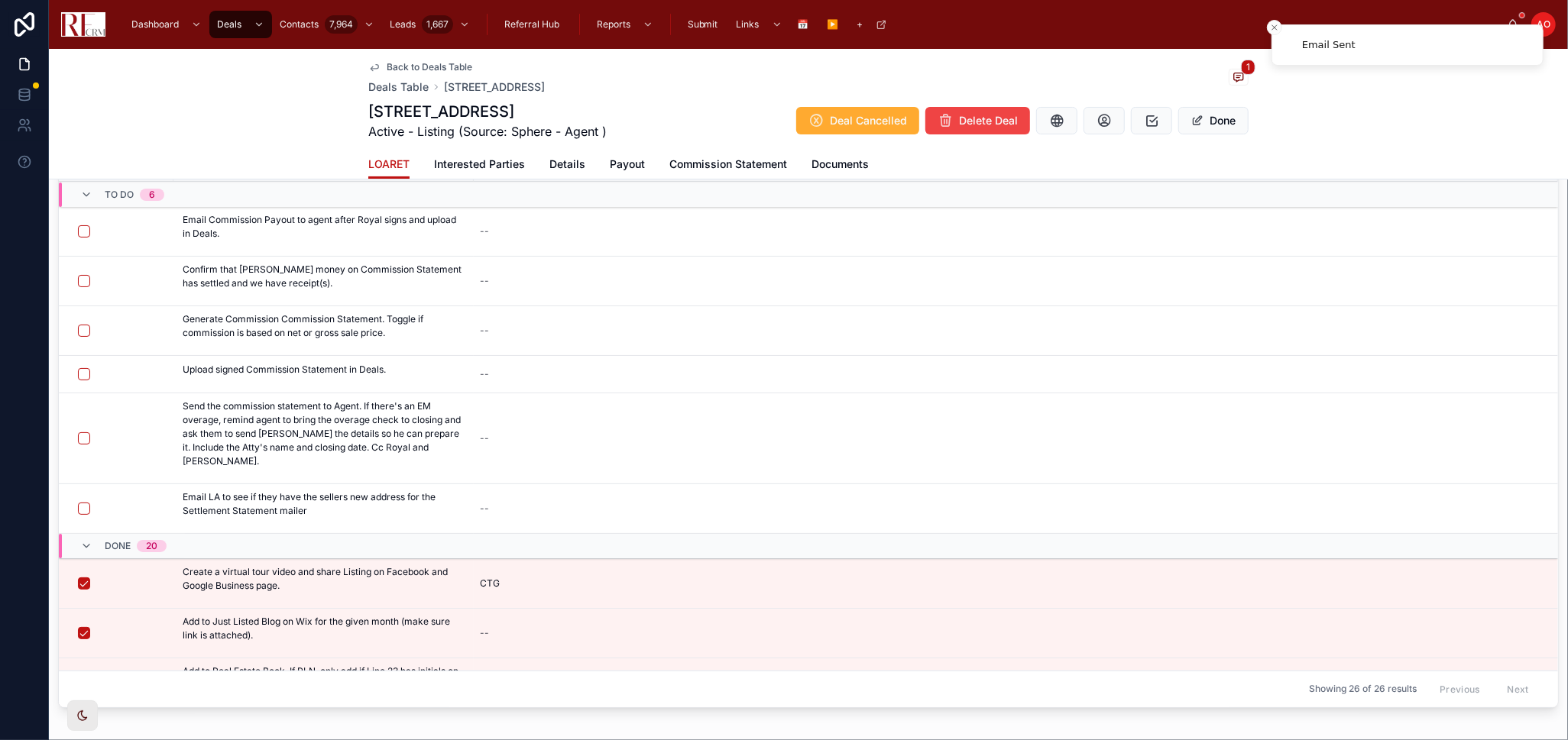
scroll to position [126, 0]
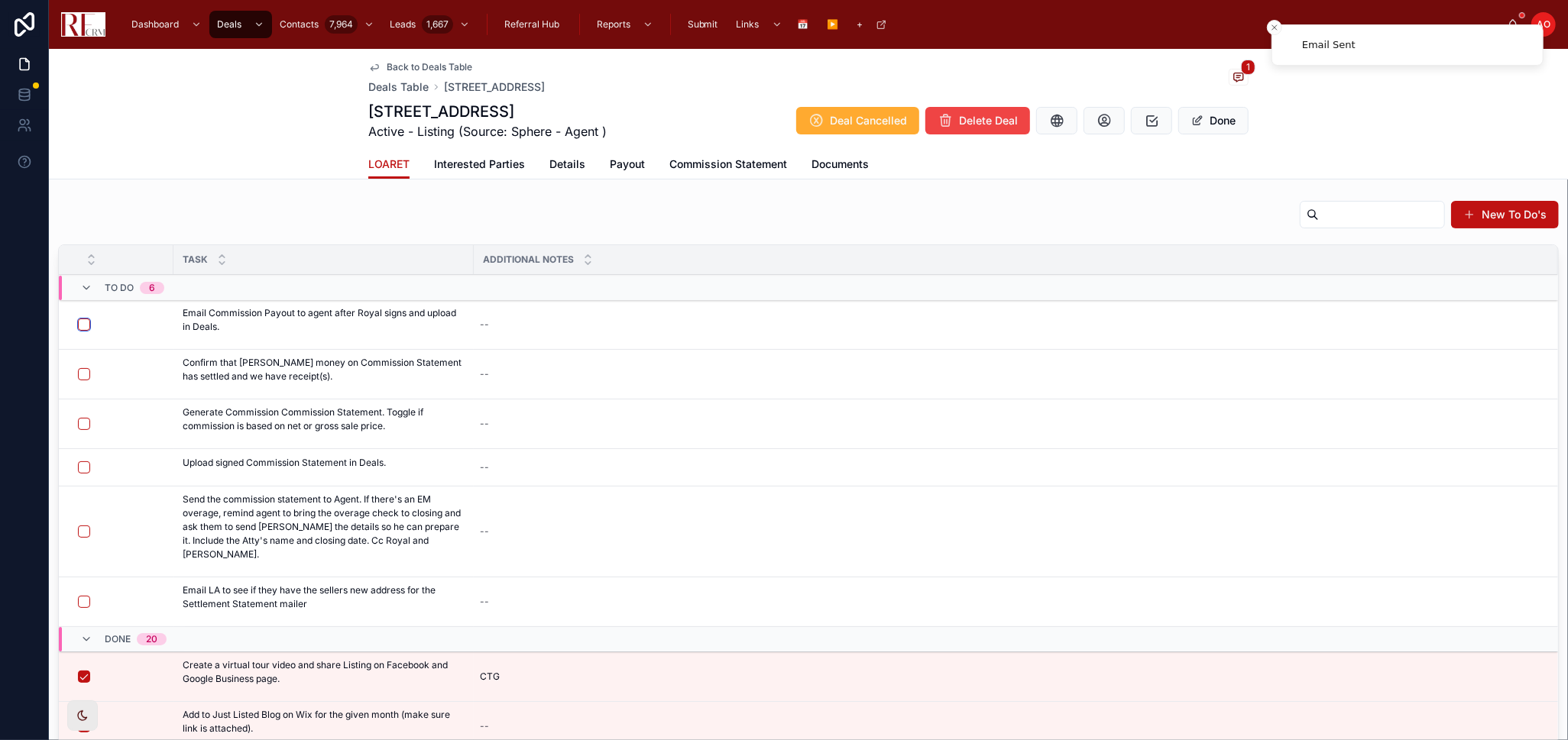
click at [86, 325] on button "button" at bounding box center [84, 324] width 12 height 12
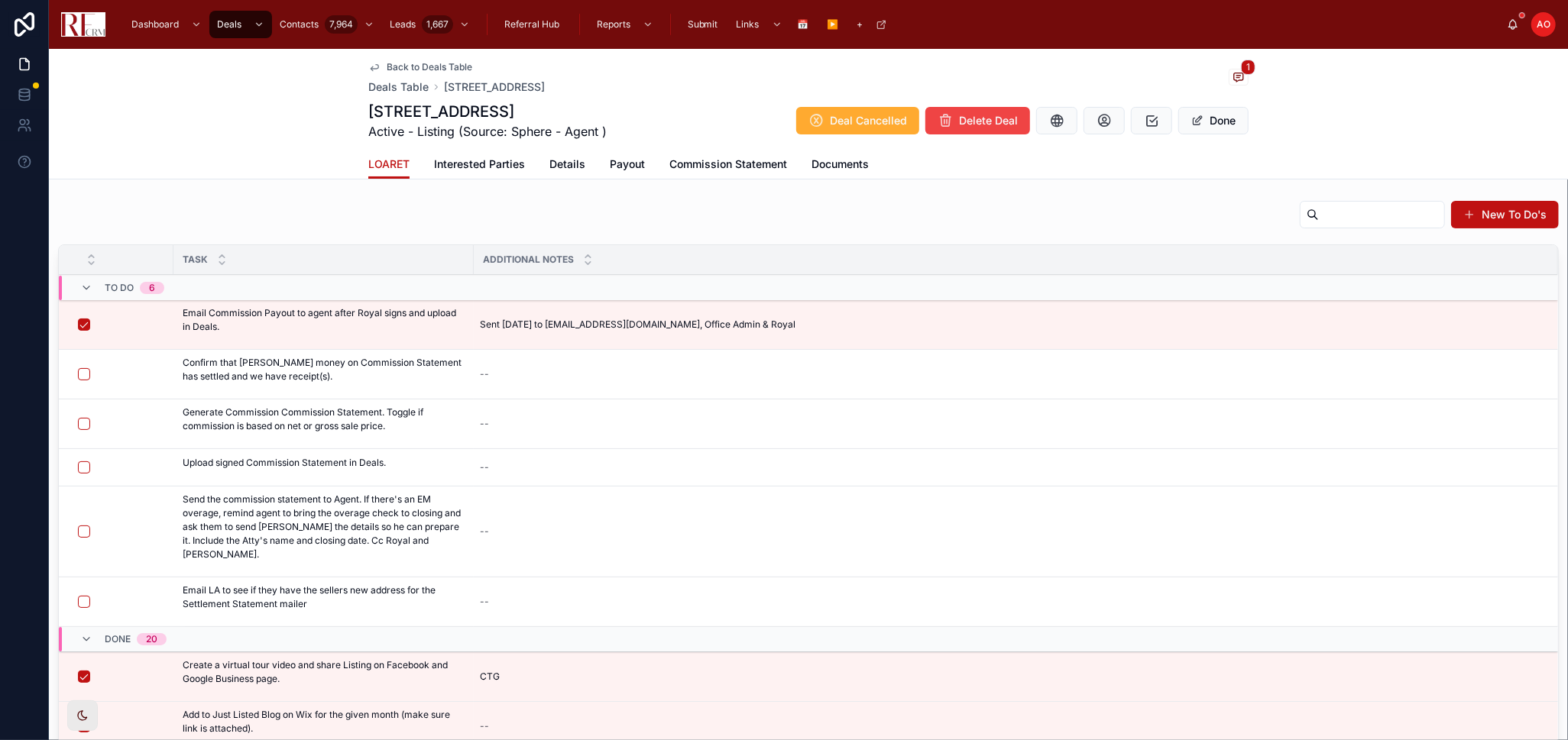
click at [396, 66] on span "Back to Deals Table" at bounding box center [429, 67] width 86 height 12
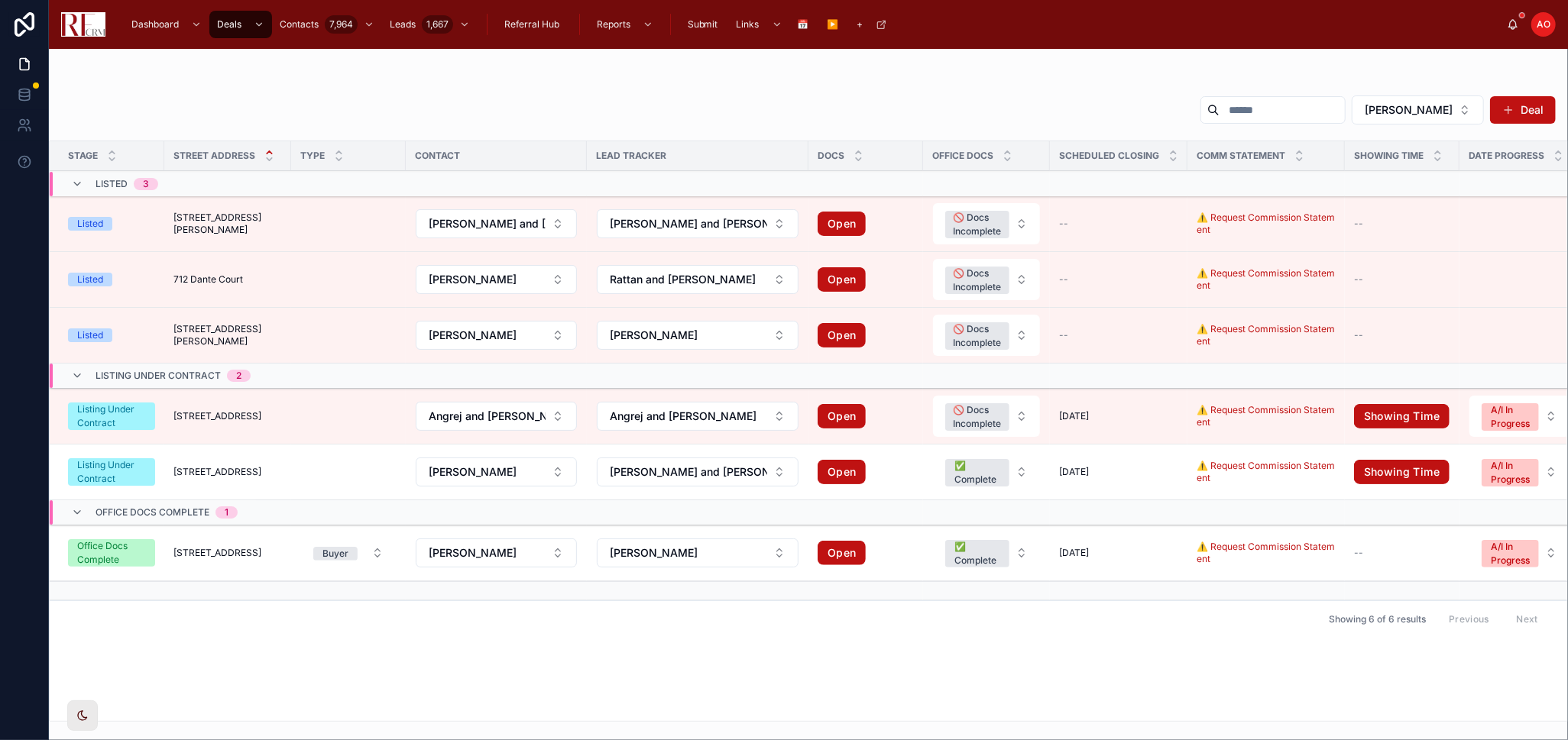
click at [227, 472] on span "[STREET_ADDRESS]" at bounding box center [218, 472] width 88 height 12
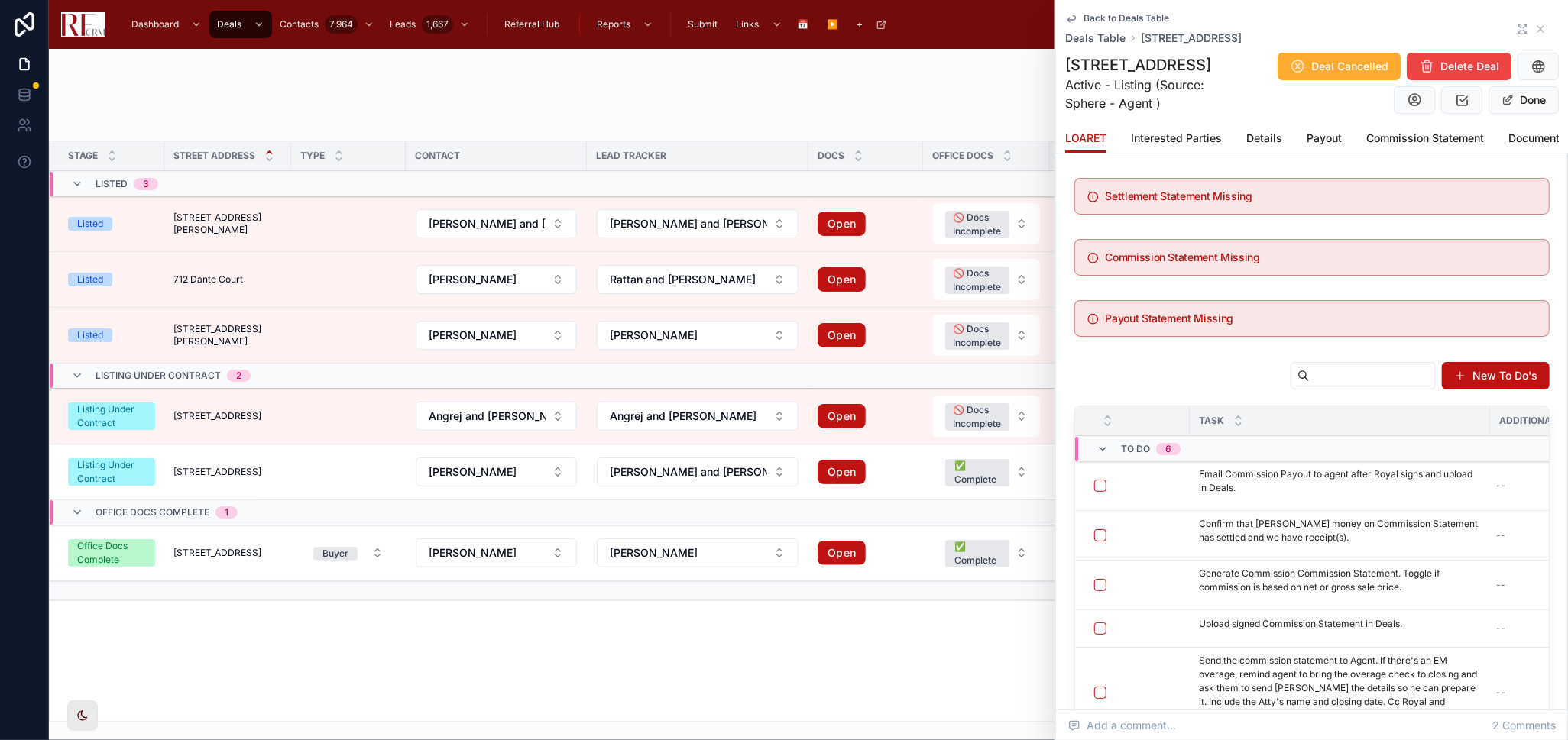
click at [1525, 26] on icon at bounding box center [1526, 26] width 3 height 3
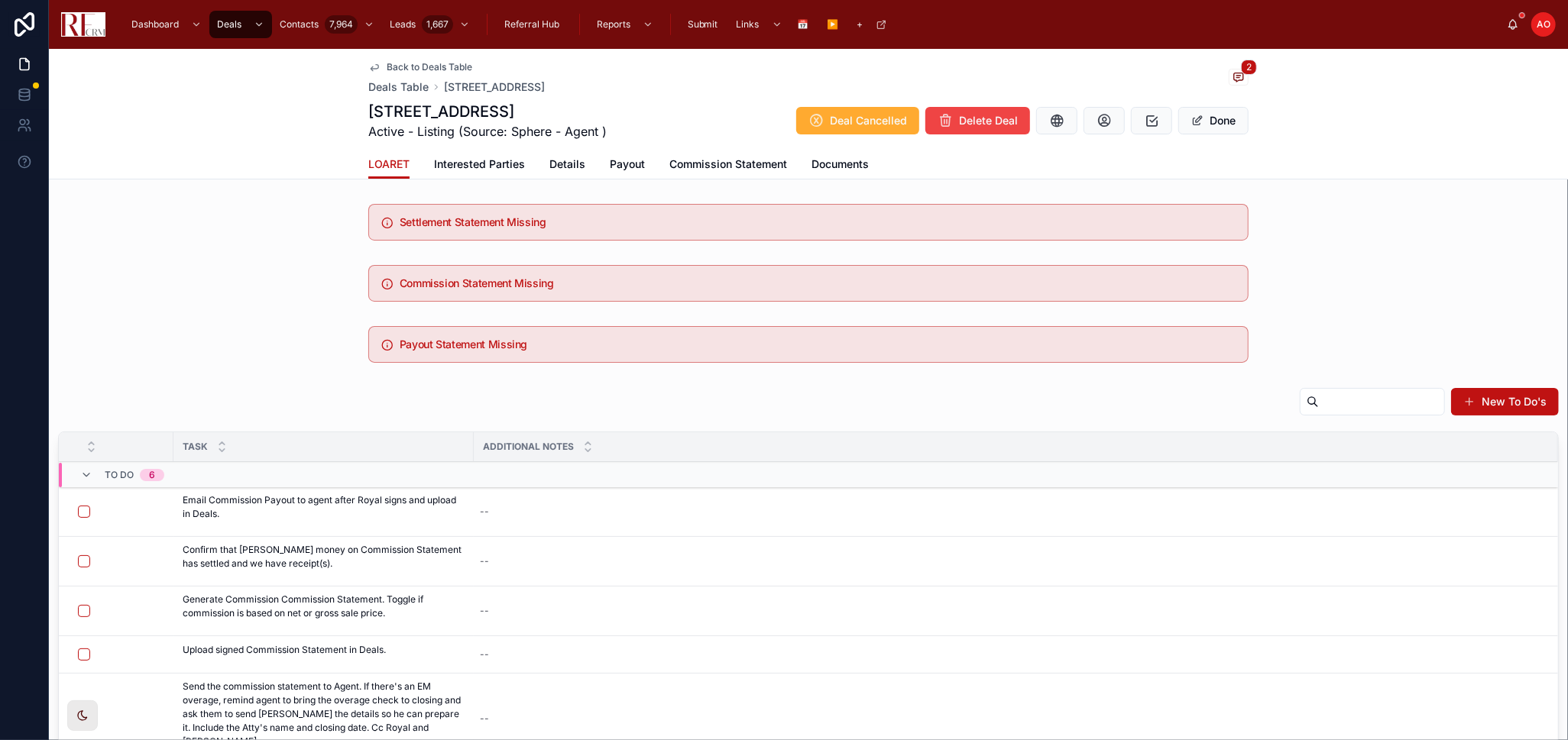
click at [625, 157] on span "Payout" at bounding box center [627, 164] width 35 height 15
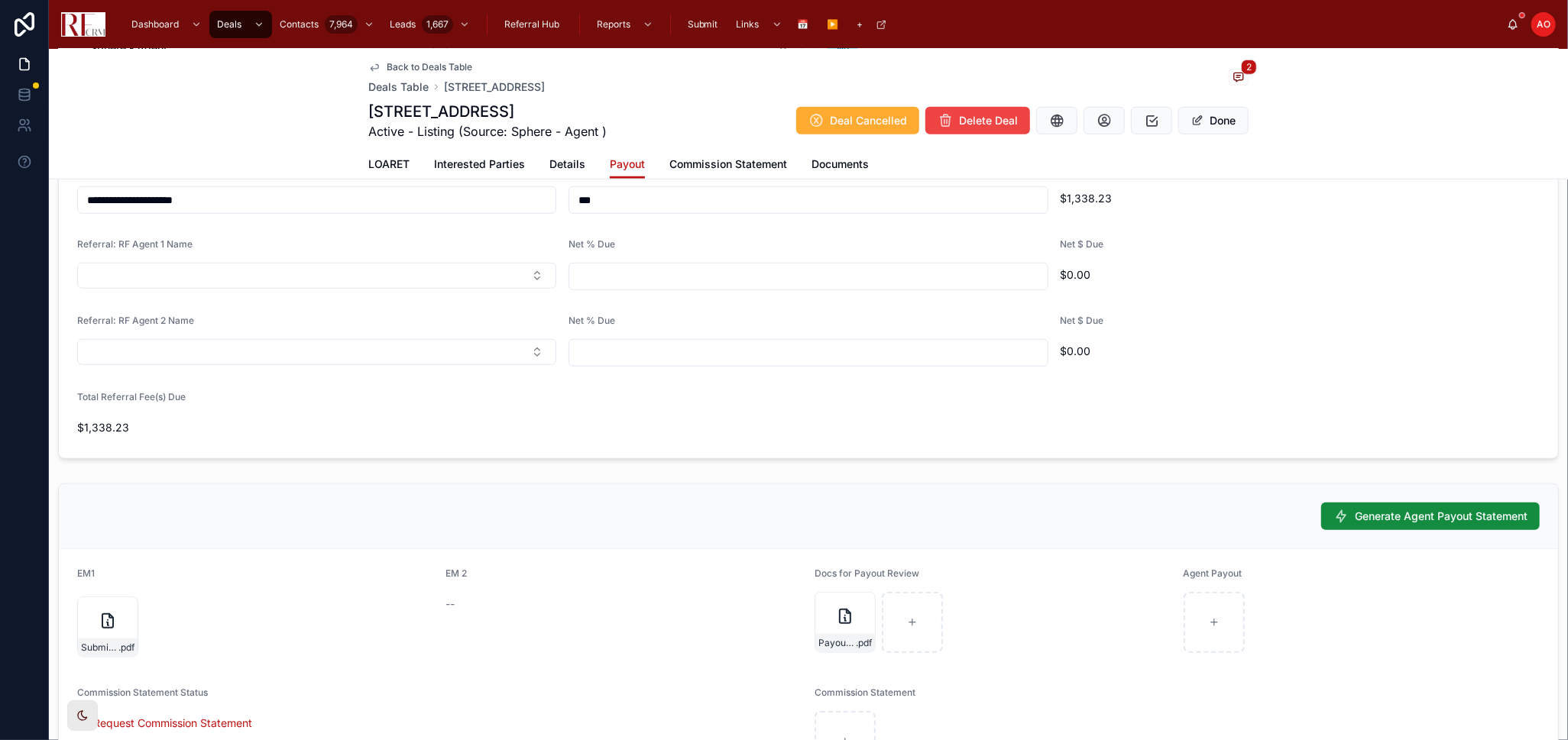
scroll to position [1103, 0]
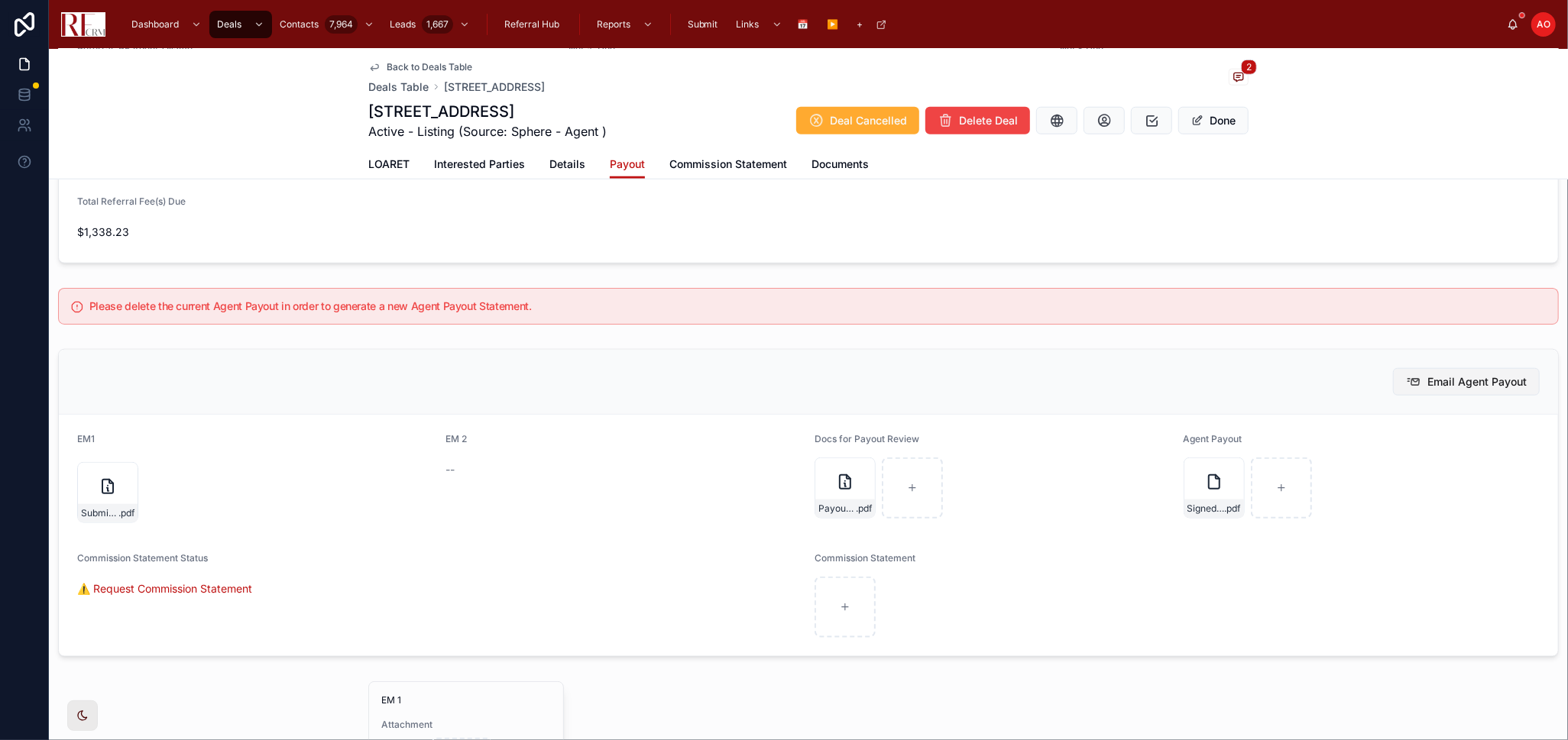
click at [1427, 374] on span "Email Agent Payout" at bounding box center [1477, 382] width 99 height 15
click at [550, 161] on span "Details" at bounding box center [568, 164] width 36 height 15
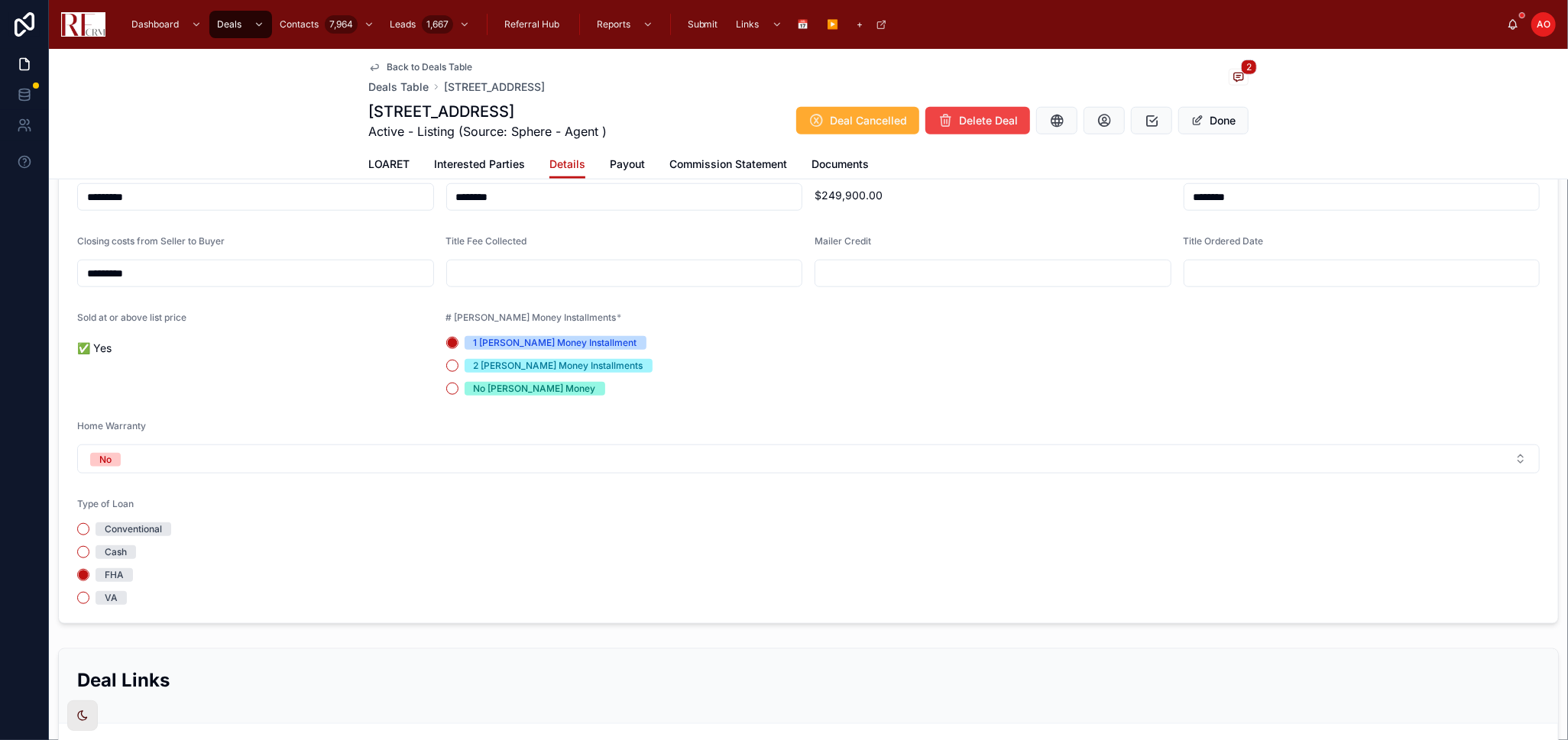
scroll to position [1442, 0]
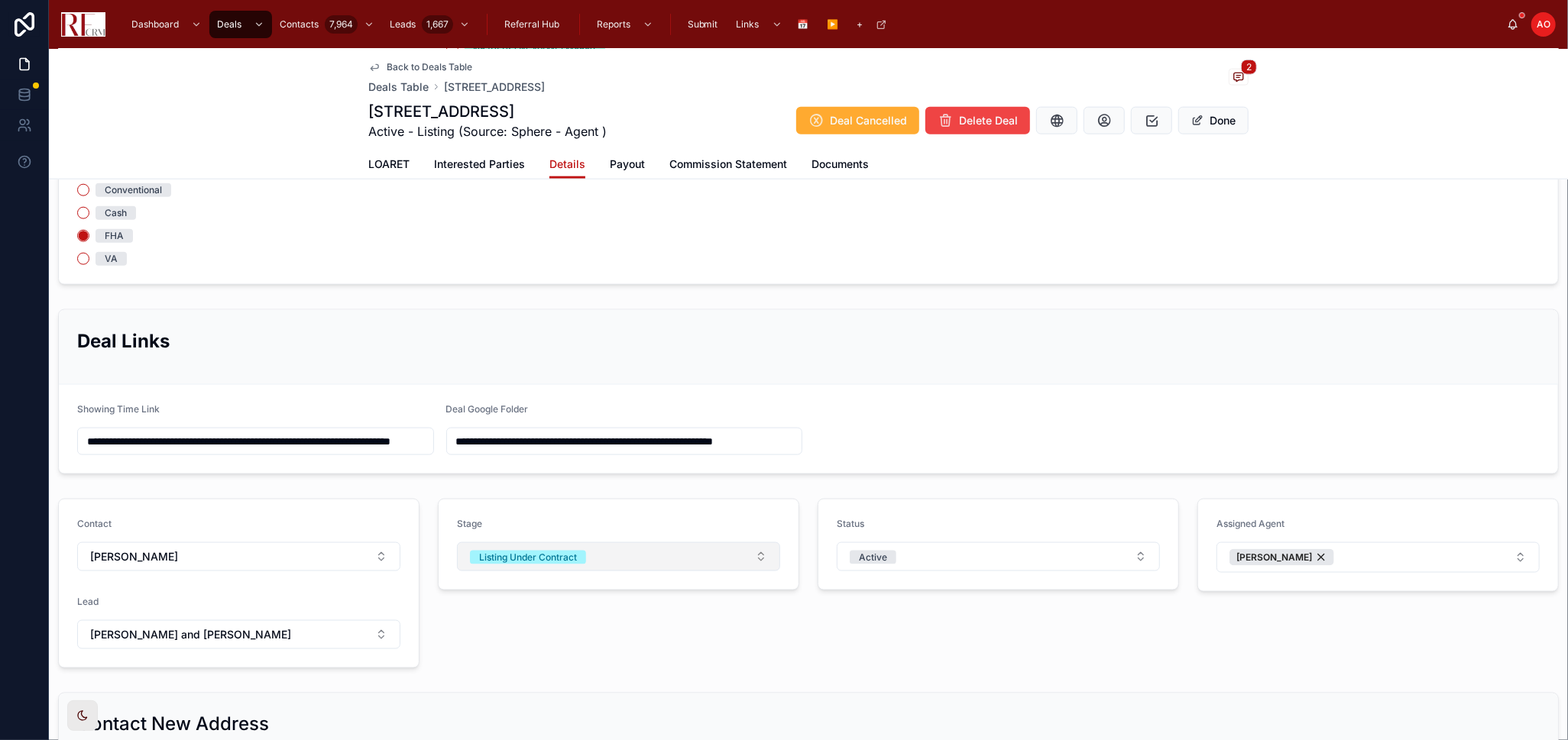
click at [569, 550] on div "Listing Under Contract" at bounding box center [528, 557] width 97 height 14
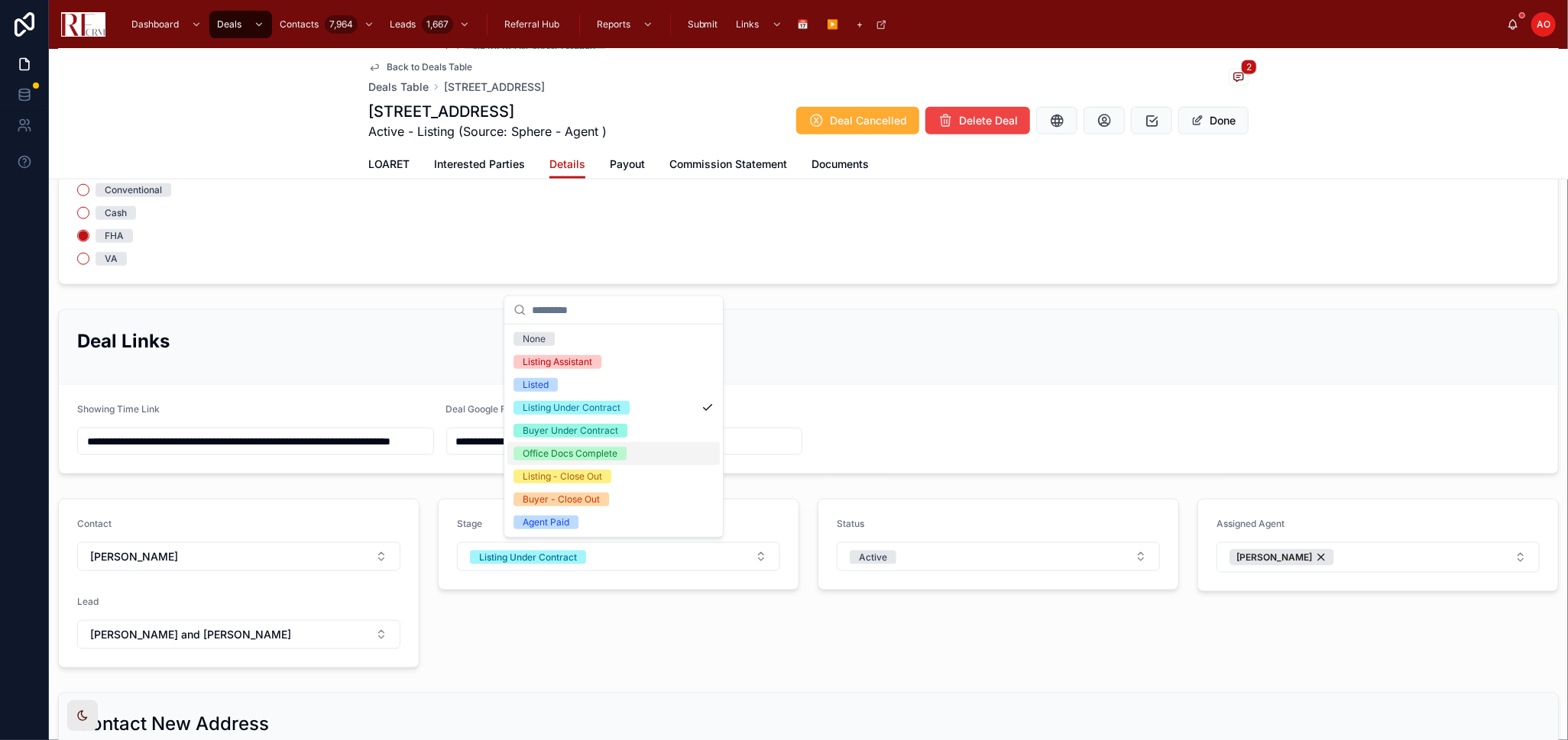
click at [571, 452] on div "Office Docs Complete" at bounding box center [570, 454] width 95 height 14
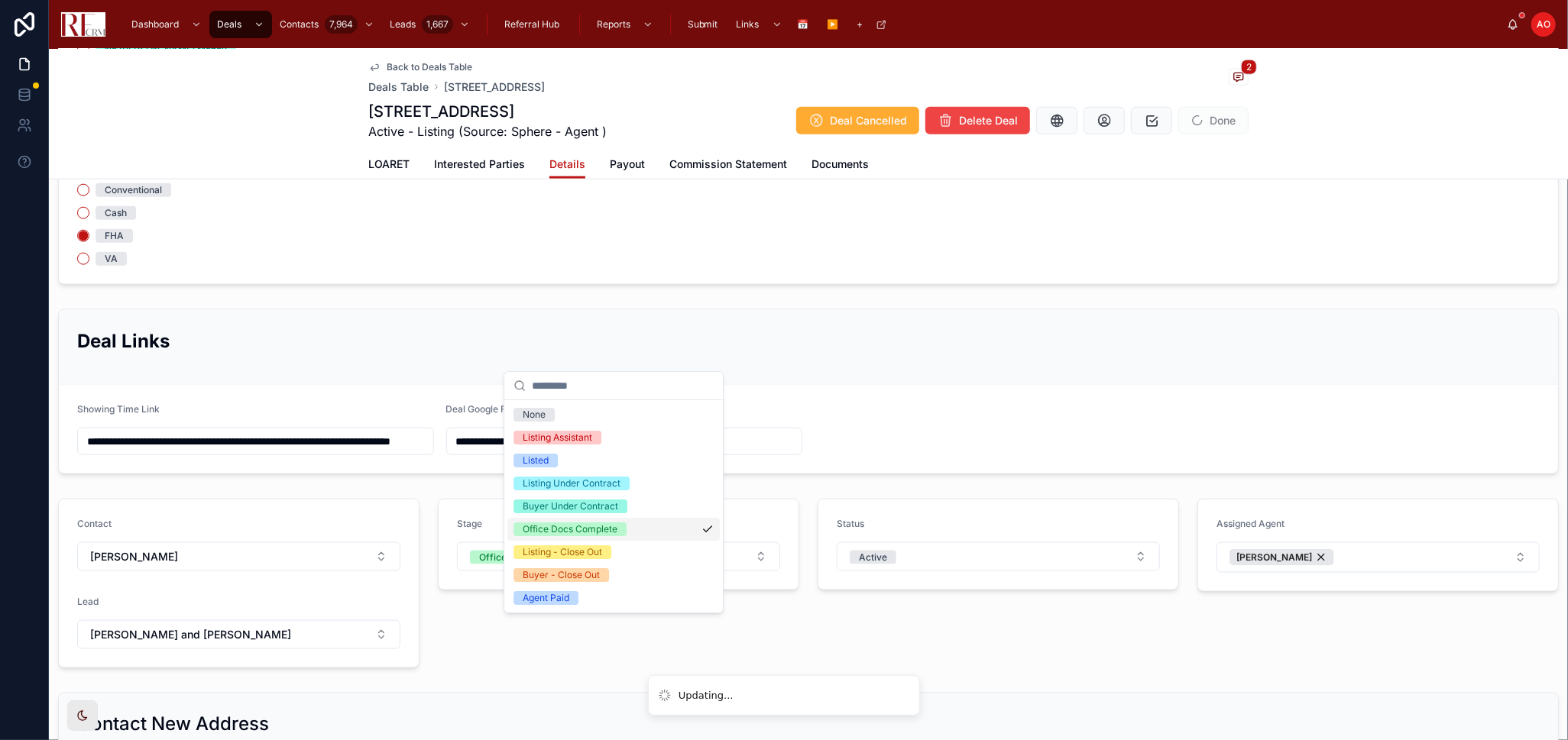
scroll to position [1367, 0]
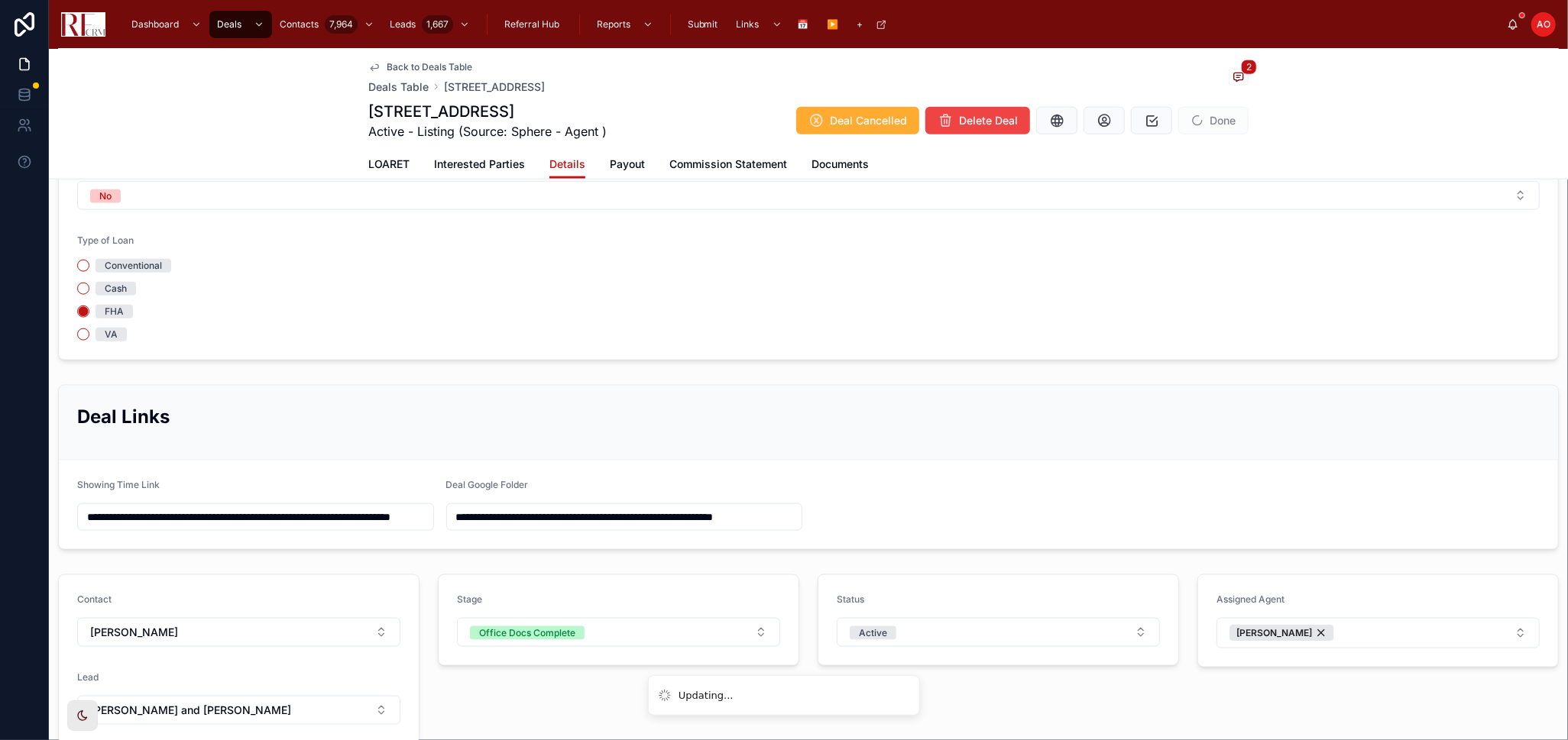
click at [368, 160] on span "LOARET" at bounding box center [389, 164] width 42 height 15
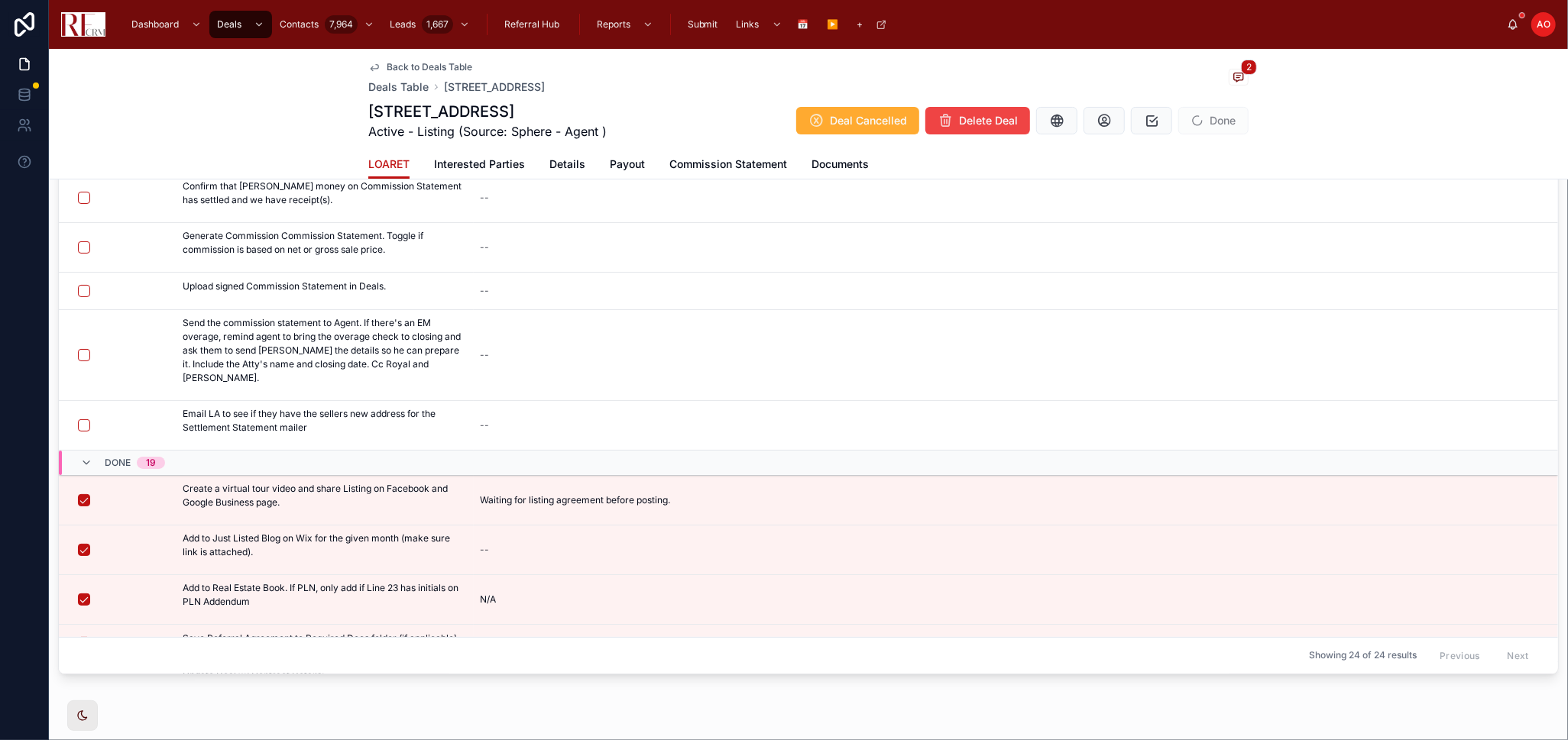
scroll to position [126, 0]
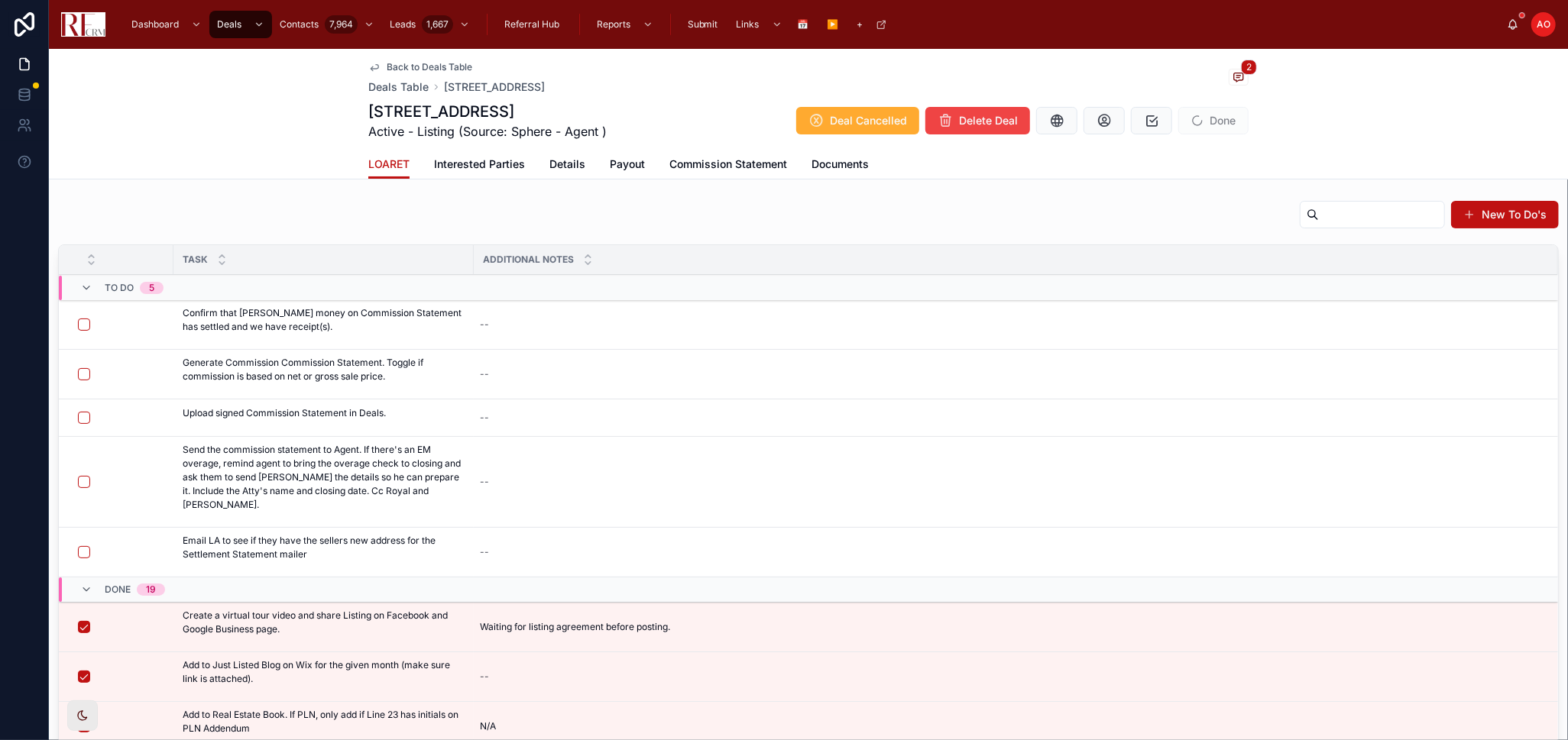
click at [409, 62] on span "Back to Deals Table" at bounding box center [429, 67] width 86 height 12
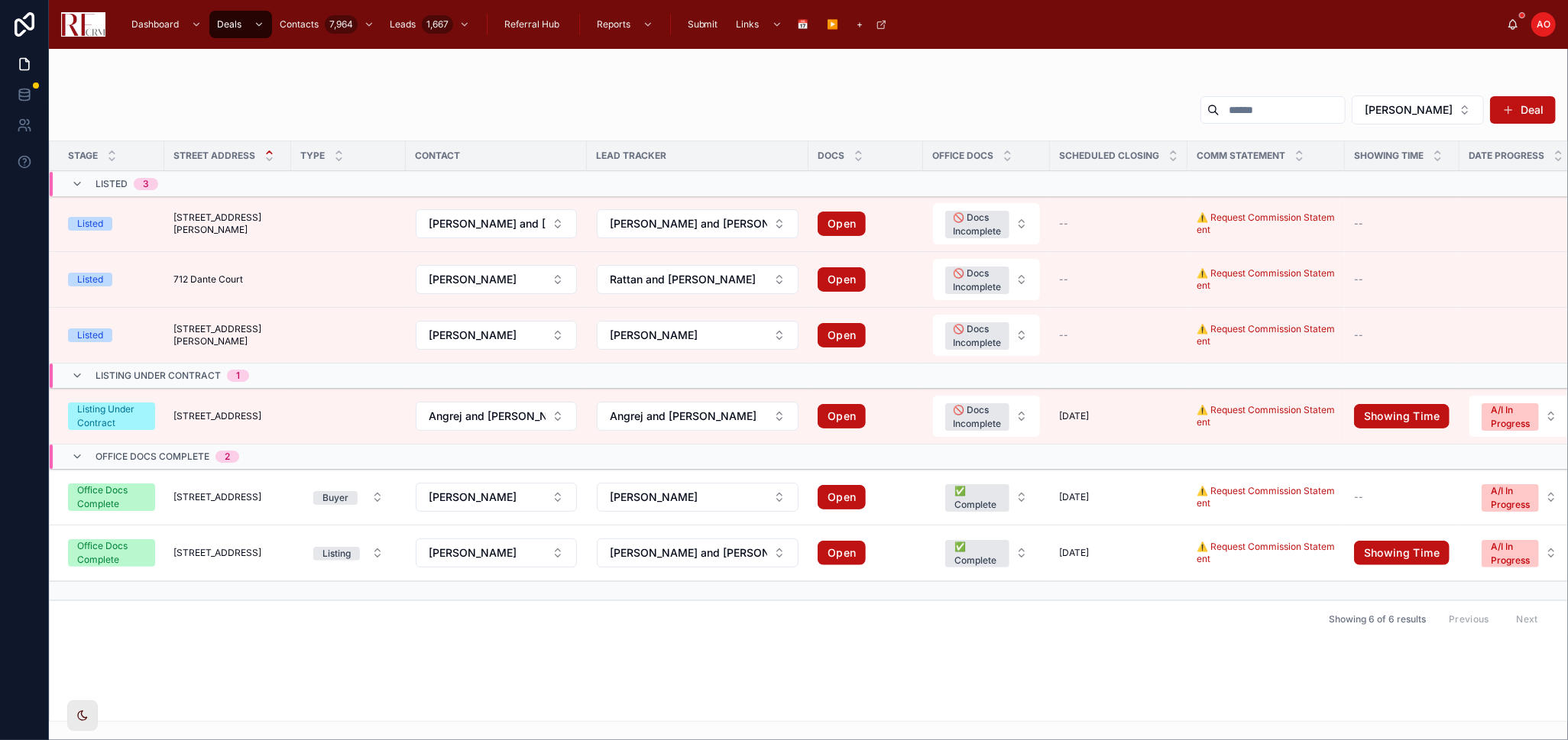
click at [358, 111] on div "[PERSON_NAME] Deal" at bounding box center [808, 113] width 1494 height 36
